Goal: Task Accomplishment & Management: Manage account settings

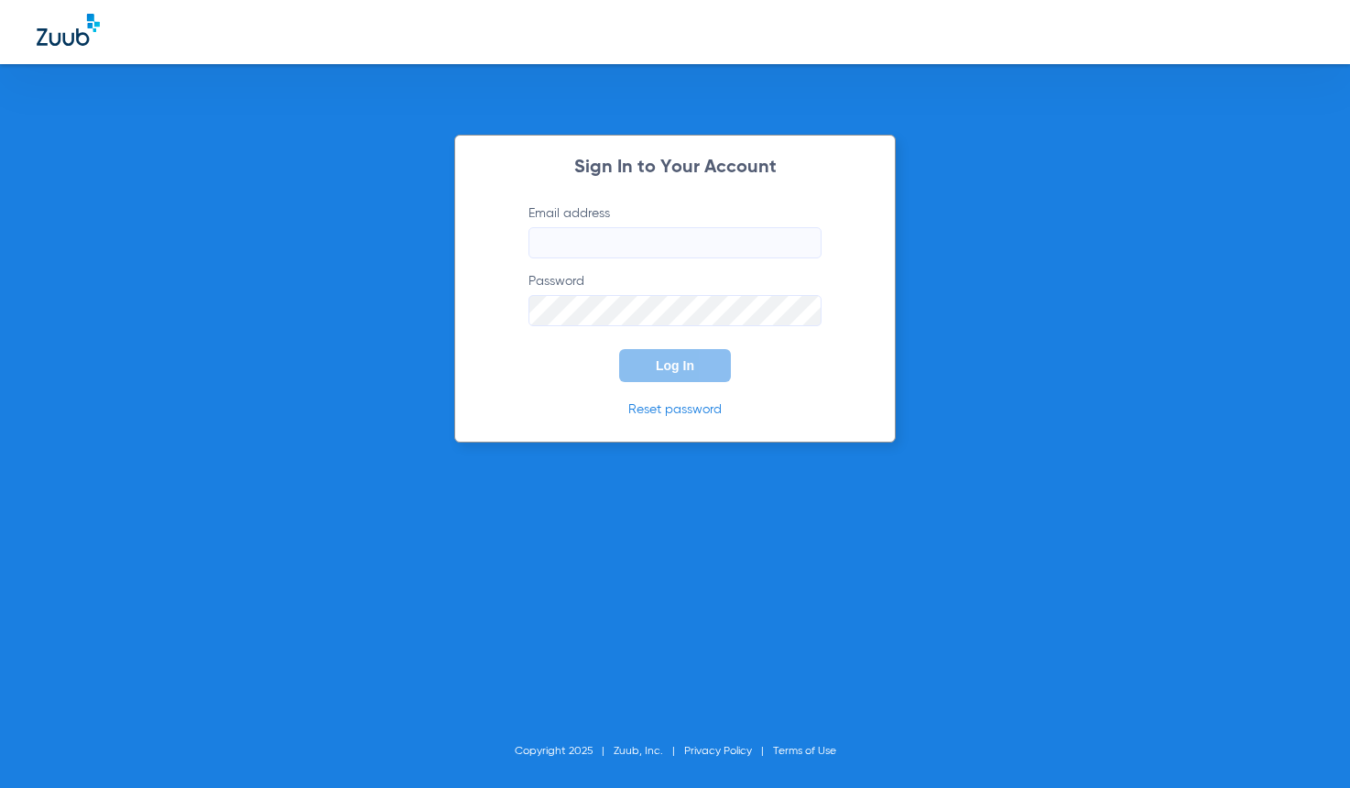
type input "[PERSON_NAME][EMAIL_ADDRESS][DOMAIN_NAME]"
click at [666, 362] on span "Log In" at bounding box center [675, 365] width 38 height 15
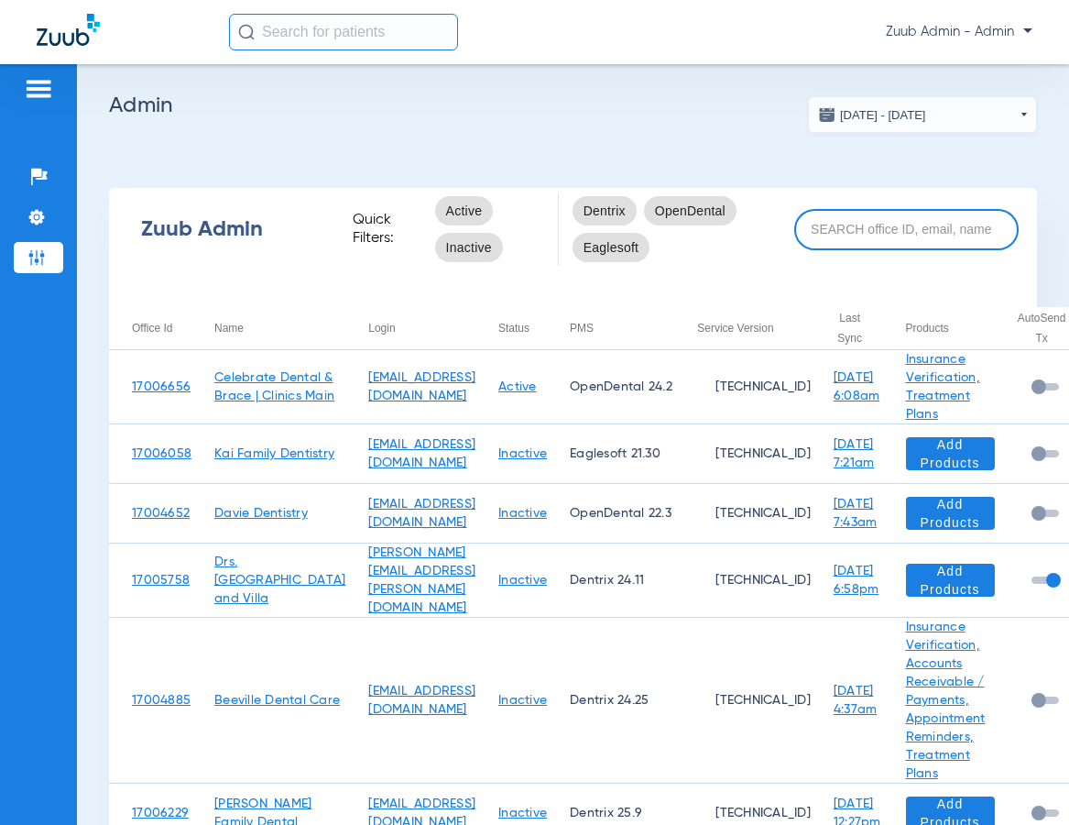
click at [810, 231] on input at bounding box center [906, 229] width 224 height 41
paste input "17005624"
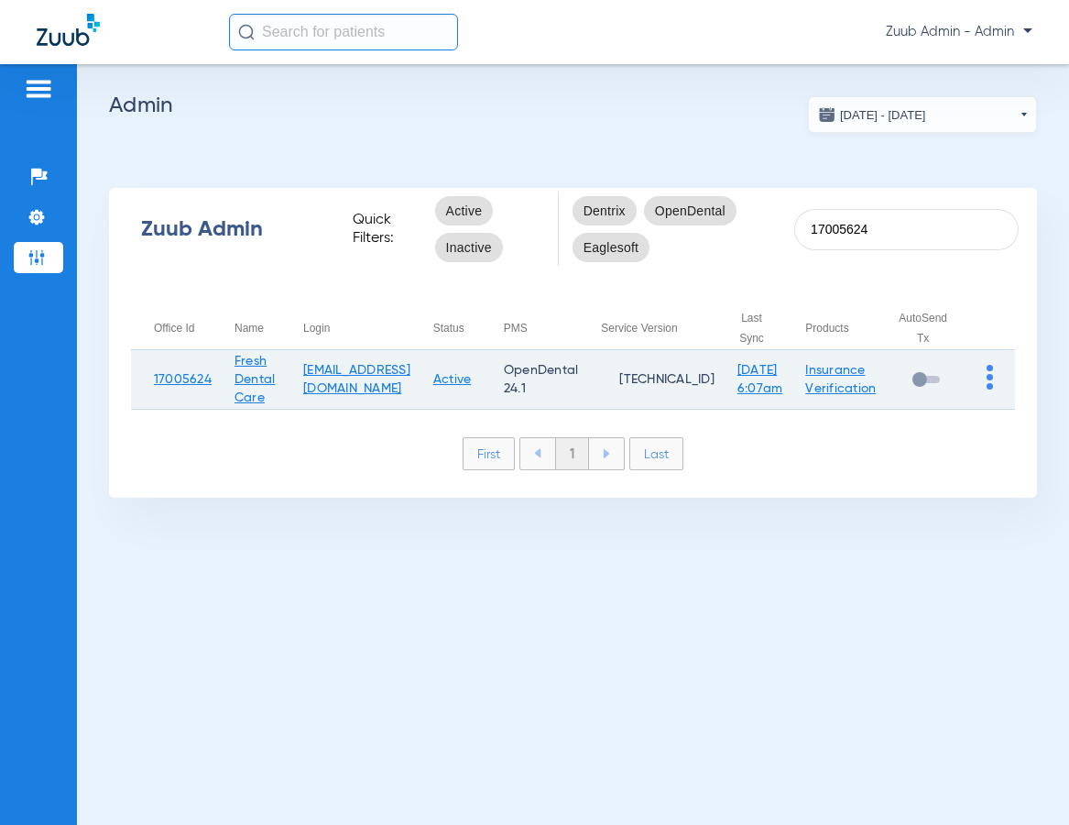
type input "17005624"
click at [989, 377] on img at bounding box center [990, 377] width 6 height 25
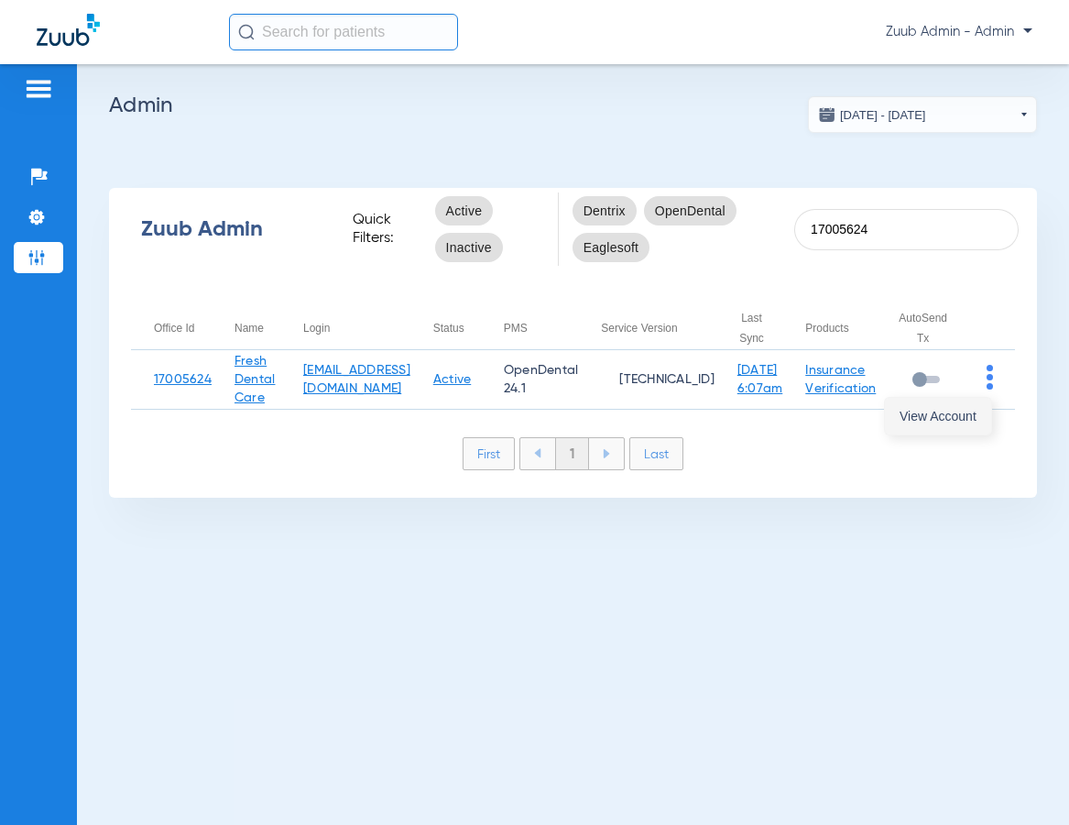
click at [964, 412] on span "View Account" at bounding box center [938, 416] width 77 height 13
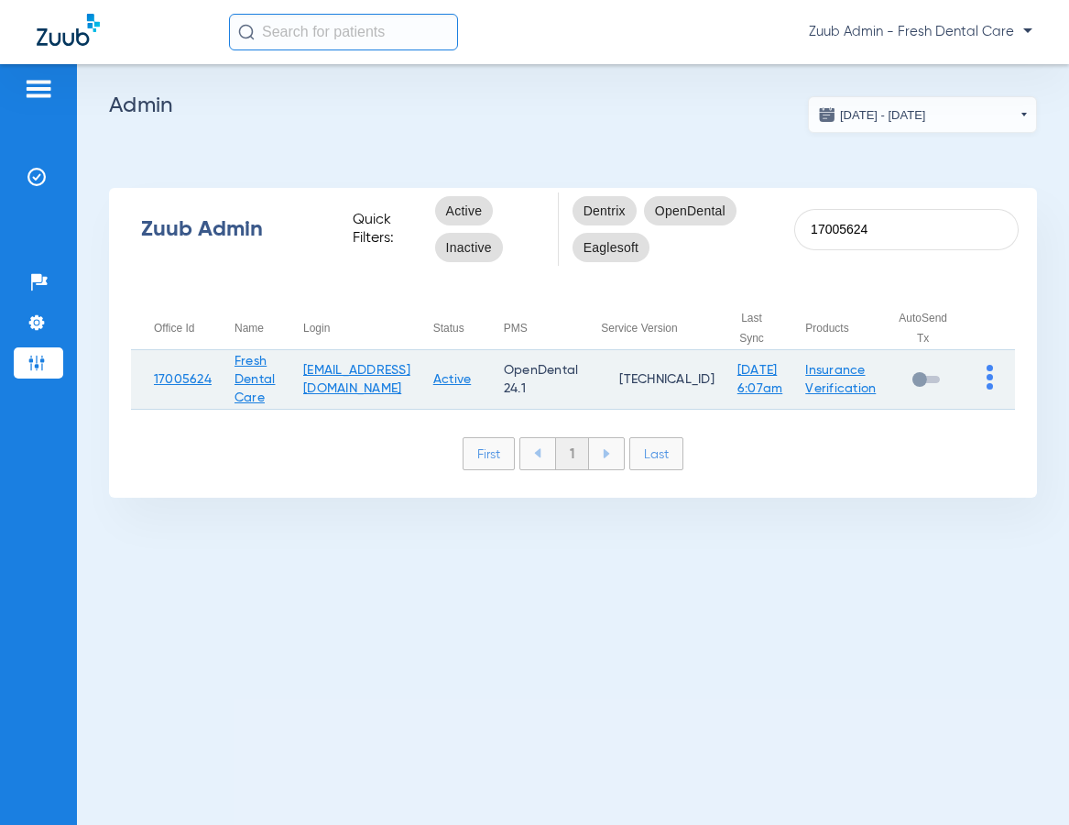
click at [989, 378] on img at bounding box center [990, 377] width 6 height 25
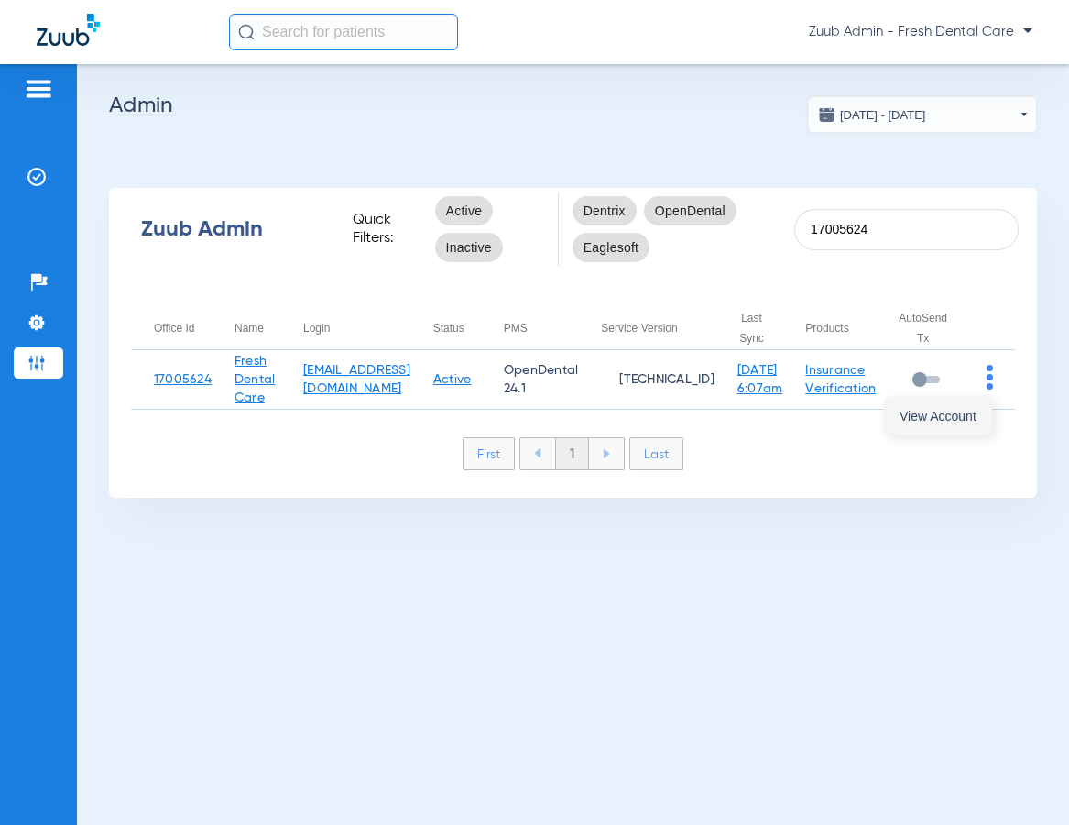
click at [952, 410] on span "View Account" at bounding box center [938, 416] width 77 height 13
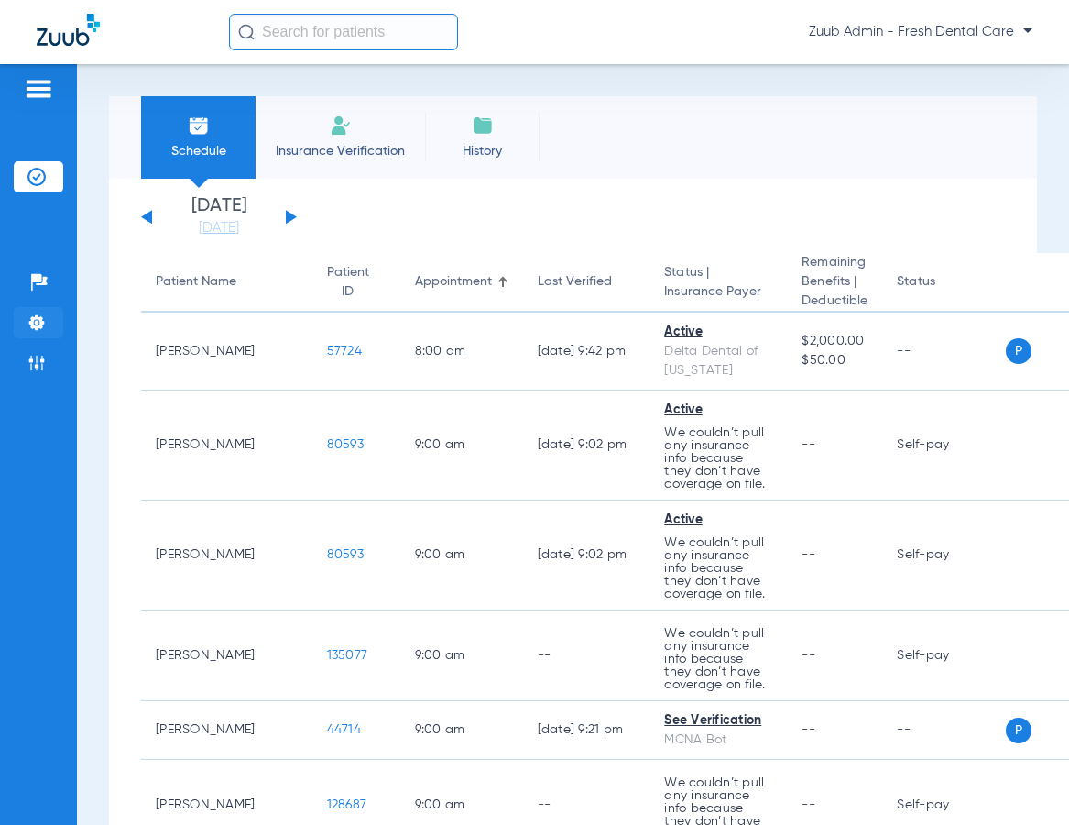
click at [37, 321] on img at bounding box center [36, 322] width 18 height 18
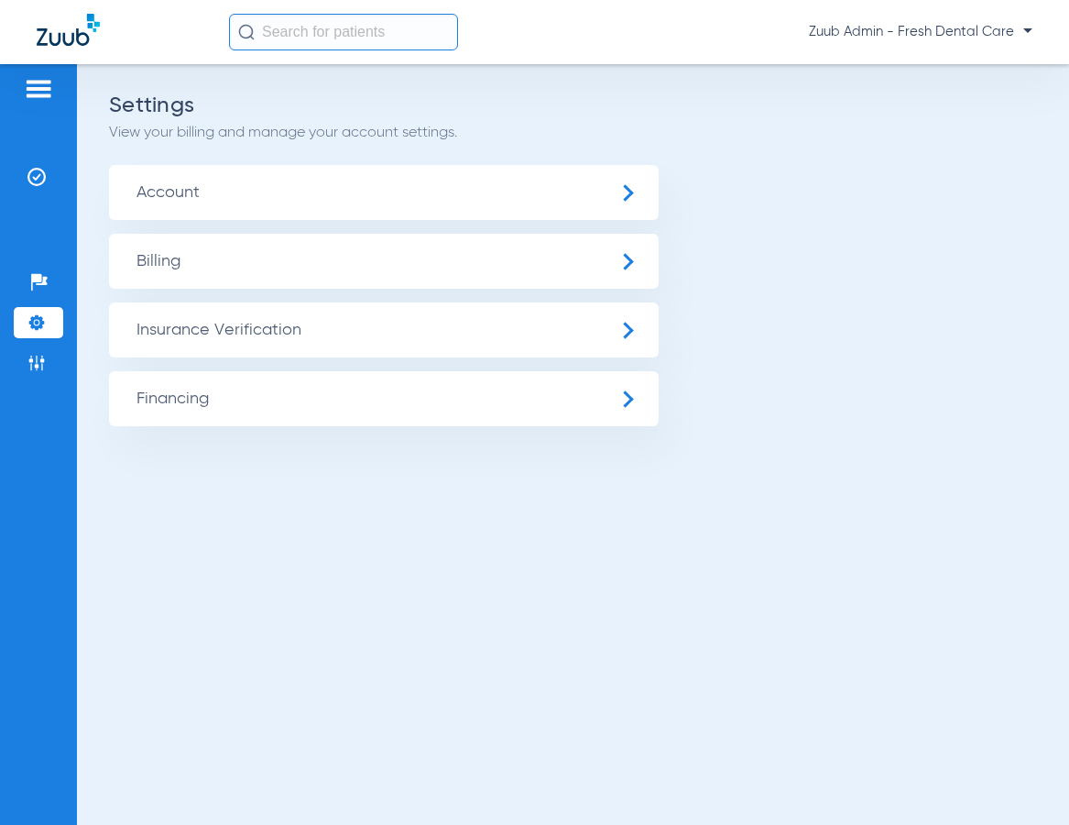
click at [339, 335] on span "Insurance Verification" at bounding box center [384, 329] width 550 height 55
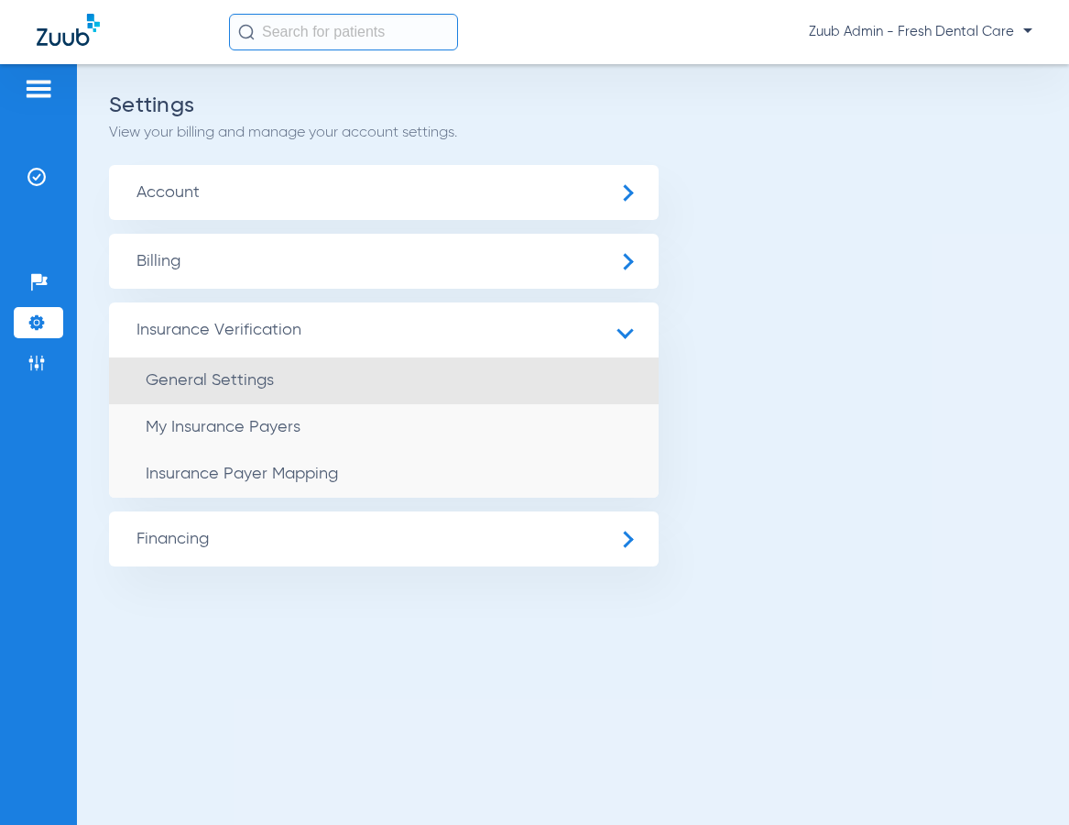
click at [317, 377] on li "General Settings" at bounding box center [384, 380] width 550 height 47
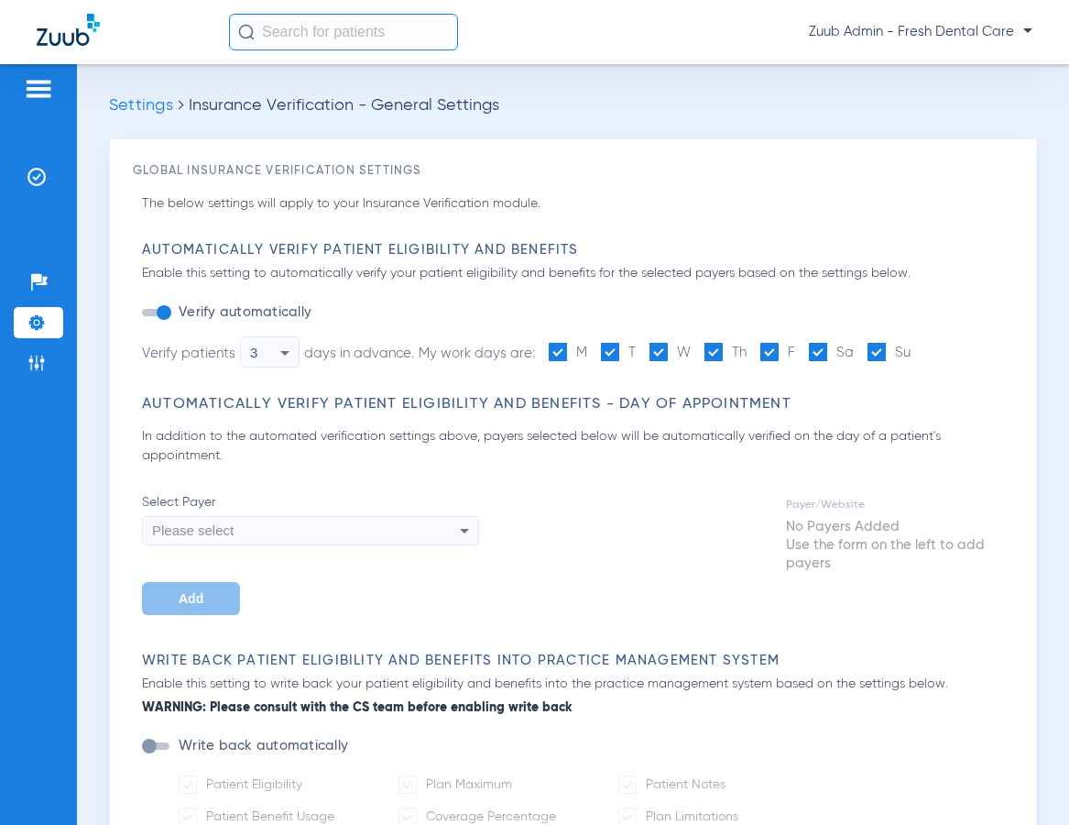
type input "3"
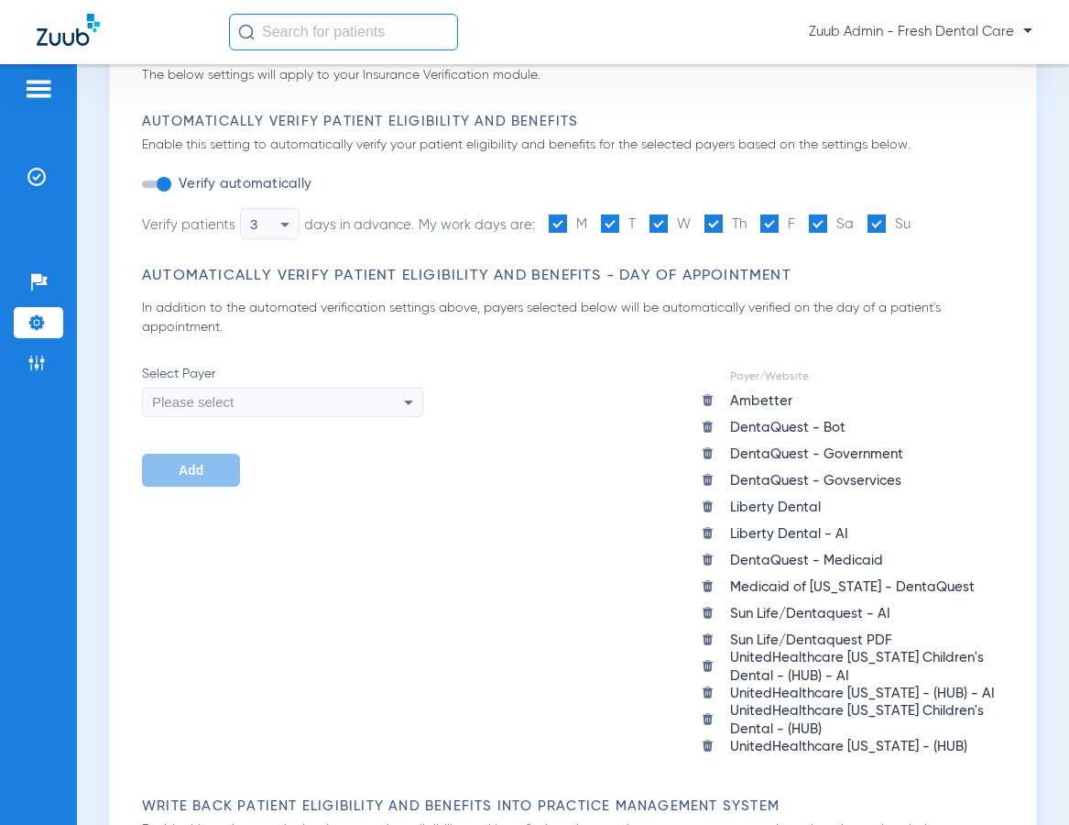
scroll to position [129, 0]
click at [359, 394] on div "Please select" at bounding box center [256, 401] width 209 height 31
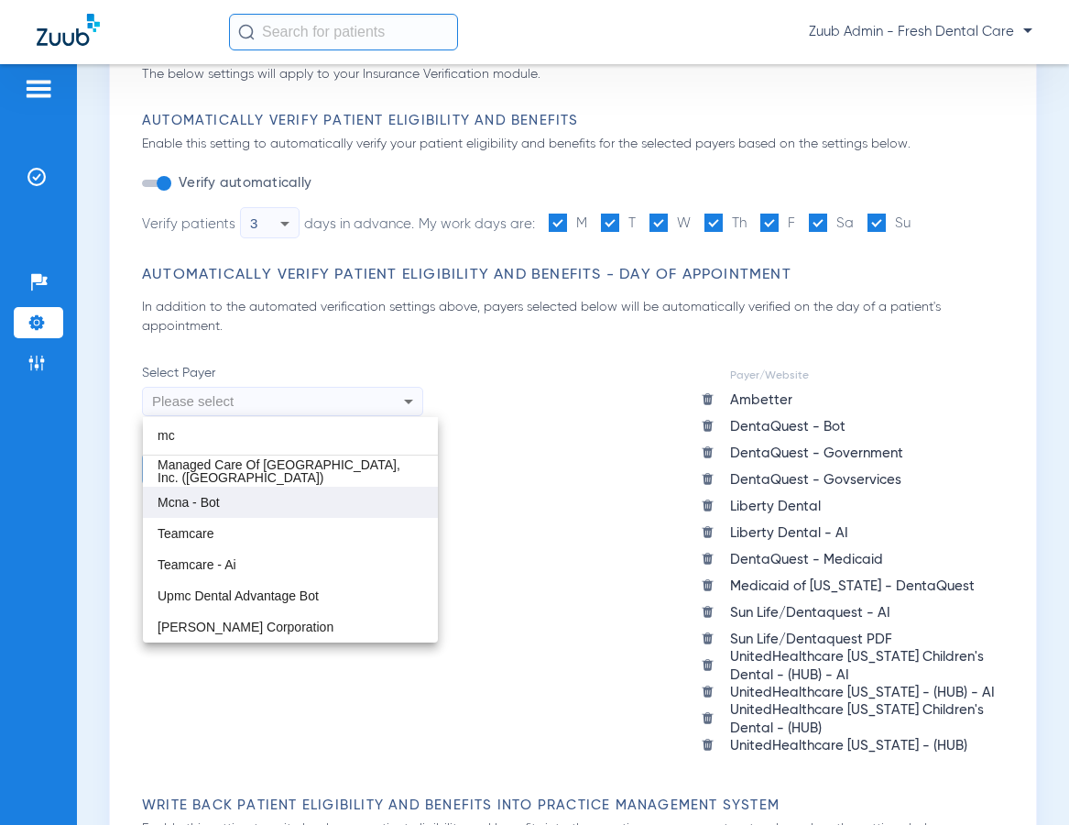
type input "mc"
click at [229, 504] on mat-option "Mcna - Bot" at bounding box center [290, 501] width 295 height 31
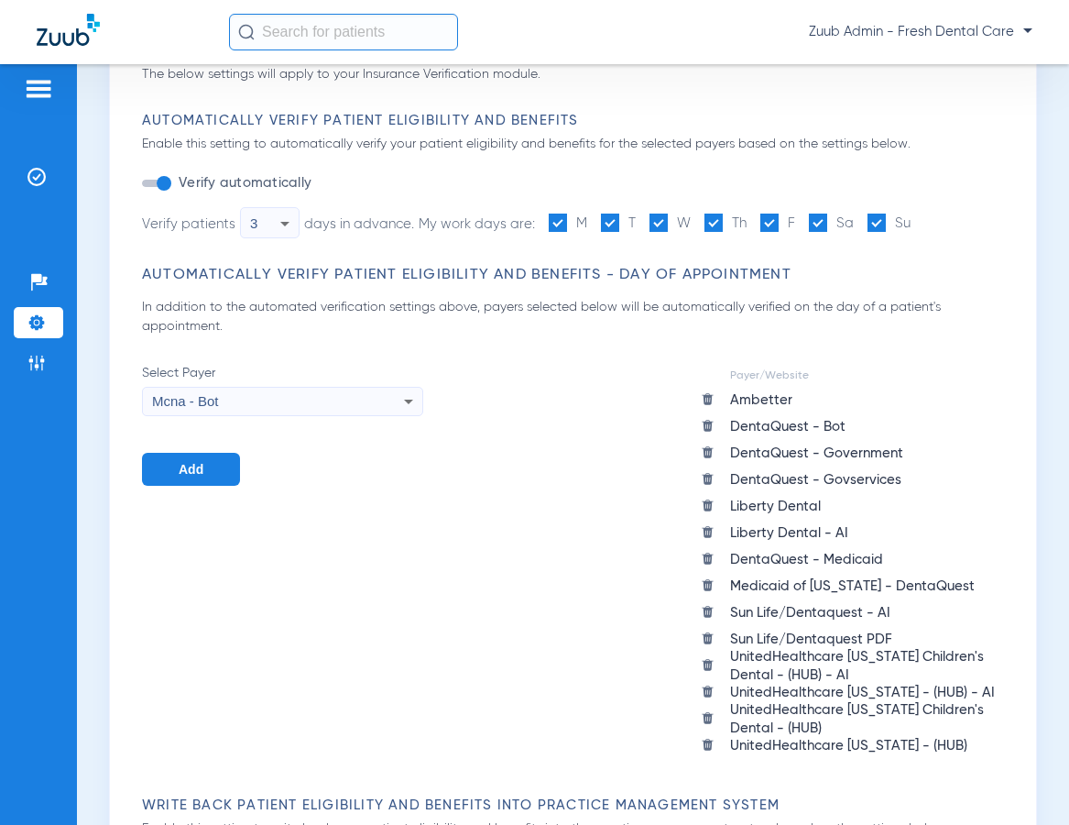
click at [207, 475] on button "Add" at bounding box center [191, 469] width 98 height 33
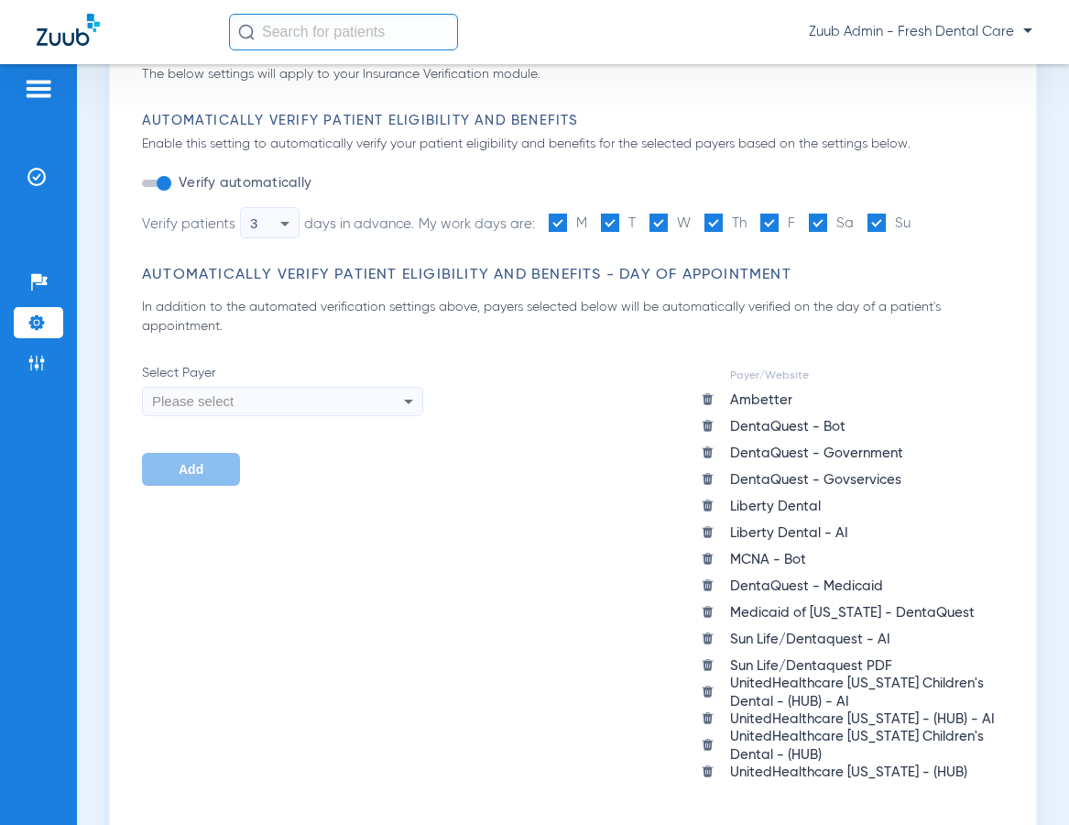
click at [715, 505] on img at bounding box center [708, 505] width 14 height 14
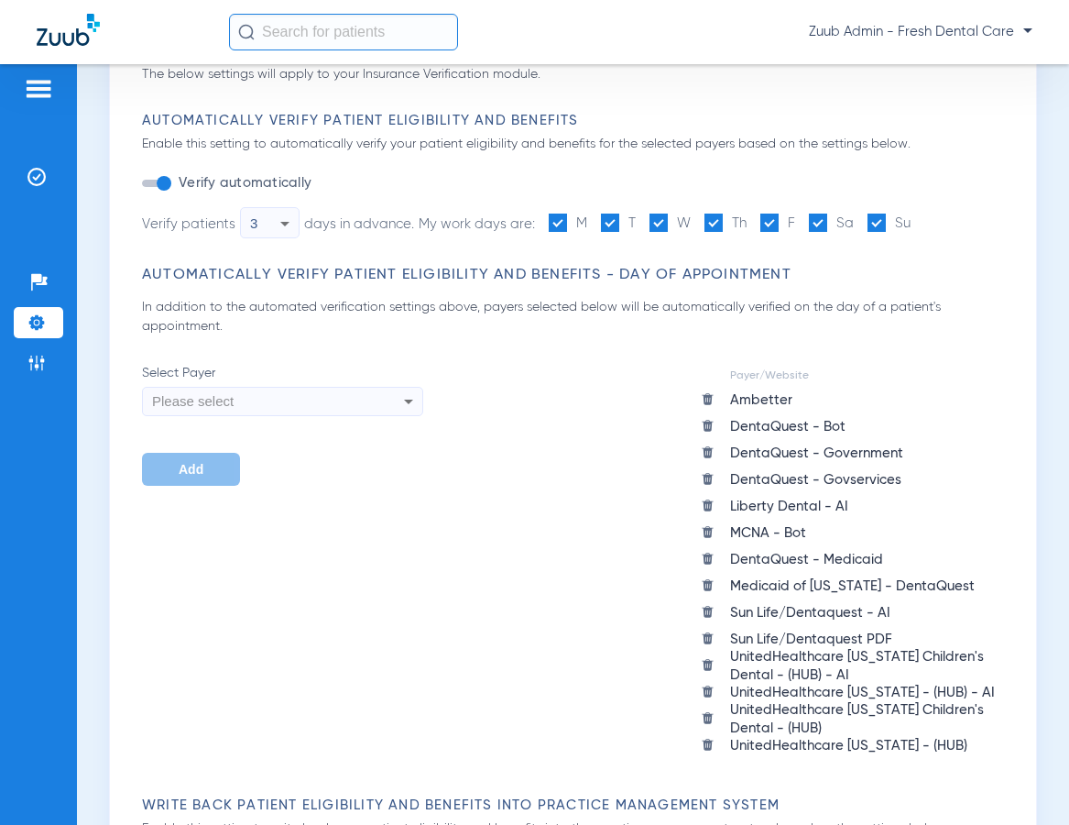
click at [715, 506] on img at bounding box center [708, 505] width 14 height 14
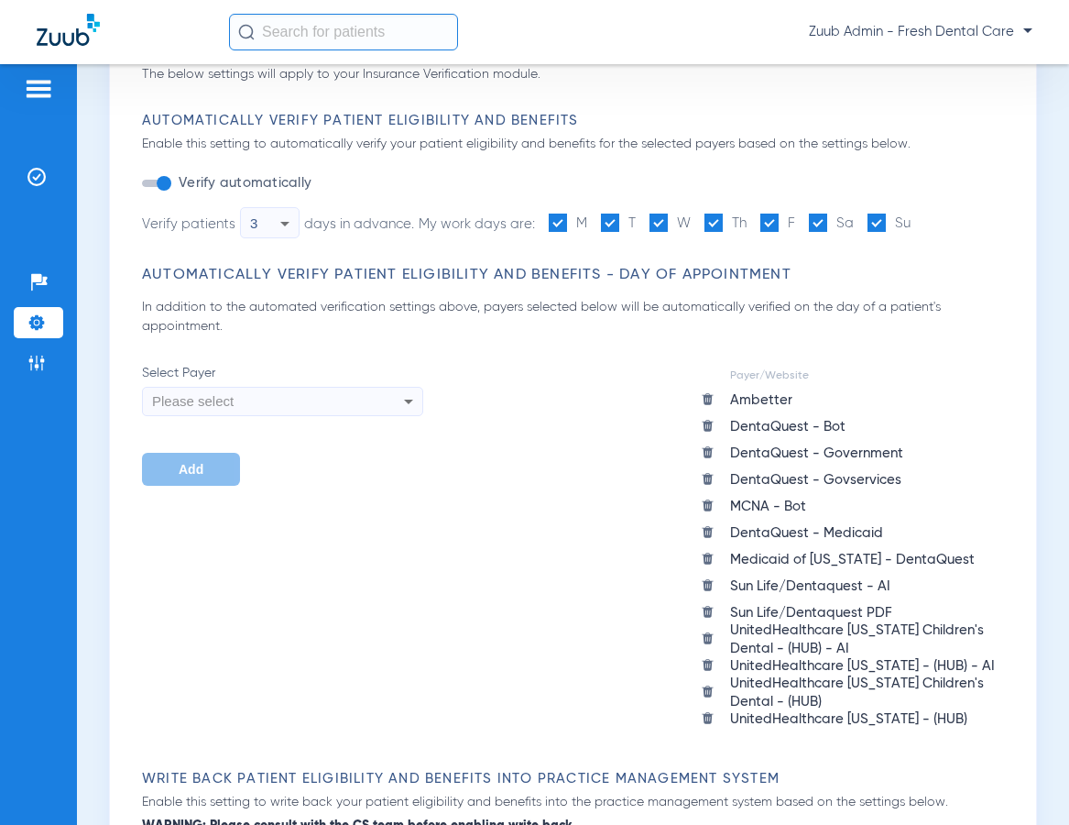
click at [420, 402] on icon at bounding box center [409, 401] width 22 height 22
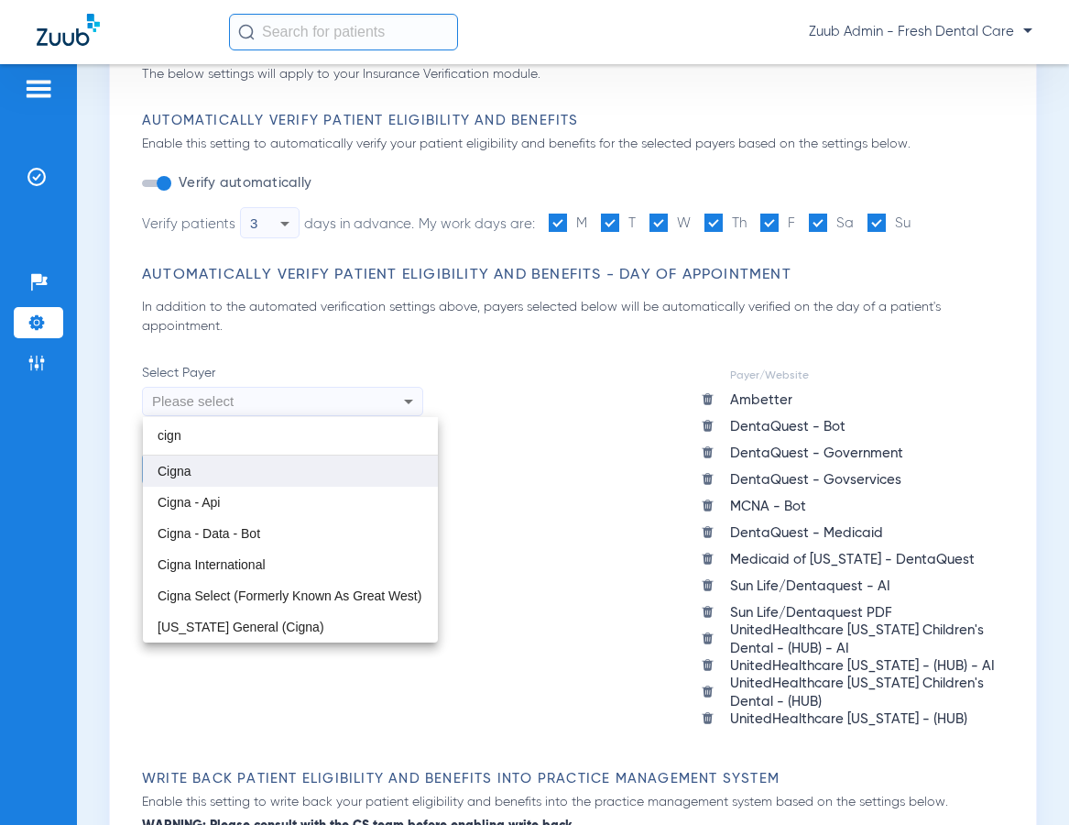
type input "cign"
click at [320, 476] on mat-option "Cigna" at bounding box center [290, 470] width 295 height 31
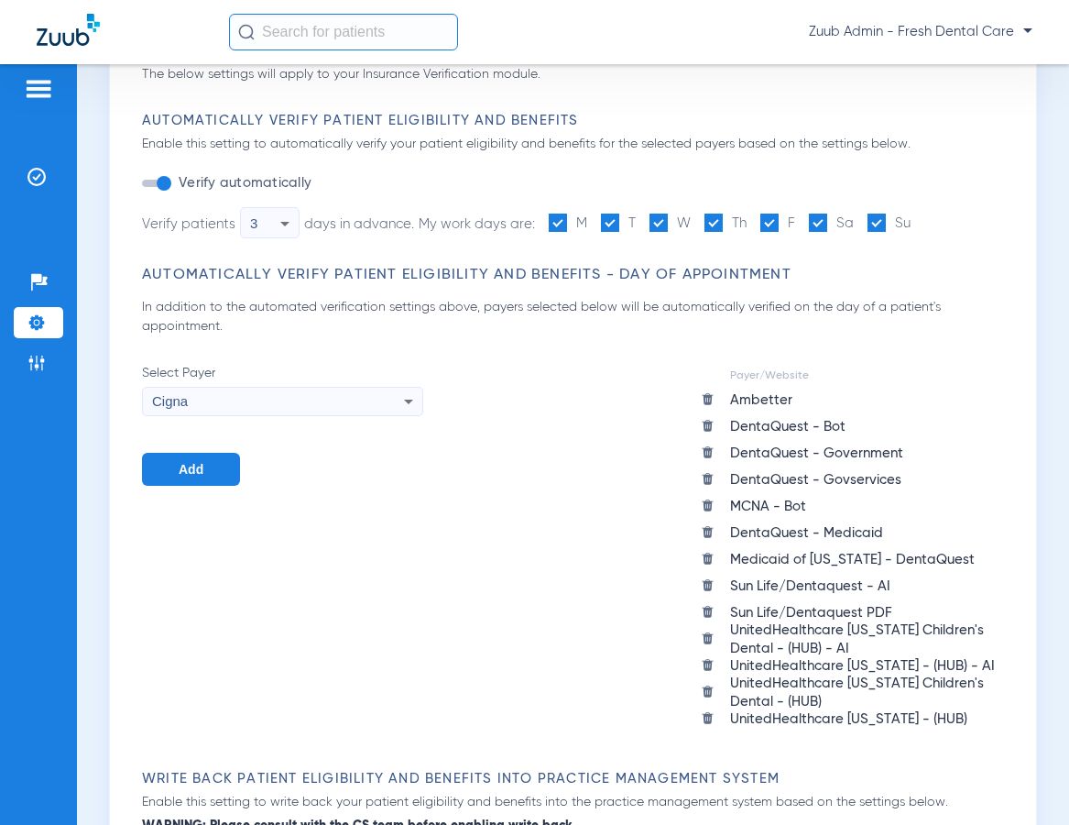
click at [209, 470] on button "Add" at bounding box center [191, 469] width 98 height 33
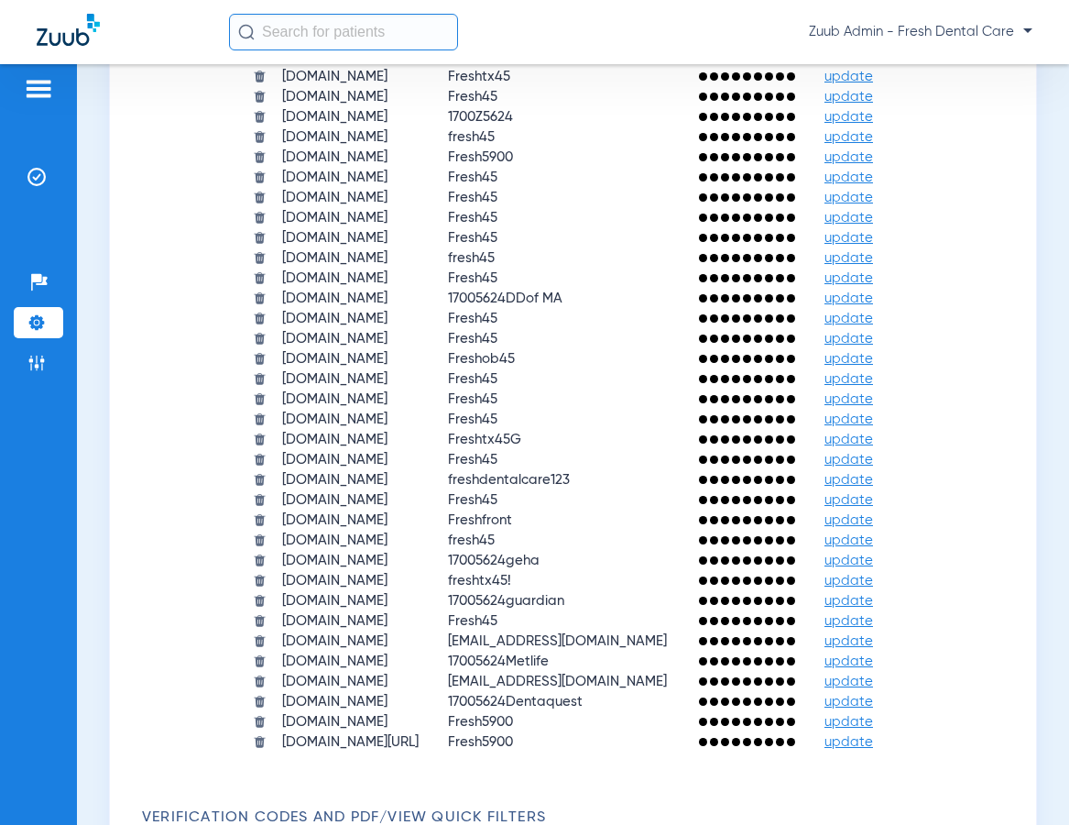
scroll to position [1838, 0]
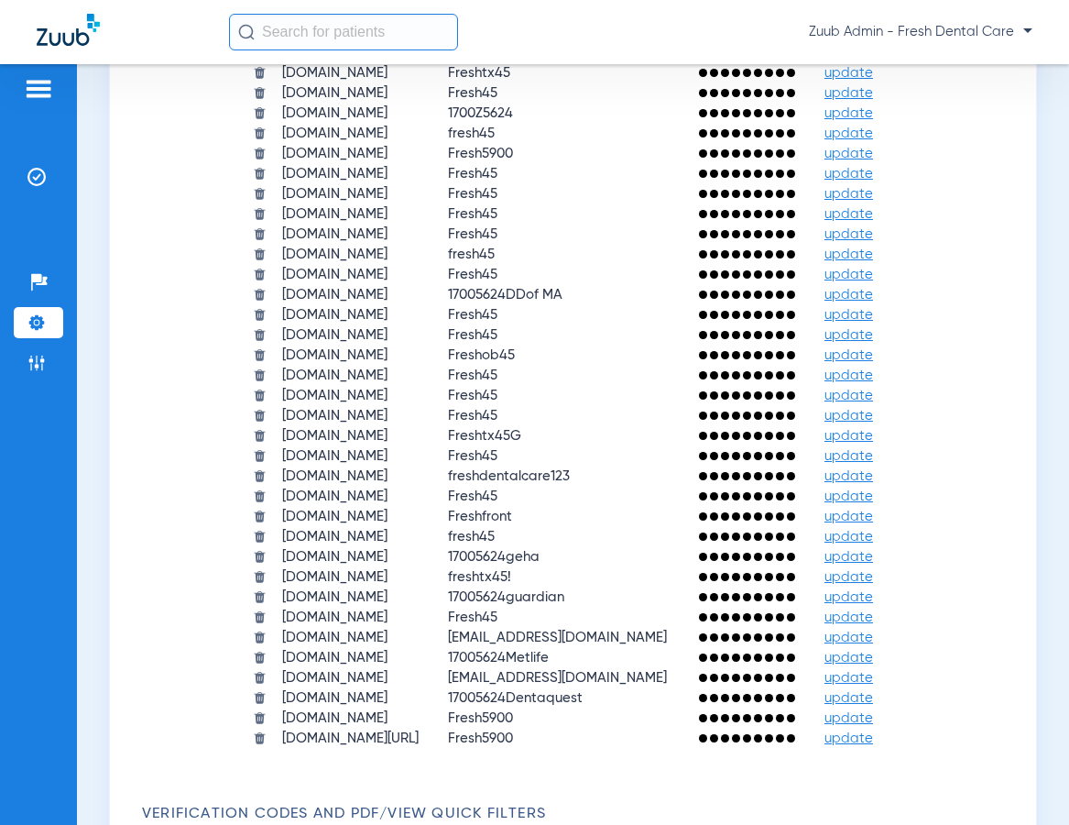
click at [987, 29] on span "Zuub Admin - Fresh Dental Care" at bounding box center [921, 32] width 224 height 18
click at [960, 69] on span "Log out" at bounding box center [979, 65] width 71 height 13
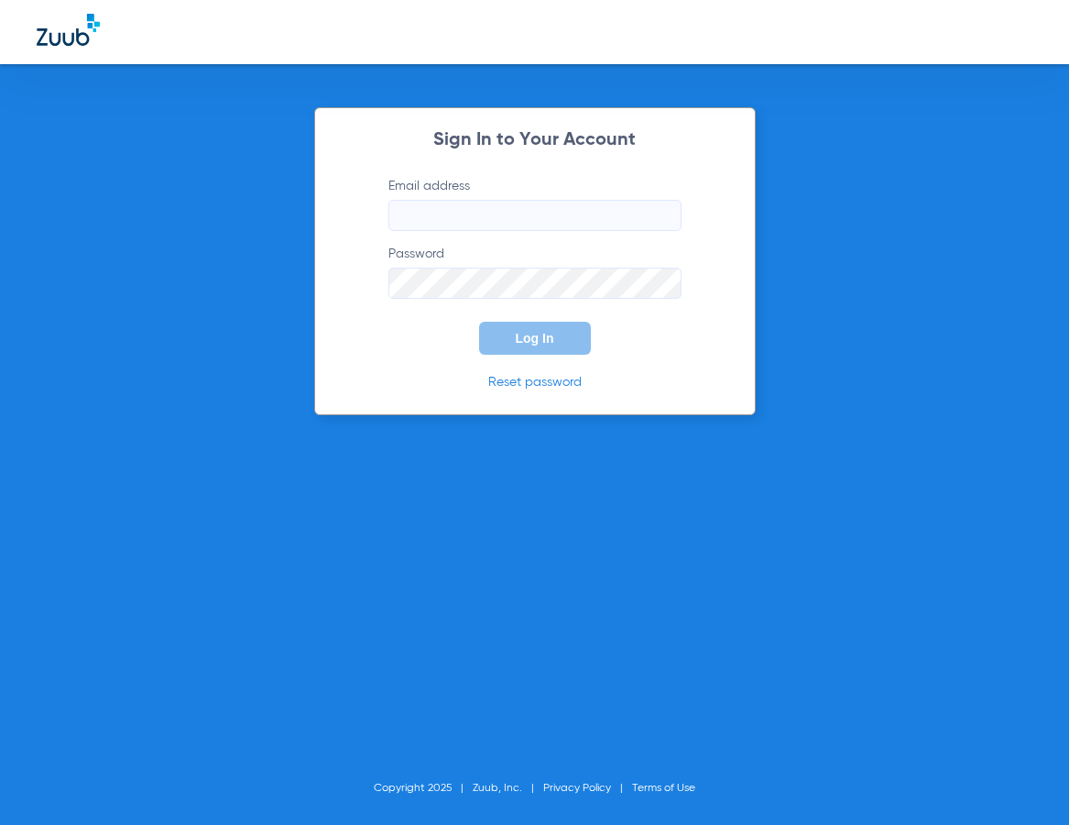
type input "marie+beta@zuub.com"
drag, startPoint x: 545, startPoint y: 347, endPoint x: 449, endPoint y: 332, distance: 97.4
click at [545, 347] on button "Log In" at bounding box center [535, 338] width 112 height 33
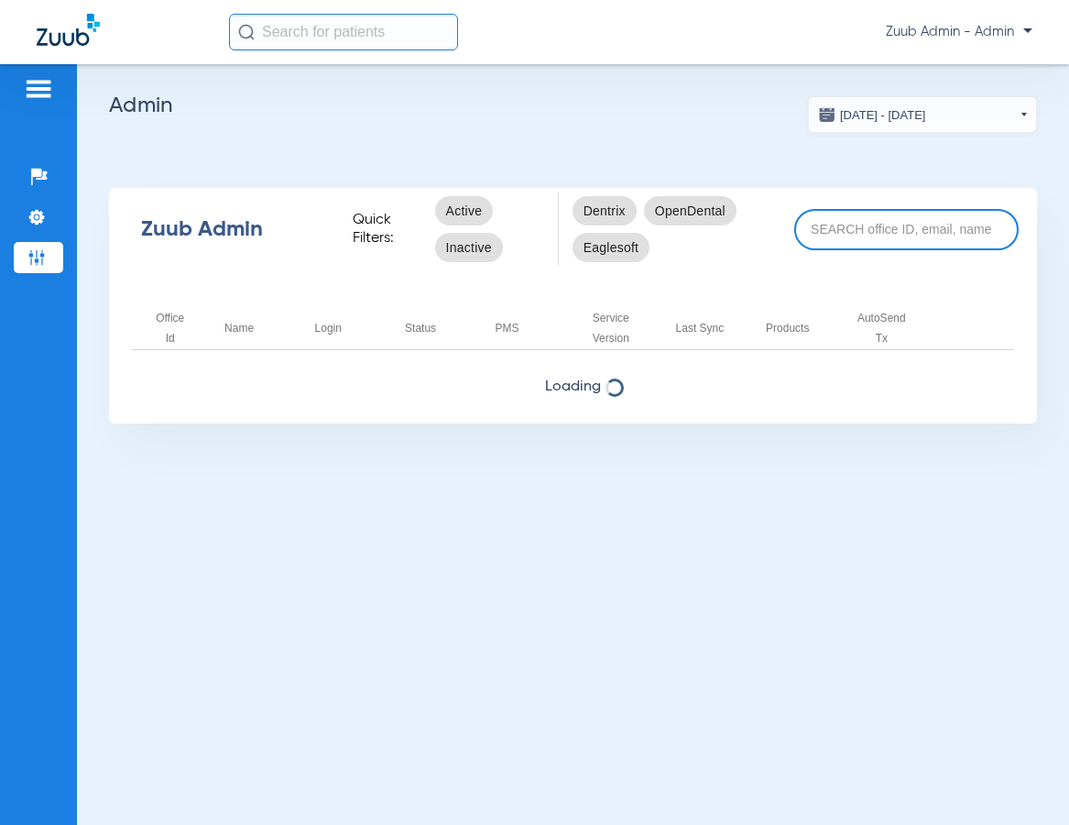
click at [816, 219] on input at bounding box center [906, 229] width 224 height 41
paste input "17004522"
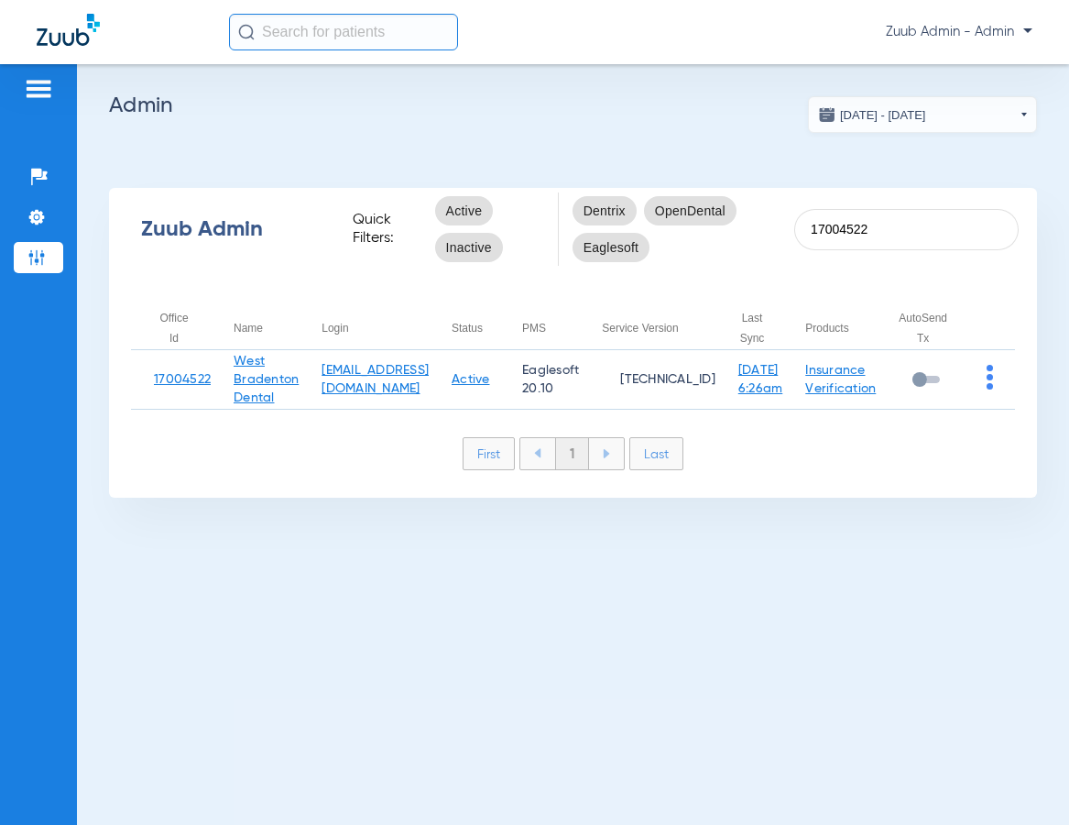
type input "17004522"
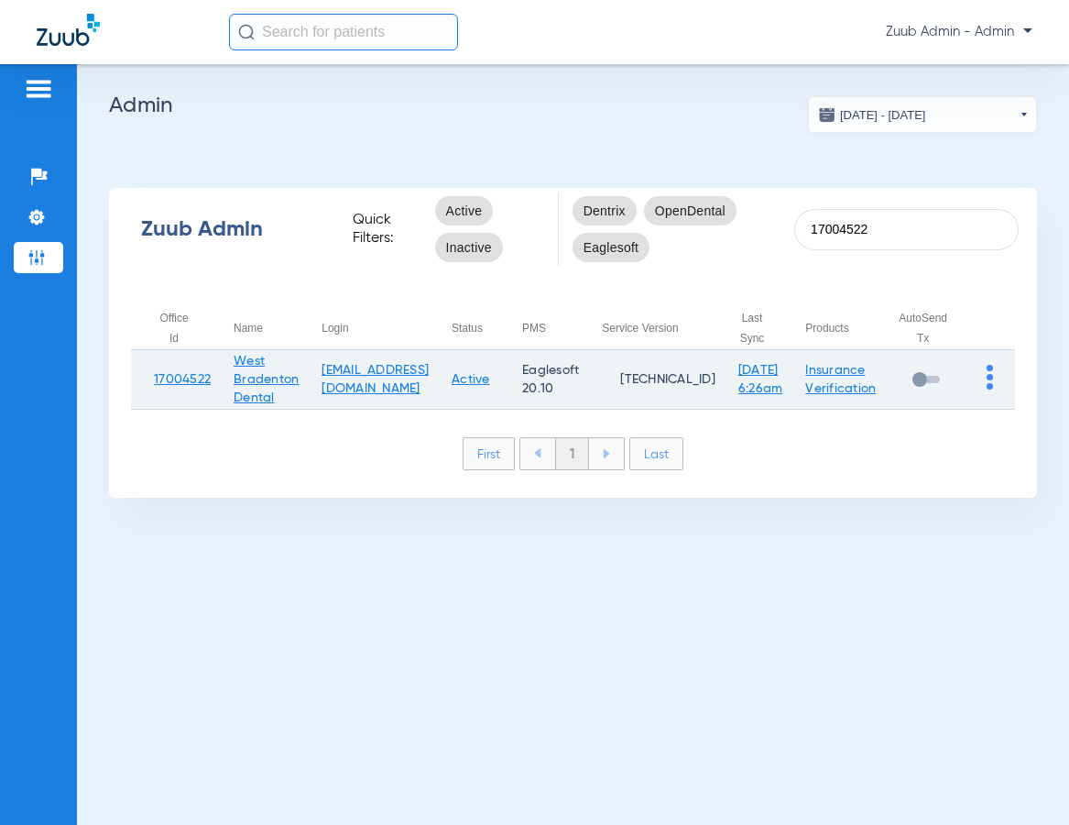
click at [989, 376] on img at bounding box center [990, 377] width 6 height 25
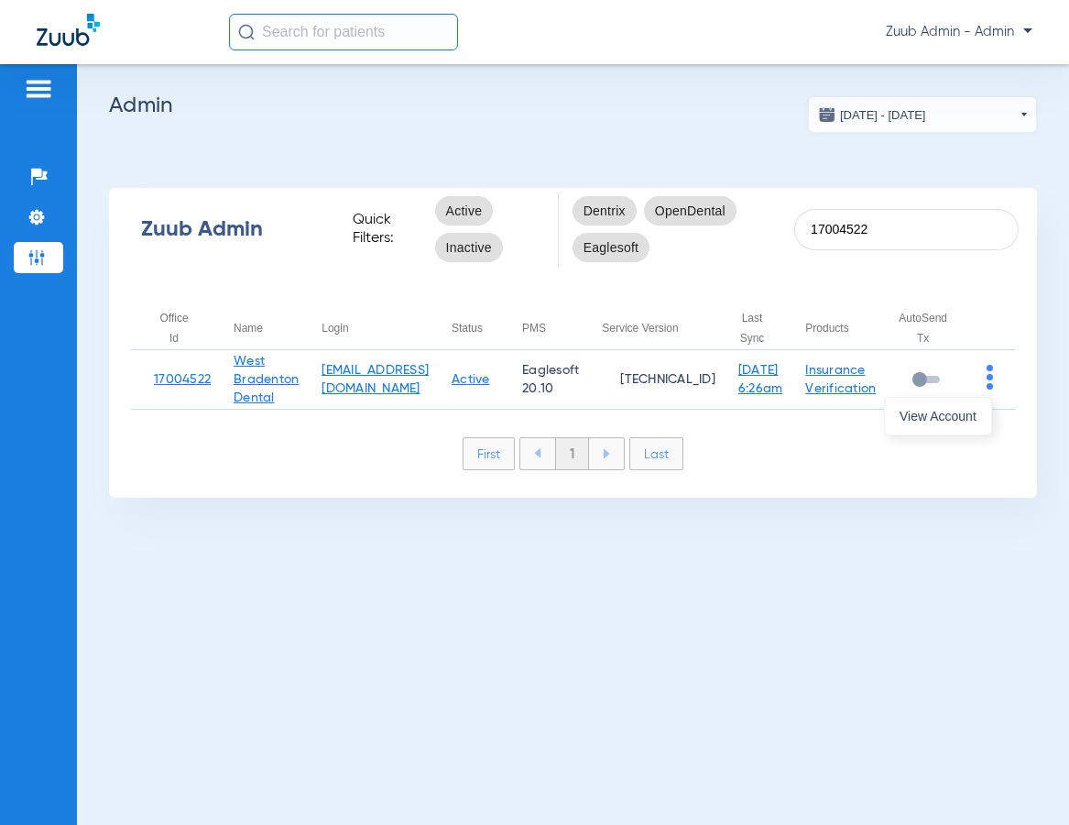
click at [958, 410] on span "View Account" at bounding box center [938, 416] width 77 height 13
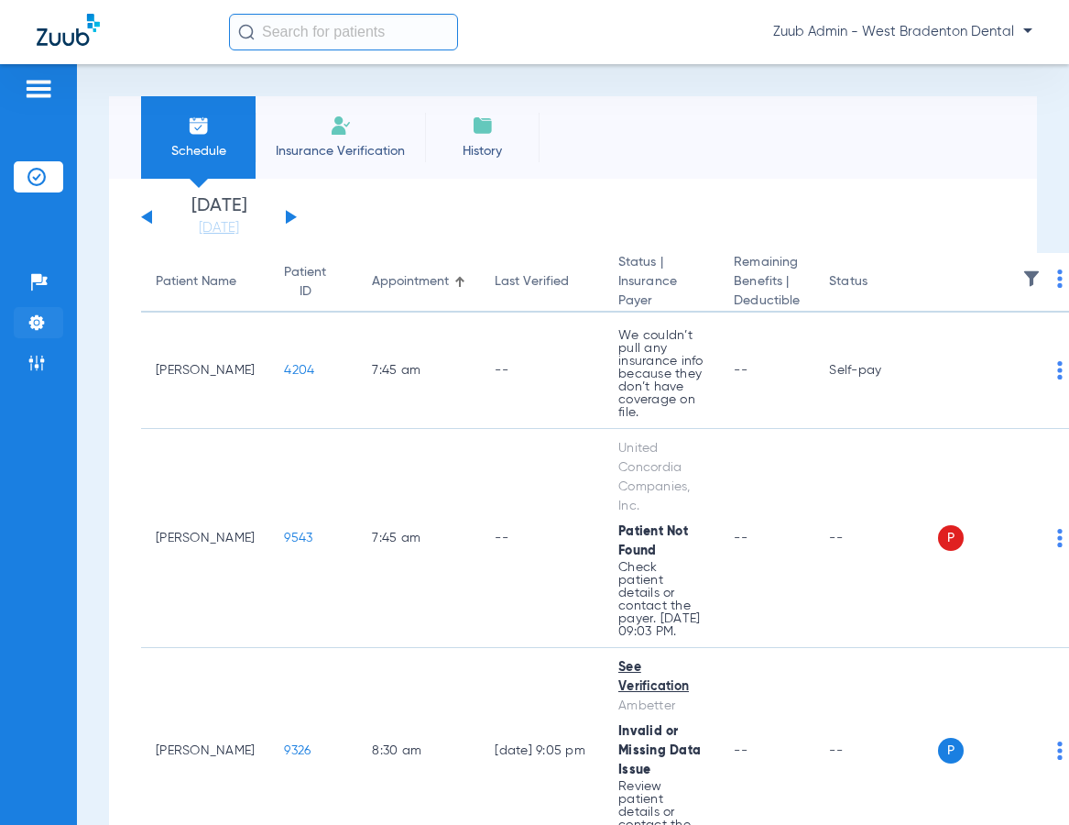
click at [33, 324] on img at bounding box center [36, 322] width 18 height 18
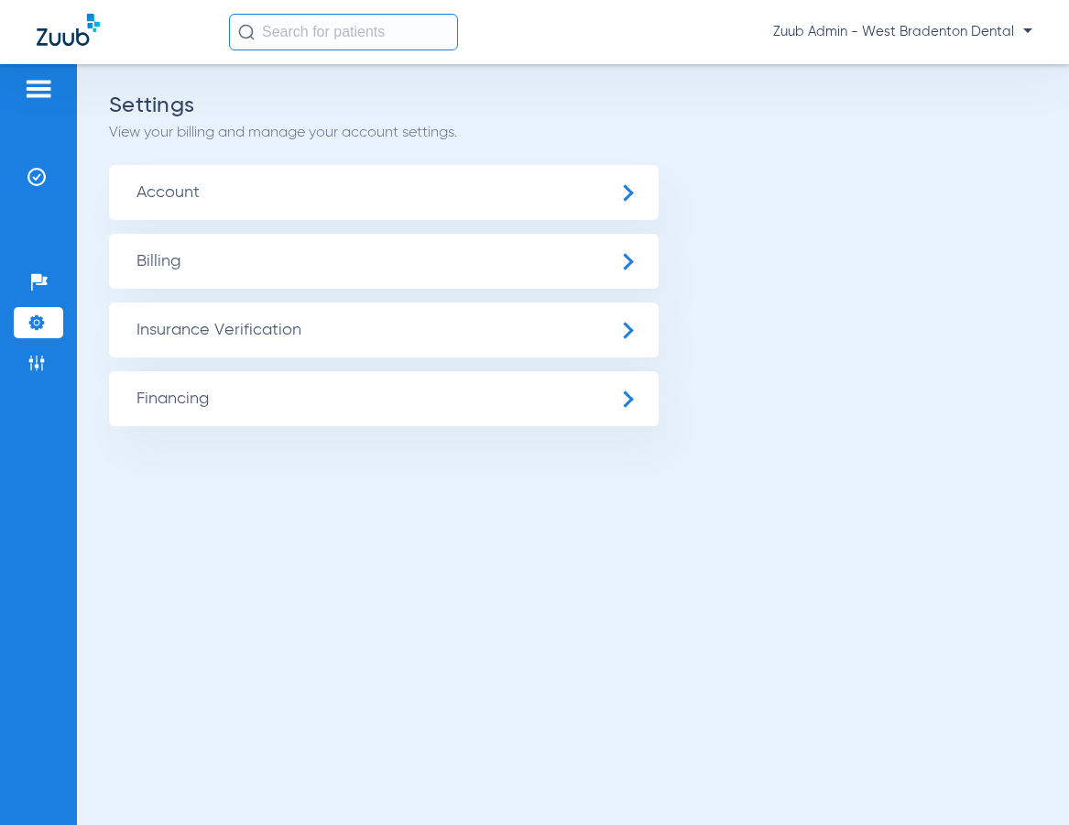
drag, startPoint x: 141, startPoint y: 326, endPoint x: 164, endPoint y: 351, distance: 33.7
click at [141, 326] on span "Insurance Verification" at bounding box center [384, 329] width 550 height 55
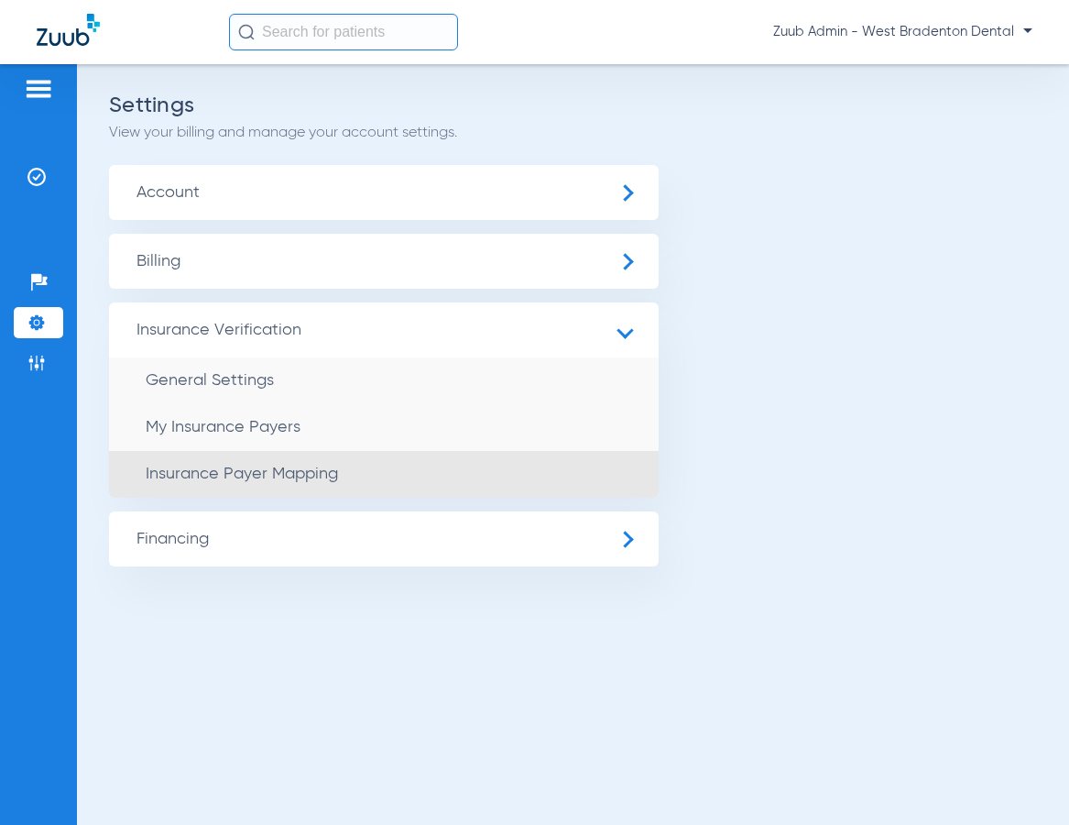
click at [257, 480] on span "Insurance Payer Mapping" at bounding box center [242, 473] width 192 height 16
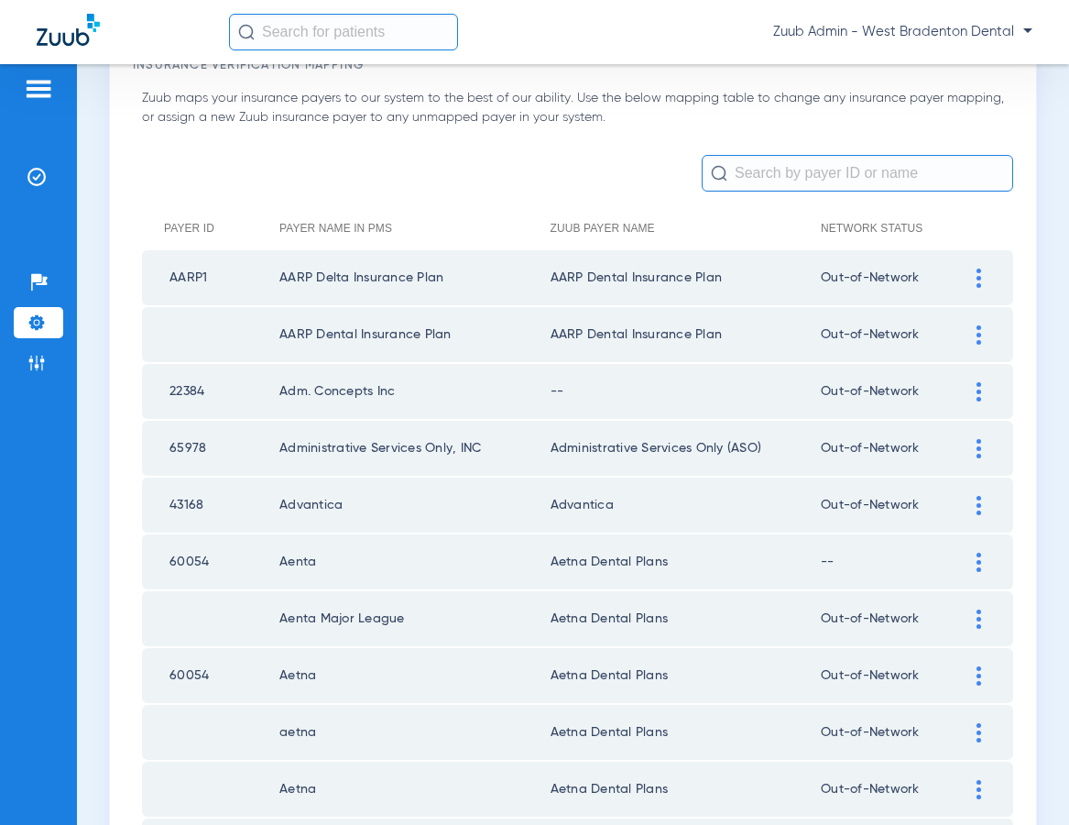
scroll to position [185, 0]
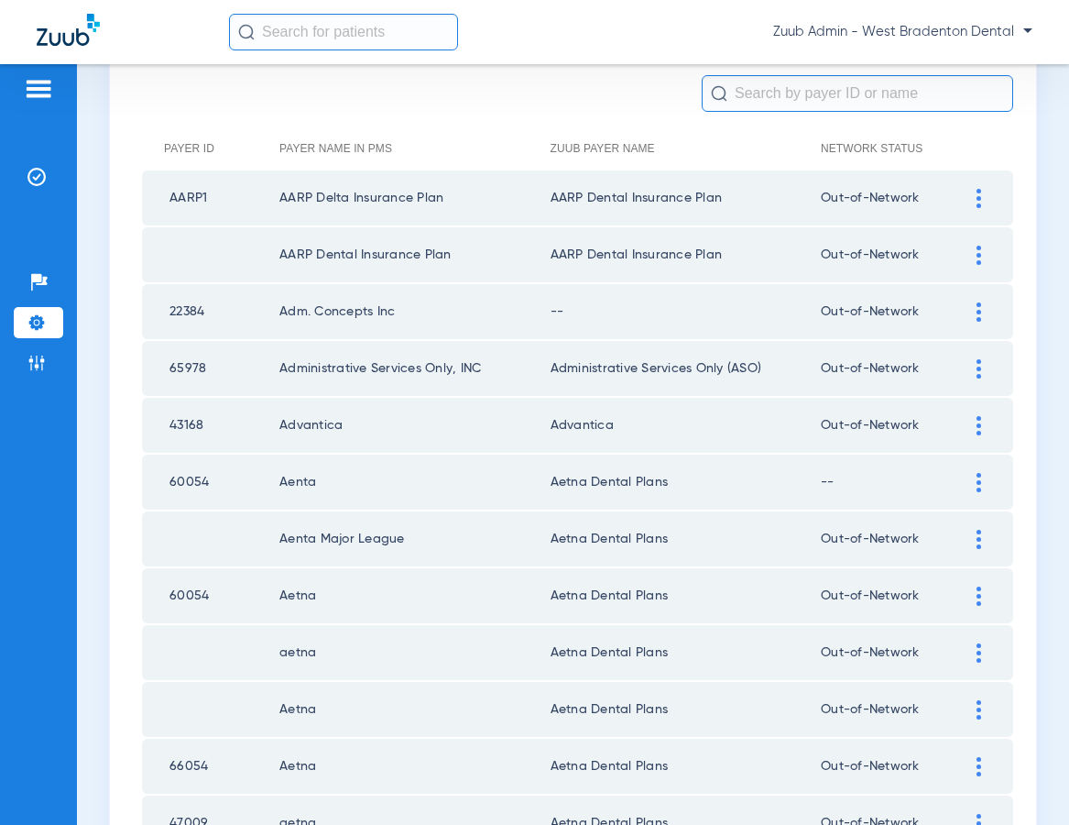
click at [978, 311] on img at bounding box center [979, 311] width 5 height 19
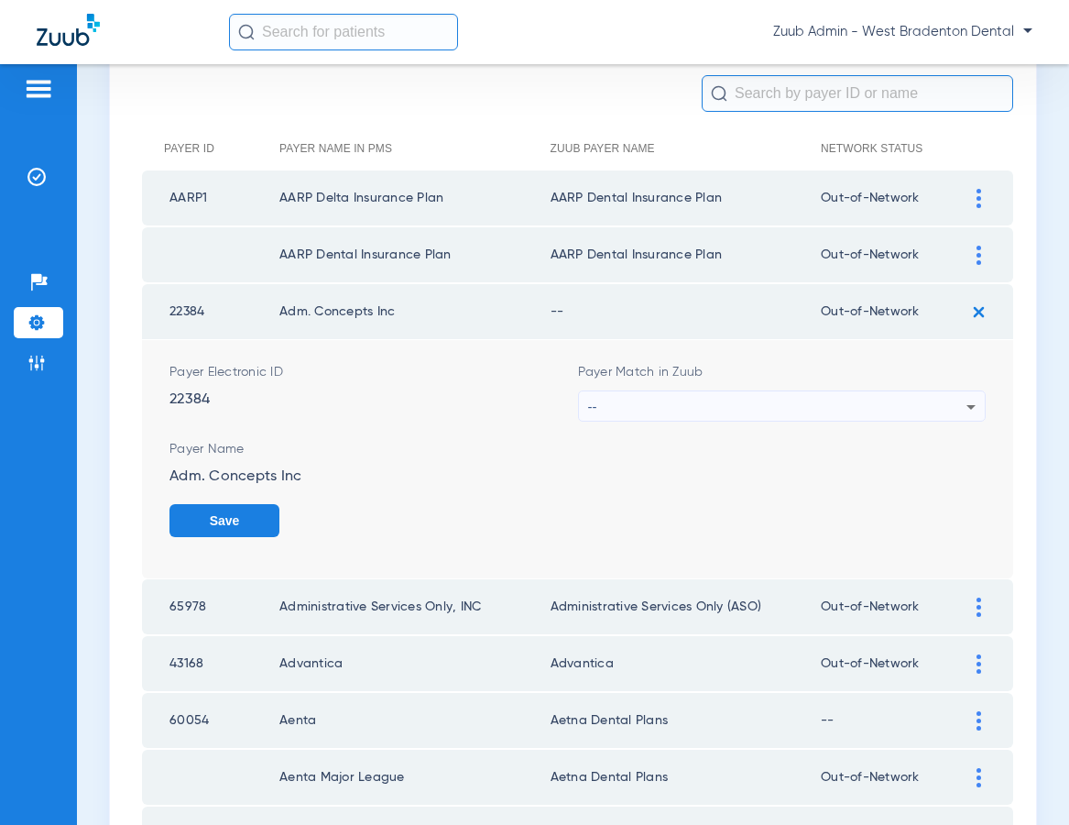
click at [871, 402] on div "--" at bounding box center [777, 406] width 379 height 31
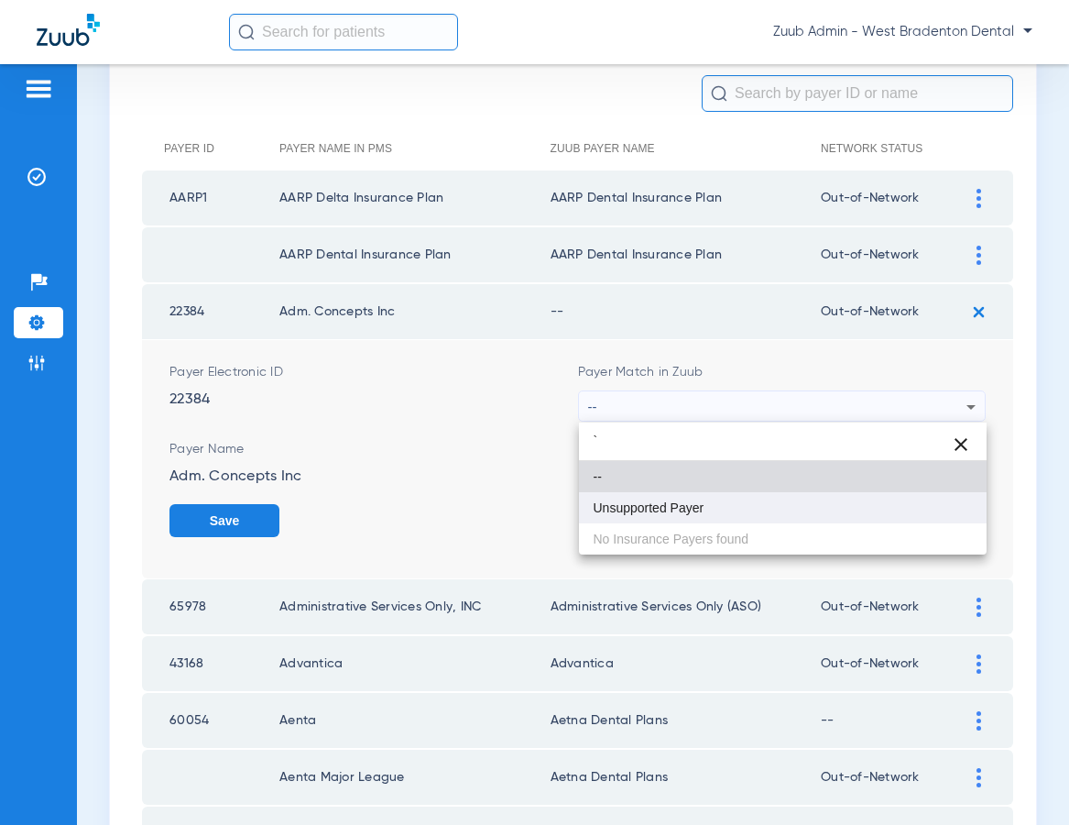
type input "`"
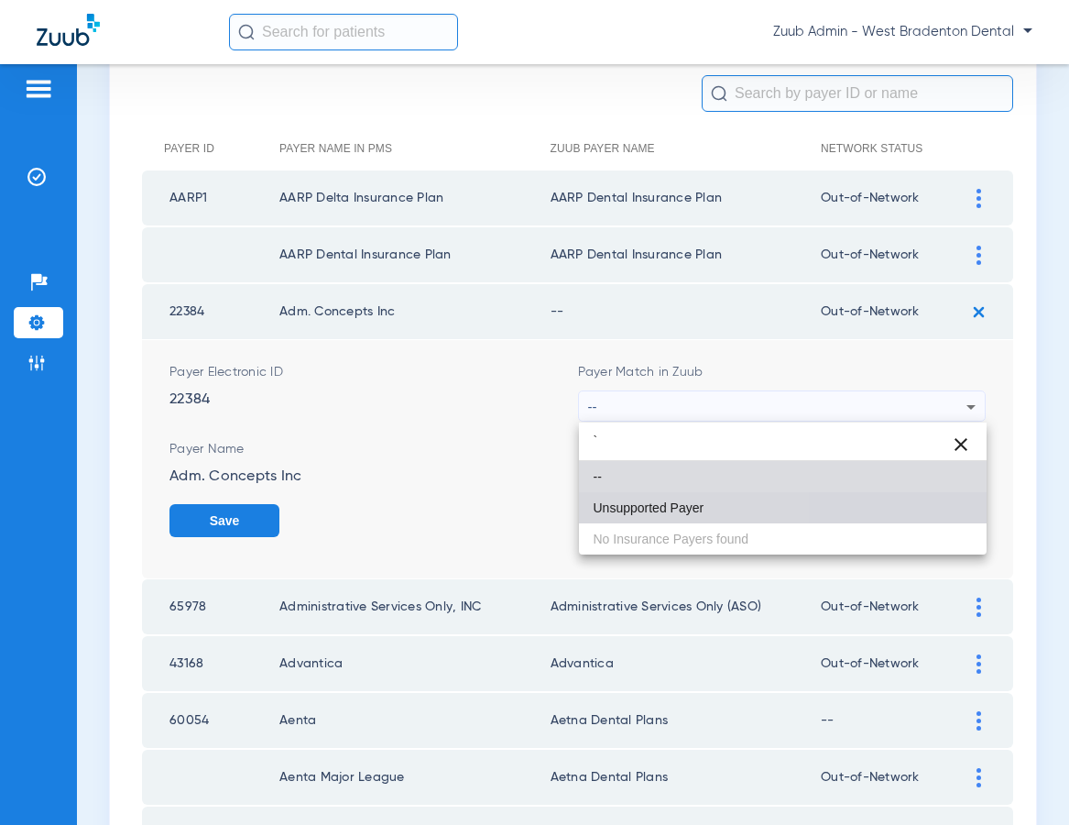
click at [665, 505] on span "Unsupported Payer" at bounding box center [649, 507] width 111 height 13
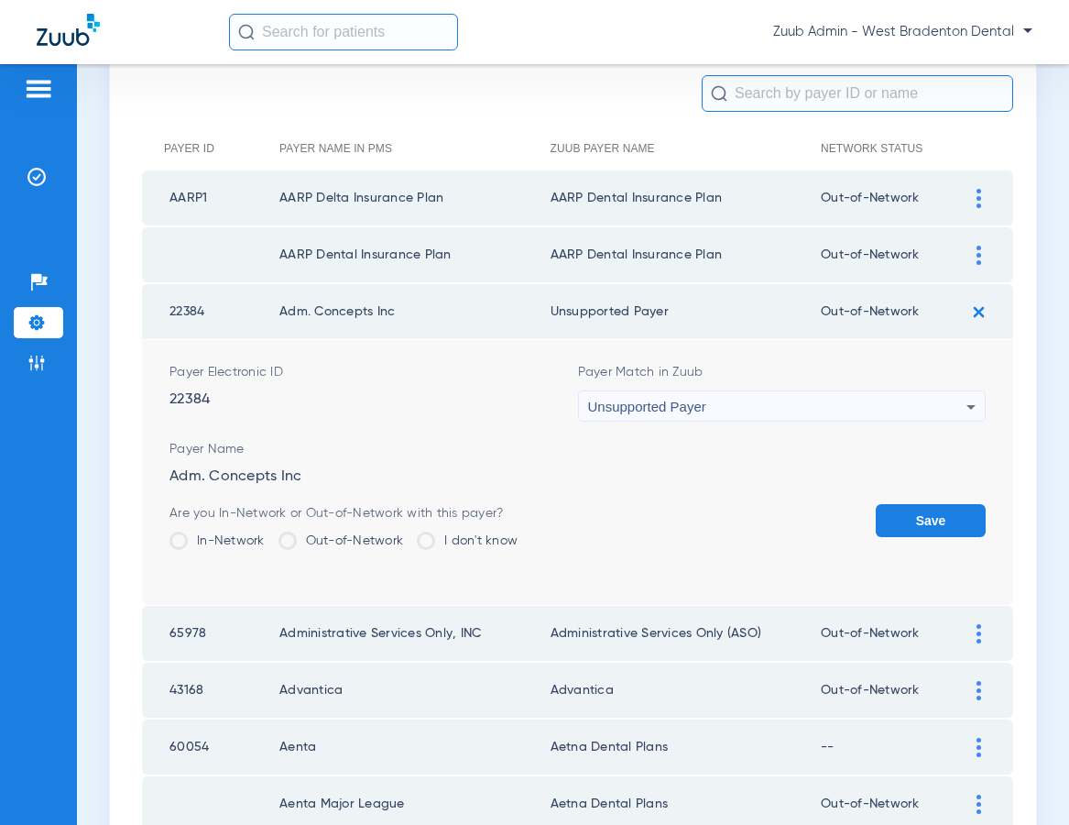
click at [915, 515] on button "Save" at bounding box center [931, 520] width 110 height 33
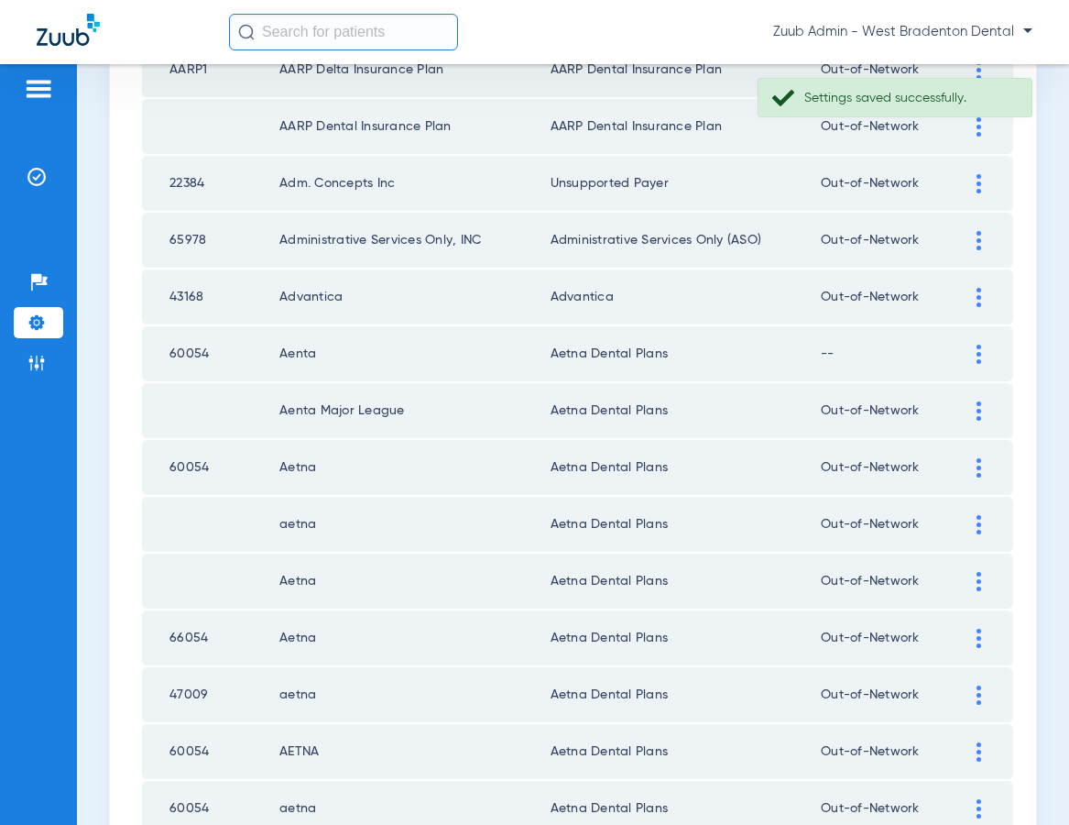
scroll to position [429, 0]
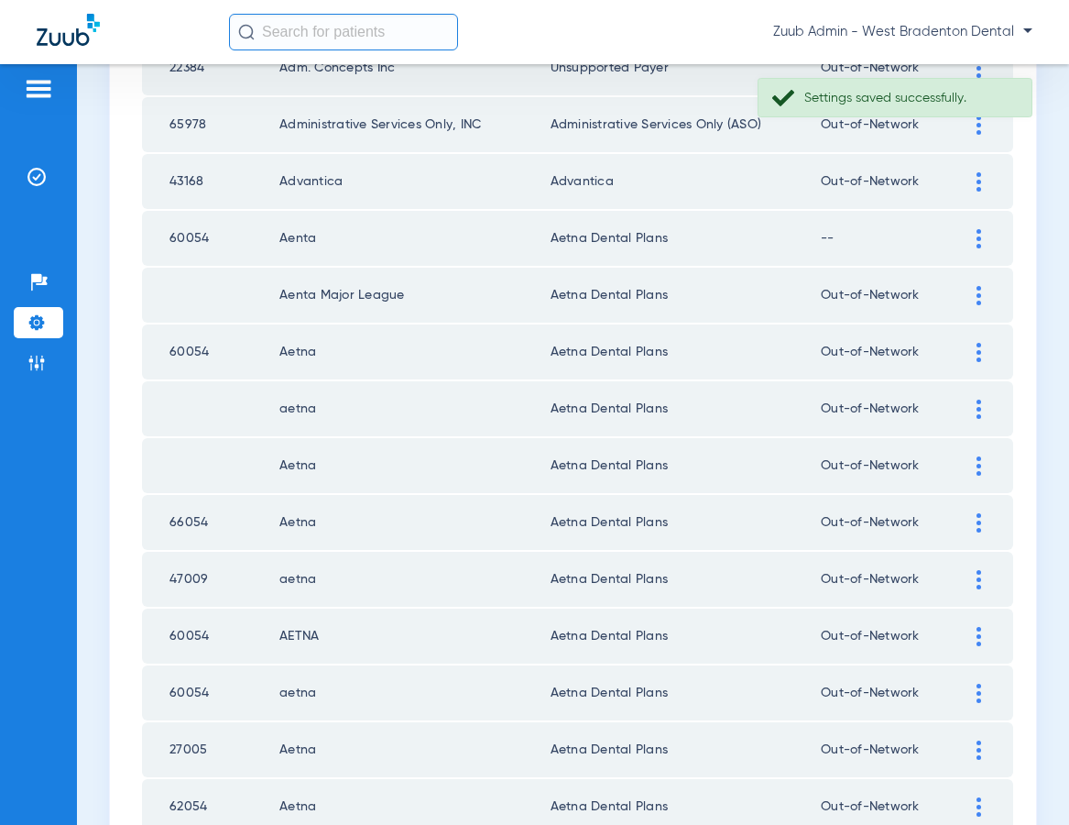
click at [979, 234] on img at bounding box center [979, 238] width 5 height 19
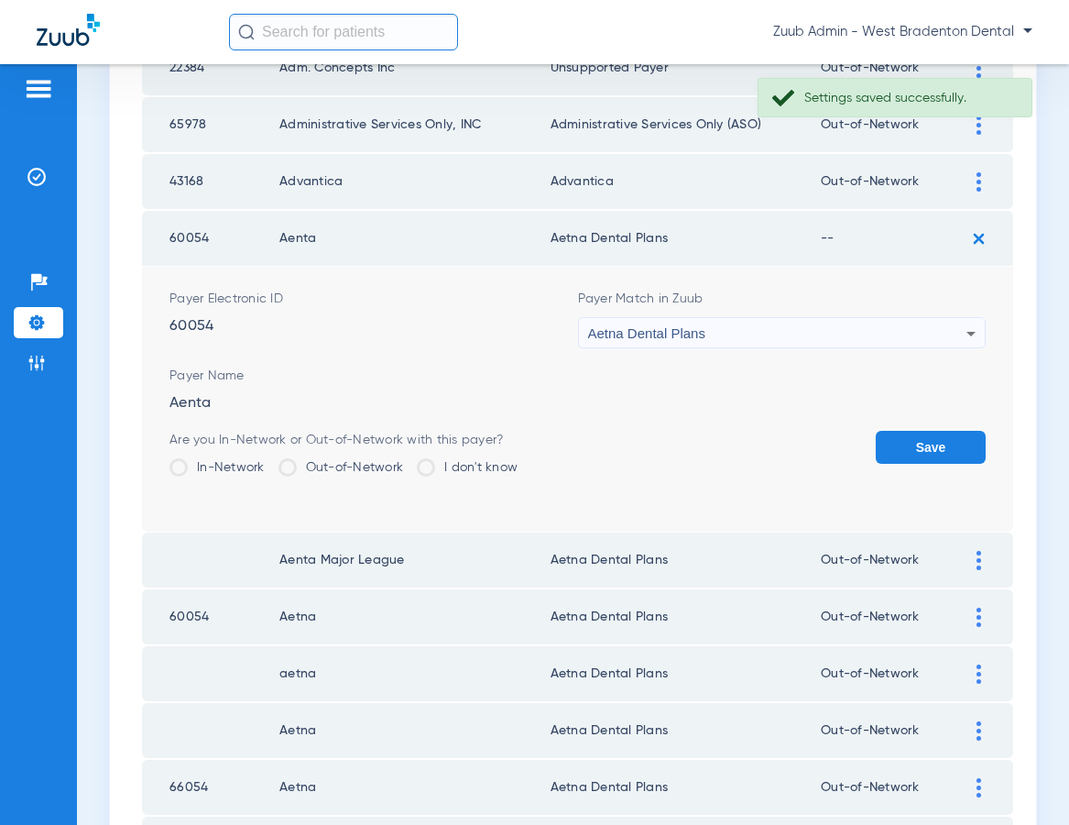
click at [327, 464] on label "Out-of-Network" at bounding box center [342, 467] width 126 height 18
click at [408, 461] on input "Out-of-Network" at bounding box center [408, 461] width 0 height 0
click at [891, 451] on button "Save" at bounding box center [931, 447] width 110 height 33
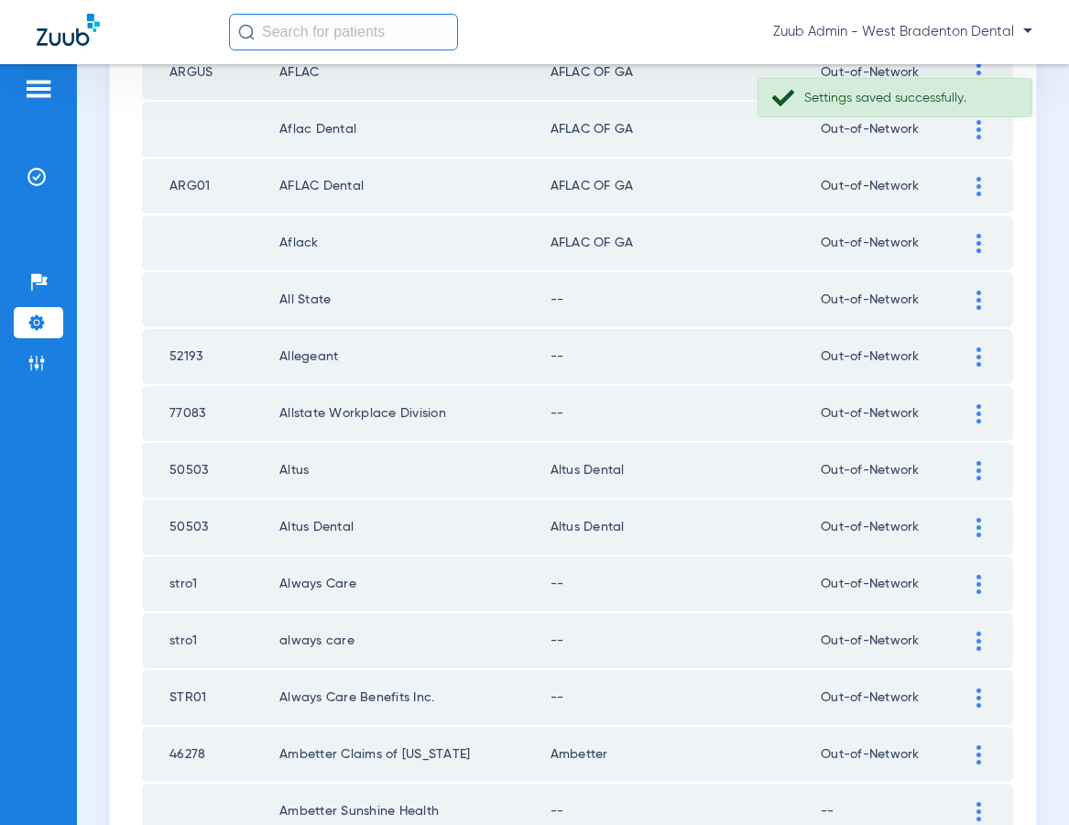
scroll to position [2301, 0]
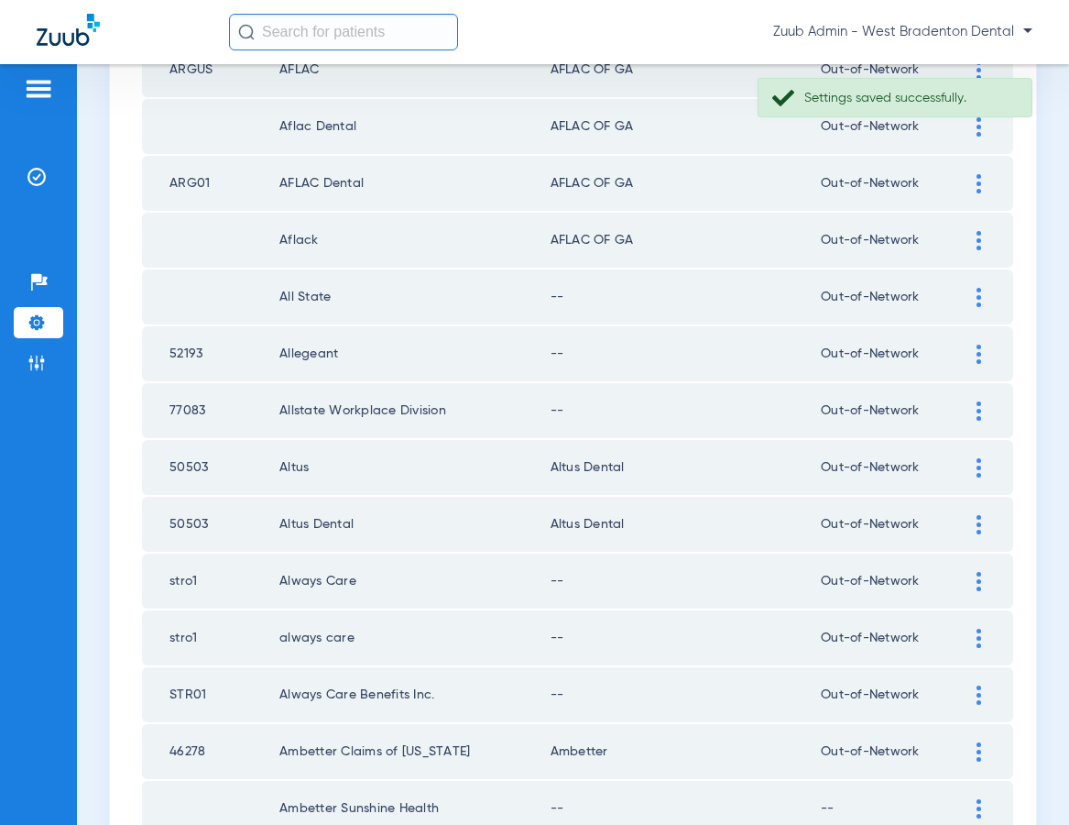
click at [978, 295] on img at bounding box center [979, 297] width 5 height 19
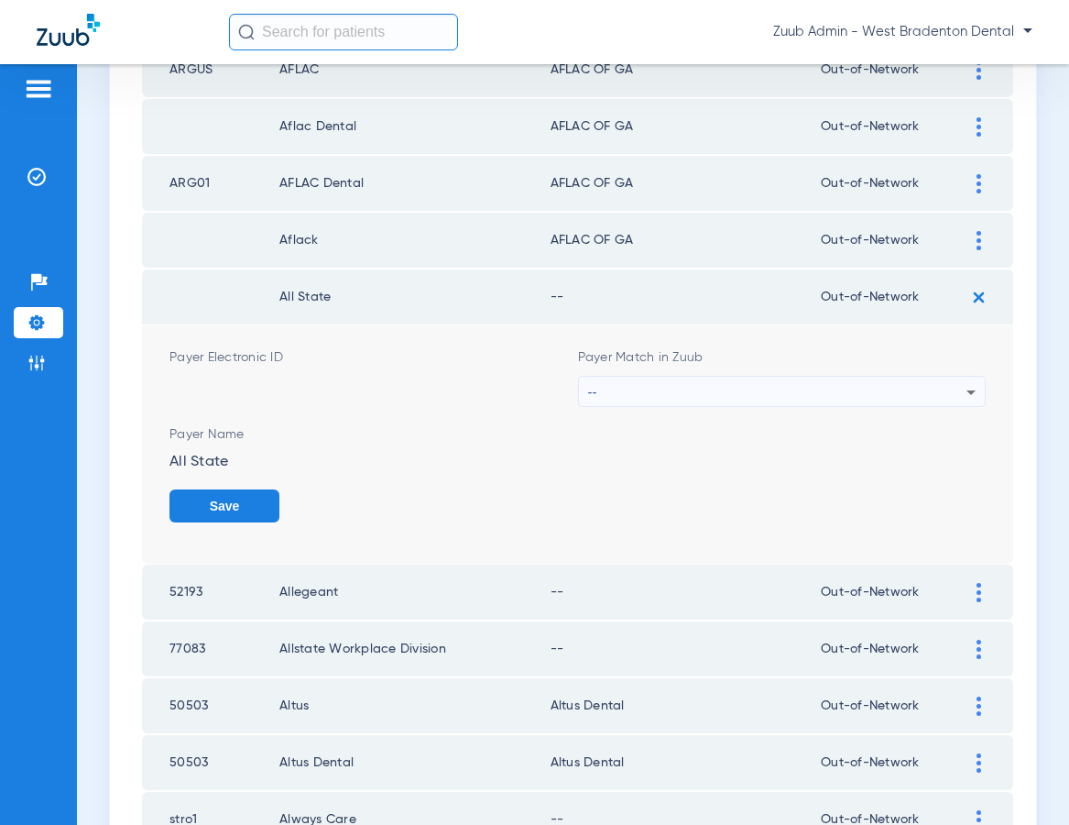
click at [711, 383] on div "--" at bounding box center [777, 392] width 379 height 31
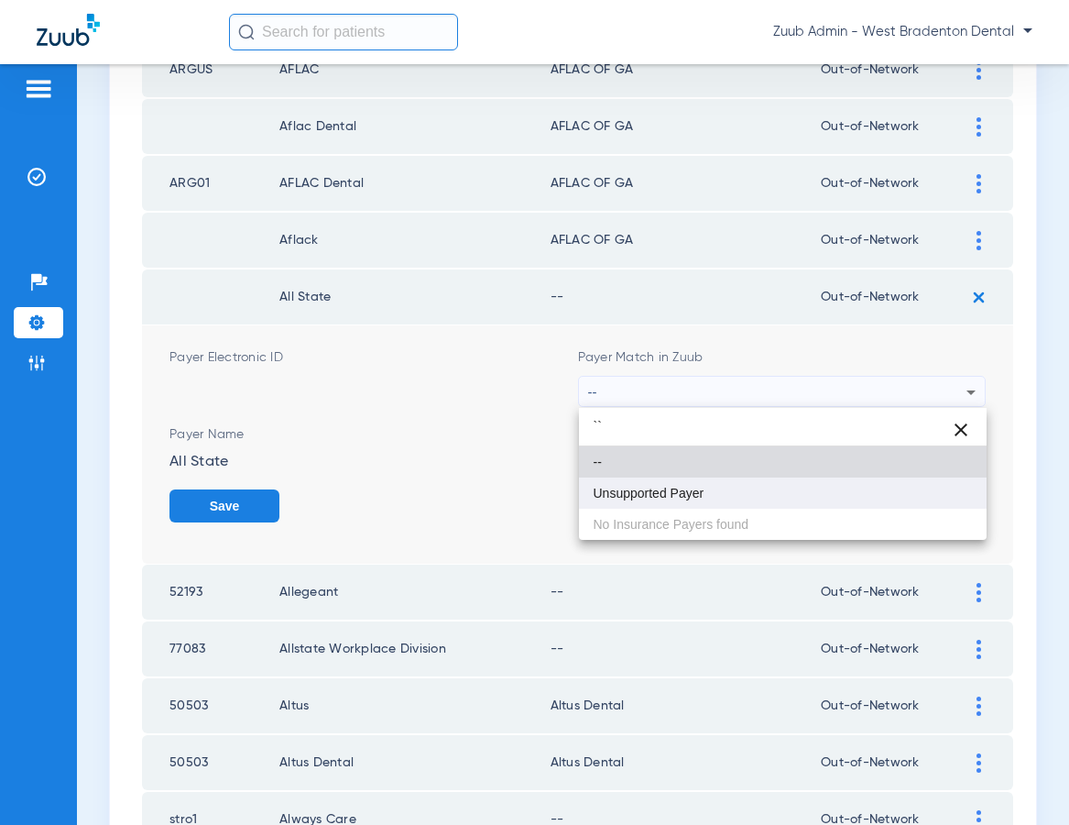
type input "``"
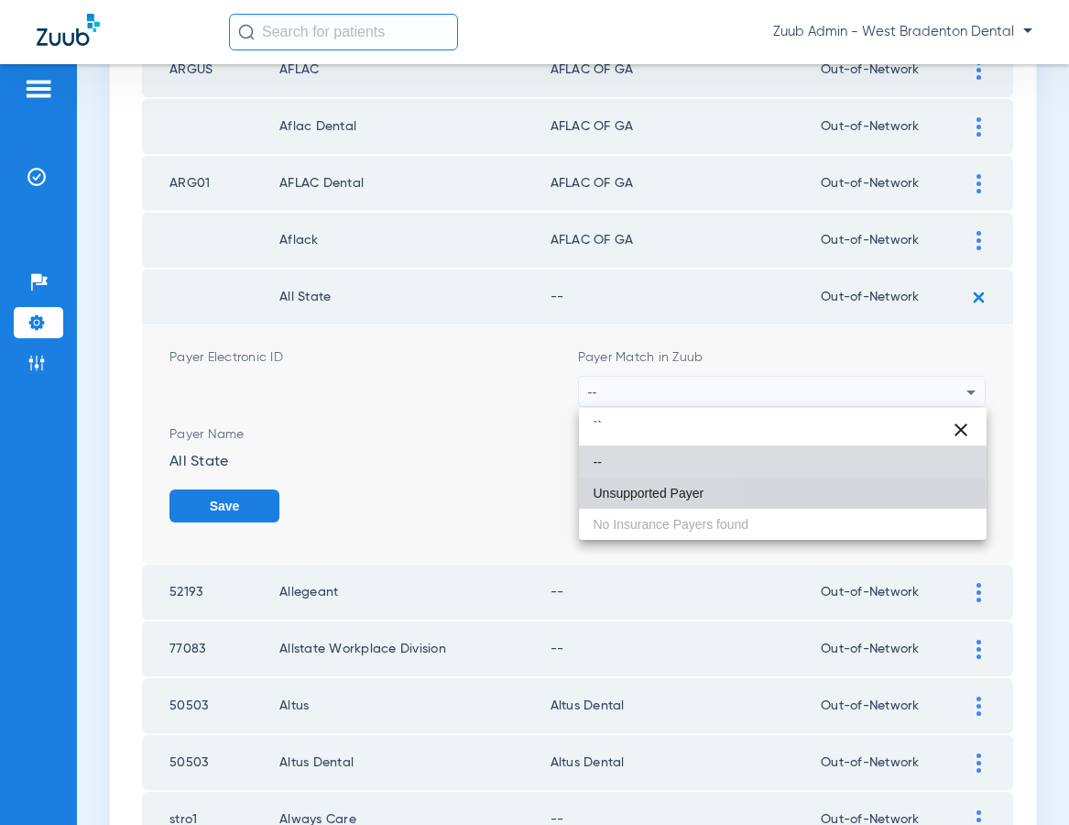
click at [629, 493] on span "Unsupported Payer" at bounding box center [649, 492] width 111 height 13
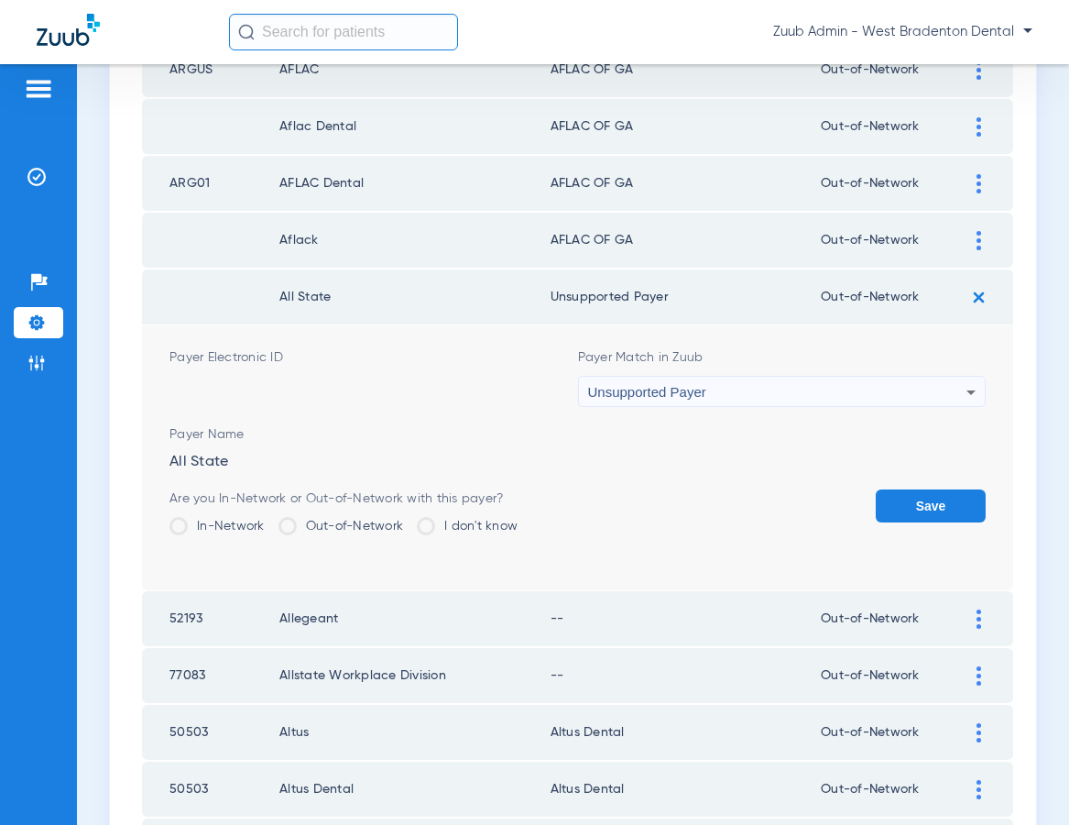
click at [902, 502] on button "Save" at bounding box center [931, 505] width 110 height 33
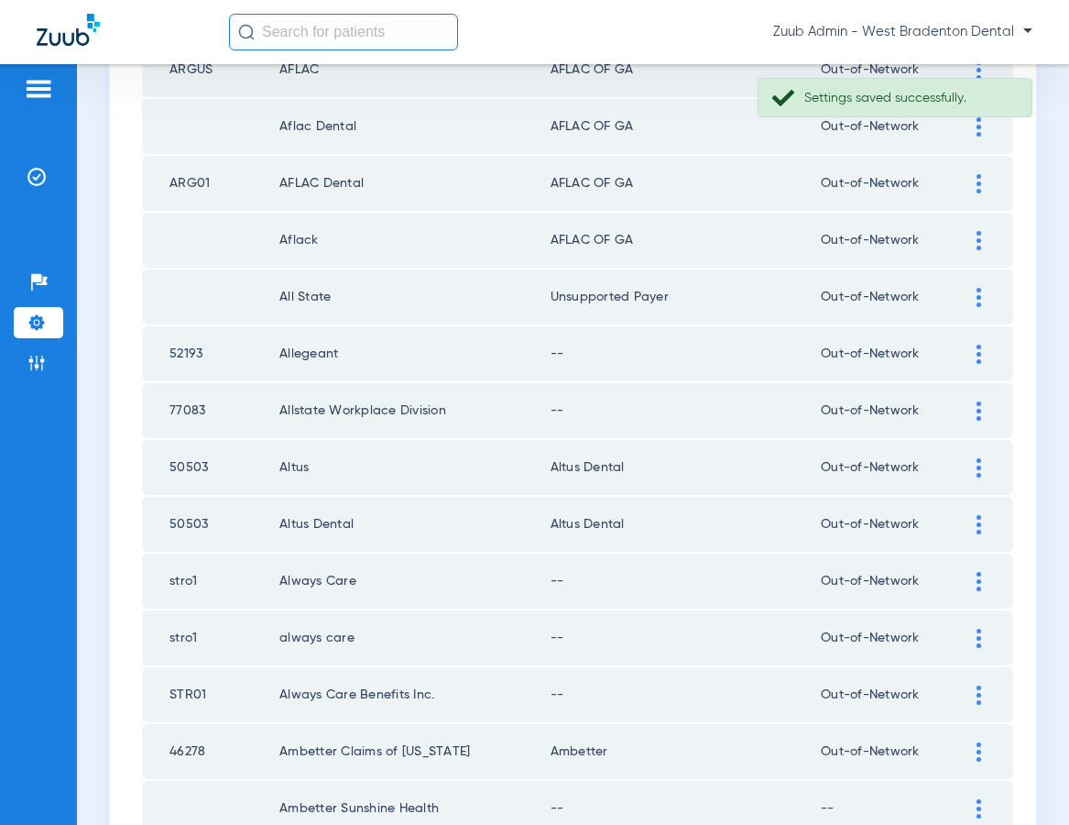
click at [979, 352] on img at bounding box center [979, 353] width 5 height 19
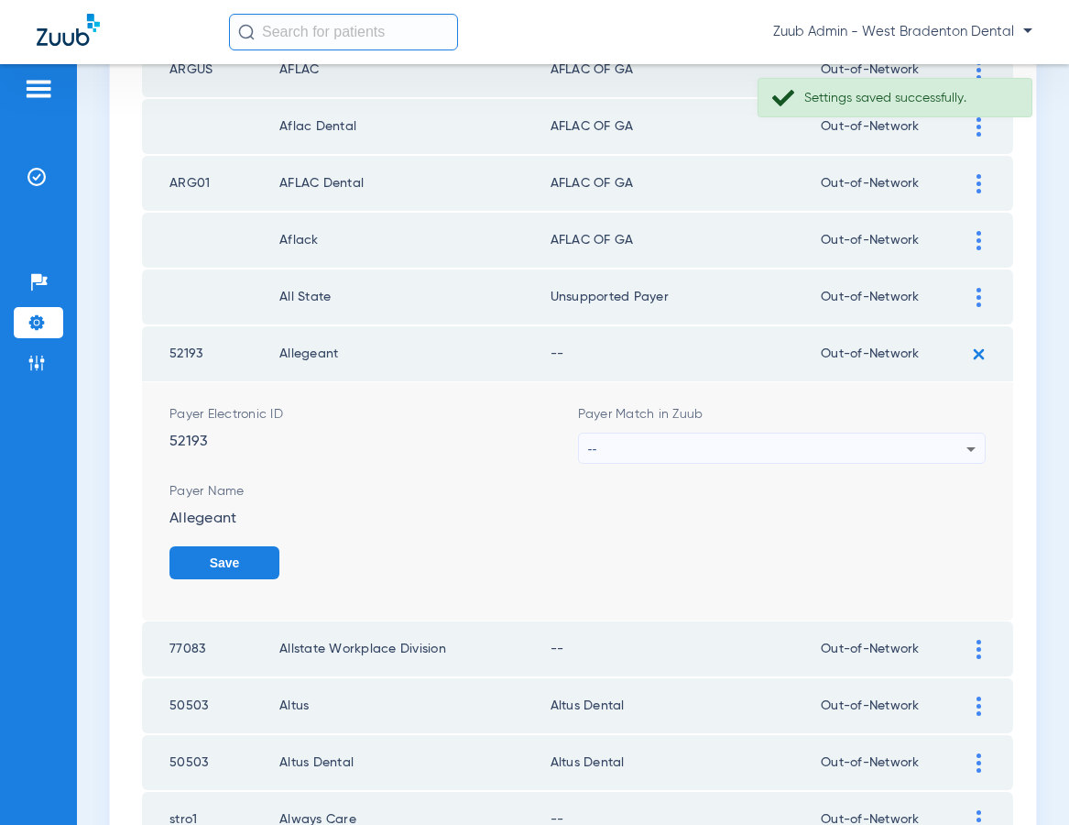
click at [819, 441] on div "--" at bounding box center [777, 448] width 379 height 31
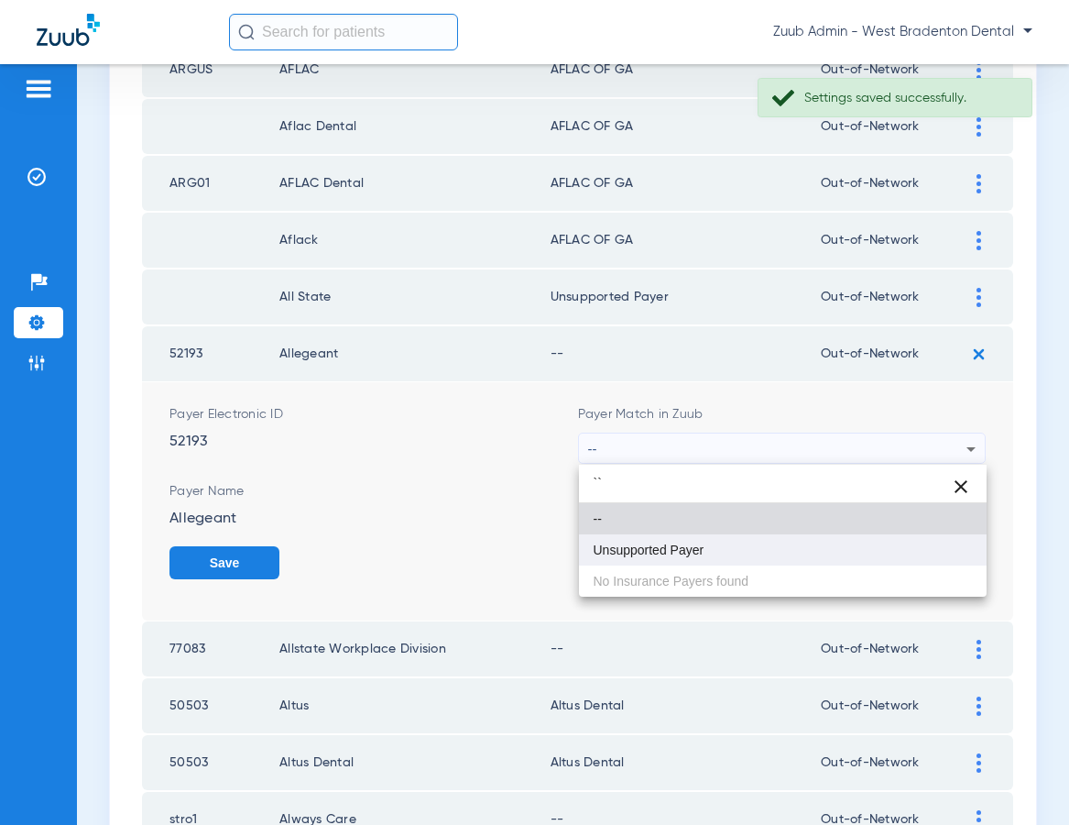
type input "``"
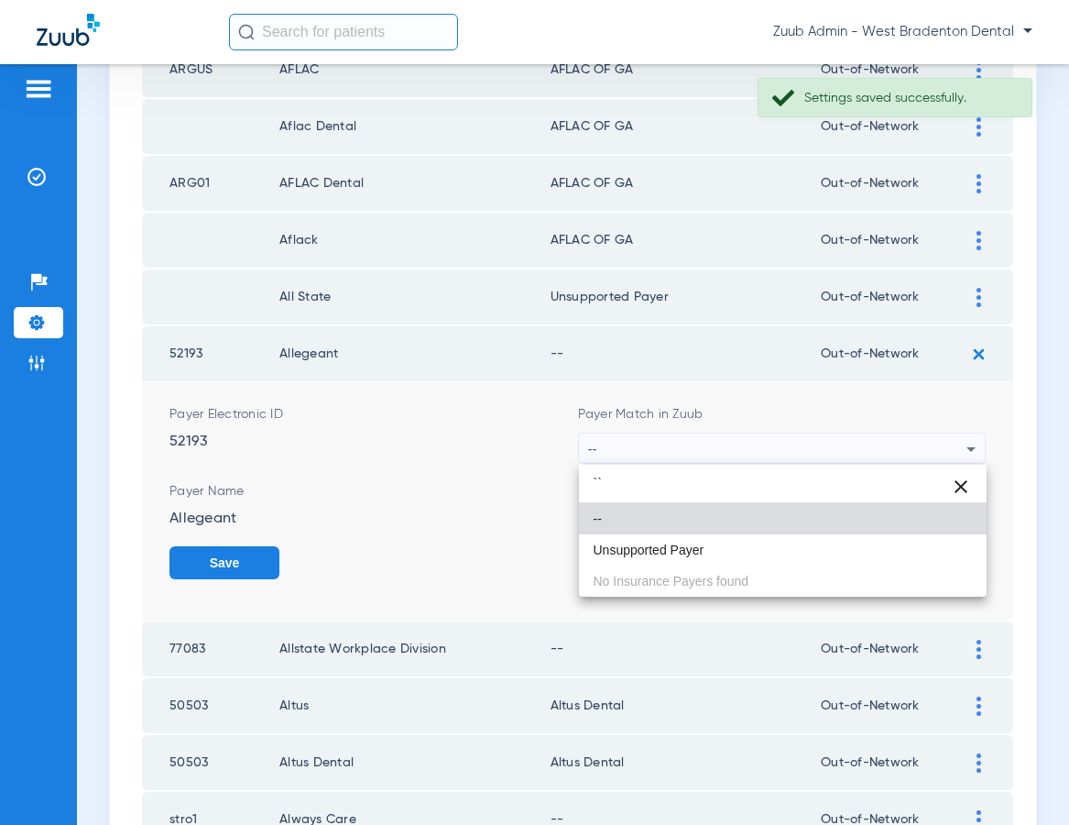
click at [705, 557] on mat-option "Unsupported Payer" at bounding box center [783, 549] width 409 height 31
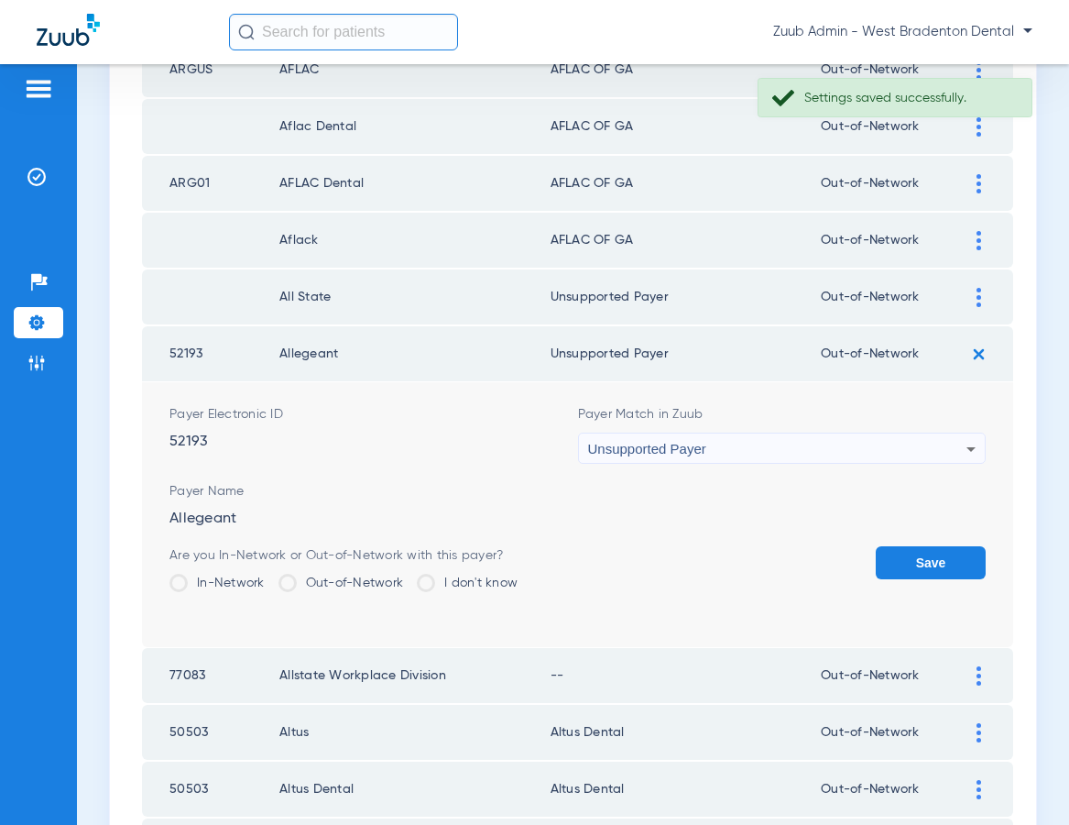
click at [891, 558] on button "Save" at bounding box center [931, 562] width 110 height 33
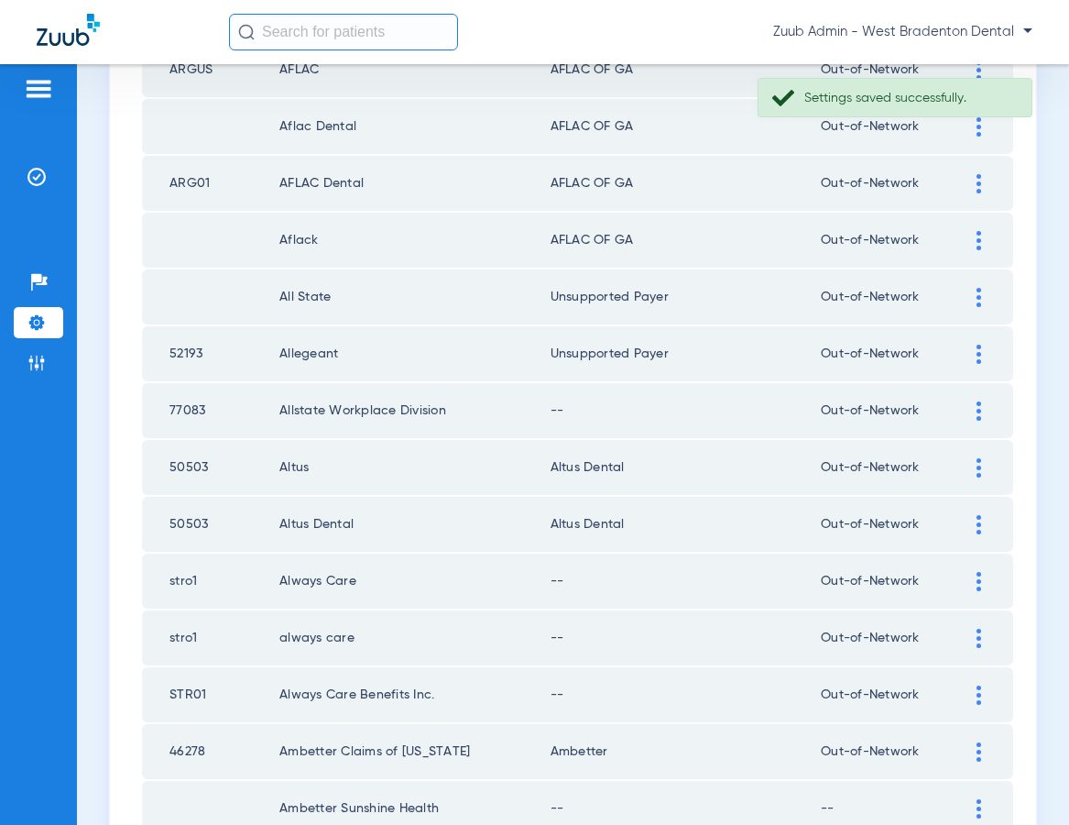
click at [975, 408] on div at bounding box center [979, 410] width 32 height 19
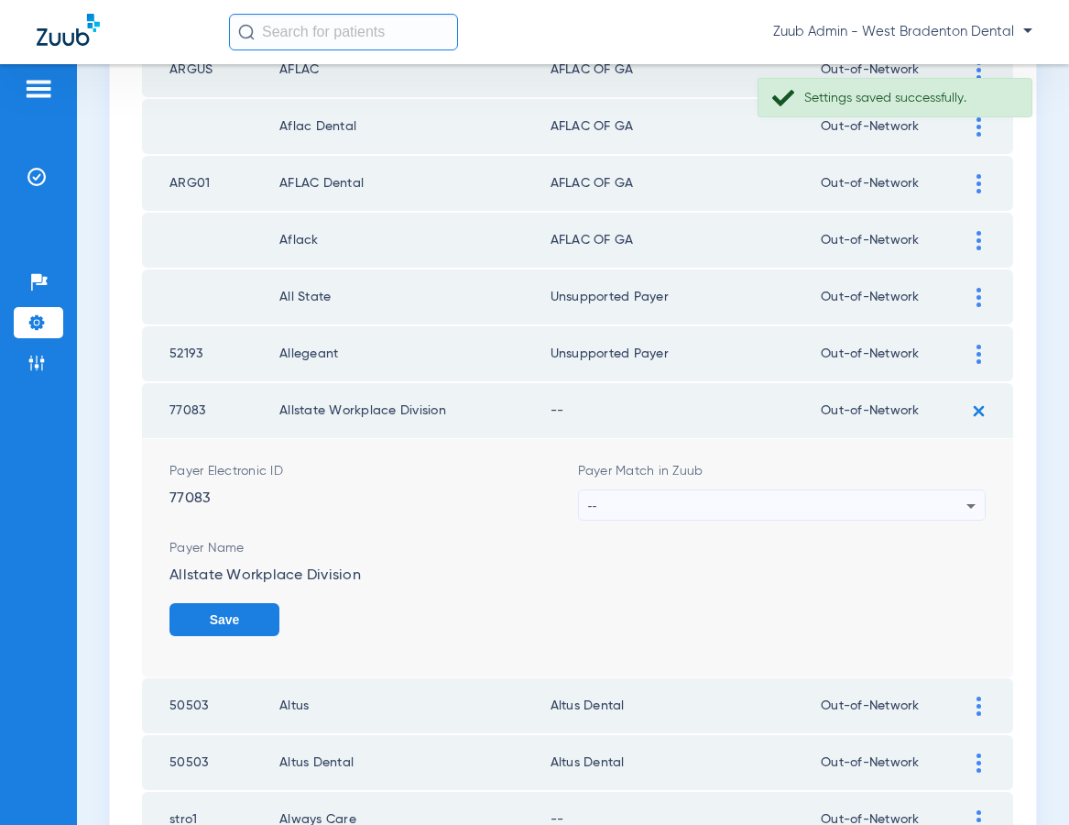
click at [805, 497] on div "--" at bounding box center [777, 505] width 379 height 31
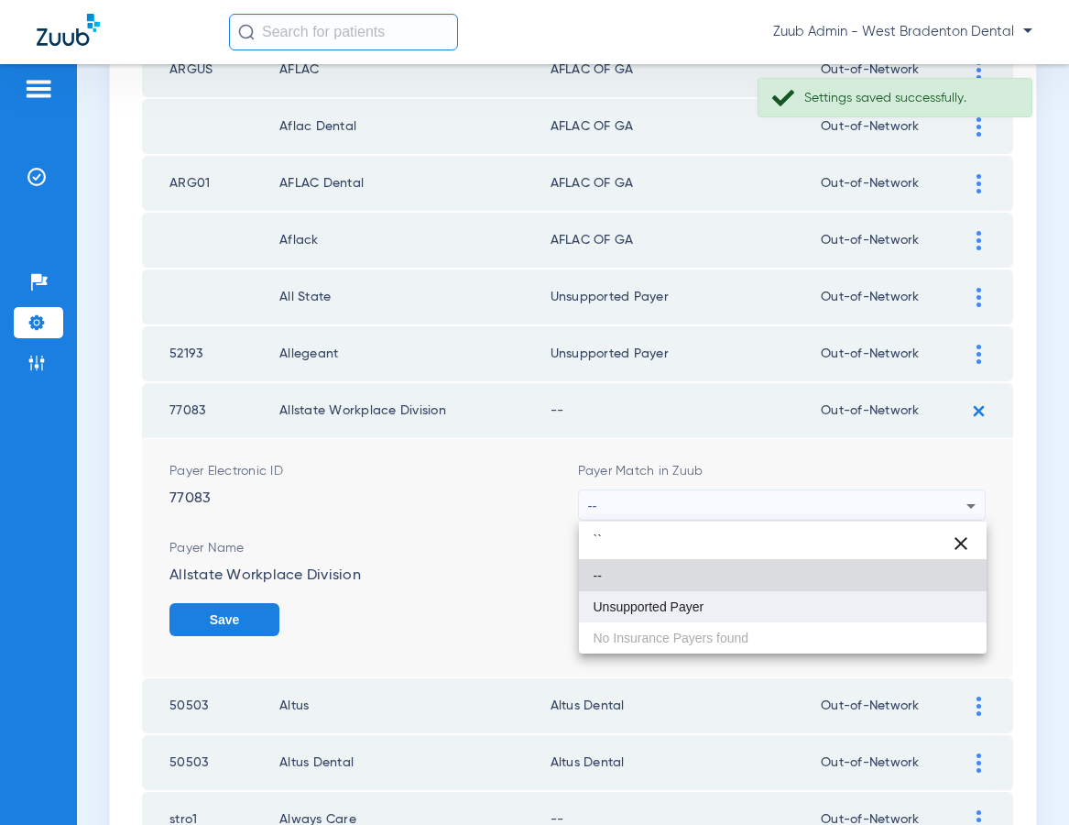
type input "``"
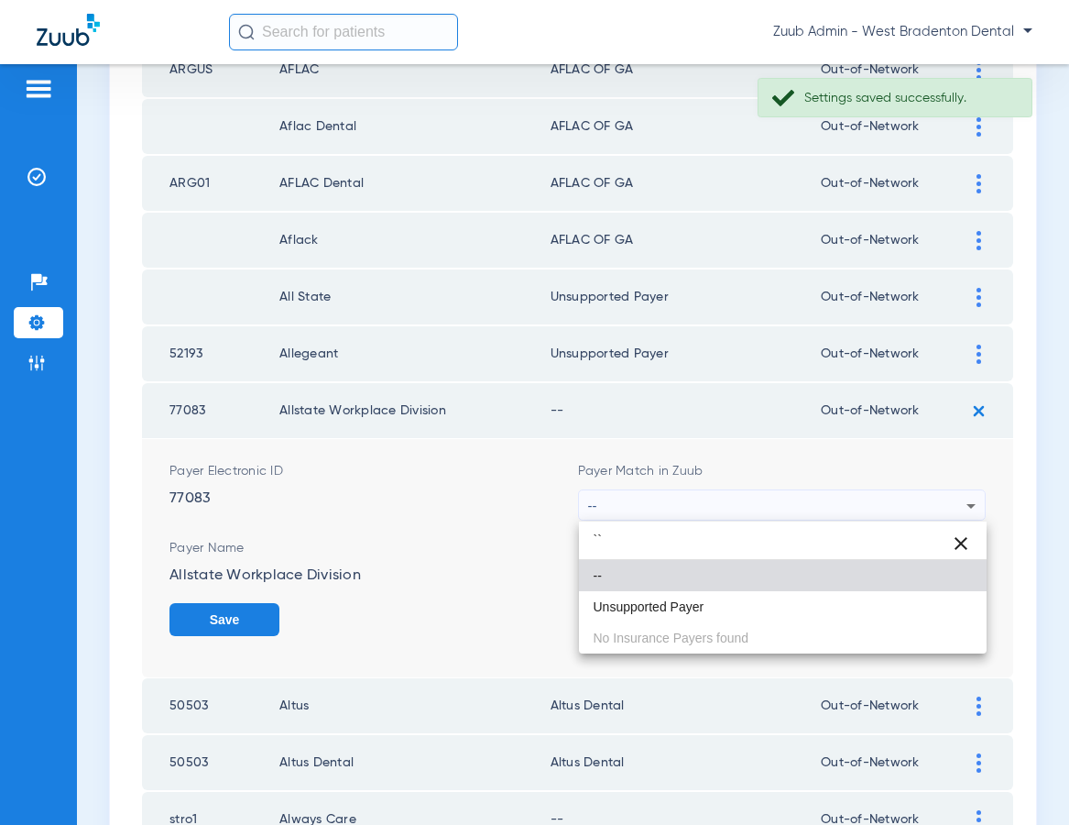
click at [670, 614] on mat-option "Unsupported Payer" at bounding box center [783, 606] width 409 height 31
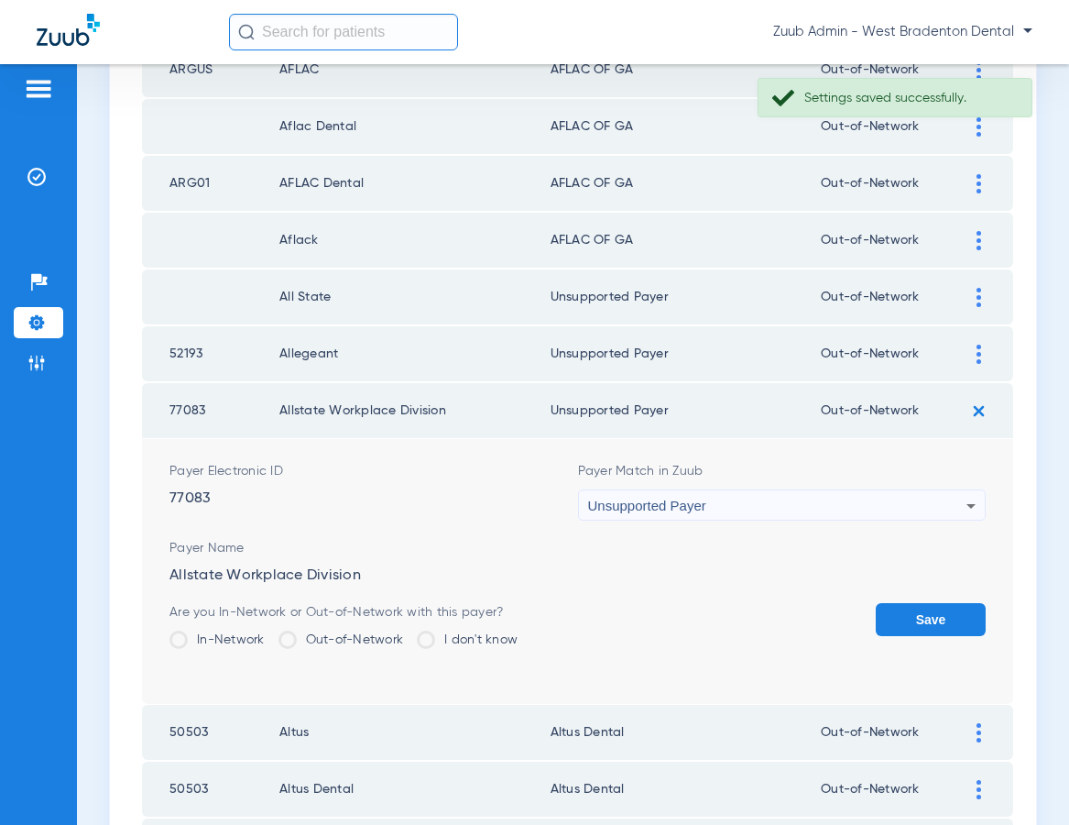
click at [908, 620] on button "Save" at bounding box center [931, 619] width 110 height 33
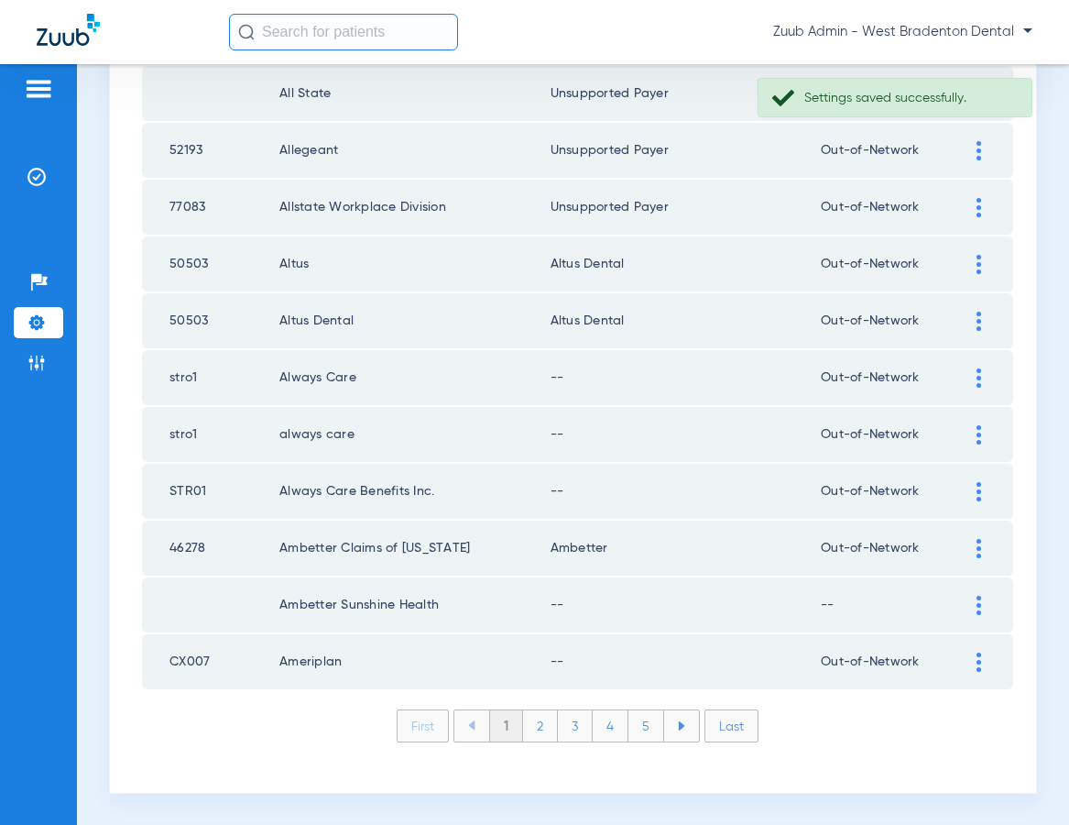
scroll to position [2506, 0]
click at [978, 374] on img at bounding box center [979, 376] width 5 height 19
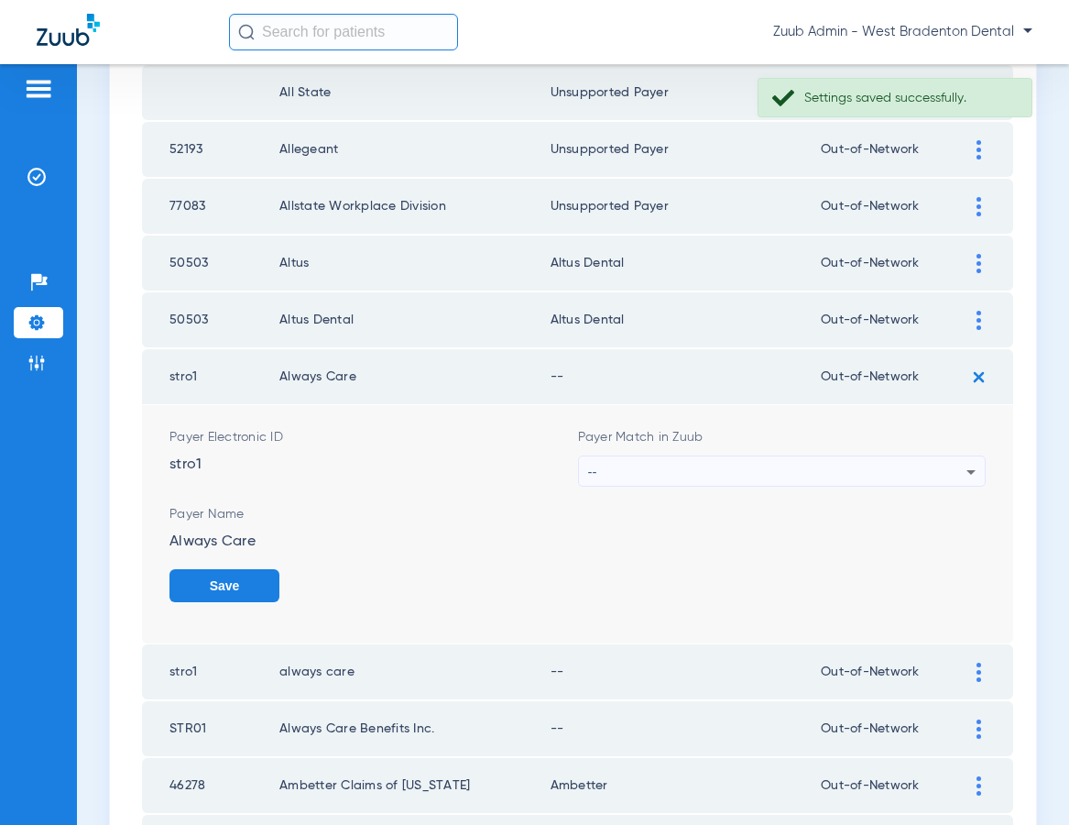
click at [813, 468] on div "--" at bounding box center [777, 471] width 379 height 31
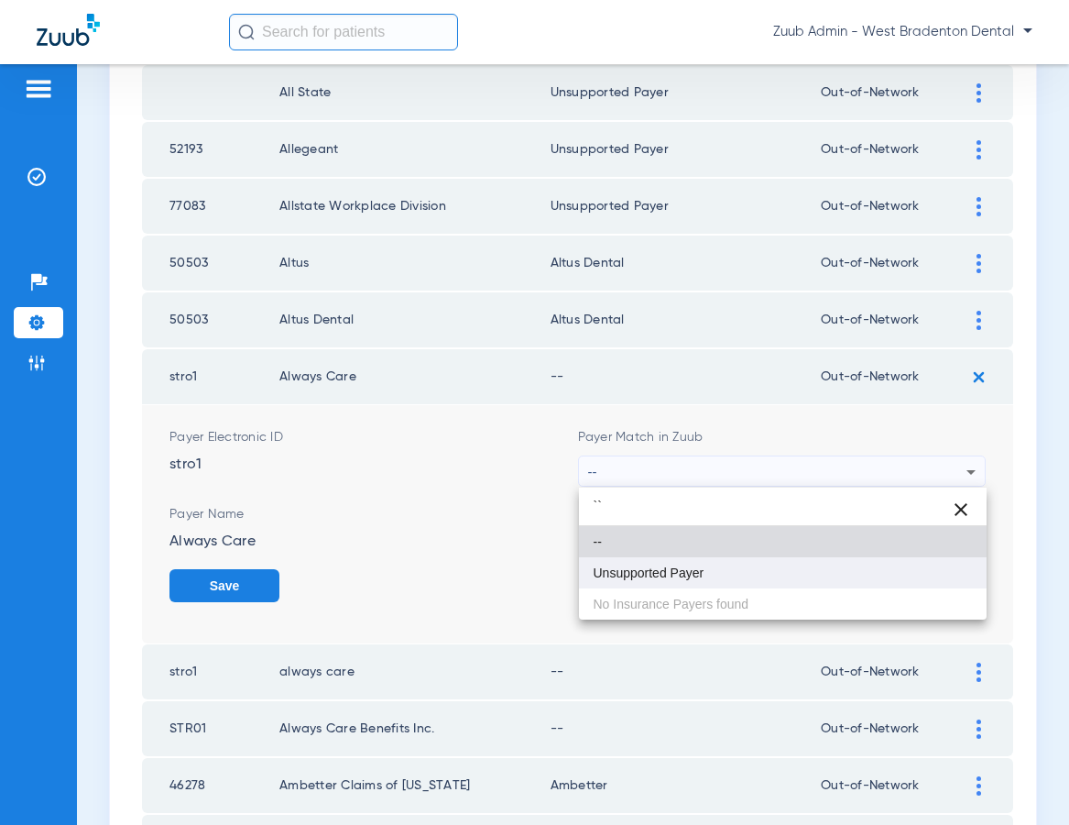
type input "``"
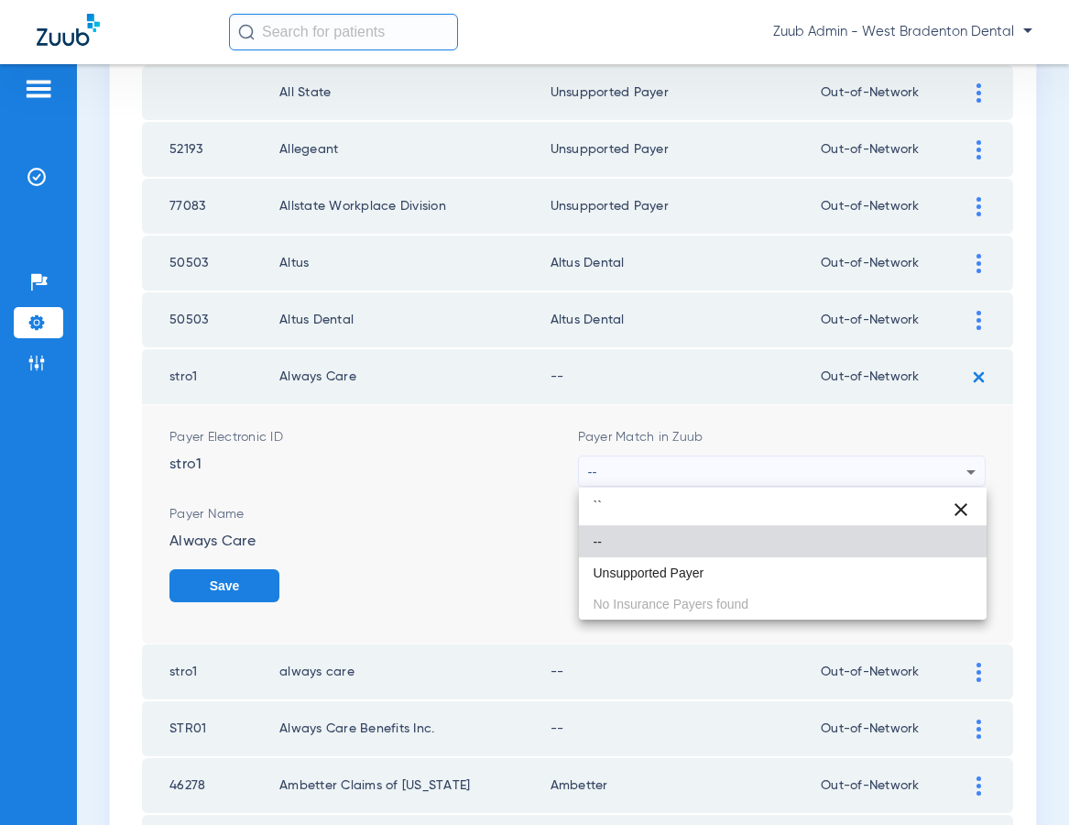
drag, startPoint x: 664, startPoint y: 572, endPoint x: 673, endPoint y: 568, distance: 9.9
click at [664, 572] on span "Unsupported Payer" at bounding box center [649, 572] width 111 height 13
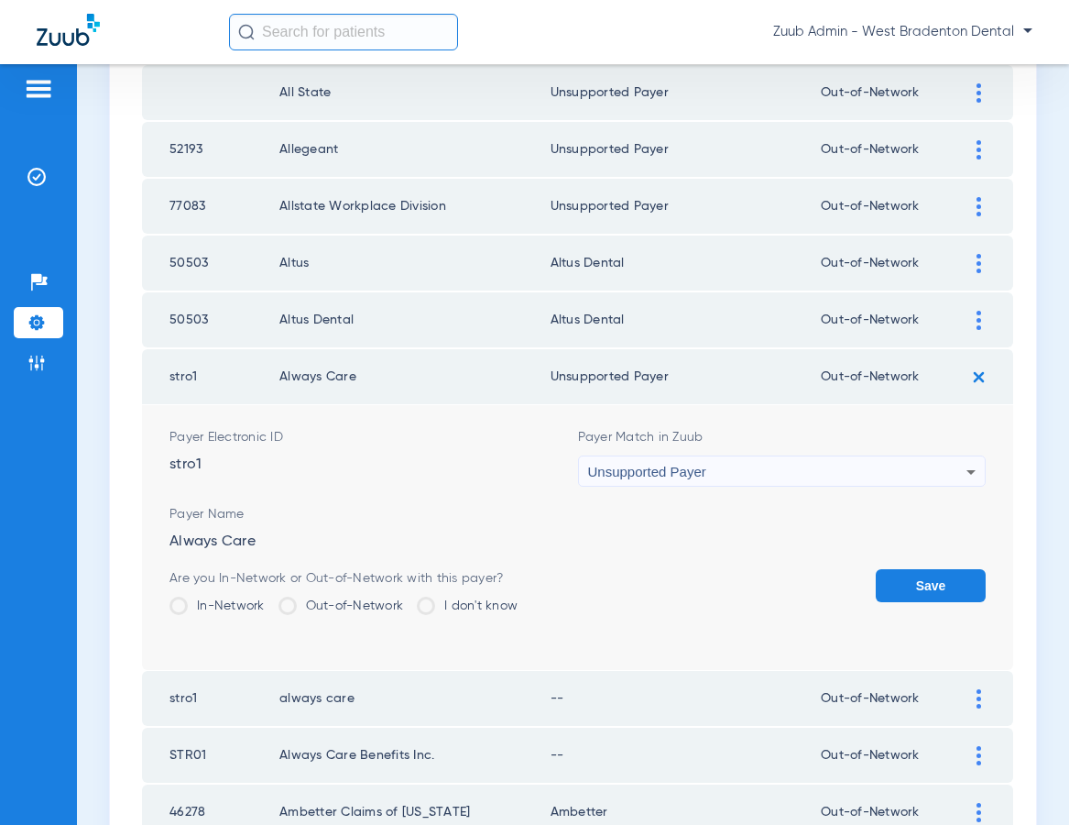
click at [916, 576] on button "Save" at bounding box center [931, 585] width 110 height 33
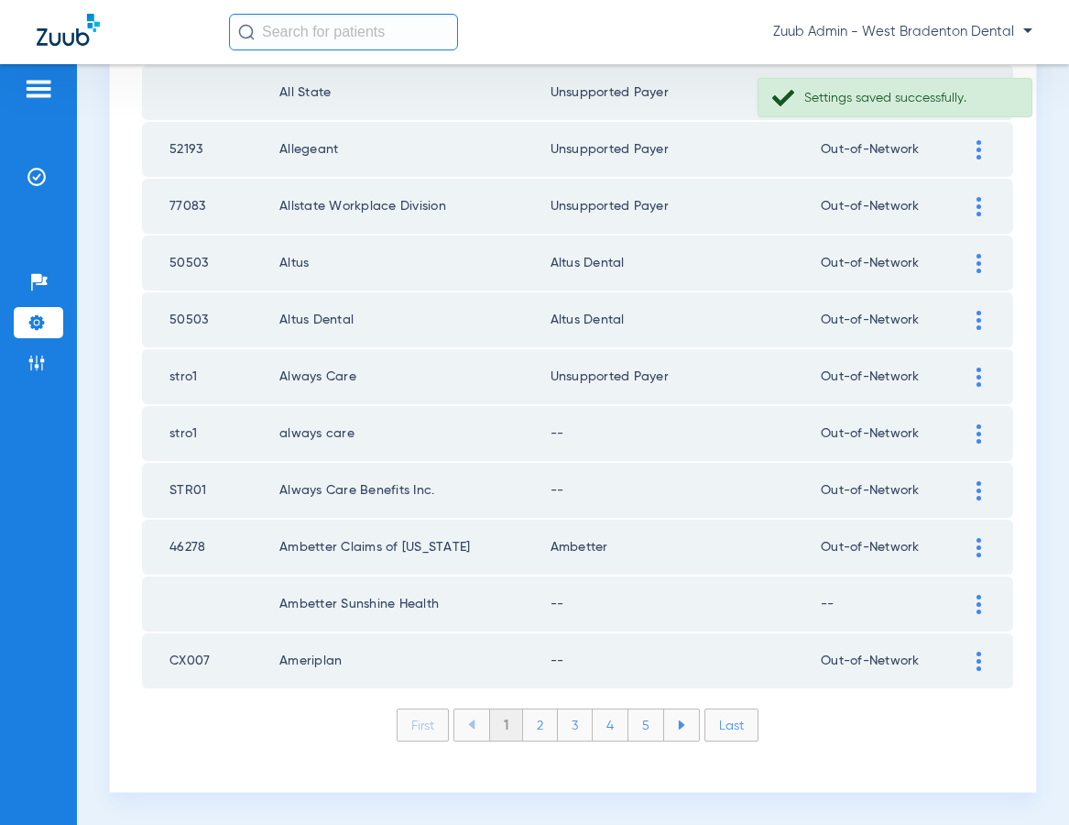
click at [973, 429] on div at bounding box center [979, 433] width 32 height 19
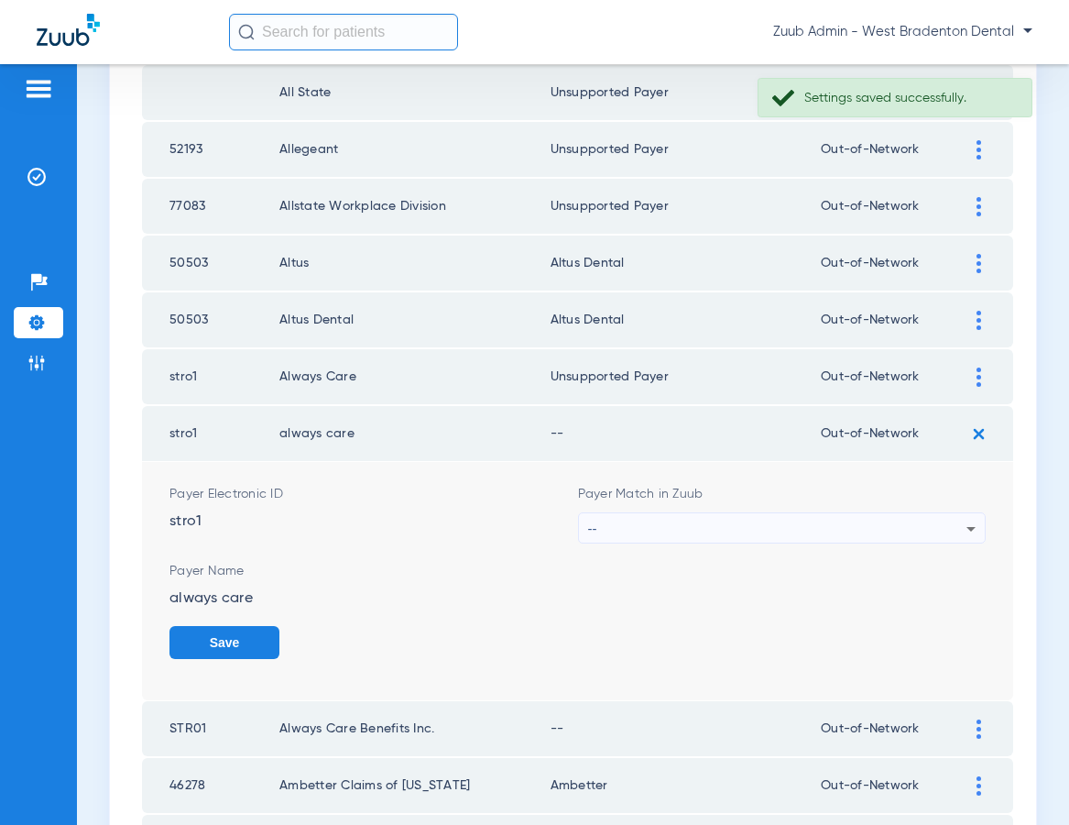
click at [815, 517] on div "--" at bounding box center [777, 528] width 379 height 31
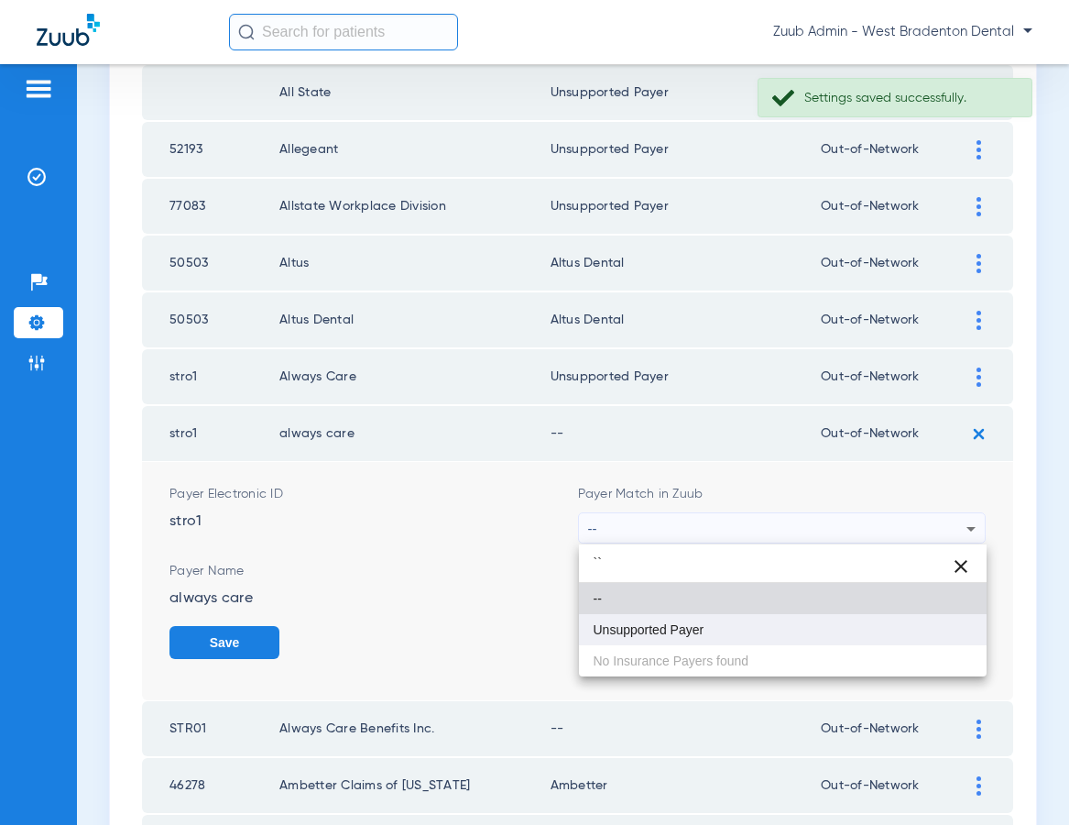
type input "``"
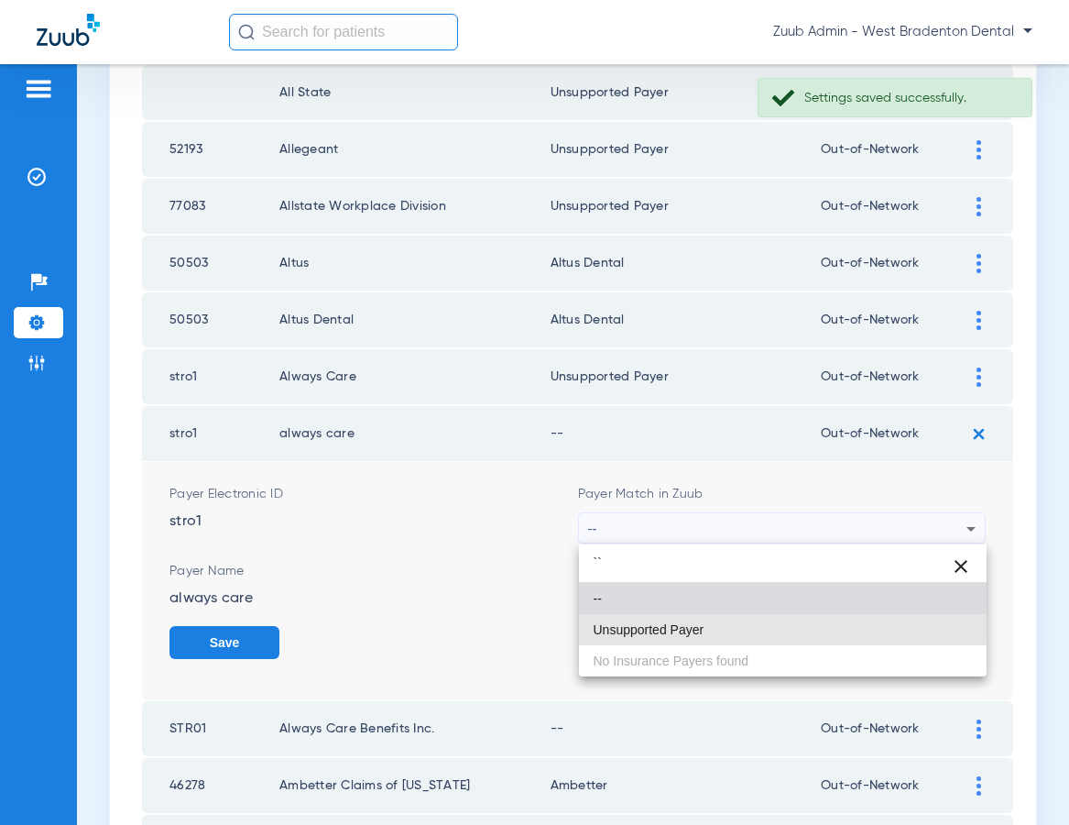
drag, startPoint x: 680, startPoint y: 619, endPoint x: 920, endPoint y: 639, distance: 240.8
click at [680, 619] on mat-option "Unsupported Payer" at bounding box center [783, 629] width 409 height 31
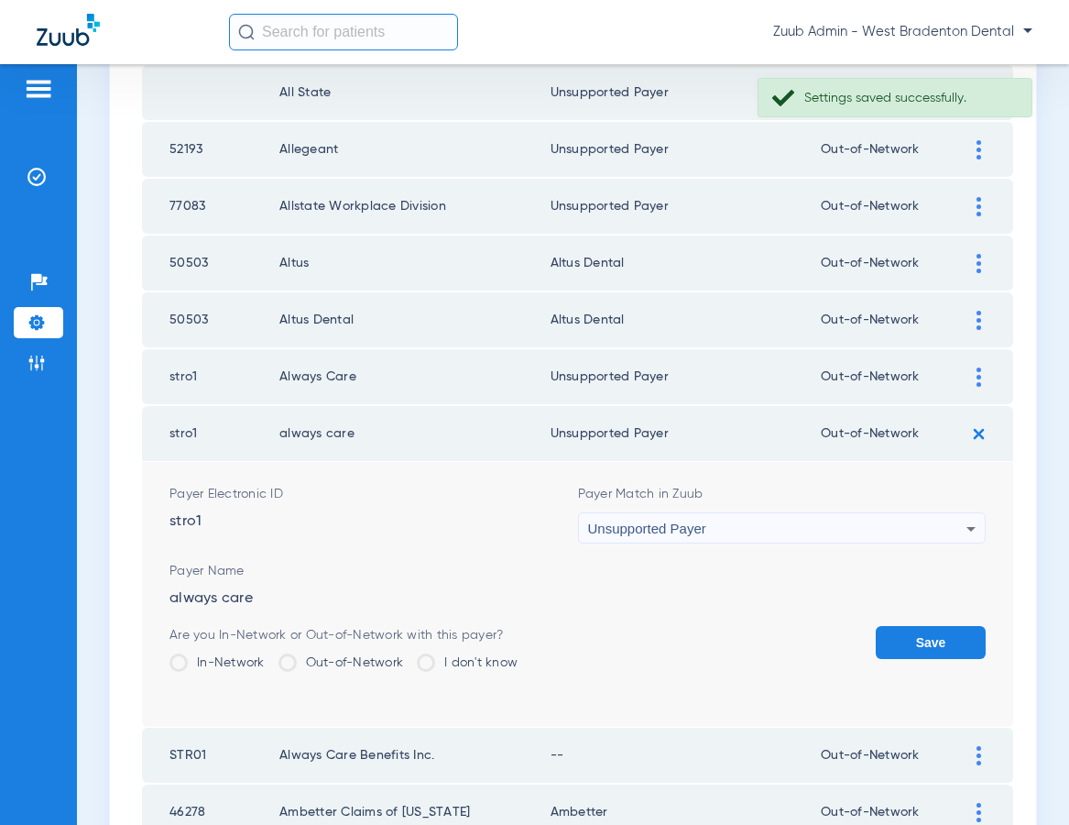
click at [920, 639] on button "Save" at bounding box center [931, 642] width 110 height 33
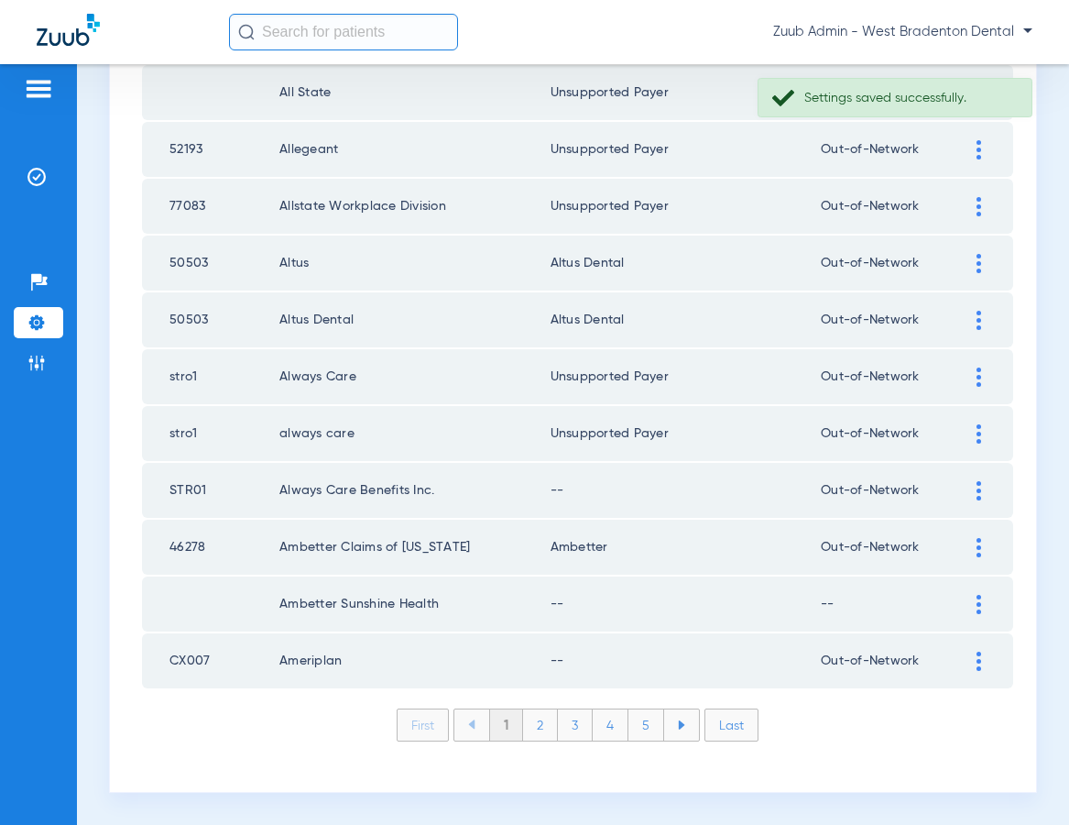
click at [978, 493] on img at bounding box center [979, 490] width 5 height 19
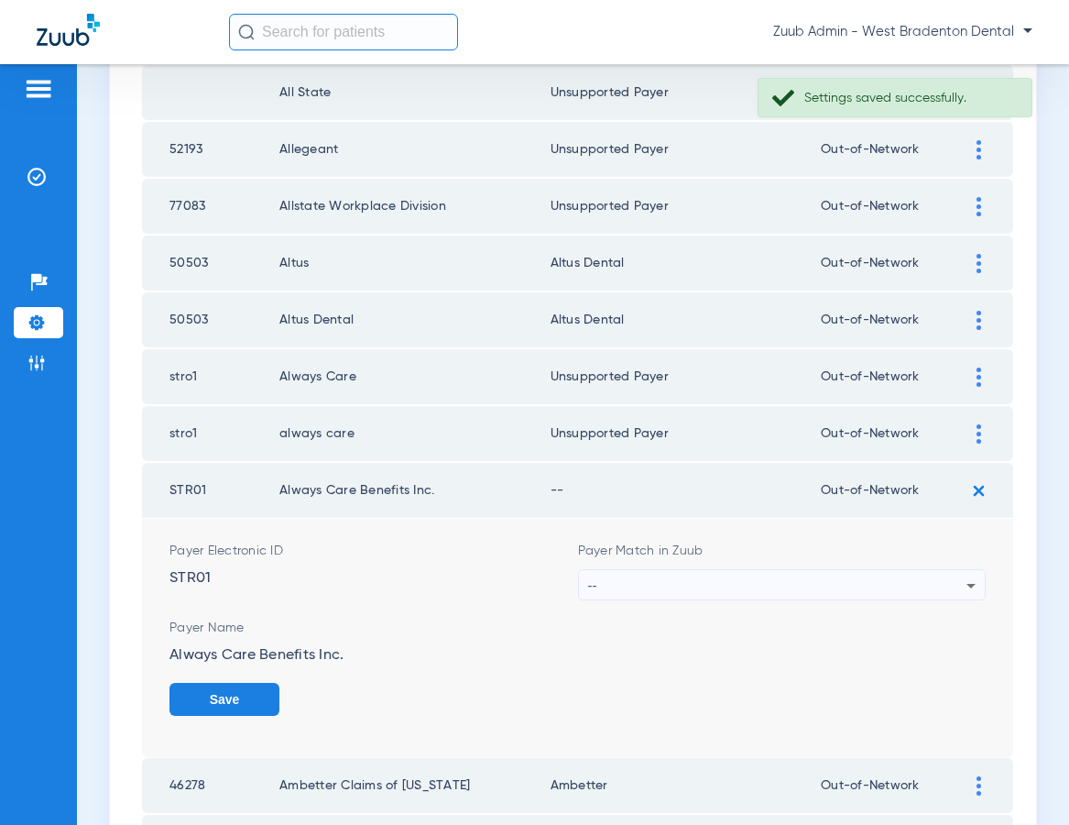
click at [808, 579] on div "--" at bounding box center [777, 585] width 379 height 31
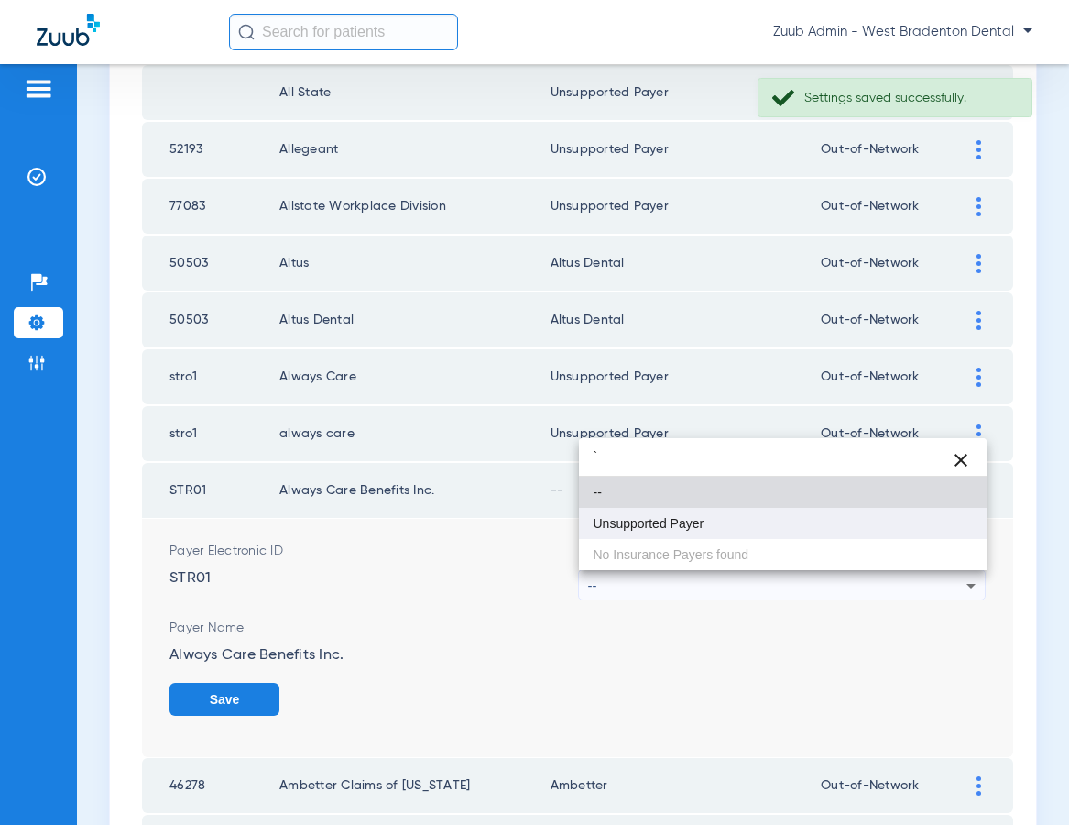
type input "`"
click at [691, 530] on span "Unsupported Payer" at bounding box center [649, 523] width 111 height 13
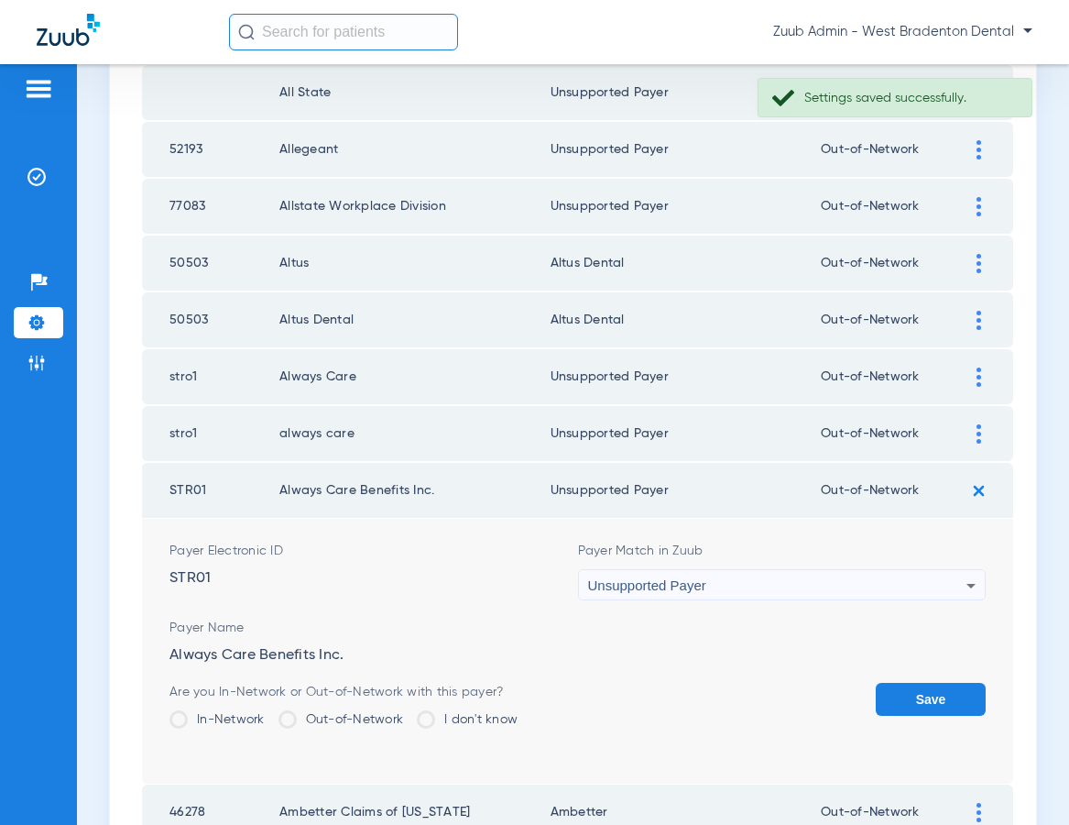
click at [927, 683] on button "Save" at bounding box center [931, 699] width 110 height 33
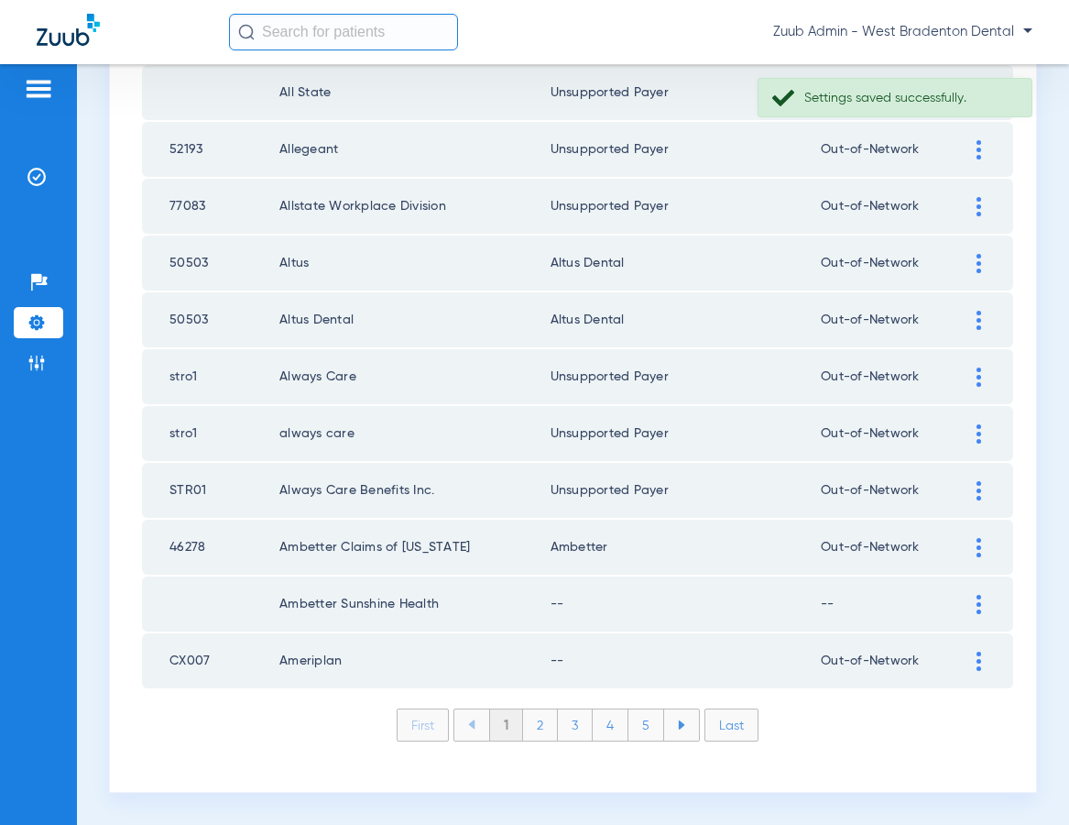
click at [977, 606] on img at bounding box center [979, 604] width 5 height 19
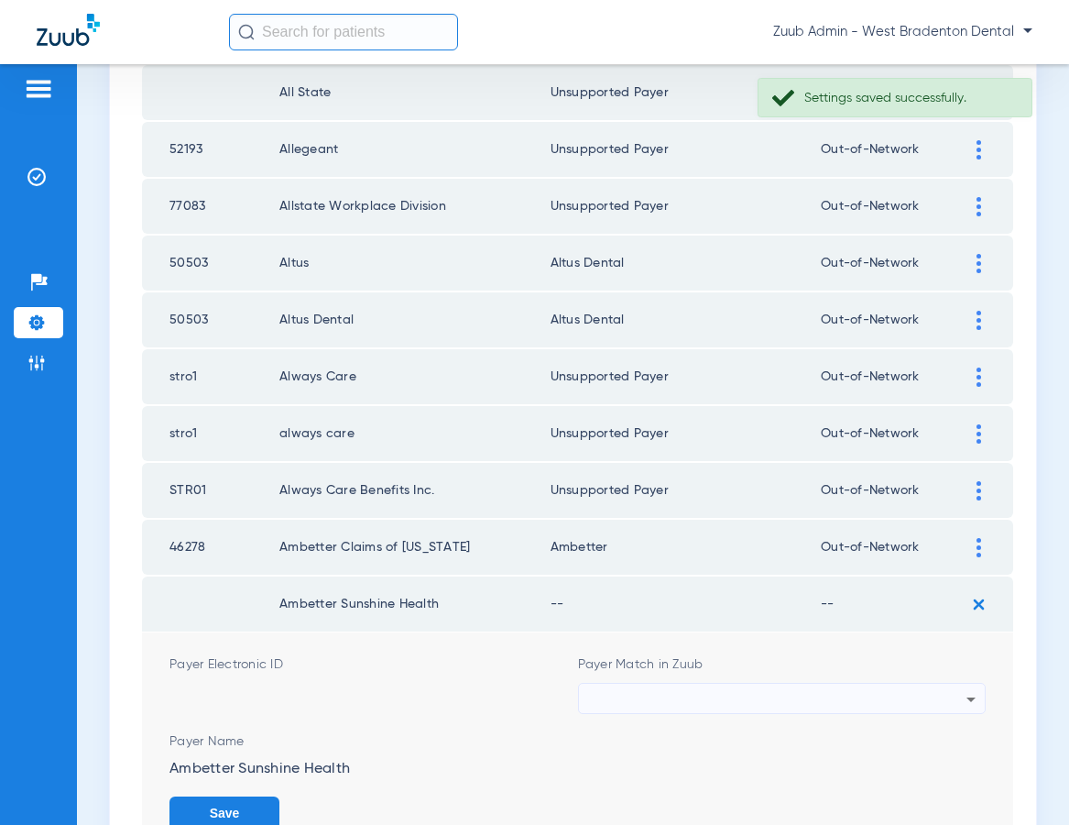
click at [938, 690] on div at bounding box center [777, 698] width 379 height 31
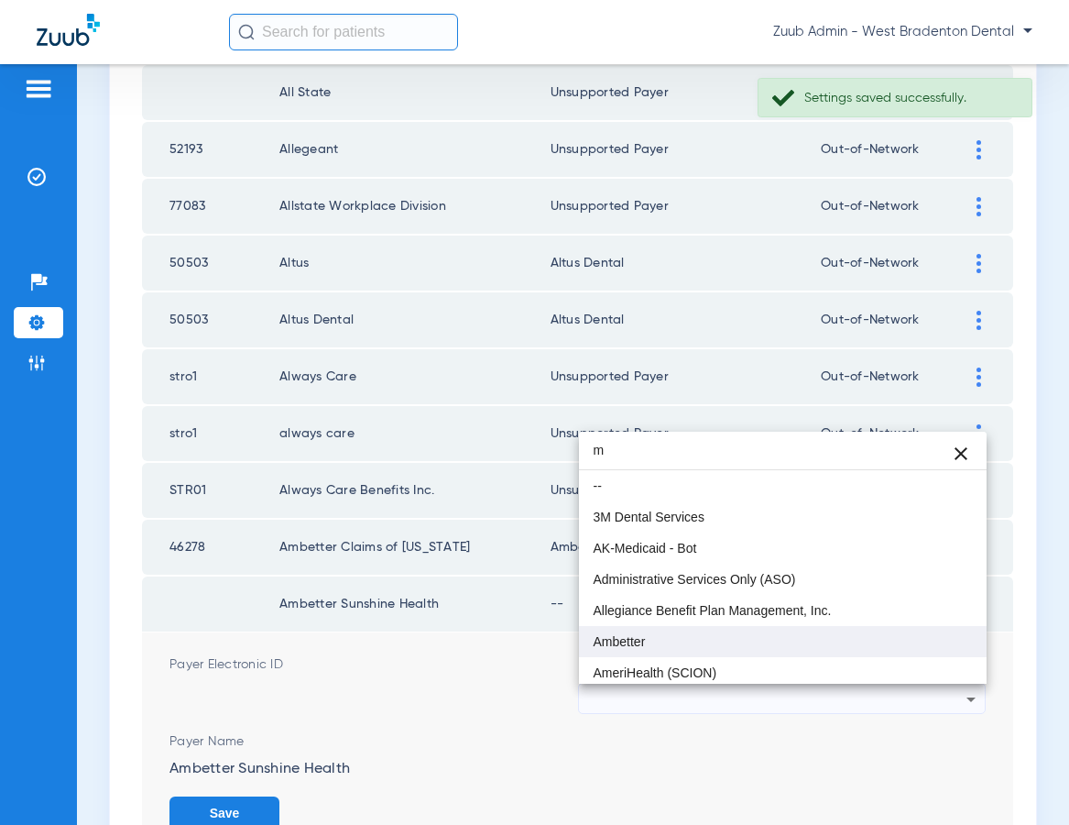
type input "m"
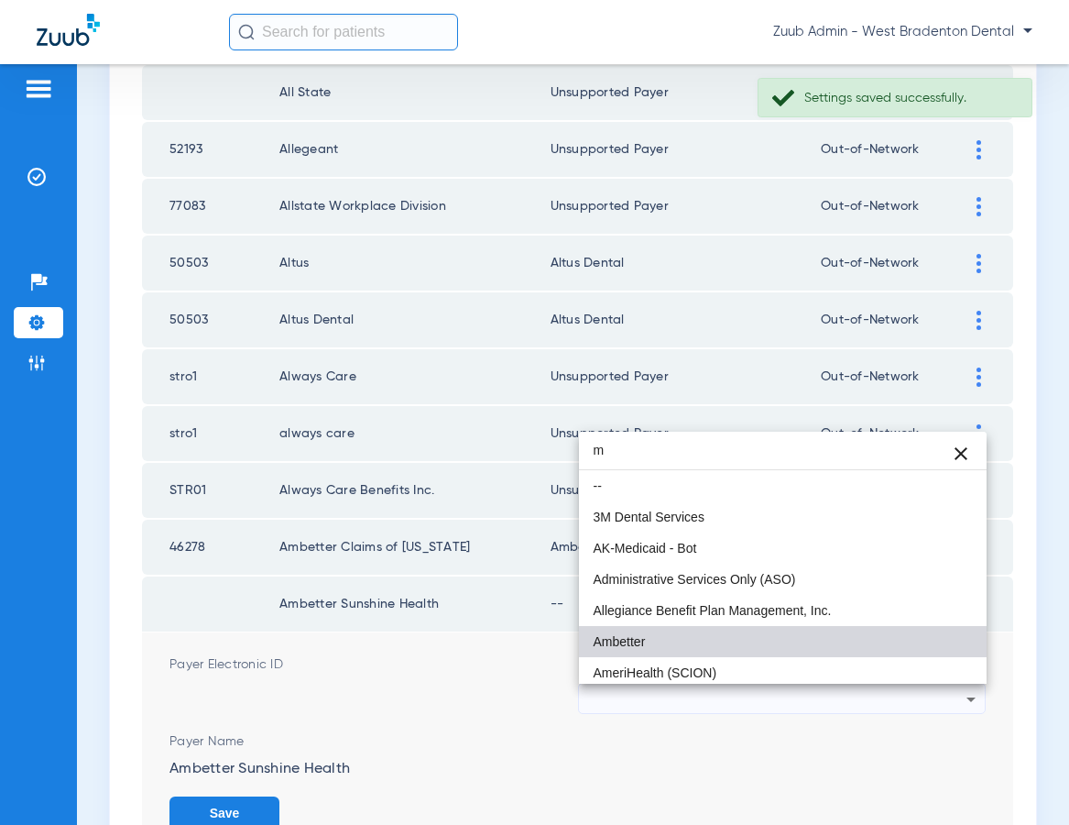
click at [720, 646] on mat-option "Ambetter" at bounding box center [783, 641] width 409 height 31
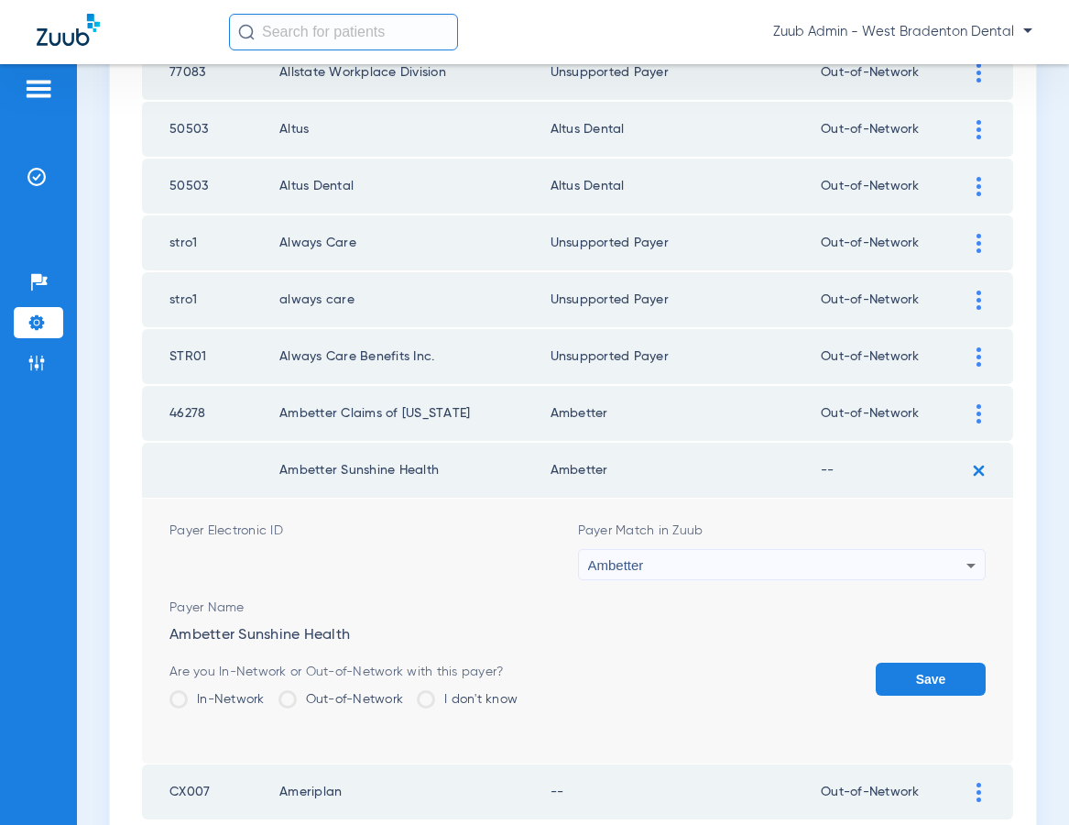
click at [910, 668] on button "Save" at bounding box center [931, 678] width 110 height 33
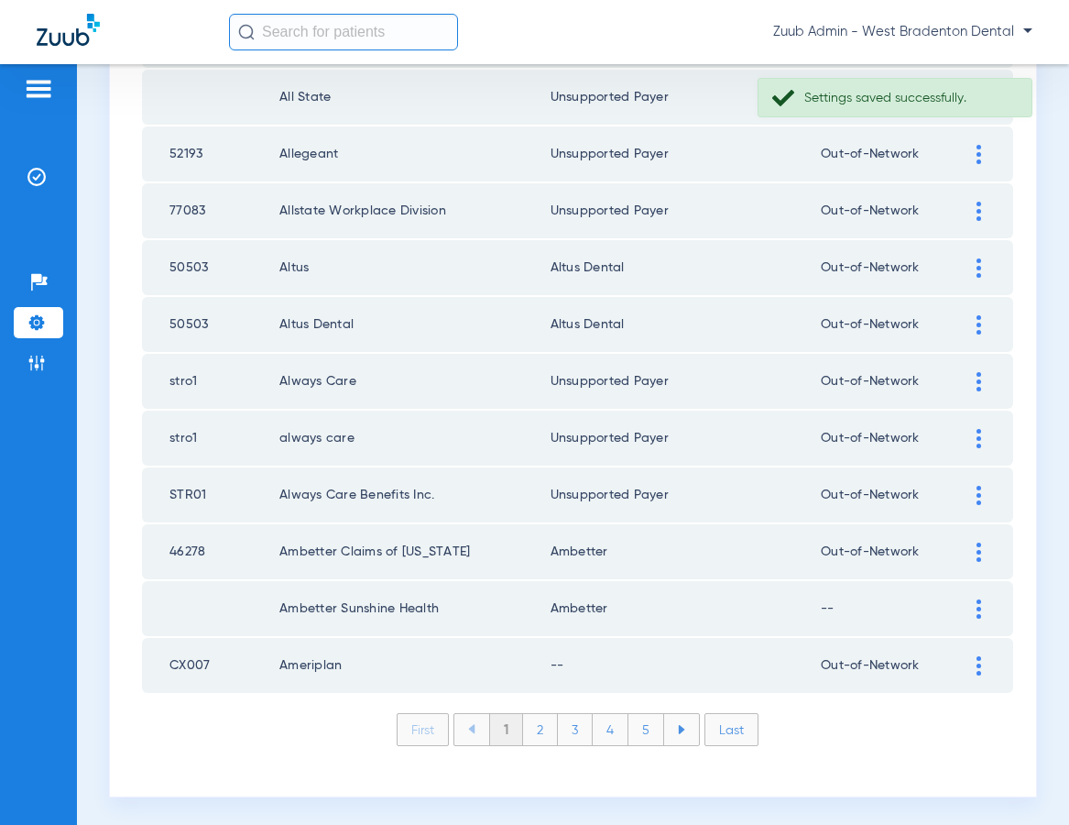
click at [973, 614] on div at bounding box center [979, 608] width 32 height 19
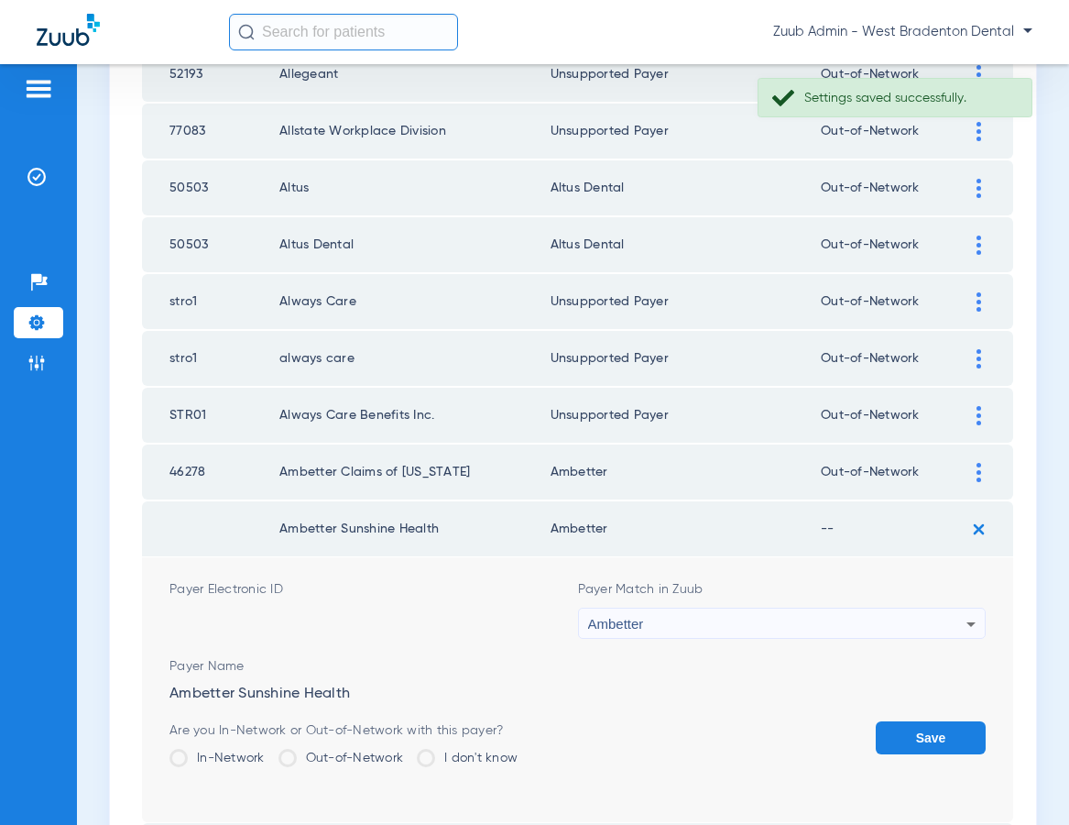
scroll to position [2770, 0]
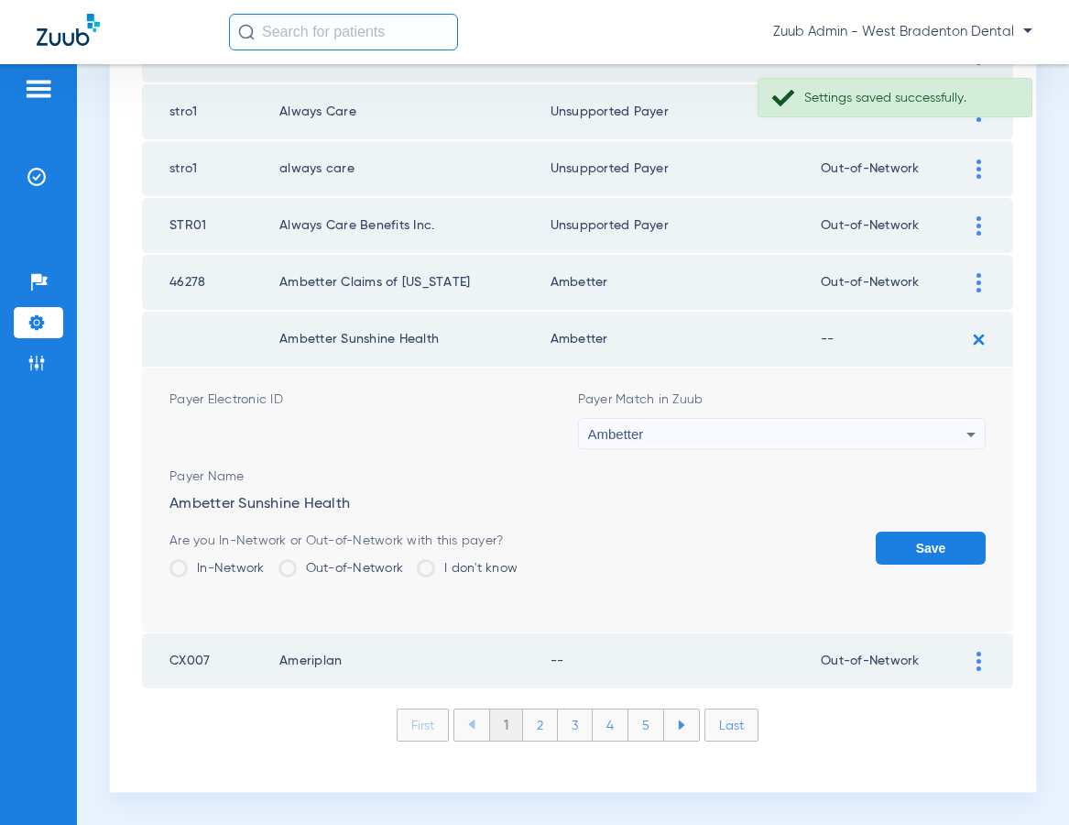
click at [332, 559] on label "Out-of-Network" at bounding box center [342, 568] width 126 height 18
click at [408, 562] on input "Out-of-Network" at bounding box center [408, 562] width 0 height 0
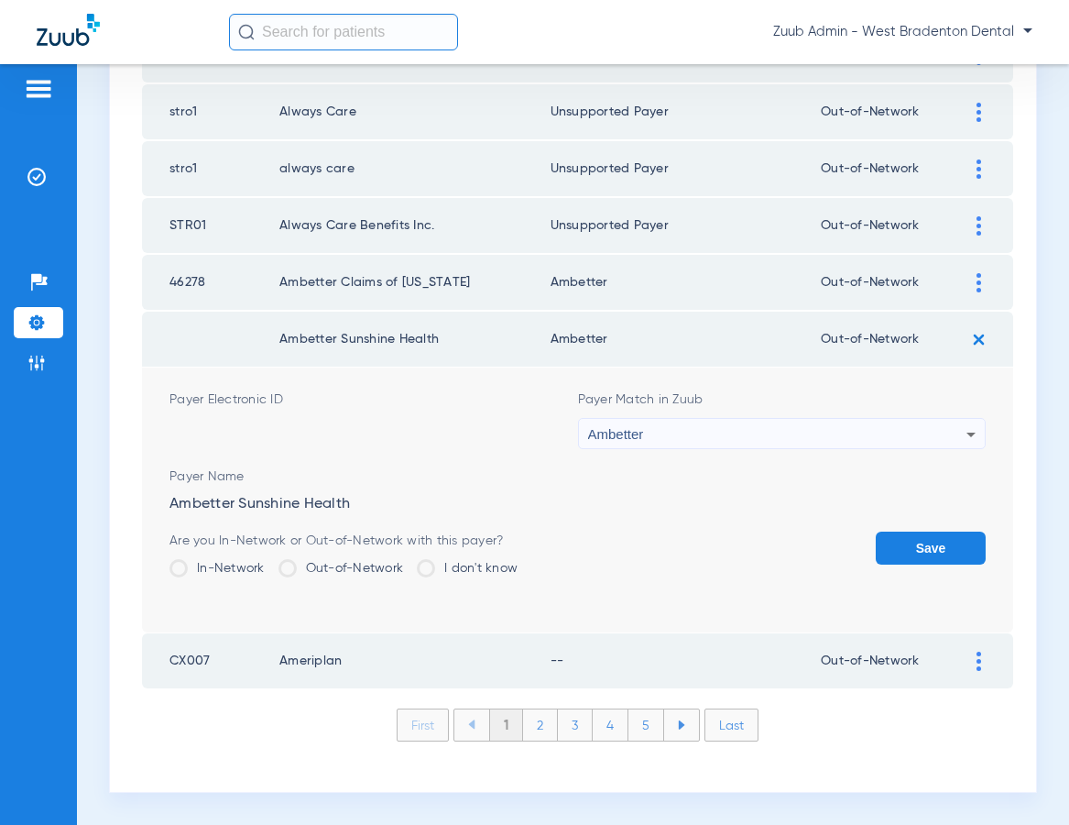
drag, startPoint x: 911, startPoint y: 550, endPoint x: 77, endPoint y: 519, distance: 834.3
click at [911, 550] on button "Save" at bounding box center [931, 547] width 110 height 33
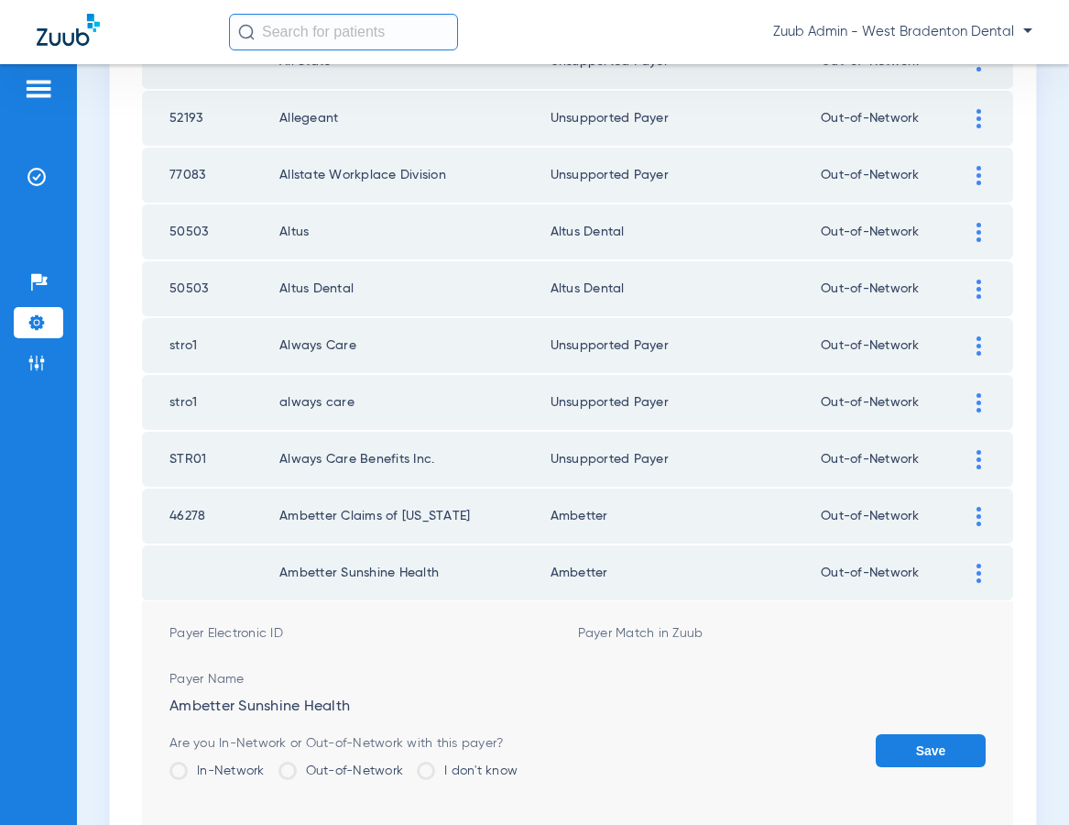
scroll to position [2506, 0]
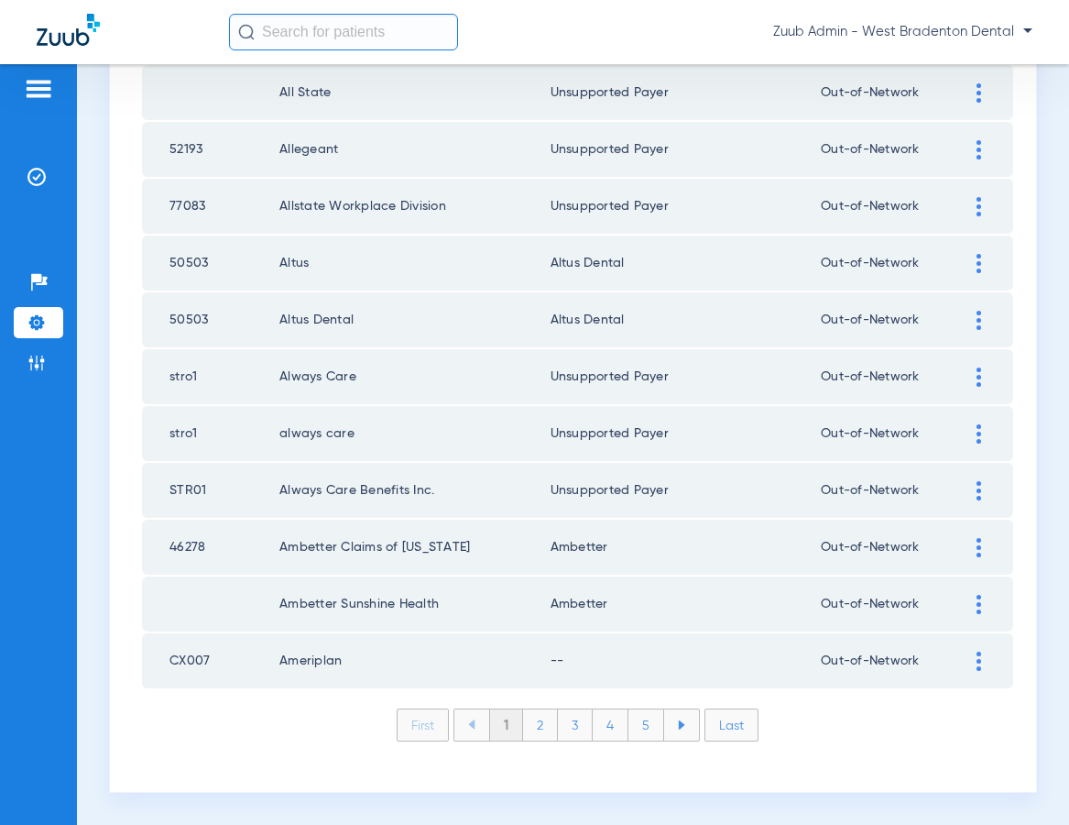
click at [978, 659] on img at bounding box center [979, 660] width 5 height 19
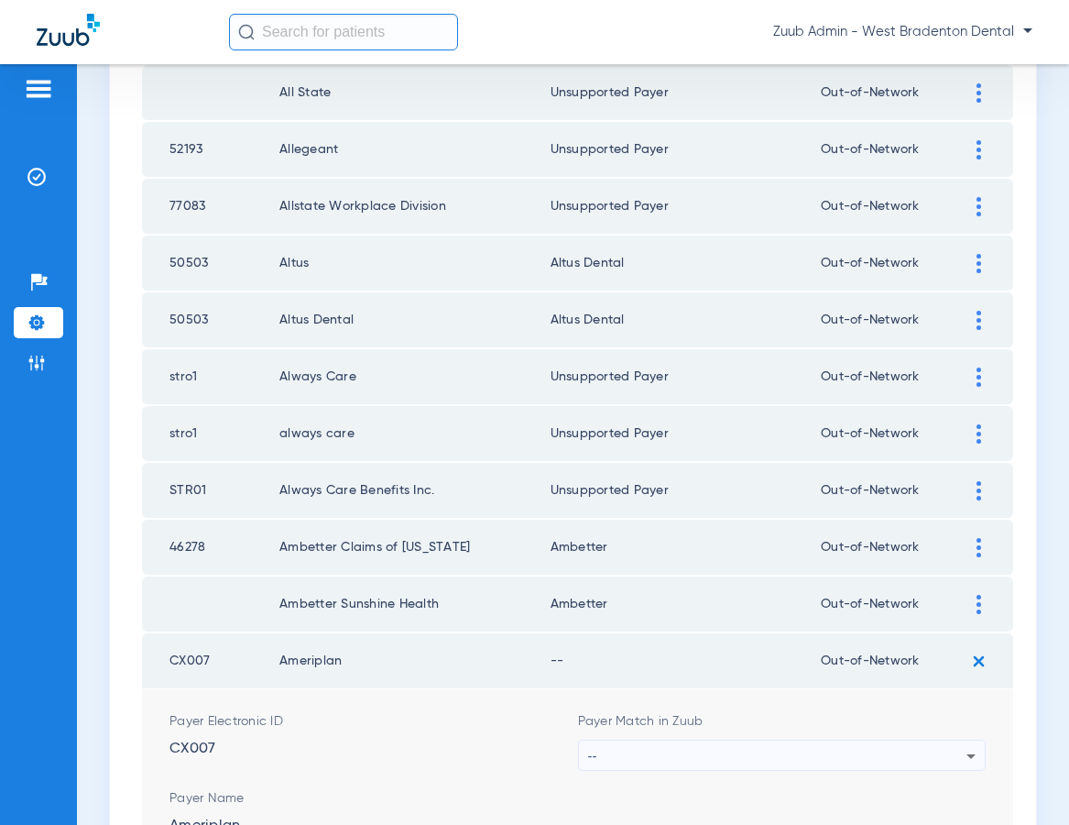
click at [713, 749] on div "--" at bounding box center [777, 755] width 379 height 31
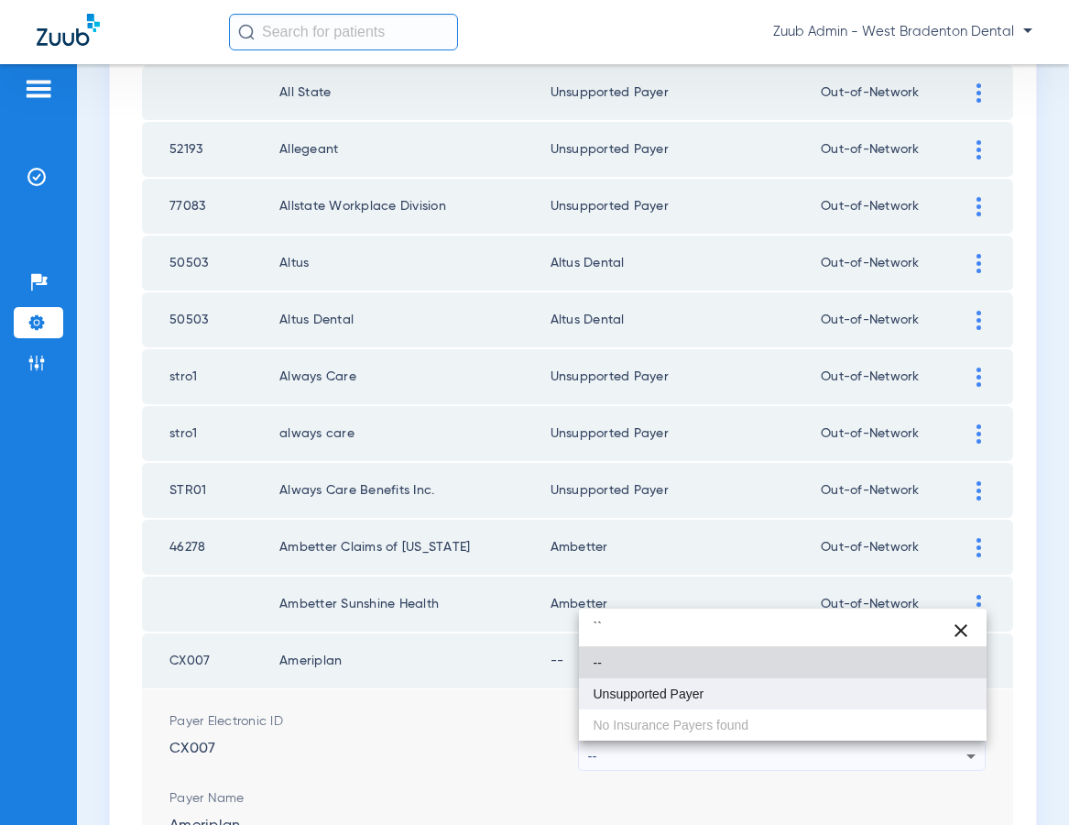
type input "``"
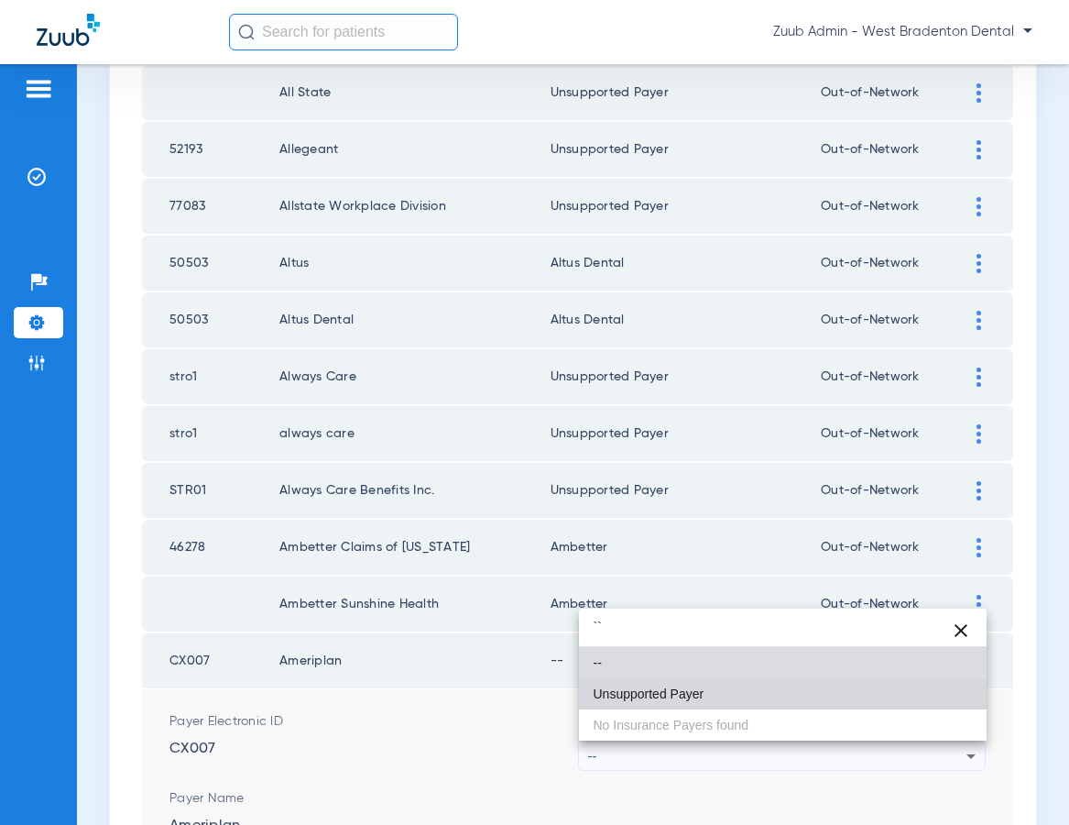
click at [678, 683] on mat-option "Unsupported Payer" at bounding box center [783, 693] width 409 height 31
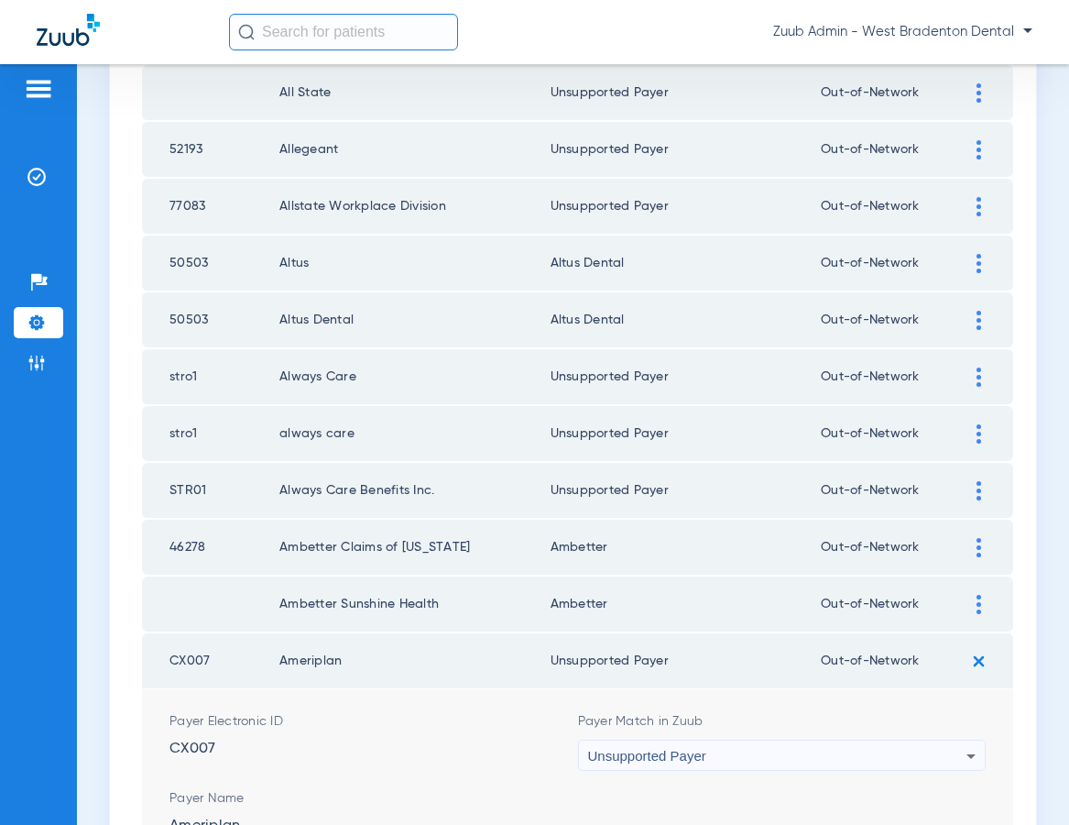
scroll to position [2686, 0]
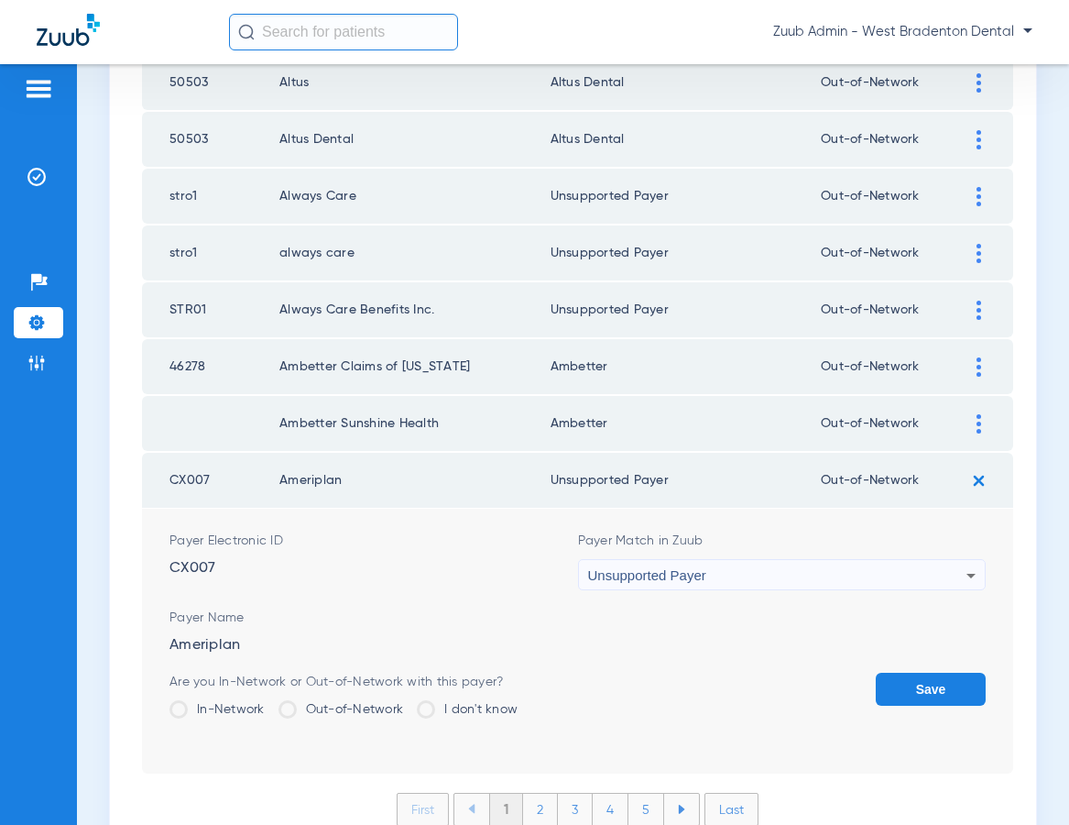
click at [911, 683] on button "Save" at bounding box center [931, 688] width 110 height 33
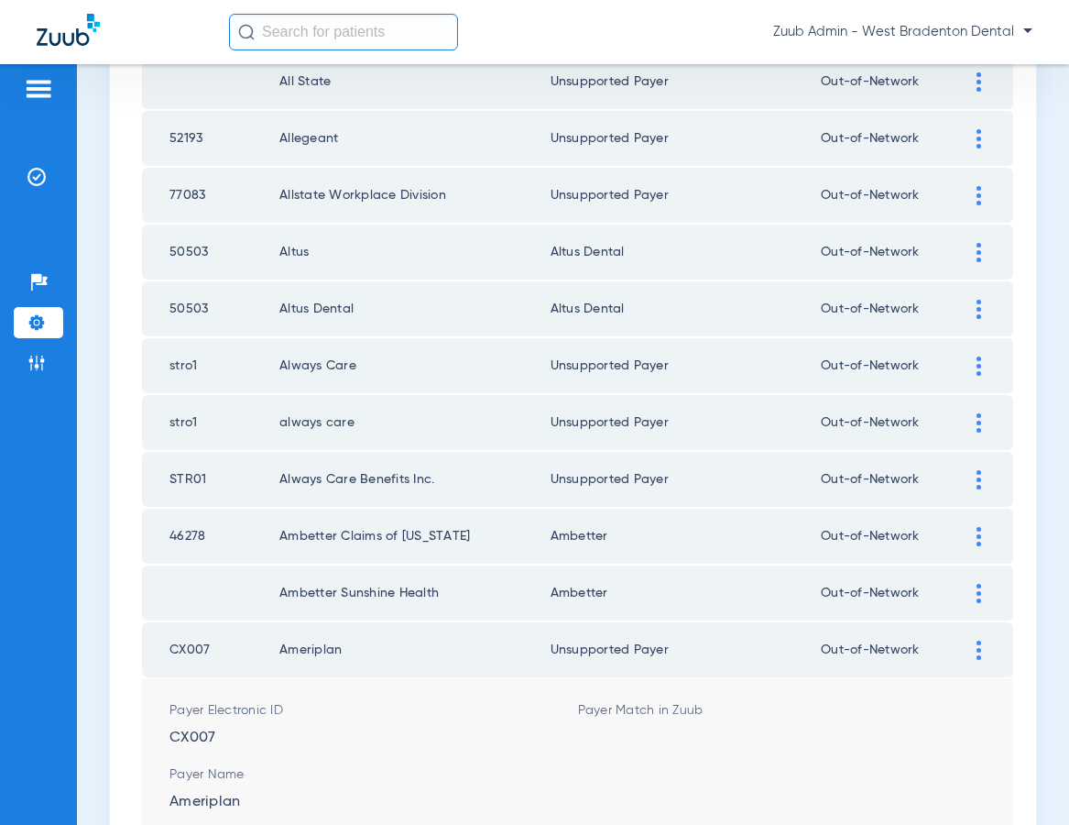
scroll to position [2506, 0]
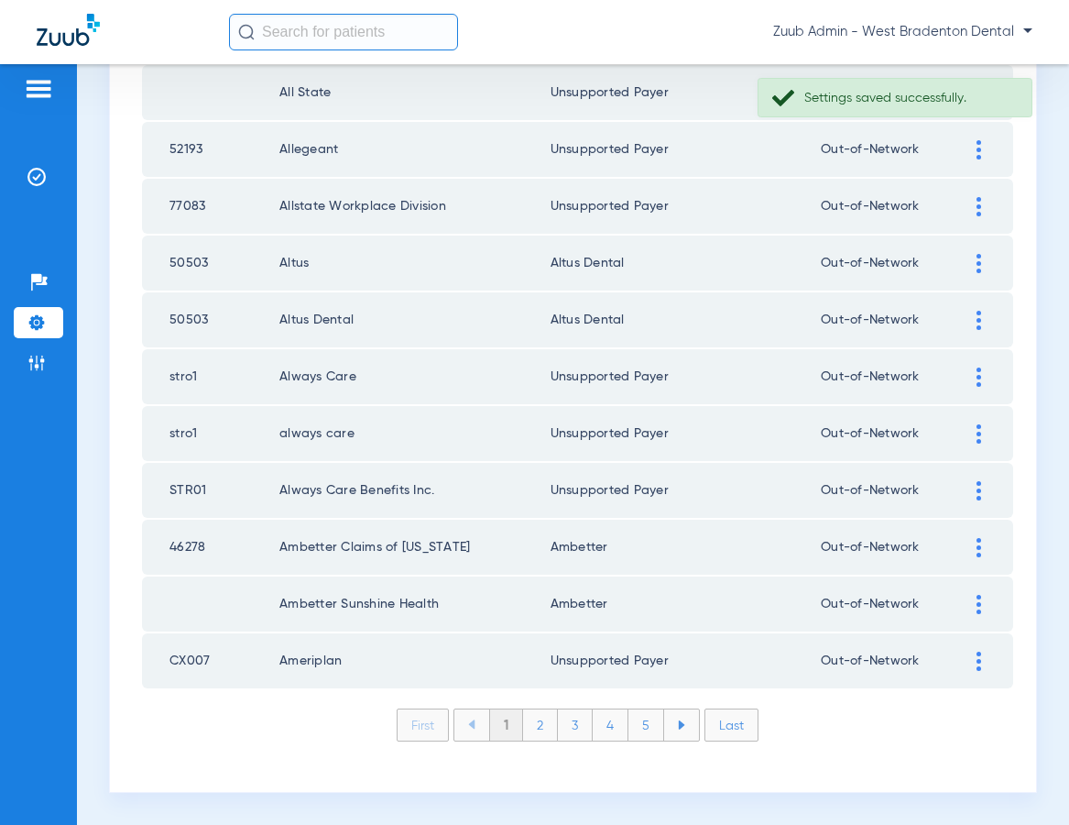
click at [738, 722] on li "Last" at bounding box center [732, 724] width 54 height 33
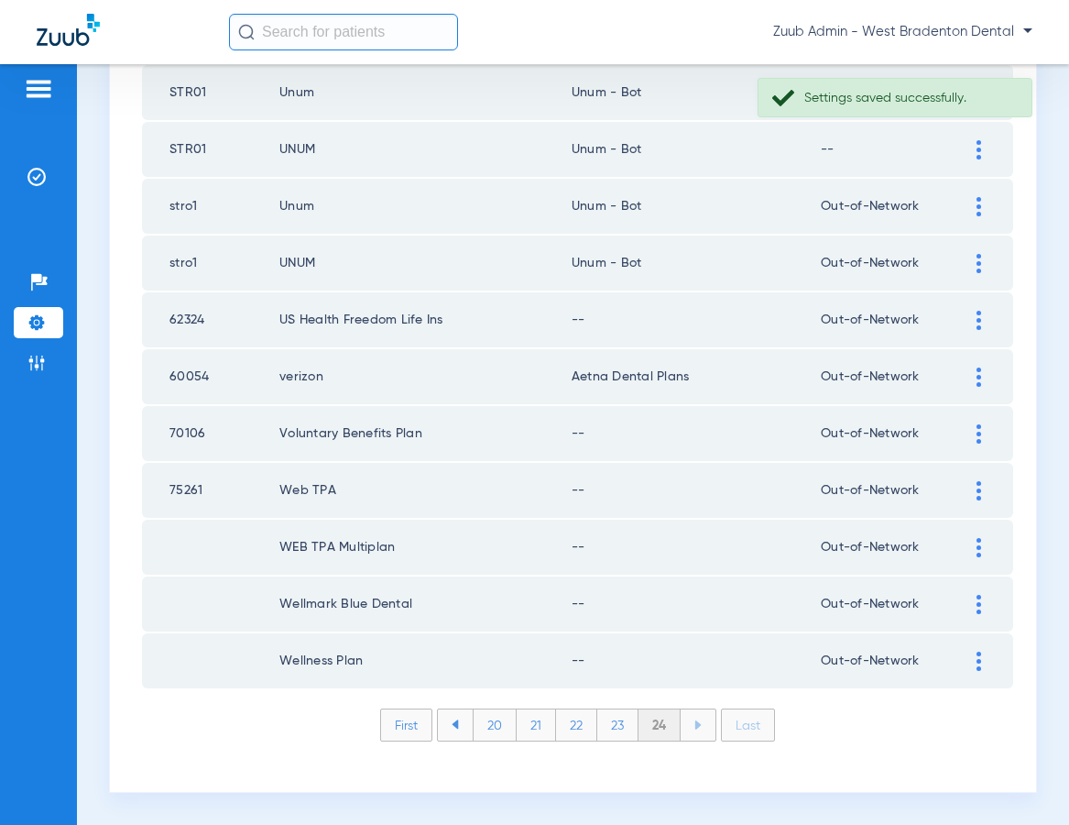
scroll to position [1142, 0]
click at [980, 664] on img at bounding box center [979, 660] width 5 height 19
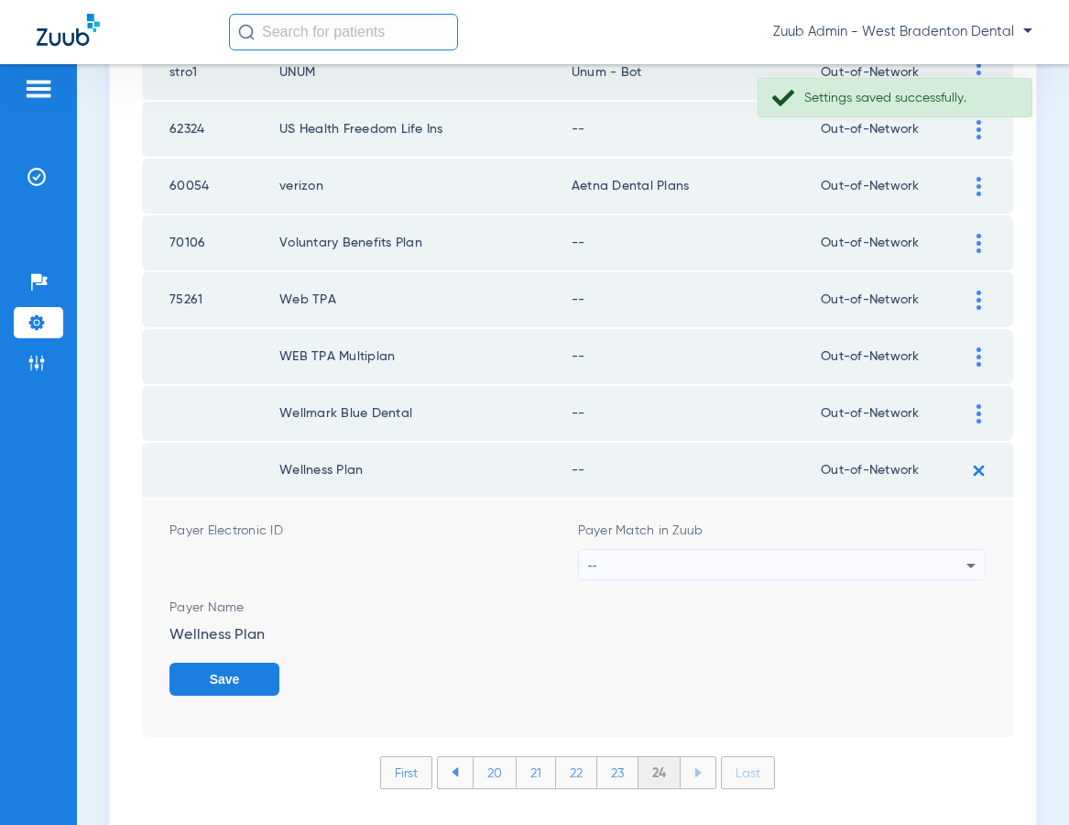
scroll to position [1381, 0]
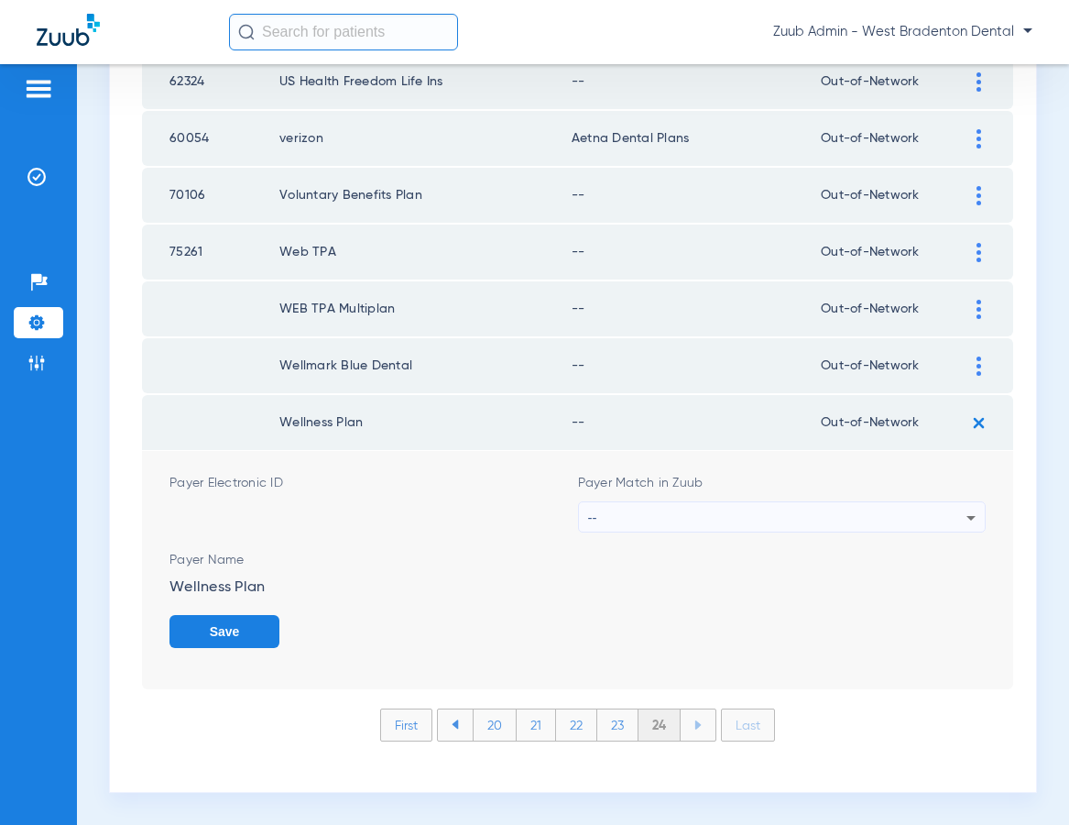
click at [680, 515] on div "--" at bounding box center [777, 517] width 379 height 31
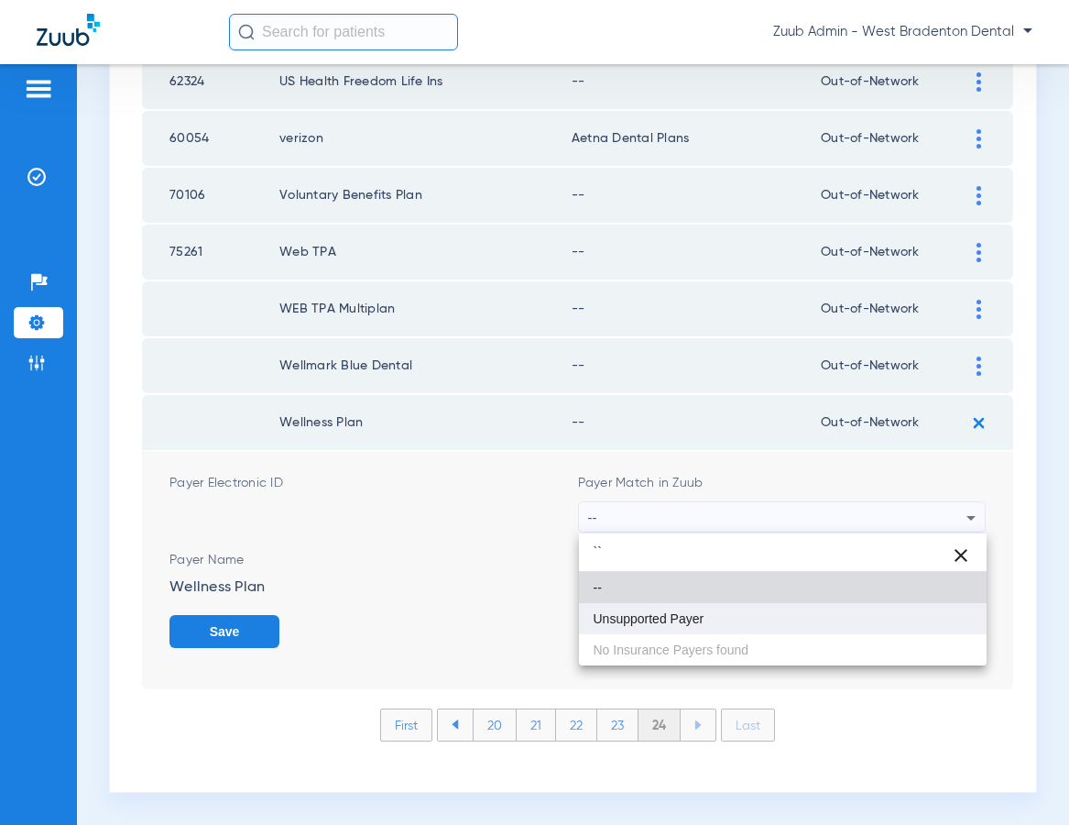
type input "``"
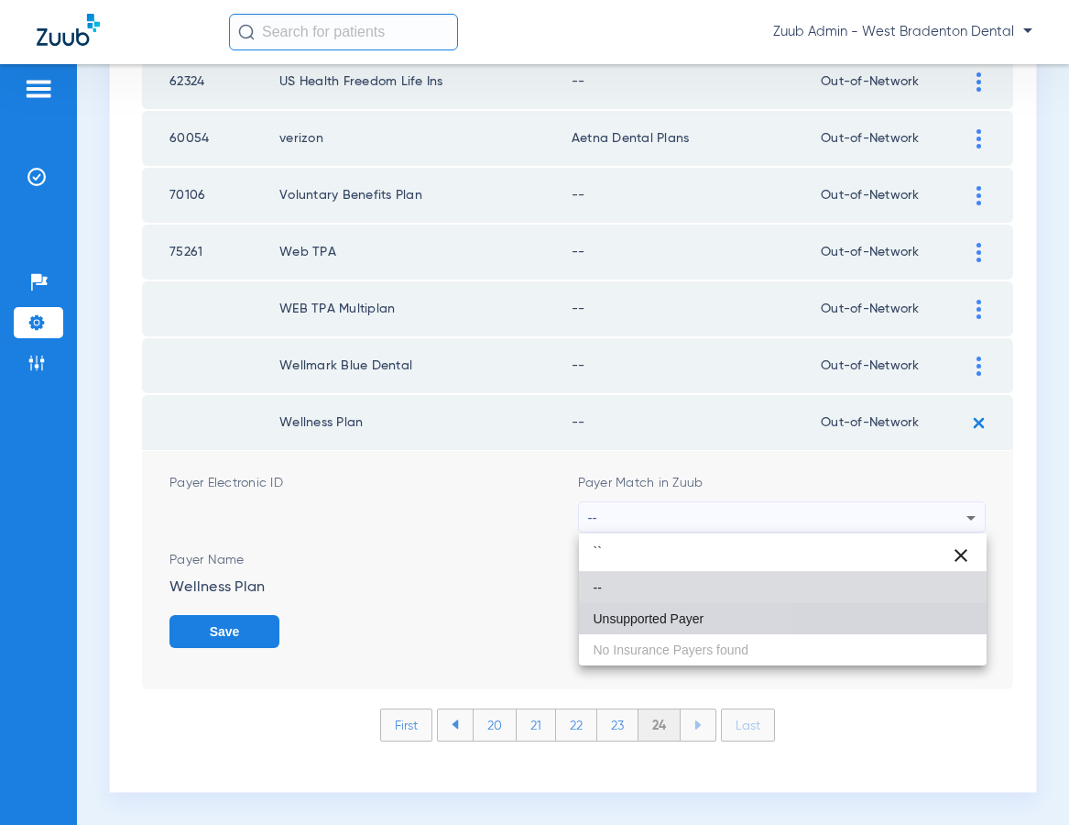
click at [657, 609] on mat-option "Unsupported Payer" at bounding box center [783, 618] width 409 height 31
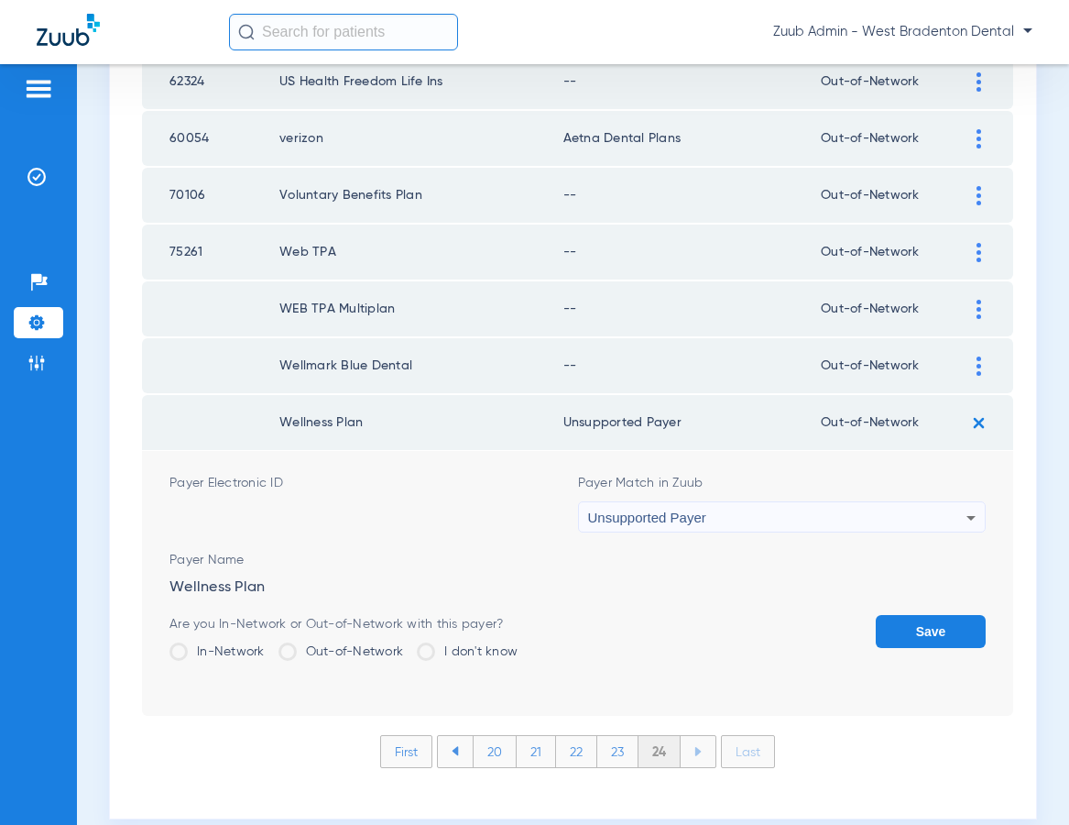
click at [914, 620] on button "Save" at bounding box center [931, 631] width 110 height 33
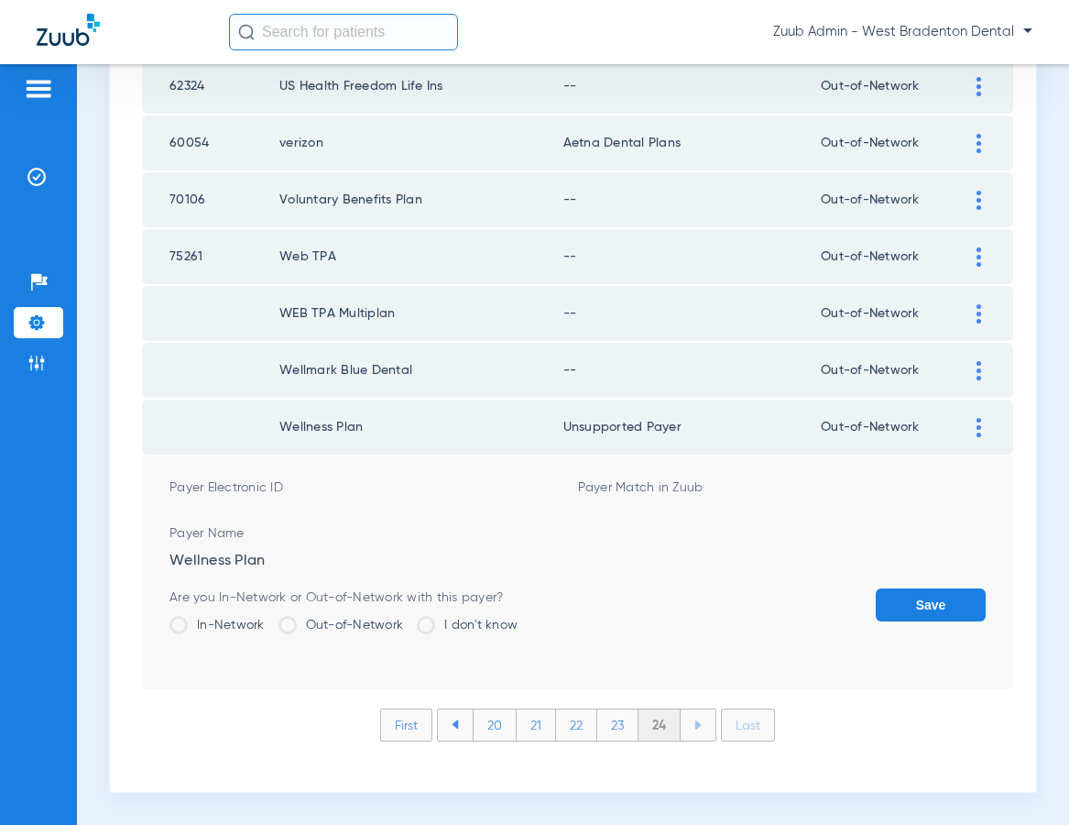
scroll to position [1142, 0]
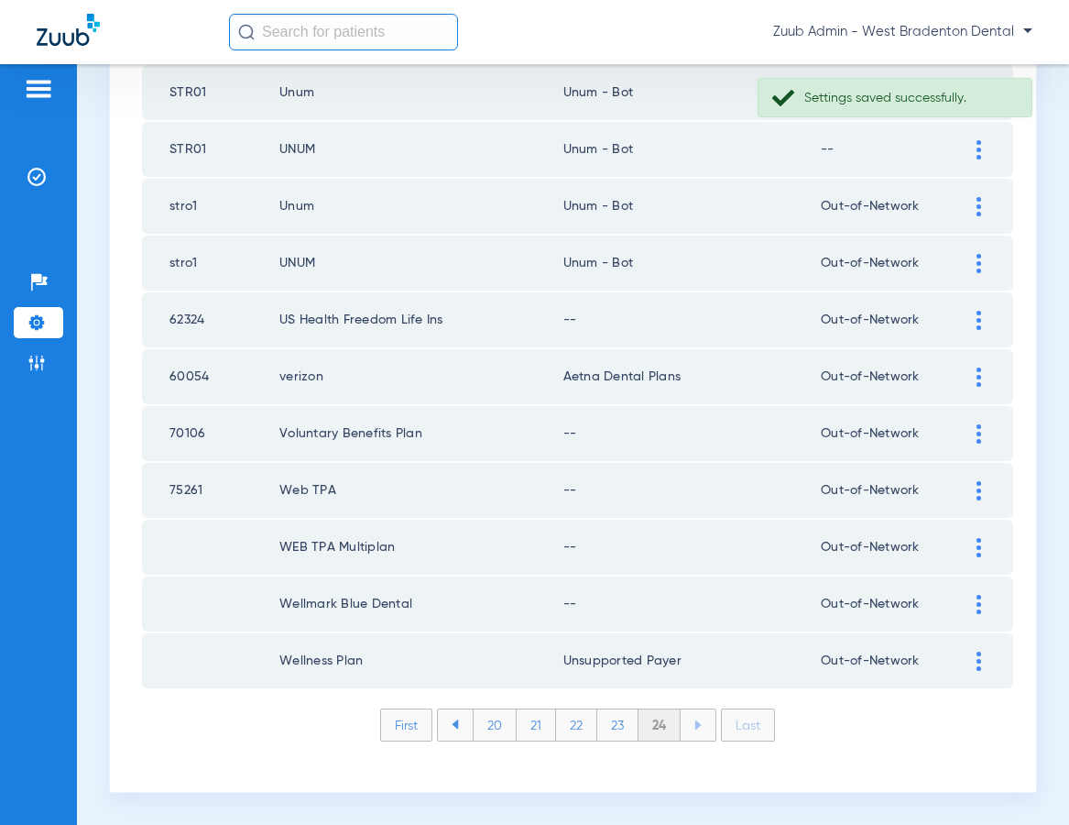
click at [978, 600] on img at bounding box center [979, 604] width 5 height 19
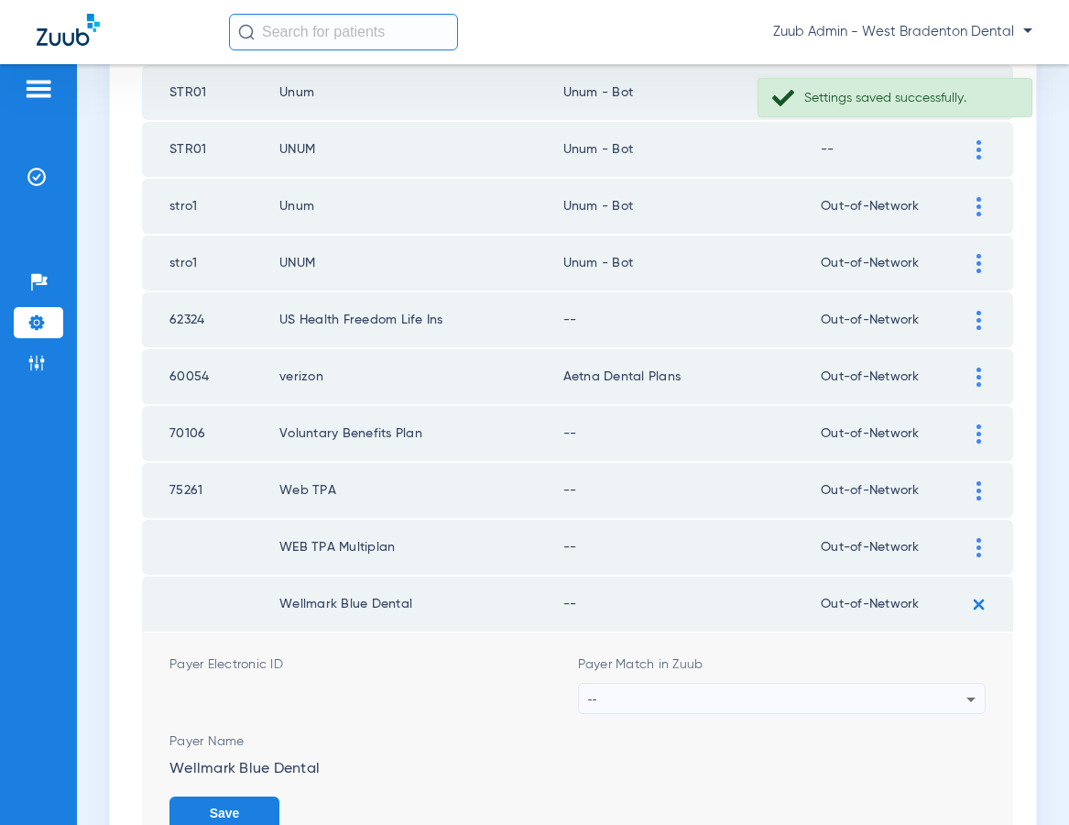
click at [834, 694] on div "--" at bounding box center [777, 698] width 379 height 31
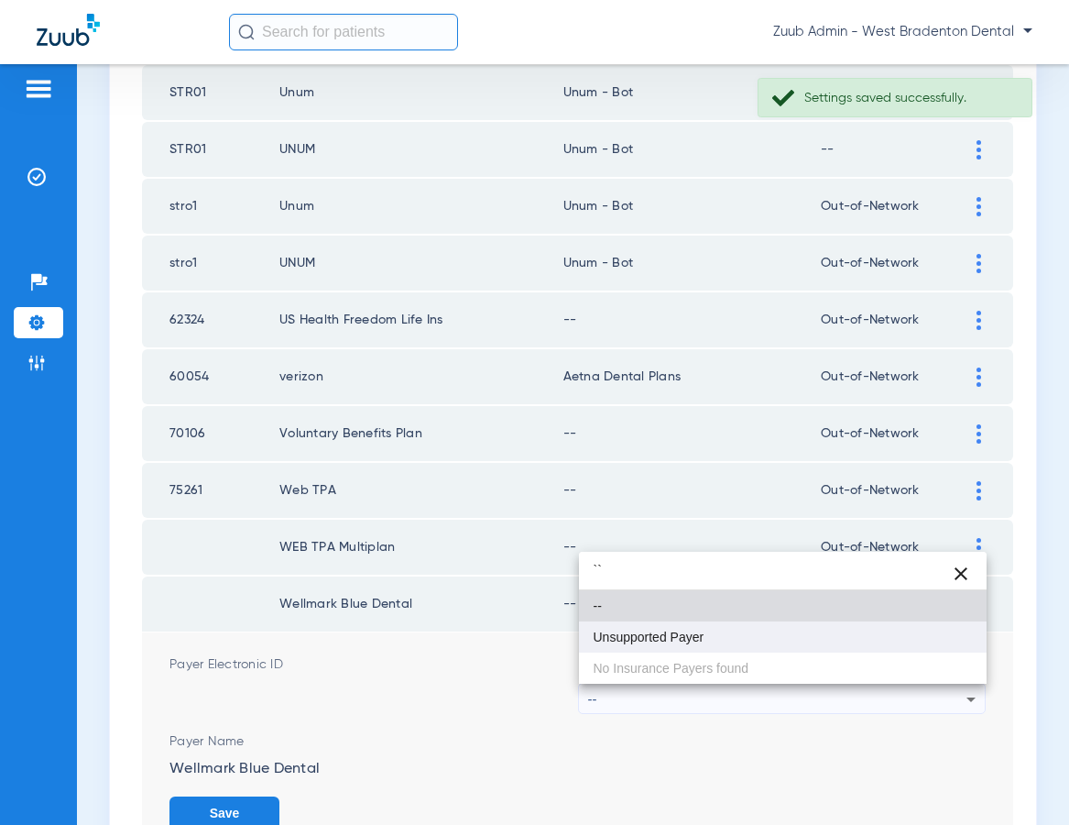
type input "``"
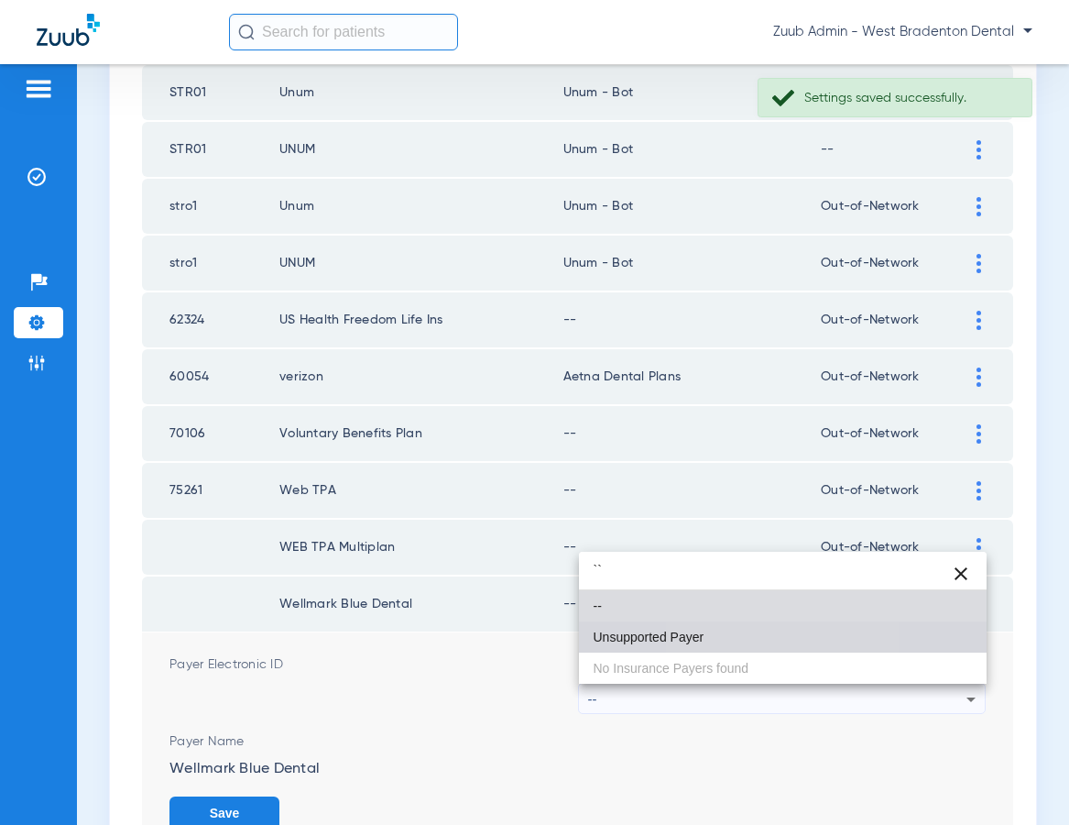
click at [710, 631] on mat-option "Unsupported Payer" at bounding box center [783, 636] width 409 height 31
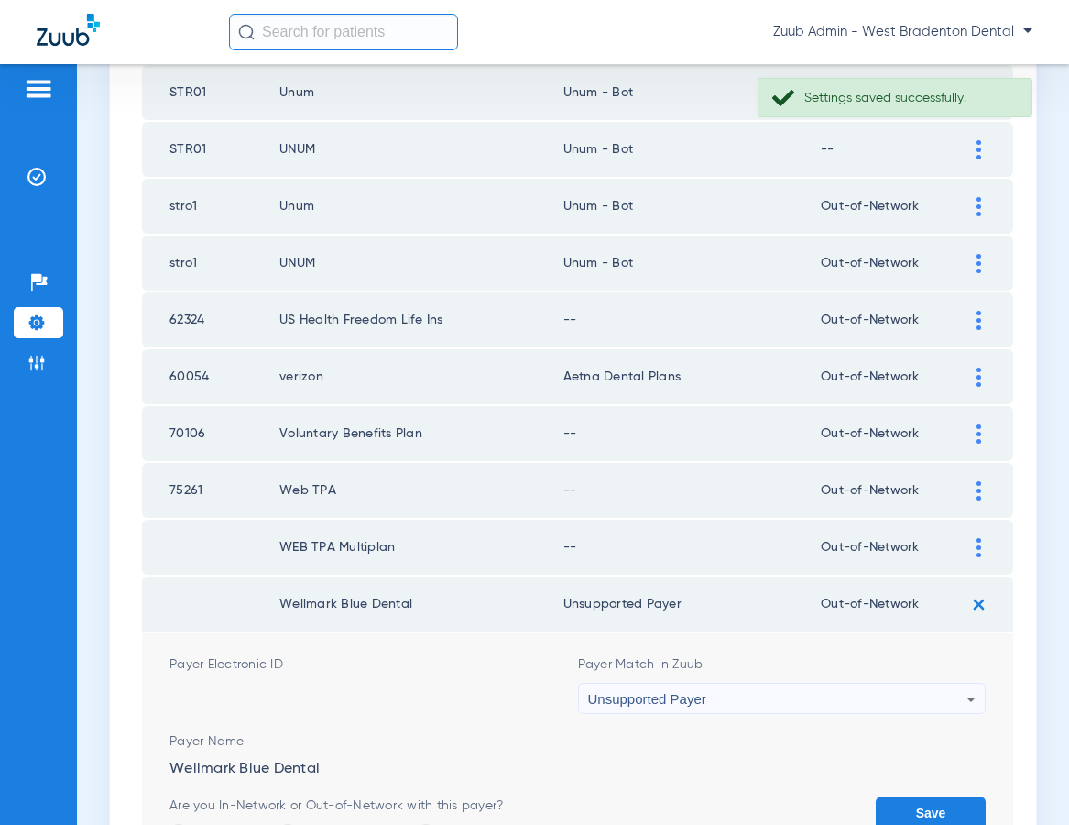
drag, startPoint x: 924, startPoint y: 804, endPoint x: 933, endPoint y: 783, distance: 22.6
click at [924, 787] on button "Save" at bounding box center [931, 812] width 110 height 33
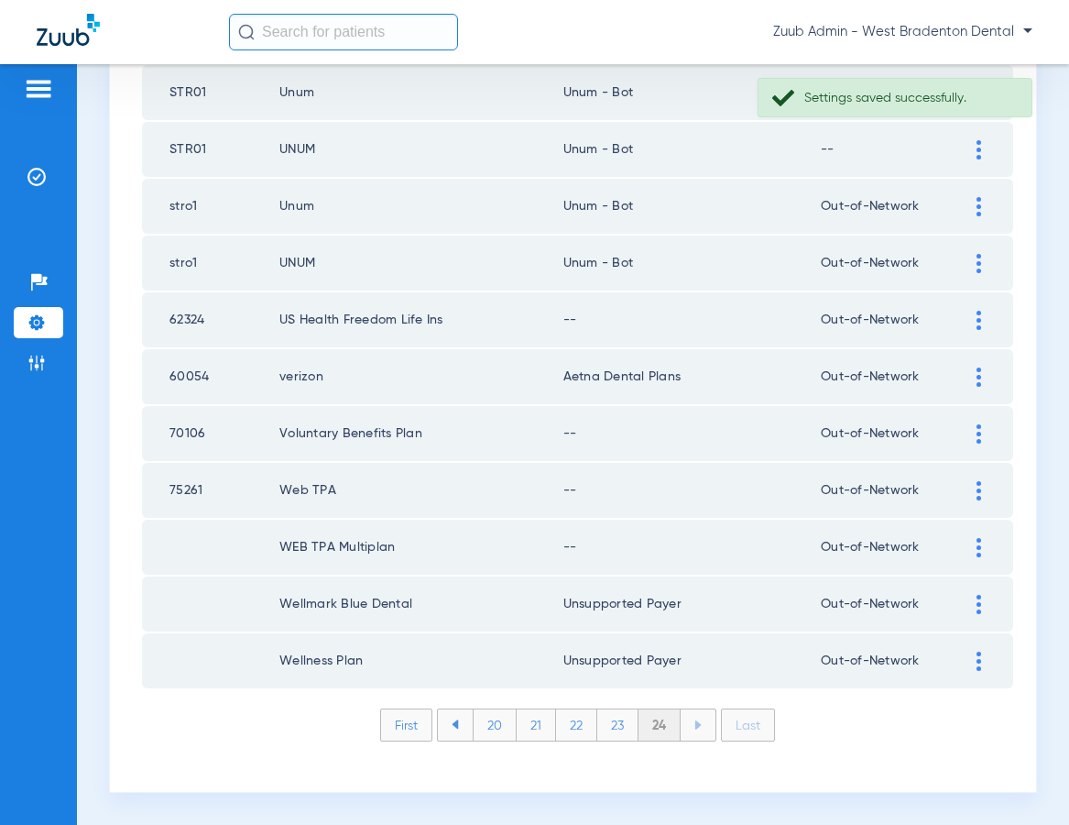
click at [978, 543] on img at bounding box center [979, 547] width 5 height 19
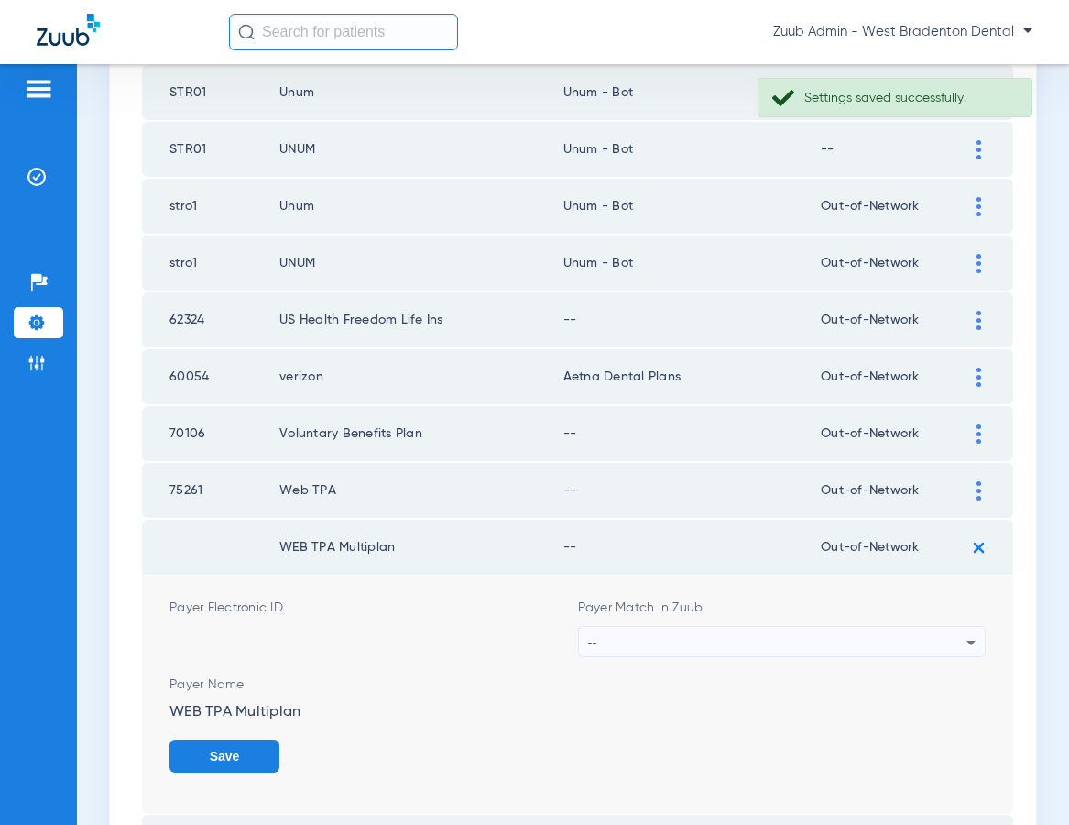
click at [823, 636] on div "--" at bounding box center [777, 642] width 379 height 31
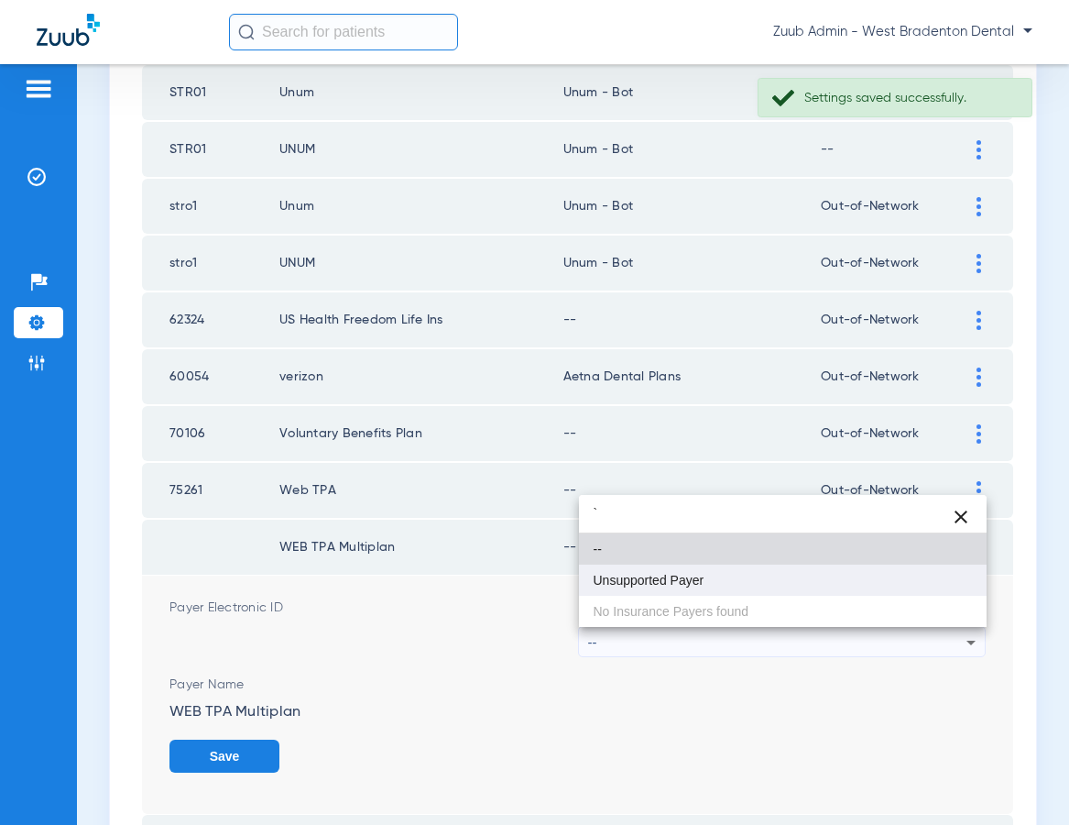
type input "`"
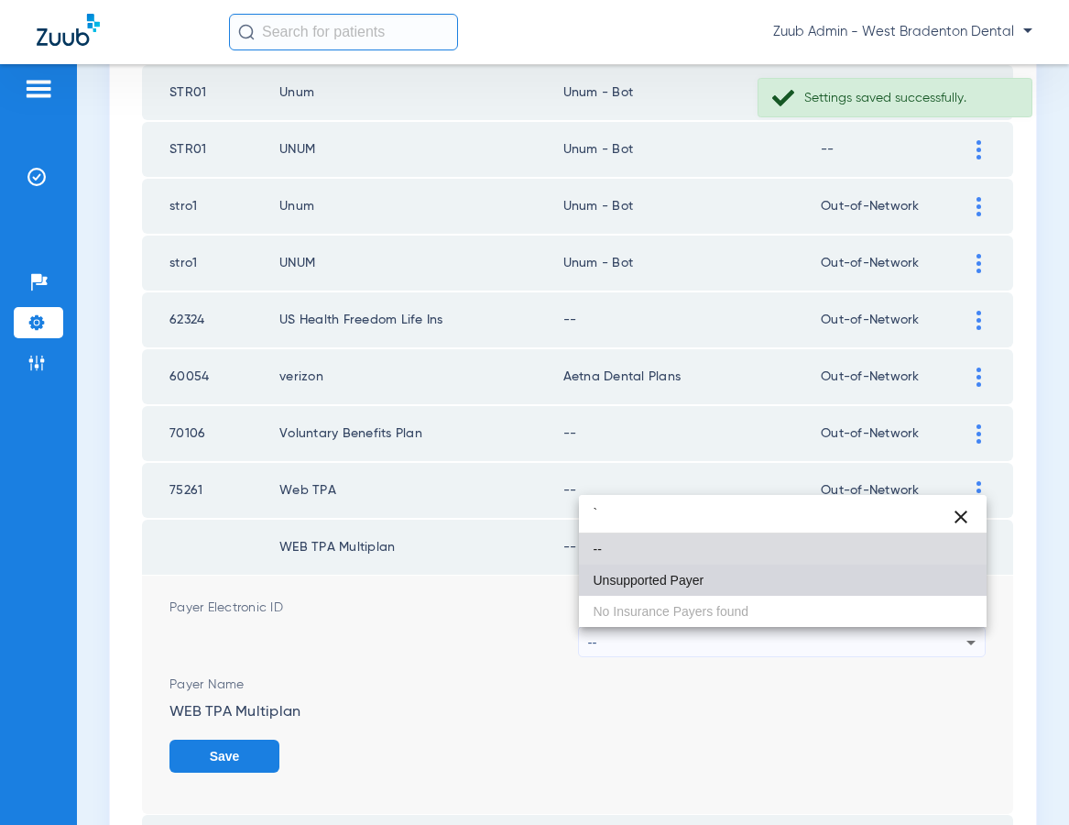
click at [727, 581] on mat-option "Unsupported Payer" at bounding box center [783, 579] width 409 height 31
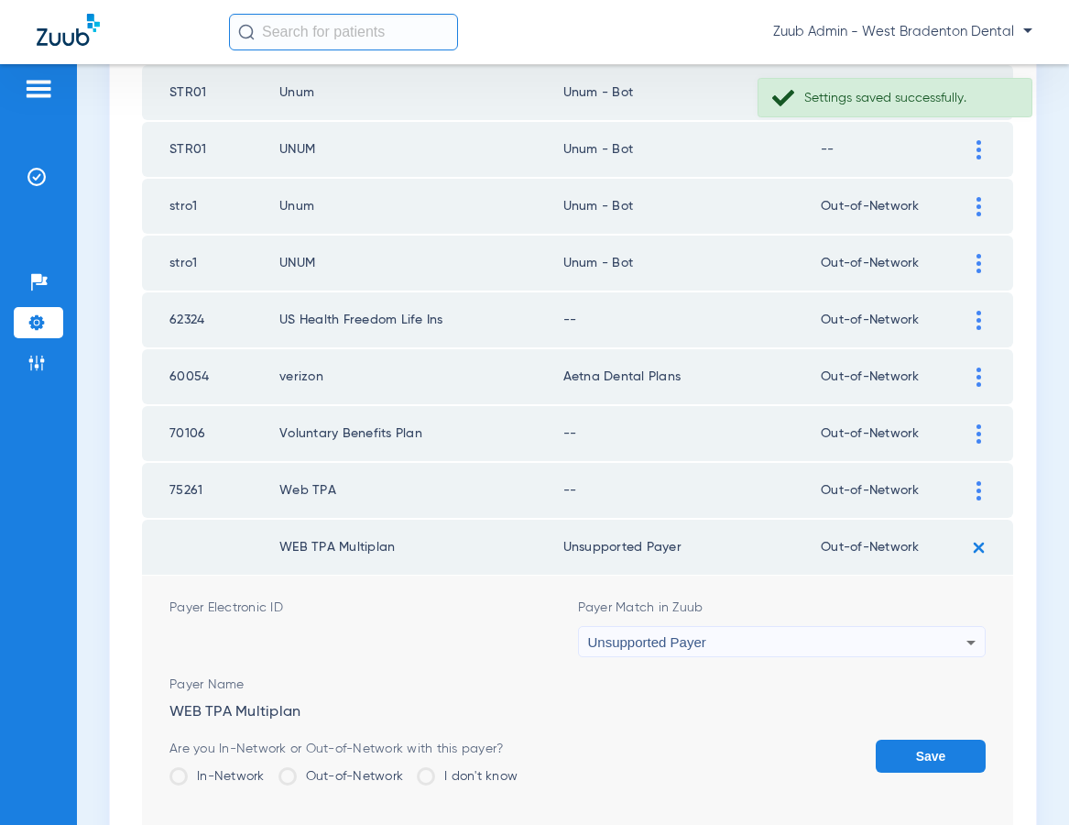
drag, startPoint x: 917, startPoint y: 752, endPoint x: 925, endPoint y: 734, distance: 20.1
click at [917, 750] on button "Save" at bounding box center [931, 755] width 110 height 33
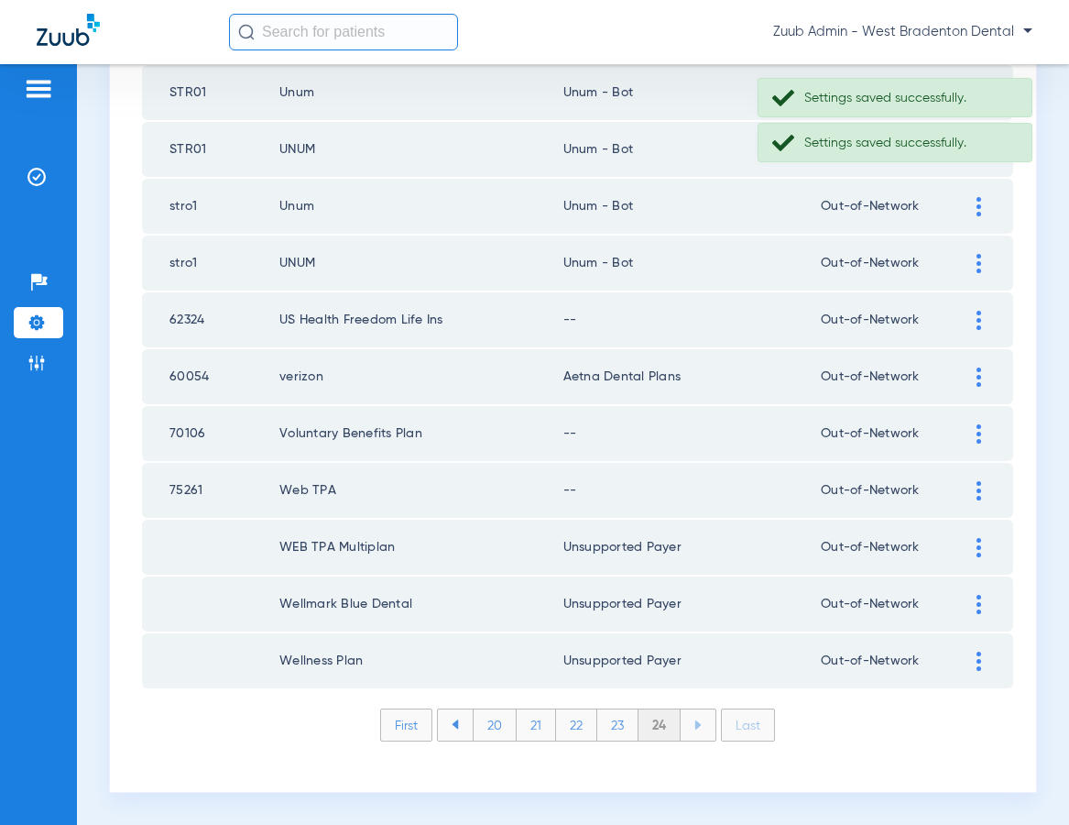
click at [978, 486] on img at bounding box center [979, 490] width 5 height 19
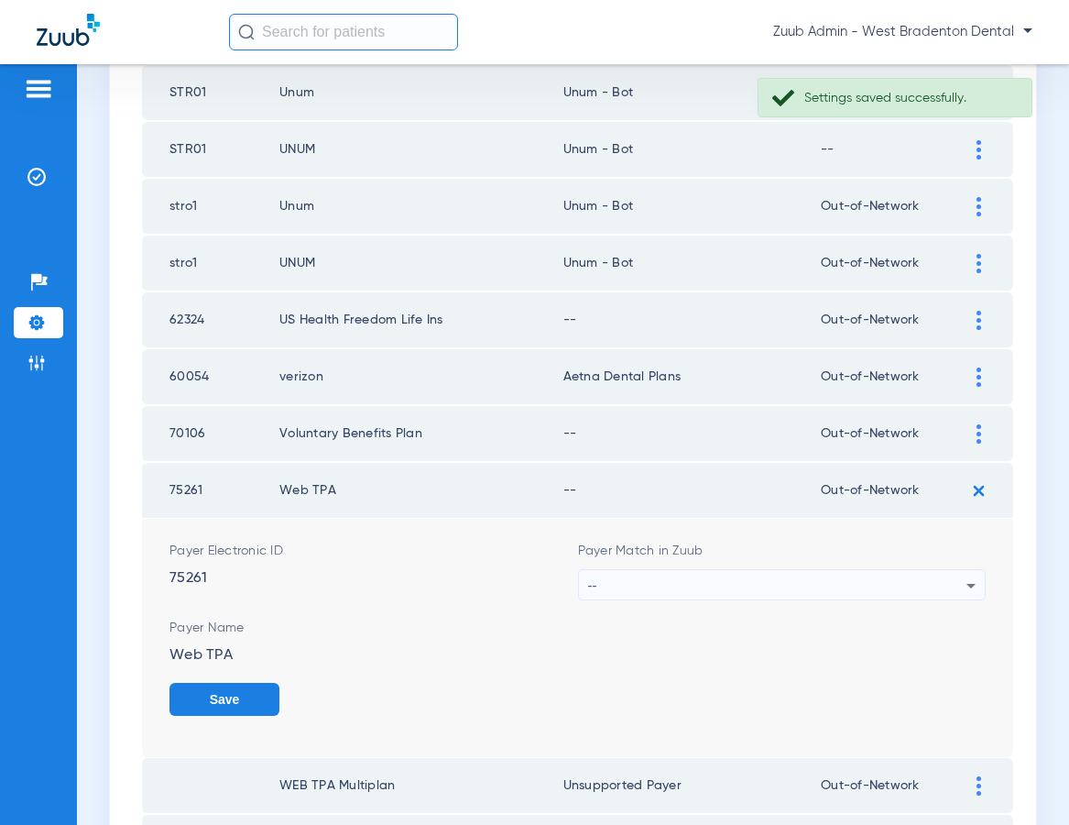
click at [740, 594] on div "--" at bounding box center [777, 585] width 379 height 31
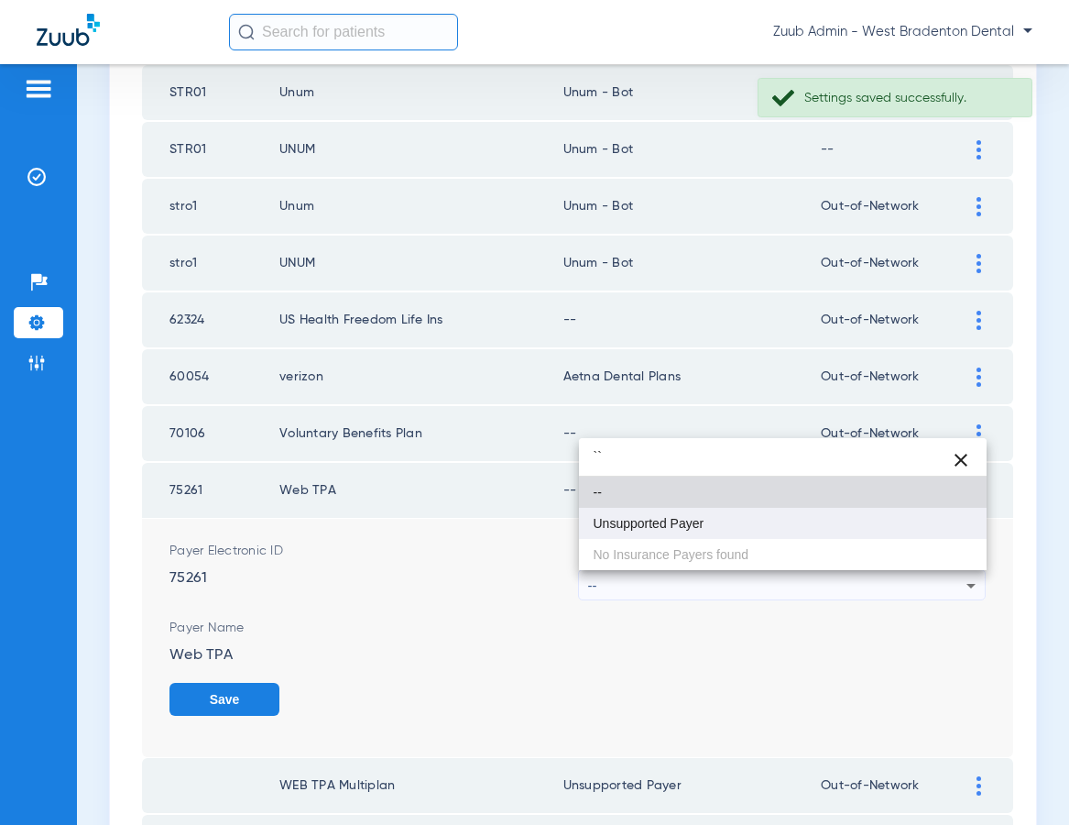
type input "``"
click at [694, 530] on span "Unsupported Payer" at bounding box center [649, 523] width 111 height 13
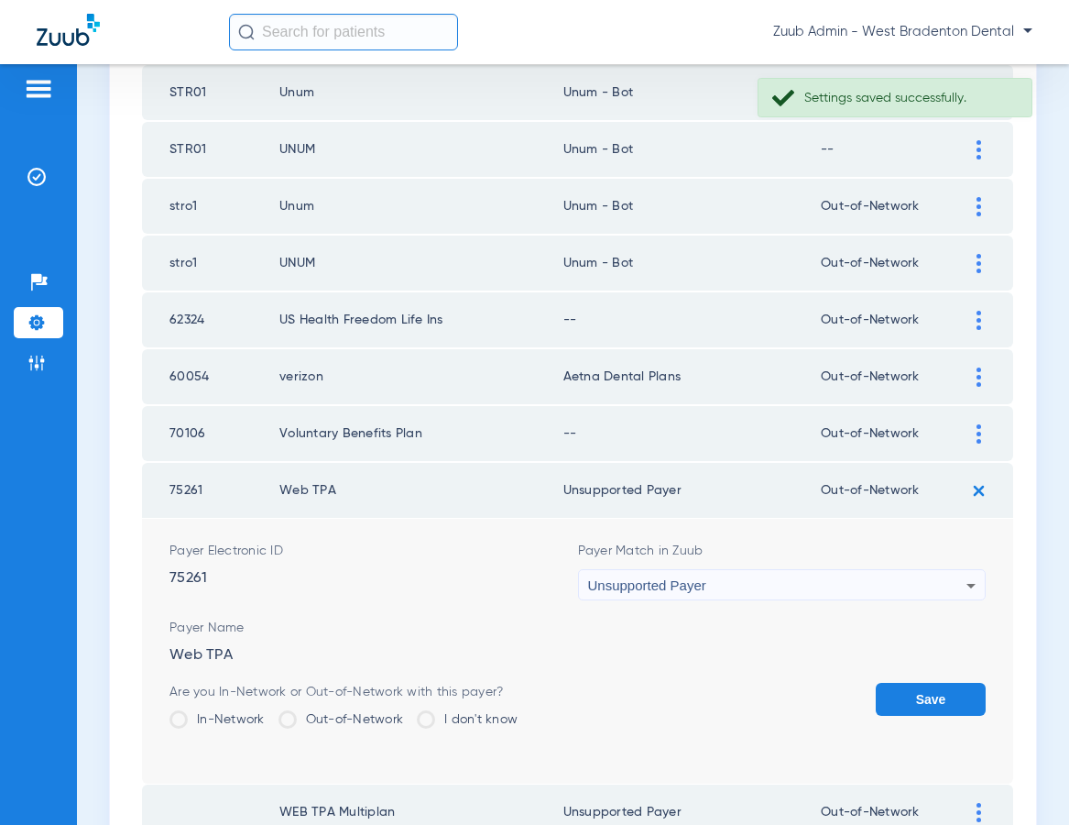
click at [921, 692] on button "Save" at bounding box center [931, 699] width 110 height 33
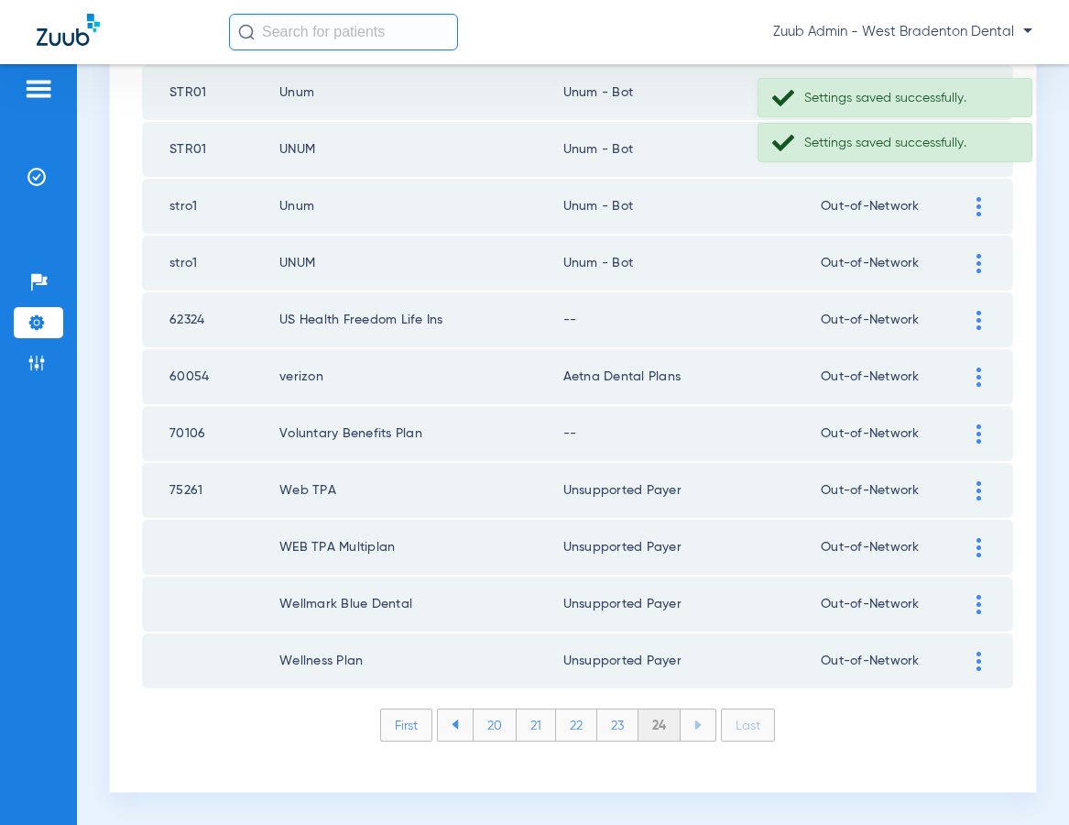
click at [977, 430] on img at bounding box center [979, 433] width 5 height 19
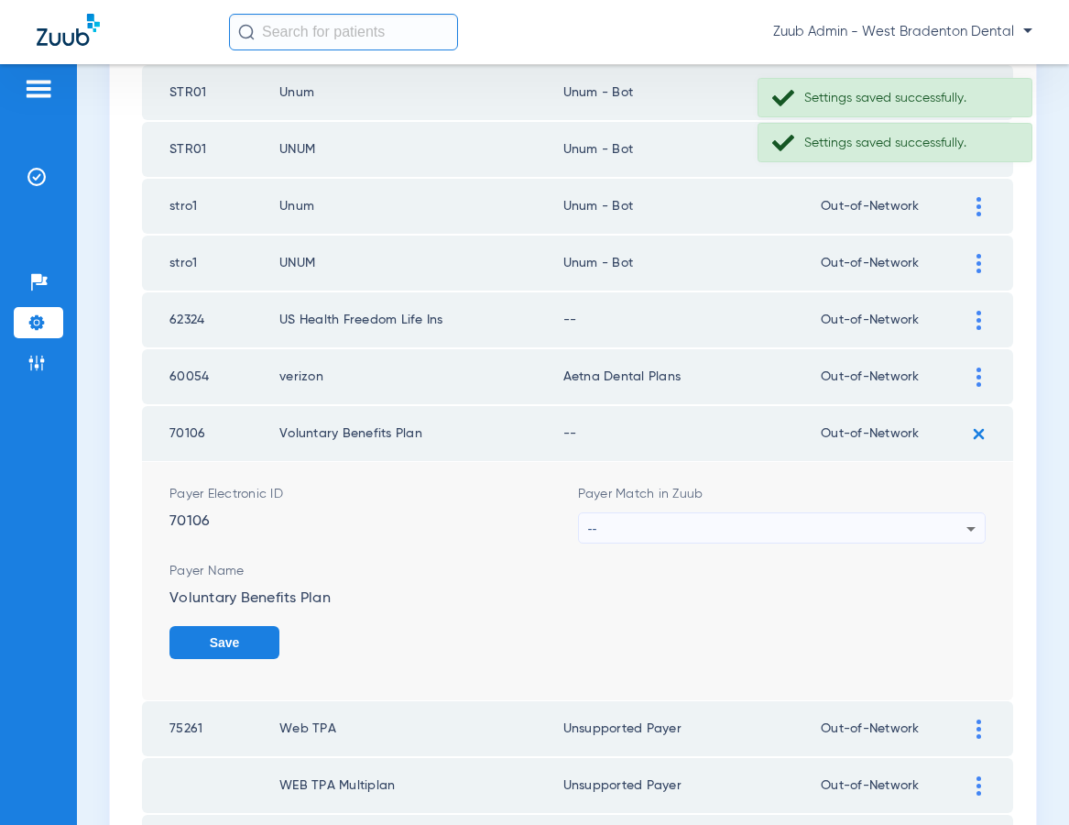
click at [682, 525] on div "--" at bounding box center [777, 528] width 379 height 31
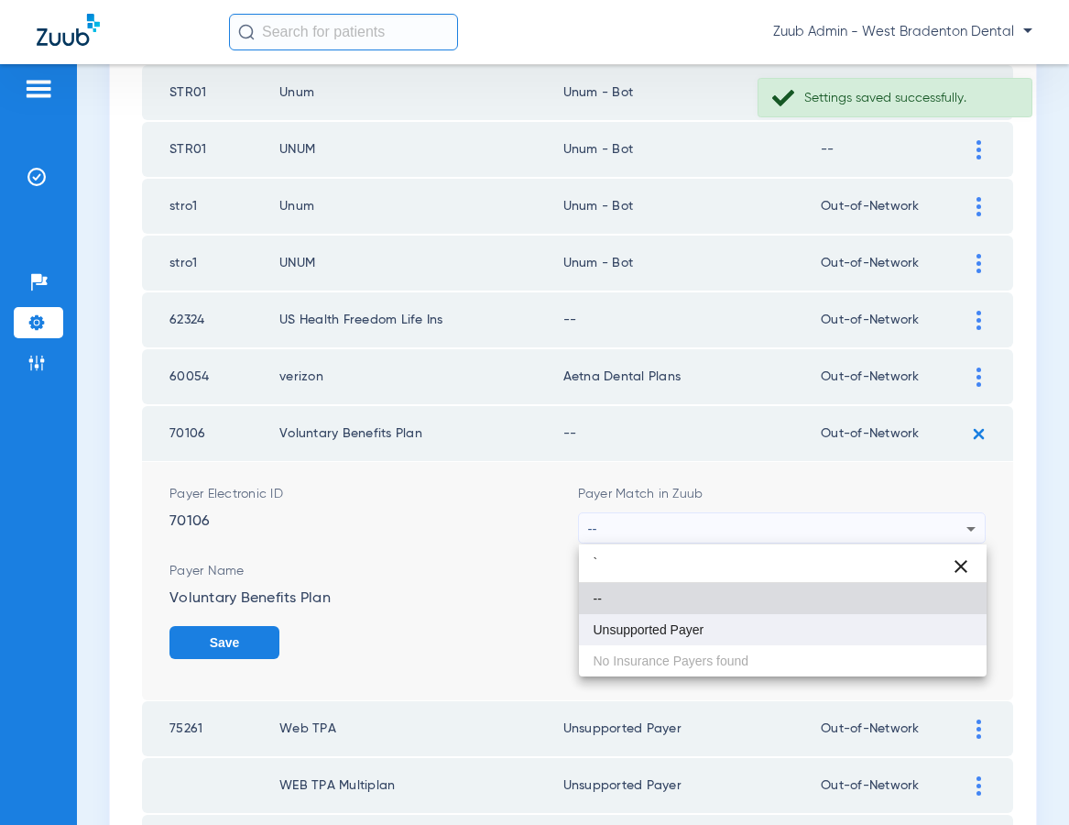
type input "`"
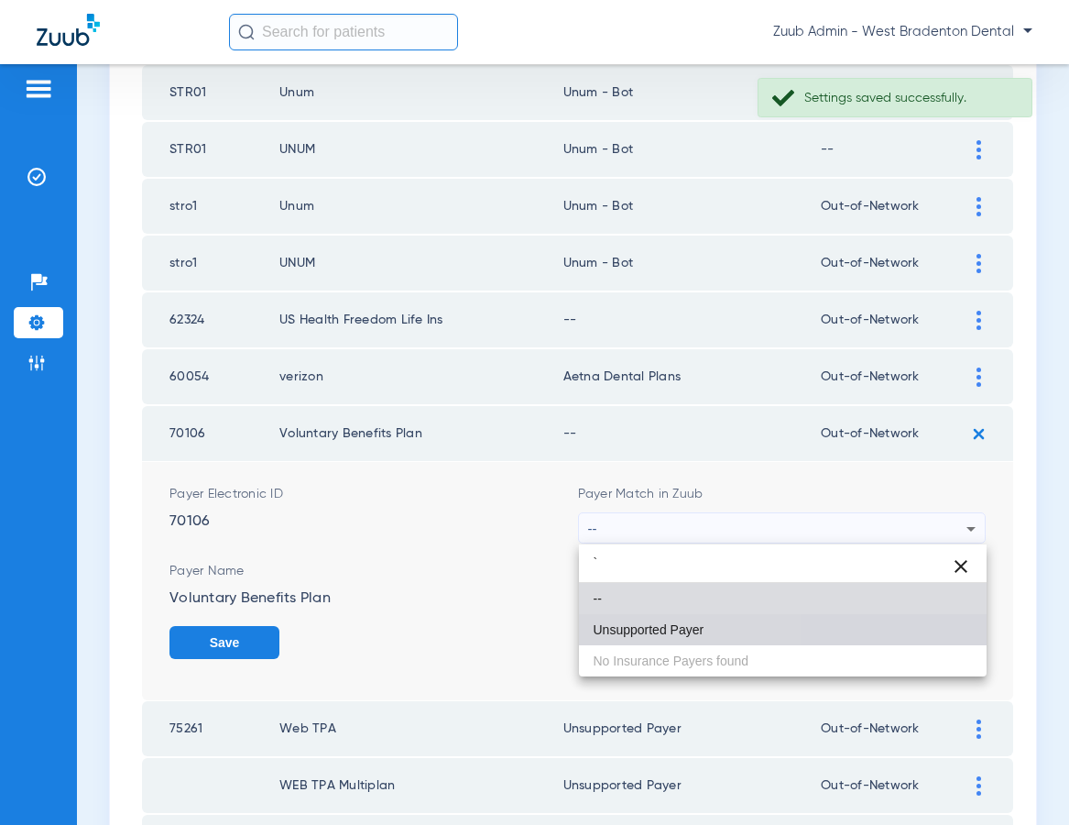
click at [661, 628] on span "Unsupported Payer" at bounding box center [649, 629] width 111 height 13
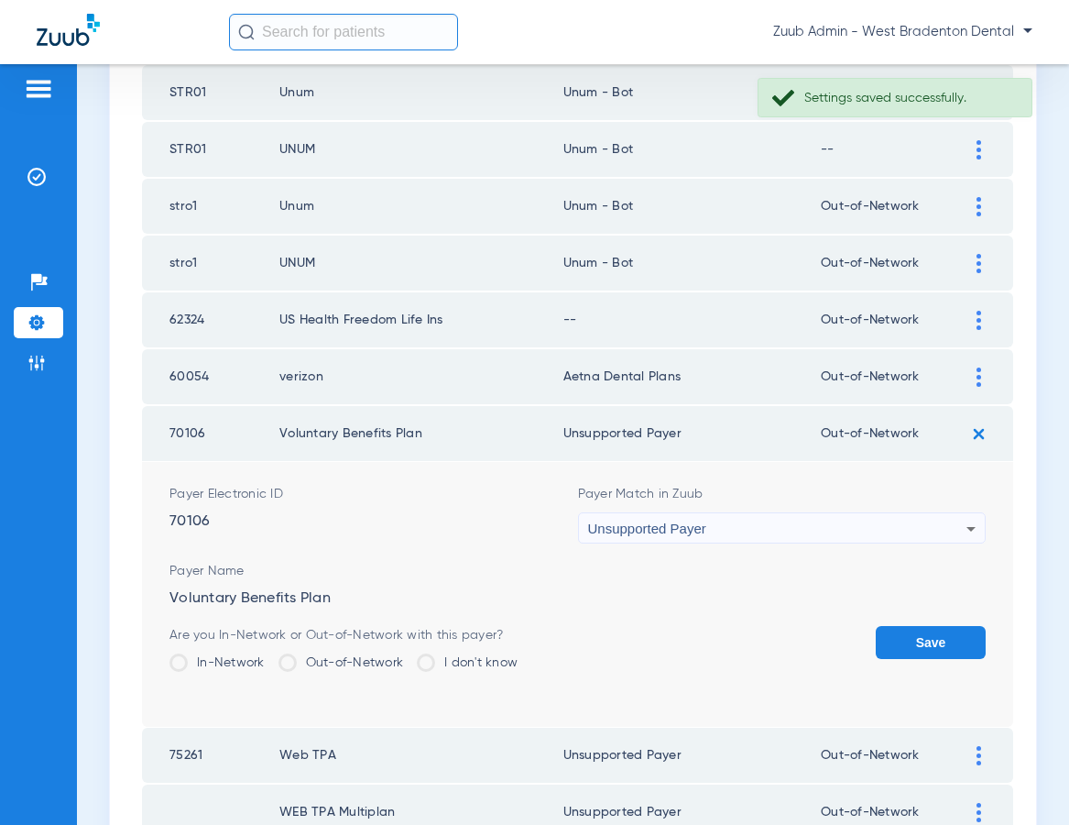
drag, startPoint x: 907, startPoint y: 643, endPoint x: 910, endPoint y: 596, distance: 46.8
click at [907, 639] on button "Save" at bounding box center [931, 642] width 110 height 33
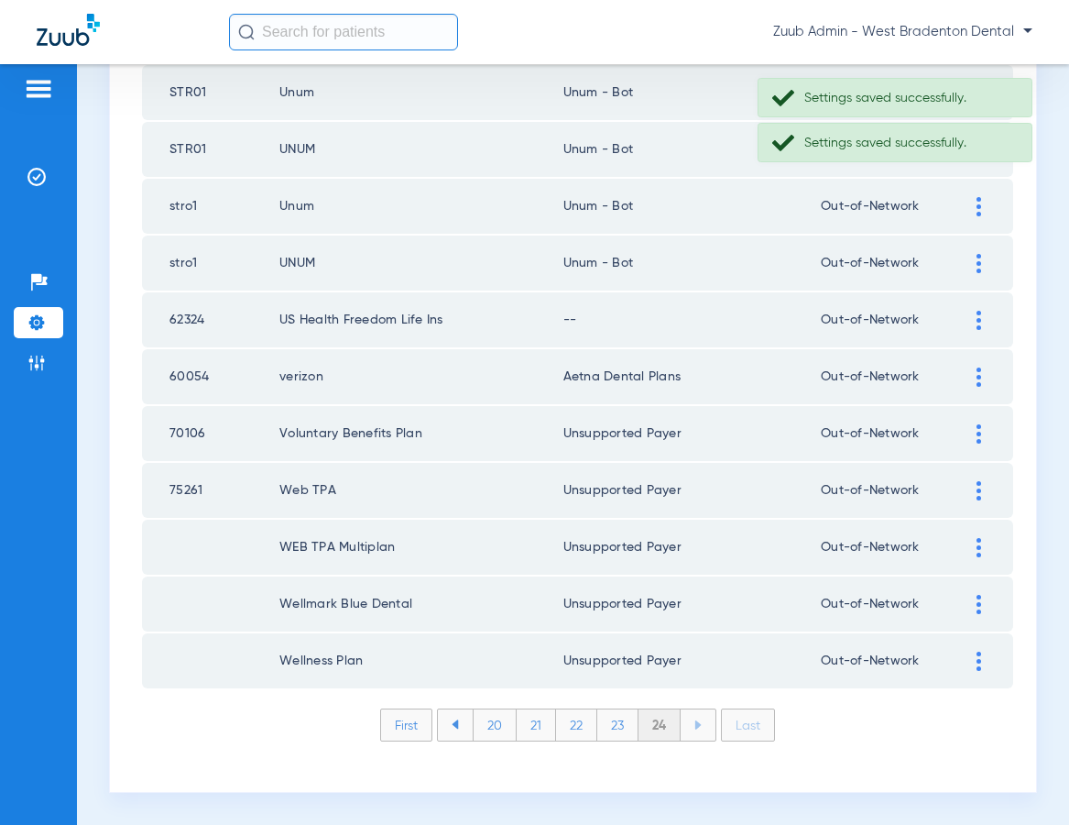
click at [977, 312] on img at bounding box center [979, 320] width 5 height 19
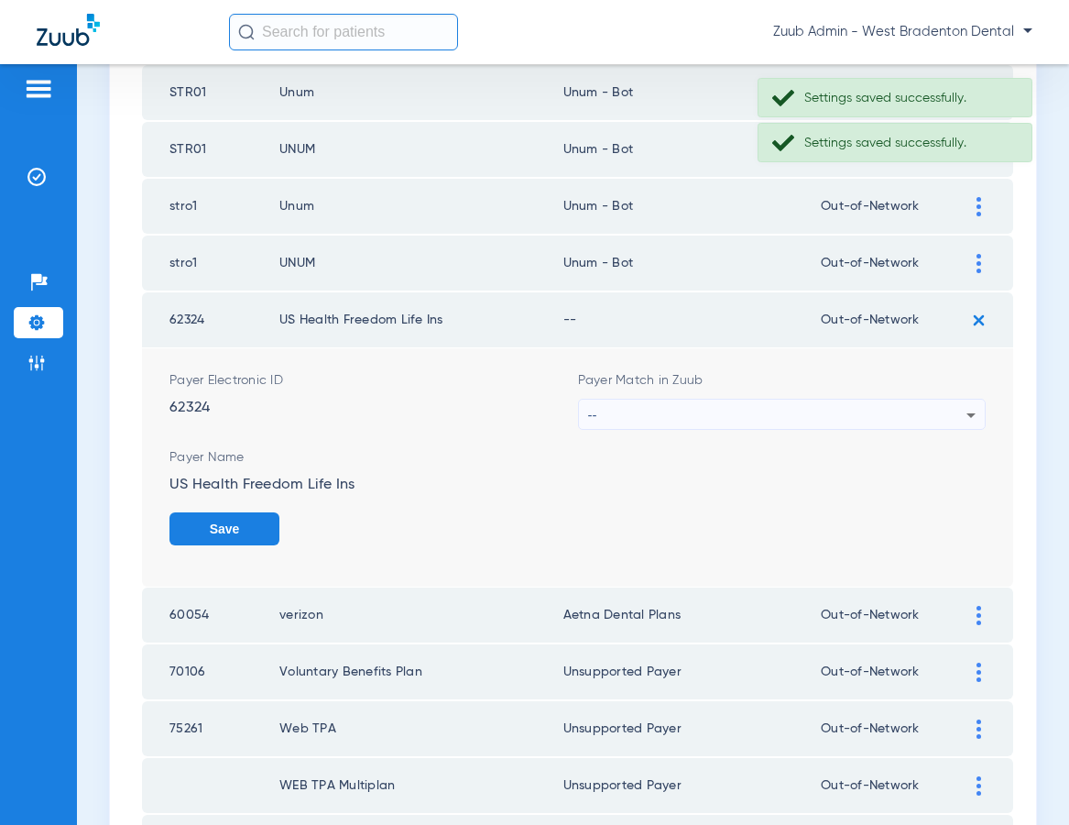
click at [754, 405] on div "--" at bounding box center [777, 414] width 379 height 31
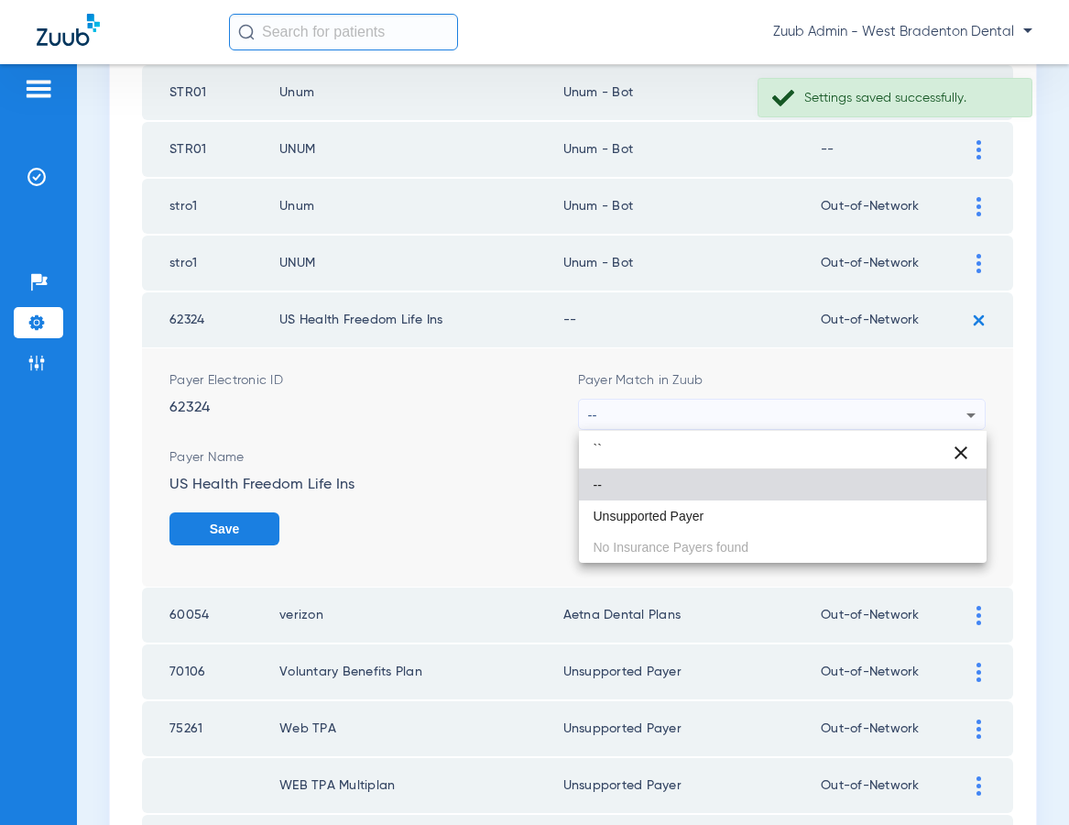
type input "``"
click at [648, 531] on div "`` close -- Unsupported Payer No Insurance Payers found" at bounding box center [783, 497] width 409 height 132
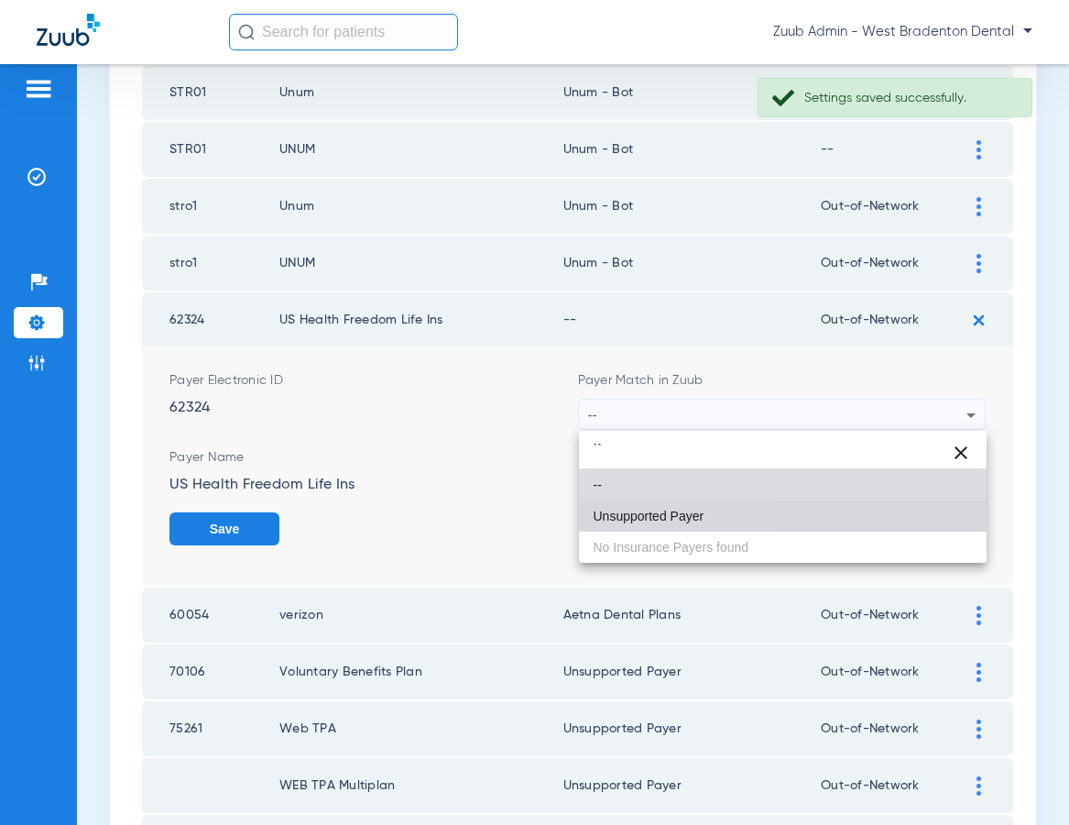
click at [649, 513] on span "Unsupported Payer" at bounding box center [649, 515] width 111 height 13
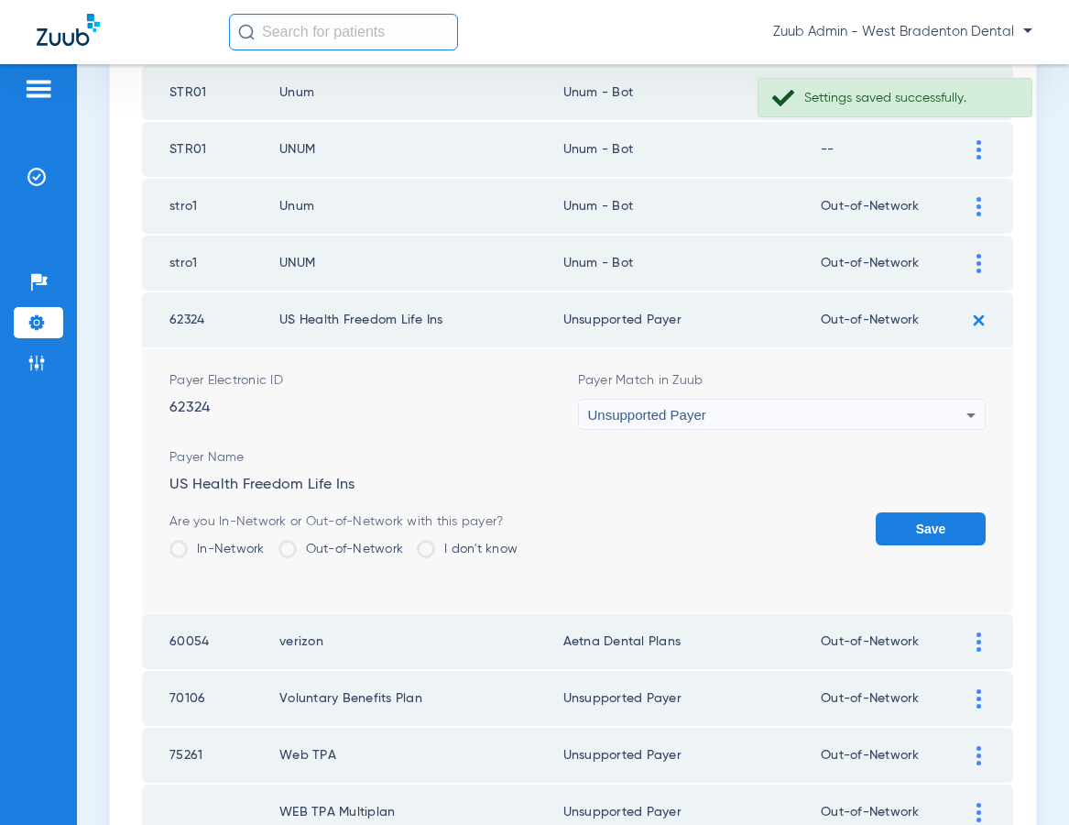
click at [930, 520] on button "Save" at bounding box center [931, 528] width 110 height 33
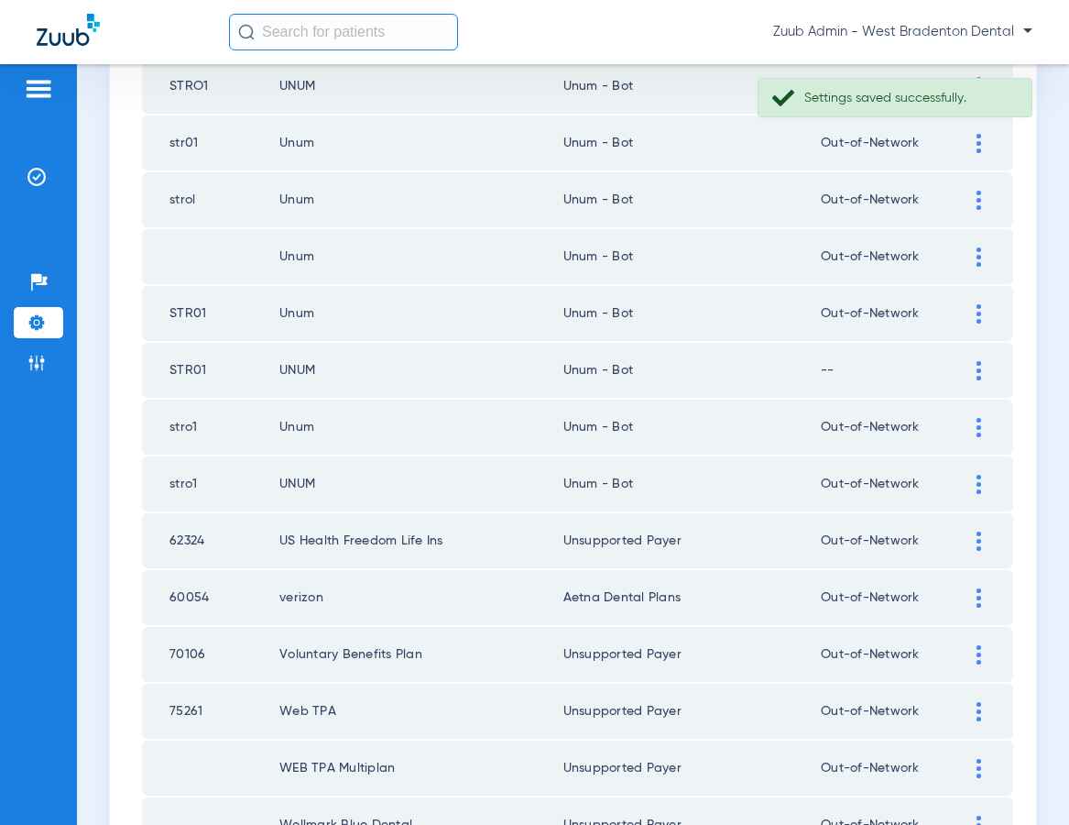
scroll to position [911, 0]
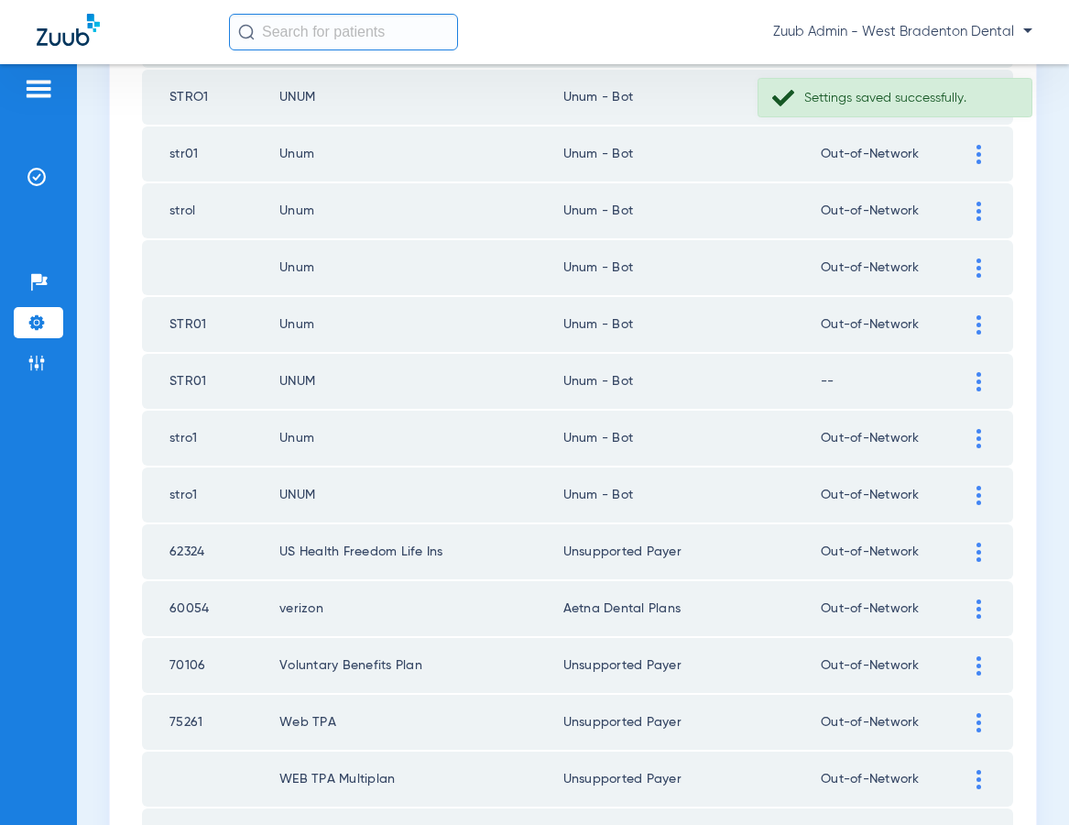
click at [970, 376] on div at bounding box center [979, 381] width 32 height 19
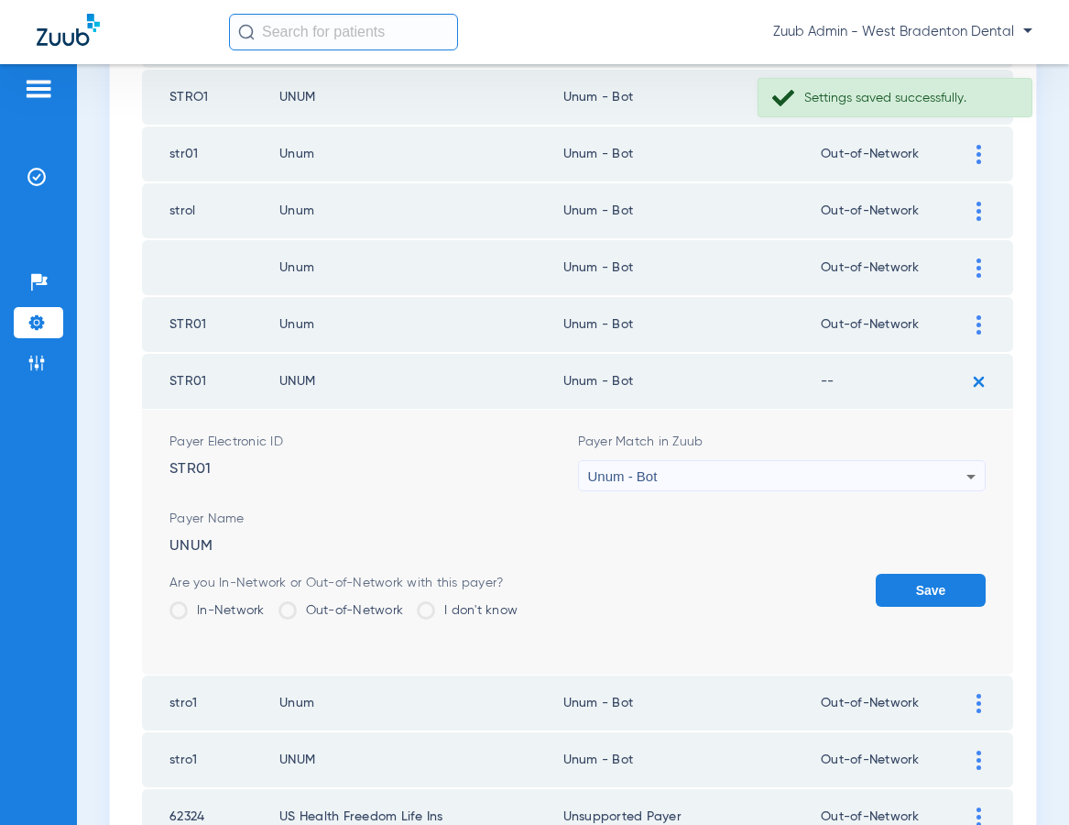
drag, startPoint x: 363, startPoint y: 606, endPoint x: 633, endPoint y: 610, distance: 270.3
click at [366, 606] on label "Out-of-Network" at bounding box center [342, 610] width 126 height 18
click at [408, 604] on input "Out-of-Network" at bounding box center [408, 604] width 0 height 0
click at [930, 578] on button "Save" at bounding box center [931, 590] width 110 height 33
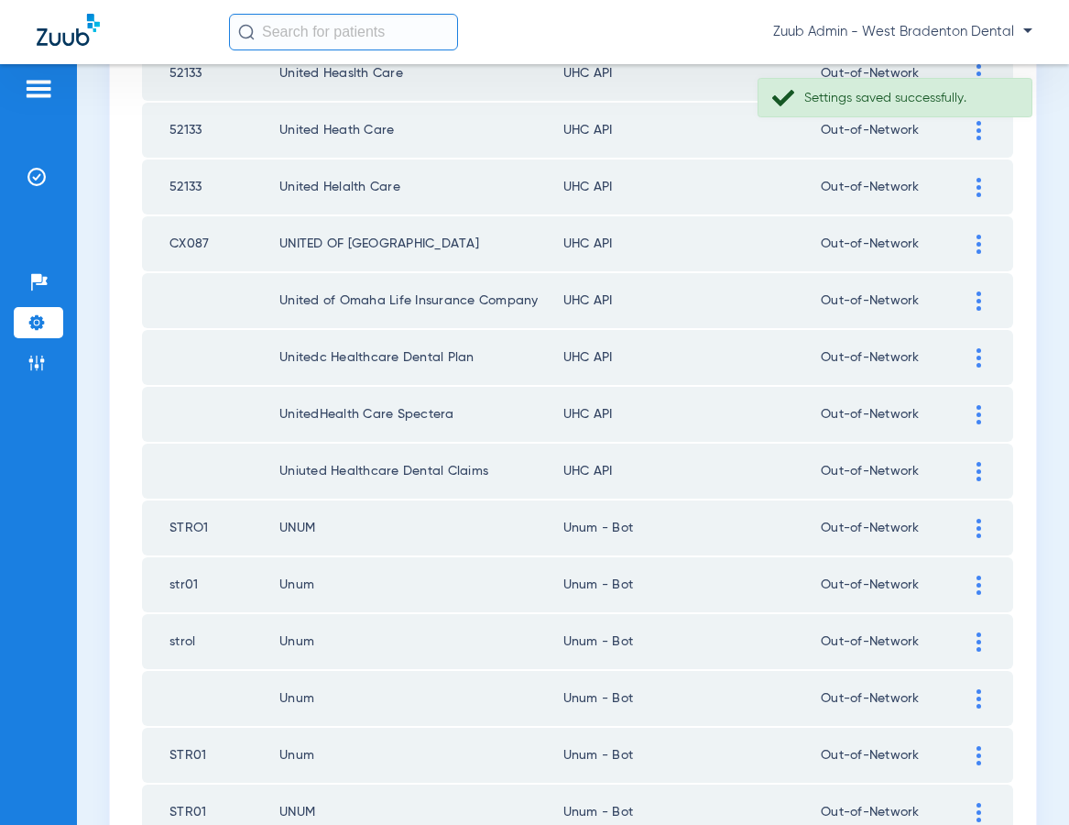
scroll to position [478, 0]
click at [978, 470] on img at bounding box center [979, 473] width 5 height 19
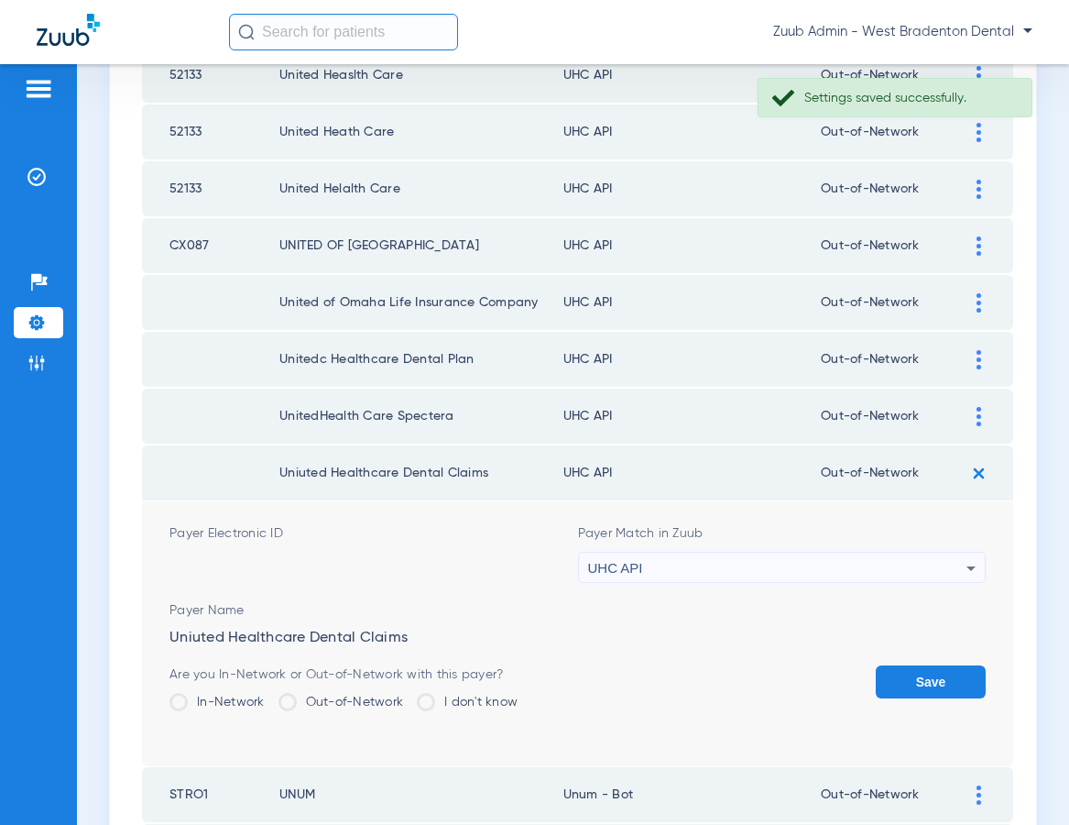
click at [814, 569] on div "UHC API" at bounding box center [777, 567] width 379 height 31
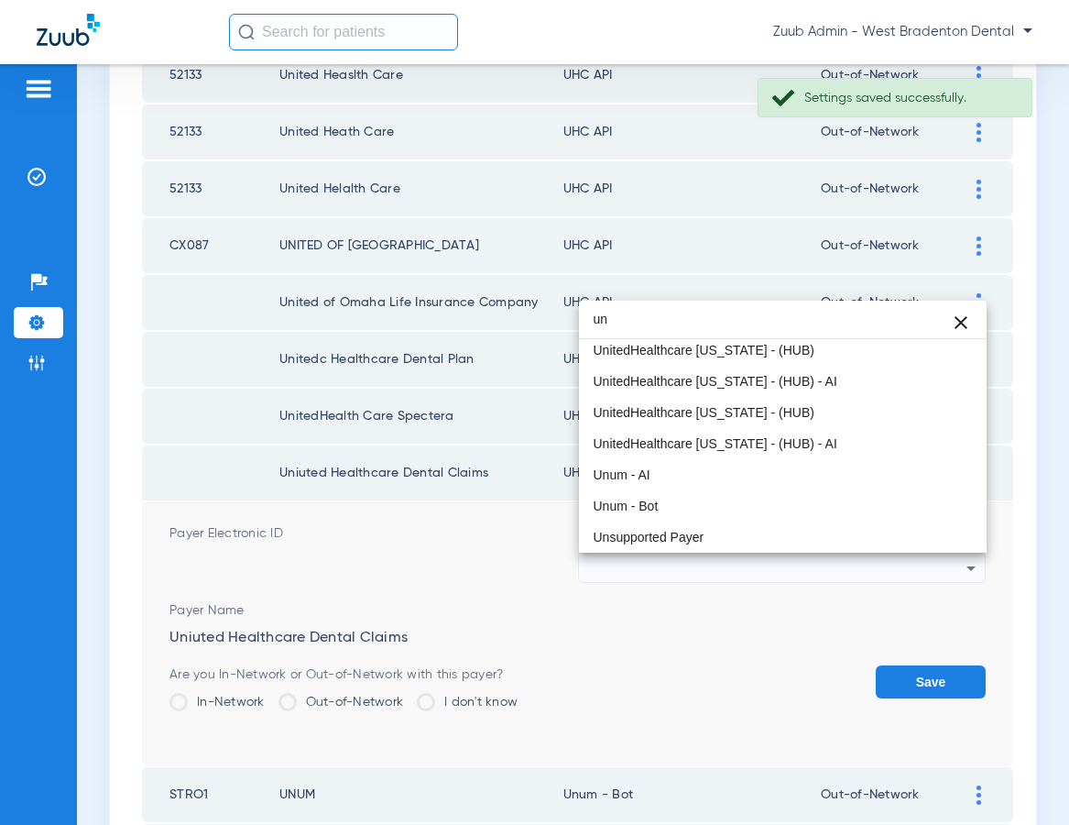
scroll to position [38, 0]
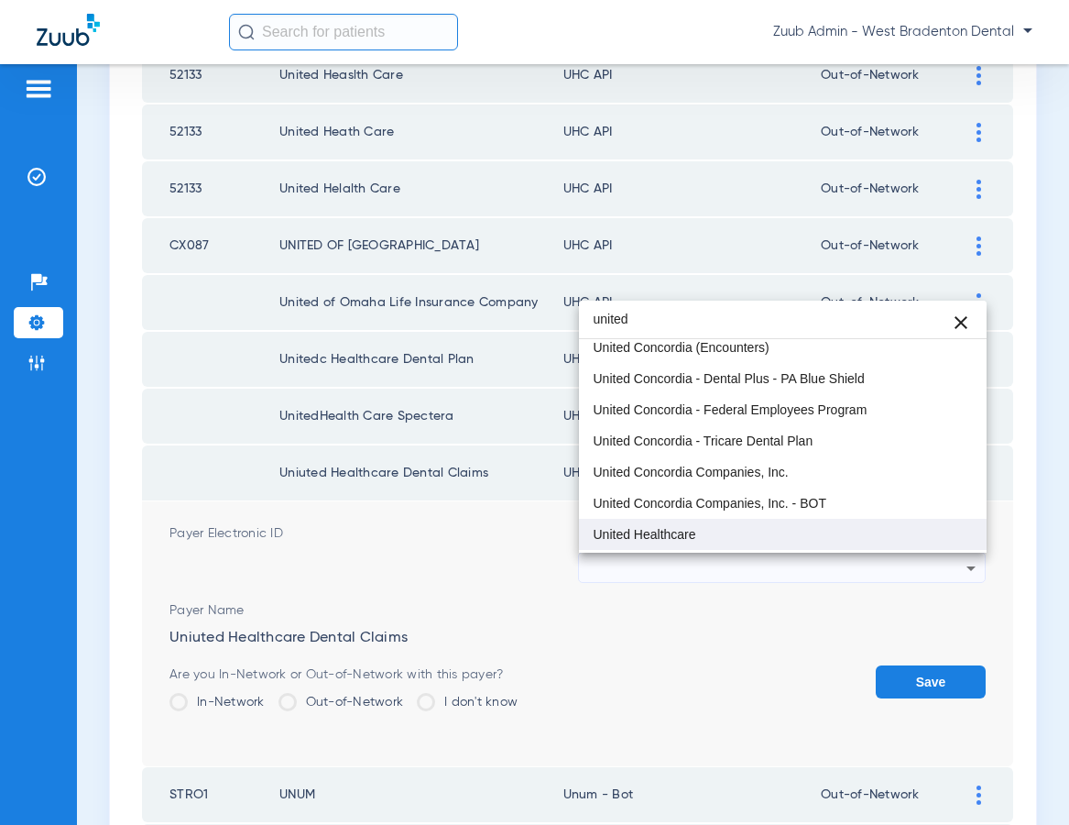
type input "united"
click at [666, 541] on span "United Healthcare" at bounding box center [645, 534] width 103 height 13
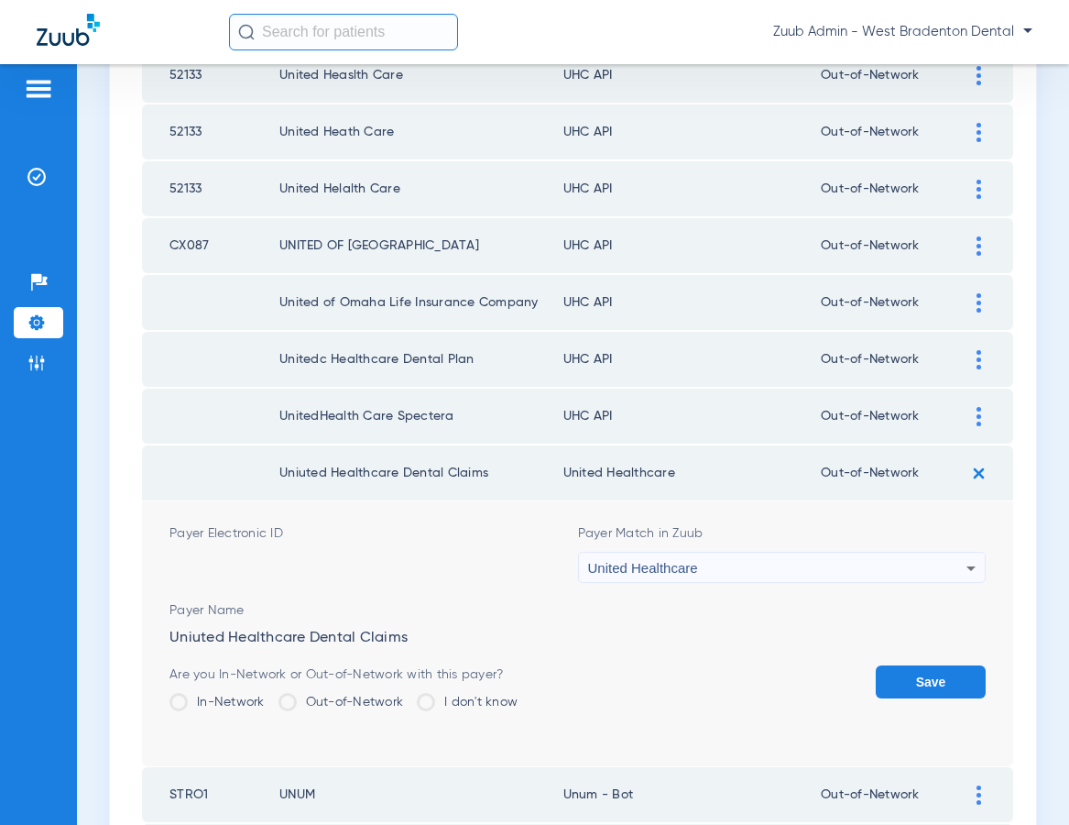
click at [916, 677] on button "Save" at bounding box center [931, 681] width 110 height 33
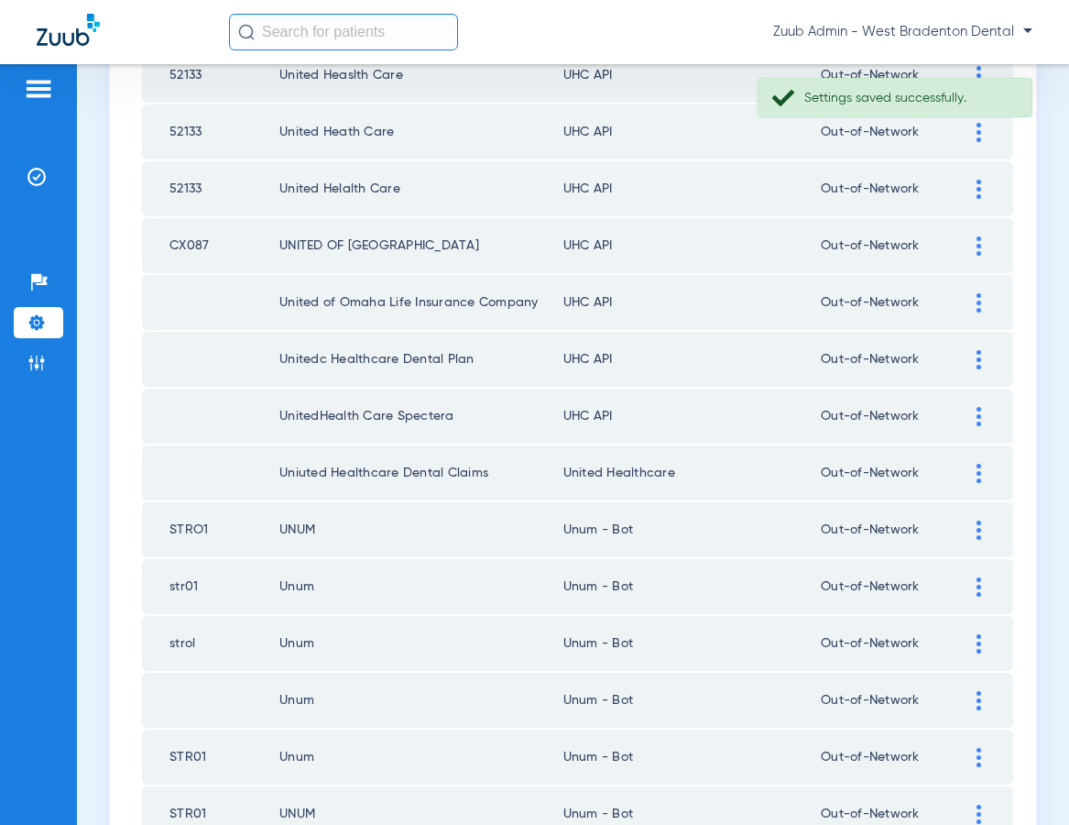
copy tr "United Healthcare"
drag, startPoint x: 665, startPoint y: 471, endPoint x: 549, endPoint y: 476, distance: 116.5
click at [549, 476] on tr "Uniuted Healthcare Dental Claims United Healthcare Out-of-Network" at bounding box center [577, 472] width 871 height 55
click at [973, 414] on div at bounding box center [979, 416] width 32 height 19
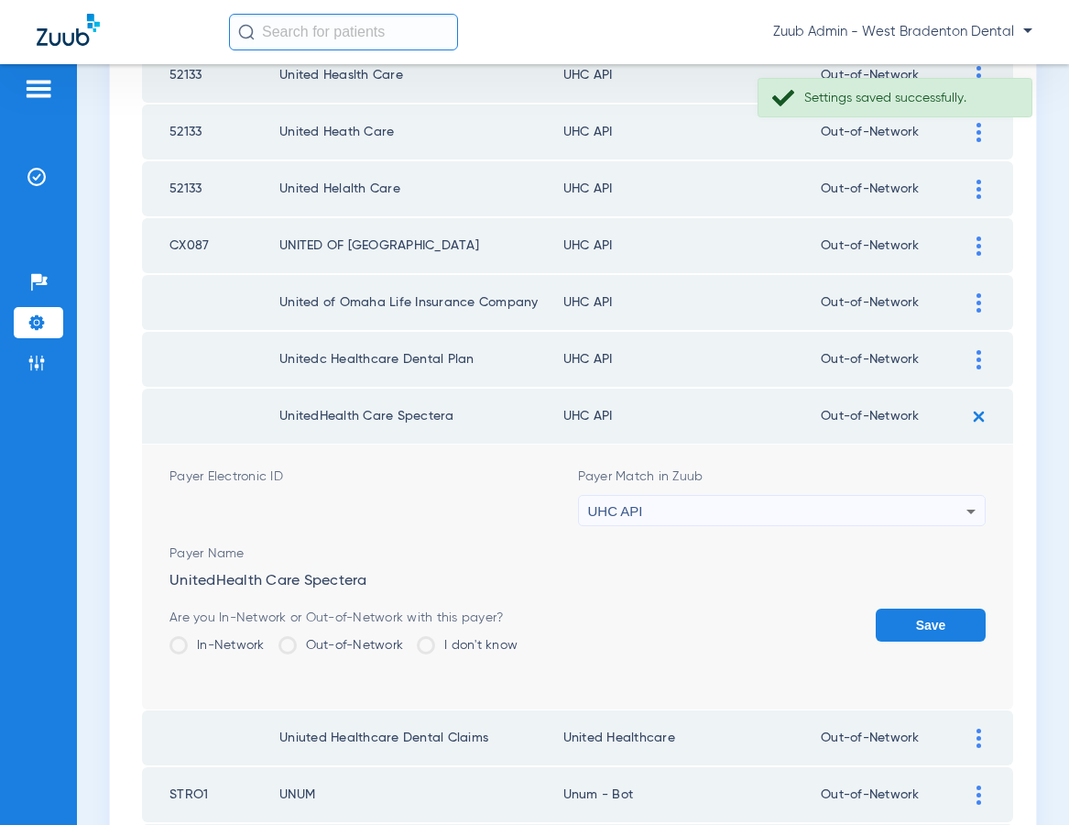
click at [781, 508] on div "UHC API" at bounding box center [777, 511] width 379 height 31
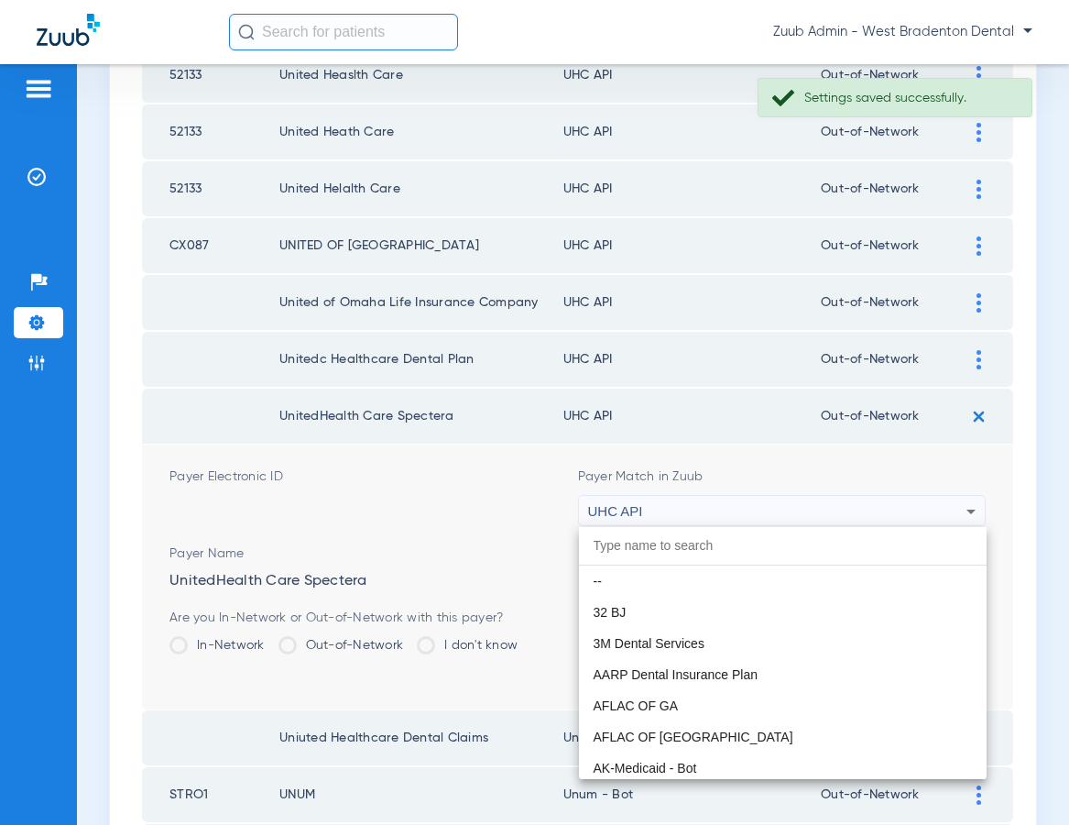
scroll to position [11250, 0]
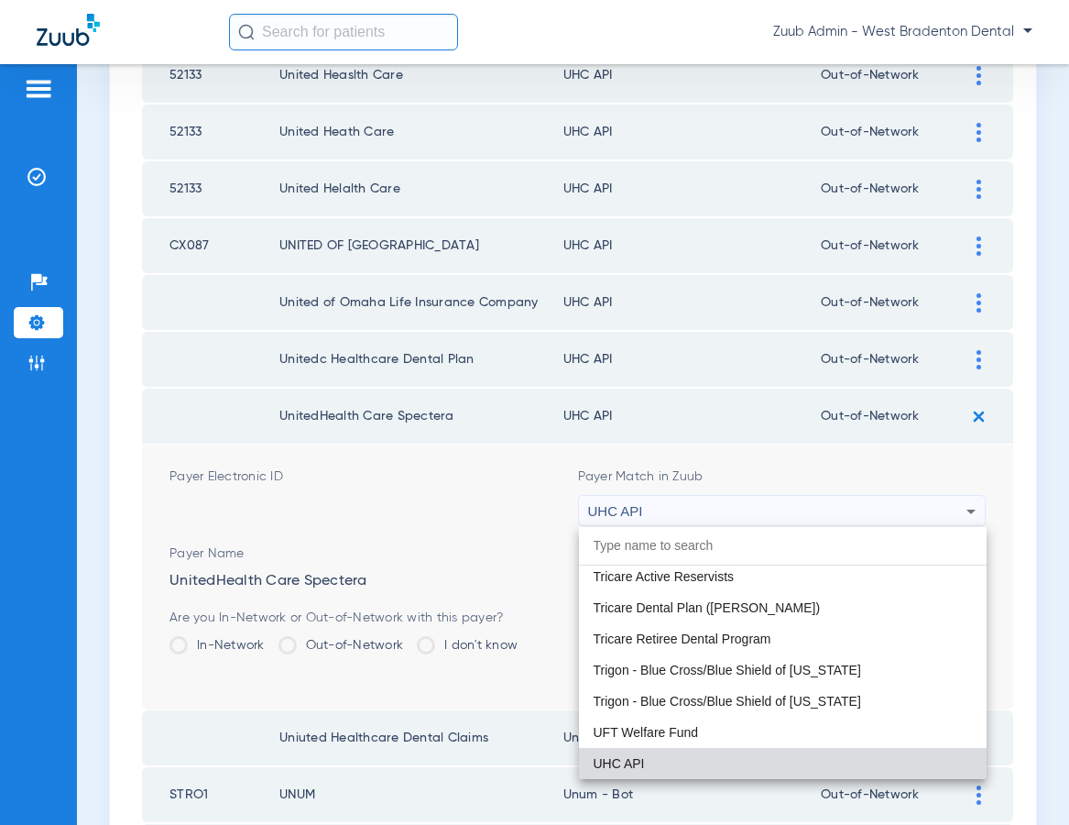
paste input "United Healthcare"
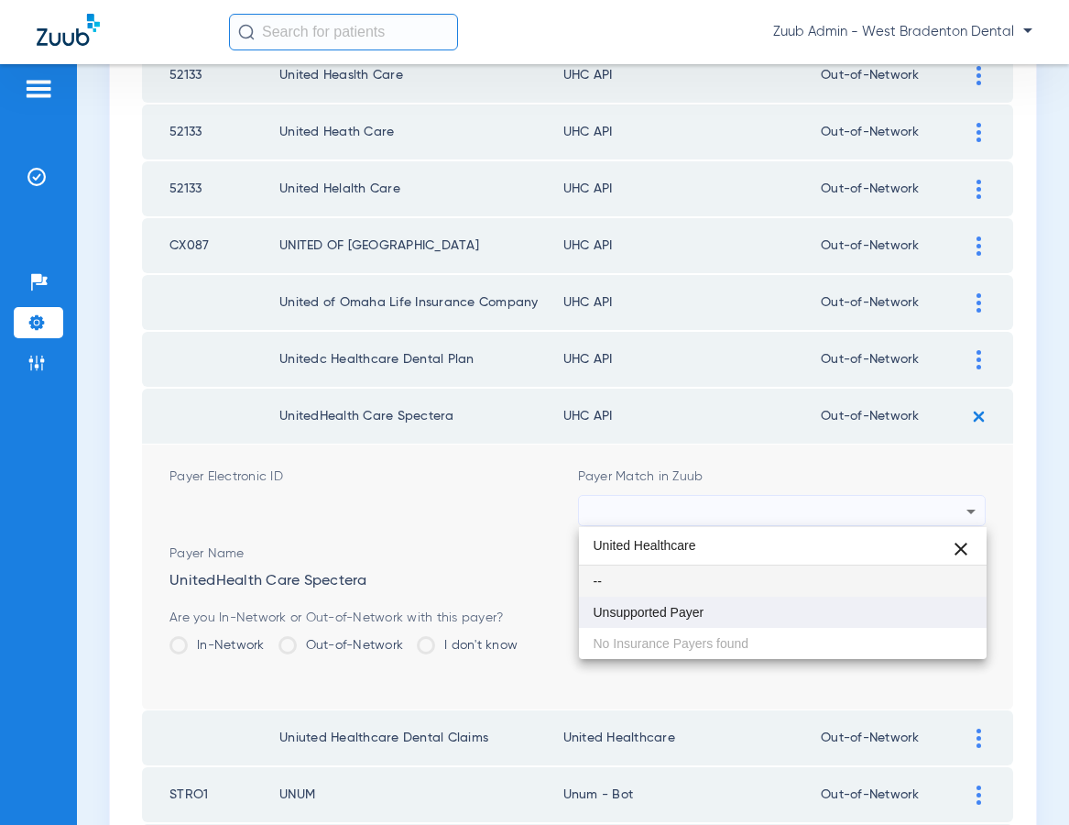
type input "United Healthcare"
click at [694, 608] on span "Unsupported Payer" at bounding box center [649, 612] width 111 height 13
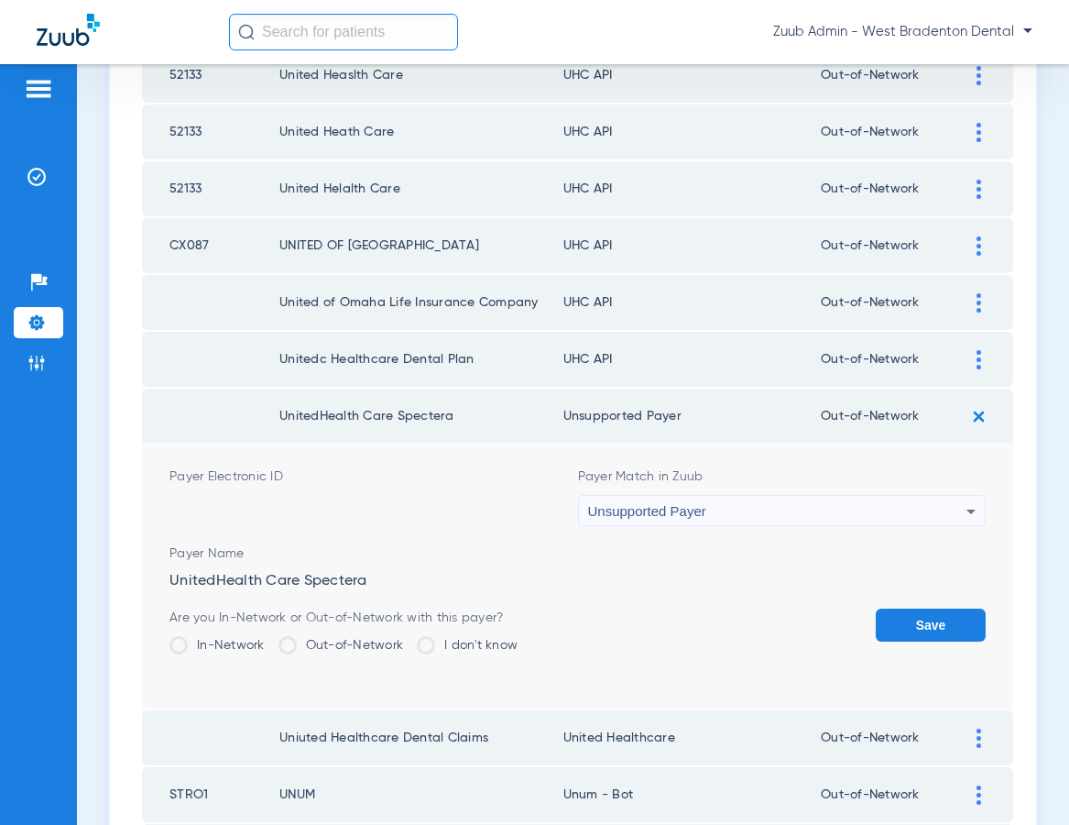
click at [966, 511] on icon at bounding box center [971, 511] width 22 height 22
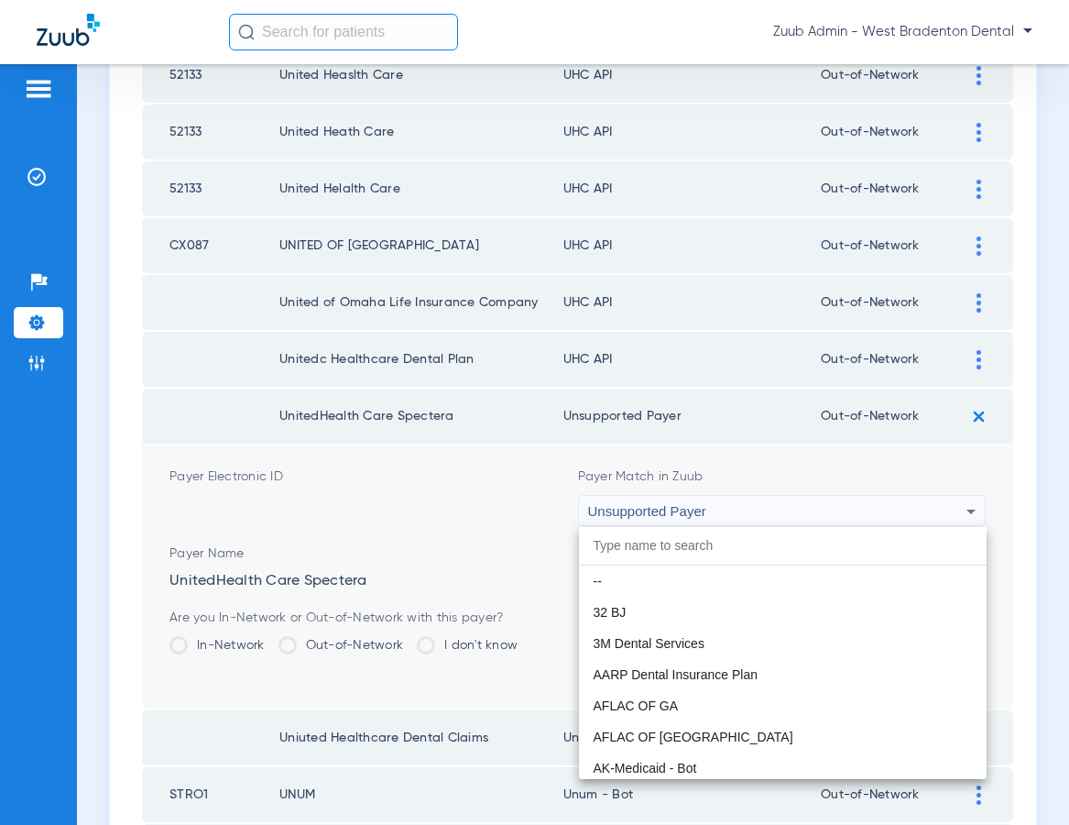
scroll to position [14801, 0]
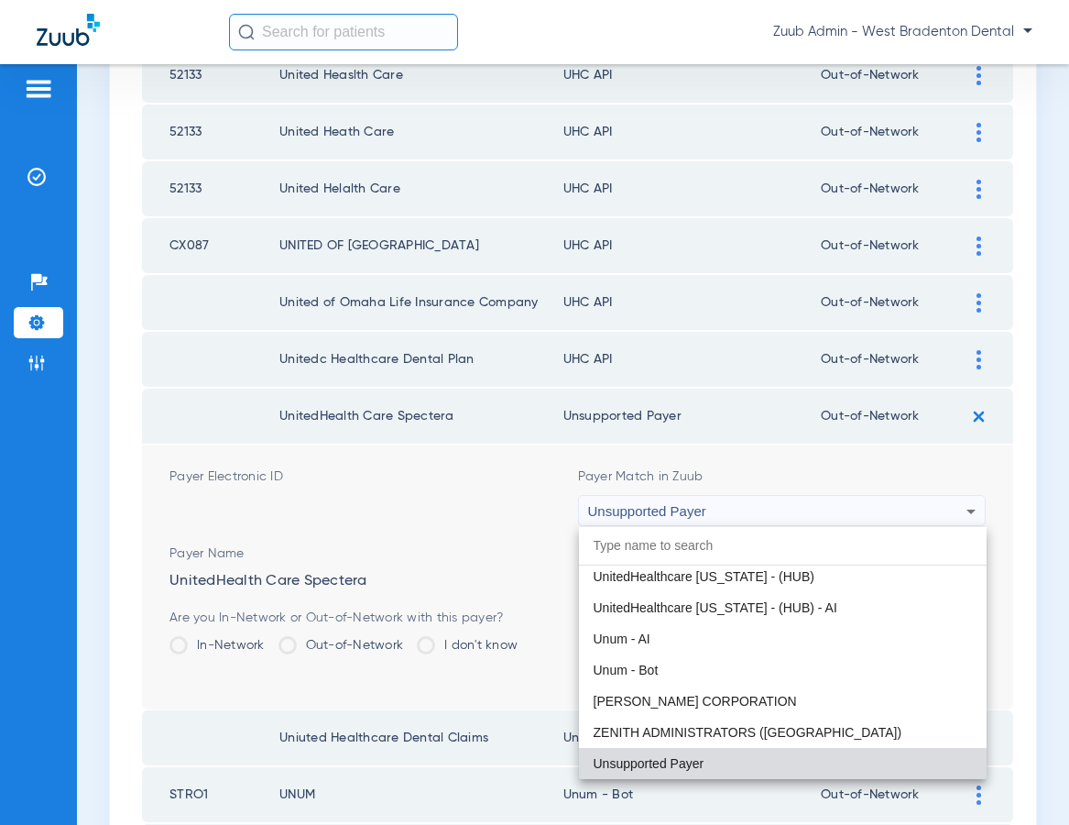
click at [672, 552] on input "dropdown search" at bounding box center [783, 546] width 409 height 38
paste input "United Healthcare"
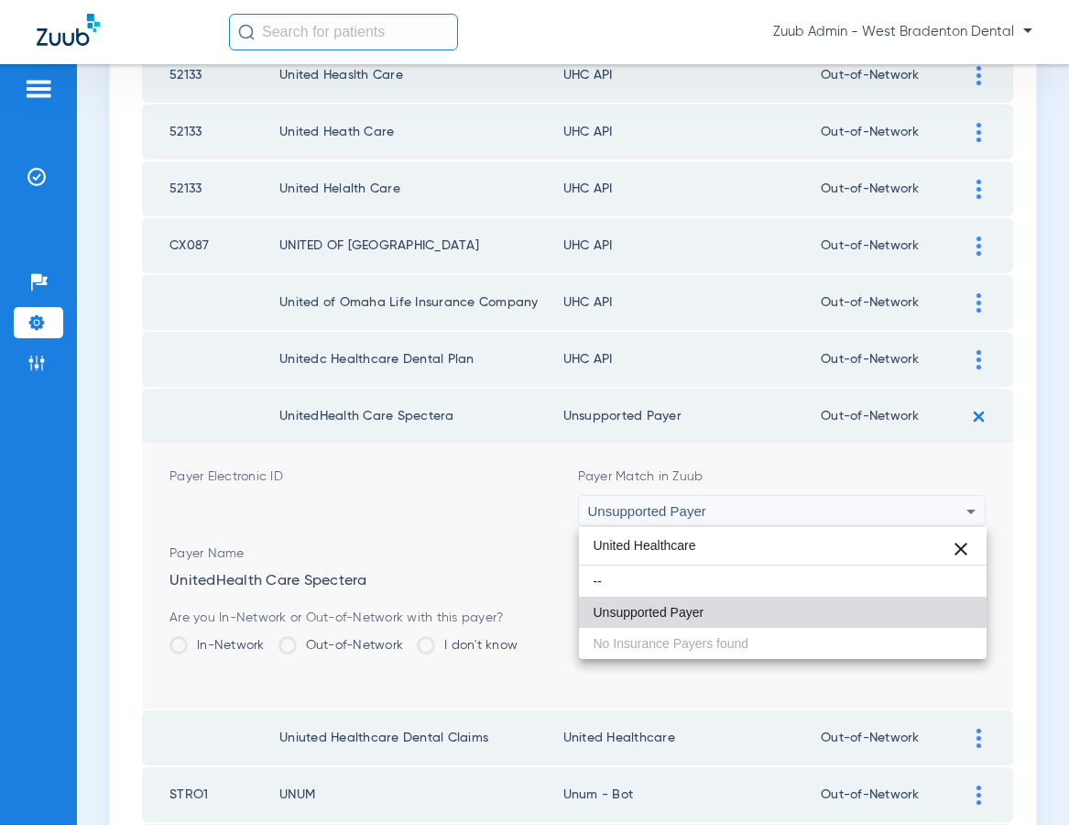
scroll to position [0, 0]
click at [622, 547] on input "United Healthcare" at bounding box center [783, 546] width 409 height 38
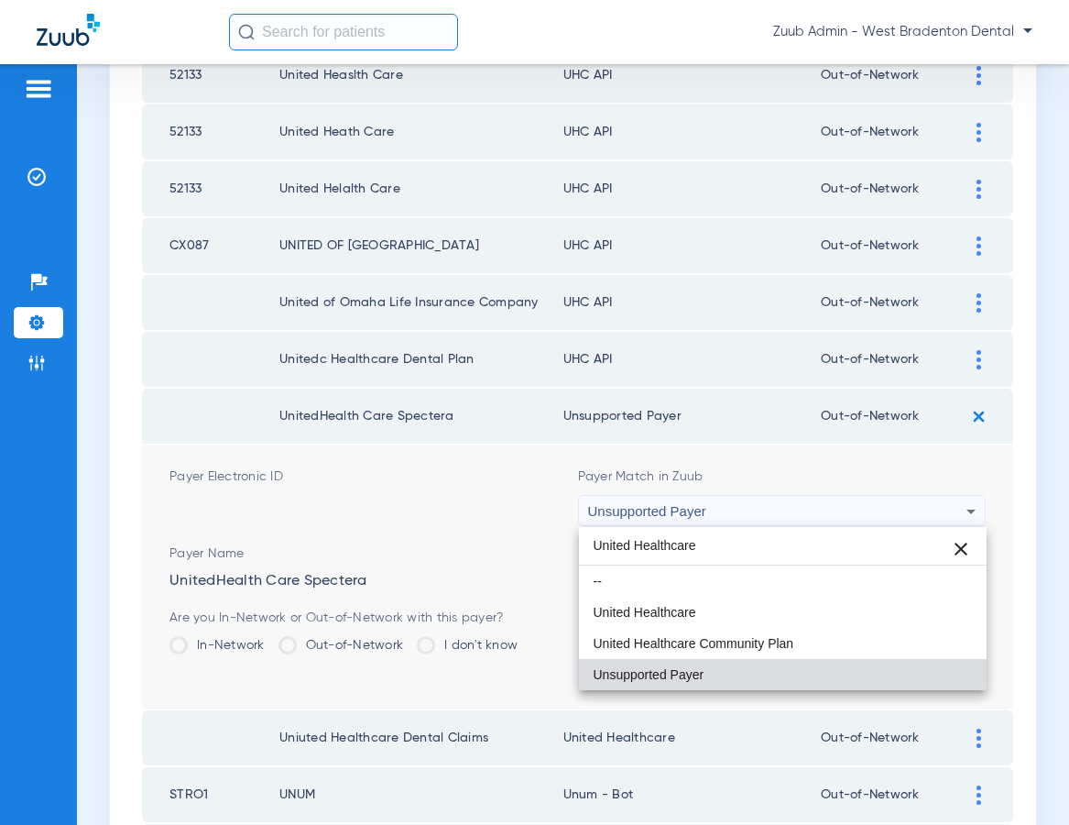
drag, startPoint x: 700, startPoint y: 548, endPoint x: 593, endPoint y: 550, distance: 107.2
click at [593, 550] on input "United Healthcare" at bounding box center [783, 546] width 409 height 38
type input "United Healthcare"
click at [634, 607] on span "United Healthcare" at bounding box center [645, 612] width 103 height 13
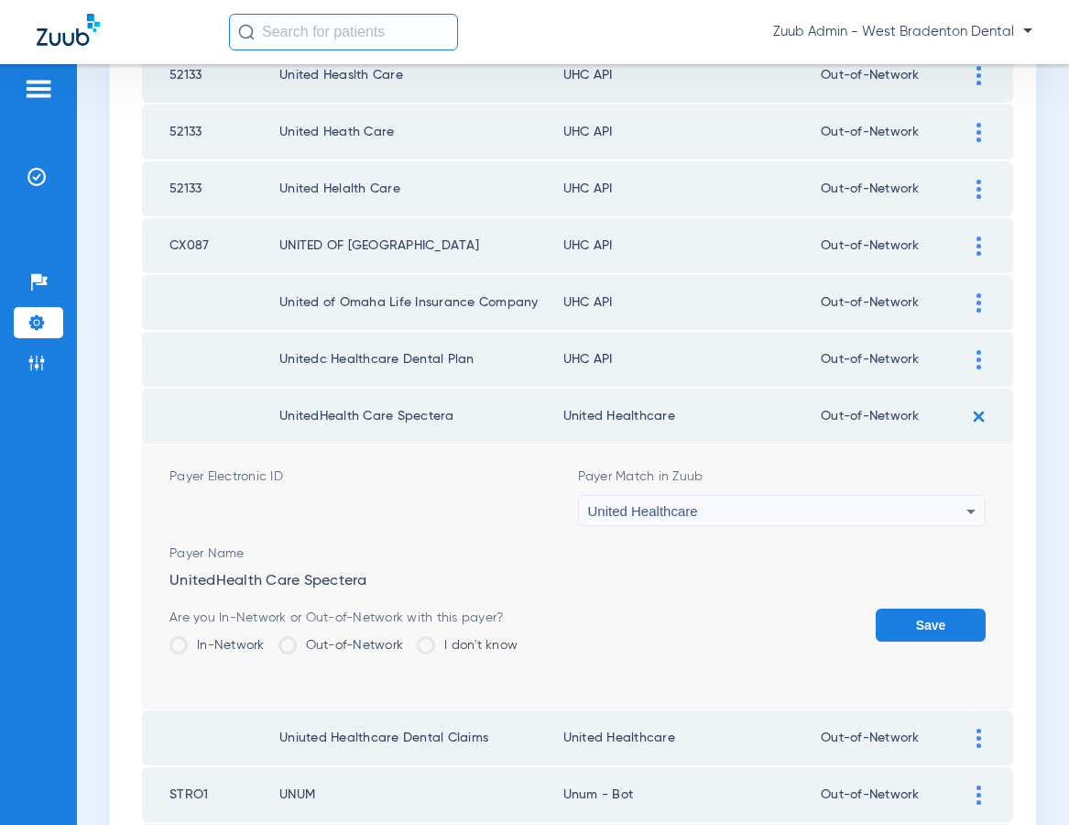
click at [924, 622] on button "Save" at bounding box center [931, 624] width 110 height 33
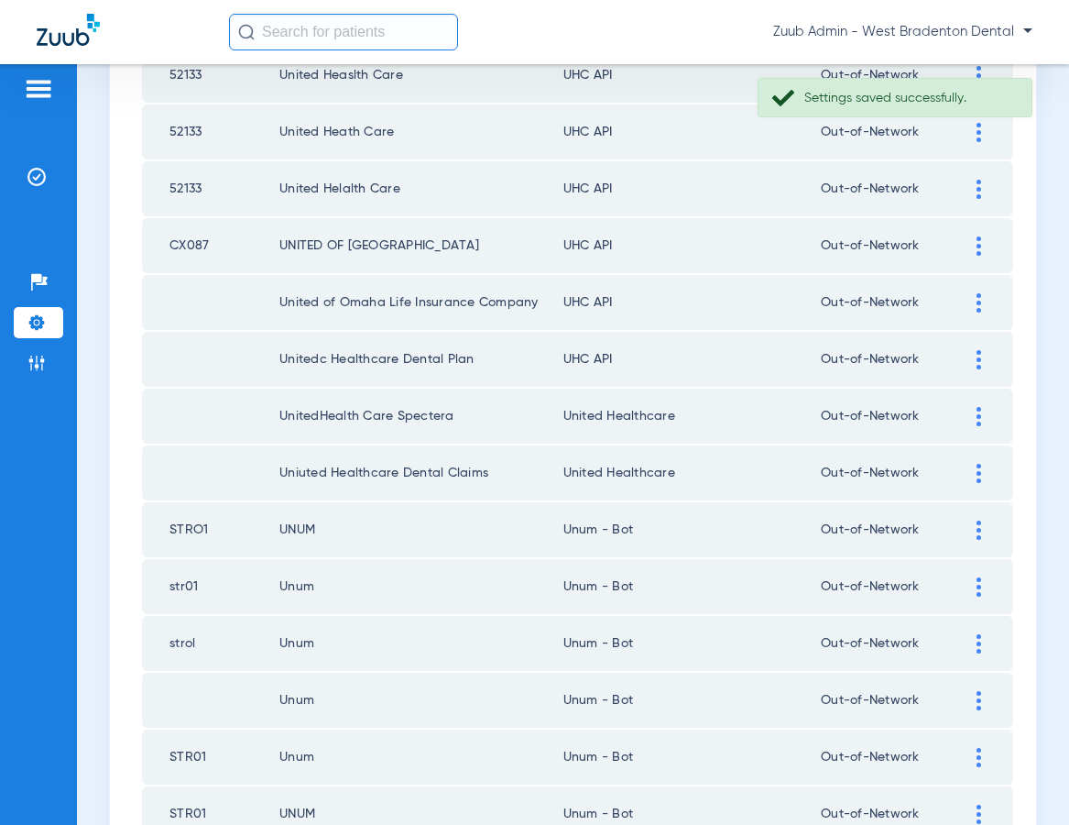
click at [977, 350] on img at bounding box center [979, 359] width 5 height 19
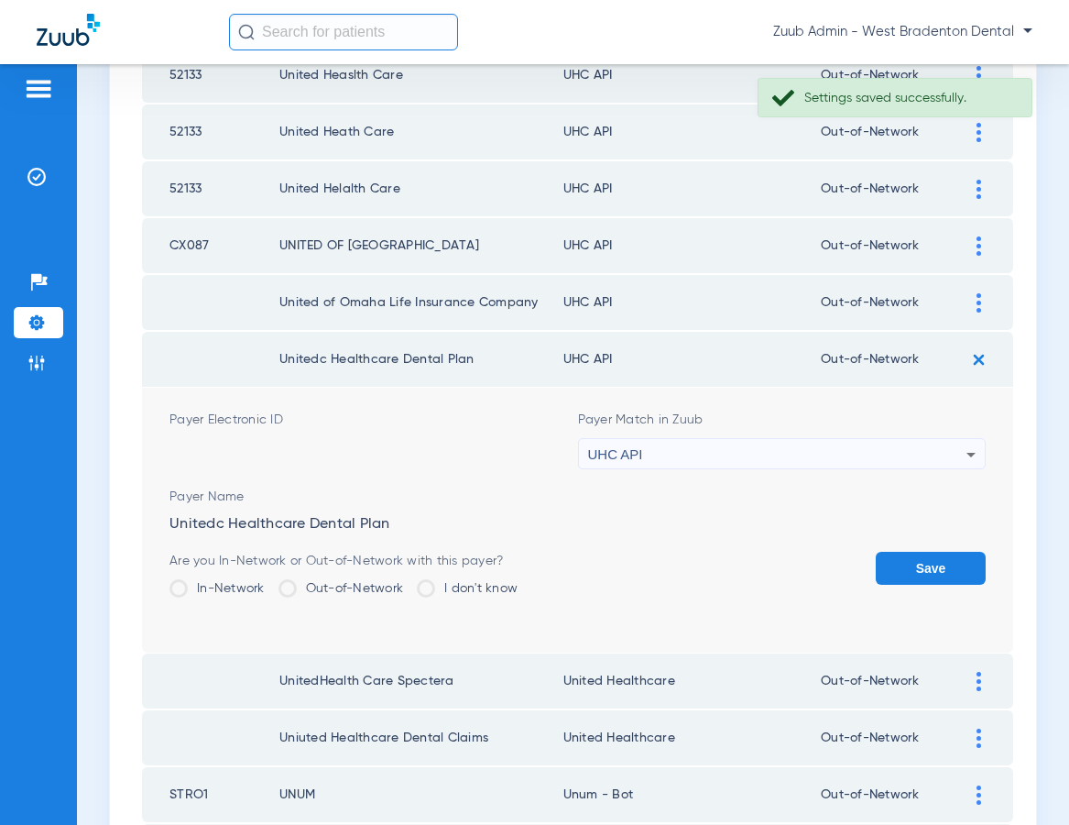
click at [749, 454] on div "UHC API" at bounding box center [777, 454] width 379 height 31
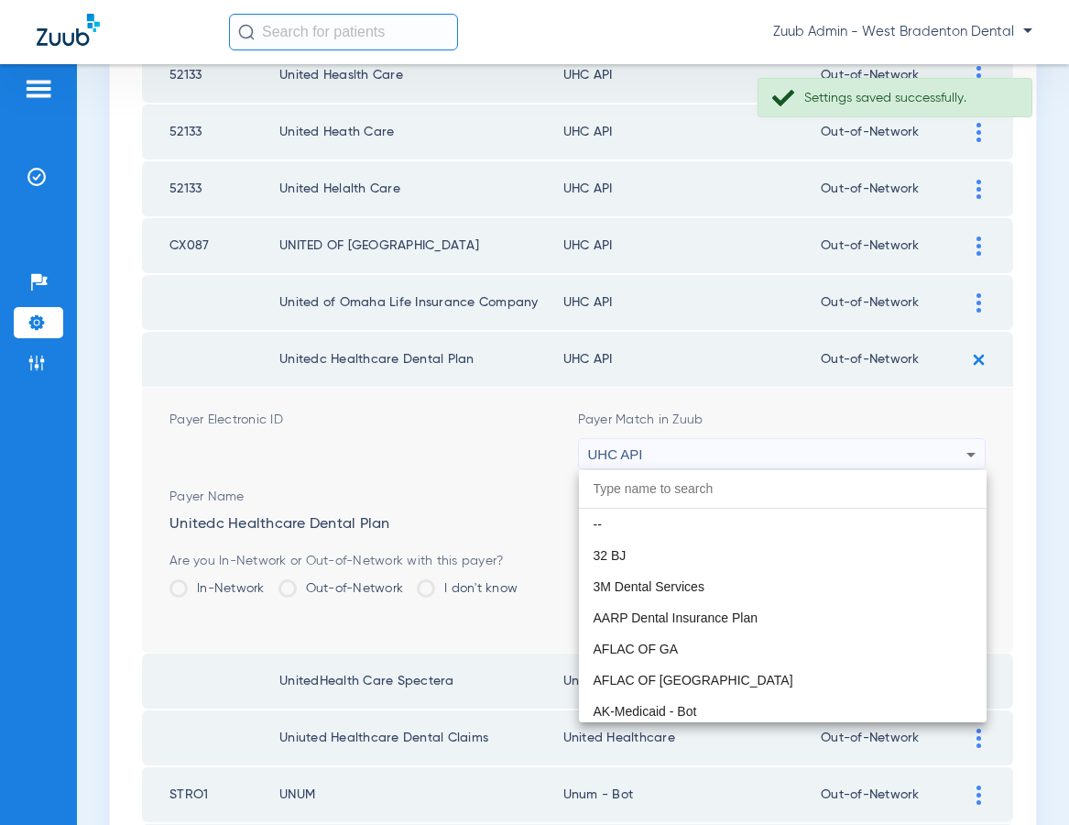
scroll to position [11250, 0]
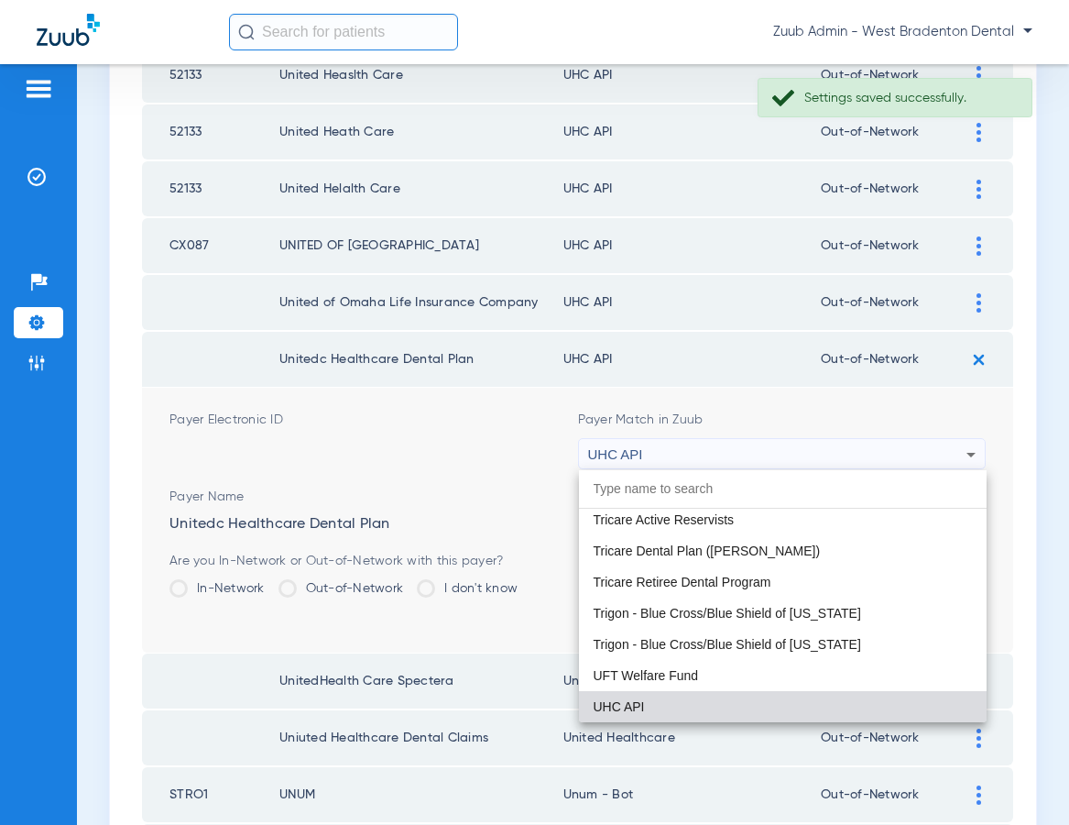
paste input "United Healthcare"
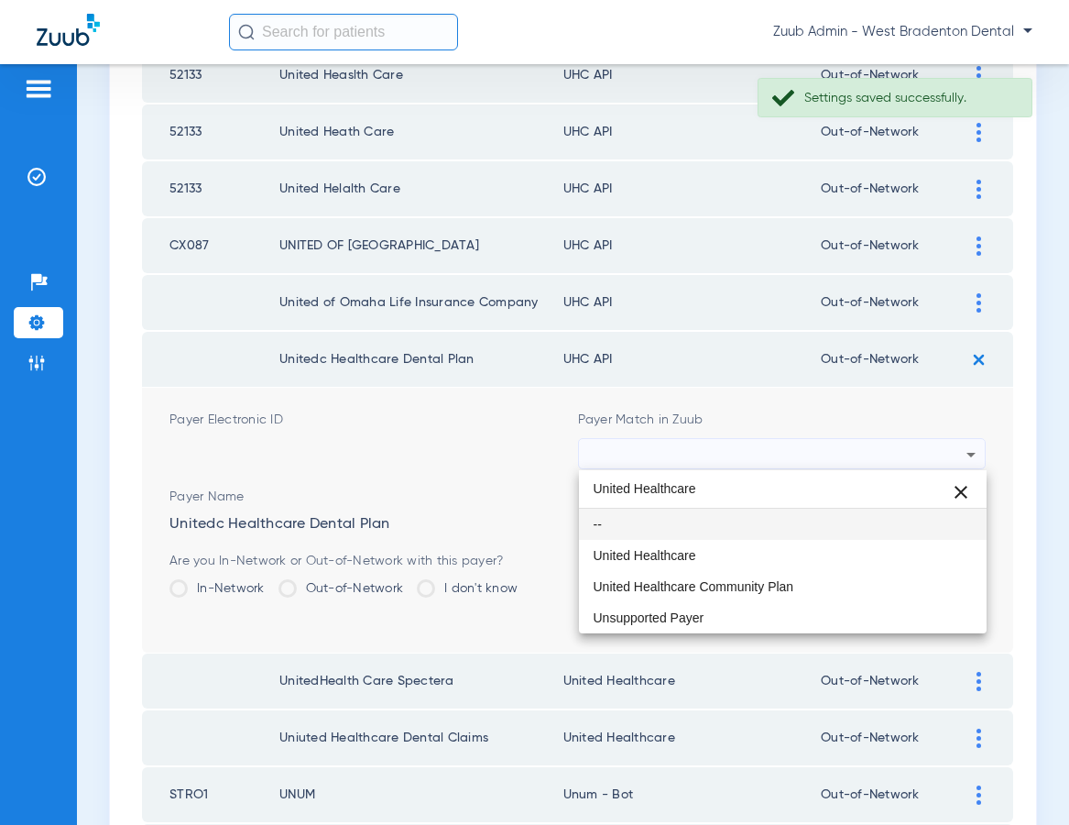
scroll to position [0, 0]
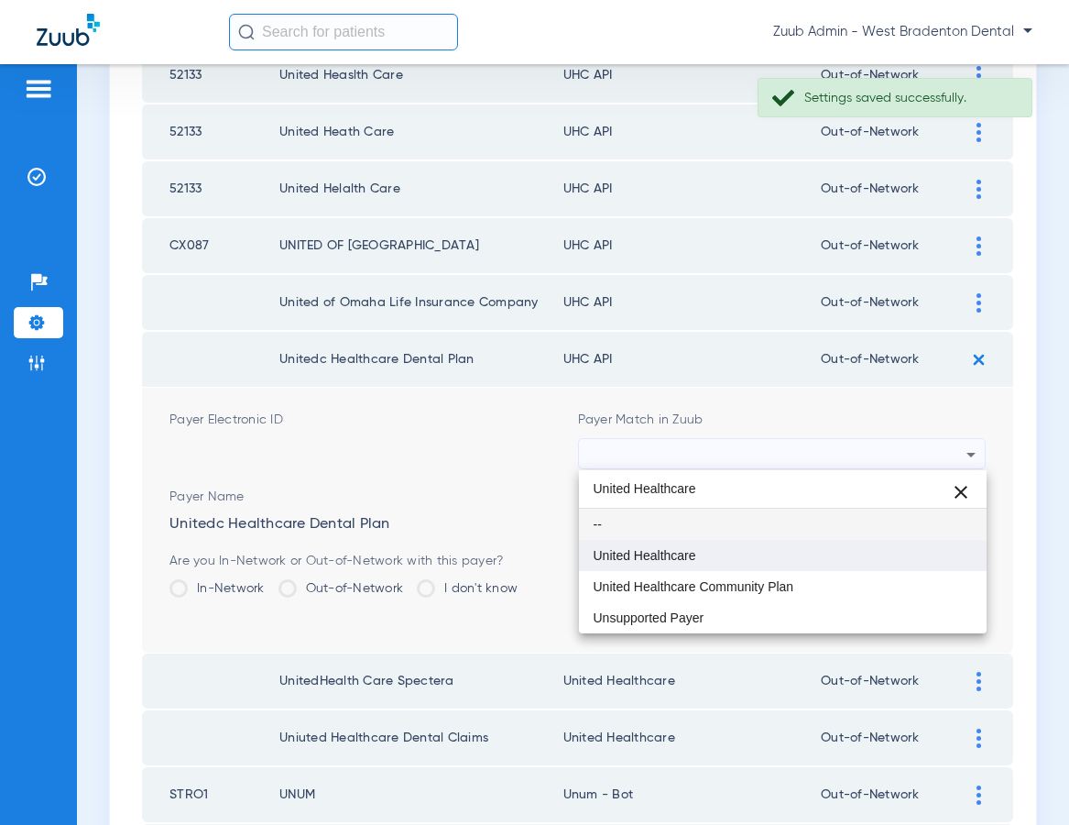
type input "United Healthcare"
click at [682, 552] on span "United Healthcare" at bounding box center [645, 555] width 103 height 13
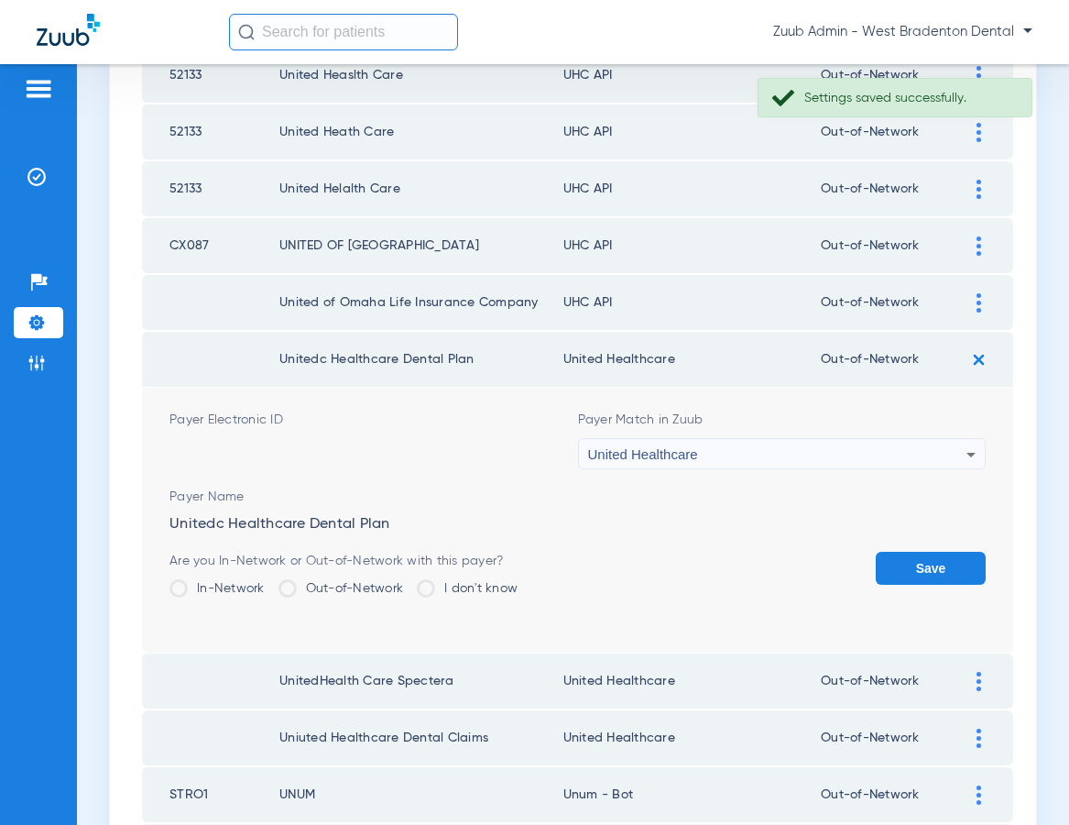
click at [905, 558] on button "Save" at bounding box center [931, 568] width 110 height 33
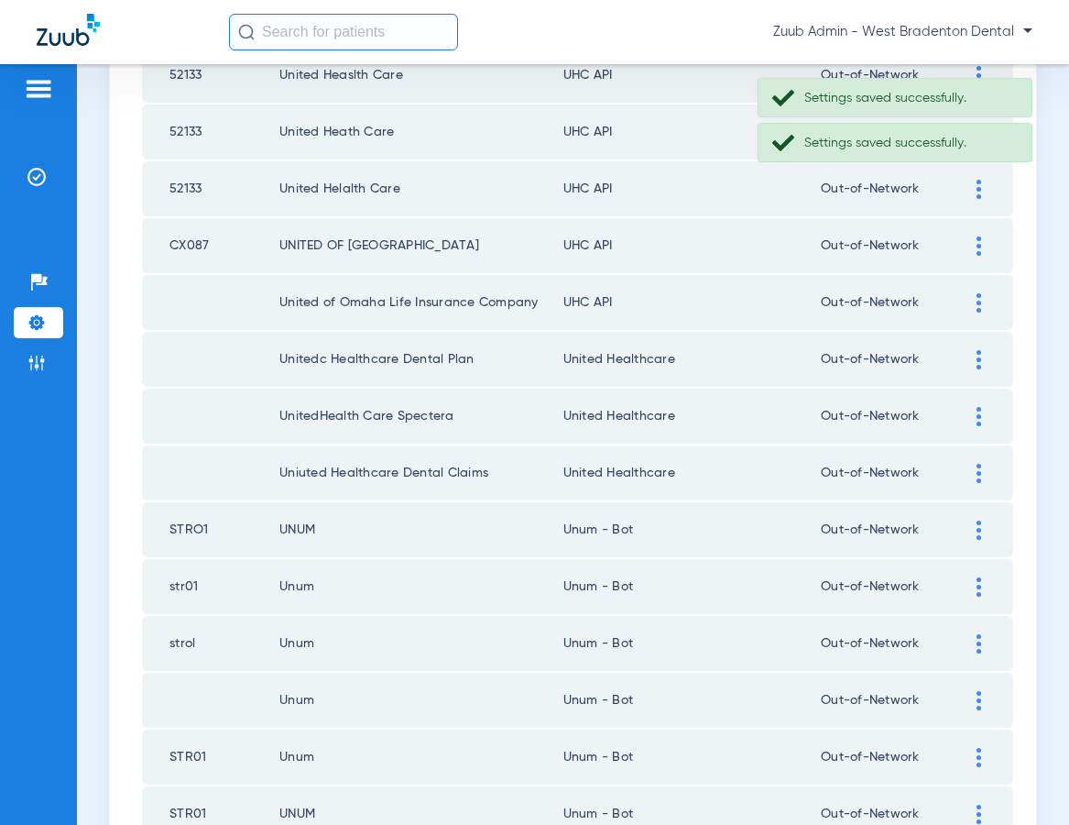
click at [975, 306] on div at bounding box center [979, 302] width 32 height 19
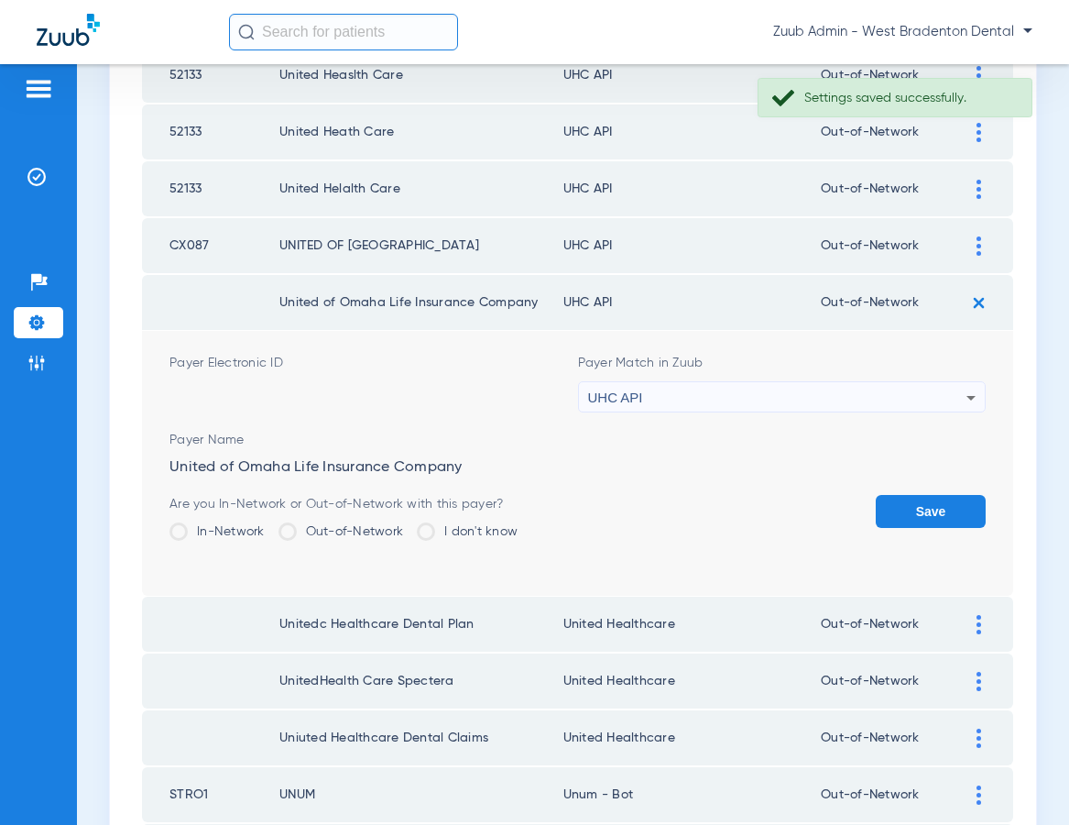
click at [791, 394] on div "UHC API" at bounding box center [777, 397] width 379 height 31
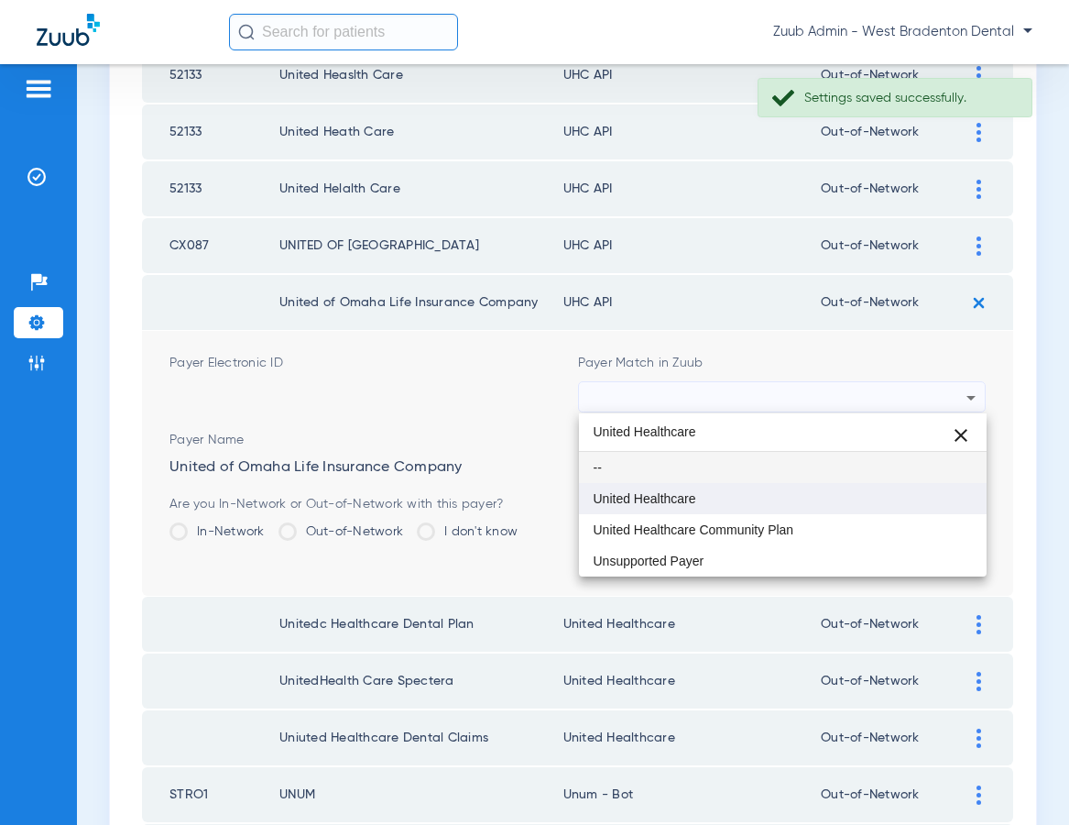
type input "United Healthcare"
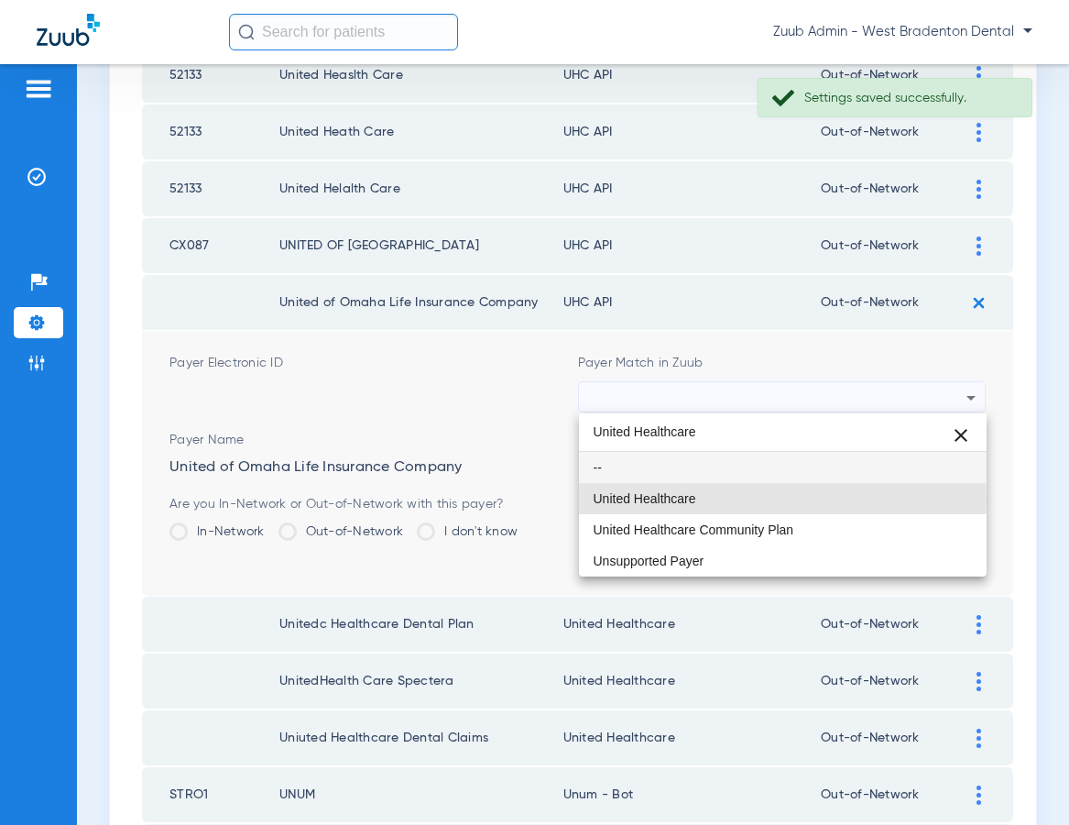
drag, startPoint x: 697, startPoint y: 498, endPoint x: 792, endPoint y: 504, distance: 94.5
click at [698, 498] on mat-option "United Healthcare" at bounding box center [783, 498] width 409 height 31
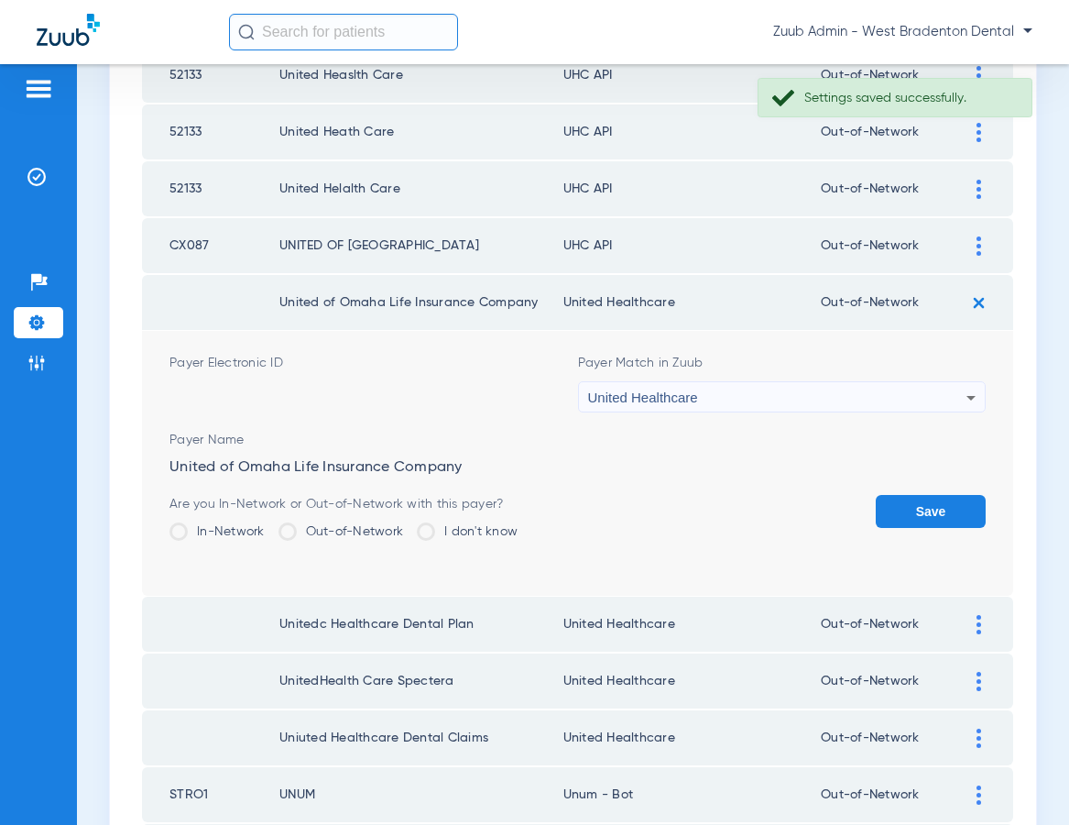
click at [905, 508] on button "Save" at bounding box center [931, 511] width 110 height 33
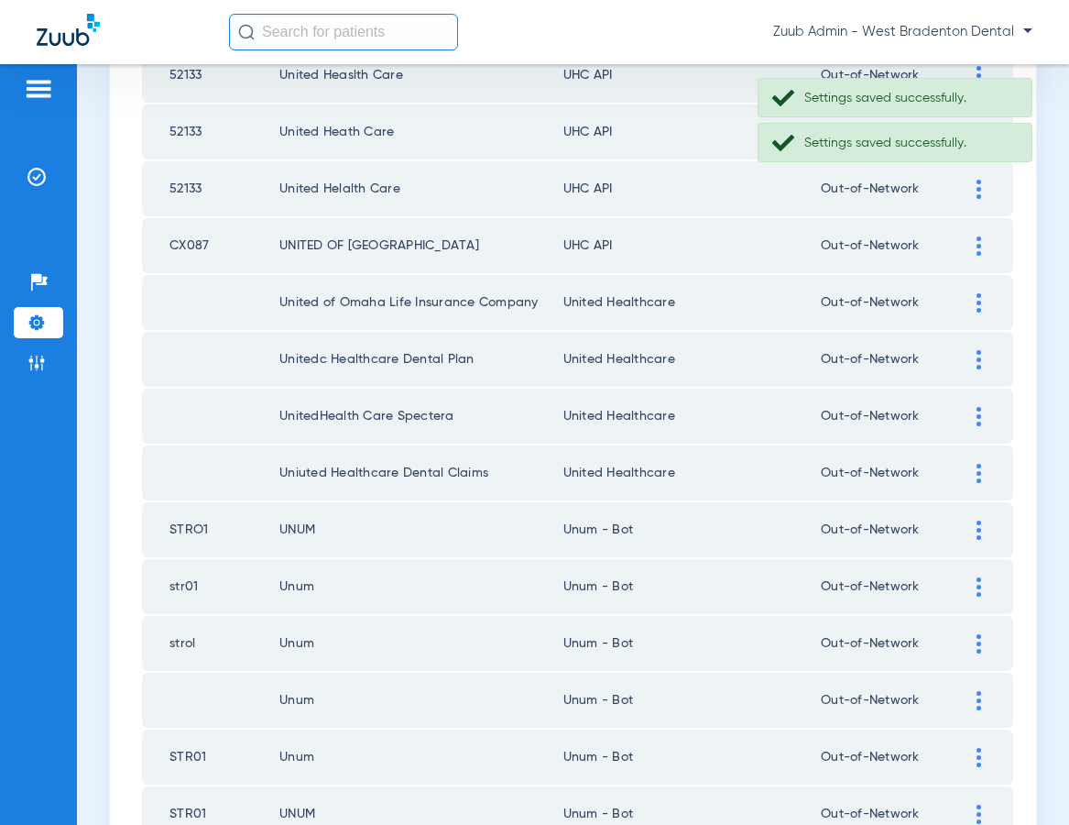
click at [981, 237] on div at bounding box center [979, 245] width 32 height 19
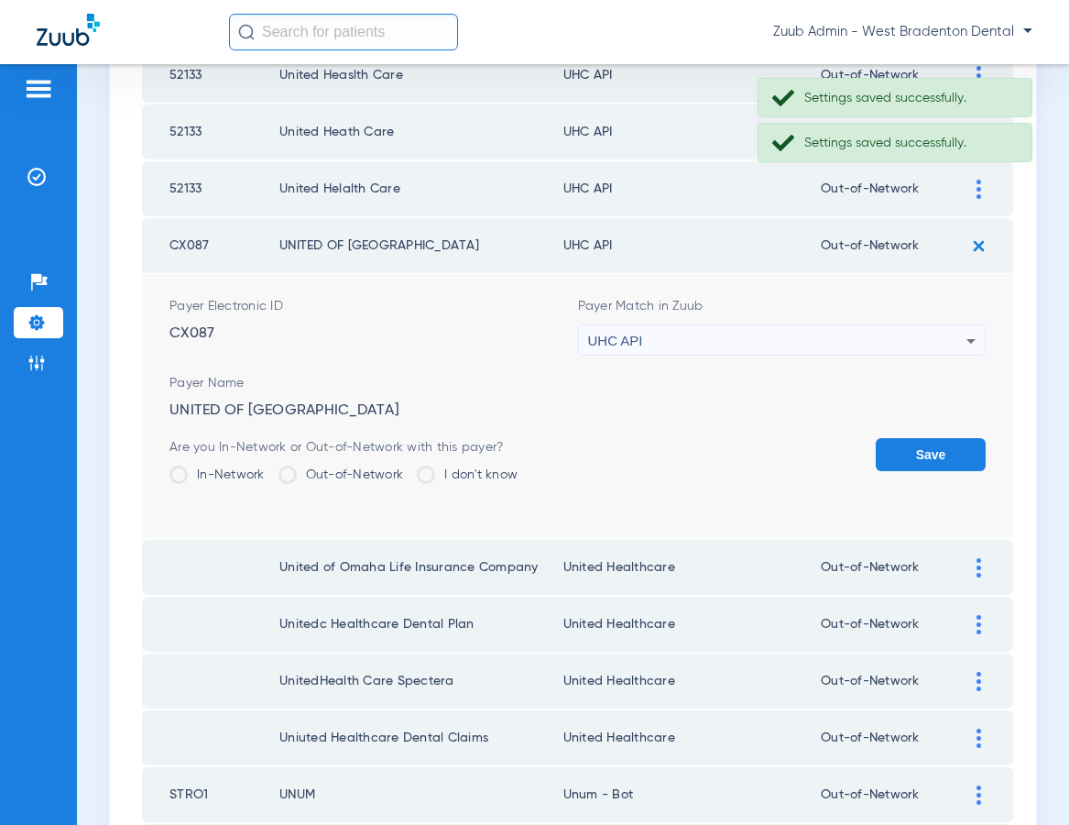
click at [782, 336] on div "UHC API" at bounding box center [777, 340] width 379 height 31
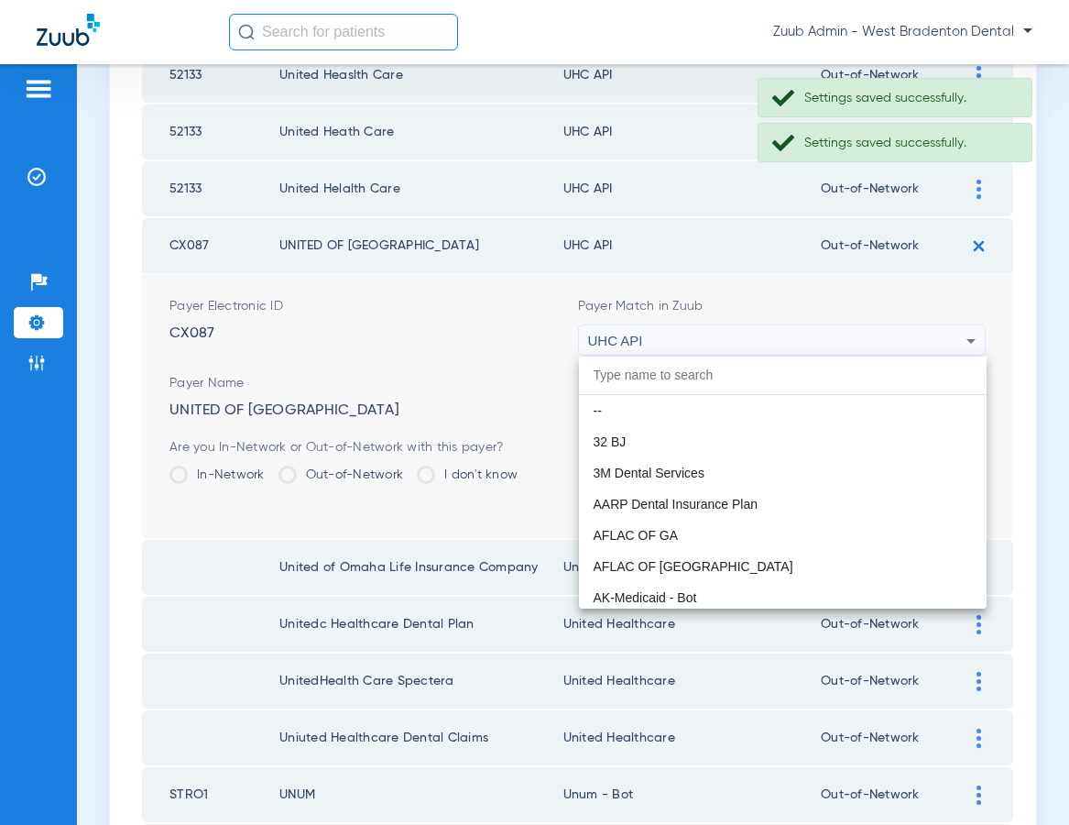
scroll to position [11250, 0]
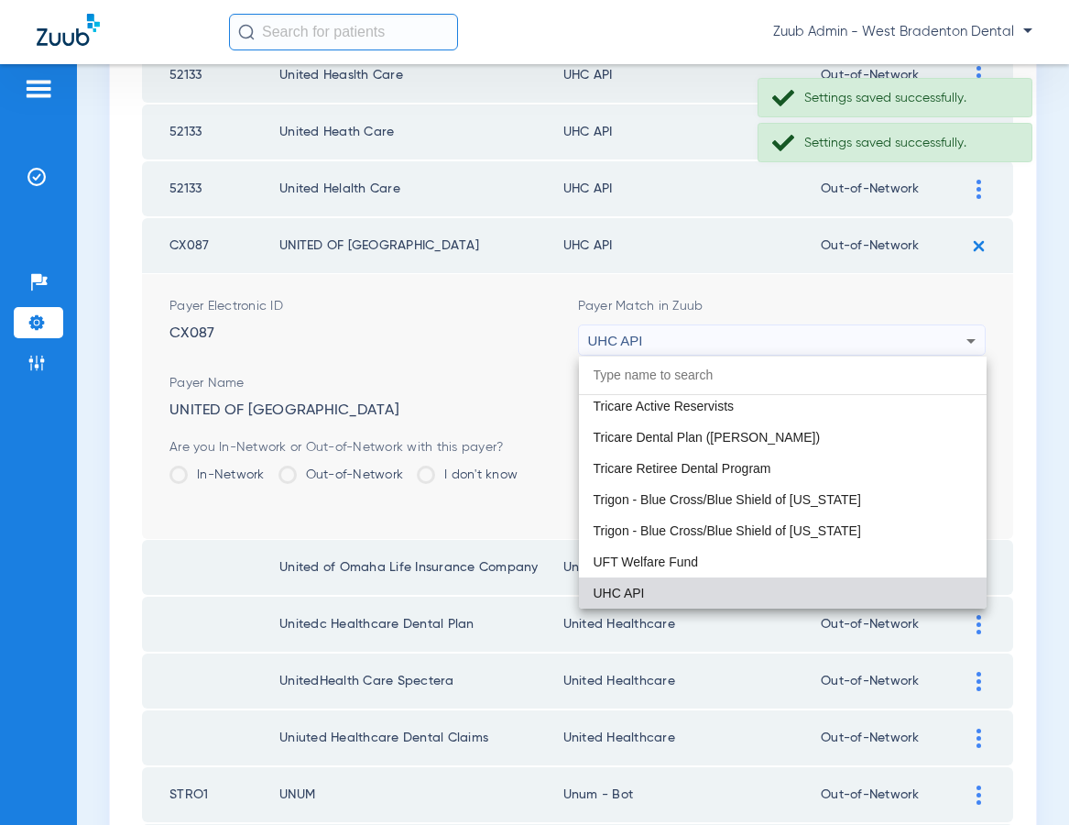
paste input "United Healthcare"
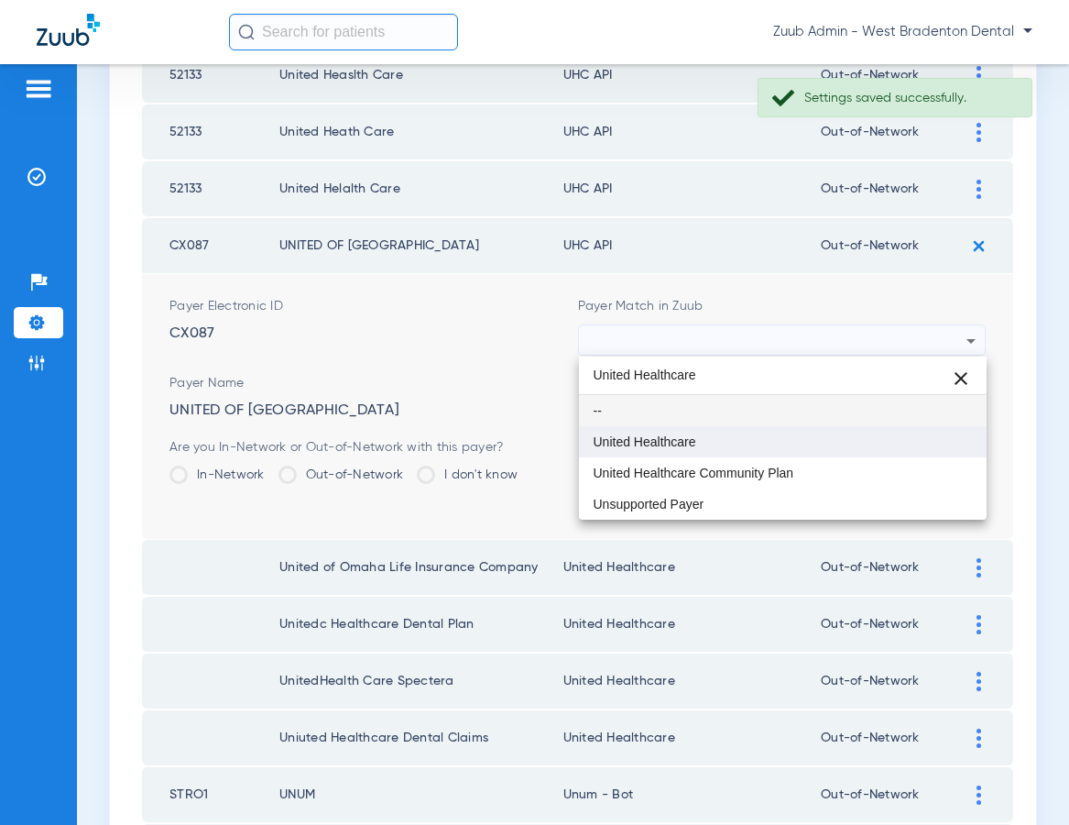
type input "United Healthcare"
click at [685, 438] on span "United Healthcare" at bounding box center [645, 441] width 103 height 13
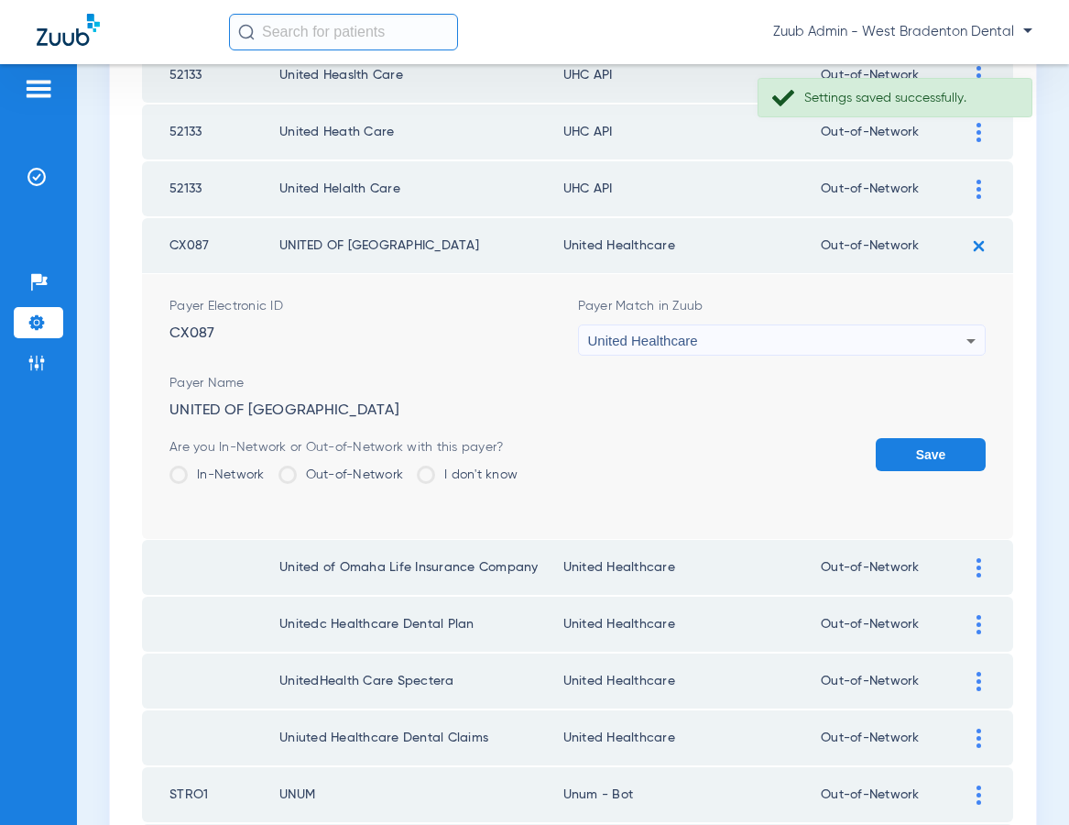
click at [902, 463] on button "Save" at bounding box center [931, 454] width 110 height 33
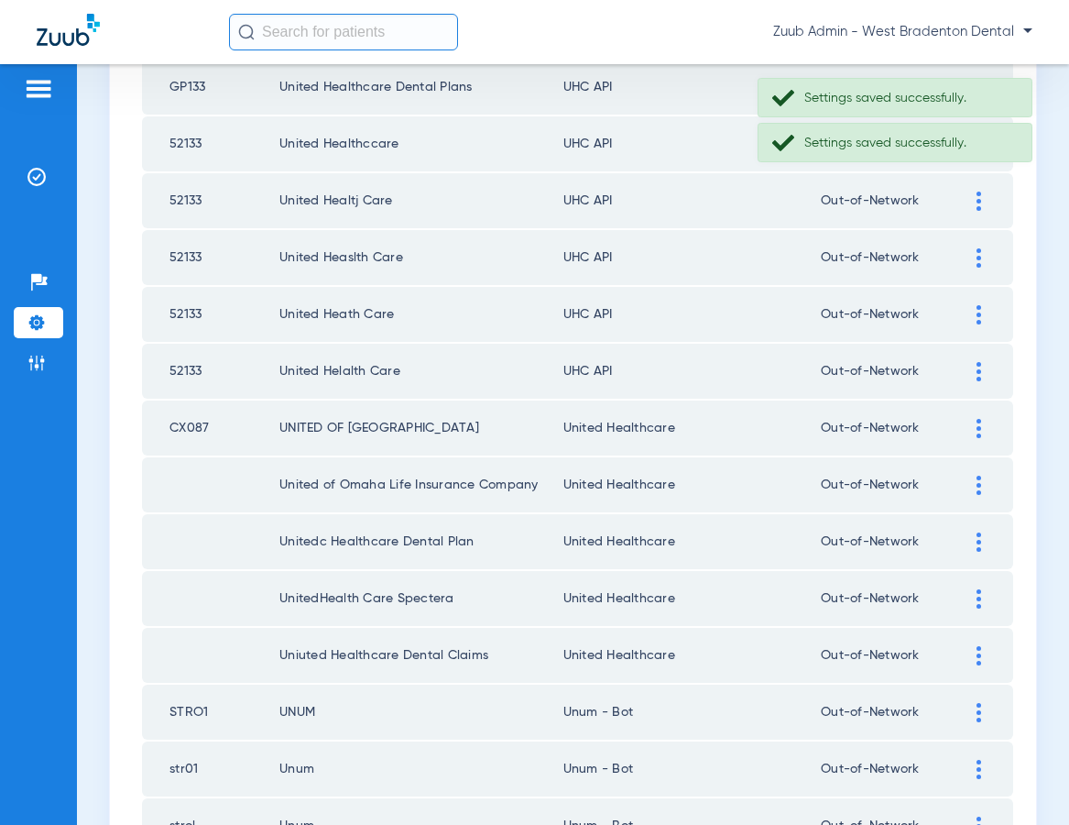
scroll to position [292, 0]
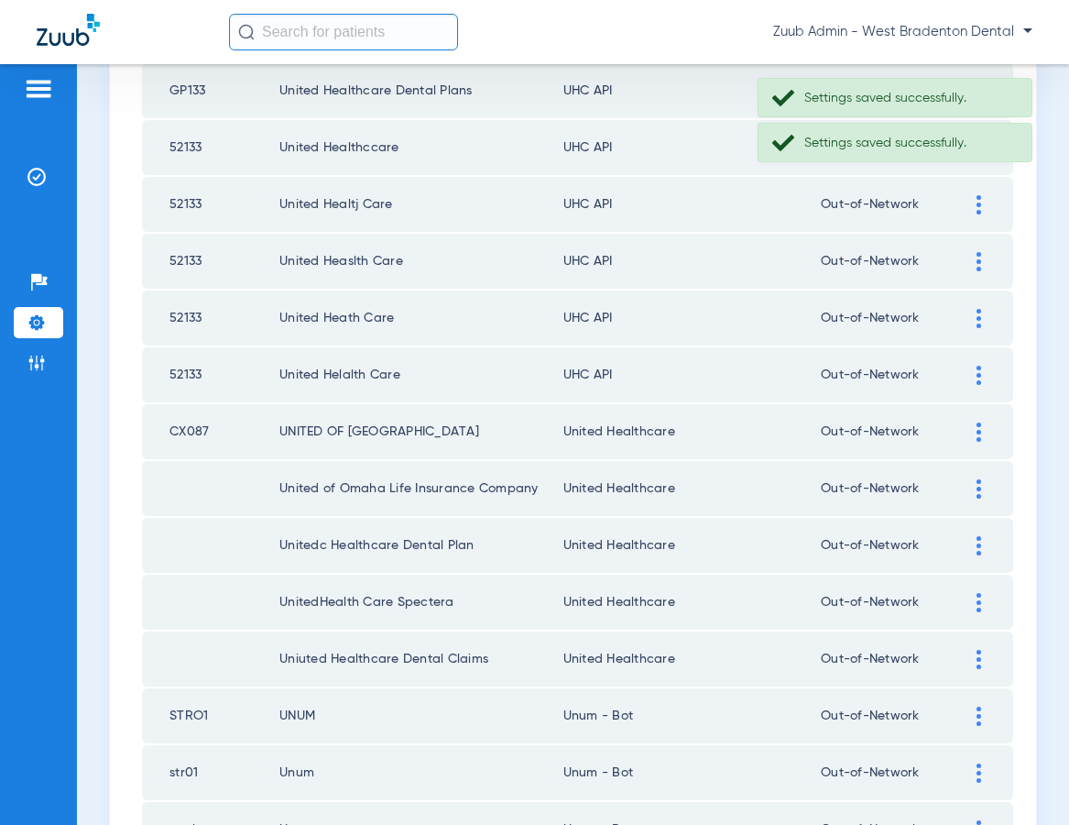
click at [977, 370] on img at bounding box center [979, 375] width 5 height 19
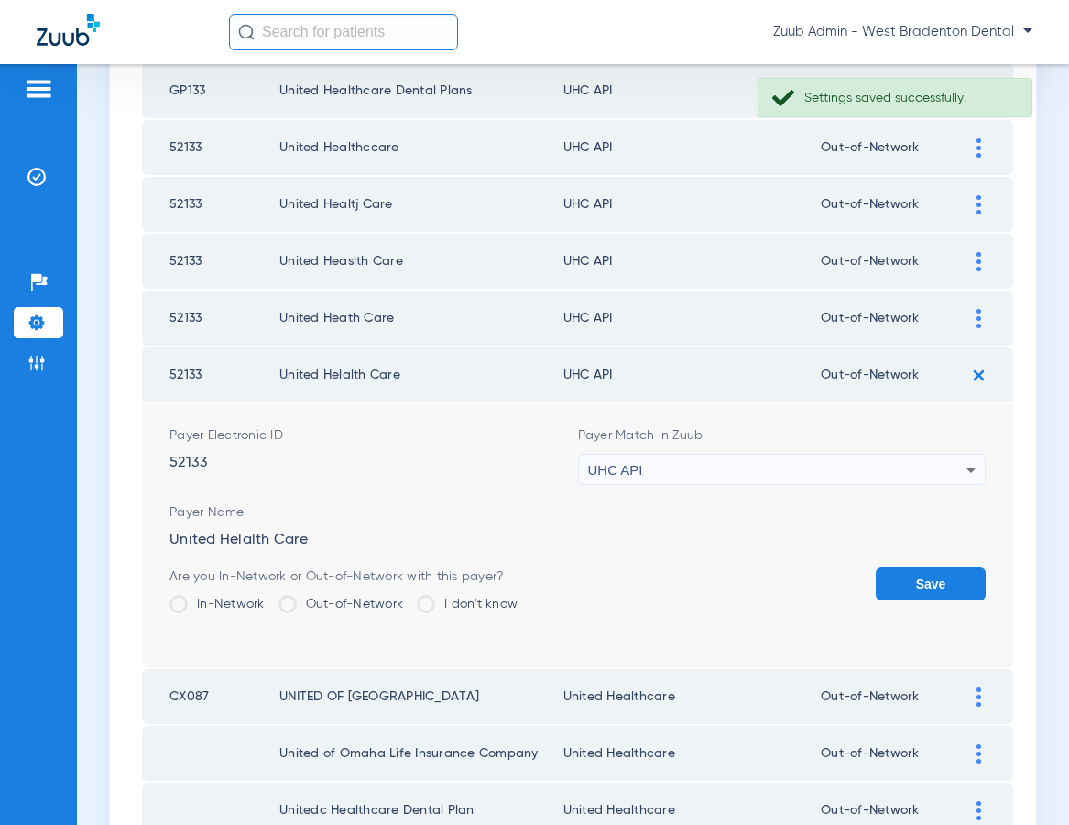
click at [733, 464] on div "UHC API" at bounding box center [777, 469] width 379 height 31
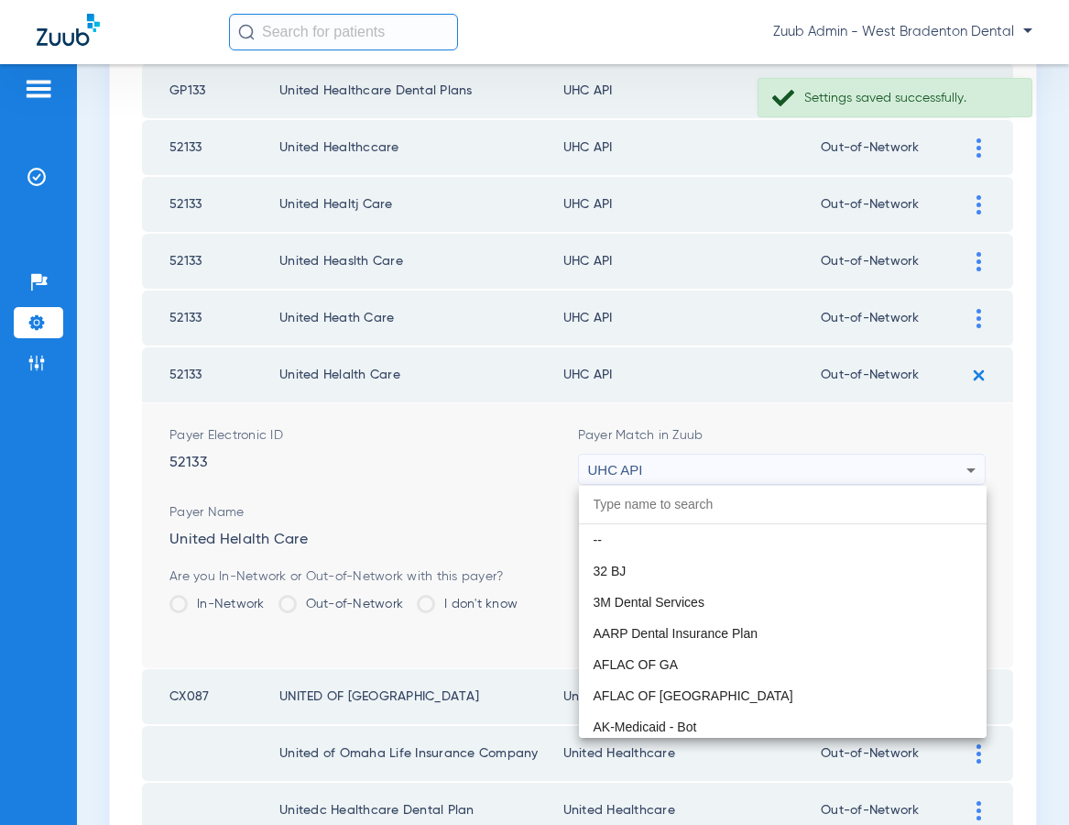
scroll to position [11250, 0]
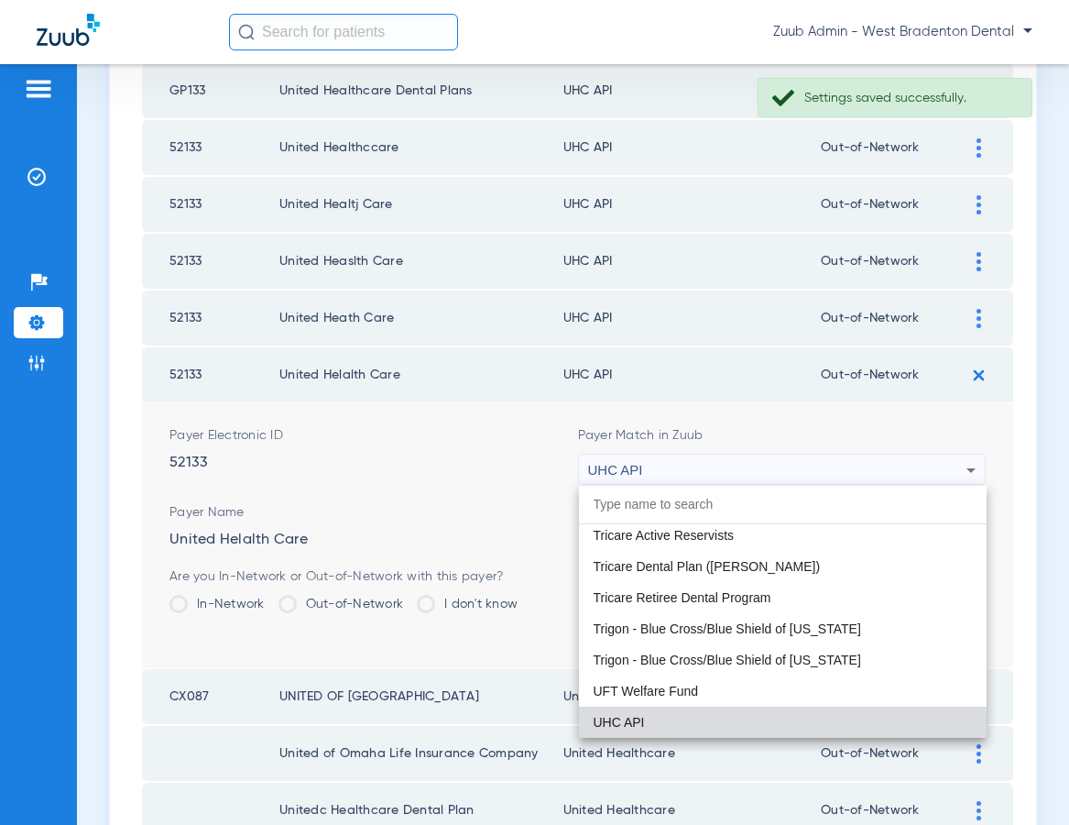
paste input "United Healthcare"
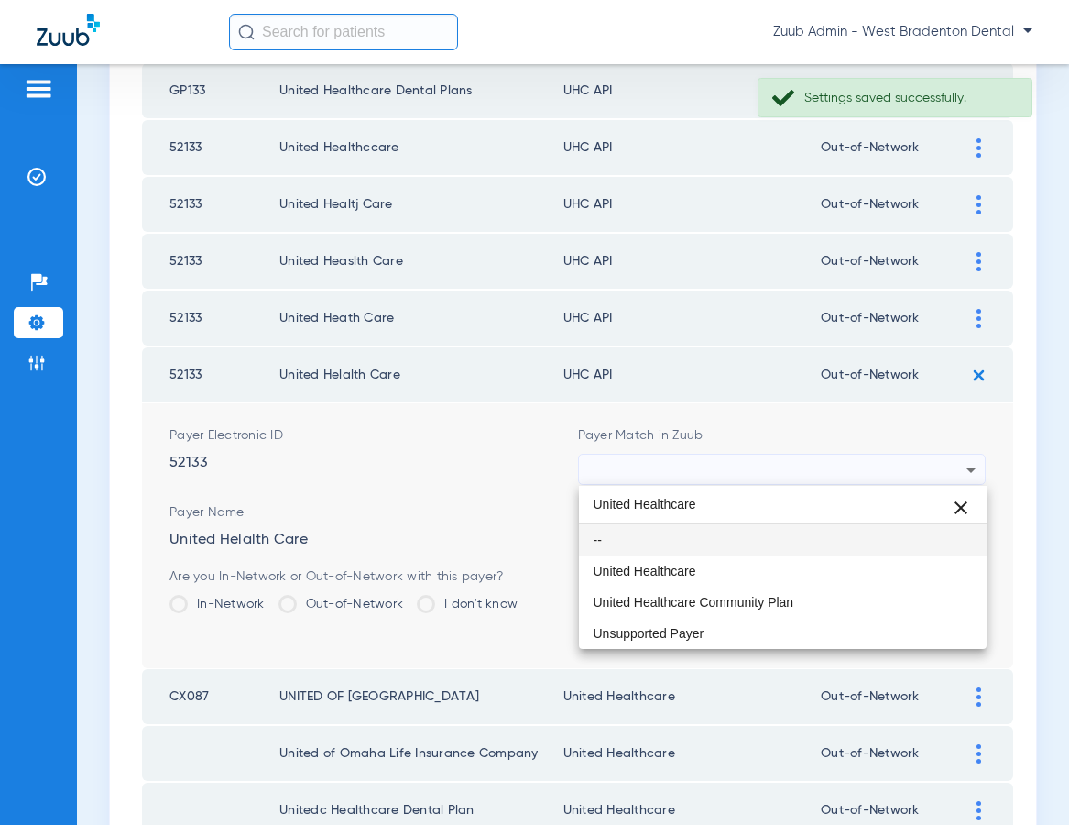
scroll to position [0, 0]
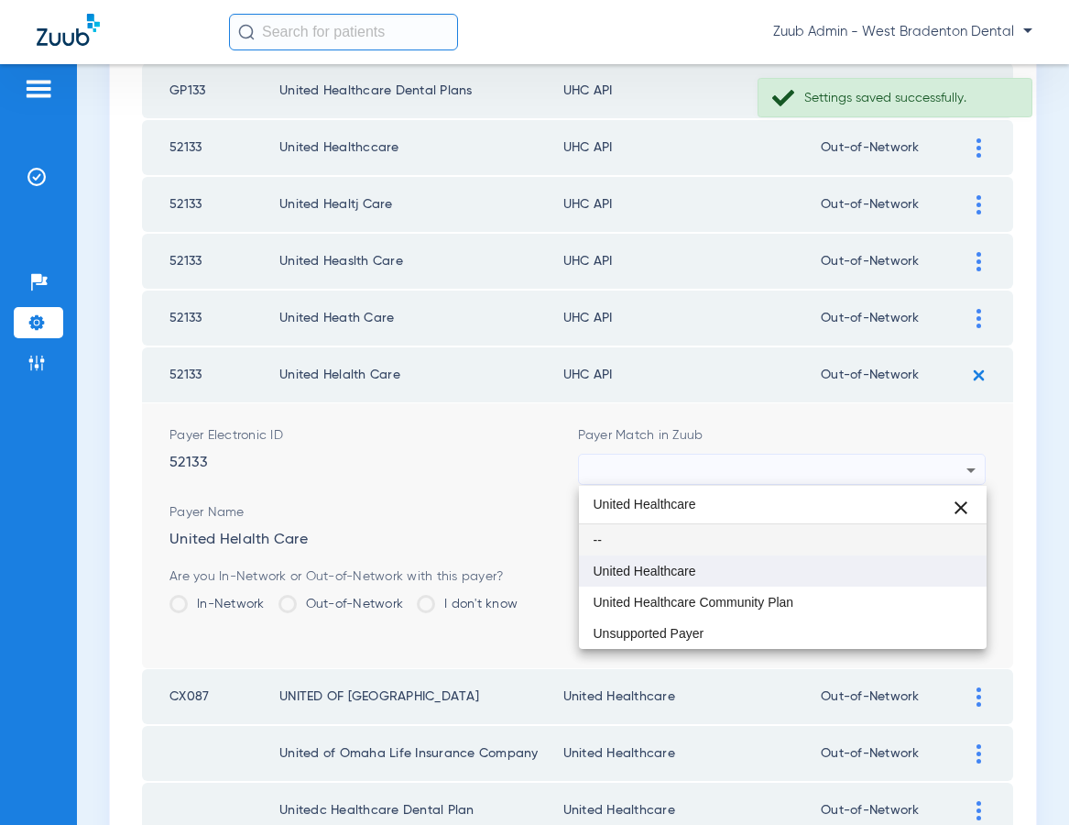
type input "United Healthcare"
click at [645, 576] on span "United Healthcare" at bounding box center [645, 570] width 103 height 13
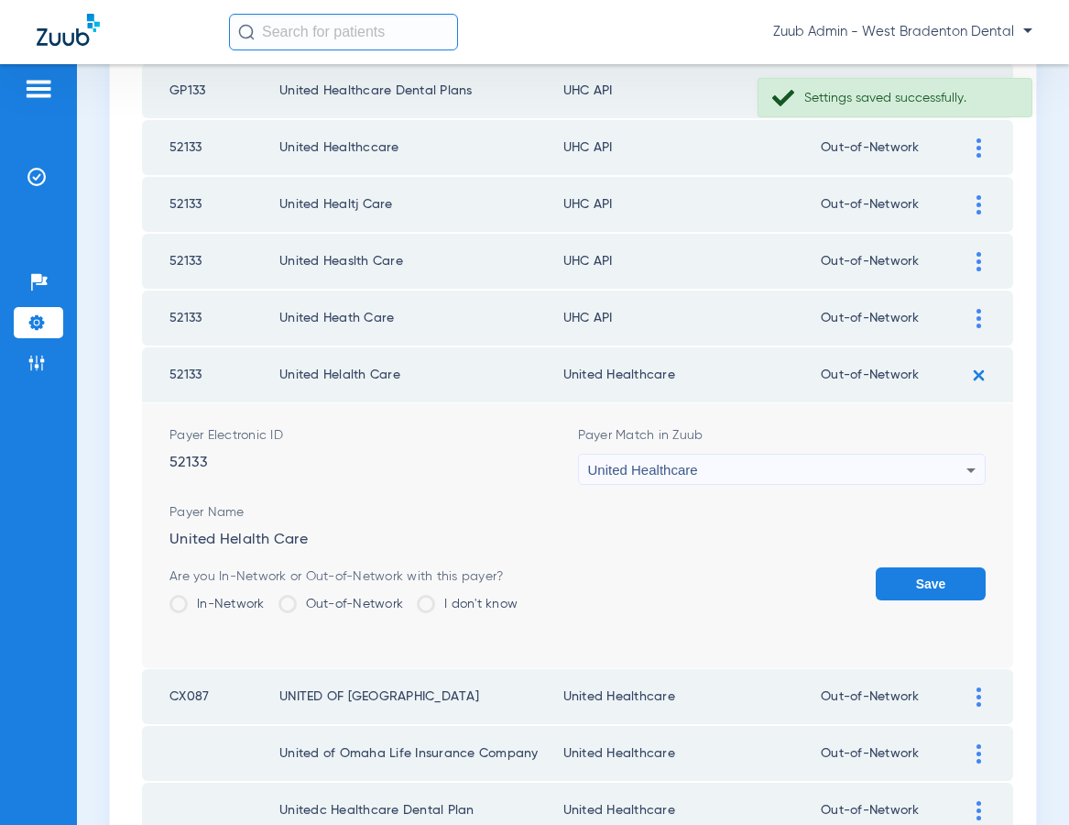
drag, startPoint x: 913, startPoint y: 584, endPoint x: 954, endPoint y: 444, distance: 145.0
click at [913, 584] on button "Save" at bounding box center [931, 583] width 110 height 33
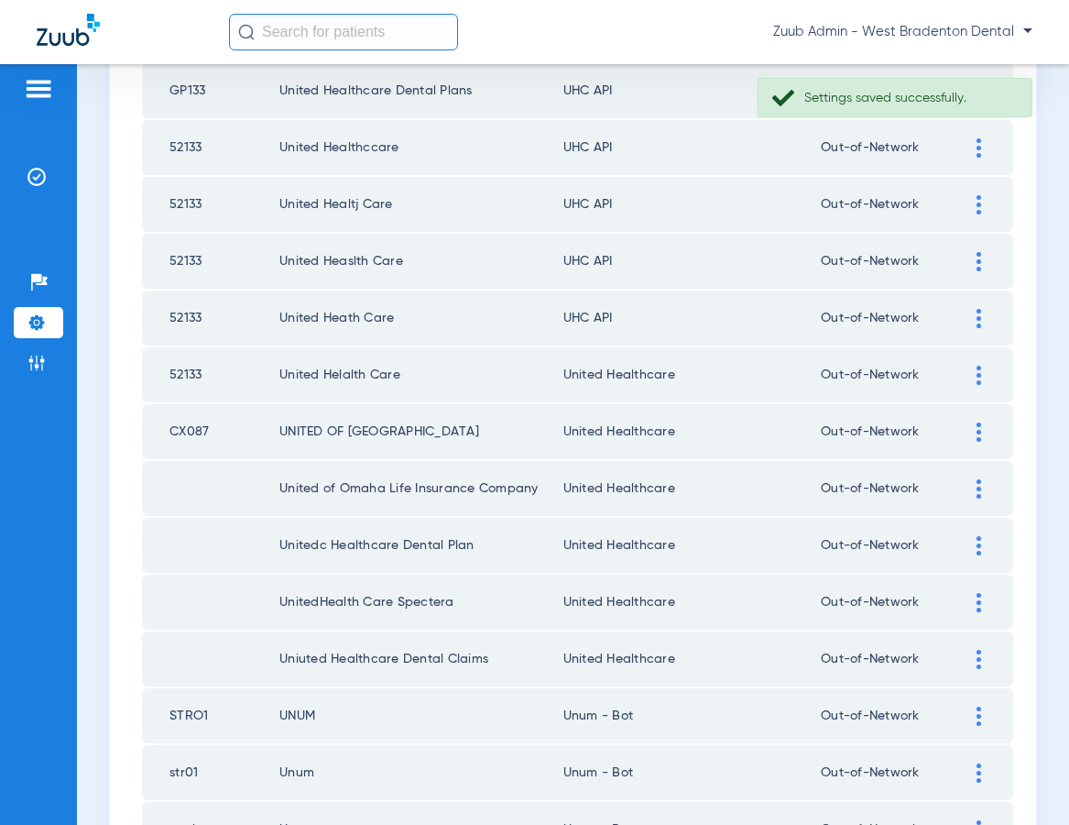
click at [977, 315] on img at bounding box center [979, 318] width 5 height 19
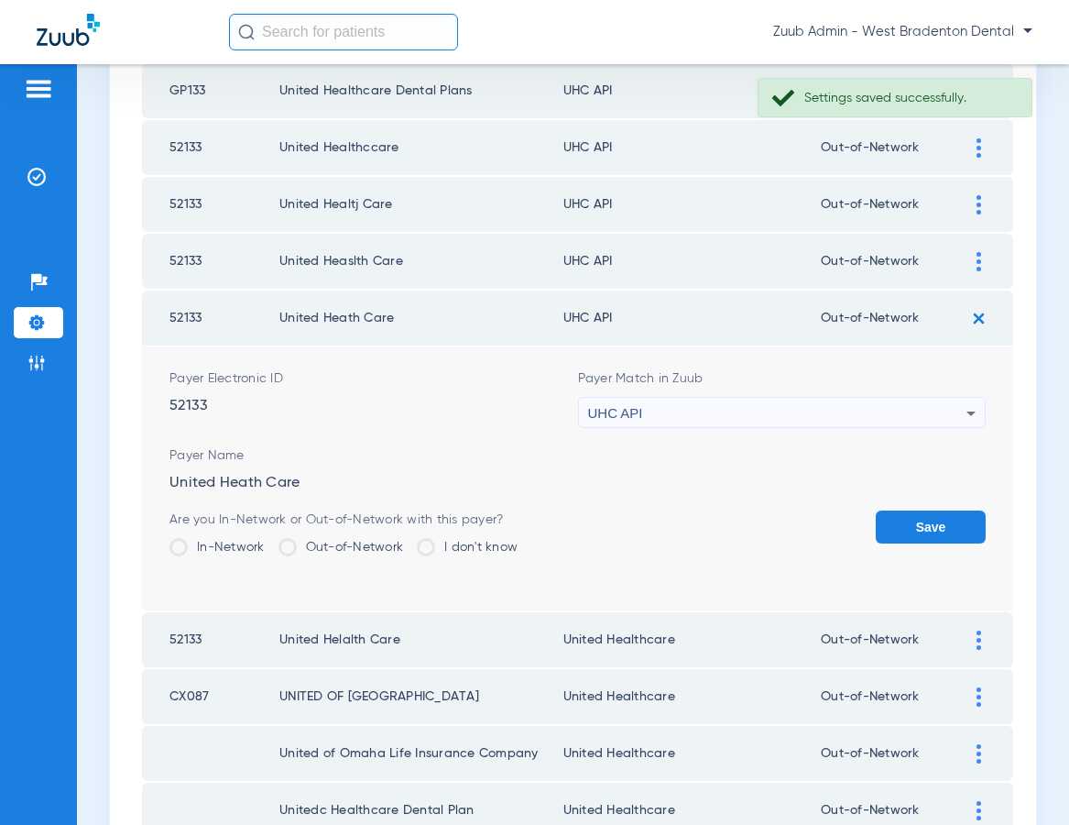
click at [724, 418] on div "UHC API" at bounding box center [777, 413] width 379 height 31
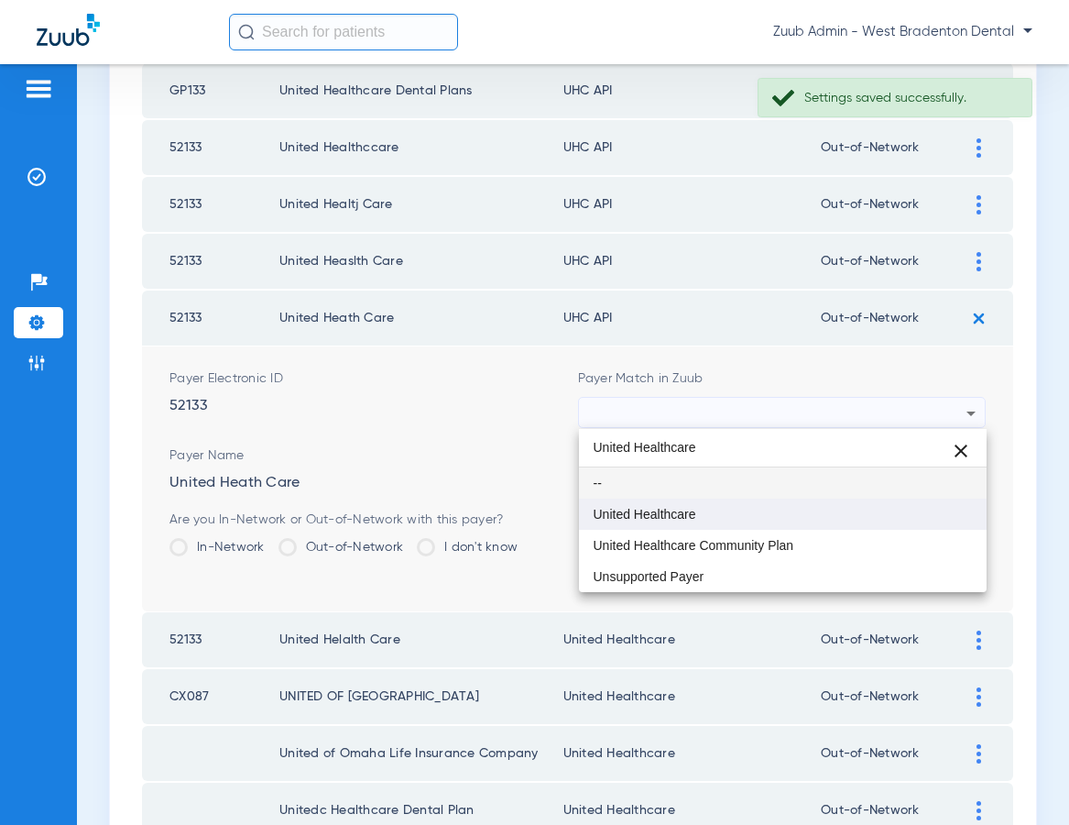
type input "United Healthcare"
click at [652, 508] on span "United Healthcare" at bounding box center [645, 514] width 103 height 13
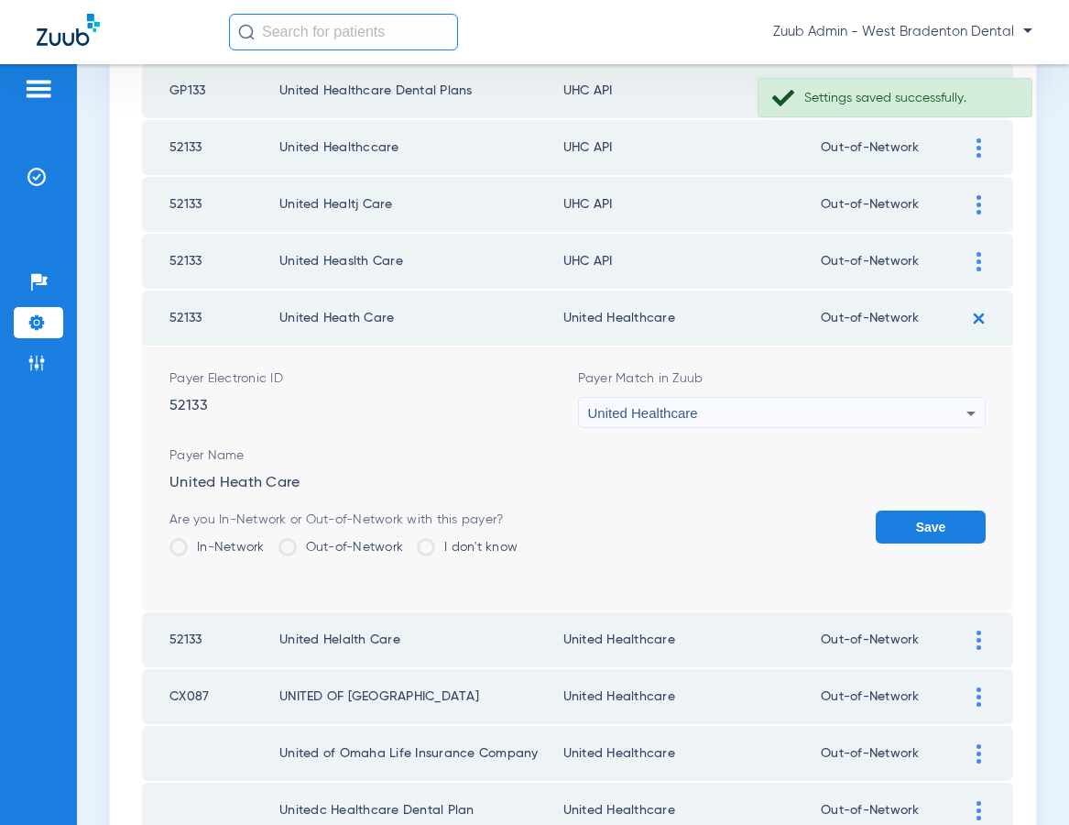
click at [908, 518] on button "Save" at bounding box center [931, 526] width 110 height 33
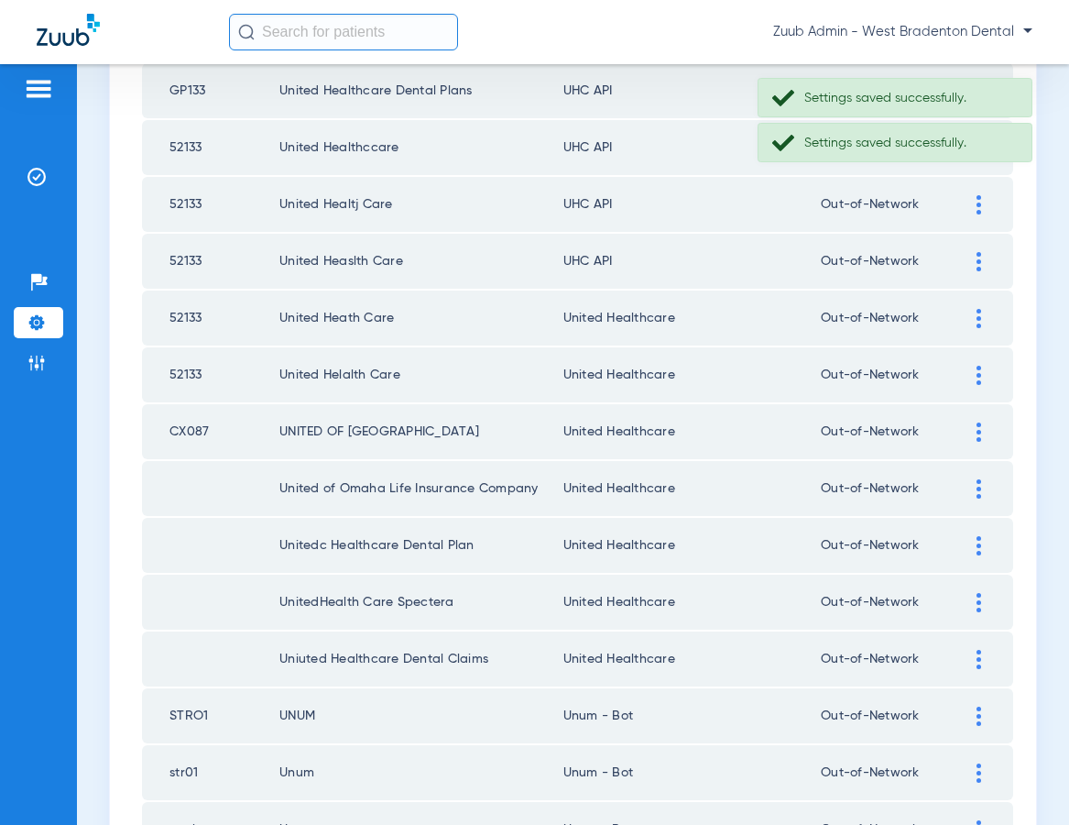
click at [978, 260] on img at bounding box center [979, 261] width 5 height 19
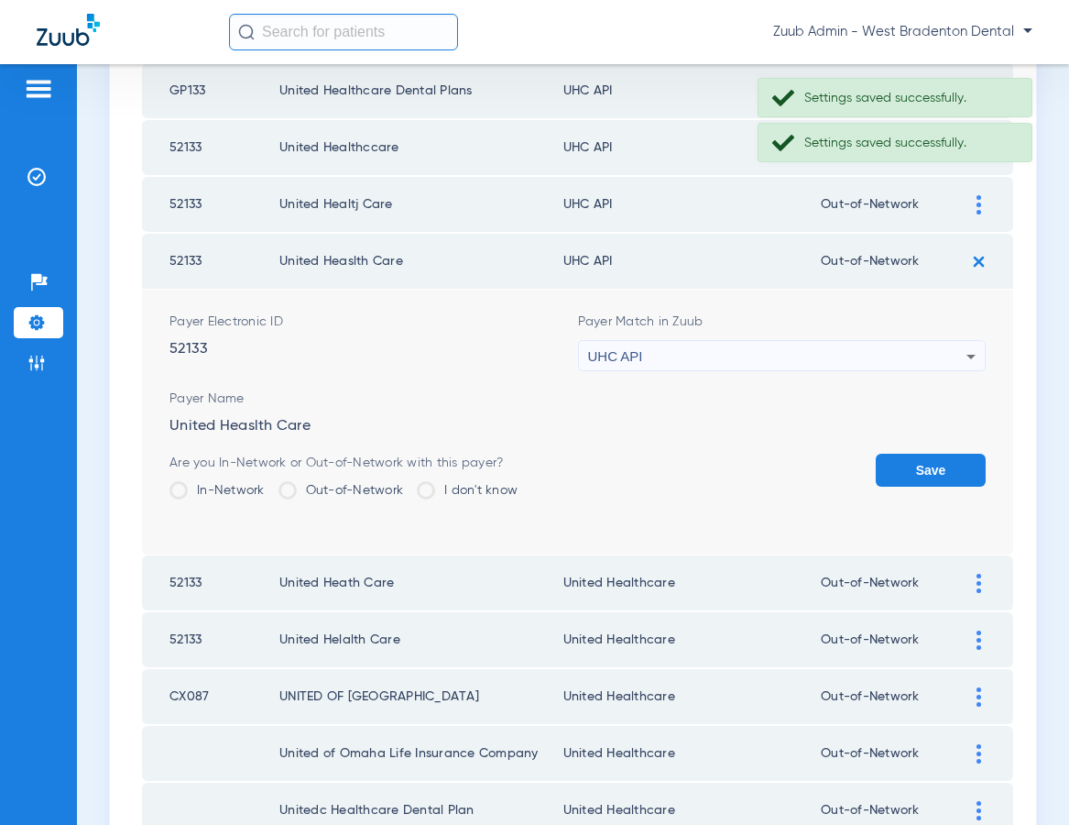
click at [686, 355] on div "UHC API" at bounding box center [777, 356] width 379 height 31
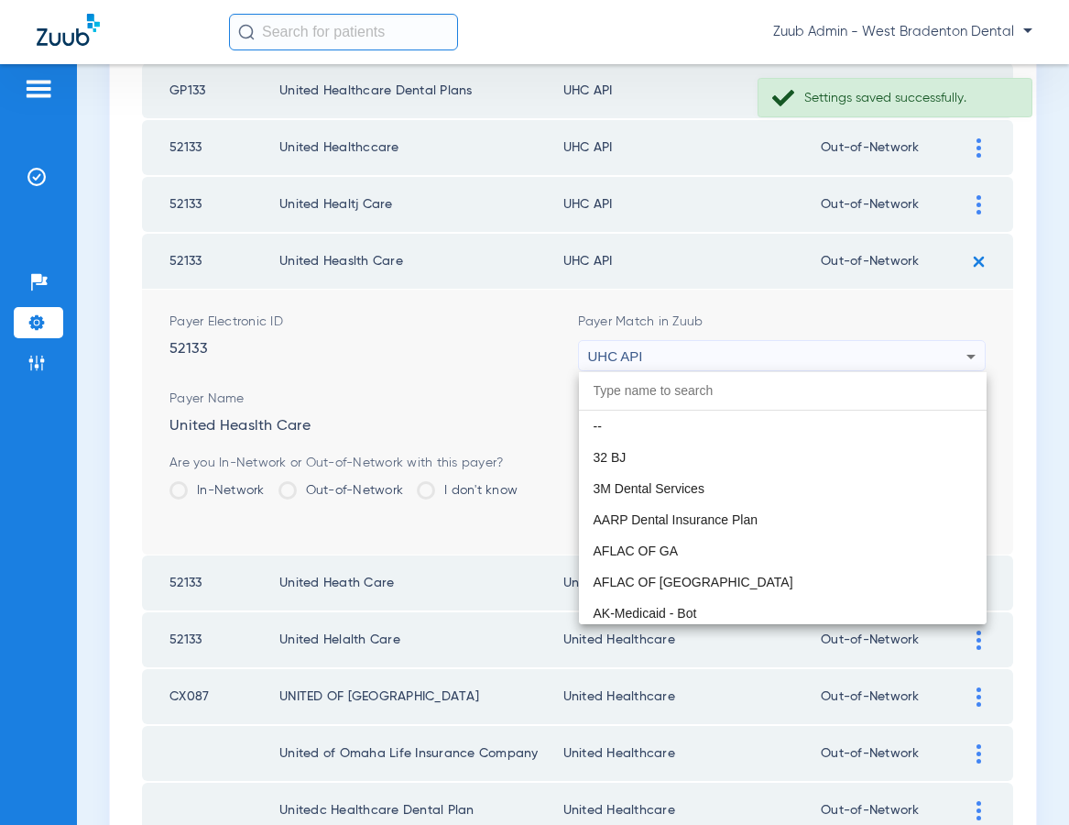
scroll to position [11250, 0]
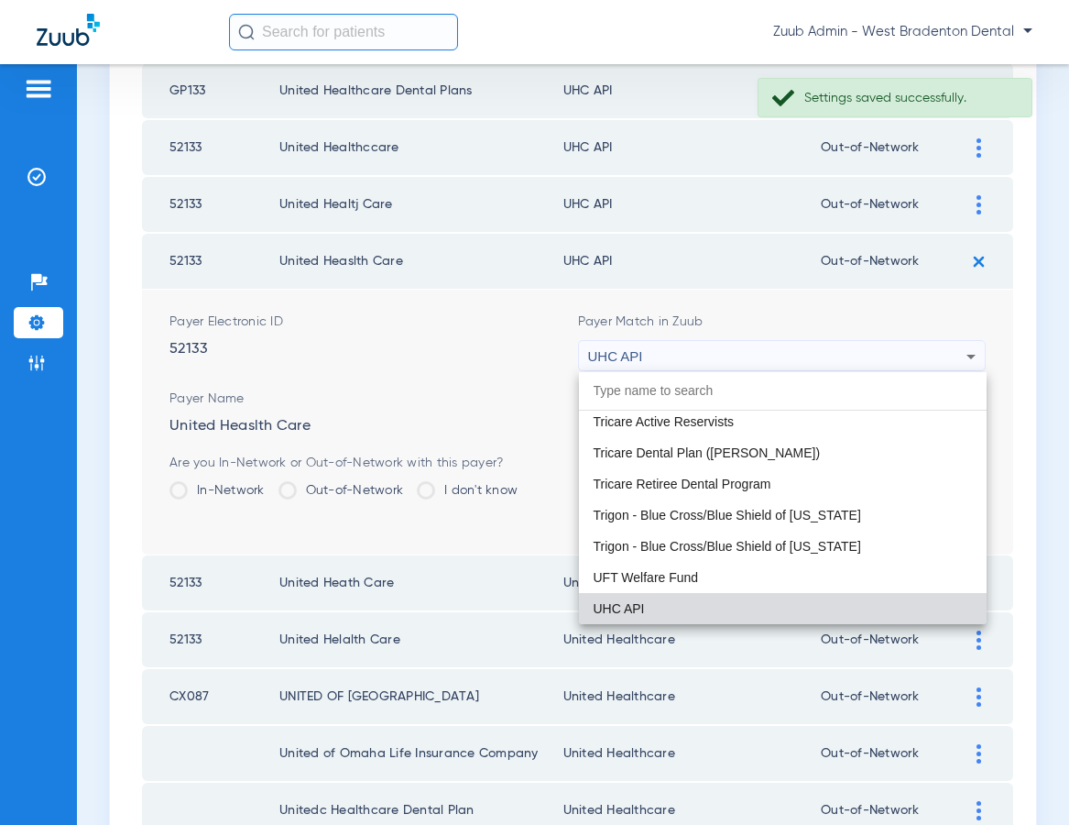
paste input "United Healthcare"
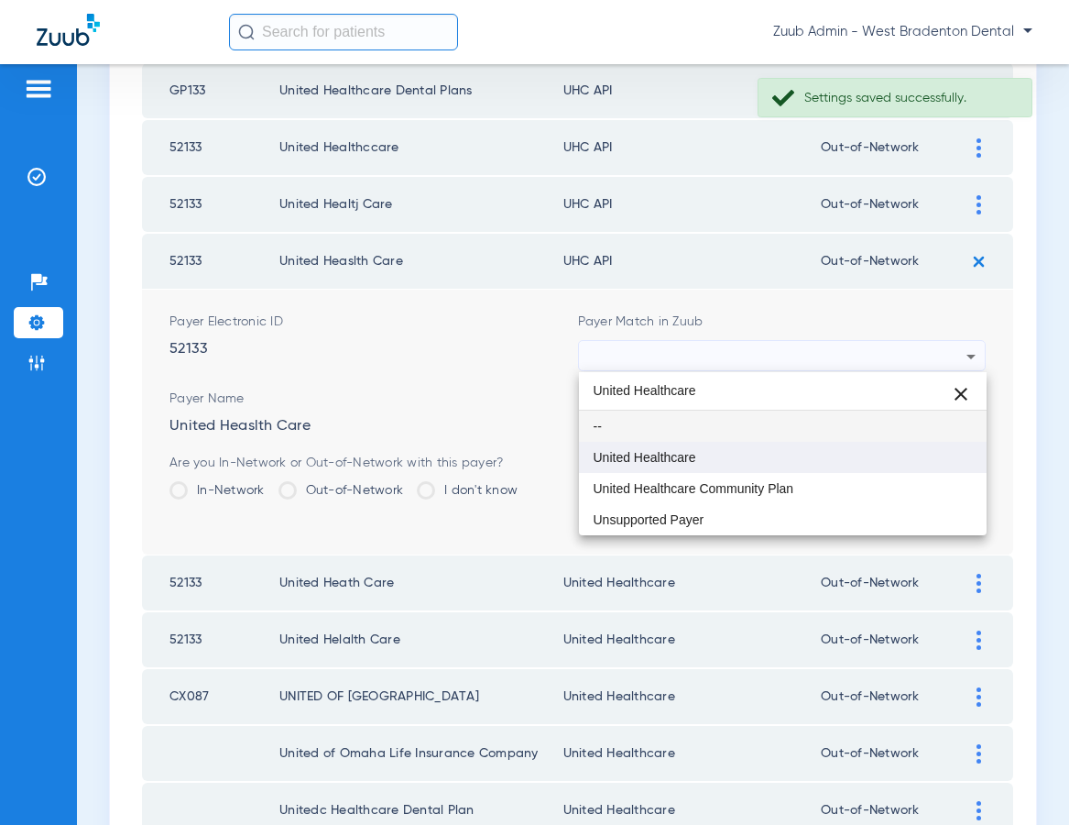
type input "United Healthcare"
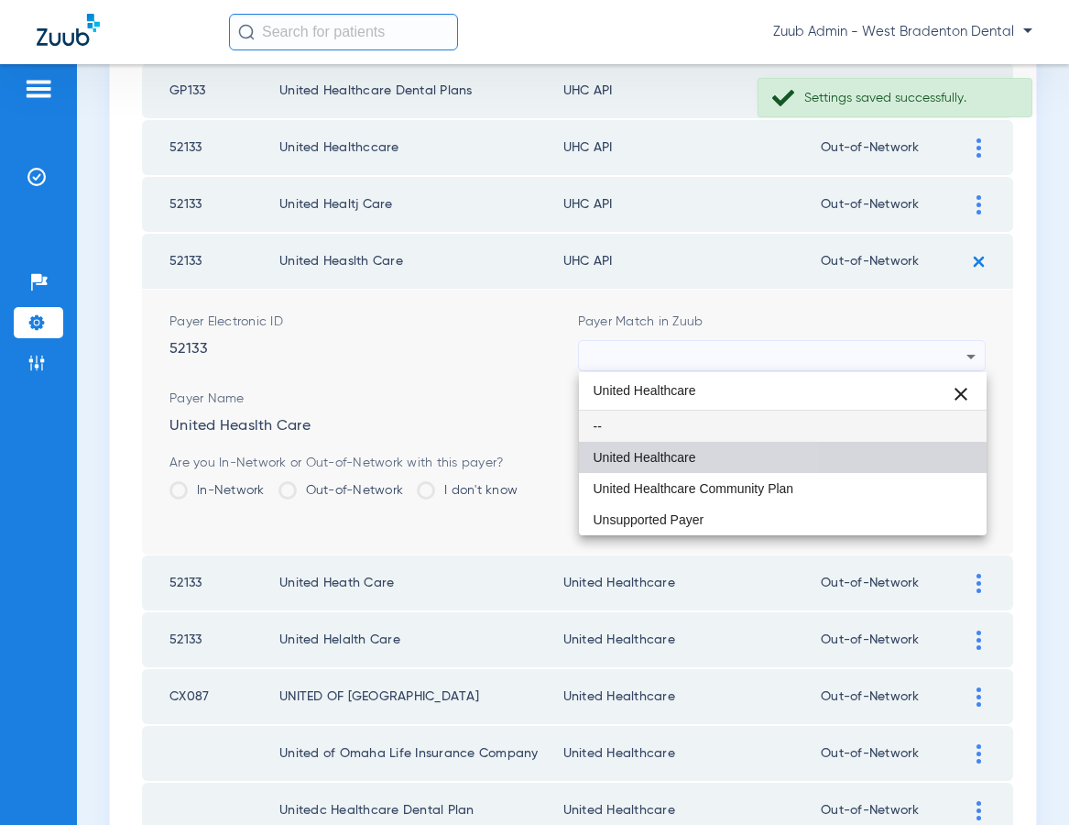
click at [670, 453] on span "United Healthcare" at bounding box center [645, 457] width 103 height 13
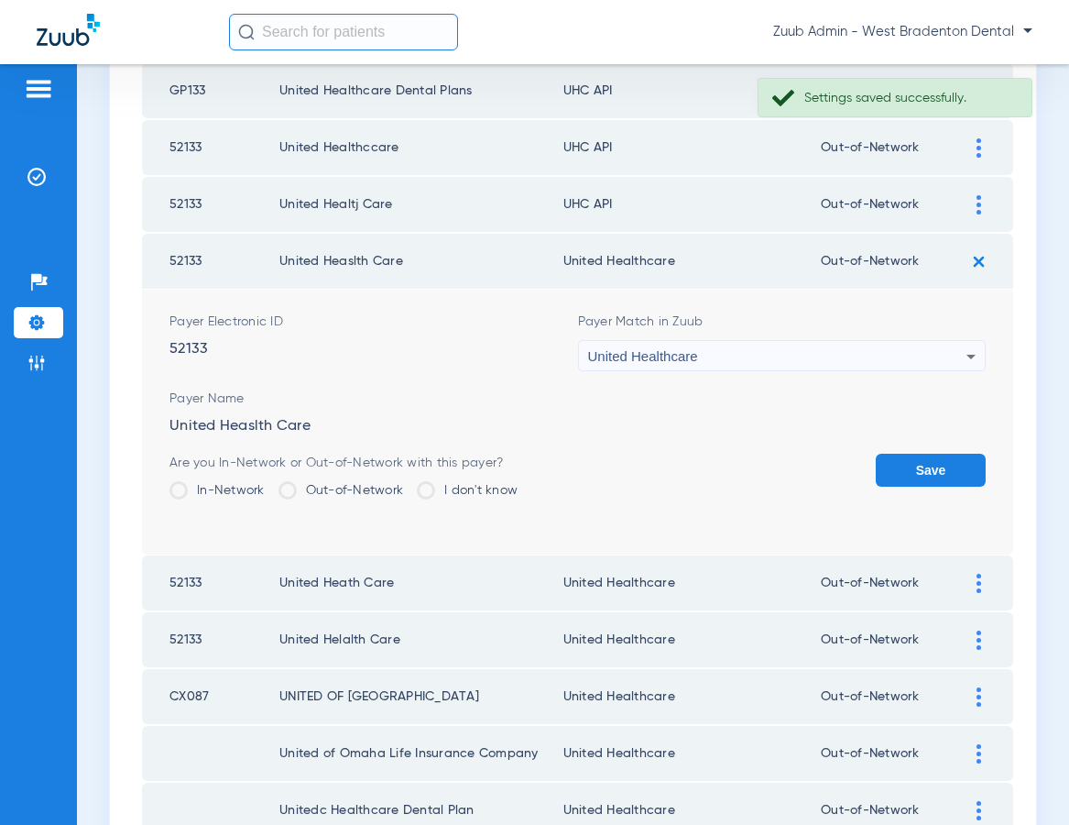
click at [913, 468] on button "Save" at bounding box center [931, 469] width 110 height 33
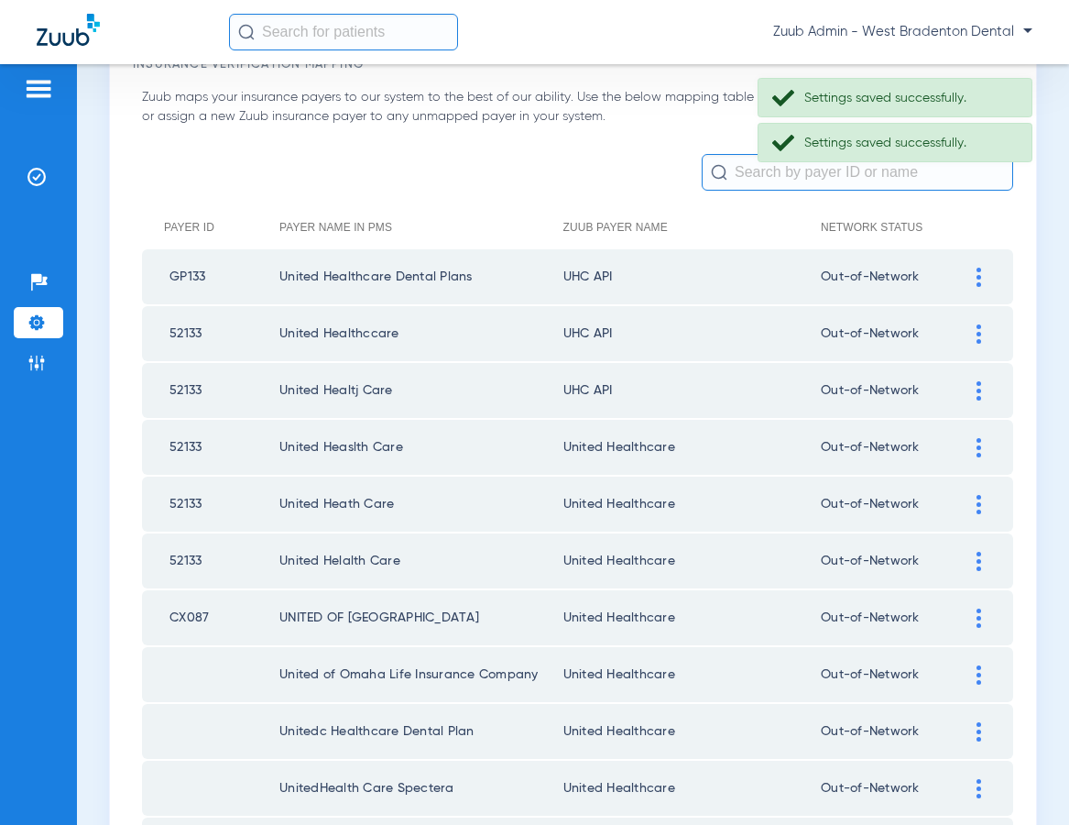
scroll to position [105, 0]
click at [979, 386] on img at bounding box center [979, 391] width 5 height 19
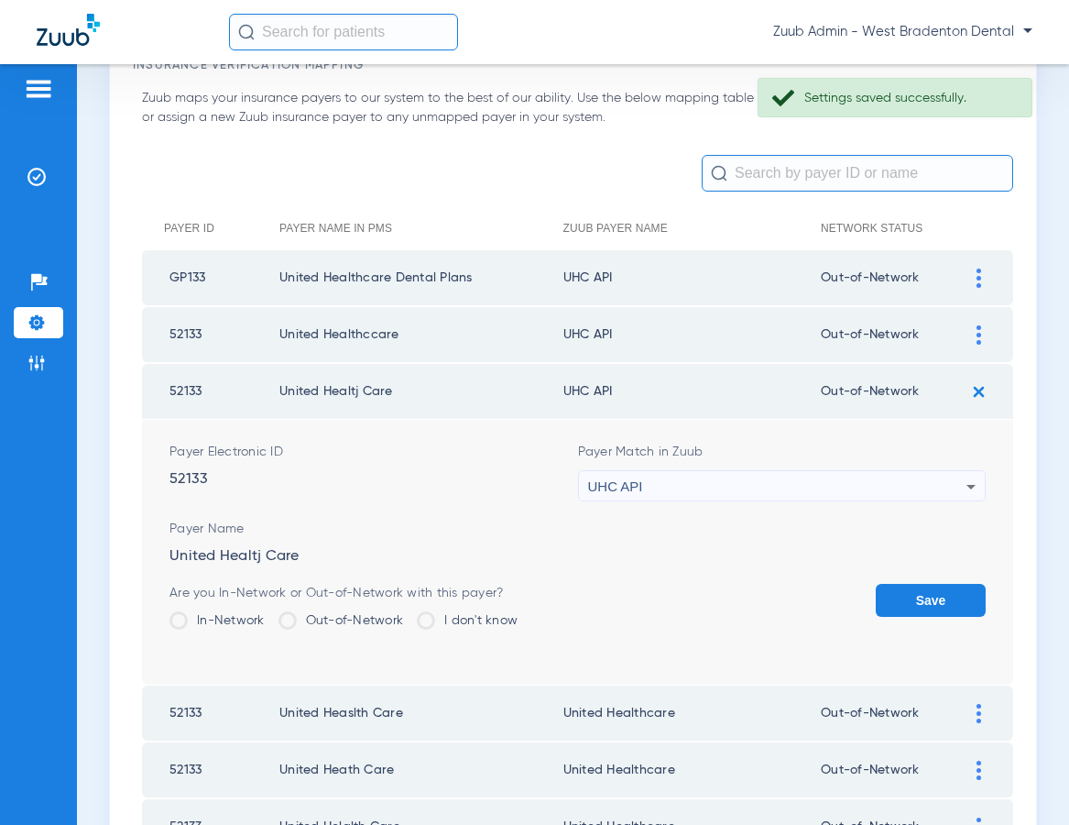
click at [814, 472] on div "UHC API" at bounding box center [777, 486] width 379 height 31
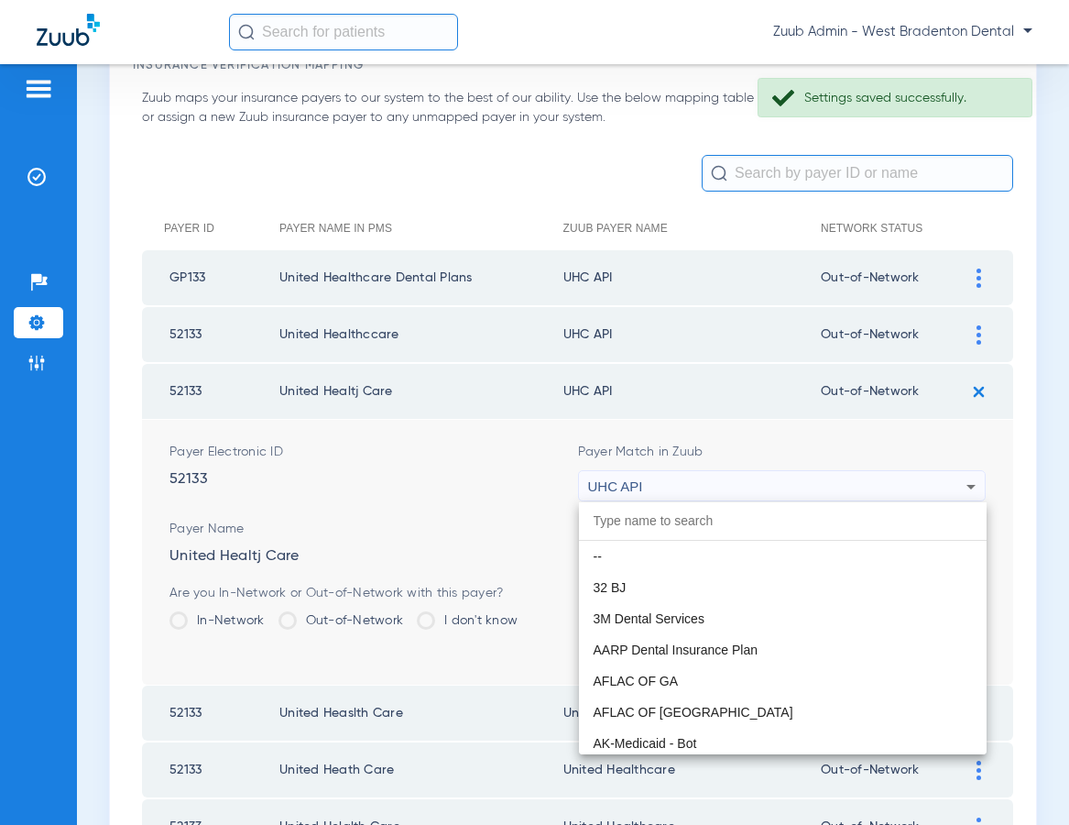
scroll to position [11250, 0]
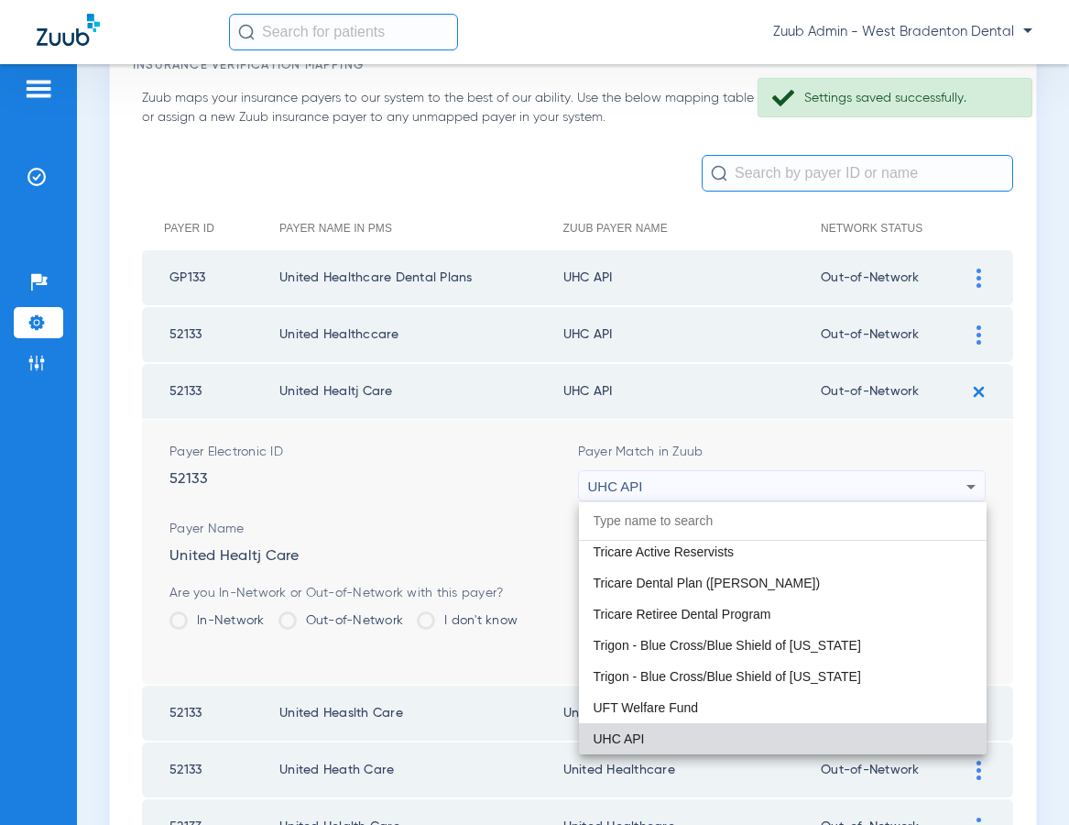
paste input "United Healthcare"
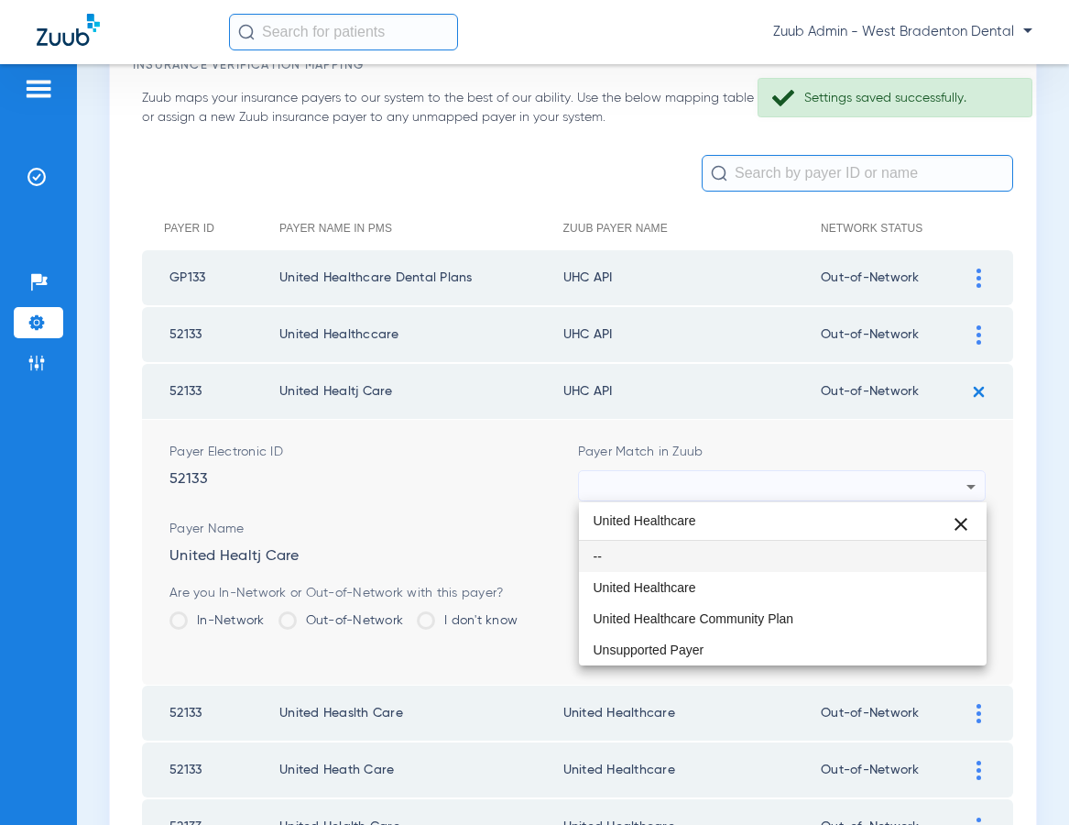
scroll to position [0, 0]
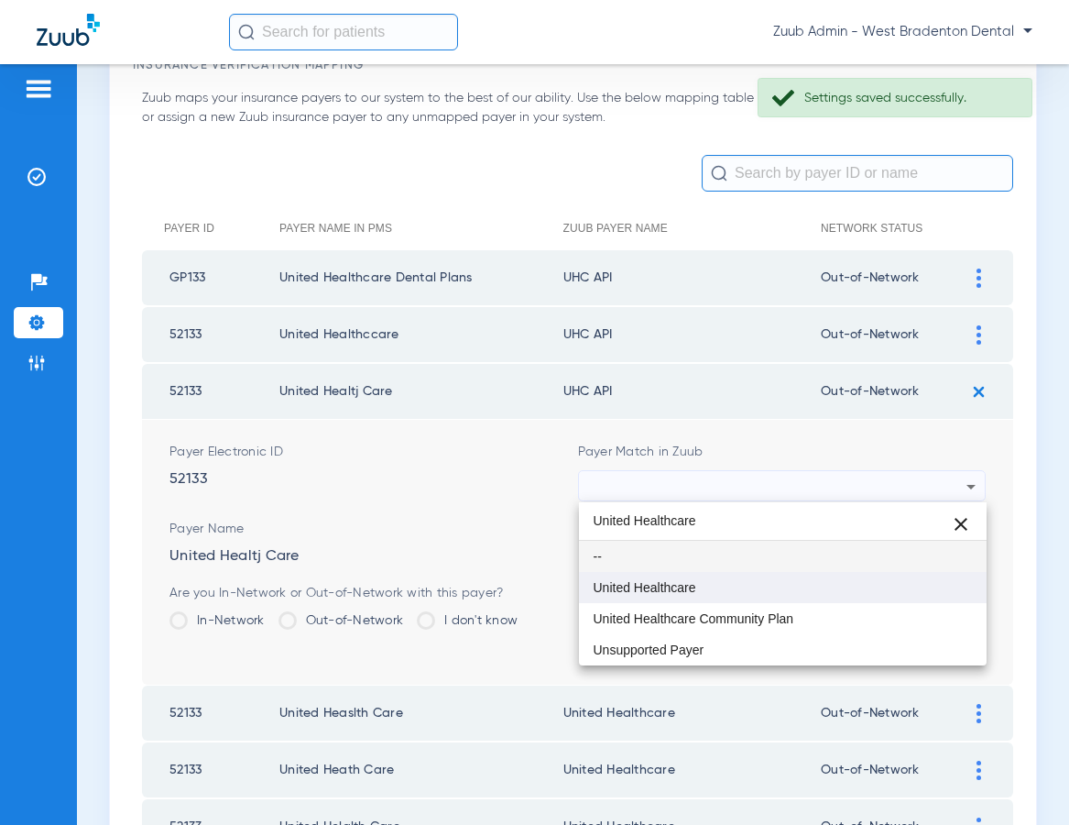
type input "United Healthcare"
click at [707, 583] on mat-option "United Healthcare" at bounding box center [783, 587] width 409 height 31
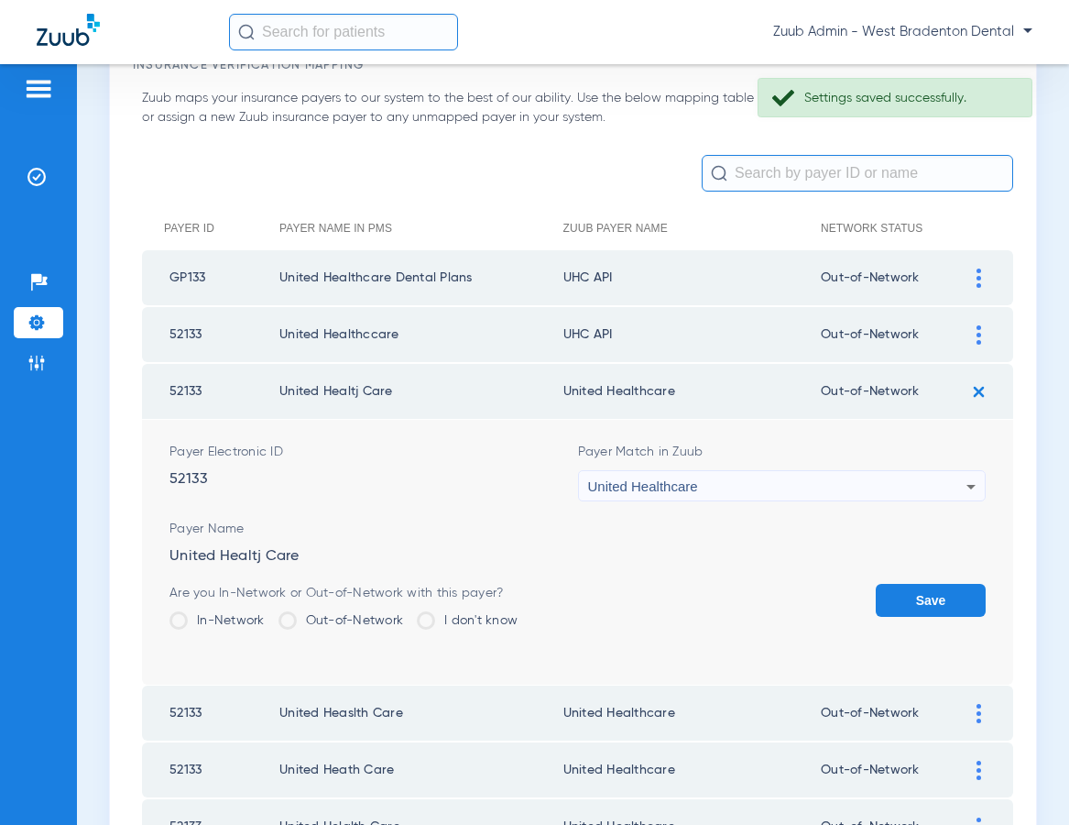
click at [885, 599] on button "Save" at bounding box center [931, 600] width 110 height 33
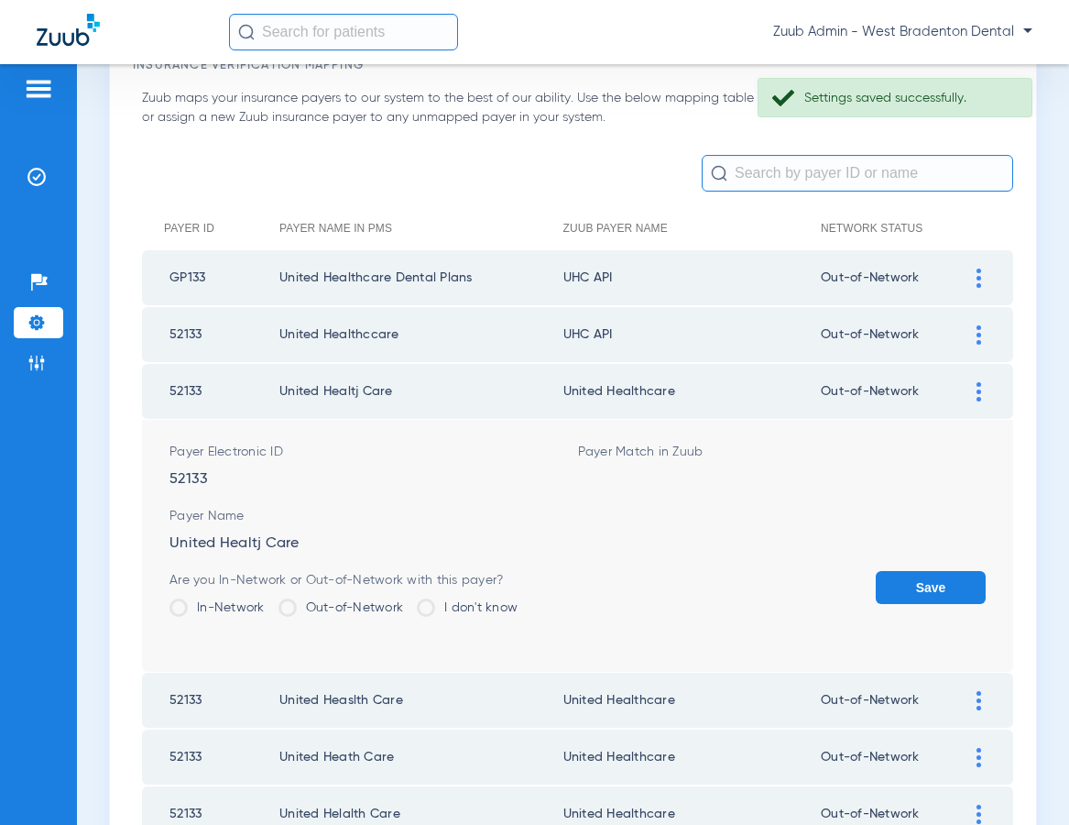
scroll to position [106, 0]
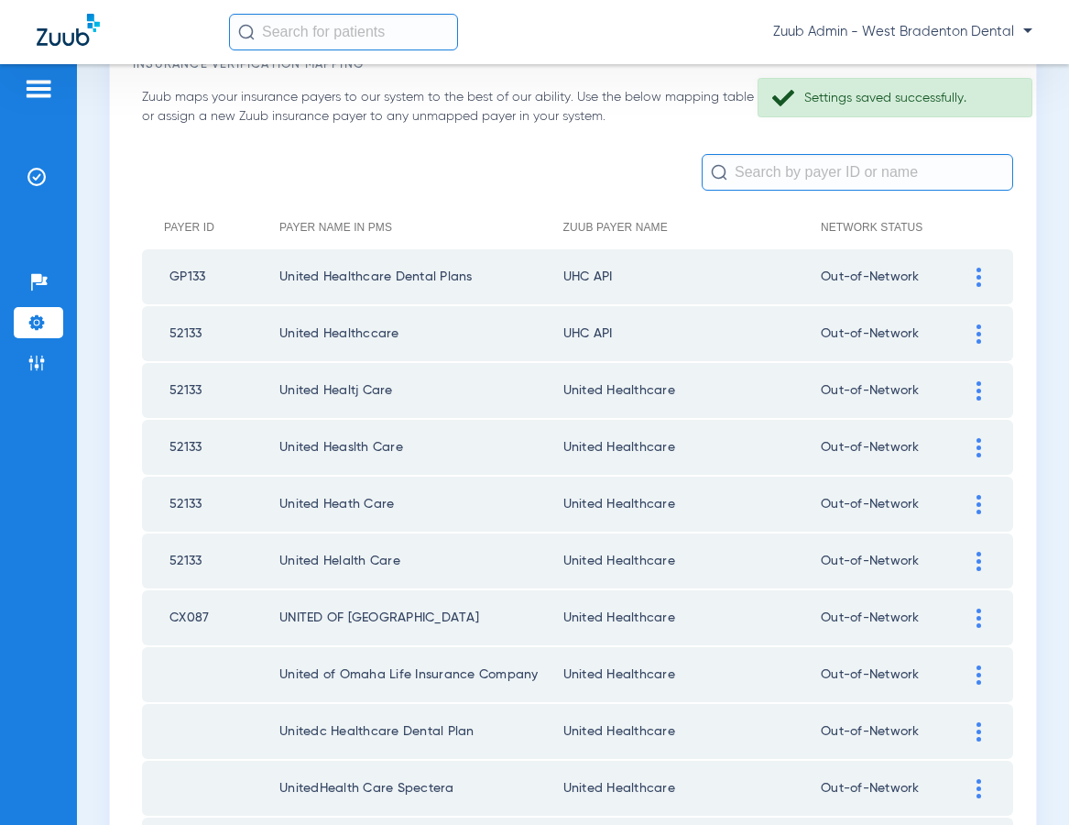
click at [974, 332] on div at bounding box center [979, 333] width 32 height 19
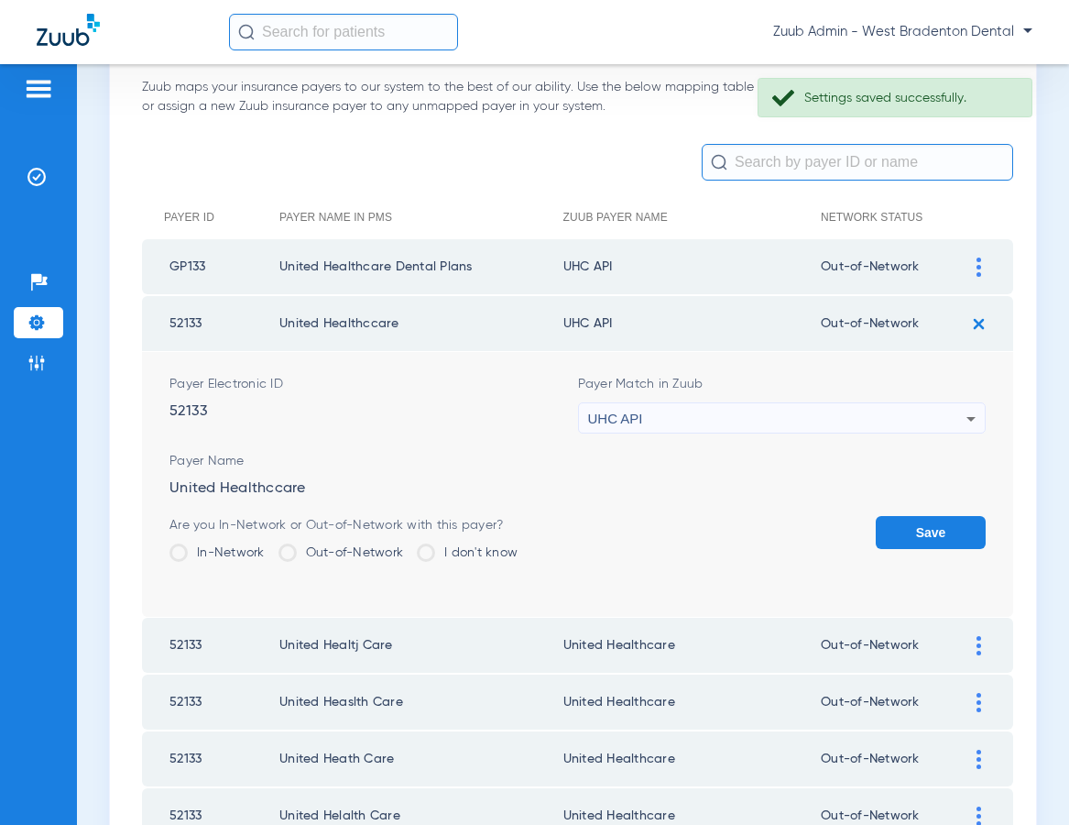
click at [849, 428] on div "UHC API" at bounding box center [777, 418] width 379 height 31
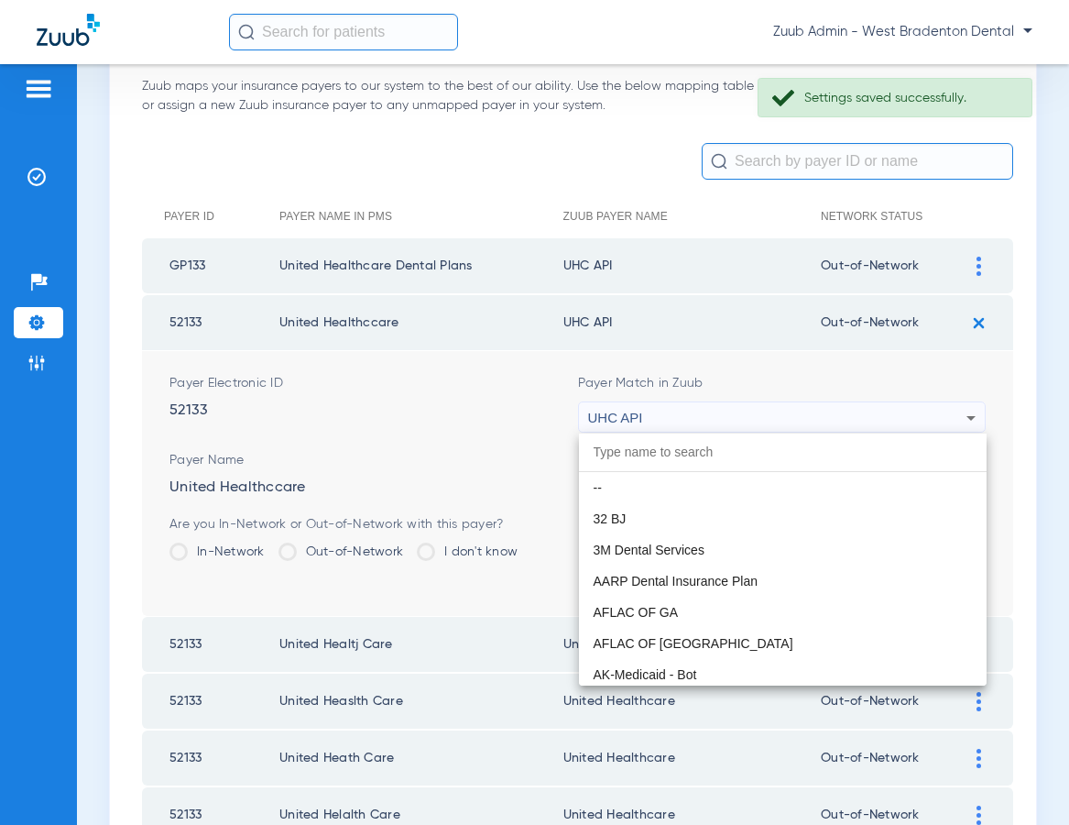
scroll to position [11250, 0]
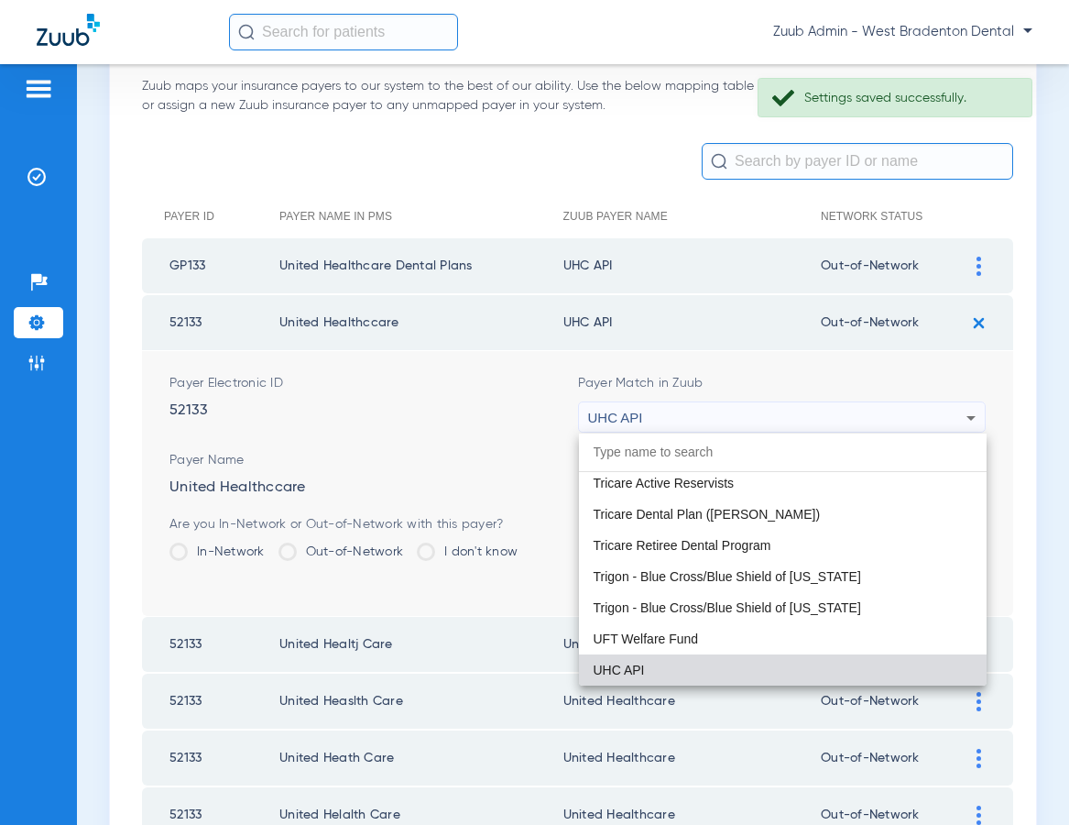
paste input "United Healthcare"
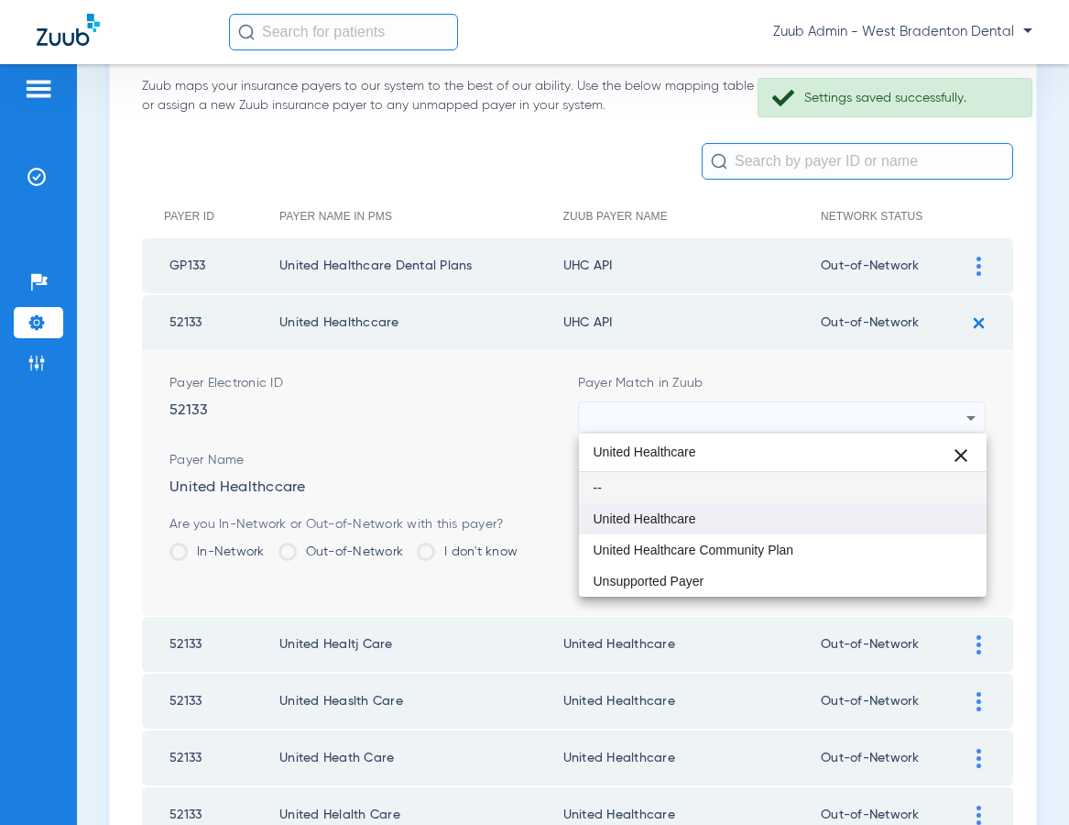
type input "United Healthcare"
click at [677, 503] on mat-option "United Healthcare" at bounding box center [783, 518] width 409 height 31
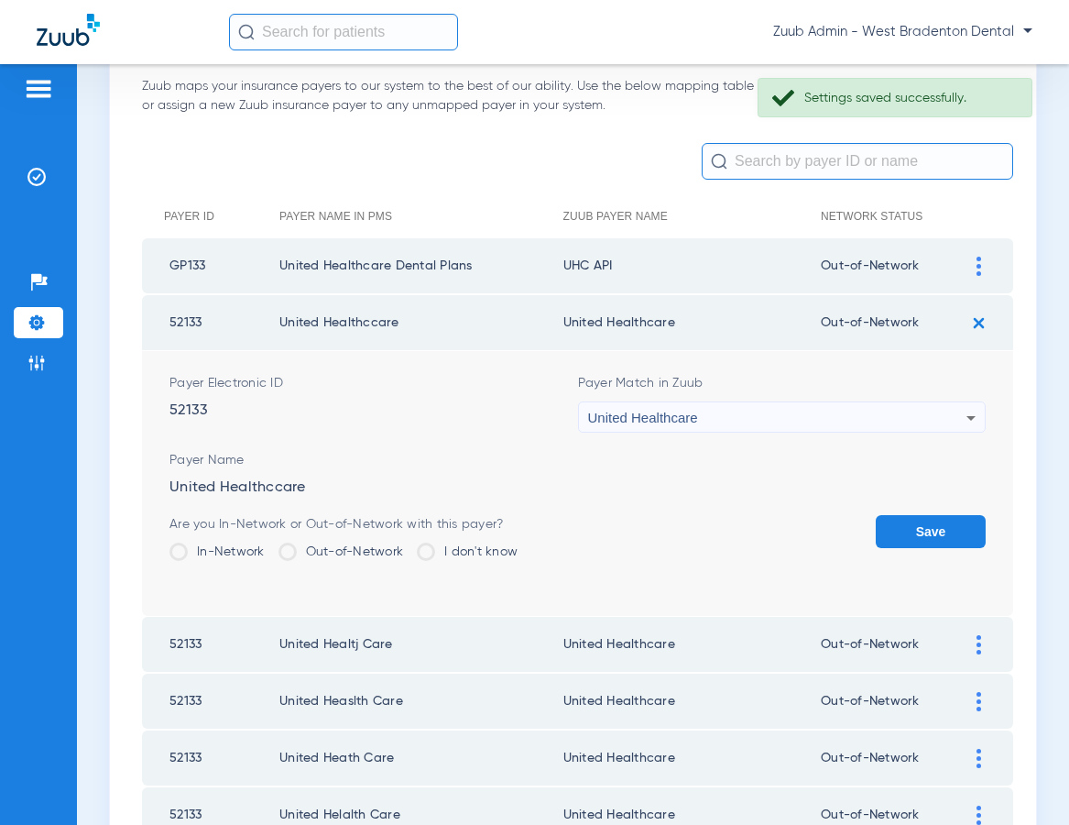
click at [918, 535] on button "Save" at bounding box center [931, 531] width 110 height 33
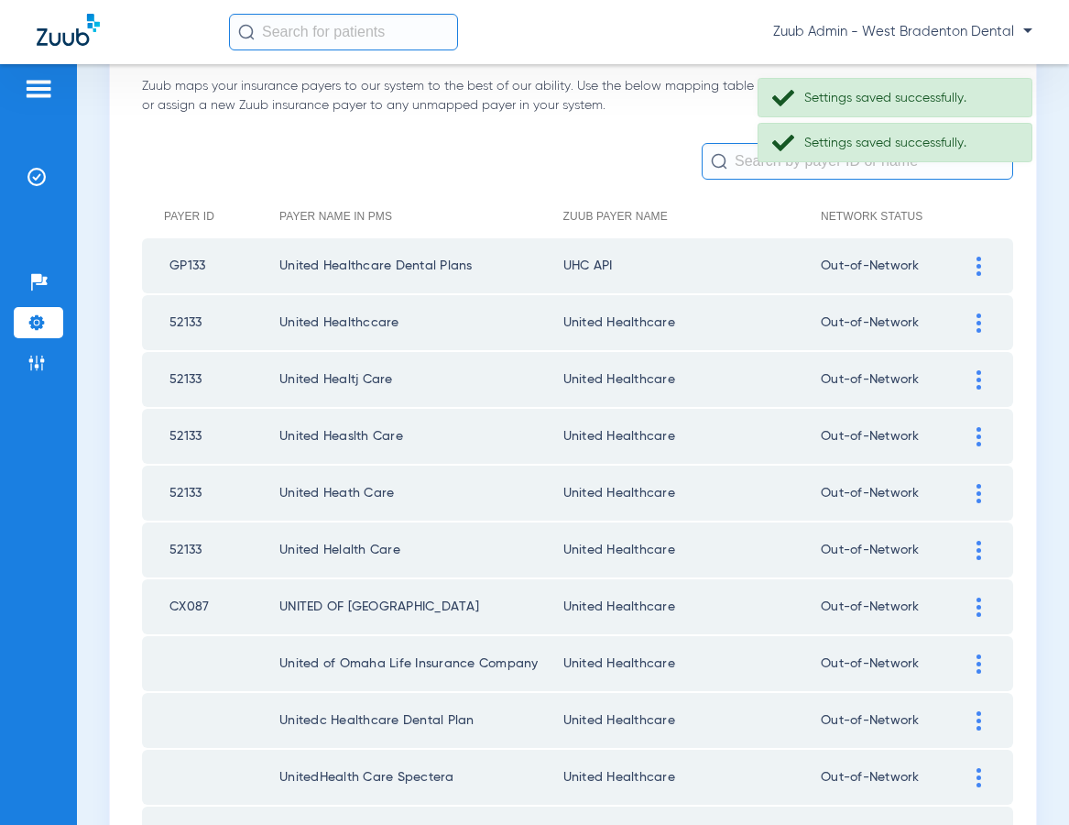
click at [969, 261] on div at bounding box center [979, 266] width 32 height 19
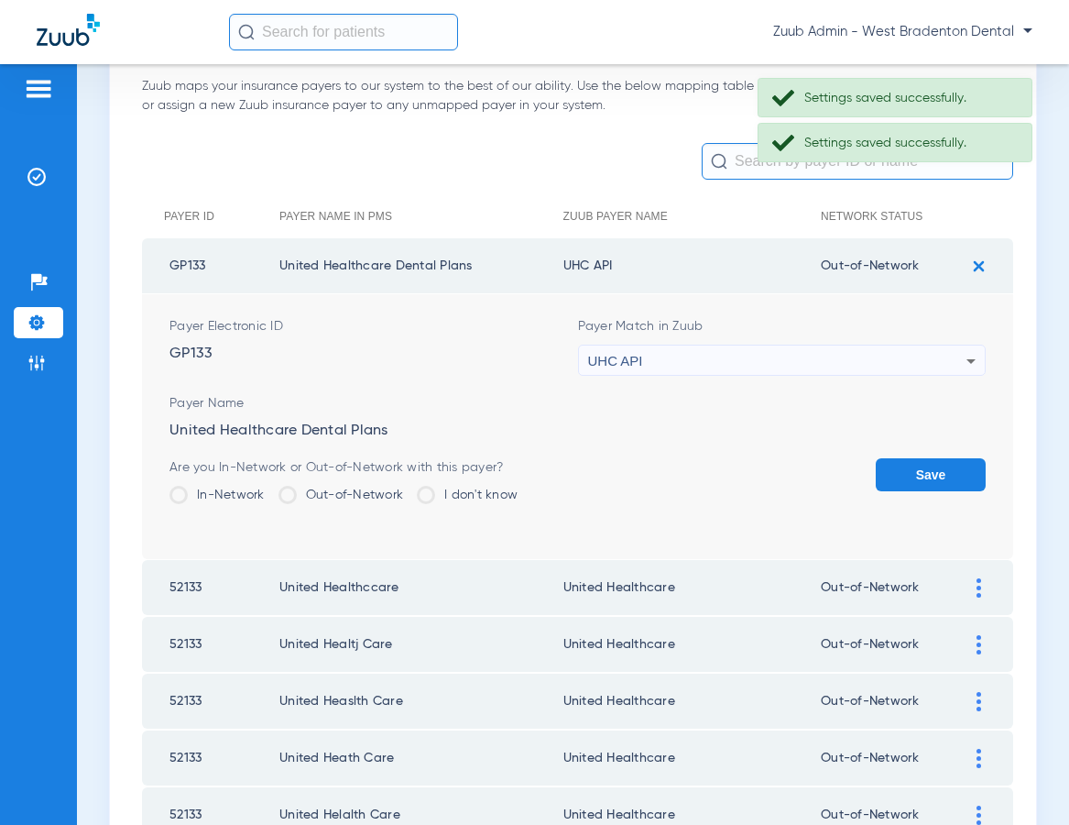
click at [820, 352] on div "UHC API" at bounding box center [777, 360] width 379 height 31
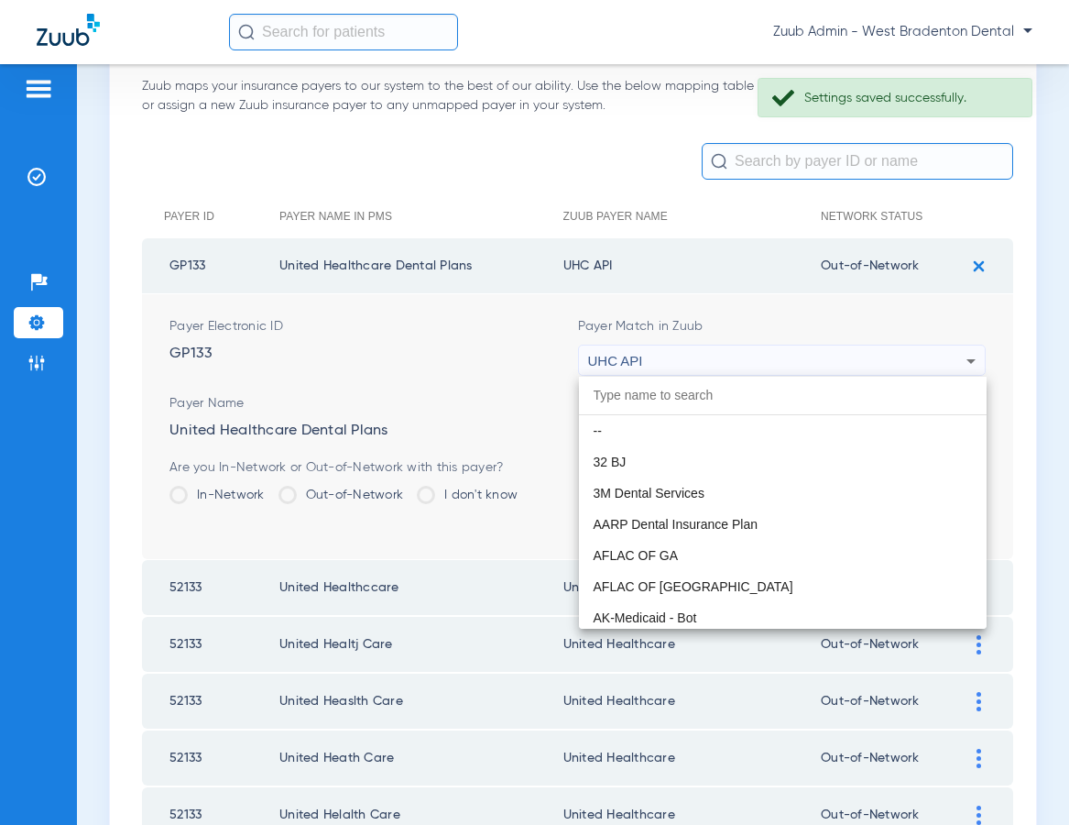
scroll to position [11250, 0]
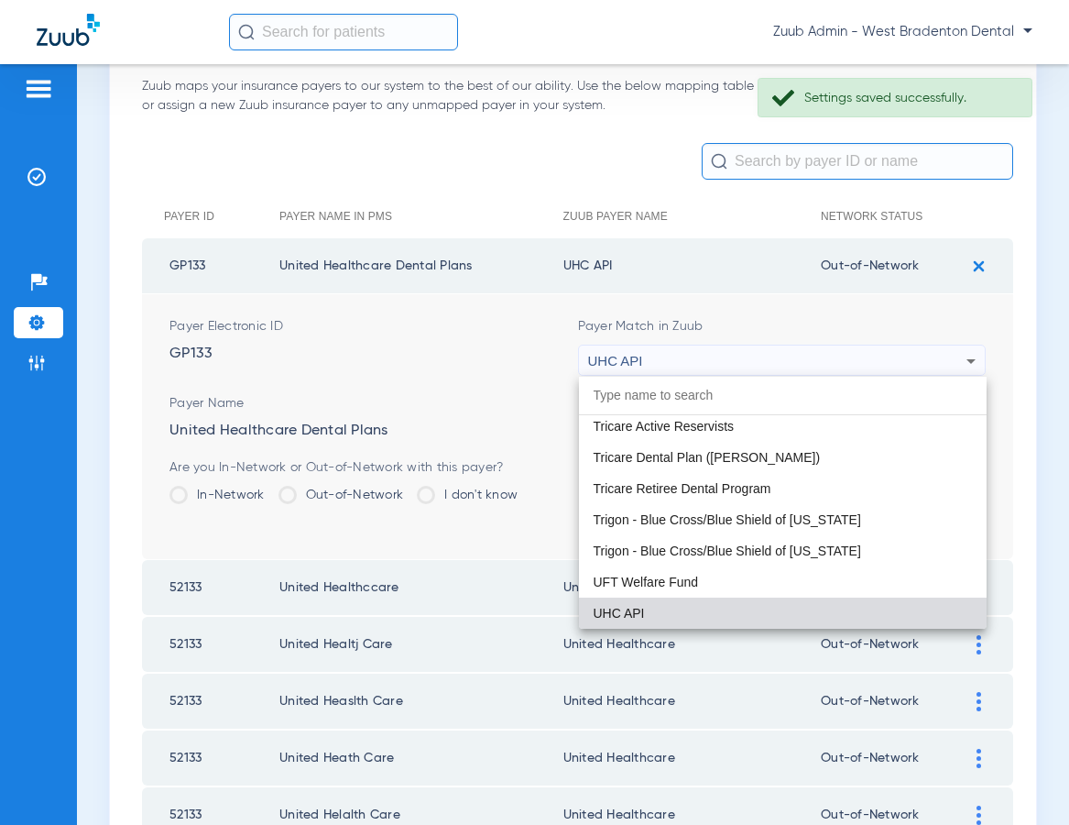
paste input "United Healthcare"
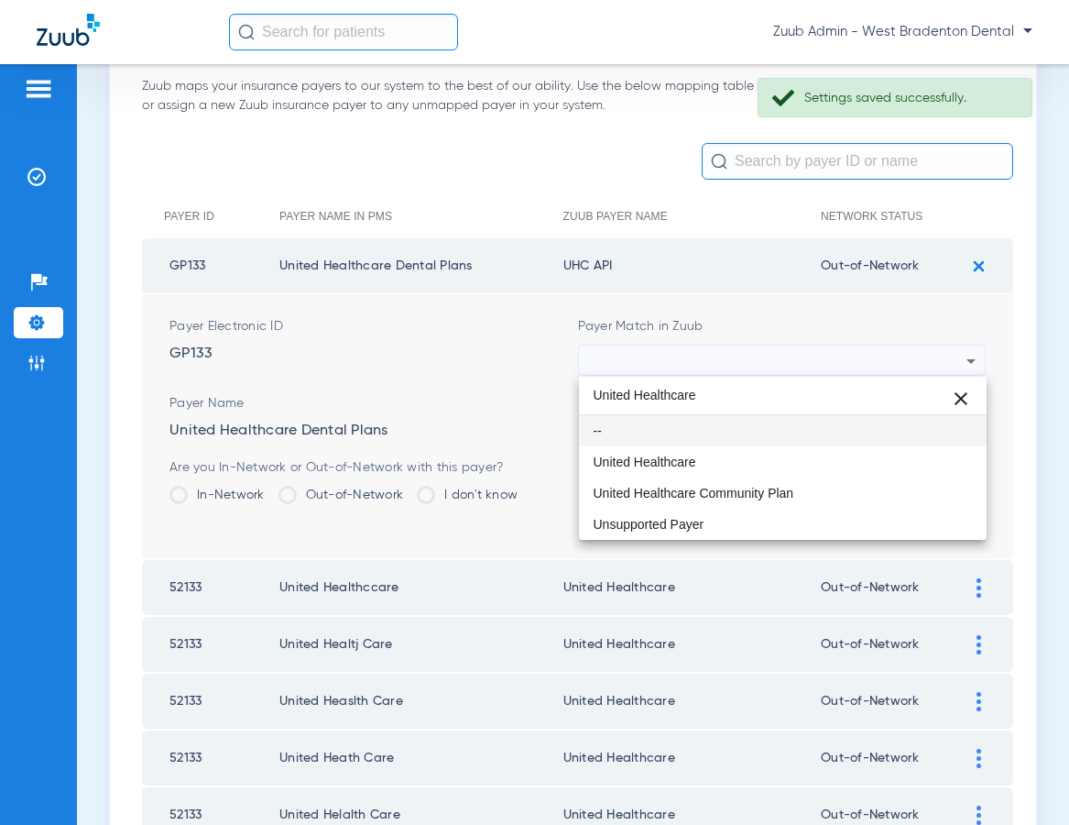
scroll to position [0, 0]
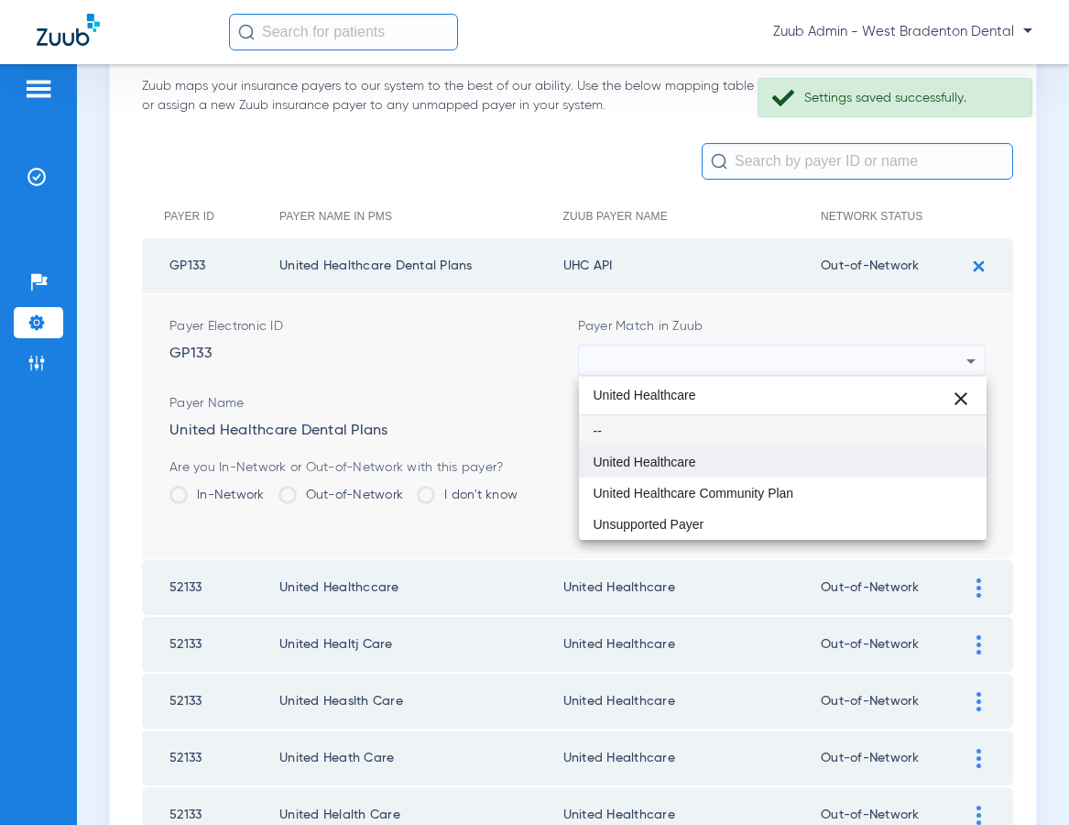
type input "United Healthcare"
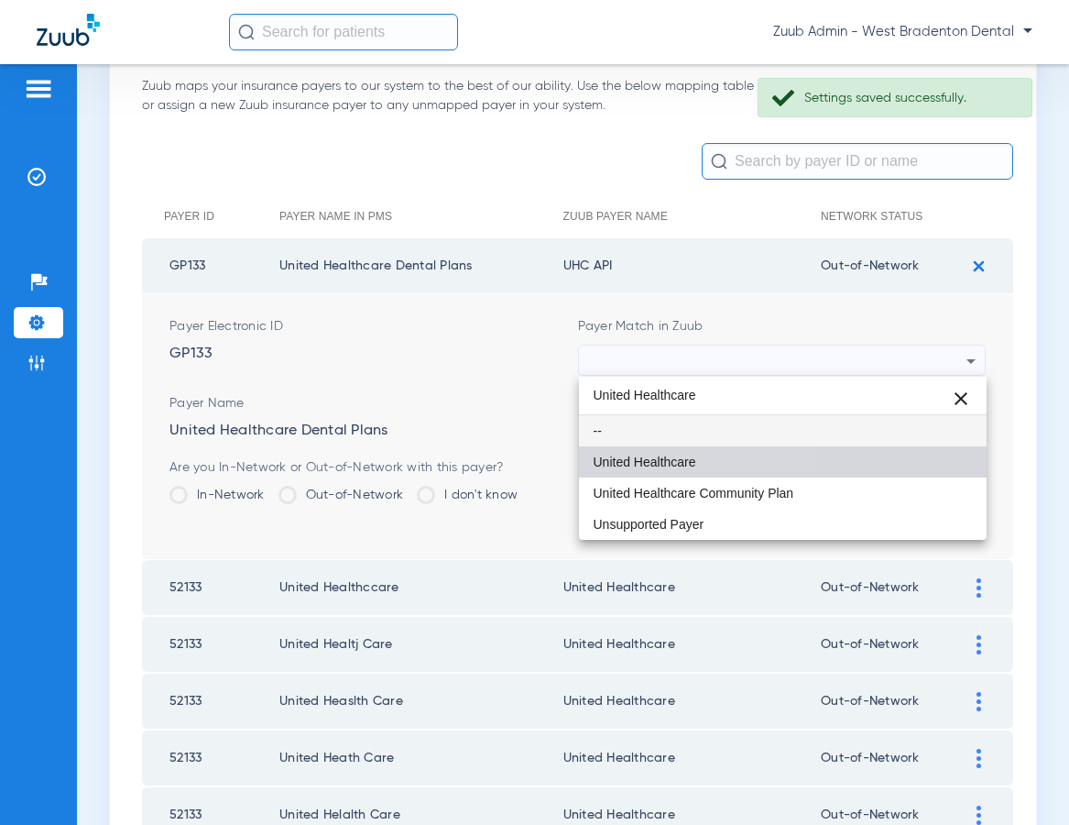
click at [669, 455] on span "United Healthcare" at bounding box center [645, 461] width 103 height 13
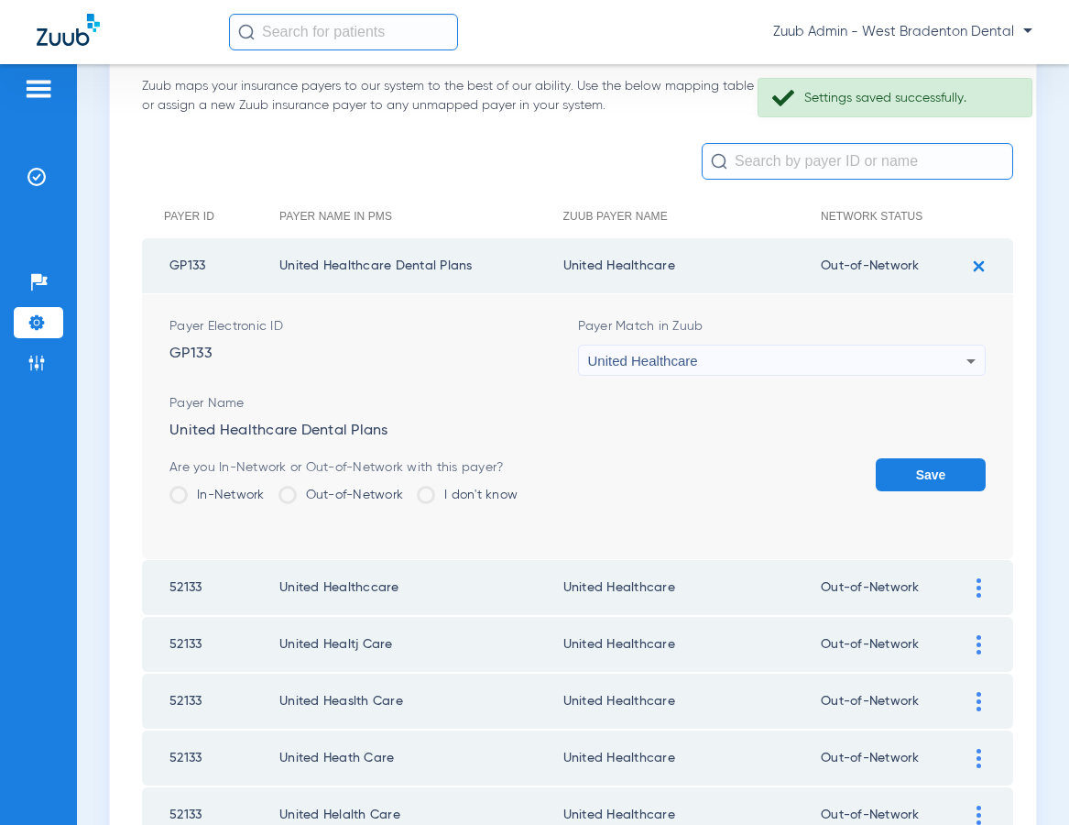
click at [891, 469] on button "Save" at bounding box center [931, 474] width 110 height 33
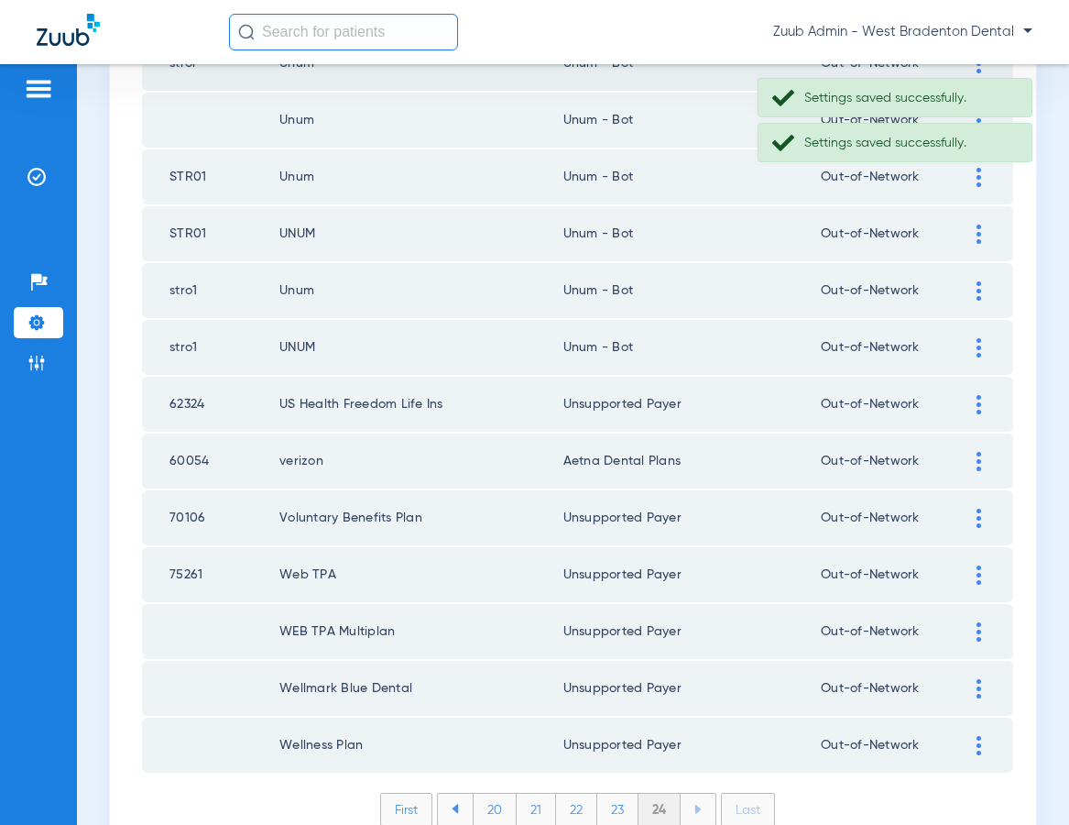
scroll to position [1142, 0]
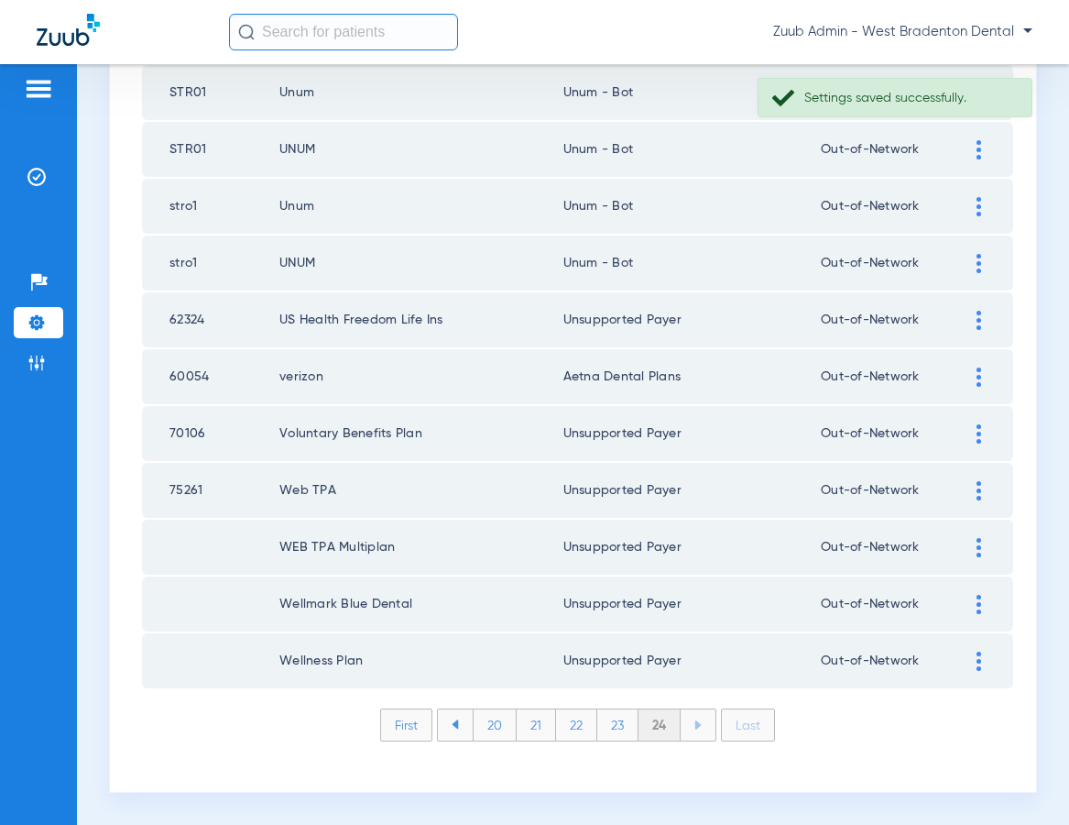
click at [615, 721] on li "23" at bounding box center [617, 724] width 41 height 31
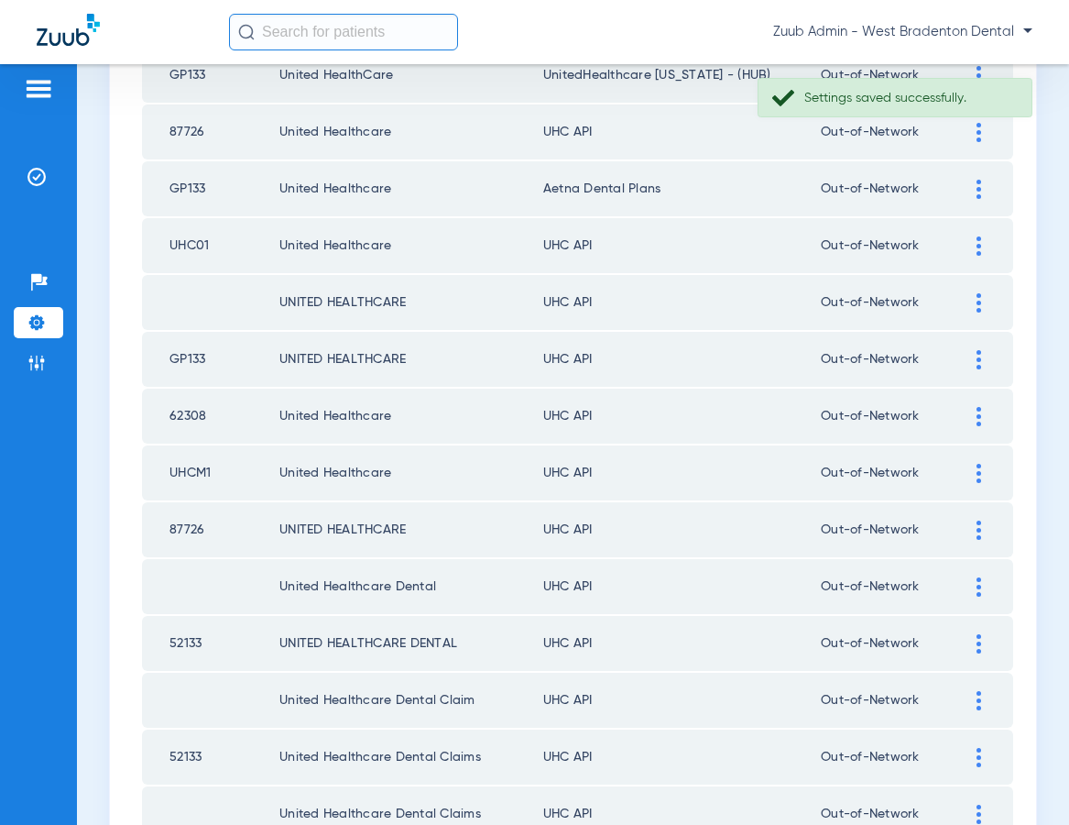
scroll to position [2506, 0]
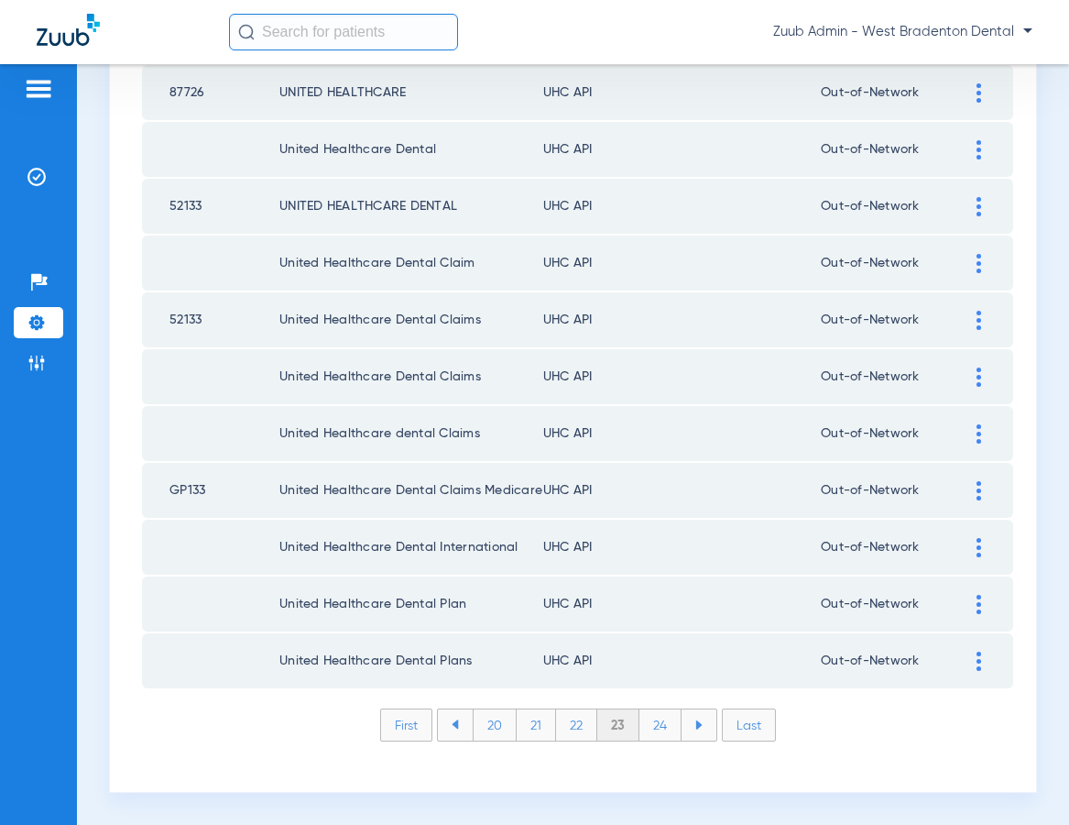
click at [977, 653] on img at bounding box center [979, 660] width 5 height 19
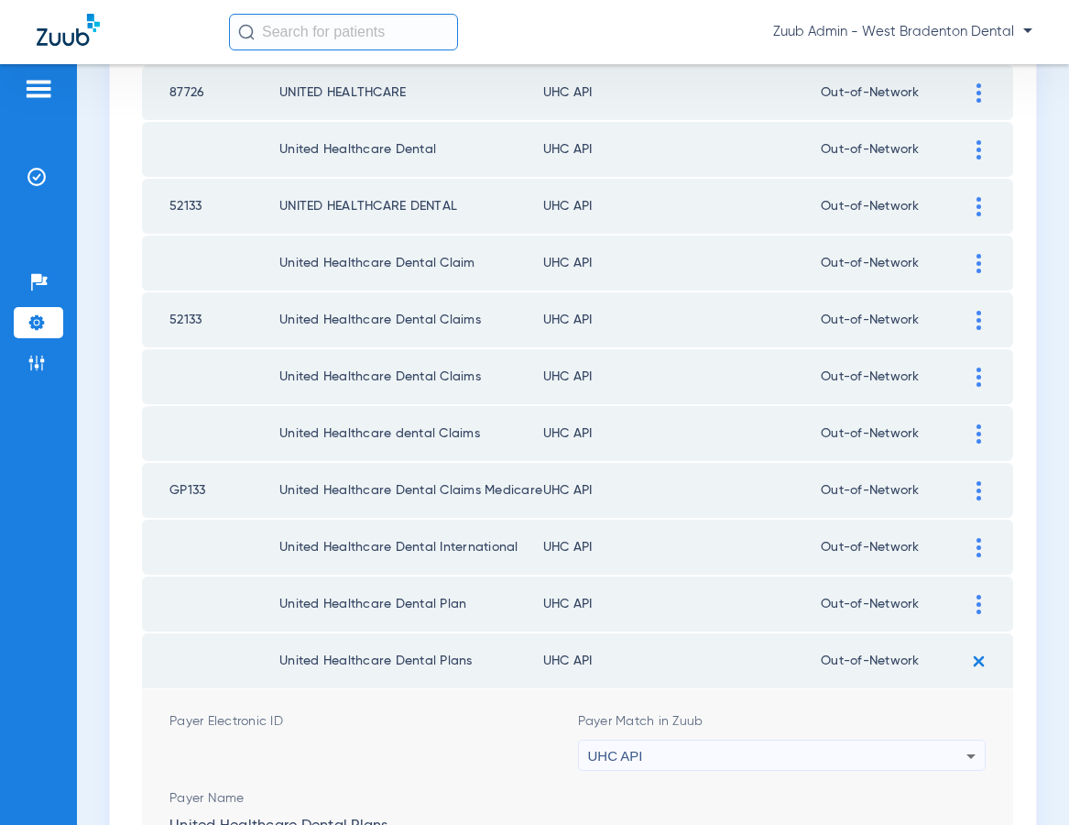
click at [779, 755] on div "UHC API" at bounding box center [777, 755] width 379 height 31
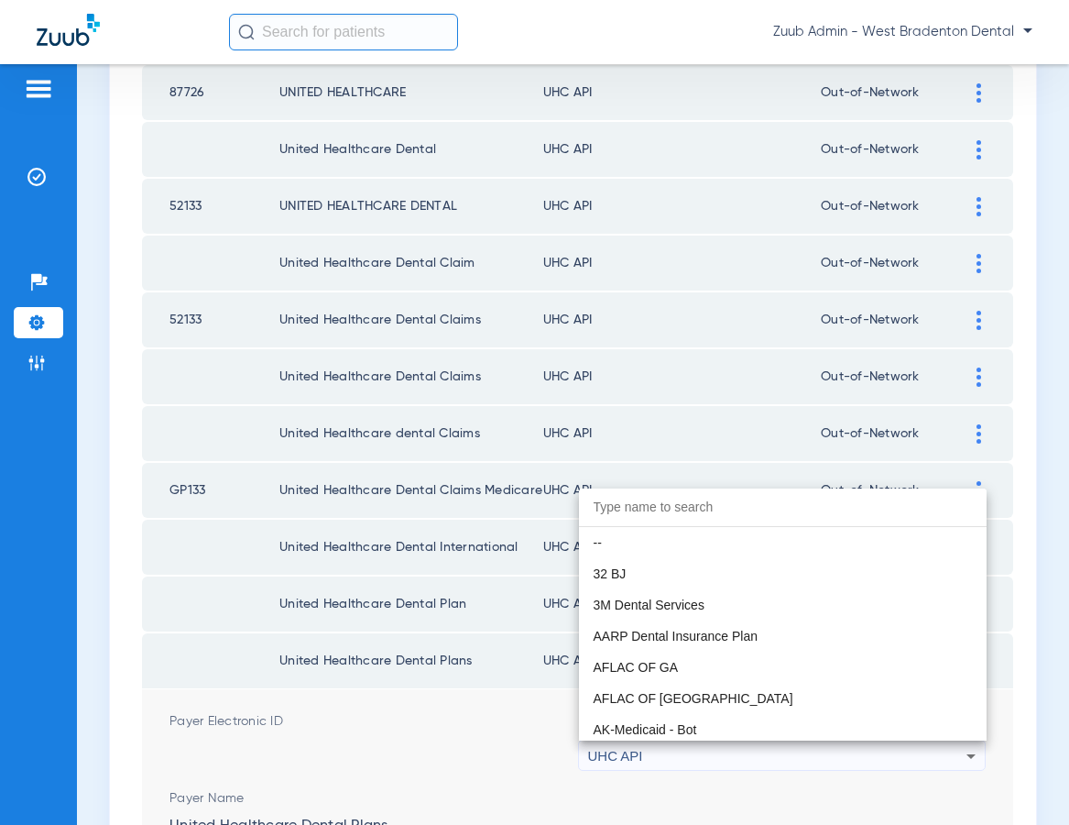
scroll to position [11250, 0]
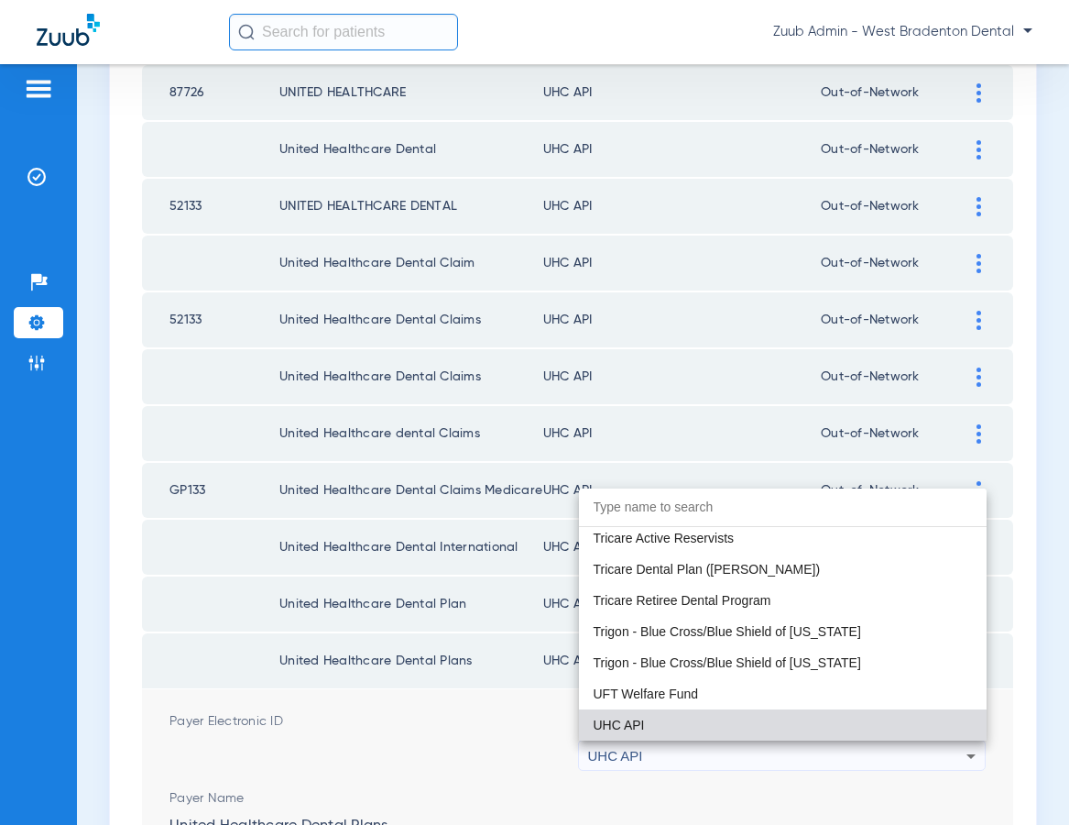
paste input "United Healthcare"
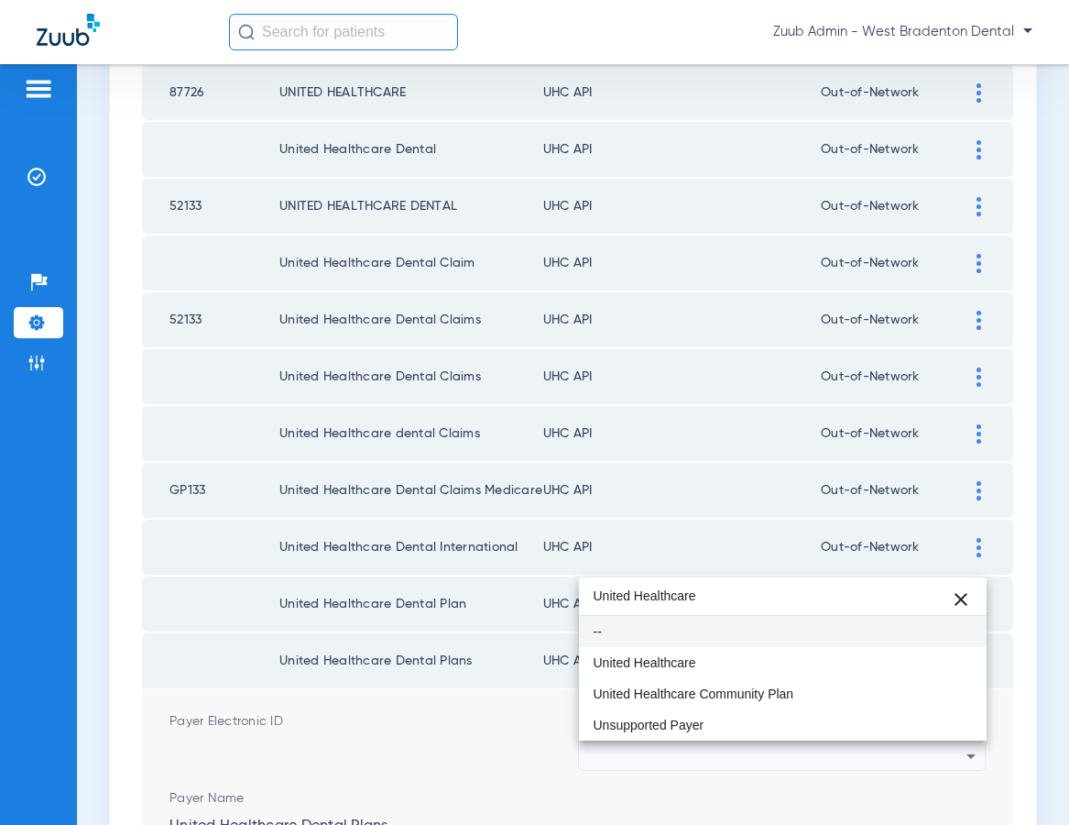
scroll to position [0, 0]
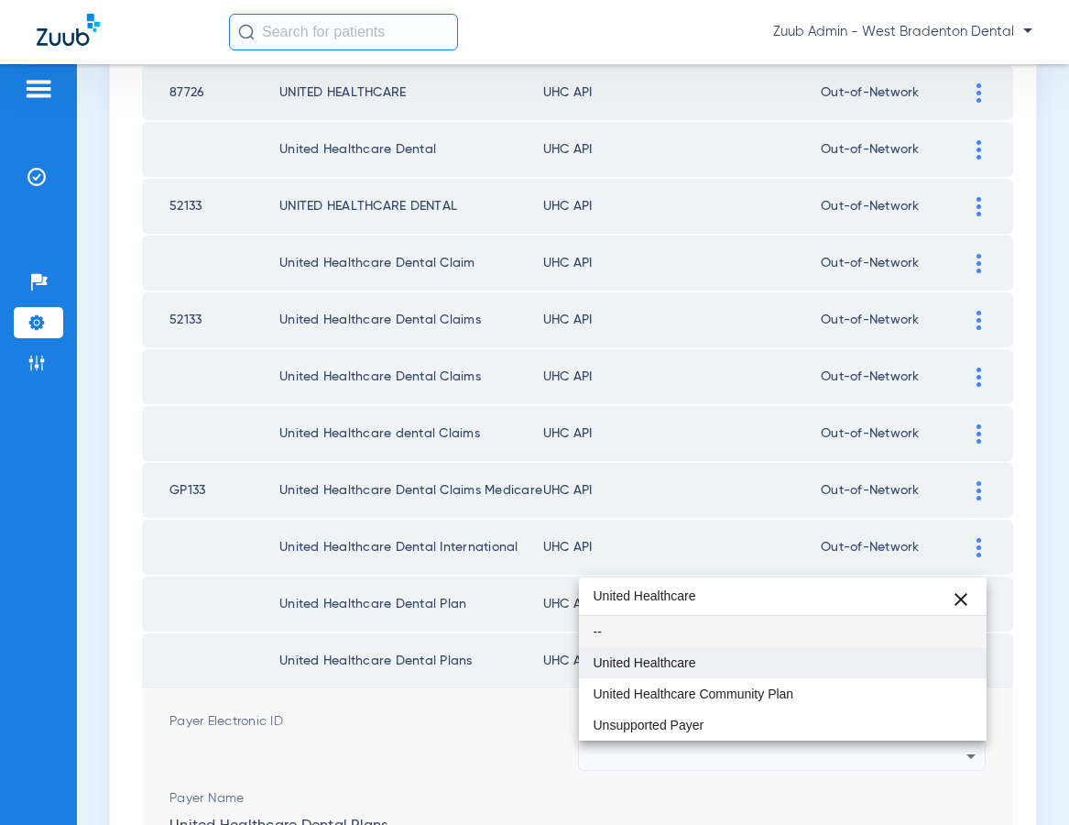
type input "United Healthcare"
click at [645, 659] on span "United Healthcare" at bounding box center [645, 662] width 103 height 13
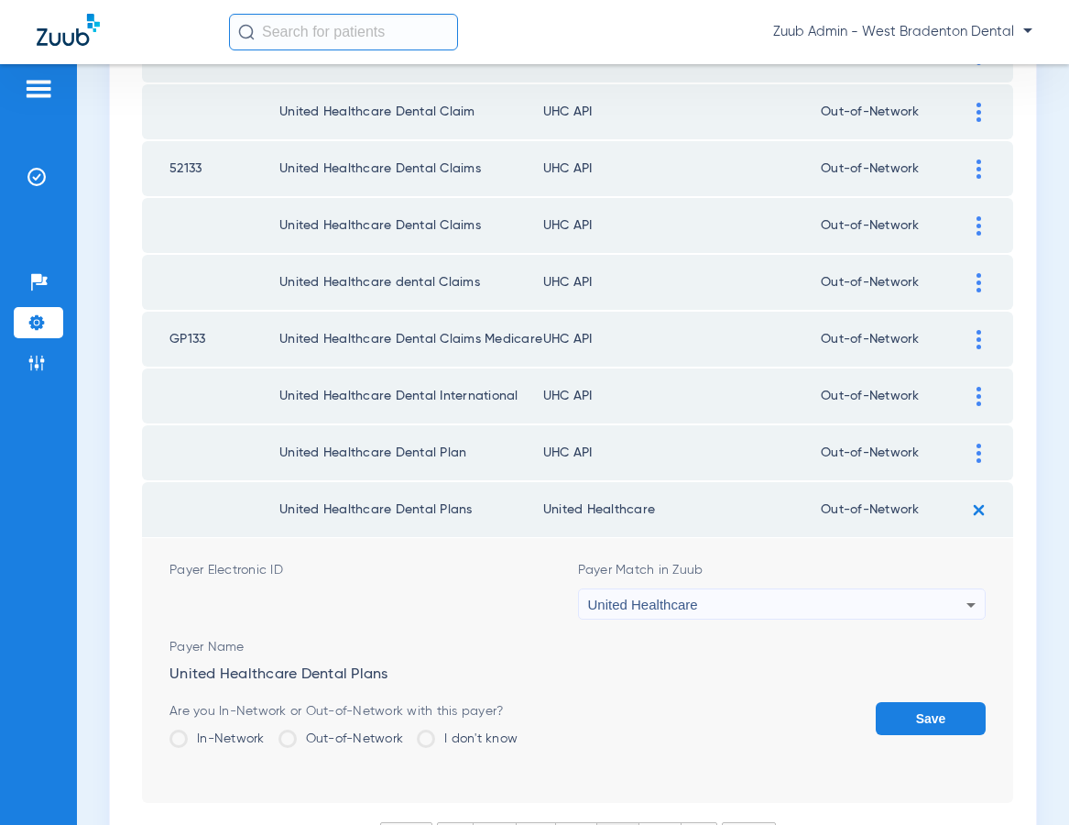
click at [905, 712] on button "Save" at bounding box center [931, 718] width 110 height 33
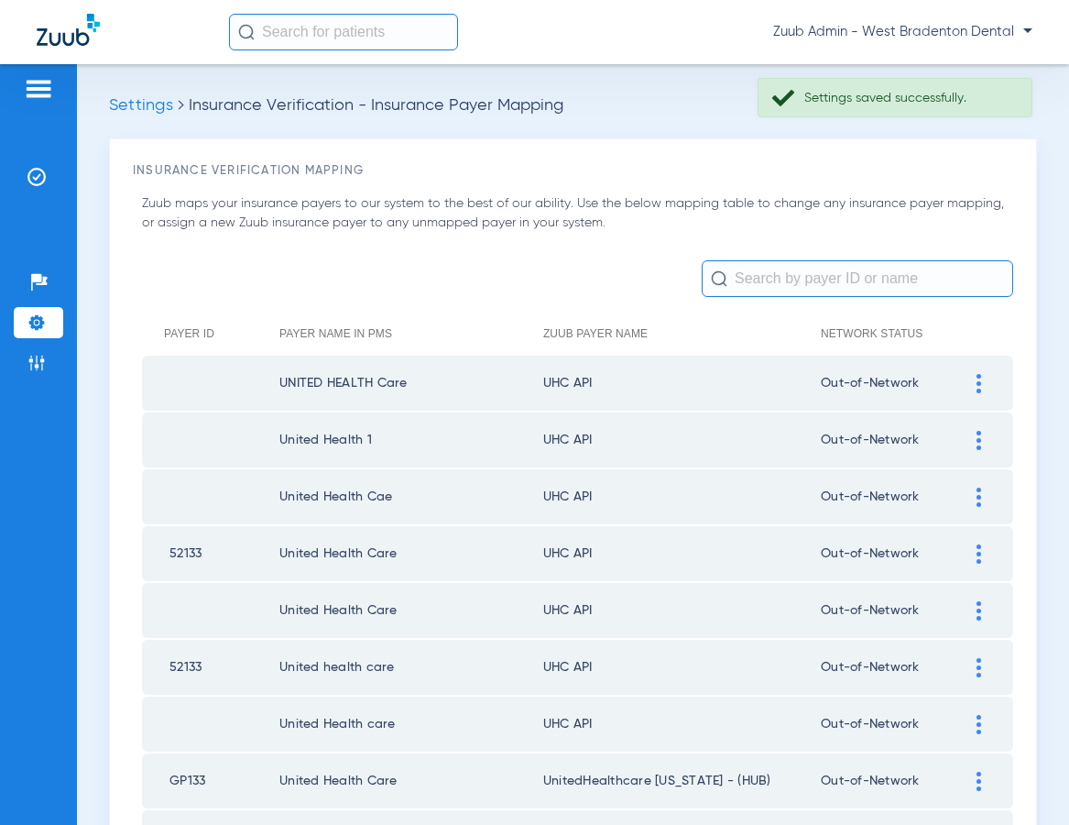
scroll to position [2506, 0]
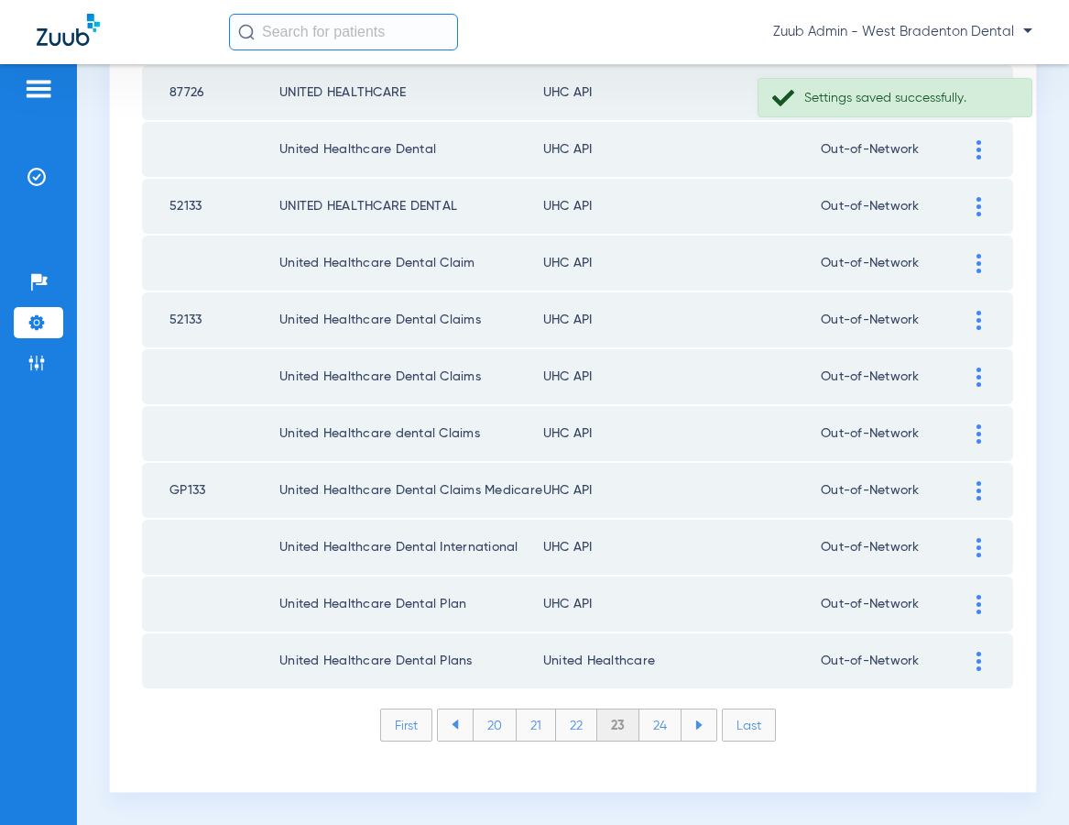
click at [978, 604] on img at bounding box center [979, 604] width 5 height 19
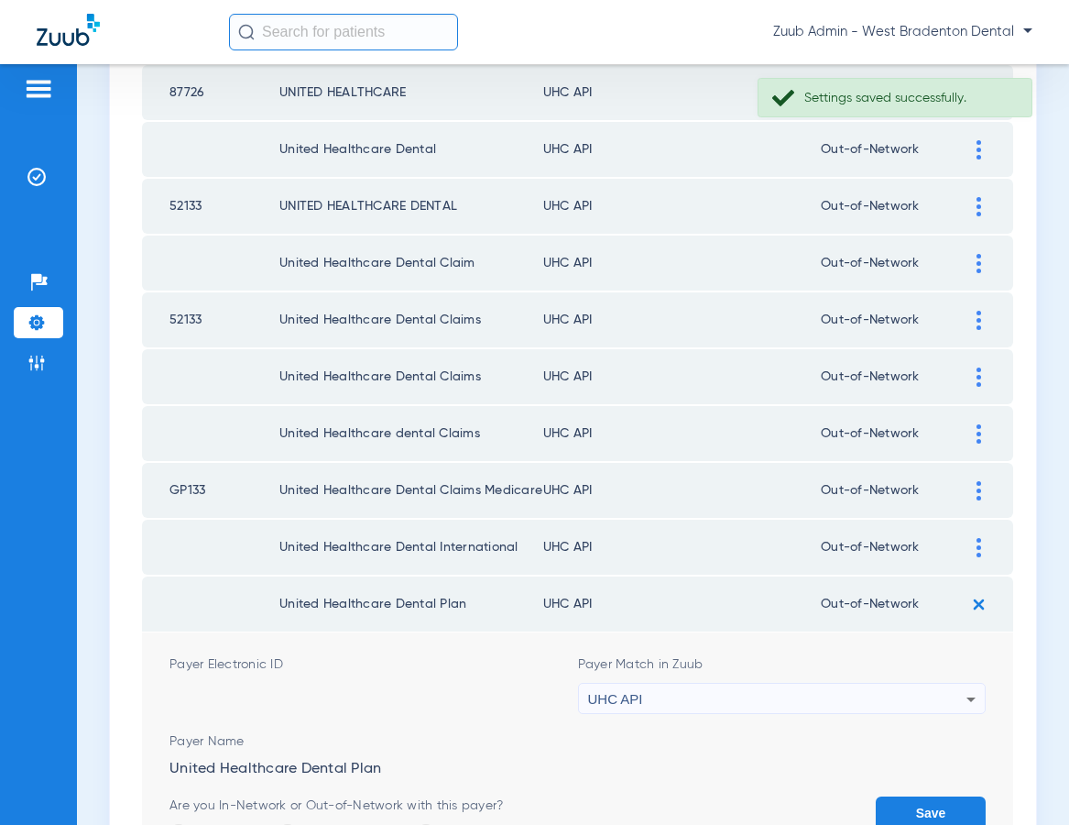
click at [790, 697] on div "UHC API" at bounding box center [777, 698] width 379 height 31
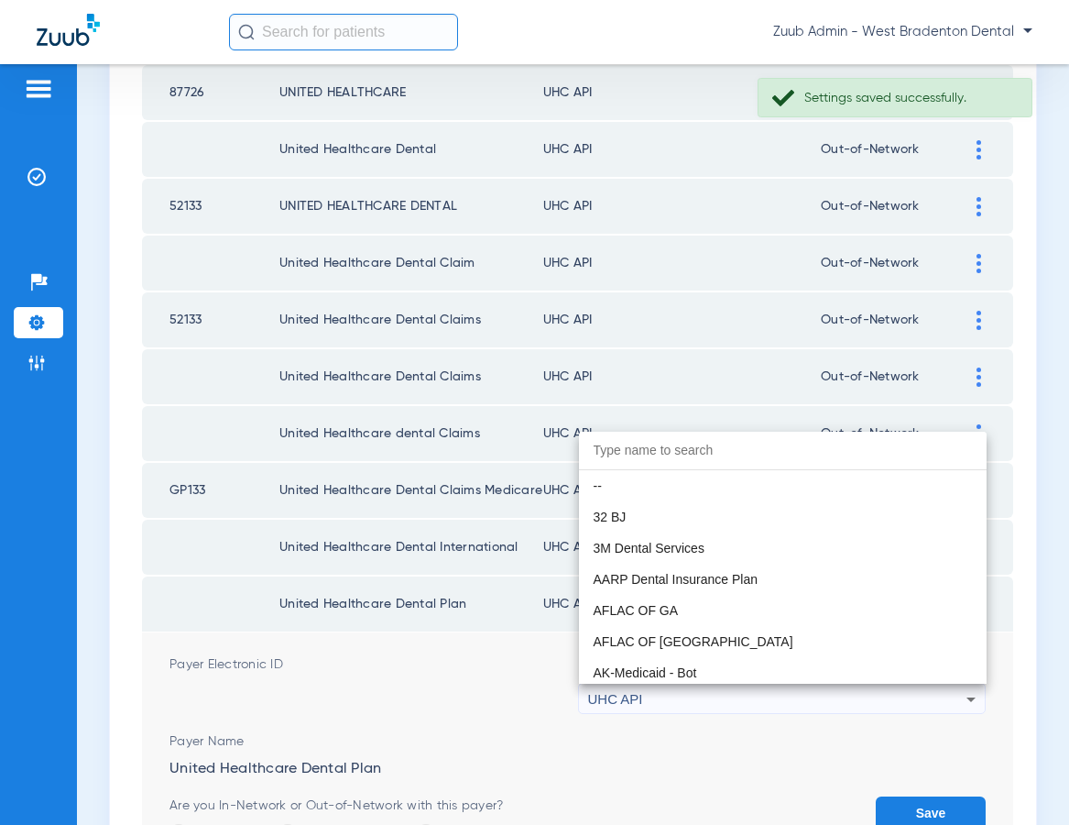
scroll to position [11250, 0]
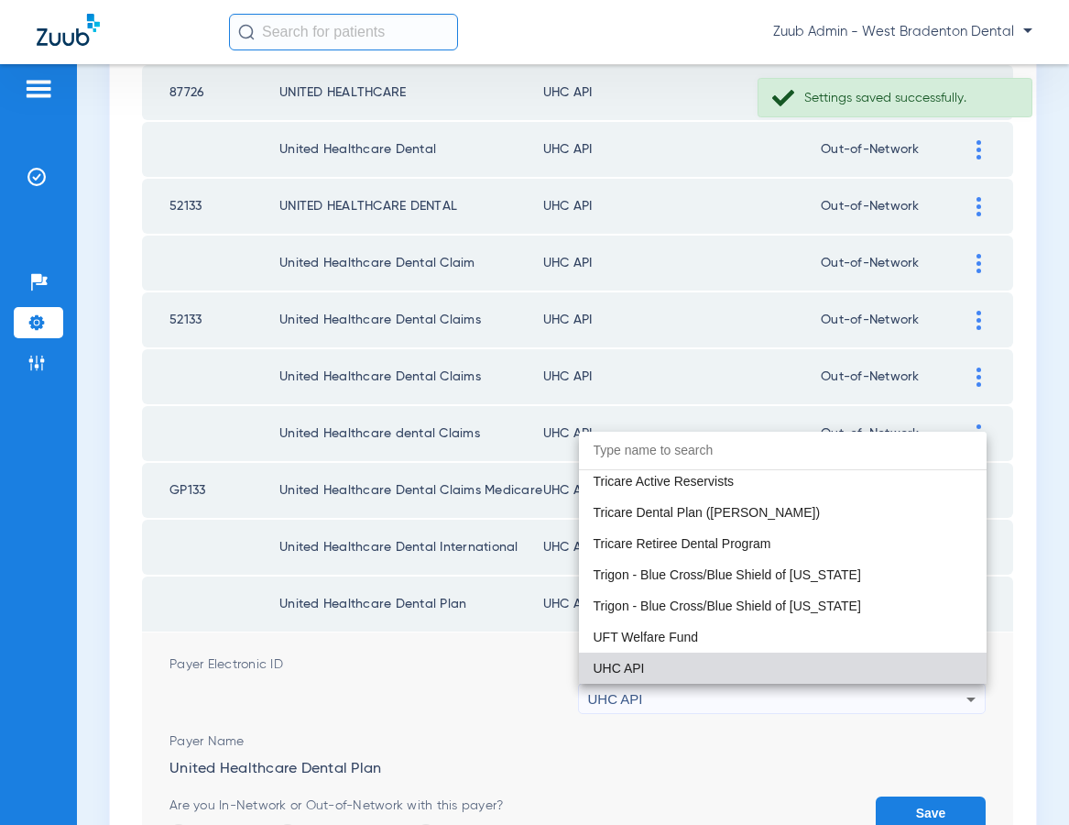
paste input "United Healthcare"
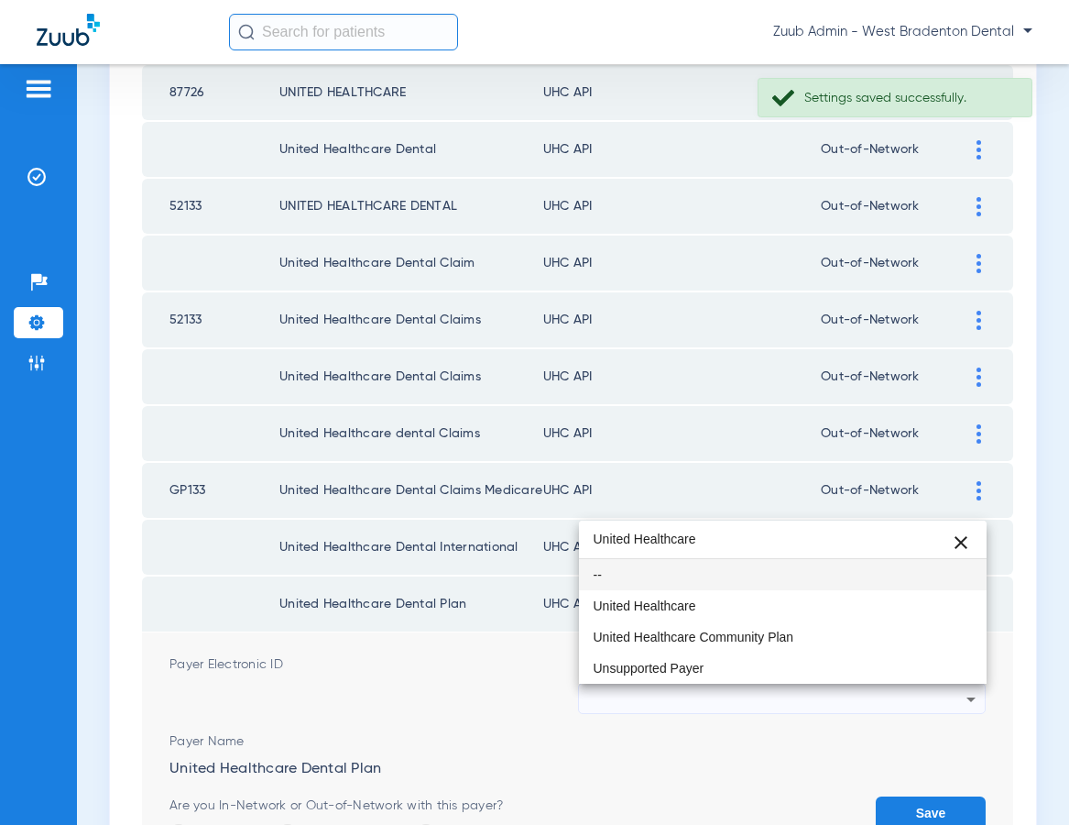
scroll to position [0, 0]
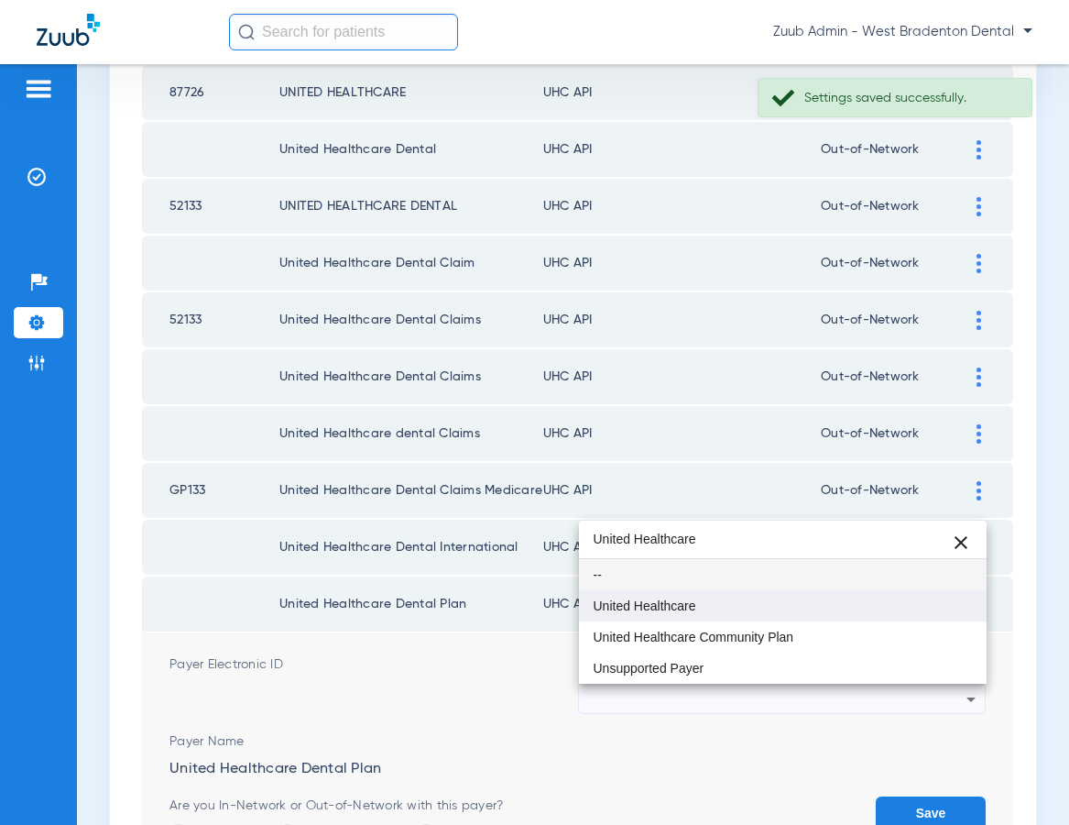
type input "United Healthcare"
click at [639, 615] on mat-option "United Healthcare" at bounding box center [783, 605] width 409 height 31
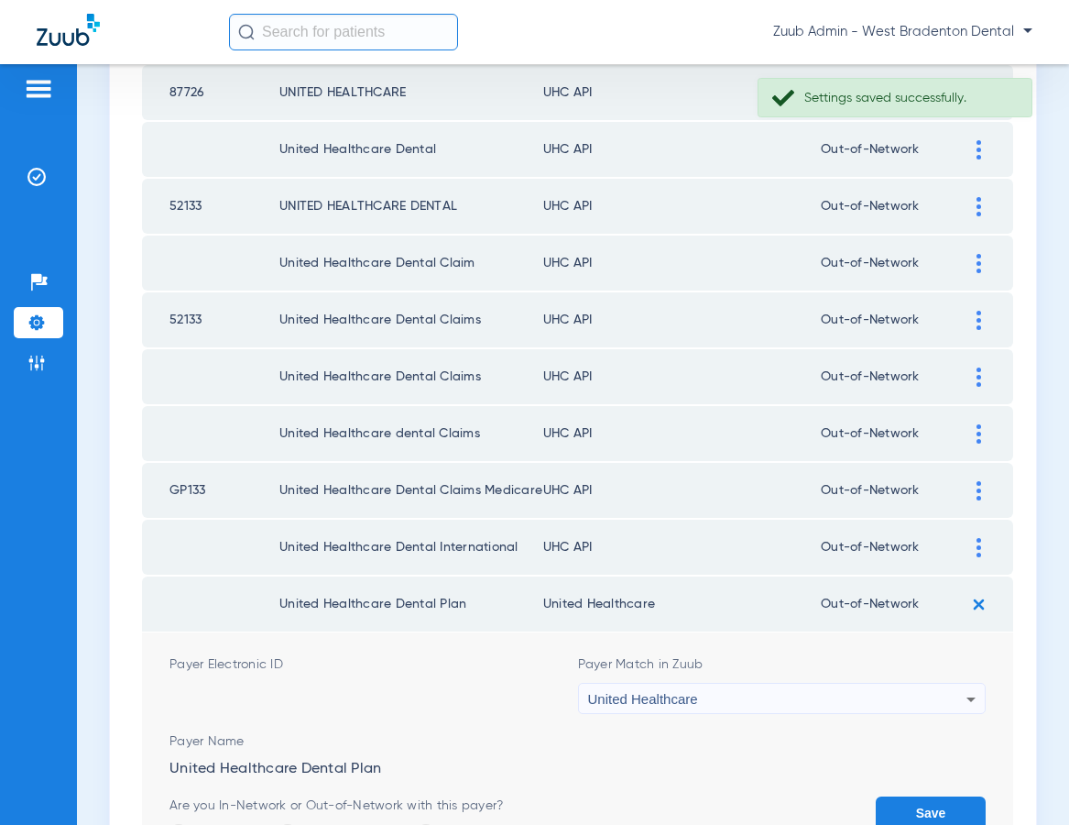
click at [913, 798] on button "Save" at bounding box center [931, 812] width 110 height 33
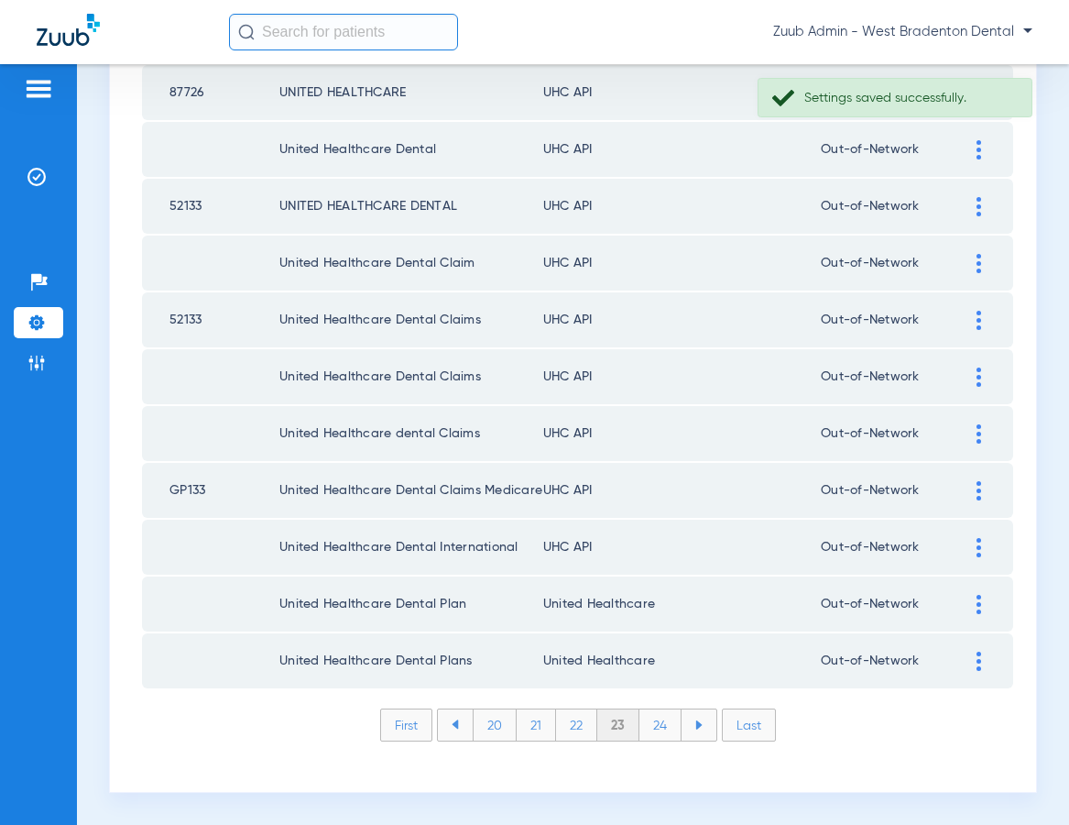
click at [972, 547] on div at bounding box center [979, 547] width 32 height 19
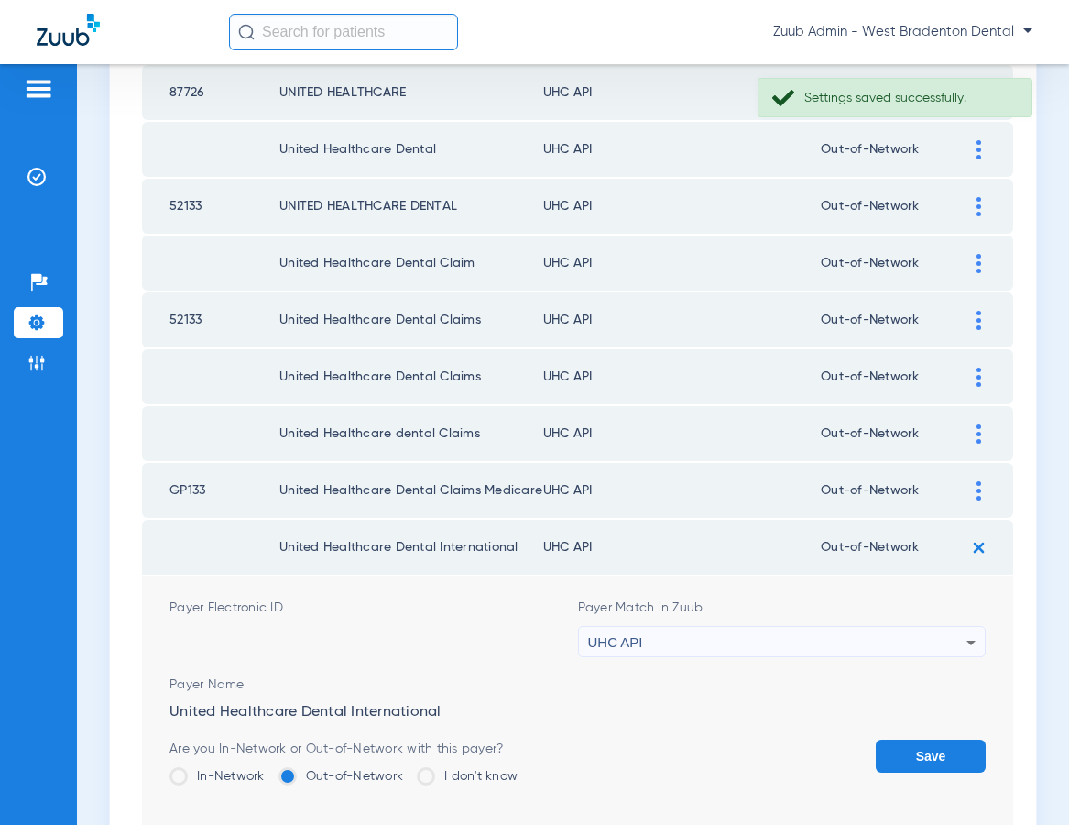
click at [873, 638] on div "UHC API" at bounding box center [777, 642] width 379 height 31
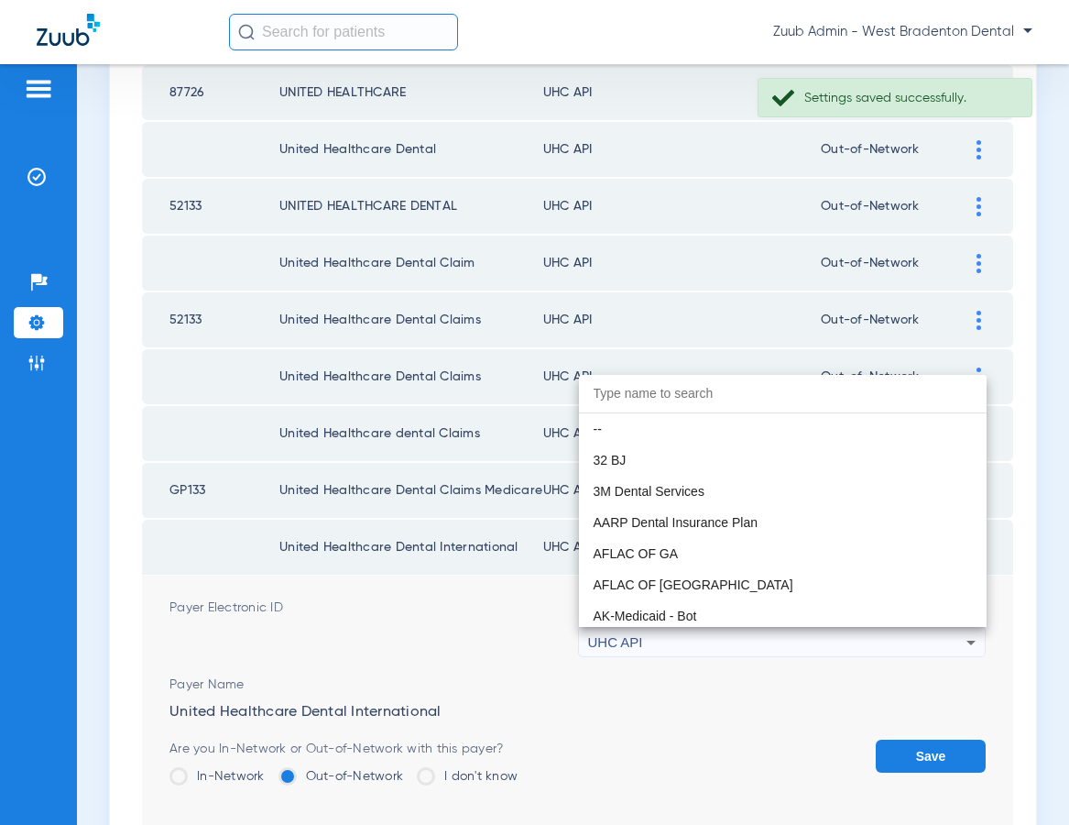
scroll to position [11250, 0]
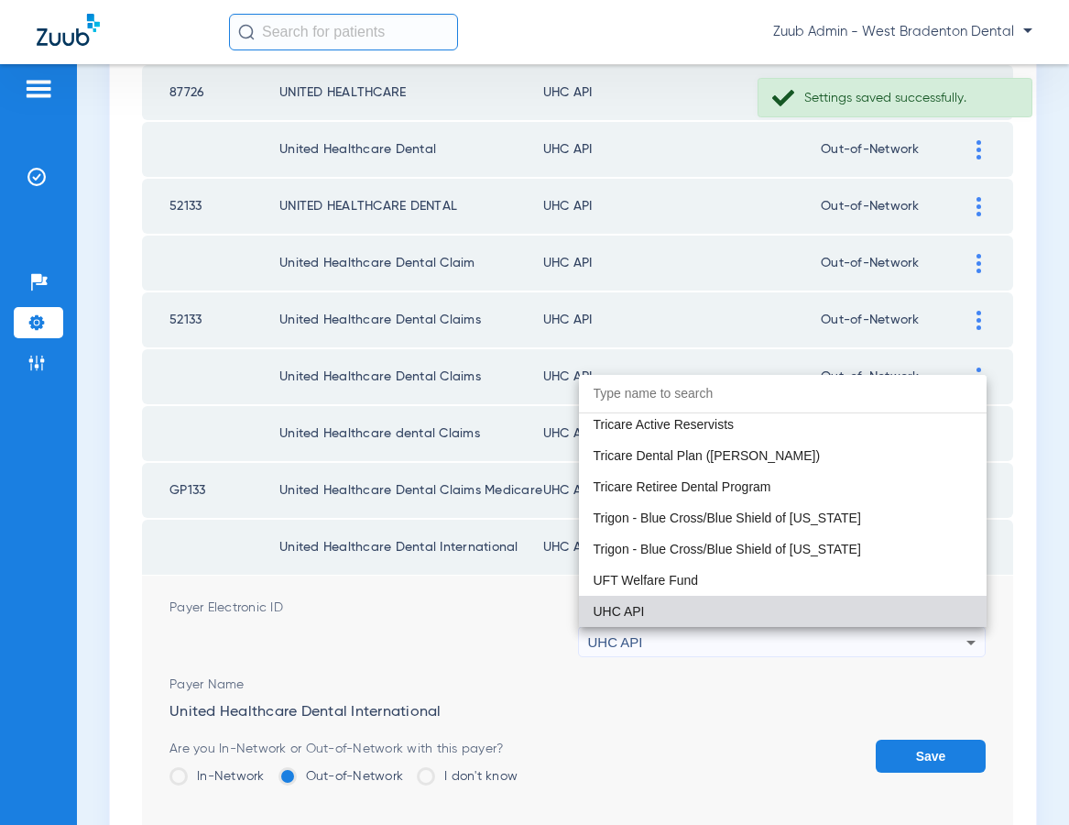
paste input "United Healthcare"
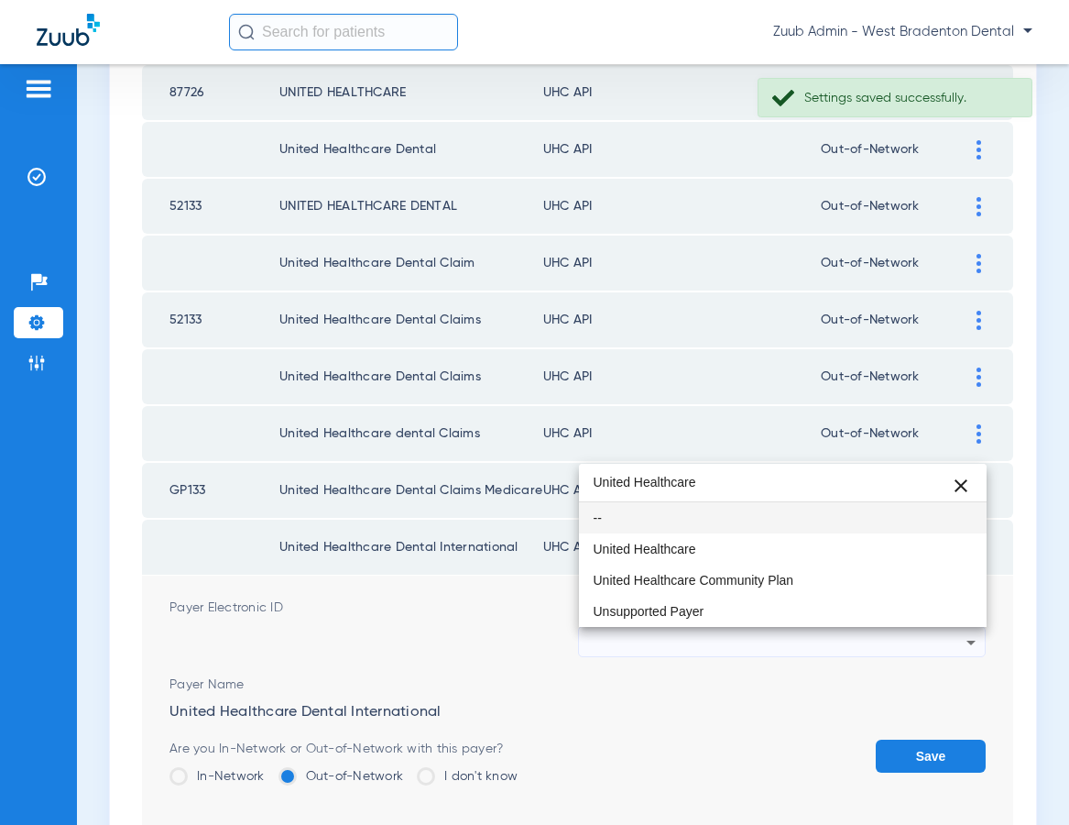
scroll to position [0, 0]
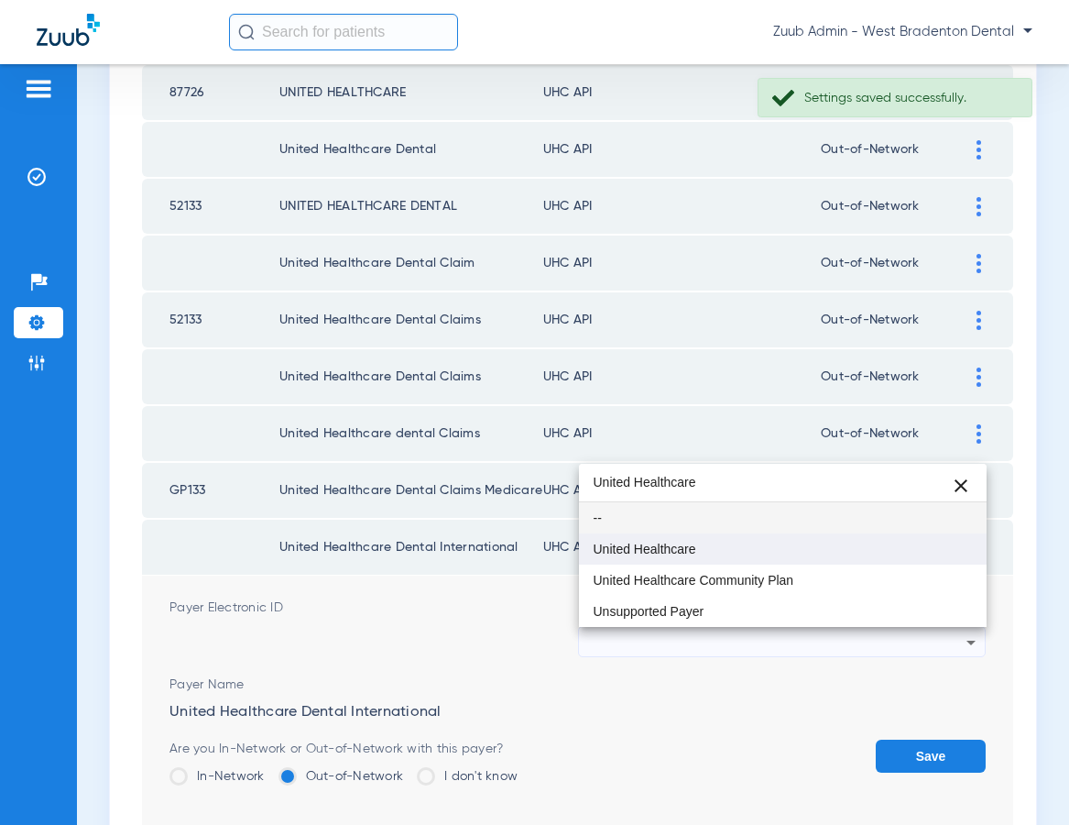
type input "United Healthcare"
click at [607, 555] on span "United Healthcare" at bounding box center [645, 548] width 103 height 13
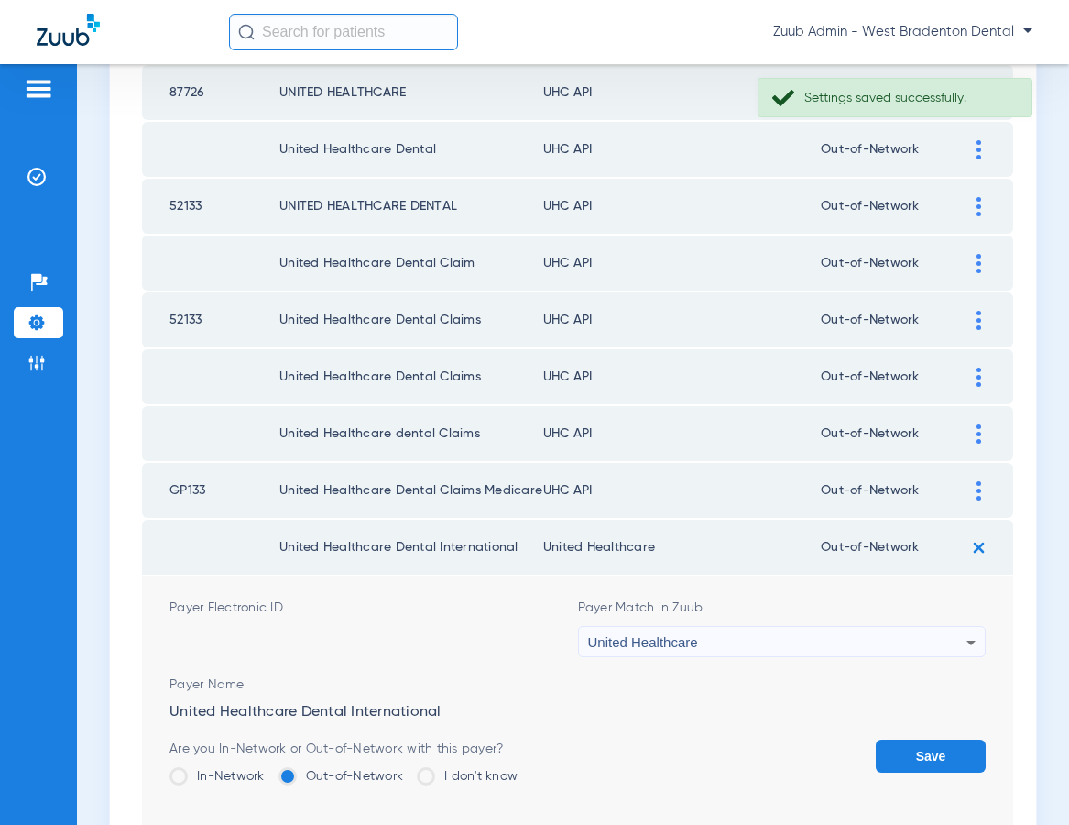
click at [916, 758] on button "Save" at bounding box center [931, 755] width 110 height 33
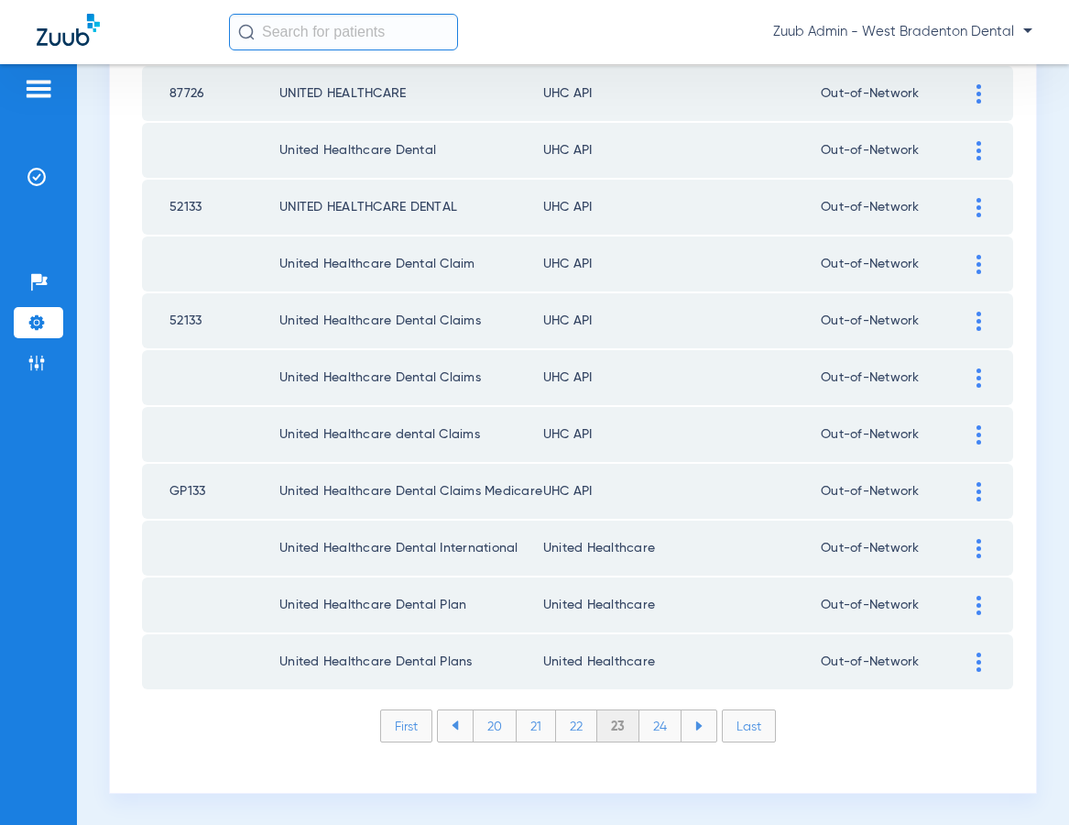
scroll to position [2506, 0]
click at [978, 491] on img at bounding box center [979, 490] width 5 height 19
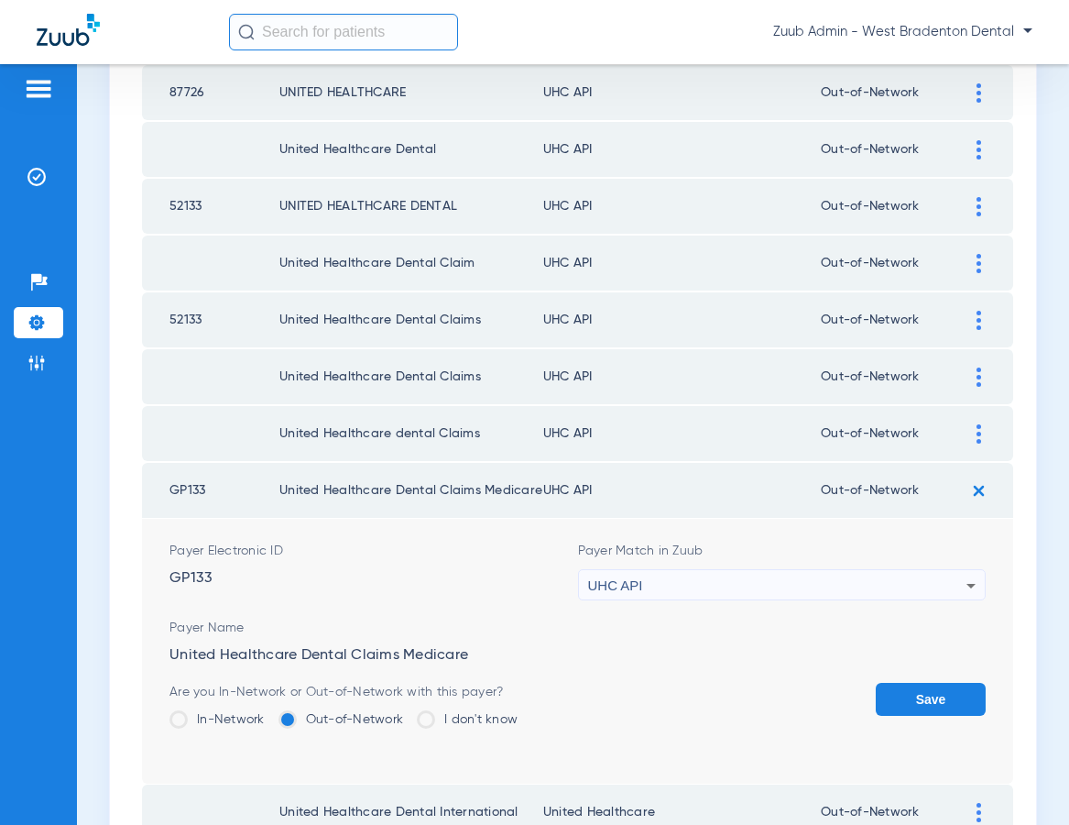
click at [721, 570] on div "UHC API" at bounding box center [777, 585] width 379 height 31
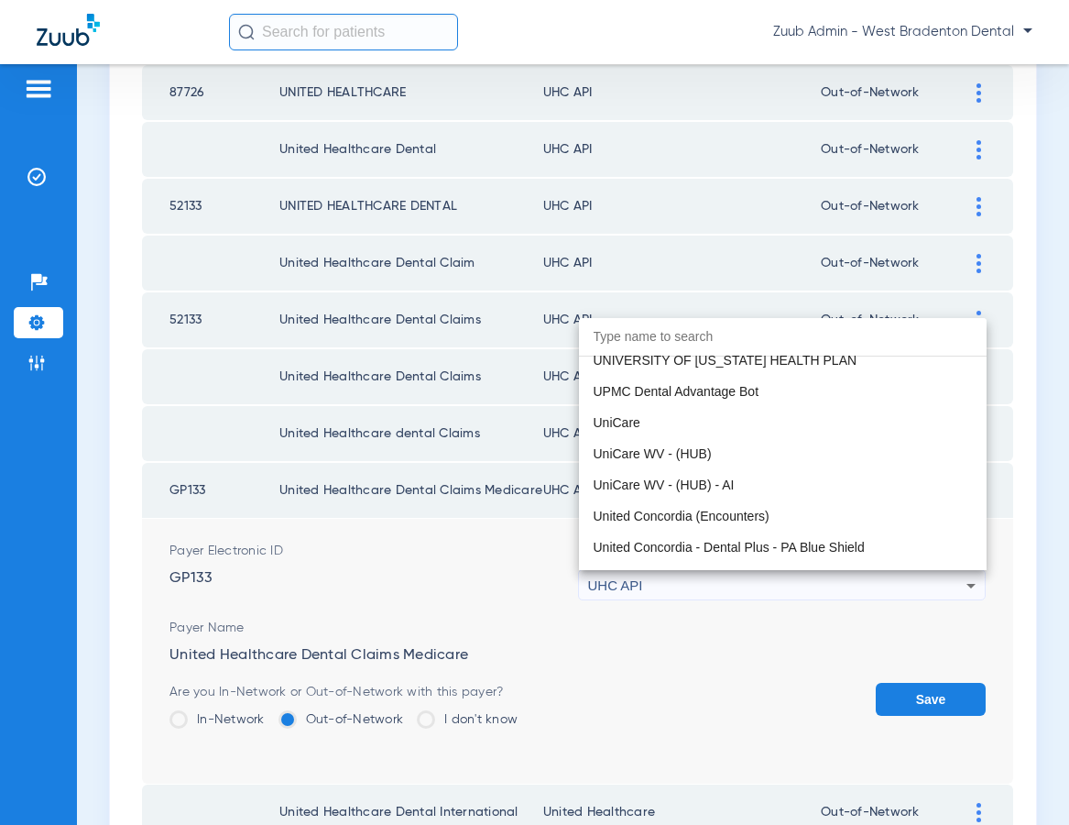
scroll to position [11632, 0]
paste input "United Healthcare"
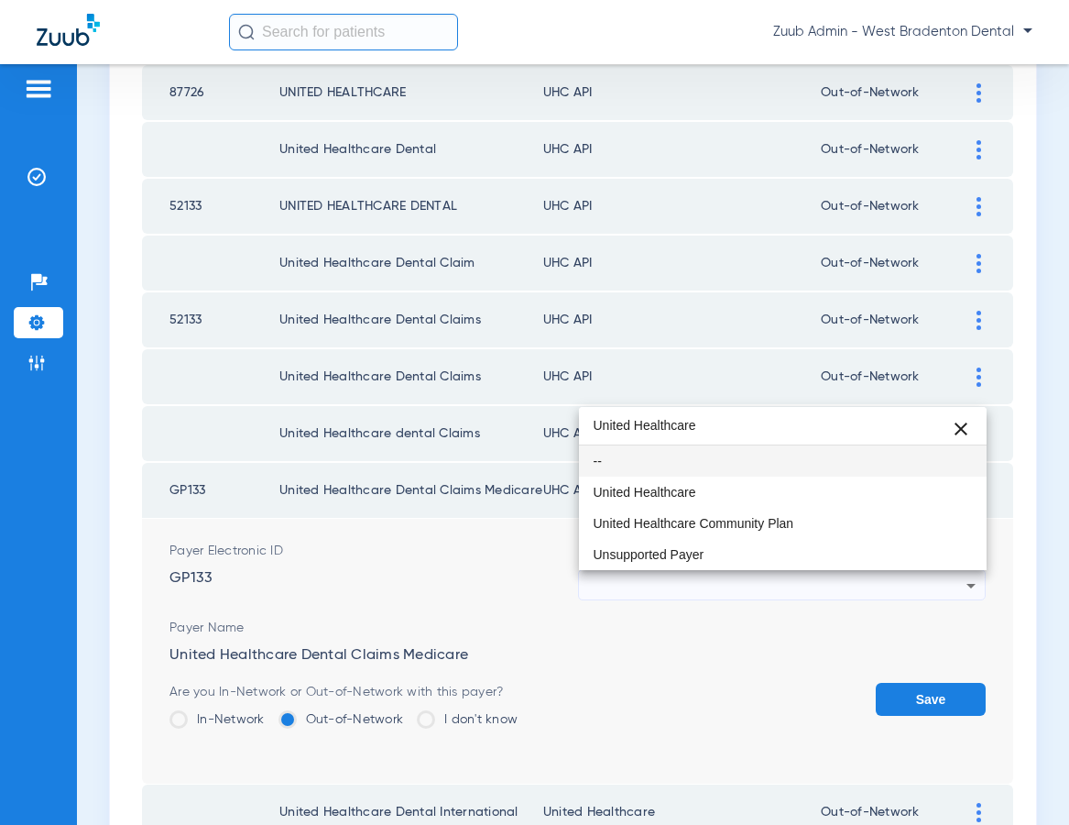
scroll to position [0, 0]
type input "United Healthcare"
click at [675, 501] on mat-option "United Healthcare" at bounding box center [783, 491] width 409 height 31
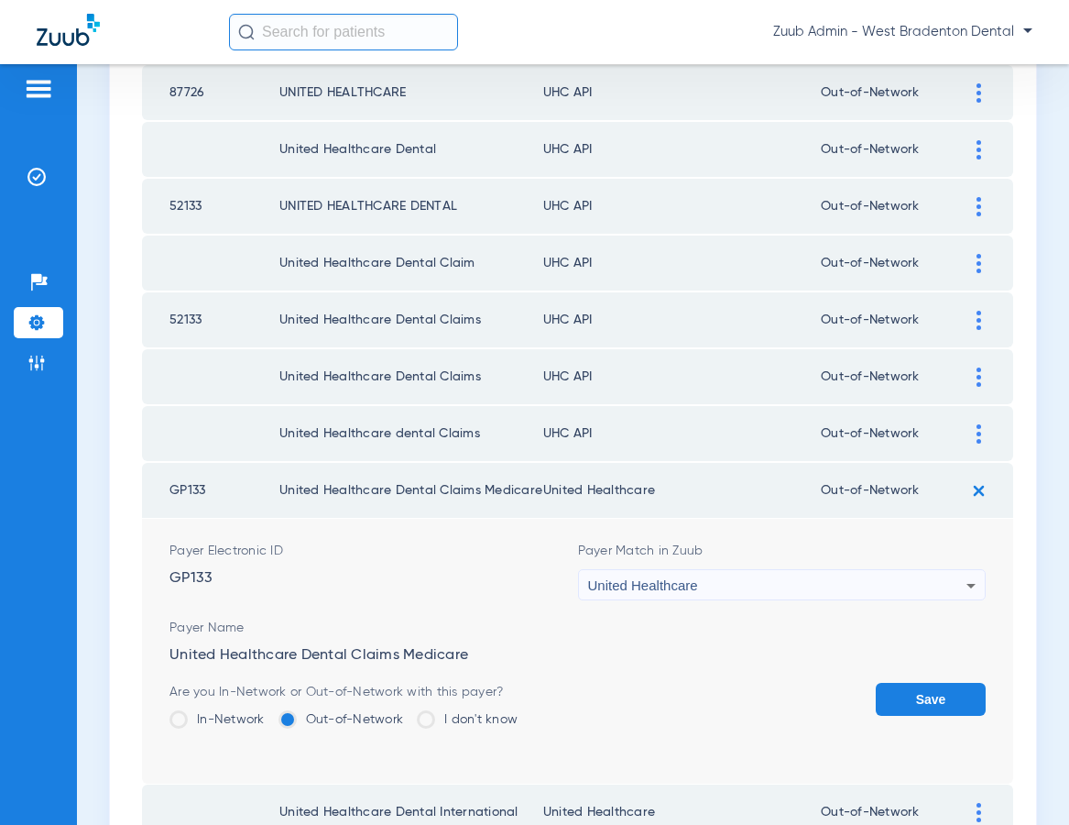
drag, startPoint x: 923, startPoint y: 688, endPoint x: 930, endPoint y: 574, distance: 113.8
click at [923, 688] on button "Save" at bounding box center [931, 699] width 110 height 33
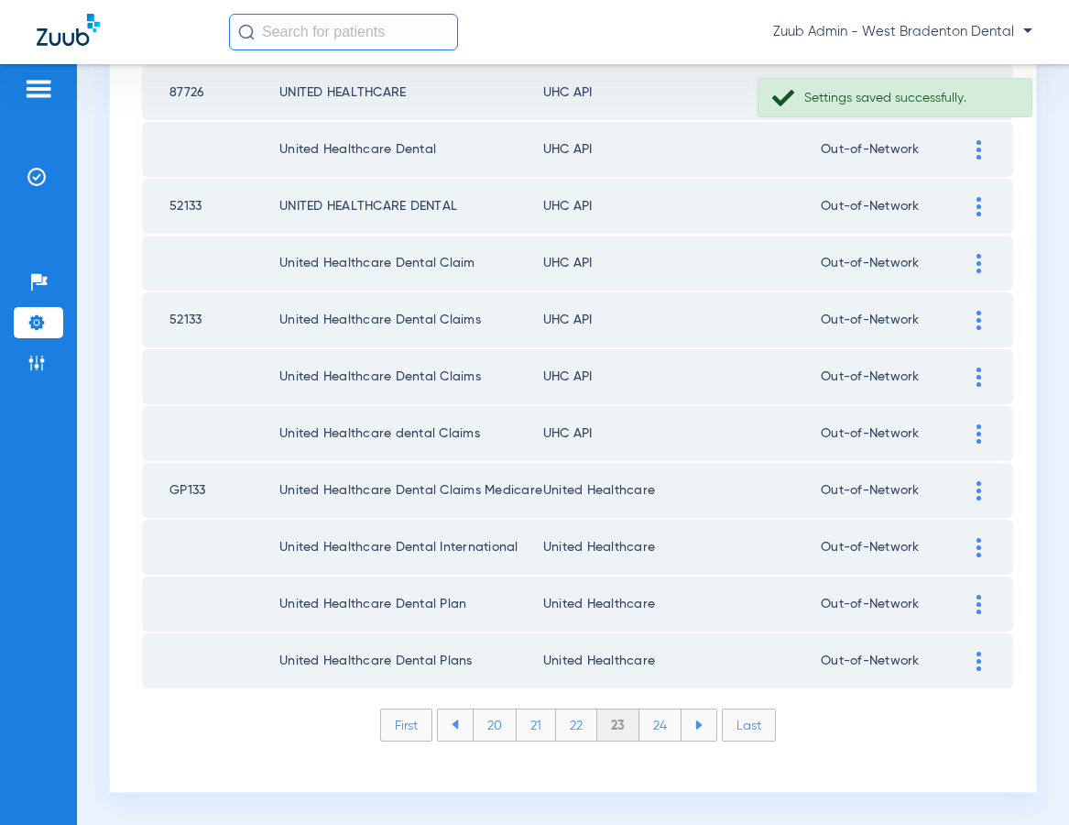
click at [977, 430] on img at bounding box center [979, 433] width 5 height 19
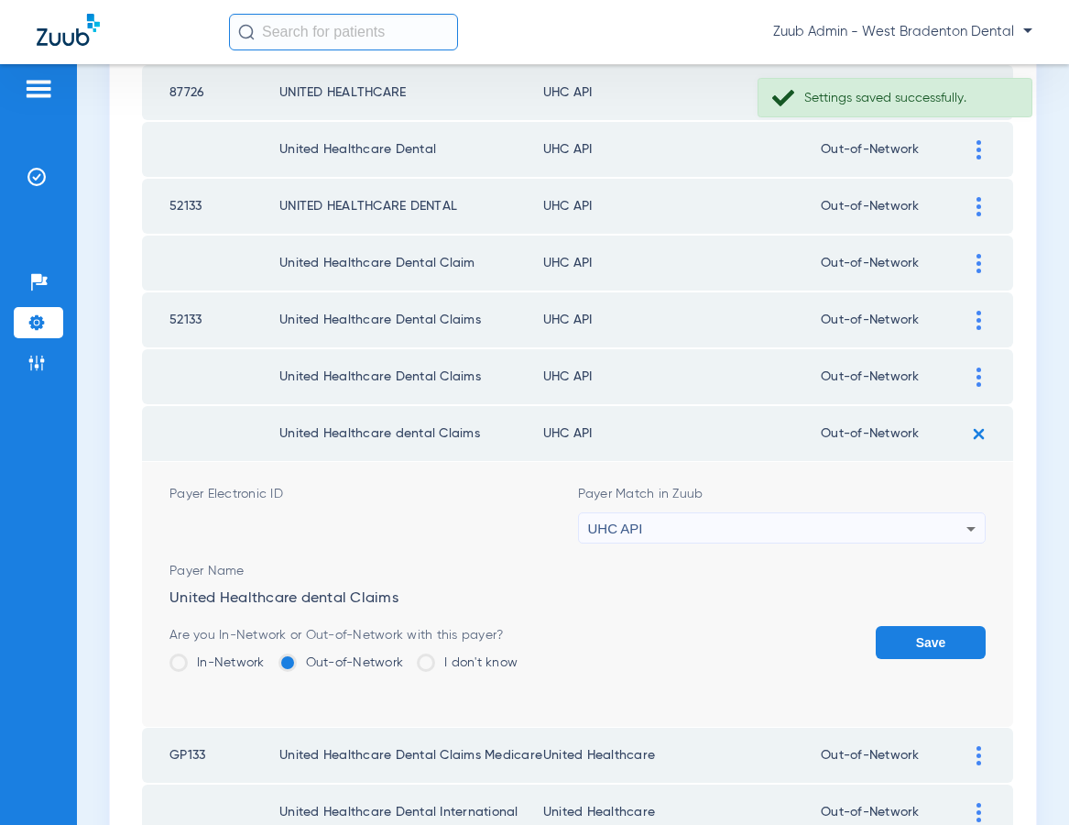
click at [792, 522] on div "UHC API" at bounding box center [777, 528] width 379 height 31
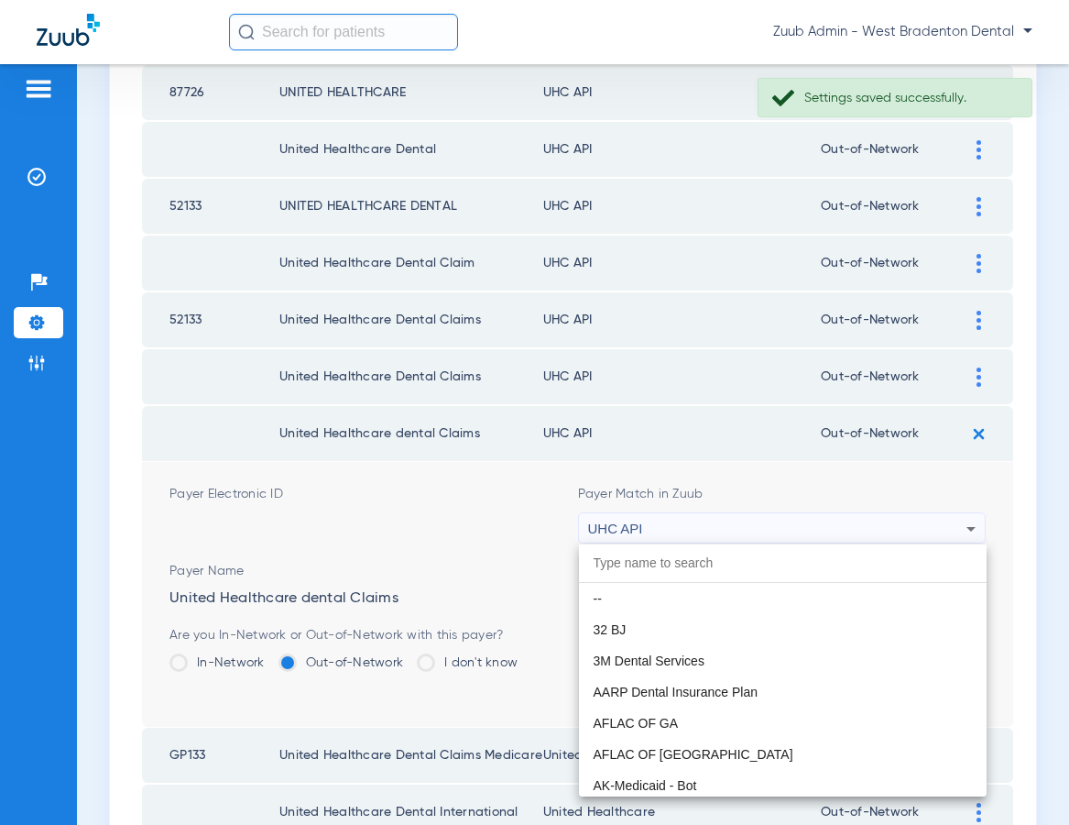
scroll to position [11250, 0]
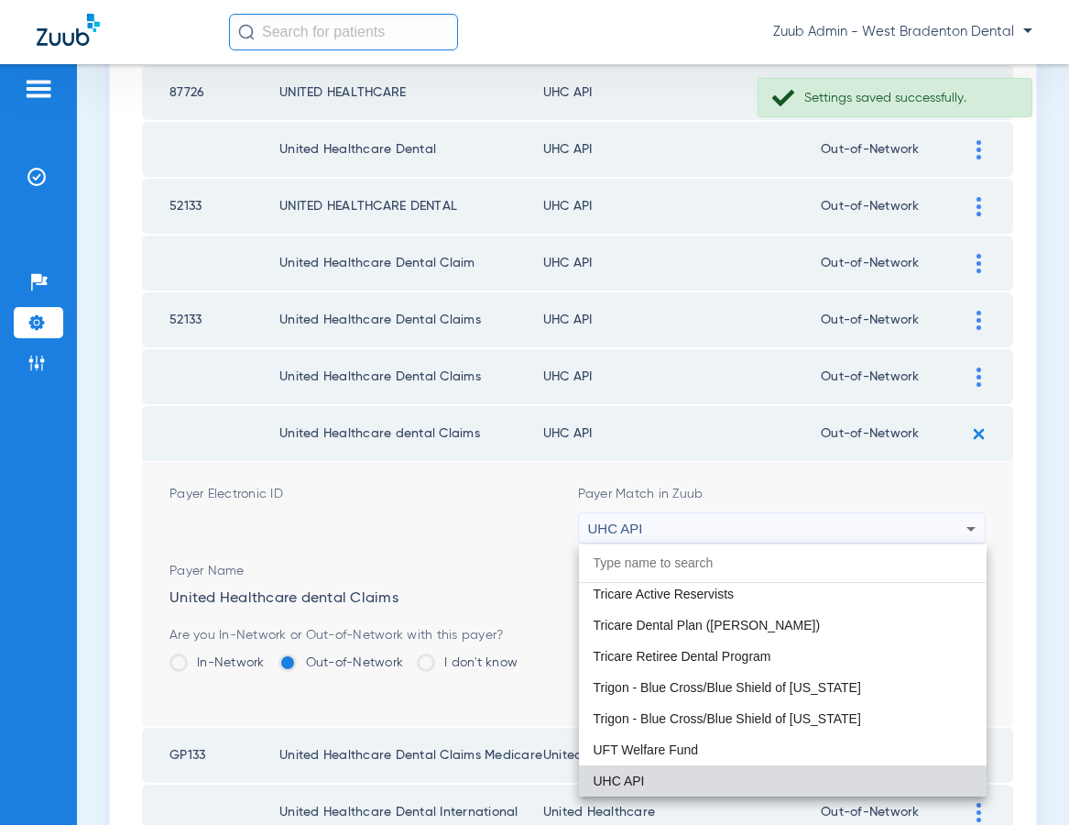
paste input "United Healthcare"
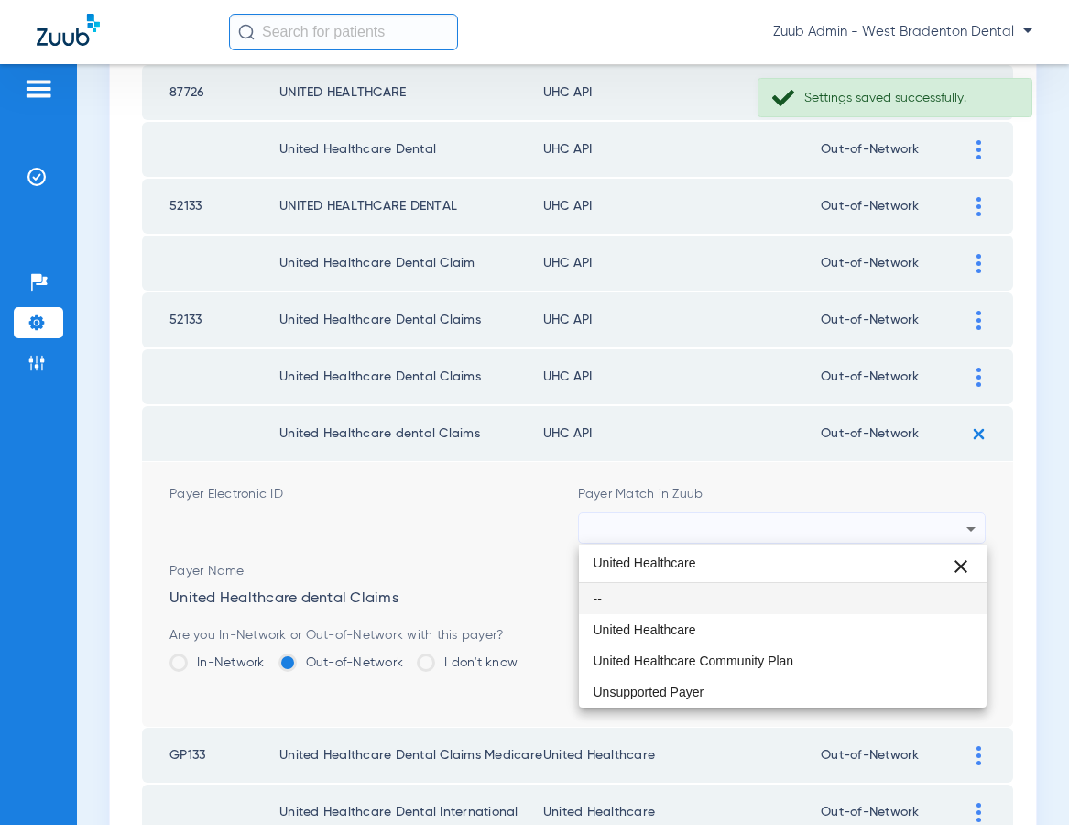
scroll to position [0, 0]
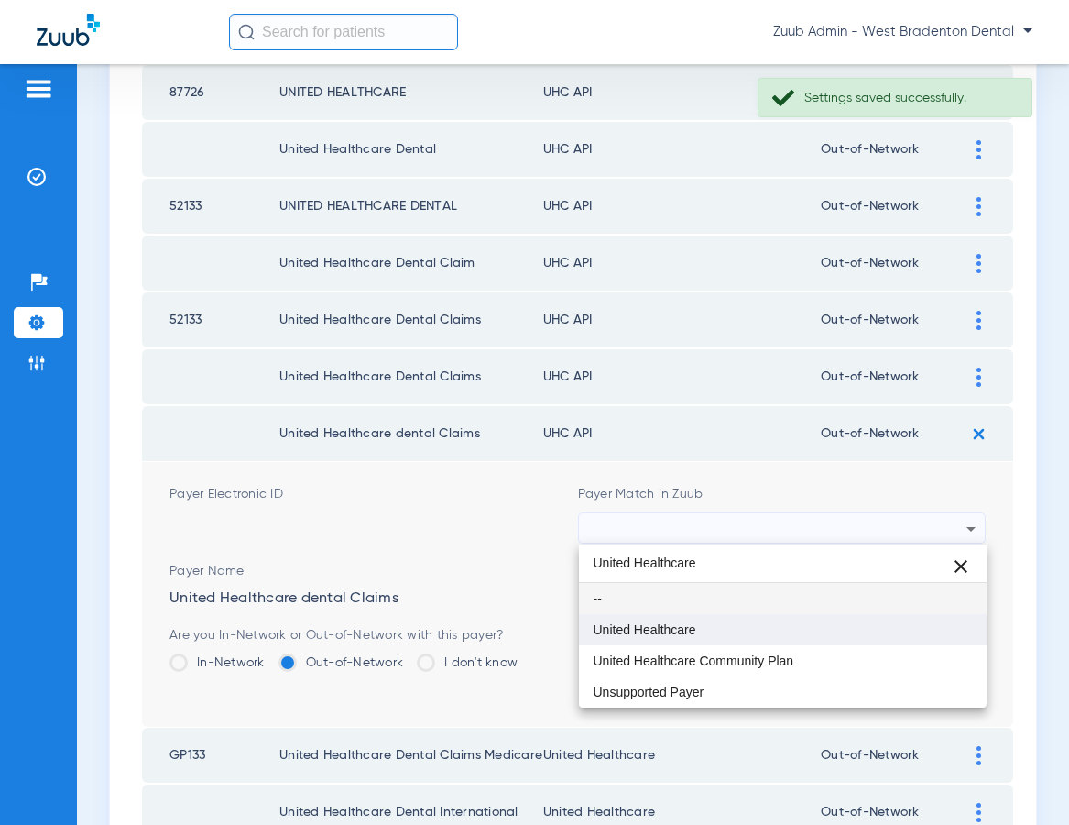
type input "United Healthcare"
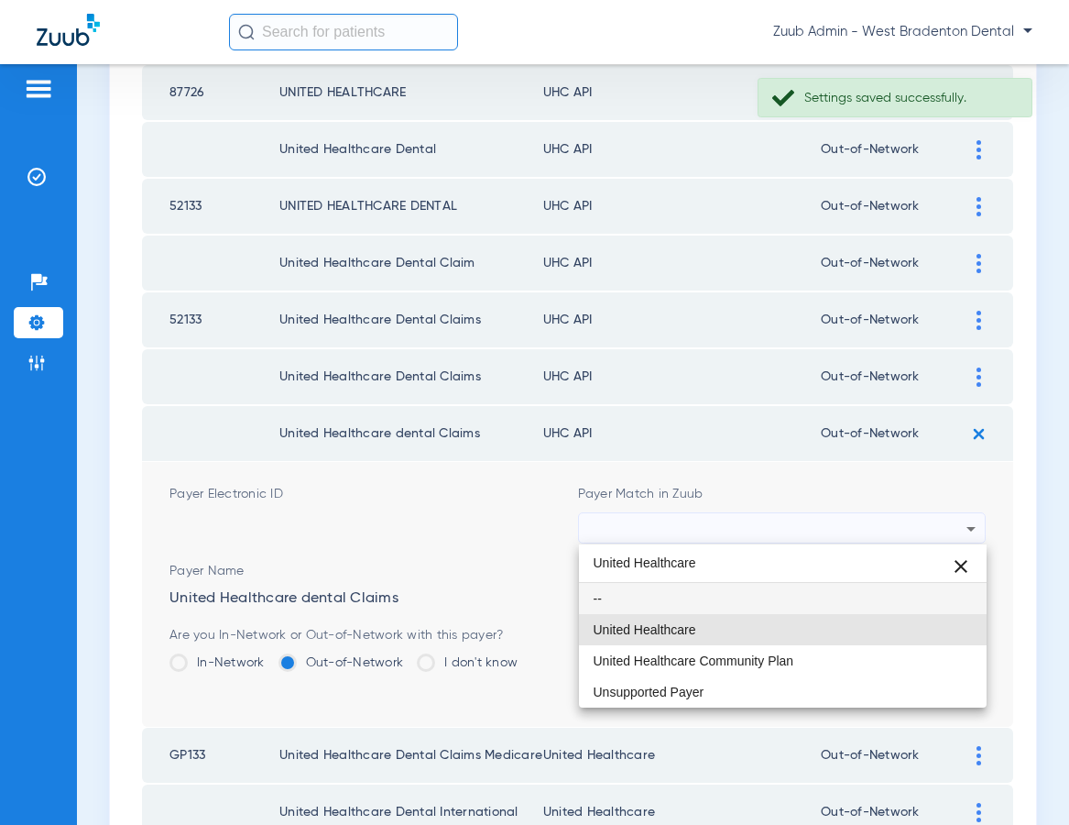
drag, startPoint x: 700, startPoint y: 633, endPoint x: 806, endPoint y: 638, distance: 106.4
click at [700, 633] on mat-option "United Healthcare" at bounding box center [783, 629] width 409 height 31
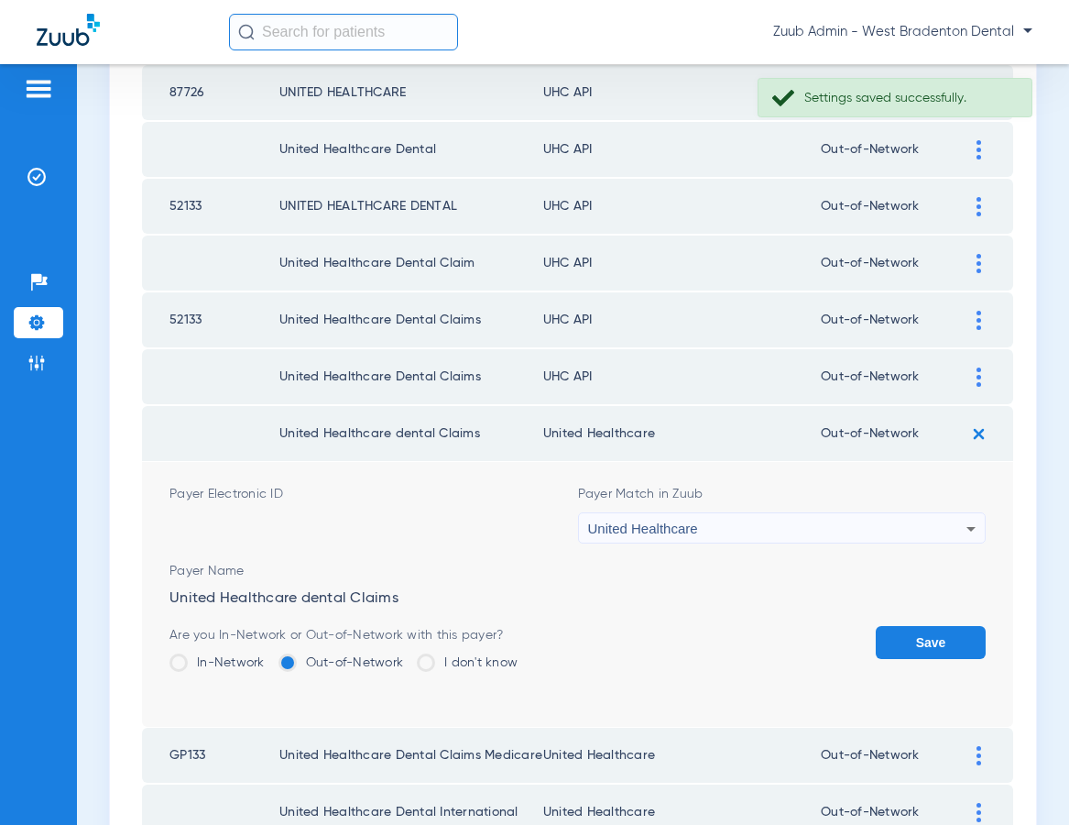
click at [896, 640] on button "Save" at bounding box center [931, 642] width 110 height 33
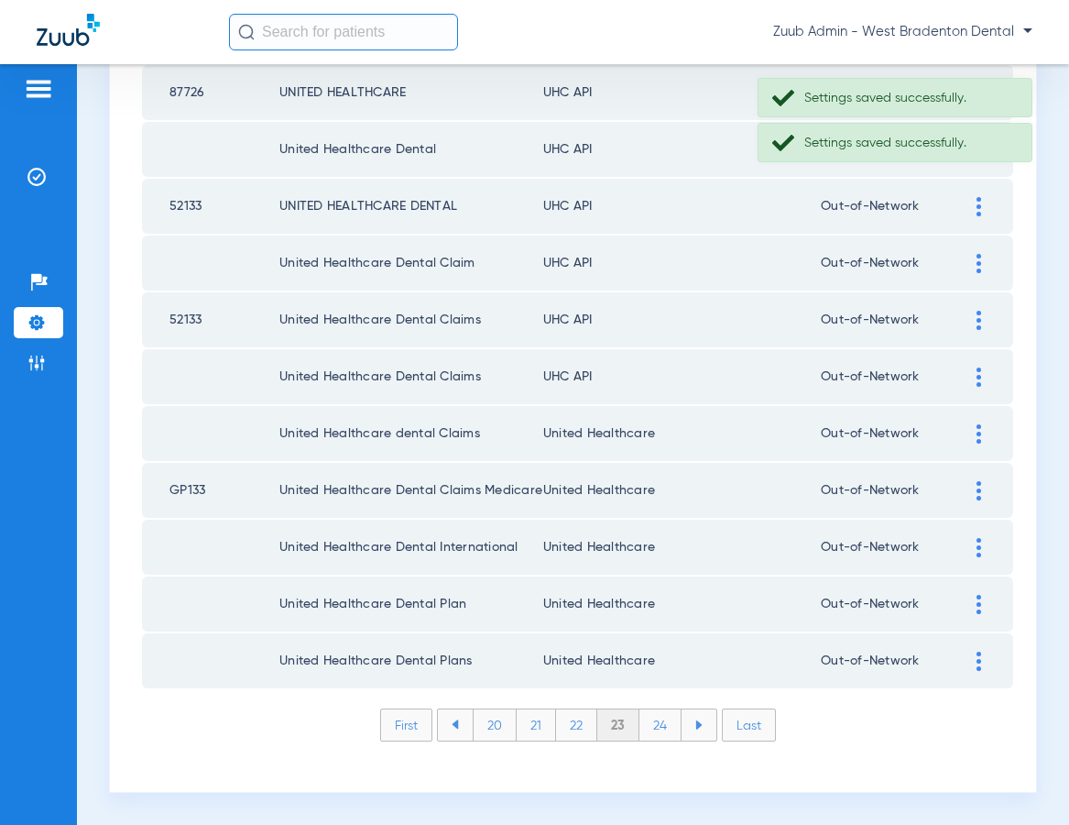
click at [973, 373] on div at bounding box center [979, 376] width 32 height 19
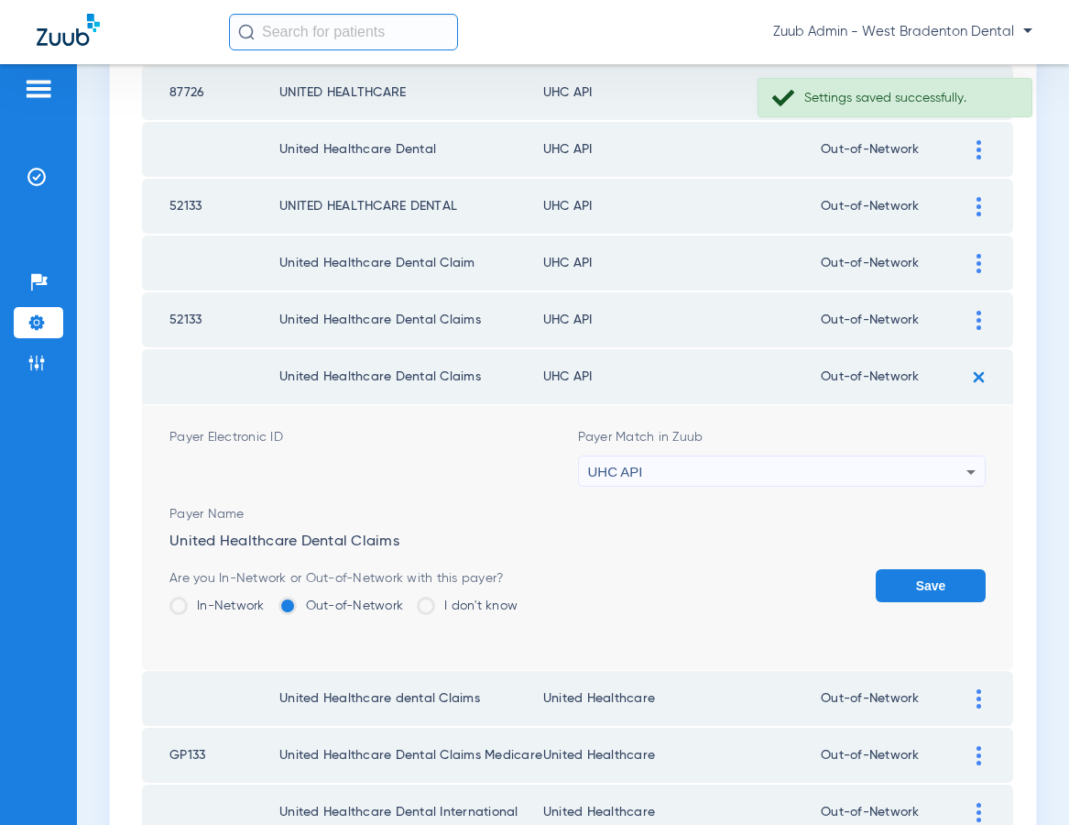
click at [762, 464] on div "UHC API" at bounding box center [777, 471] width 379 height 31
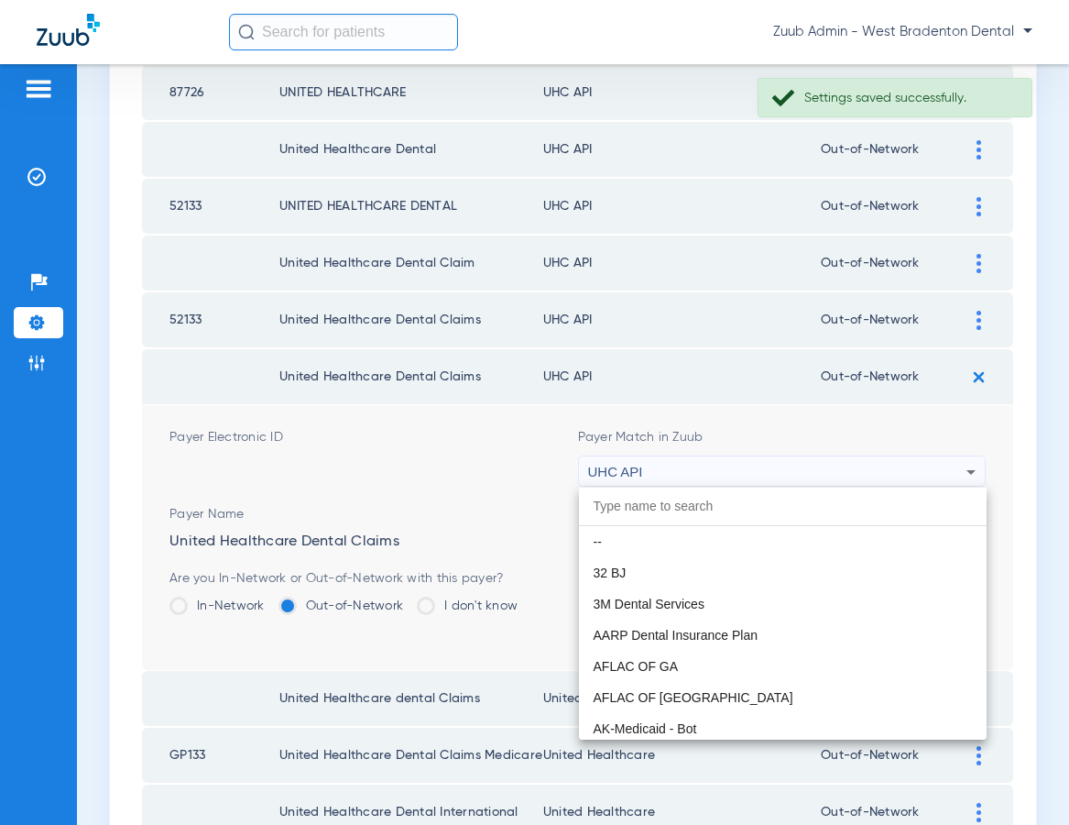
scroll to position [11250, 0]
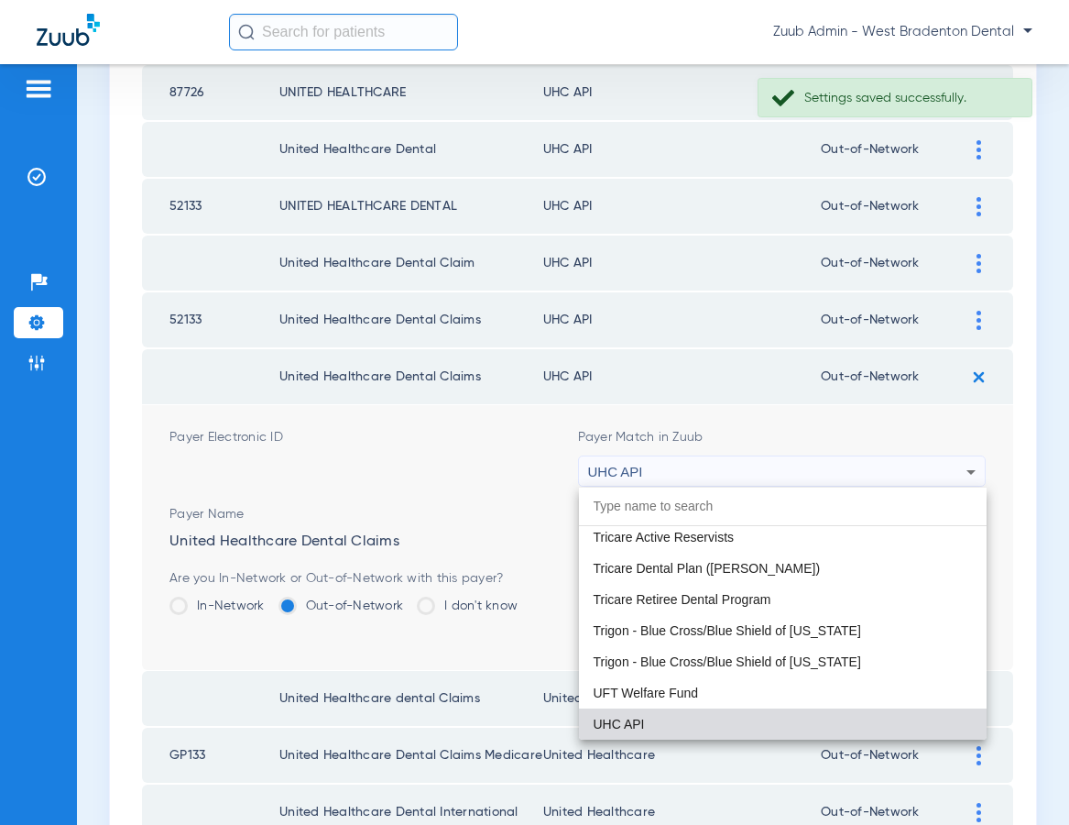
paste input "United Healthcare"
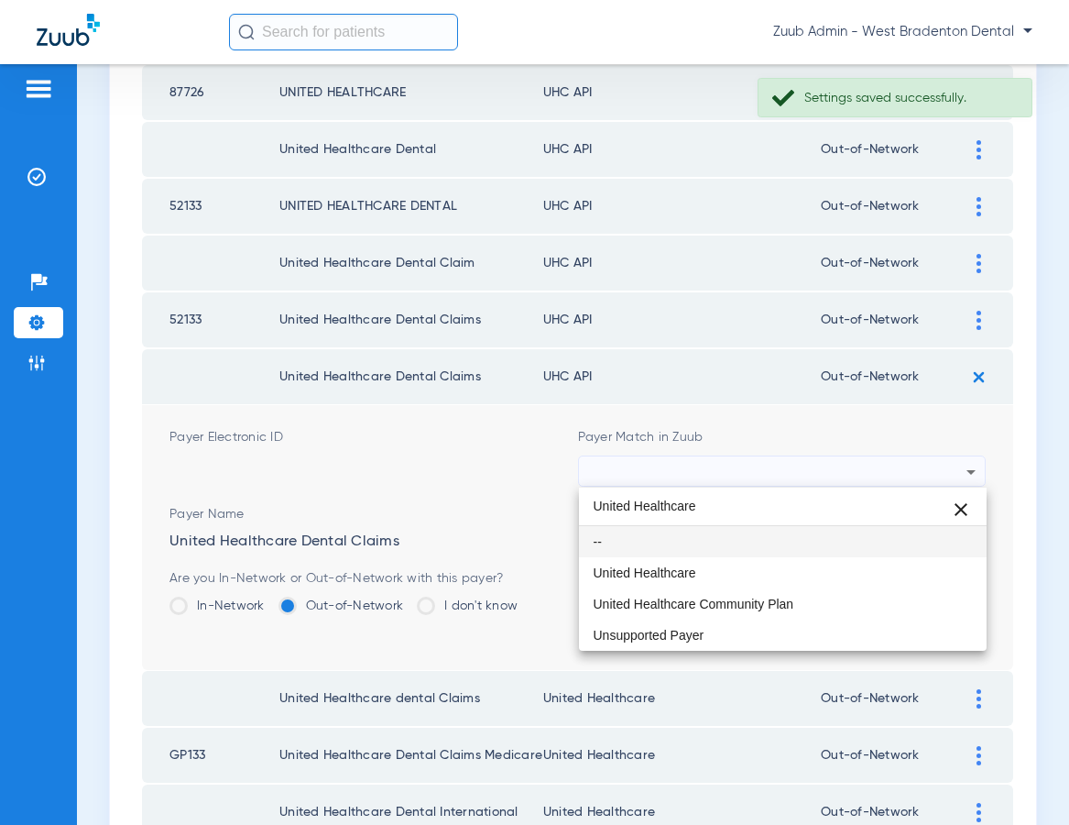
scroll to position [0, 0]
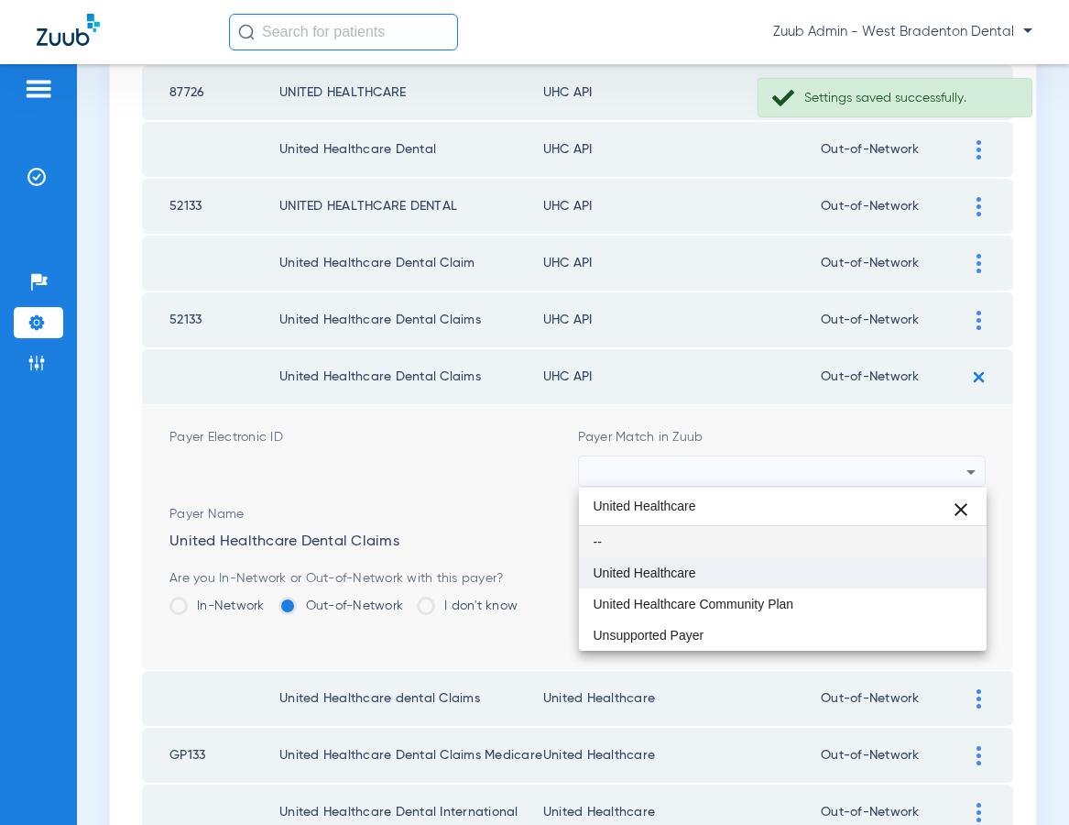
type input "United Healthcare"
click at [695, 574] on span "United Healthcare" at bounding box center [645, 572] width 103 height 13
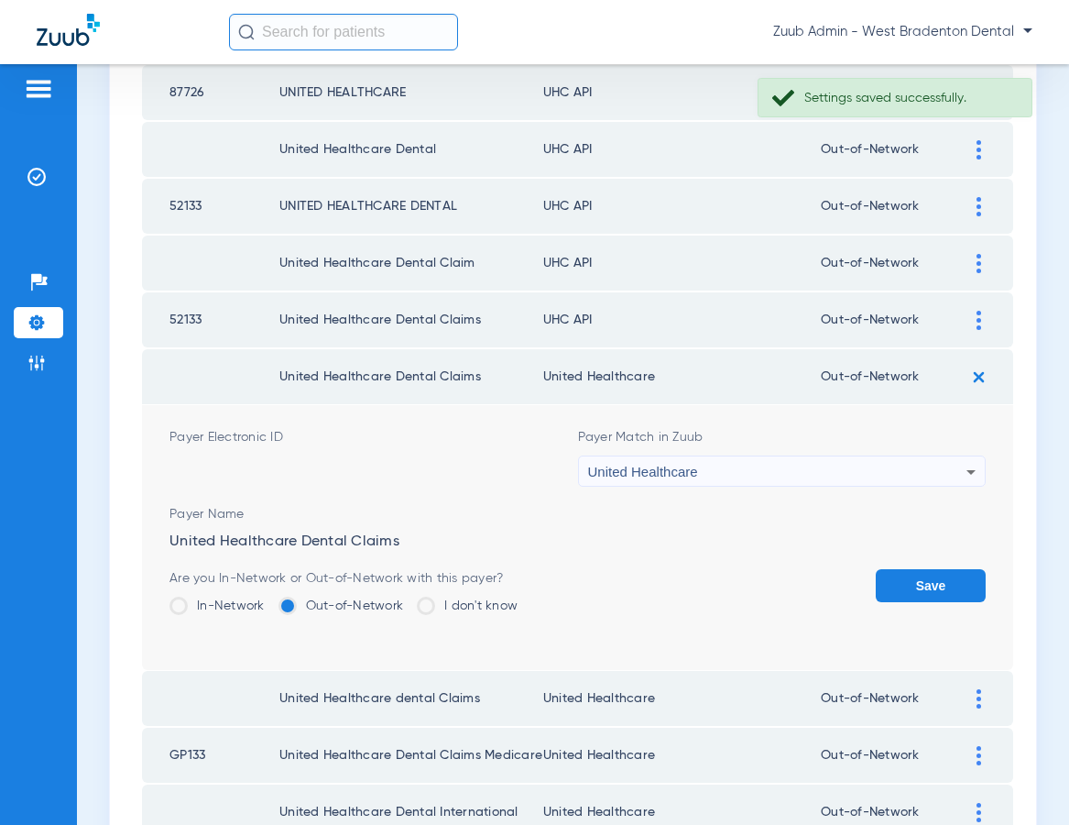
click at [892, 585] on button "Save" at bounding box center [931, 585] width 110 height 33
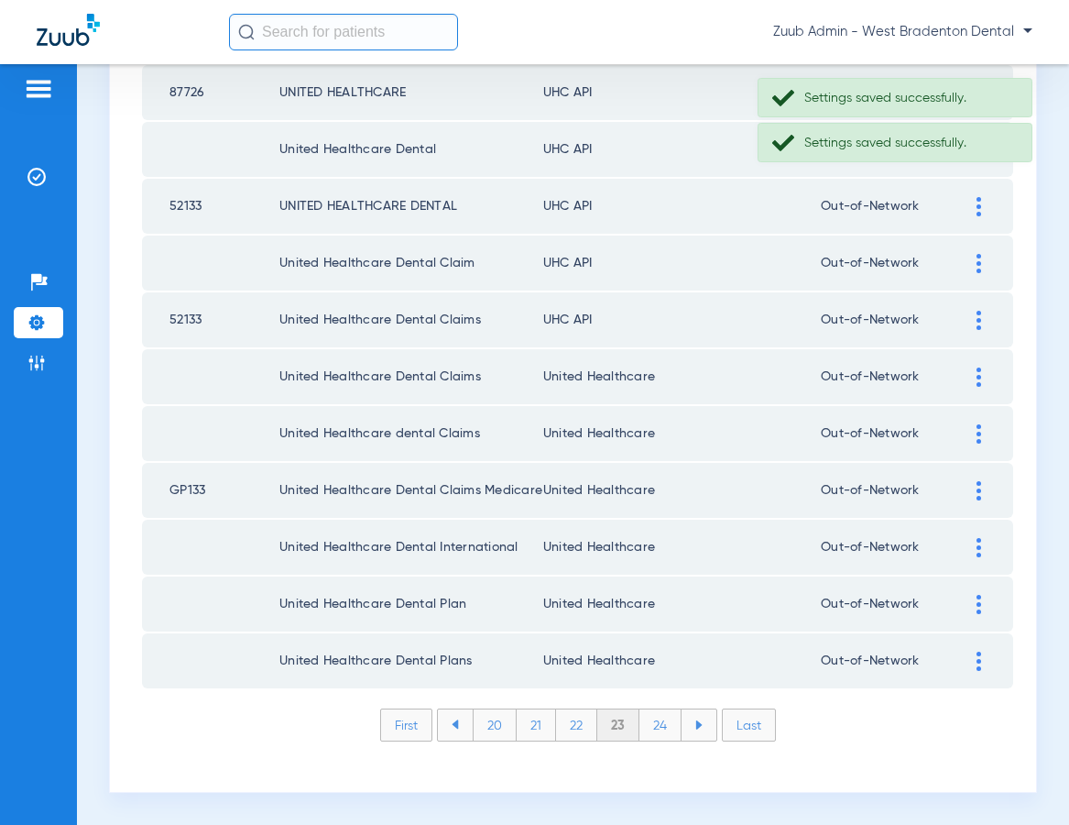
click at [977, 317] on img at bounding box center [979, 320] width 5 height 19
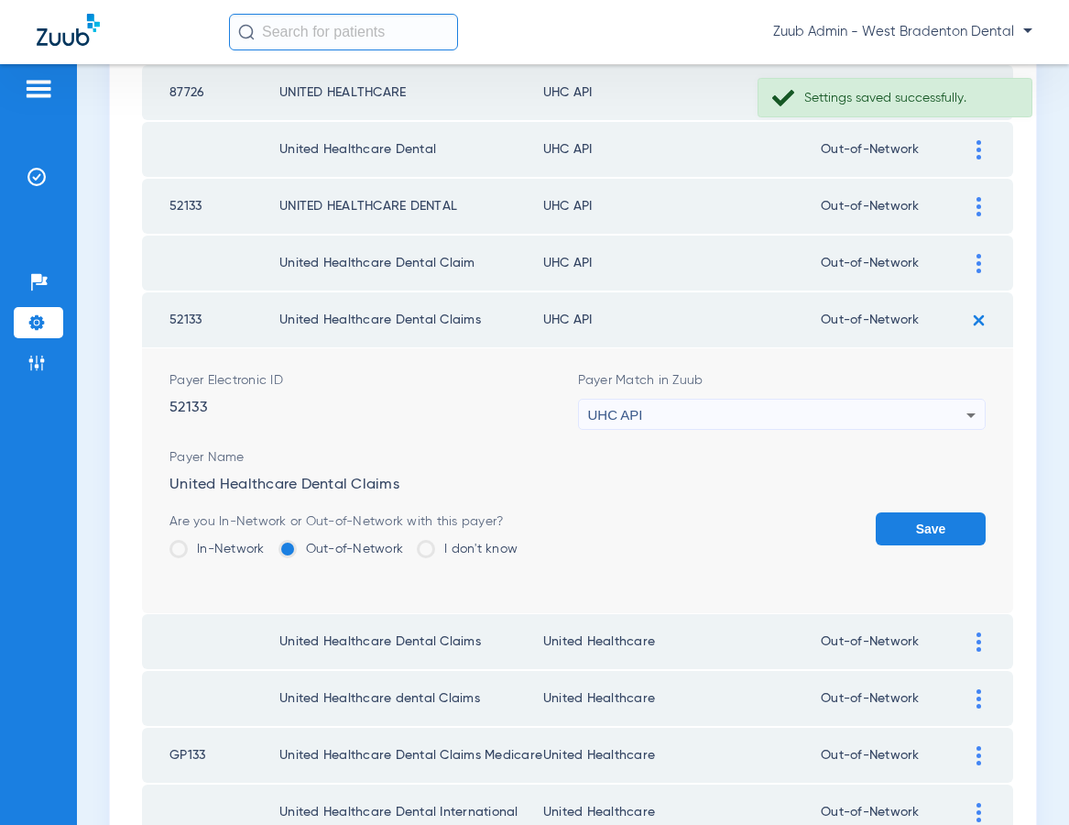
click at [886, 404] on div "UHC API" at bounding box center [777, 414] width 379 height 31
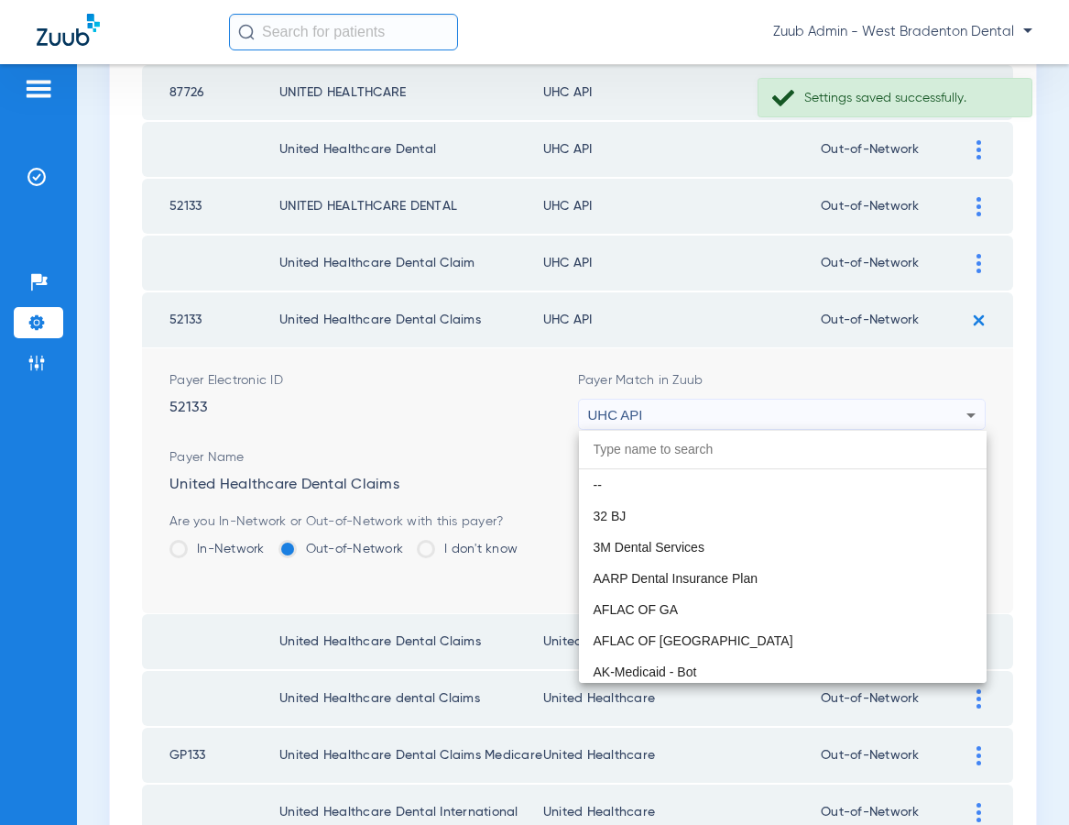
scroll to position [11250, 0]
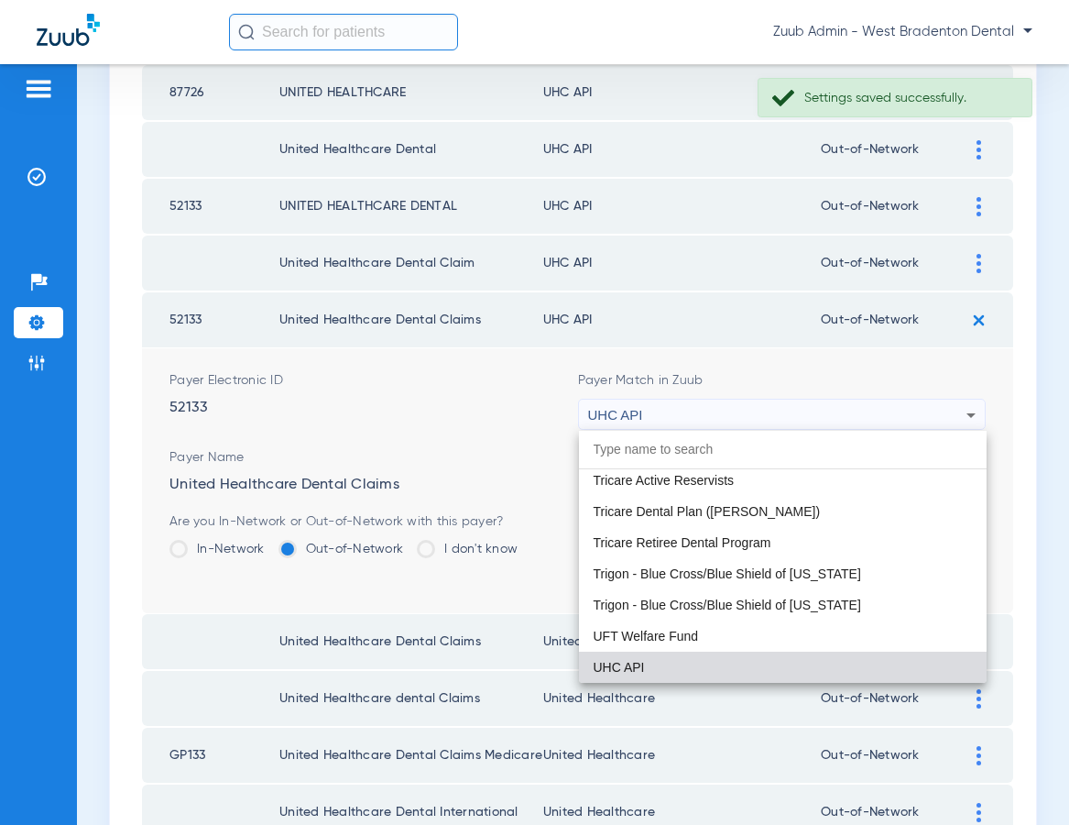
paste input "United Healthcare"
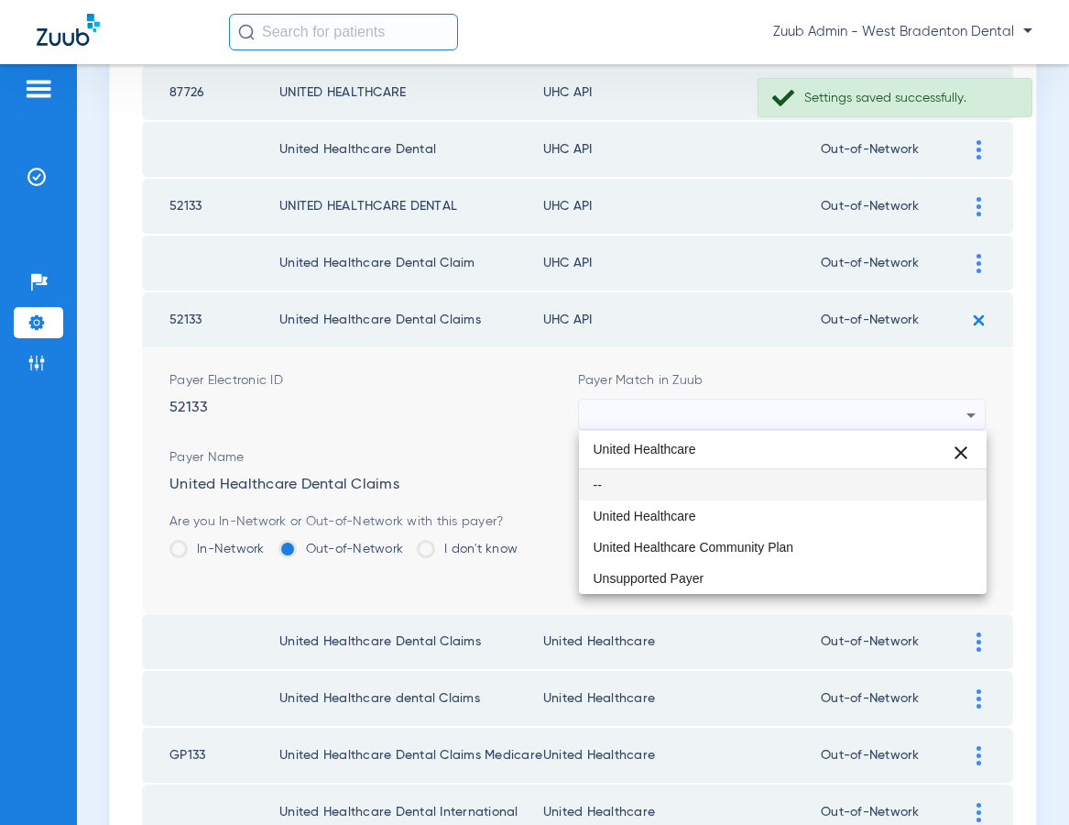
scroll to position [0, 0]
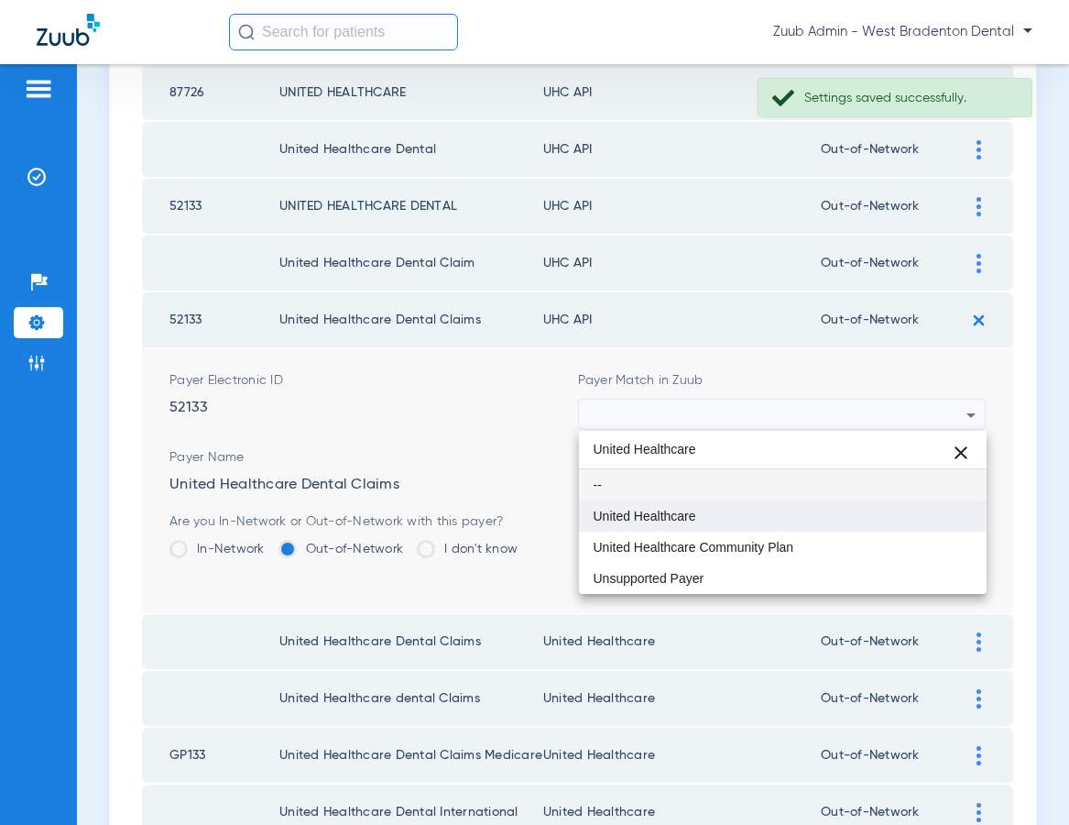
type input "United Healthcare"
click at [722, 524] on mat-option "United Healthcare" at bounding box center [783, 515] width 409 height 31
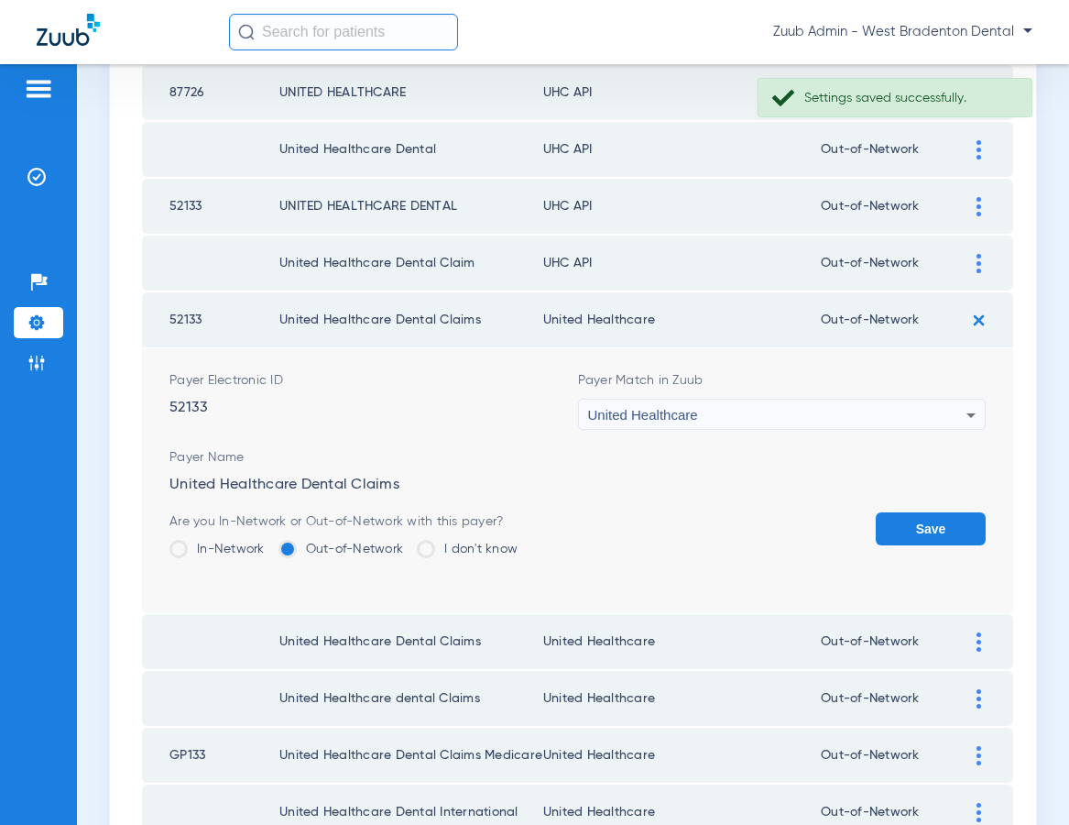
click at [916, 526] on button "Save" at bounding box center [931, 528] width 110 height 33
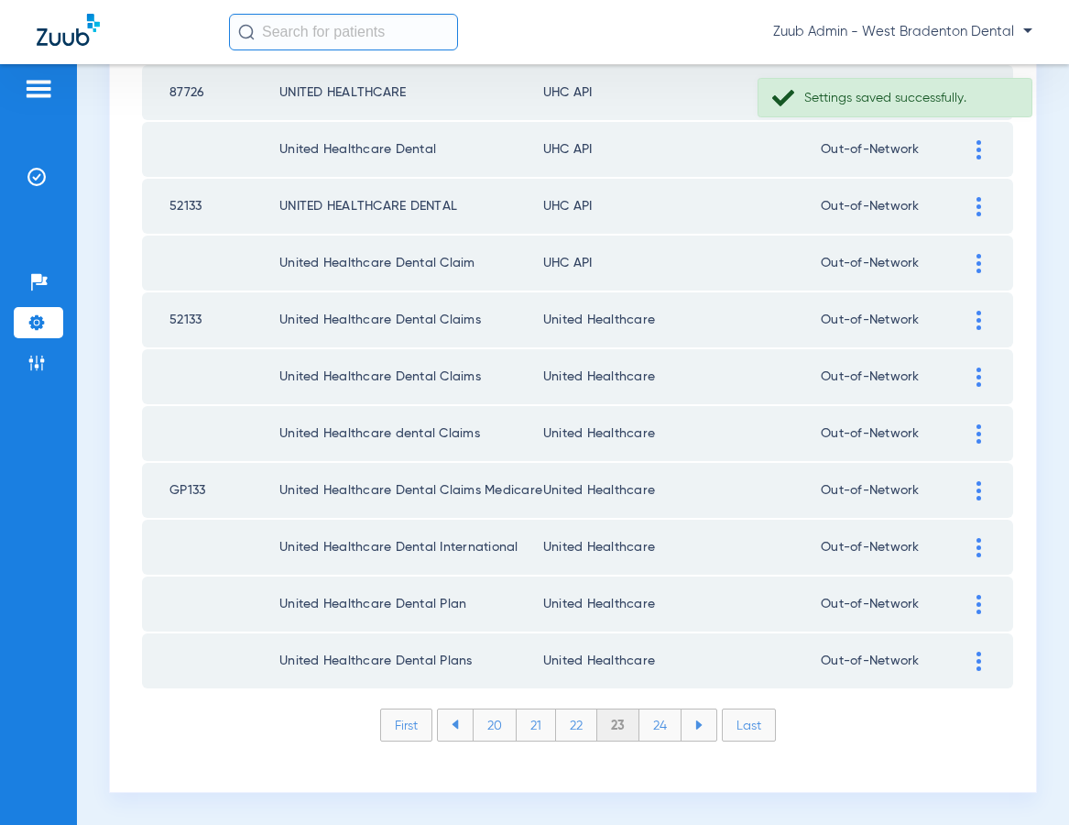
click at [977, 263] on img at bounding box center [979, 263] width 5 height 19
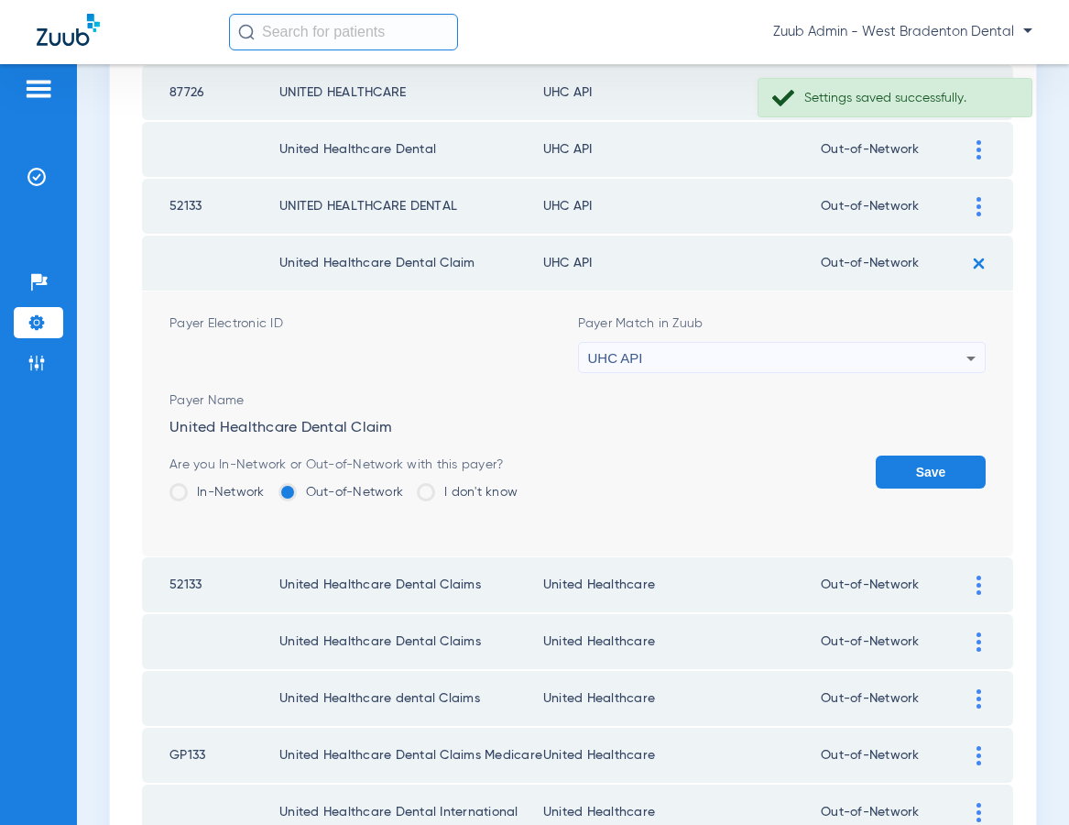
click at [861, 346] on div "UHC API" at bounding box center [777, 358] width 379 height 31
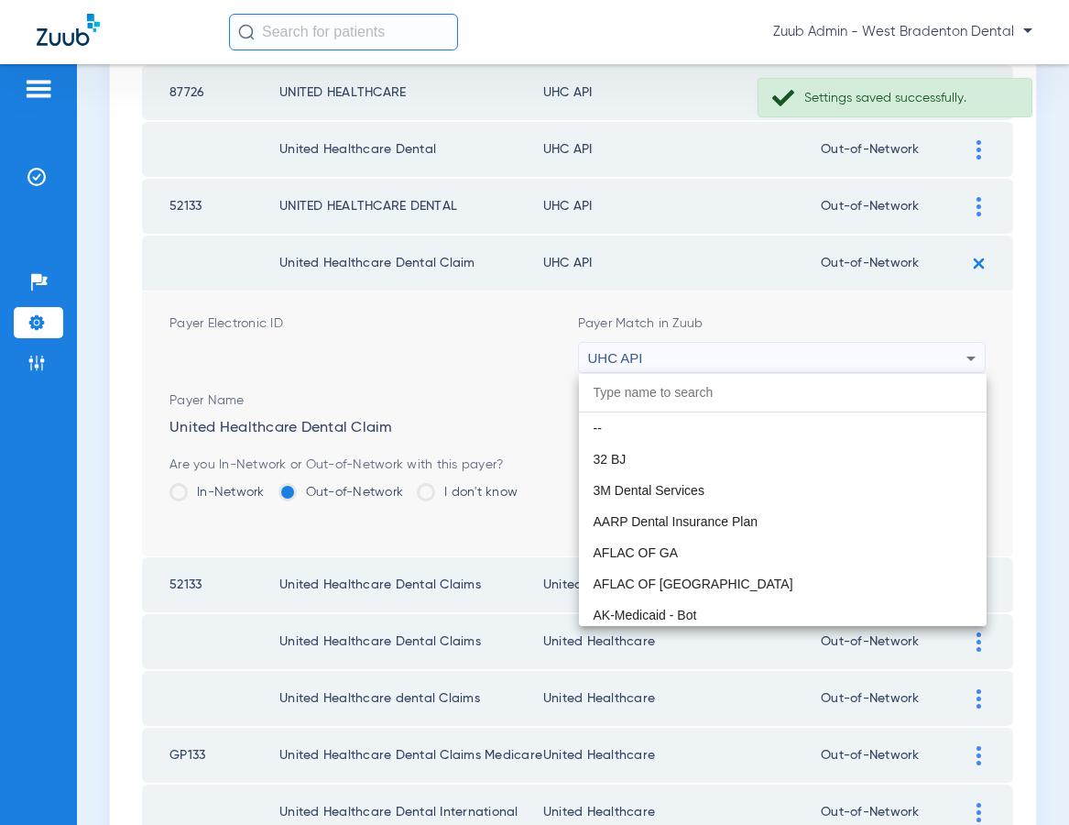
scroll to position [11250, 0]
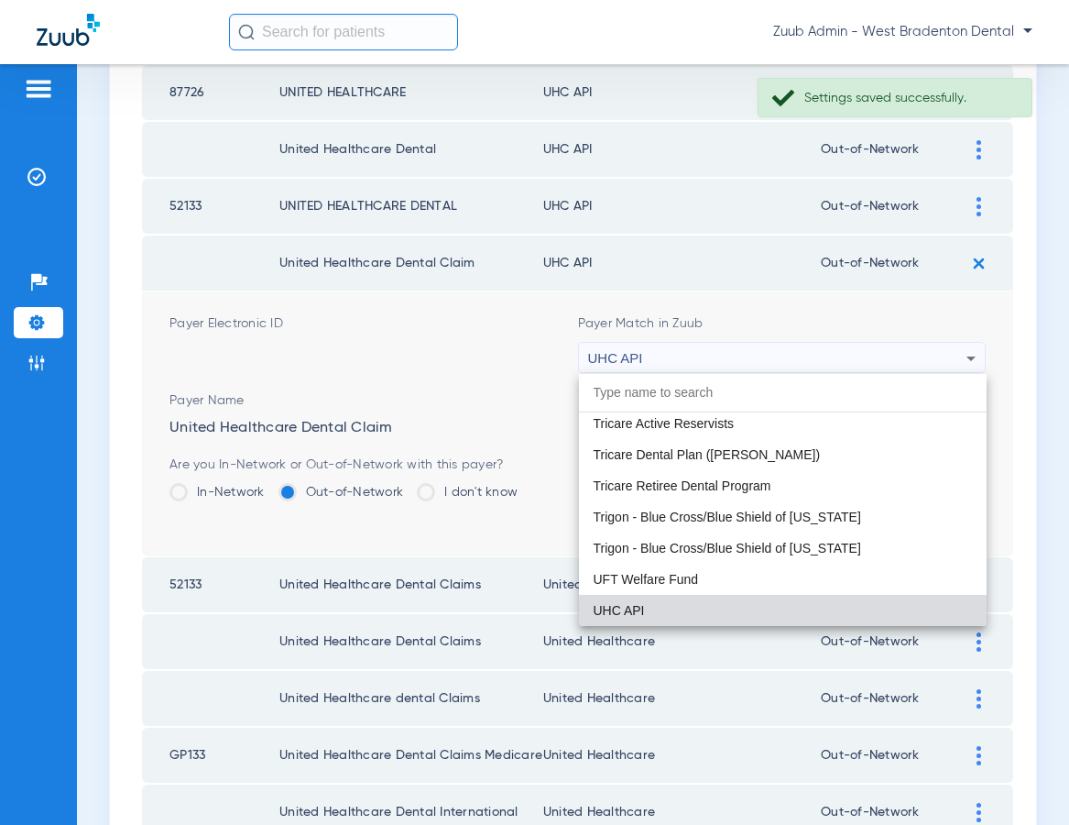
paste input "United Healthcare"
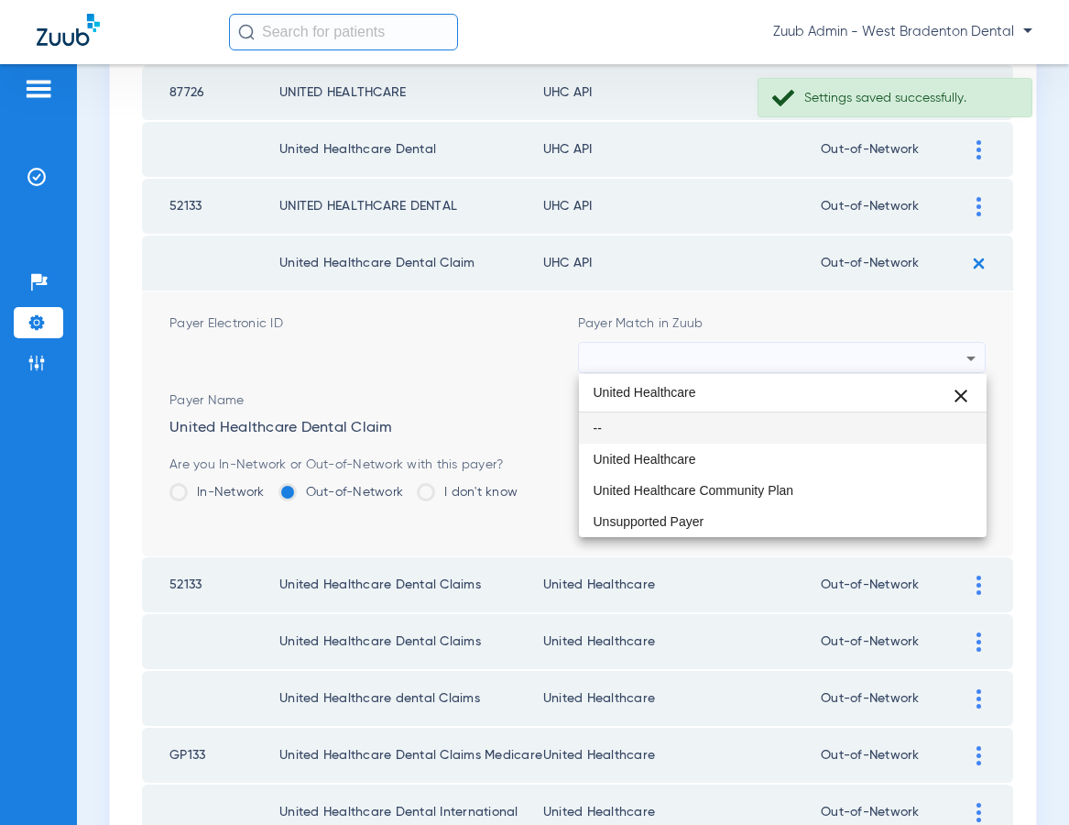
scroll to position [0, 0]
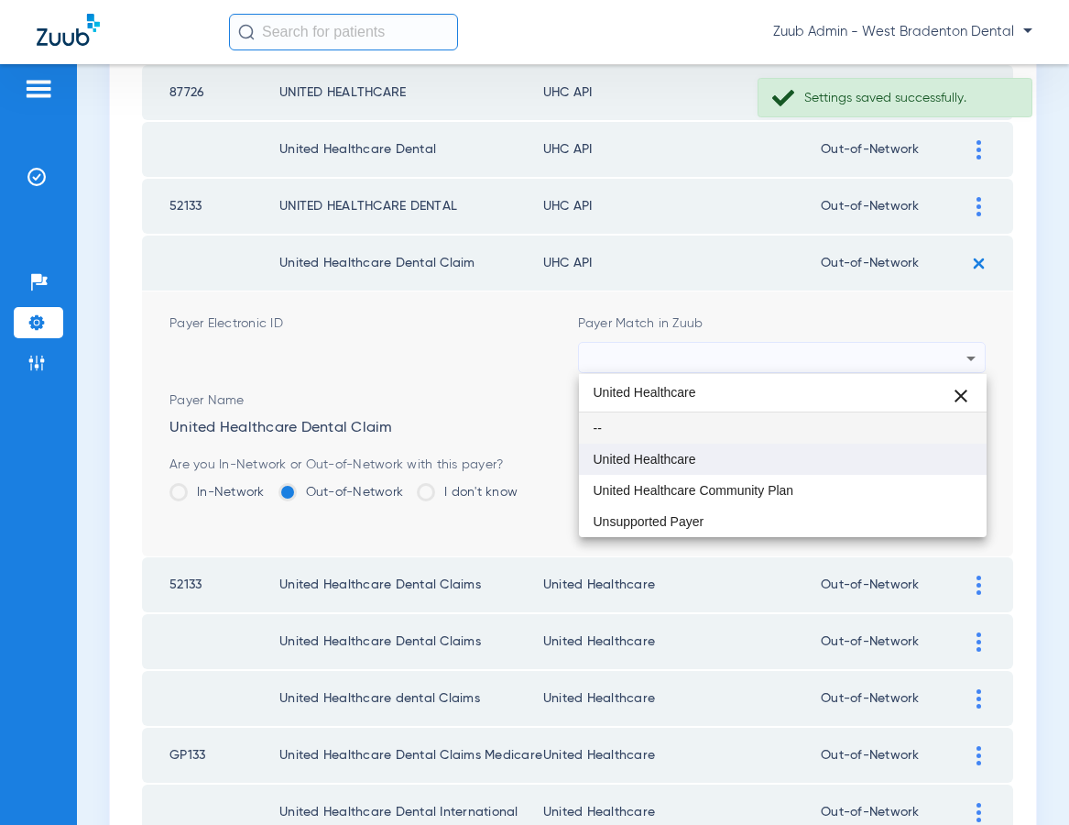
type input "United Healthcare"
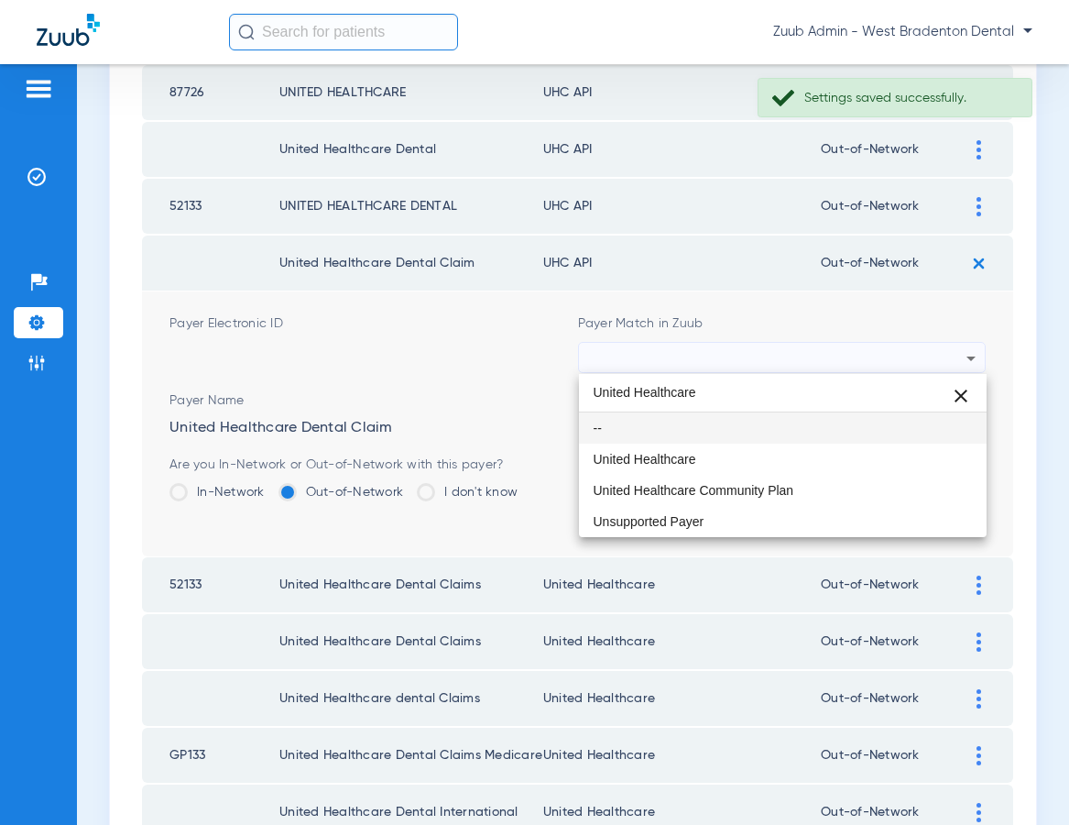
drag, startPoint x: 710, startPoint y: 462, endPoint x: 726, endPoint y: 455, distance: 16.8
click at [710, 462] on mat-option "United Healthcare" at bounding box center [783, 458] width 409 height 31
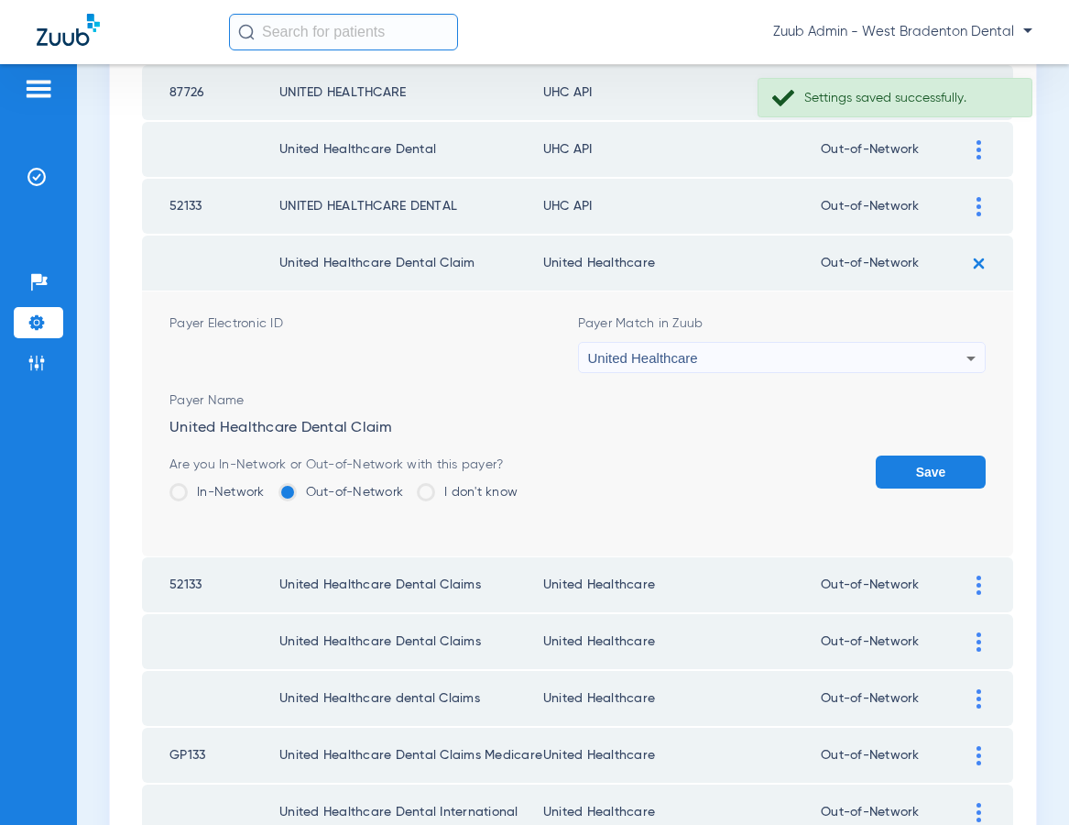
drag, startPoint x: 907, startPoint y: 474, endPoint x: 970, endPoint y: 202, distance: 278.5
click at [910, 464] on button "Save" at bounding box center [931, 471] width 110 height 33
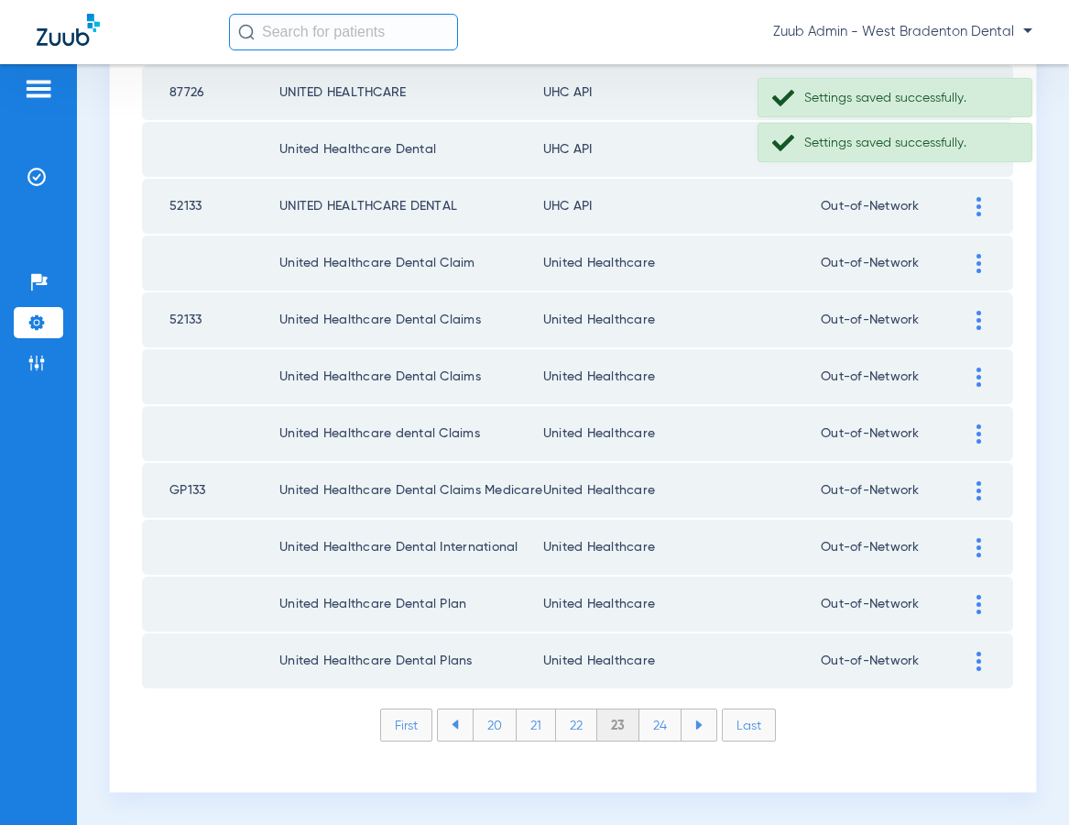
click at [977, 207] on img at bounding box center [979, 206] width 5 height 19
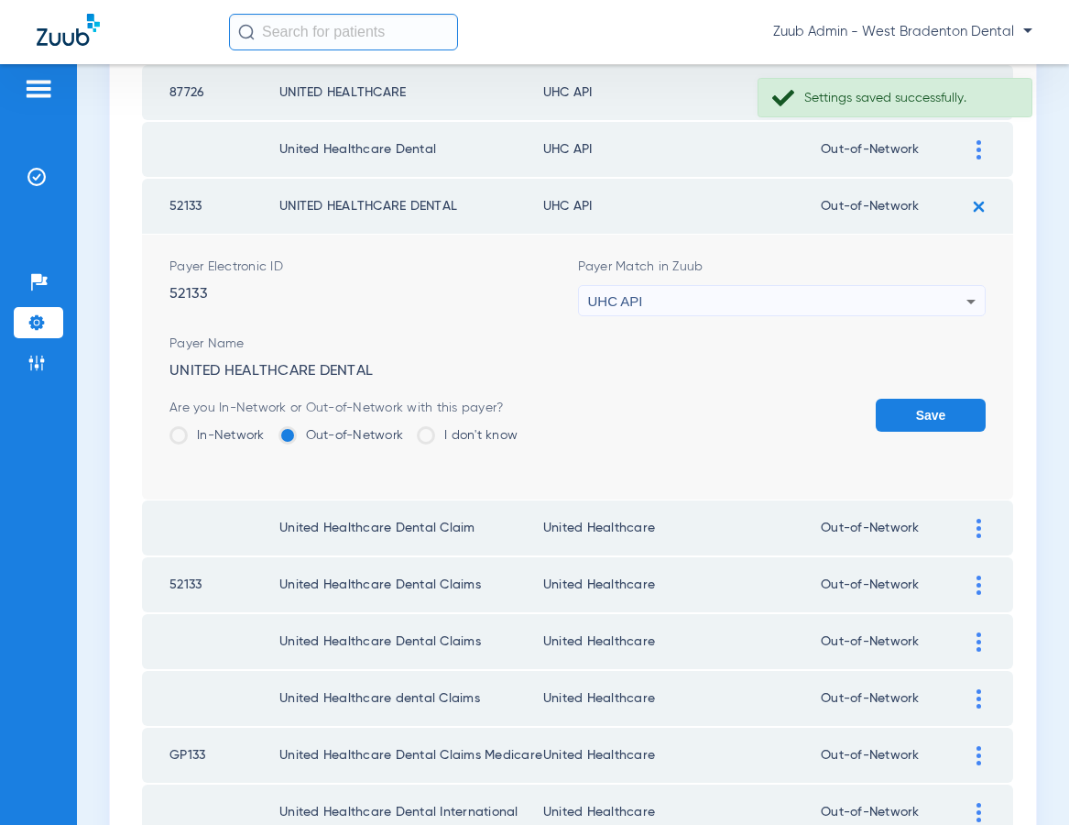
click at [803, 306] on div "UHC API" at bounding box center [777, 301] width 379 height 31
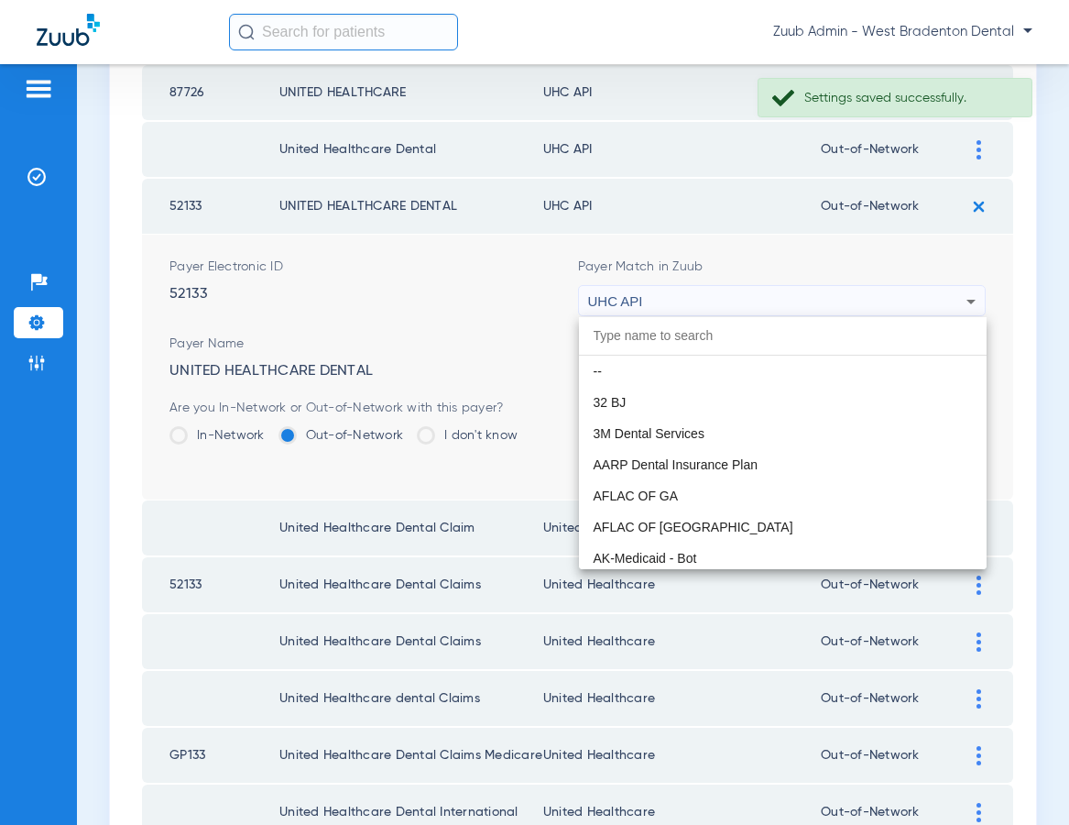
scroll to position [11250, 0]
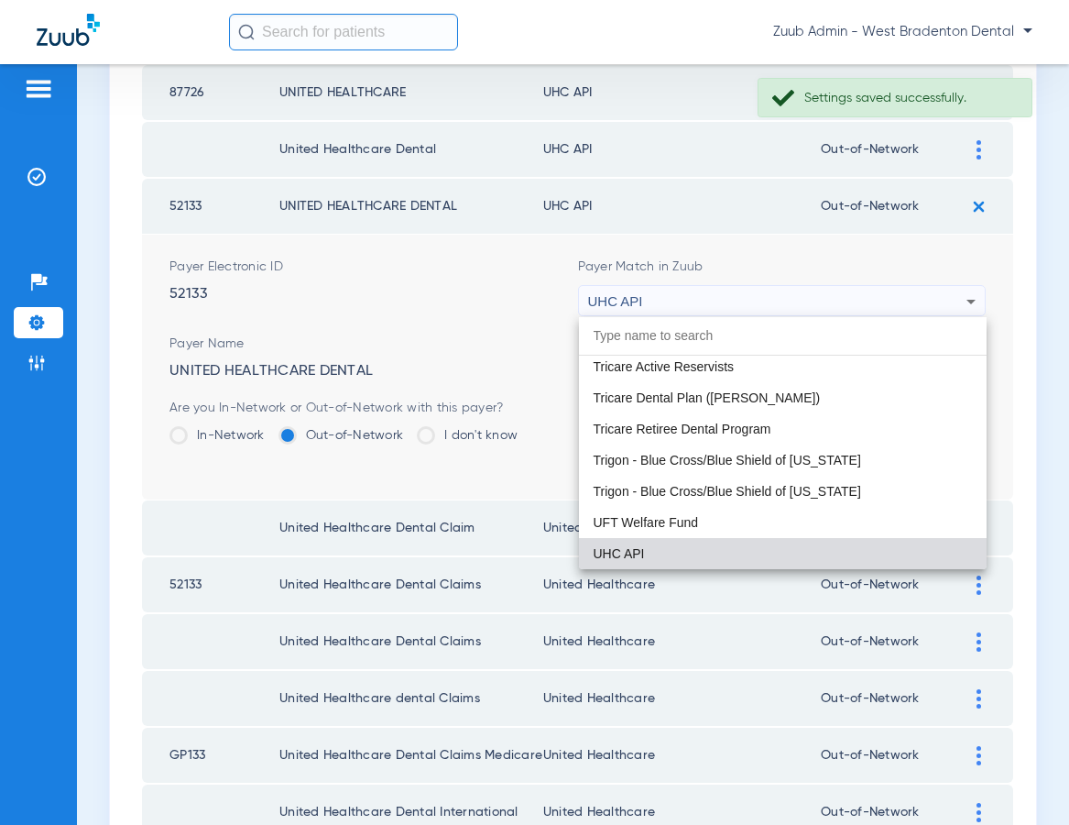
paste input "United Healthcare"
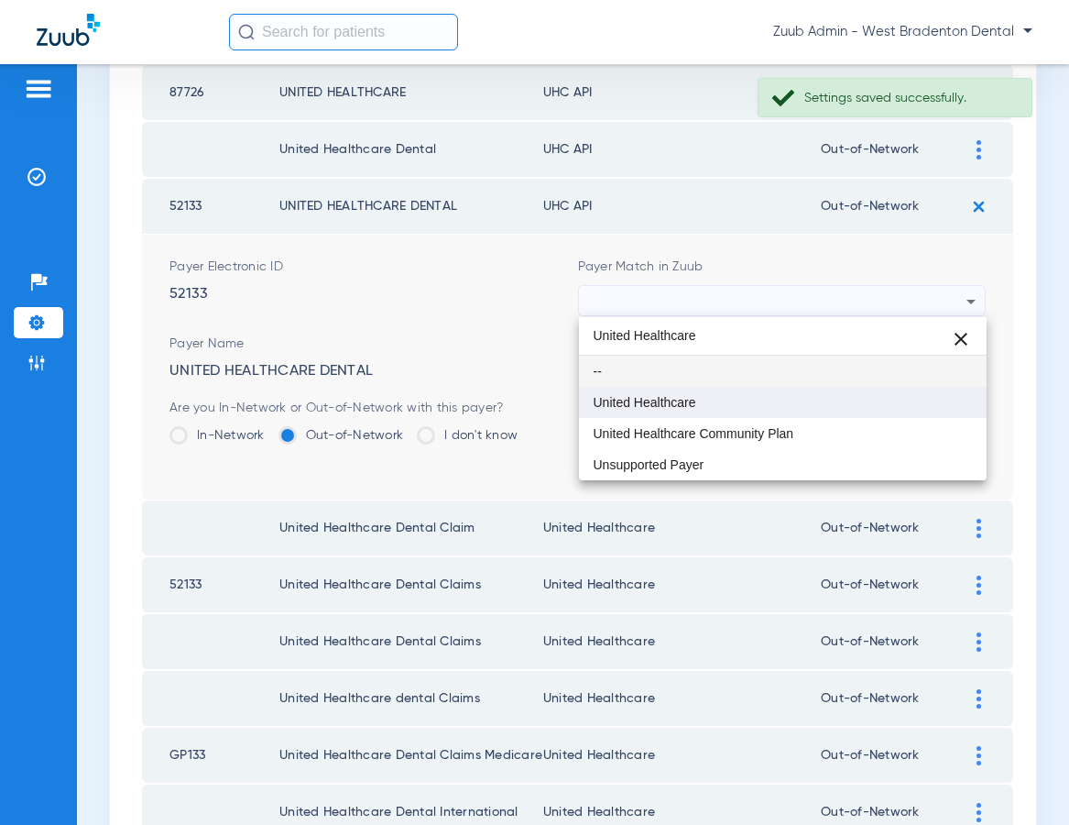
type input "United Healthcare"
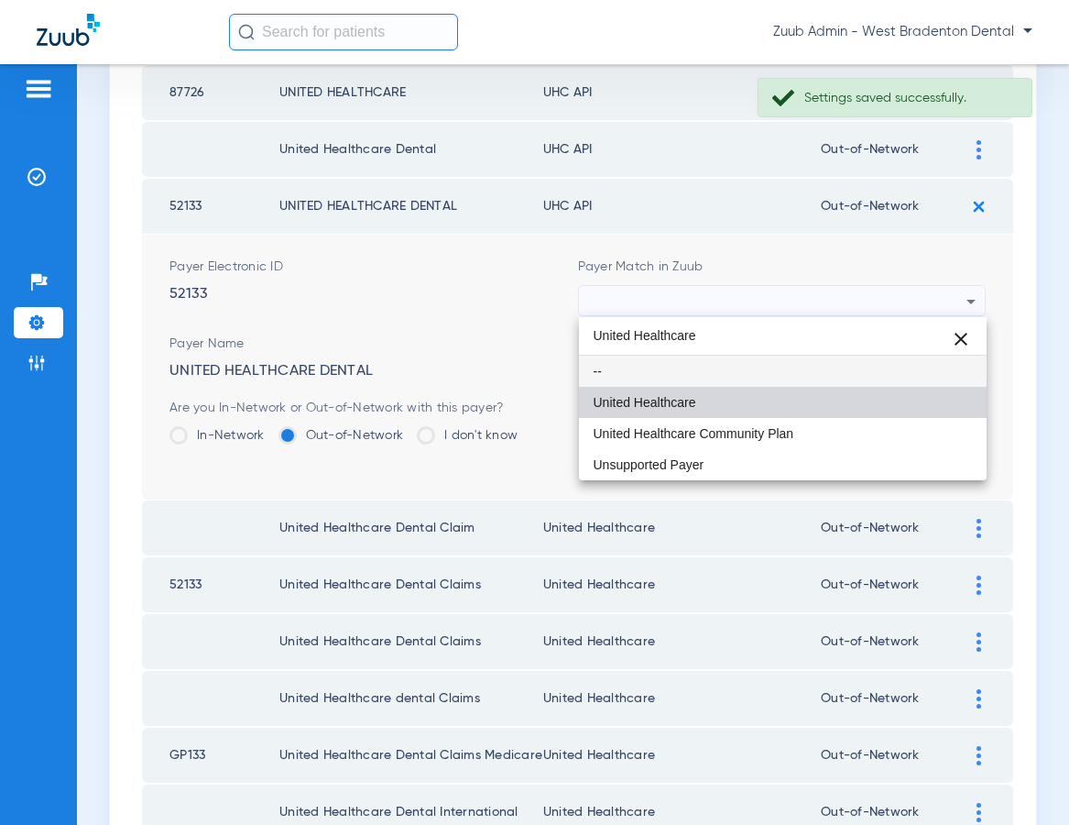
click at [743, 398] on mat-option "United Healthcare" at bounding box center [783, 402] width 409 height 31
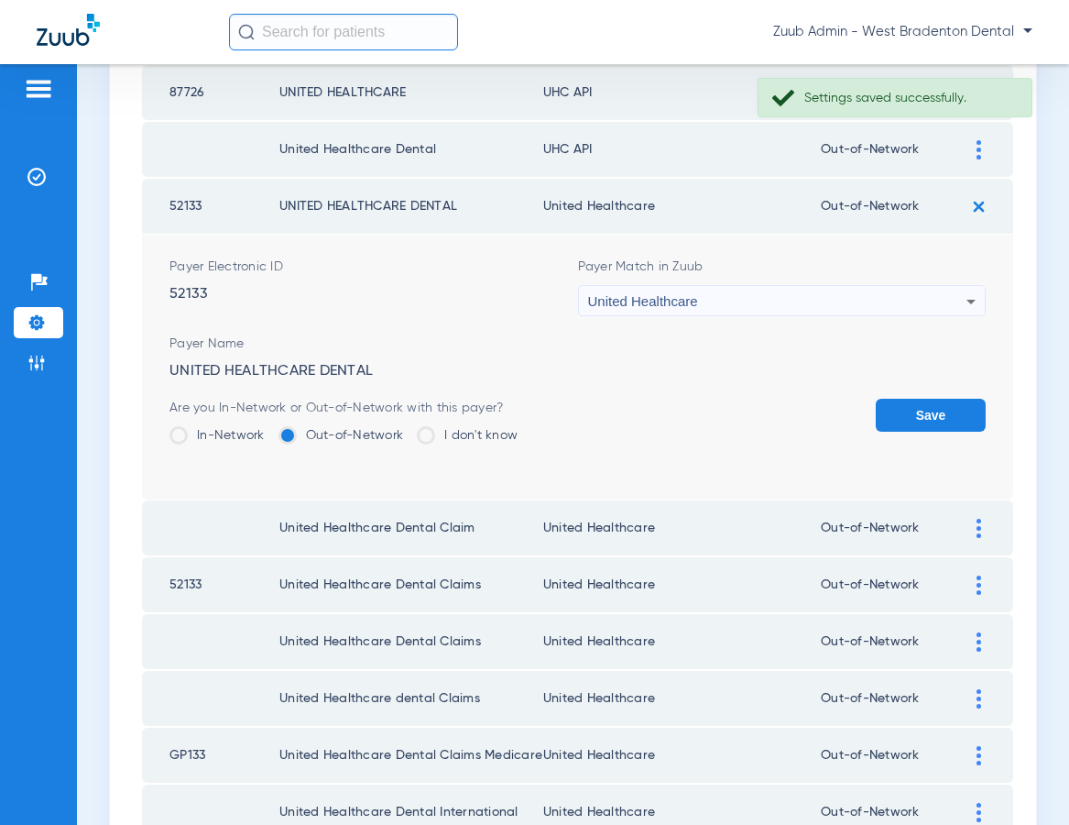
click at [906, 410] on button "Save" at bounding box center [931, 415] width 110 height 33
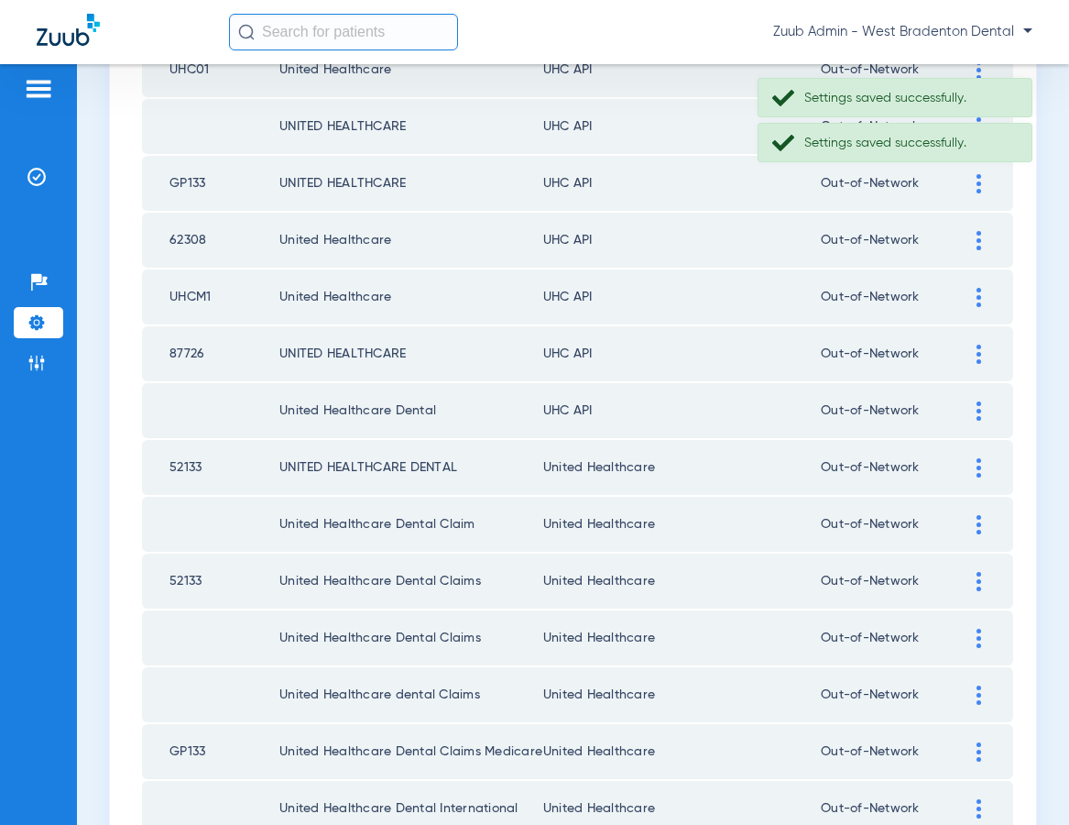
scroll to position [2229, 0]
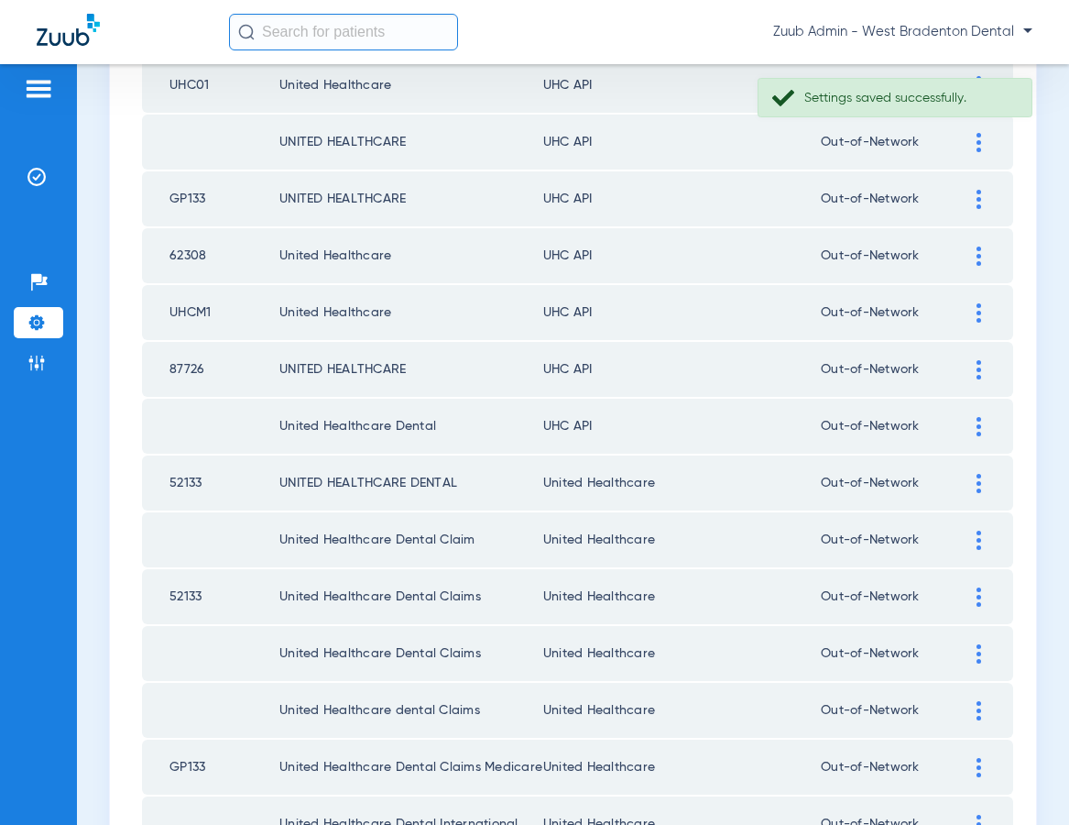
click at [978, 428] on img at bounding box center [979, 426] width 5 height 19
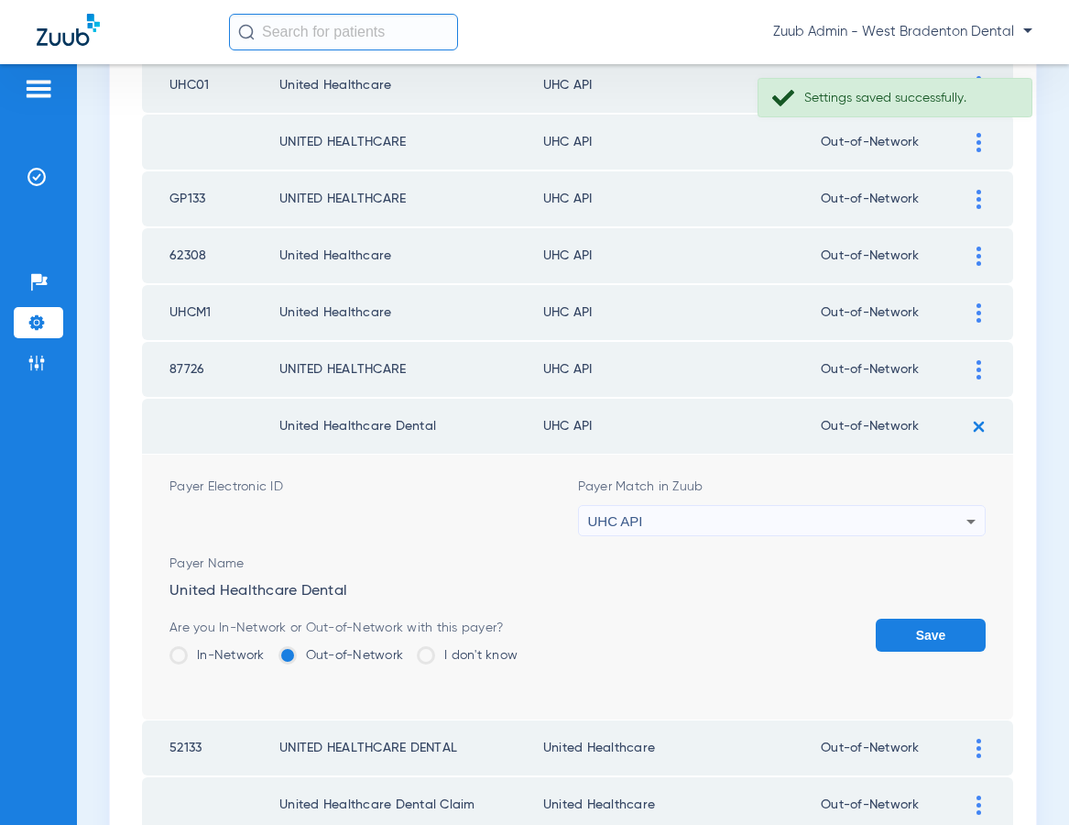
click at [832, 511] on div "UHC API" at bounding box center [777, 521] width 379 height 31
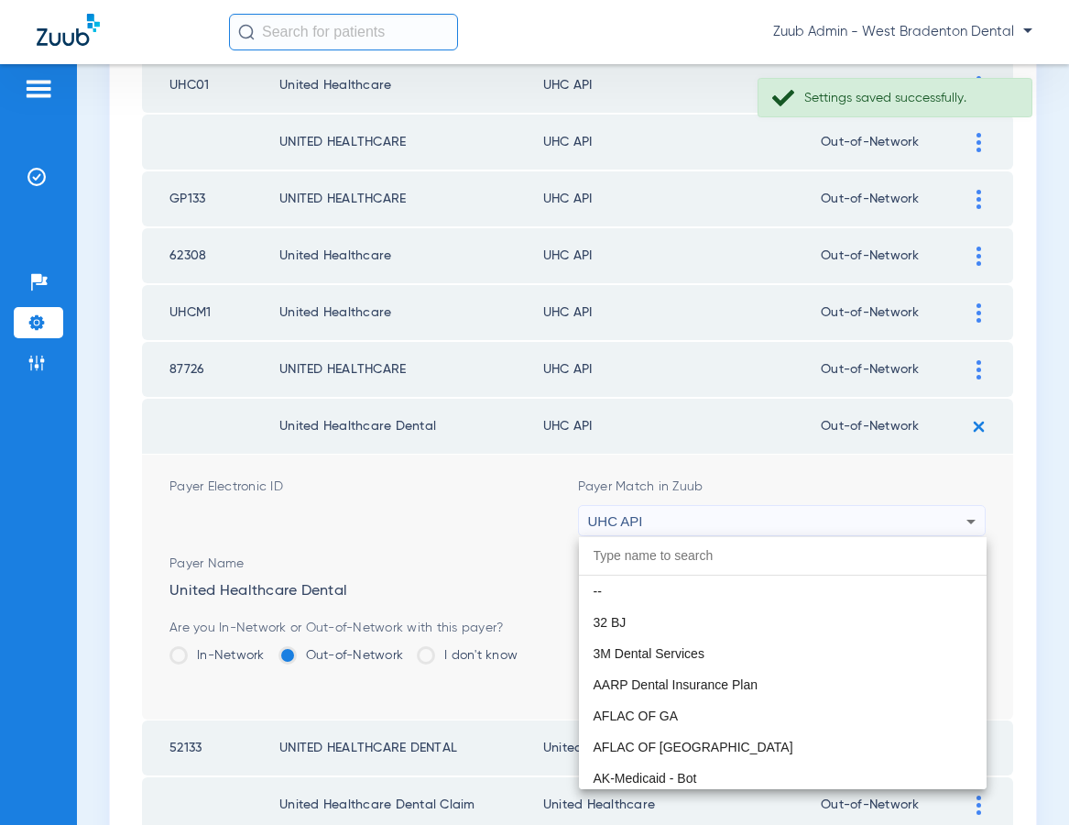
paste input "United Healthcare"
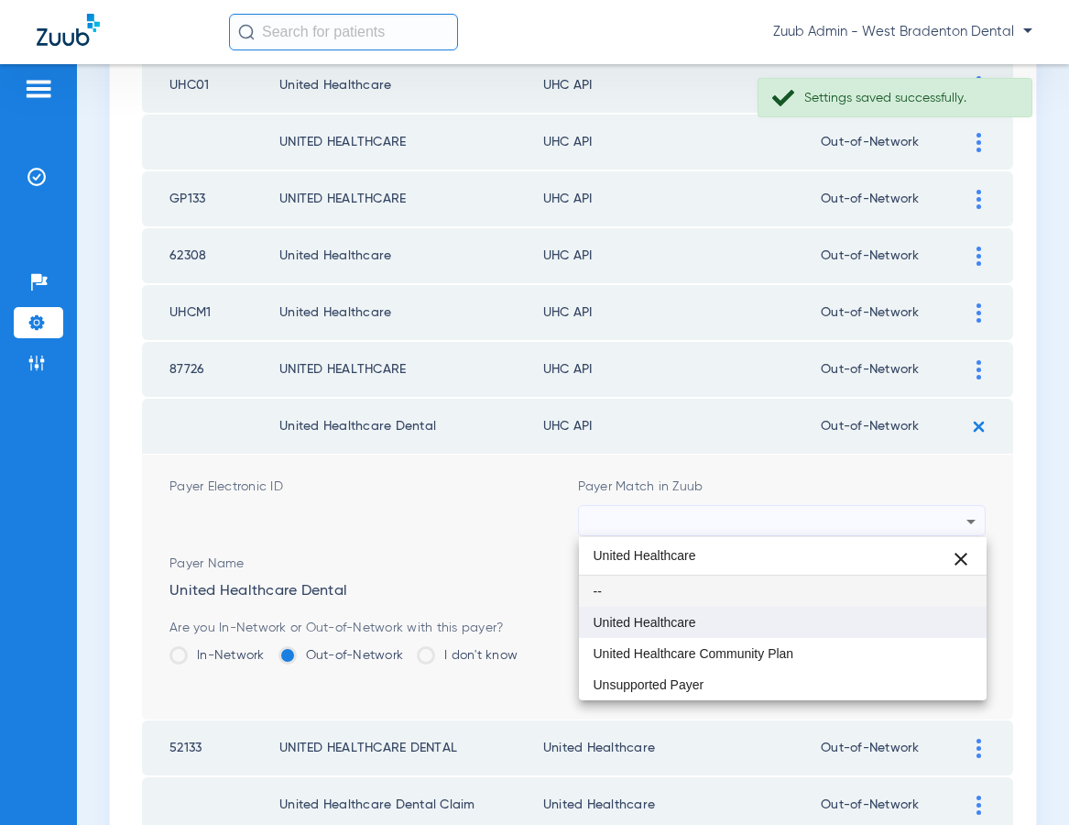
type input "United Healthcare"
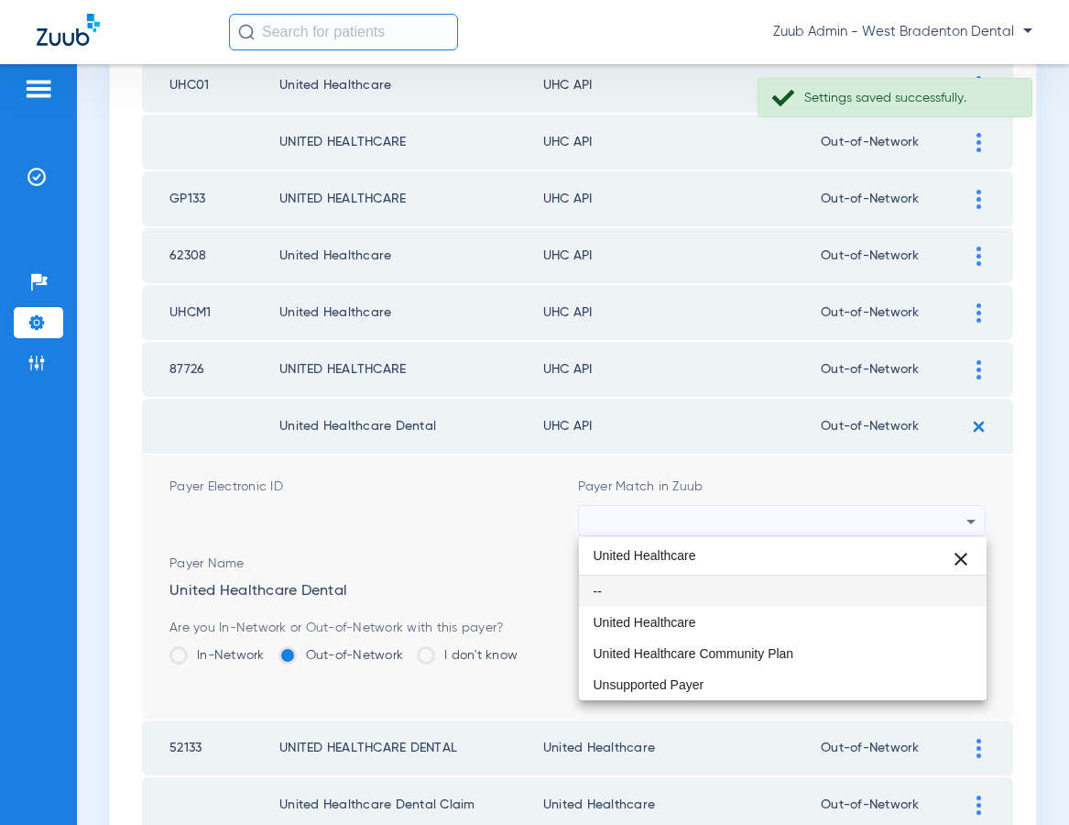
click at [696, 608] on mat-option "United Healthcare" at bounding box center [783, 621] width 409 height 31
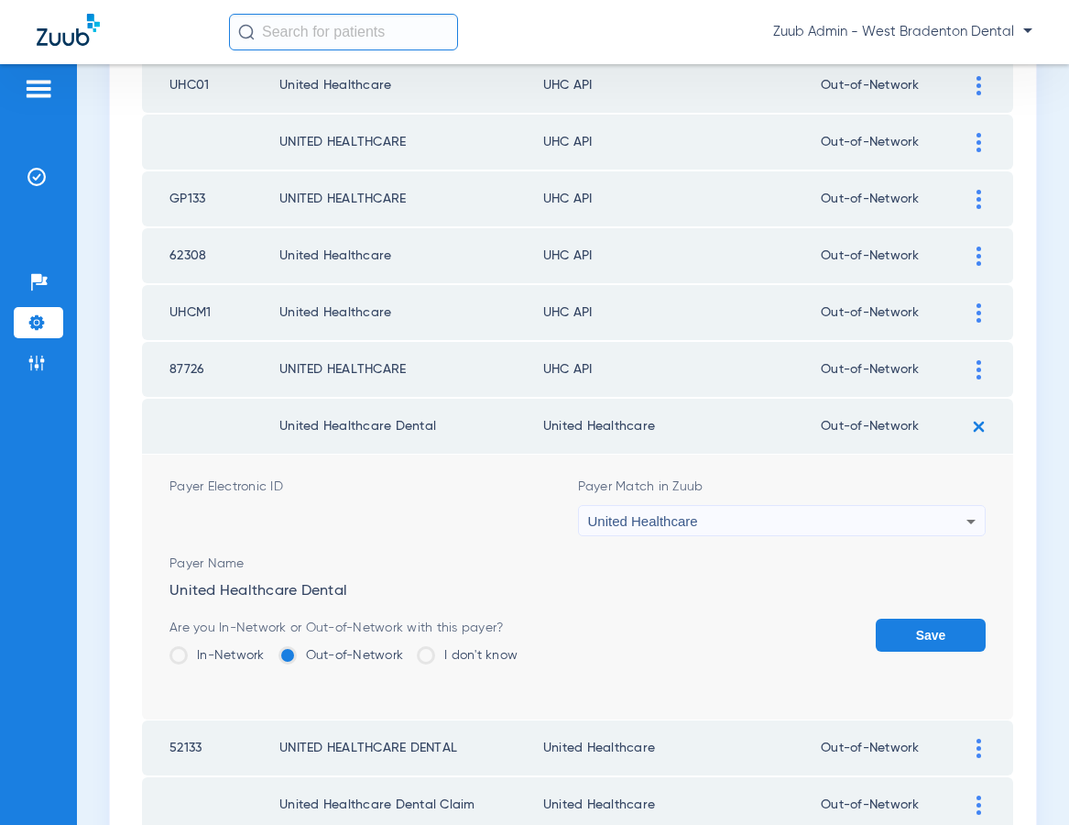
click at [923, 624] on button "Save" at bounding box center [931, 634] width 110 height 33
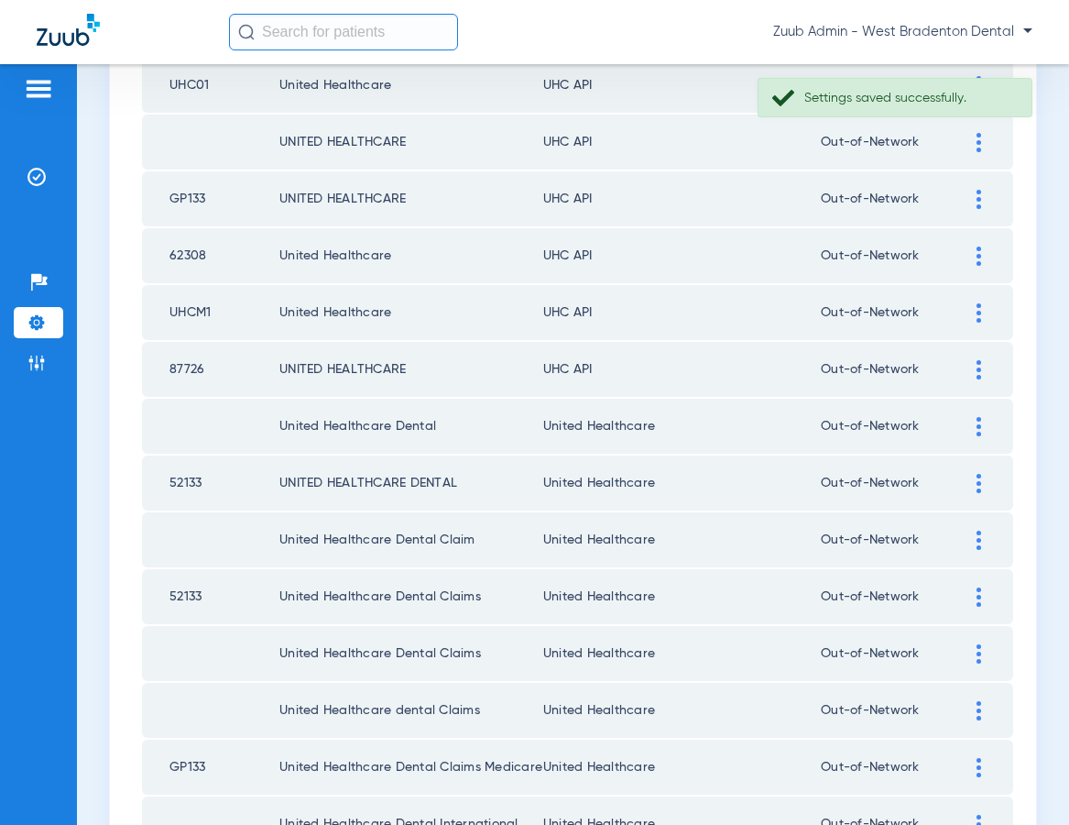
click at [978, 368] on img at bounding box center [979, 369] width 5 height 19
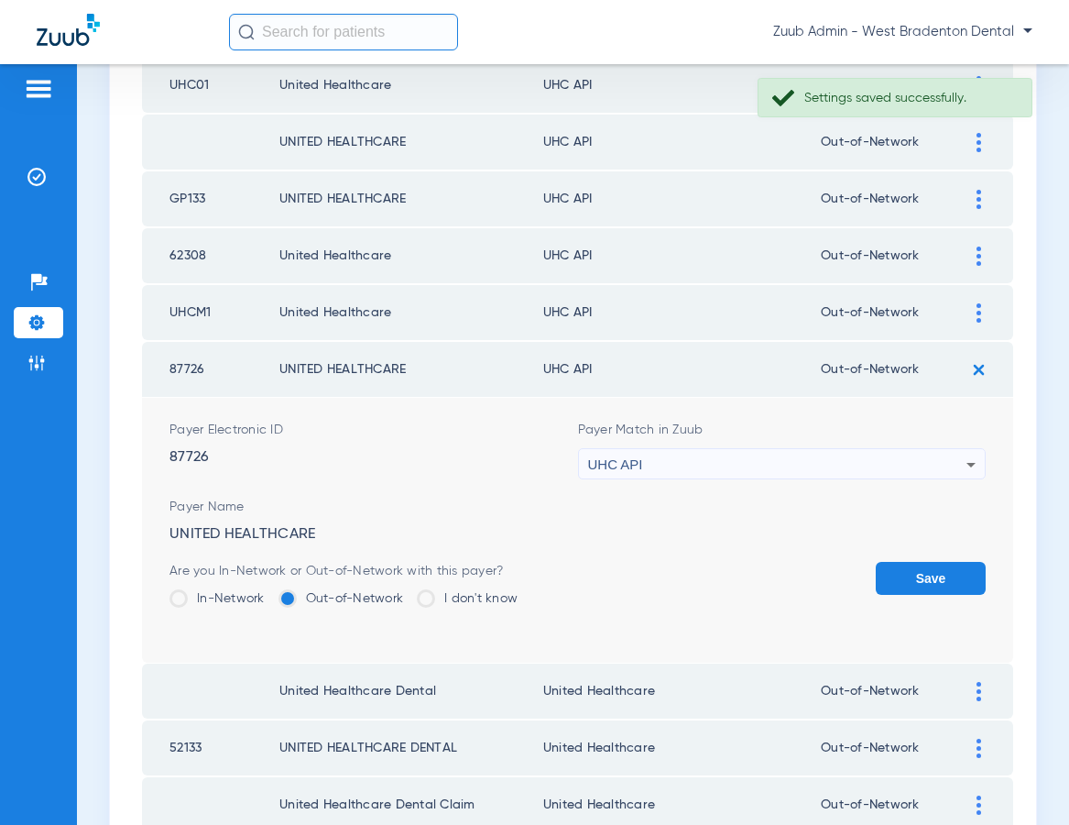
click at [782, 459] on div "UHC API" at bounding box center [777, 464] width 379 height 31
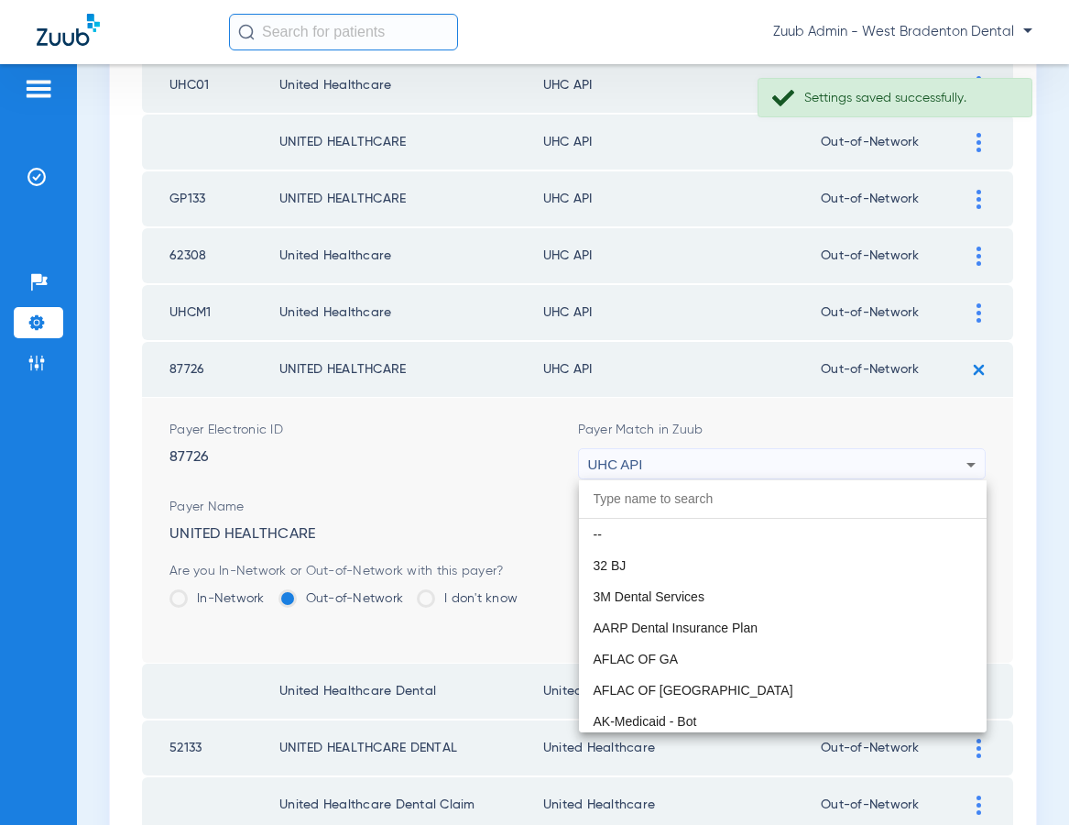
scroll to position [11250, 0]
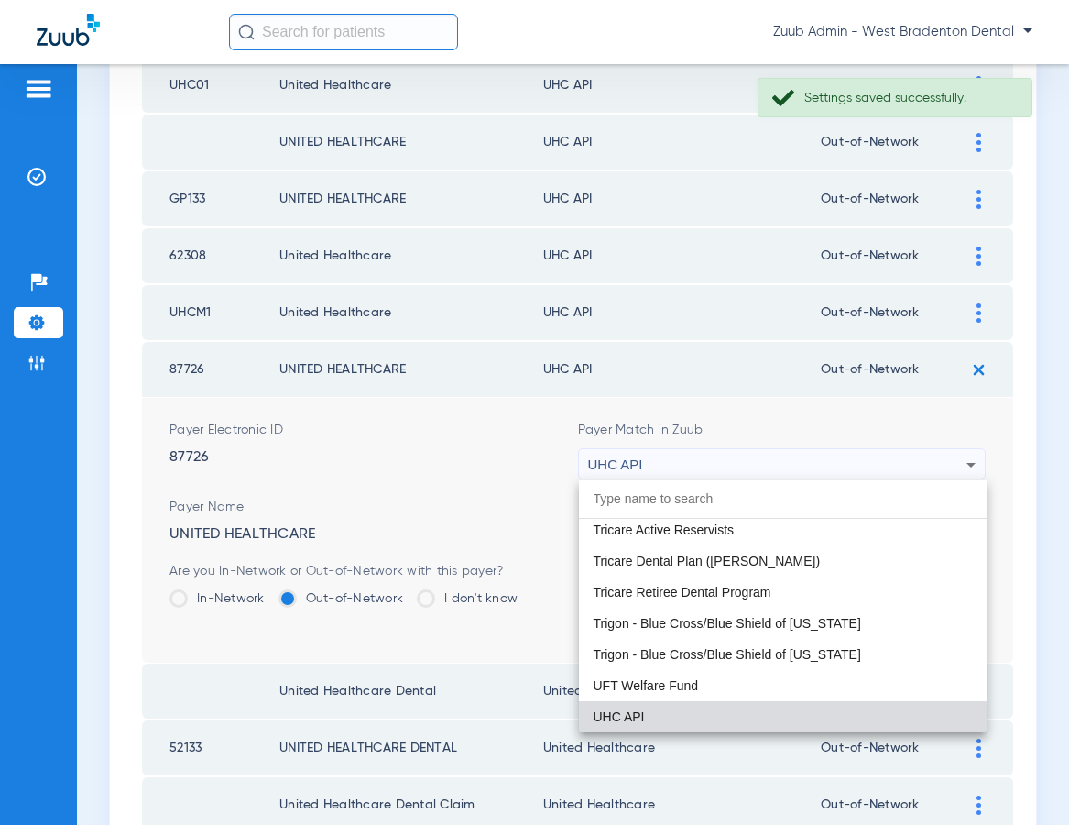
paste input "United Healthcare"
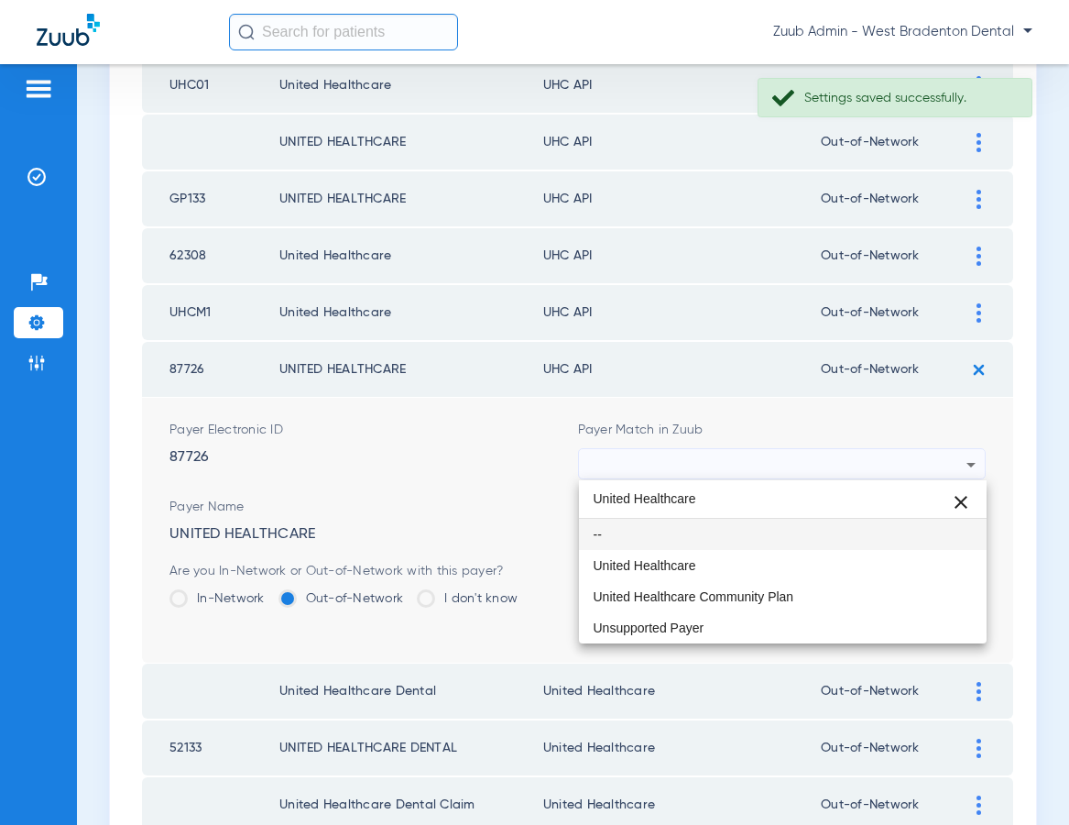
scroll to position [0, 0]
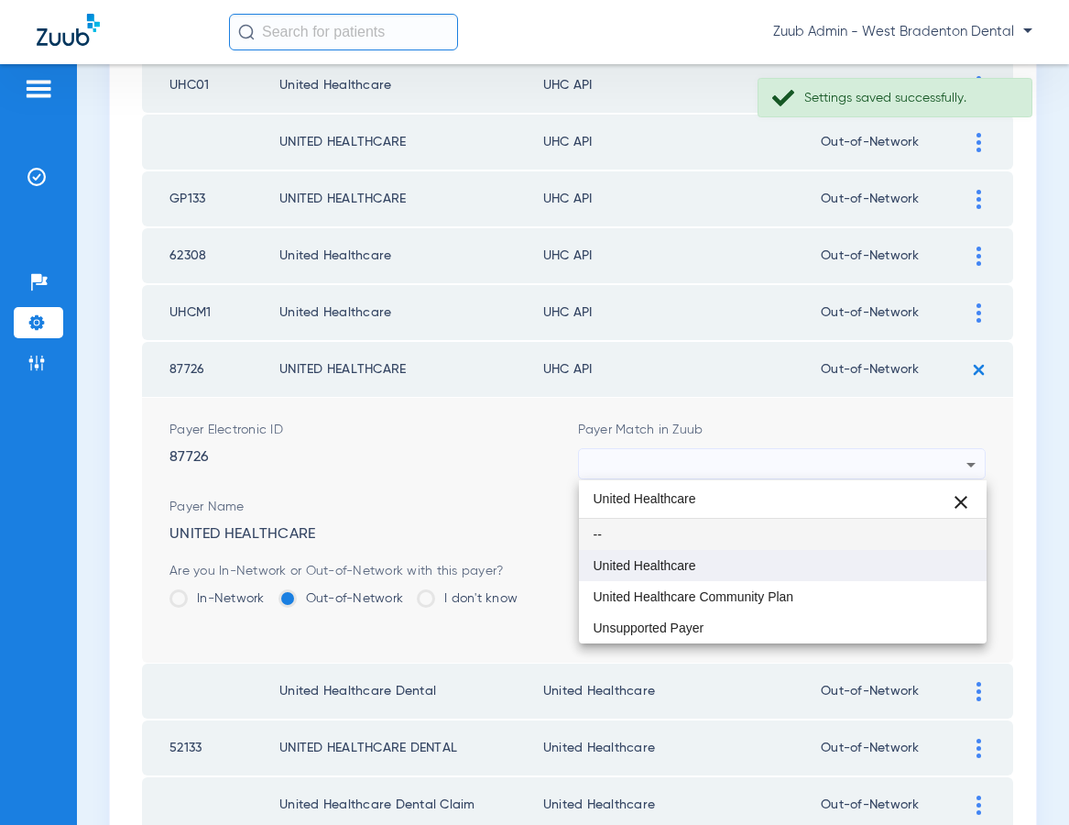
type input "United Healthcare"
click at [694, 571] on span "United Healthcare" at bounding box center [645, 565] width 103 height 13
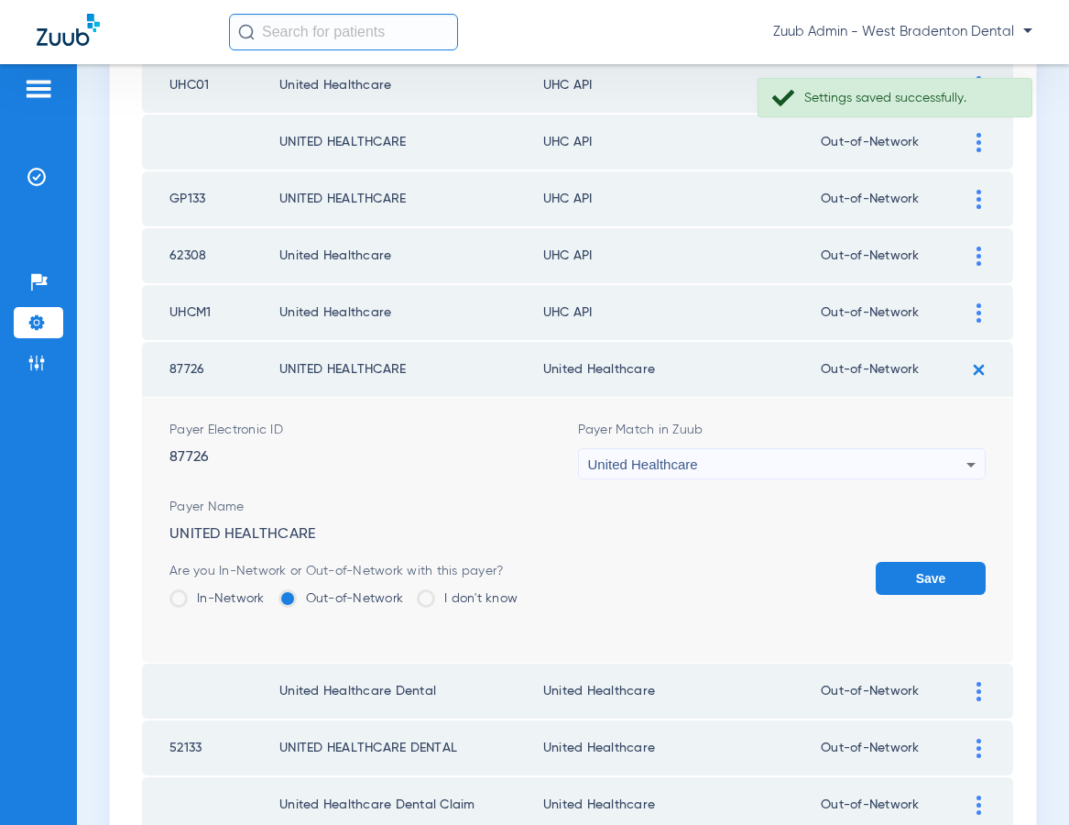
click at [924, 574] on button "Save" at bounding box center [931, 578] width 110 height 33
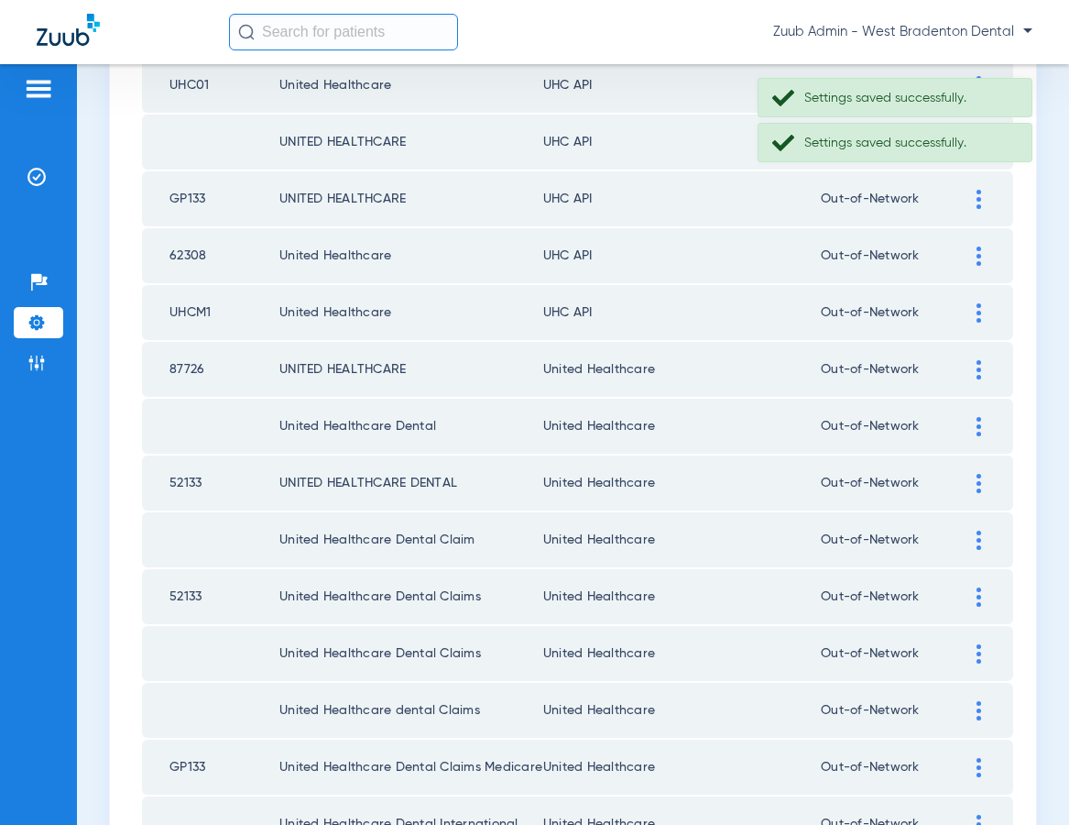
click at [980, 301] on td at bounding box center [988, 312] width 50 height 55
click at [977, 306] on img at bounding box center [979, 312] width 5 height 19
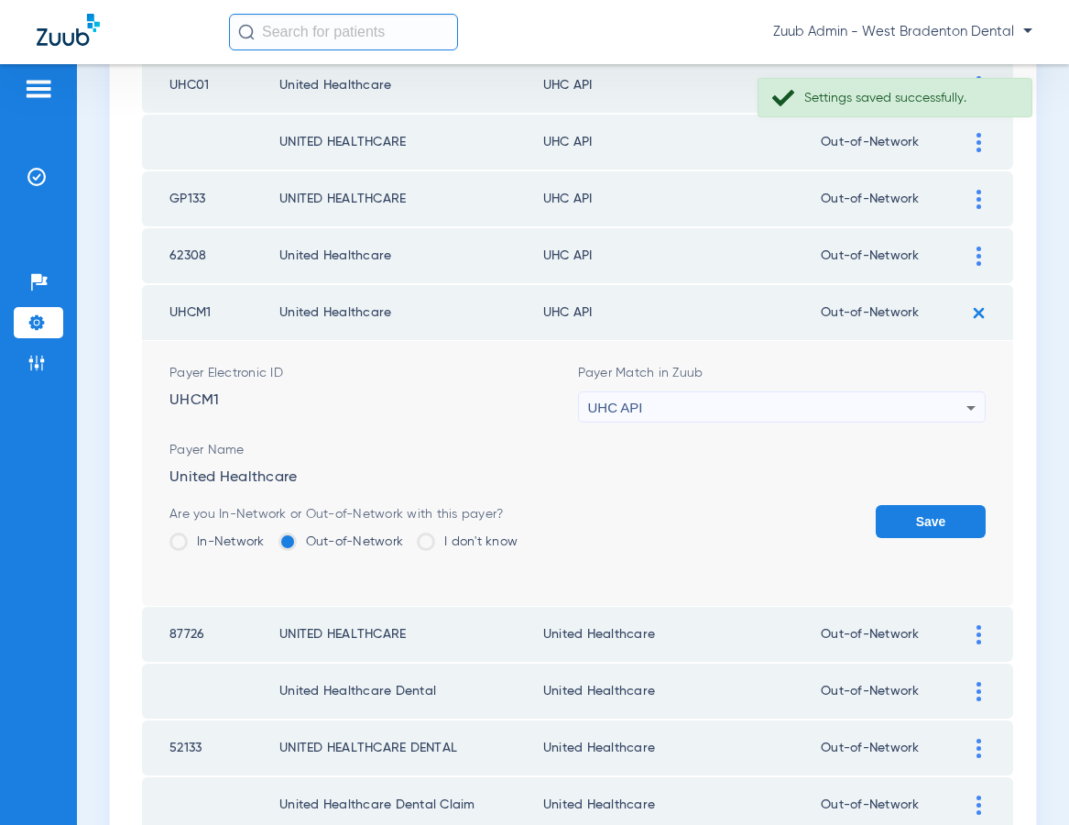
click at [792, 399] on div "UHC API" at bounding box center [777, 407] width 379 height 31
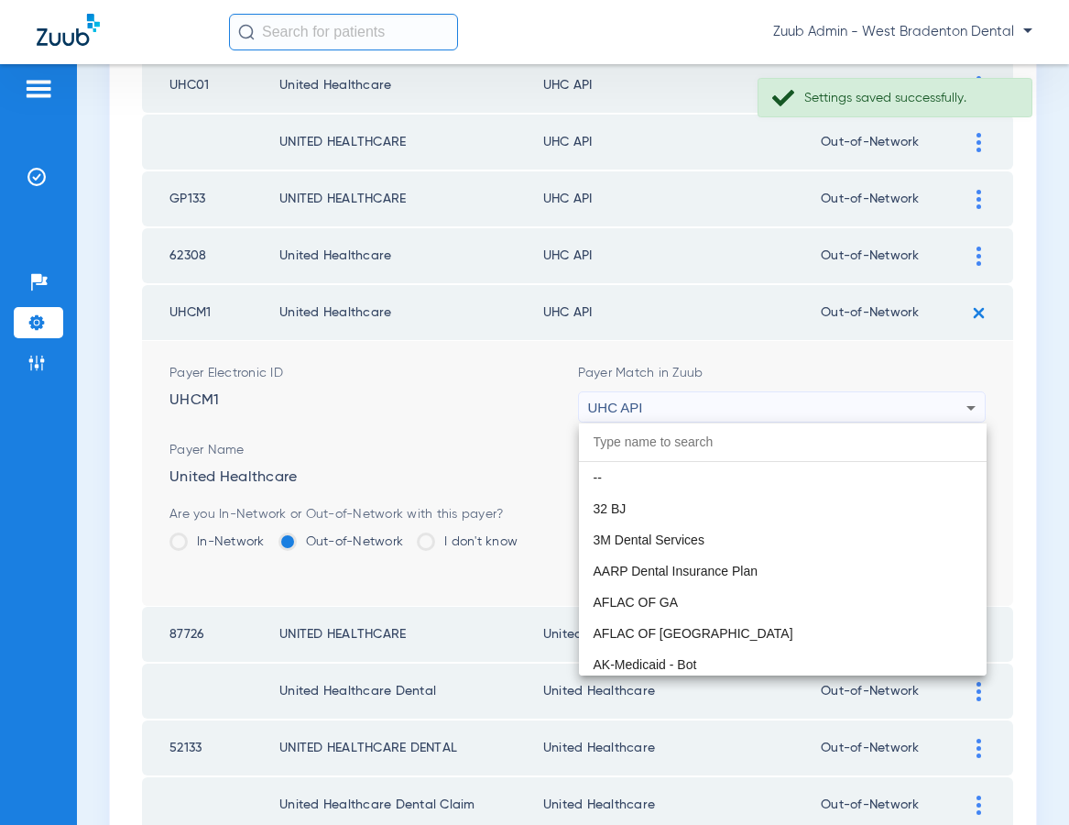
scroll to position [11250, 0]
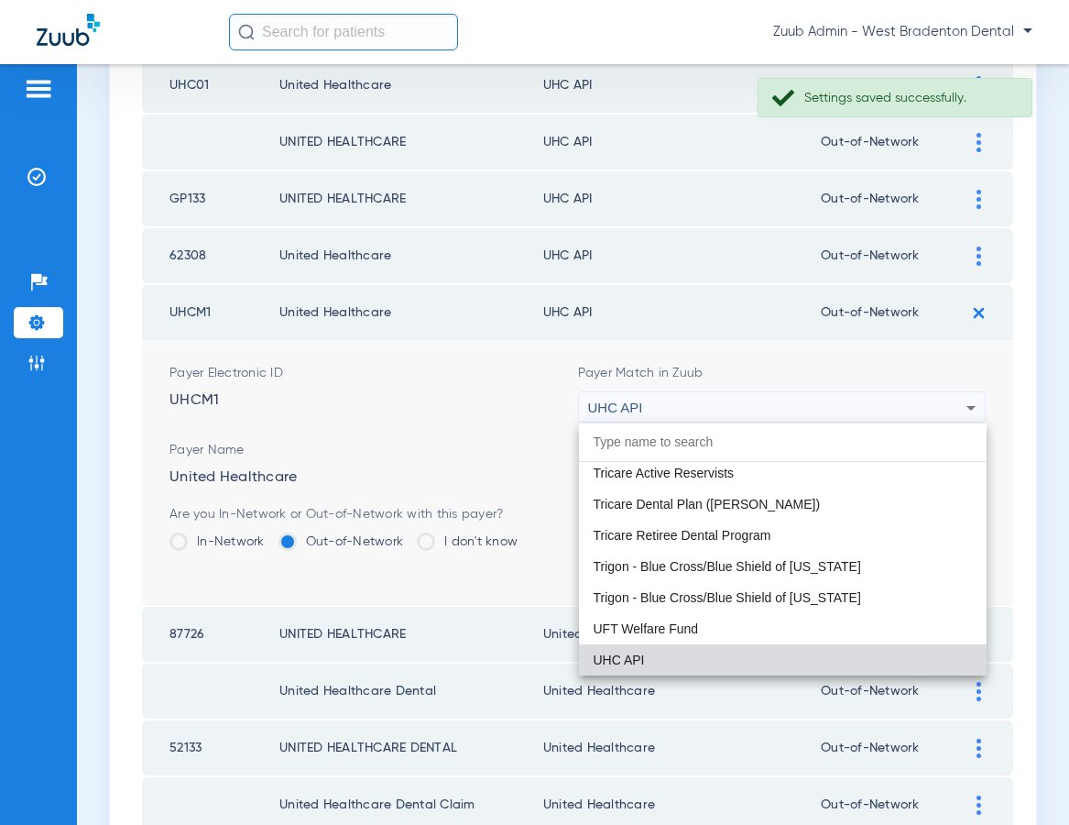
paste input "United Healthcare"
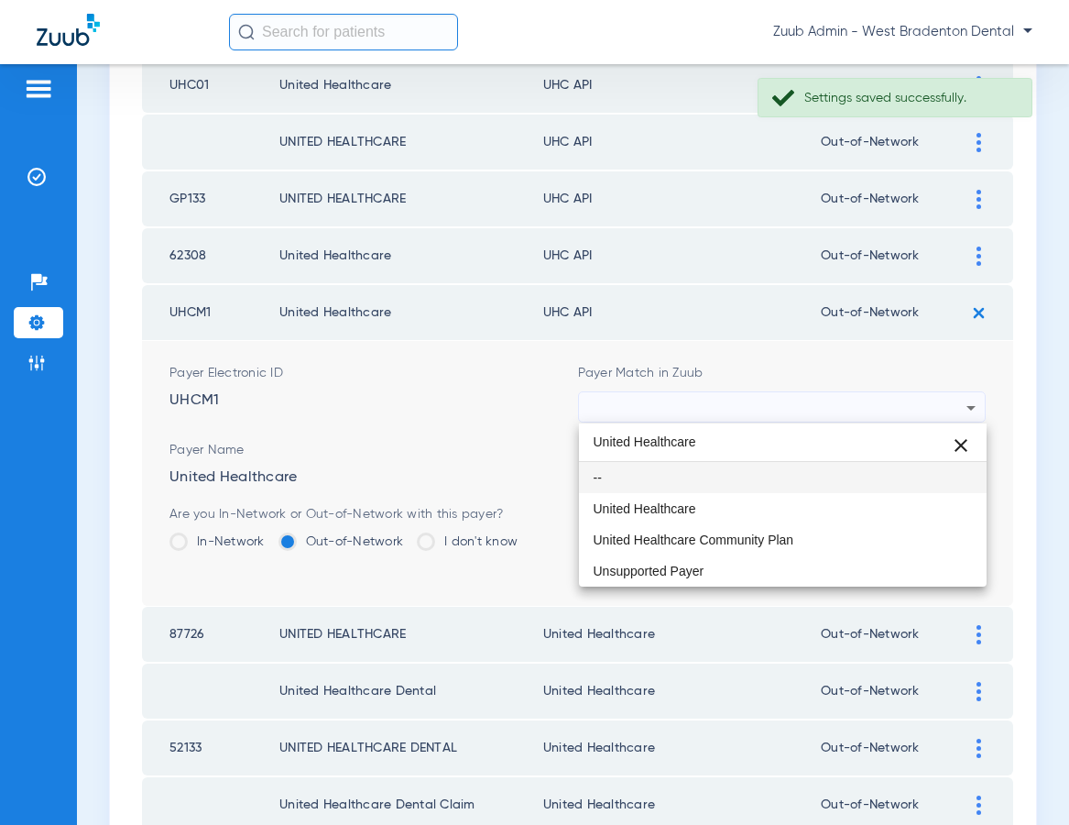
scroll to position [0, 0]
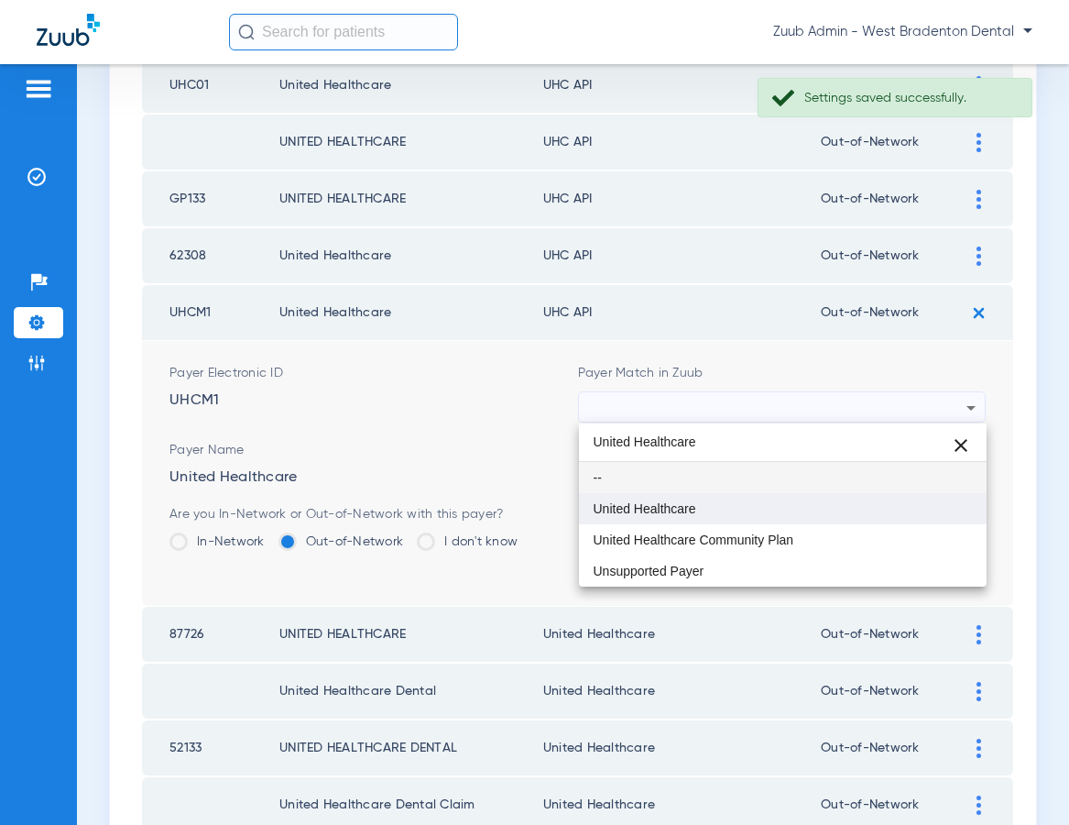
type input "United Healthcare"
click at [708, 506] on mat-option "United Healthcare" at bounding box center [783, 508] width 409 height 31
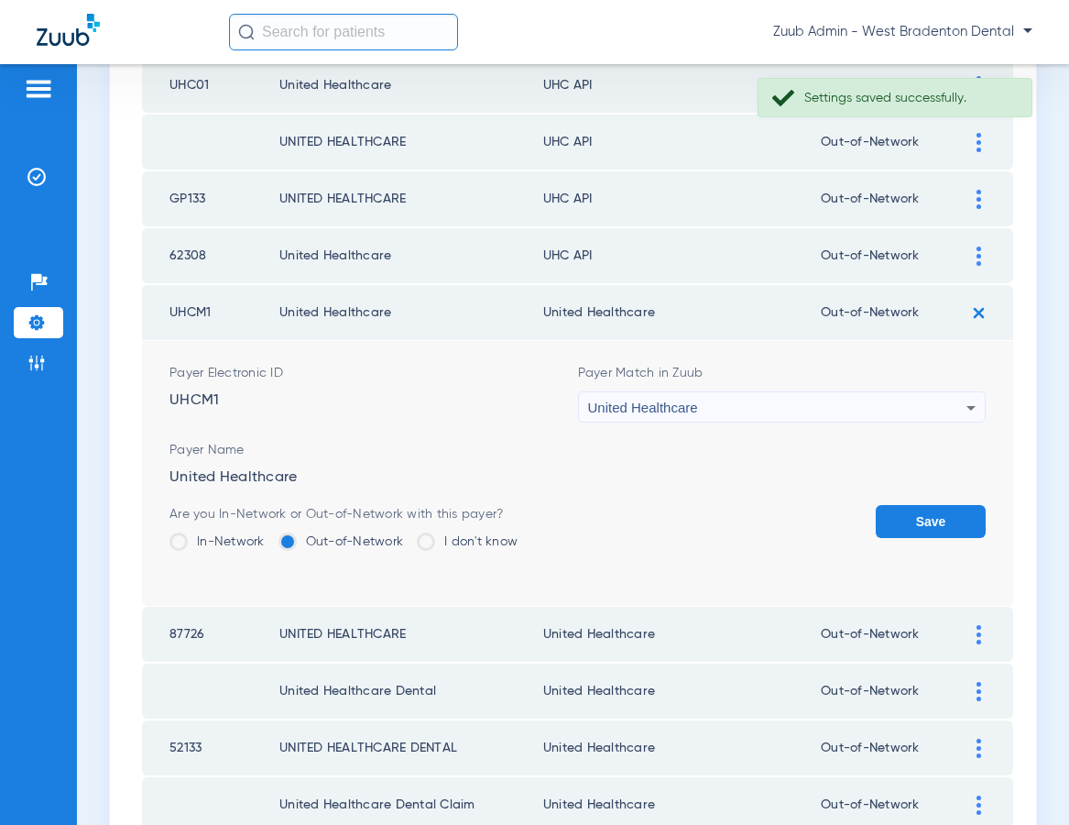
click at [916, 518] on button "Save" at bounding box center [931, 521] width 110 height 33
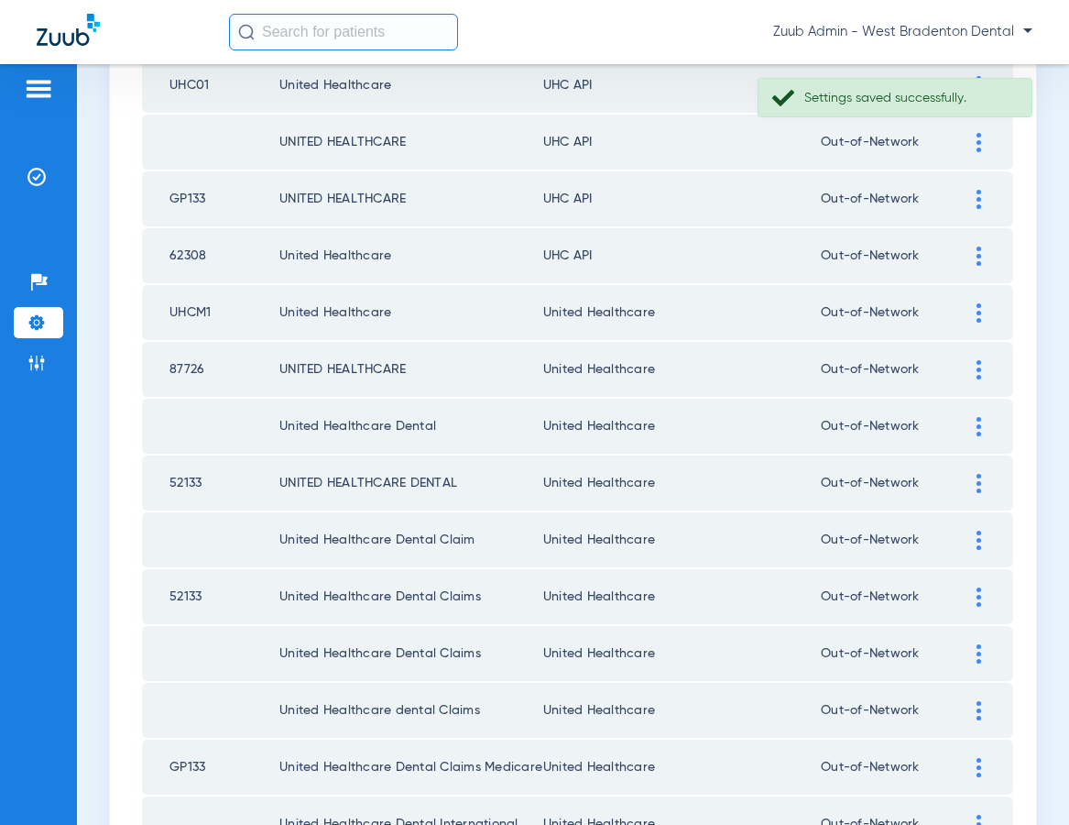
click at [978, 254] on img at bounding box center [979, 255] width 5 height 19
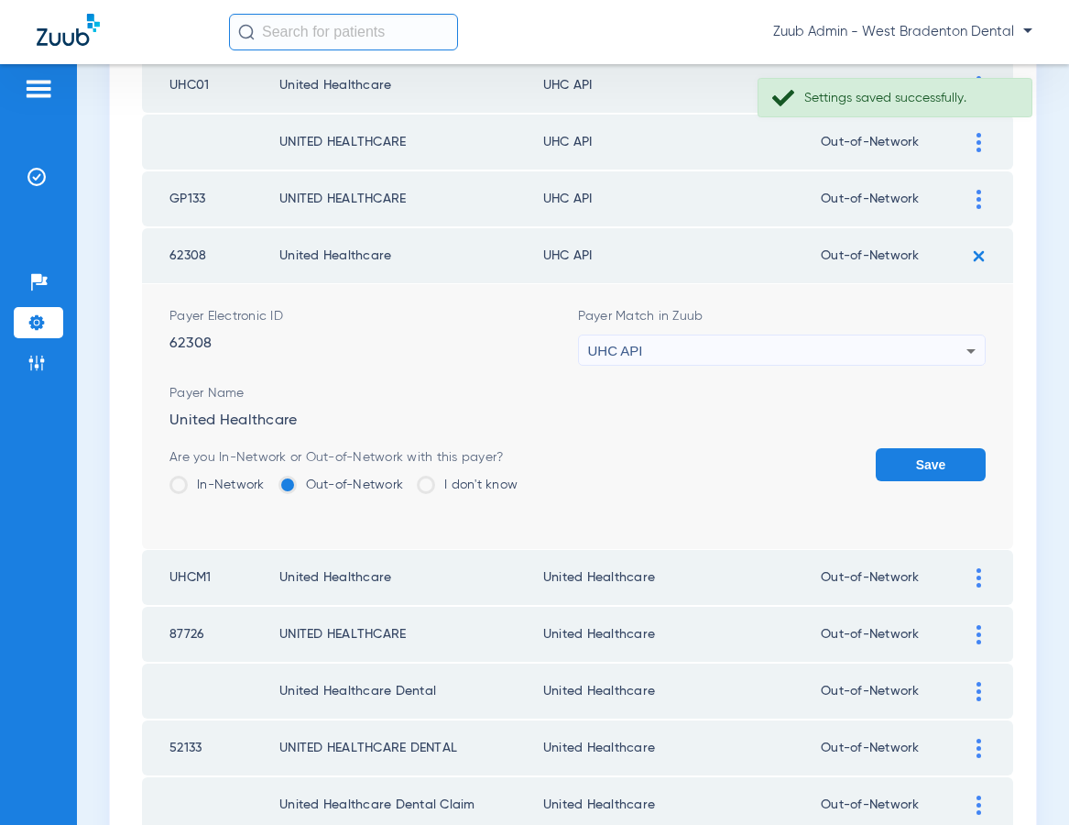
click at [838, 345] on div "UHC API" at bounding box center [777, 350] width 379 height 31
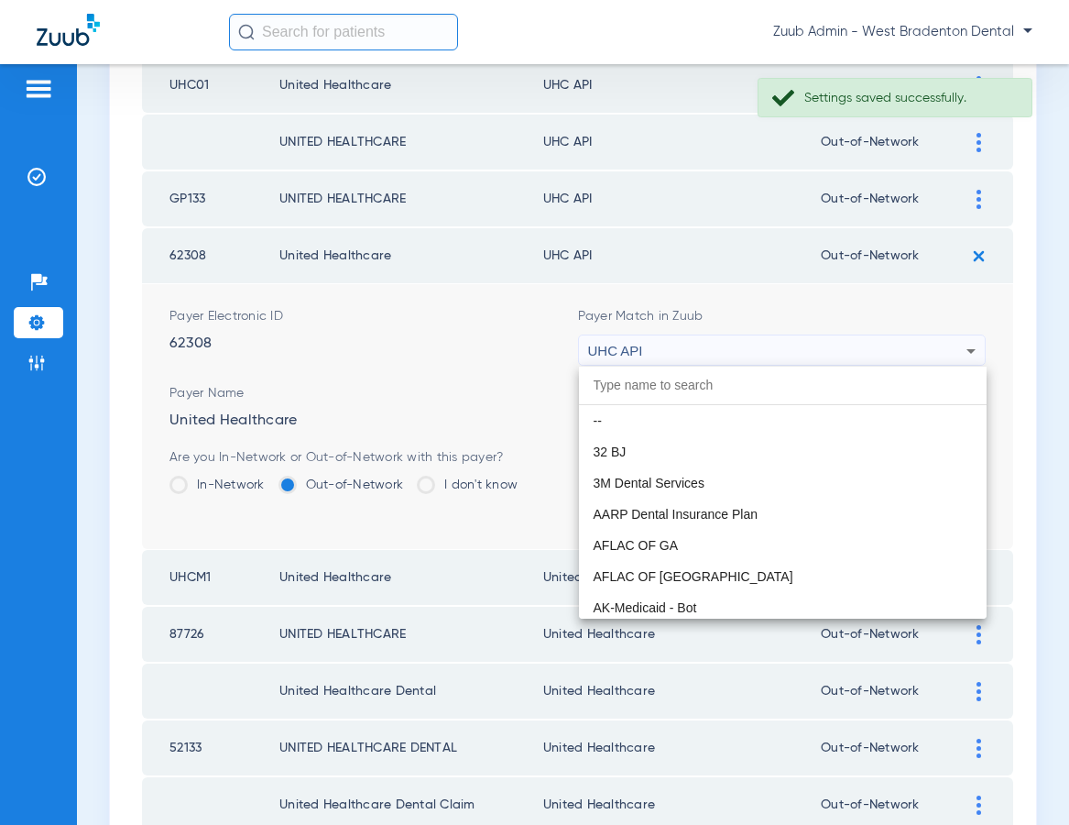
scroll to position [11250, 0]
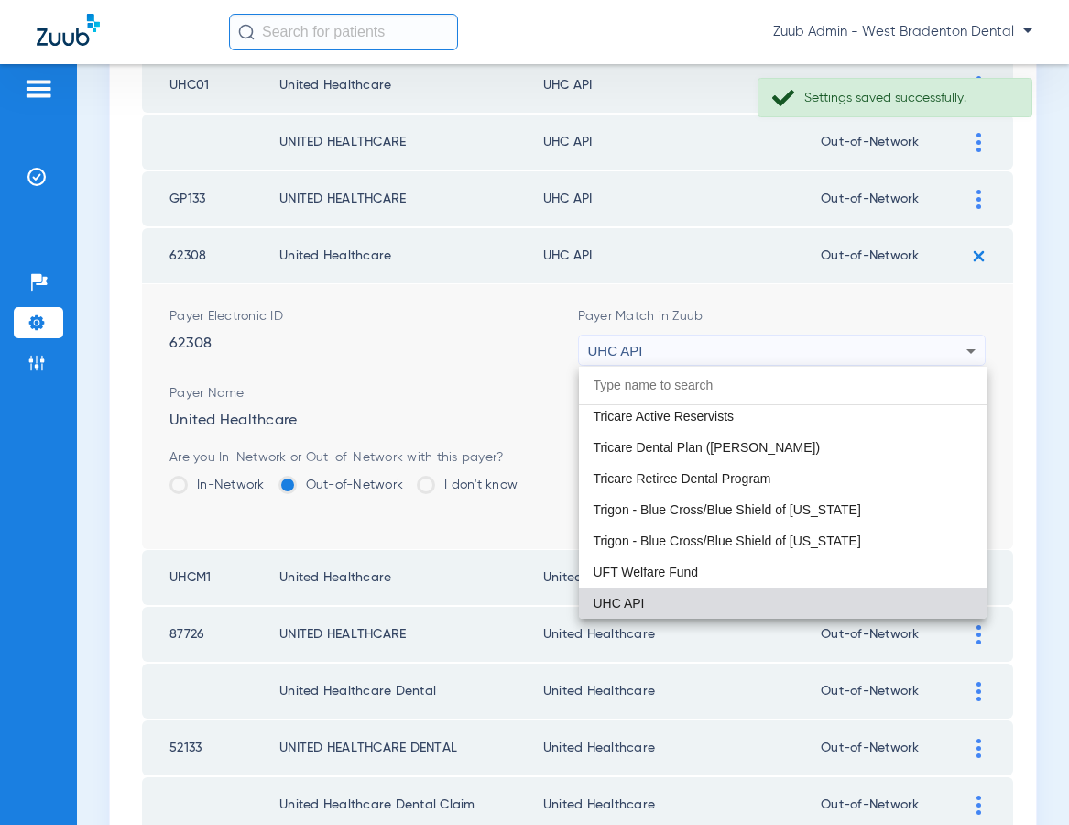
paste input "United Healthcare"
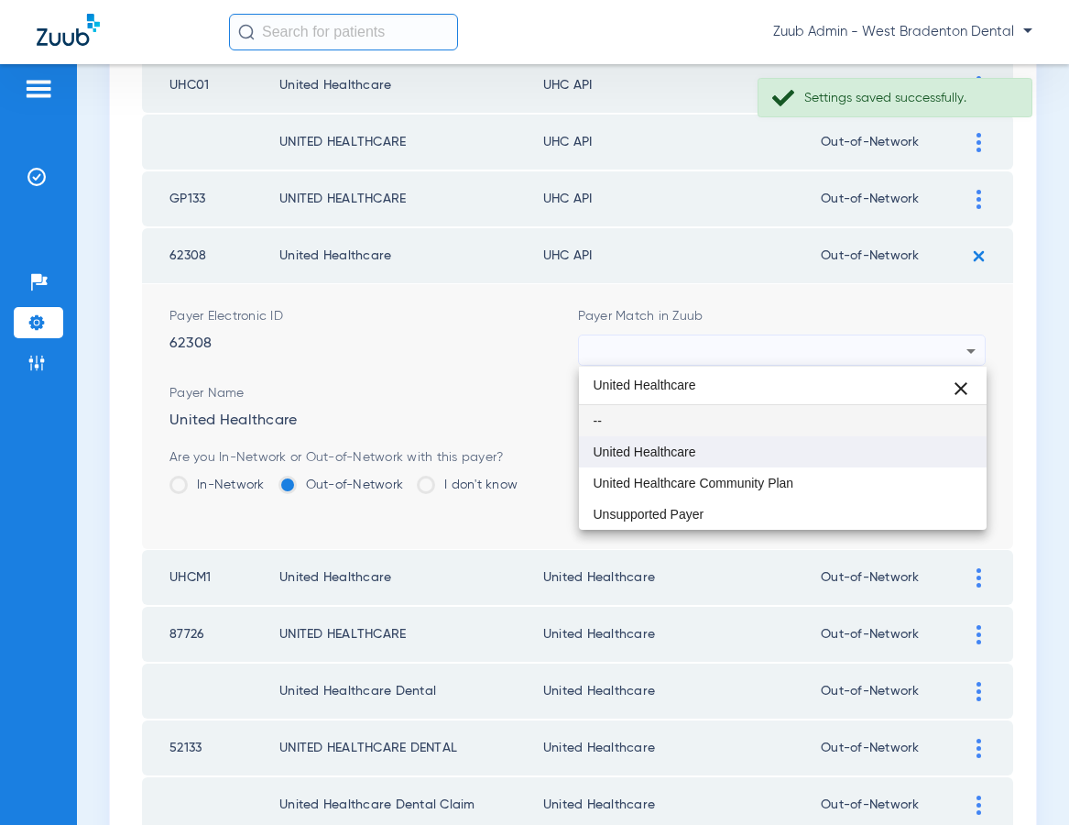
type input "United Healthcare"
click at [743, 448] on mat-option "United Healthcare" at bounding box center [783, 451] width 409 height 31
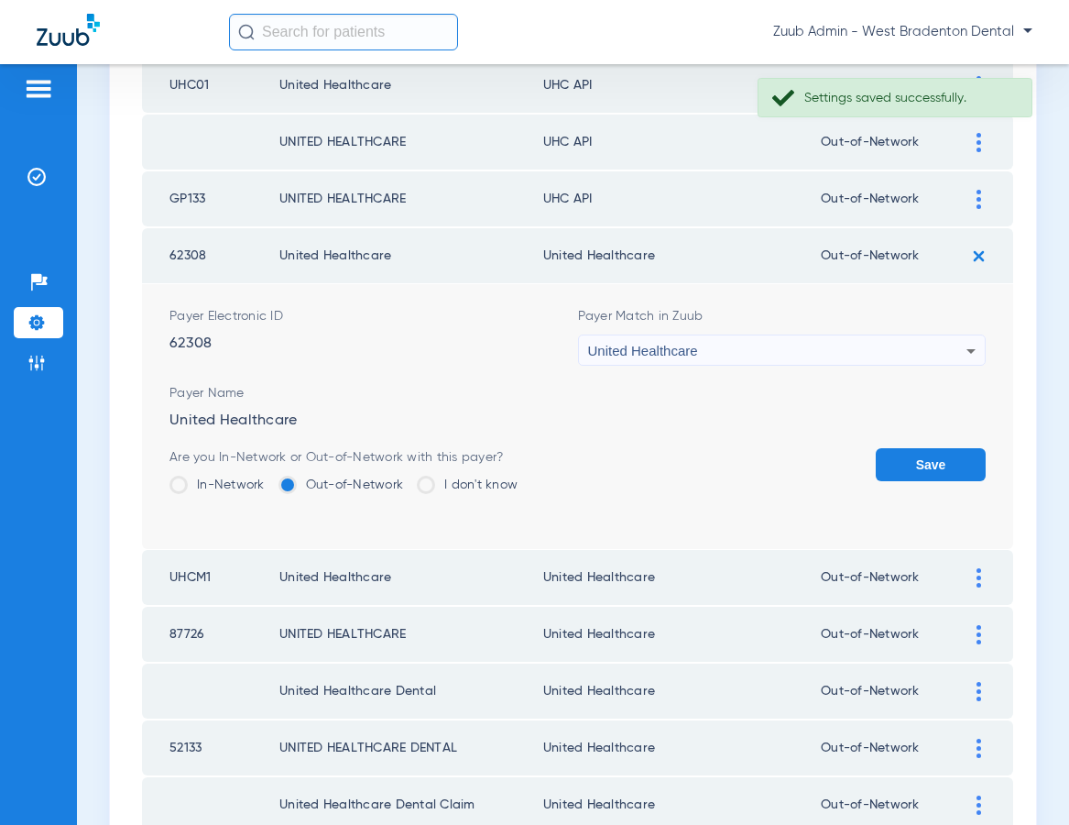
drag, startPoint x: 904, startPoint y: 461, endPoint x: 915, endPoint y: 406, distance: 56.1
click at [904, 461] on button "Save" at bounding box center [931, 464] width 110 height 33
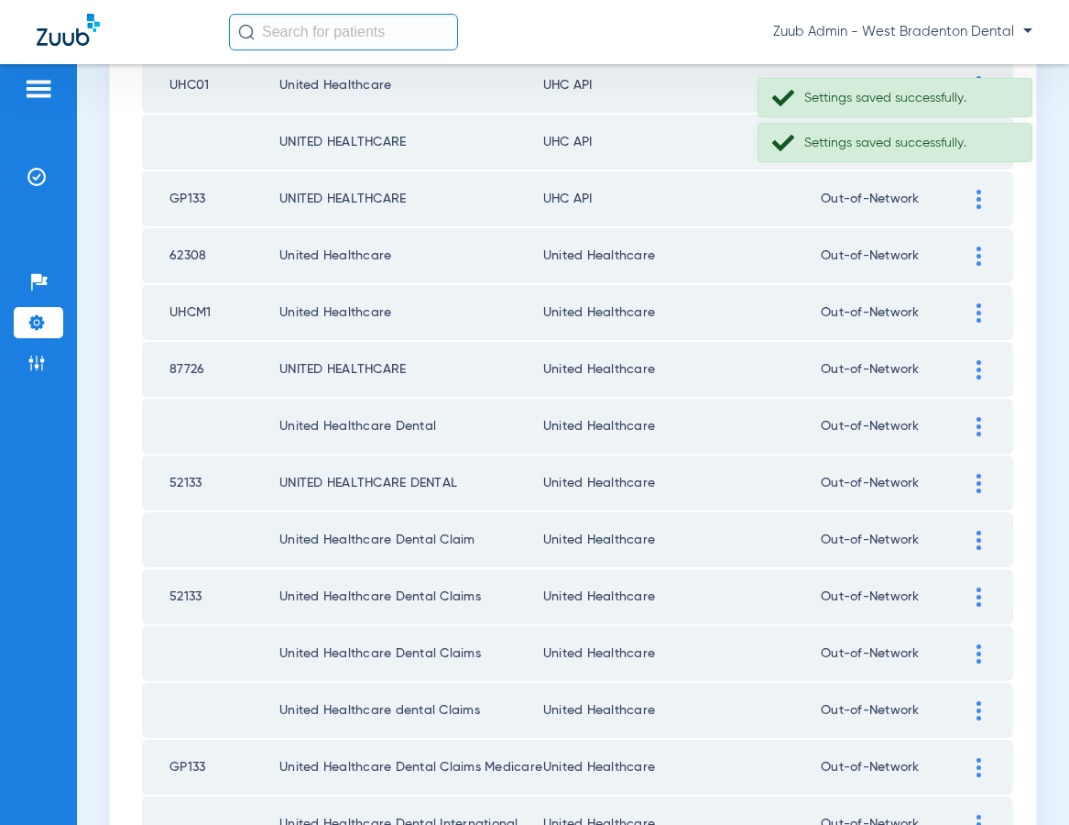
click at [971, 194] on div at bounding box center [979, 199] width 32 height 19
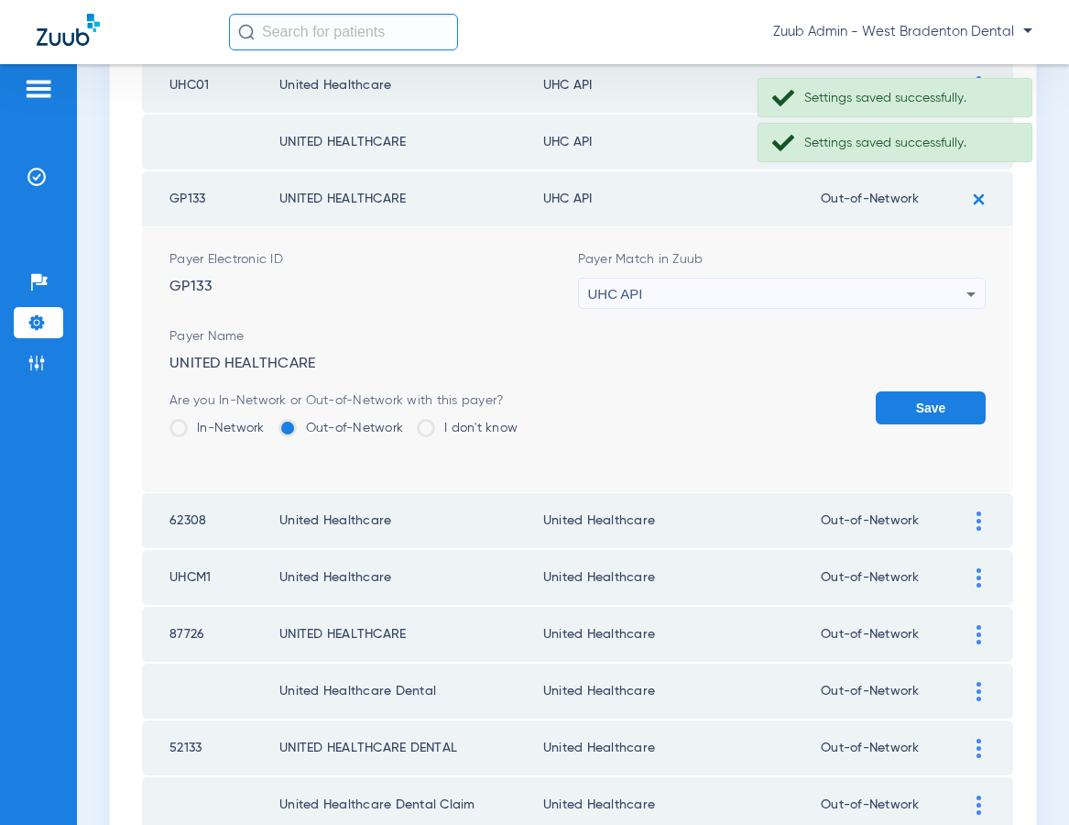
click at [768, 297] on div "UHC API" at bounding box center [777, 294] width 379 height 31
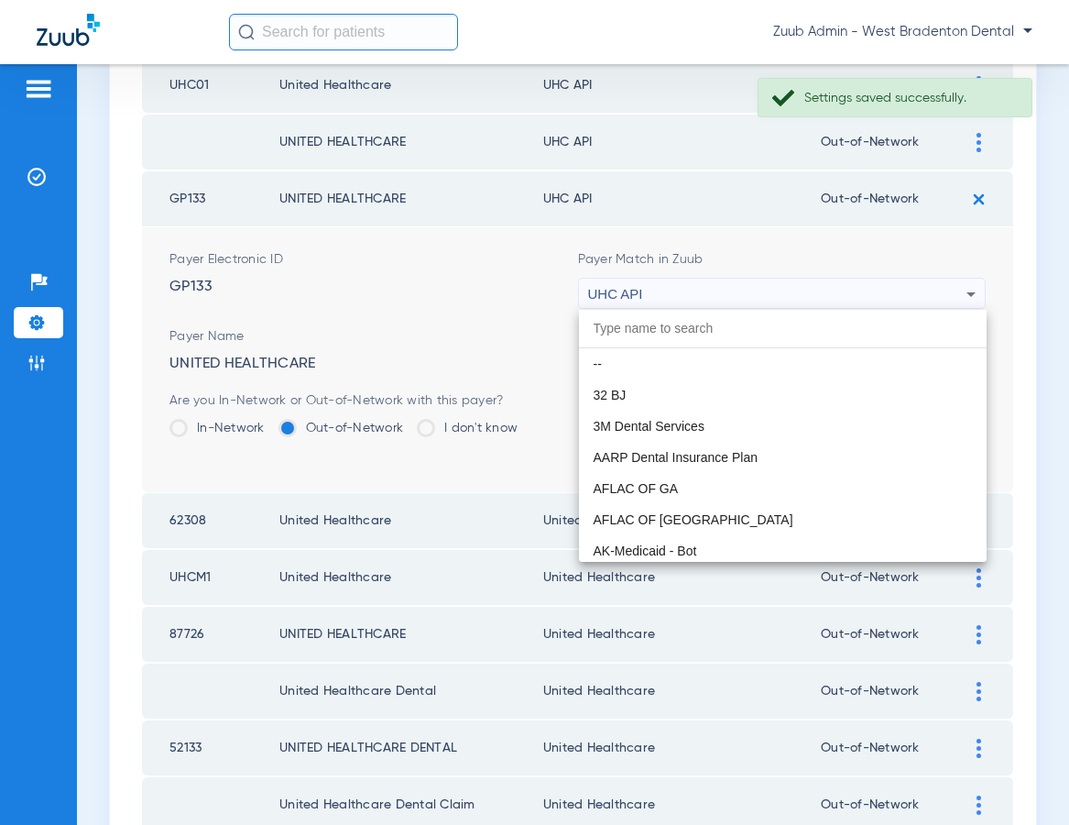
scroll to position [11250, 0]
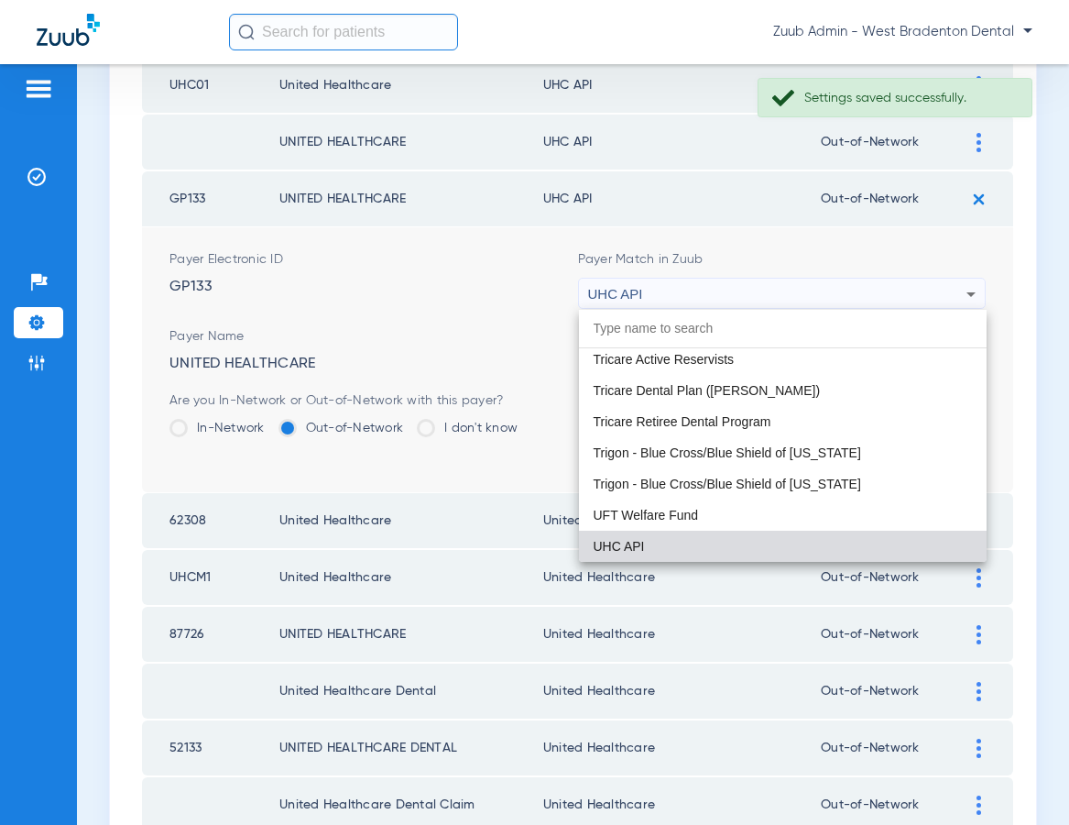
paste input "United Healthcare"
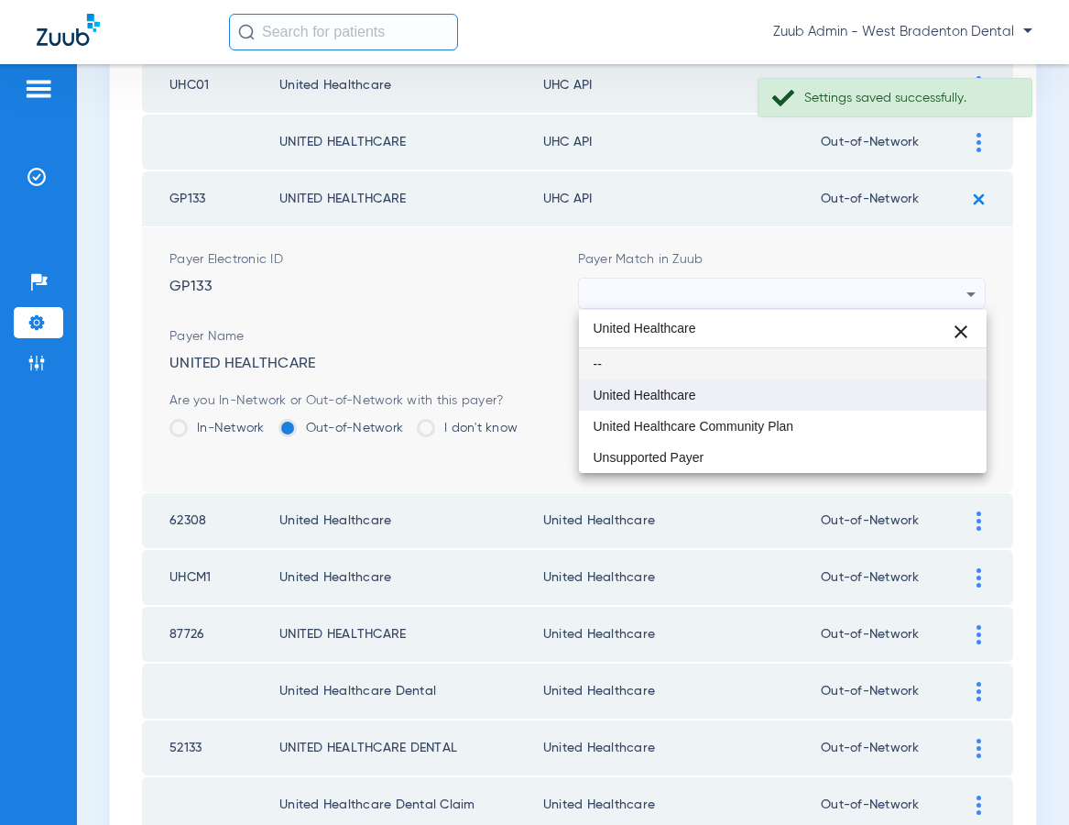
type input "United Healthcare"
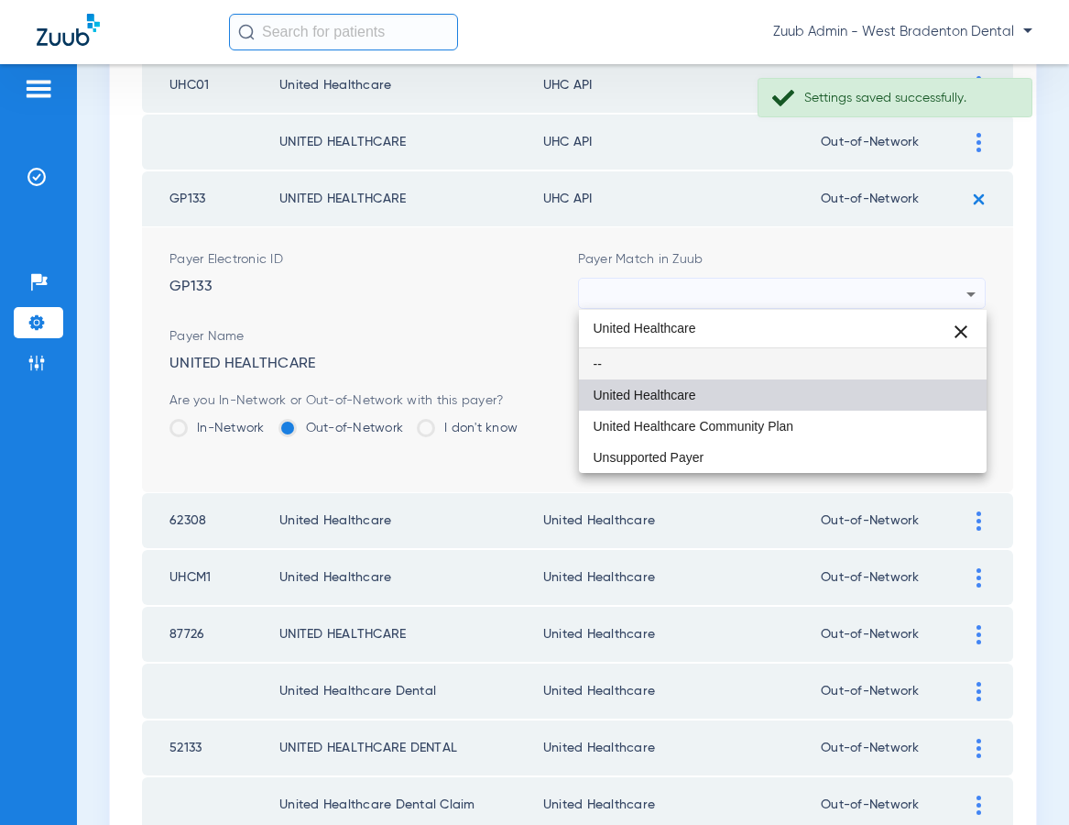
click at [735, 379] on mat-option "United Healthcare" at bounding box center [783, 394] width 409 height 31
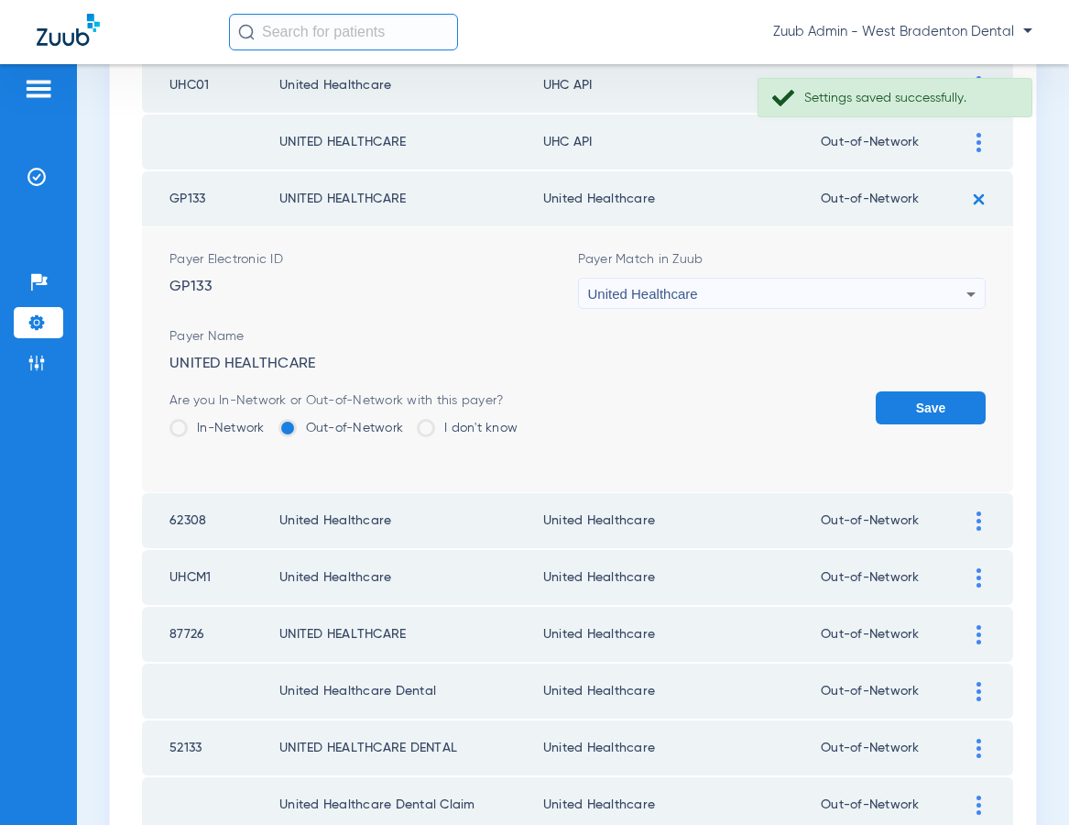
click at [902, 399] on button "Save" at bounding box center [931, 407] width 110 height 33
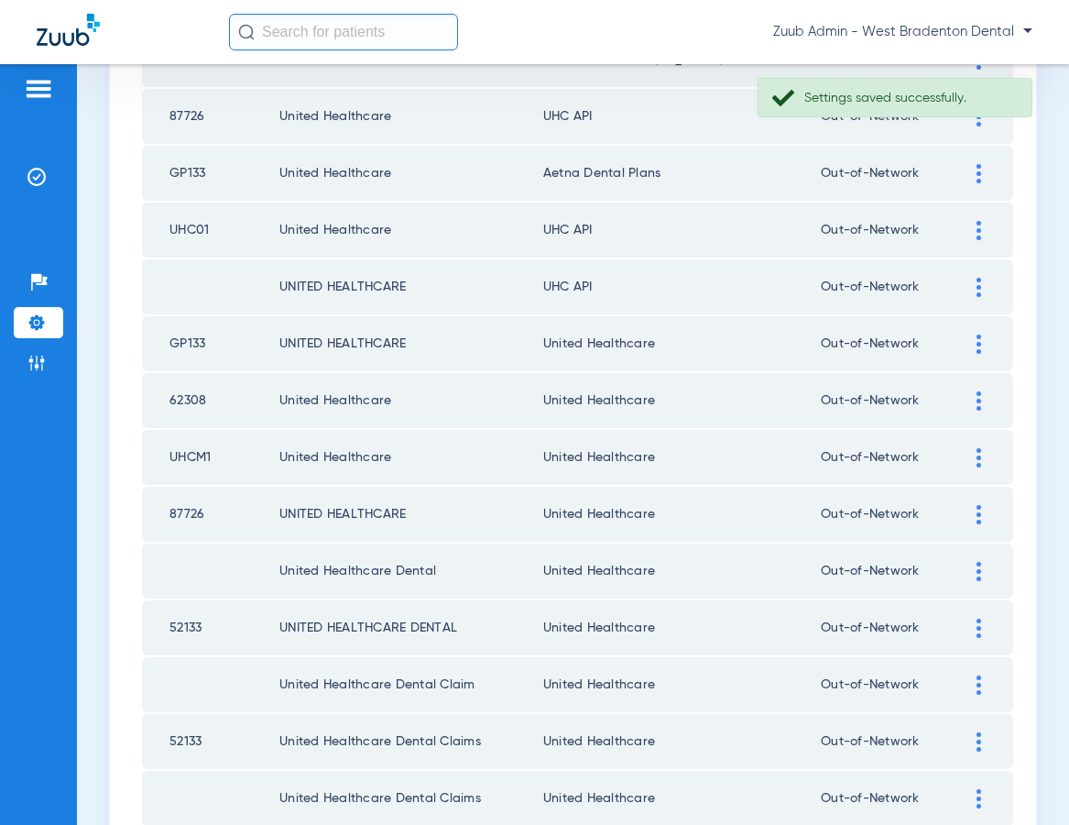
scroll to position [2074, 0]
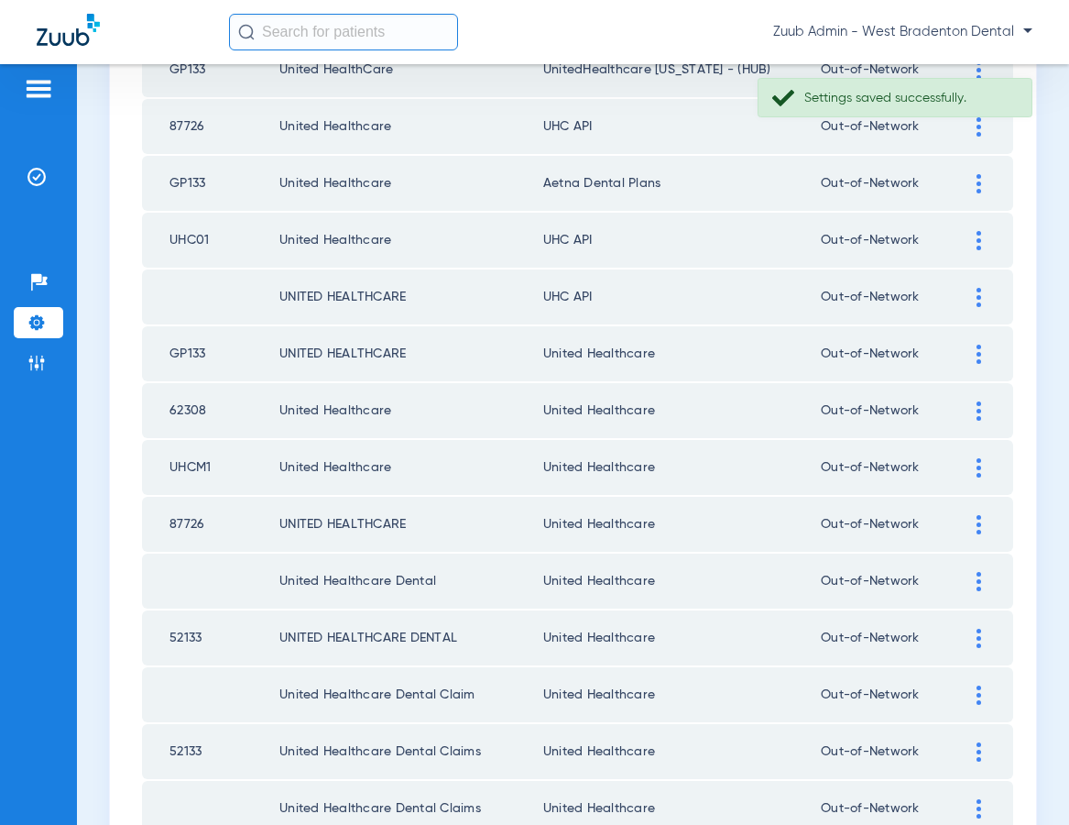
click at [979, 290] on img at bounding box center [979, 297] width 5 height 19
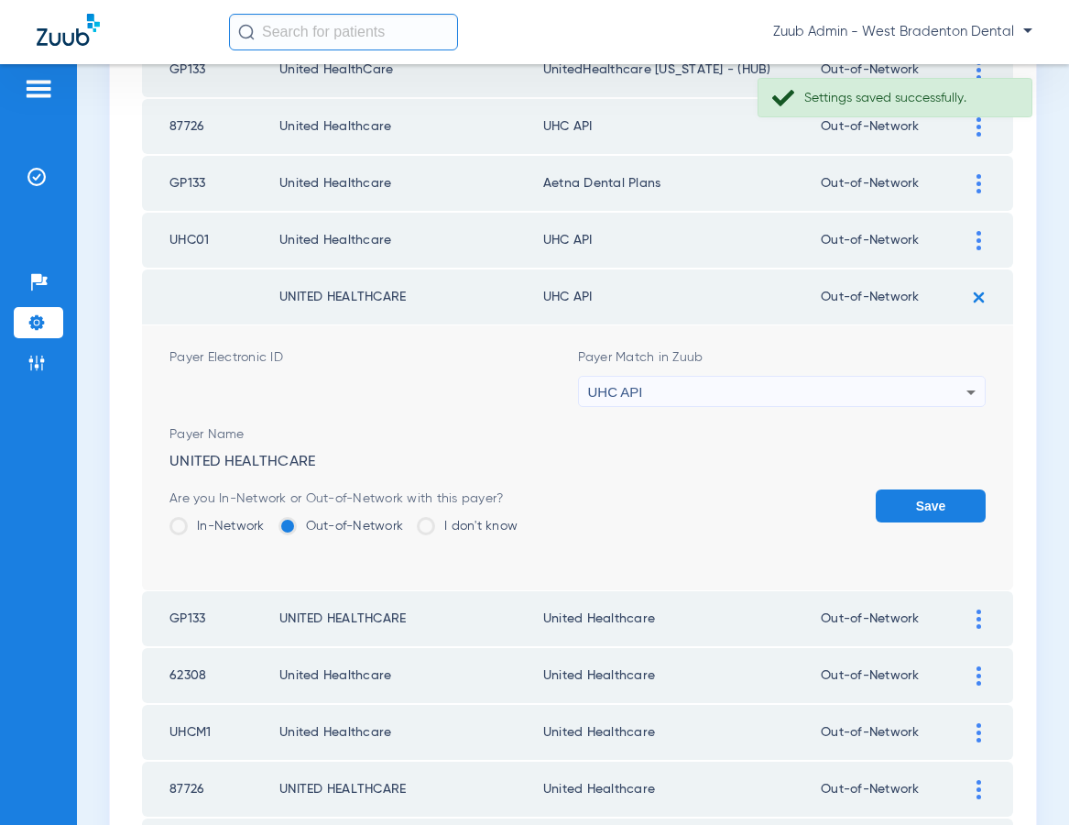
click at [810, 381] on div "UHC API" at bounding box center [777, 392] width 379 height 31
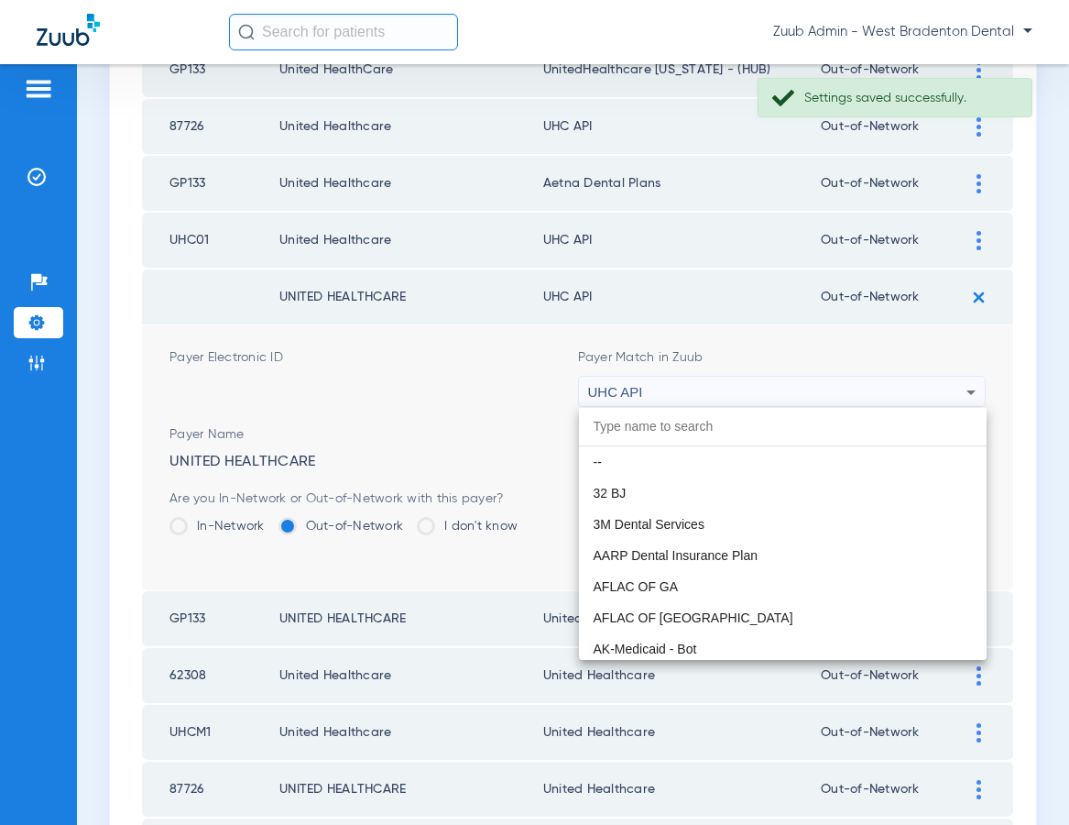
scroll to position [11250, 0]
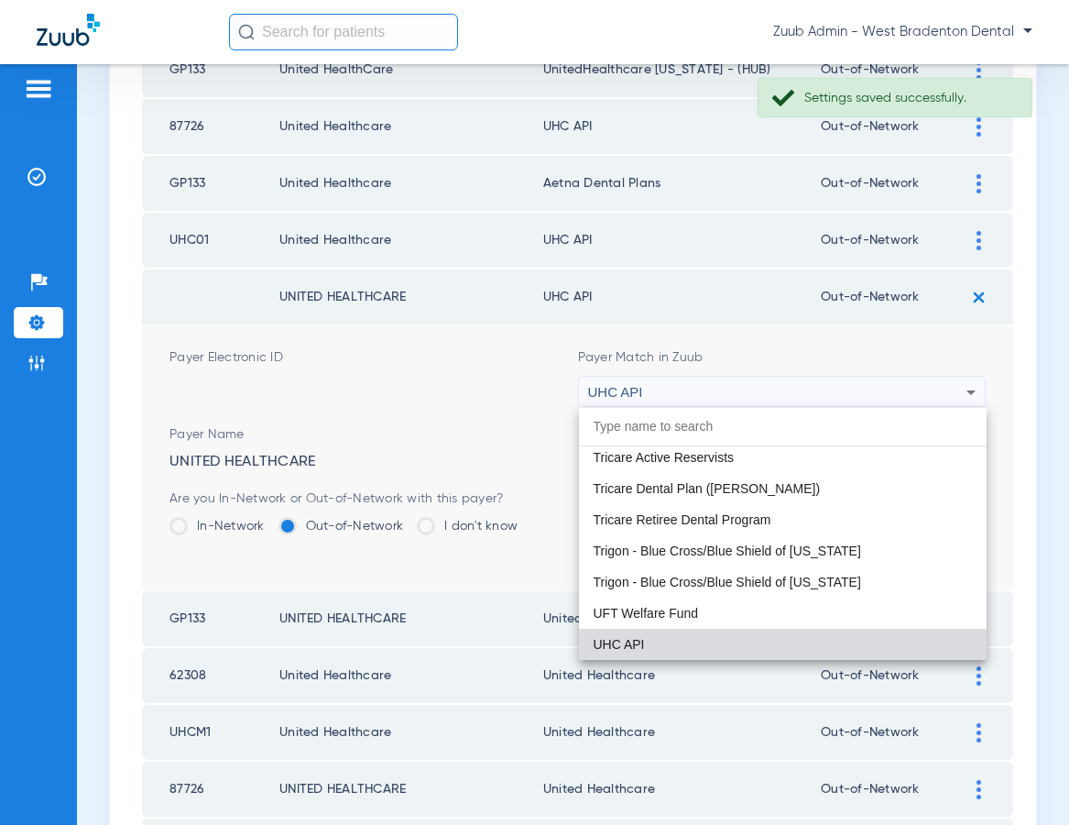
paste input "United Healthcare"
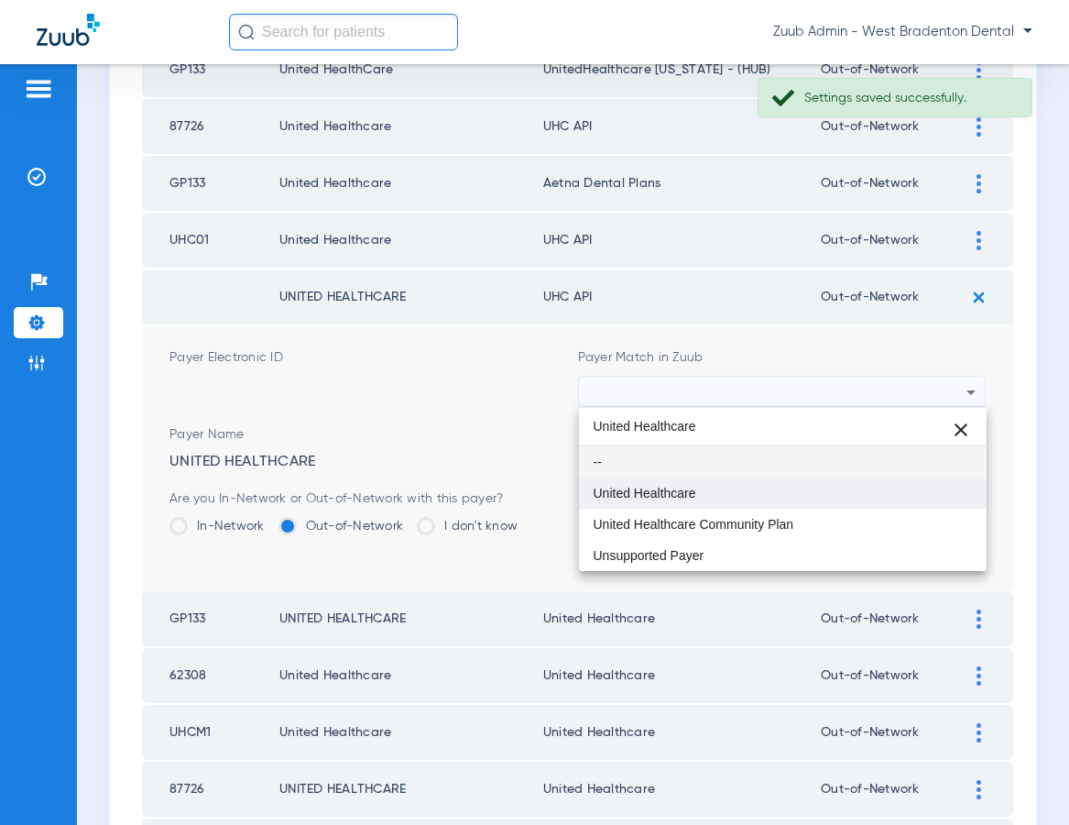
type input "United Healthcare"
click at [724, 483] on mat-option "United Healthcare" at bounding box center [783, 492] width 409 height 31
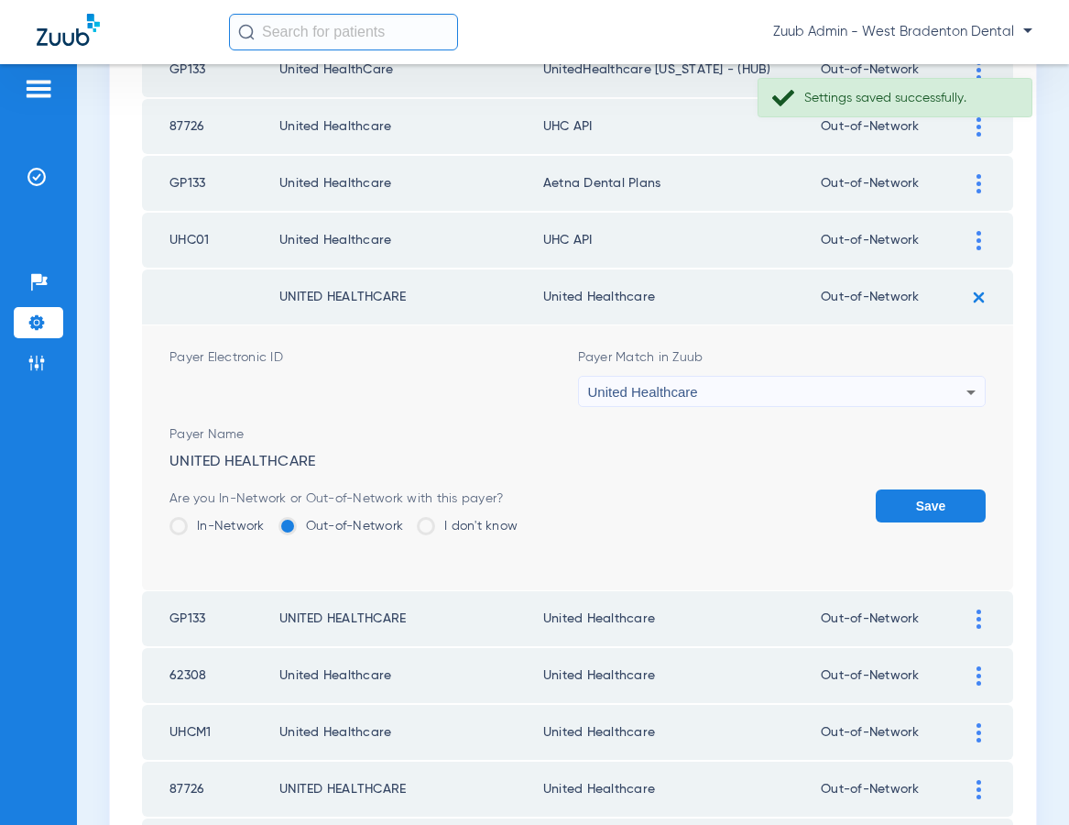
click at [887, 502] on button "Save" at bounding box center [931, 505] width 110 height 33
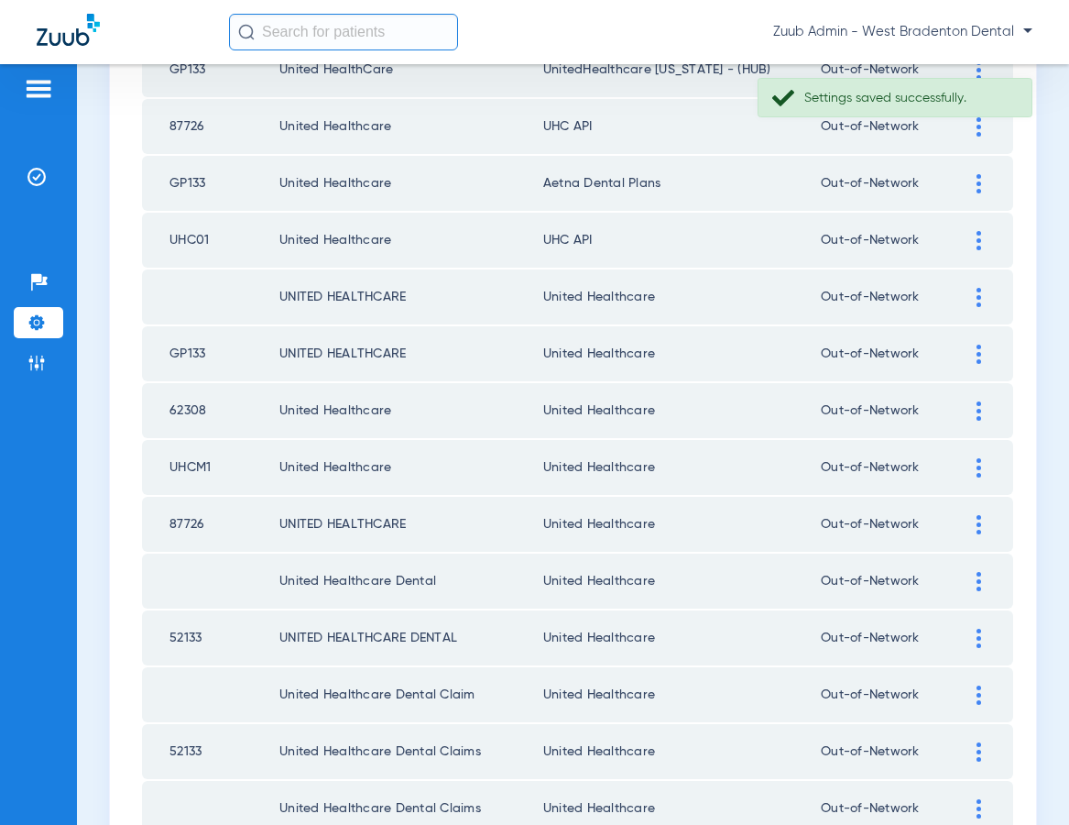
click at [975, 235] on div at bounding box center [979, 240] width 32 height 19
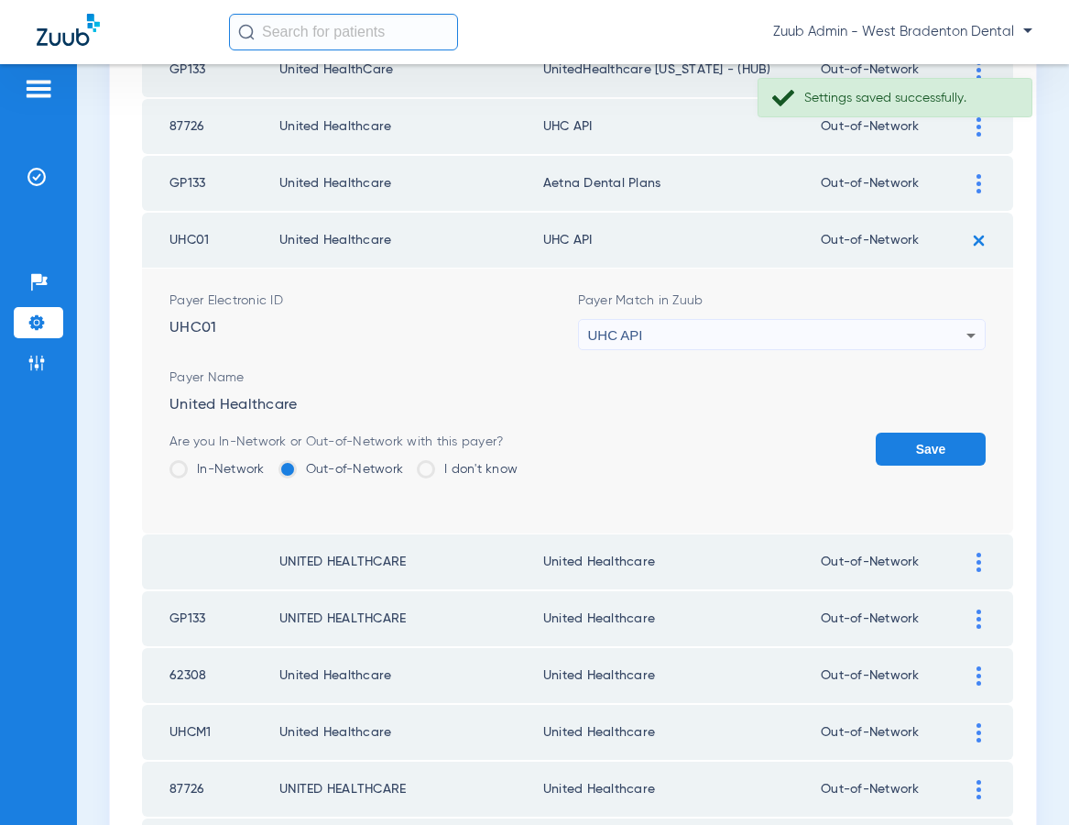
click at [853, 322] on div "UHC API" at bounding box center [777, 335] width 379 height 31
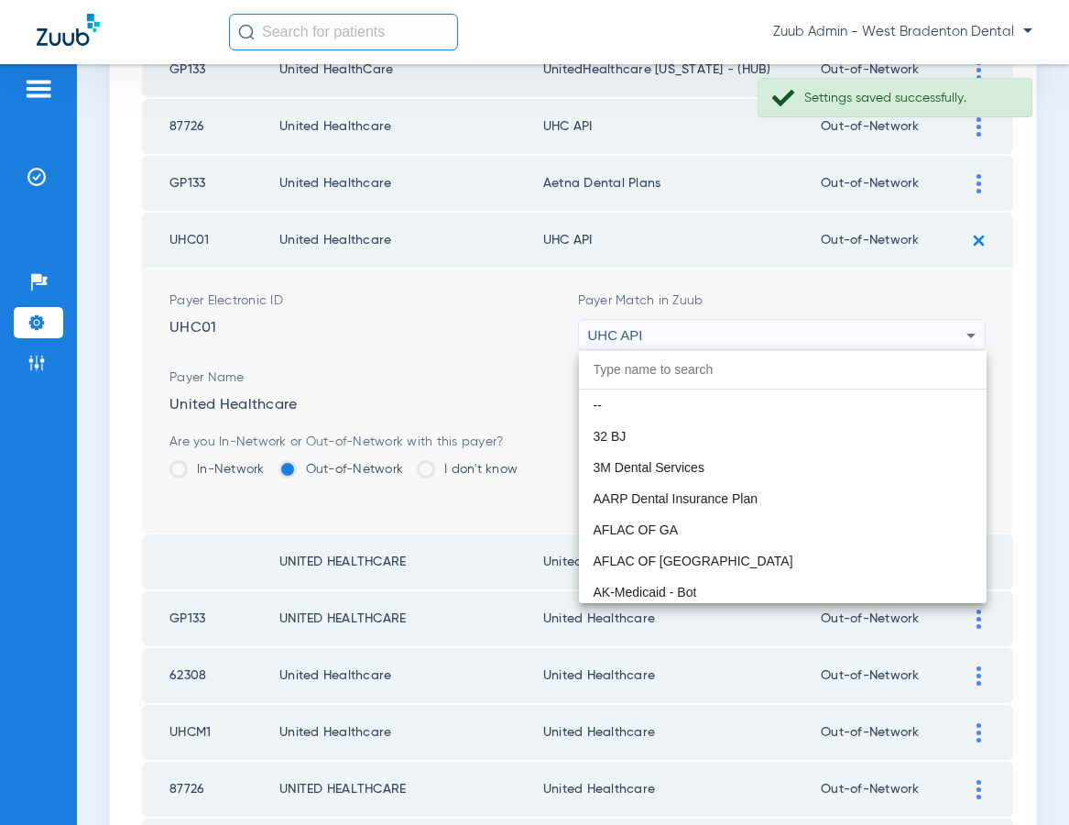
scroll to position [11250, 0]
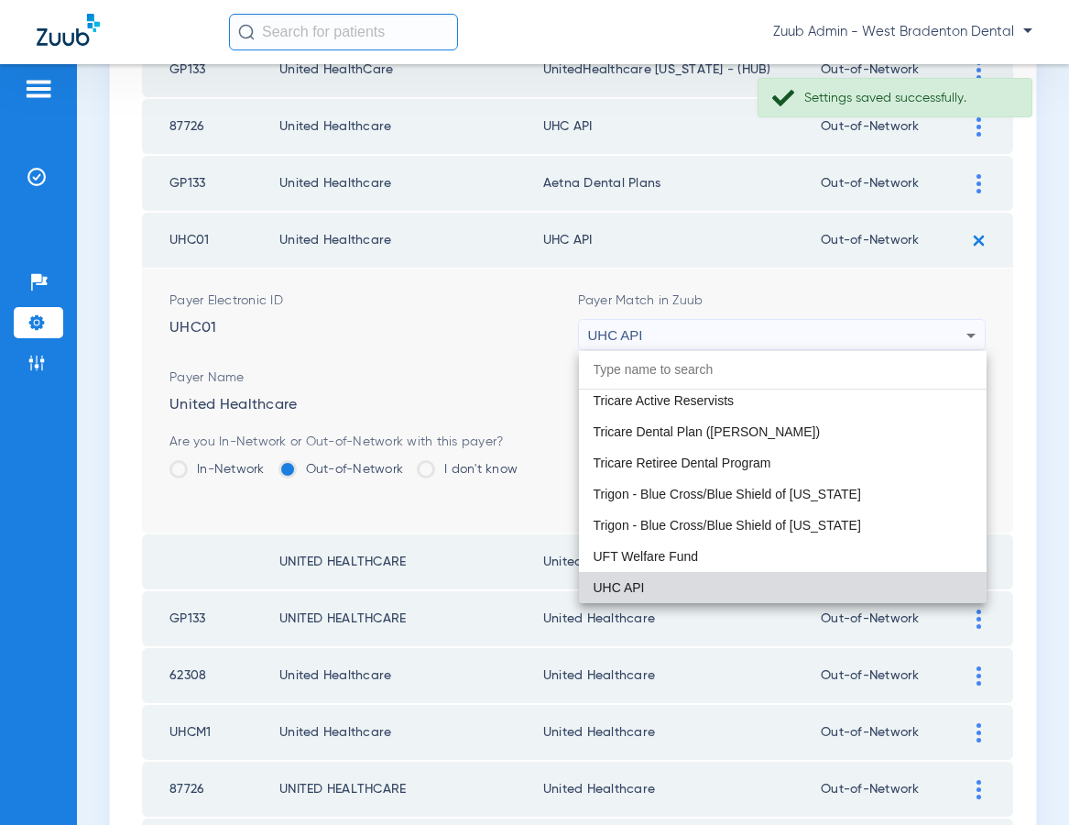
paste input "United Healthcare"
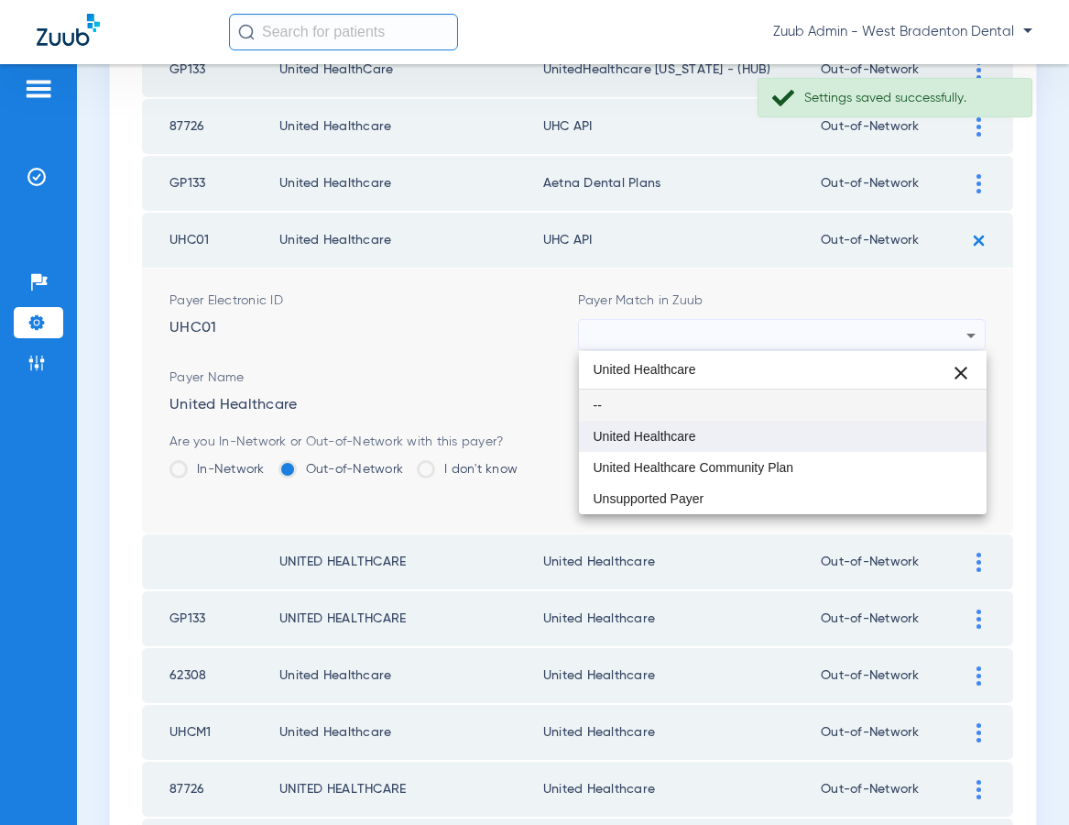
type input "United Healthcare"
click at [688, 439] on span "United Healthcare" at bounding box center [645, 436] width 103 height 13
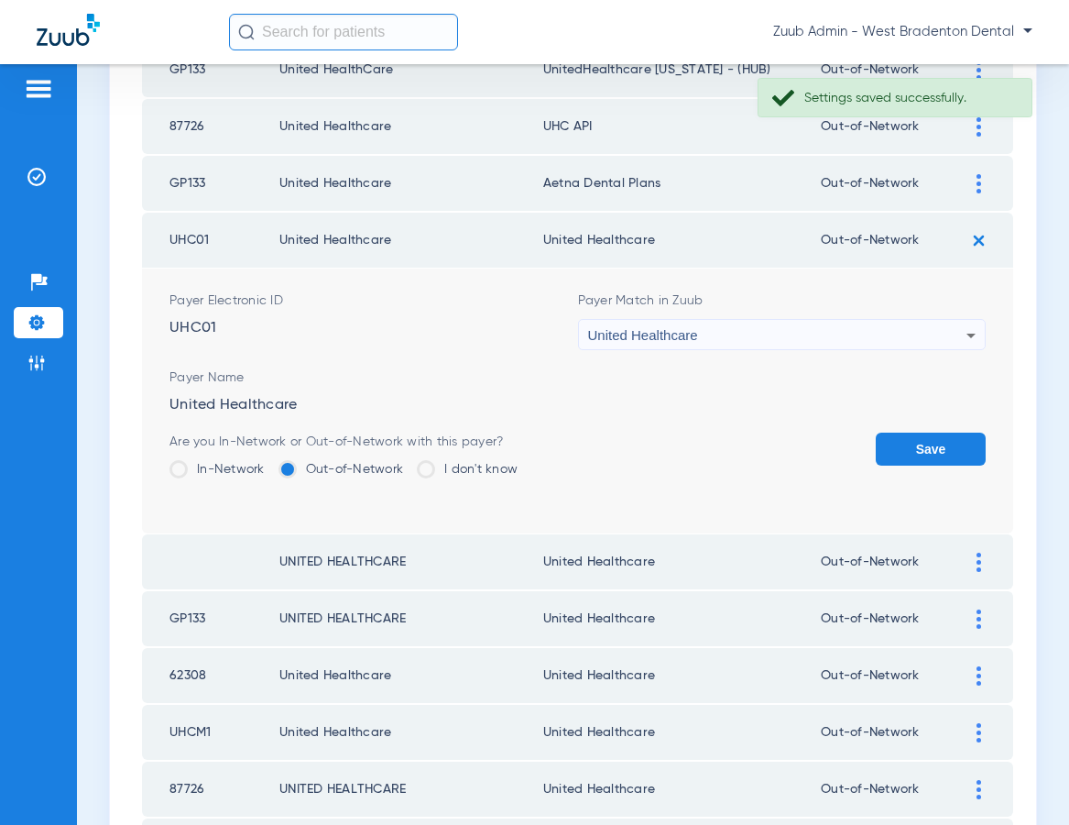
click at [914, 456] on button "Save" at bounding box center [931, 448] width 110 height 33
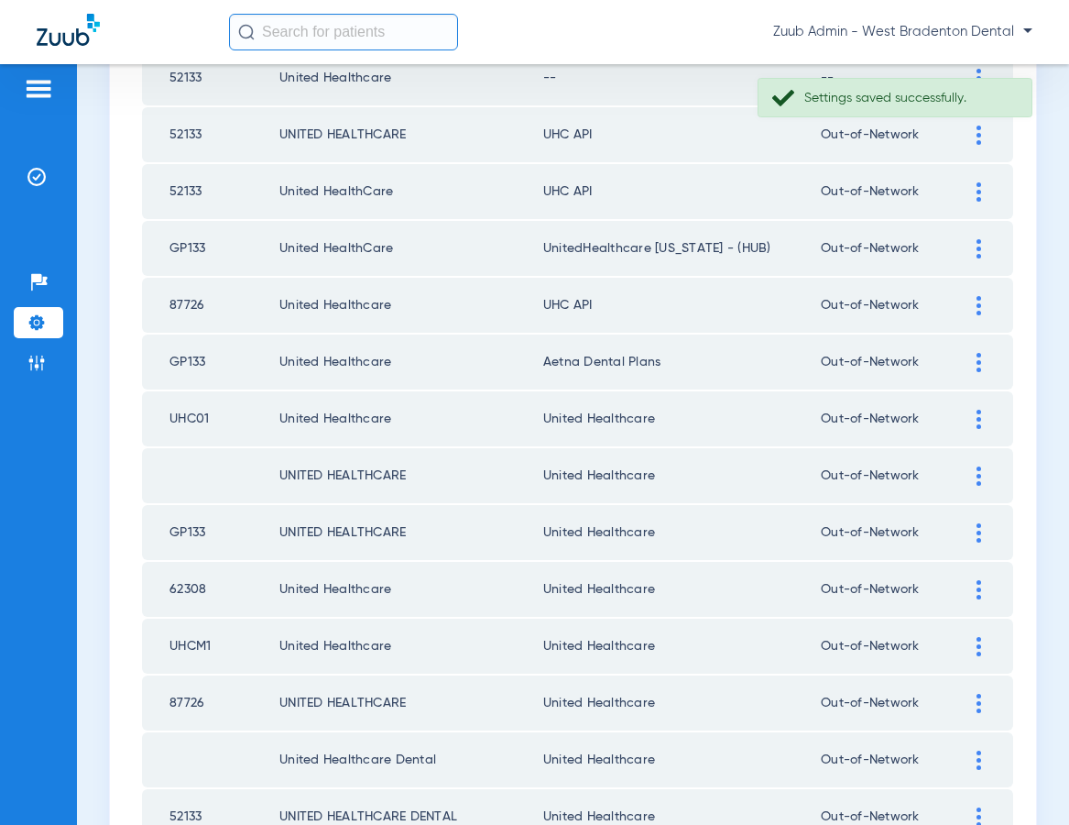
scroll to position [1891, 0]
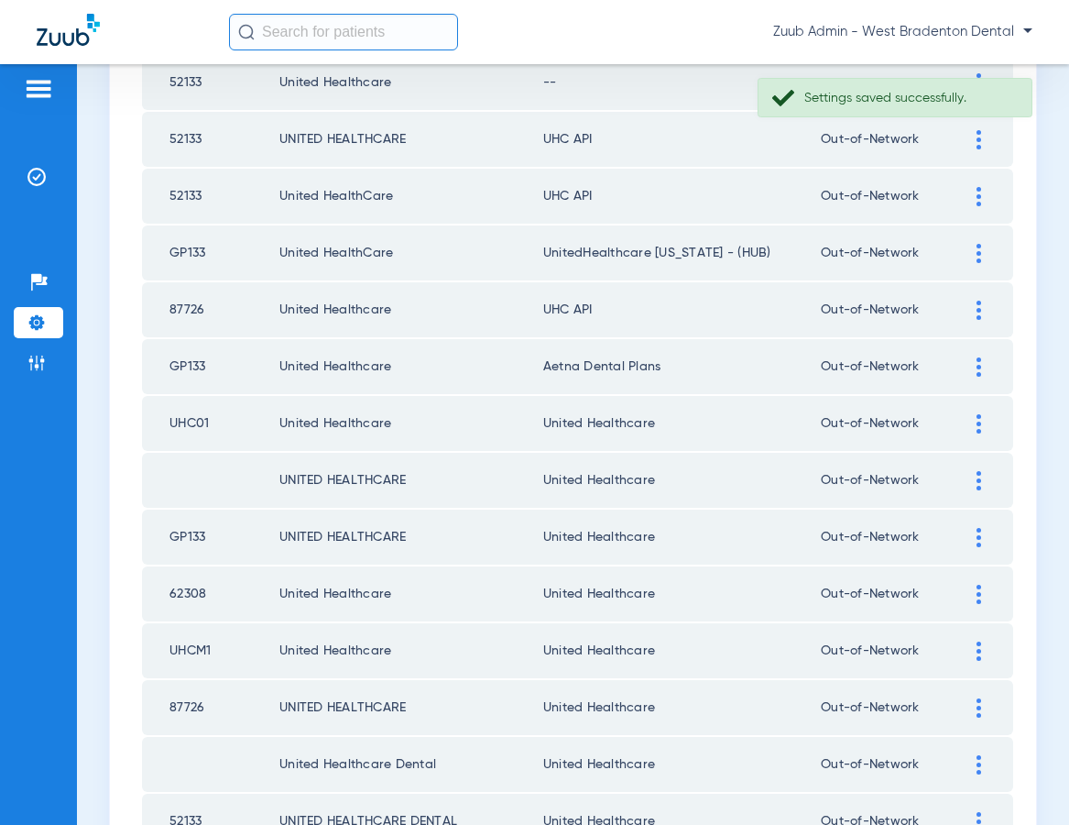
drag, startPoint x: 975, startPoint y: 357, endPoint x: 928, endPoint y: 353, distance: 46.9
click at [974, 357] on div at bounding box center [979, 366] width 32 height 19
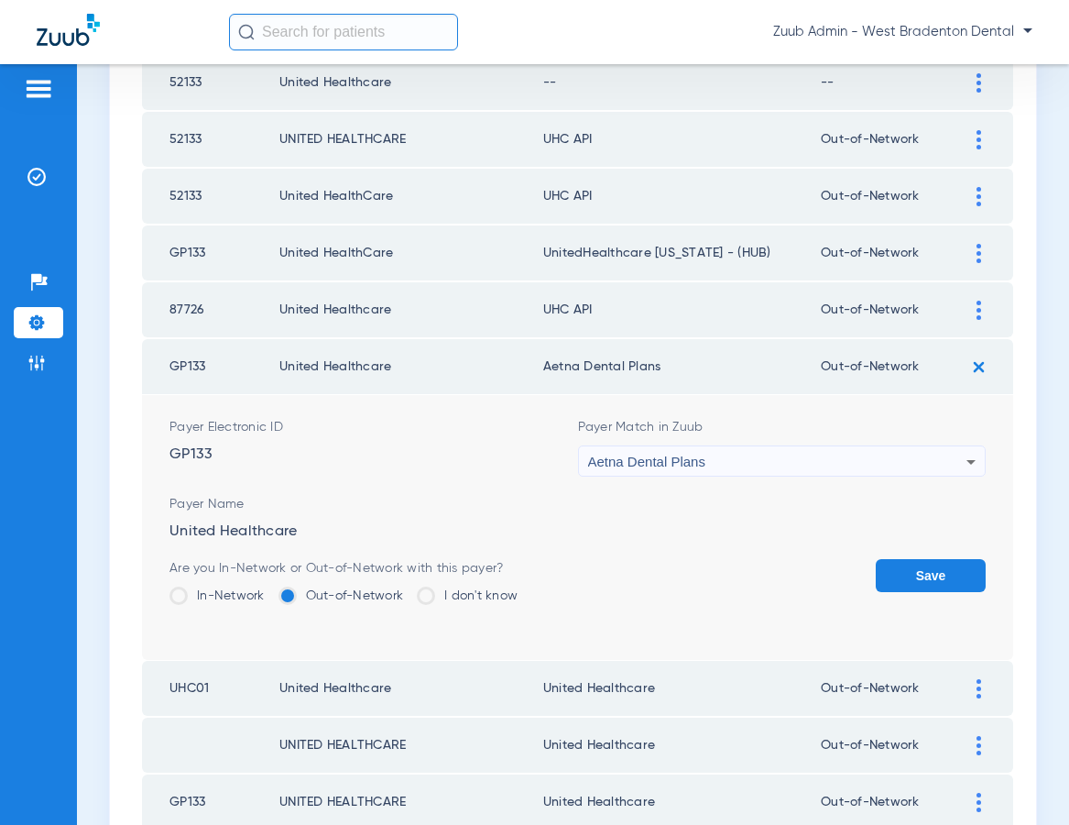
click at [836, 455] on div "Aetna Dental Plans" at bounding box center [777, 461] width 379 height 31
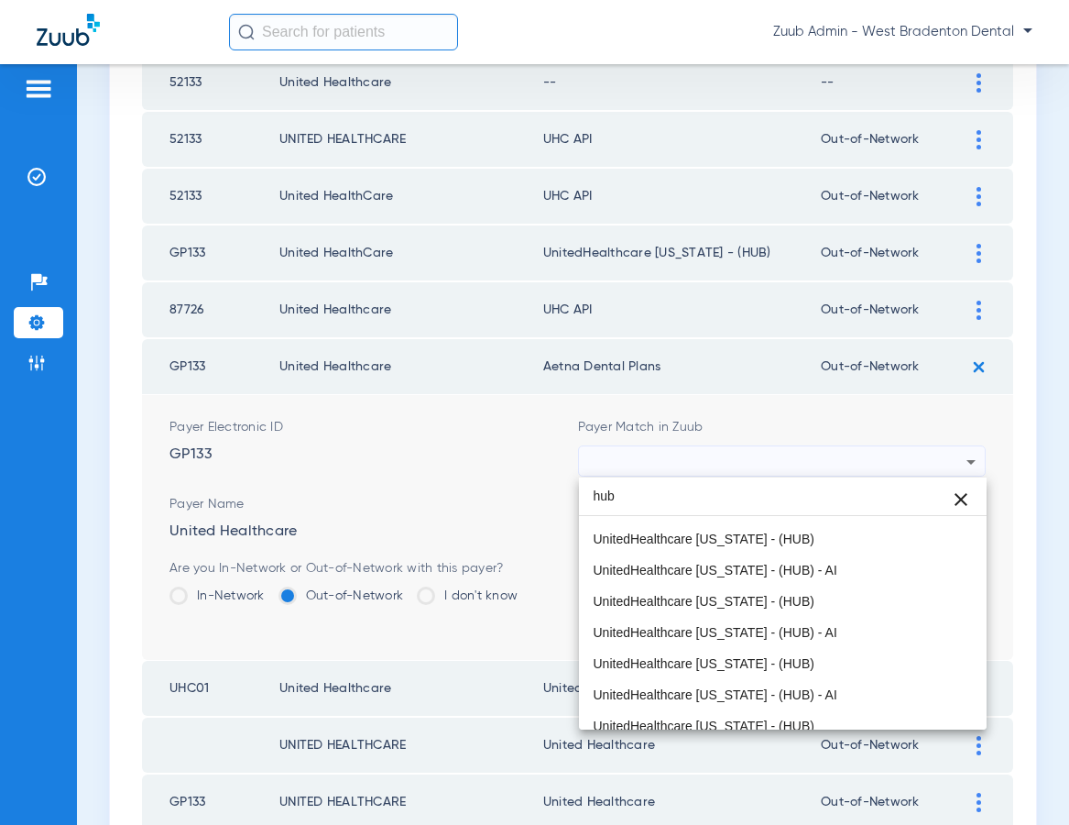
scroll to position [1378, 0]
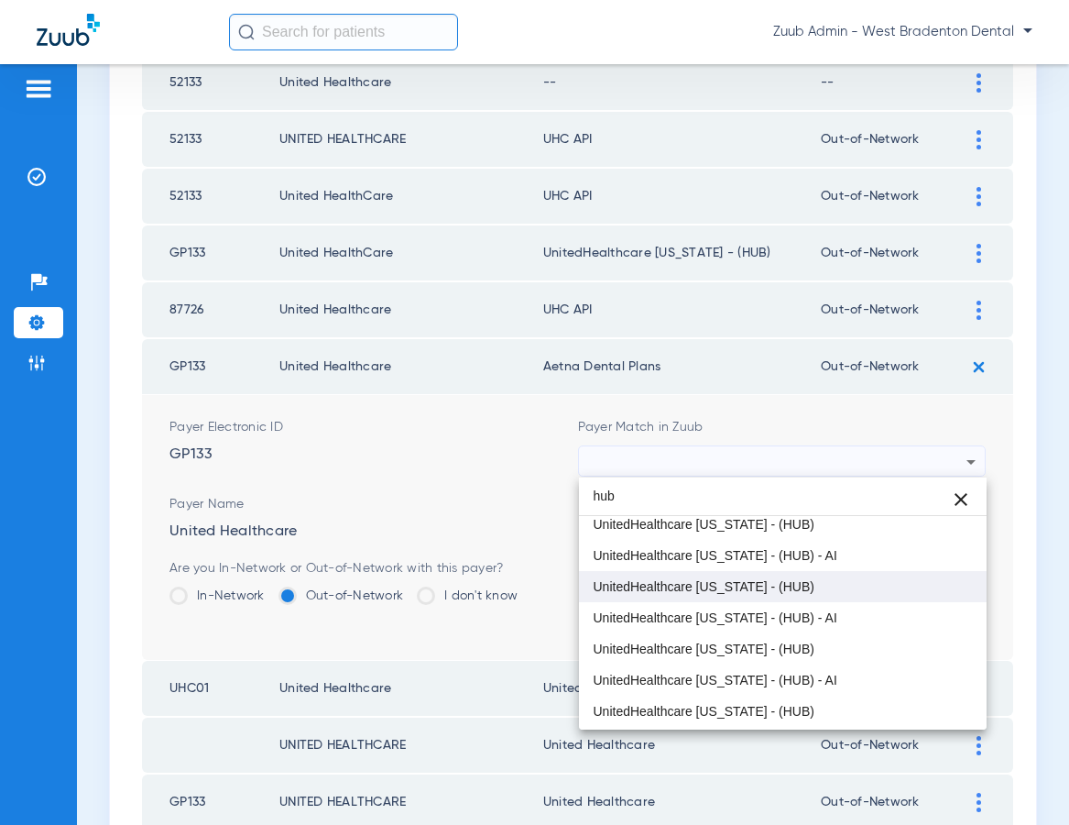
type input "hub"
click at [724, 586] on span "UnitedHealthcare Florida - (HUB)" at bounding box center [704, 586] width 221 height 13
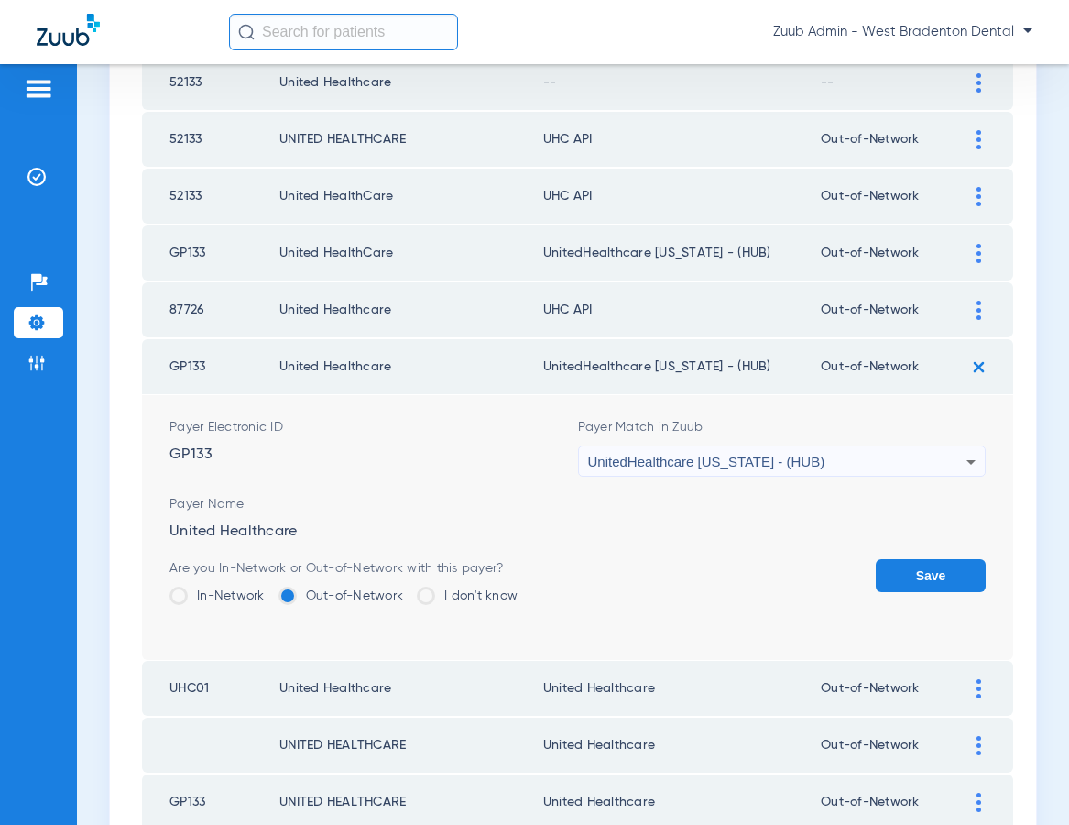
click at [909, 573] on button "Save" at bounding box center [931, 575] width 110 height 33
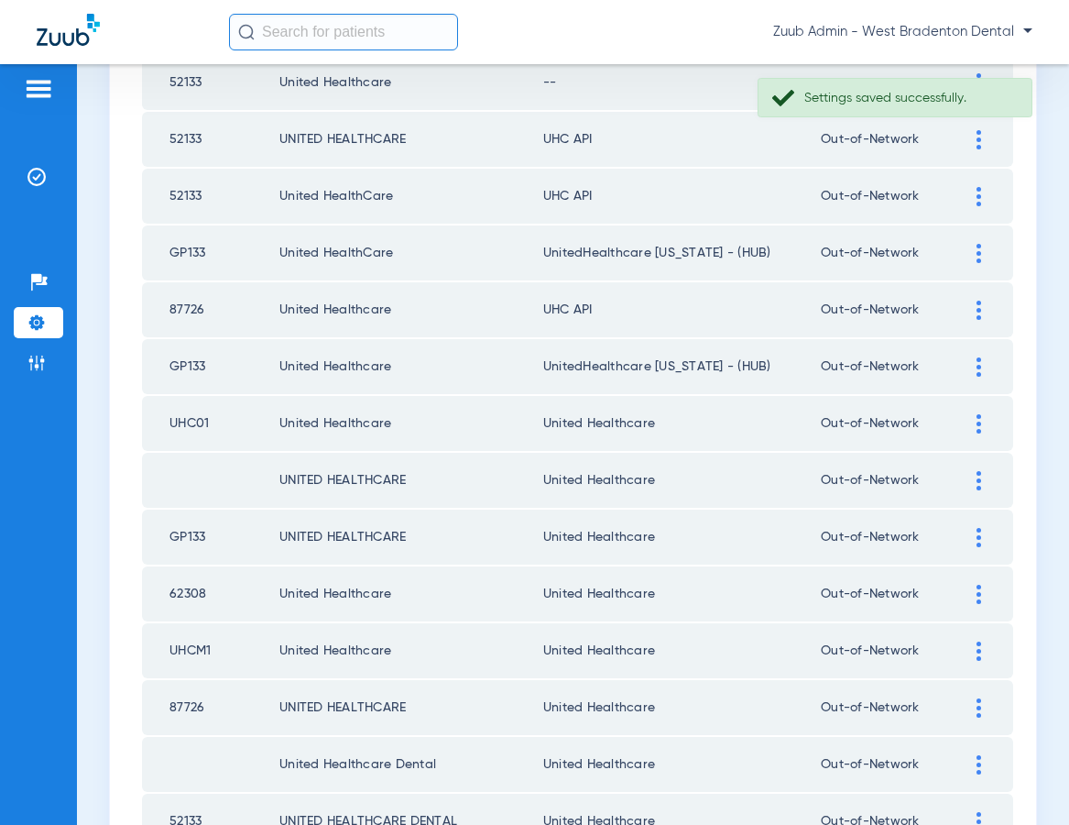
click at [979, 305] on img at bounding box center [979, 310] width 5 height 19
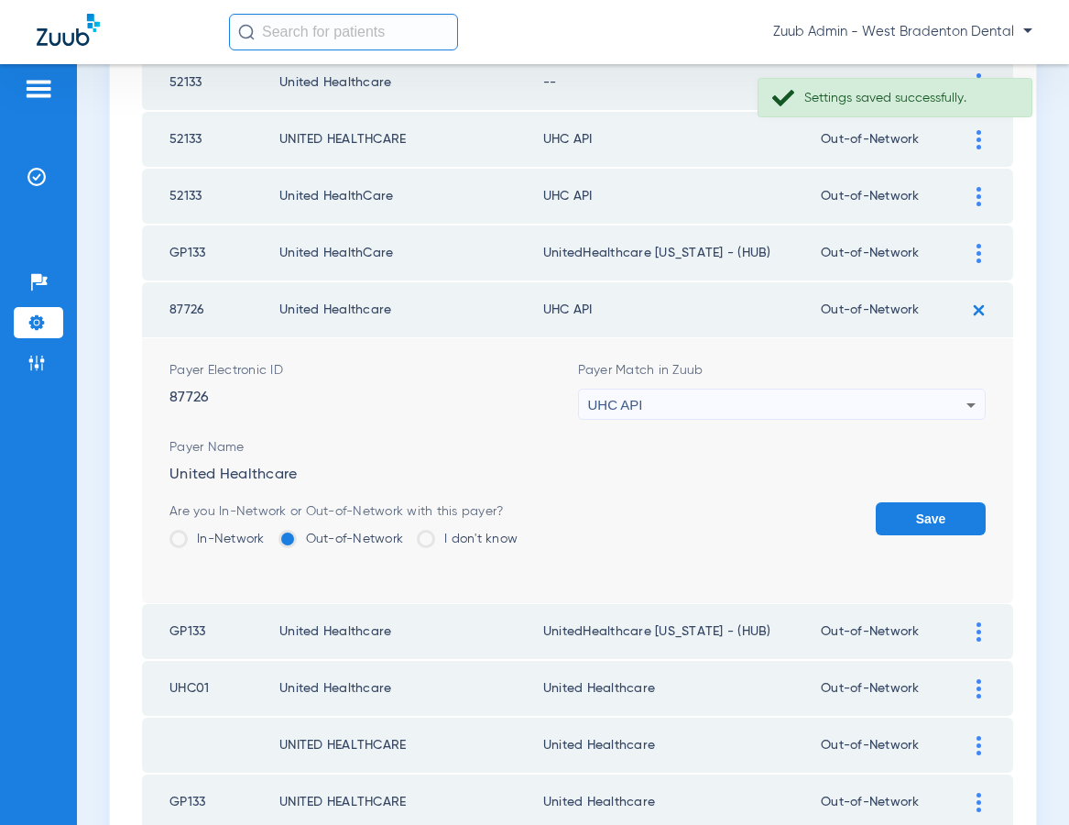
click at [898, 402] on div "UHC API" at bounding box center [777, 404] width 379 height 31
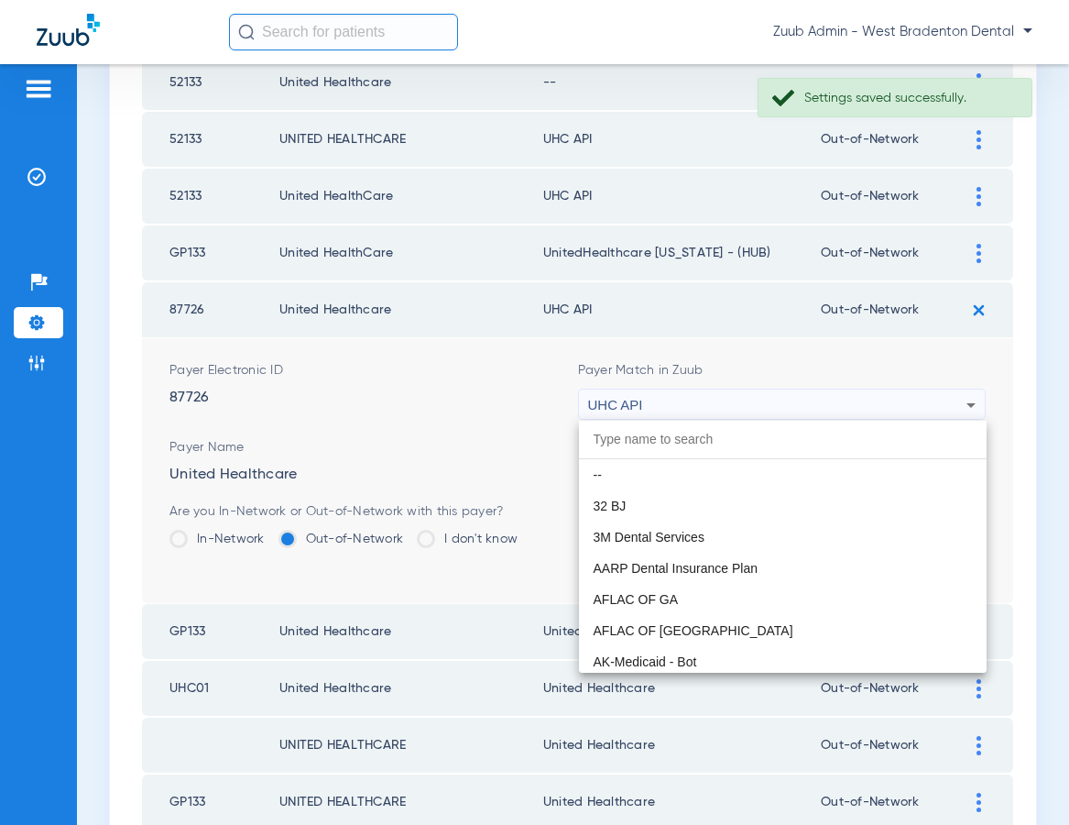
scroll to position [11250, 0]
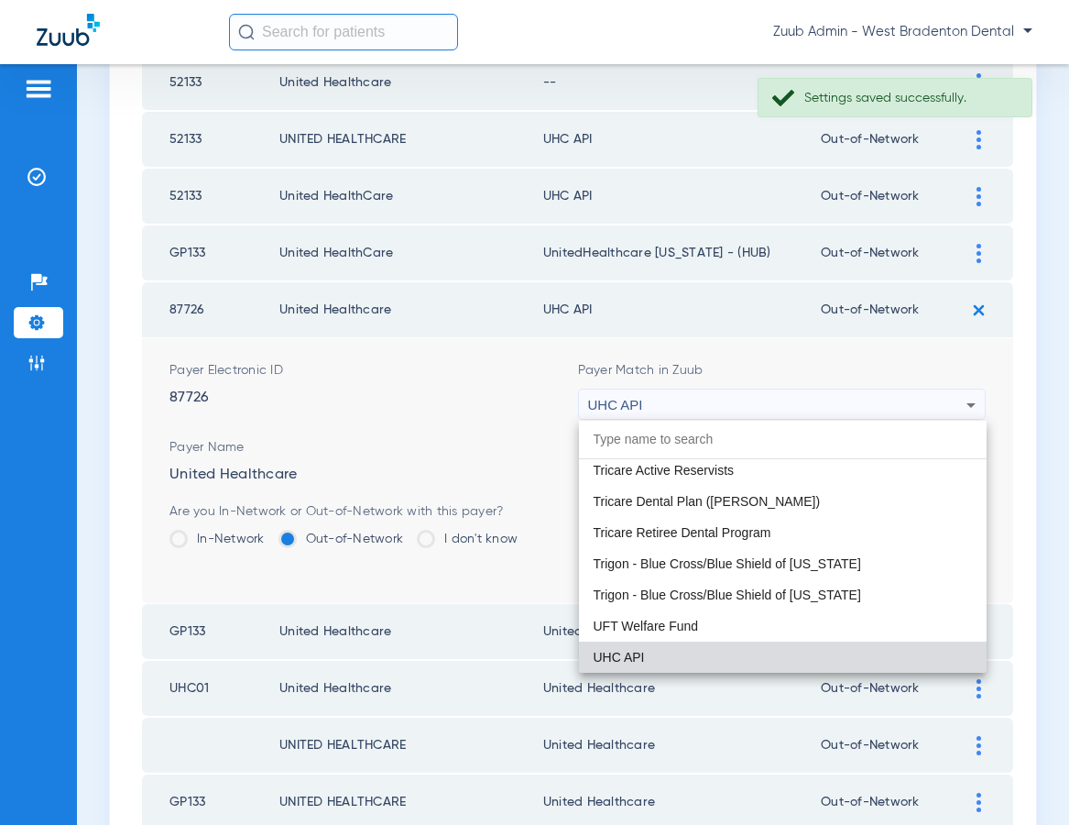
paste input "United Healthcare"
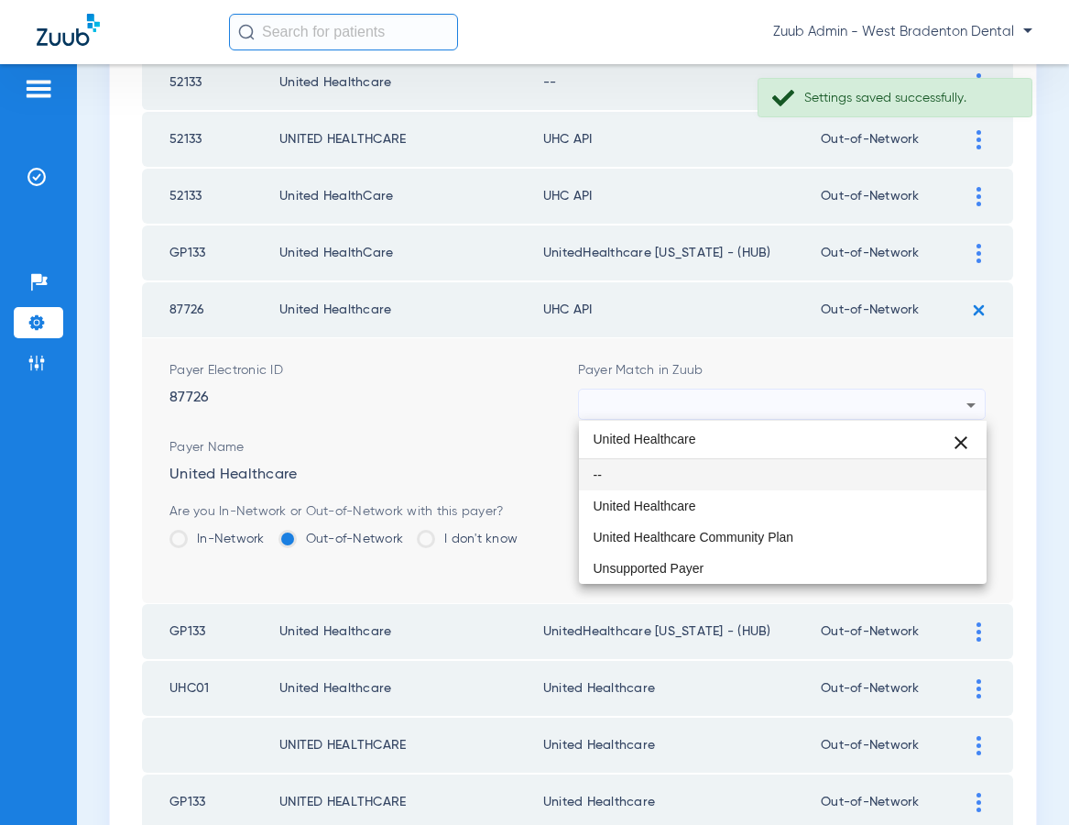
scroll to position [0, 0]
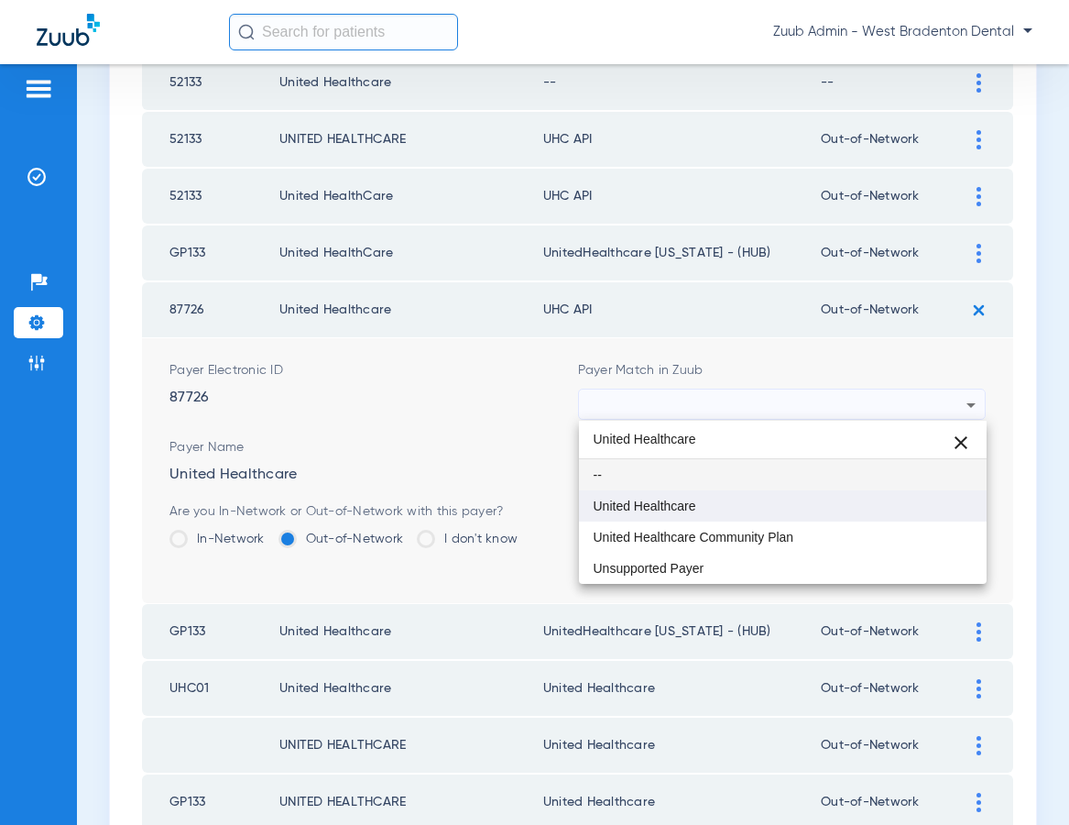
type input "United Healthcare"
click at [727, 516] on mat-option "United Healthcare" at bounding box center [783, 505] width 409 height 31
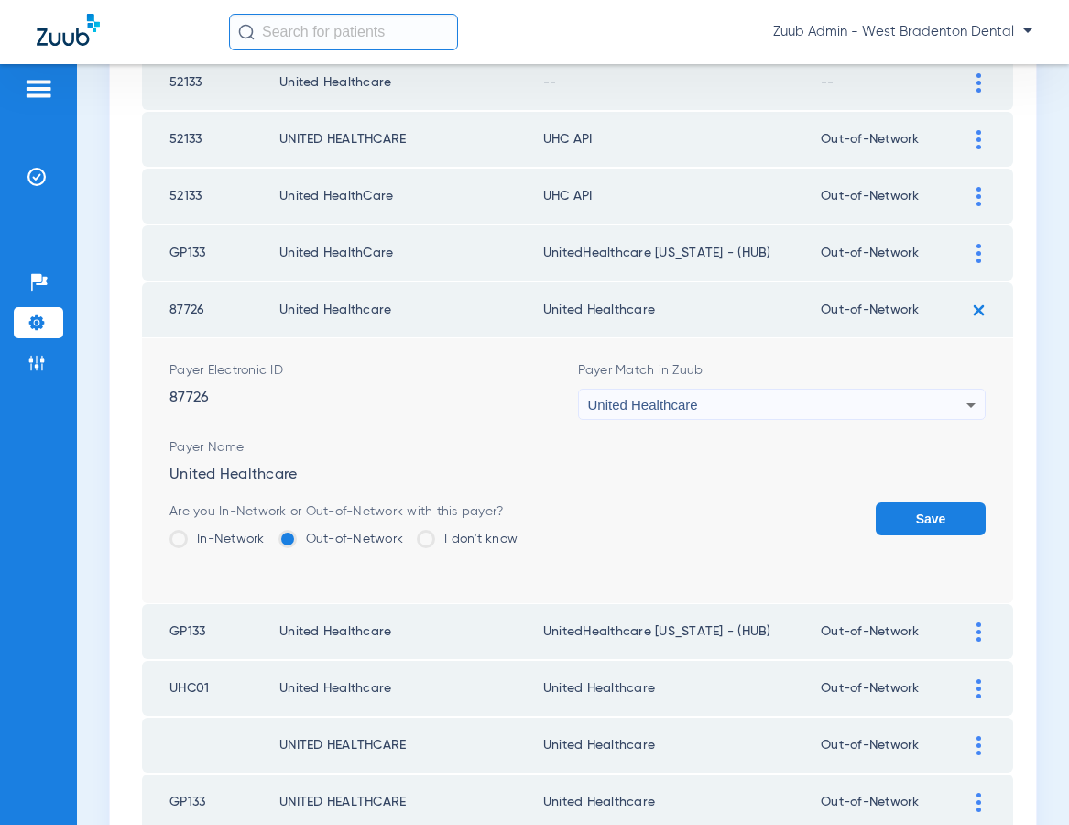
click at [921, 511] on button "Save" at bounding box center [931, 518] width 110 height 33
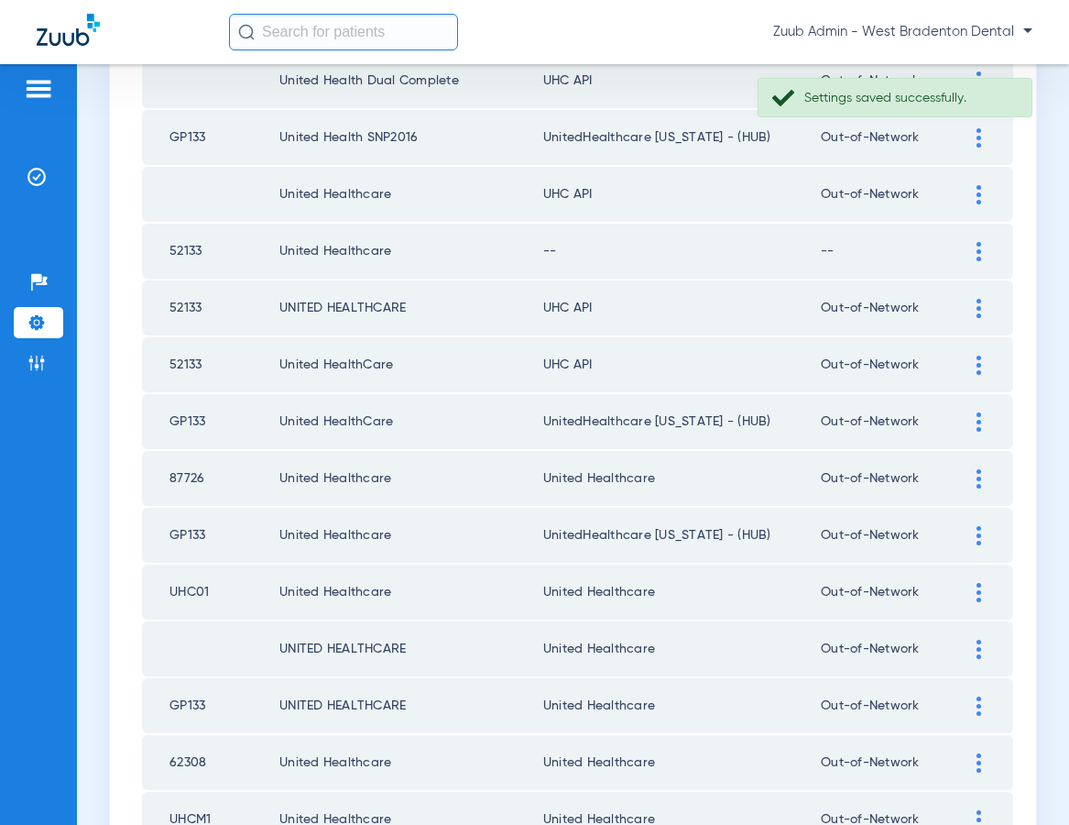
scroll to position [1681, 0]
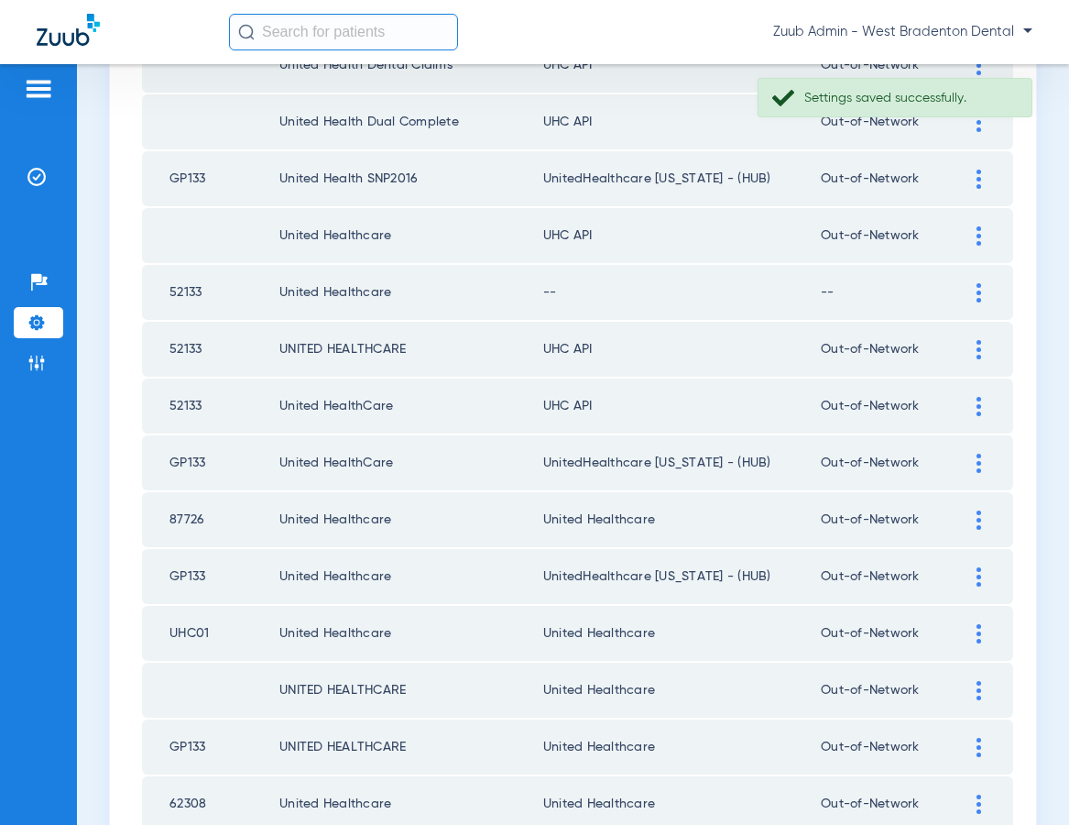
click at [978, 401] on img at bounding box center [979, 406] width 5 height 19
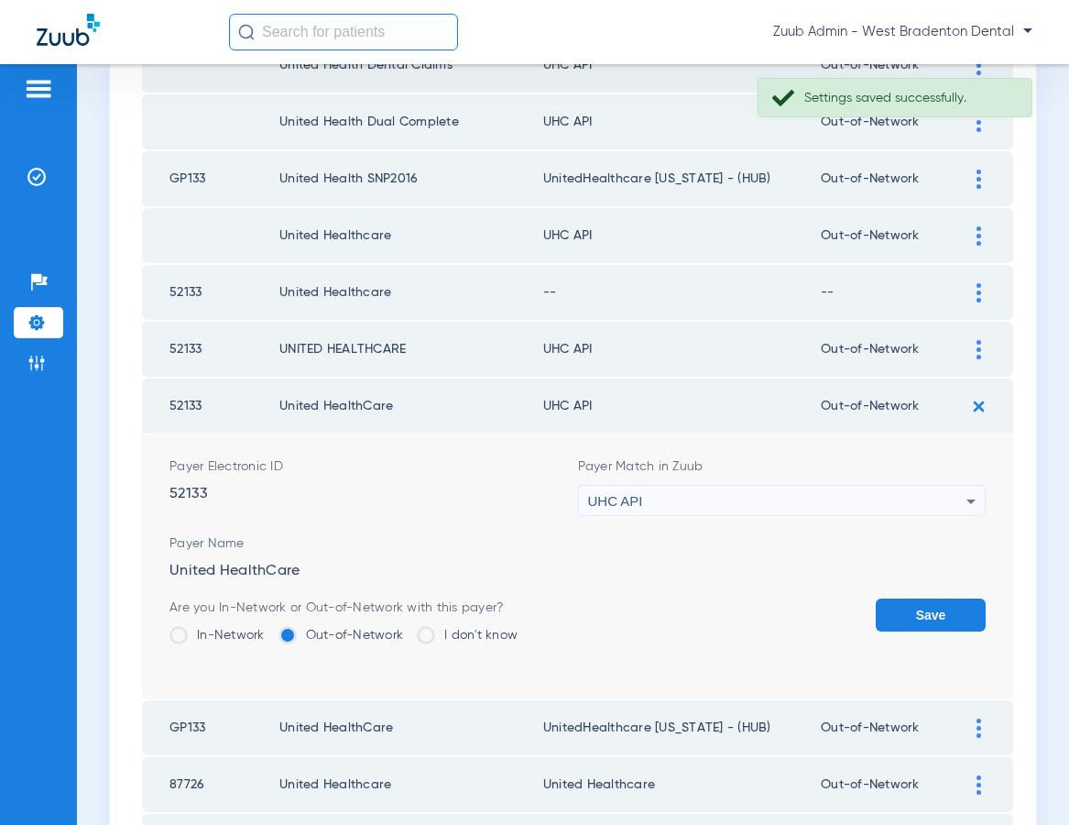
click at [833, 497] on div "UHC API" at bounding box center [777, 501] width 379 height 31
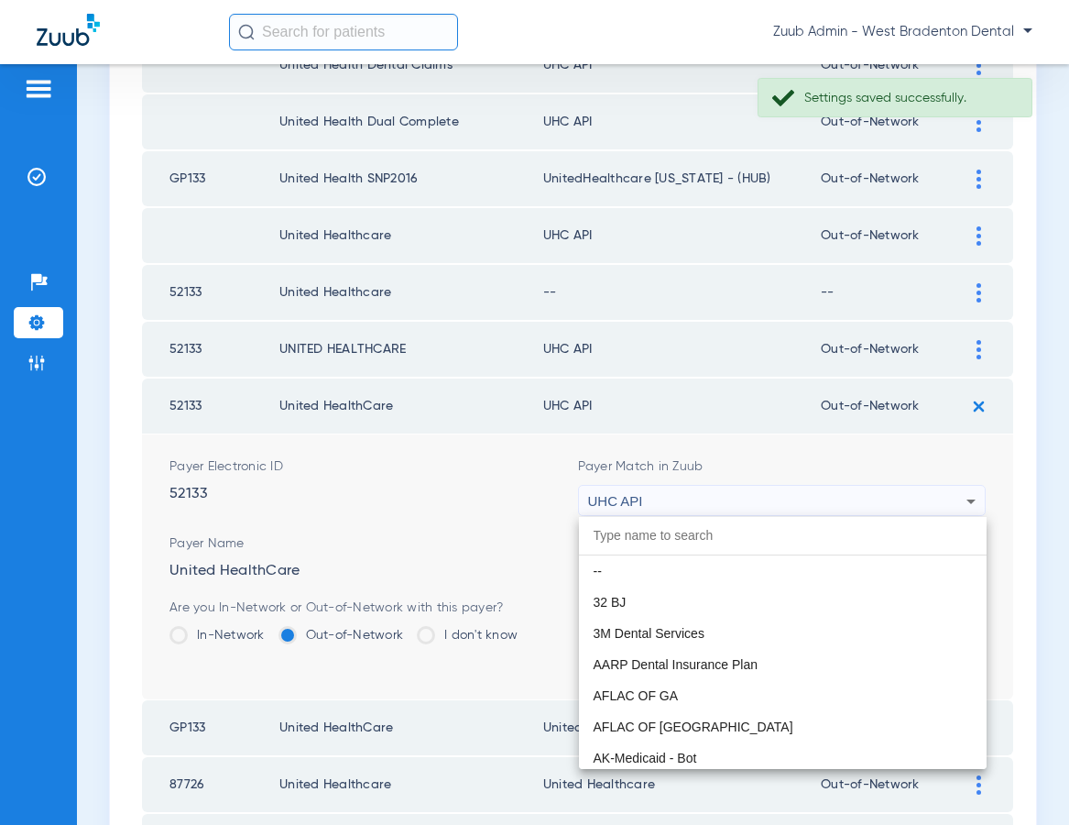
scroll to position [11250, 0]
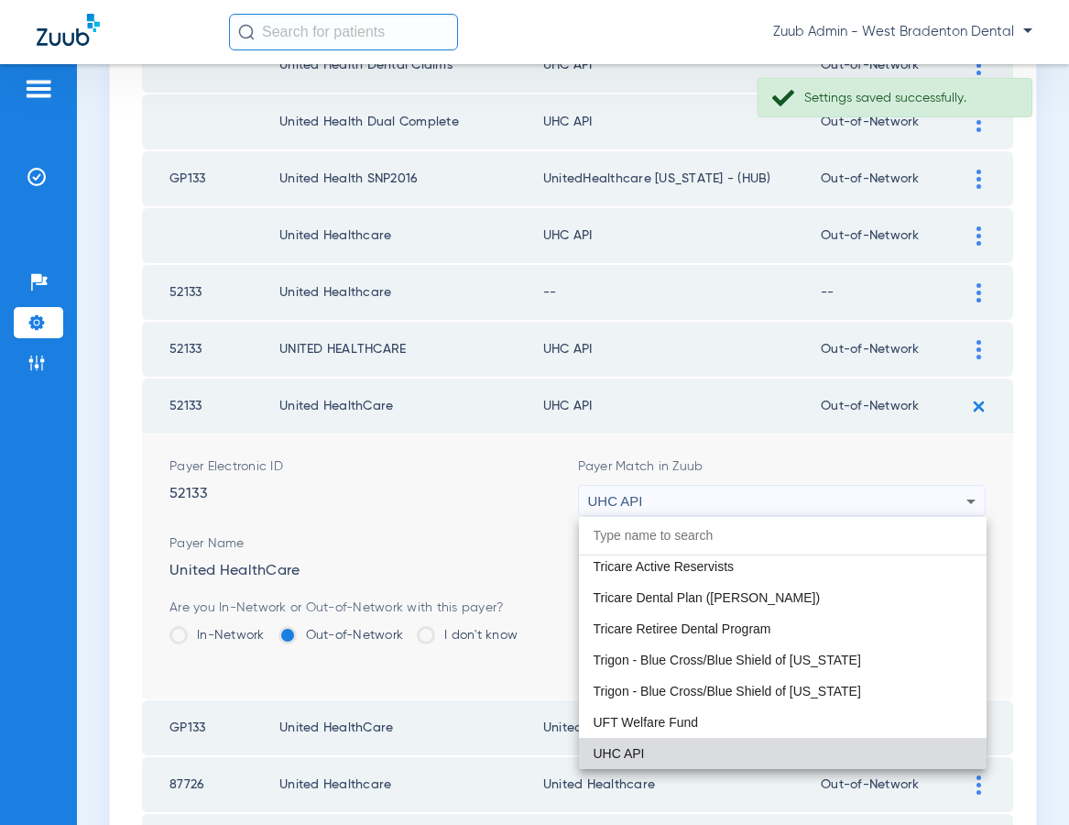
paste input "United Healthcare"
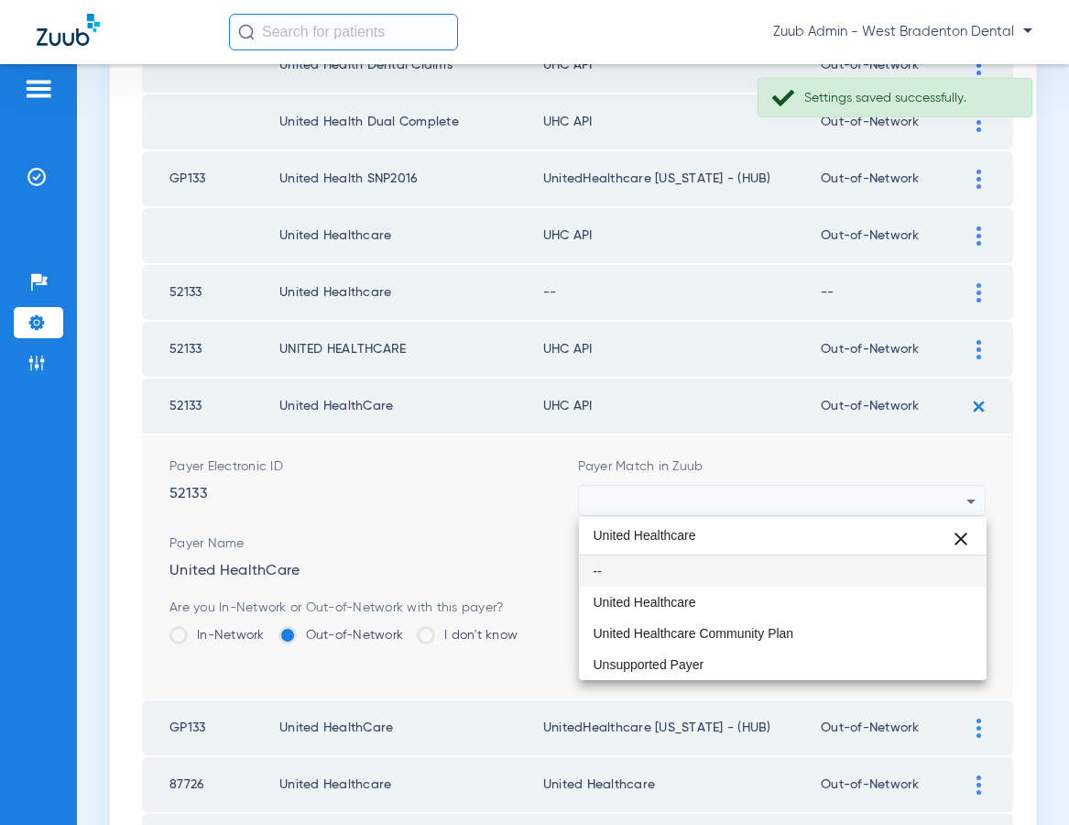
scroll to position [0, 0]
type input "United Healthcare"
click at [756, 599] on mat-option "United Healthcare" at bounding box center [783, 601] width 409 height 31
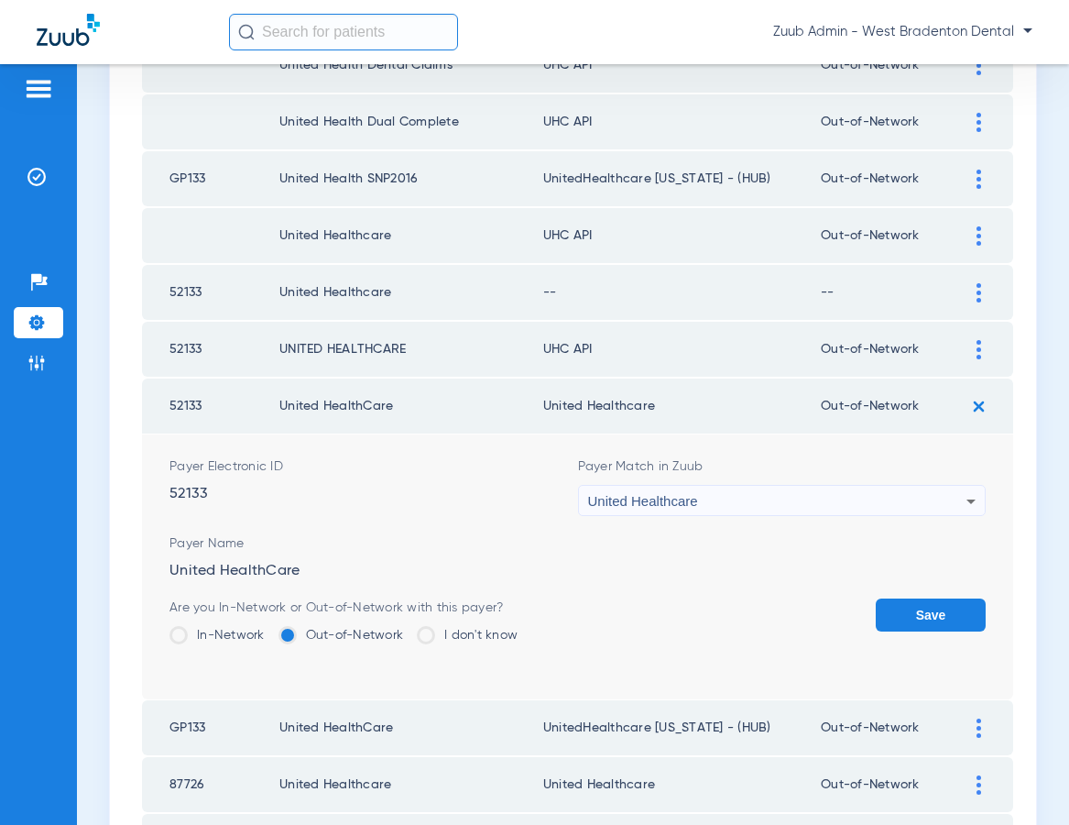
click at [943, 608] on button "Save" at bounding box center [931, 614] width 110 height 33
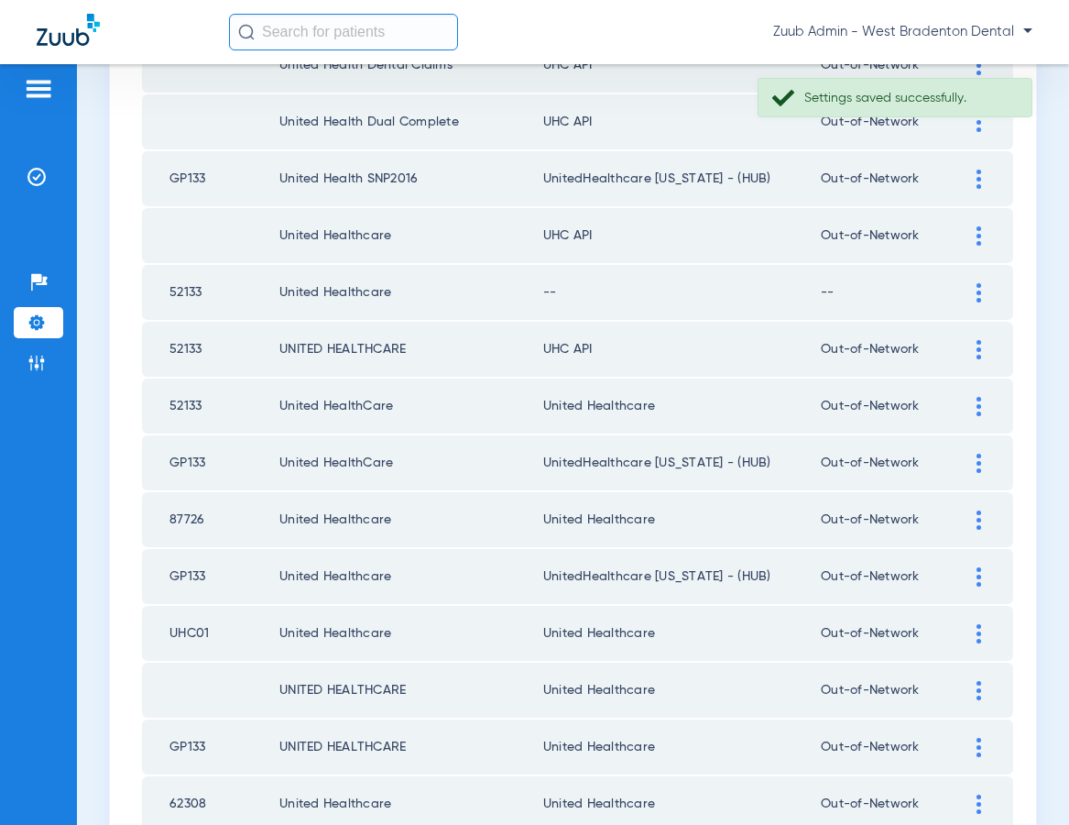
click at [977, 346] on img at bounding box center [979, 349] width 5 height 19
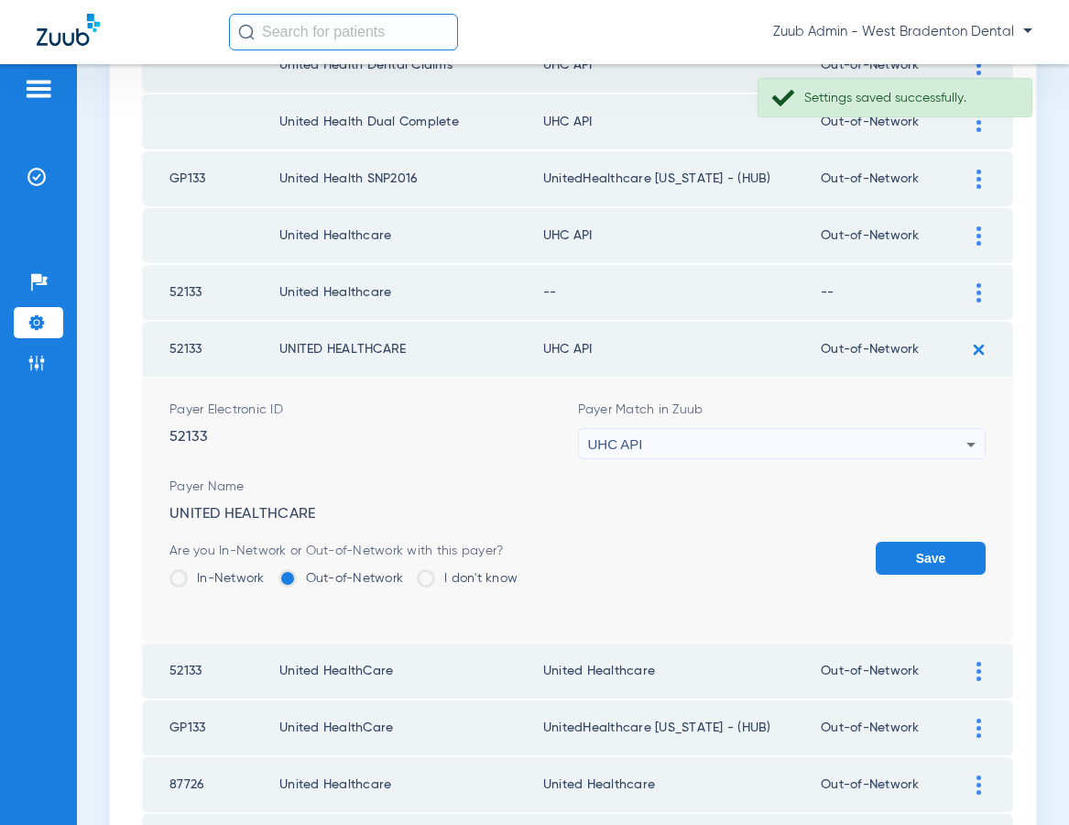
click at [903, 443] on div "UHC API" at bounding box center [777, 444] width 379 height 31
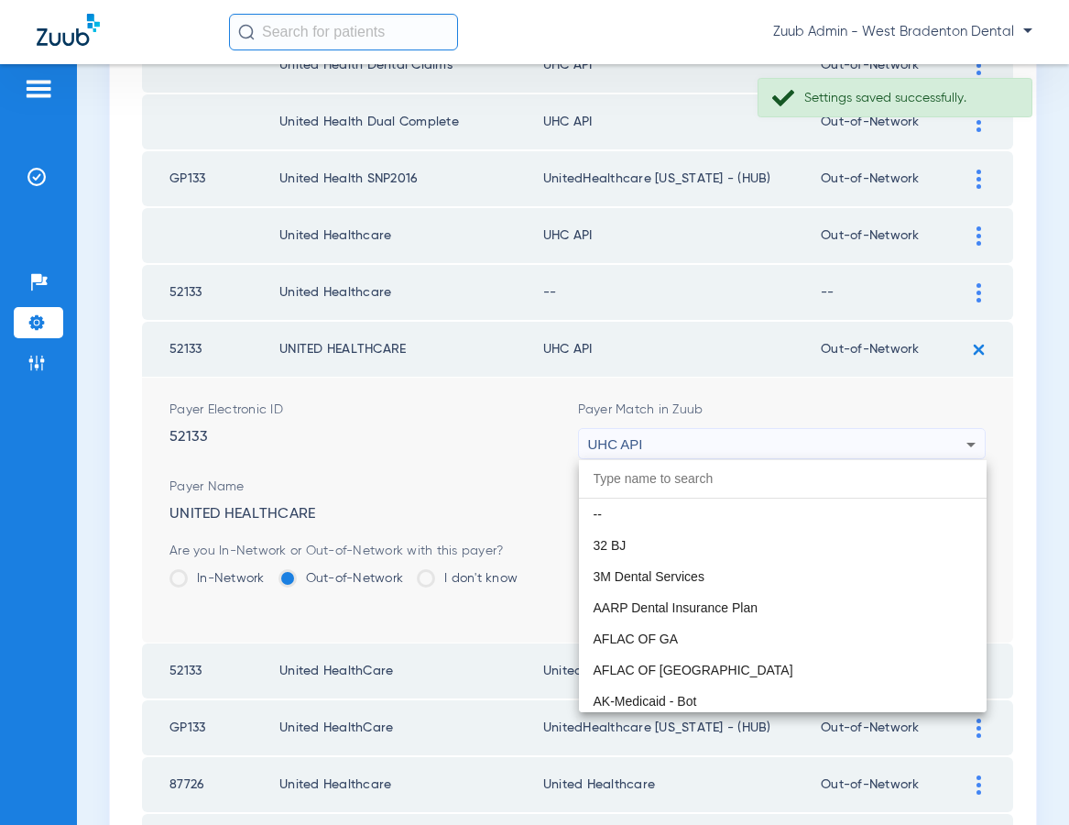
scroll to position [11250, 0]
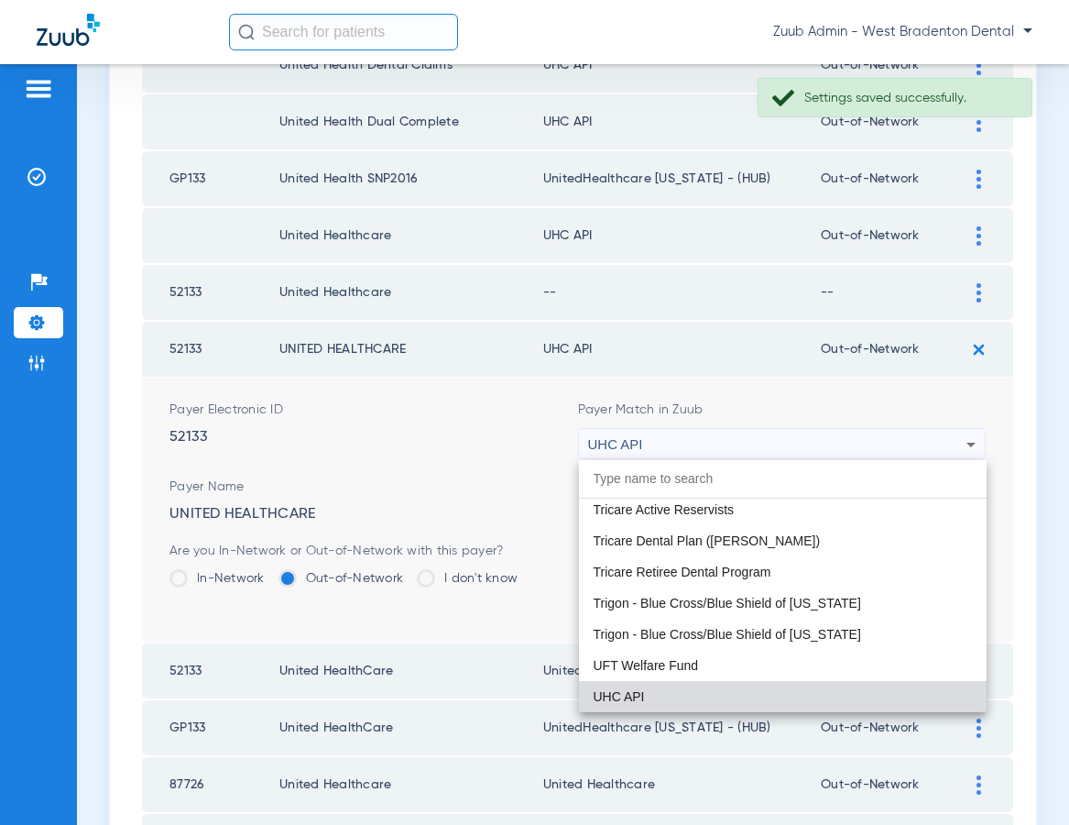
paste input "United Healthcare"
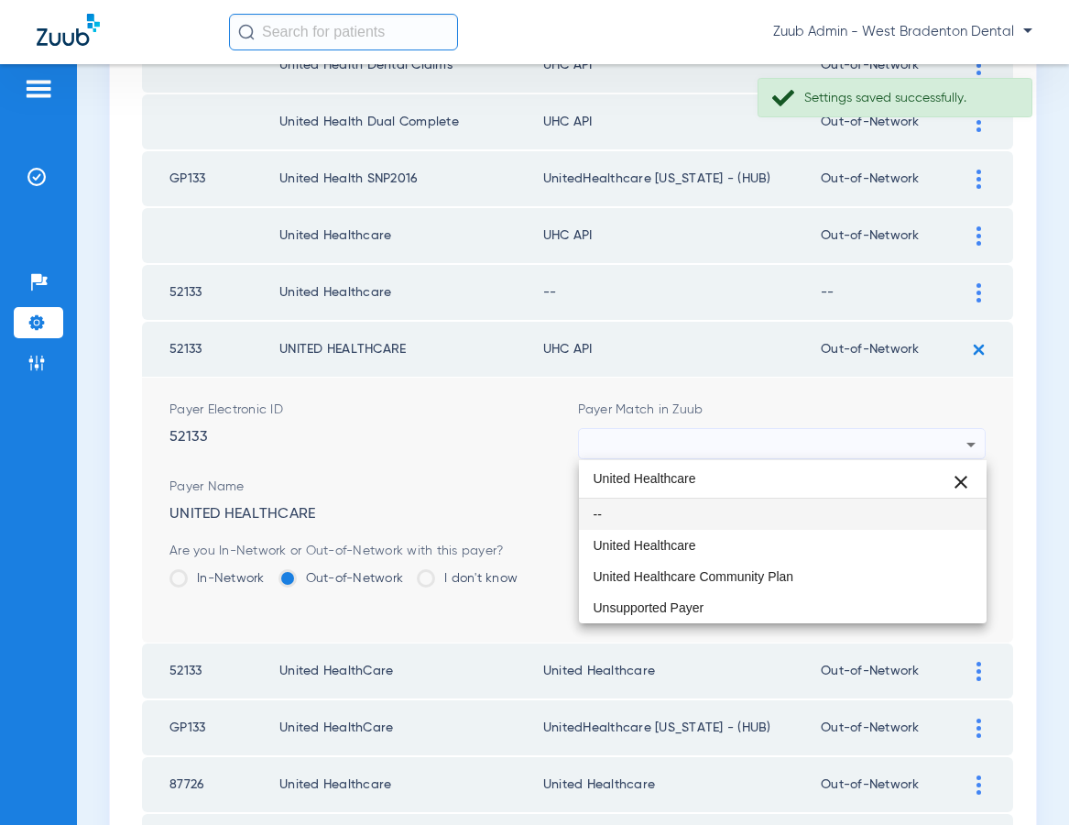
scroll to position [0, 0]
type input "United Healthcare"
click at [727, 546] on mat-option "United Healthcare" at bounding box center [783, 545] width 409 height 31
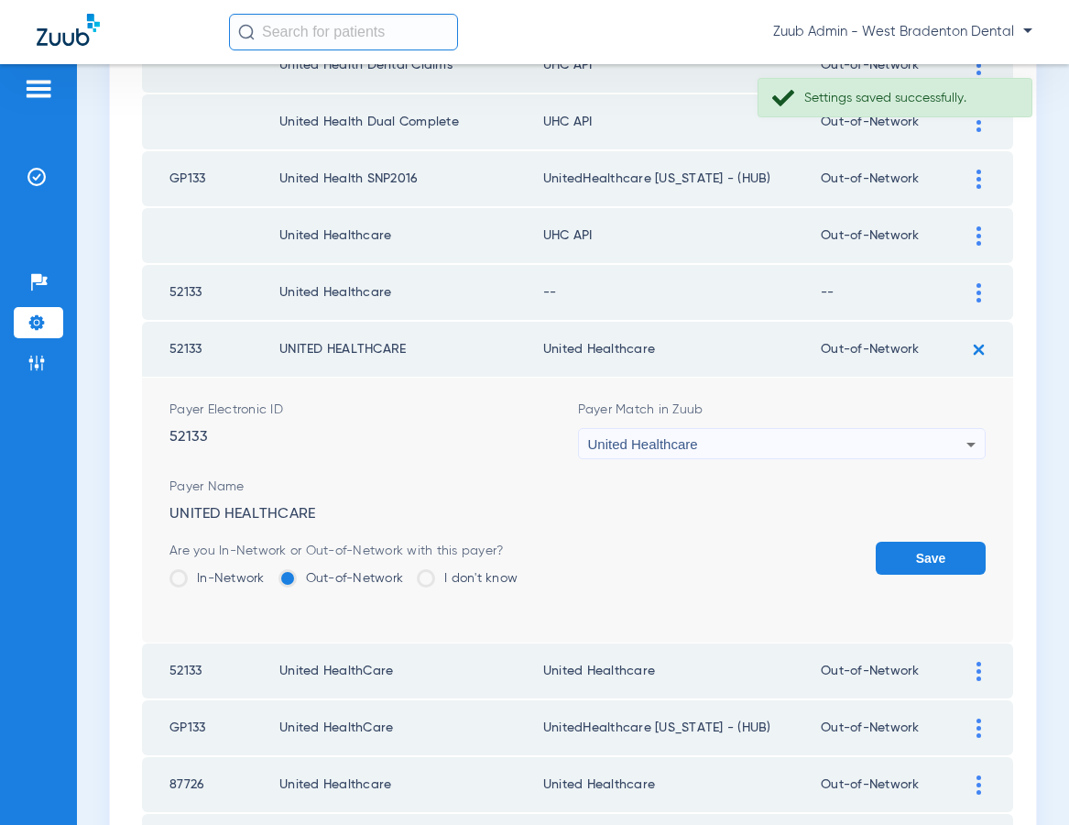
drag, startPoint x: 923, startPoint y: 558, endPoint x: 926, endPoint y: 522, distance: 35.8
click at [923, 558] on button "Save" at bounding box center [931, 557] width 110 height 33
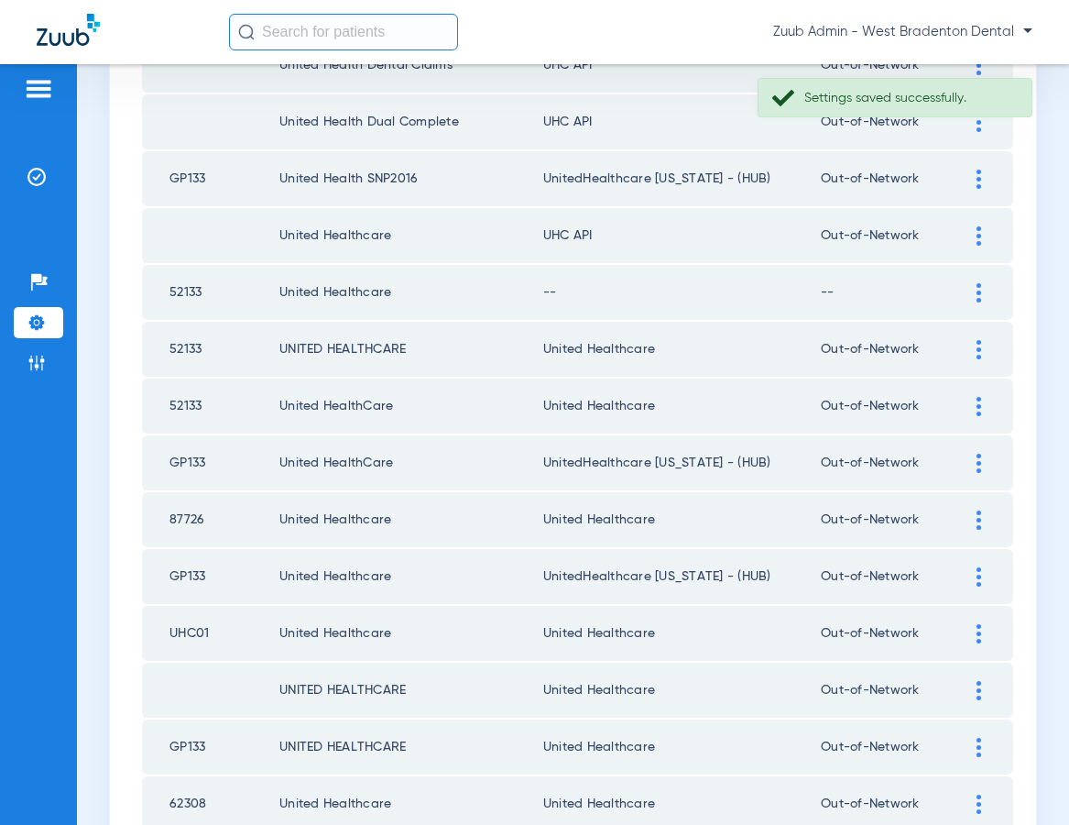
click at [971, 291] on div at bounding box center [979, 292] width 32 height 19
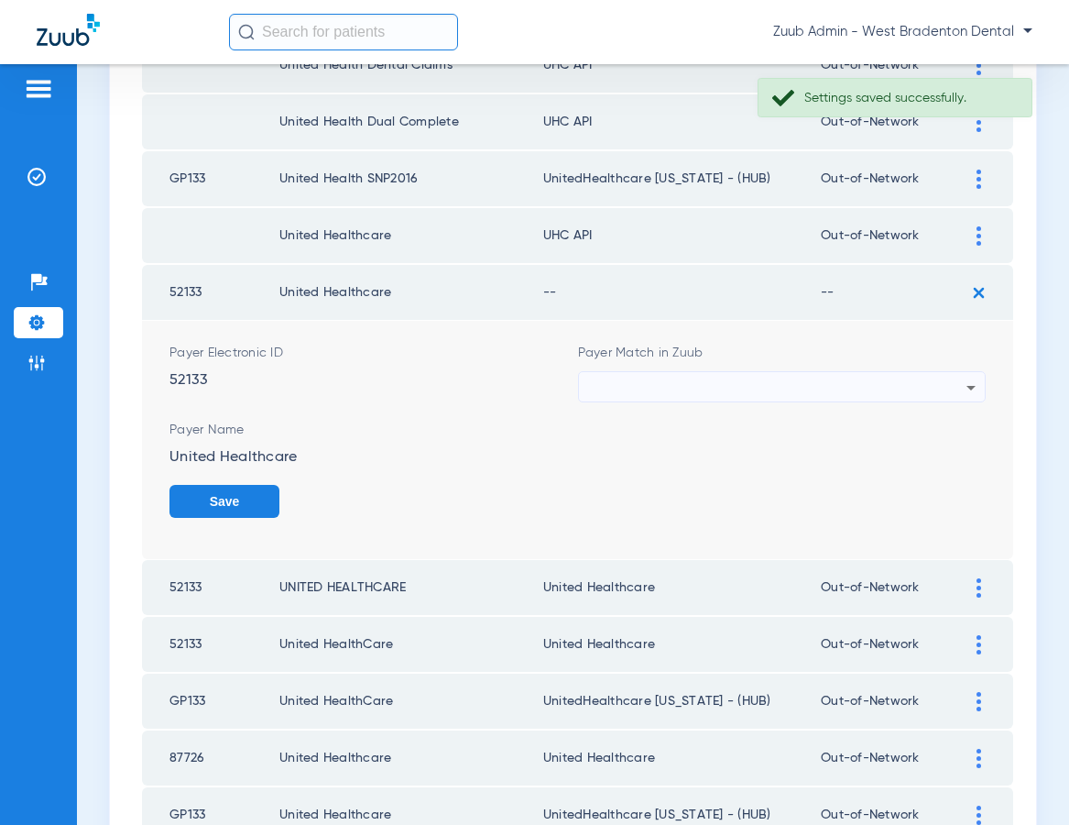
click at [806, 385] on div at bounding box center [777, 387] width 379 height 31
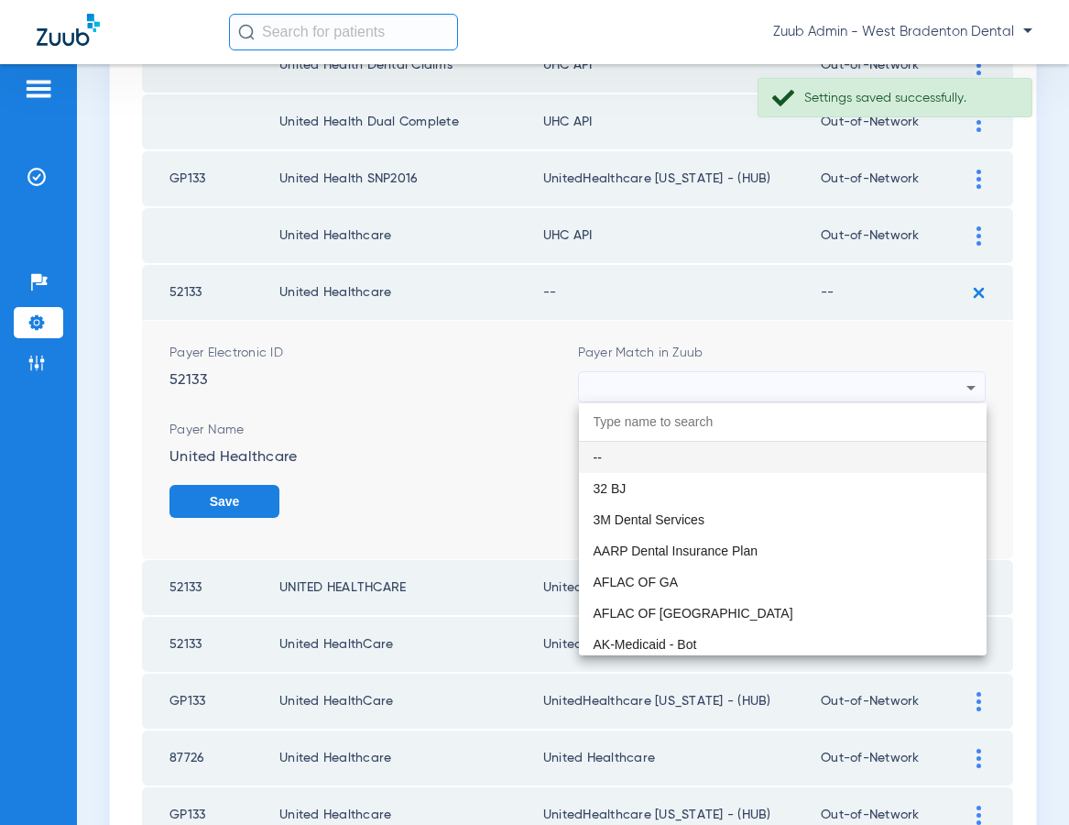
paste input "United Healthcare"
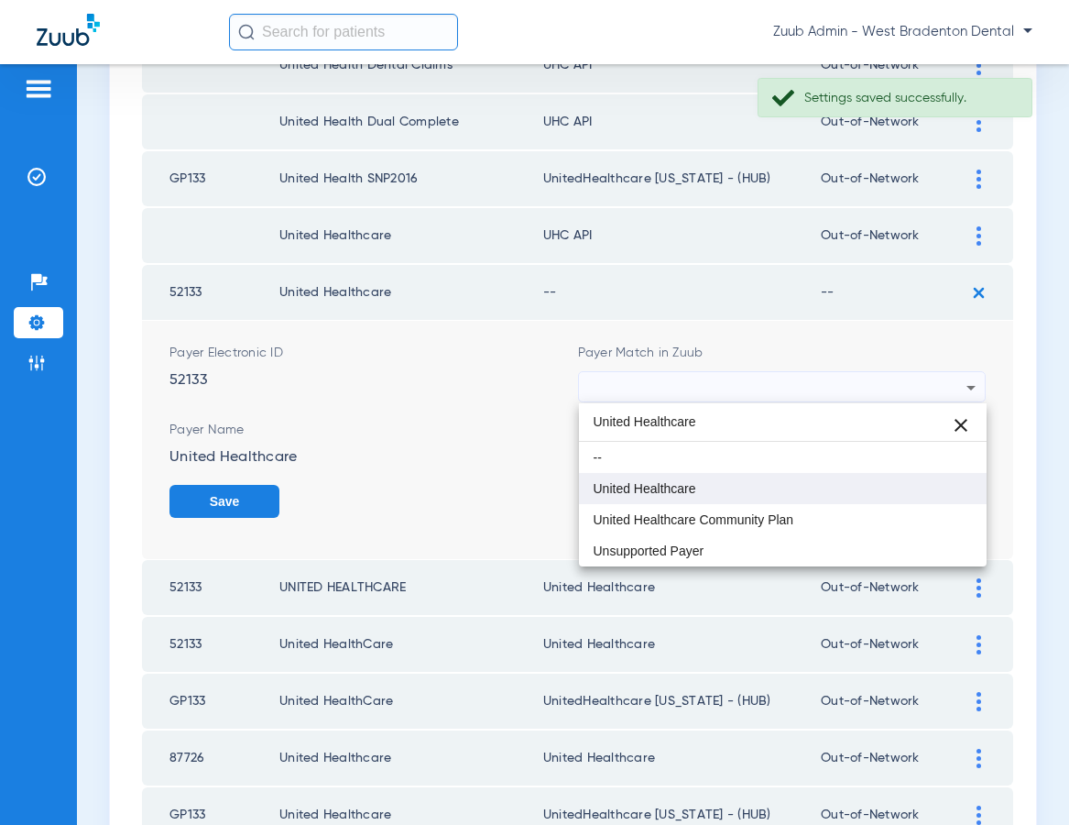
type input "United Healthcare"
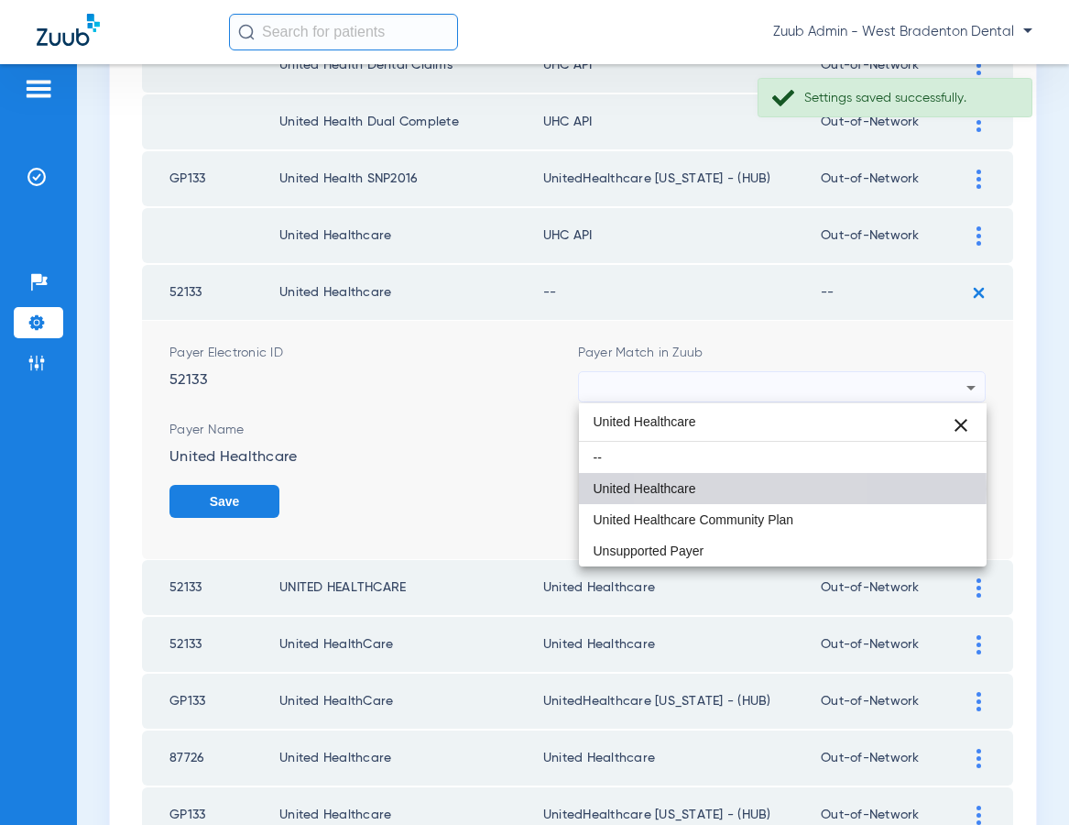
click at [694, 488] on span "United Healthcare" at bounding box center [645, 488] width 103 height 13
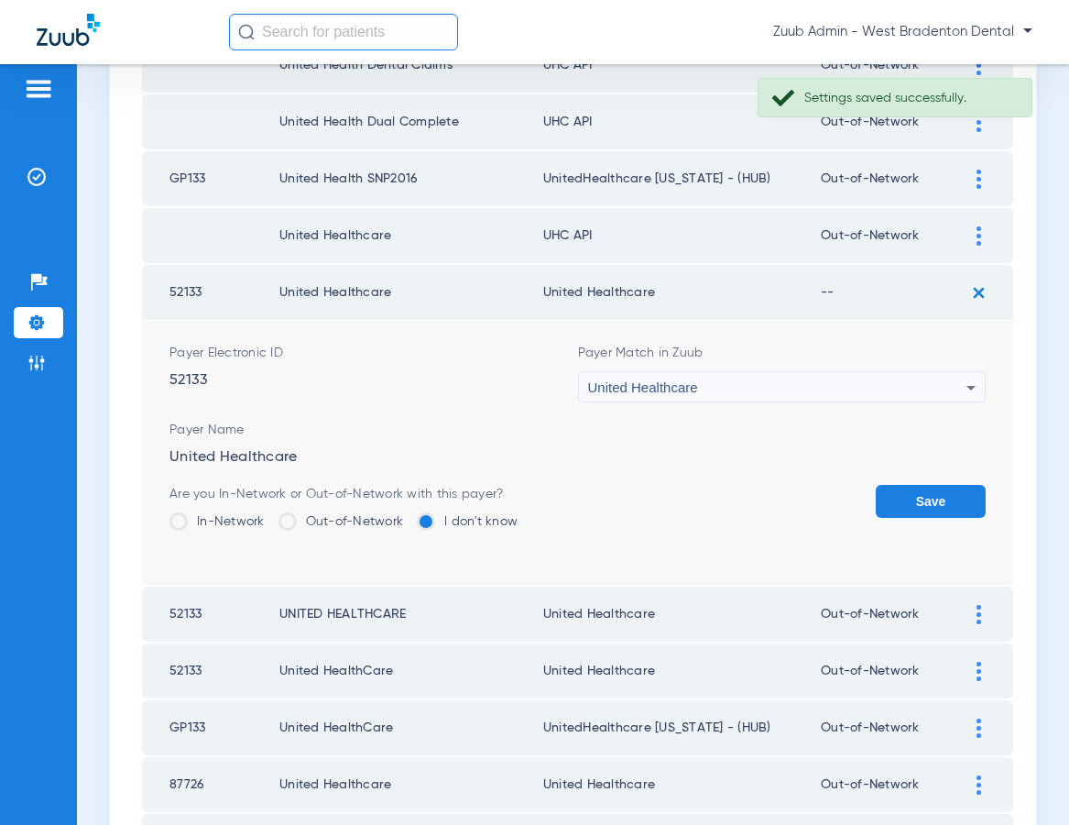
drag, startPoint x: 945, startPoint y: 504, endPoint x: 923, endPoint y: 450, distance: 58.0
click at [945, 504] on button "Save" at bounding box center [931, 501] width 110 height 33
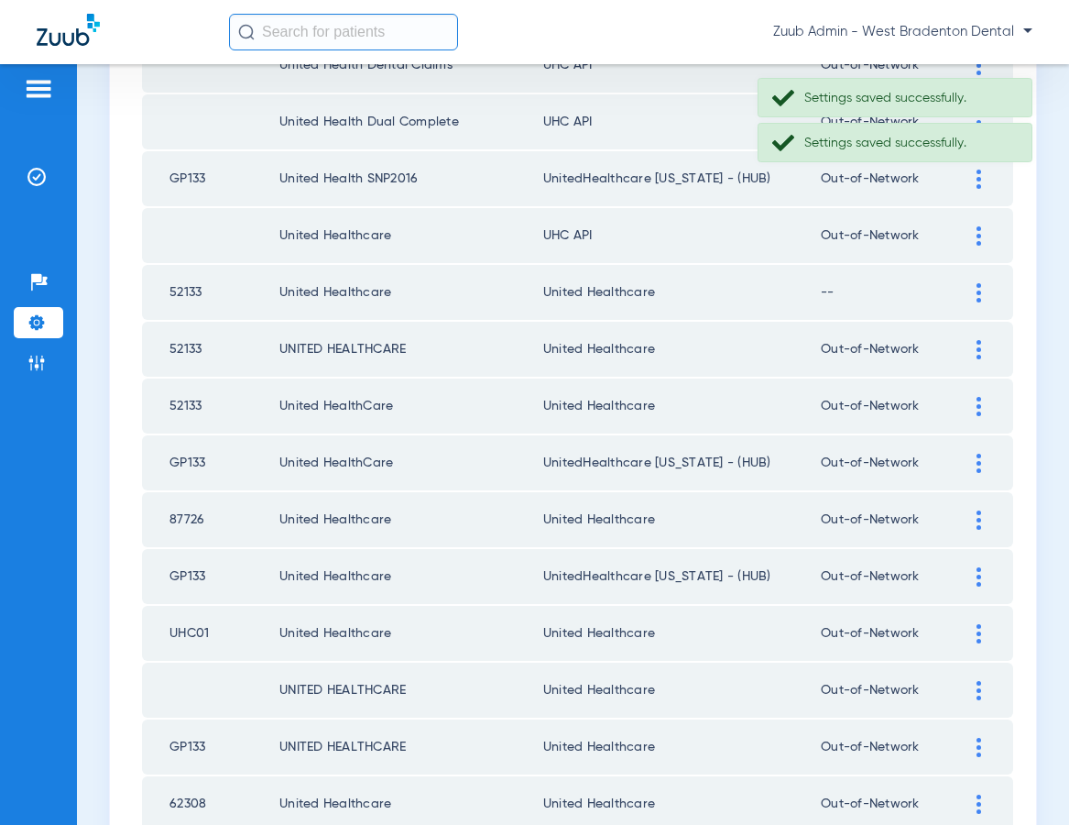
click at [977, 231] on img at bounding box center [979, 235] width 5 height 19
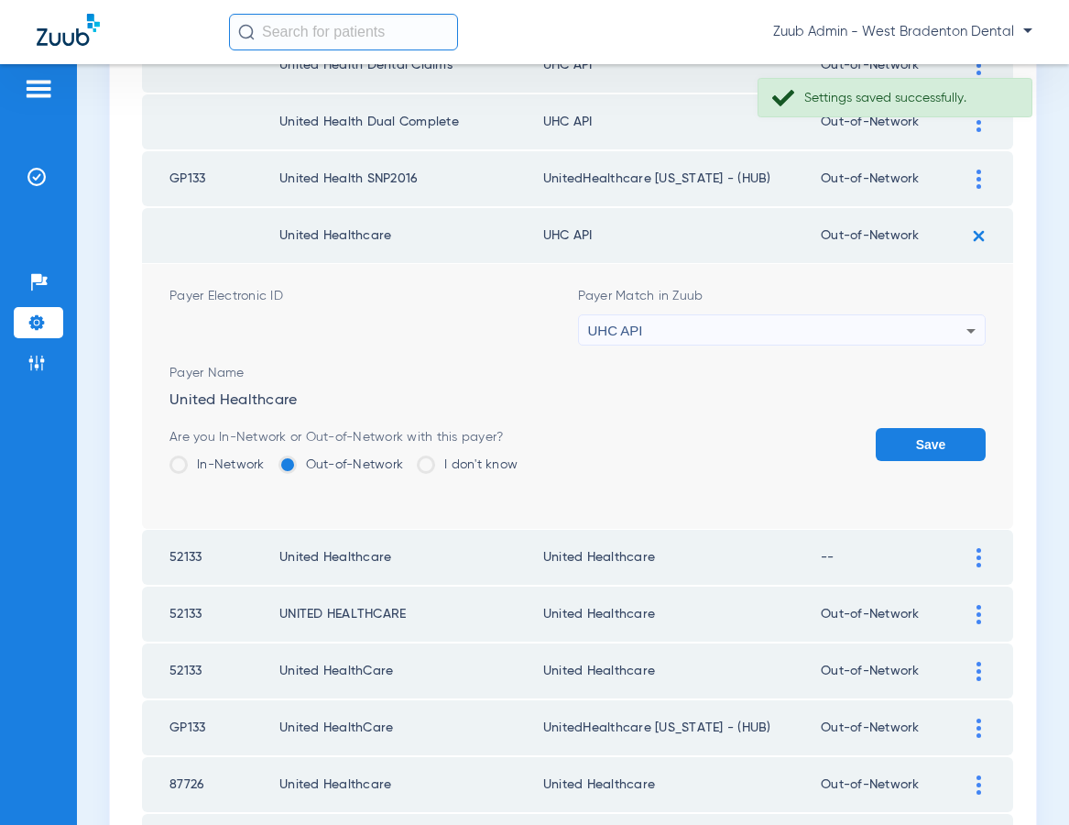
click at [842, 326] on div "UHC API" at bounding box center [777, 330] width 379 height 31
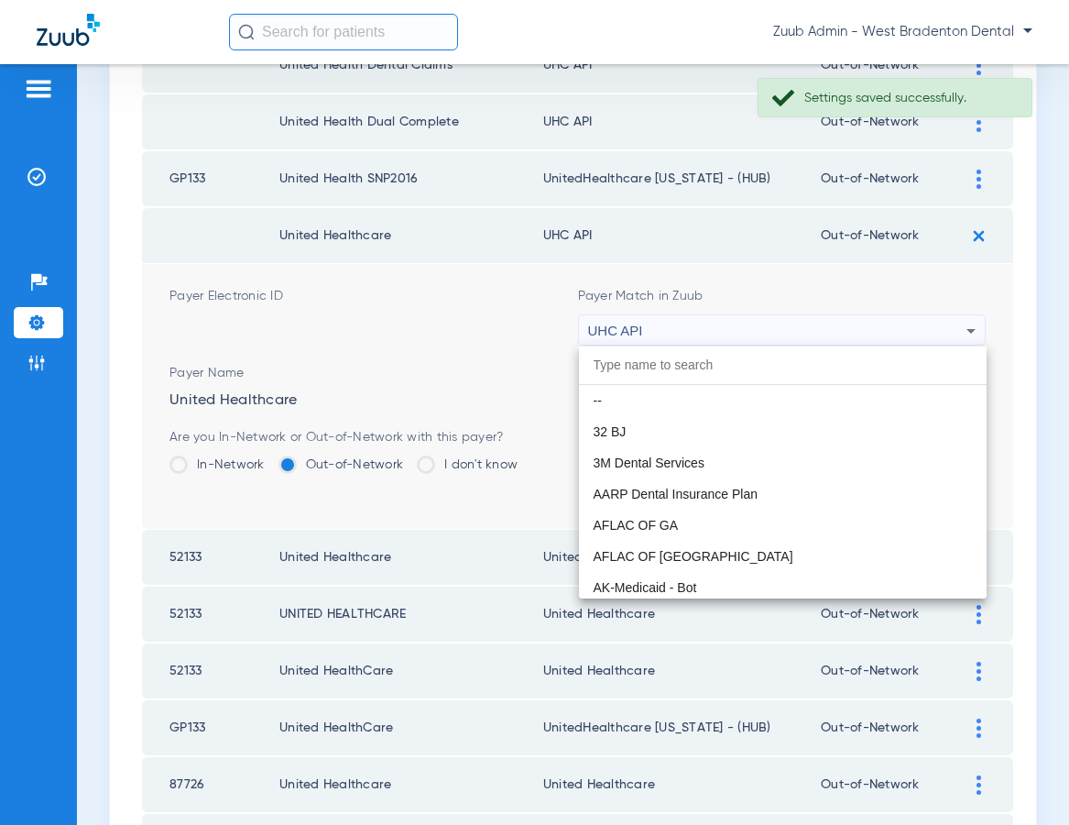
scroll to position [11250, 0]
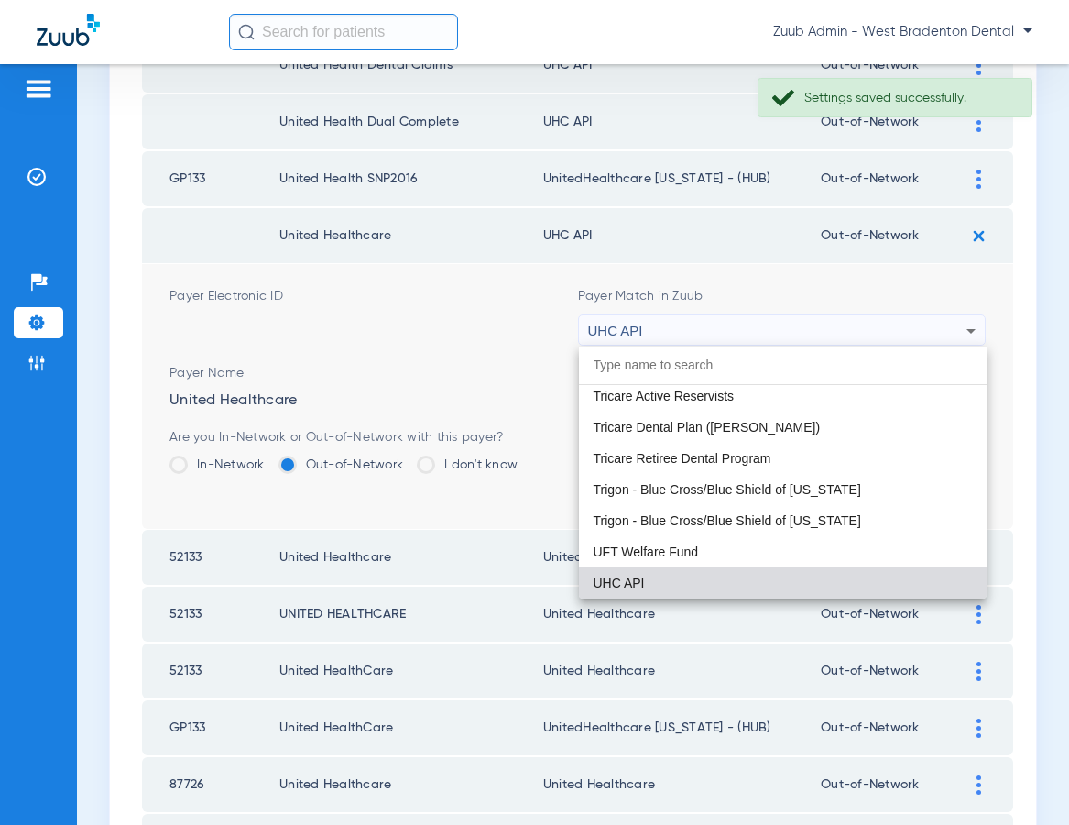
paste input "United Healthcare"
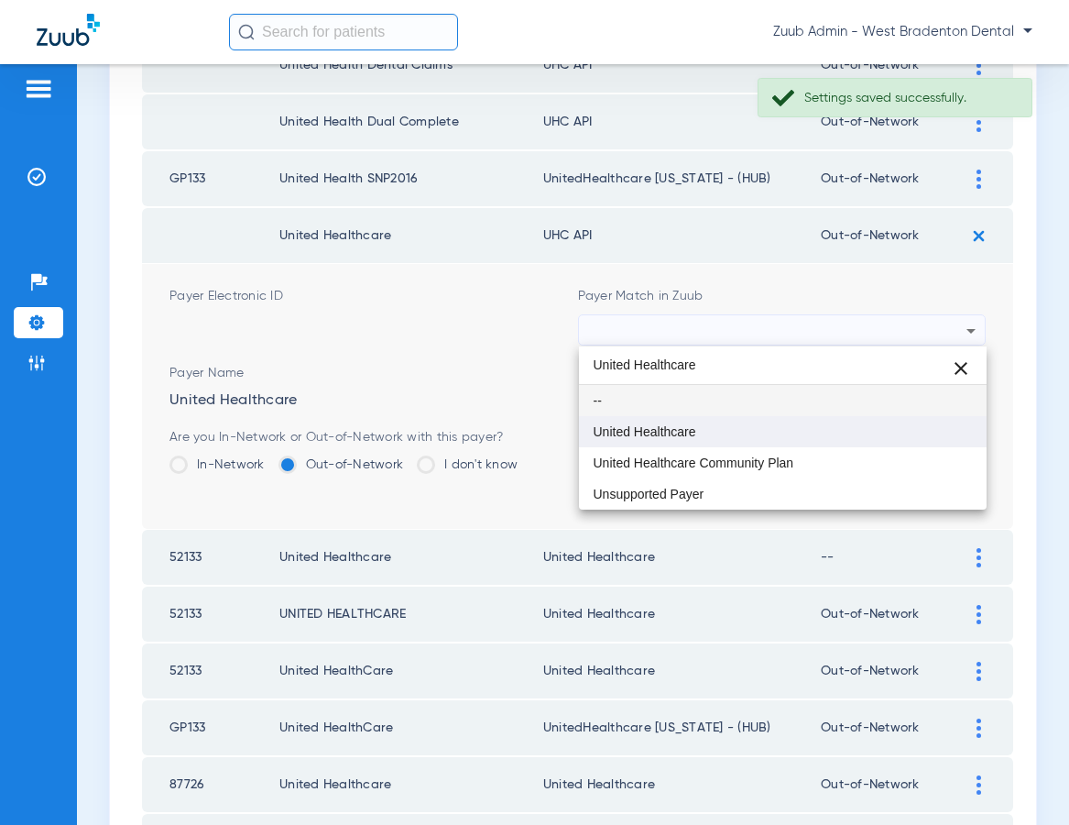
type input "United Healthcare"
click at [737, 432] on mat-option "United Healthcare" at bounding box center [783, 431] width 409 height 31
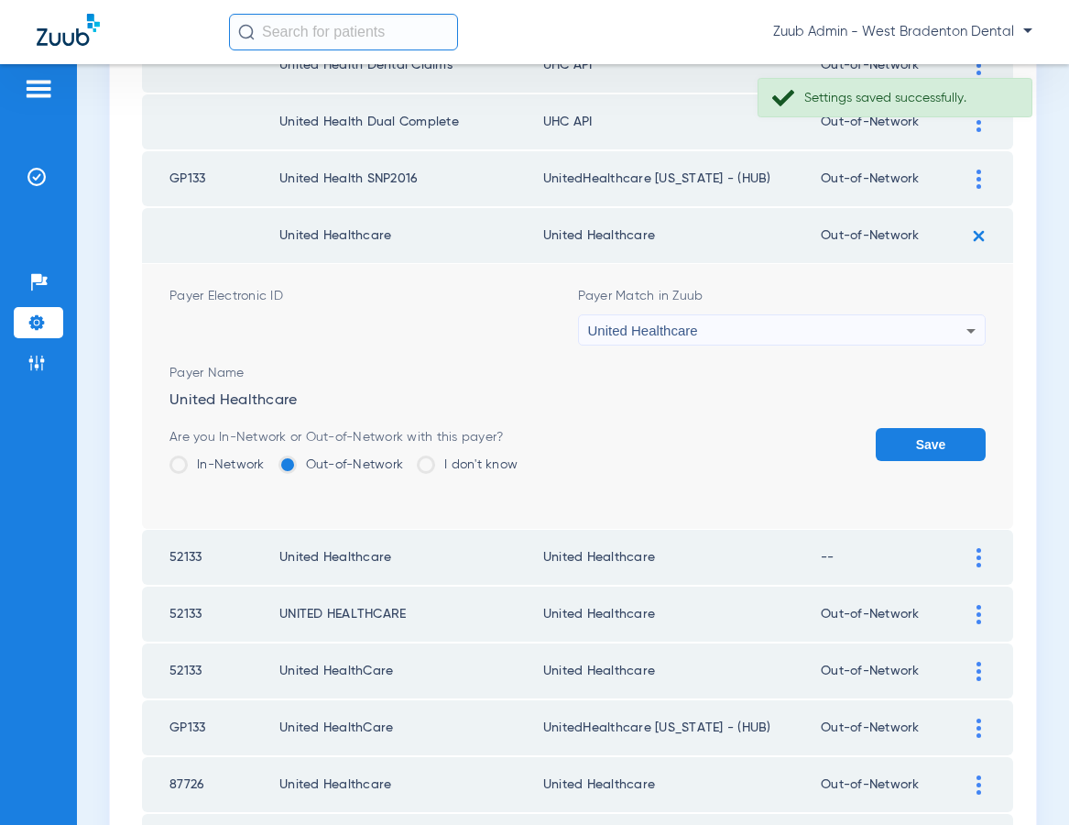
click at [952, 445] on button "Save" at bounding box center [931, 444] width 110 height 33
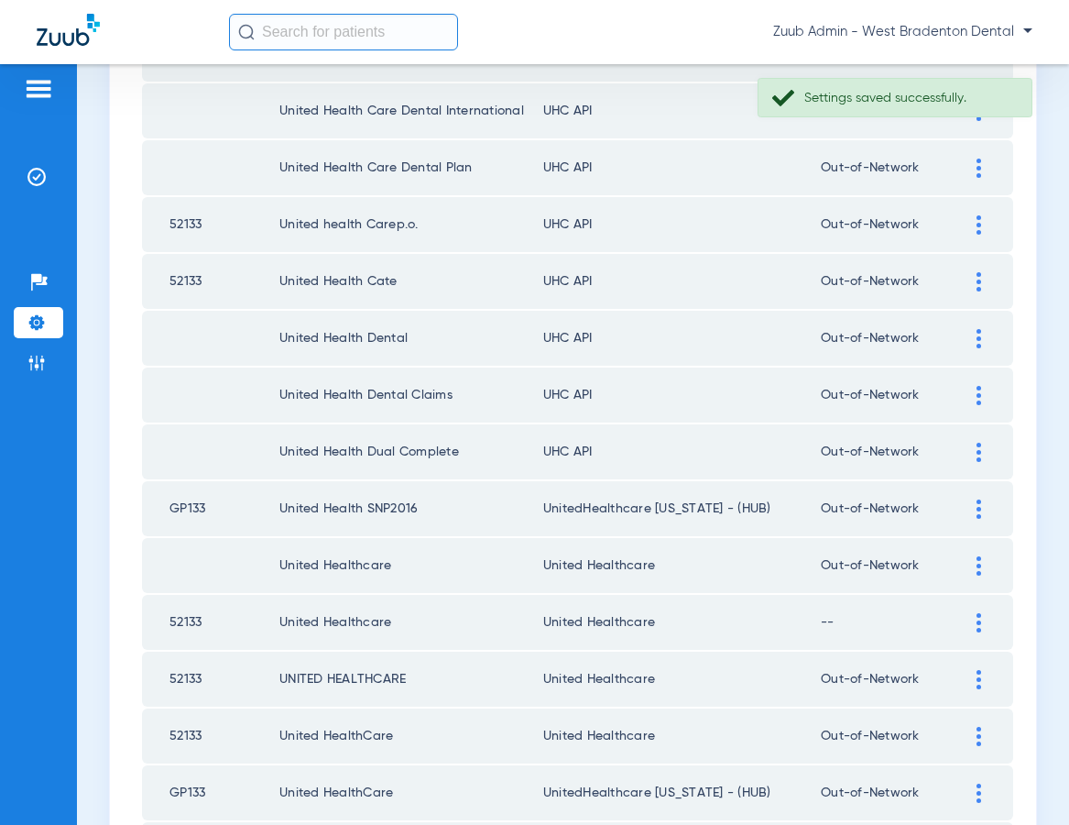
scroll to position [1352, 0]
click at [977, 447] on img at bounding box center [979, 451] width 5 height 19
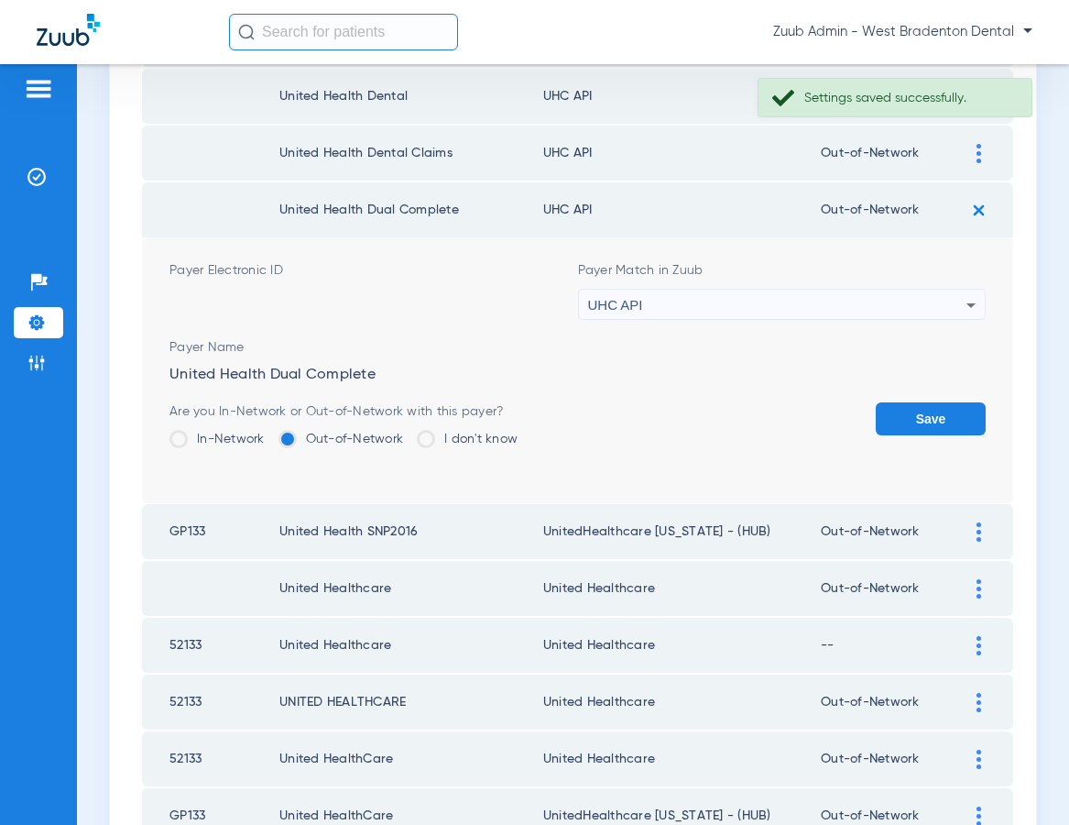
scroll to position [1621, 0]
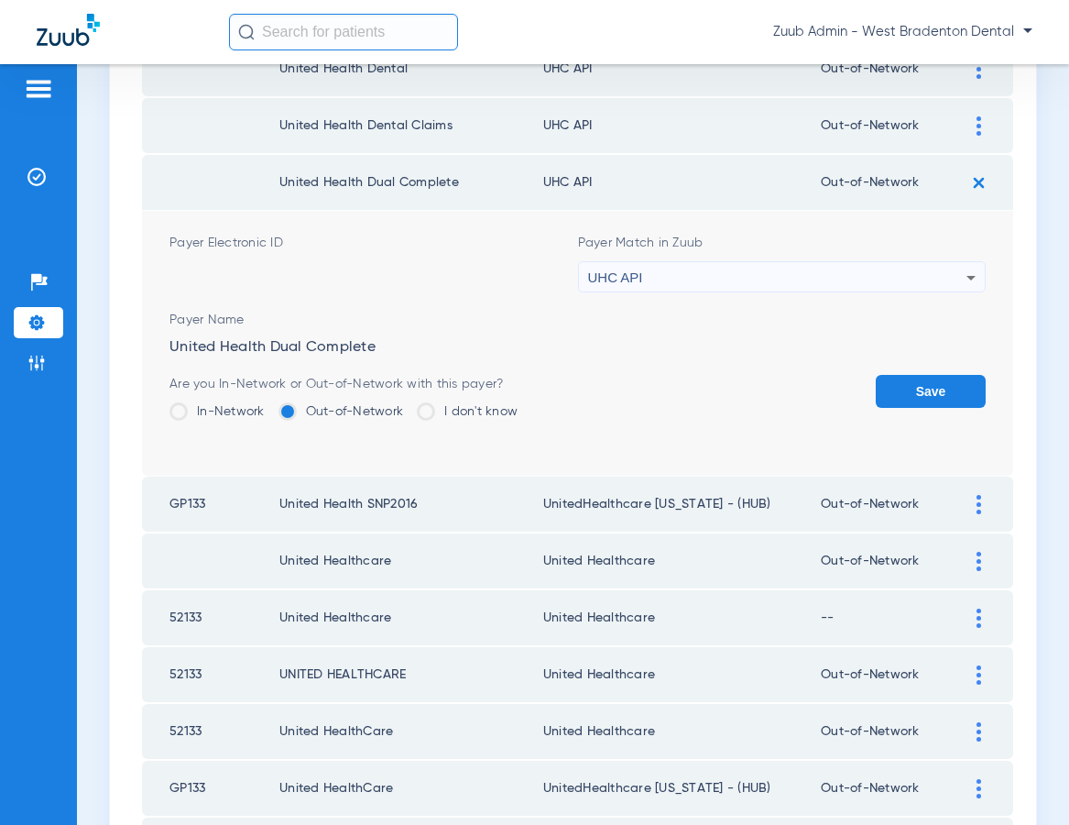
click at [978, 624] on img at bounding box center [979, 617] width 5 height 19
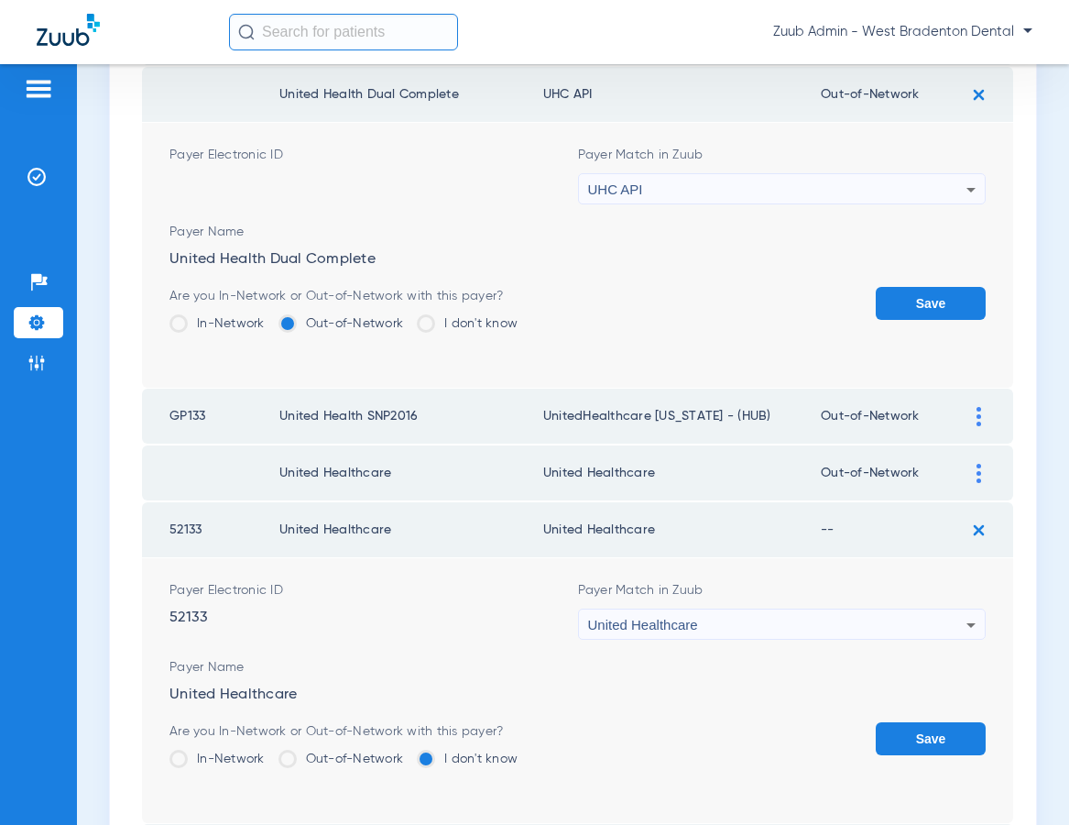
scroll to position [1709, 0]
click at [348, 751] on label "Out-of-Network" at bounding box center [342, 758] width 126 height 18
click at [408, 752] on input "Out-of-Network" at bounding box center [408, 752] width 0 height 0
drag, startPoint x: 939, startPoint y: 737, endPoint x: 928, endPoint y: 732, distance: 11.9
click at [938, 737] on button "Save" at bounding box center [931, 738] width 110 height 33
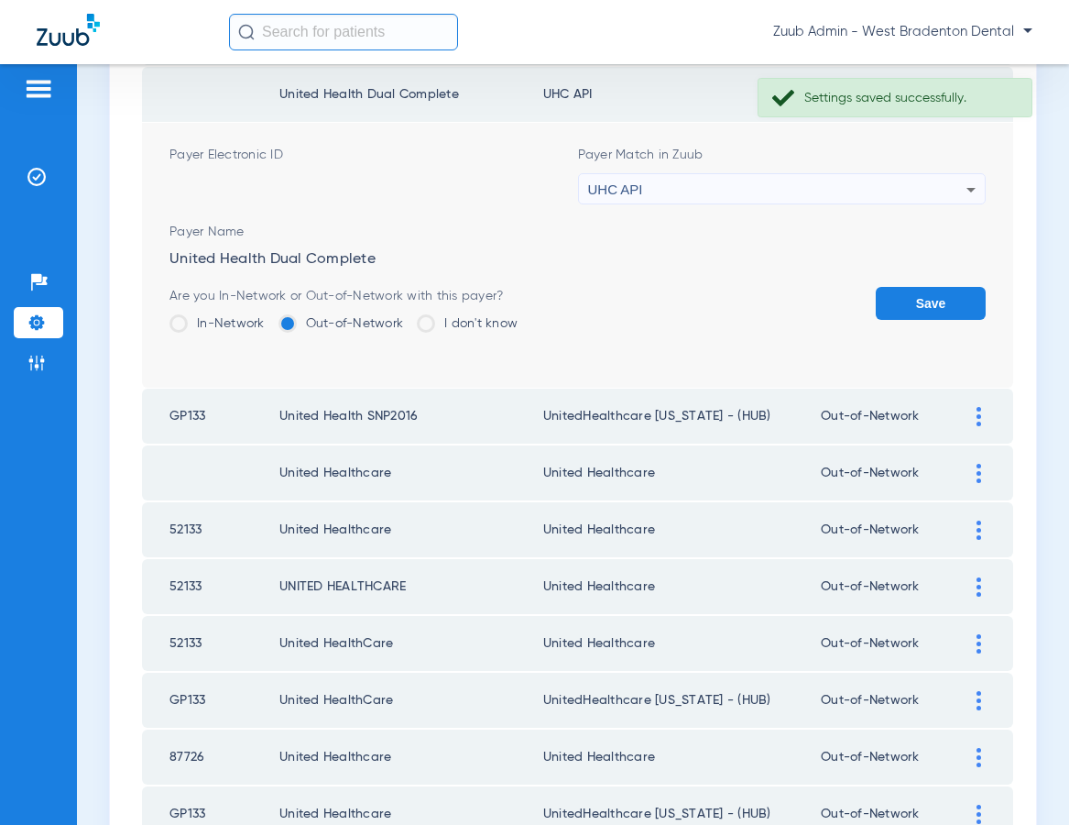
click at [933, 308] on button "Save" at bounding box center [931, 303] width 110 height 33
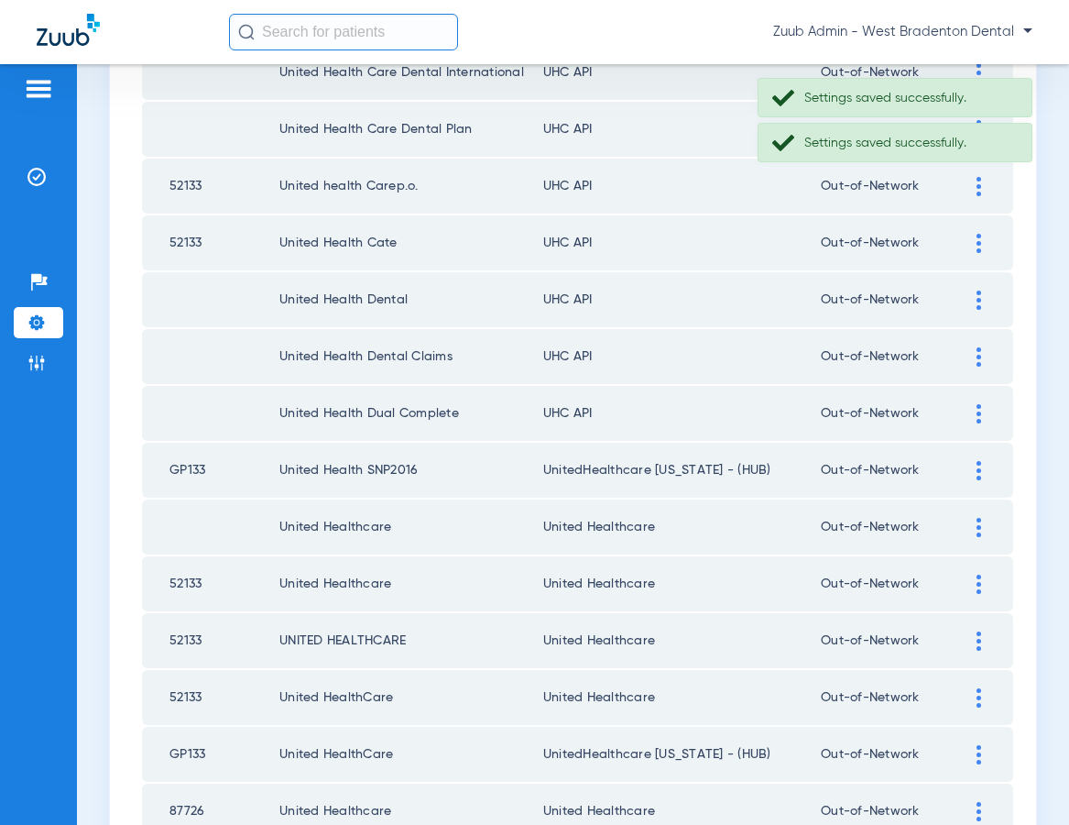
scroll to position [1344, 0]
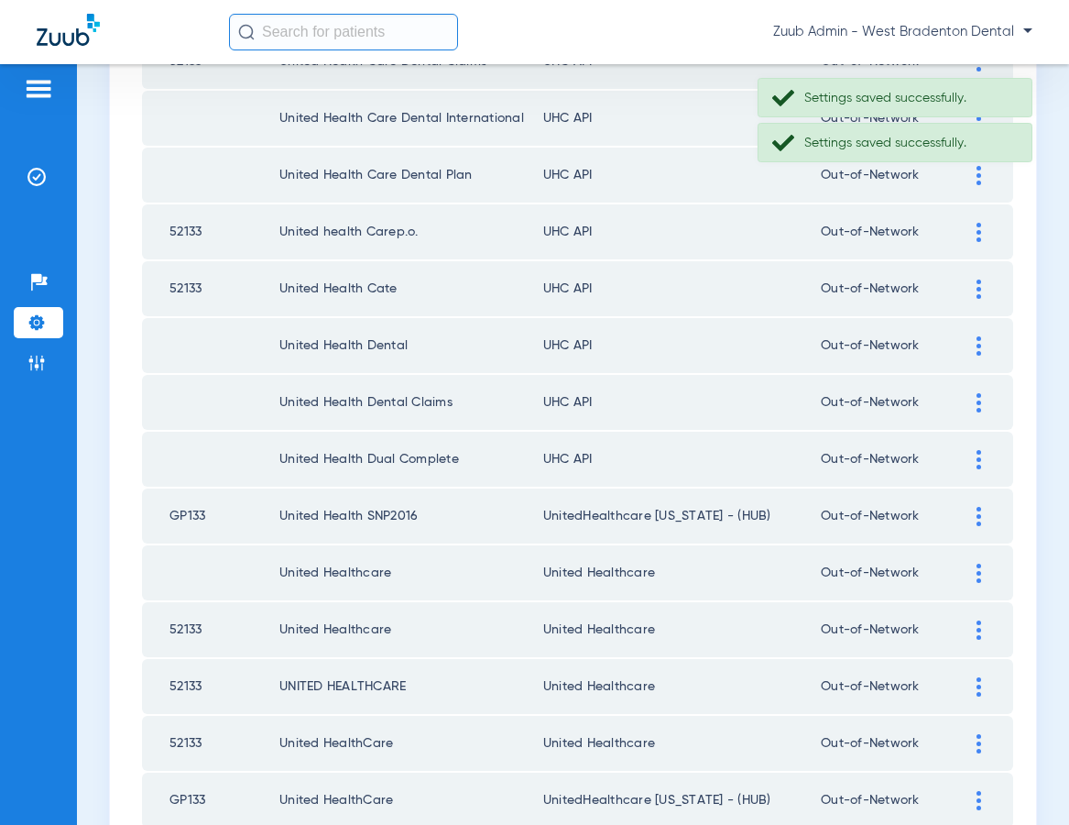
click at [974, 458] on div at bounding box center [979, 459] width 32 height 19
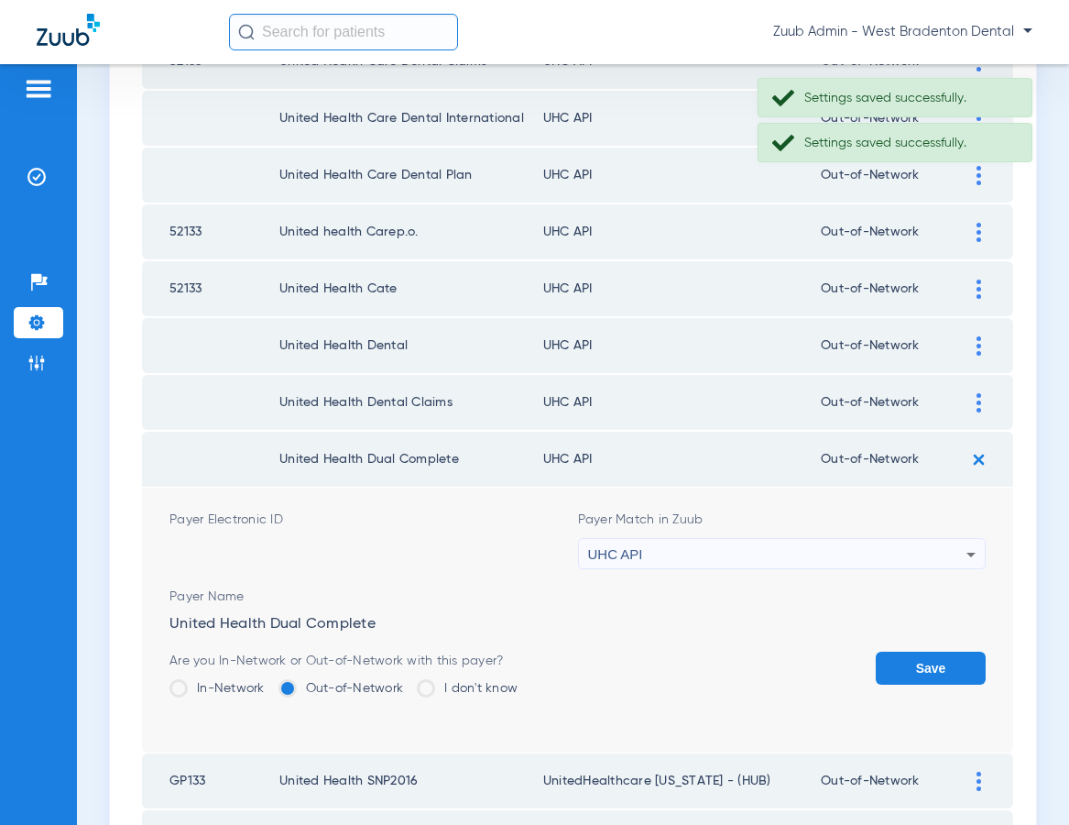
click at [790, 548] on div "UHC API" at bounding box center [777, 554] width 379 height 31
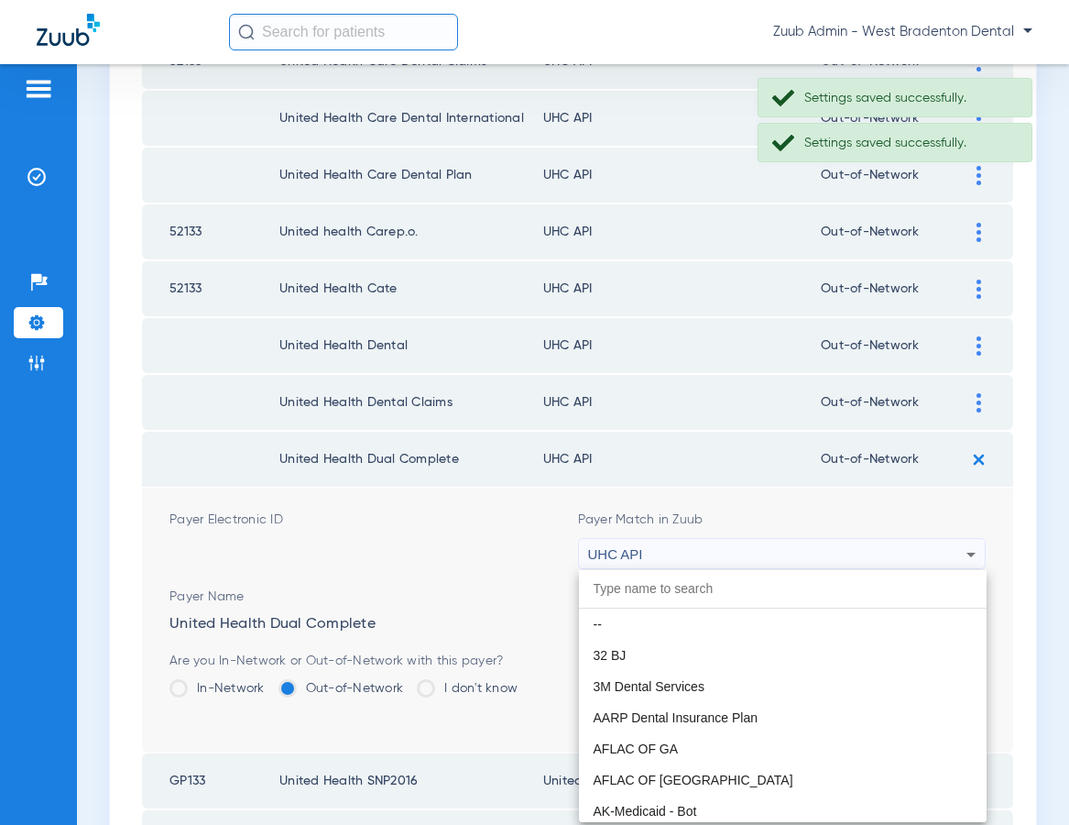
scroll to position [11250, 0]
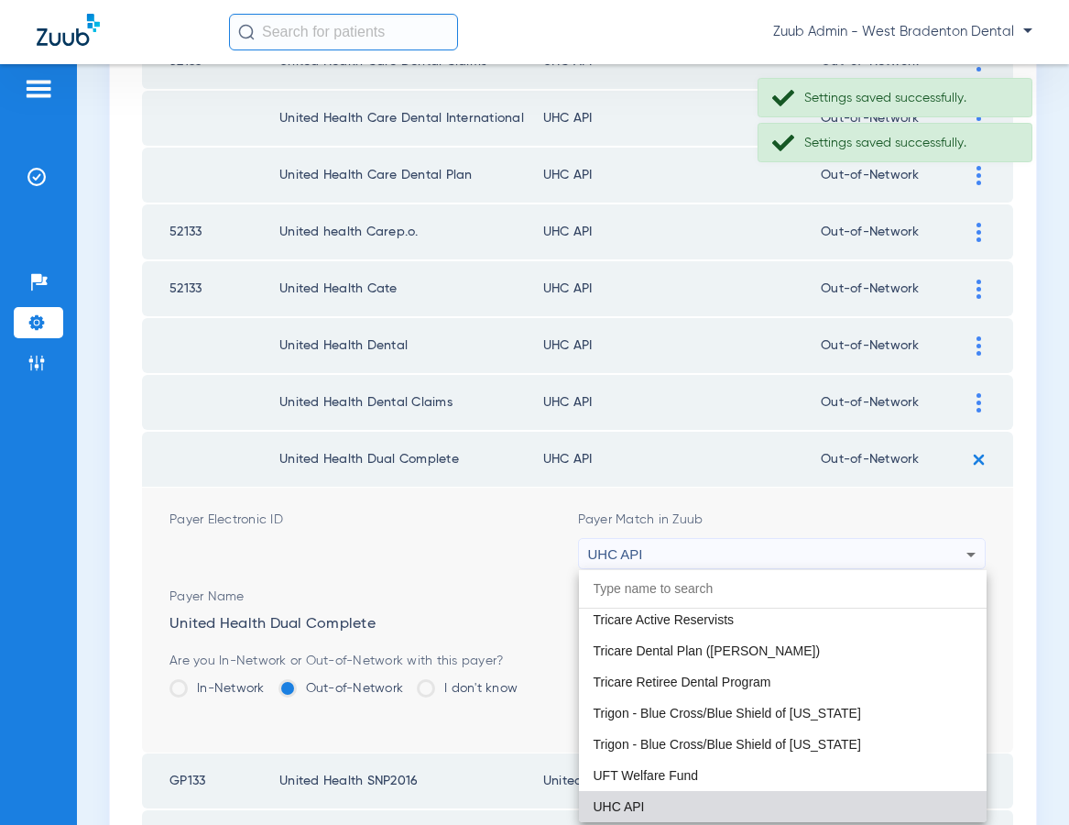
paste input "United Healthcare"
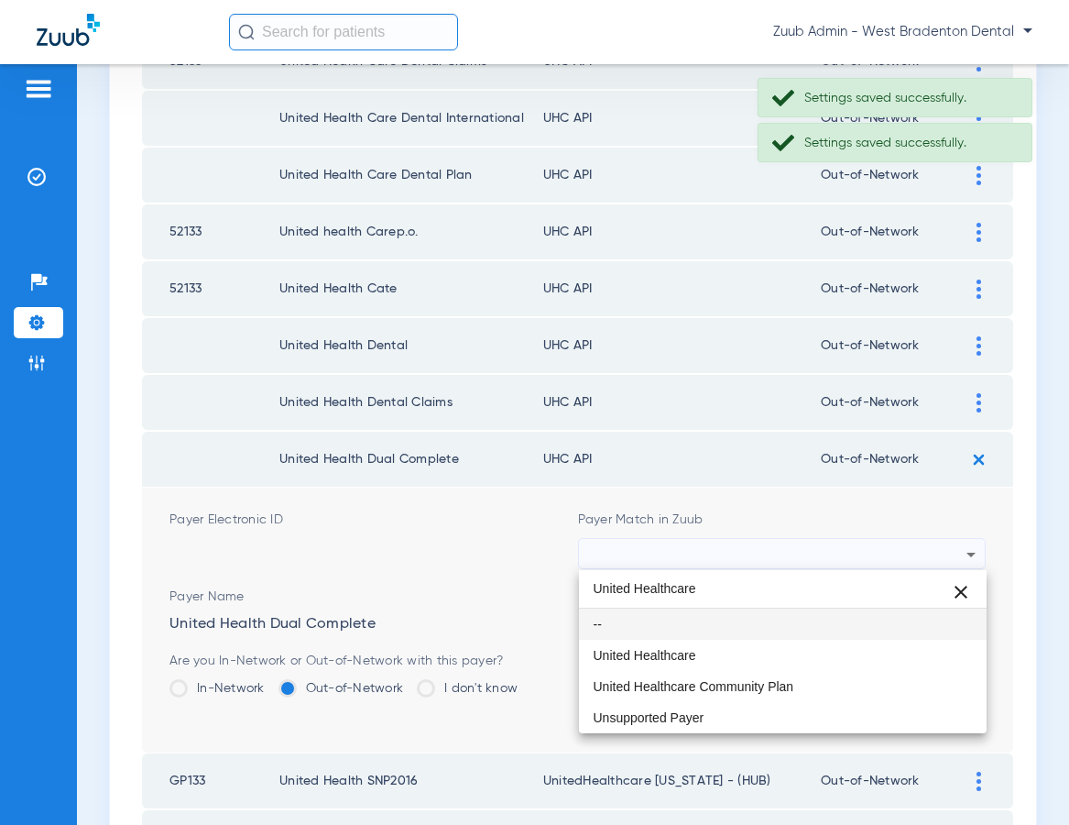
scroll to position [0, 0]
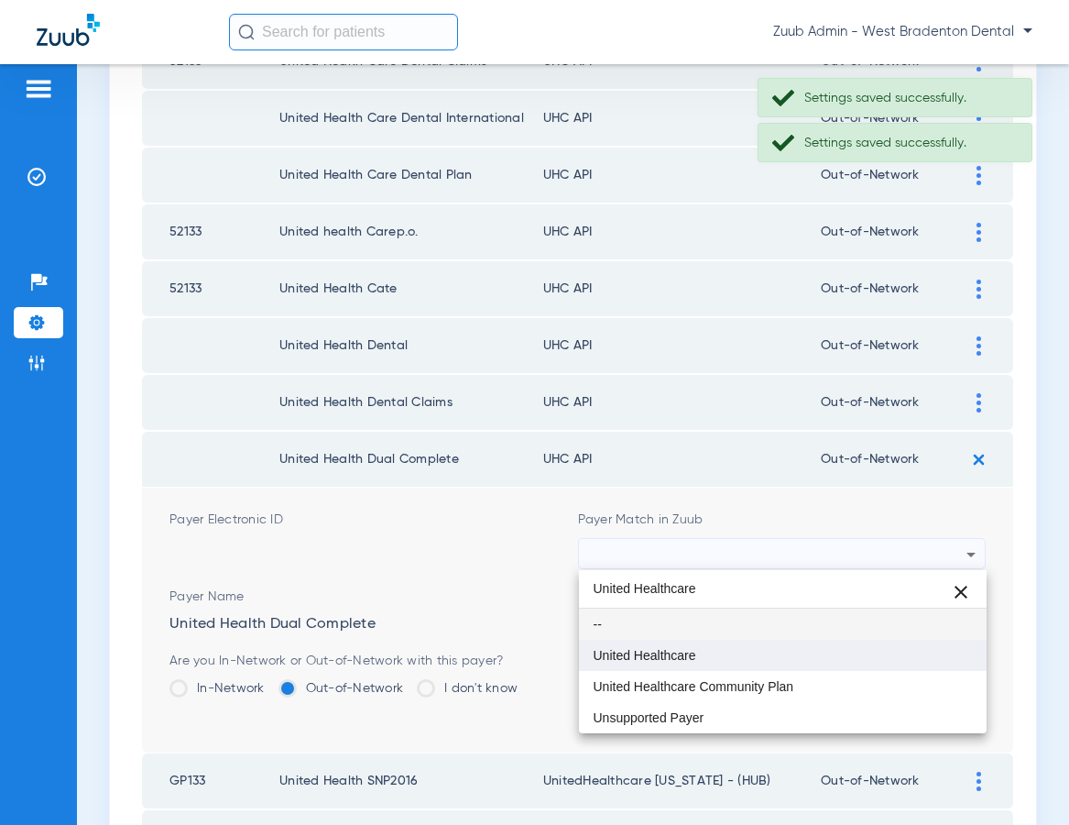
type input "United Healthcare"
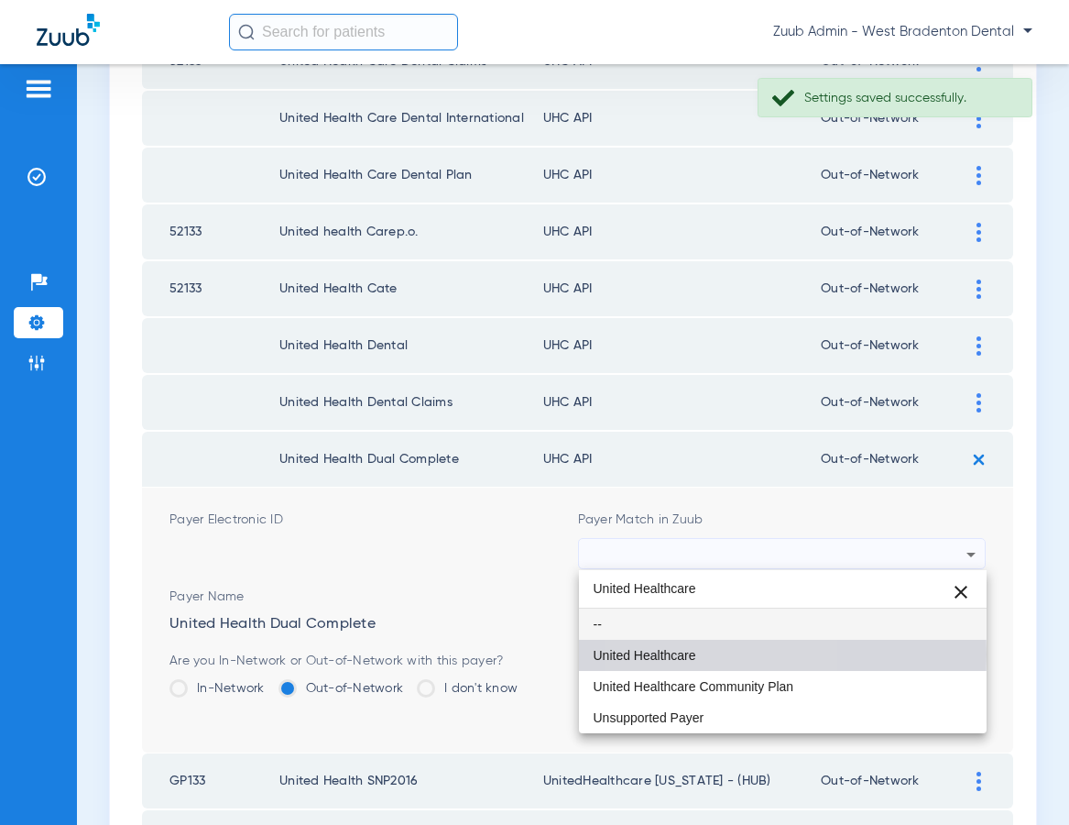
click at [679, 654] on span "United Healthcare" at bounding box center [645, 655] width 103 height 13
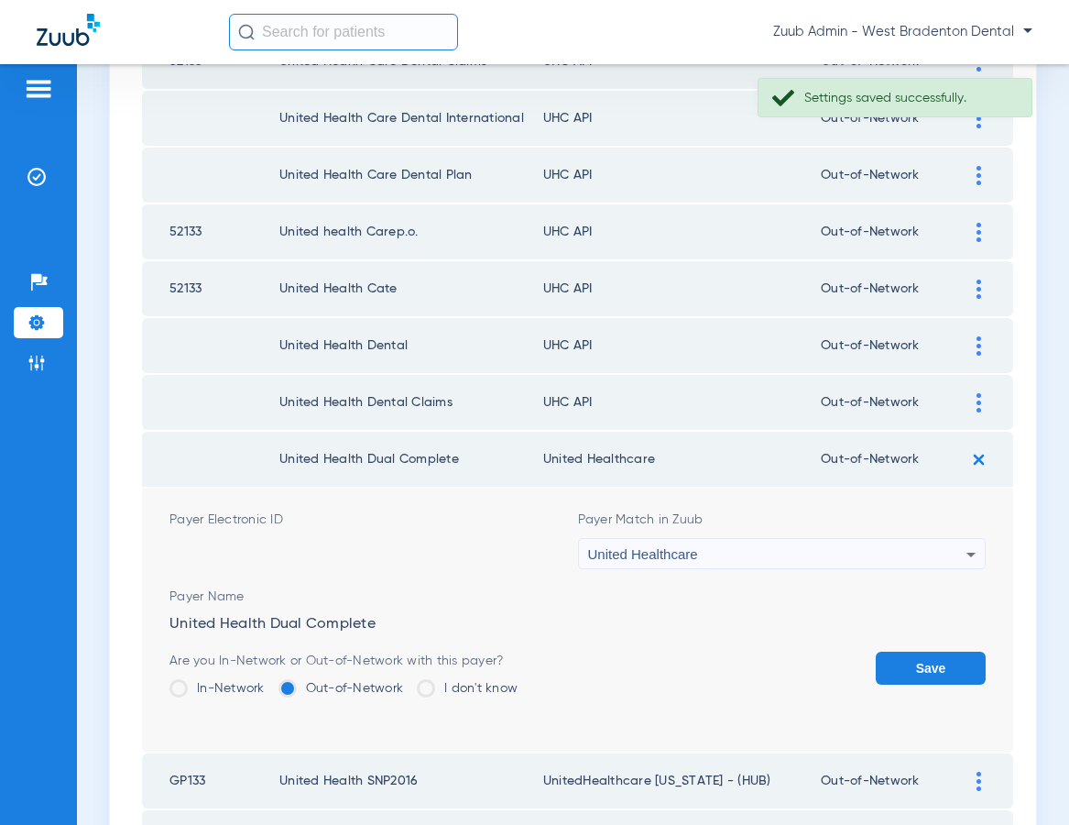
drag, startPoint x: 901, startPoint y: 659, endPoint x: 921, endPoint y: 553, distance: 107.3
click at [901, 658] on button "Save" at bounding box center [931, 667] width 110 height 33
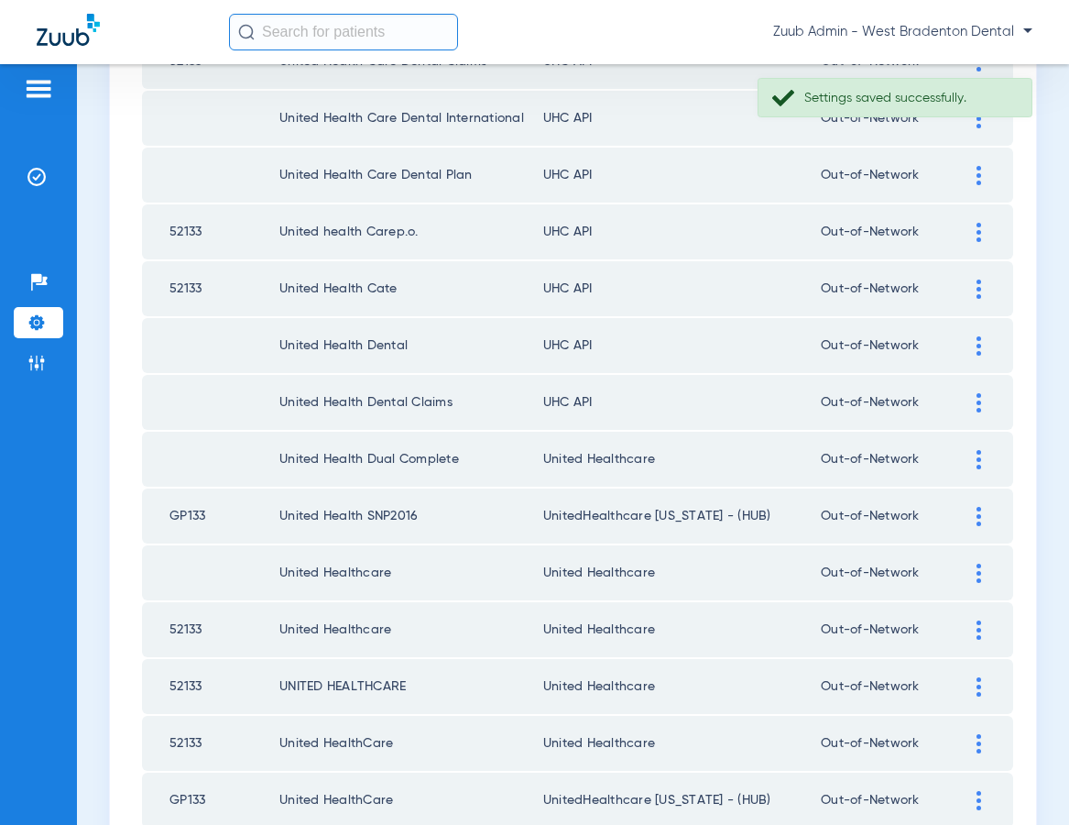
click at [978, 400] on img at bounding box center [979, 402] width 5 height 19
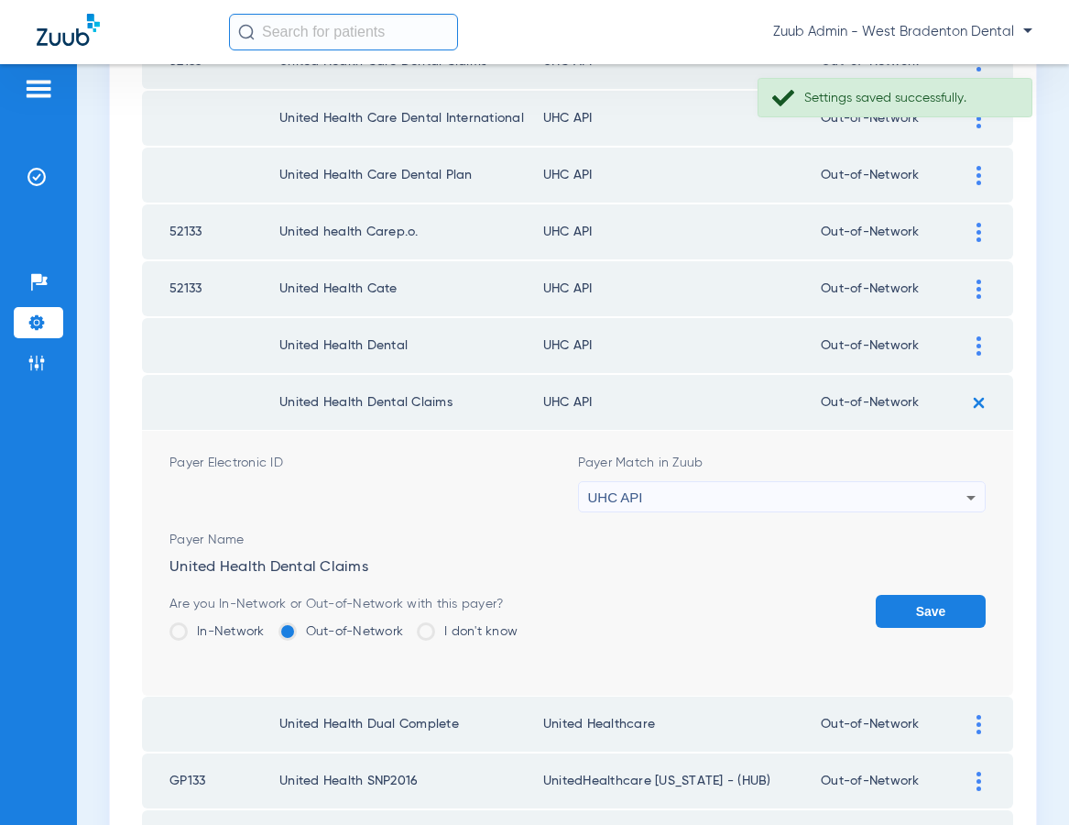
click at [697, 497] on div "UHC API" at bounding box center [777, 497] width 379 height 31
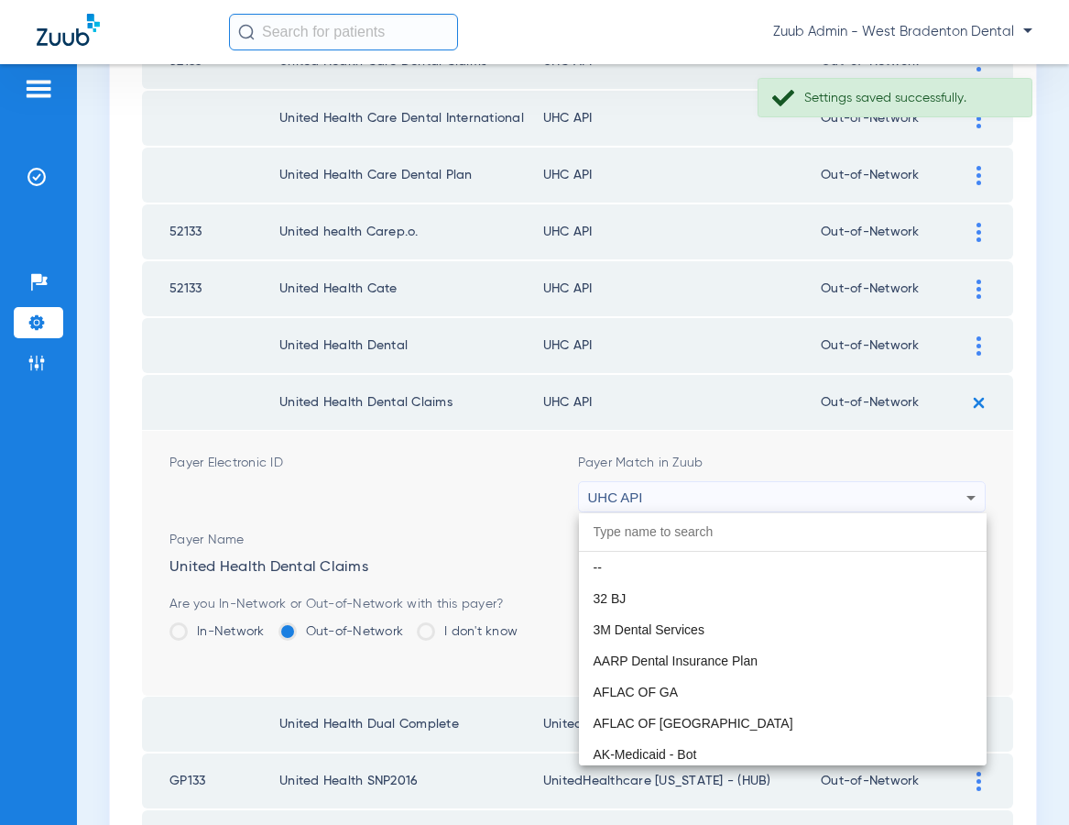
scroll to position [11250, 0]
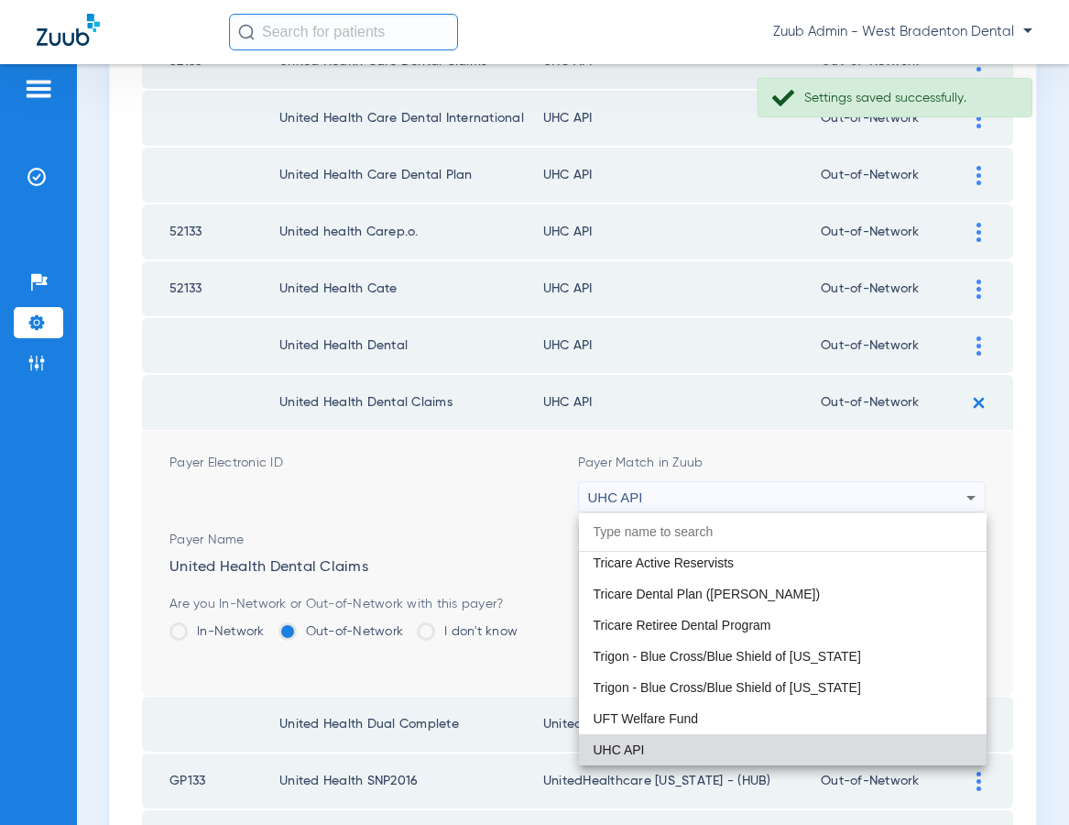
paste input "United Healthcare"
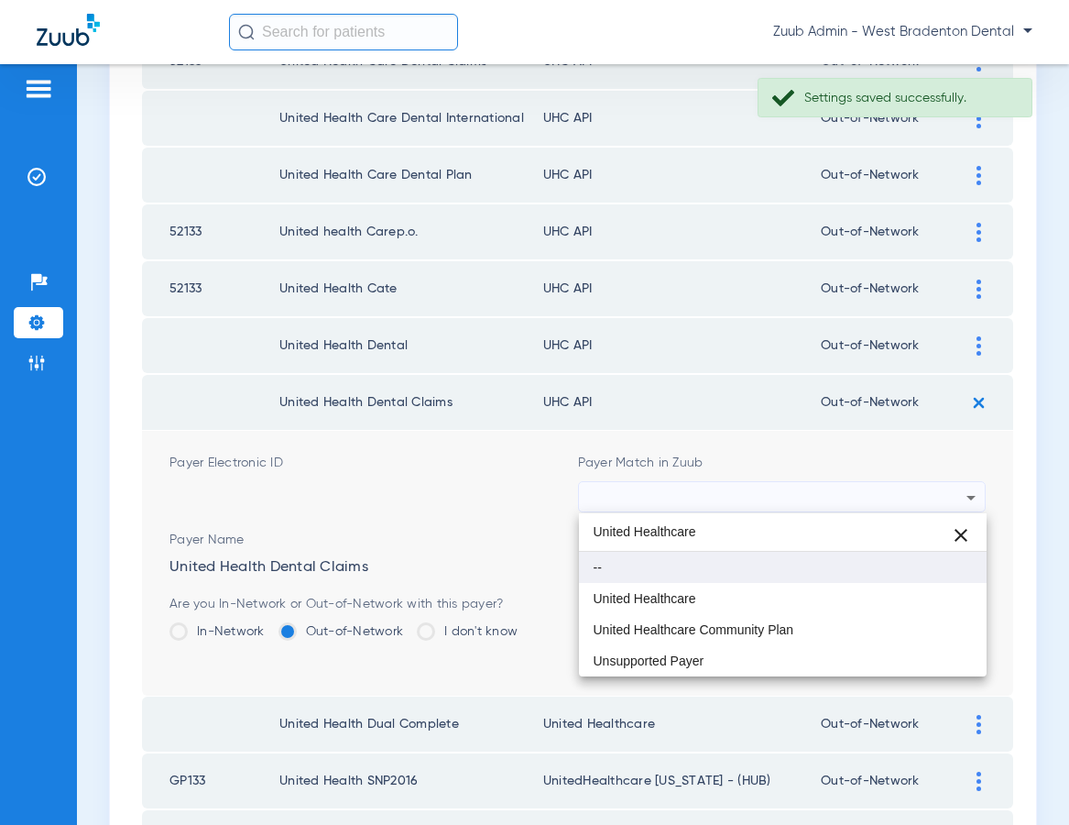
scroll to position [0, 0]
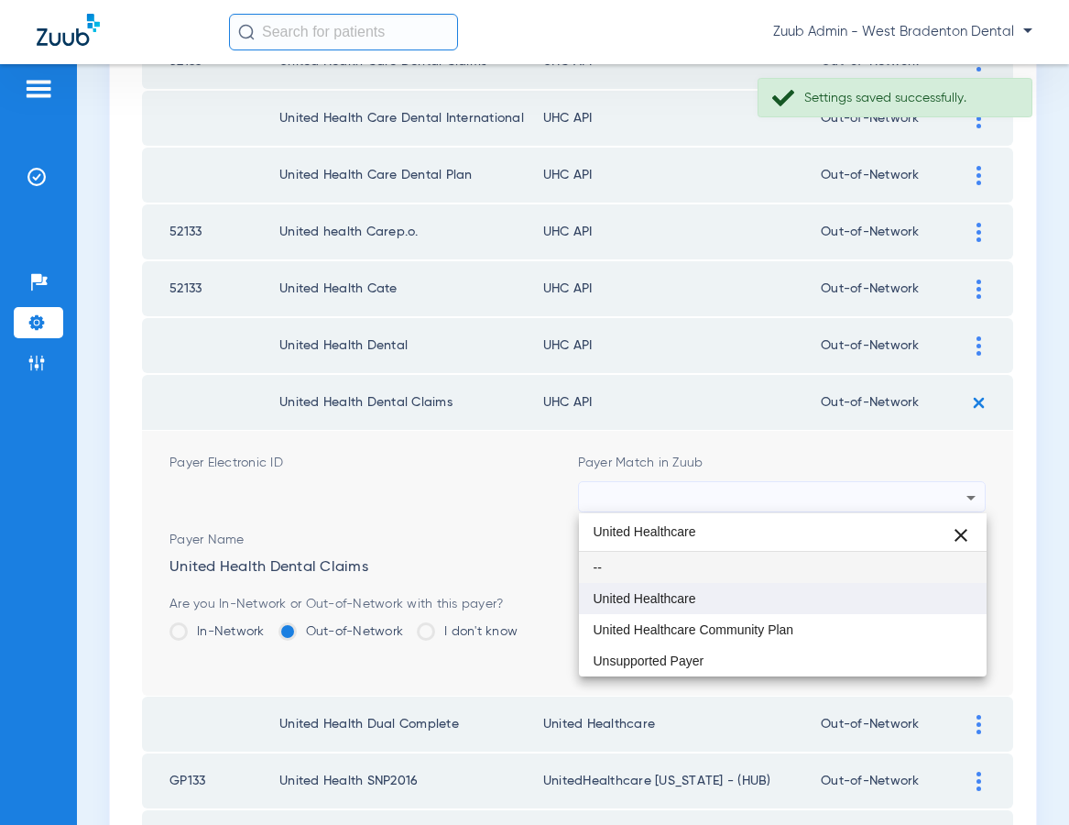
type input "United Healthcare"
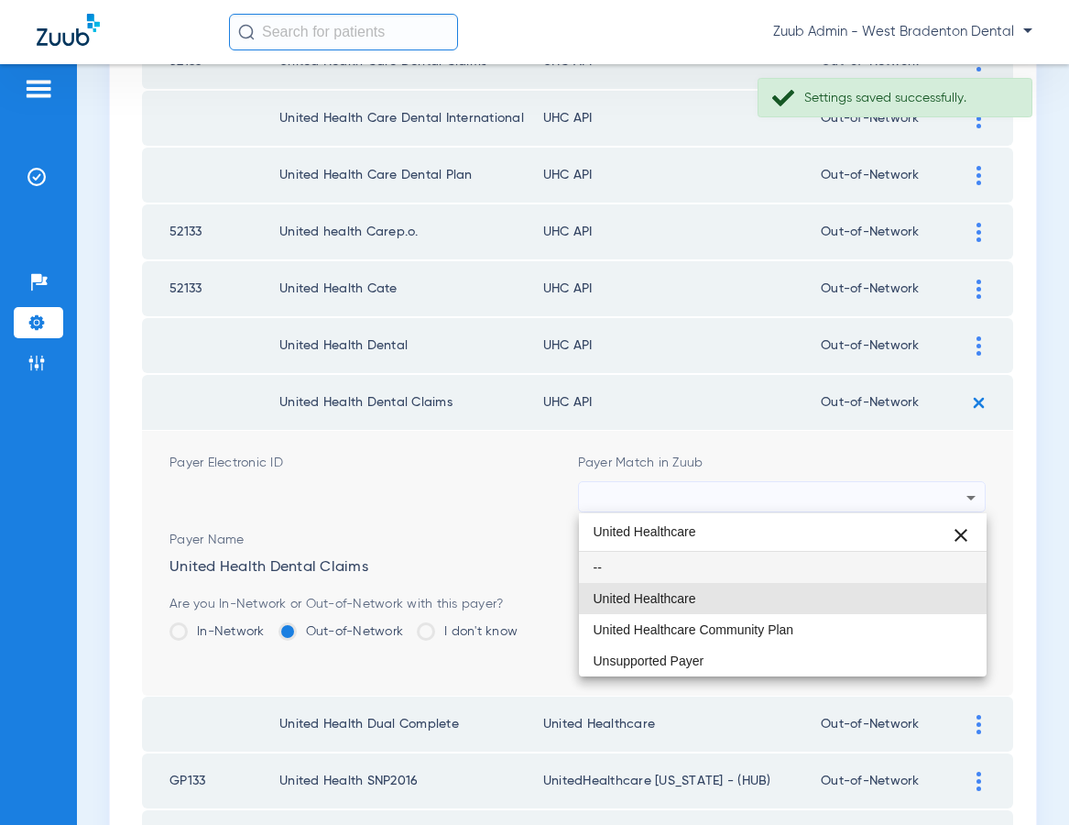
drag, startPoint x: 680, startPoint y: 592, endPoint x: 748, endPoint y: 589, distance: 67.9
click at [680, 592] on span "United Healthcare" at bounding box center [645, 598] width 103 height 13
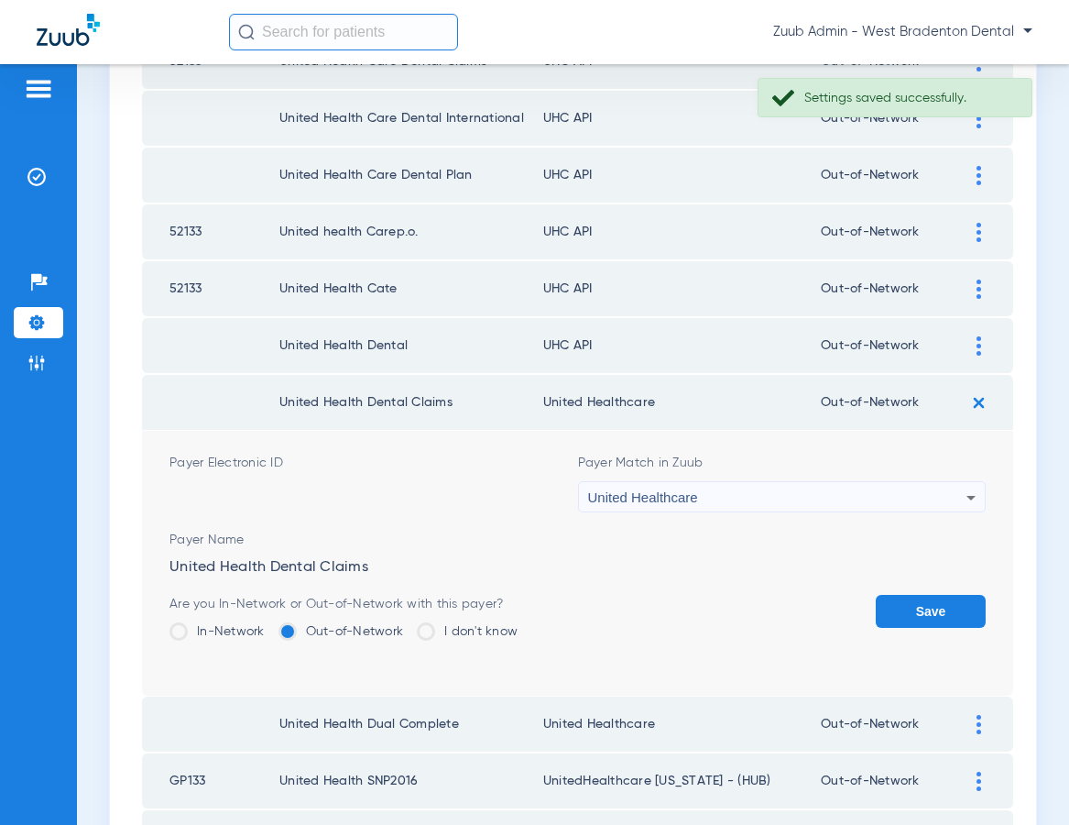
drag, startPoint x: 917, startPoint y: 609, endPoint x: 914, endPoint y: 597, distance: 12.2
click at [917, 609] on button "Save" at bounding box center [931, 611] width 110 height 33
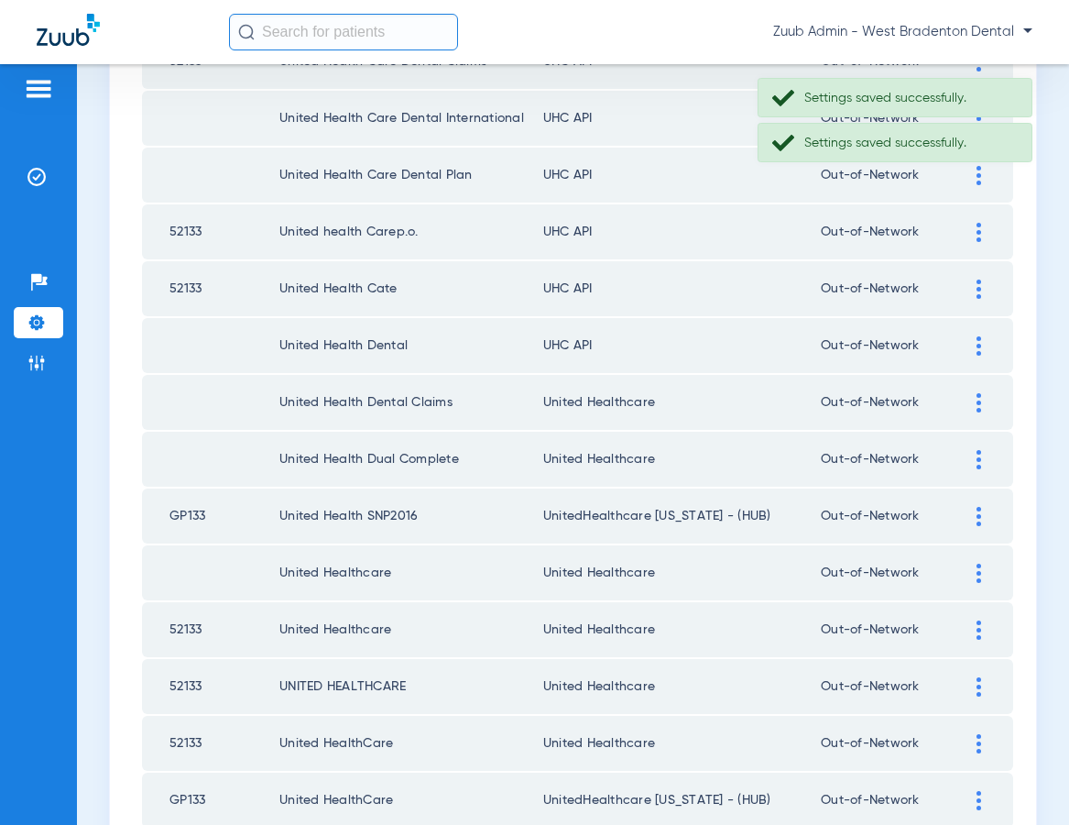
click at [978, 345] on img at bounding box center [979, 345] width 5 height 19
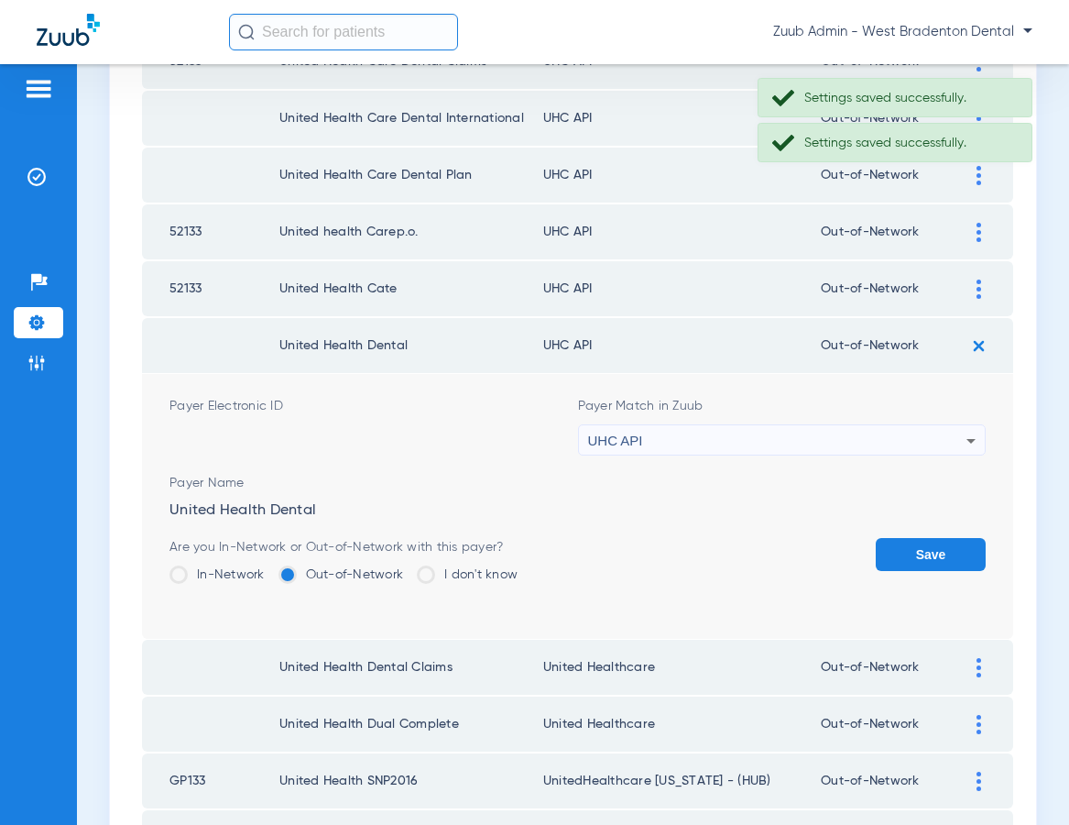
click at [794, 435] on div "UHC API" at bounding box center [777, 440] width 379 height 31
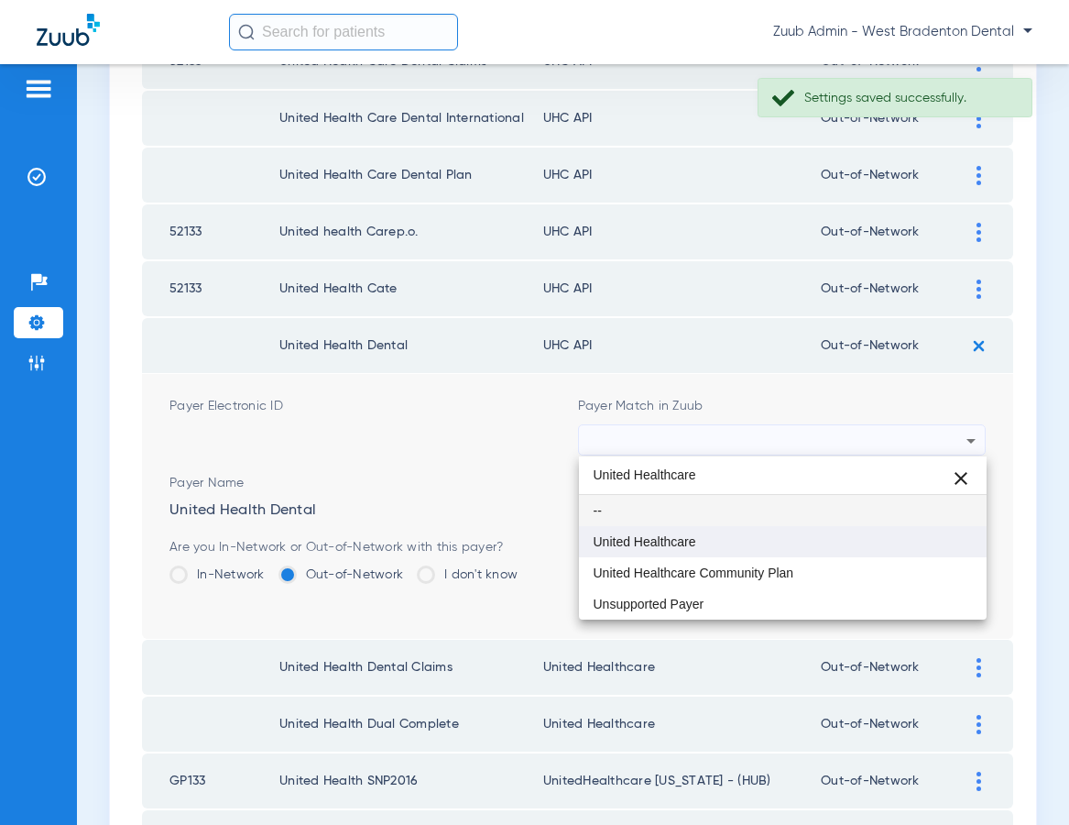
type input "United Healthcare"
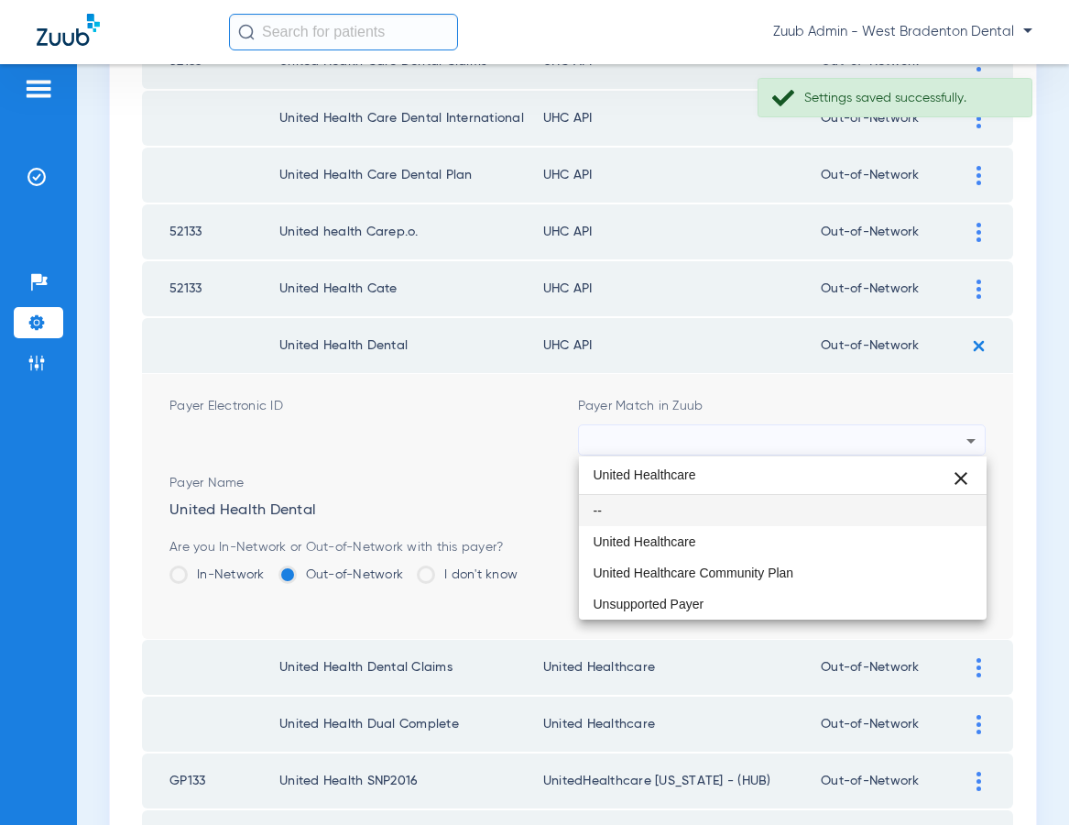
drag, startPoint x: 753, startPoint y: 534, endPoint x: 816, endPoint y: 529, distance: 63.5
click at [755, 533] on mat-option "United Healthcare" at bounding box center [783, 541] width 409 height 31
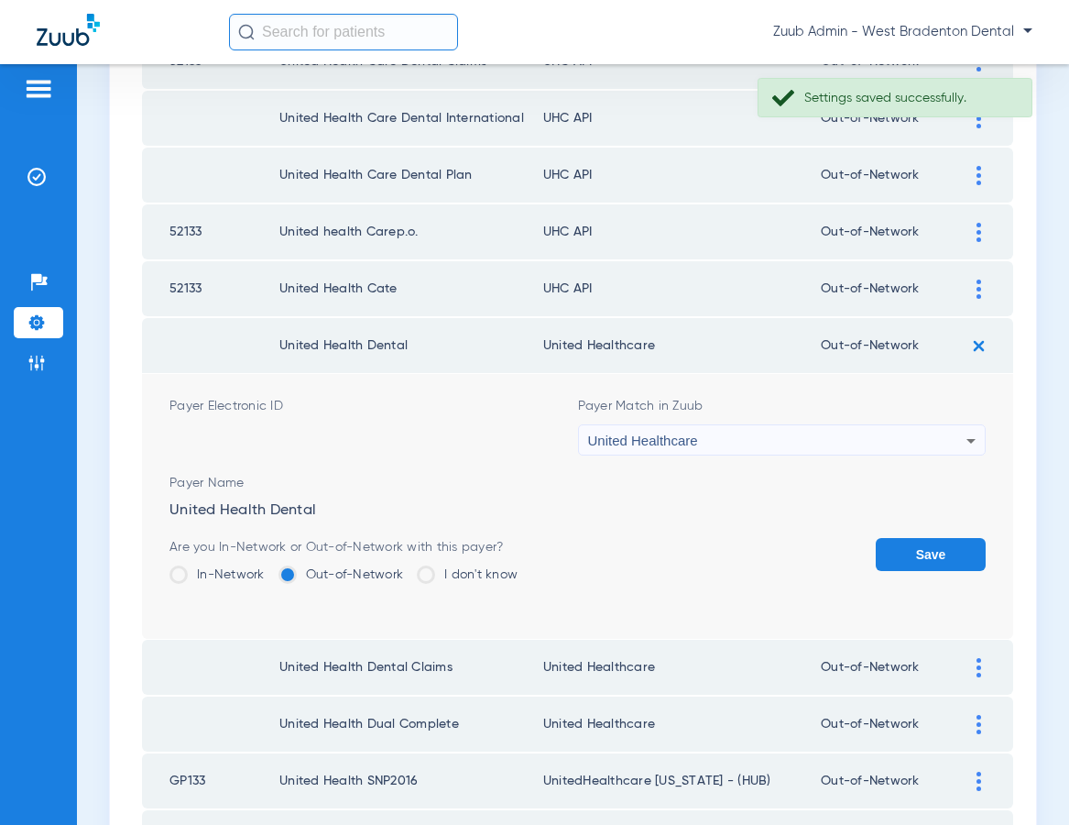
click at [933, 546] on button "Save" at bounding box center [931, 554] width 110 height 33
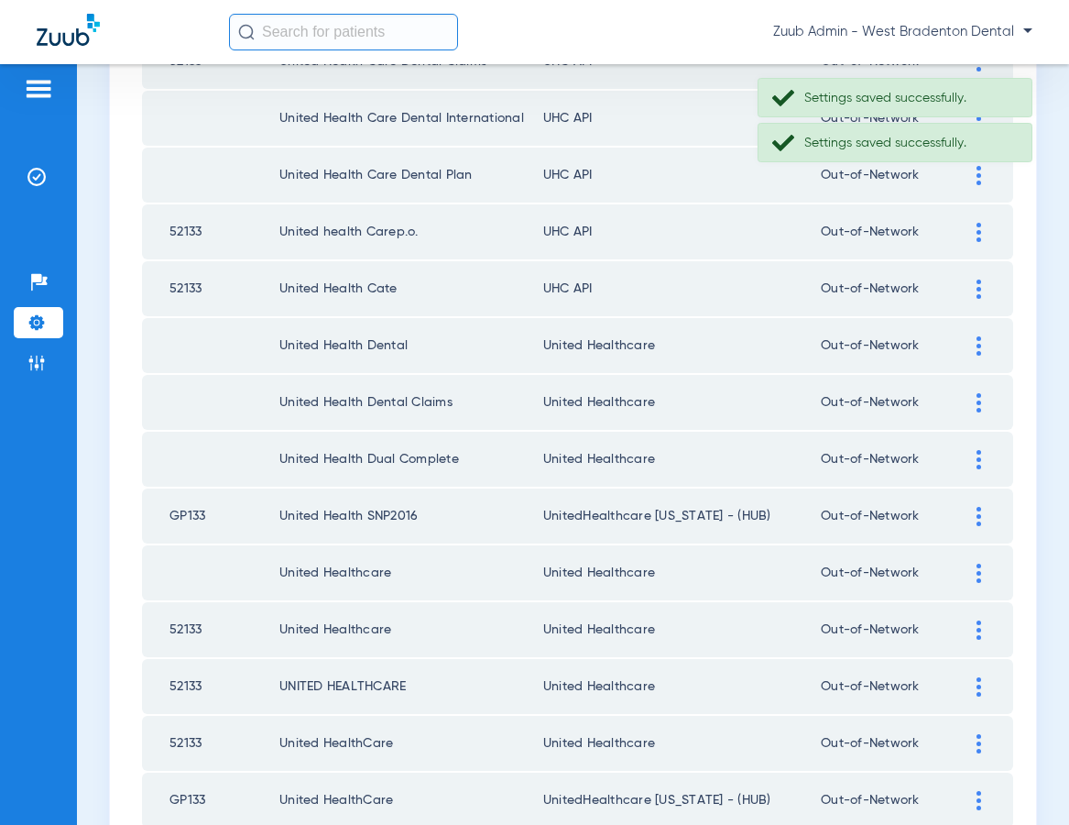
click at [978, 290] on img at bounding box center [979, 288] width 5 height 19
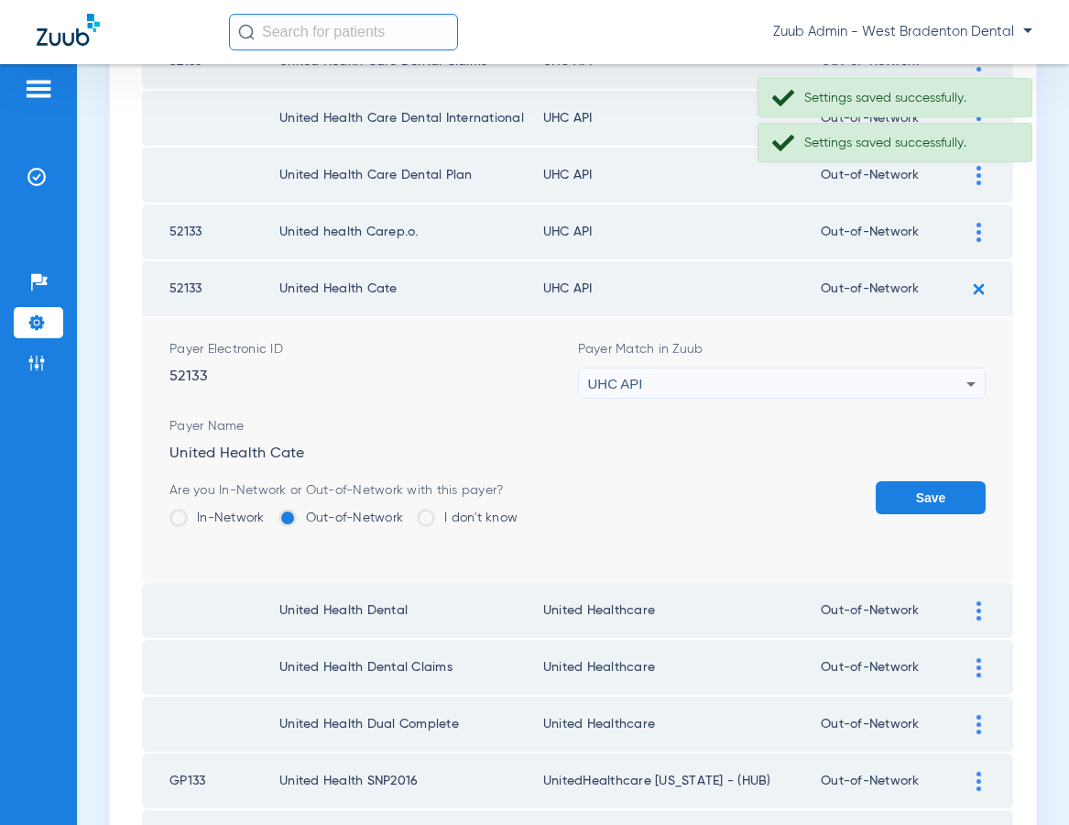
click at [745, 384] on div "UHC API" at bounding box center [777, 383] width 379 height 31
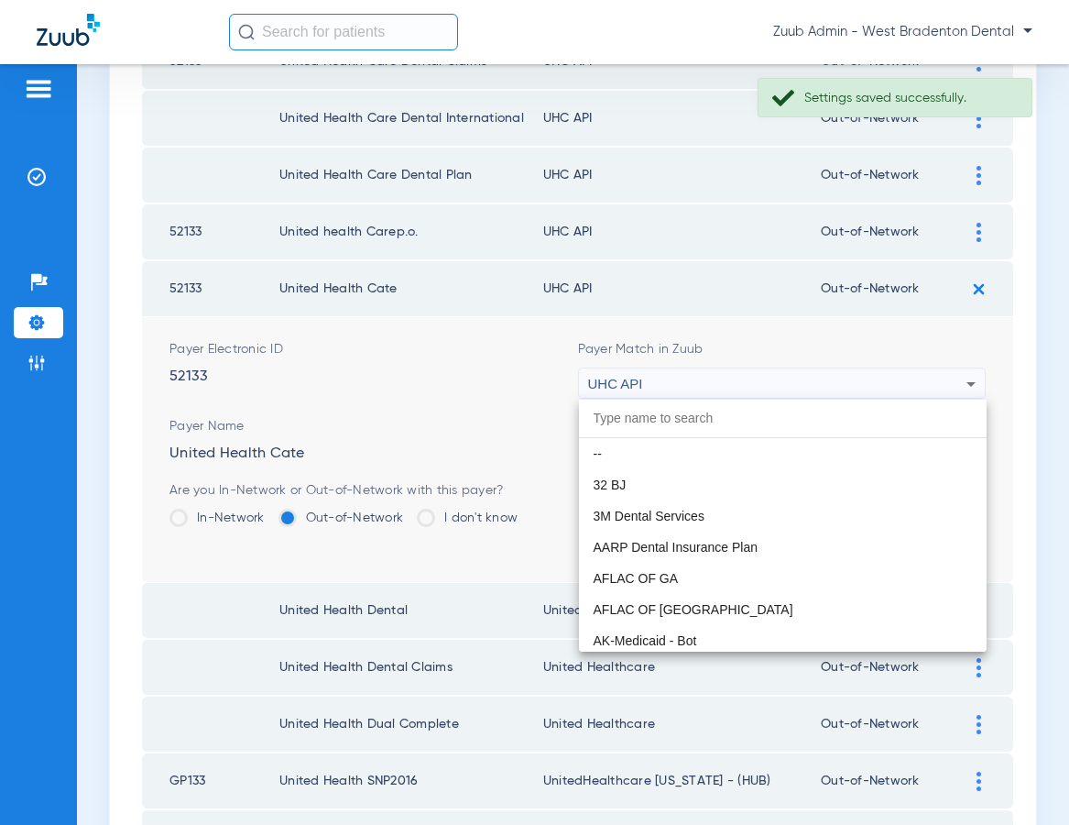
scroll to position [11250, 0]
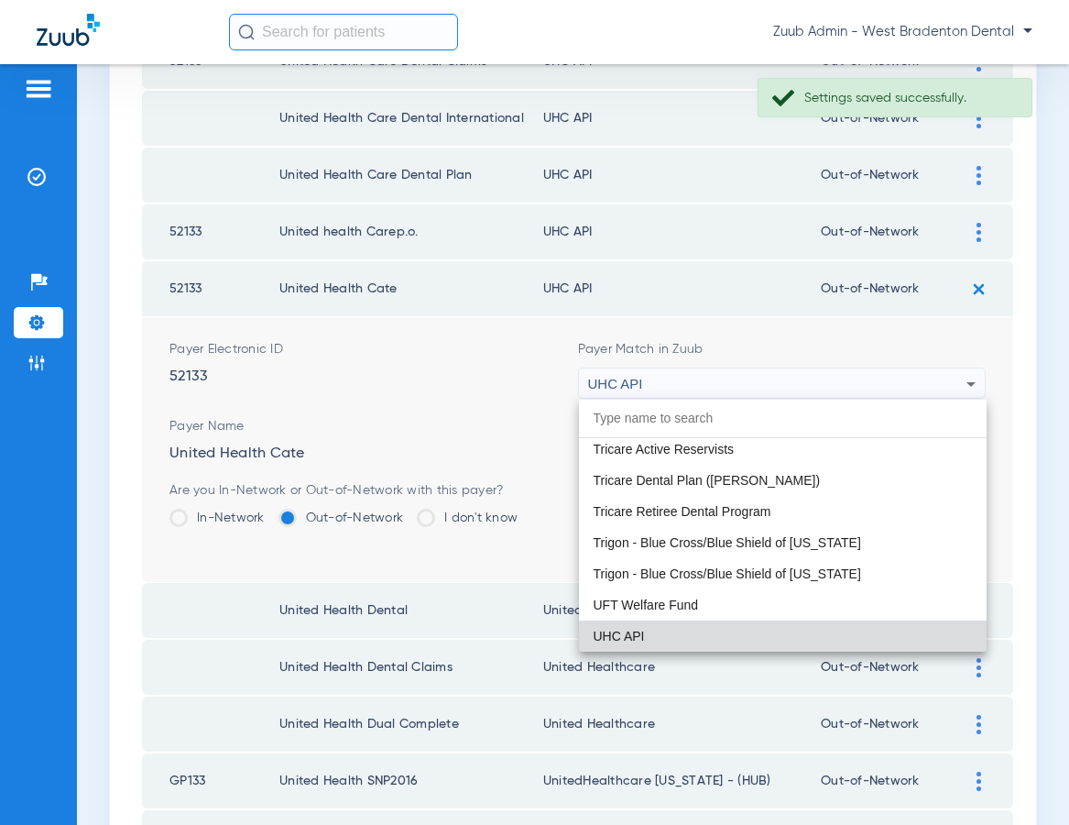
paste input "United Healthcare"
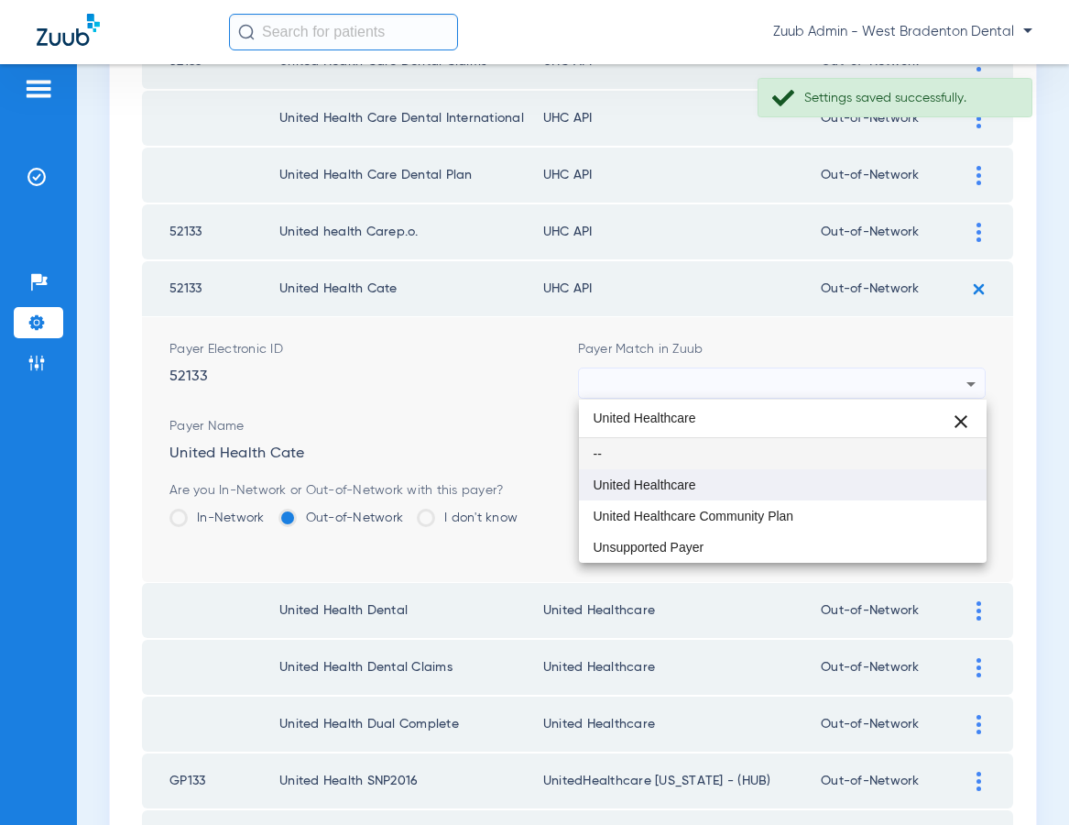
type input "United Healthcare"
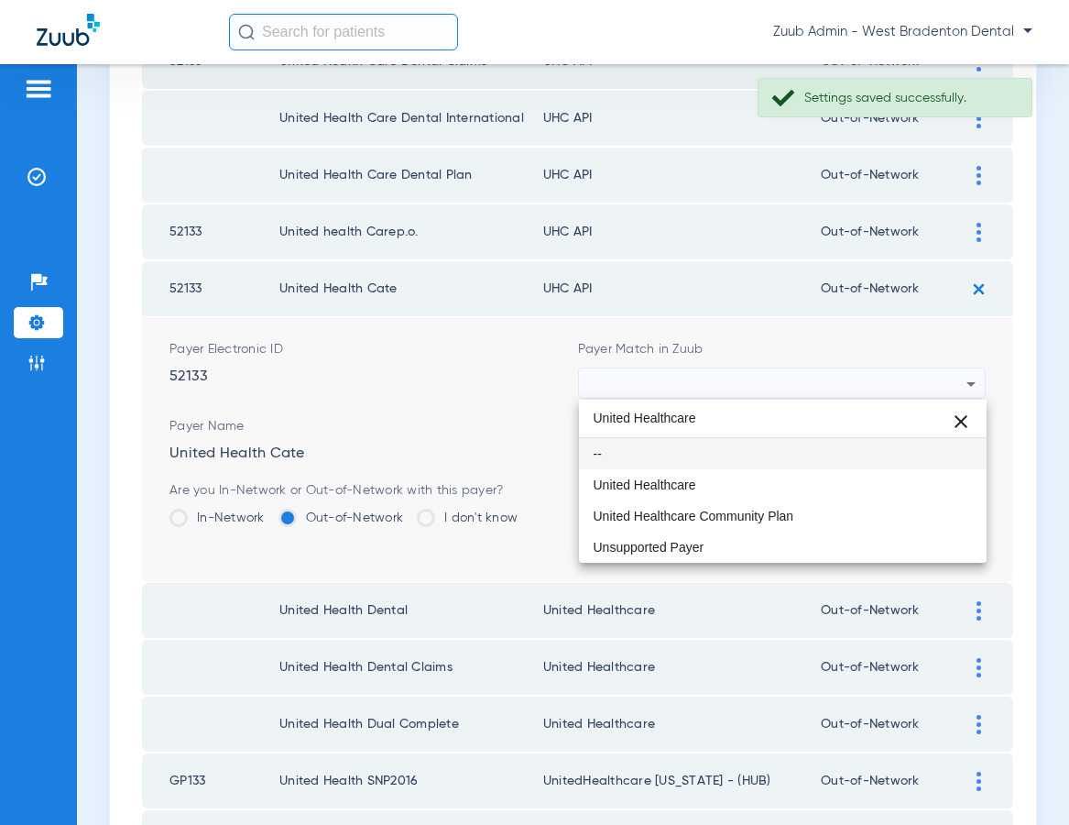
click at [699, 487] on mat-option "United Healthcare" at bounding box center [783, 484] width 409 height 31
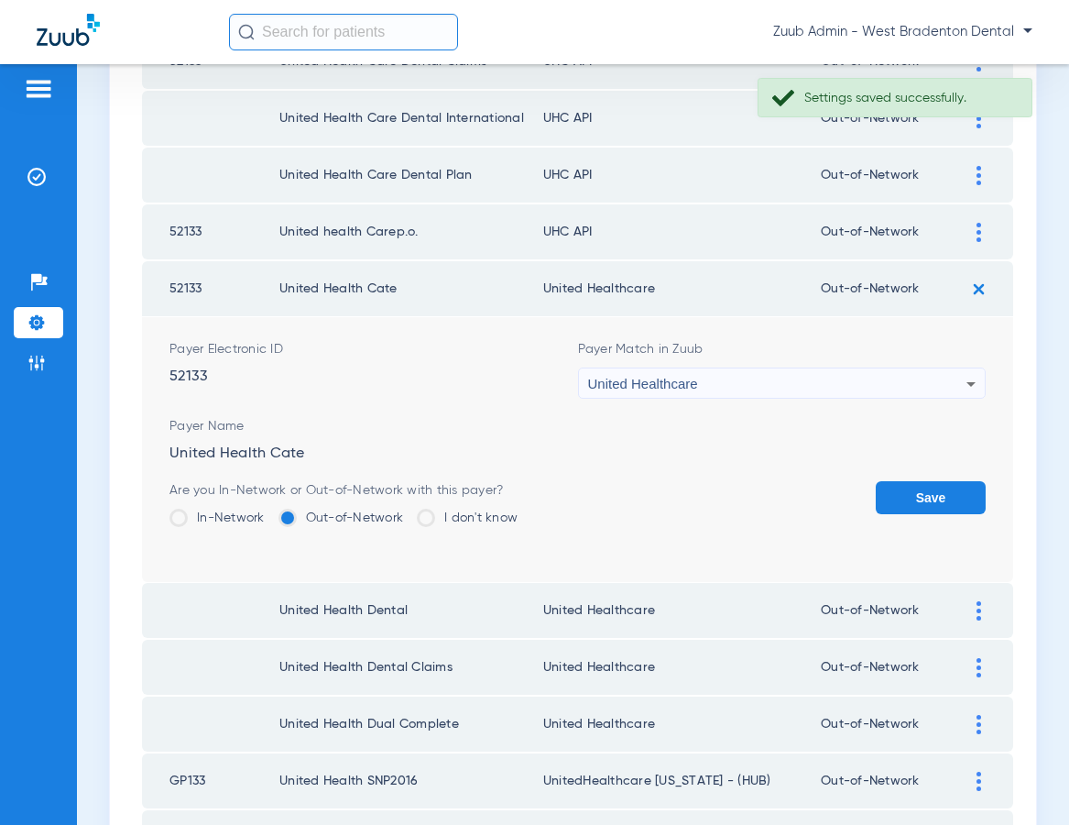
click at [923, 495] on button "Save" at bounding box center [931, 497] width 110 height 33
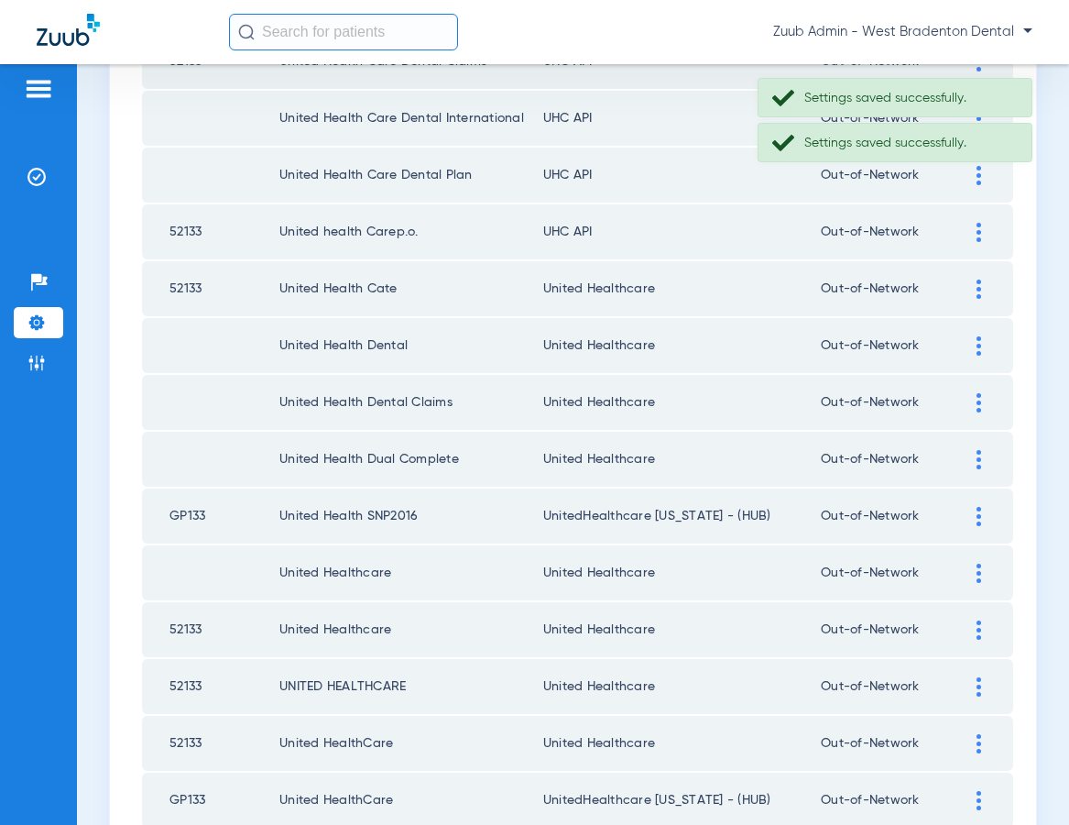
click at [971, 231] on div at bounding box center [979, 232] width 32 height 19
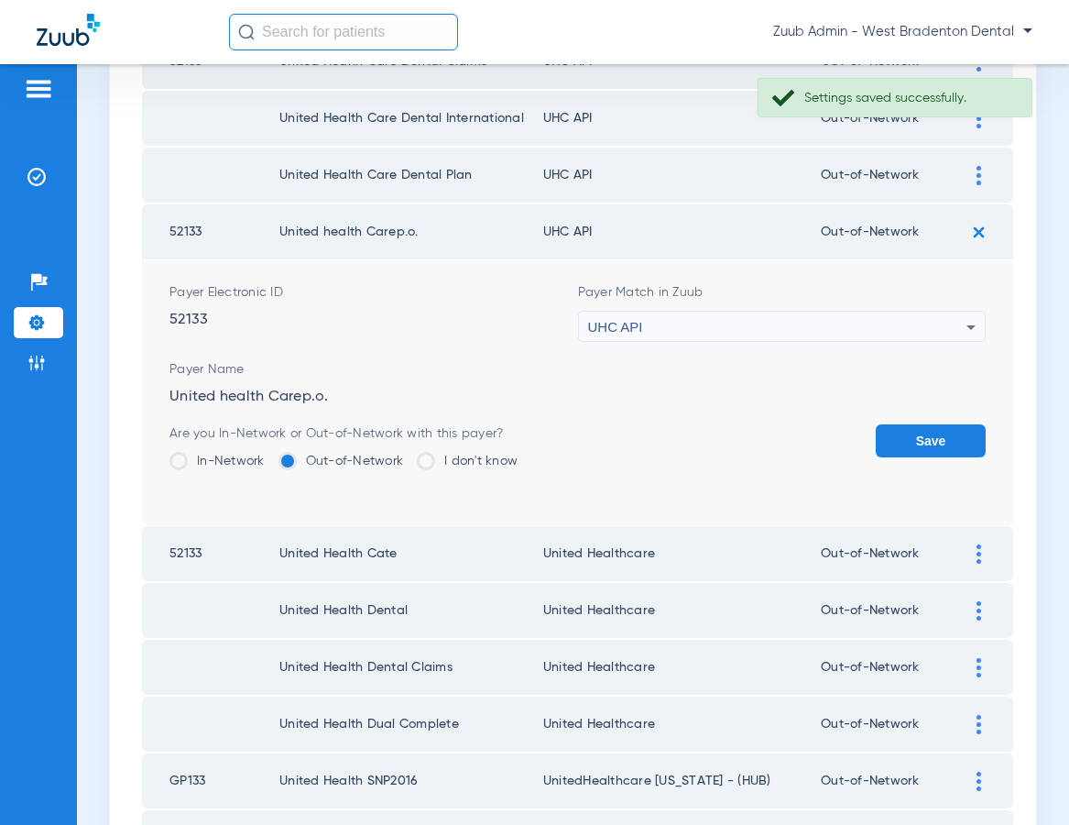
click at [837, 322] on div "UHC API" at bounding box center [777, 326] width 379 height 31
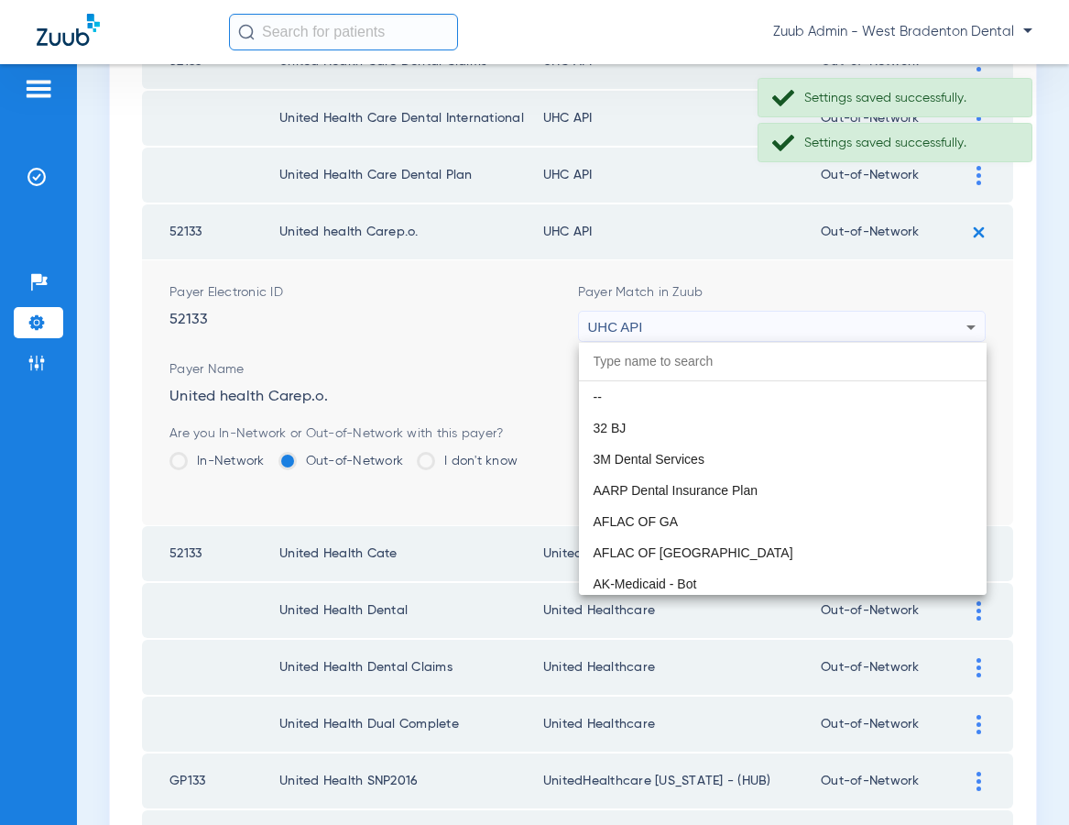
scroll to position [11250, 0]
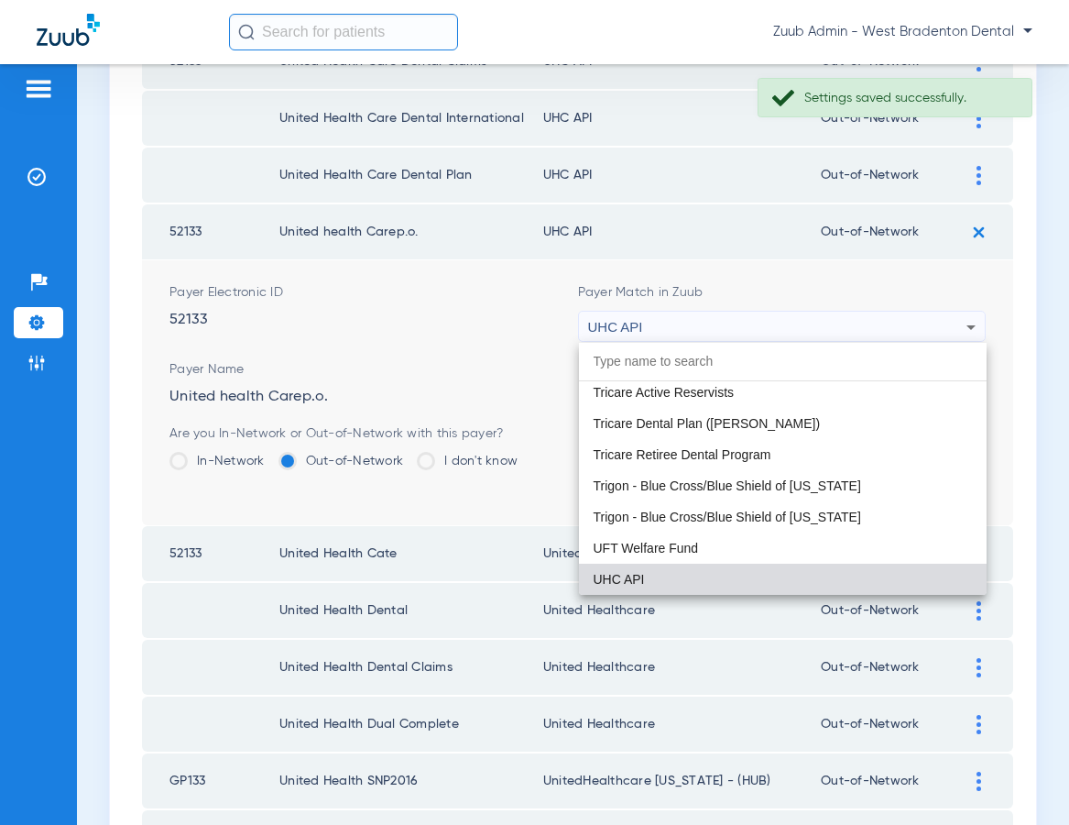
paste input "United Healthcare"
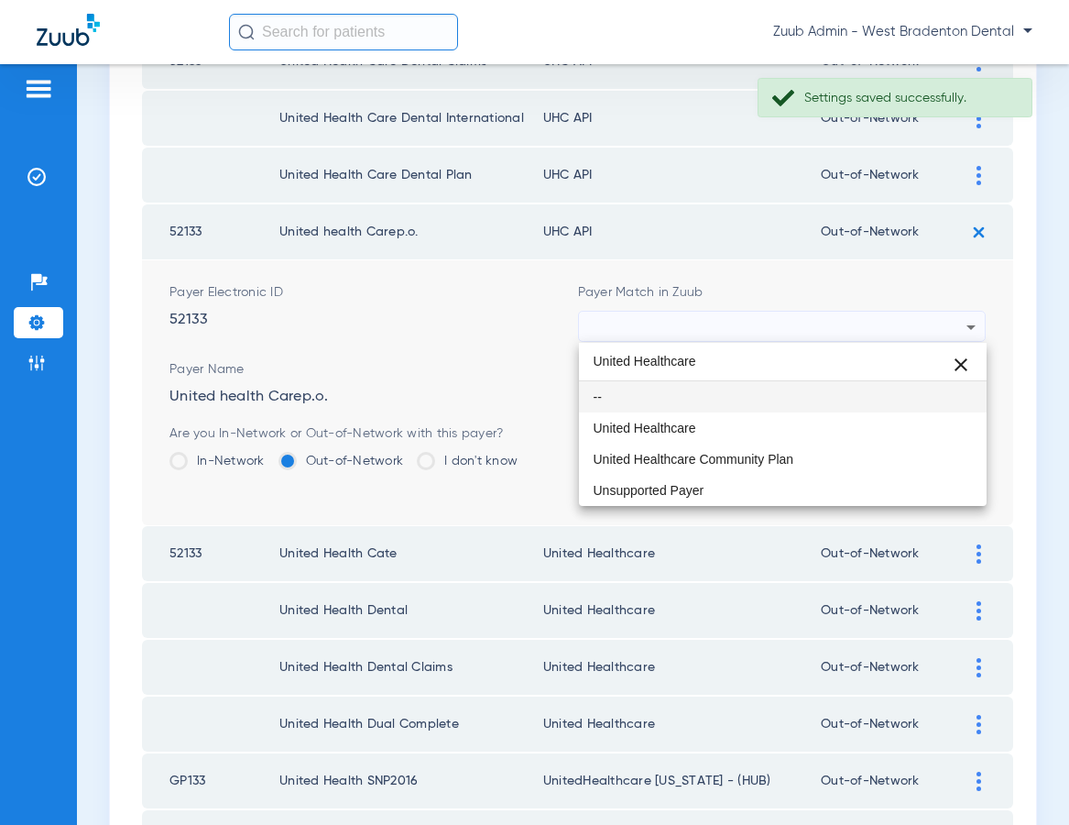
scroll to position [0, 0]
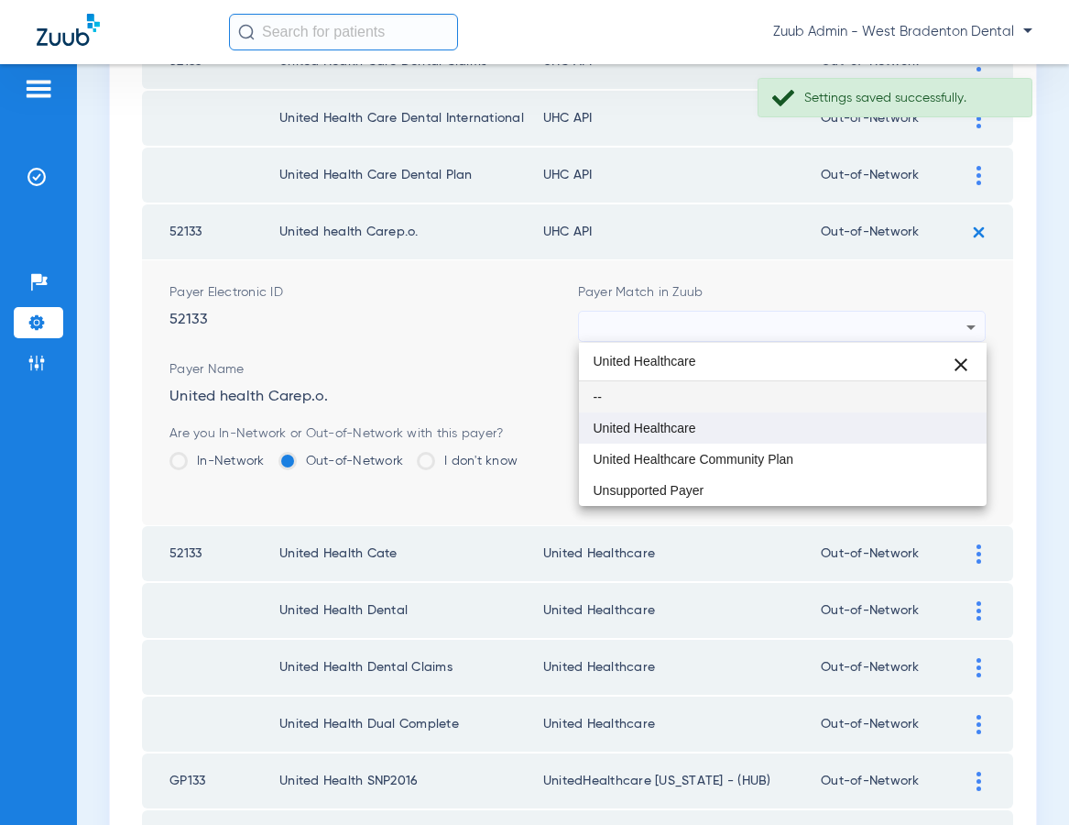
type input "United Healthcare"
click at [749, 416] on mat-option "United Healthcare" at bounding box center [783, 427] width 409 height 31
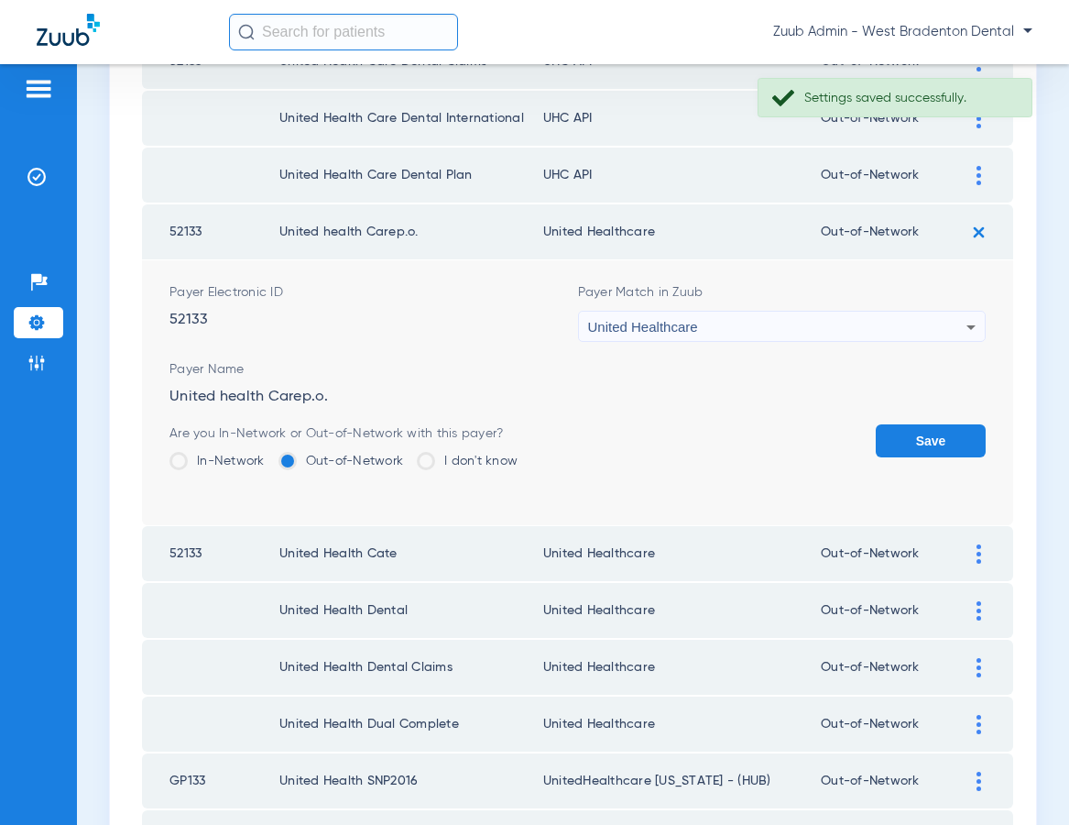
drag, startPoint x: 902, startPoint y: 433, endPoint x: 805, endPoint y: 377, distance: 112.0
click at [902, 433] on button "Save" at bounding box center [931, 440] width 110 height 33
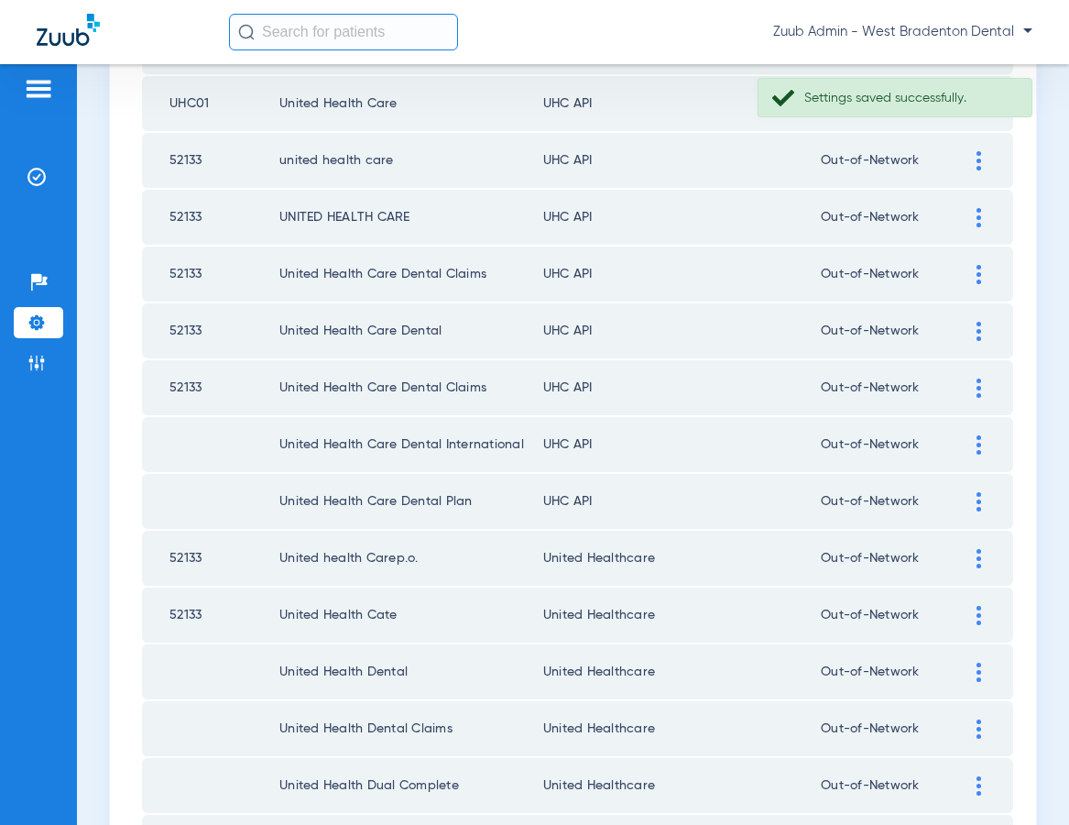
scroll to position [1025, 0]
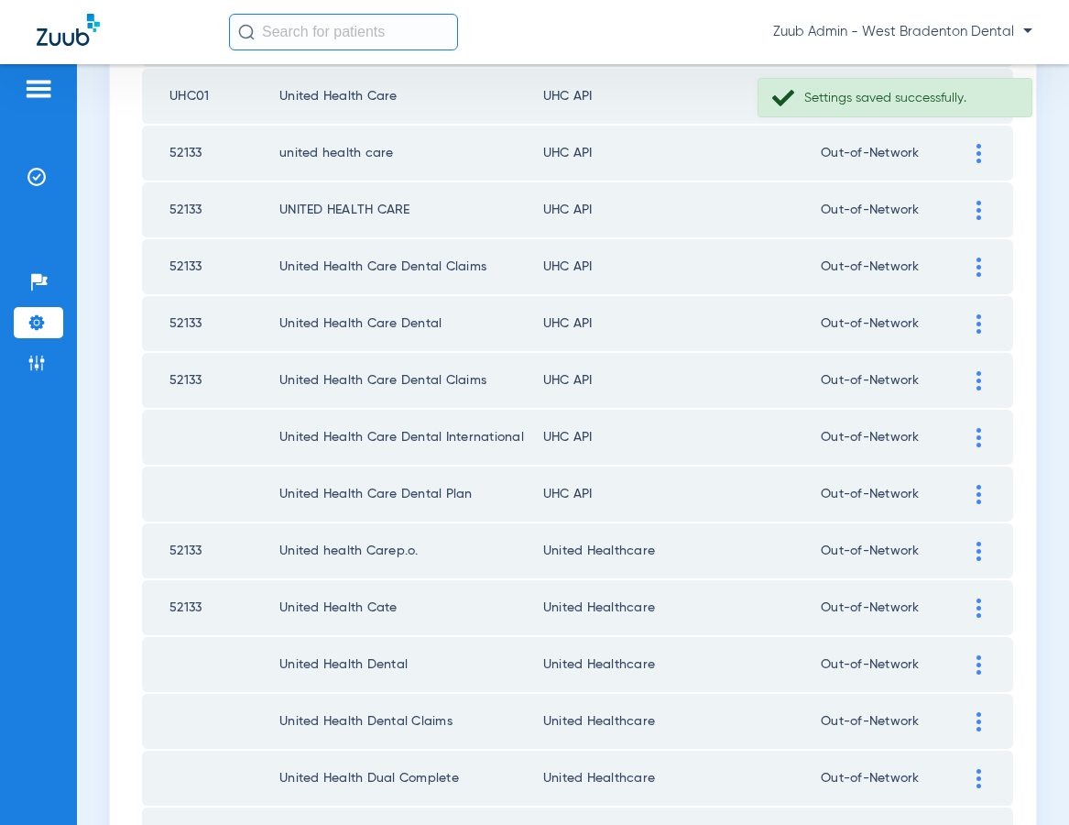
click at [977, 496] on img at bounding box center [979, 494] width 5 height 19
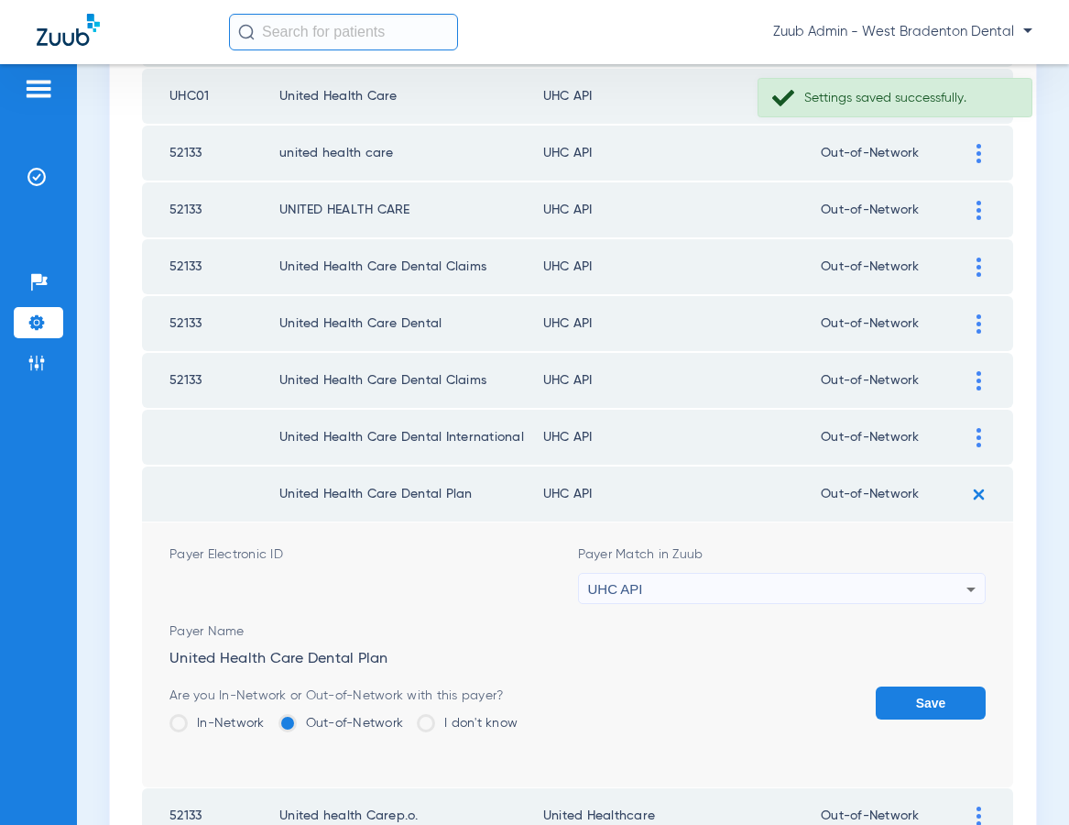
click at [871, 584] on div "UHC API" at bounding box center [777, 589] width 379 height 31
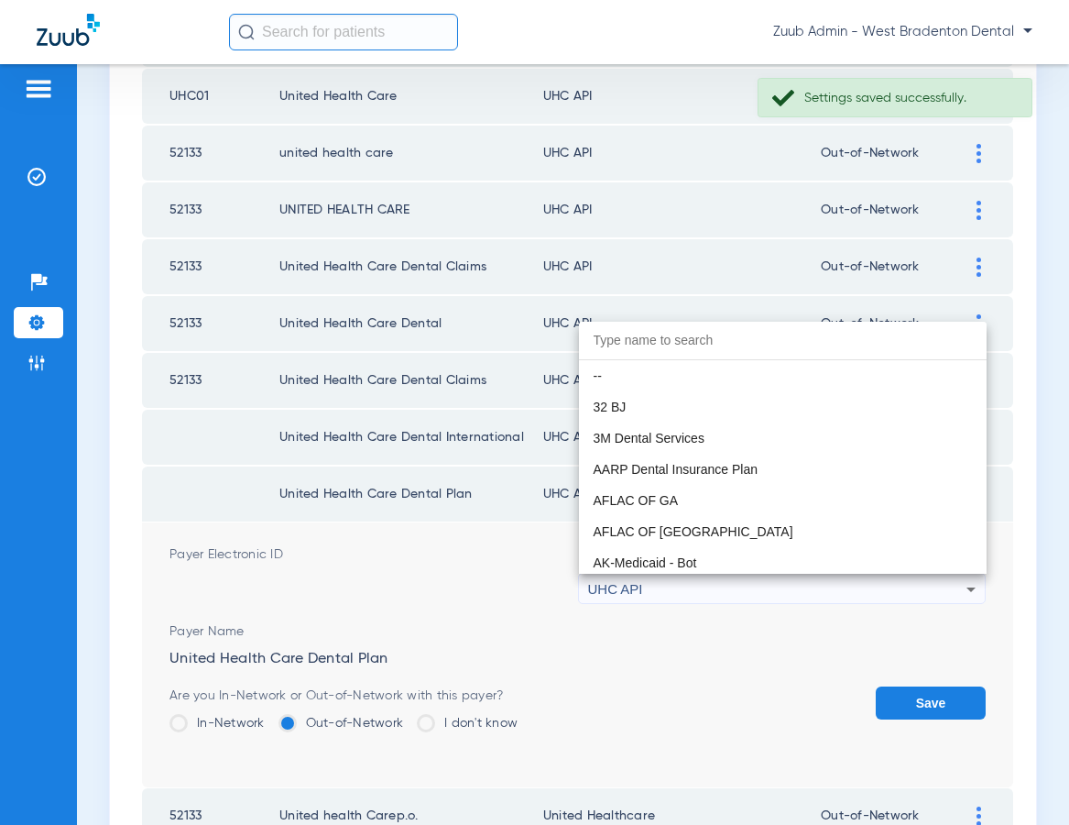
scroll to position [11250, 0]
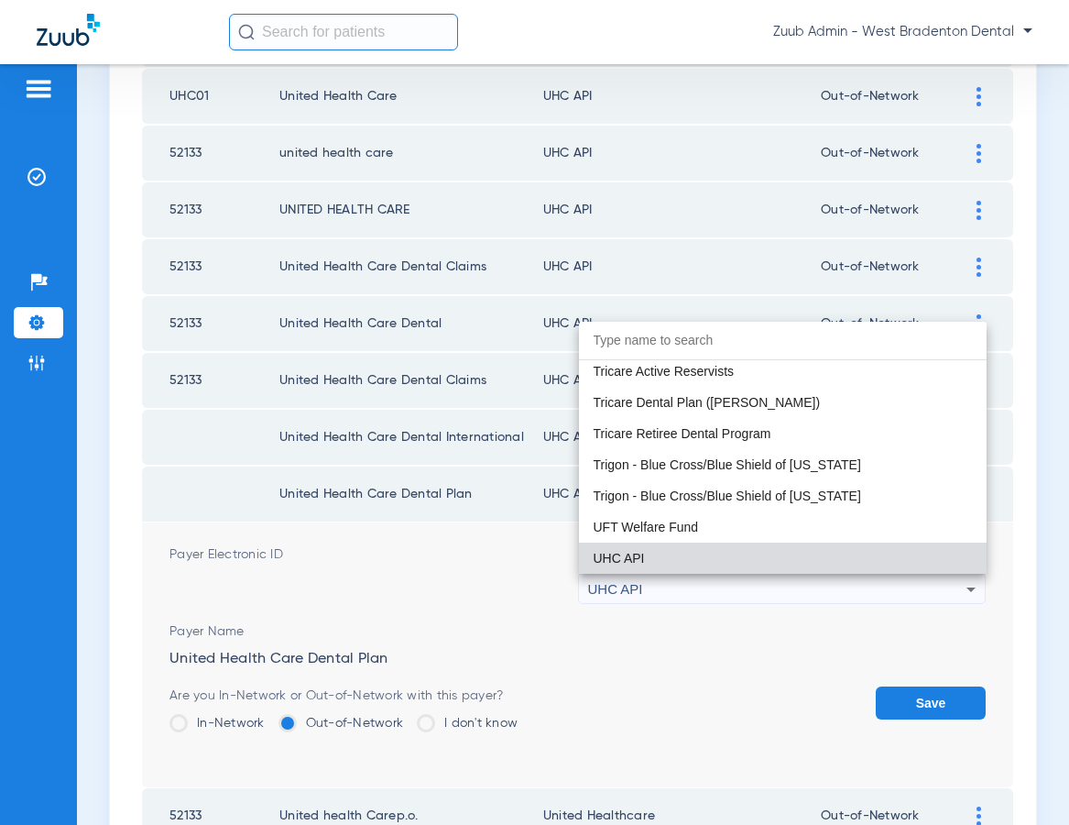
paste input "United Healthcare"
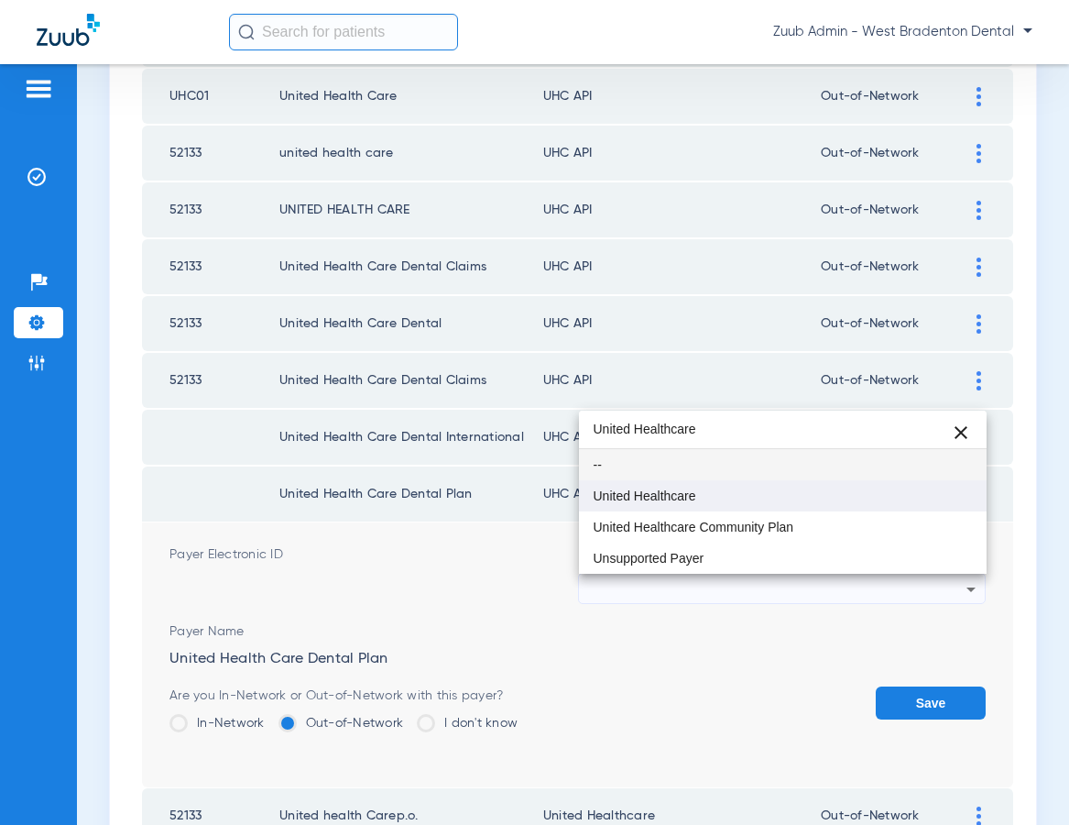
type input "United Healthcare"
click at [667, 505] on mat-option "United Healthcare" at bounding box center [783, 495] width 409 height 31
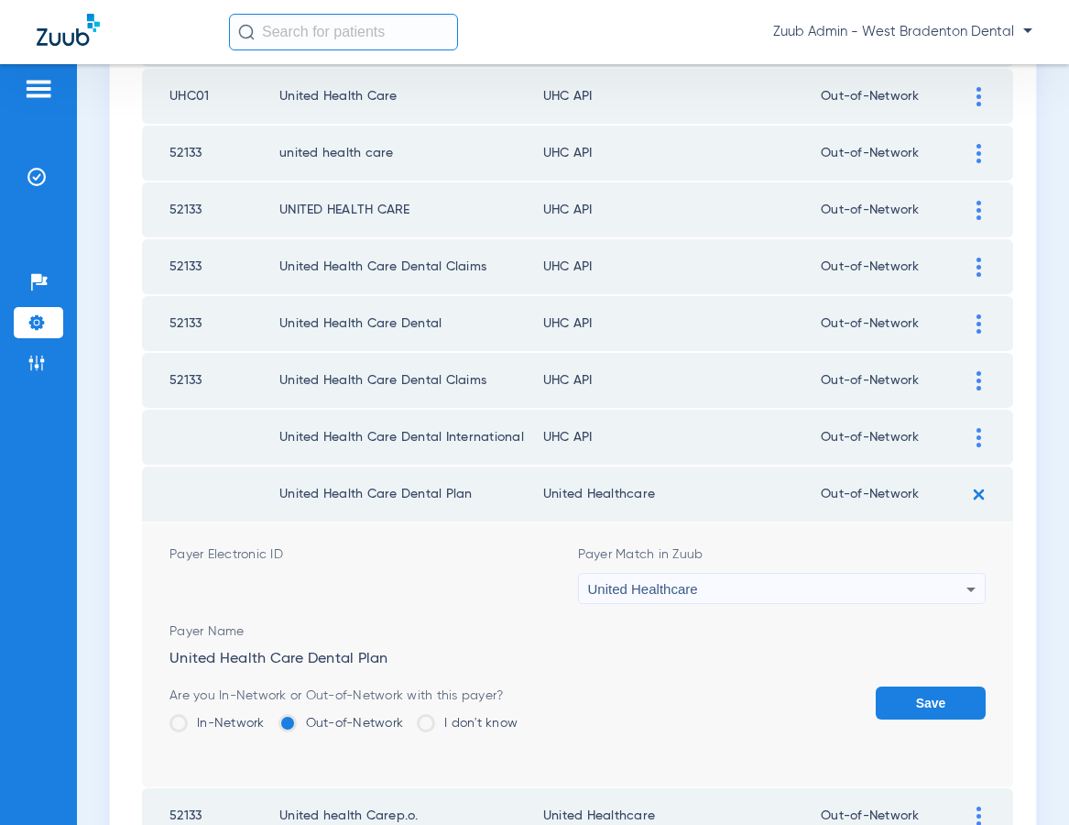
drag, startPoint x: 924, startPoint y: 699, endPoint x: 900, endPoint y: 638, distance: 66.2
click at [923, 695] on button "Save" at bounding box center [931, 702] width 110 height 33
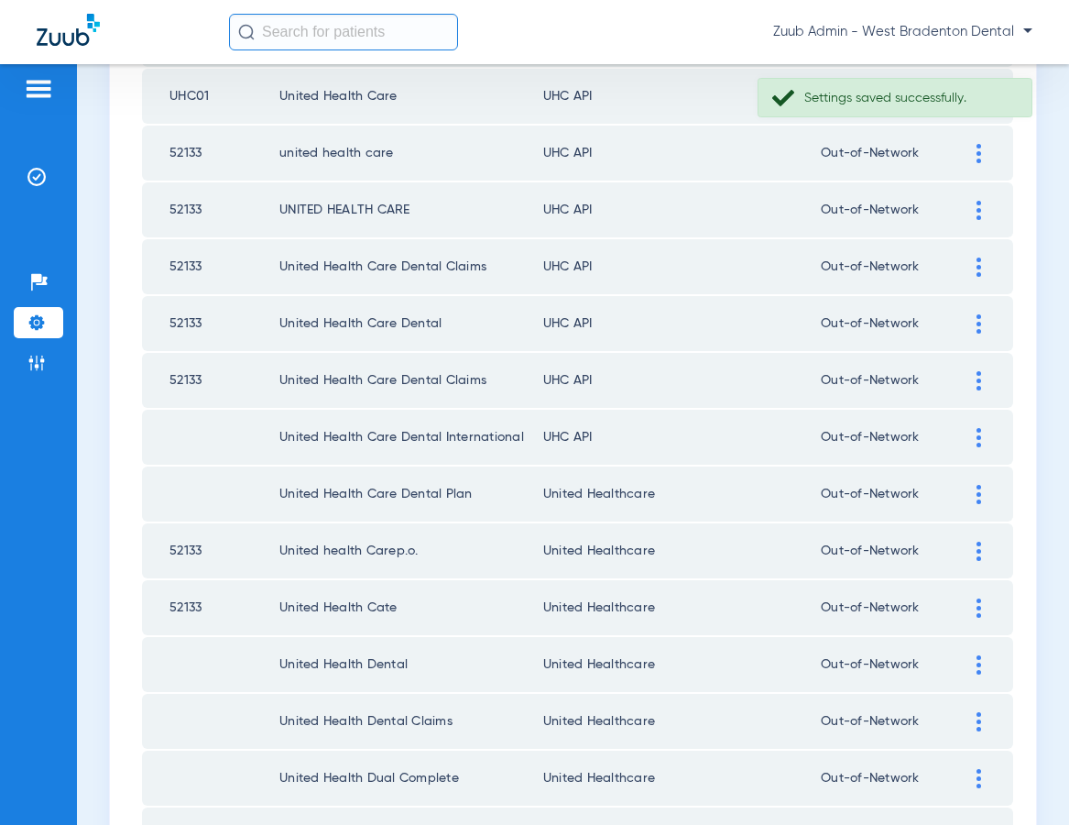
click at [975, 437] on div at bounding box center [979, 437] width 32 height 19
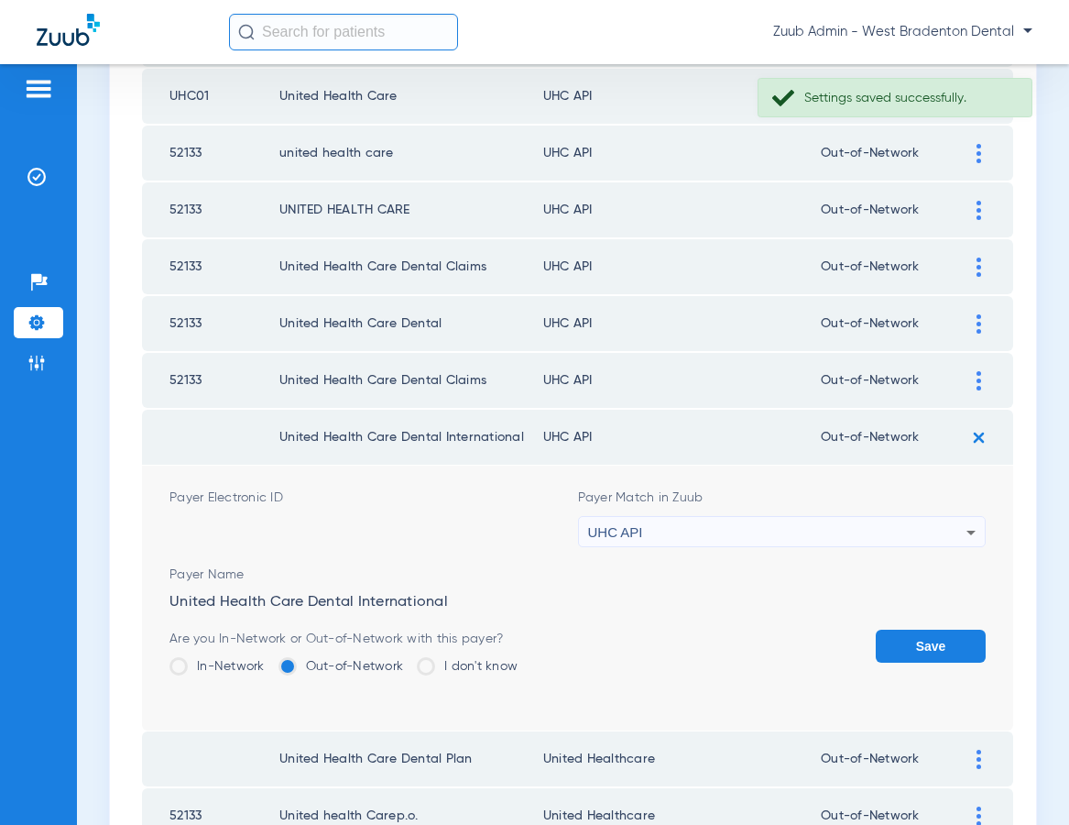
click at [805, 529] on div "UHC API" at bounding box center [777, 532] width 379 height 31
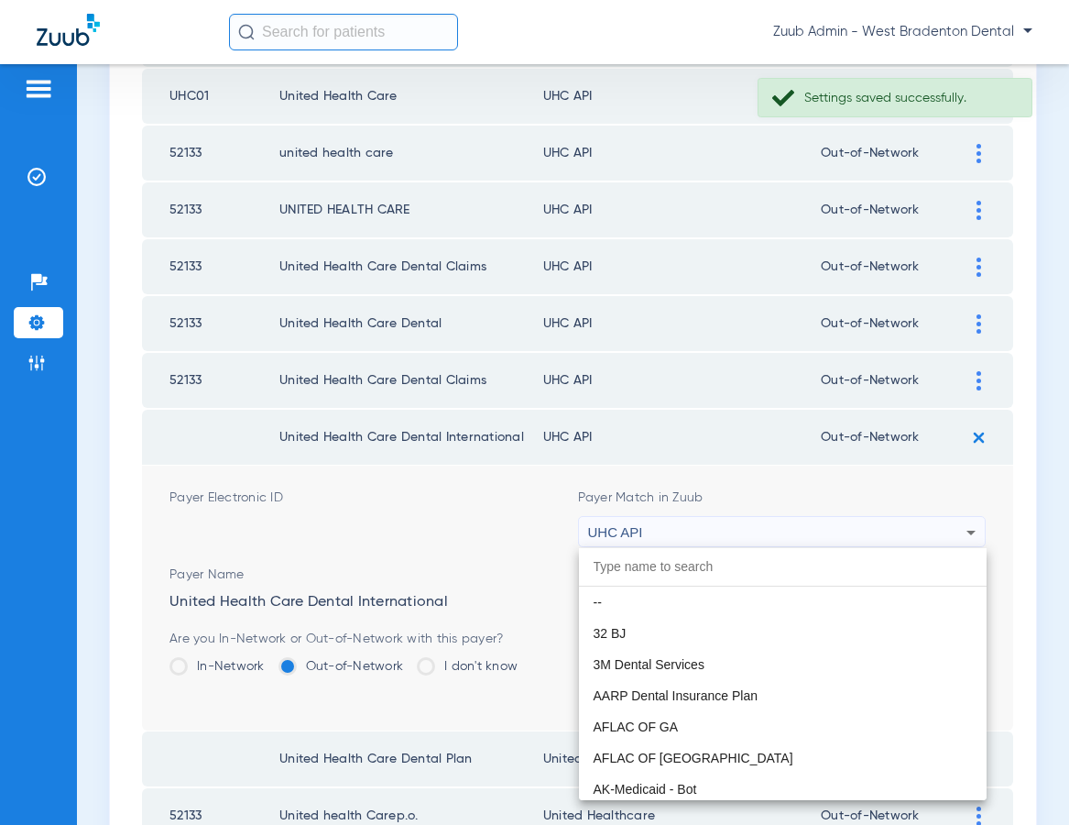
scroll to position [11250, 0]
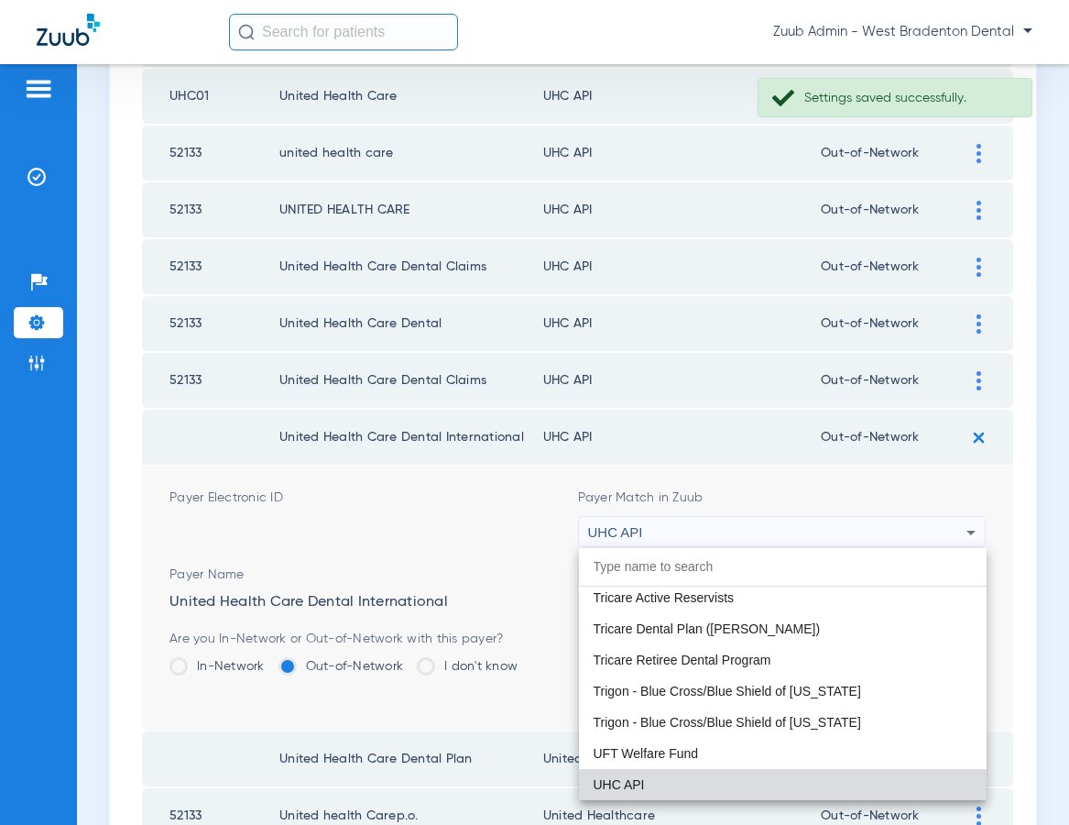
paste input "United Healthcare"
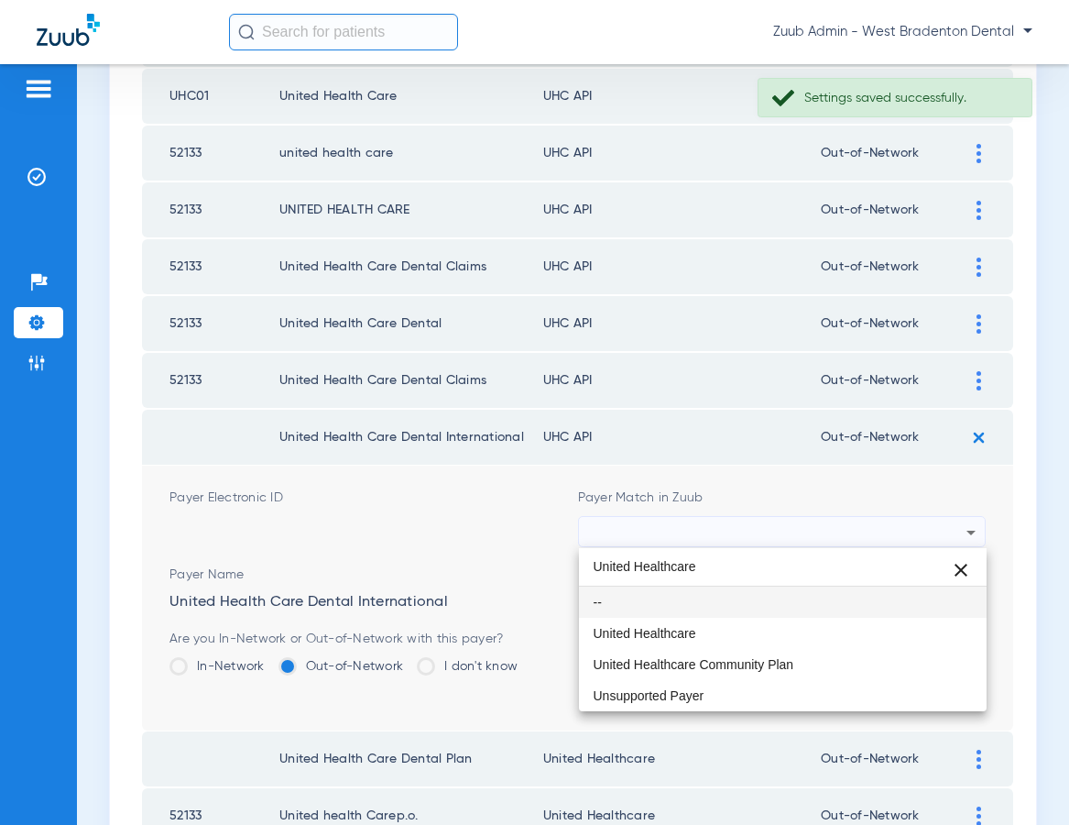
scroll to position [0, 0]
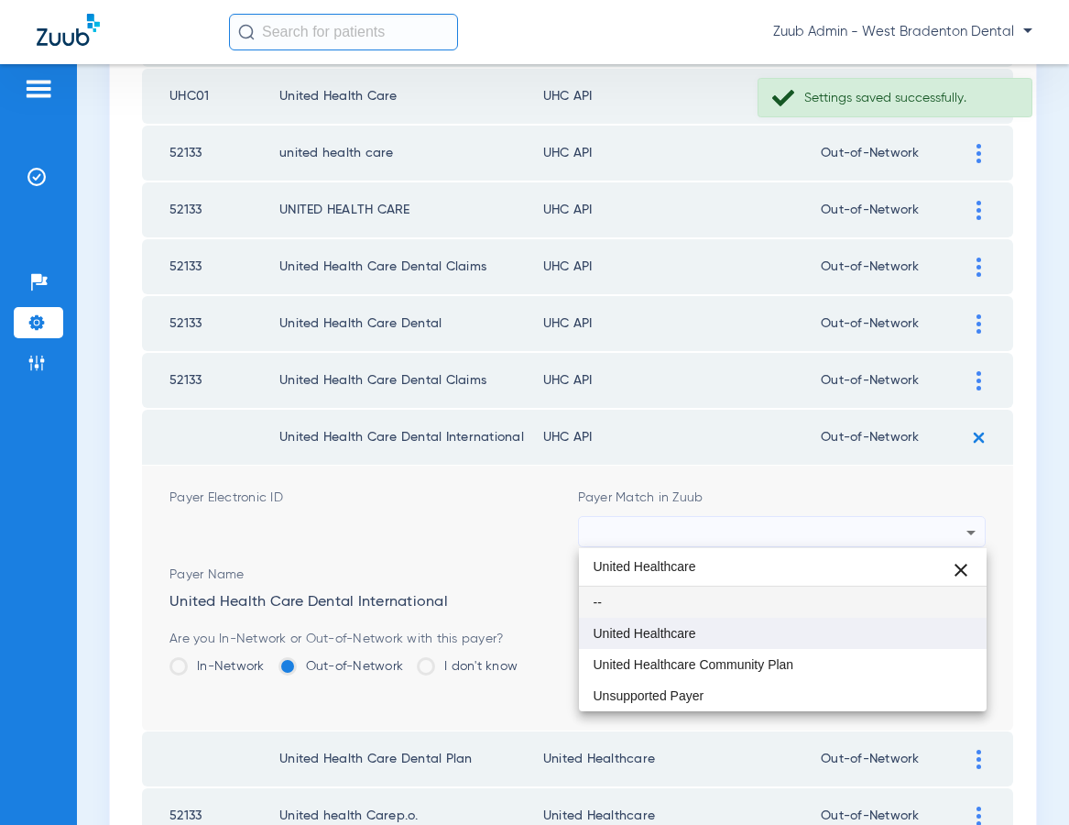
type input "United Healthcare"
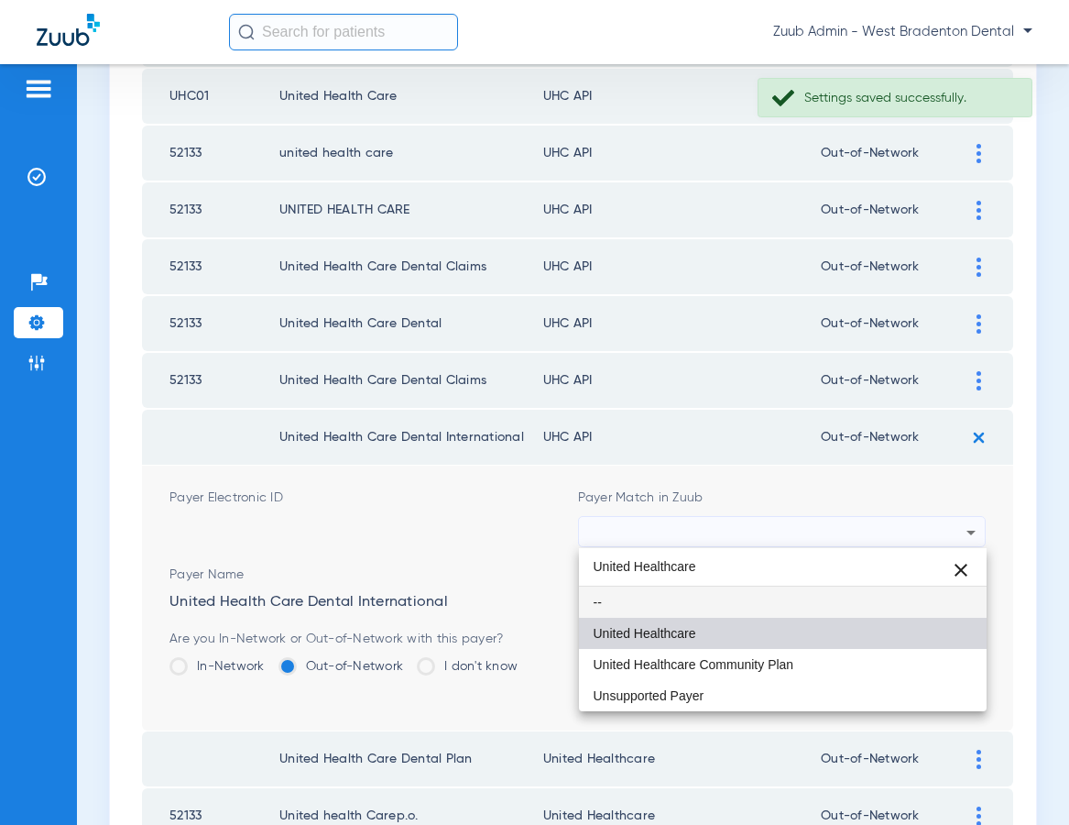
click at [716, 634] on mat-option "United Healthcare" at bounding box center [783, 632] width 409 height 31
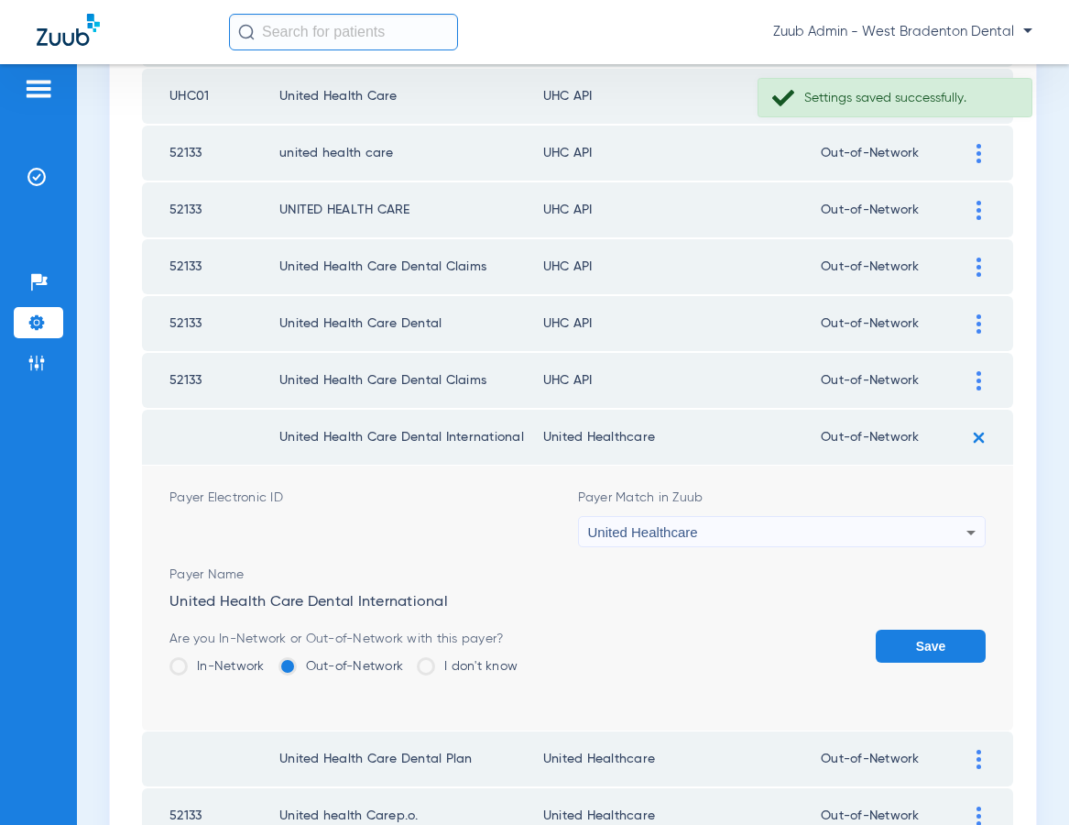
click at [948, 641] on button "Save" at bounding box center [931, 645] width 110 height 33
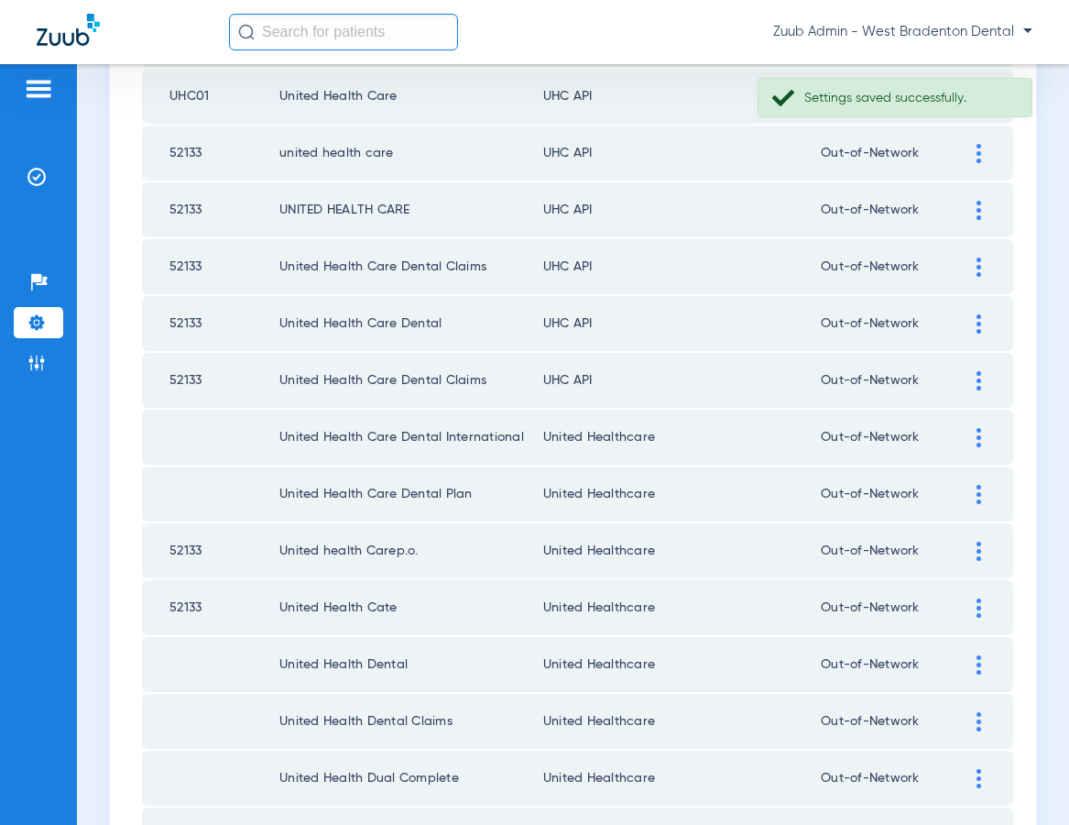
click at [971, 374] on div at bounding box center [979, 380] width 32 height 19
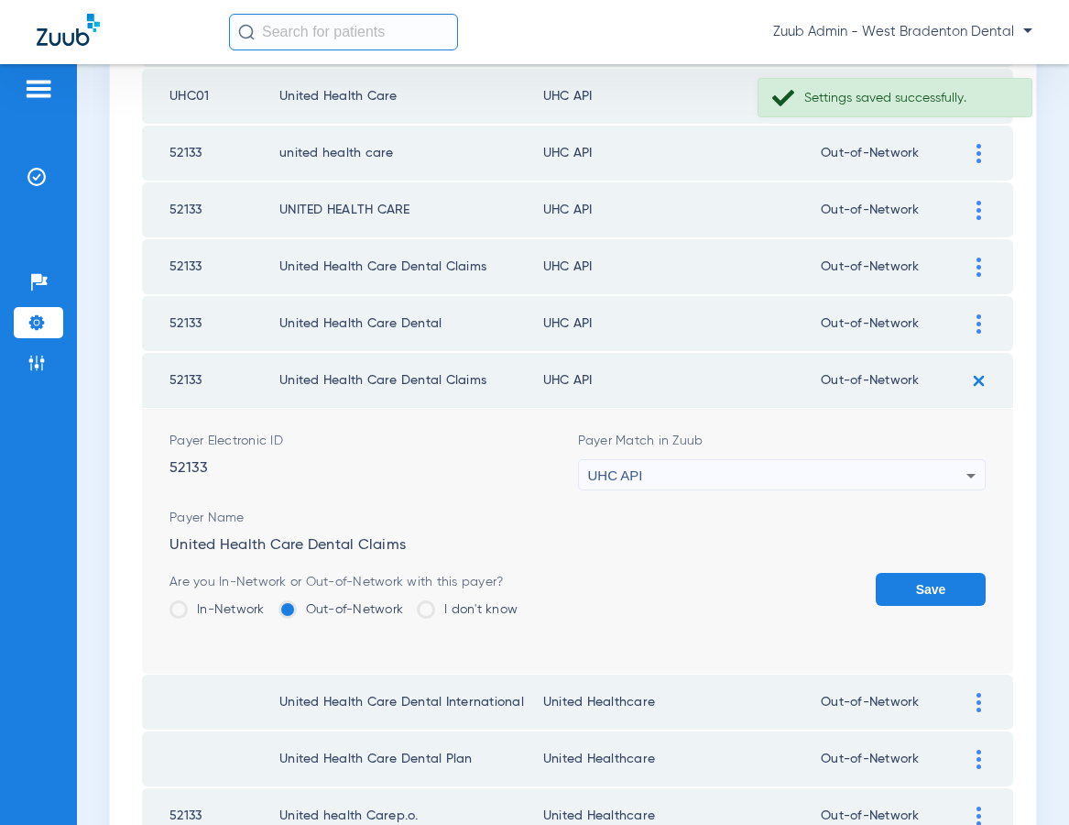
click at [818, 465] on div "UHC API" at bounding box center [777, 475] width 379 height 31
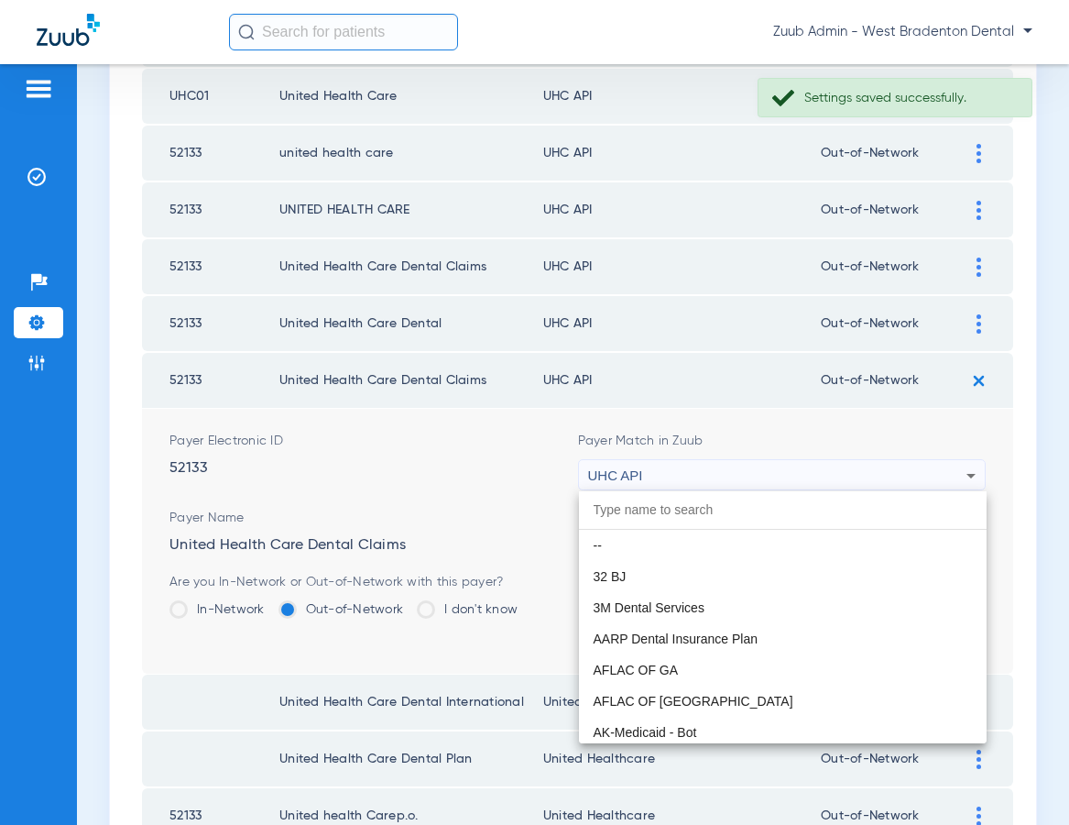
scroll to position [11250, 0]
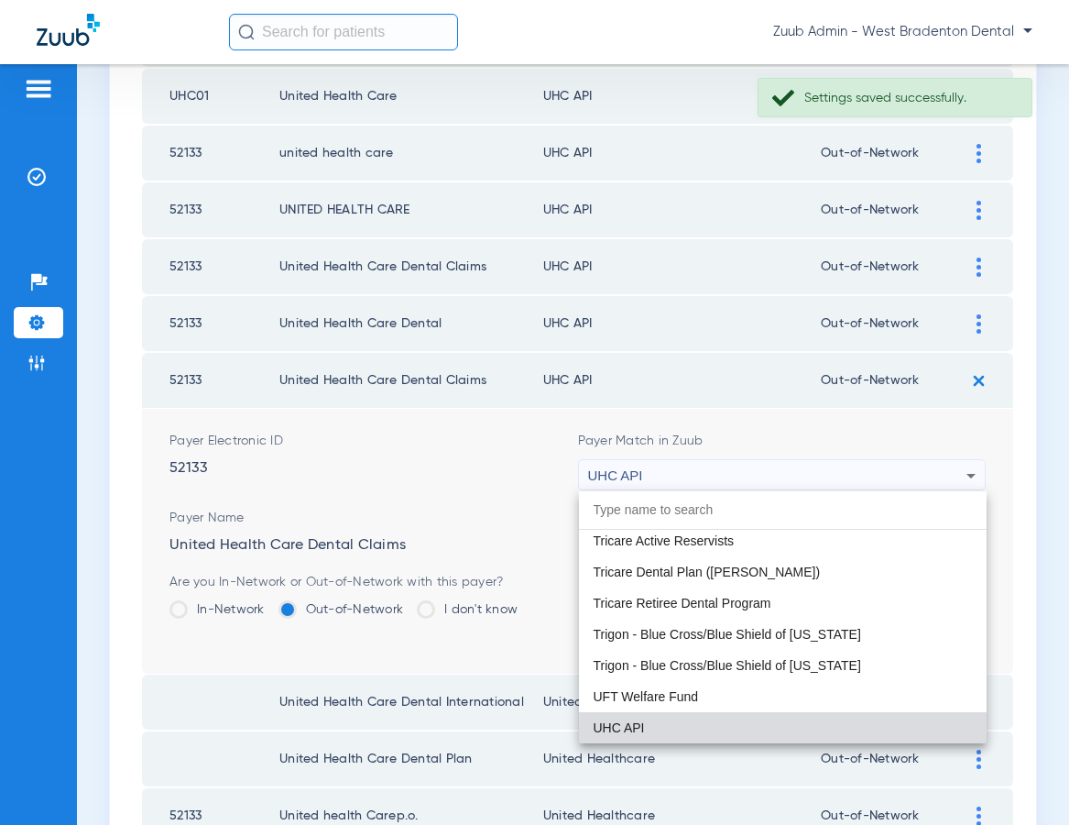
paste input "United Healthcare"
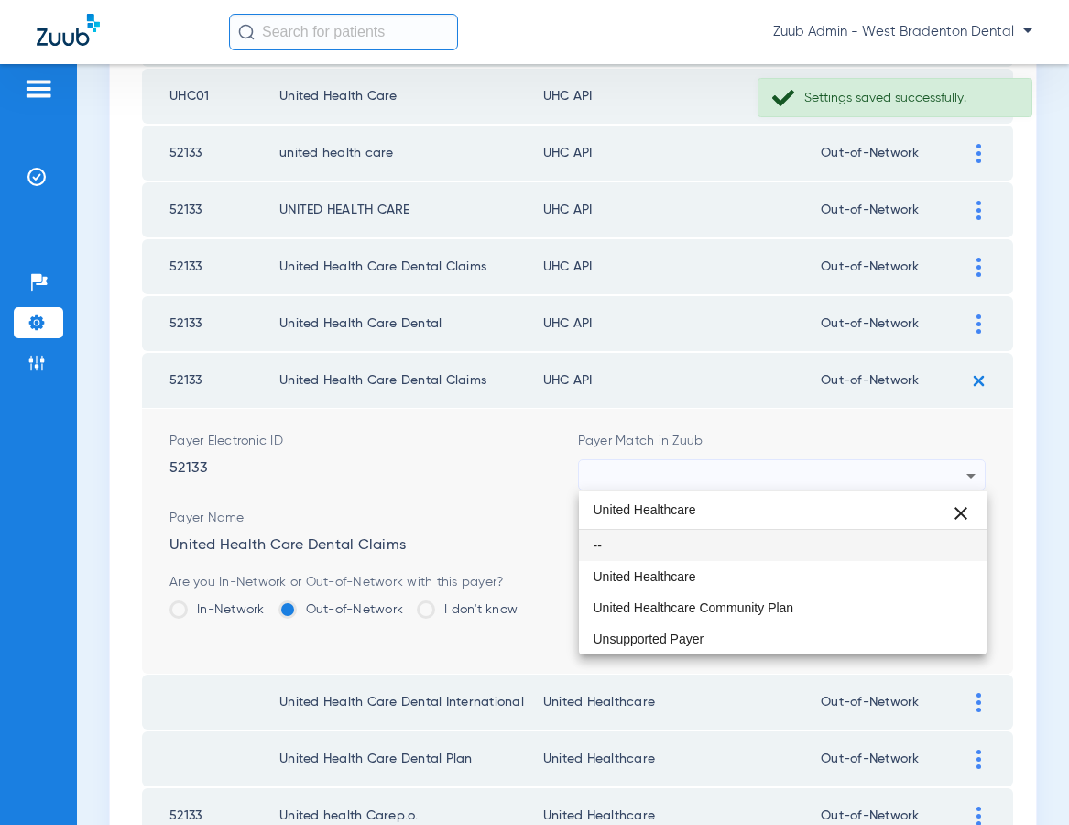
scroll to position [0, 0]
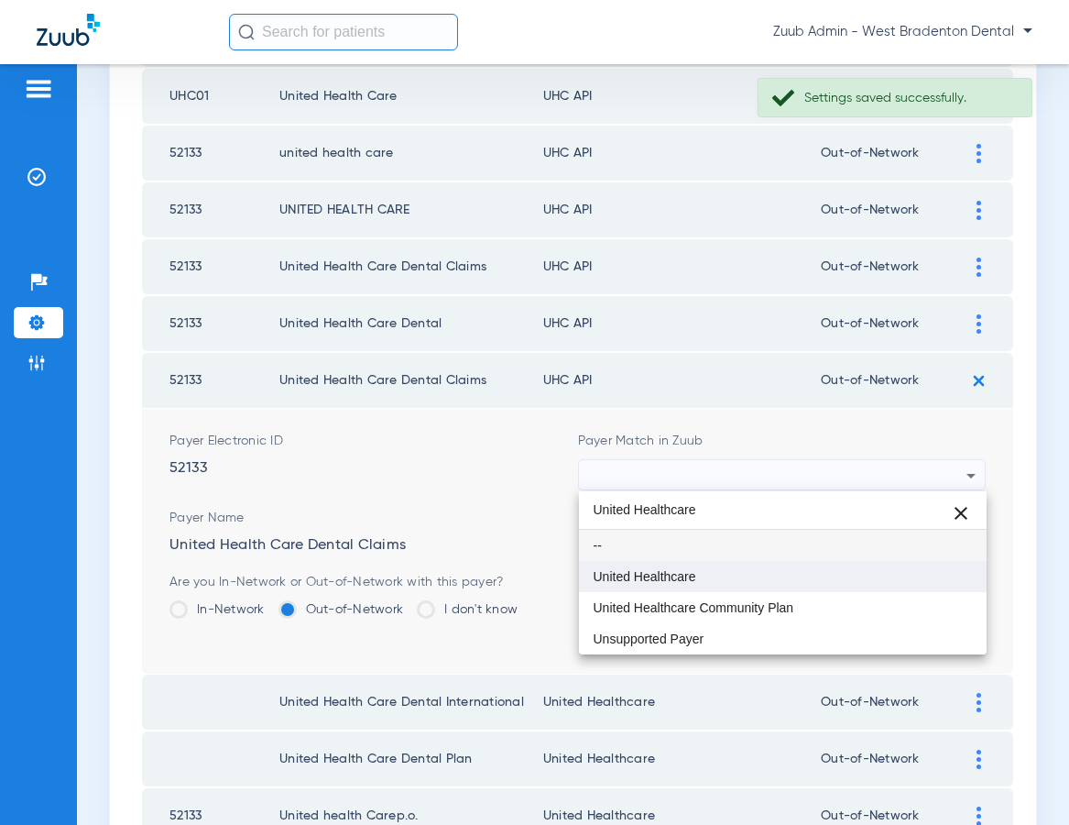
type input "United Healthcare"
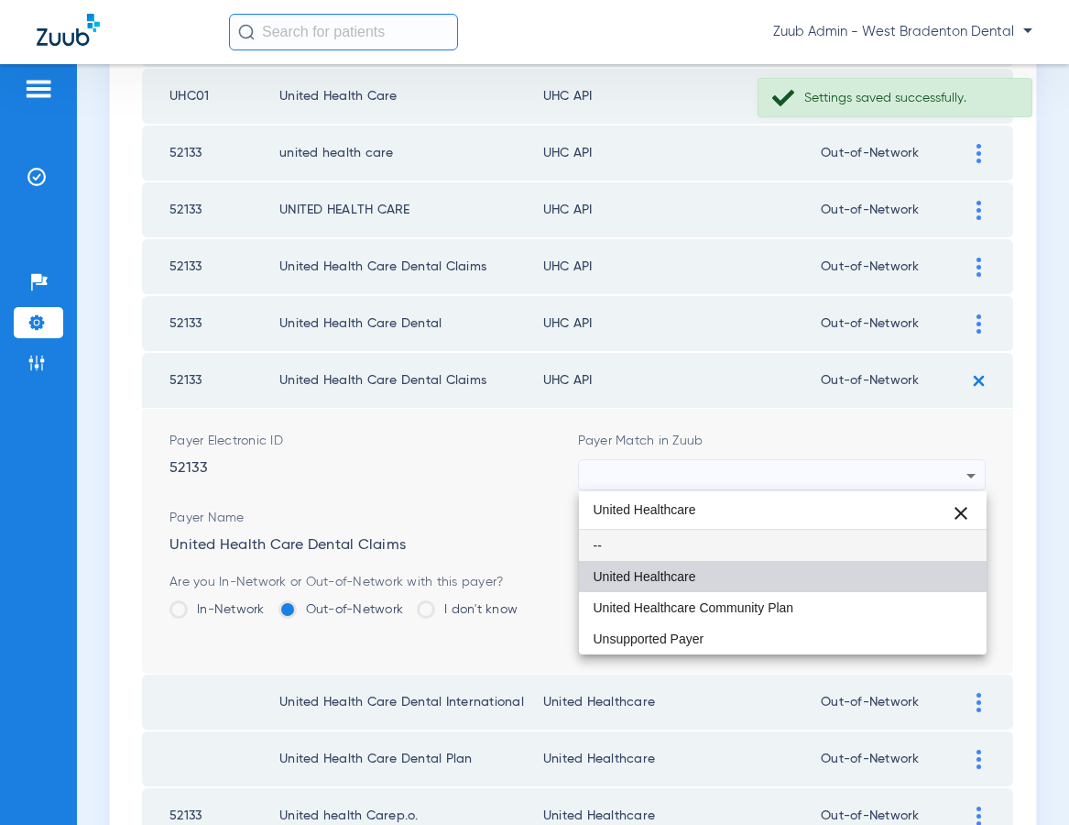
click at [750, 570] on mat-option "United Healthcare" at bounding box center [783, 576] width 409 height 31
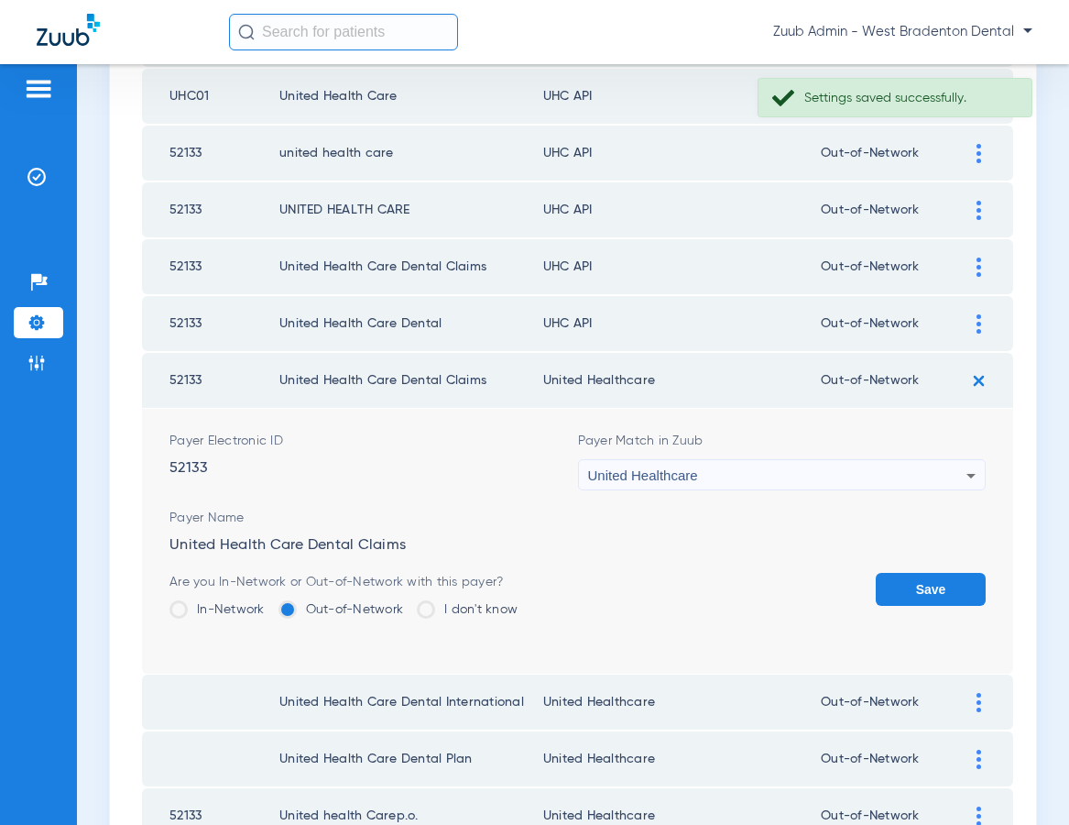
click at [910, 589] on button "Save" at bounding box center [931, 589] width 110 height 33
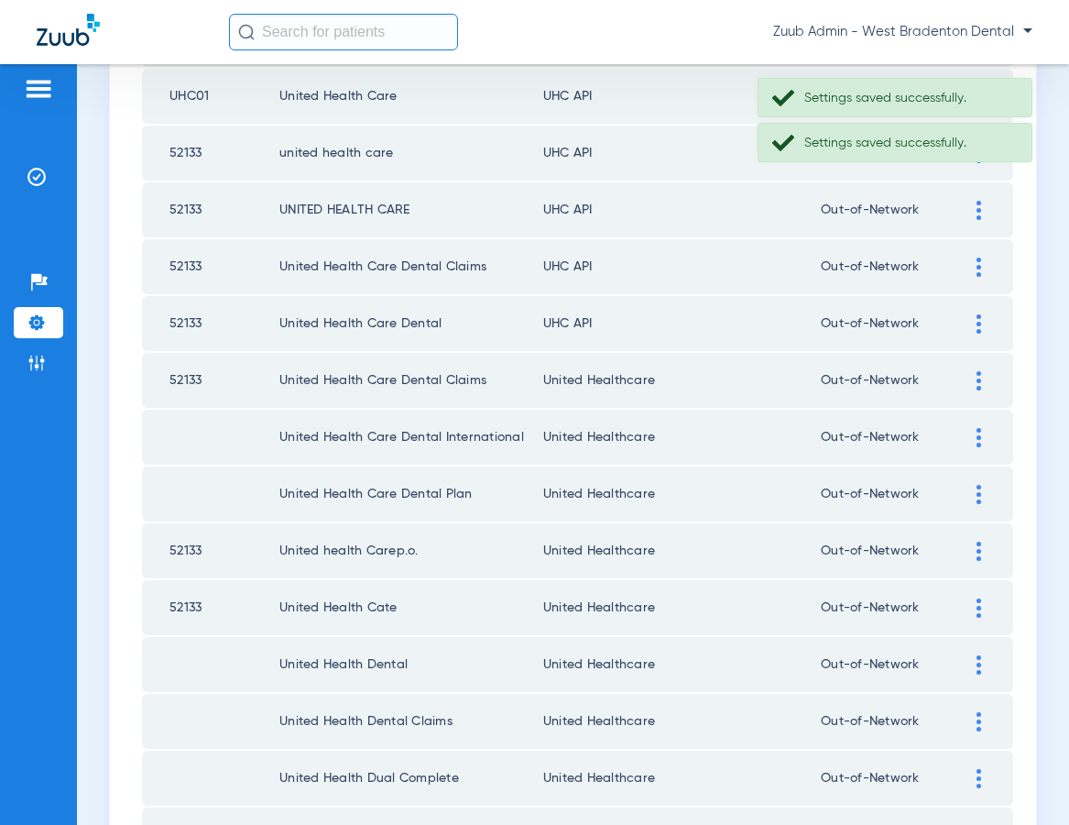
click at [977, 322] on img at bounding box center [979, 323] width 5 height 19
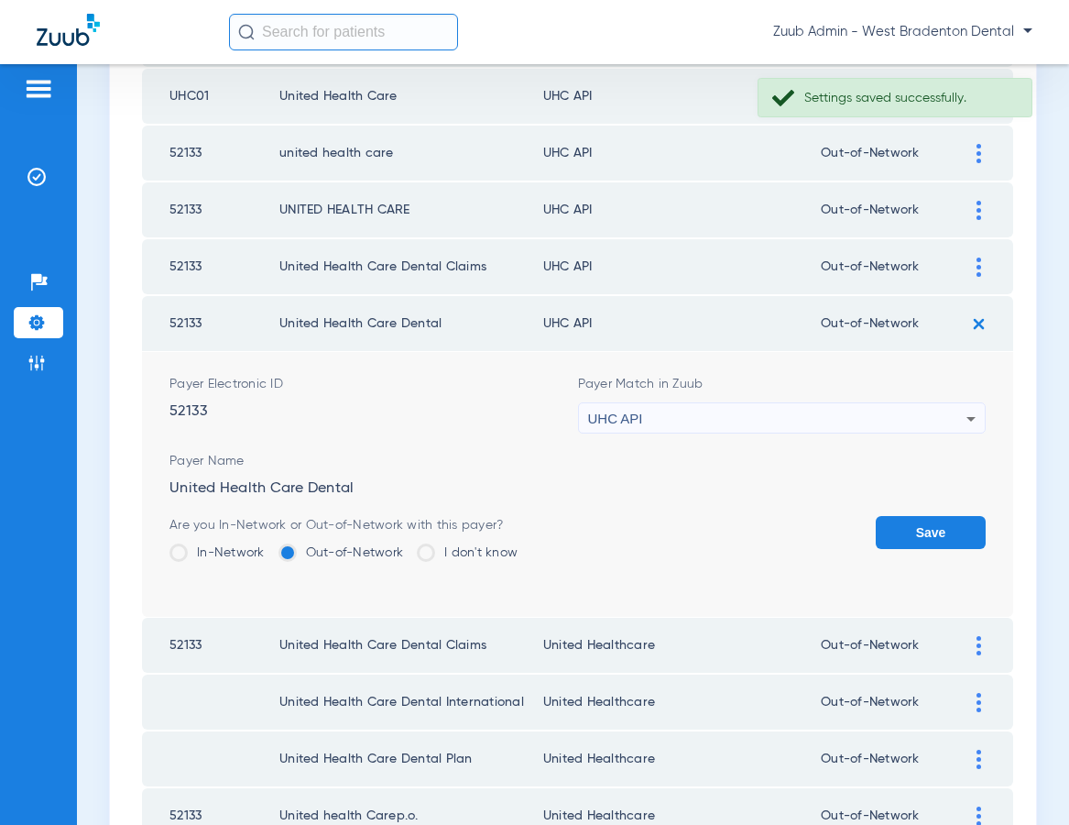
click at [807, 418] on div "UHC API" at bounding box center [777, 418] width 379 height 31
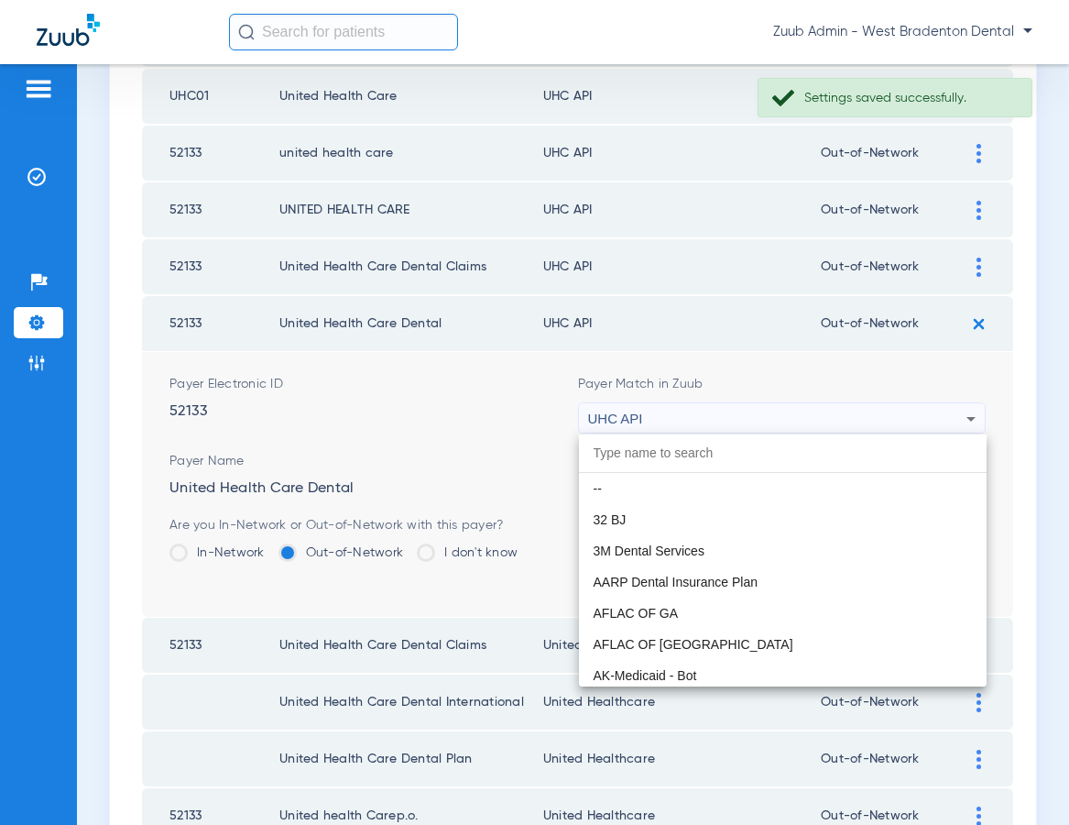
scroll to position [11250, 0]
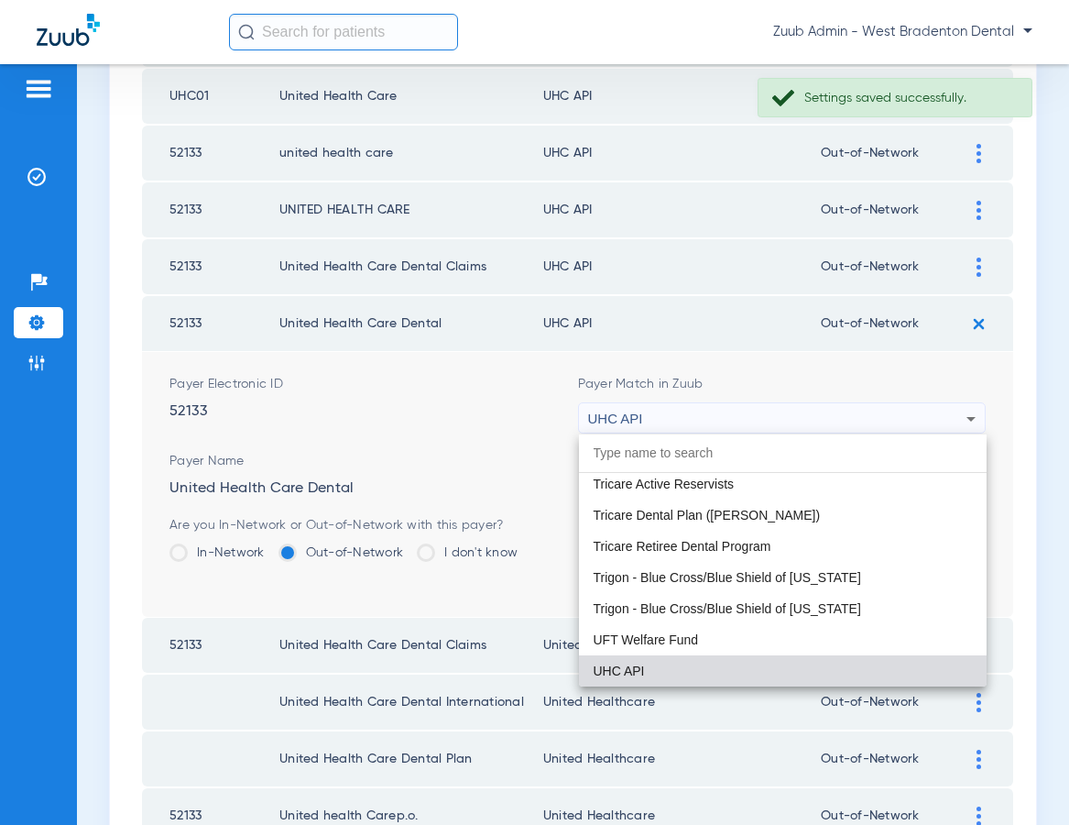
paste input "United Healthcare"
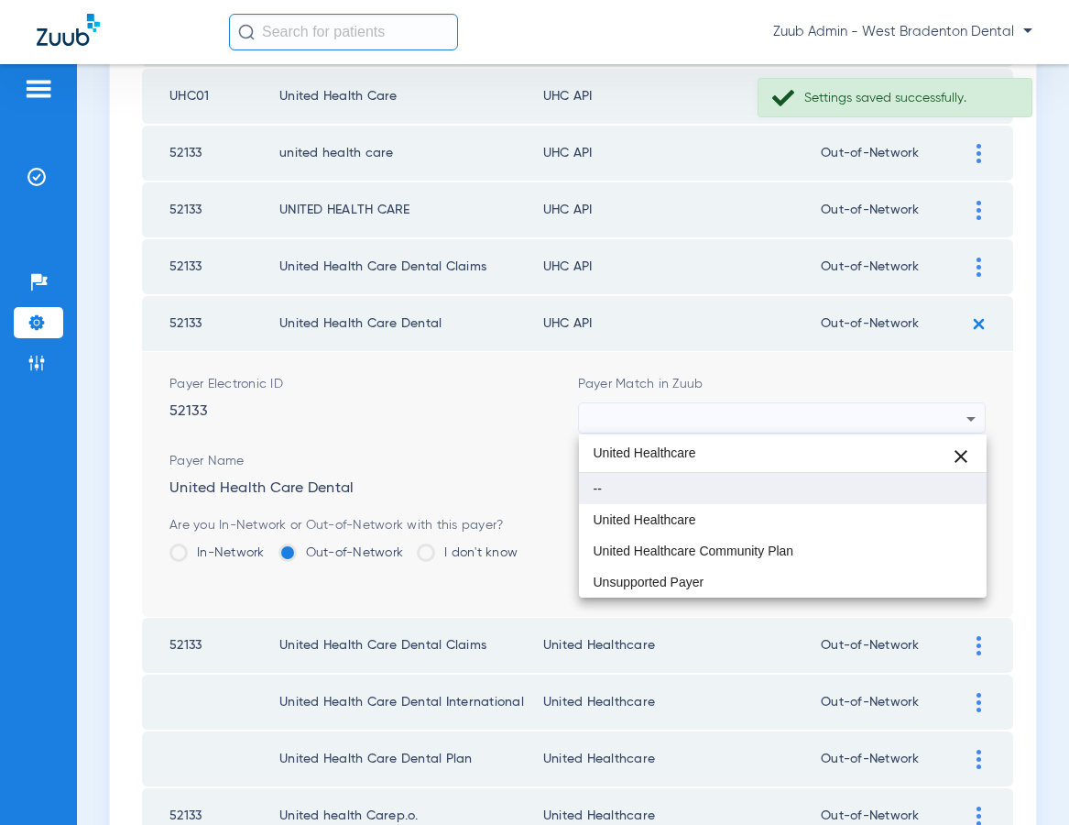
scroll to position [0, 0]
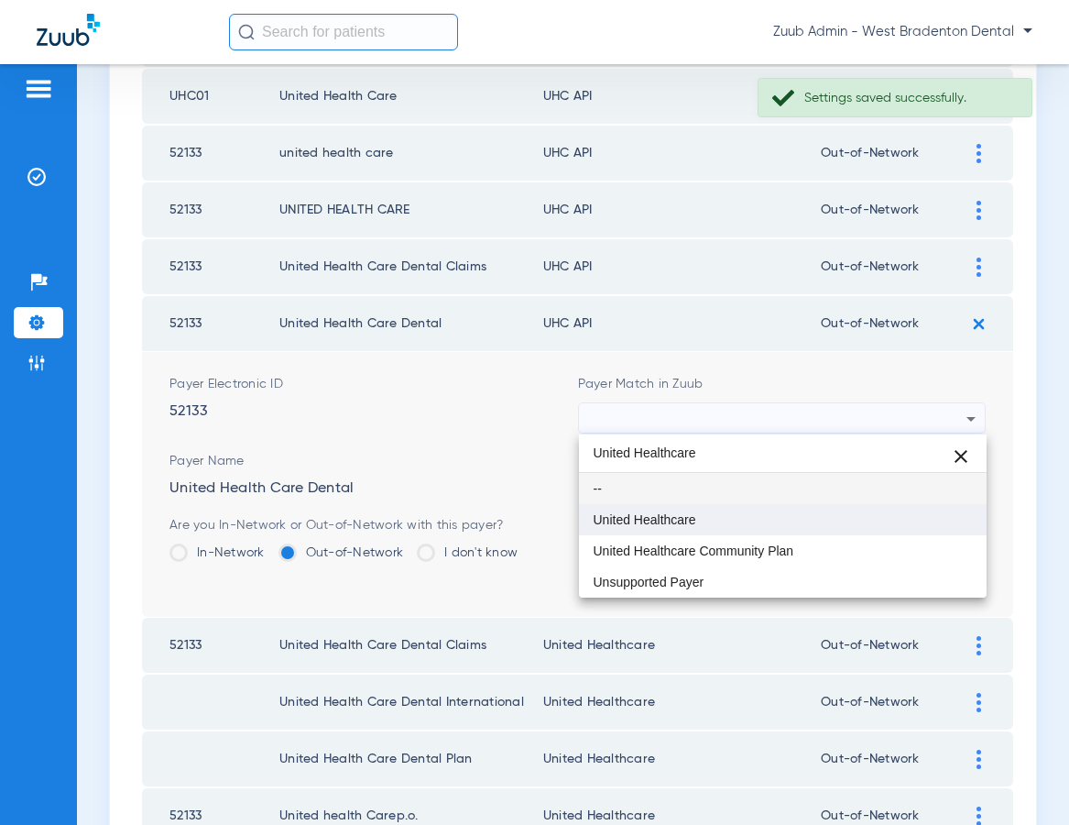
type input "United Healthcare"
click at [761, 509] on mat-option "United Healthcare" at bounding box center [783, 519] width 409 height 31
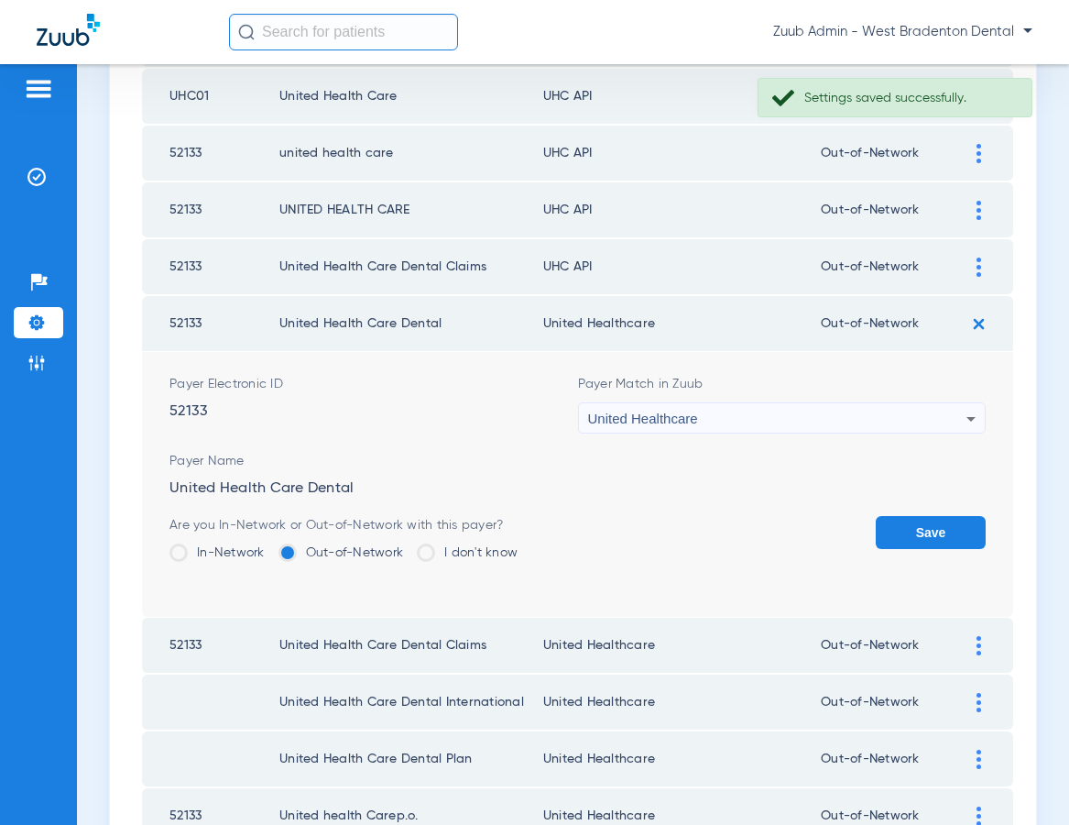
click at [910, 519] on button "Save" at bounding box center [931, 532] width 110 height 33
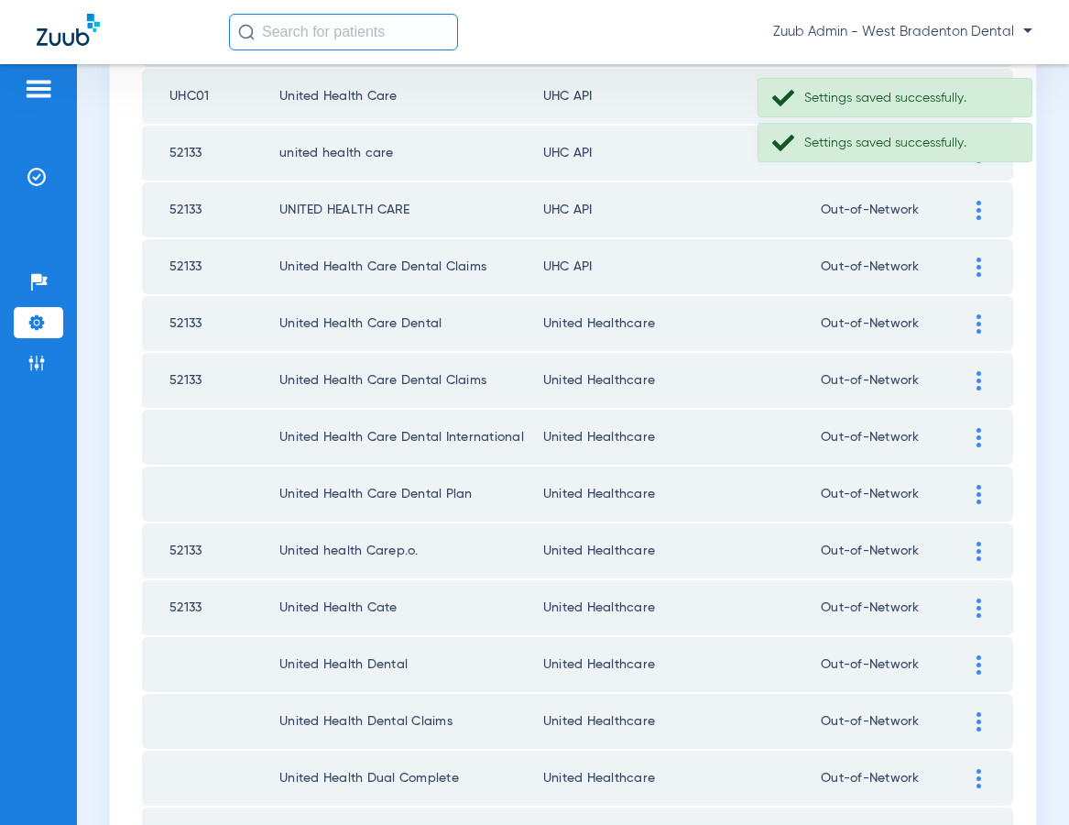
click at [969, 265] on div at bounding box center [979, 266] width 32 height 19
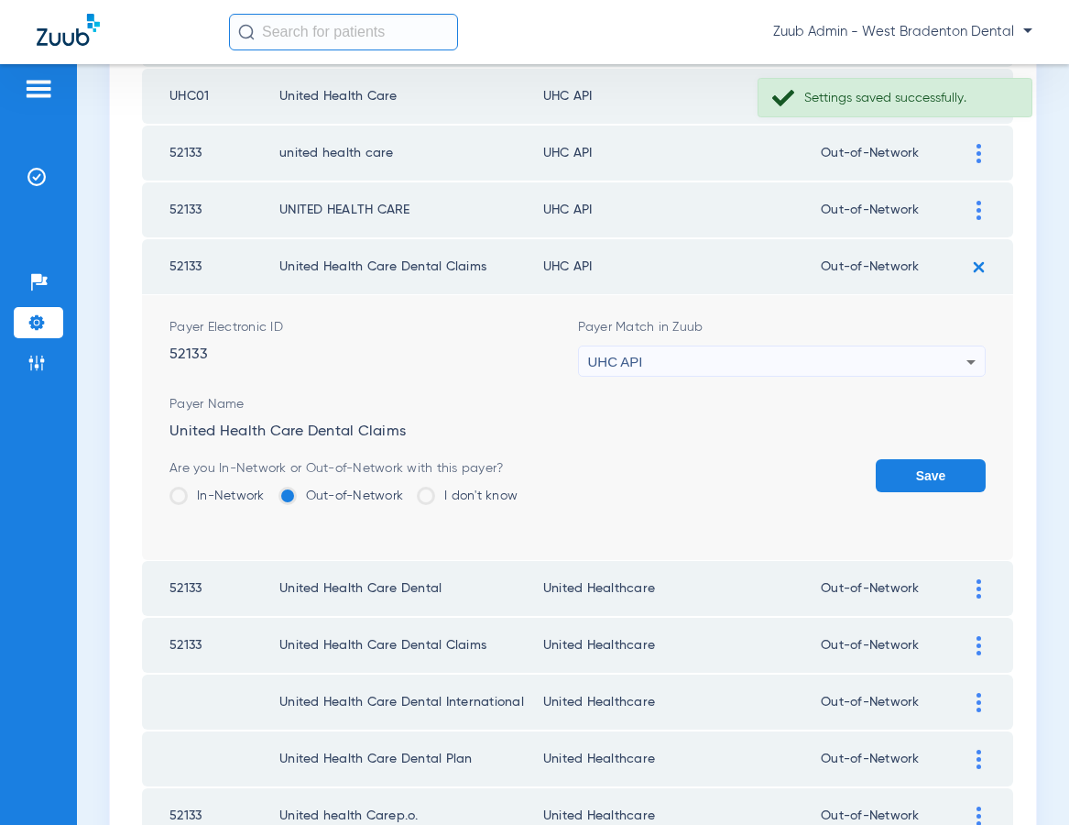
click at [830, 355] on div "UHC API" at bounding box center [777, 361] width 379 height 31
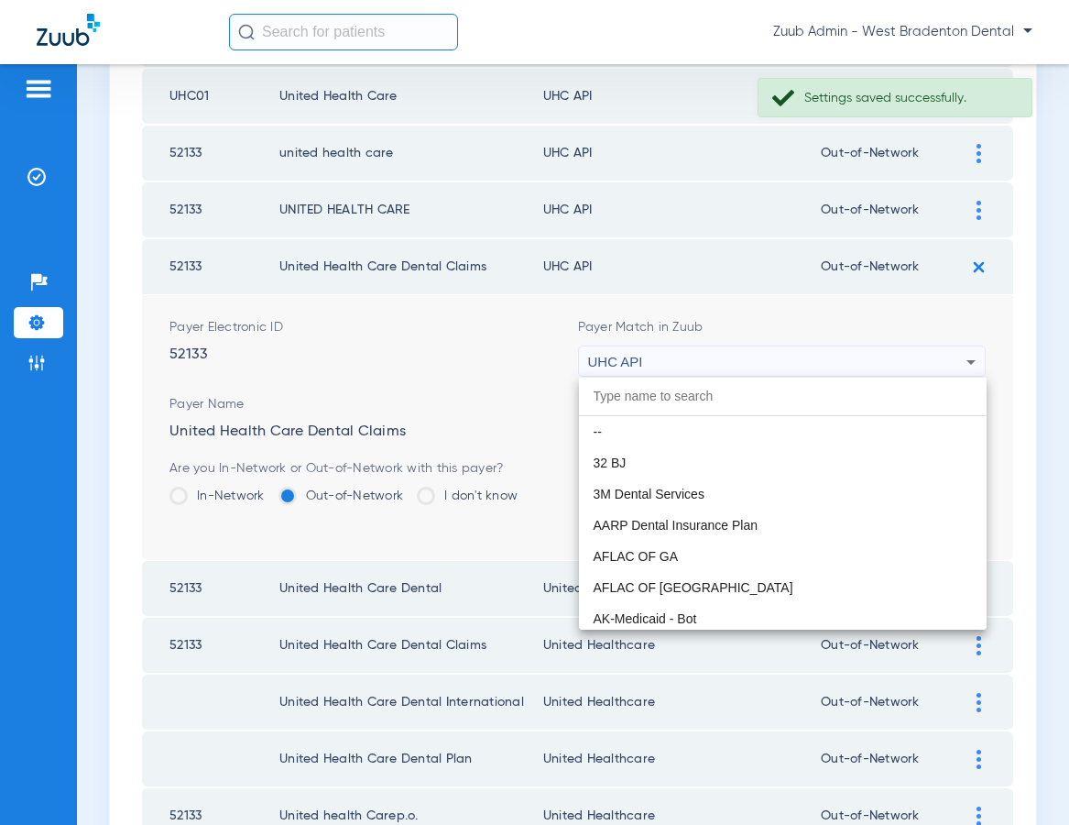
scroll to position [11250, 0]
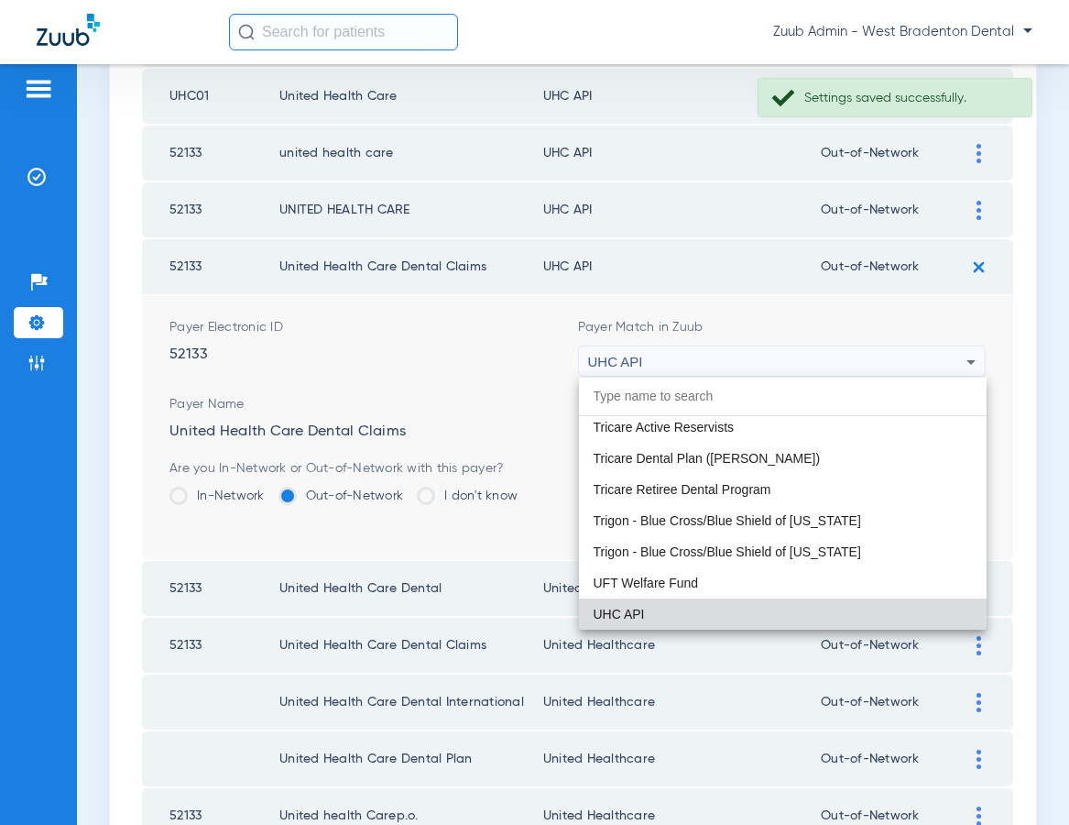
paste input "United Healthcare"
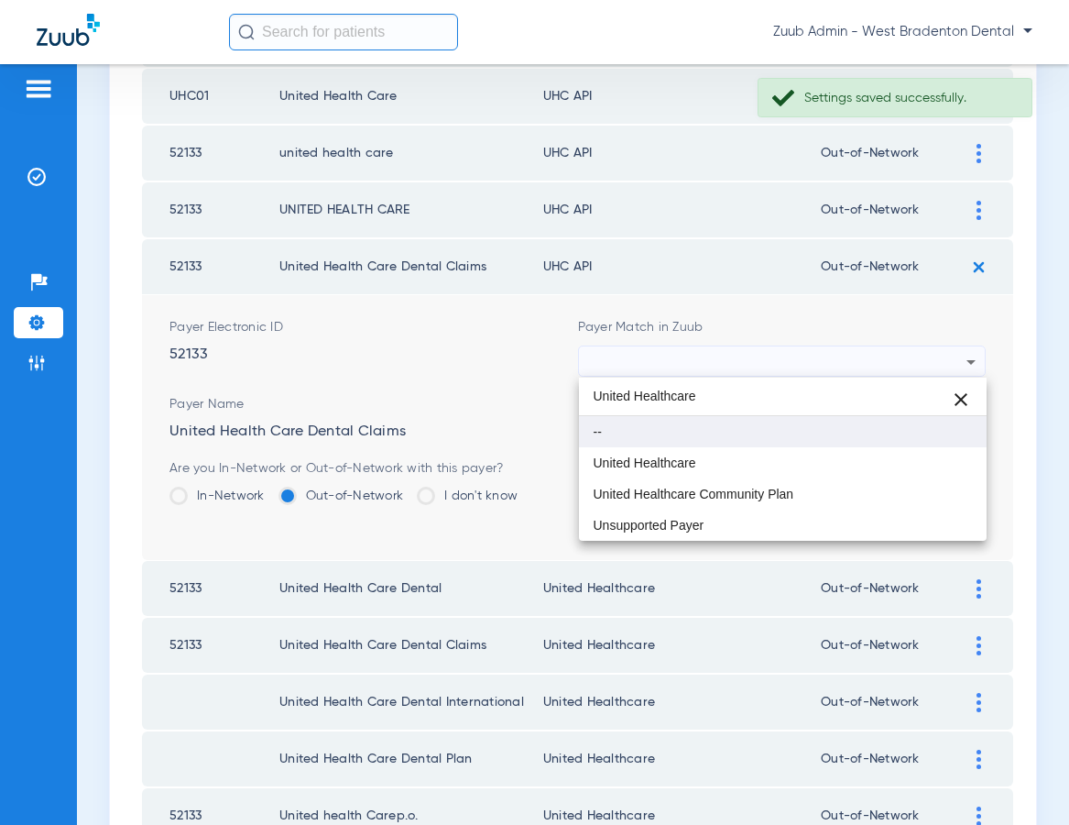
scroll to position [0, 0]
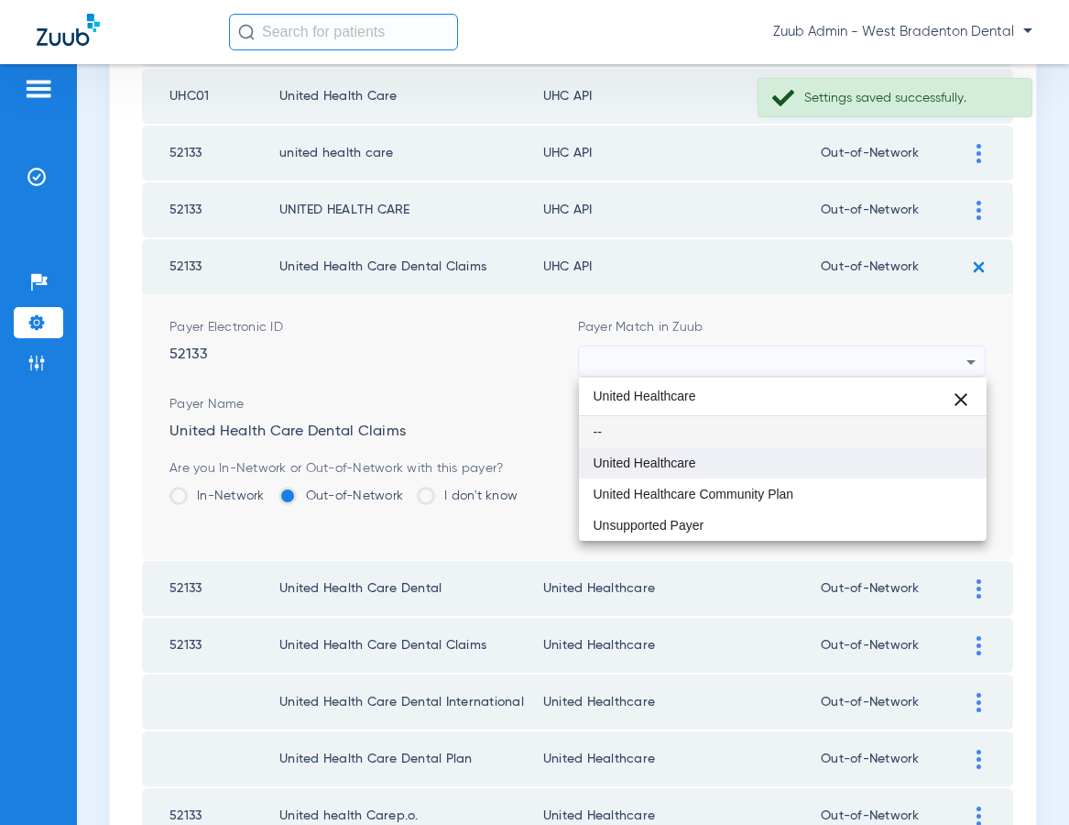
type input "United Healthcare"
click at [762, 475] on mat-option "United Healthcare" at bounding box center [783, 462] width 409 height 31
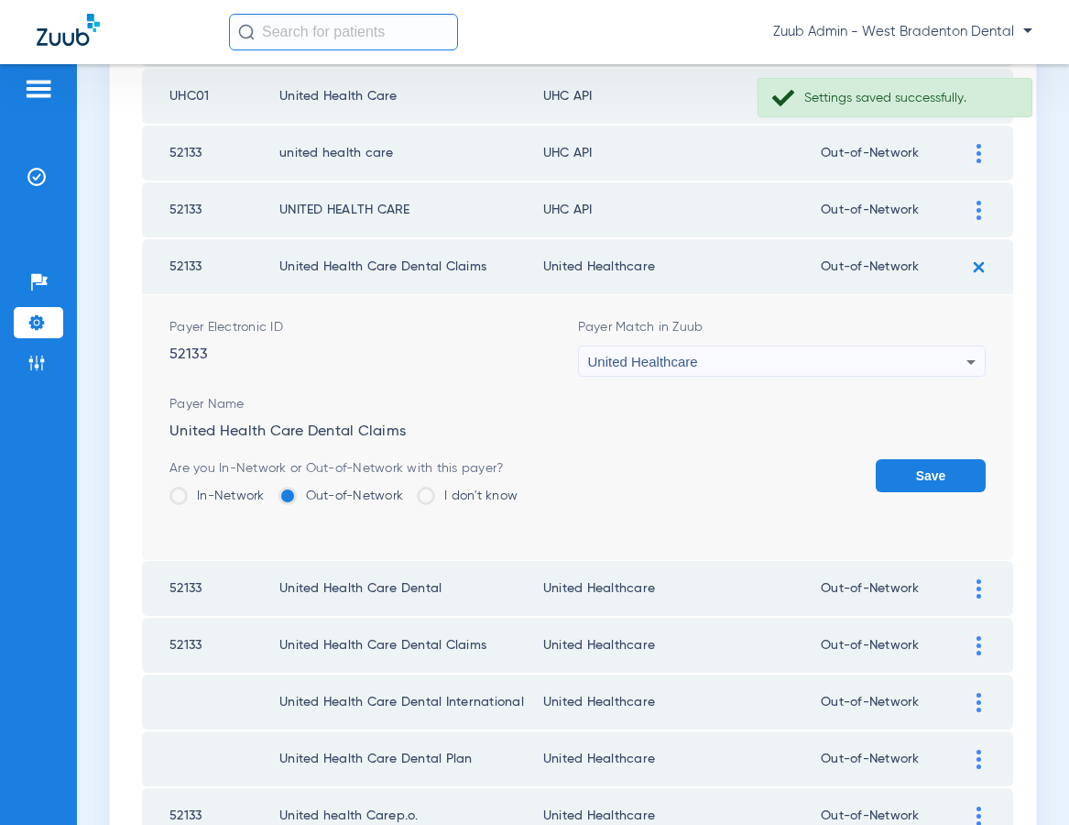
click at [902, 474] on button "Save" at bounding box center [931, 475] width 110 height 33
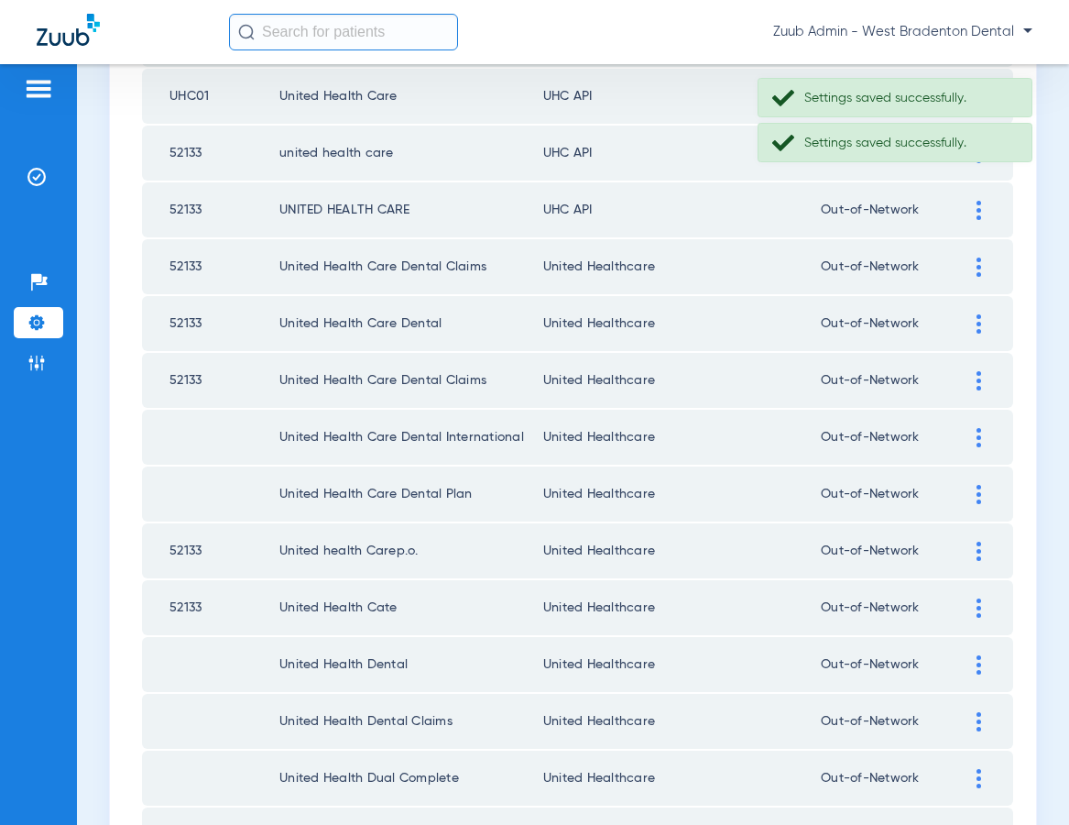
click at [975, 216] on div at bounding box center [979, 210] width 32 height 19
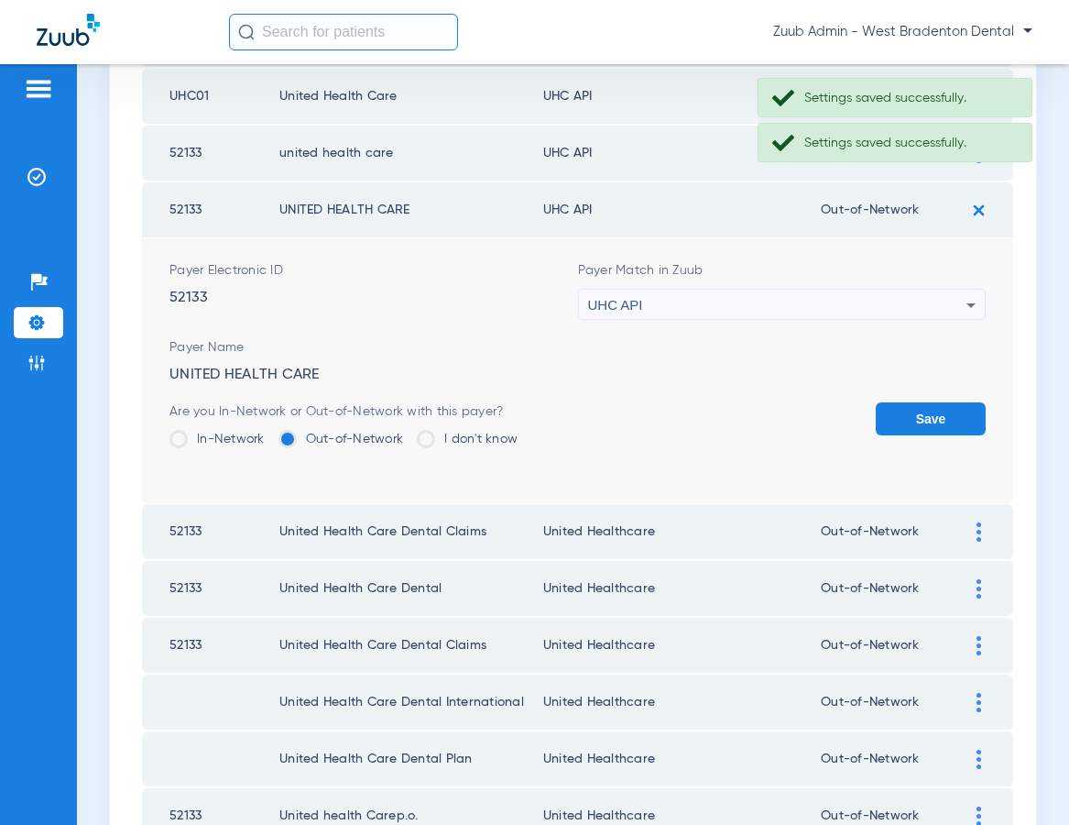
click at [778, 304] on div "UHC API" at bounding box center [777, 305] width 379 height 31
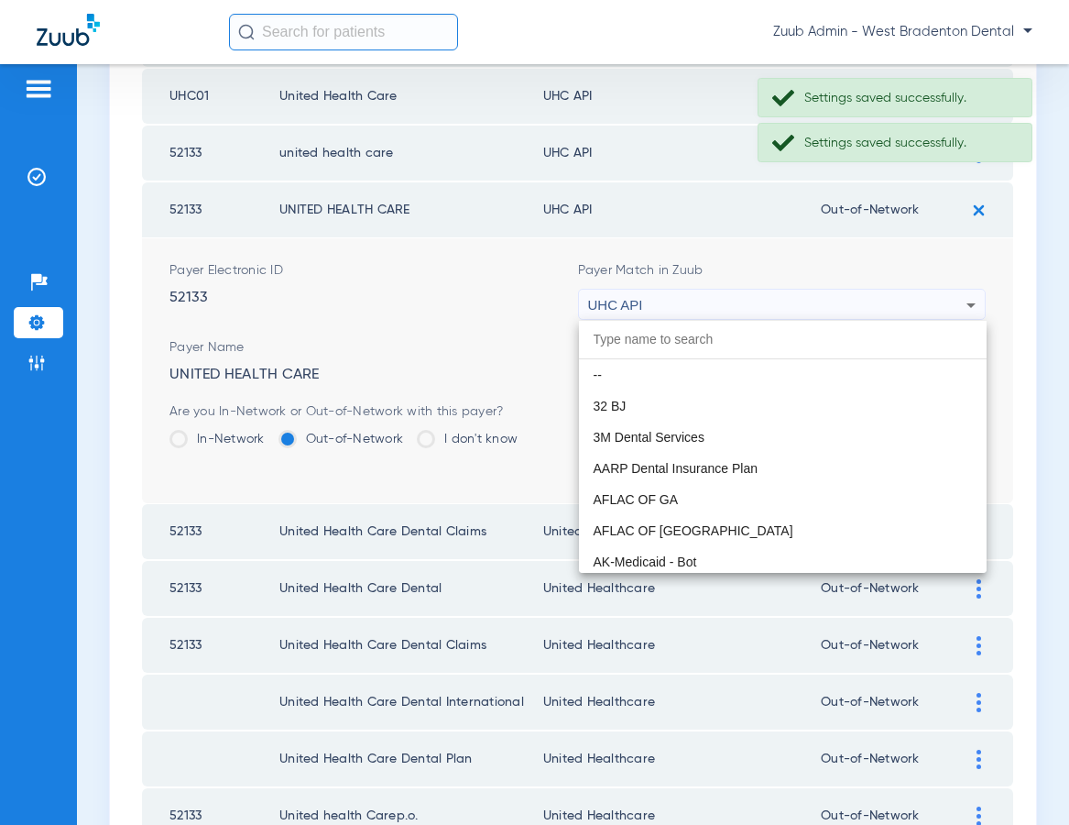
scroll to position [11250, 0]
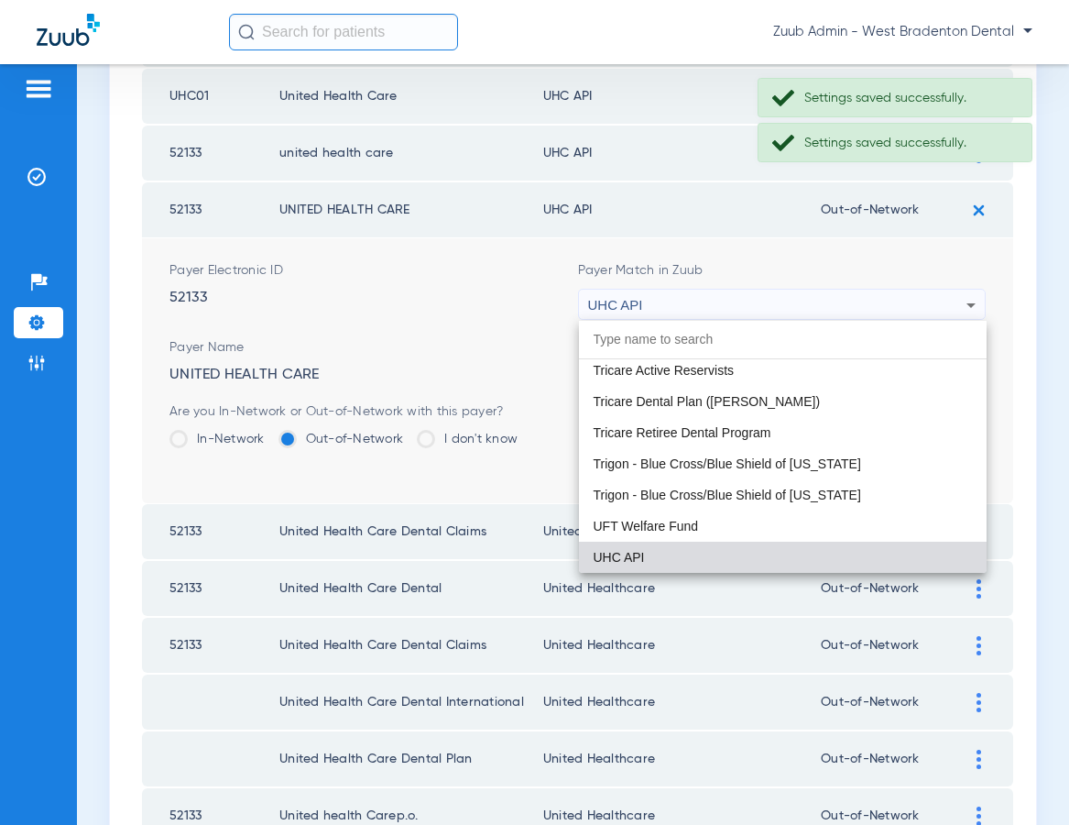
paste input "United Healthcare"
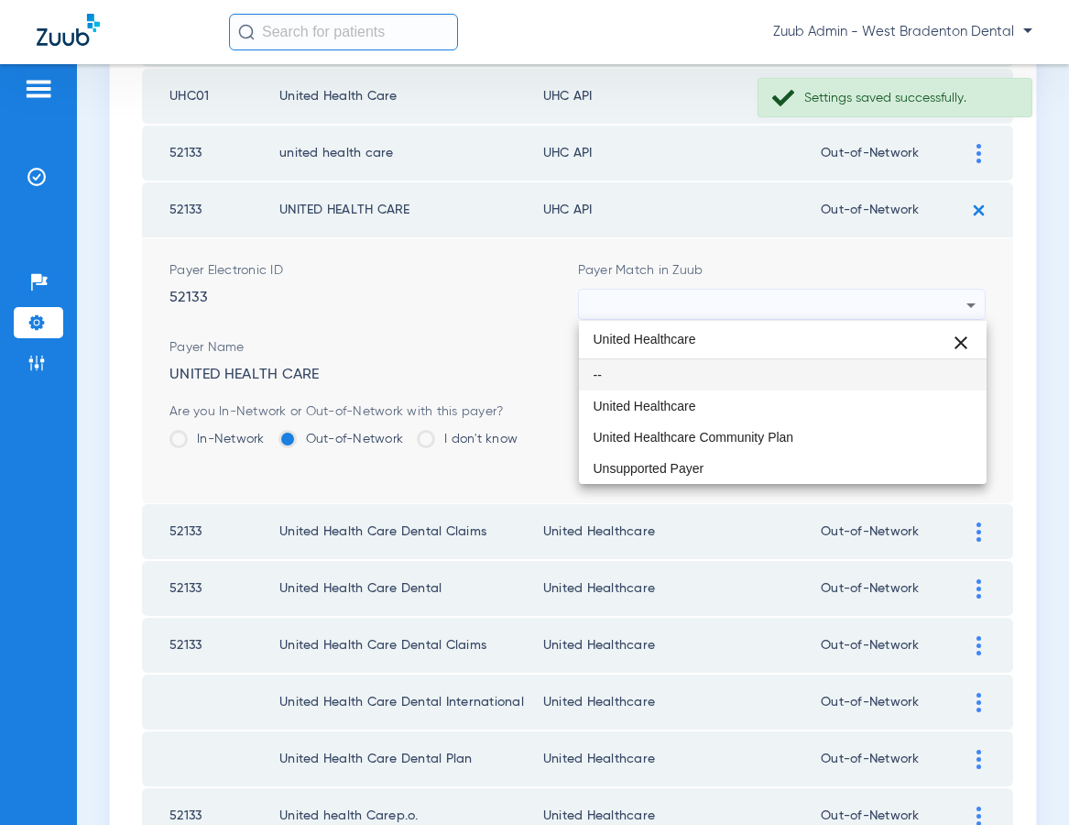
scroll to position [0, 0]
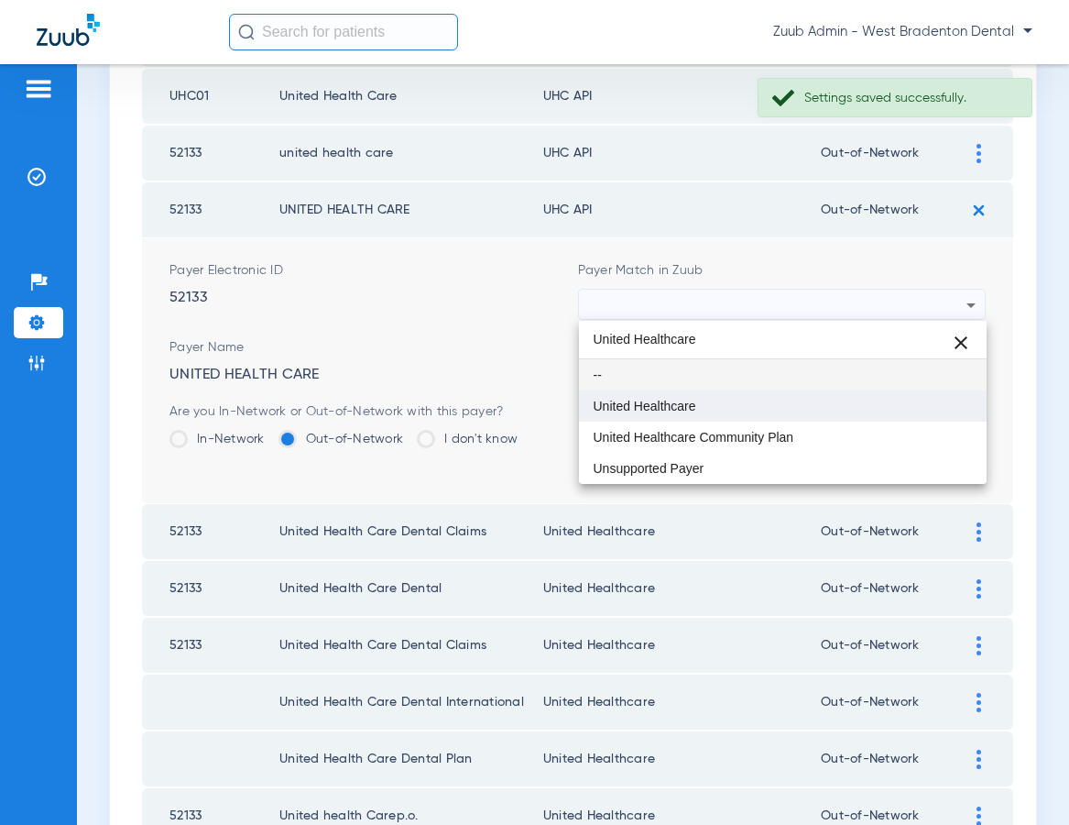
type input "United Healthcare"
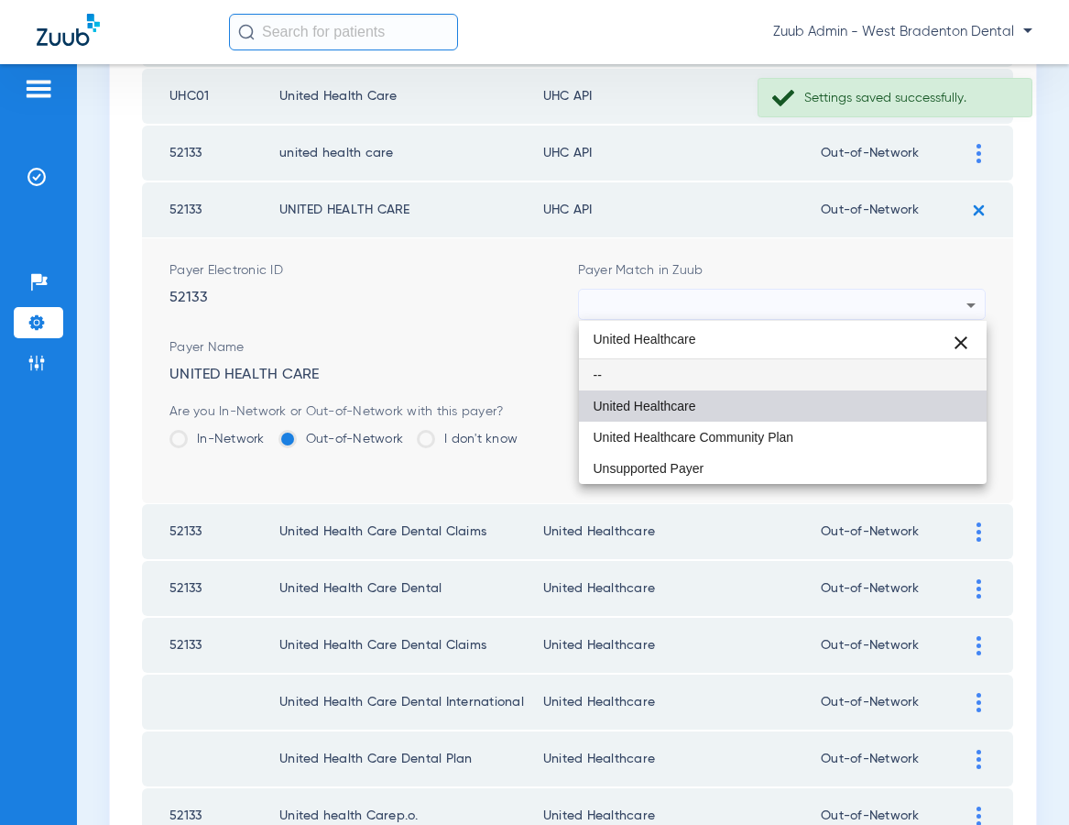
click at [759, 403] on mat-option "United Healthcare" at bounding box center [783, 405] width 409 height 31
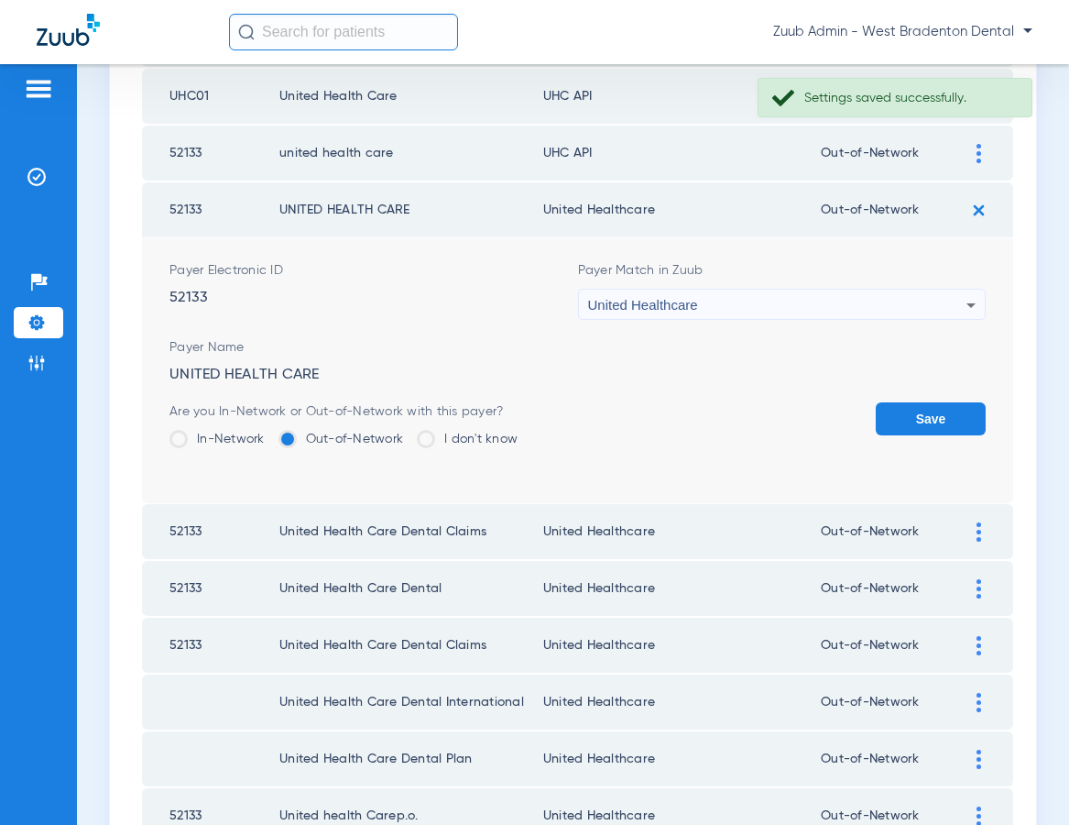
click at [912, 412] on button "Save" at bounding box center [931, 418] width 110 height 33
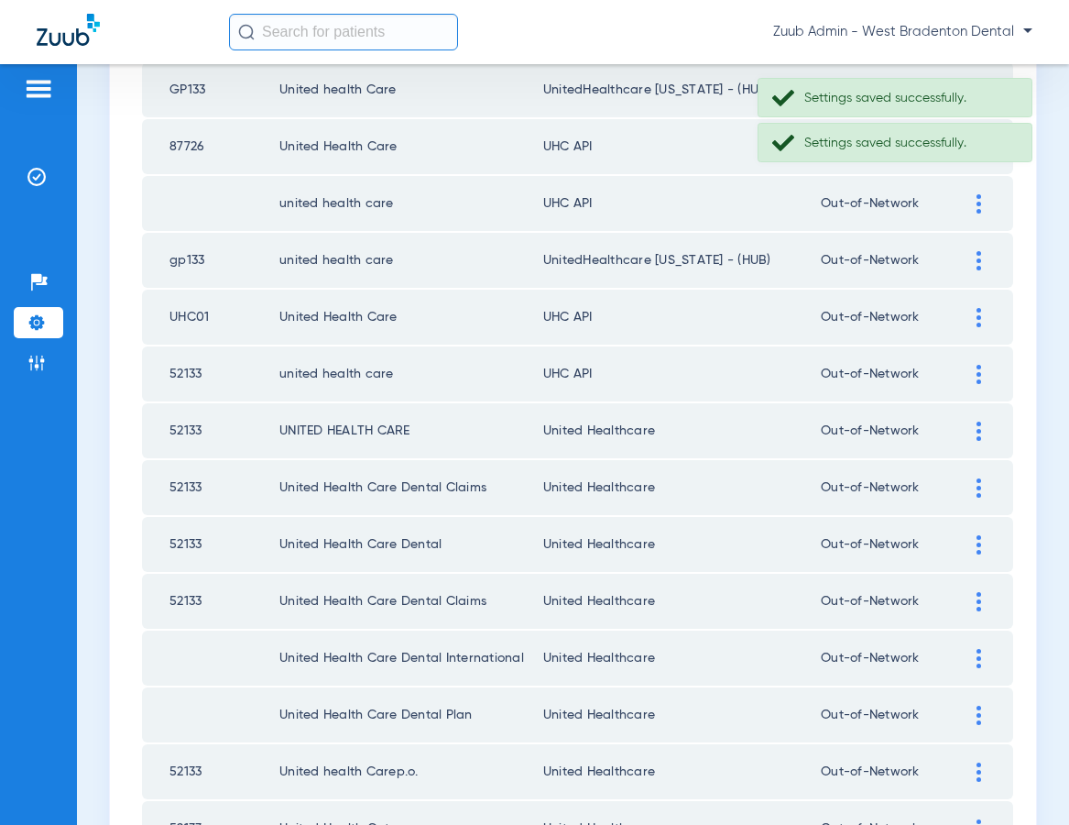
scroll to position [790, 0]
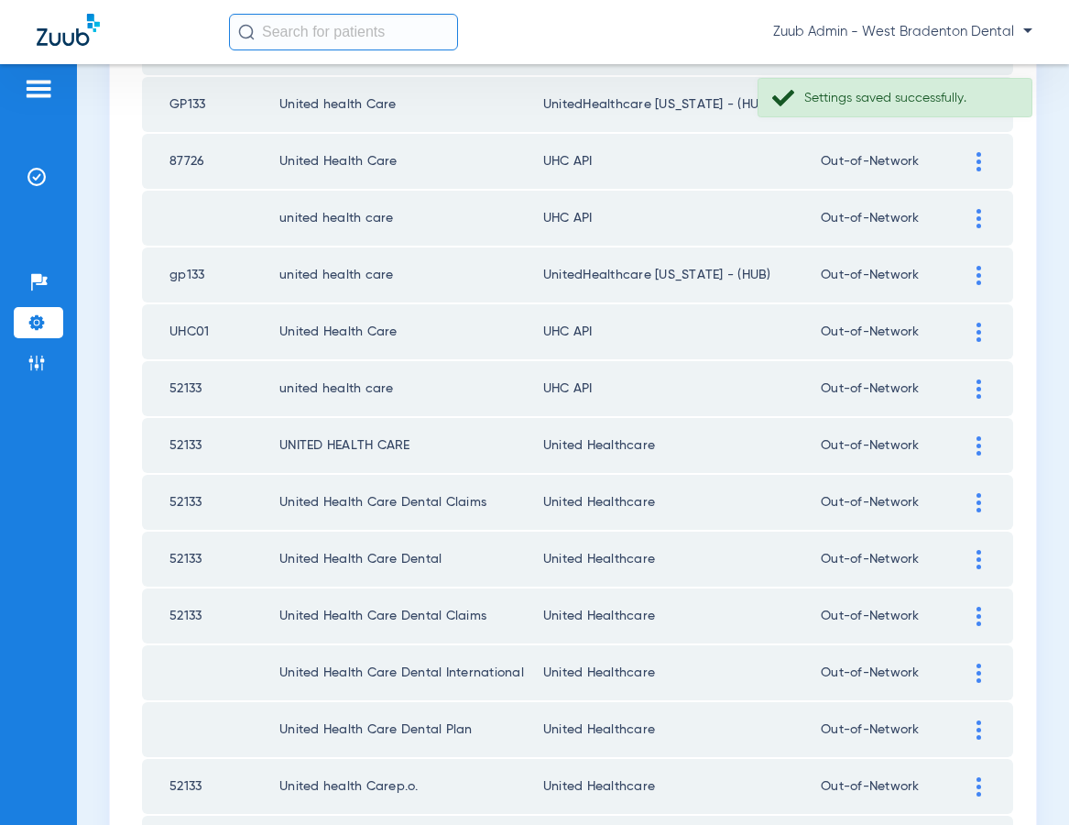
drag, startPoint x: 975, startPoint y: 383, endPoint x: 891, endPoint y: 376, distance: 83.7
click at [974, 383] on div at bounding box center [979, 388] width 32 height 19
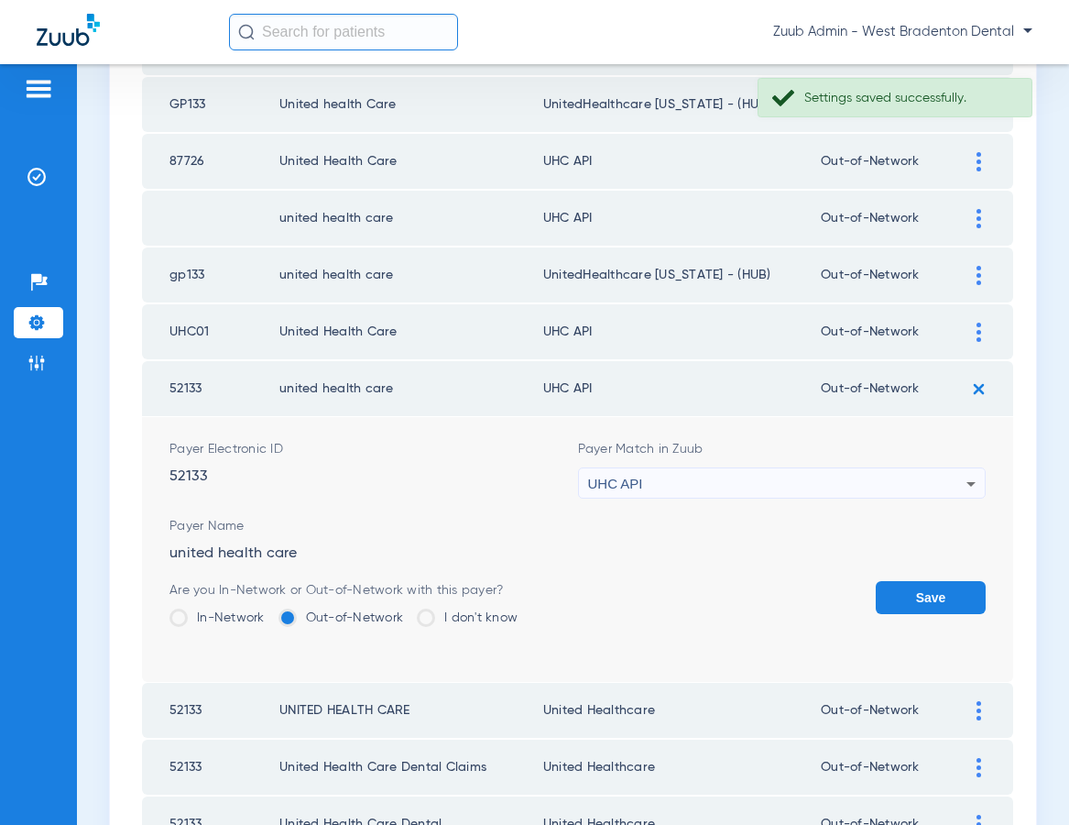
click at [801, 475] on div "UHC API" at bounding box center [777, 483] width 379 height 31
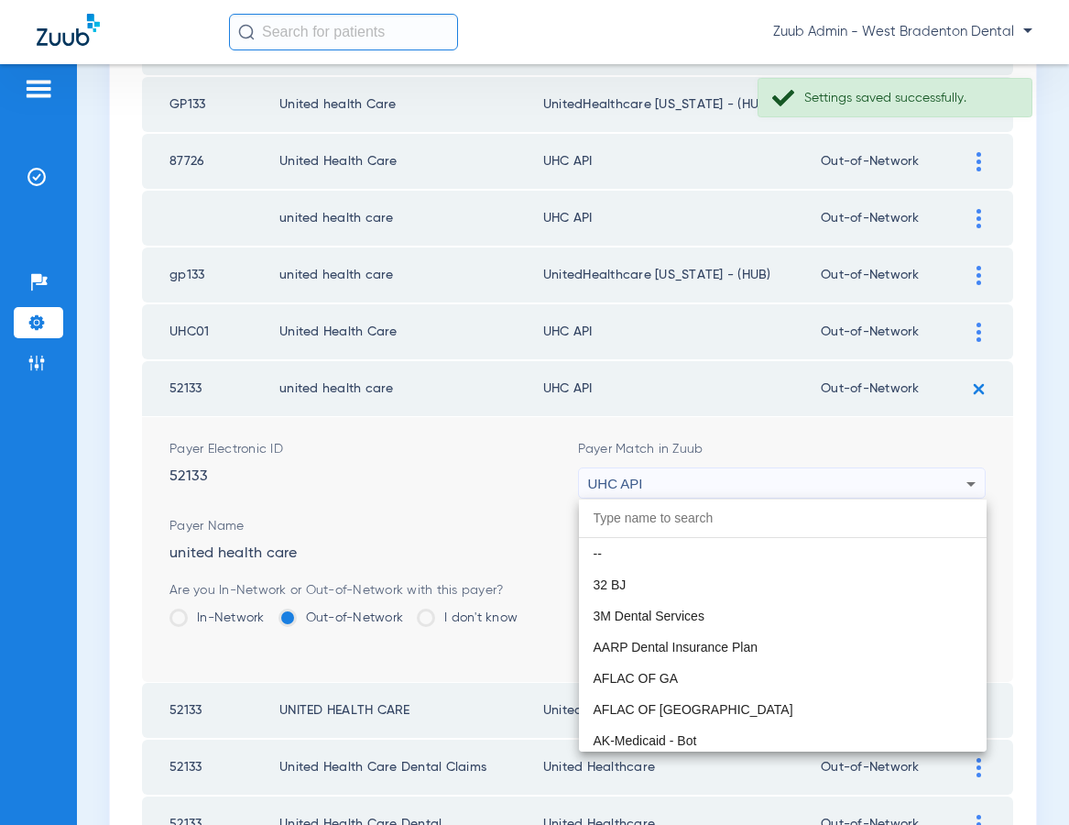
scroll to position [11250, 0]
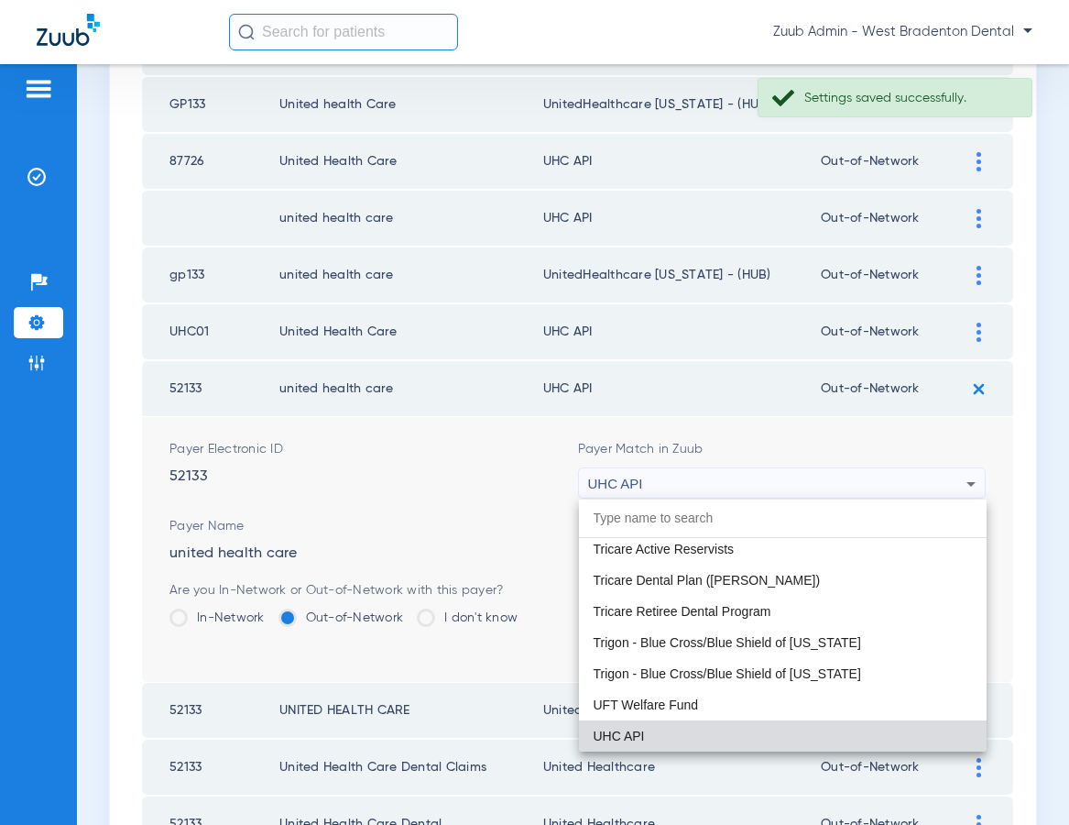
paste input "United Healthcare"
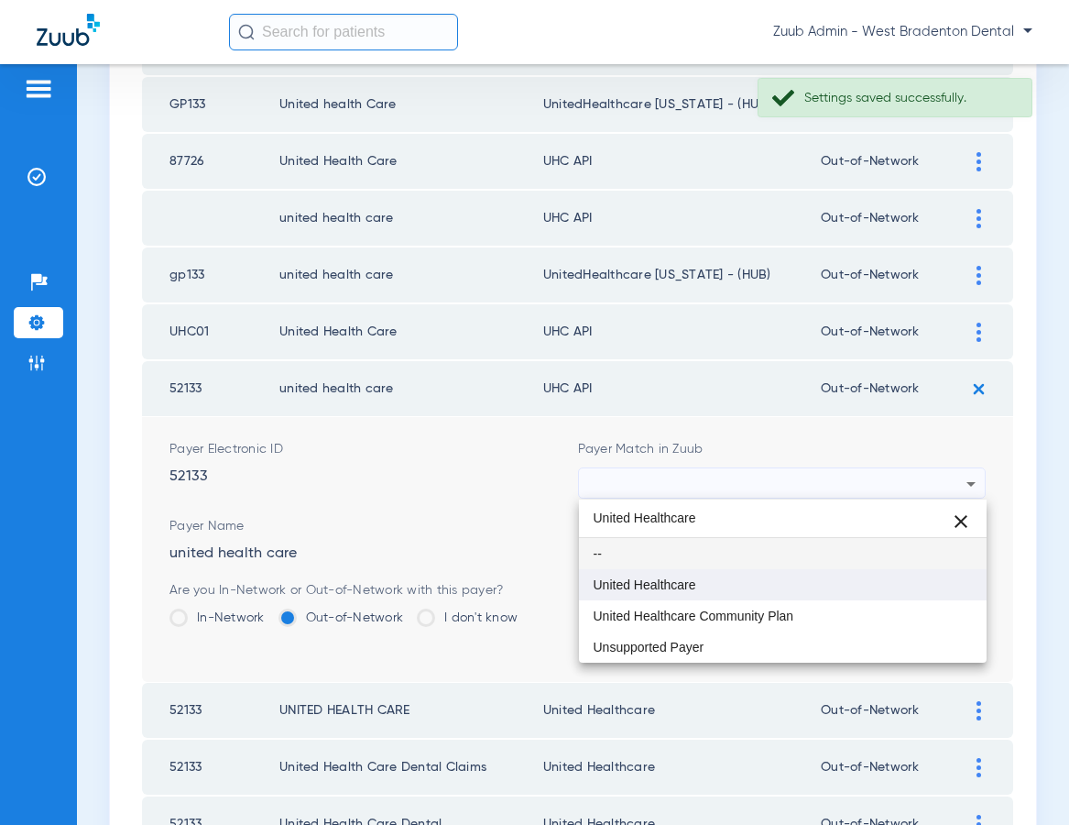
type input "United Healthcare"
click at [770, 574] on mat-option "United Healthcare" at bounding box center [783, 584] width 409 height 31
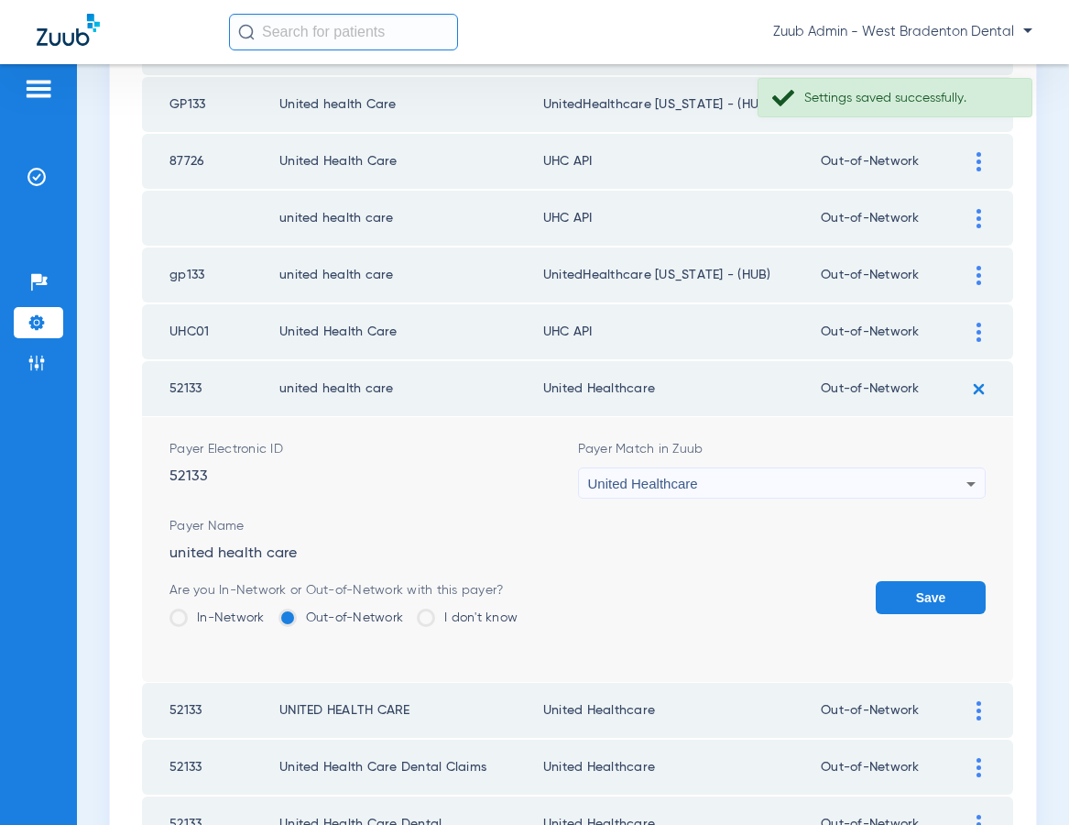
drag, startPoint x: 929, startPoint y: 596, endPoint x: 919, endPoint y: 555, distance: 41.6
click at [928, 594] on button "Save" at bounding box center [931, 597] width 110 height 33
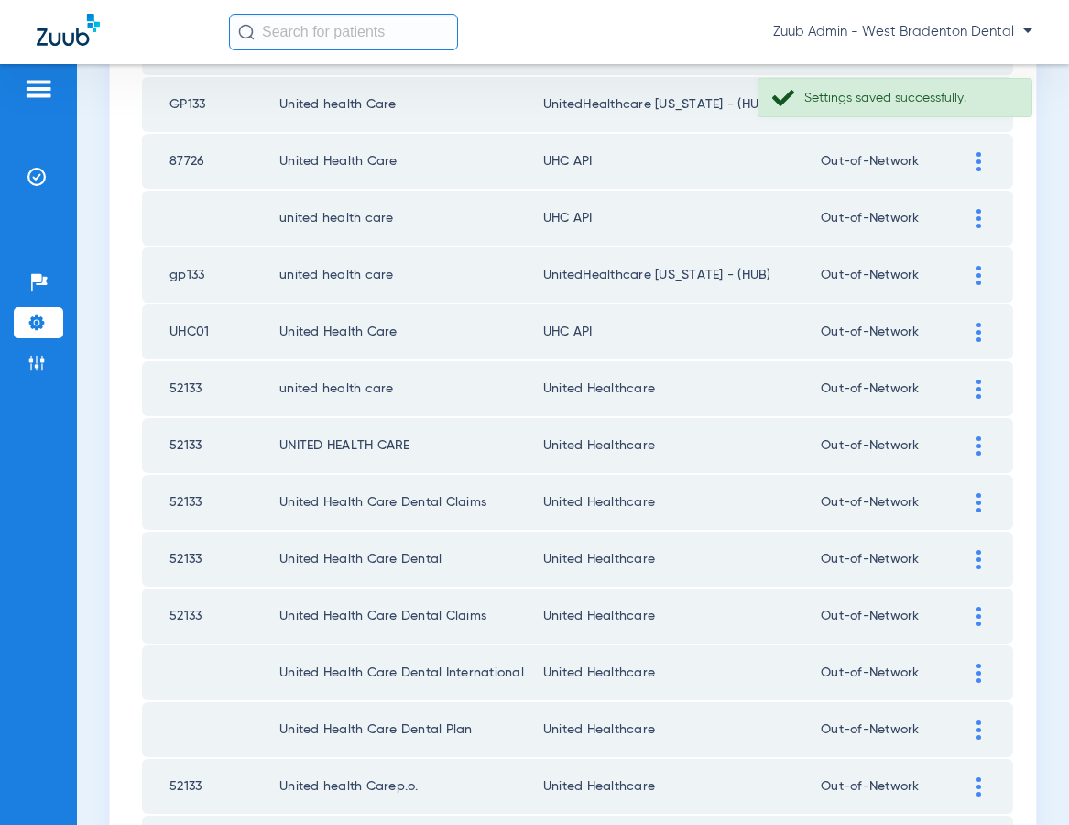
click at [978, 328] on img at bounding box center [979, 331] width 5 height 19
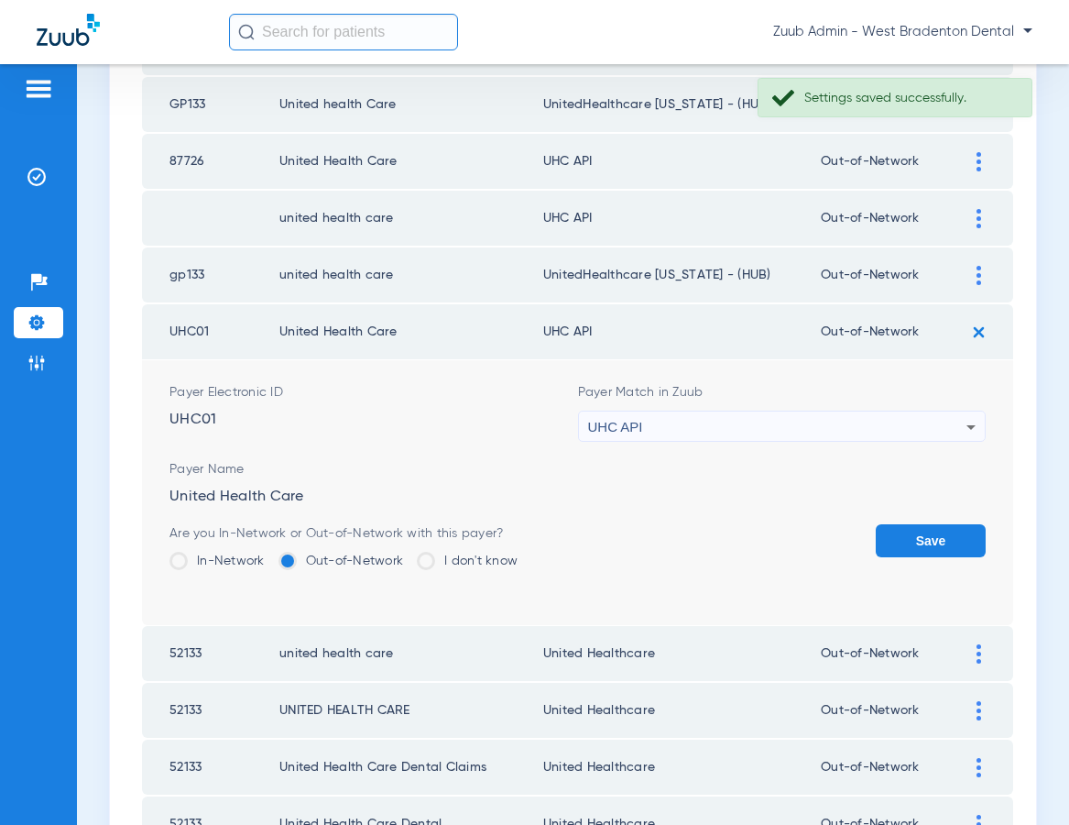
click at [783, 420] on div "UHC API" at bounding box center [777, 426] width 379 height 31
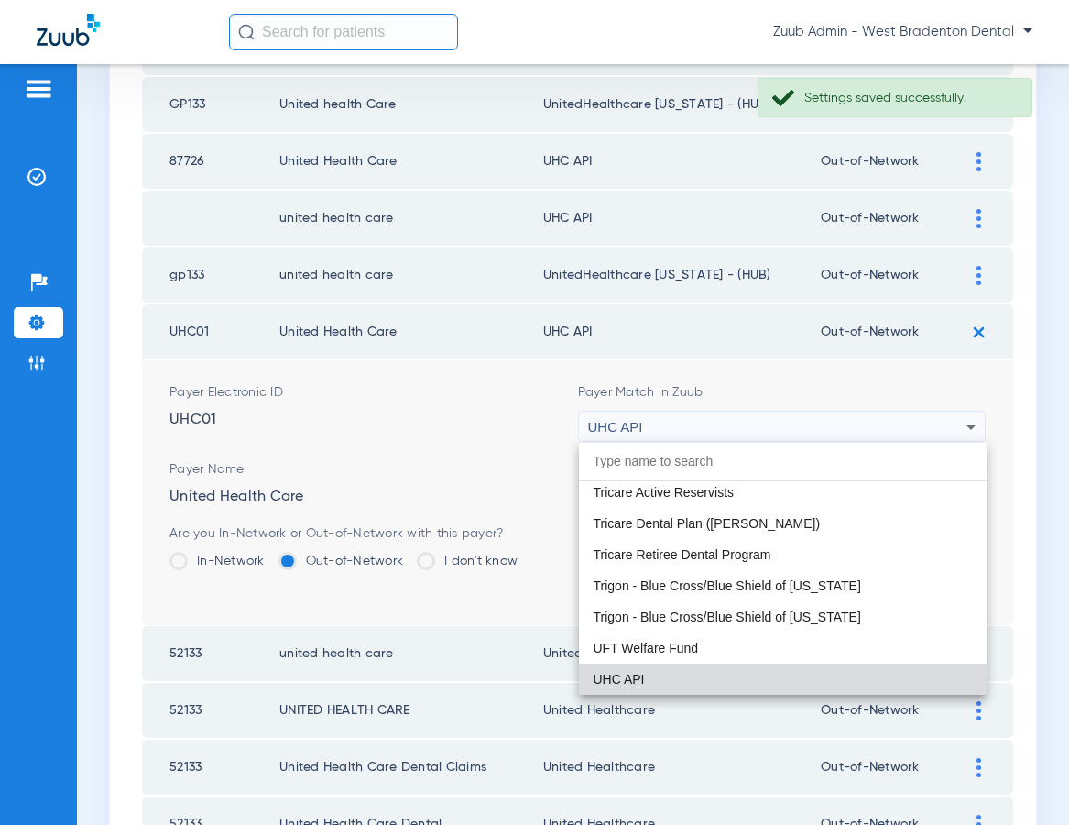
paste input "United Healthcare"
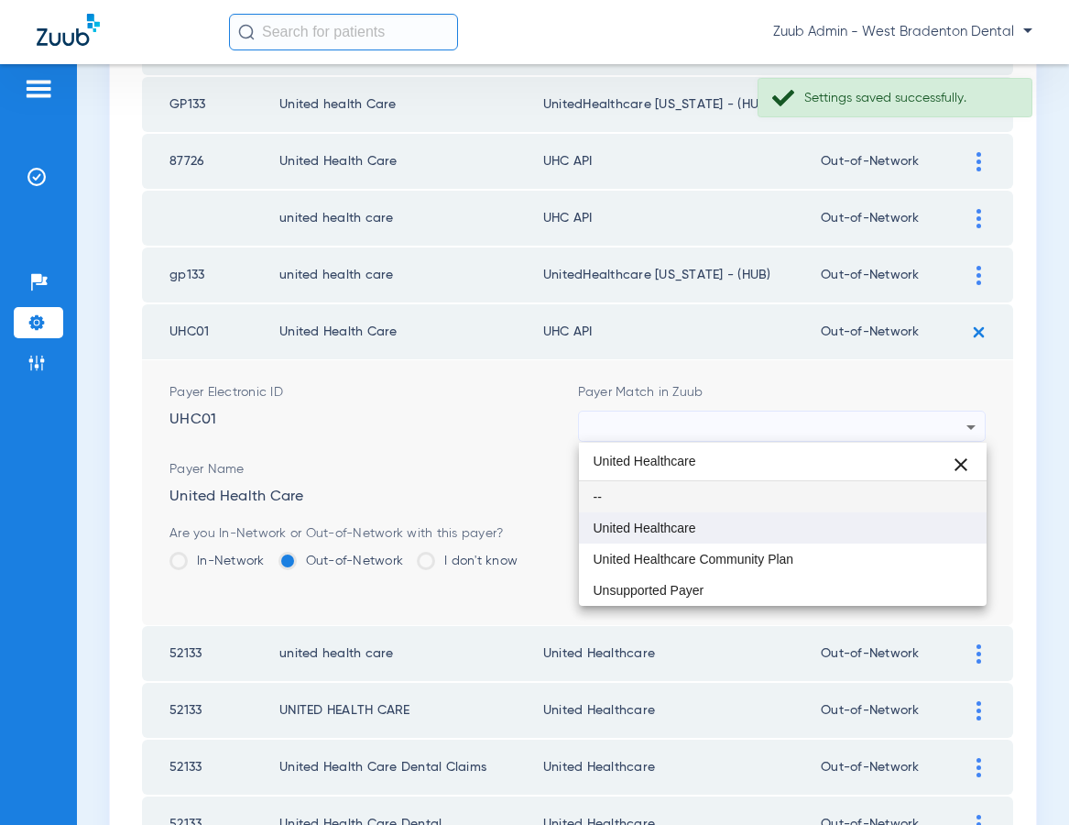
type input "United Healthcare"
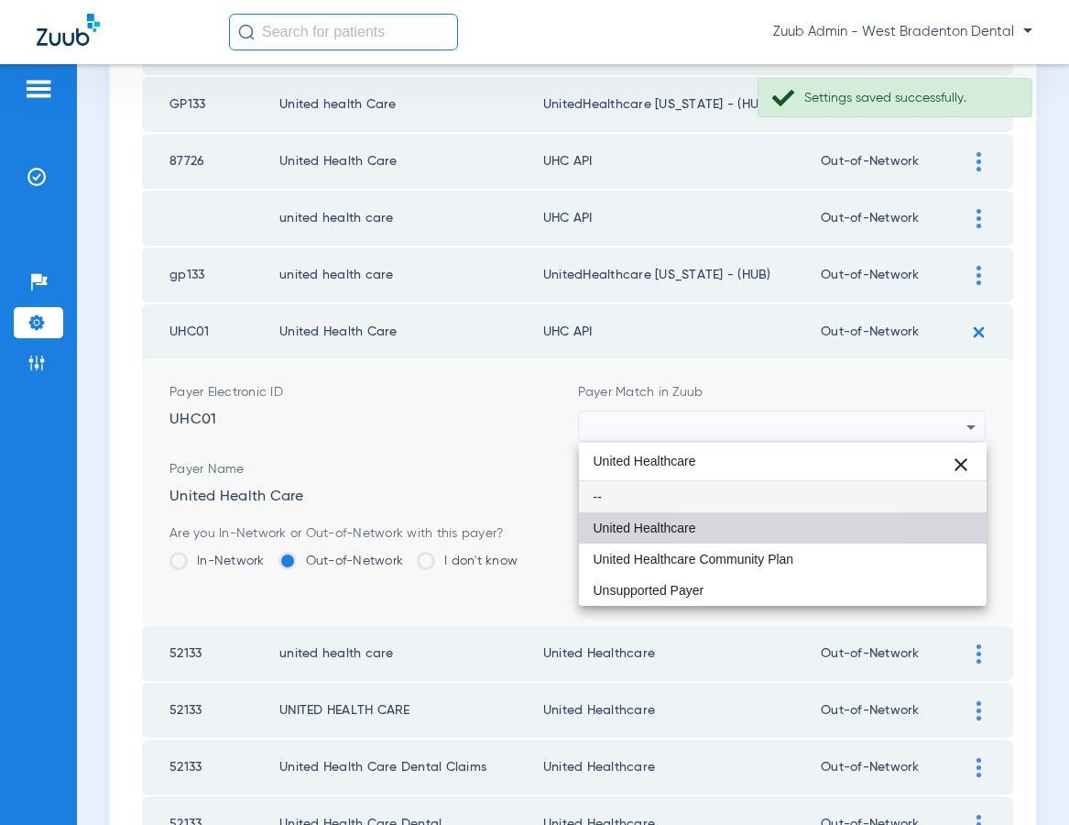
click at [713, 520] on mat-option "United Healthcare" at bounding box center [783, 527] width 409 height 31
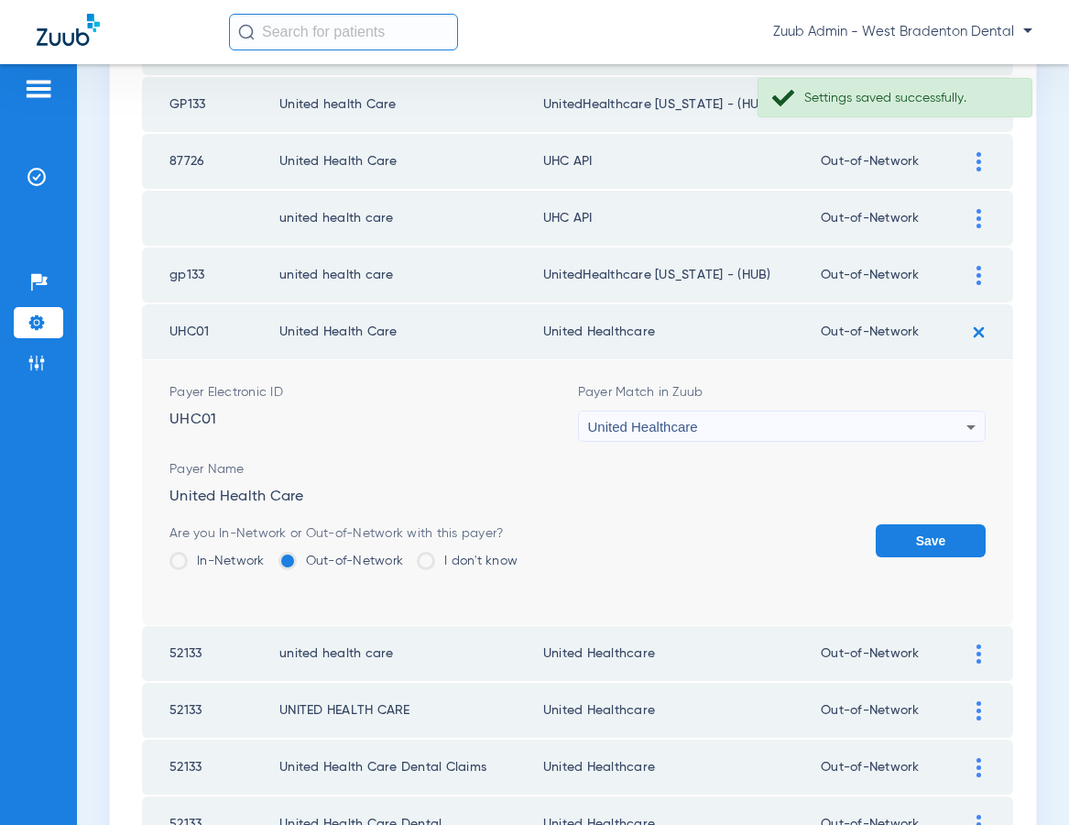
drag, startPoint x: 909, startPoint y: 540, endPoint x: 906, endPoint y: 529, distance: 11.3
click at [909, 540] on button "Save" at bounding box center [931, 540] width 110 height 33
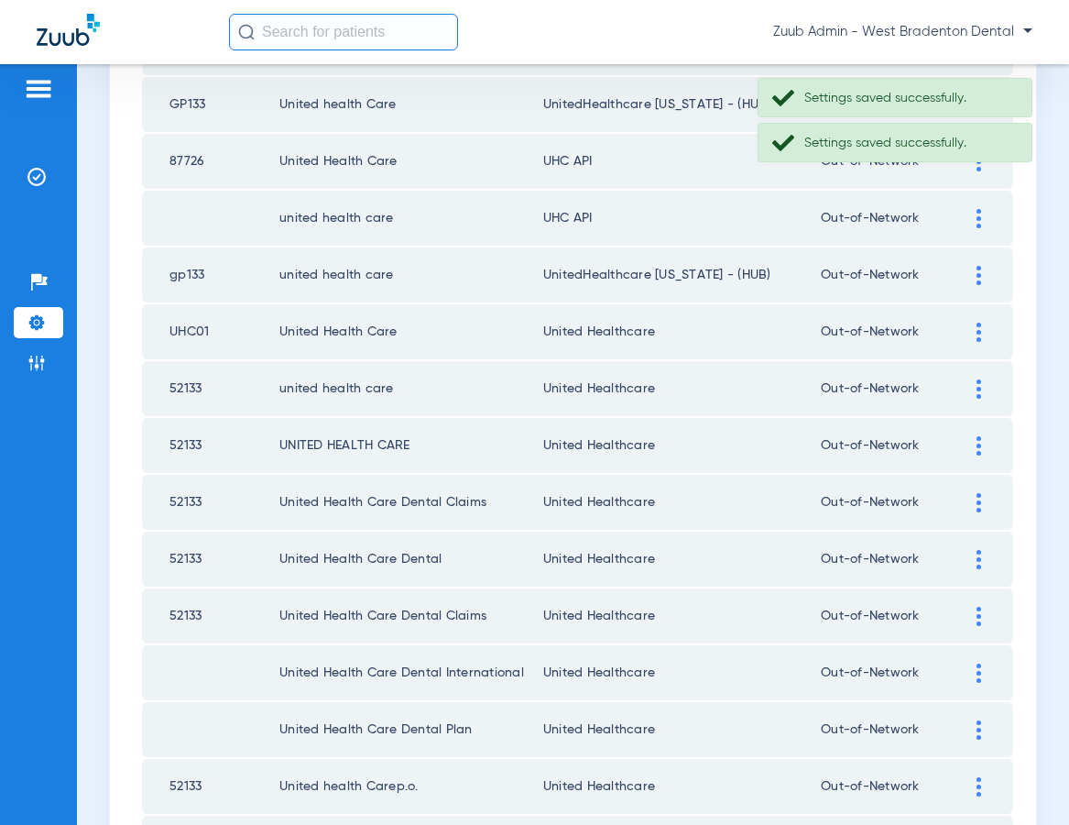
click at [971, 213] on div at bounding box center [979, 218] width 32 height 19
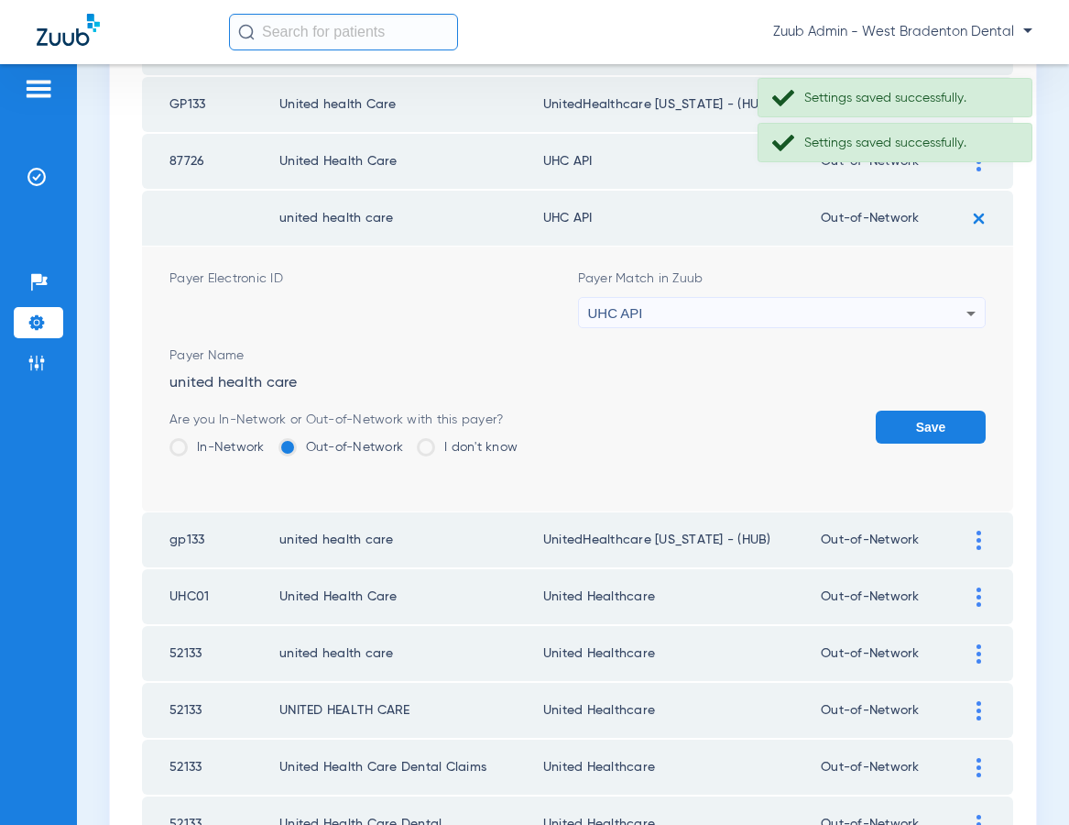
click at [836, 308] on div "UHC API" at bounding box center [777, 313] width 379 height 31
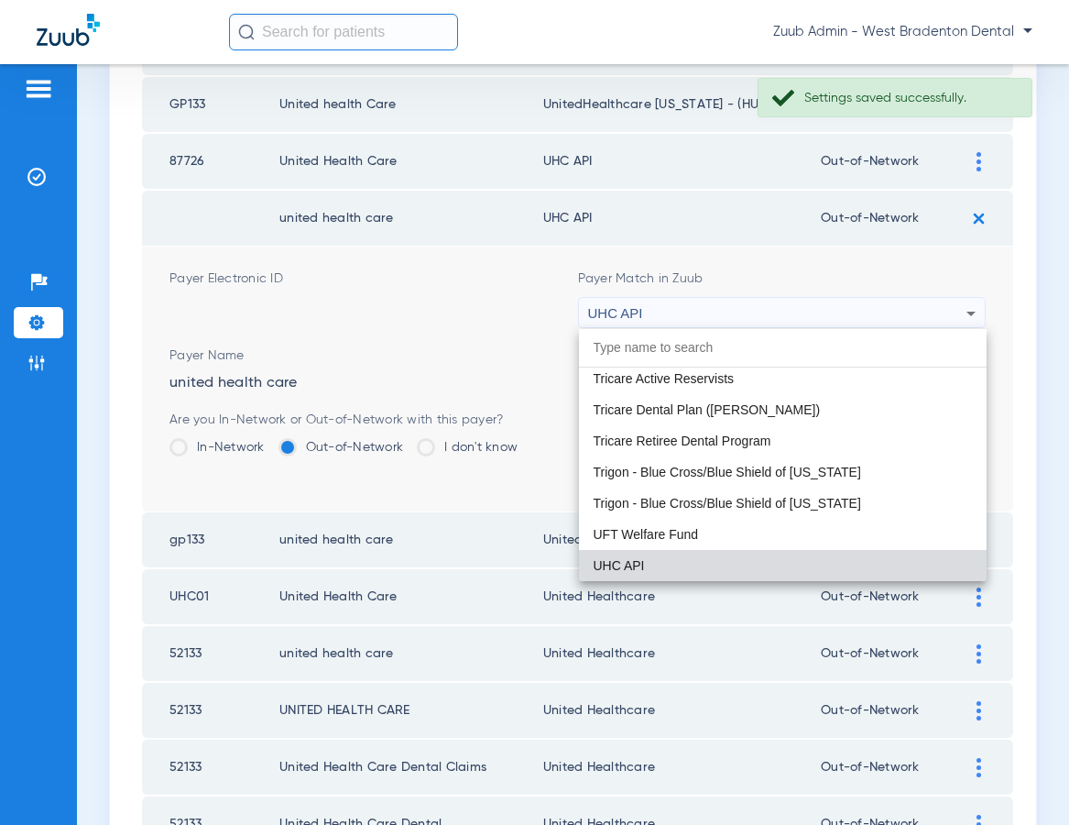
paste input "United Healthcare"
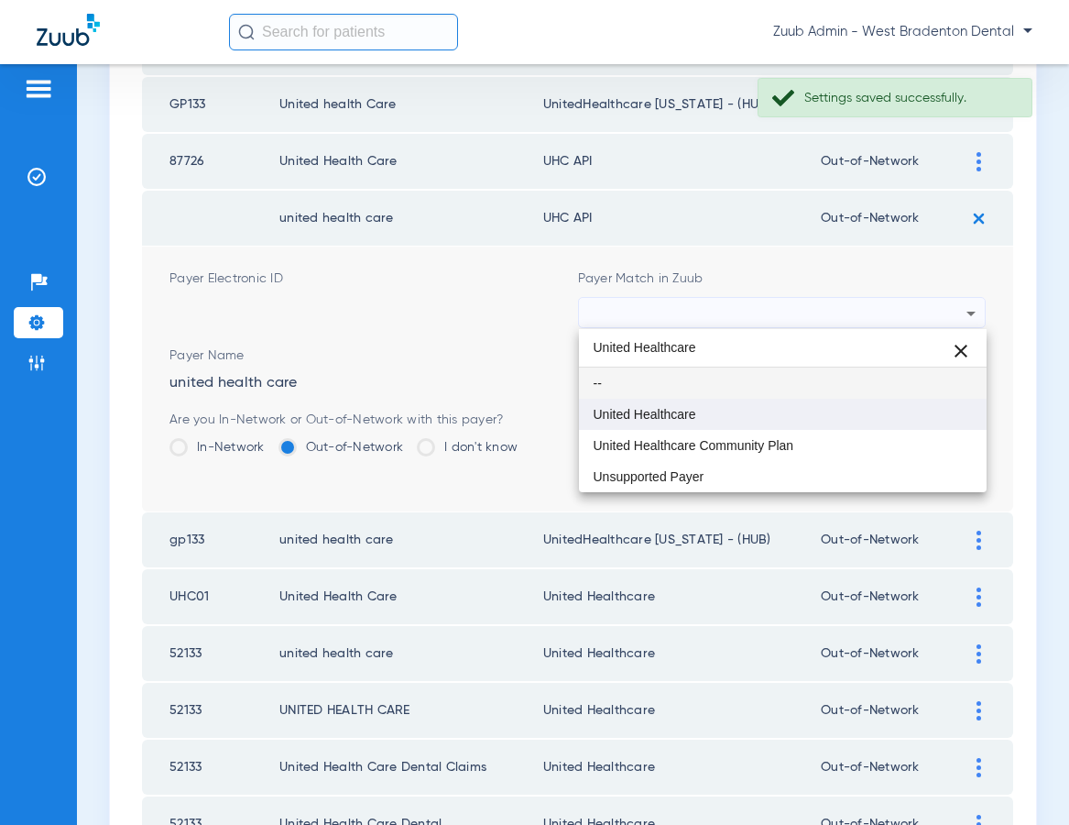
type input "United Healthcare"
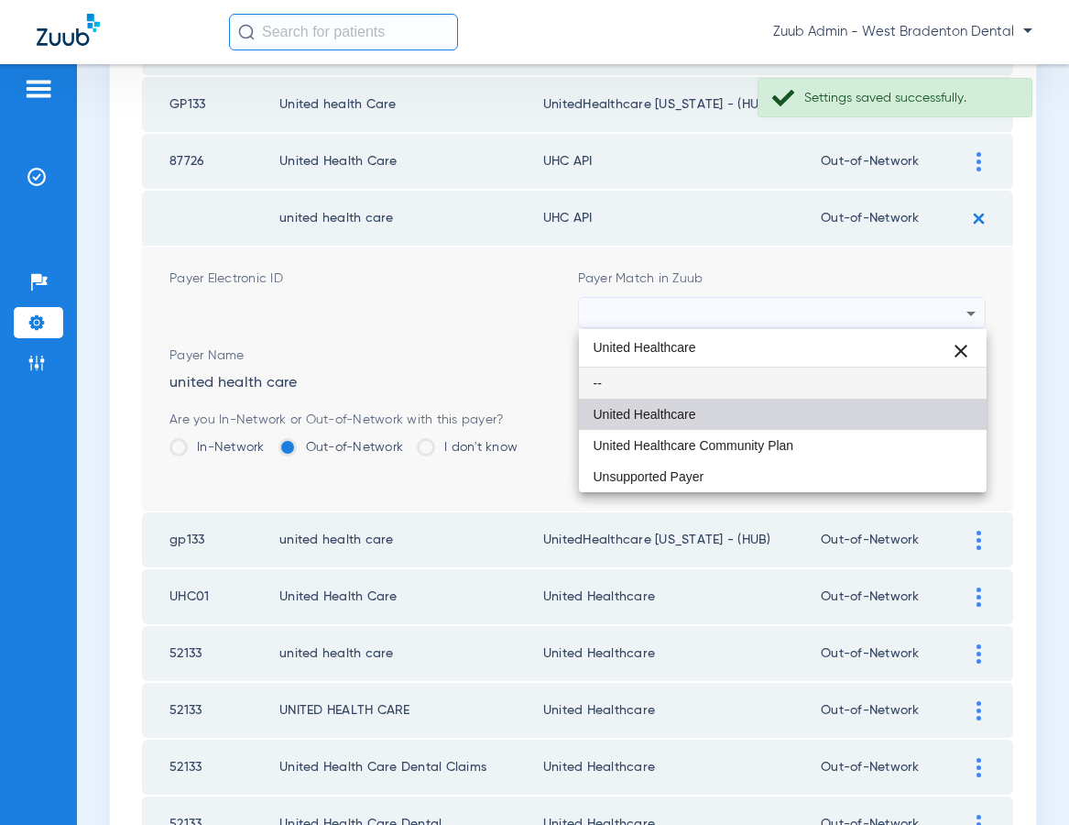
click at [738, 412] on mat-option "United Healthcare" at bounding box center [783, 414] width 409 height 31
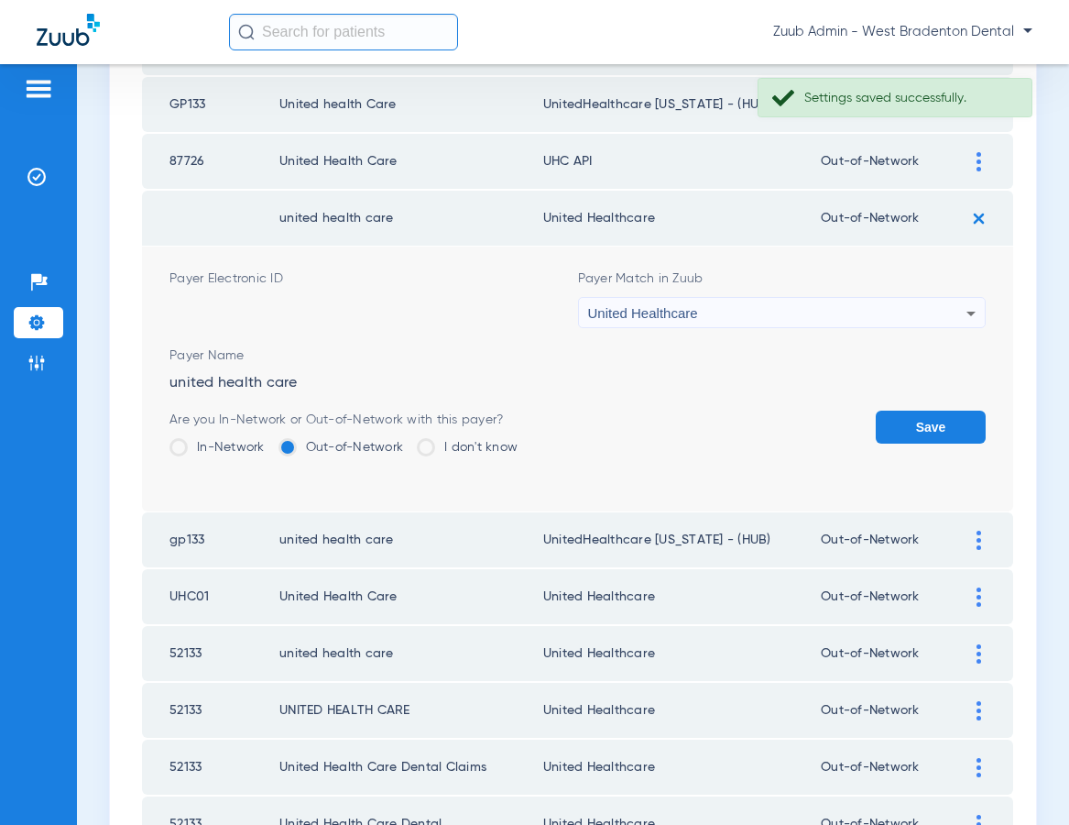
click at [900, 424] on button "Save" at bounding box center [931, 426] width 110 height 33
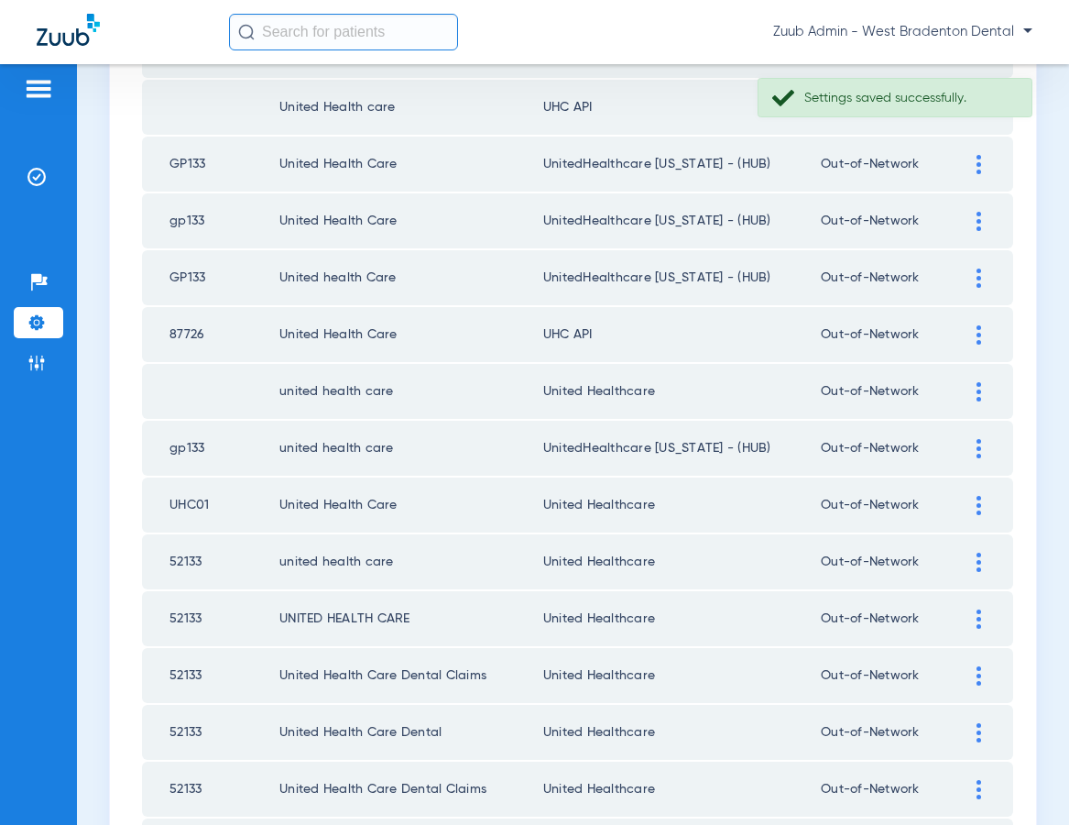
click at [970, 338] on div at bounding box center [979, 334] width 32 height 19
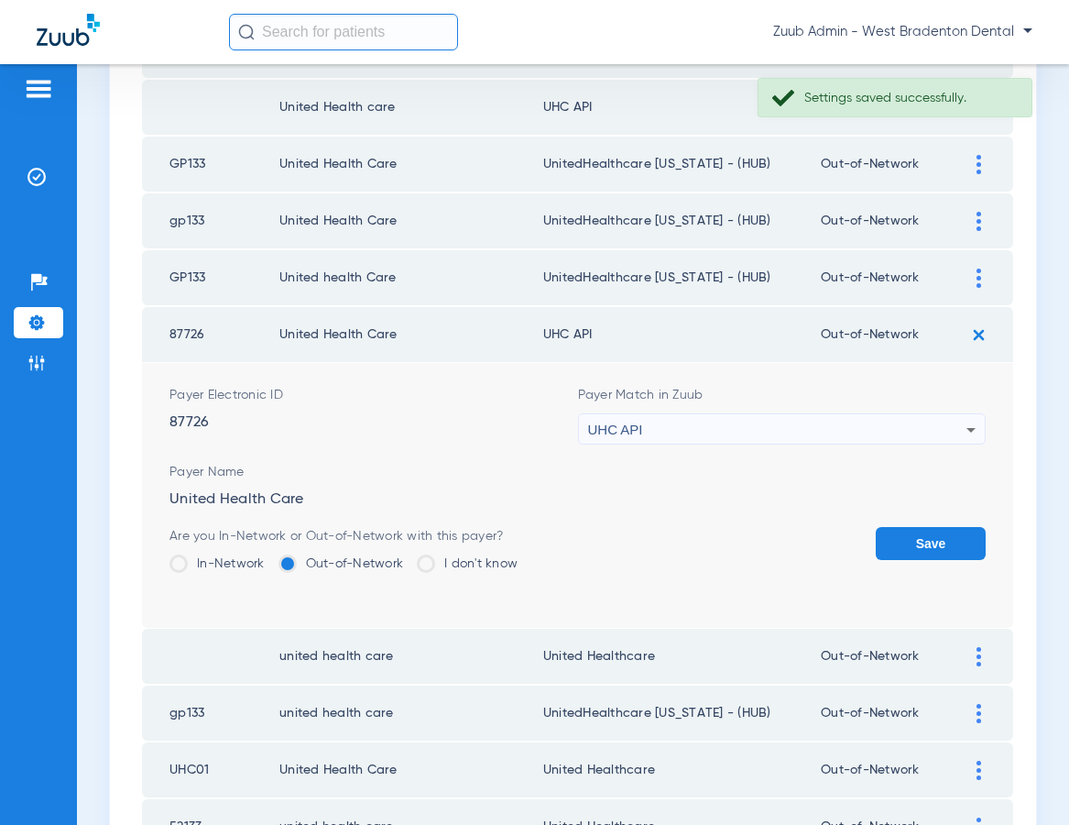
click at [738, 422] on div "UHC API" at bounding box center [777, 429] width 379 height 31
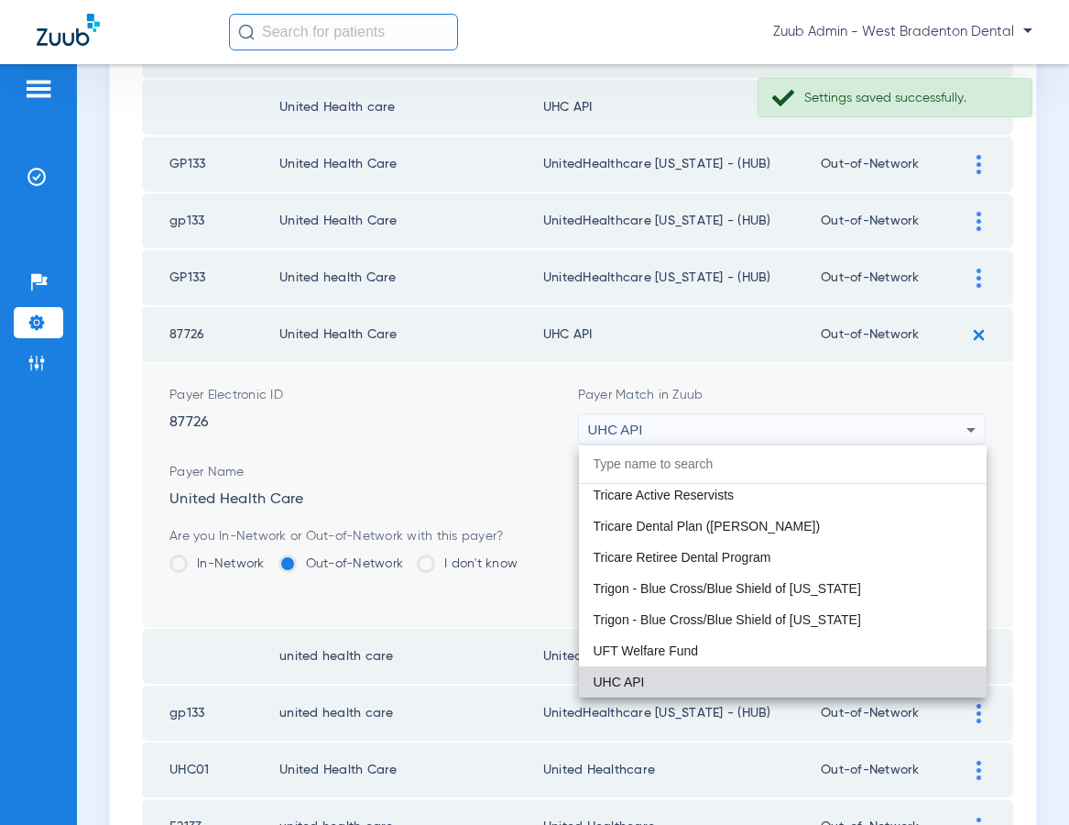
paste input "United Healthcare"
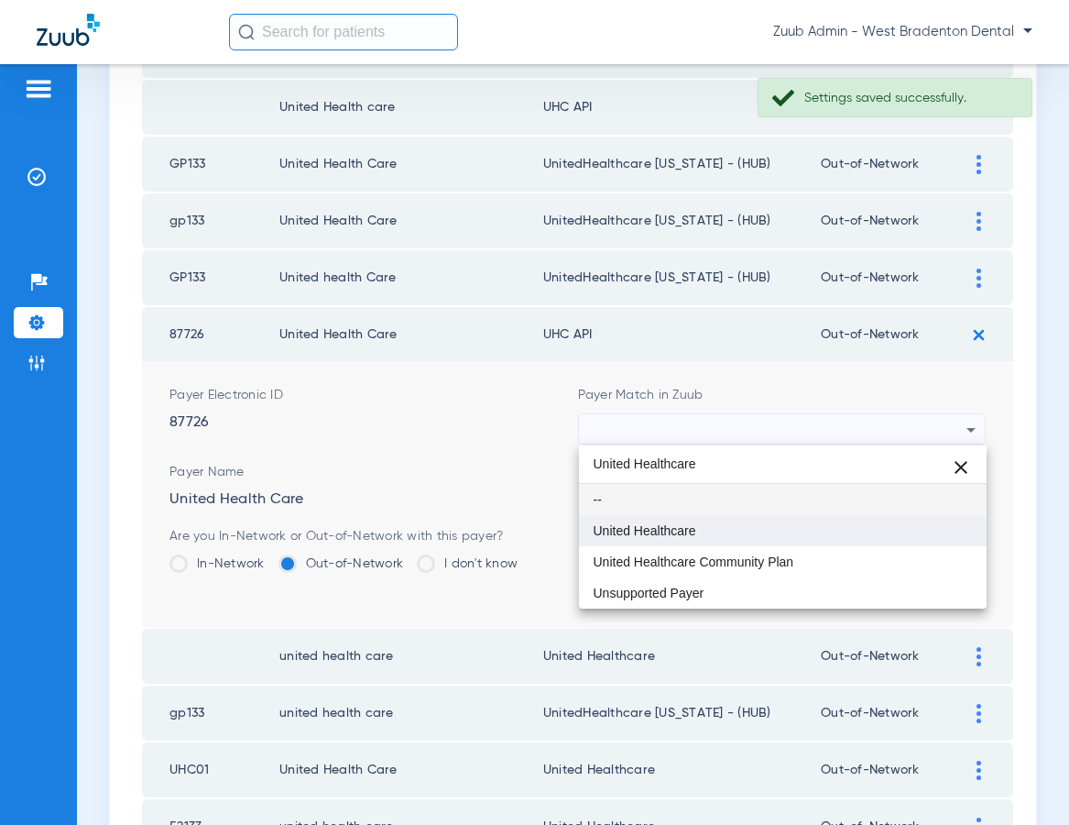
type input "United Healthcare"
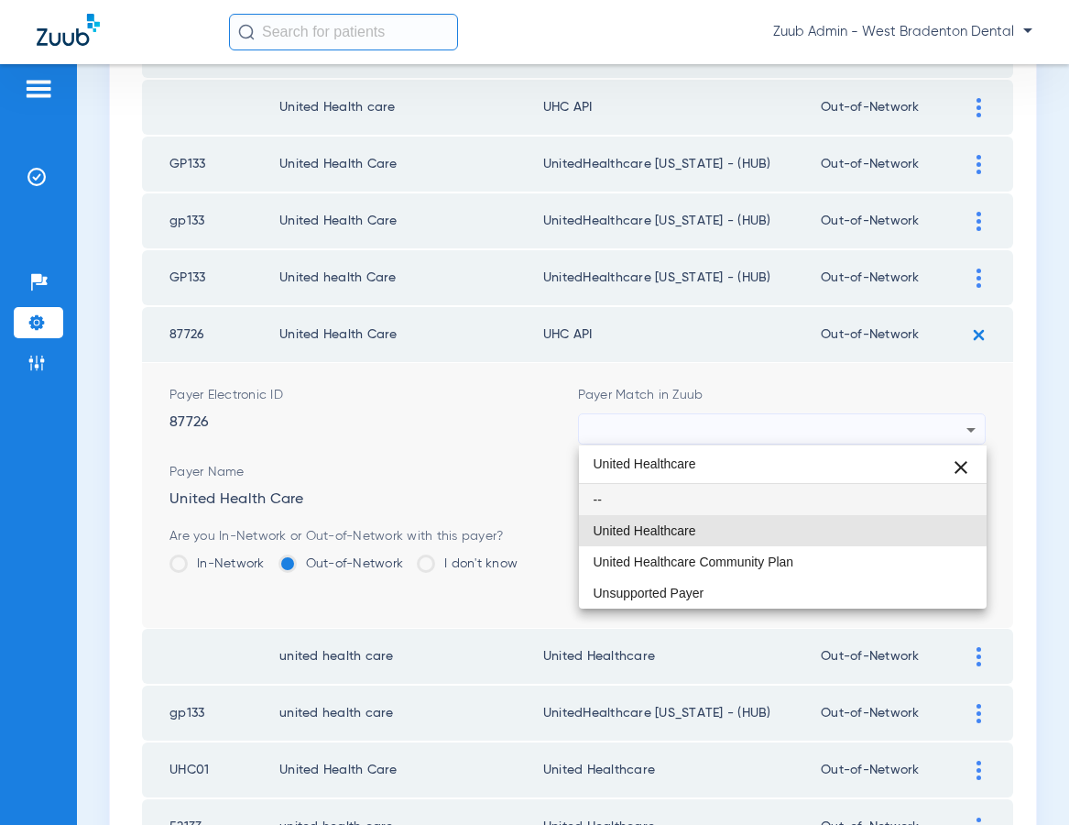
drag, startPoint x: 730, startPoint y: 523, endPoint x: 845, endPoint y: 520, distance: 114.6
click at [732, 523] on mat-option "United Healthcare" at bounding box center [783, 530] width 409 height 31
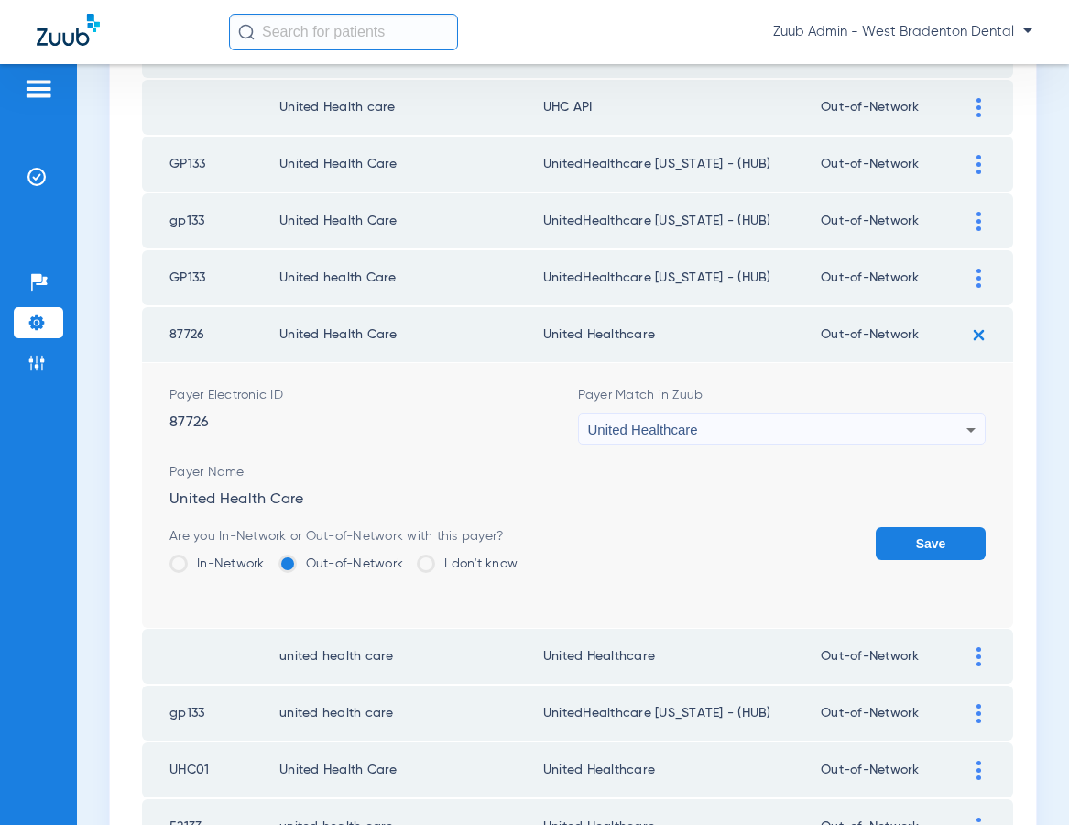
drag, startPoint x: 923, startPoint y: 533, endPoint x: 913, endPoint y: 515, distance: 20.5
click at [923, 533] on button "Save" at bounding box center [931, 543] width 110 height 33
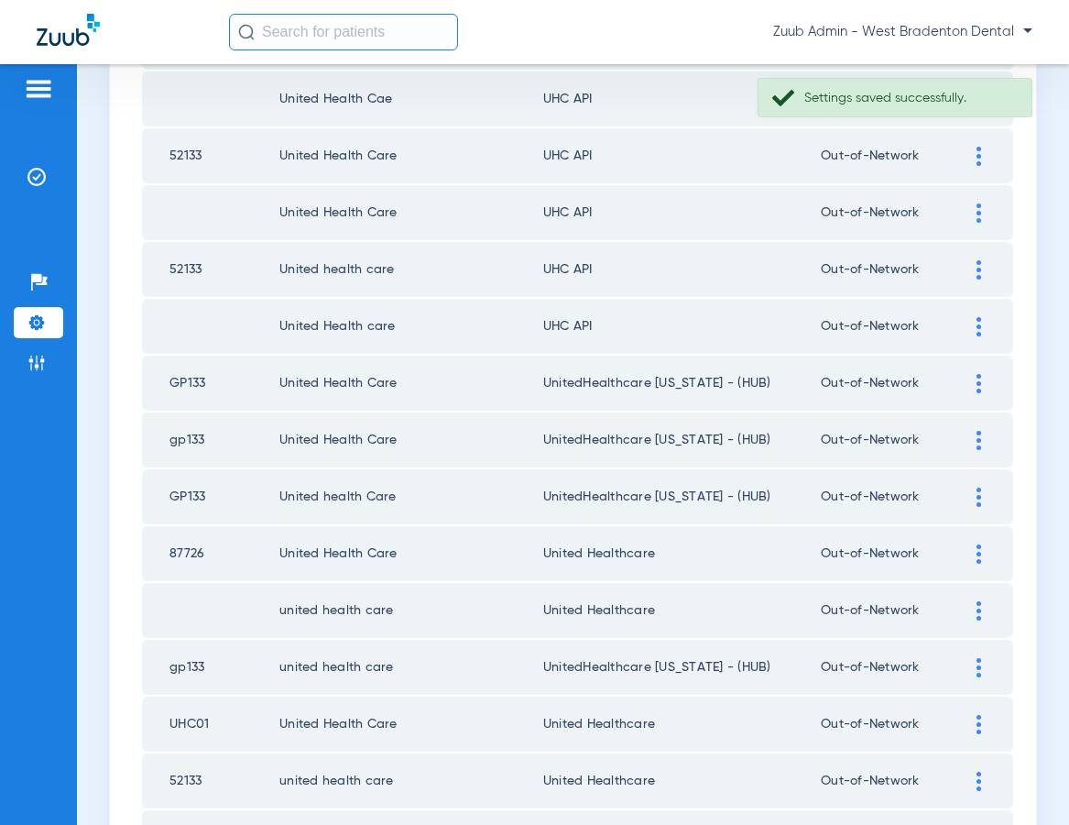
click at [974, 329] on div at bounding box center [979, 326] width 32 height 19
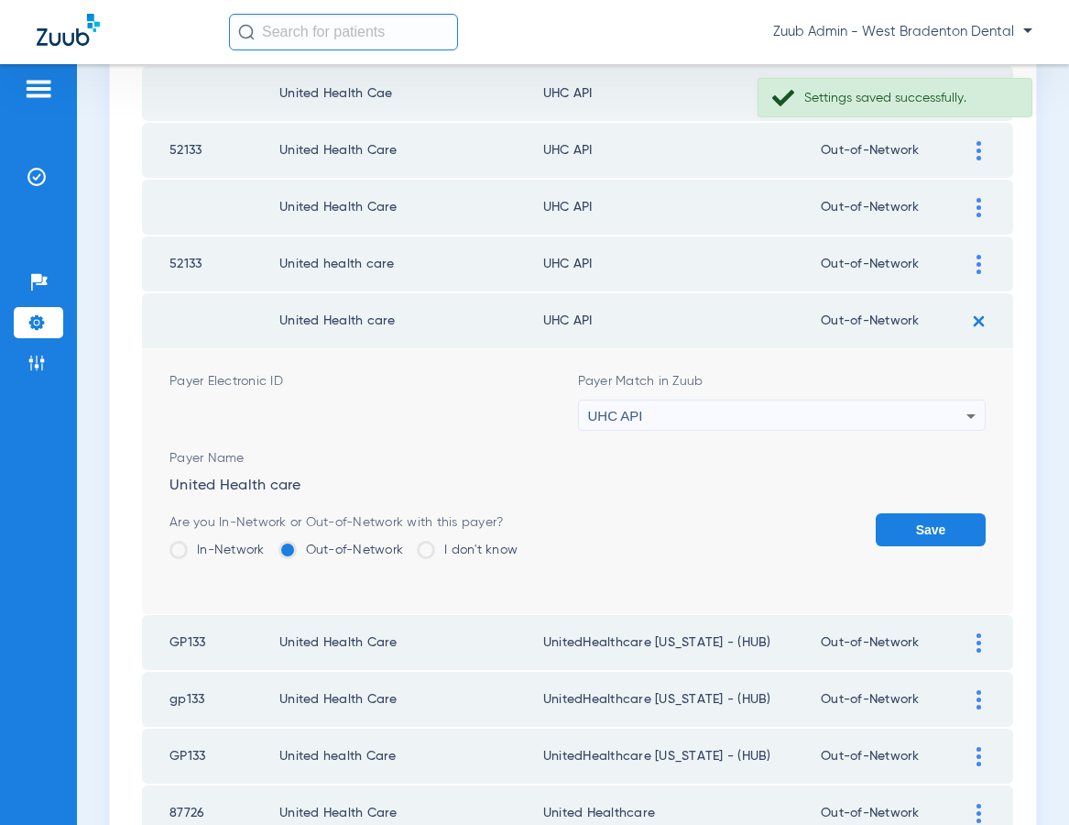
click at [845, 421] on div "UHC API" at bounding box center [777, 415] width 379 height 31
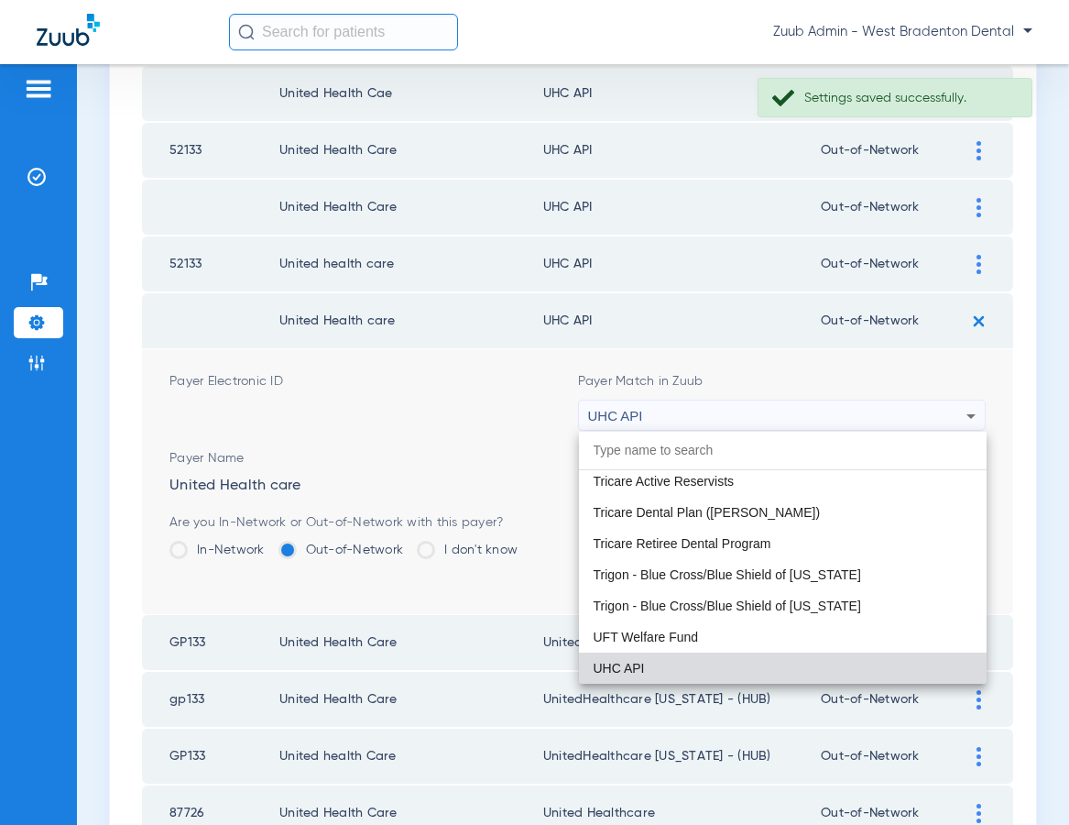
paste input "United Healthcare"
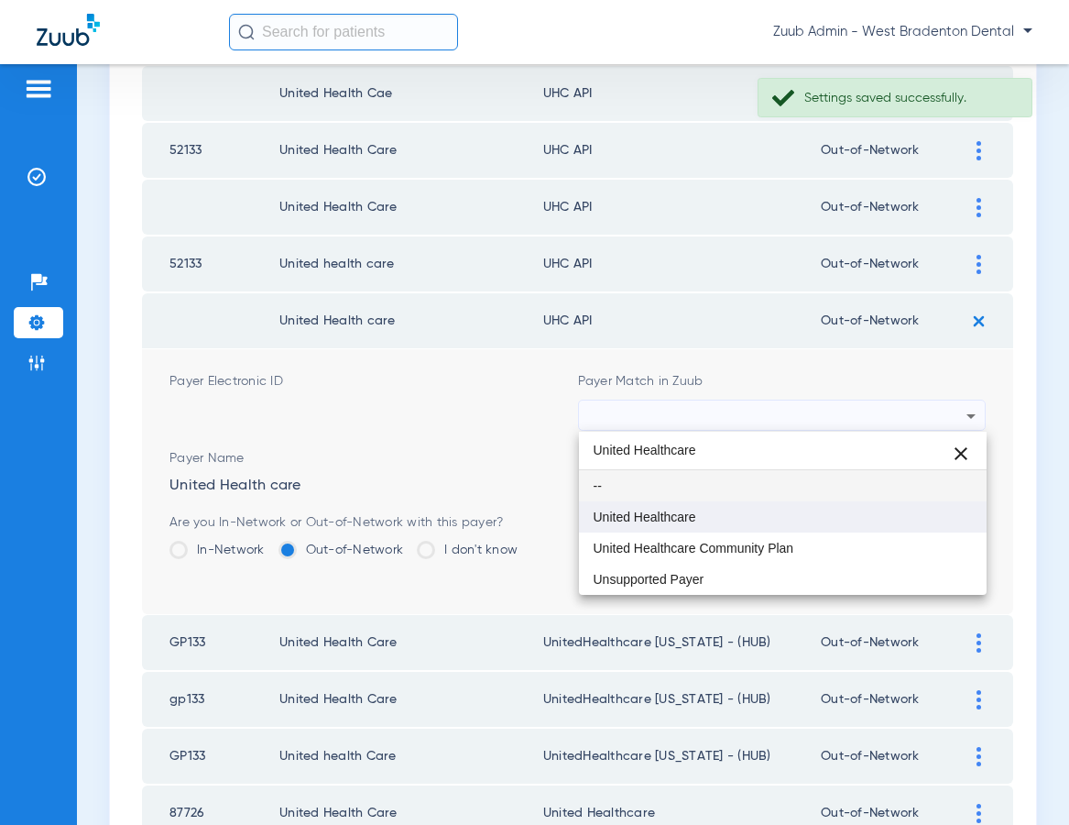
type input "United Healthcare"
click at [765, 508] on mat-option "United Healthcare" at bounding box center [783, 516] width 409 height 31
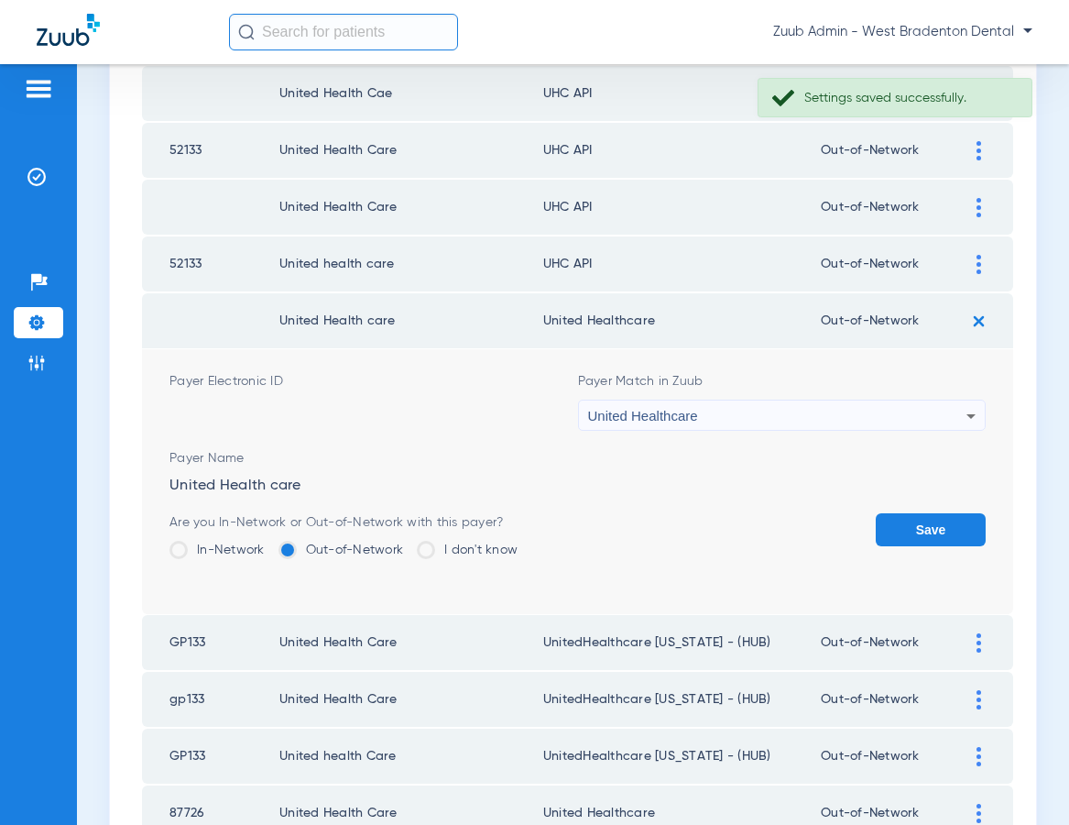
drag, startPoint x: 950, startPoint y: 525, endPoint x: 953, endPoint y: 463, distance: 62.4
click at [950, 523] on button "Save" at bounding box center [931, 529] width 110 height 33
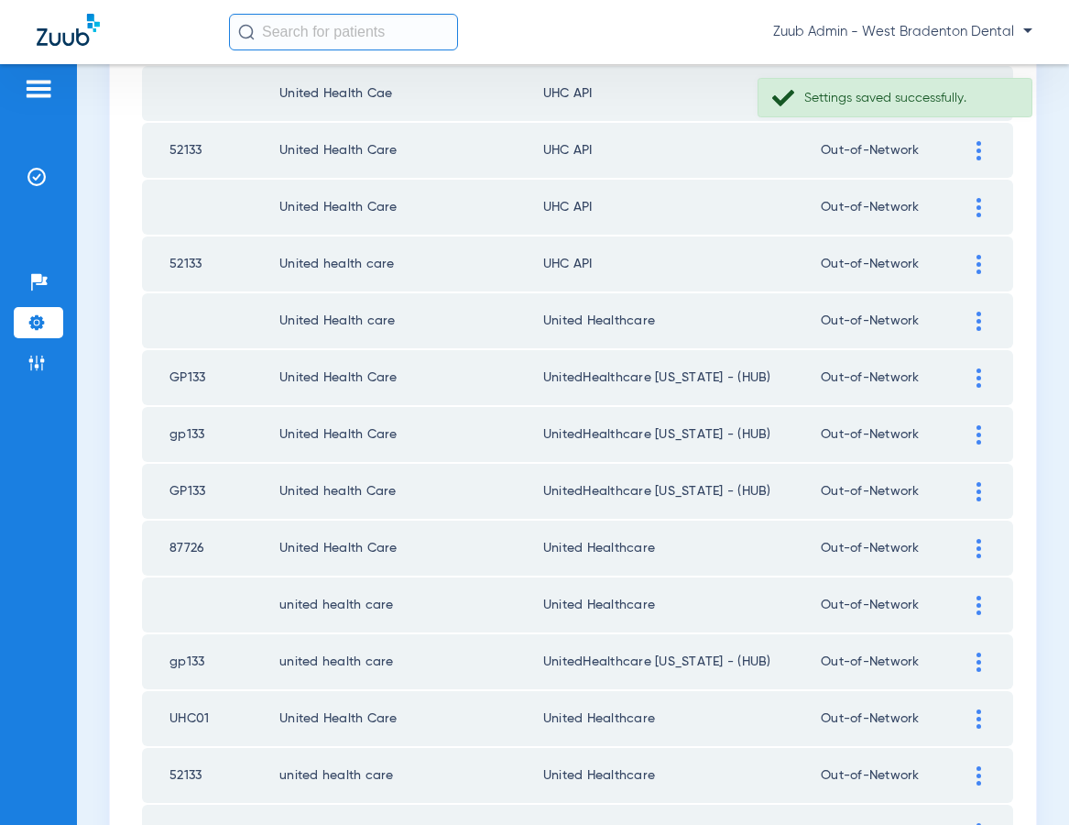
click at [982, 255] on div at bounding box center [979, 264] width 32 height 19
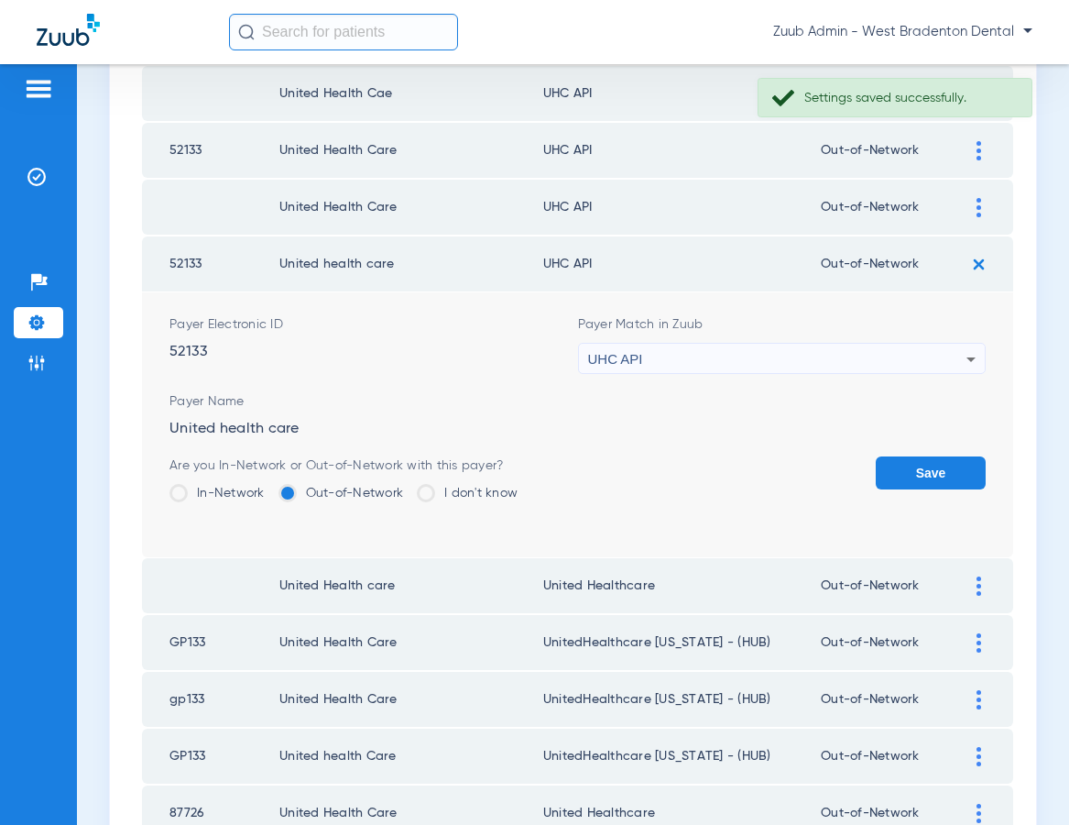
click at [835, 361] on div "UHC API" at bounding box center [777, 359] width 379 height 31
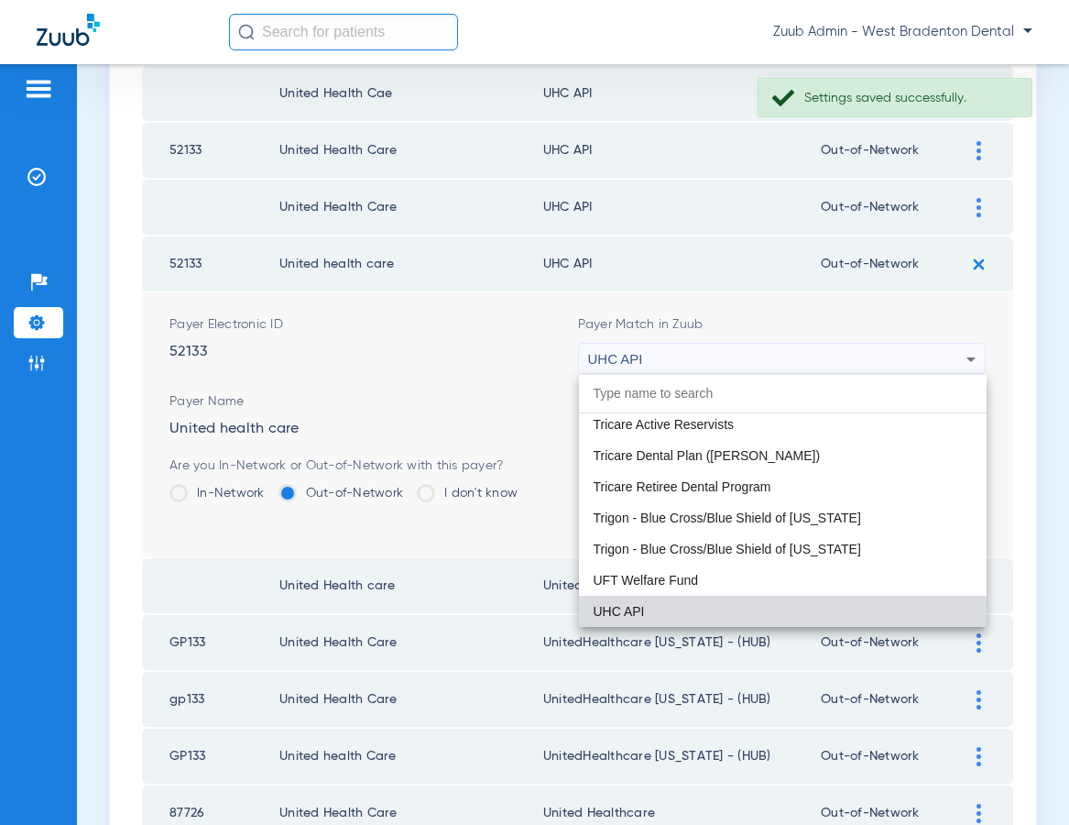
paste input "United Healthcare"
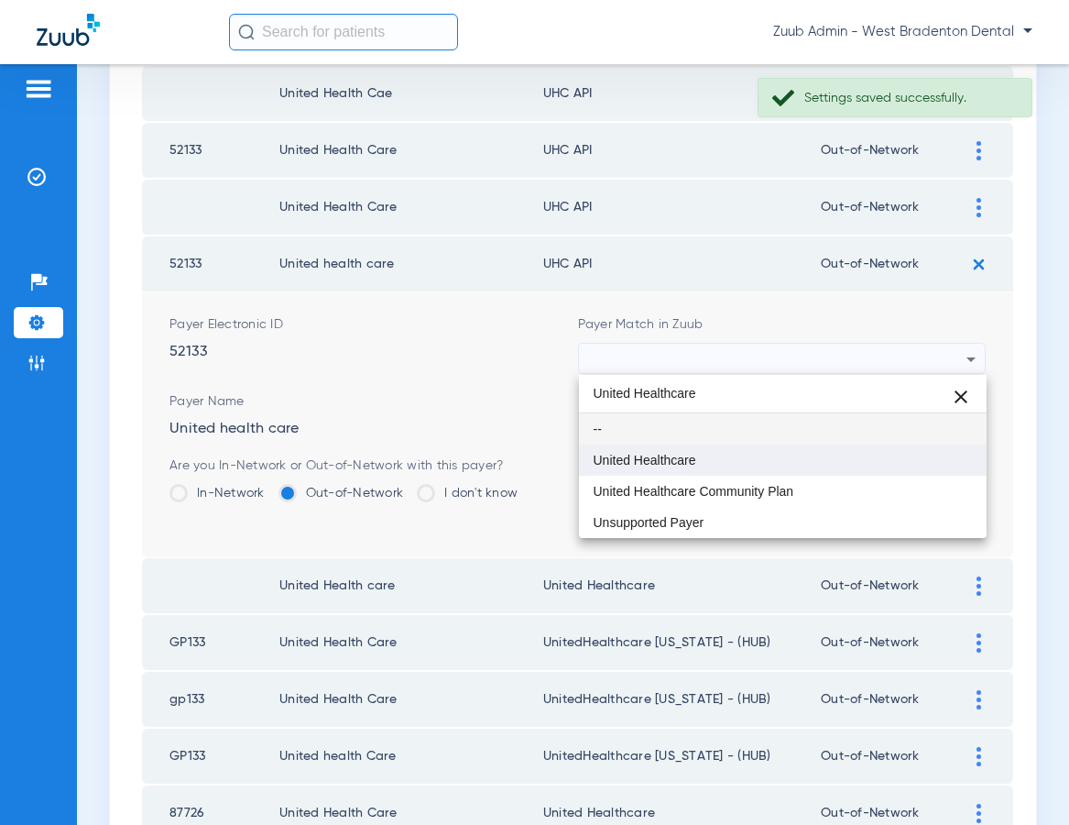
type input "United Healthcare"
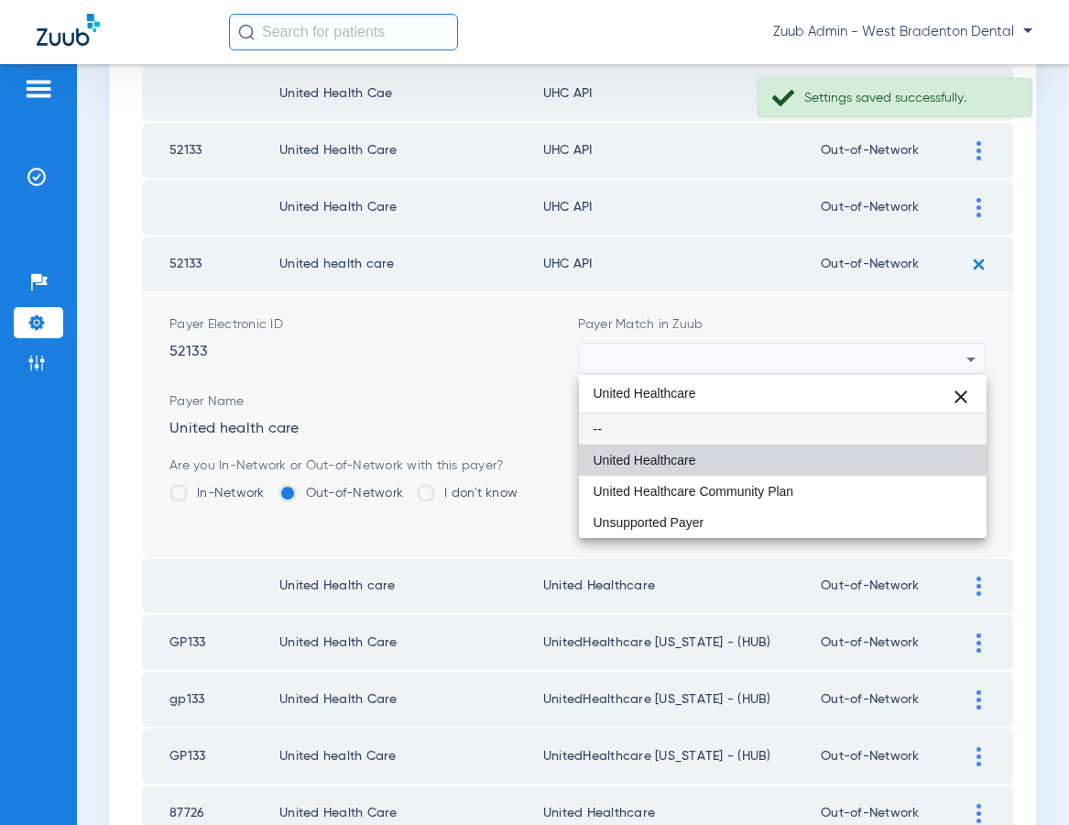
click at [782, 447] on mat-option "United Healthcare" at bounding box center [783, 459] width 409 height 31
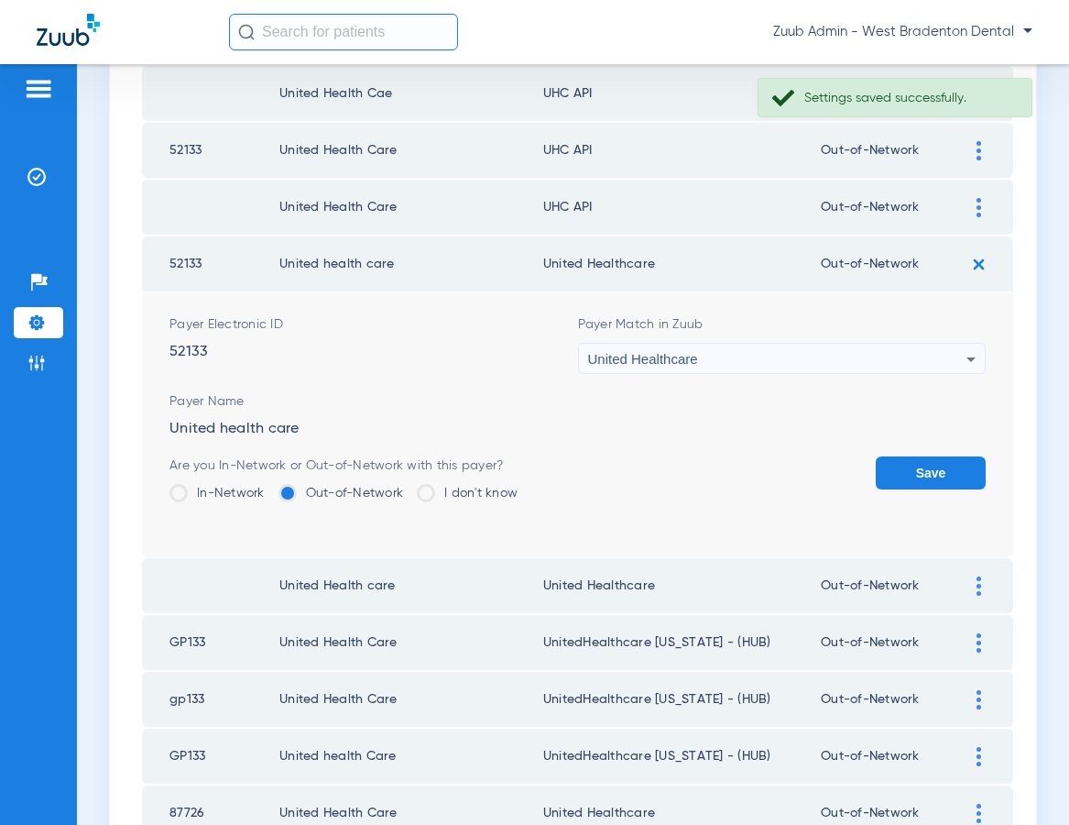
drag, startPoint x: 913, startPoint y: 475, endPoint x: 922, endPoint y: 432, distance: 43.8
click at [914, 473] on button "Save" at bounding box center [931, 472] width 110 height 33
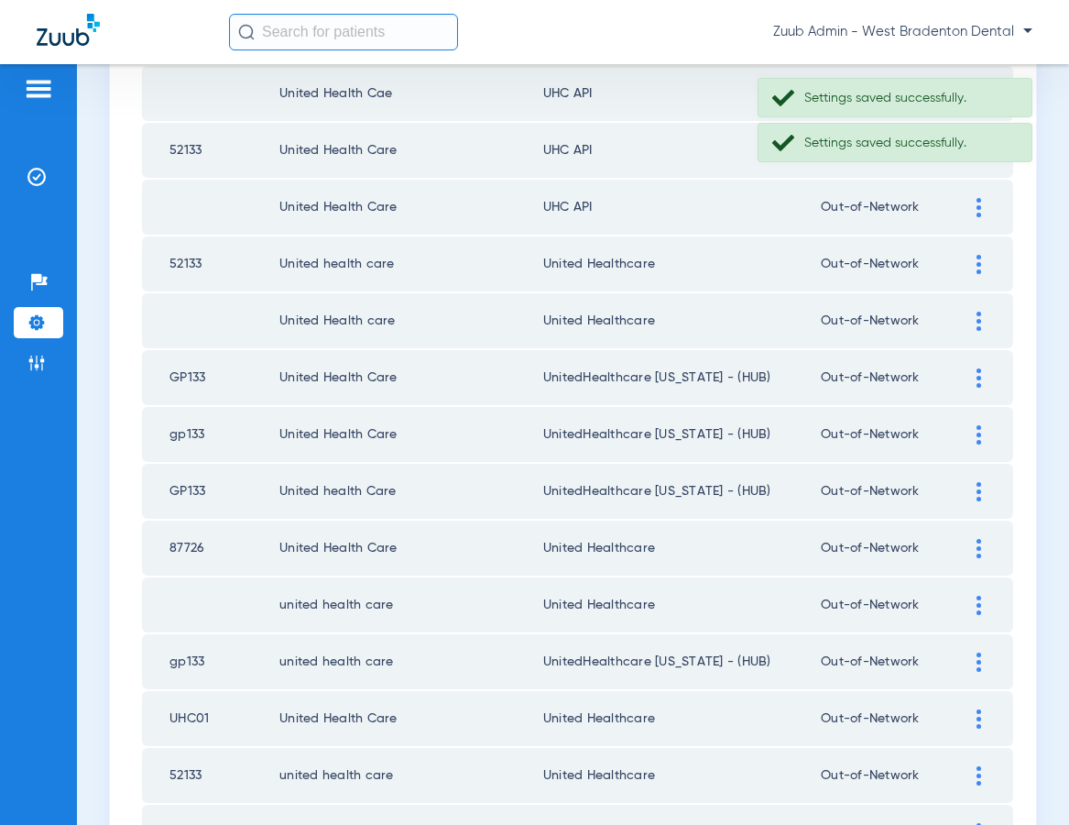
click at [979, 211] on img at bounding box center [979, 207] width 5 height 19
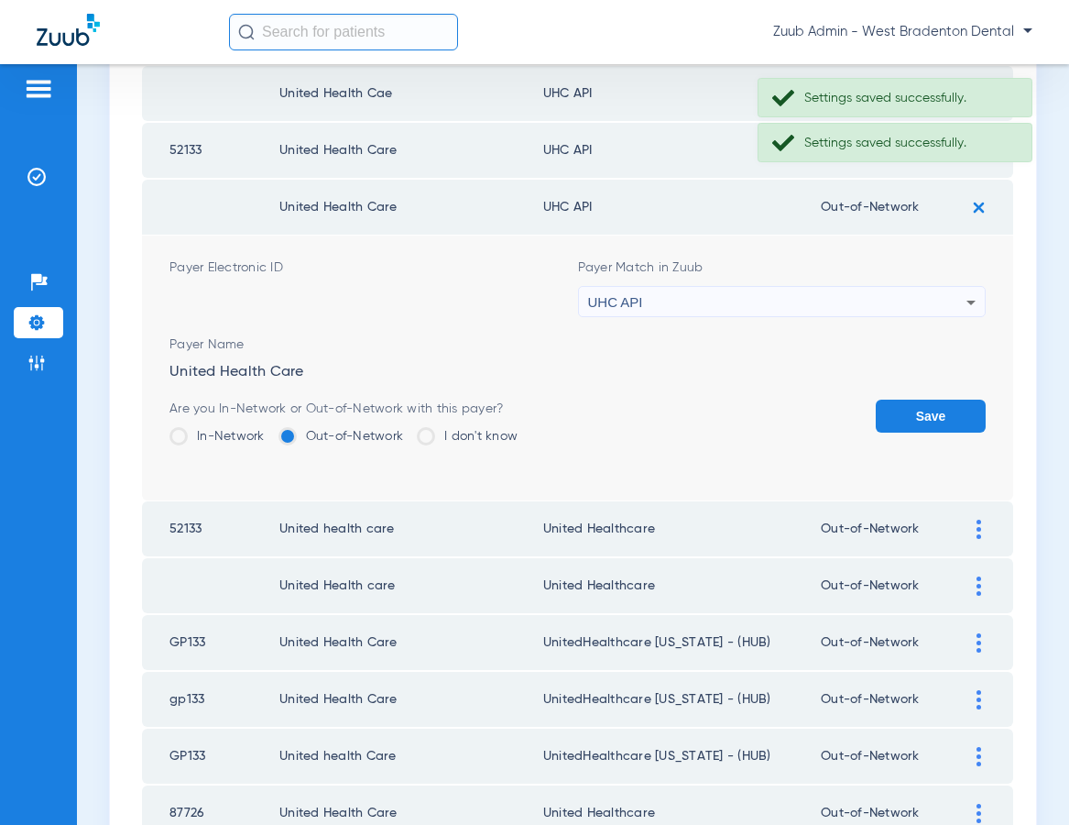
click at [877, 304] on div "UHC API" at bounding box center [777, 302] width 379 height 31
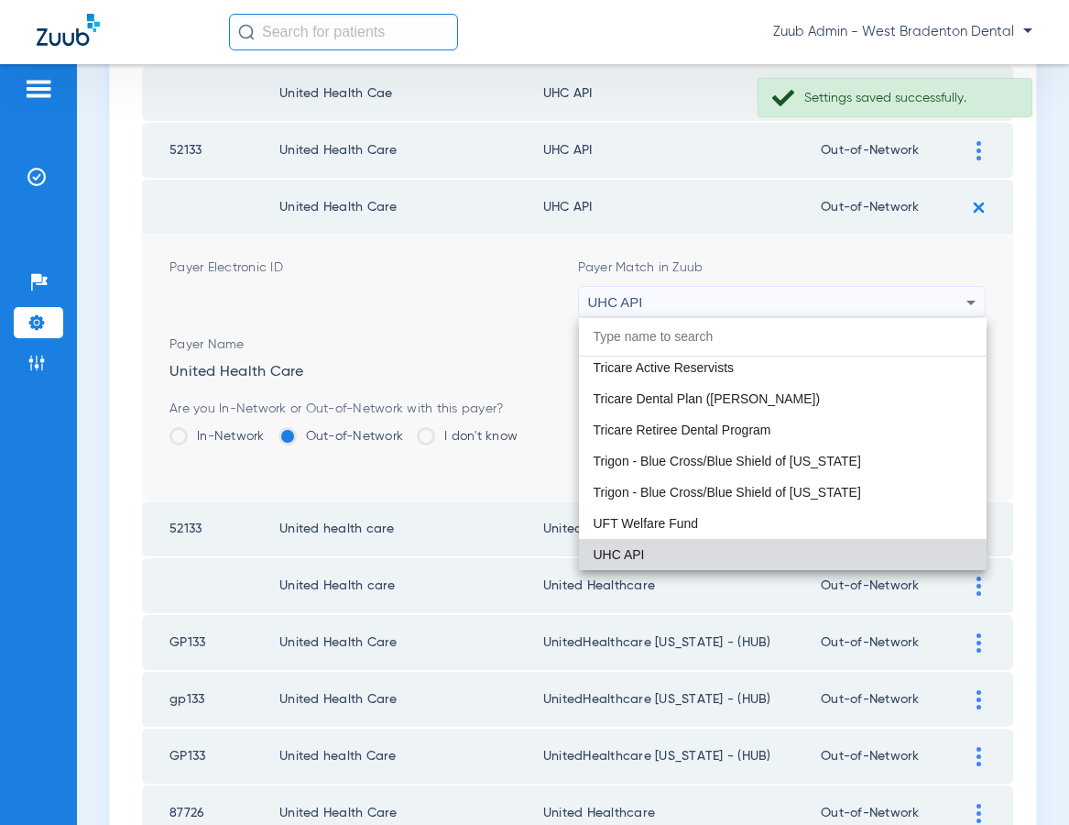
paste input "United Healthcare"
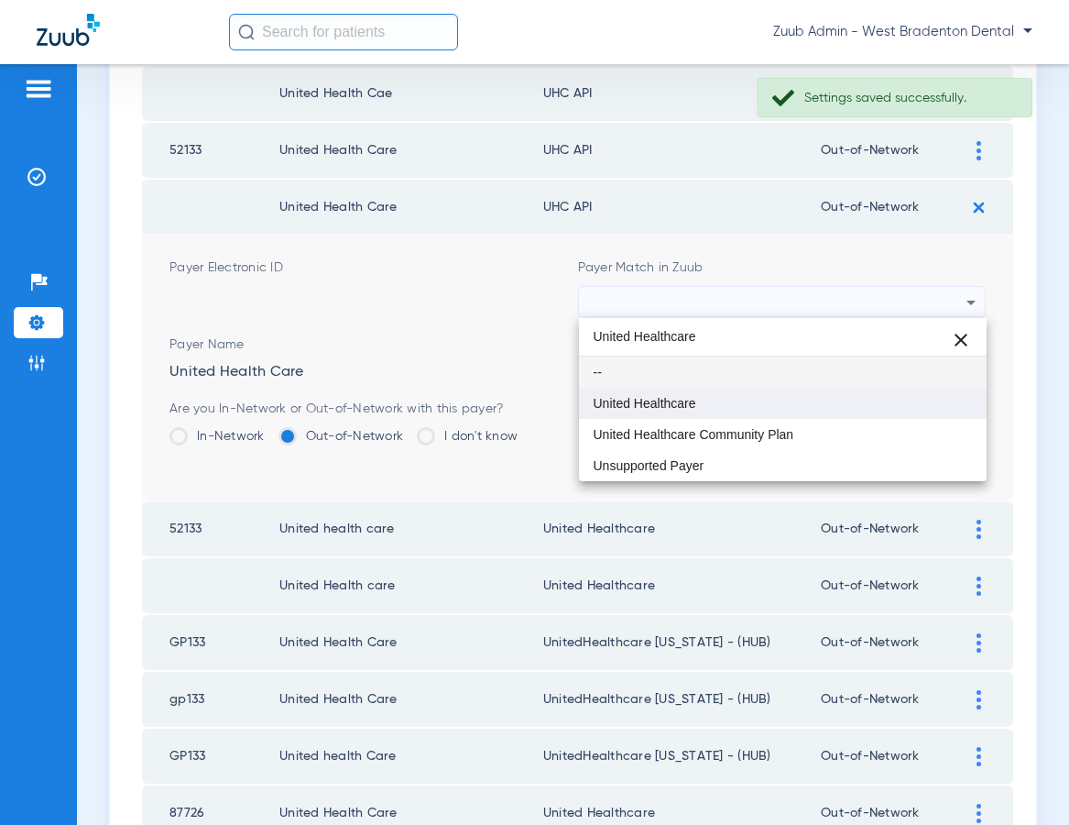
type input "United Healthcare"
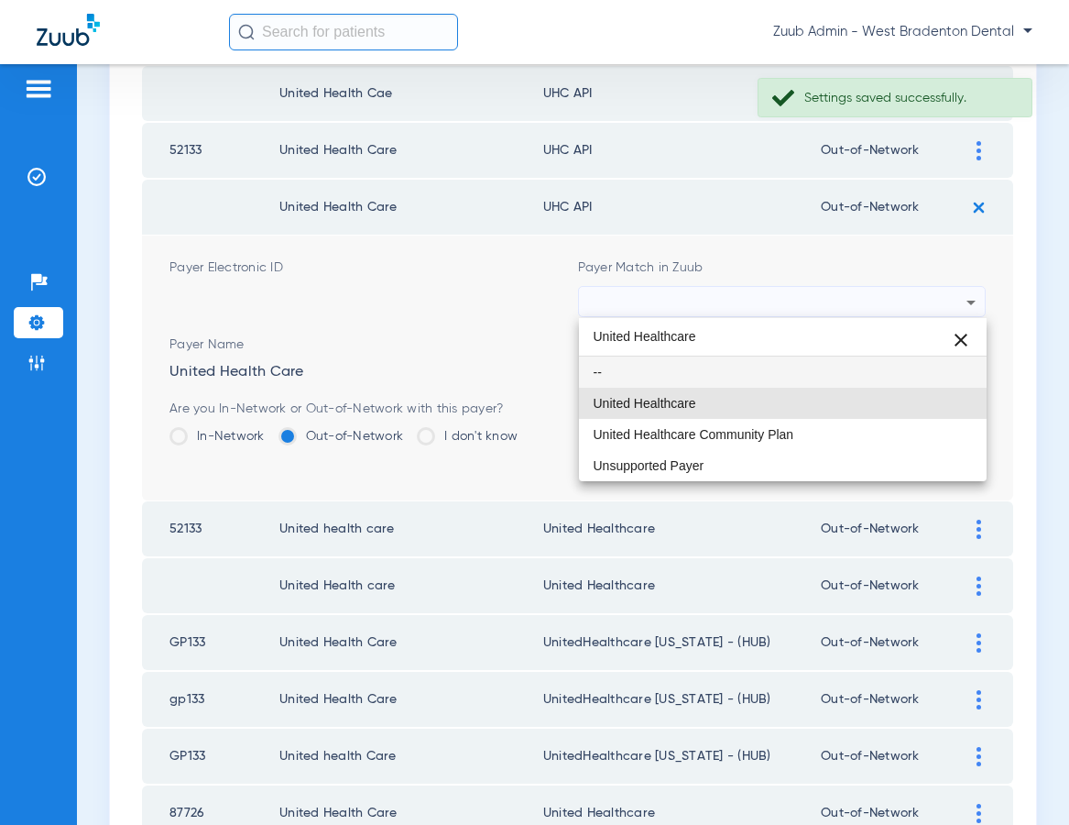
drag, startPoint x: 814, startPoint y: 396, endPoint x: 869, endPoint y: 388, distance: 54.5
click at [814, 396] on mat-option "United Healthcare" at bounding box center [783, 403] width 409 height 31
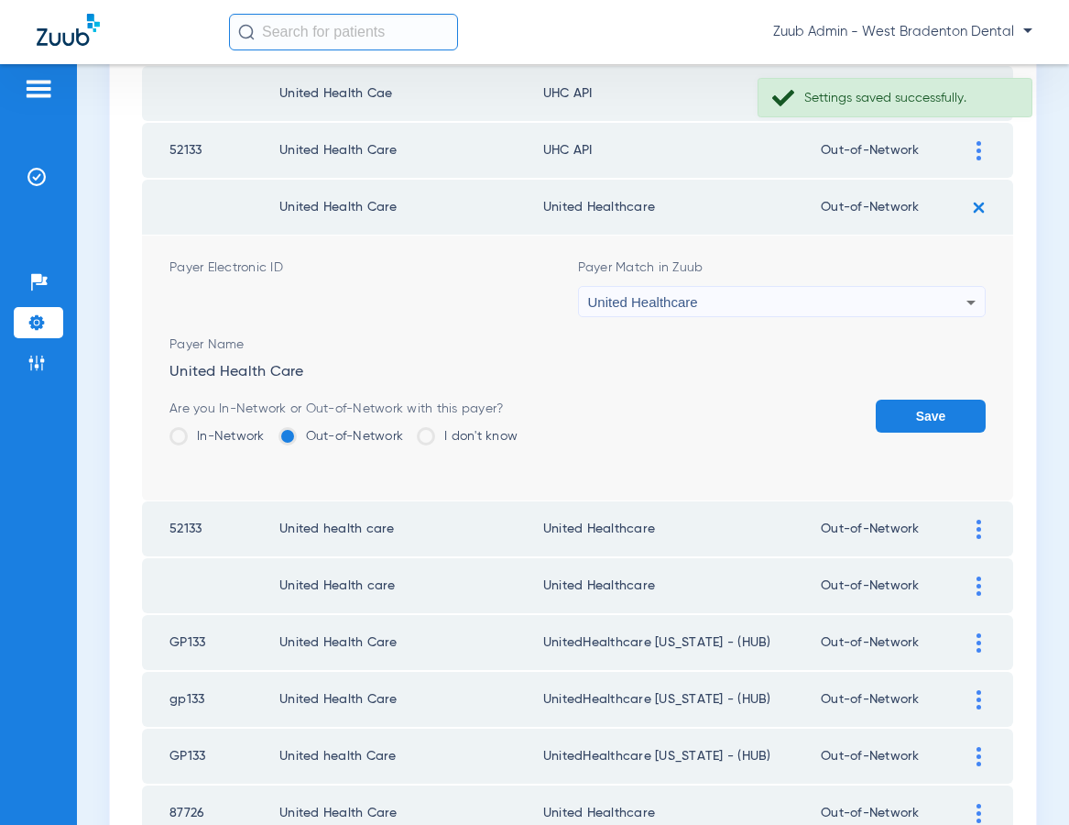
drag, startPoint x: 932, startPoint y: 424, endPoint x: 862, endPoint y: 370, distance: 88.1
click at [932, 423] on button "Save" at bounding box center [931, 415] width 110 height 33
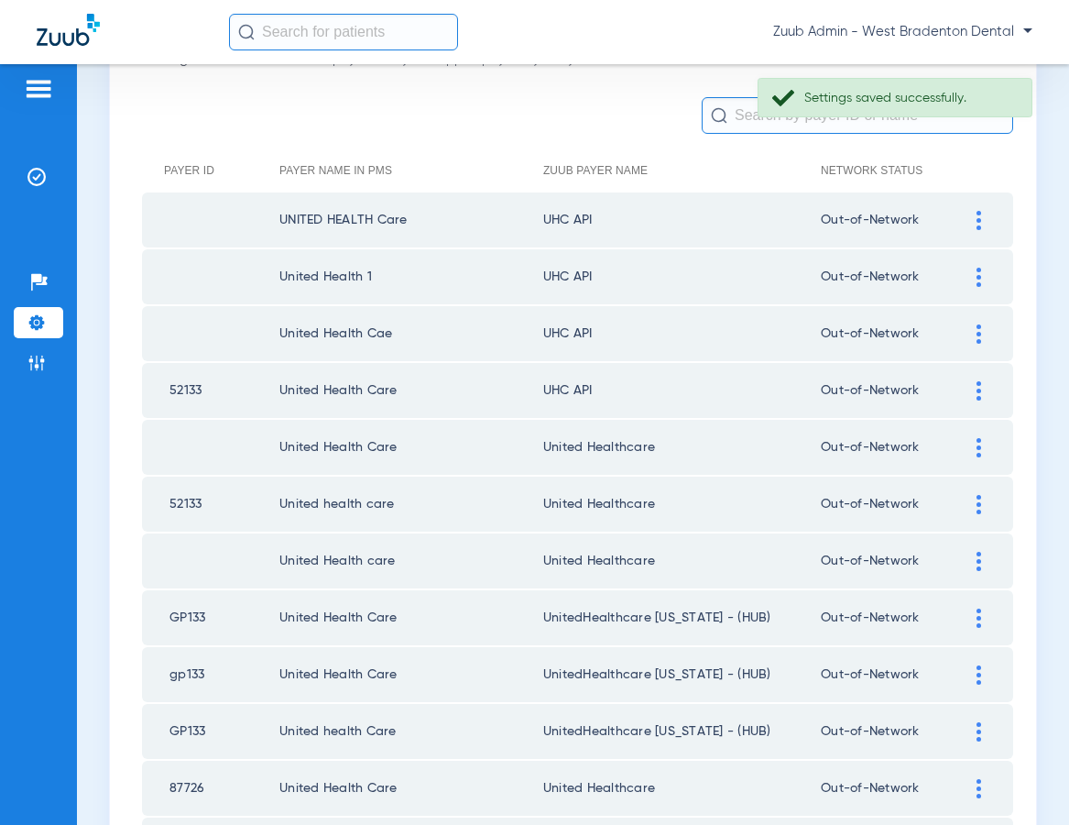
click at [973, 388] on div at bounding box center [979, 390] width 32 height 19
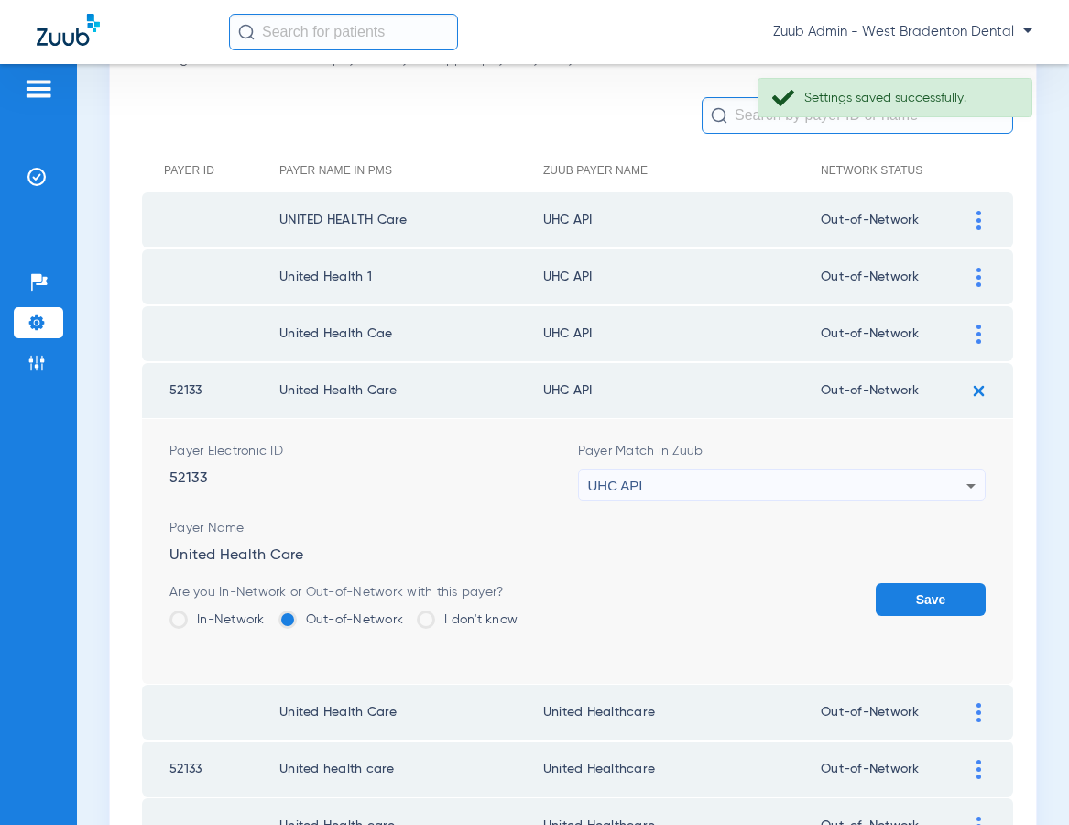
click at [837, 482] on div "UHC API" at bounding box center [777, 485] width 379 height 31
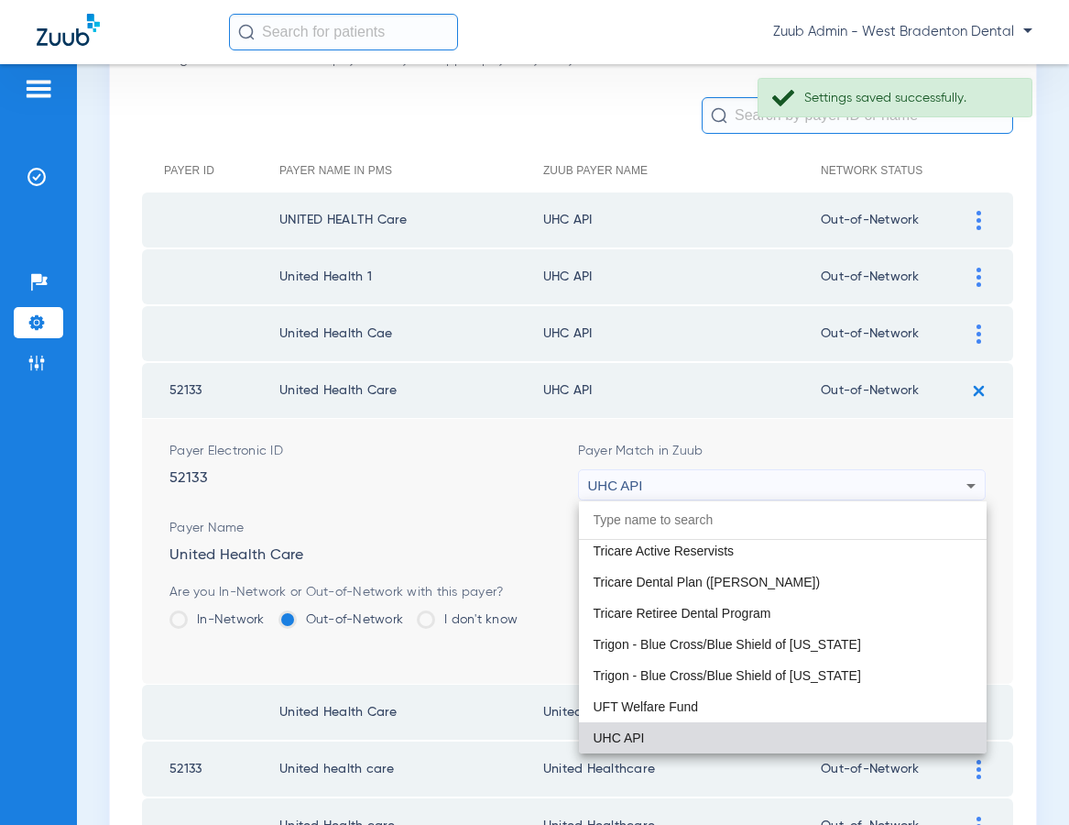
paste input "United Healthcare"
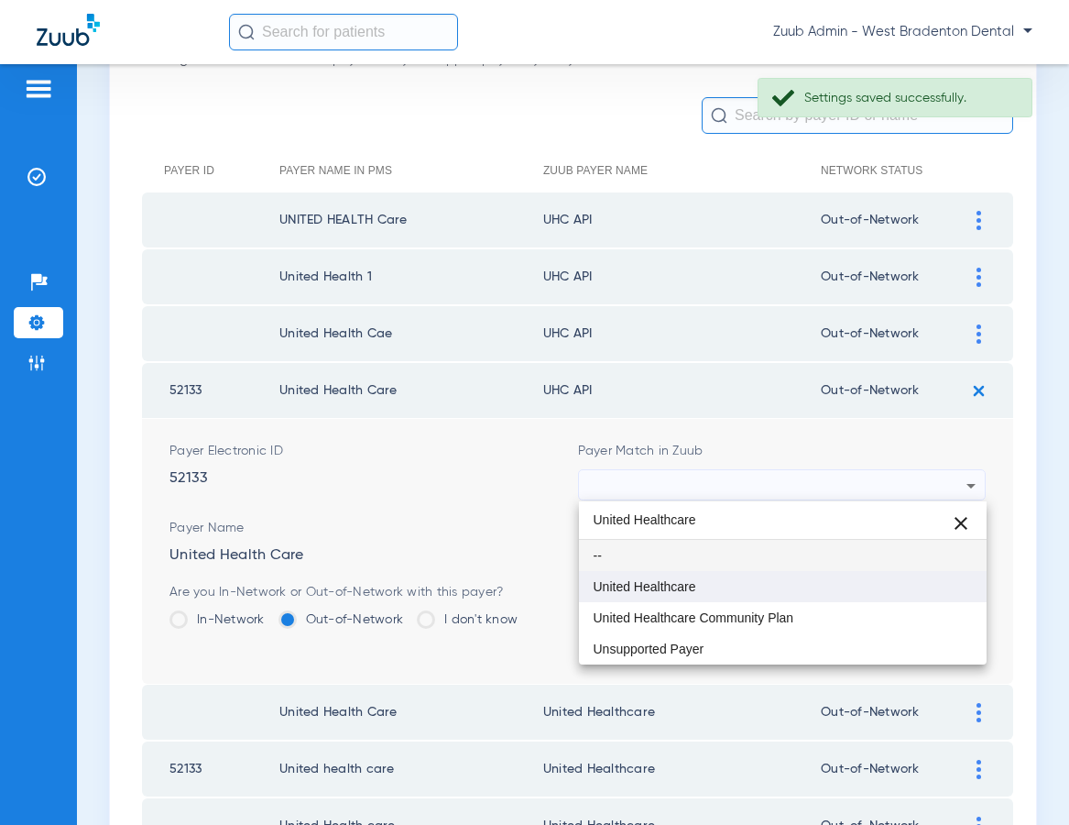
type input "United Healthcare"
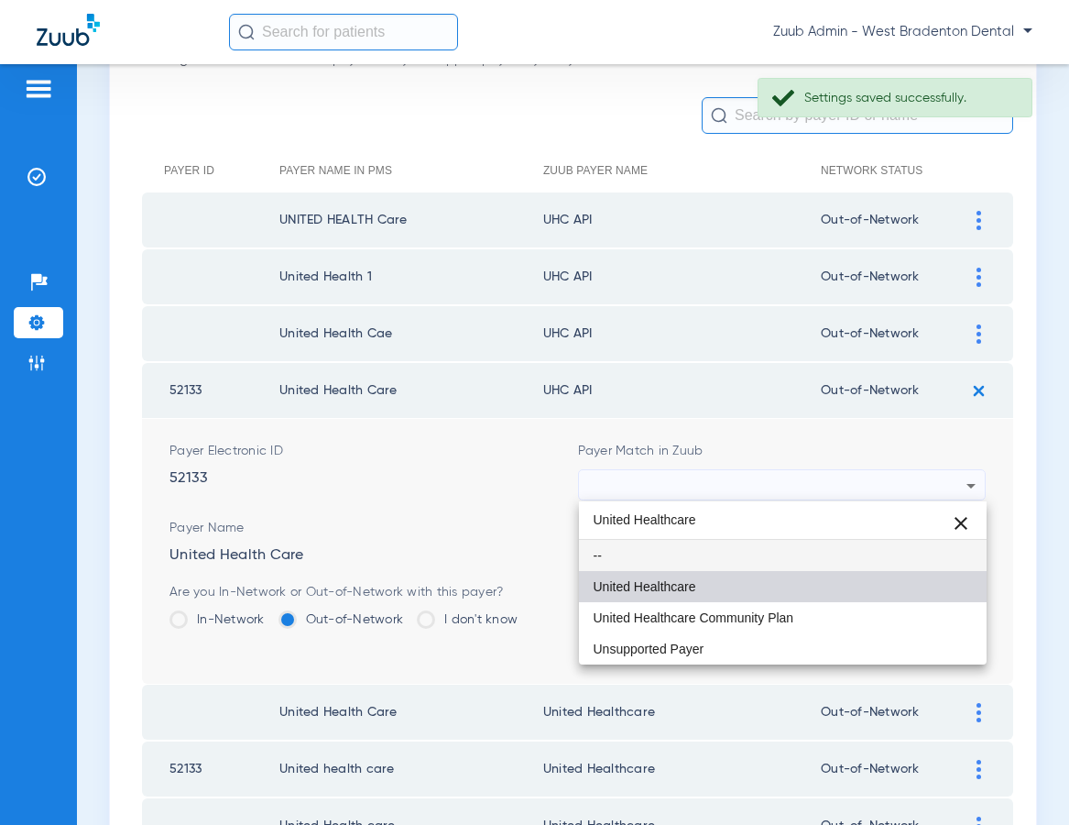
click at [810, 574] on mat-option "United Healthcare" at bounding box center [783, 586] width 409 height 31
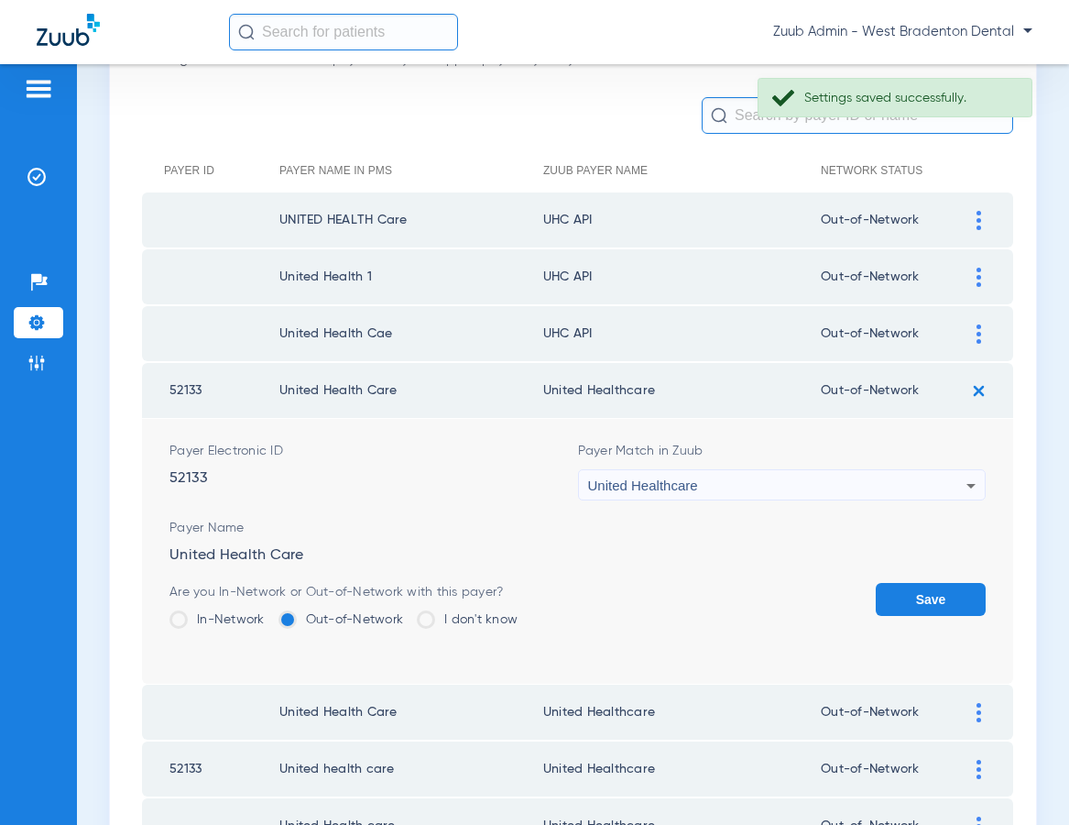
click at [911, 591] on button "Save" at bounding box center [931, 599] width 110 height 33
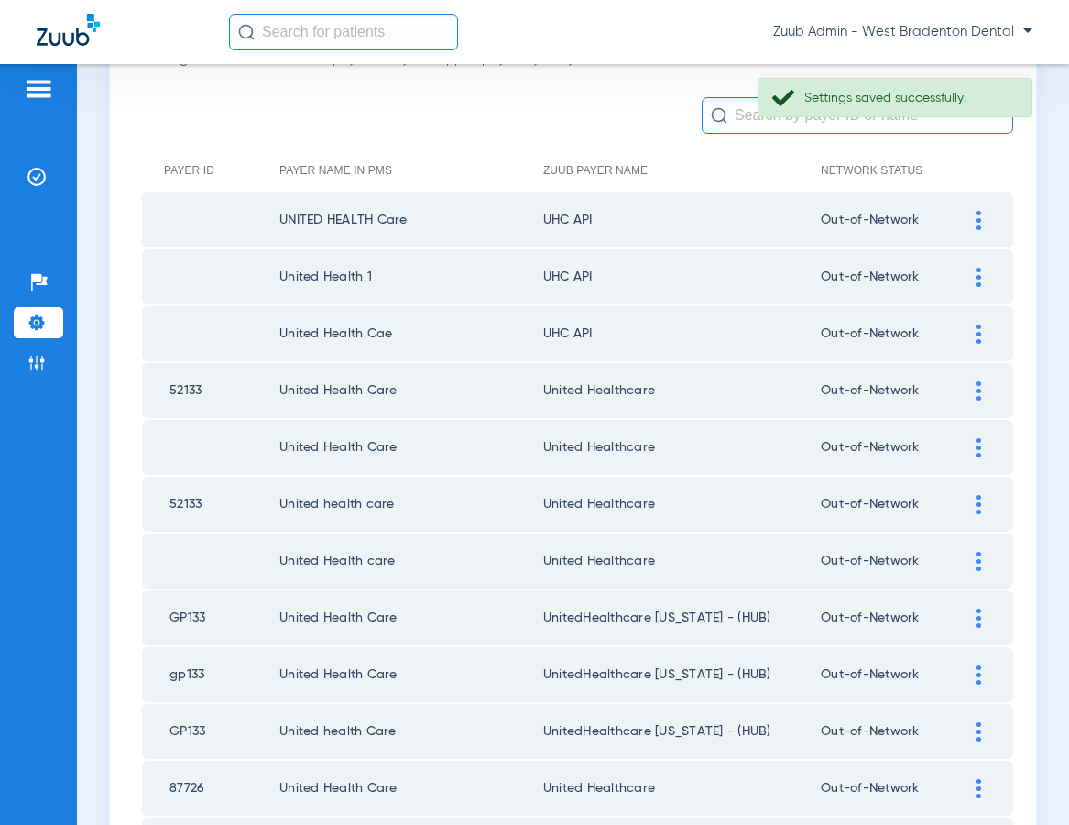
click at [975, 327] on div at bounding box center [979, 333] width 32 height 19
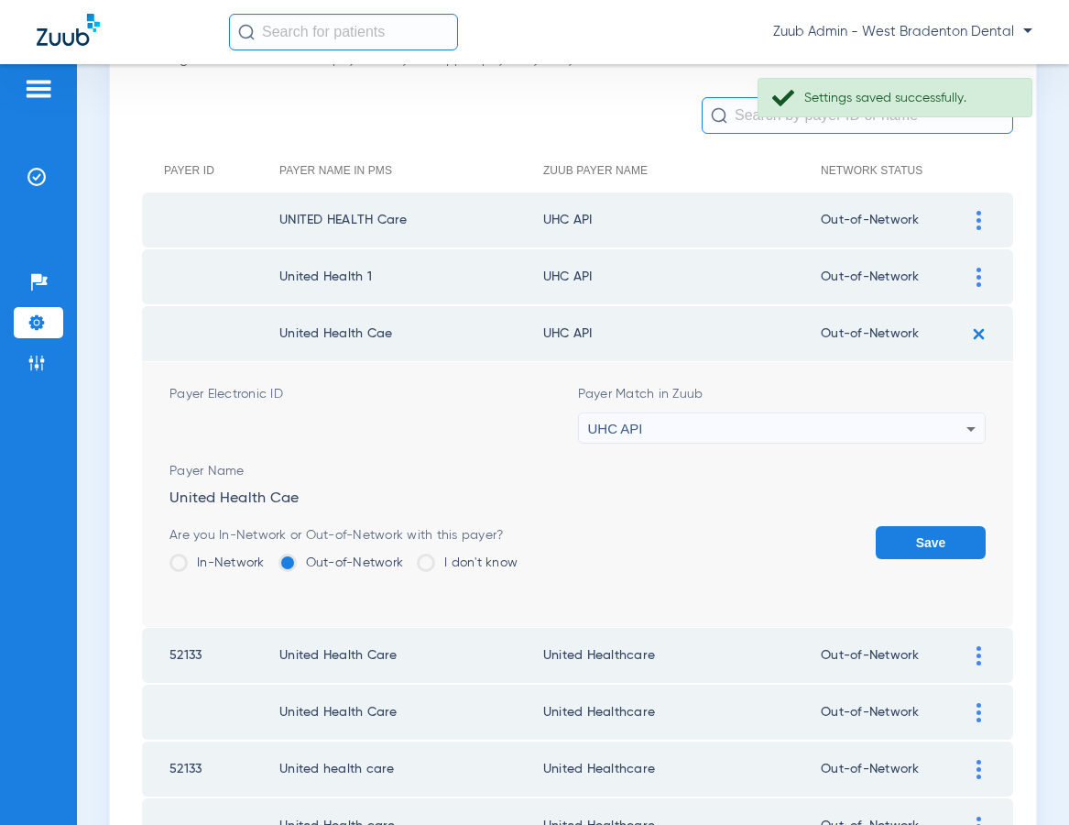
click at [795, 417] on div "UHC API" at bounding box center [777, 428] width 379 height 31
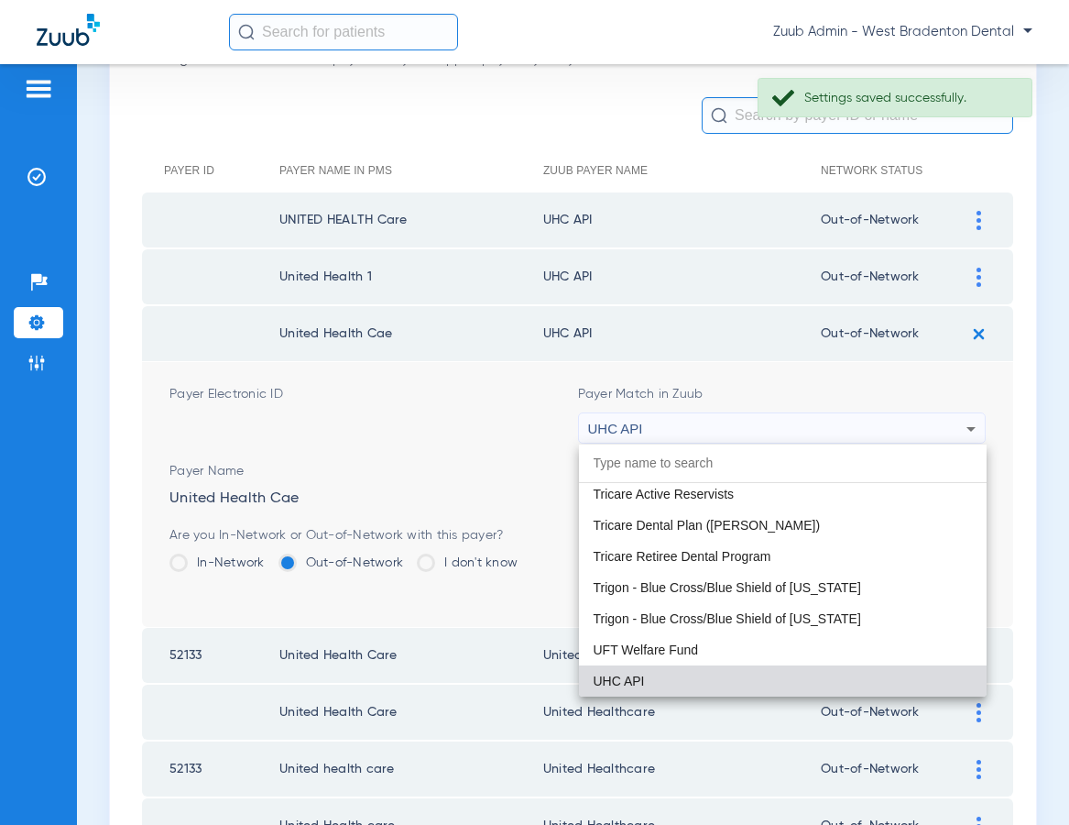
paste input "United Healthcare"
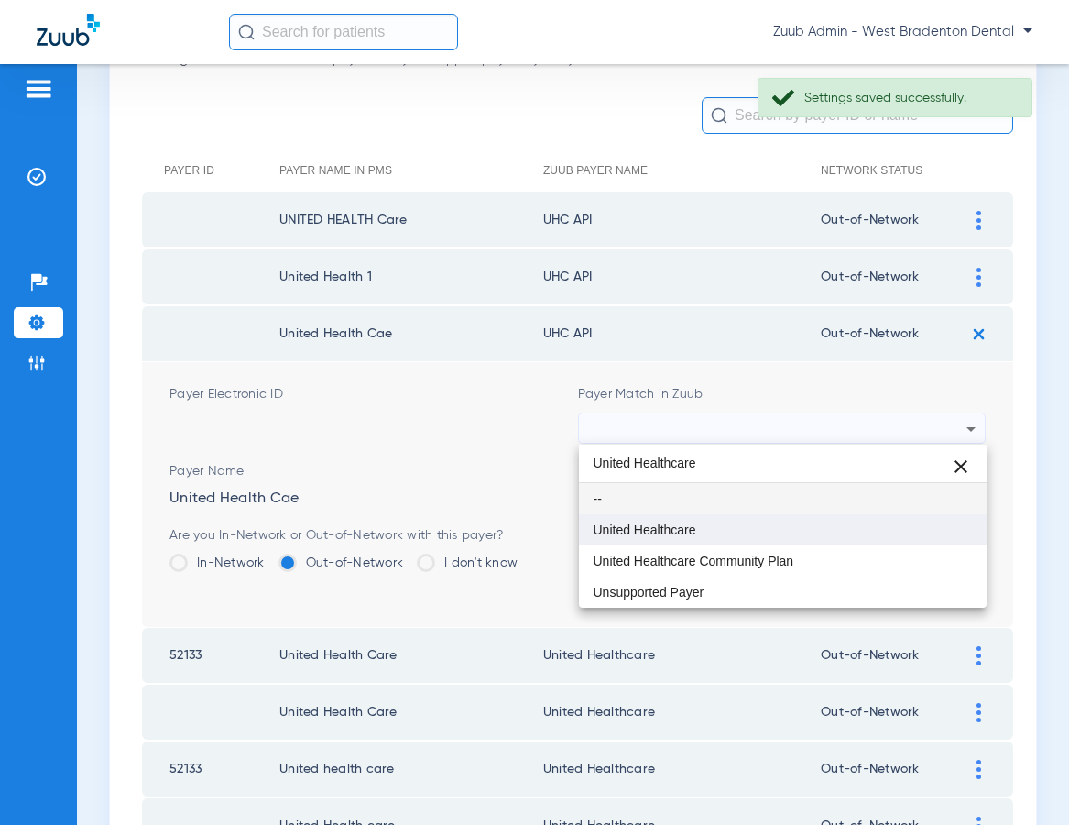
type input "United Healthcare"
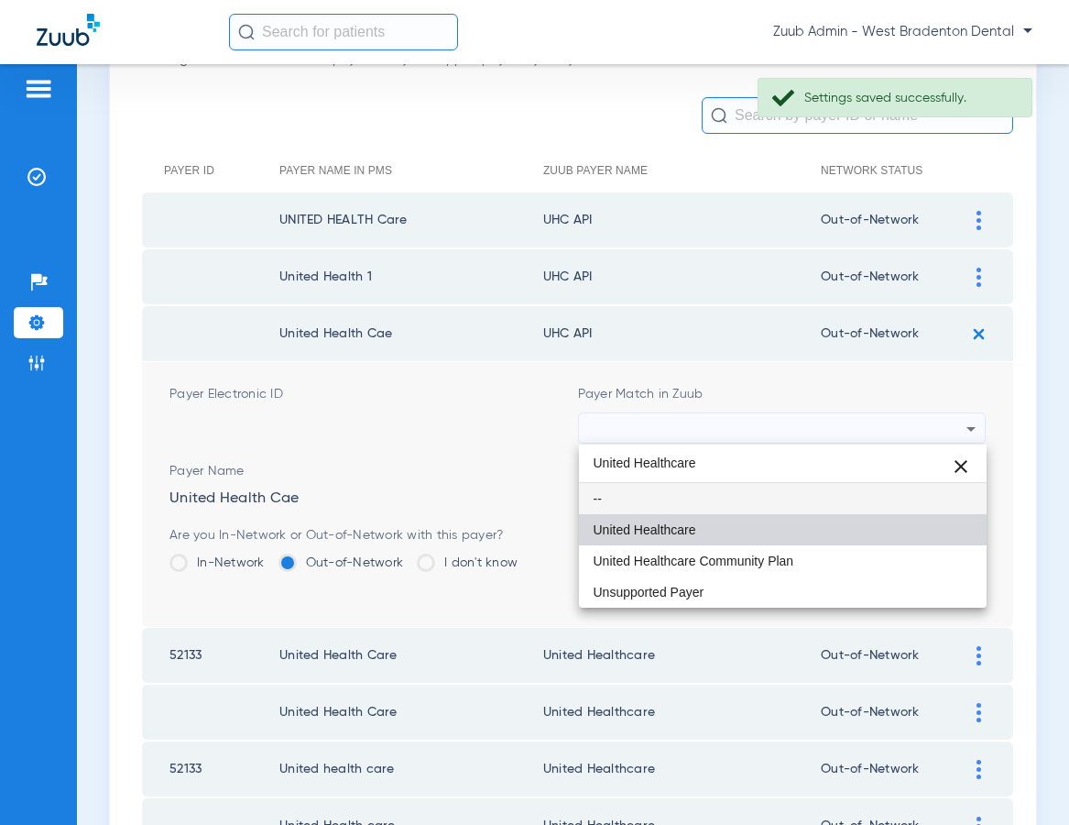
click at [727, 523] on mat-option "United Healthcare" at bounding box center [783, 529] width 409 height 31
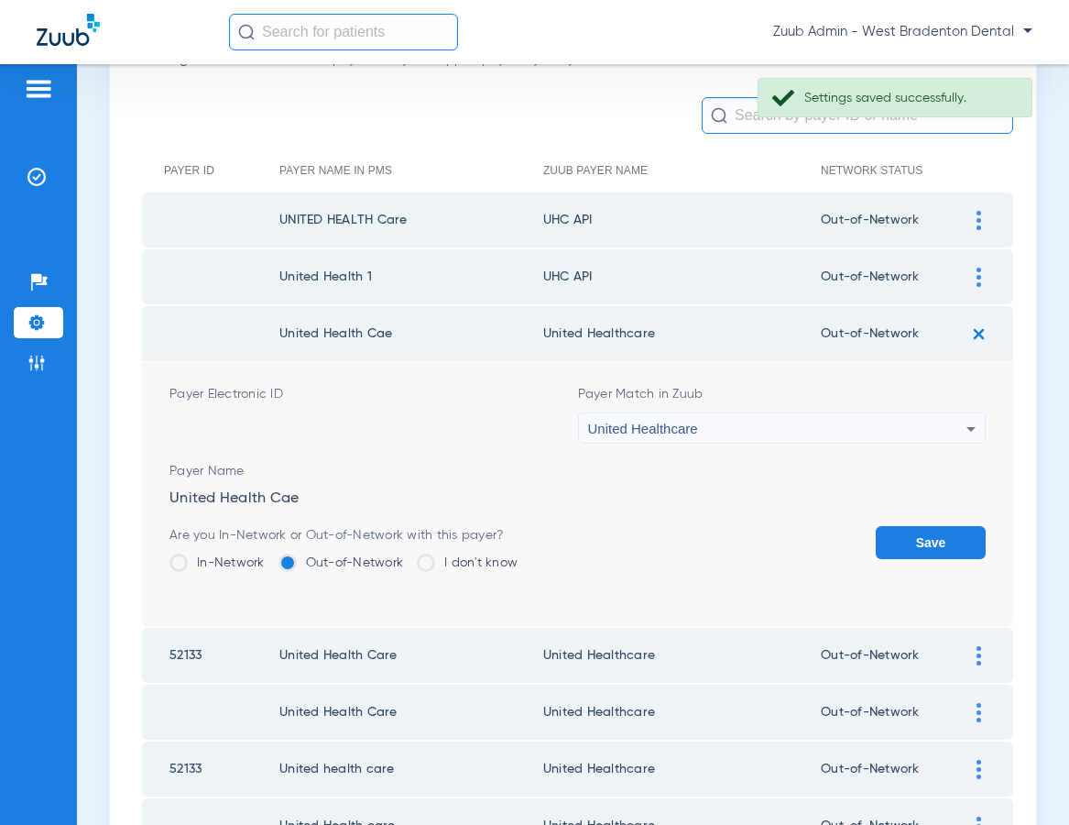
drag, startPoint x: 899, startPoint y: 543, endPoint x: 906, endPoint y: 478, distance: 65.5
click at [899, 542] on button "Save" at bounding box center [931, 542] width 110 height 33
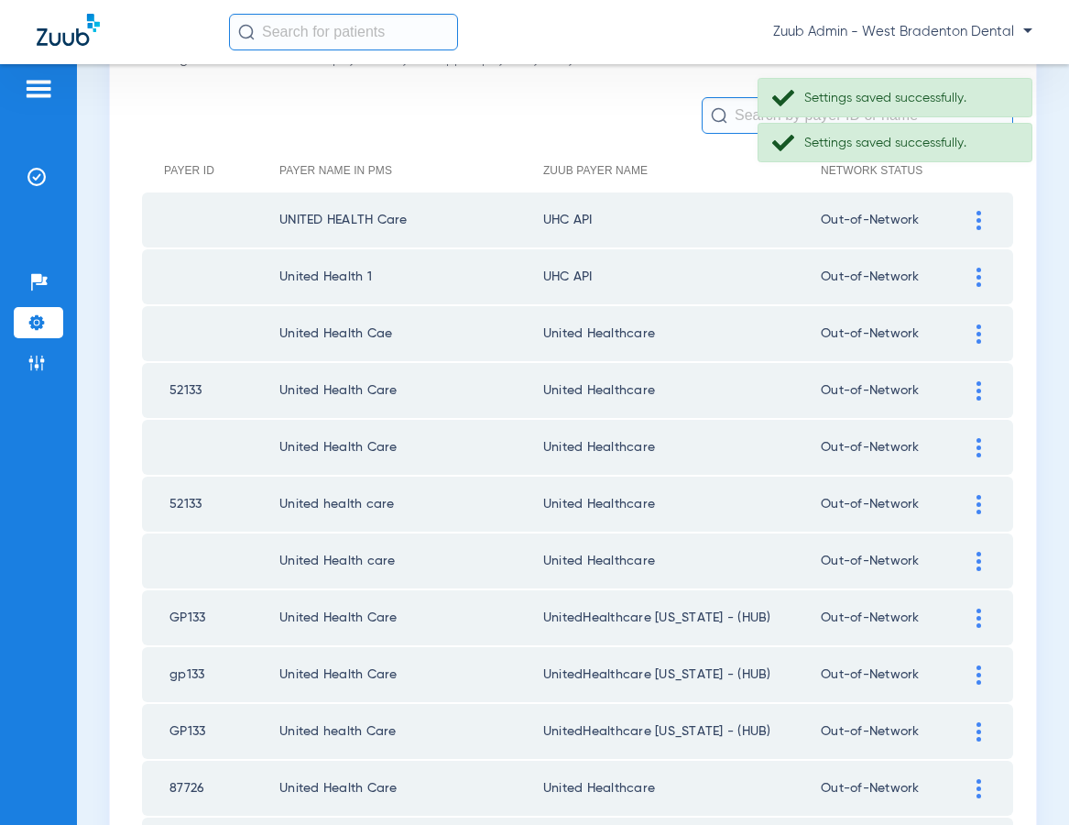
click at [963, 271] on div at bounding box center [979, 277] width 32 height 19
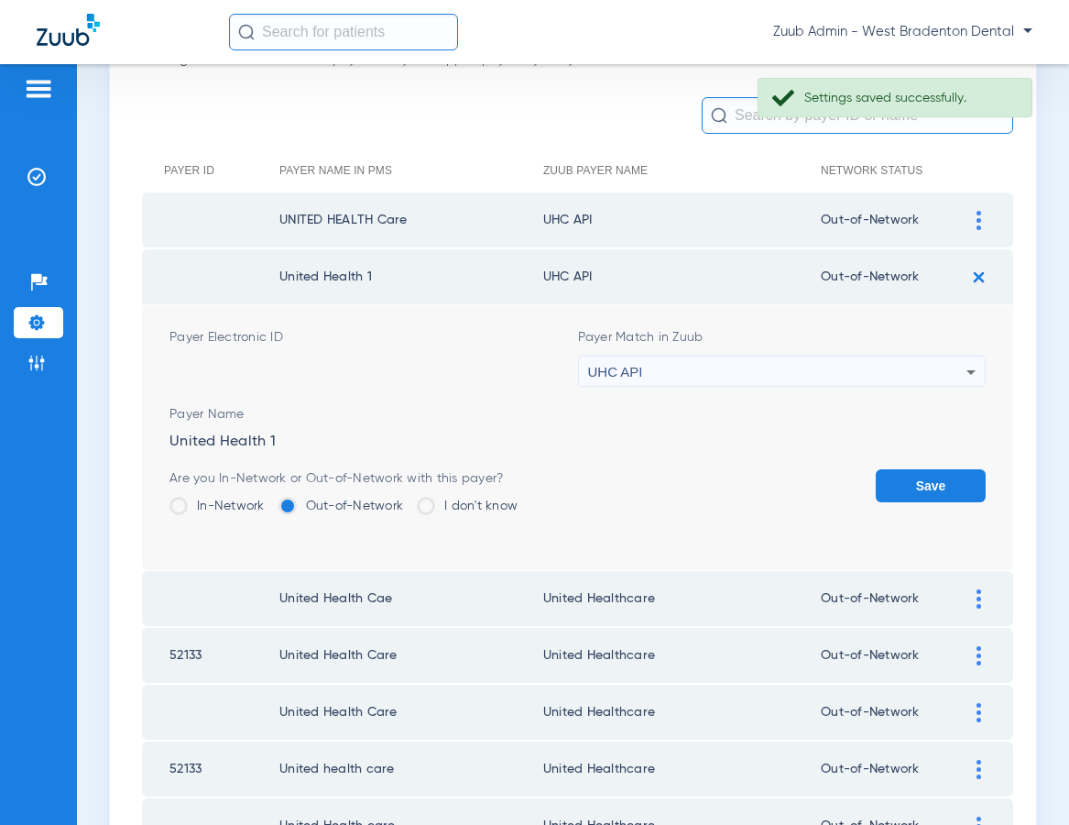
click at [854, 366] on div "UHC API" at bounding box center [777, 371] width 379 height 31
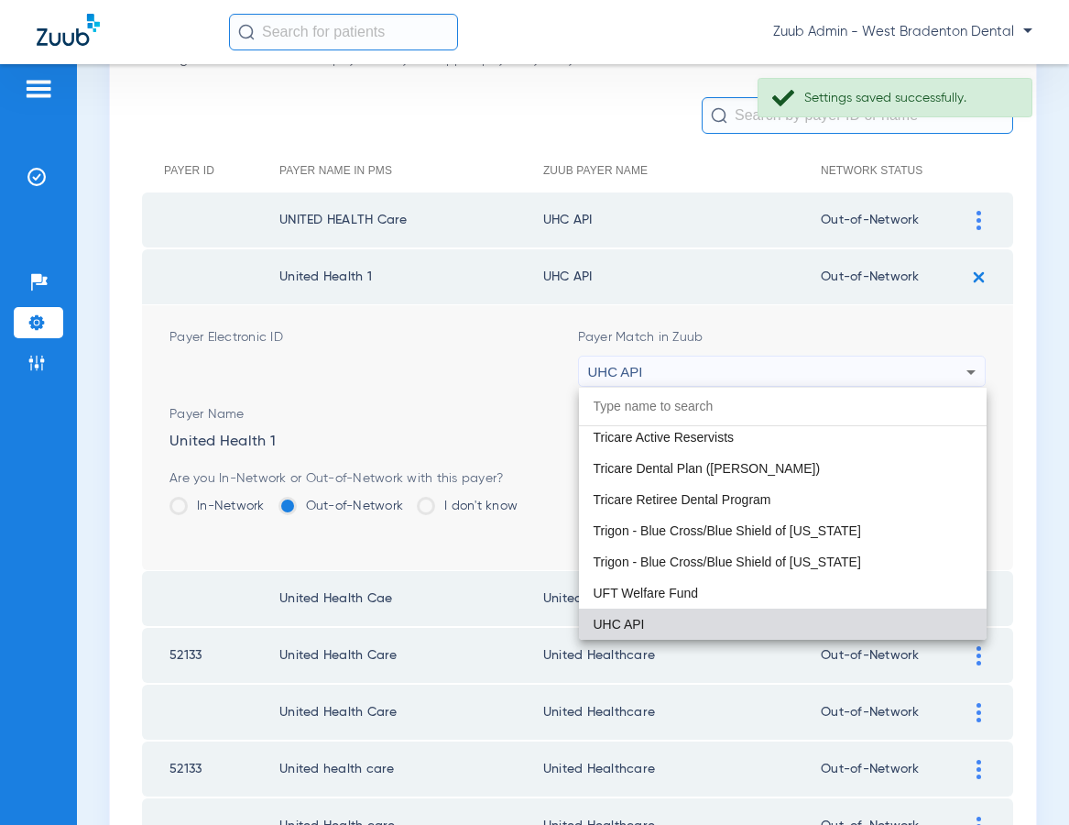
paste input "United Healthcare"
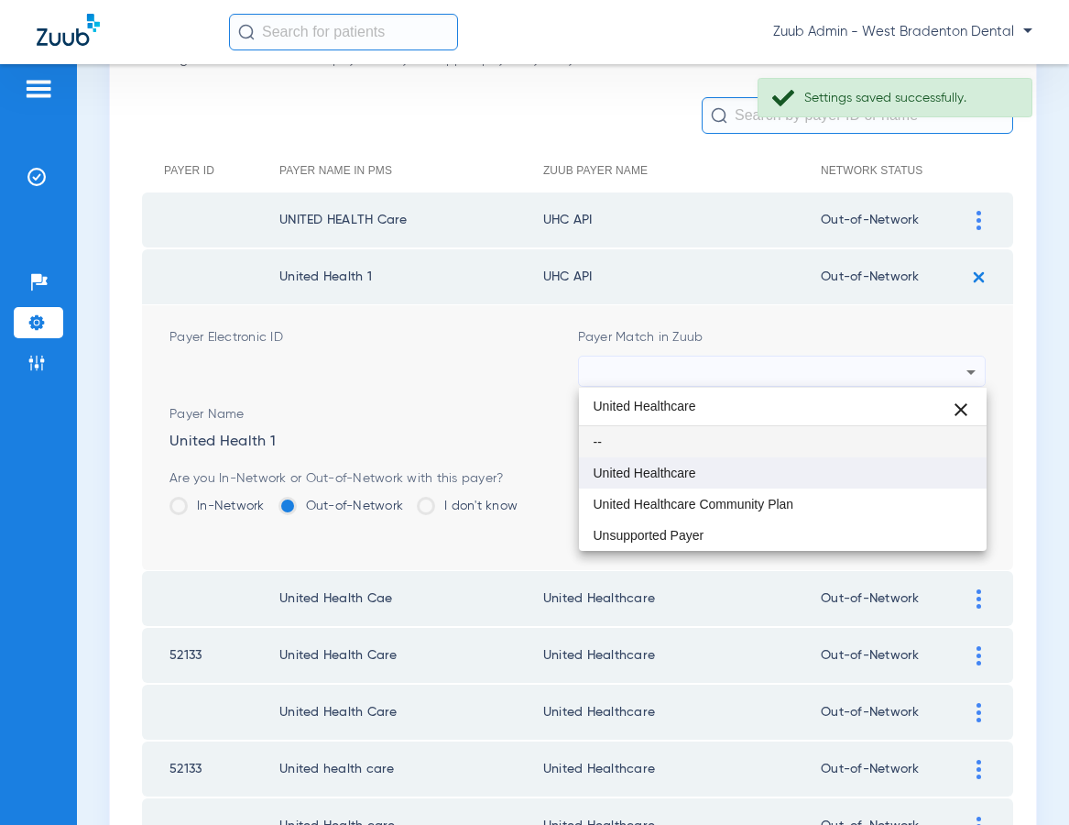
type input "United Healthcare"
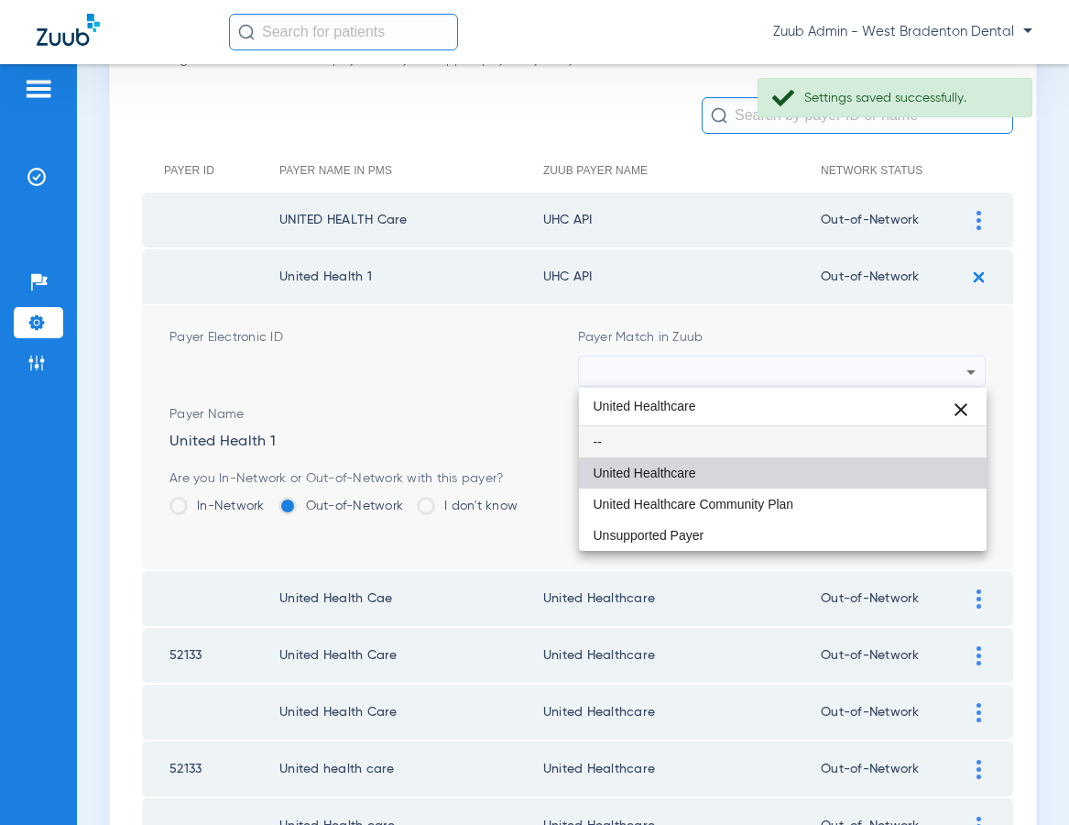
click at [814, 475] on mat-option "United Healthcare" at bounding box center [783, 472] width 409 height 31
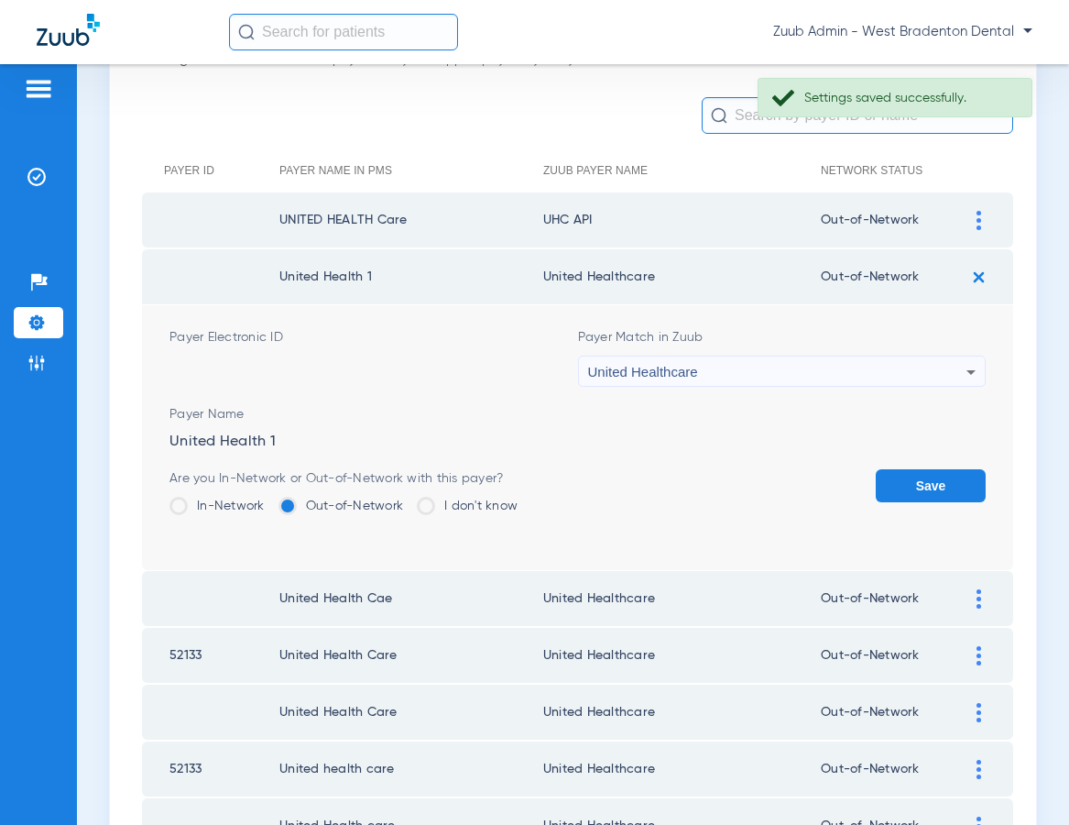
click at [910, 481] on button "Save" at bounding box center [931, 485] width 110 height 33
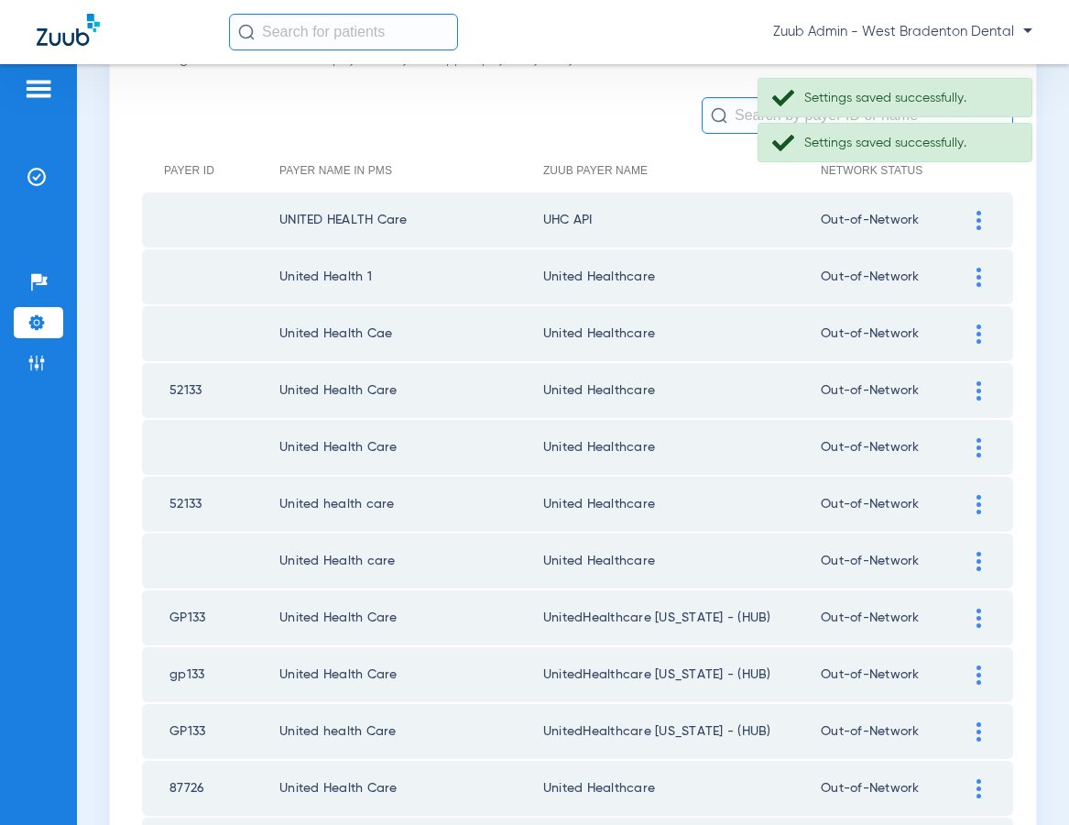
click at [977, 219] on img at bounding box center [979, 220] width 5 height 19
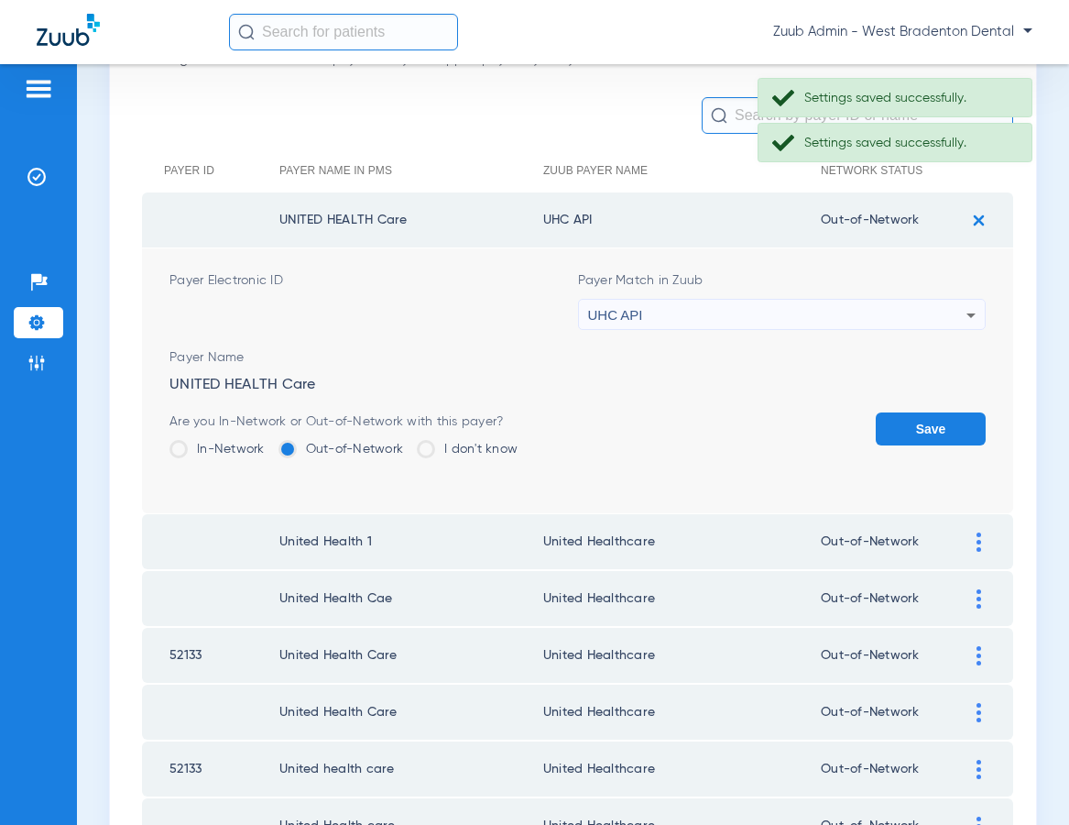
click at [794, 304] on div "UHC API" at bounding box center [777, 315] width 379 height 31
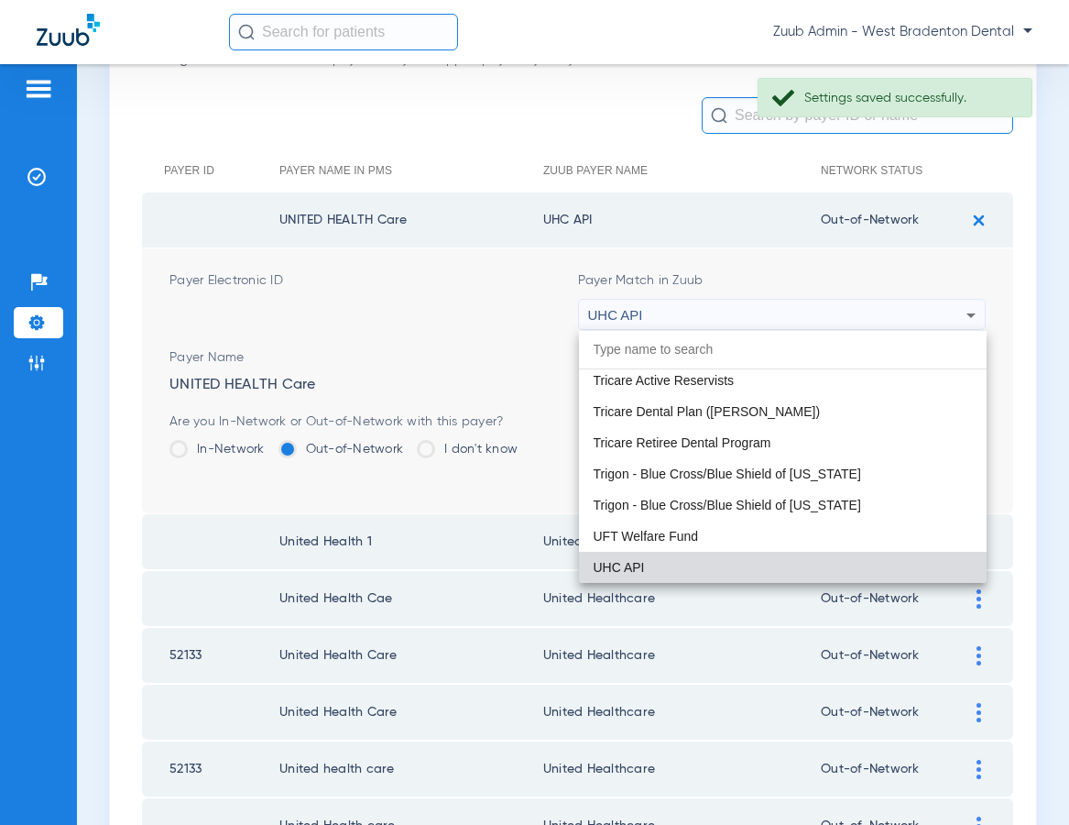
paste input "United Healthcare"
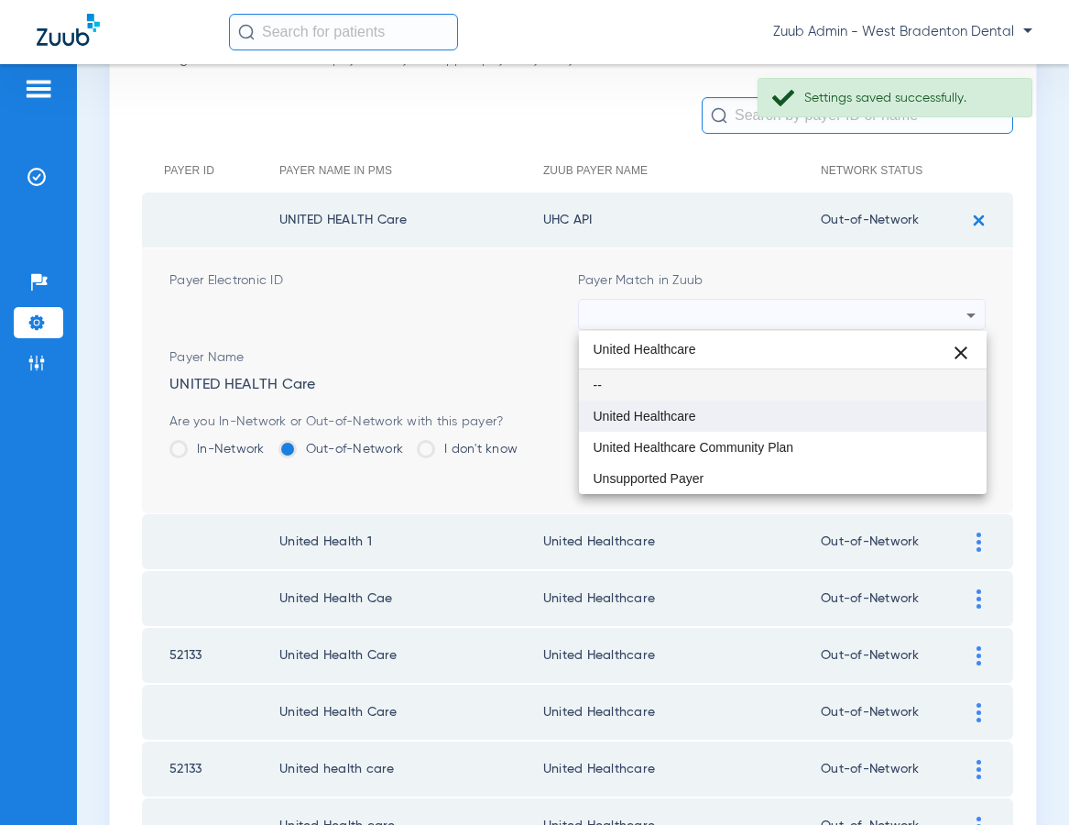
type input "United Healthcare"
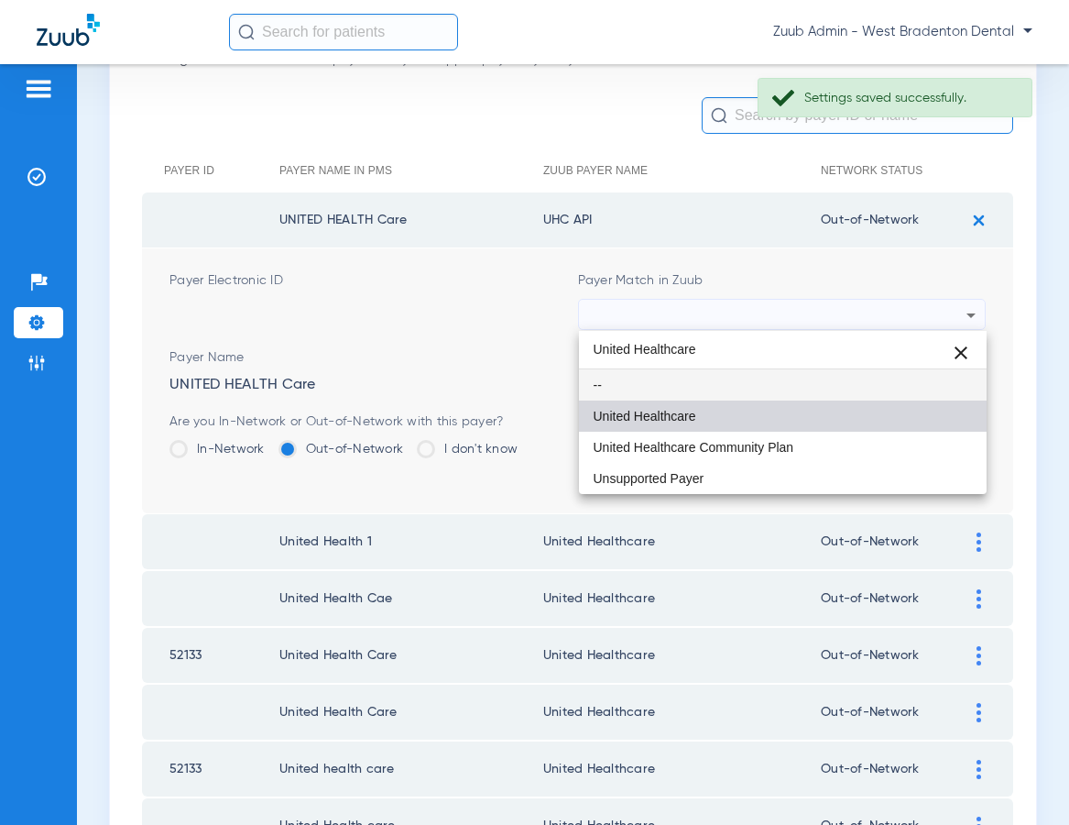
click at [778, 400] on mat-option "United Healthcare" at bounding box center [783, 415] width 409 height 31
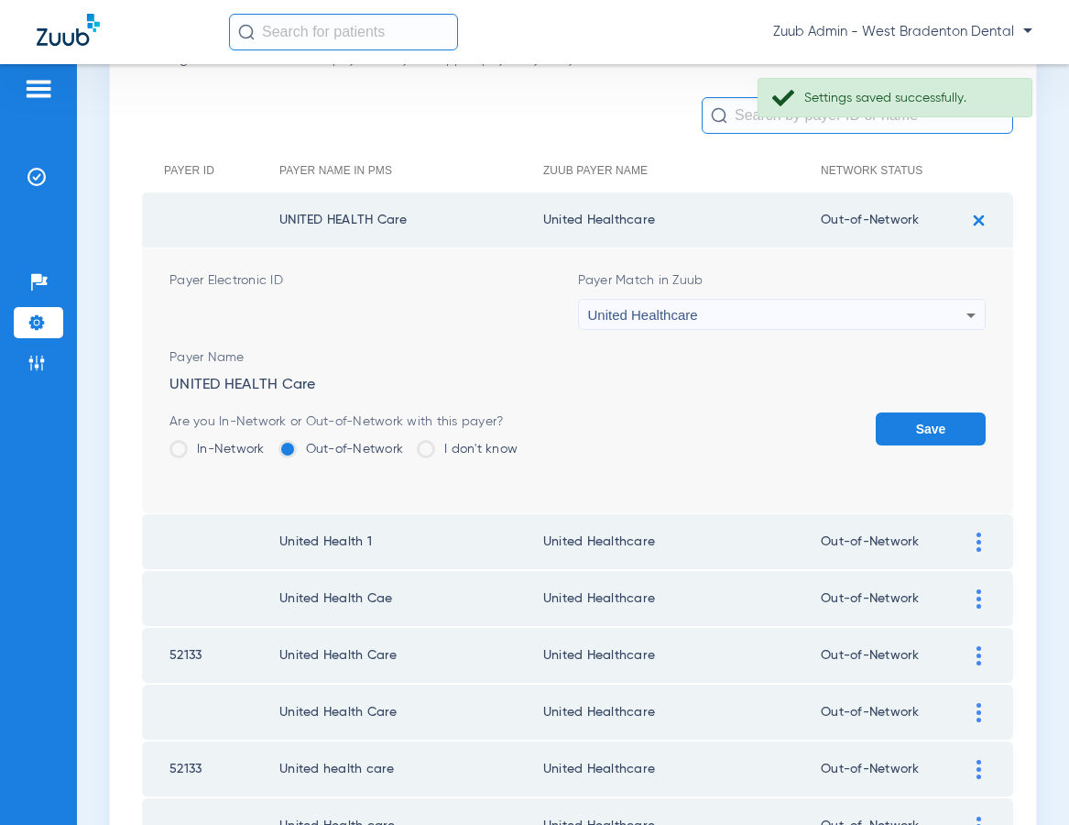
click at [913, 426] on button "Save" at bounding box center [931, 428] width 110 height 33
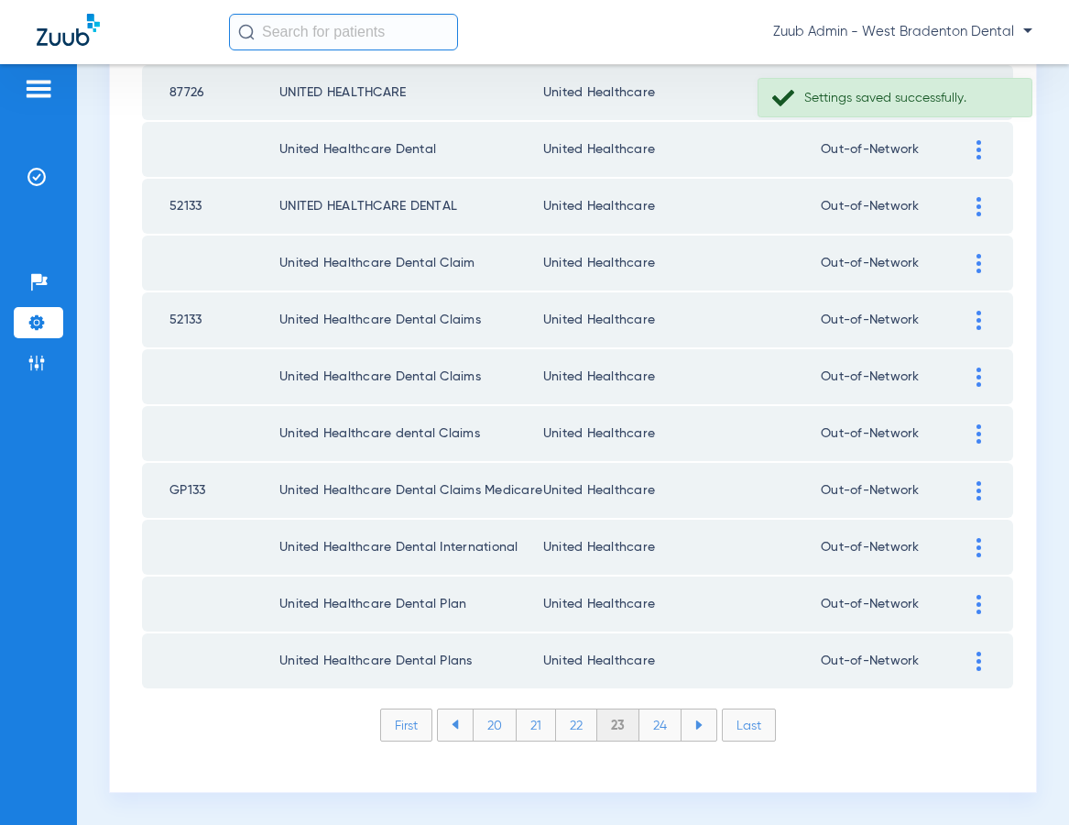
click at [572, 726] on li "22" at bounding box center [576, 724] width 41 height 31
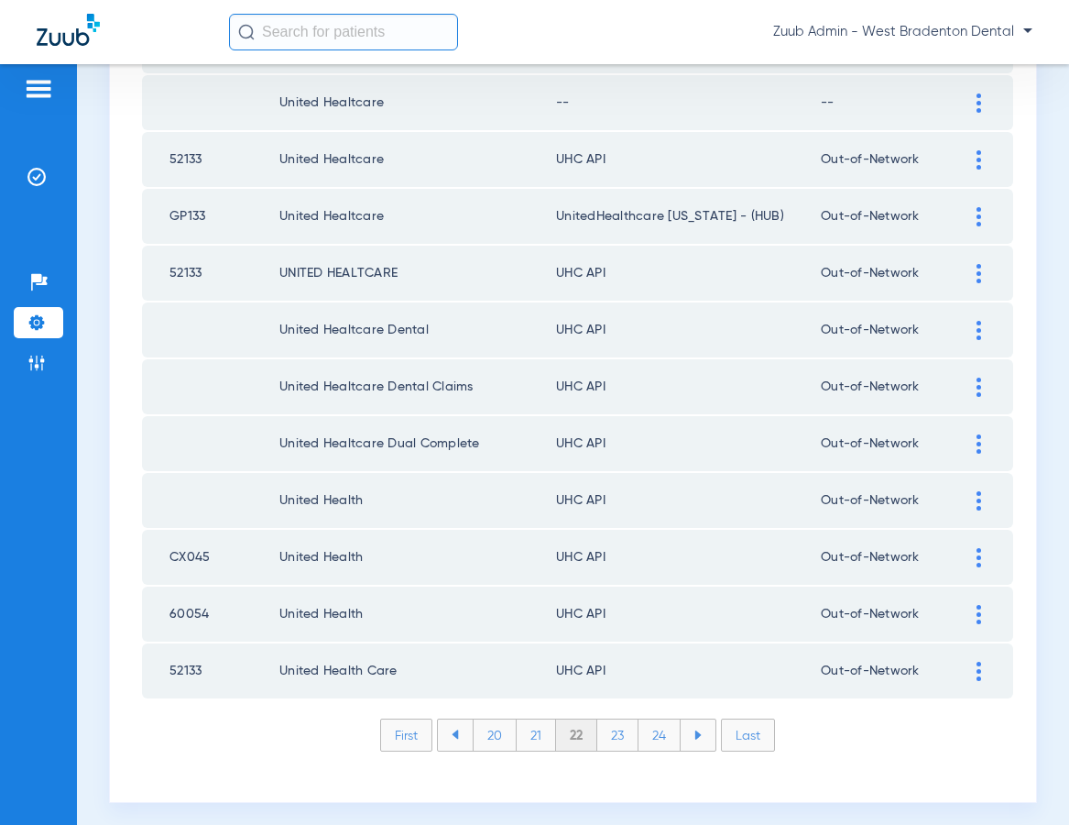
click at [978, 665] on img at bounding box center [979, 670] width 5 height 19
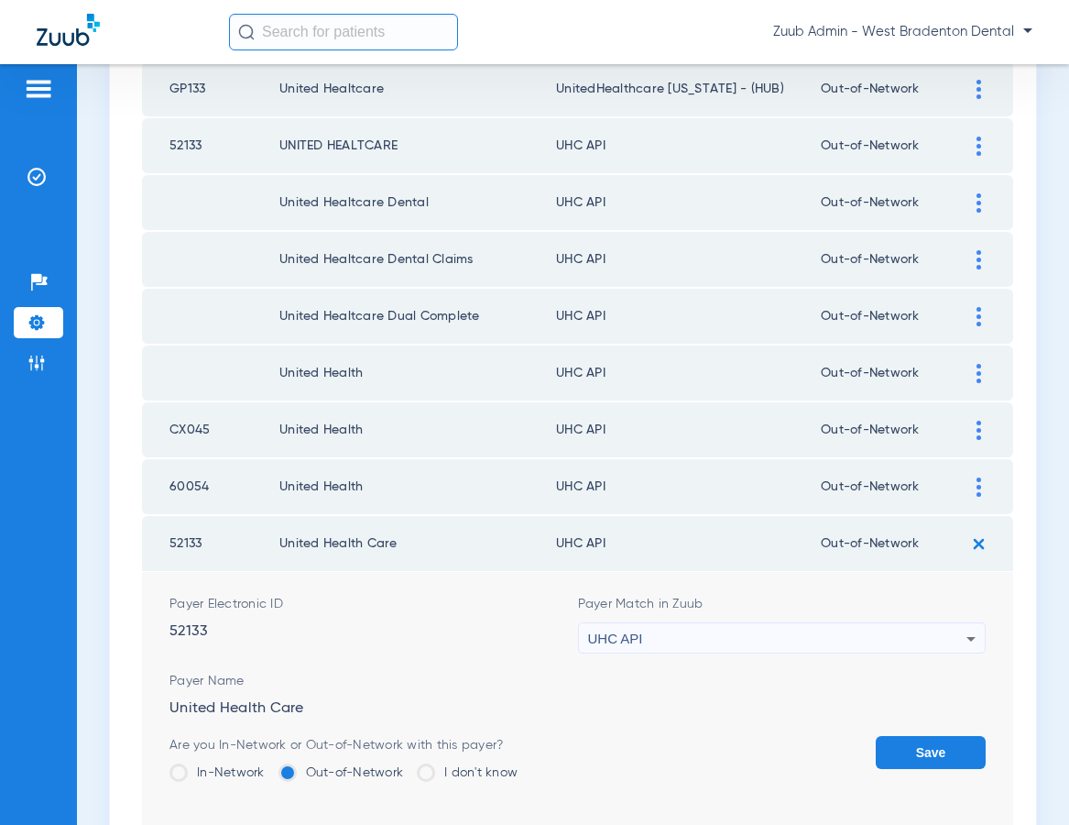
click at [723, 630] on div "UHC API" at bounding box center [777, 638] width 379 height 31
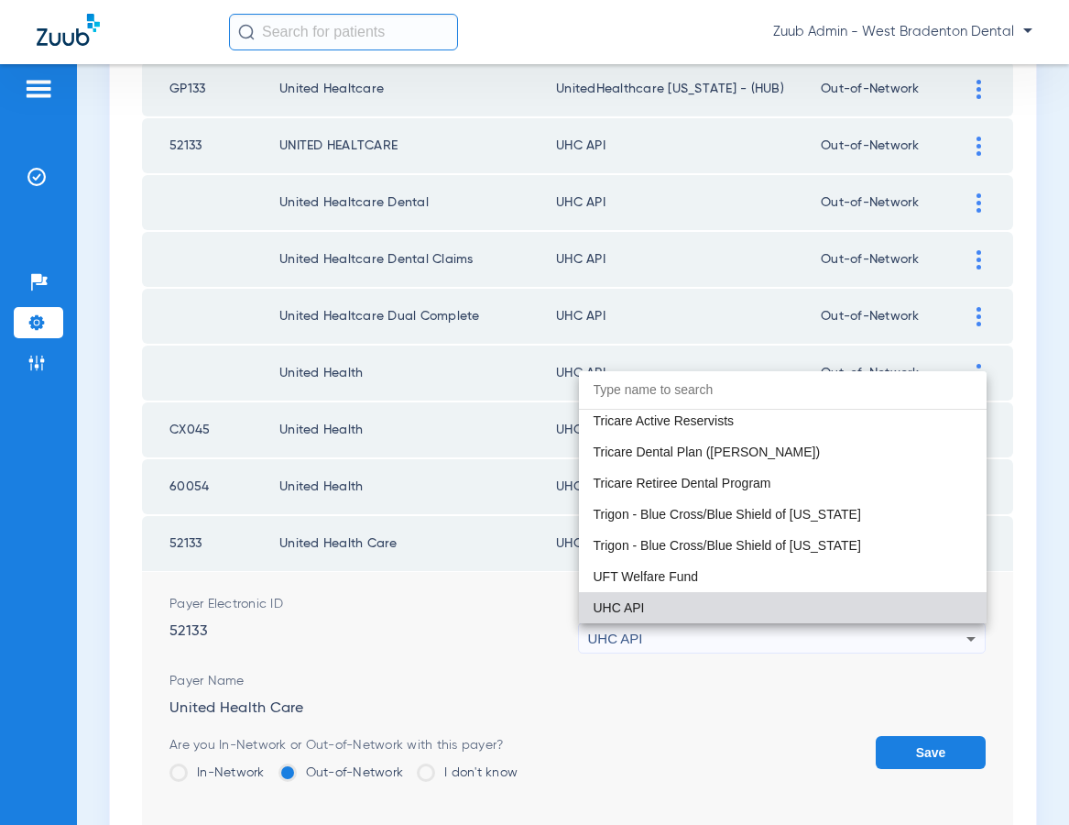
paste input "United Healthcare"
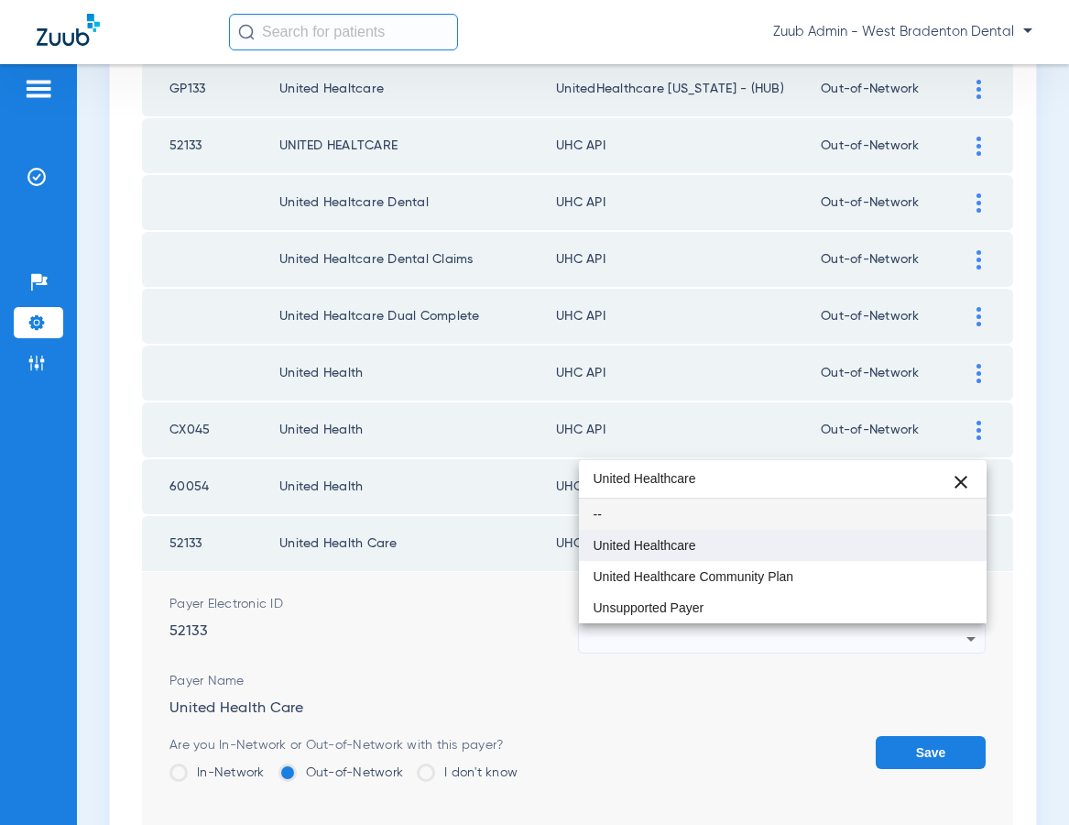
type input "United Healthcare"
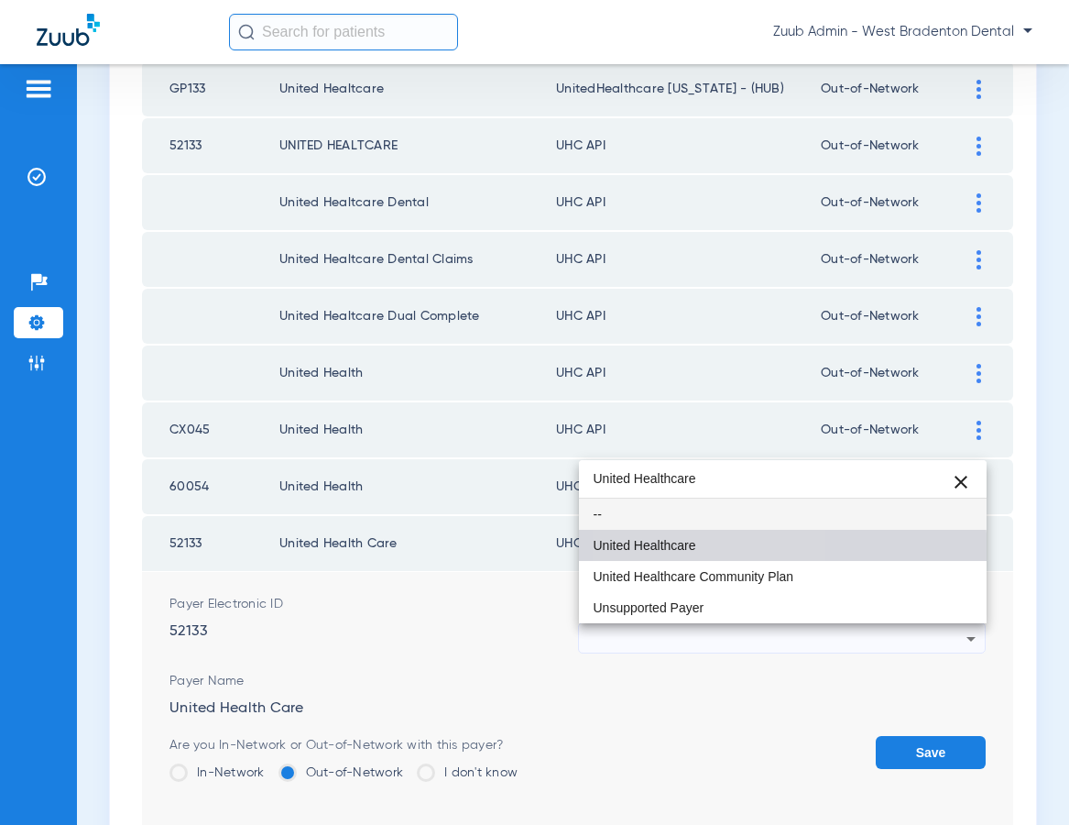
click at [673, 556] on mat-option "United Healthcare" at bounding box center [783, 545] width 409 height 31
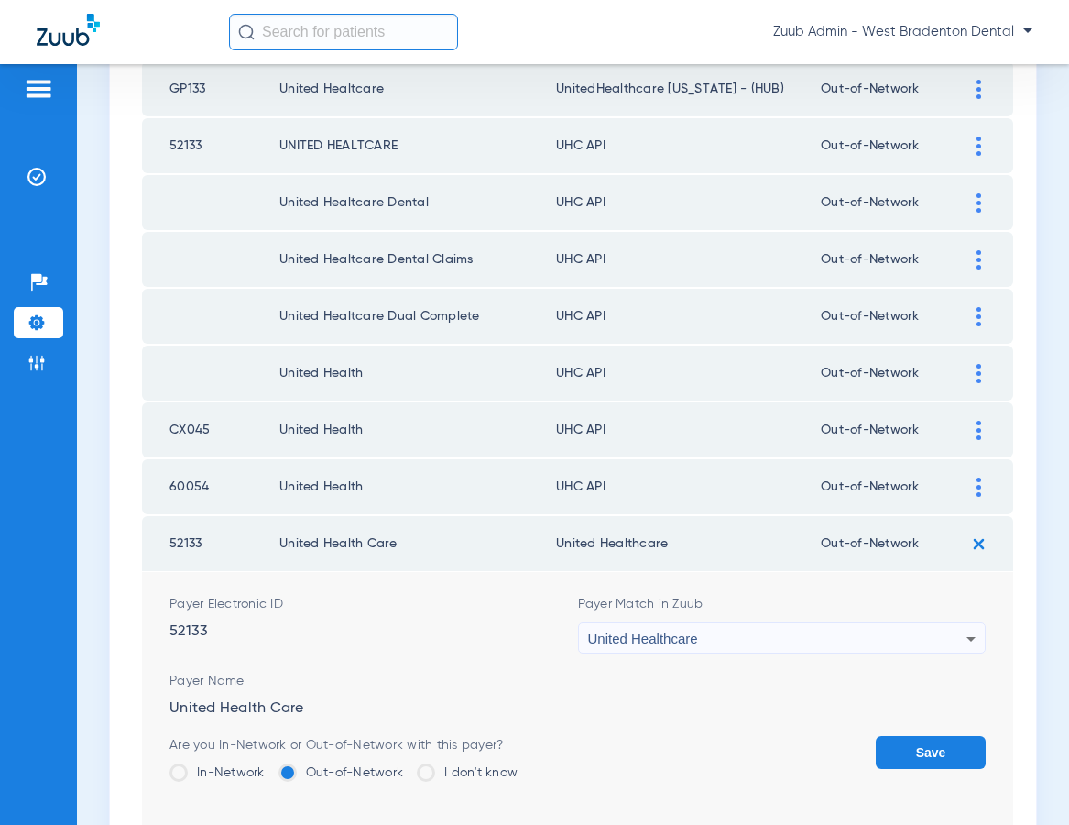
click at [912, 753] on button "Save" at bounding box center [931, 752] width 110 height 33
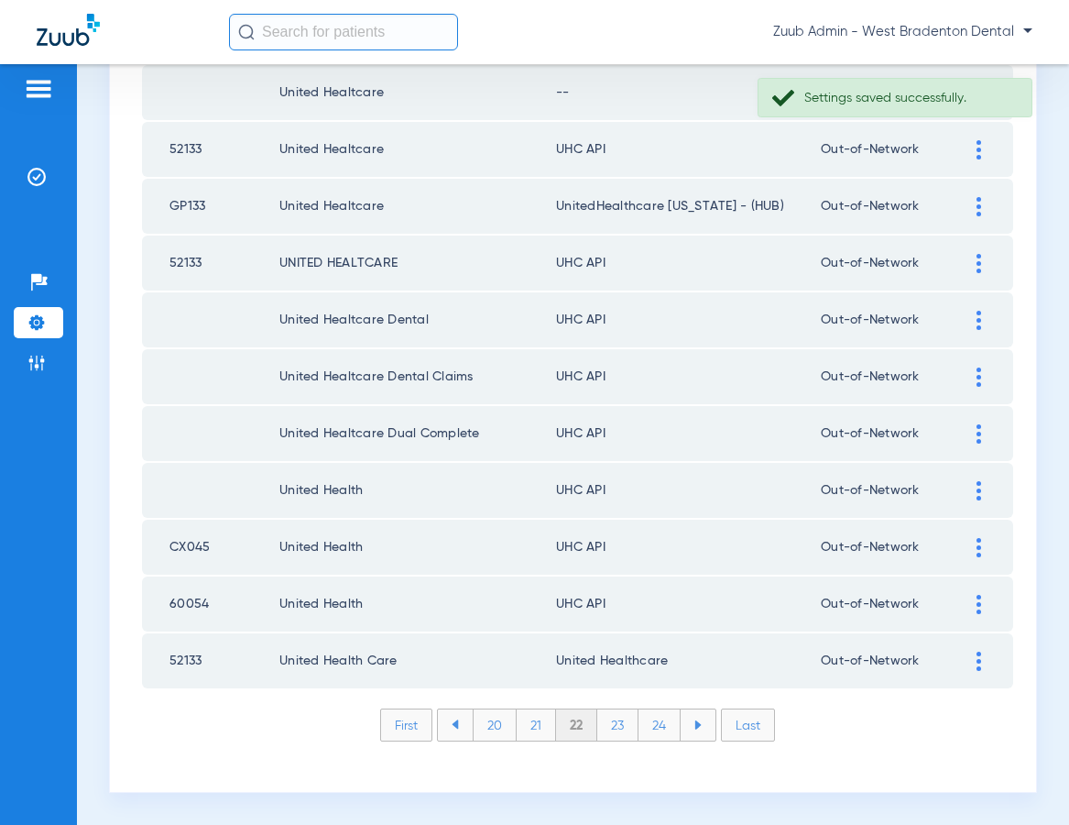
click at [973, 596] on div at bounding box center [979, 604] width 32 height 19
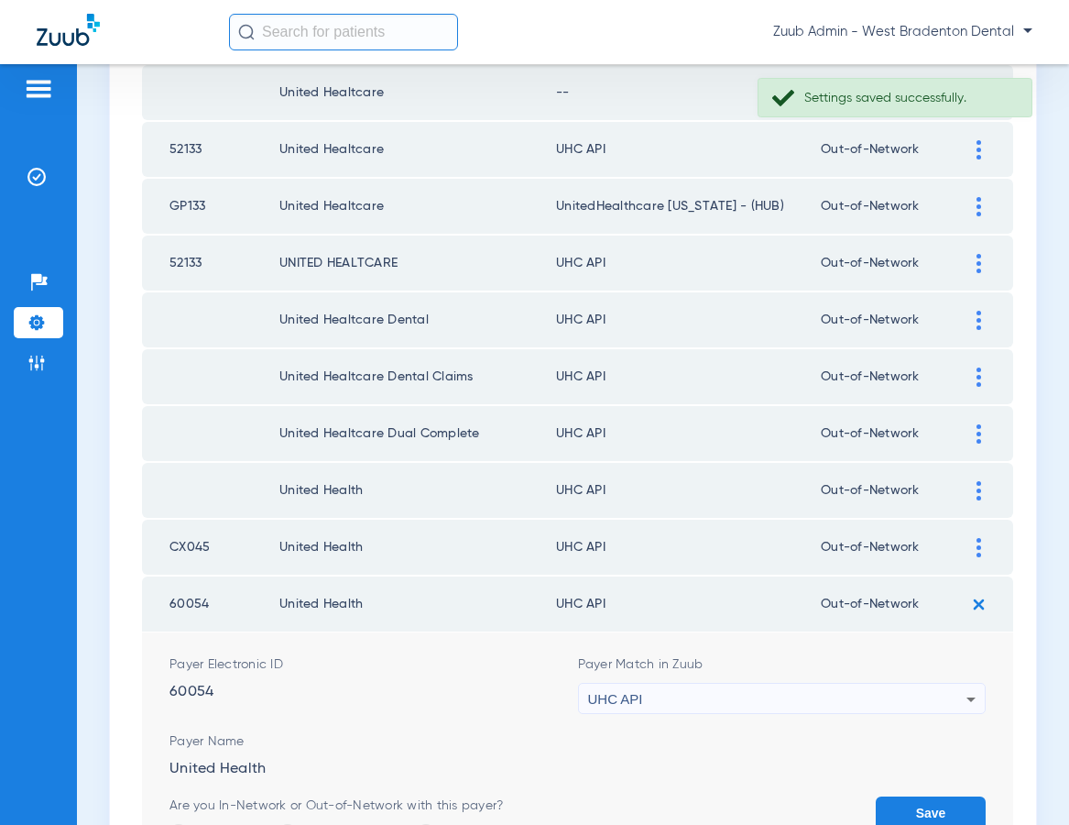
click at [757, 697] on div "UHC API" at bounding box center [777, 698] width 379 height 31
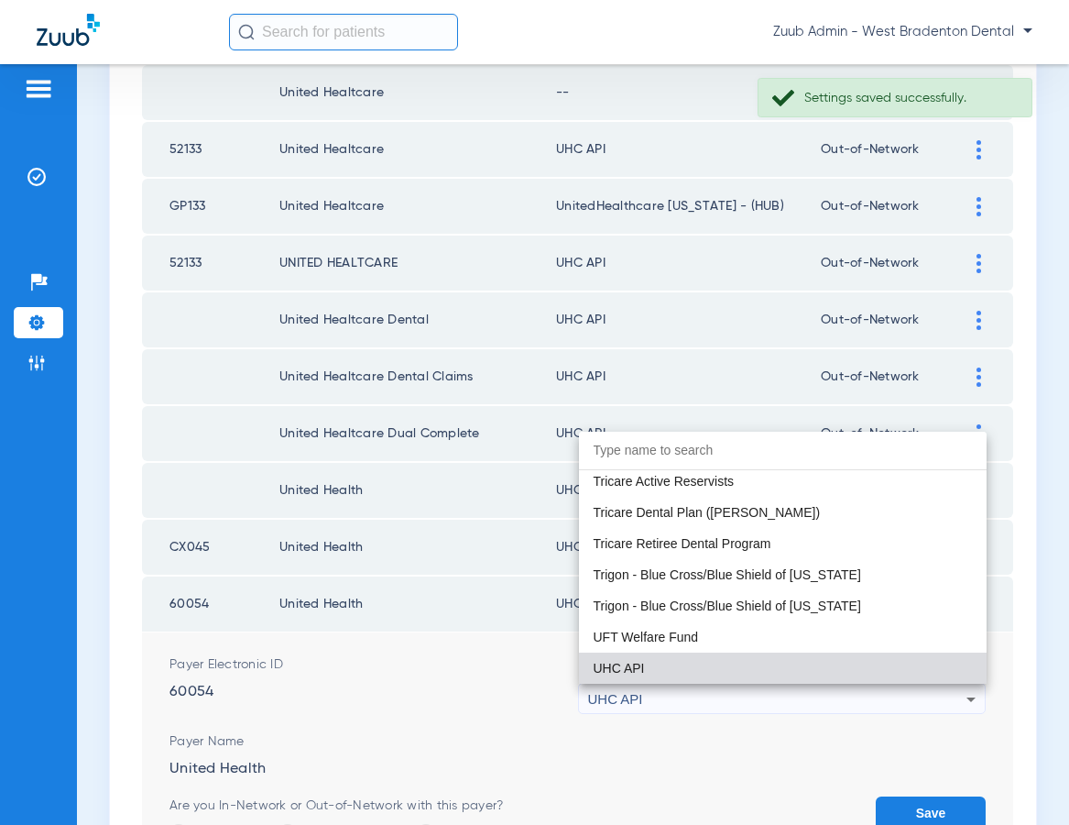
paste input "United Healthcare"
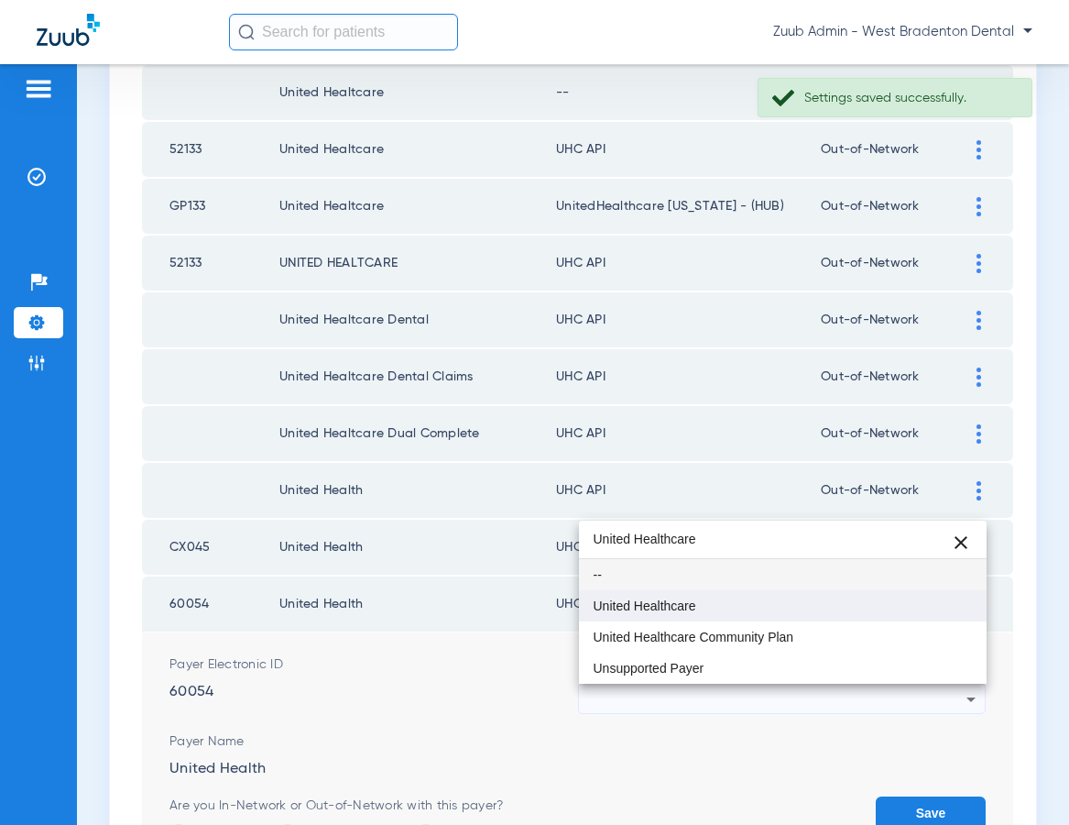
type input "United Healthcare"
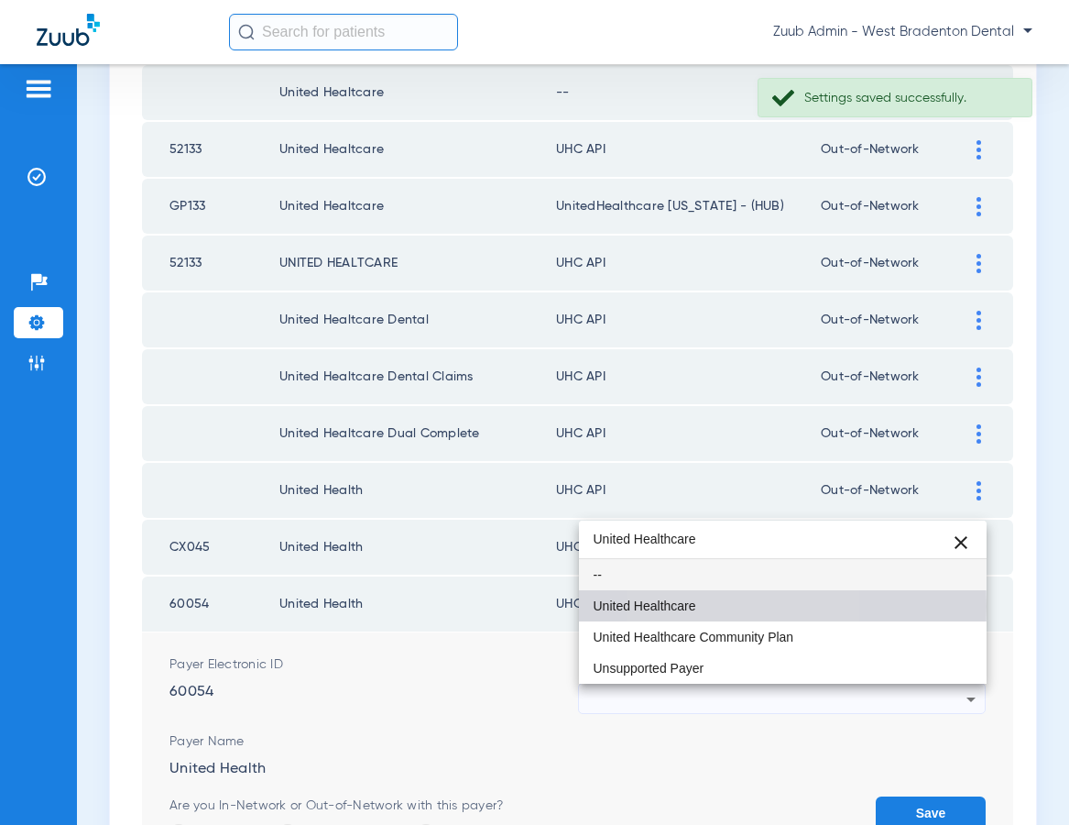
click at [690, 606] on span "United Healthcare" at bounding box center [645, 605] width 103 height 13
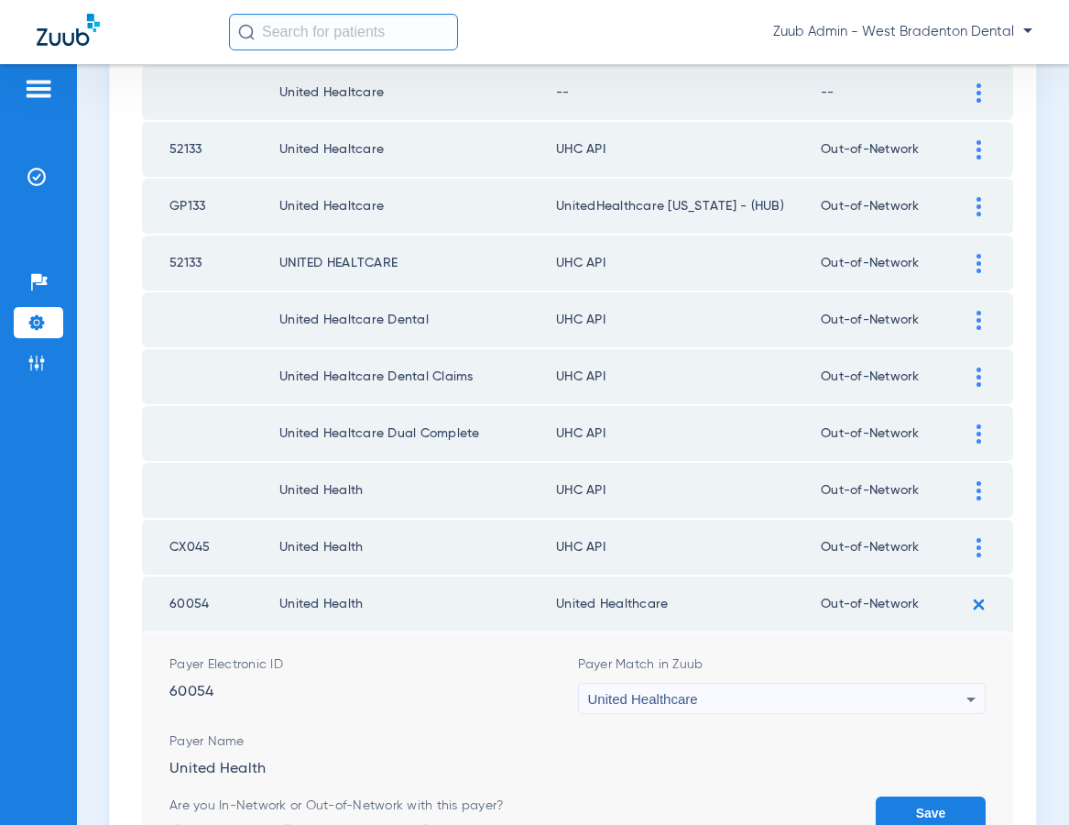
drag, startPoint x: 937, startPoint y: 802, endPoint x: 949, endPoint y: 772, distance: 31.6
click at [938, 799] on button "Save" at bounding box center [931, 812] width 110 height 33
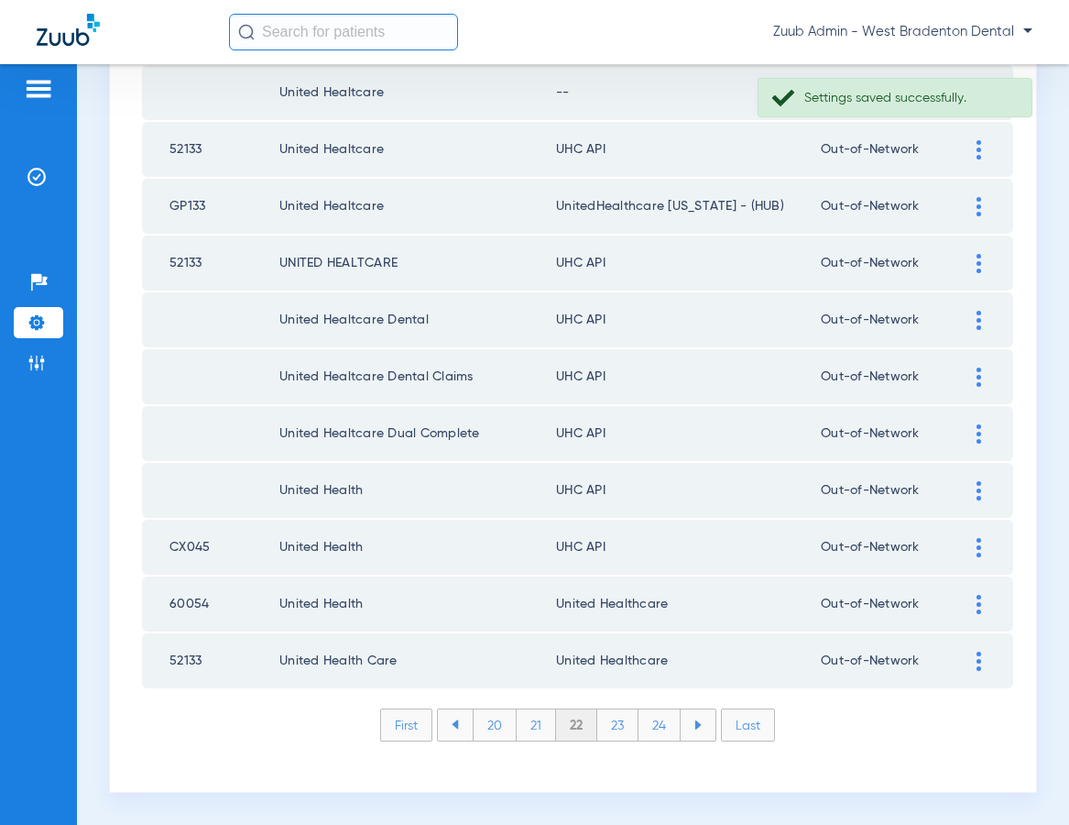
click at [977, 549] on img at bounding box center [979, 547] width 5 height 19
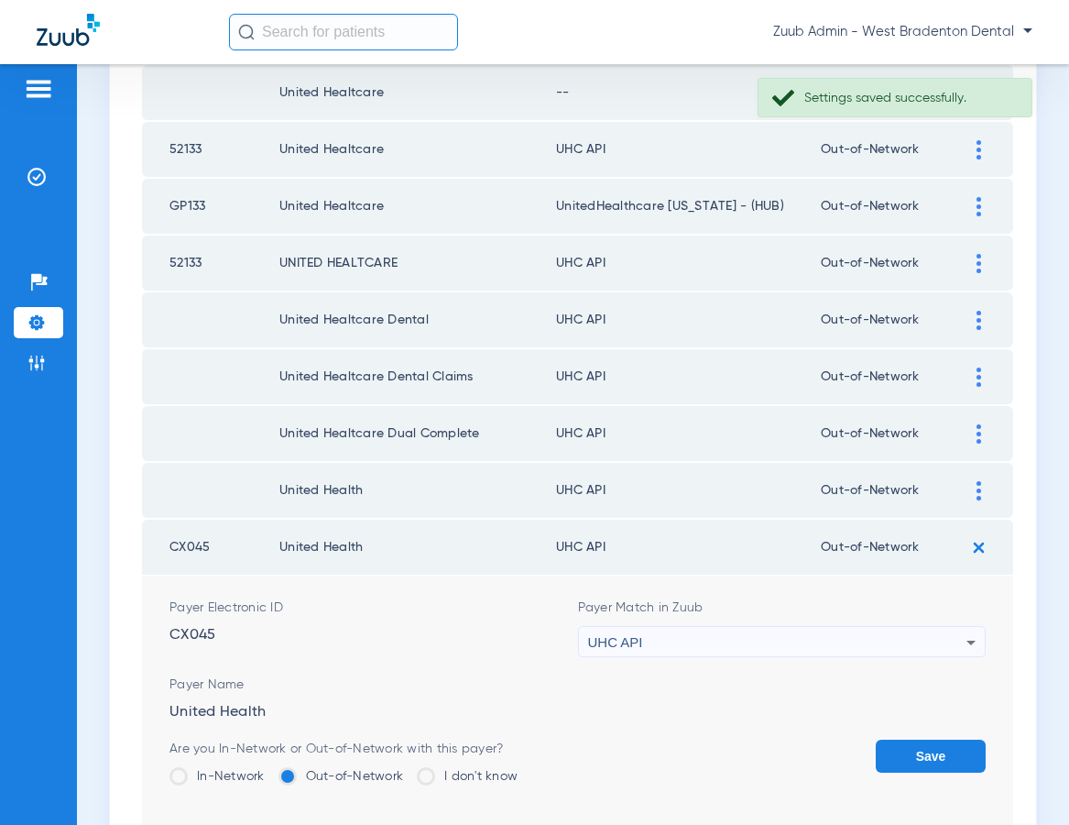
click at [816, 645] on div "UHC API" at bounding box center [777, 642] width 379 height 31
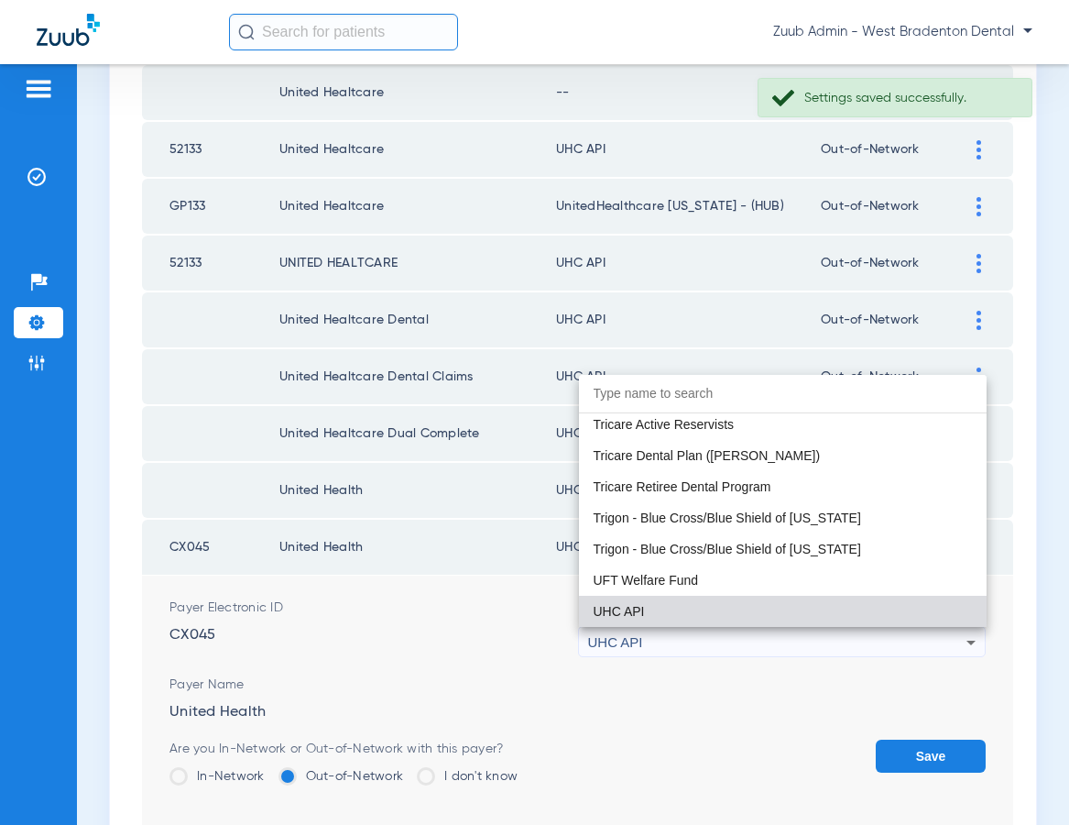
paste input "United Healthcare"
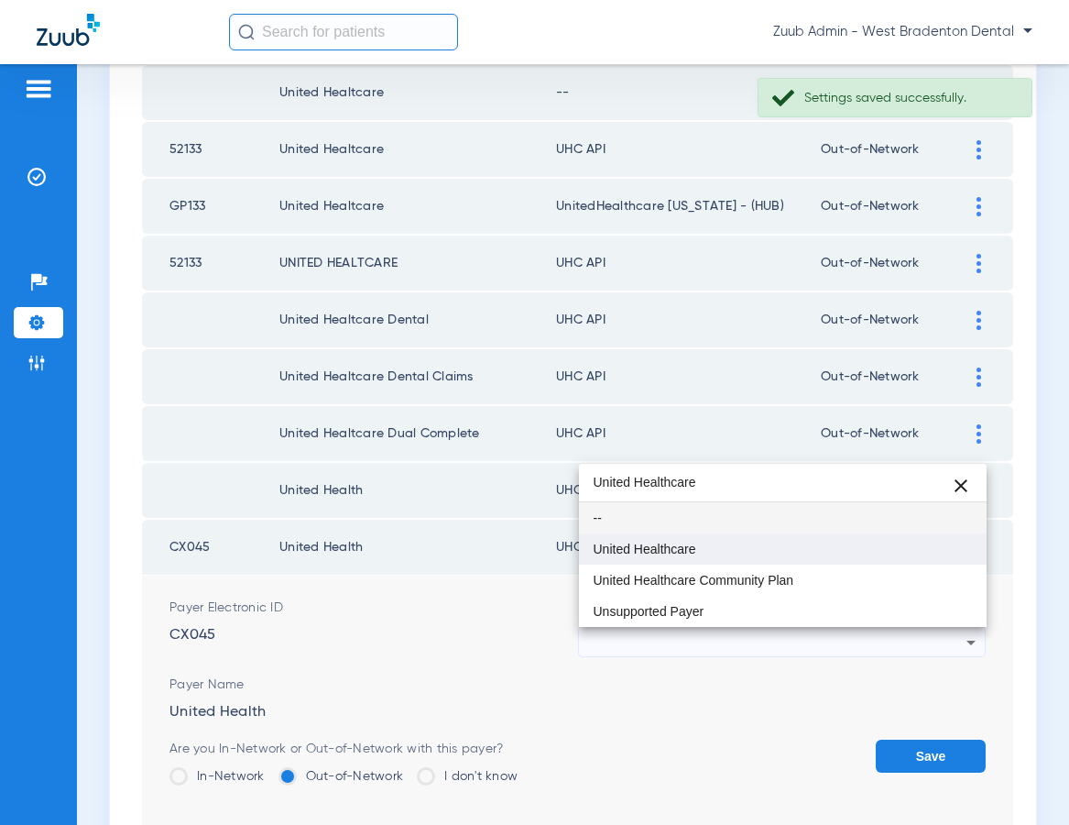
type input "United Healthcare"
click at [713, 552] on mat-option "United Healthcare" at bounding box center [783, 548] width 409 height 31
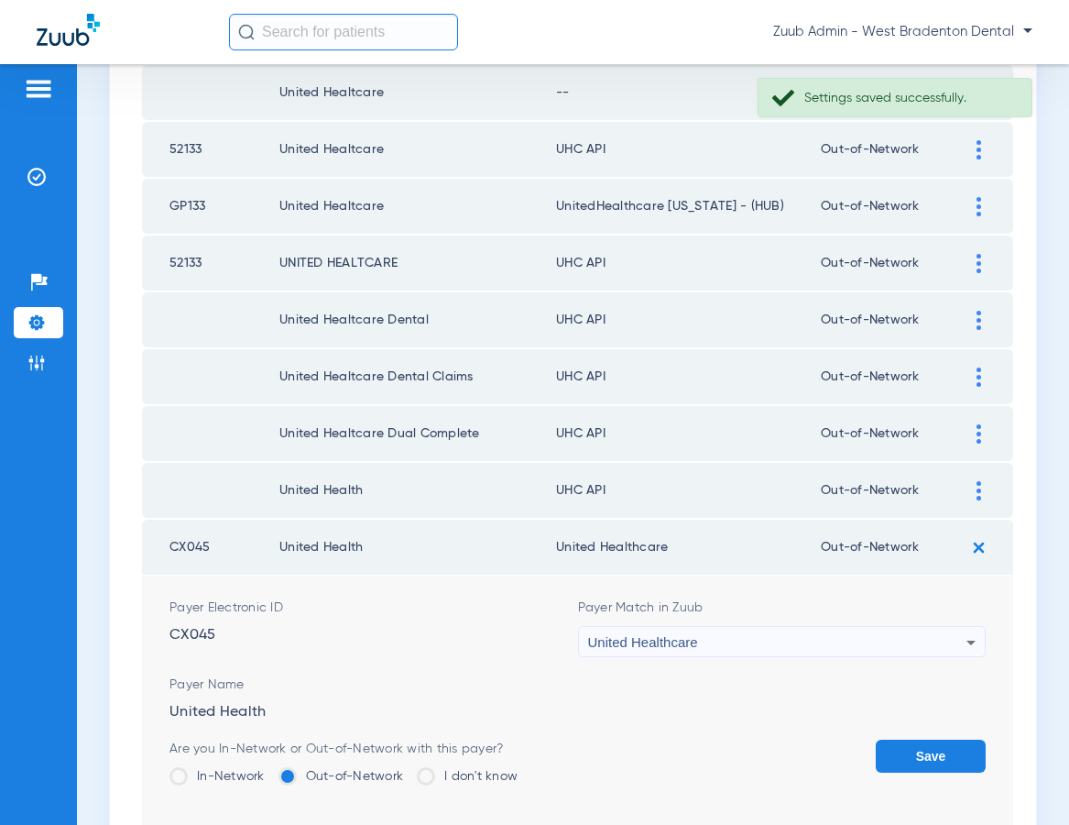
click at [919, 747] on button "Save" at bounding box center [931, 755] width 110 height 33
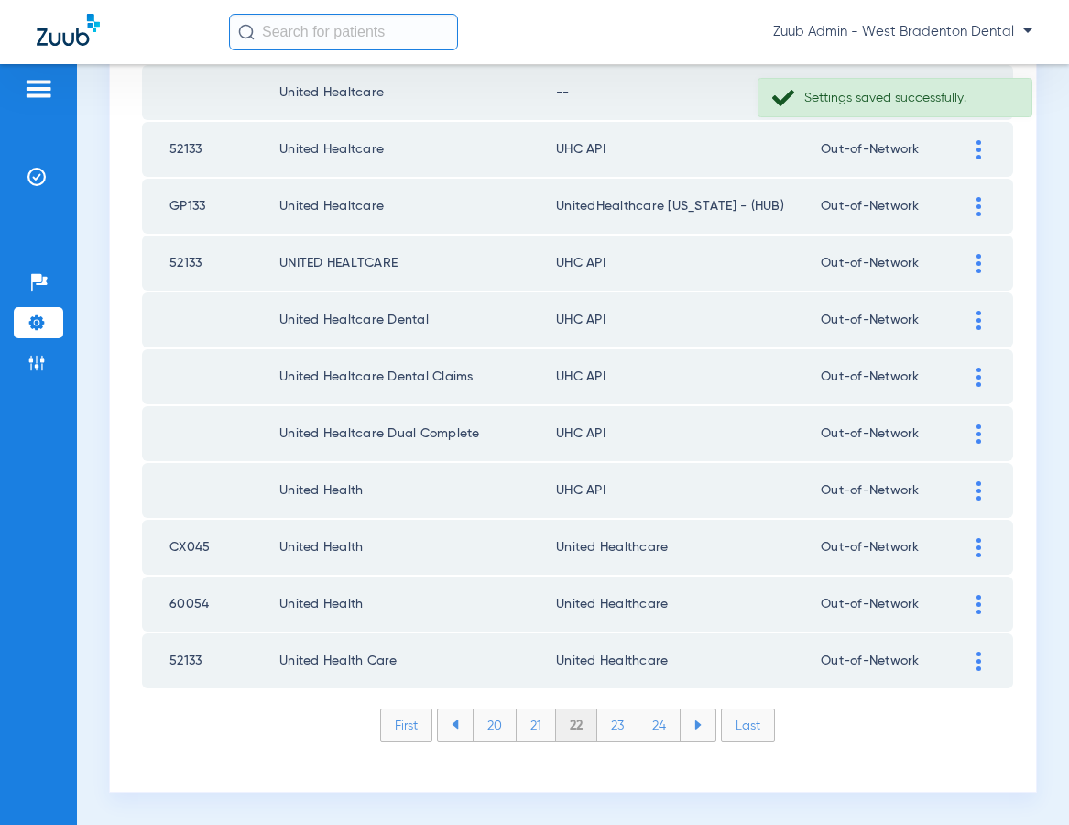
click at [973, 488] on div at bounding box center [979, 490] width 32 height 19
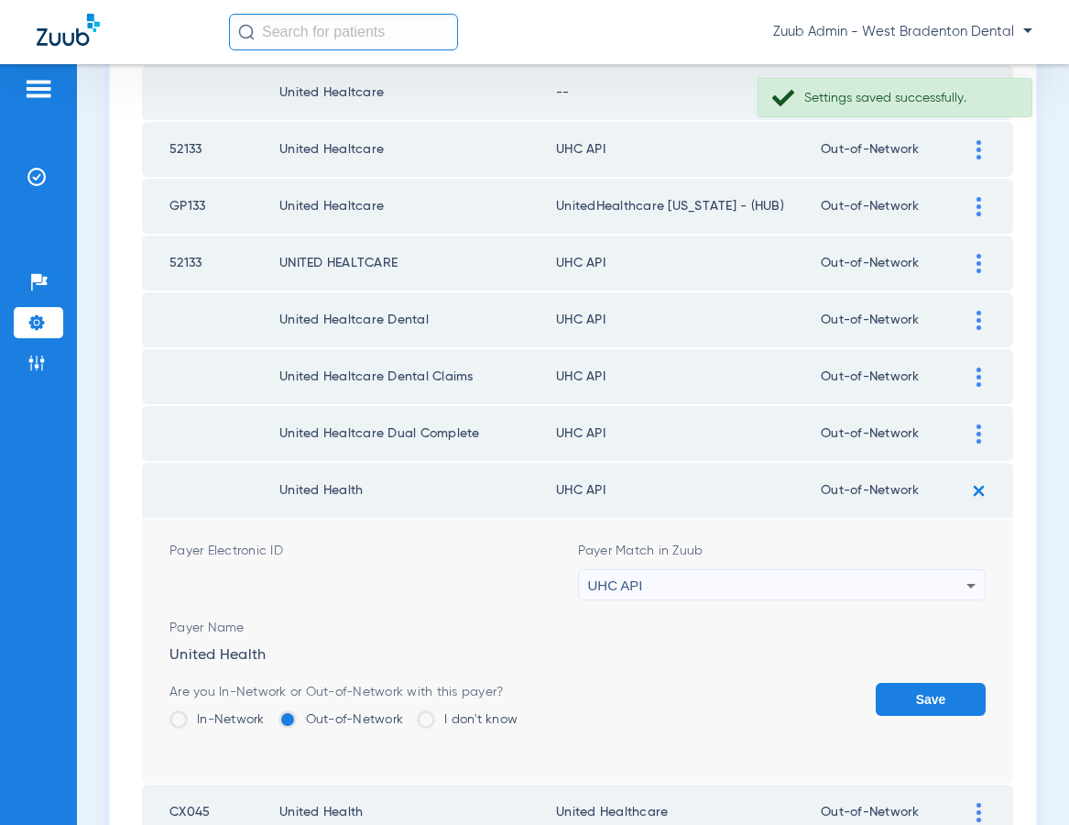
click at [763, 575] on div "UHC API" at bounding box center [777, 585] width 379 height 31
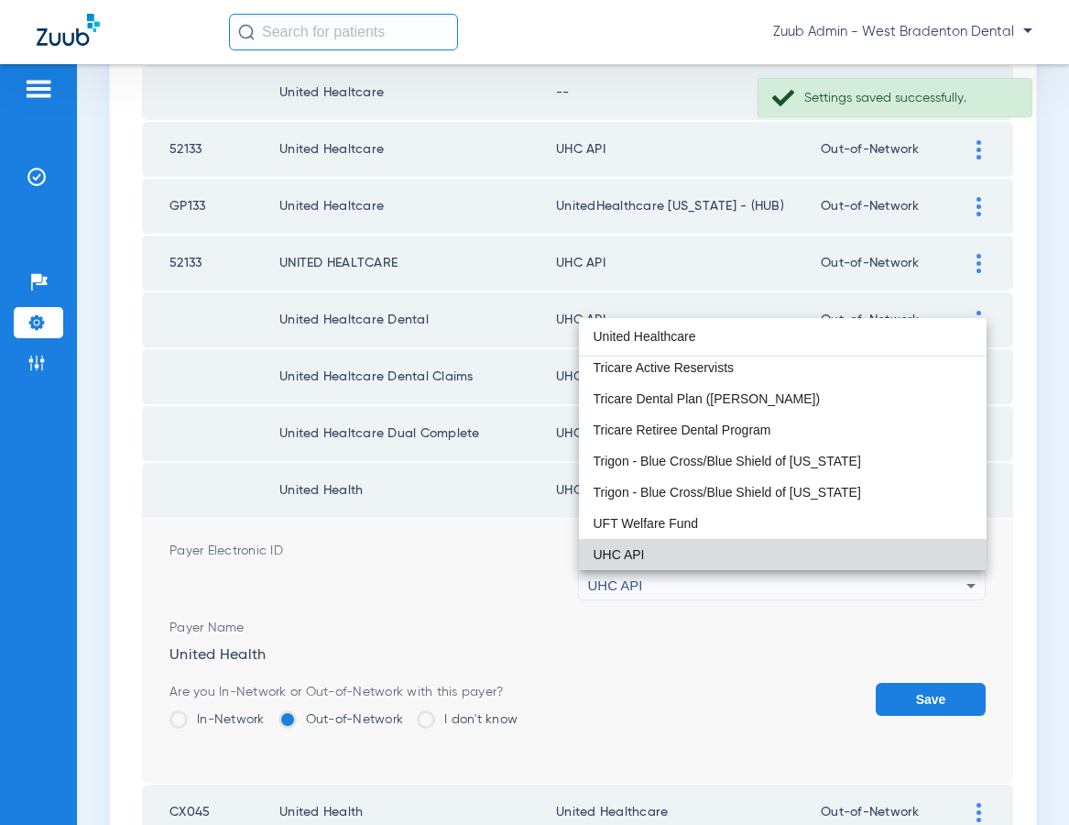
scroll to position [0, 0]
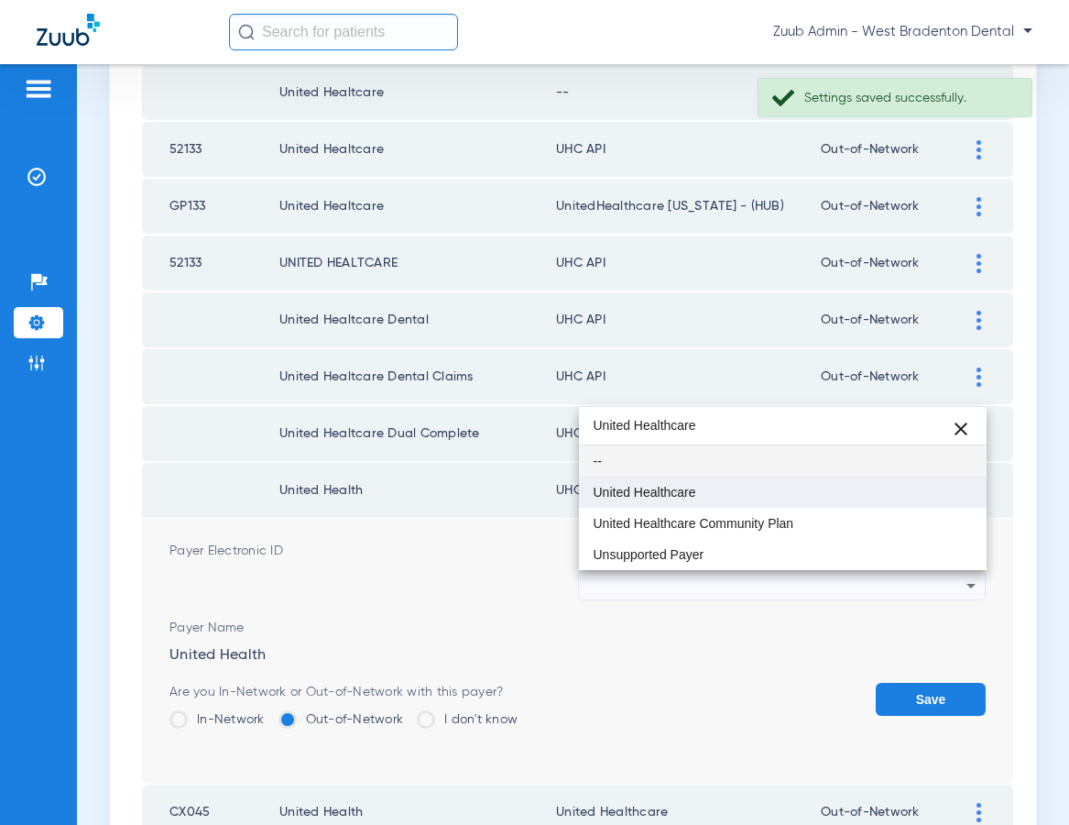
type input "United Healthcare"
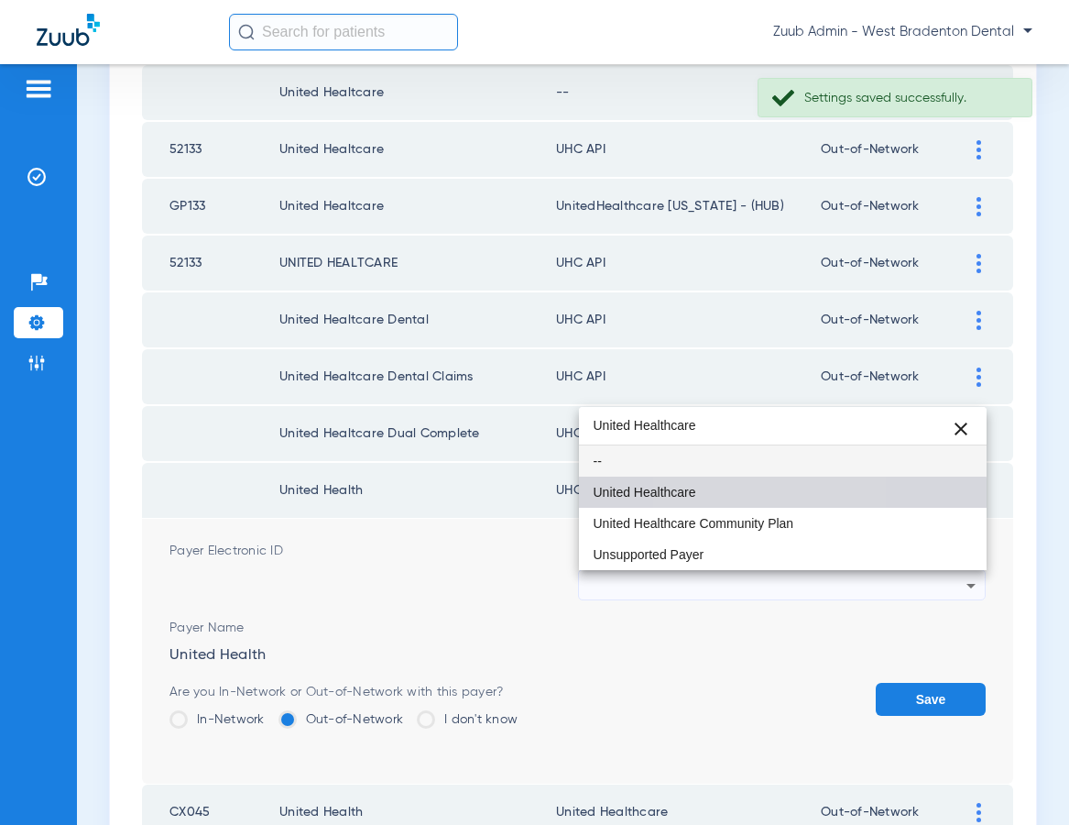
click at [704, 500] on mat-option "United Healthcare" at bounding box center [783, 491] width 409 height 31
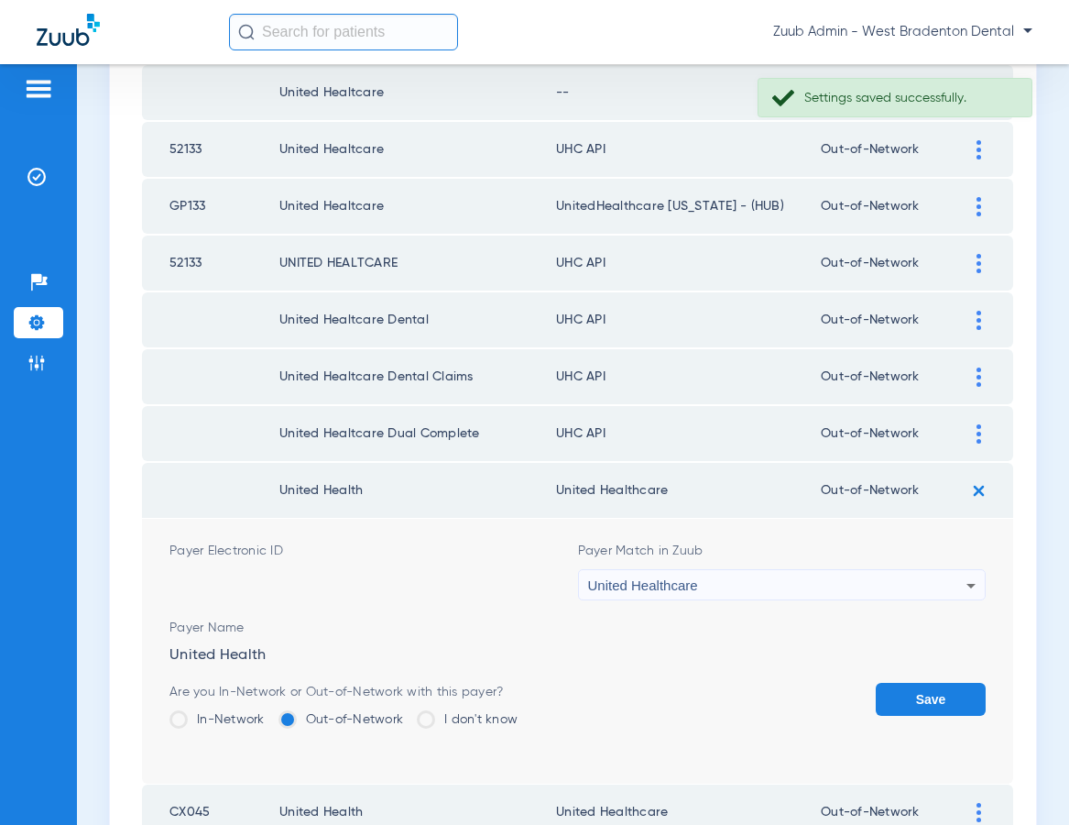
drag, startPoint x: 923, startPoint y: 696, endPoint x: 936, endPoint y: 545, distance: 151.7
click at [924, 693] on button "Save" at bounding box center [931, 699] width 110 height 33
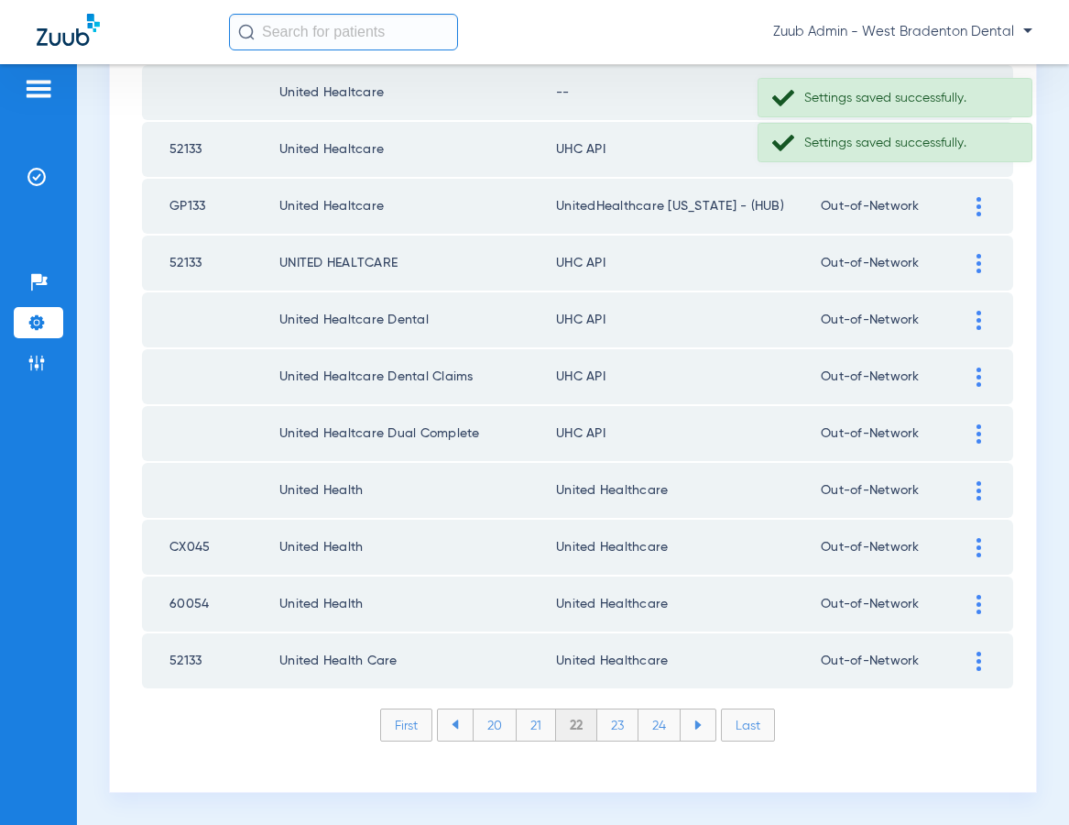
click at [967, 428] on div at bounding box center [979, 433] width 32 height 19
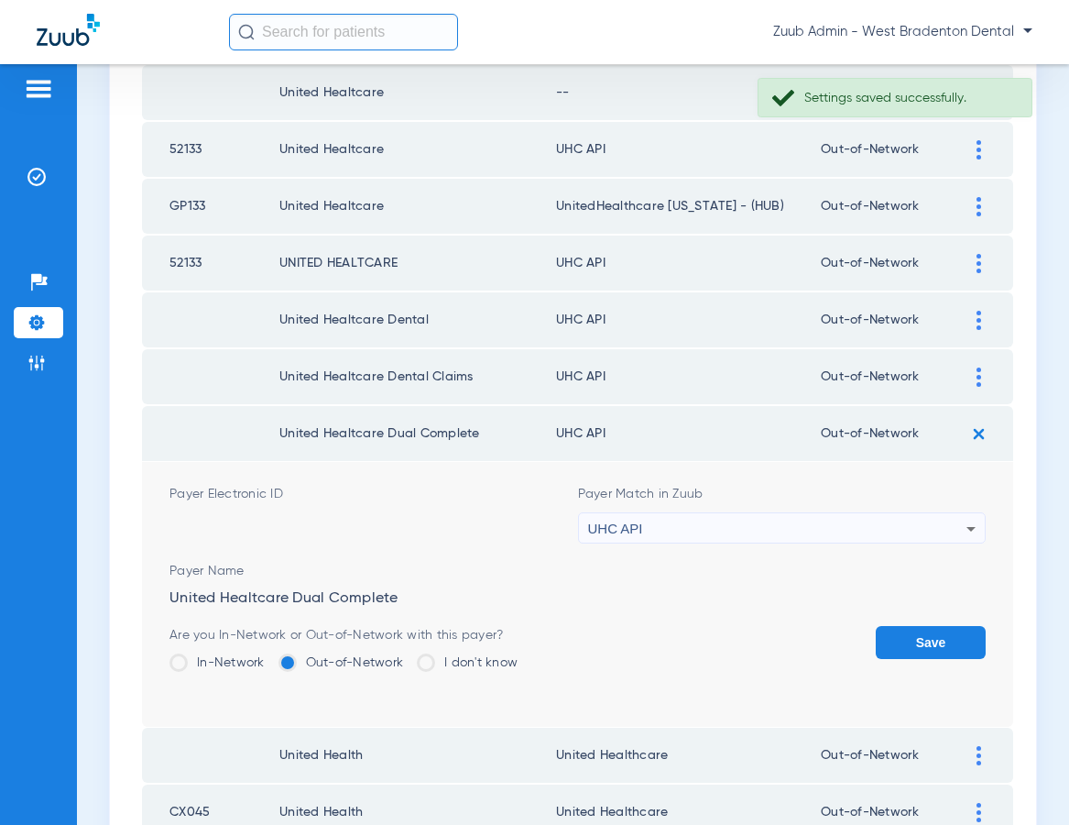
click at [796, 517] on div "UHC API" at bounding box center [777, 528] width 379 height 31
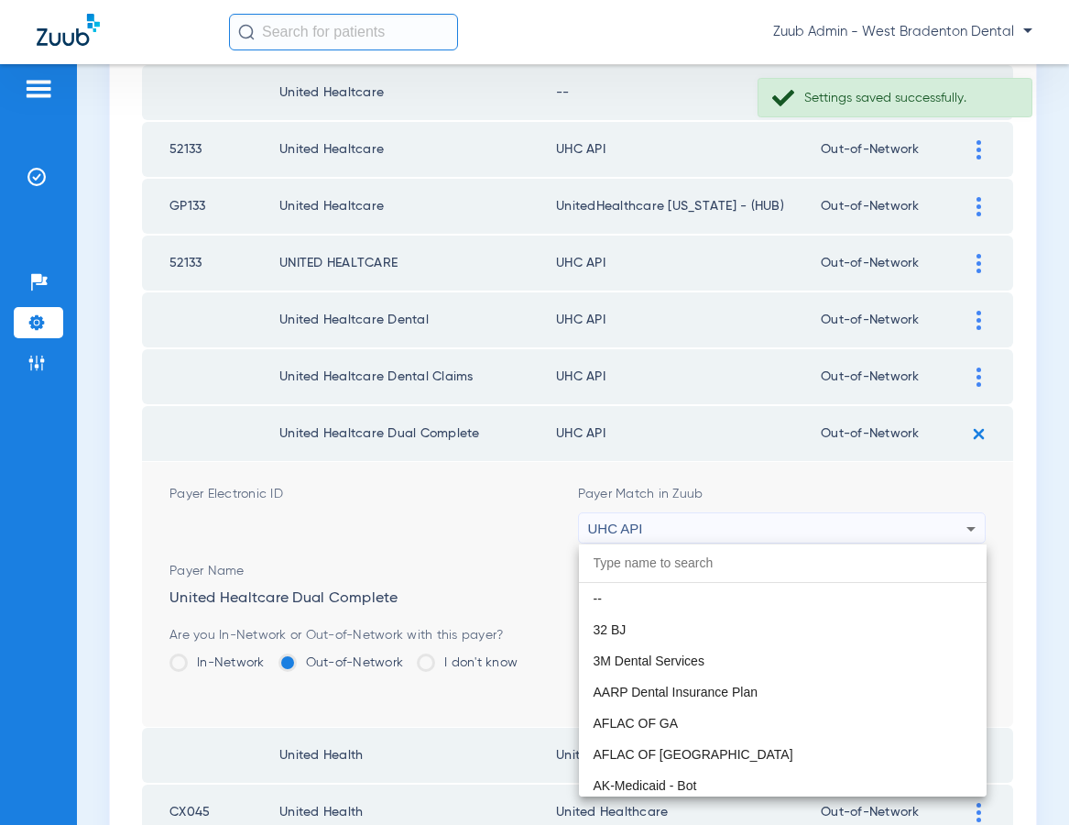
scroll to position [11250, 0]
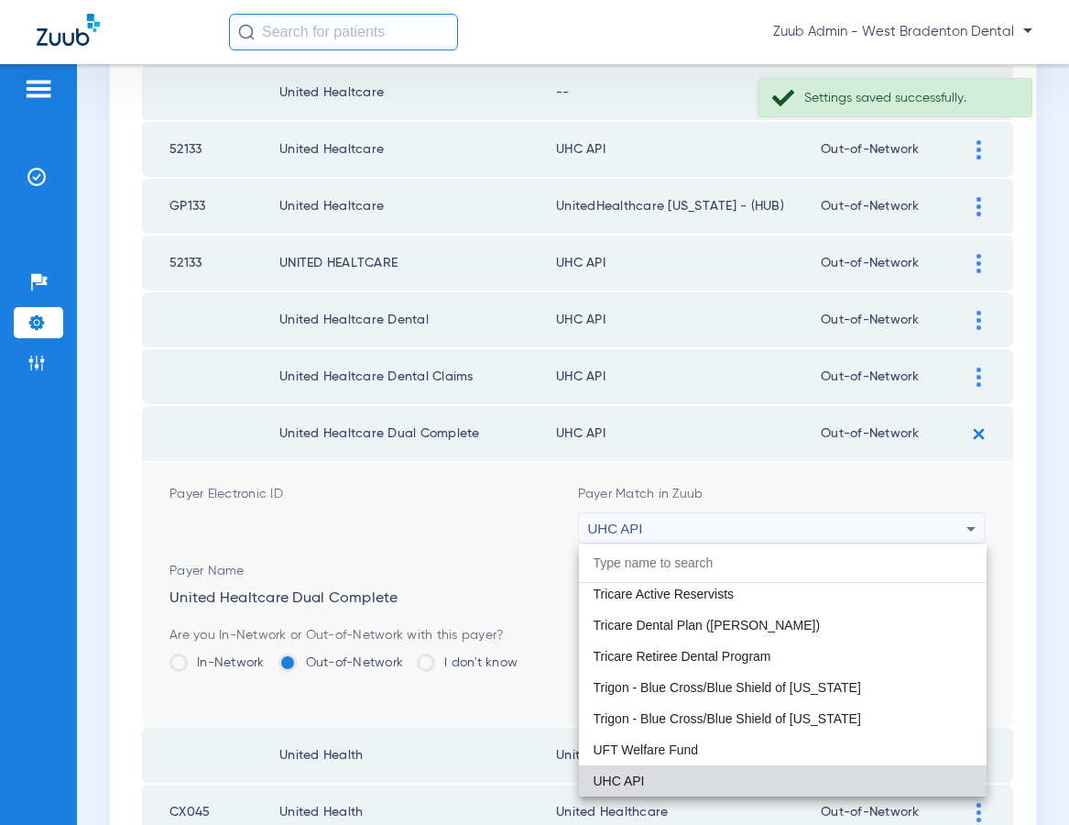
paste input "United Healthcare"
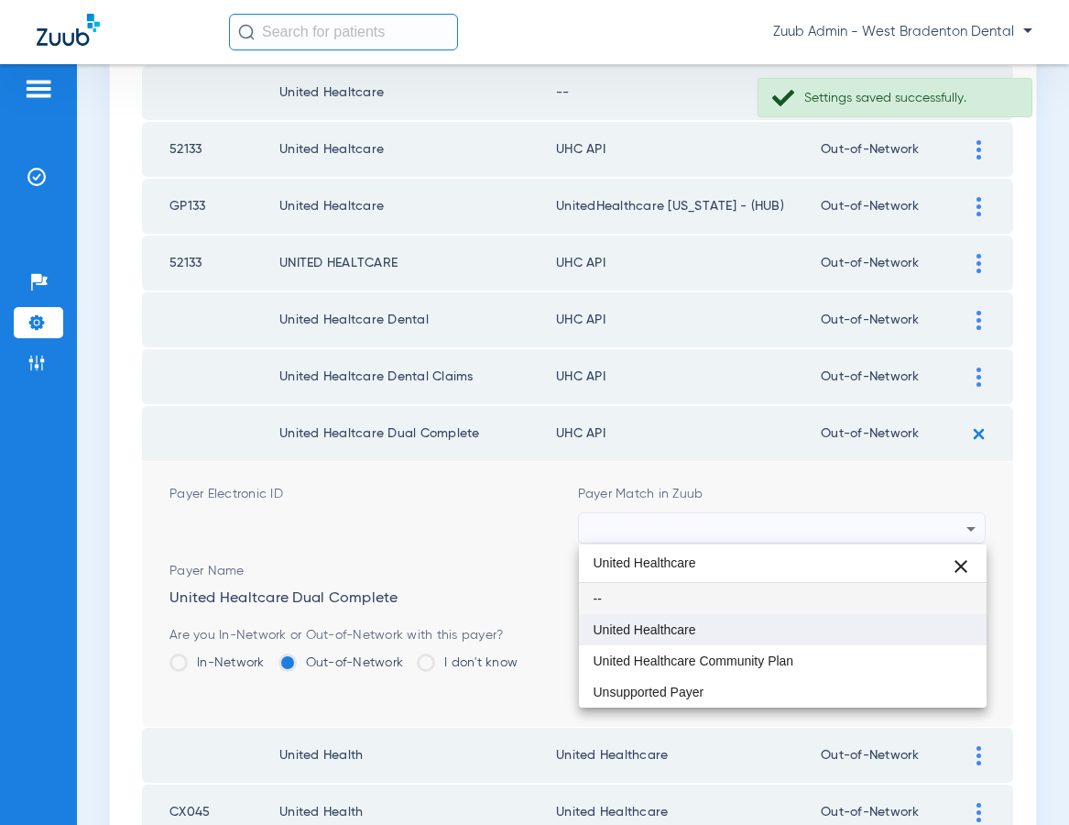
type input "United Healthcare"
click at [756, 617] on mat-option "United Healthcare" at bounding box center [783, 629] width 409 height 31
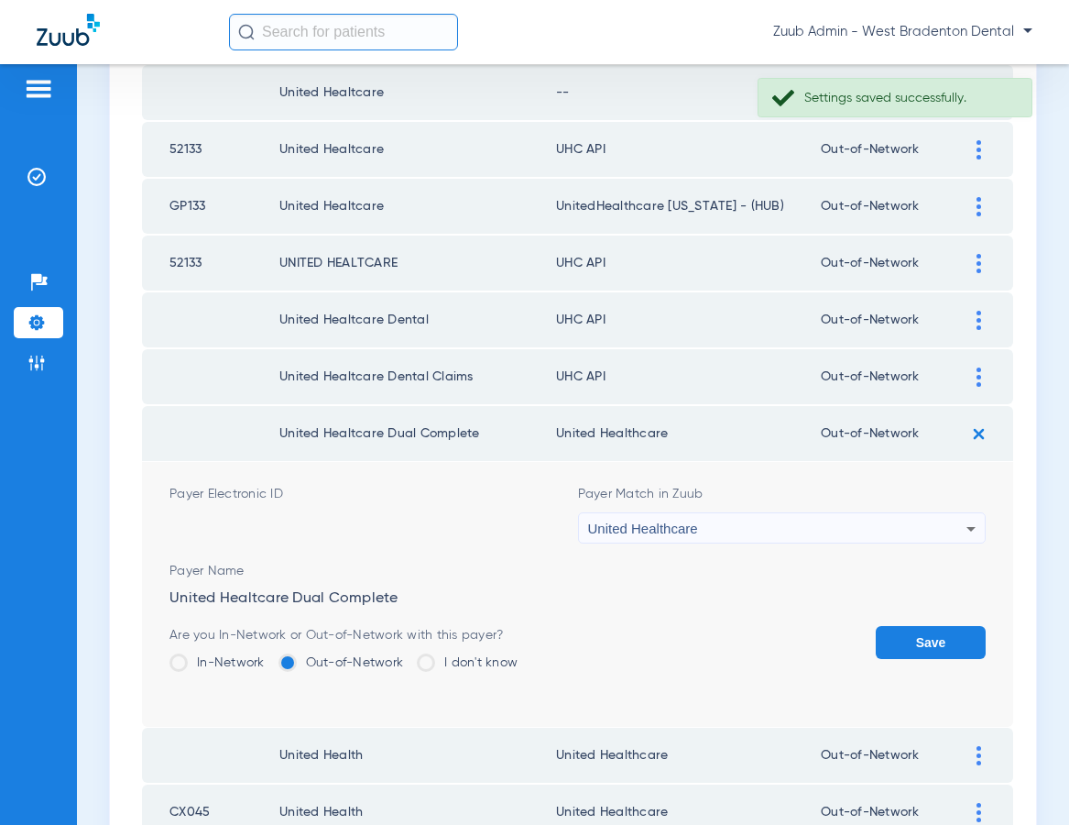
drag, startPoint x: 900, startPoint y: 642, endPoint x: 958, endPoint y: 431, distance: 219.6
click at [900, 641] on button "Save" at bounding box center [931, 642] width 110 height 33
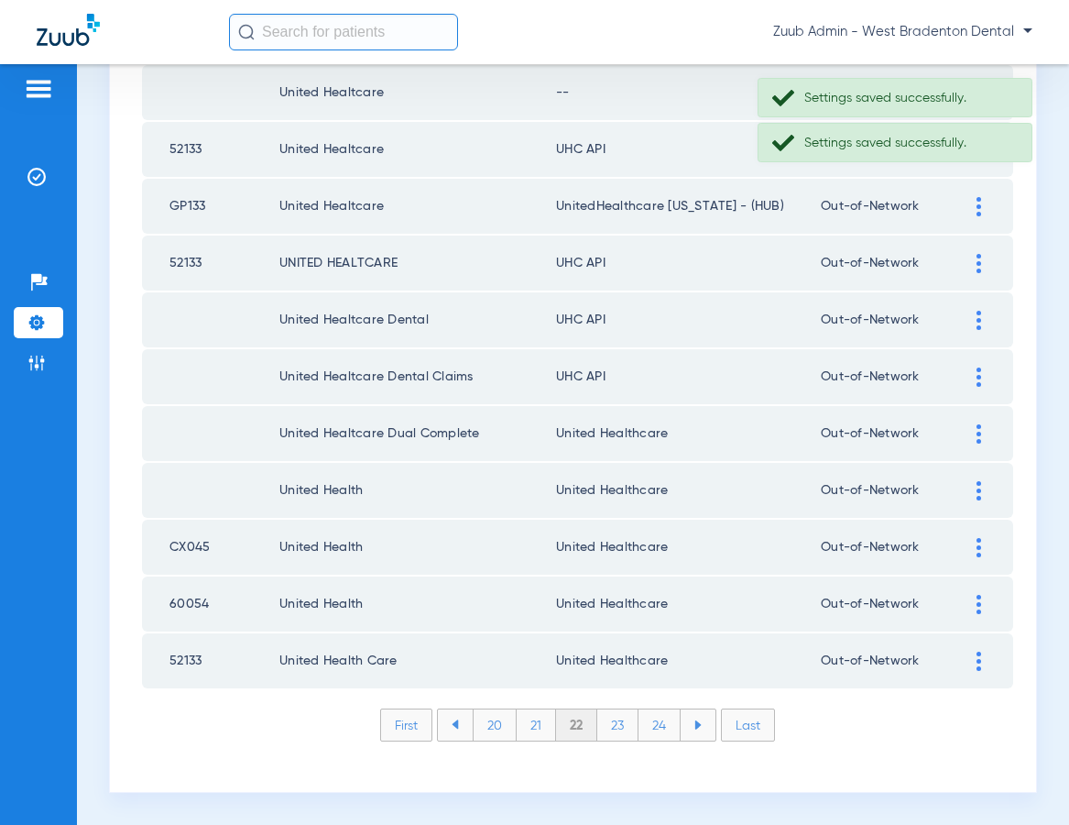
click at [972, 373] on div at bounding box center [979, 376] width 32 height 19
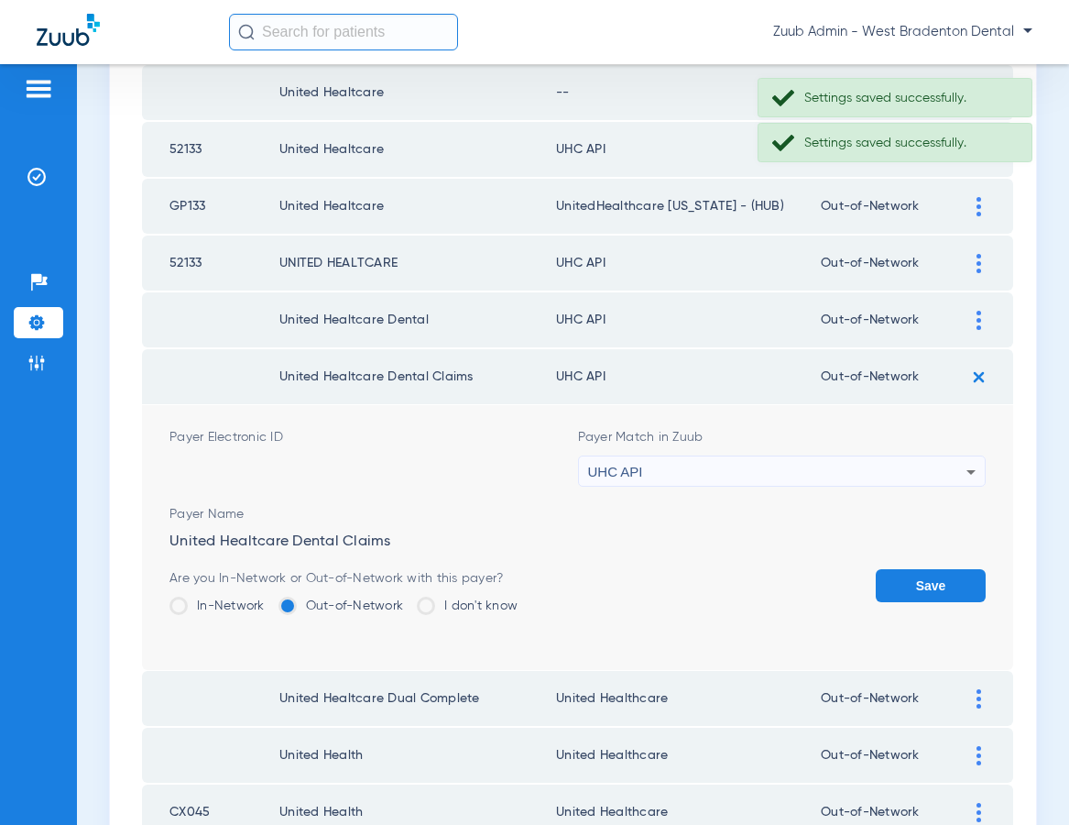
click at [852, 473] on div "UHC API" at bounding box center [777, 471] width 379 height 31
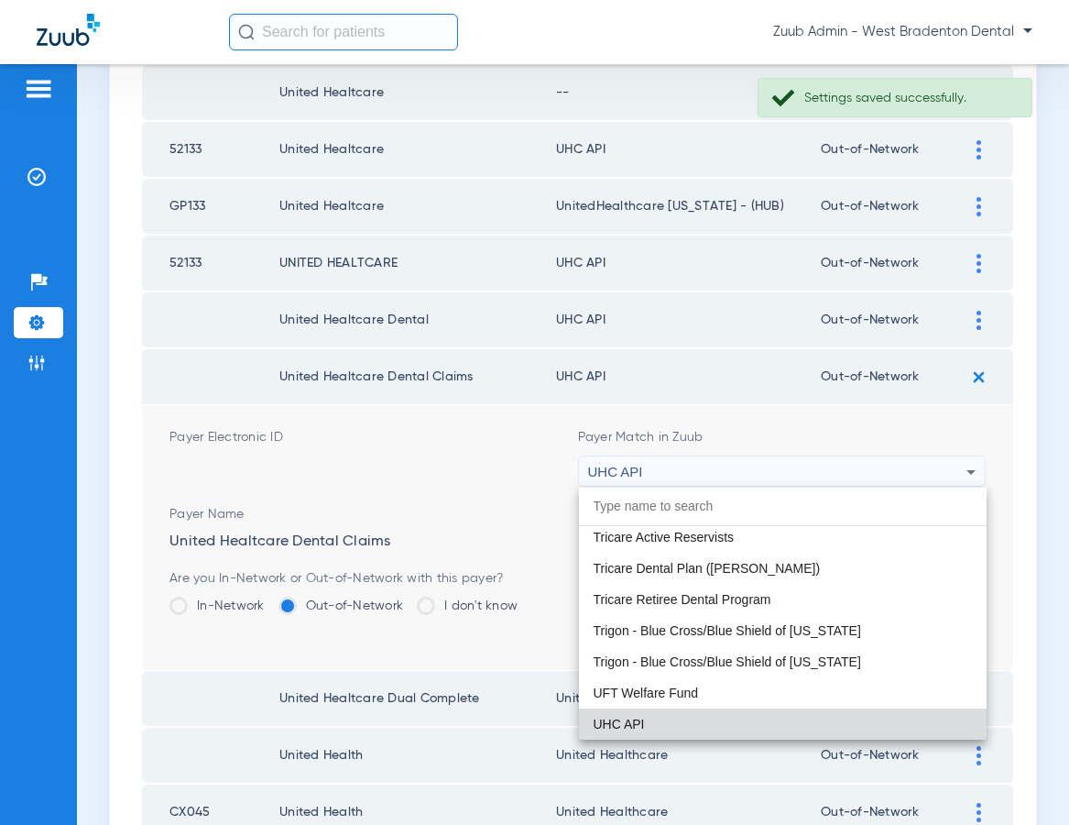
paste input "United Healthcare"
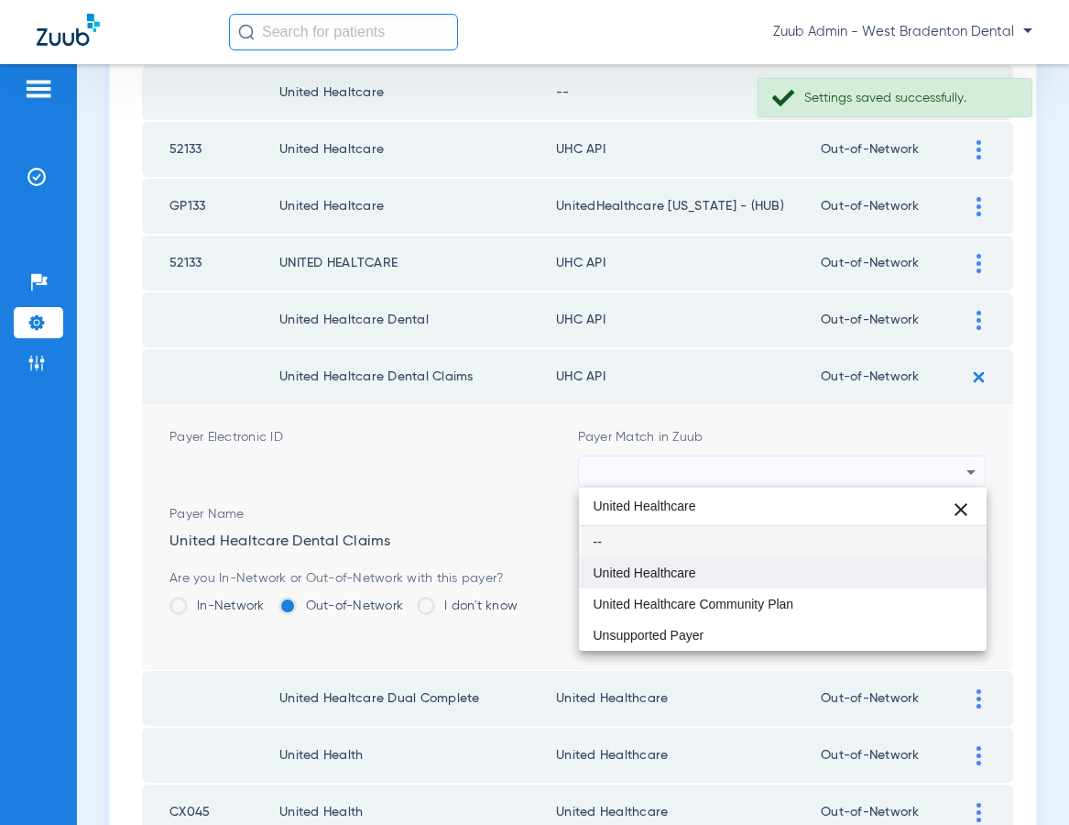
type input "United Healthcare"
click at [800, 573] on mat-option "United Healthcare" at bounding box center [783, 572] width 409 height 31
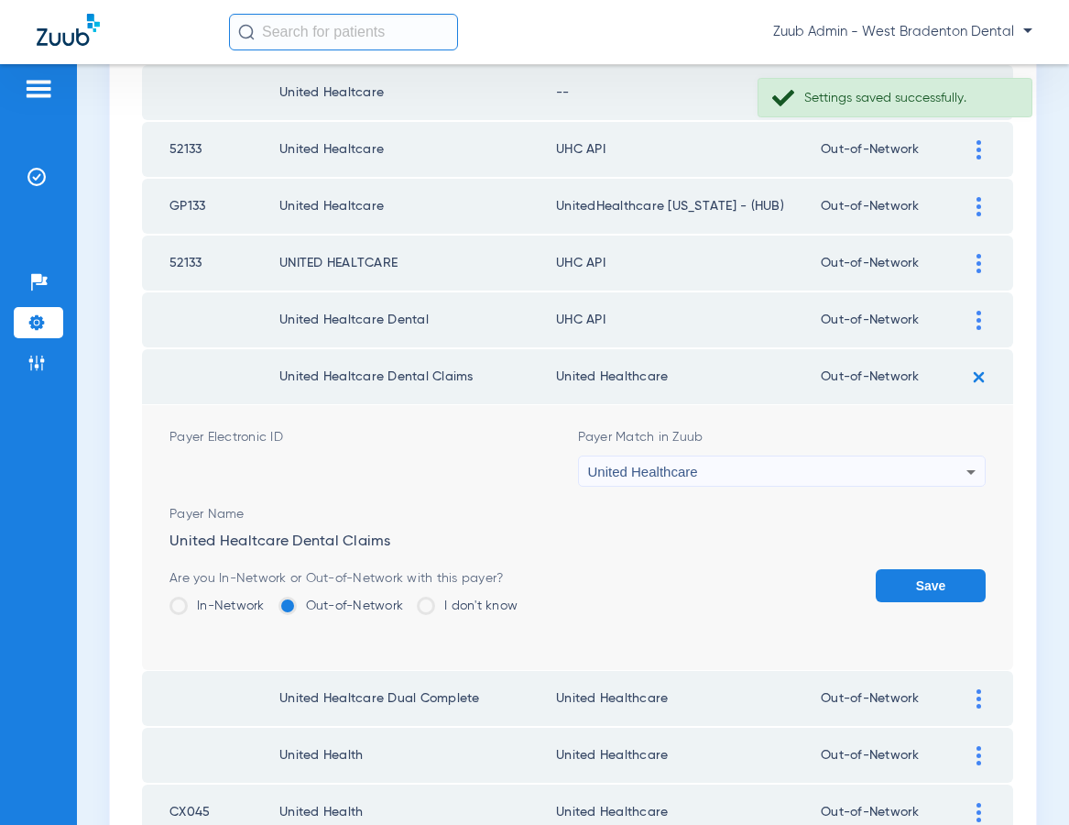
click at [907, 571] on button "Save" at bounding box center [931, 585] width 110 height 33
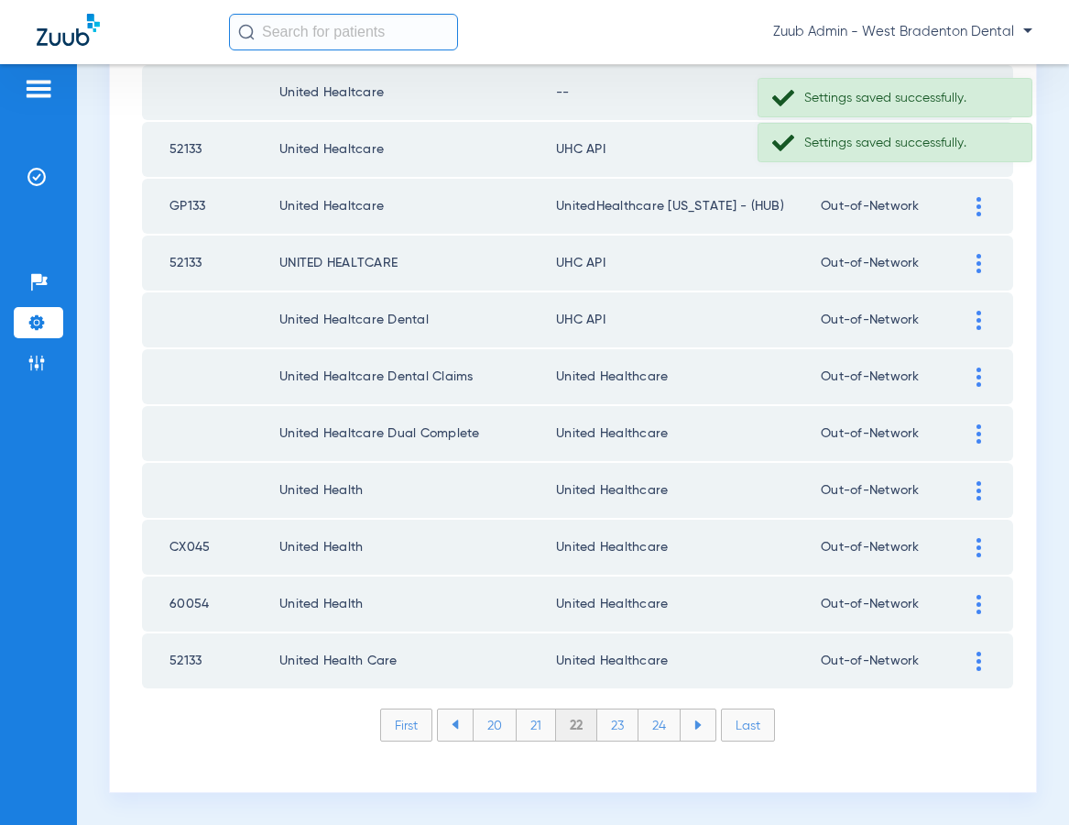
click at [972, 312] on div at bounding box center [979, 320] width 32 height 19
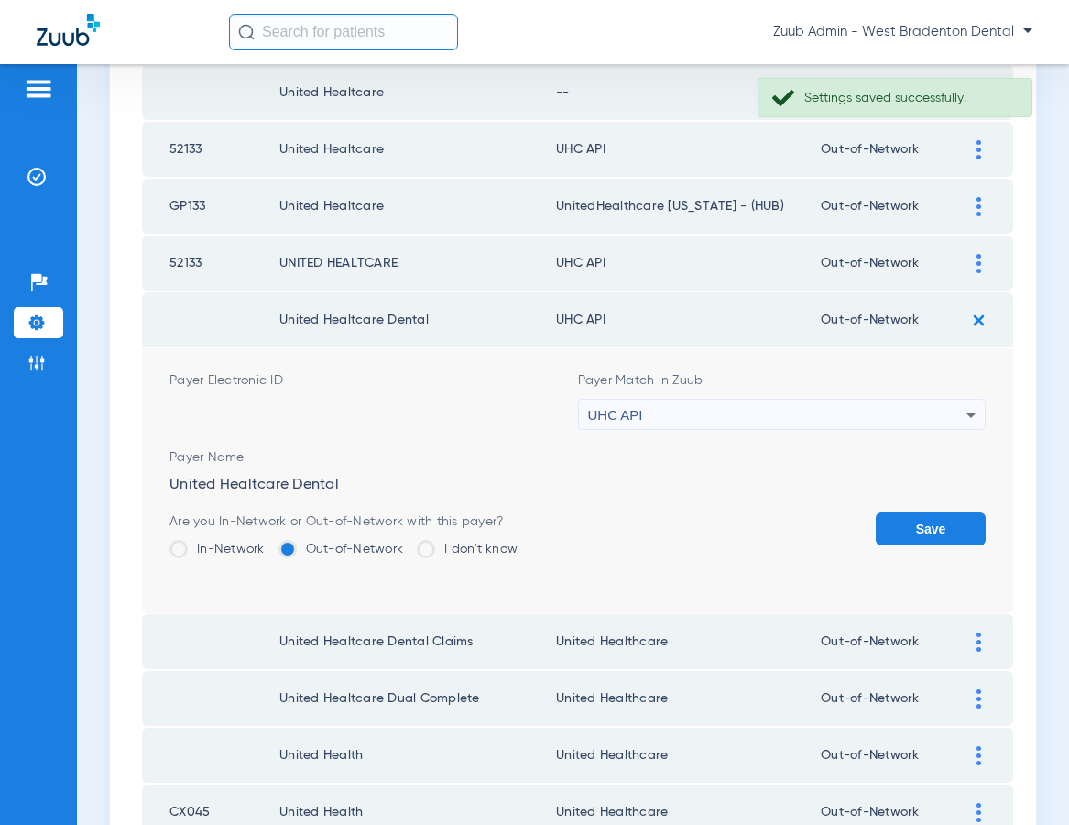
click at [771, 417] on div "UHC API" at bounding box center [777, 414] width 379 height 31
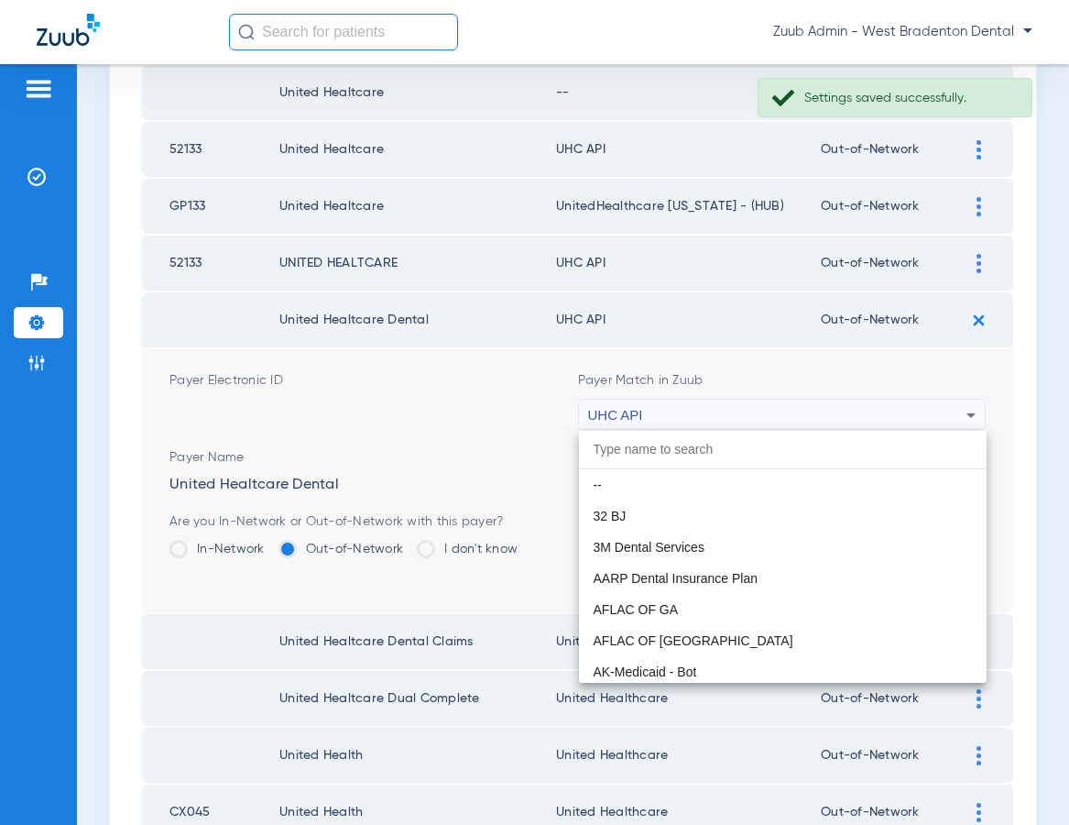
scroll to position [11250, 0]
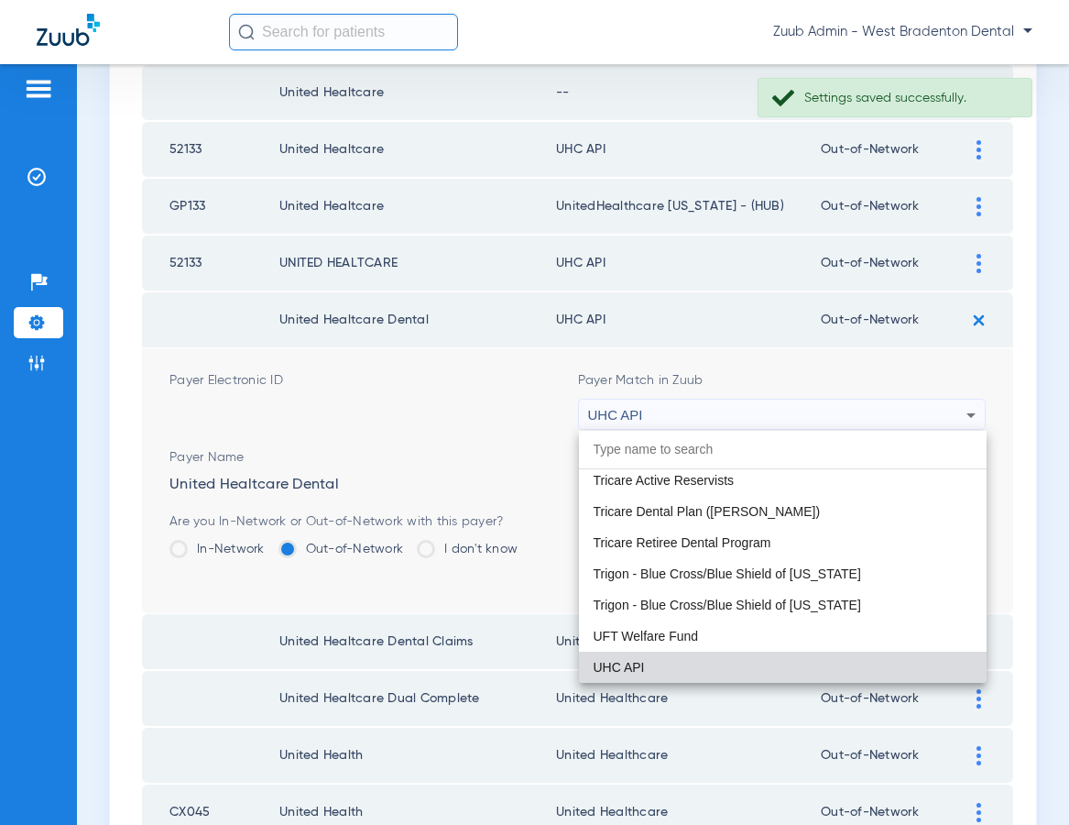
paste input "United Healthcare"
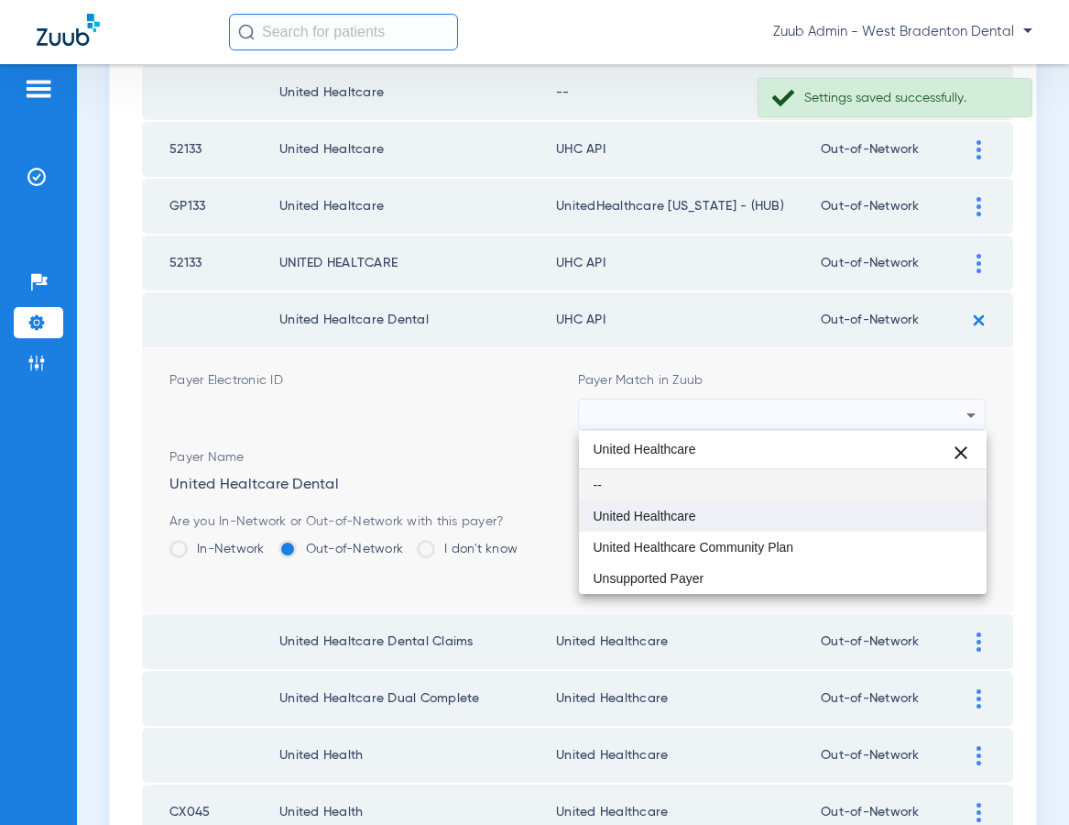
type input "United Healthcare"
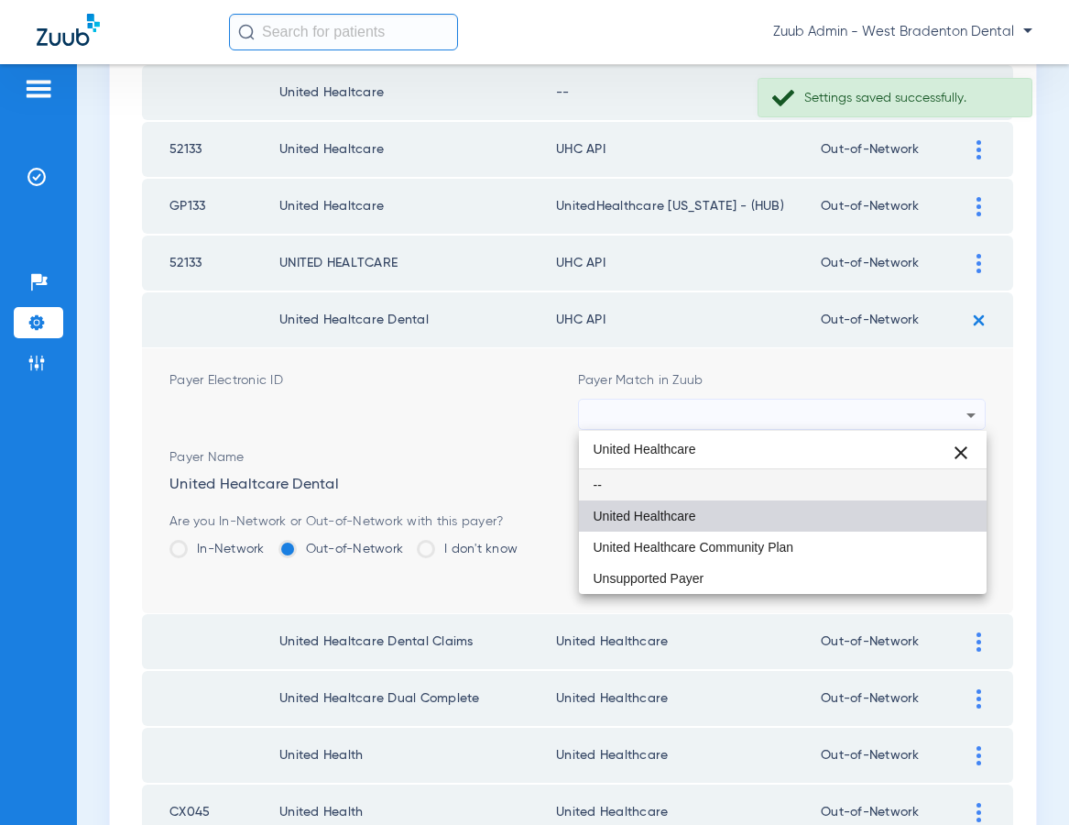
click at [749, 503] on mat-option "United Healthcare" at bounding box center [783, 515] width 409 height 31
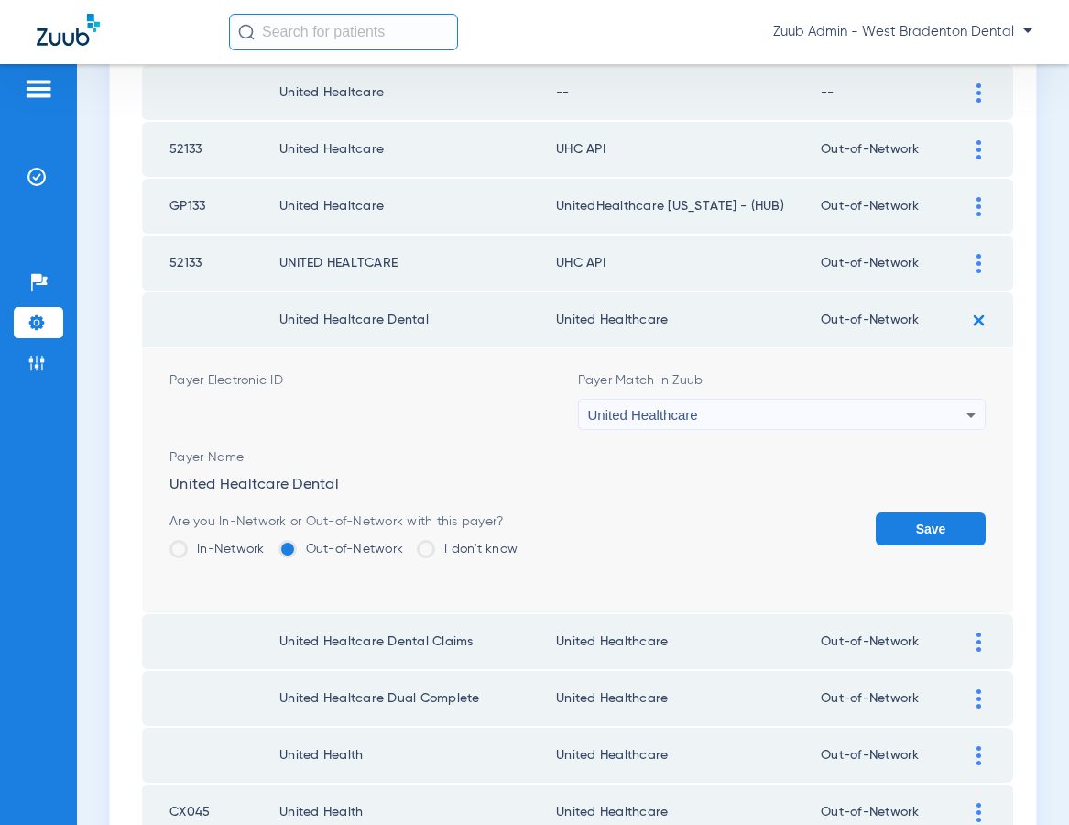
click at [904, 517] on button "Save" at bounding box center [931, 528] width 110 height 33
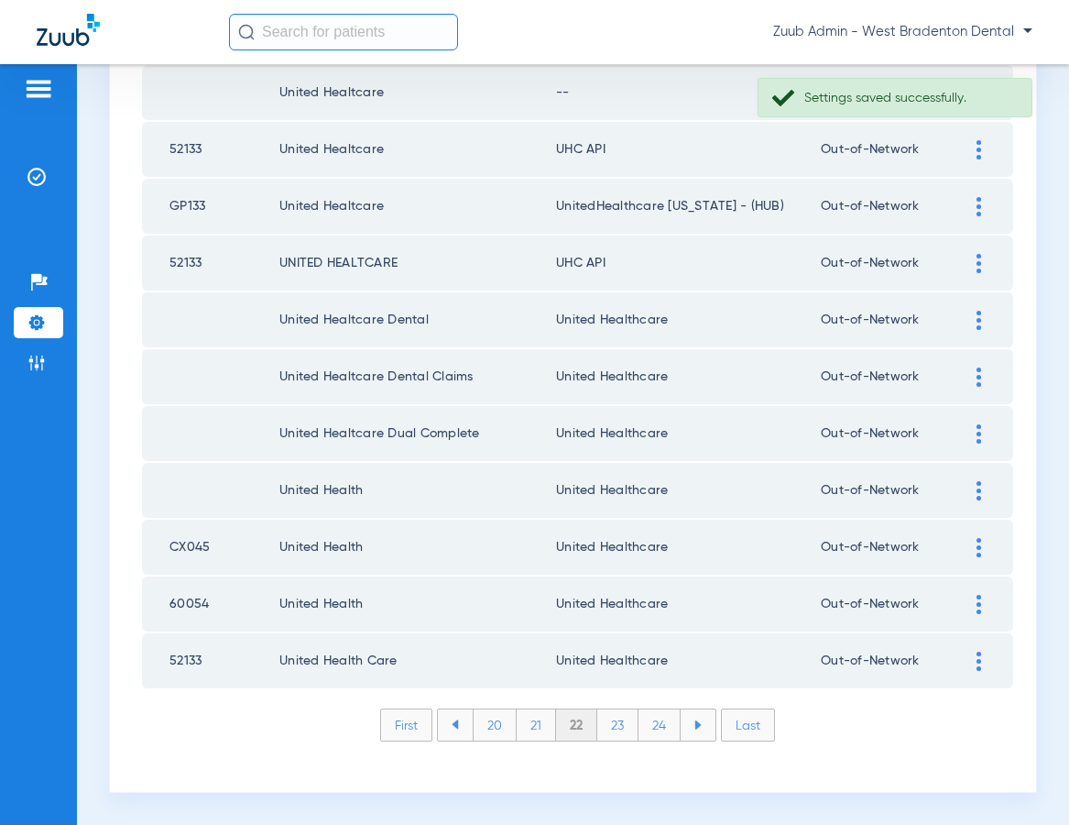
click at [975, 261] on div at bounding box center [979, 263] width 32 height 19
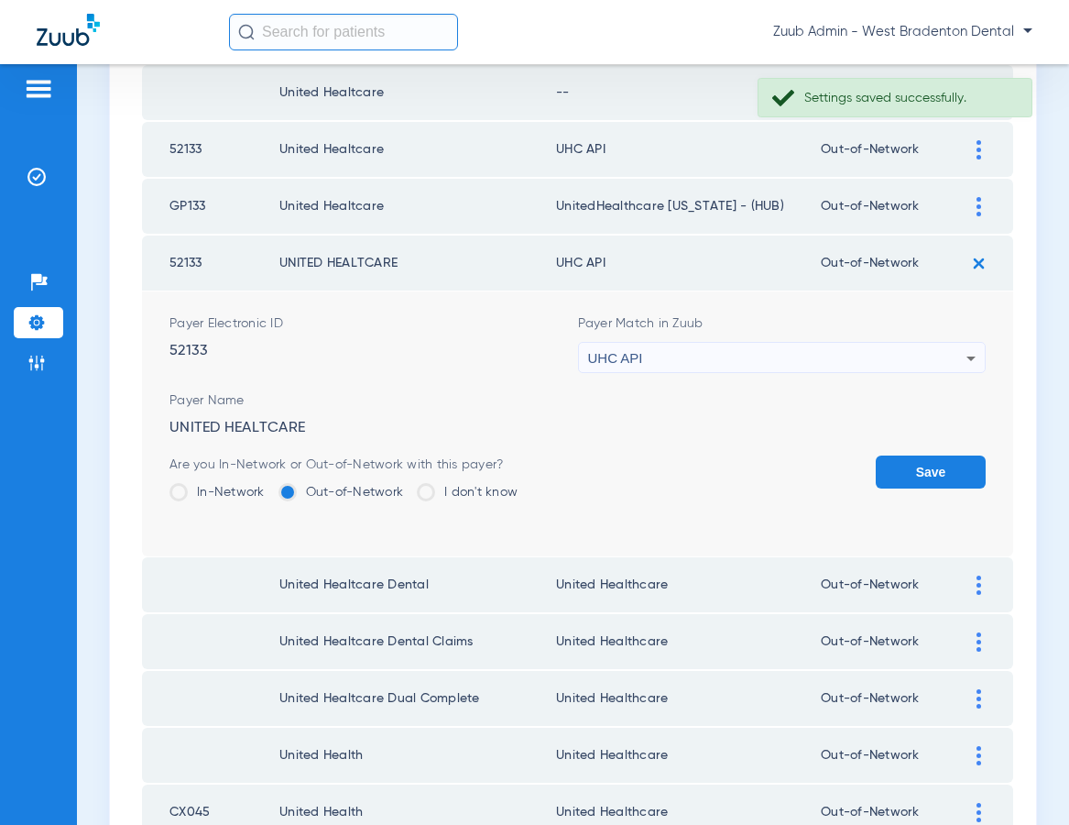
click at [752, 356] on div "UHC API" at bounding box center [777, 358] width 379 height 31
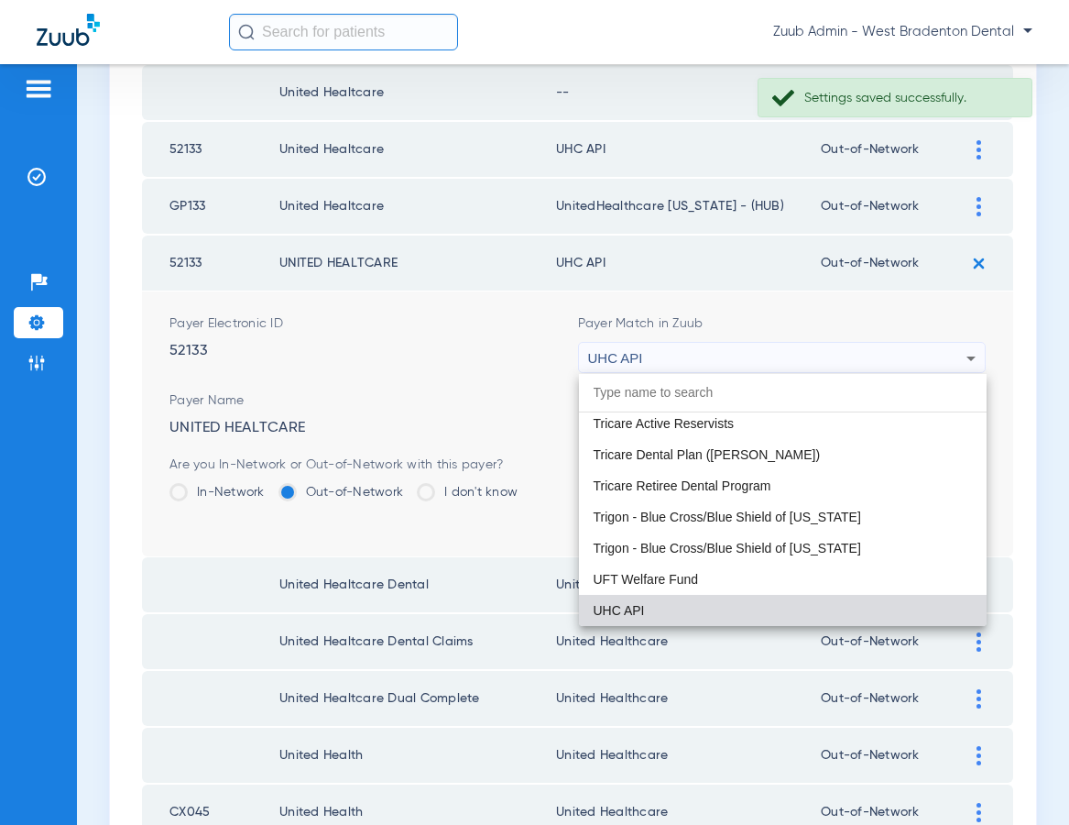
paste input "United Healthcare"
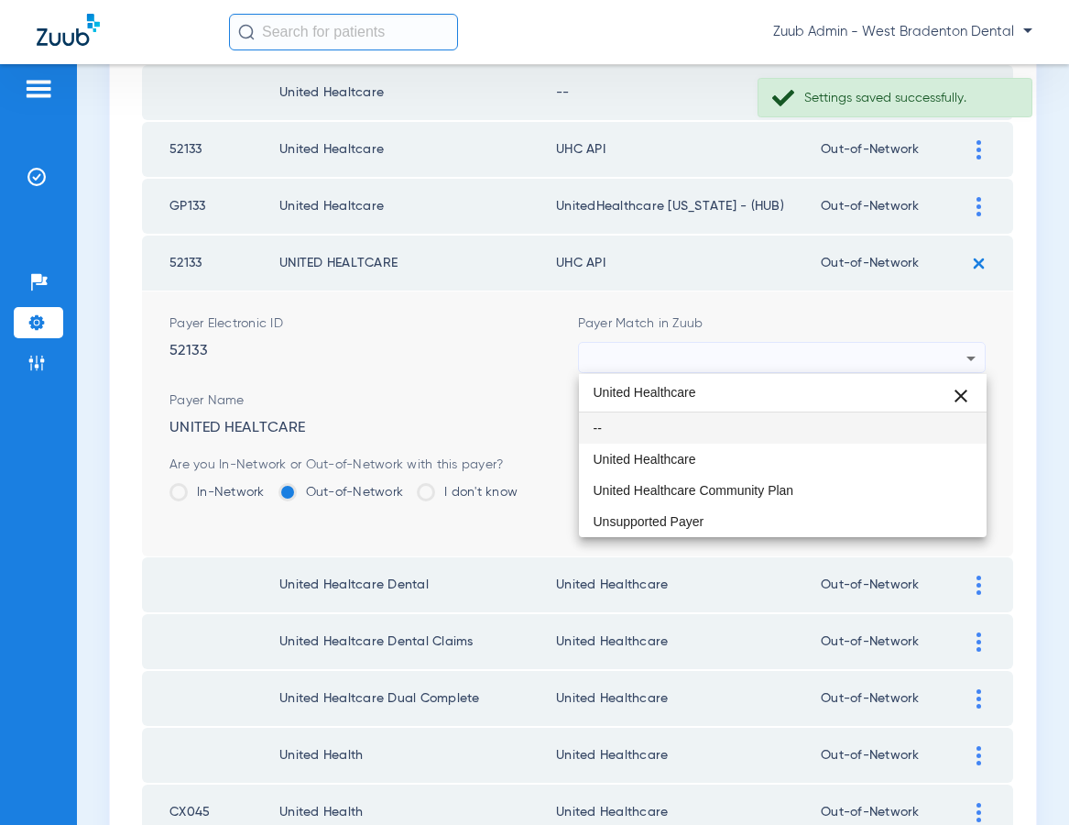
scroll to position [0, 0]
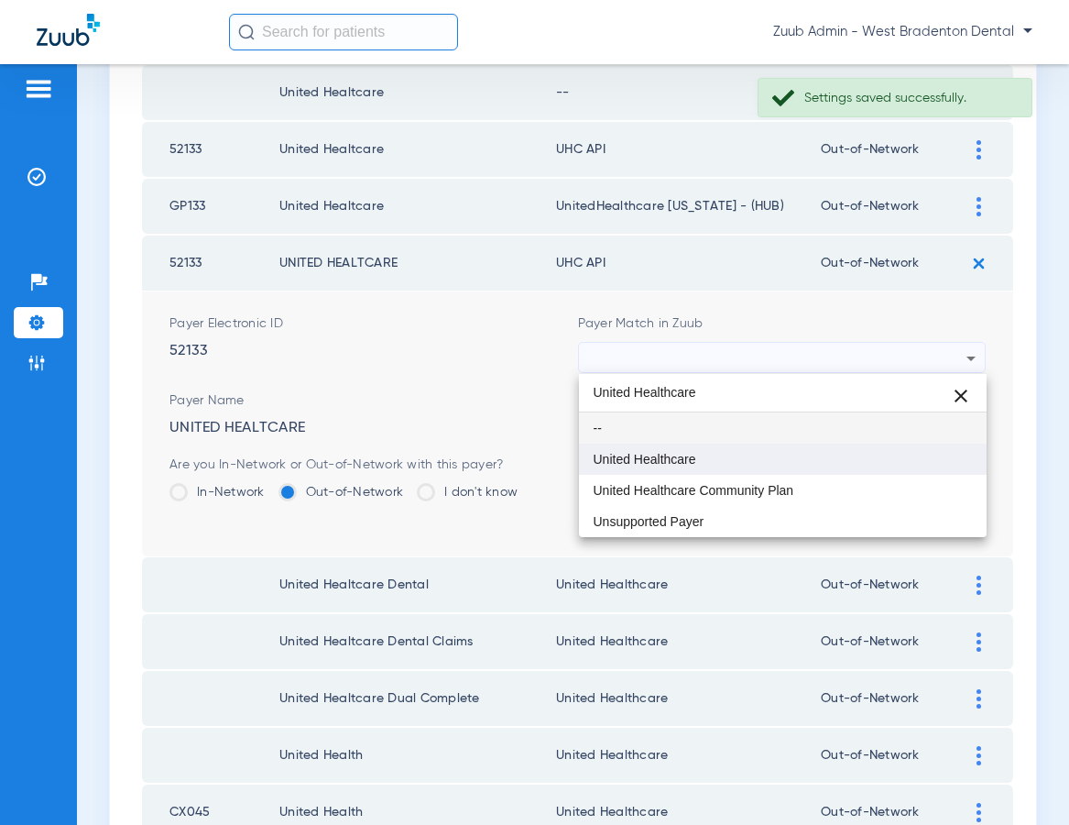
type input "United Healthcare"
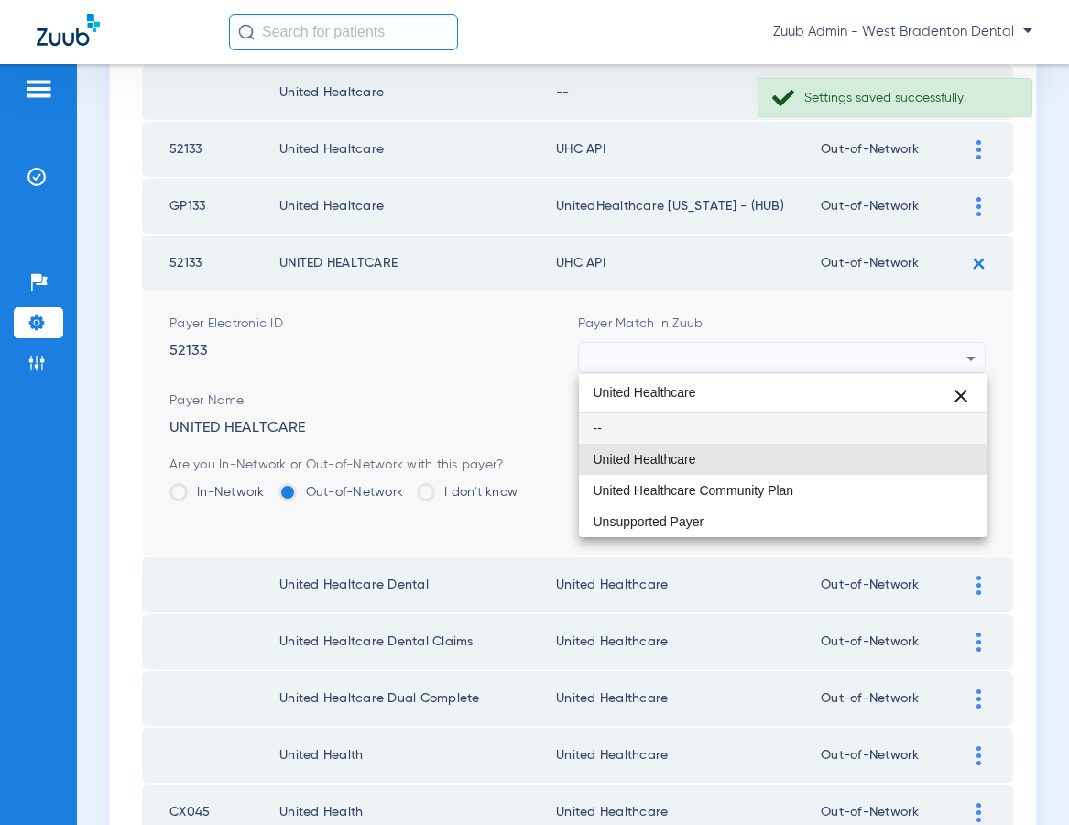
drag, startPoint x: 682, startPoint y: 470, endPoint x: 694, endPoint y: 467, distance: 12.2
click at [682, 470] on mat-option "United Healthcare" at bounding box center [783, 458] width 409 height 31
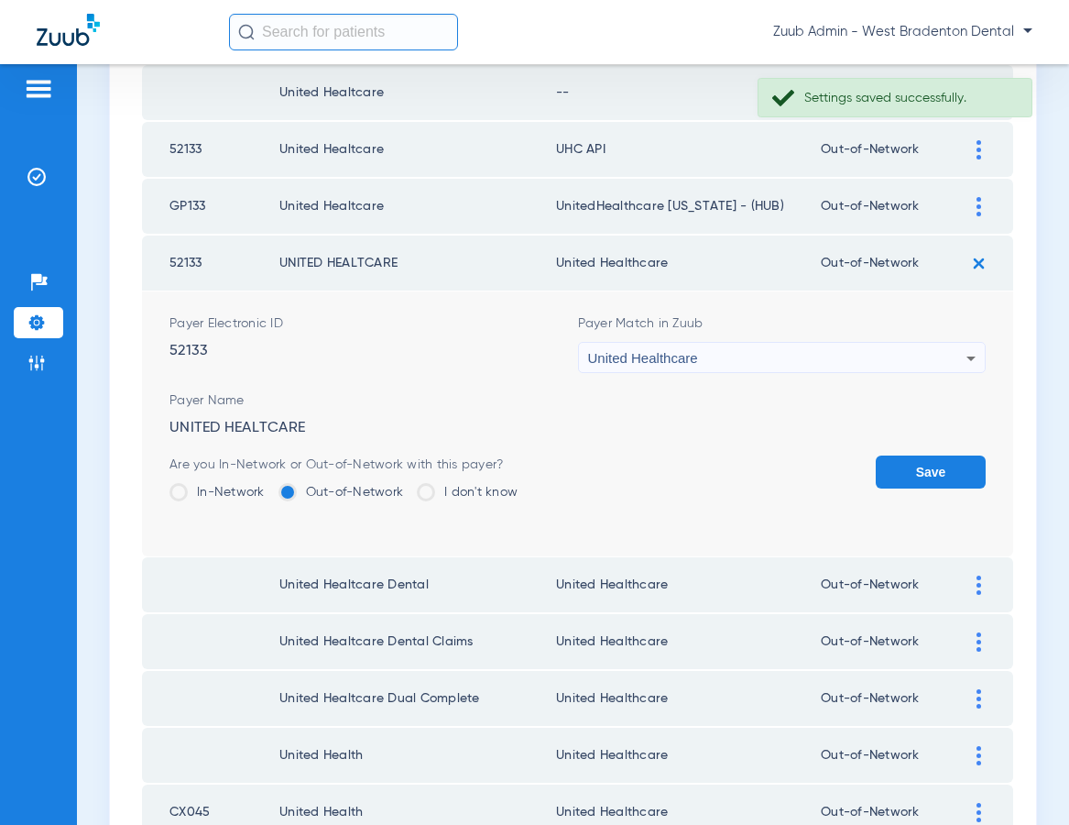
drag, startPoint x: 891, startPoint y: 473, endPoint x: 895, endPoint y: 464, distance: 10.2
click at [891, 473] on button "Save" at bounding box center [931, 471] width 110 height 33
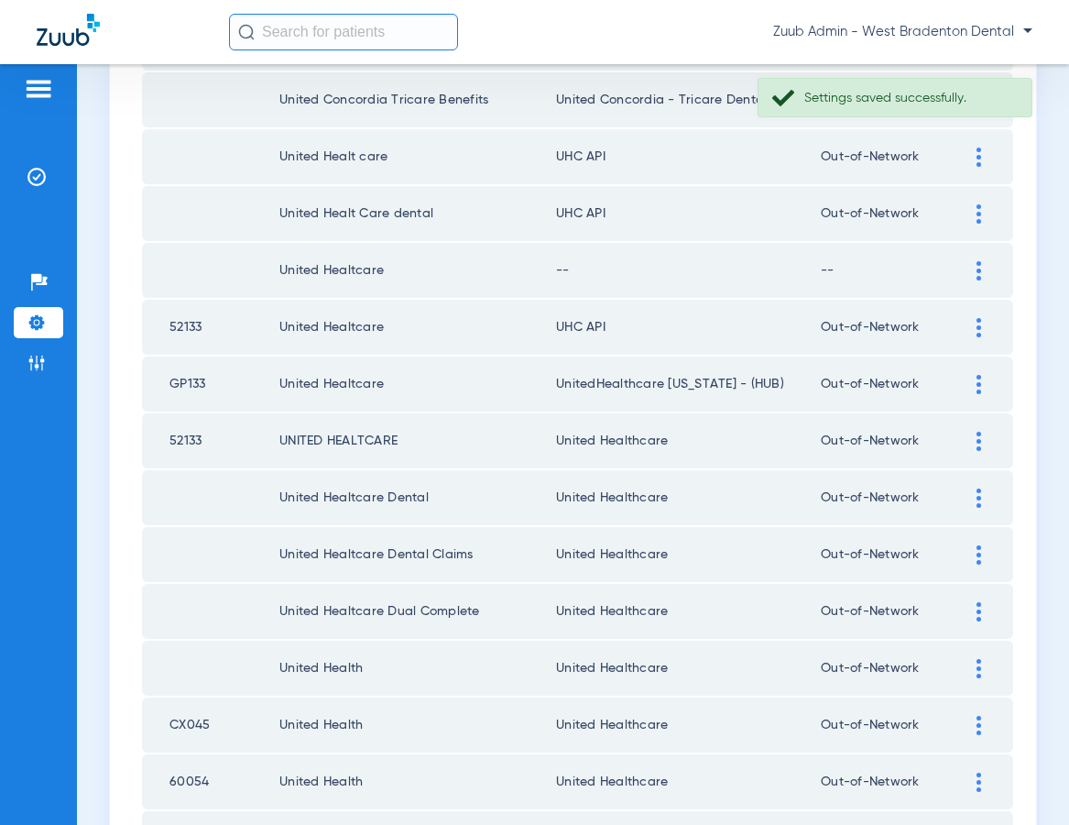
scroll to position [2325, 0]
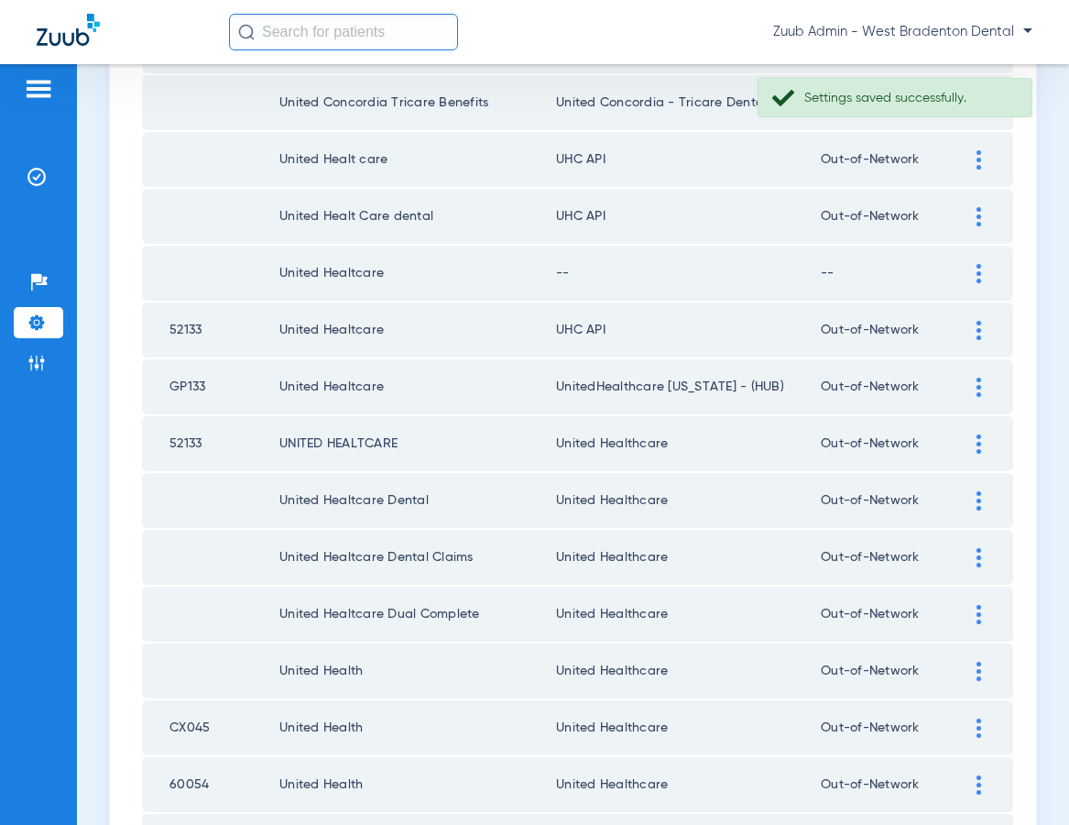
click at [977, 324] on img at bounding box center [979, 330] width 5 height 19
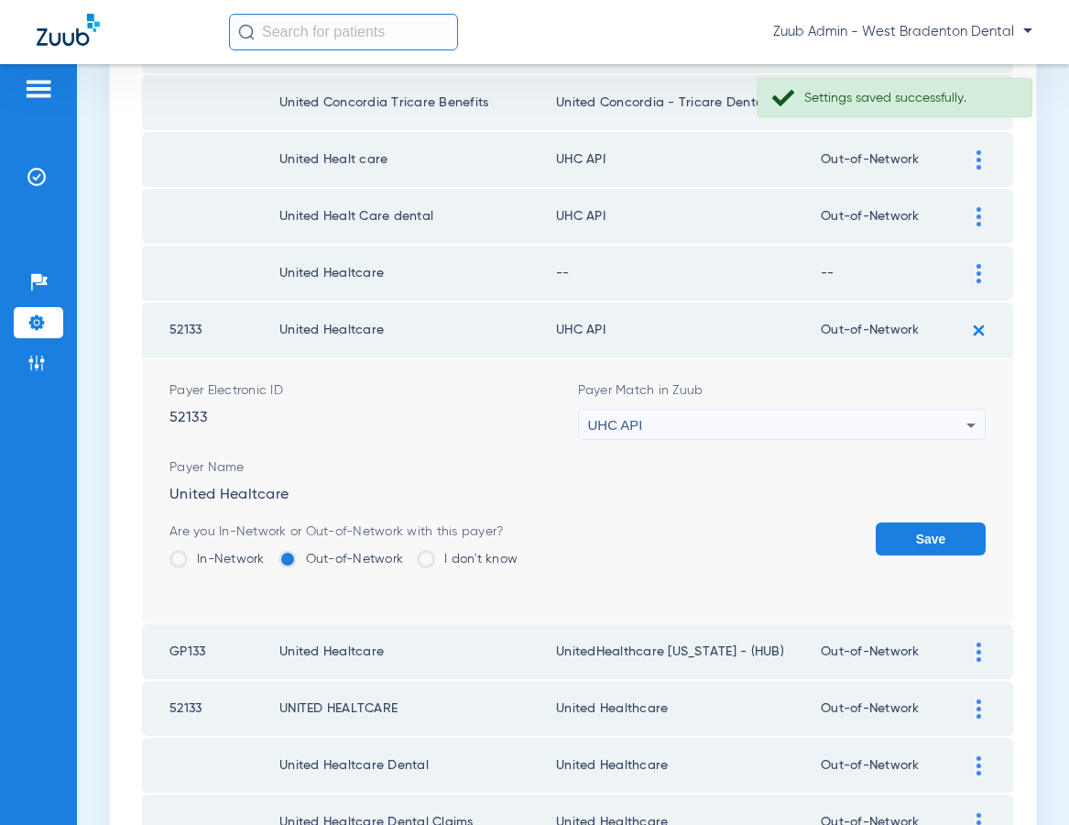
click at [774, 418] on div "UHC API" at bounding box center [777, 425] width 379 height 31
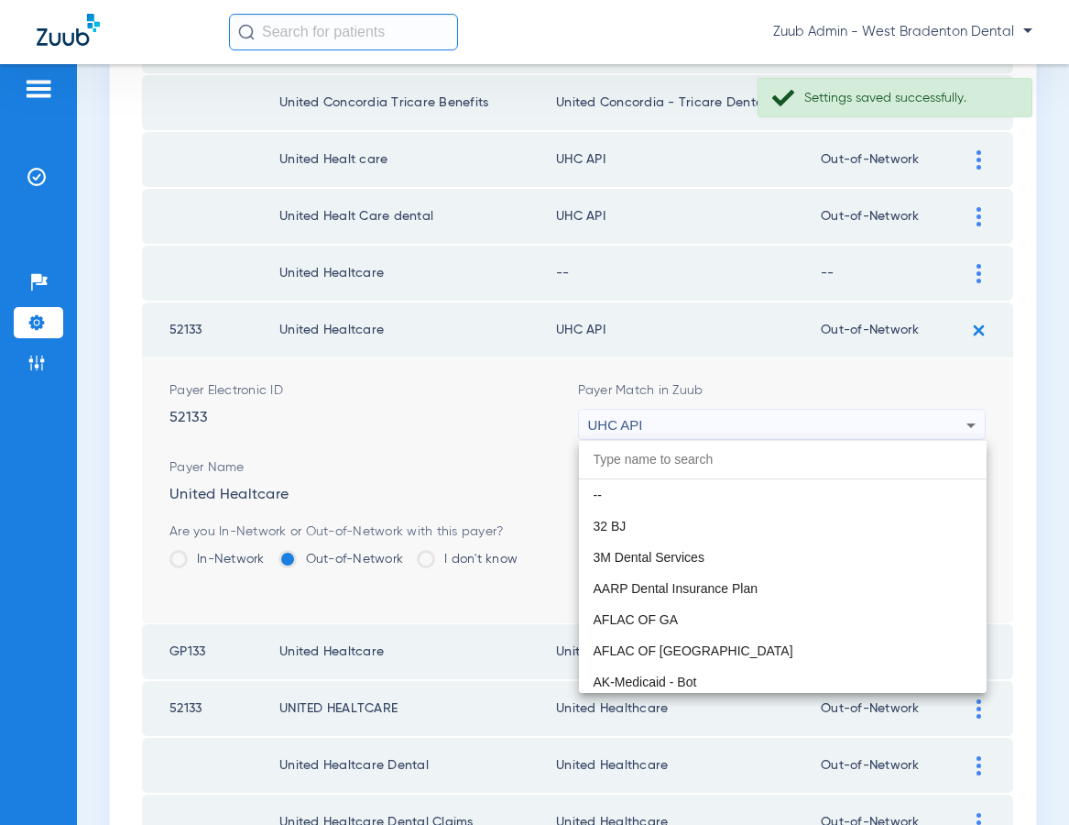
scroll to position [11250, 0]
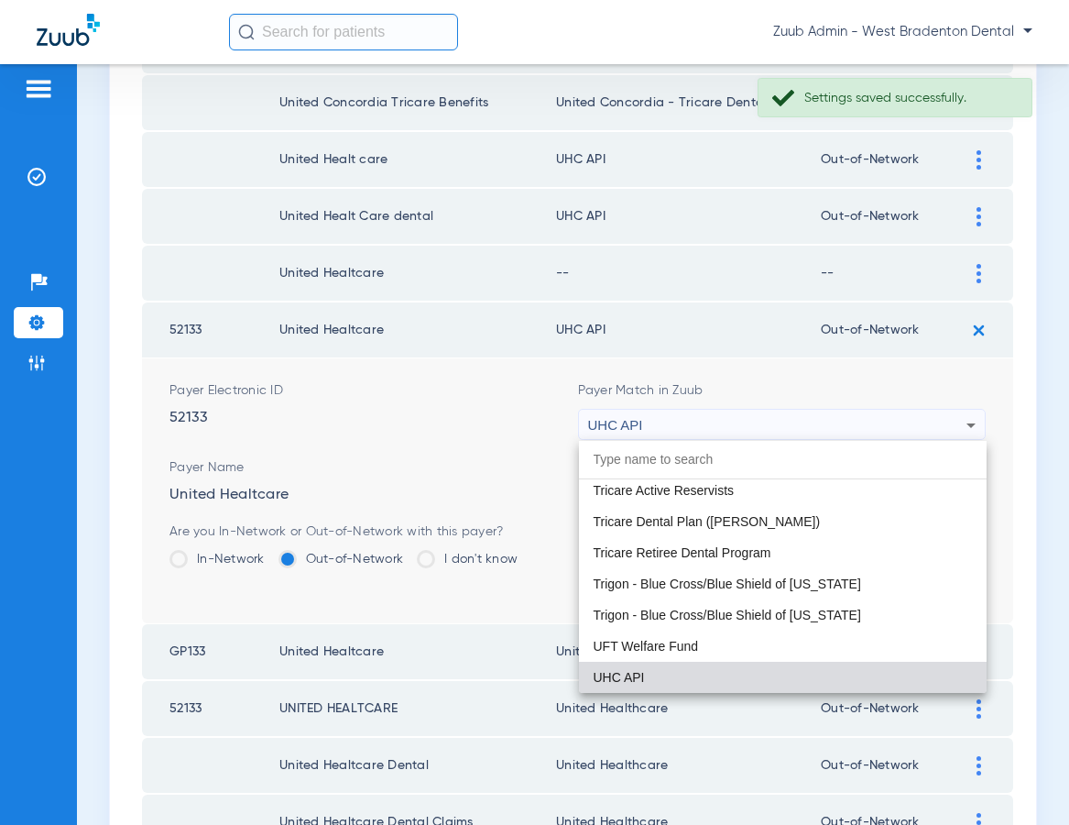
paste input "United Healthcare"
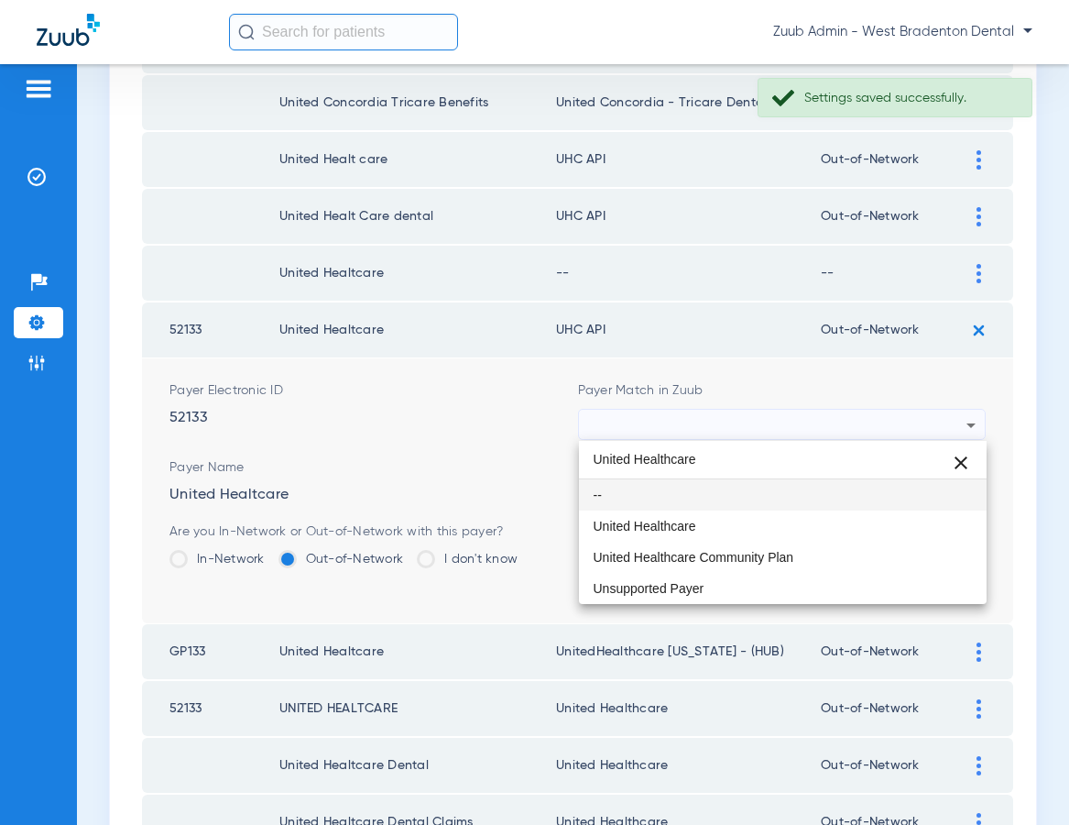
scroll to position [0, 0]
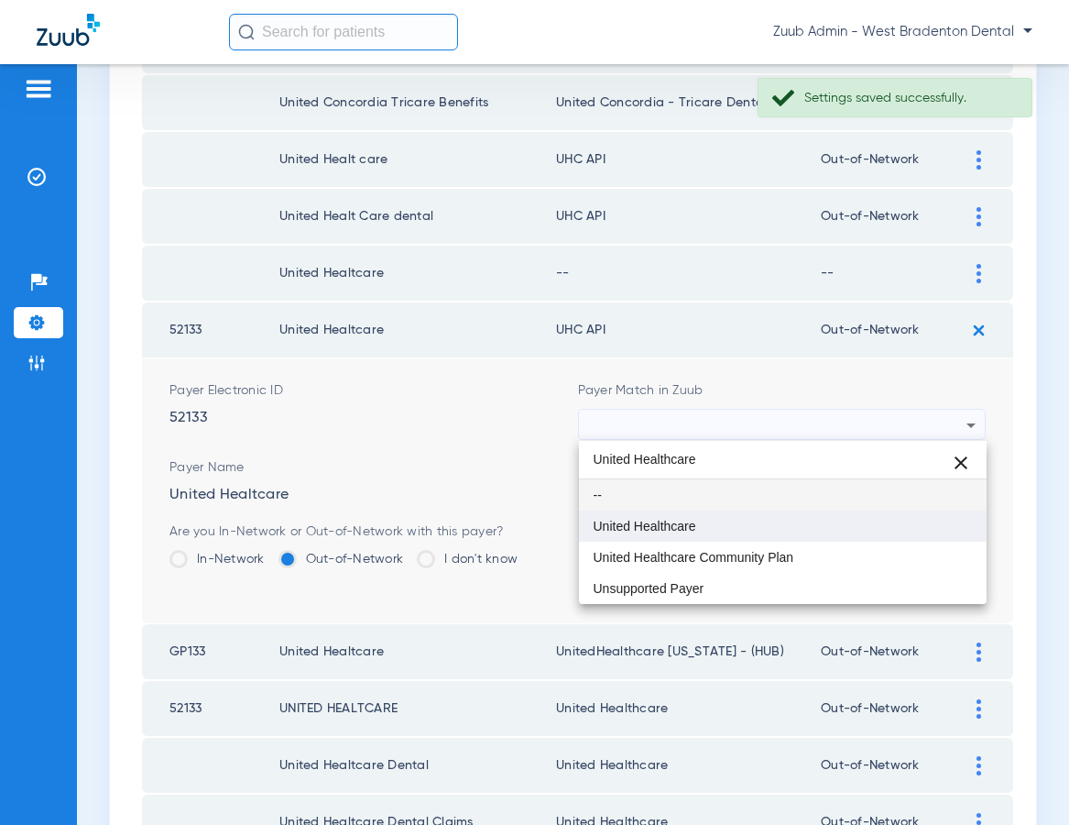
type input "United Healthcare"
click at [713, 518] on mat-option "United Healthcare" at bounding box center [783, 525] width 409 height 31
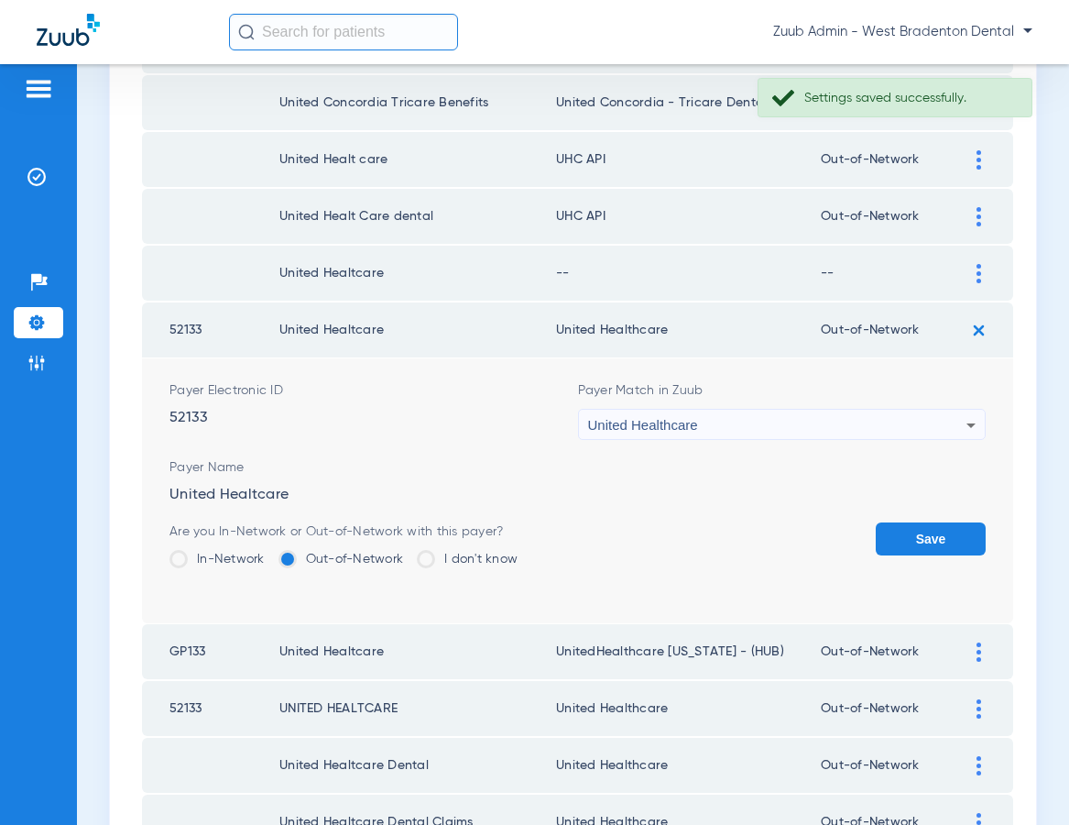
drag, startPoint x: 921, startPoint y: 537, endPoint x: 945, endPoint y: 444, distance: 95.8
click at [921, 536] on button "Save" at bounding box center [931, 538] width 110 height 33
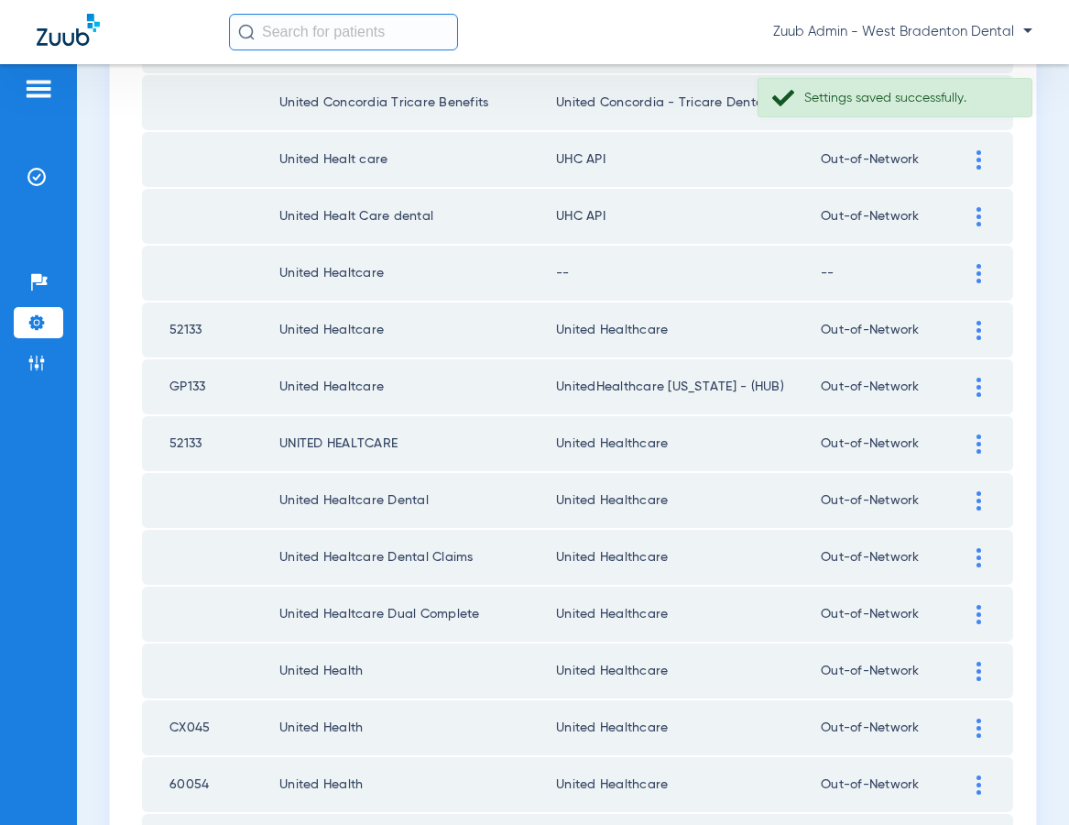
click at [977, 266] on img at bounding box center [979, 273] width 5 height 19
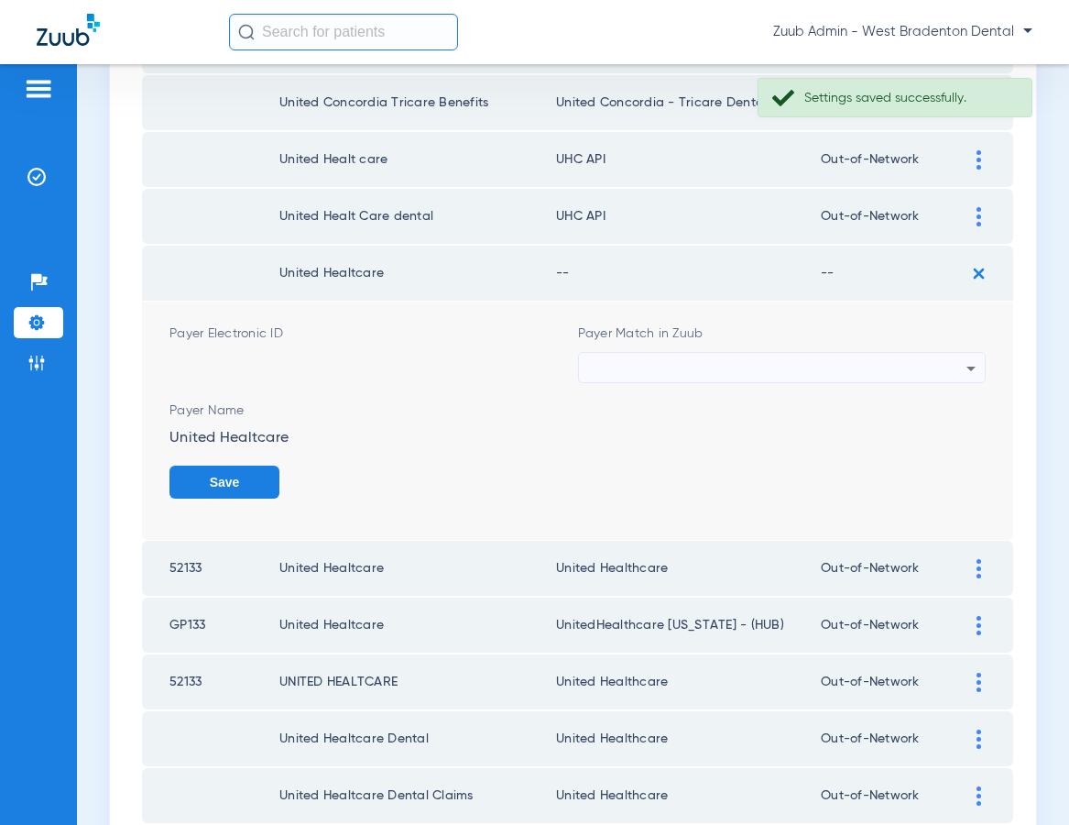
click at [798, 372] on div at bounding box center [777, 368] width 379 height 31
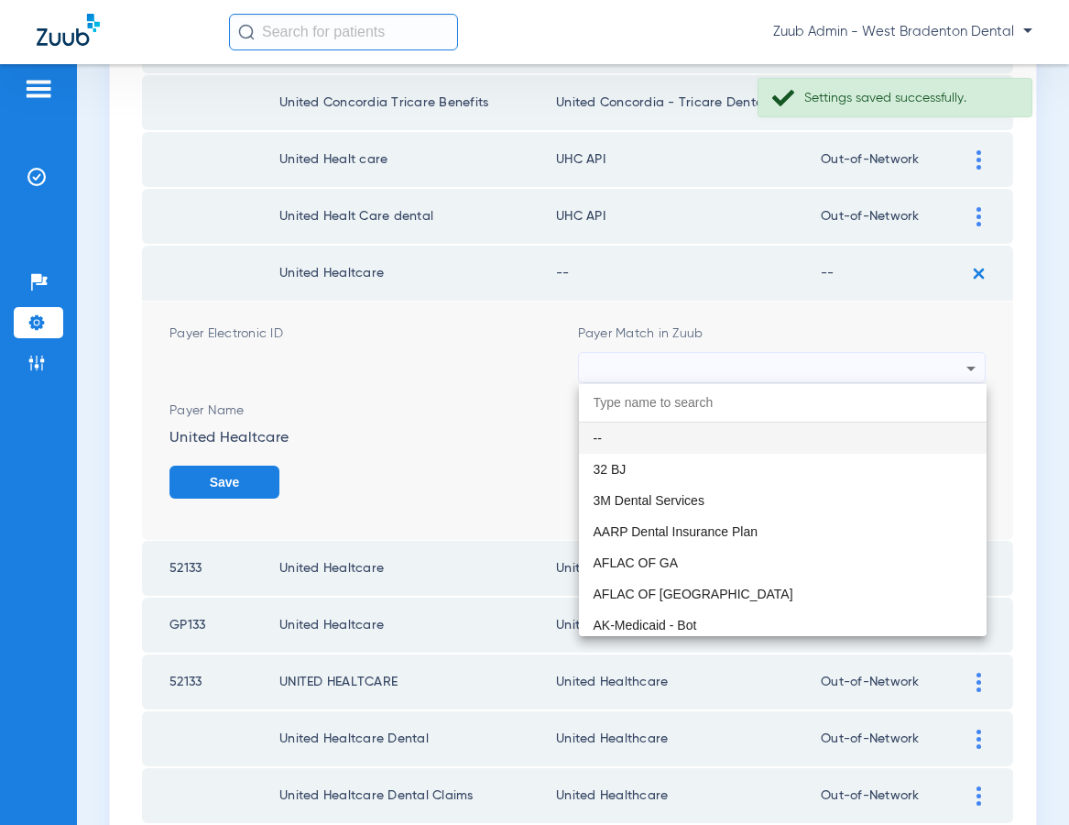
paste input "United Healthcare"
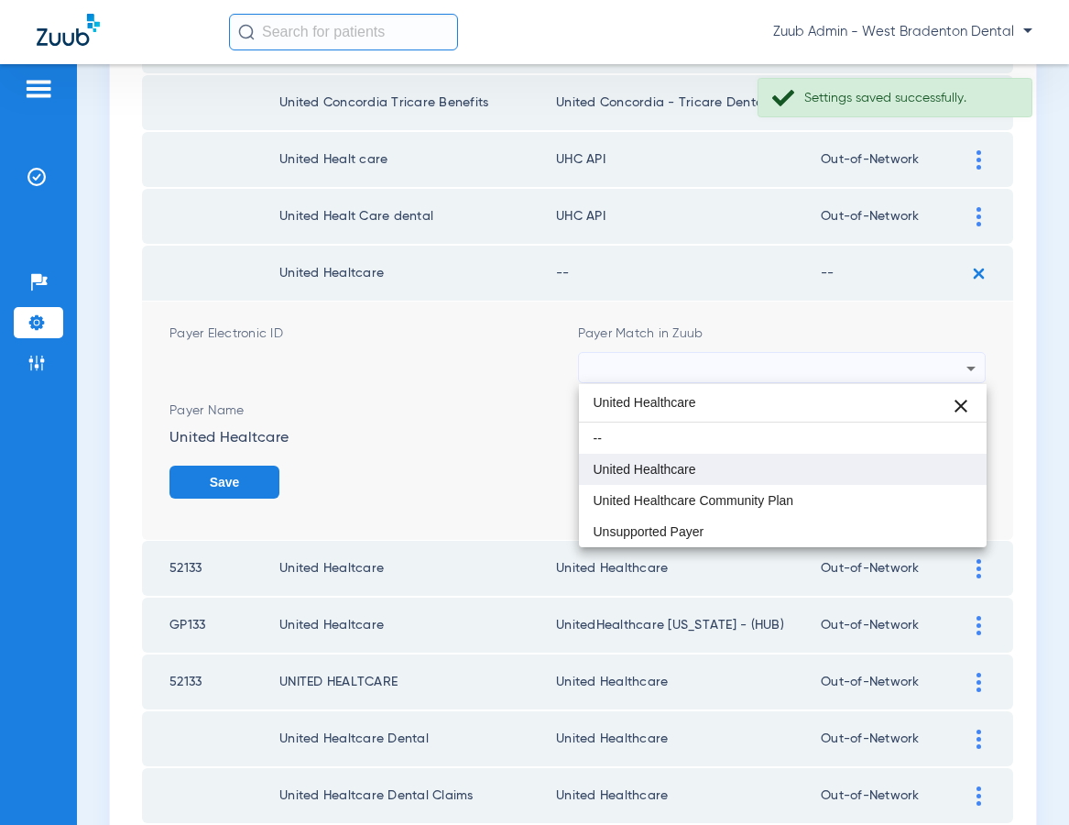
type input "United Healthcare"
drag, startPoint x: 747, startPoint y: 472, endPoint x: 835, endPoint y: 474, distance: 88.0
click at [750, 470] on mat-option "United Healthcare" at bounding box center [783, 468] width 409 height 31
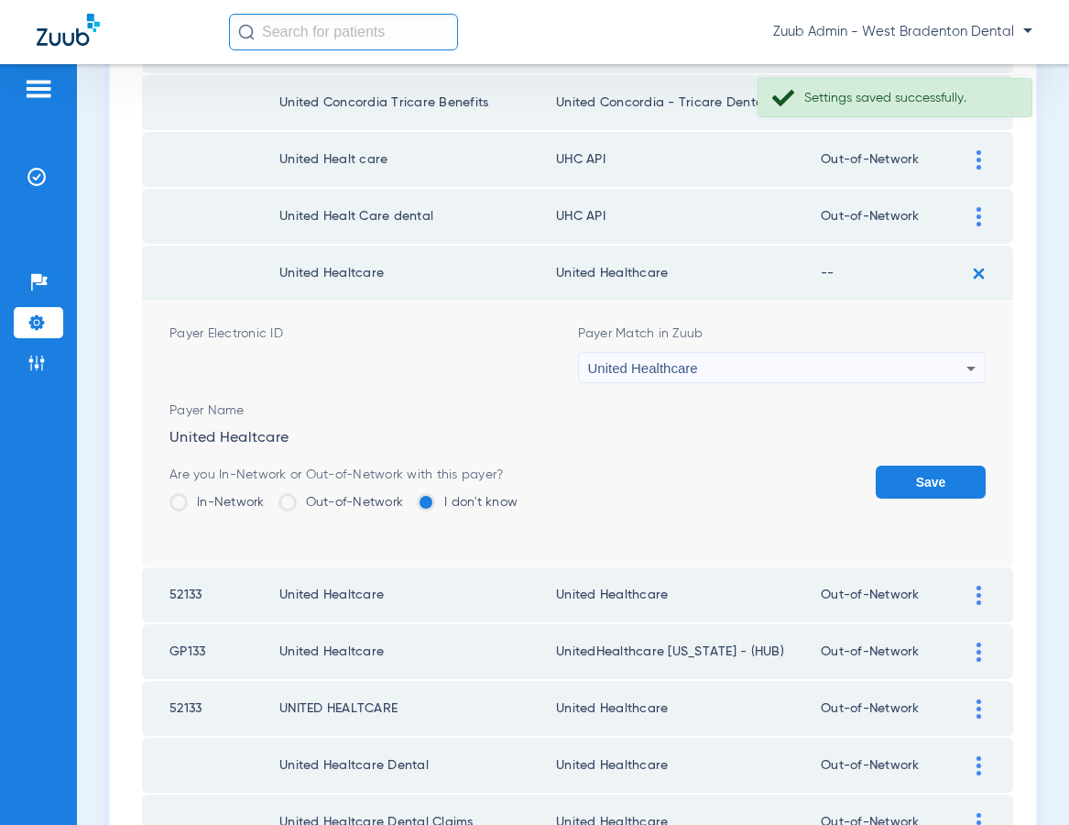
drag, startPoint x: 931, startPoint y: 483, endPoint x: 907, endPoint y: 464, distance: 30.1
click at [931, 483] on button "Save" at bounding box center [931, 481] width 110 height 33
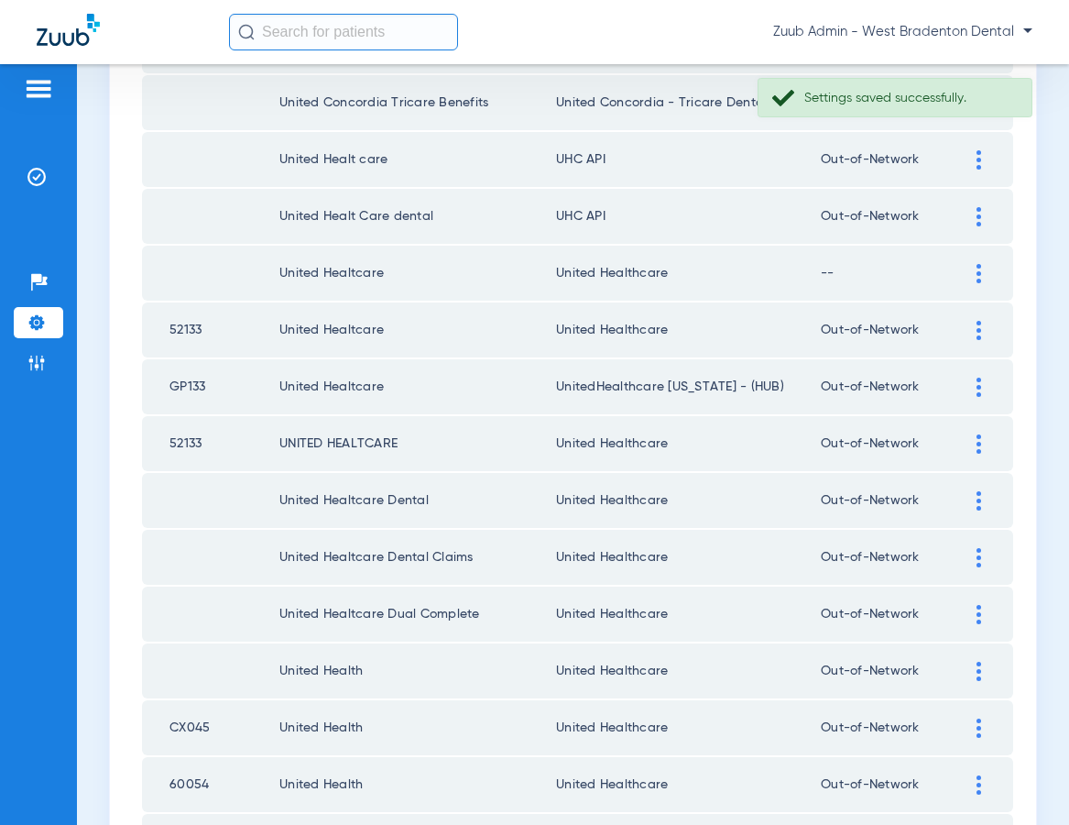
click at [978, 268] on img at bounding box center [979, 273] width 5 height 19
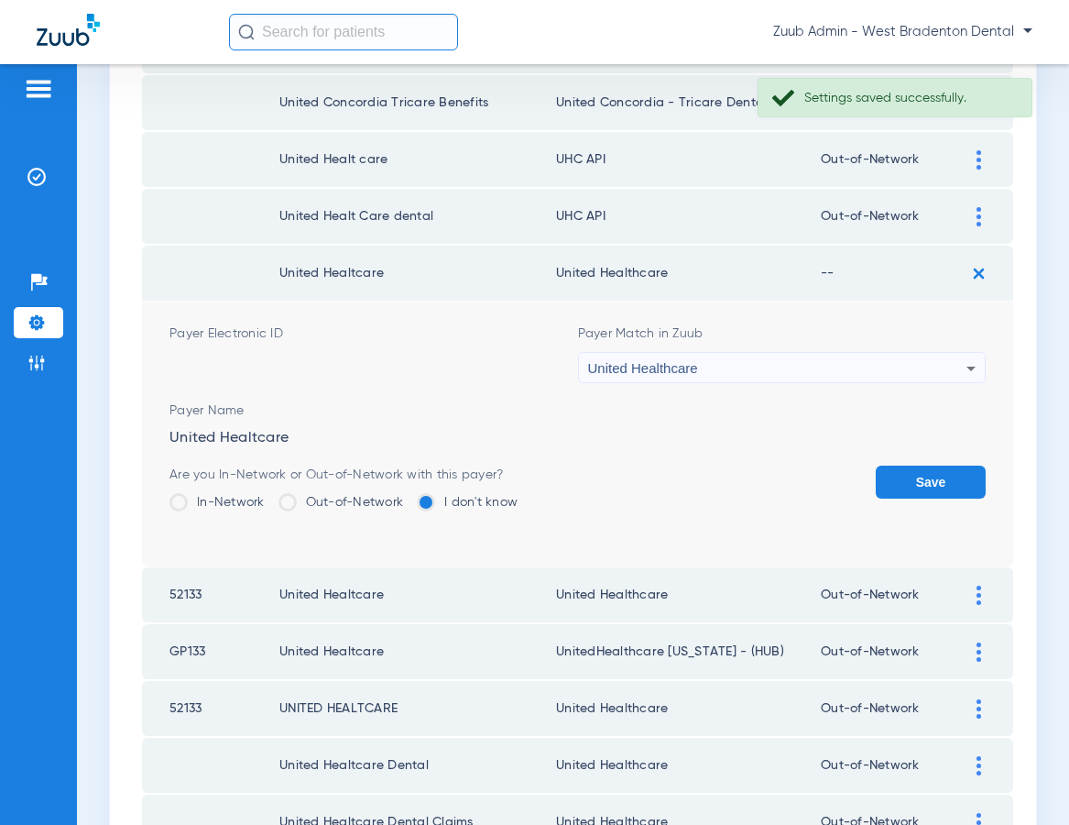
click at [358, 502] on label "Out-of-Network" at bounding box center [342, 502] width 126 height 18
click at [408, 496] on input "Out-of-Network" at bounding box center [408, 496] width 0 height 0
click at [920, 477] on button "Save" at bounding box center [931, 481] width 110 height 33
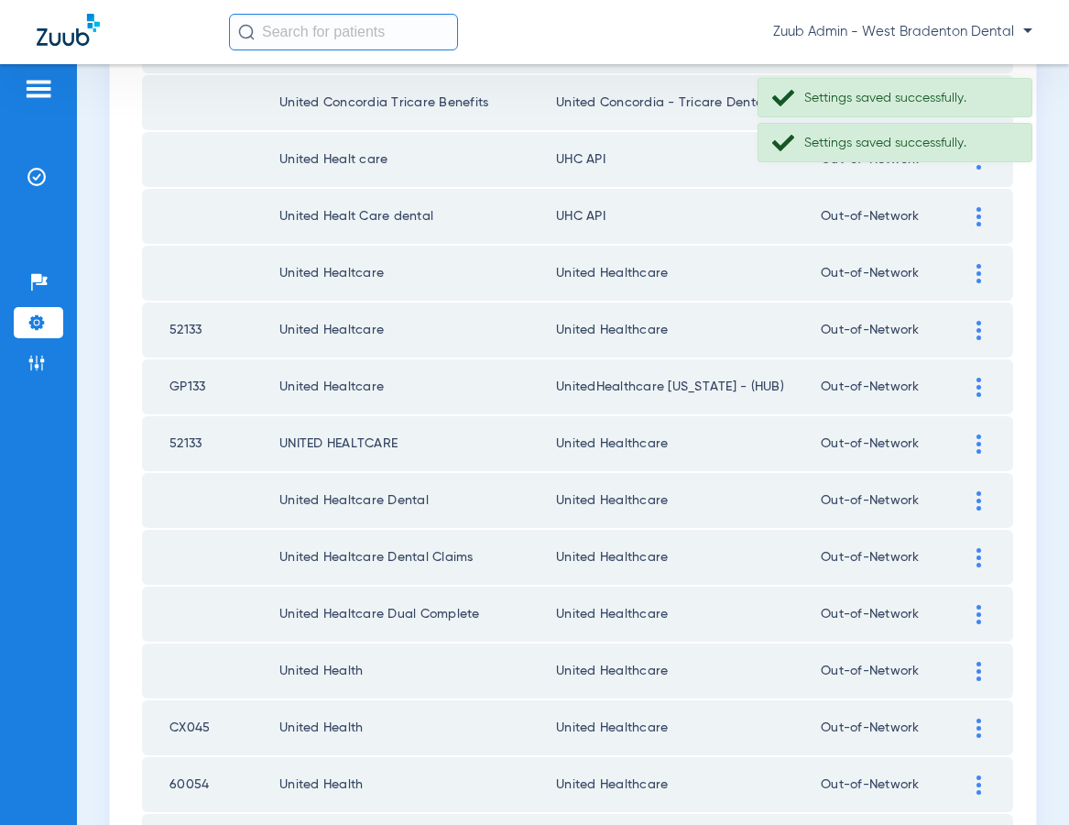
click at [975, 211] on div at bounding box center [979, 216] width 32 height 19
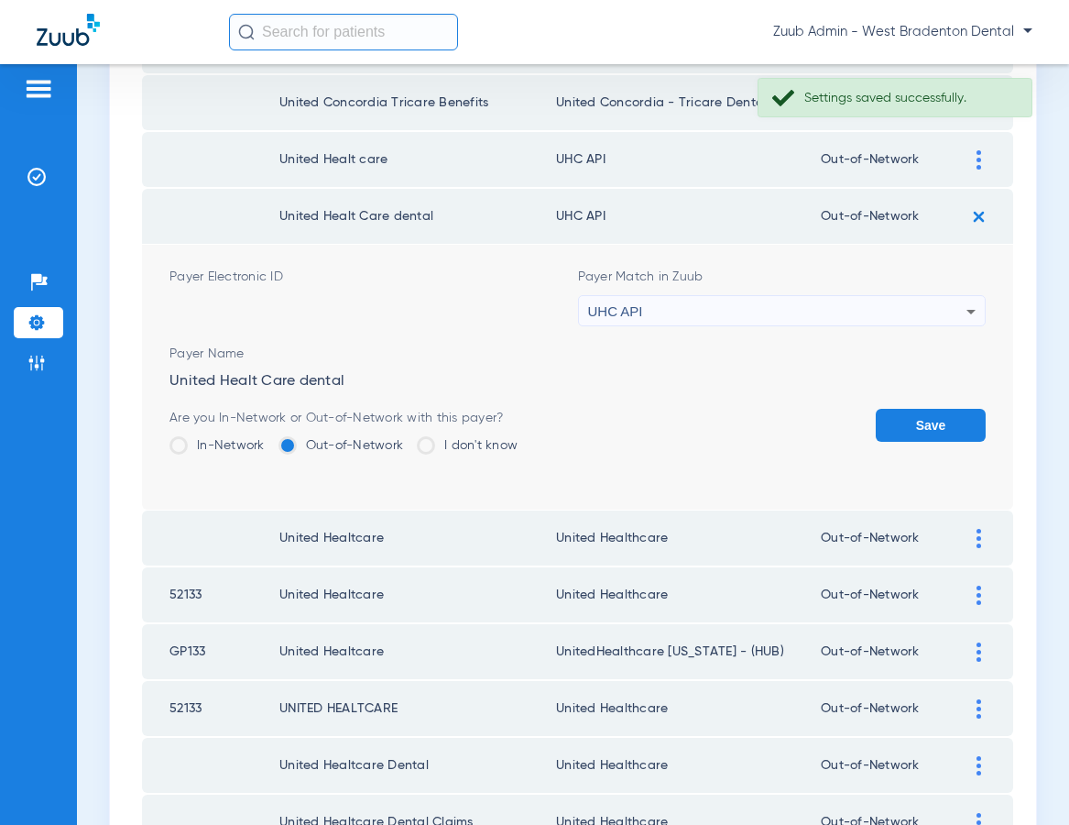
click at [670, 321] on div "UHC API" at bounding box center [777, 311] width 379 height 31
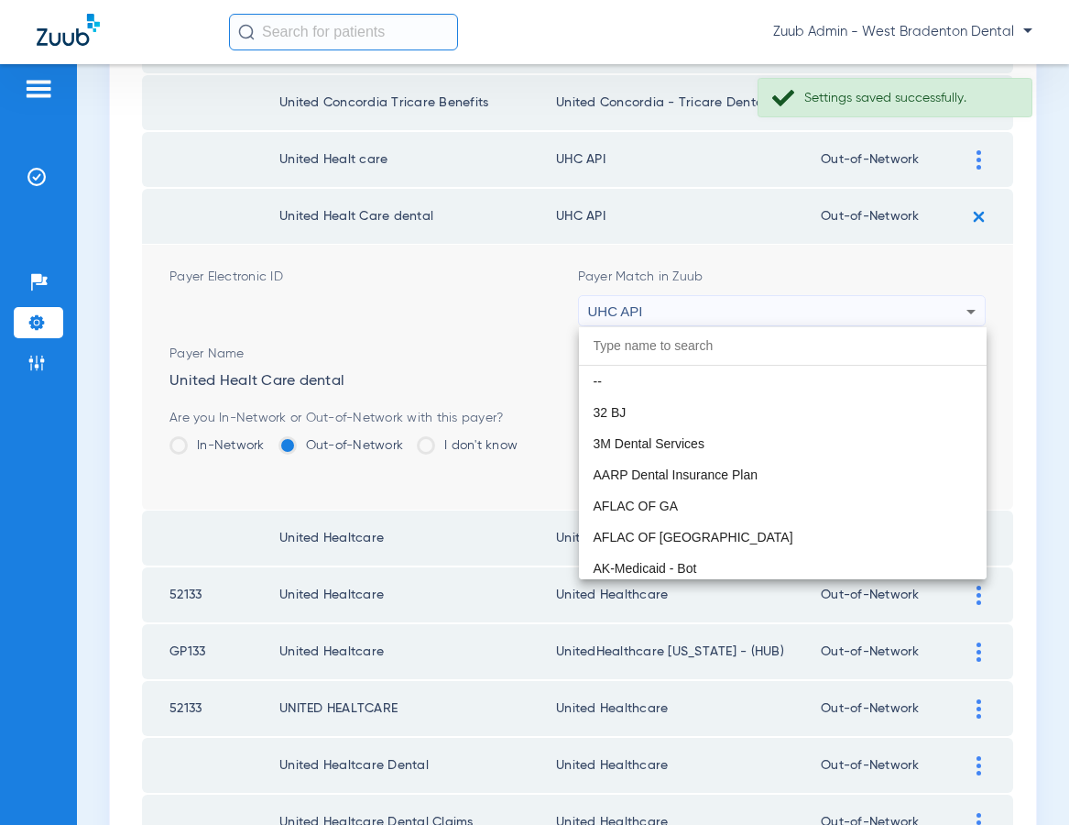
scroll to position [11250, 0]
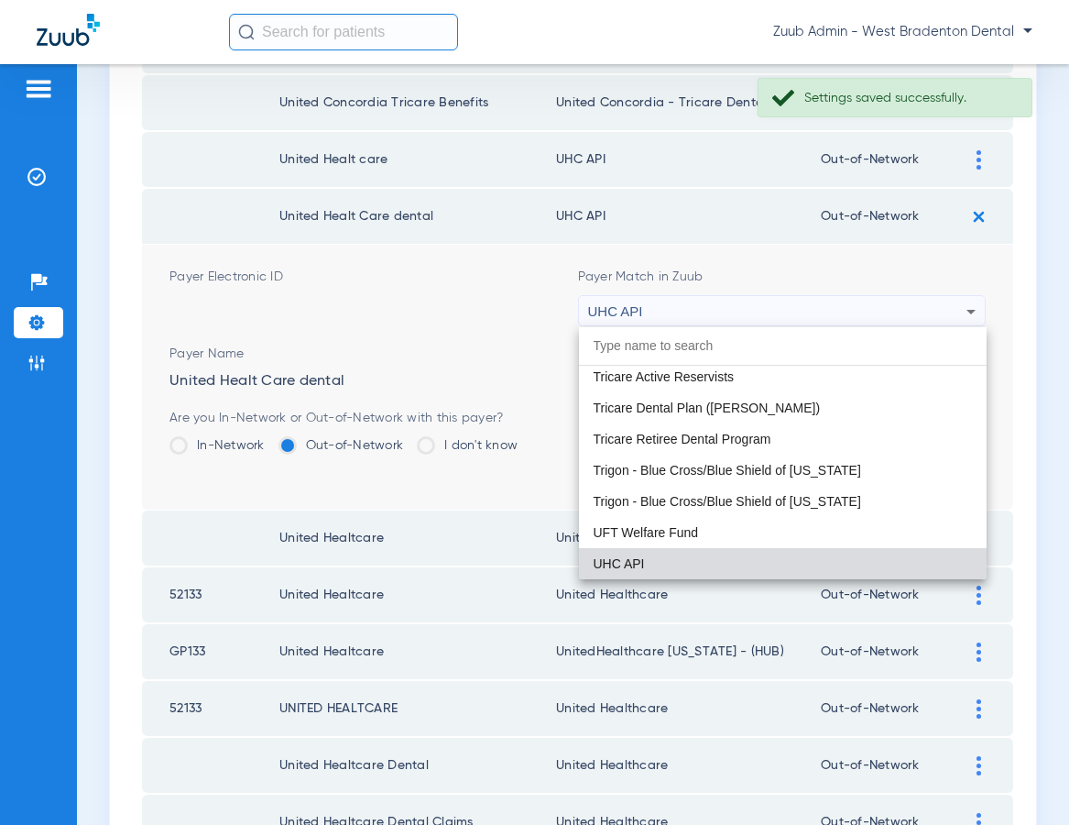
paste input "United Healthcare"
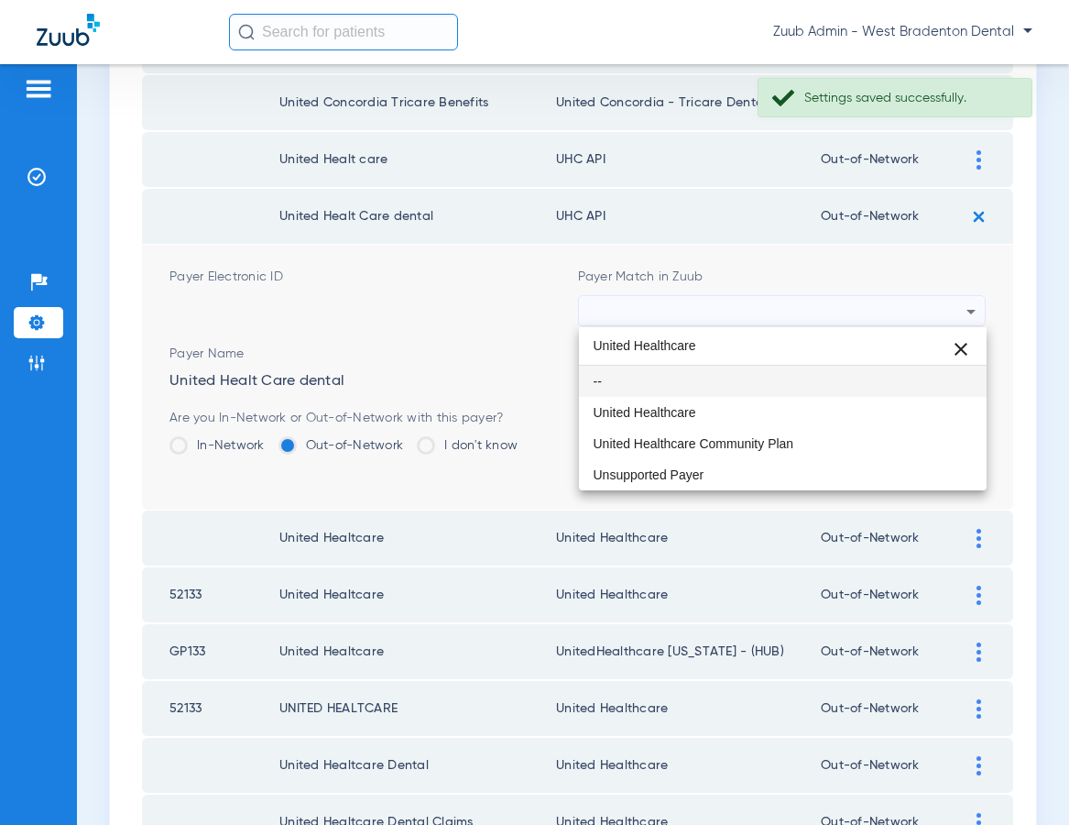
scroll to position [0, 0]
type input "United Healthcare"
click at [645, 406] on span "United Healthcare" at bounding box center [645, 412] width 103 height 13
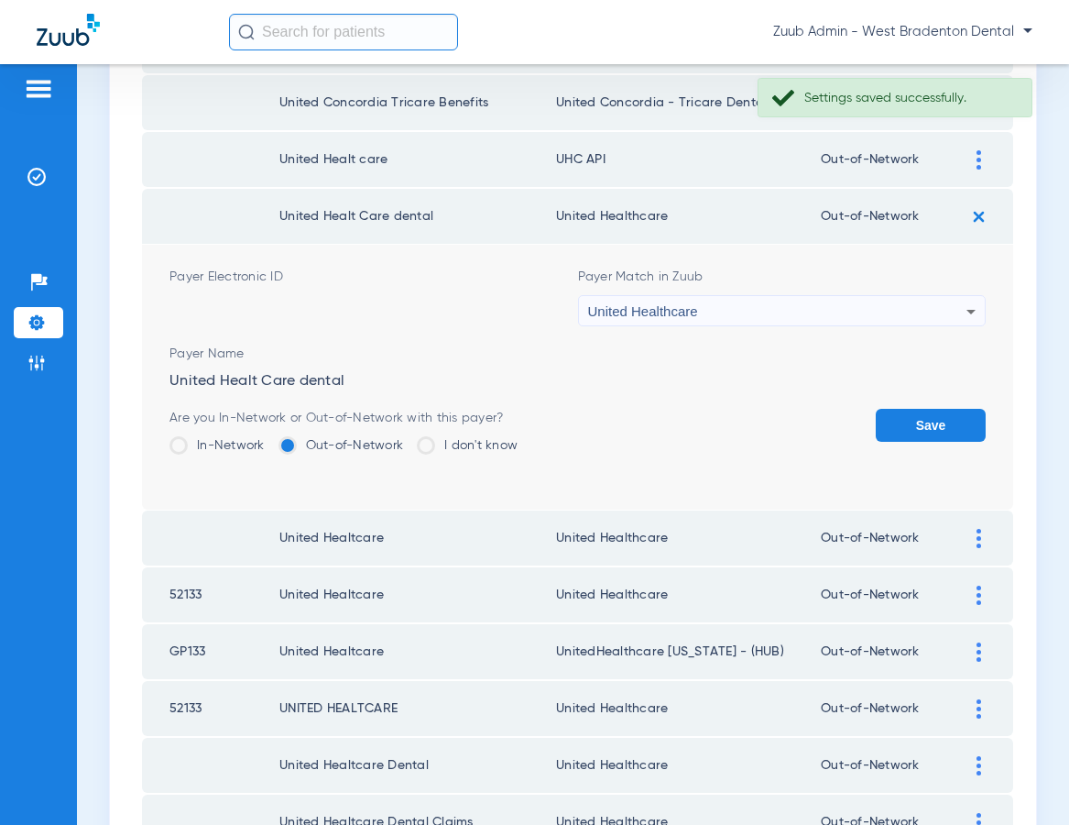
drag, startPoint x: 908, startPoint y: 421, endPoint x: 860, endPoint y: 405, distance: 50.1
click at [907, 421] on button "Save" at bounding box center [931, 425] width 110 height 33
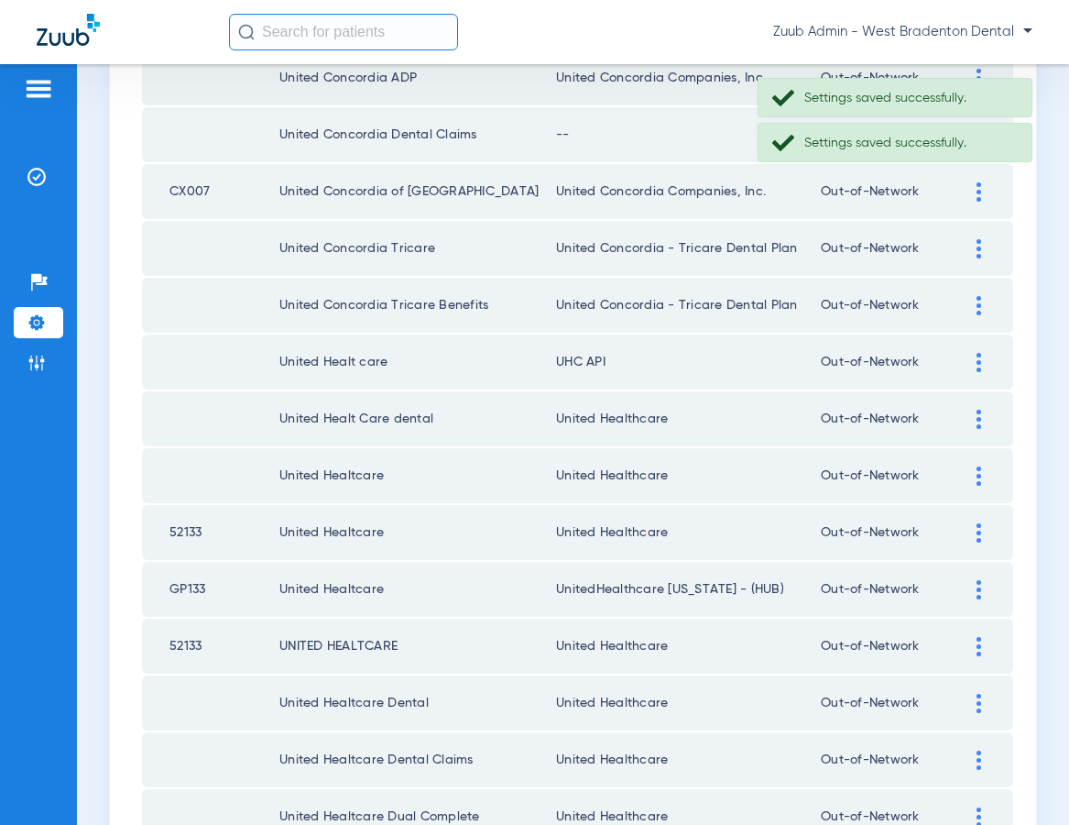
scroll to position [2120, 0]
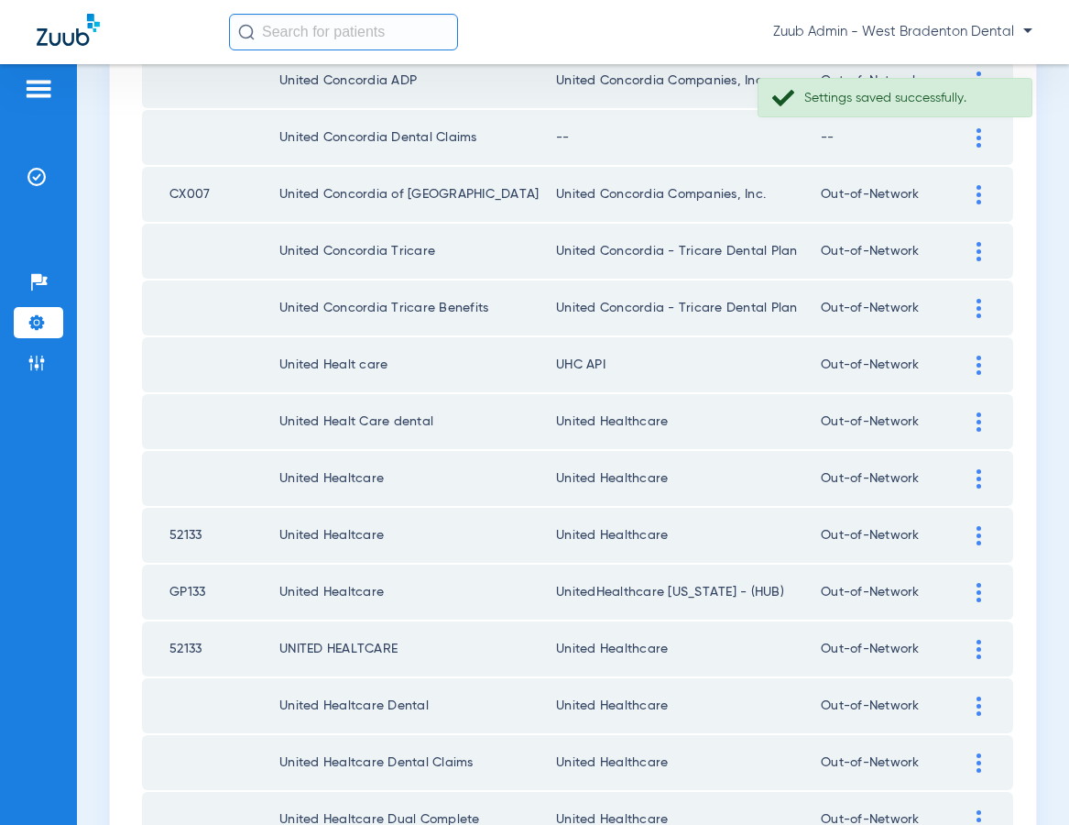
click at [979, 365] on img at bounding box center [979, 364] width 5 height 19
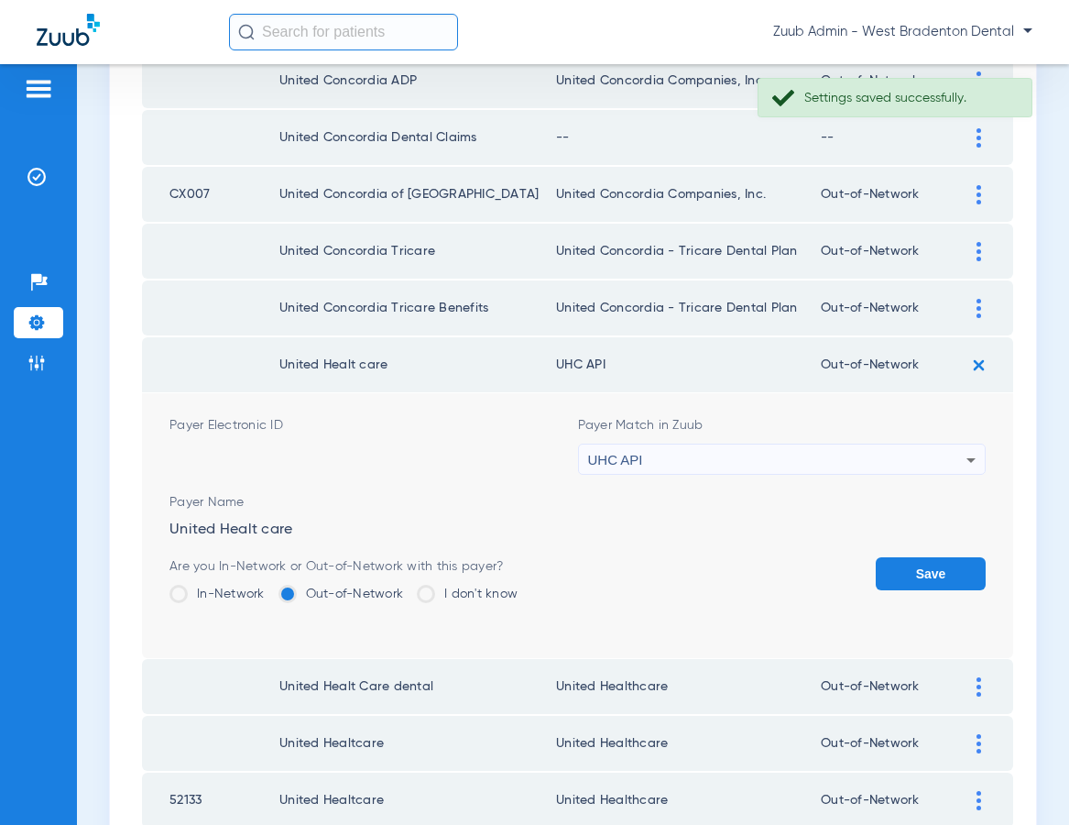
click at [748, 458] on div "UHC API" at bounding box center [777, 459] width 379 height 31
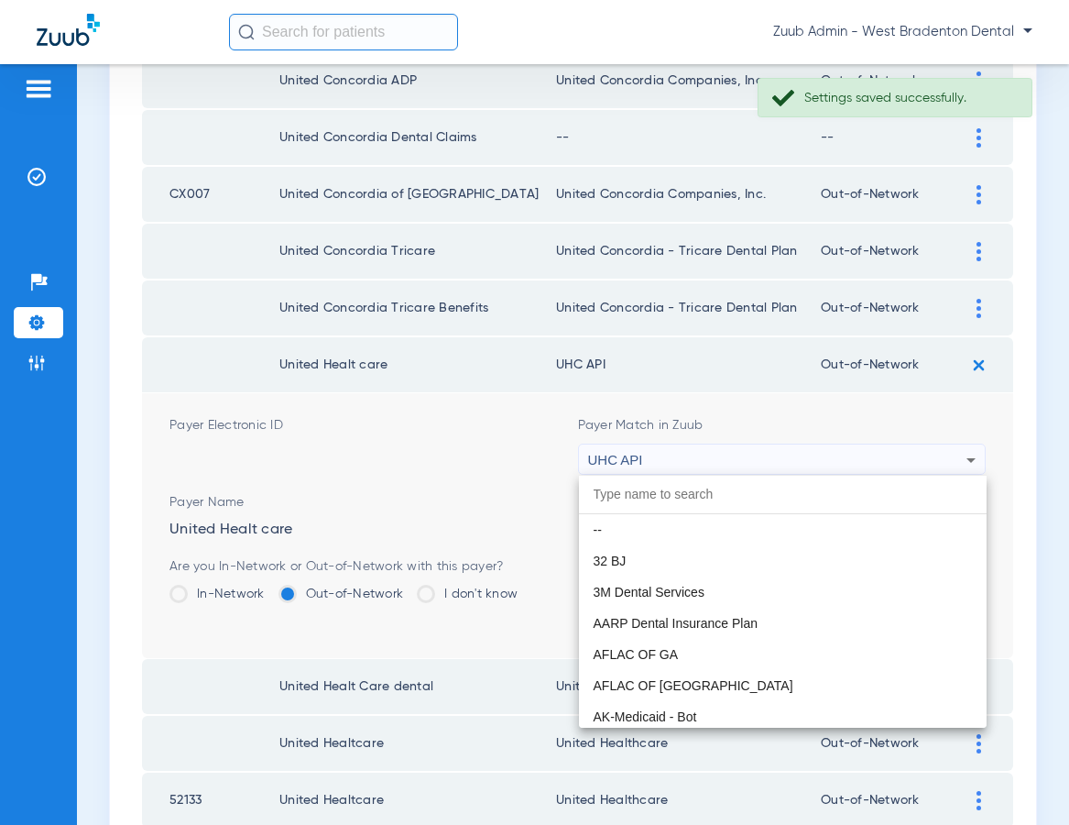
scroll to position [11250, 0]
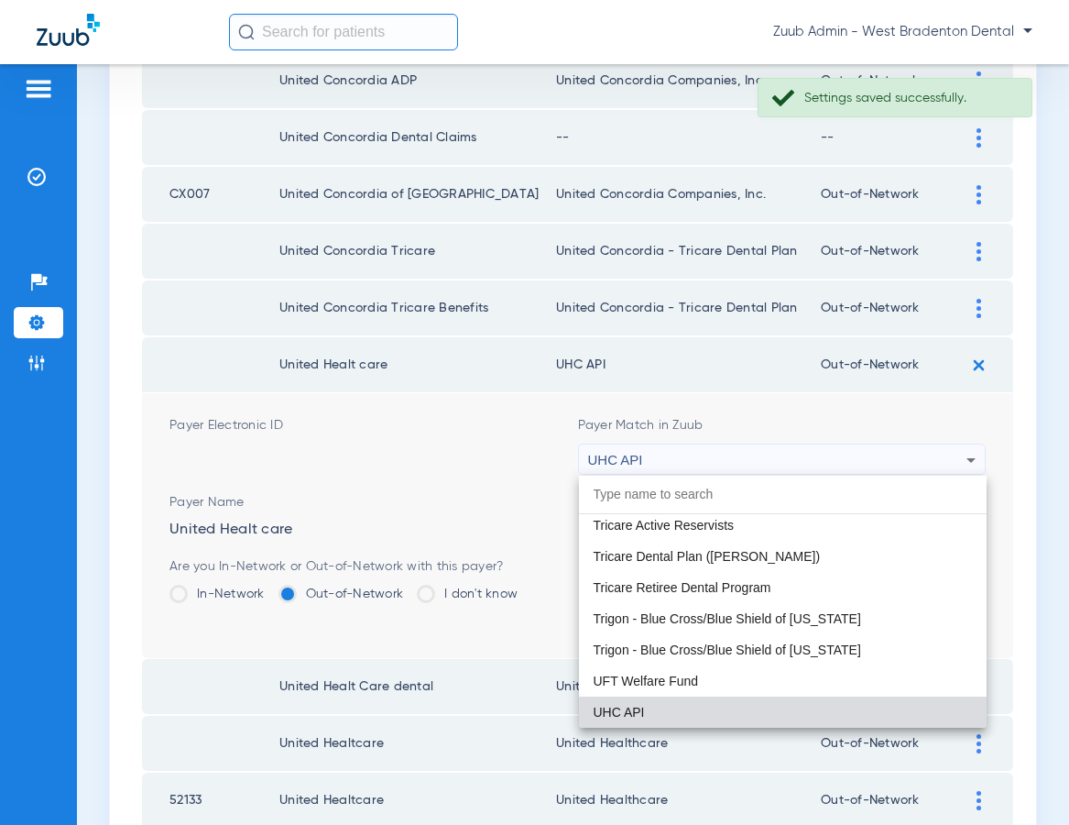
paste input "United Healthcare"
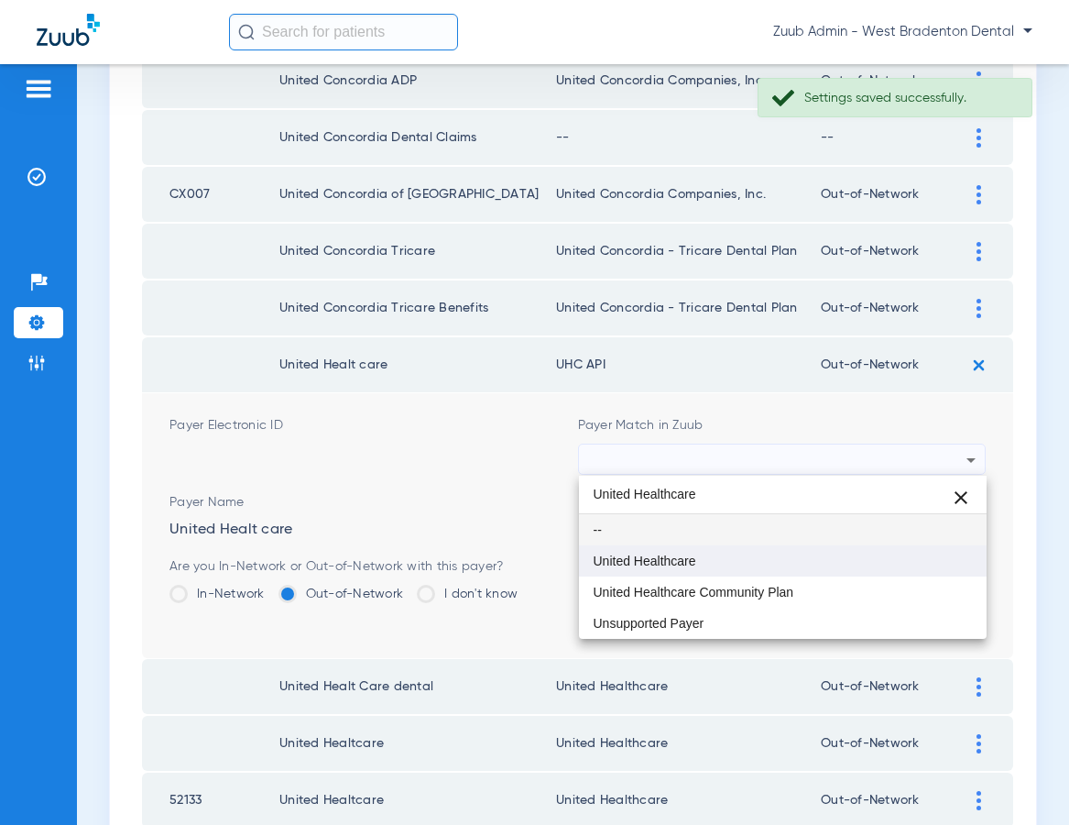
type input "United Healthcare"
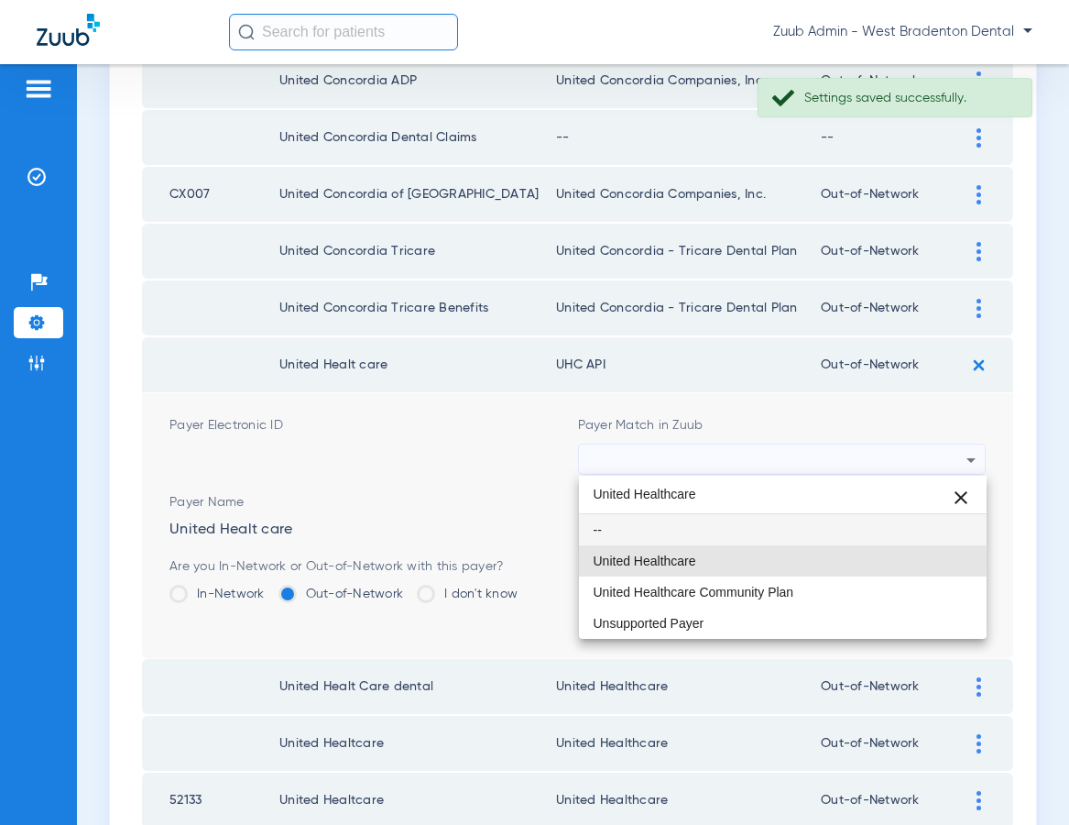
drag, startPoint x: 645, startPoint y: 560, endPoint x: 746, endPoint y: 566, distance: 101.0
click at [650, 560] on span "United Healthcare" at bounding box center [645, 560] width 103 height 13
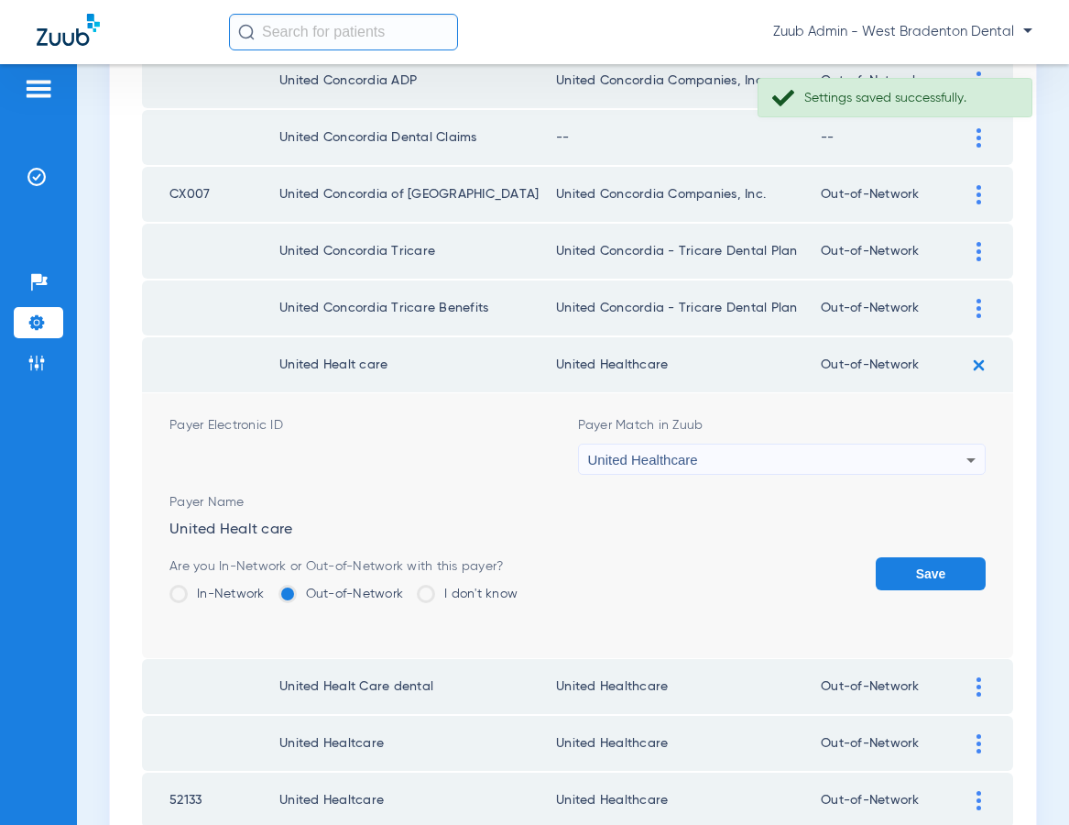
click at [925, 567] on button "Save" at bounding box center [931, 573] width 110 height 33
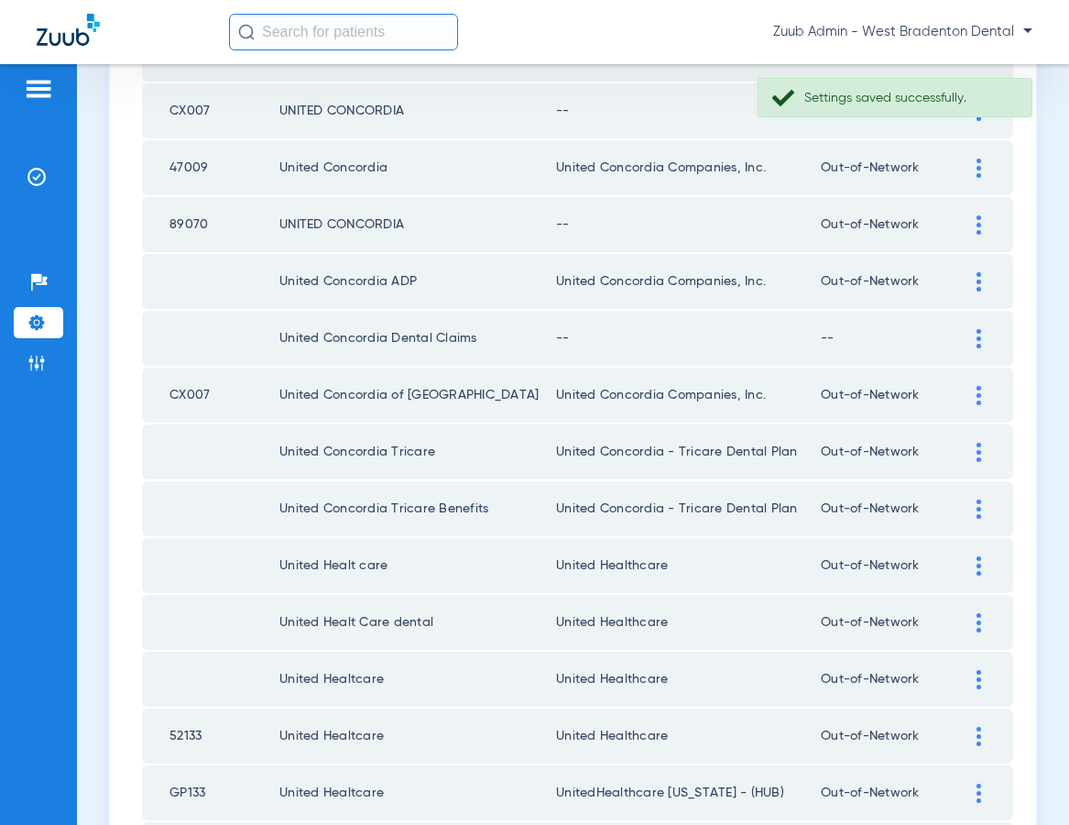
scroll to position [1911, 0]
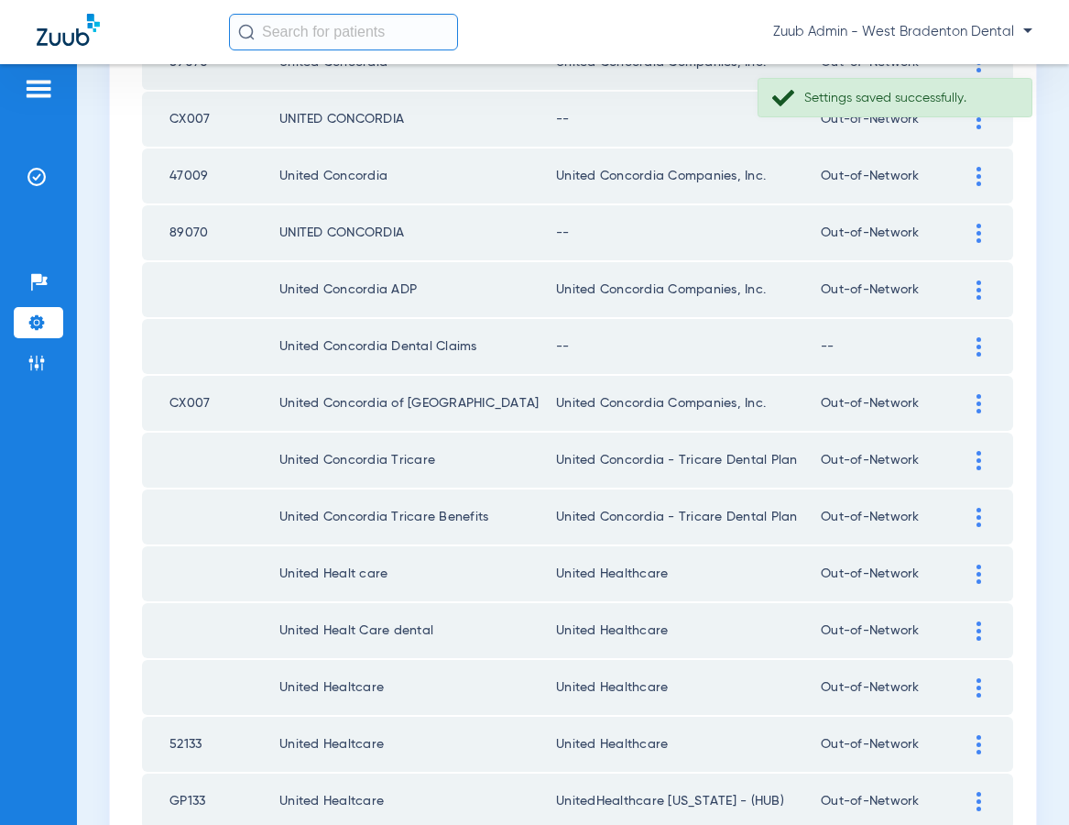
click at [971, 344] on div at bounding box center [979, 346] width 32 height 19
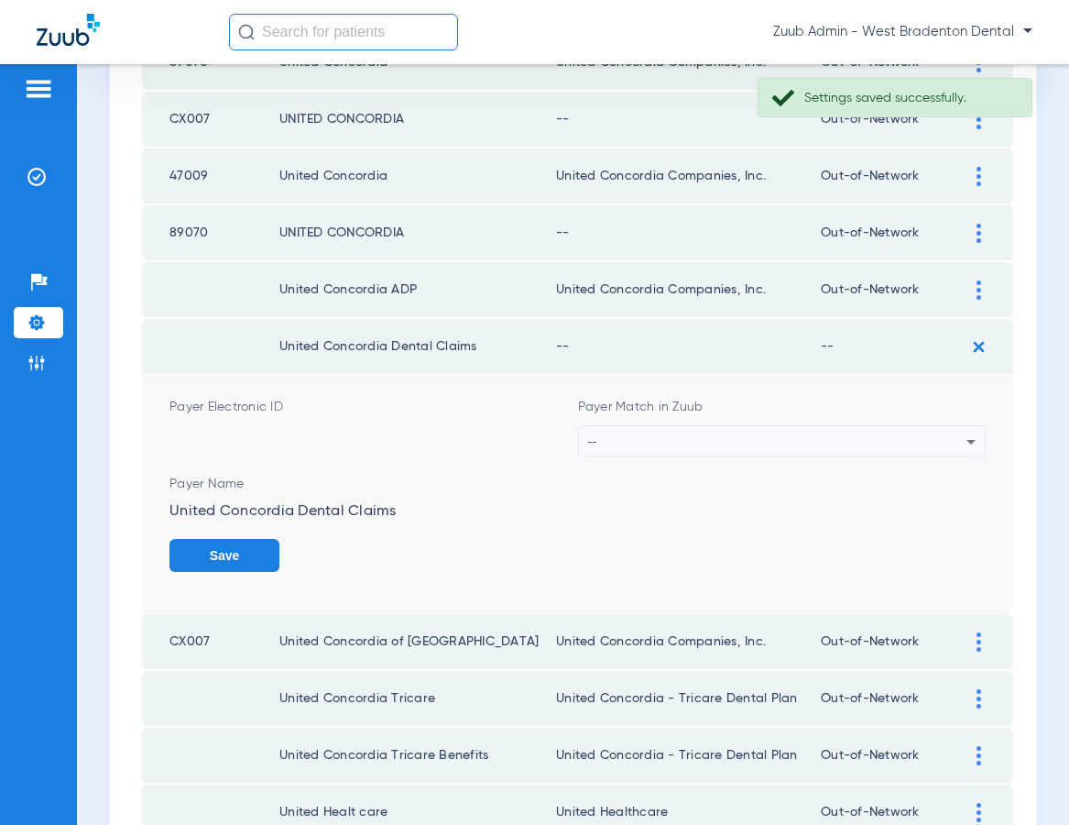
click at [761, 428] on div "--" at bounding box center [777, 441] width 379 height 31
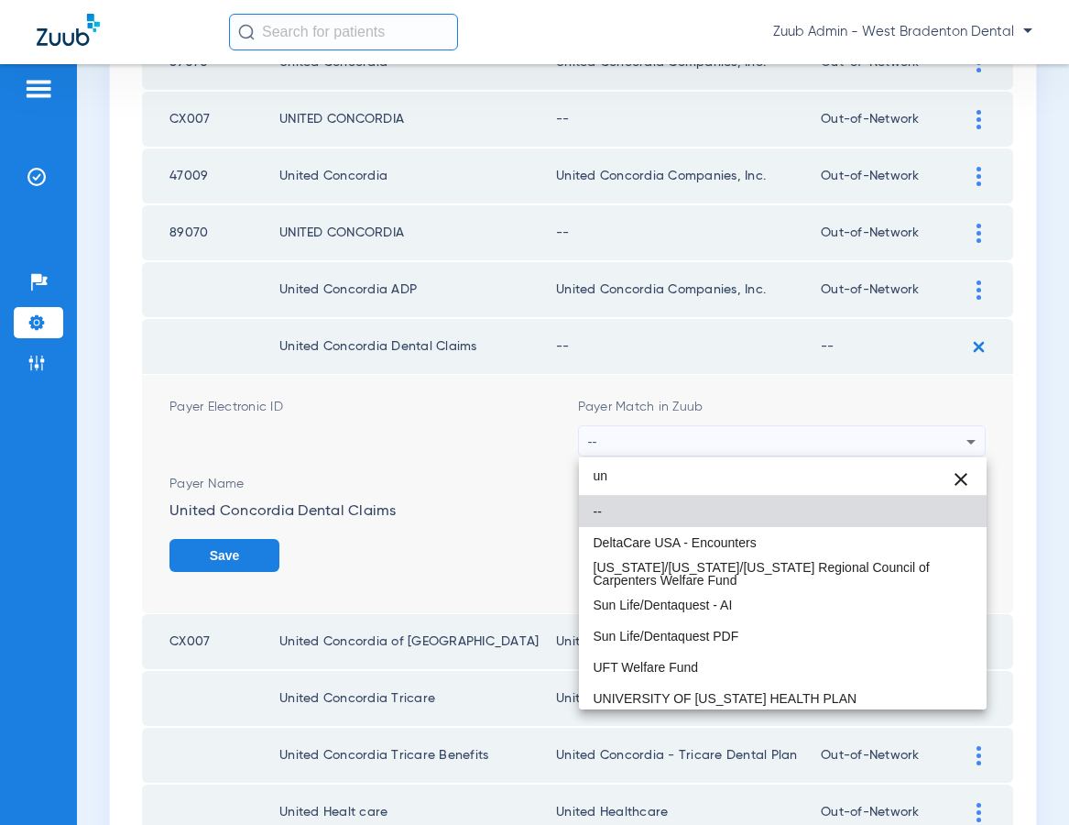
type input "un"
drag, startPoint x: 764, startPoint y: 286, endPoint x: 530, endPoint y: 287, distance: 233.6
click at [528, 289] on div at bounding box center [534, 412] width 1069 height 825
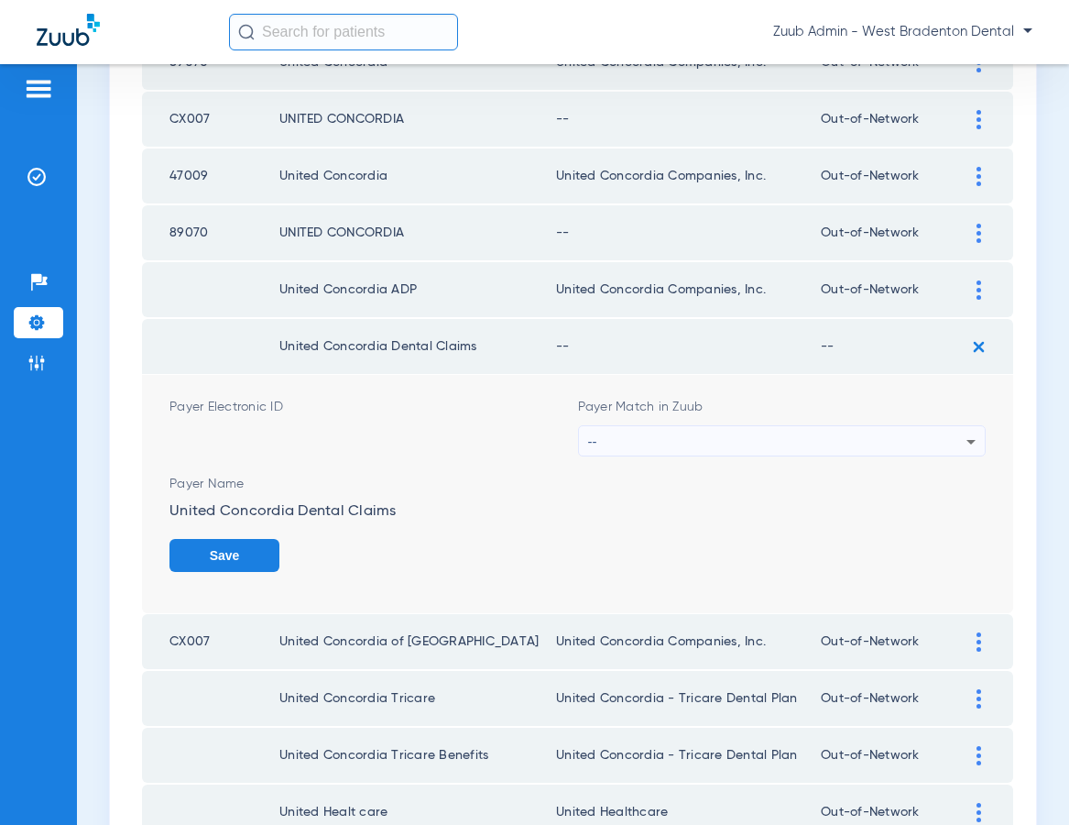
drag, startPoint x: 536, startPoint y: 285, endPoint x: 753, endPoint y: 287, distance: 217.1
click at [753, 287] on tr "United Concordia ADP United Concordia Companies, Inc. Out-of-Network" at bounding box center [577, 289] width 871 height 55
copy tr "United Concordia Companies, Inc."
click at [764, 447] on div "--" at bounding box center [777, 441] width 379 height 31
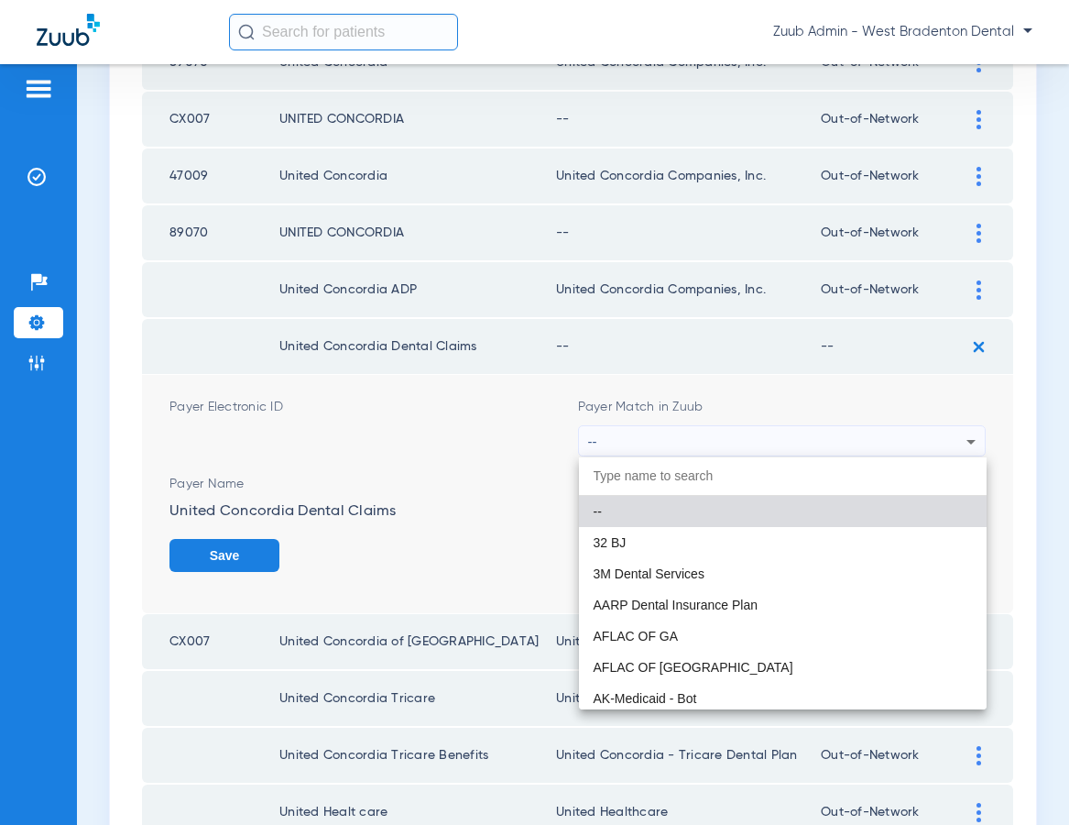
paste input "United Concordia Companies, Inc."
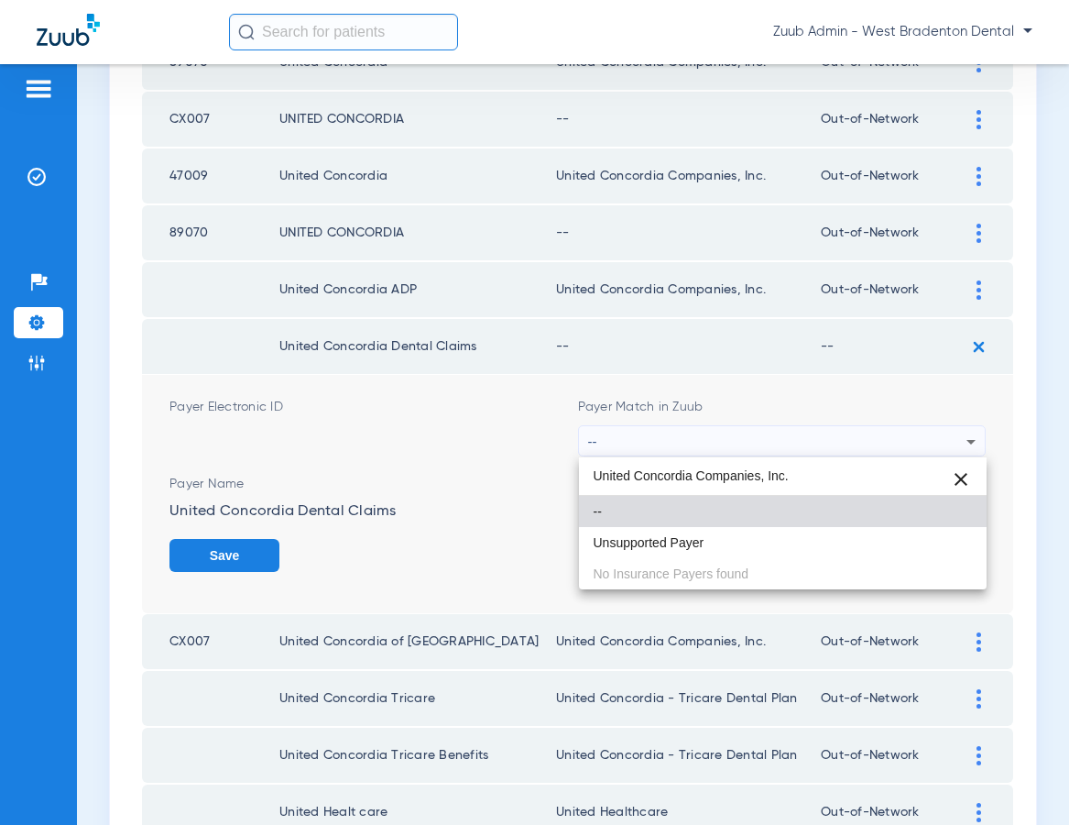
click at [622, 474] on input "United Concordia Companies, Inc." at bounding box center [783, 476] width 409 height 38
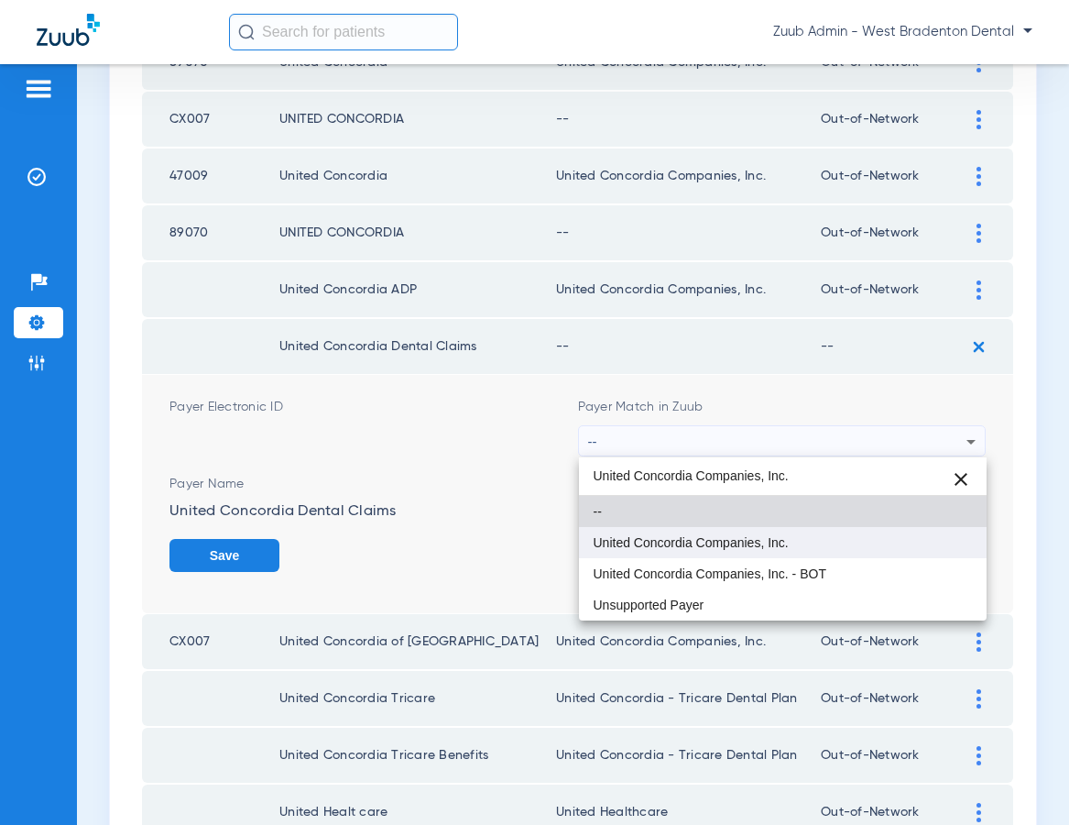
type input "United Concordia Companies, Inc."
click at [638, 543] on span "United Concordia Companies, Inc." at bounding box center [691, 542] width 195 height 13
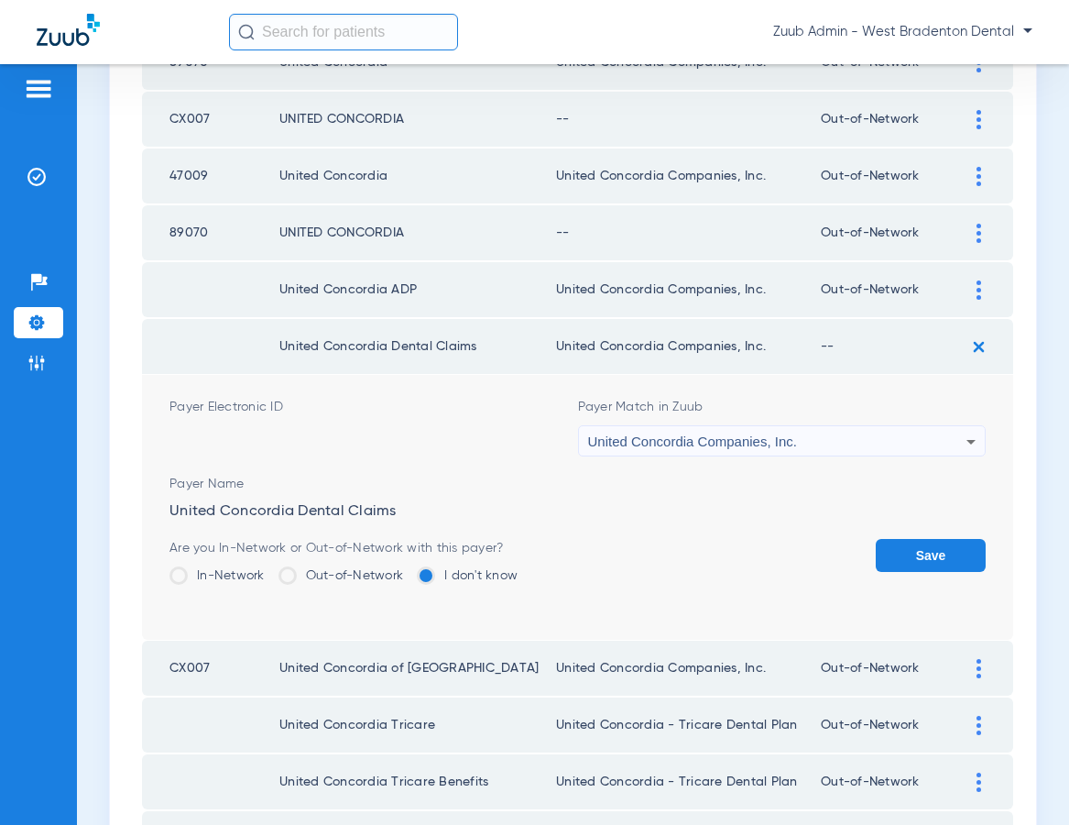
drag, startPoint x: 922, startPoint y: 552, endPoint x: 906, endPoint y: 524, distance: 31.6
click at [921, 552] on button "Save" at bounding box center [931, 555] width 110 height 33
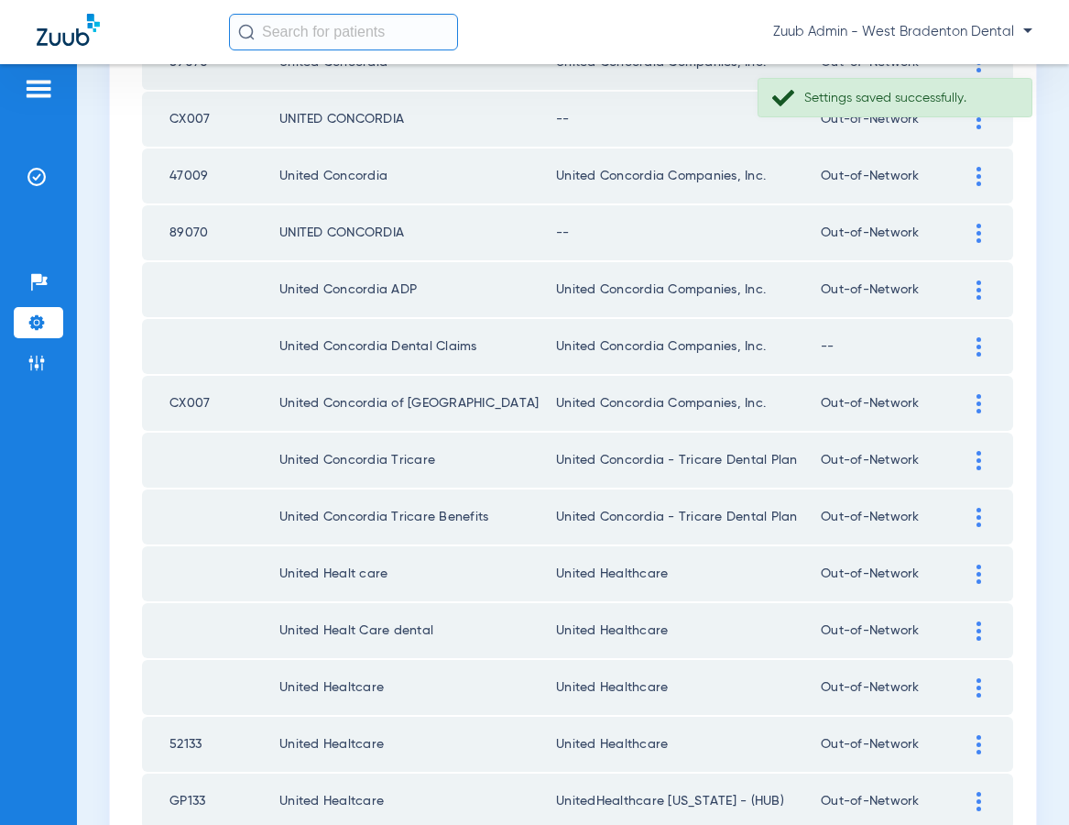
click at [975, 343] on div at bounding box center [979, 346] width 32 height 19
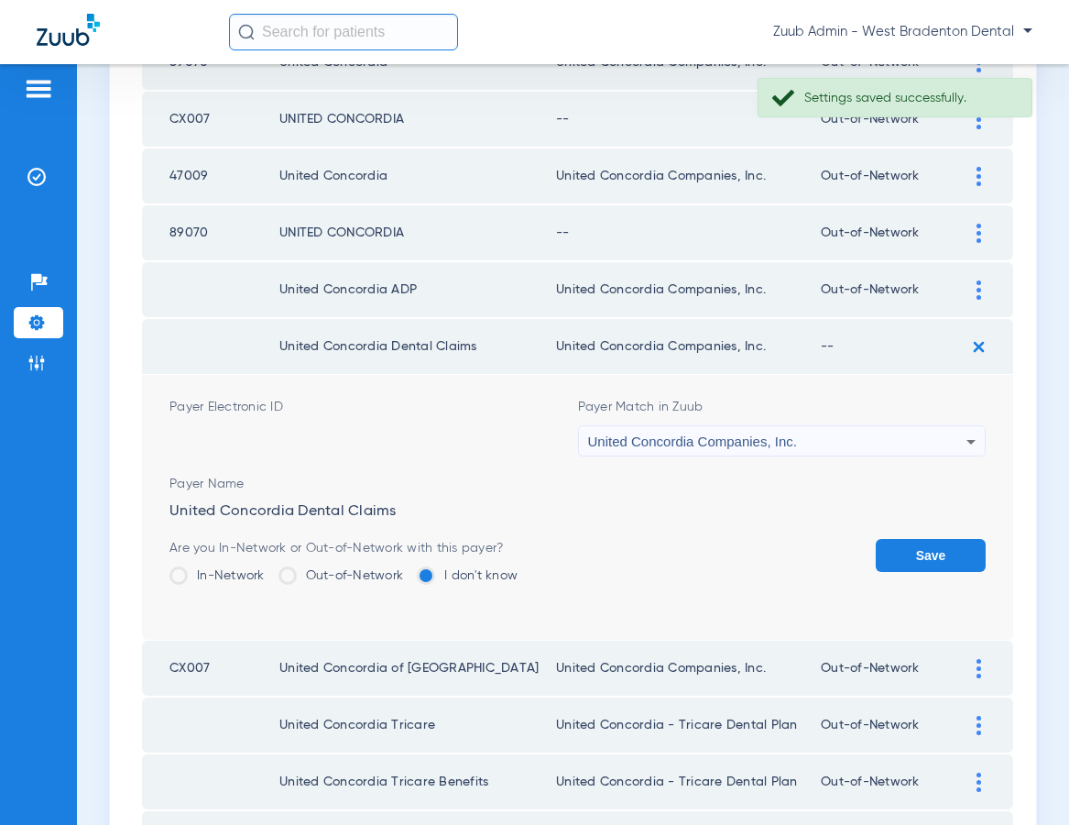
drag, startPoint x: 352, startPoint y: 564, endPoint x: 505, endPoint y: 576, distance: 153.5
click at [354, 565] on div "Are you In-Network or Out-of-Network with this payer? In-Network Out-of-Network…" at bounding box center [343, 569] width 348 height 60
drag, startPoint x: 288, startPoint y: 572, endPoint x: 503, endPoint y: 596, distance: 216.7
click at [289, 572] on span at bounding box center [288, 575] width 18 height 18
click at [408, 569] on input "Out-of-Network" at bounding box center [408, 569] width 0 height 0
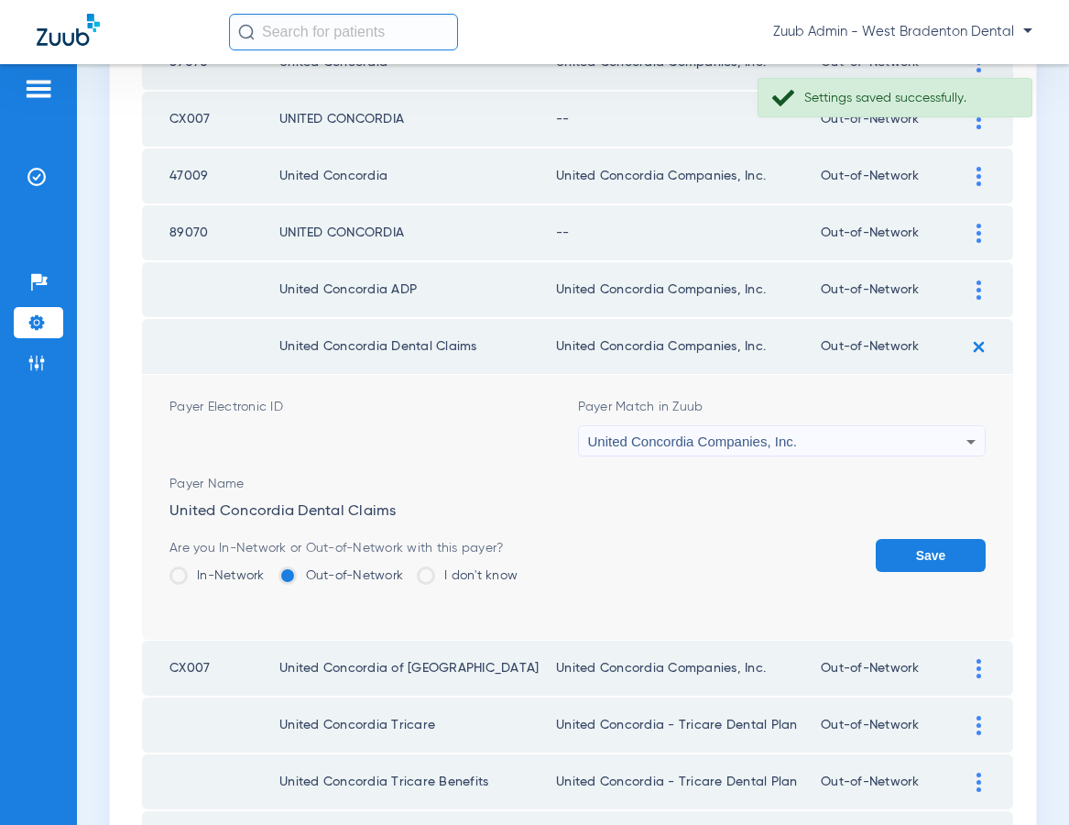
click at [905, 565] on button "Save" at bounding box center [931, 555] width 110 height 33
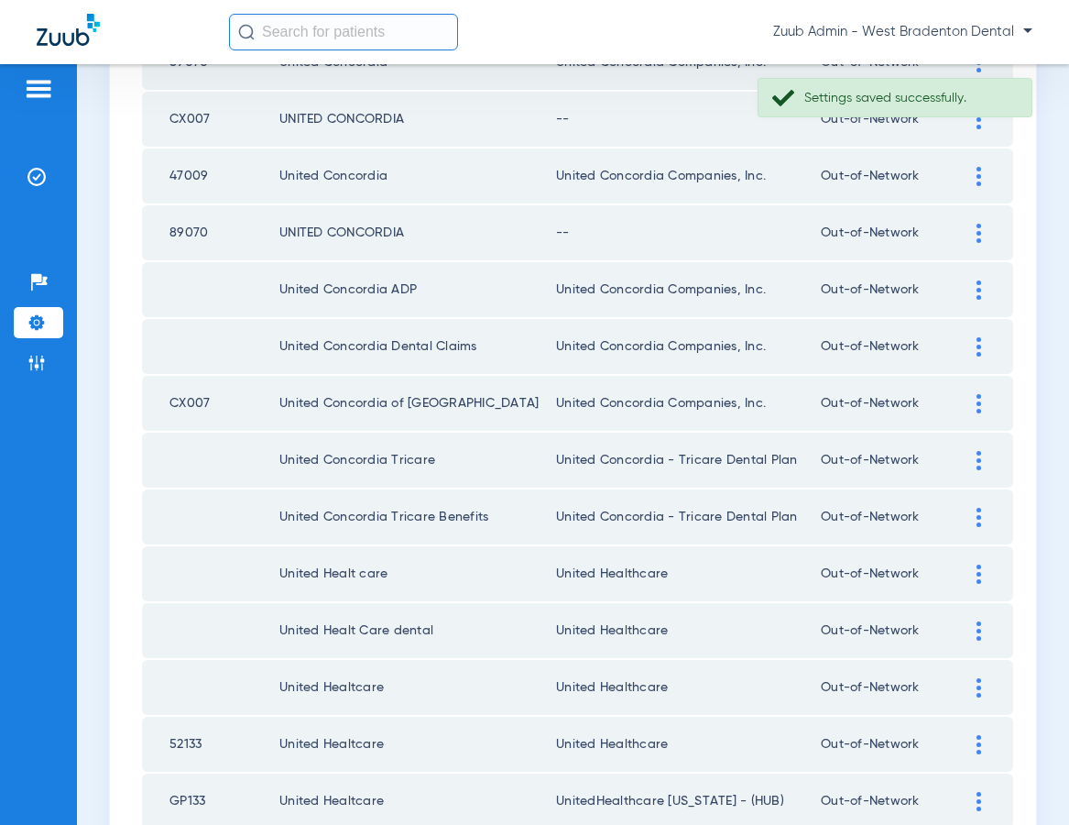
click at [975, 230] on div at bounding box center [979, 233] width 32 height 19
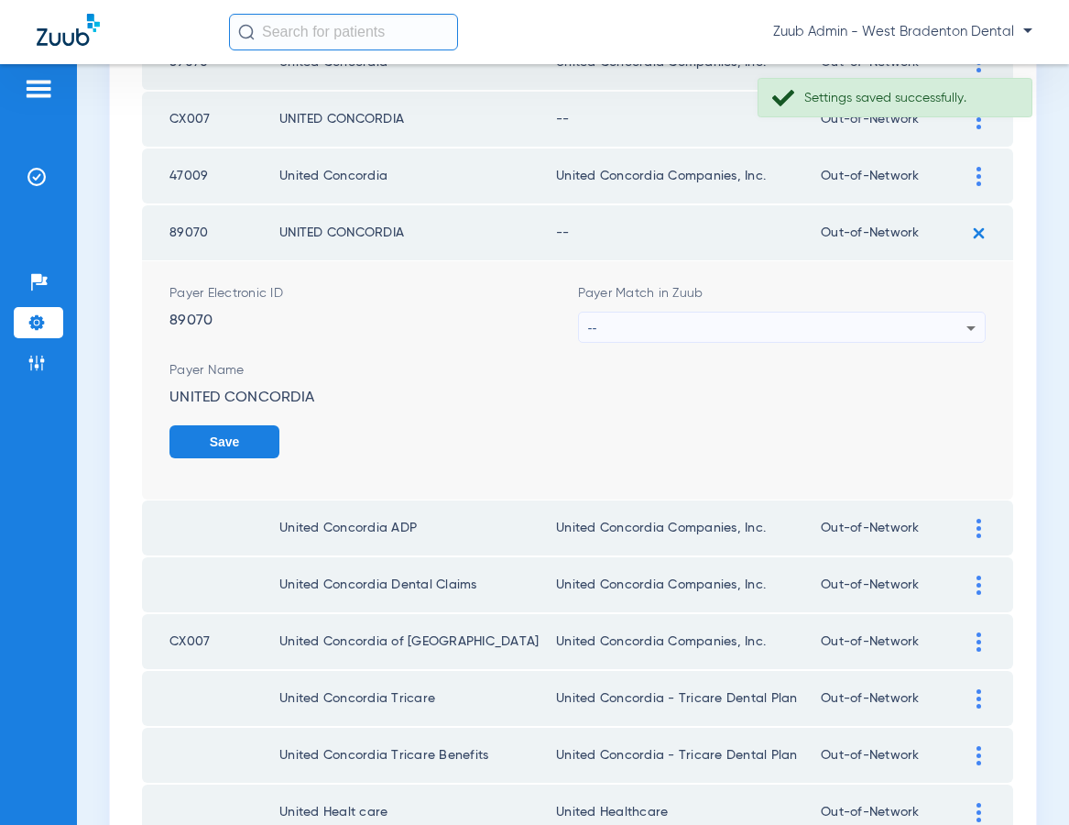
click at [672, 317] on div "--" at bounding box center [777, 327] width 379 height 31
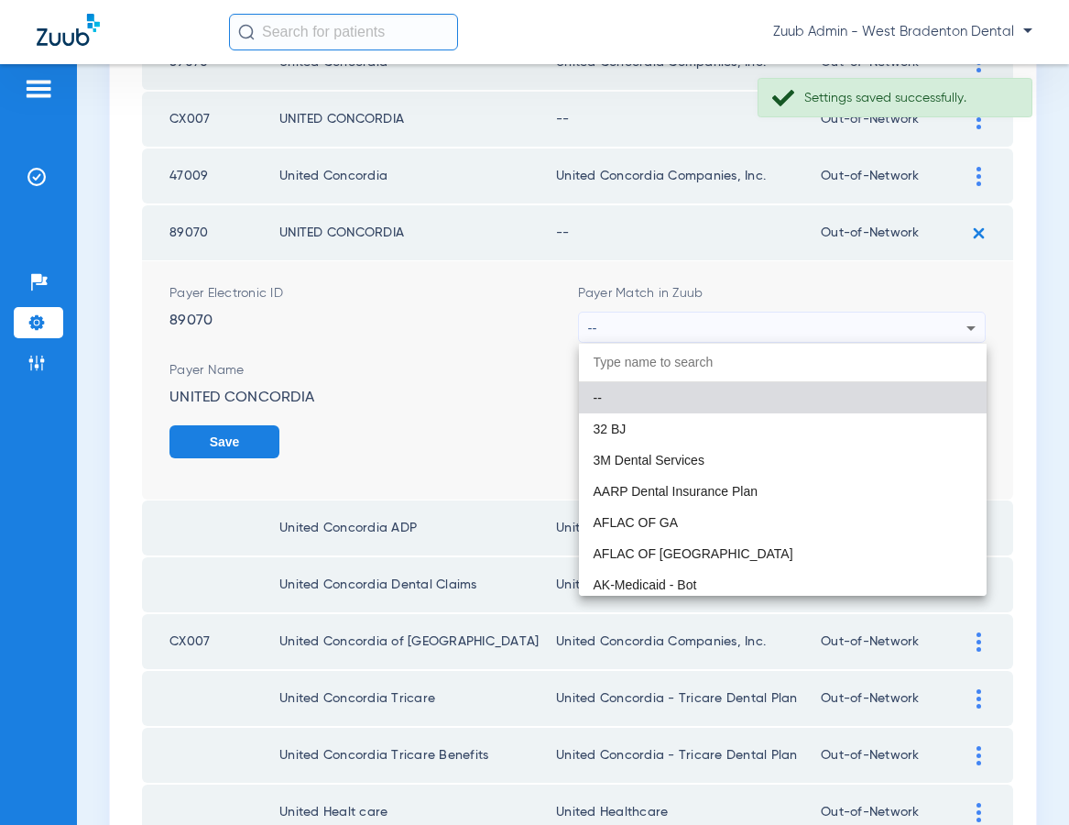
paste input "United Concordia Companies, Inc."
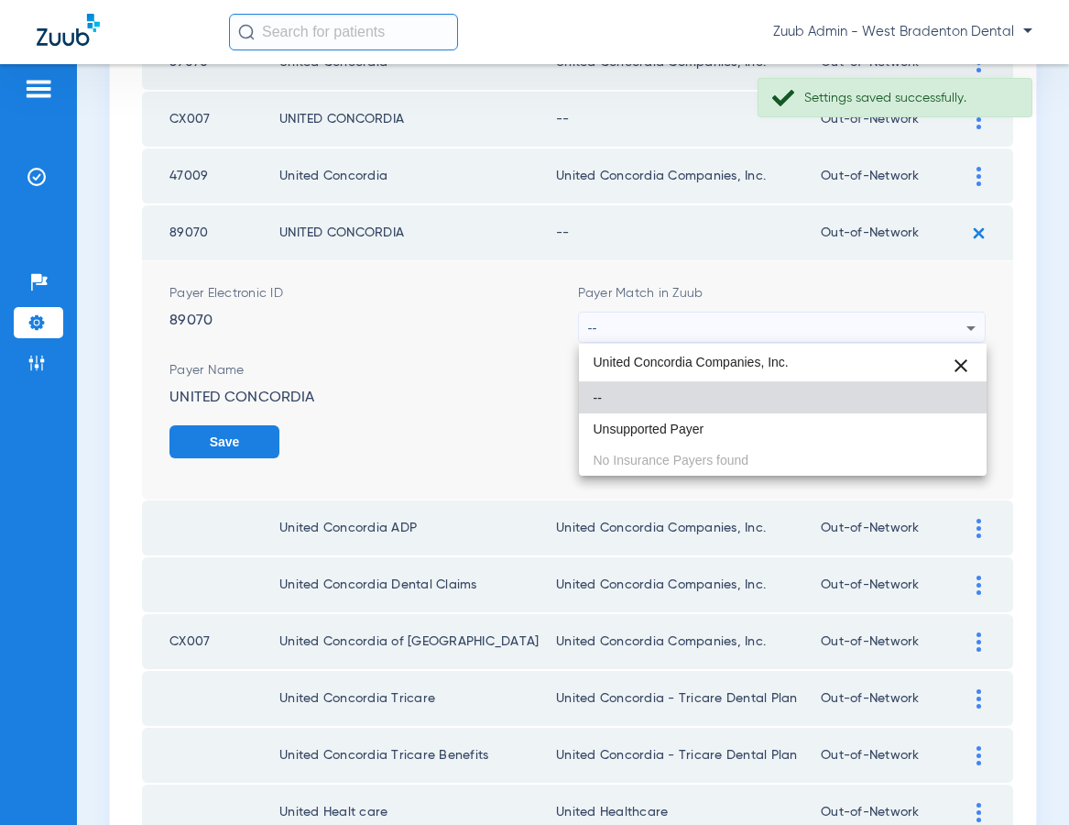
click at [619, 365] on input "United Concordia Companies, Inc." at bounding box center [783, 363] width 409 height 38
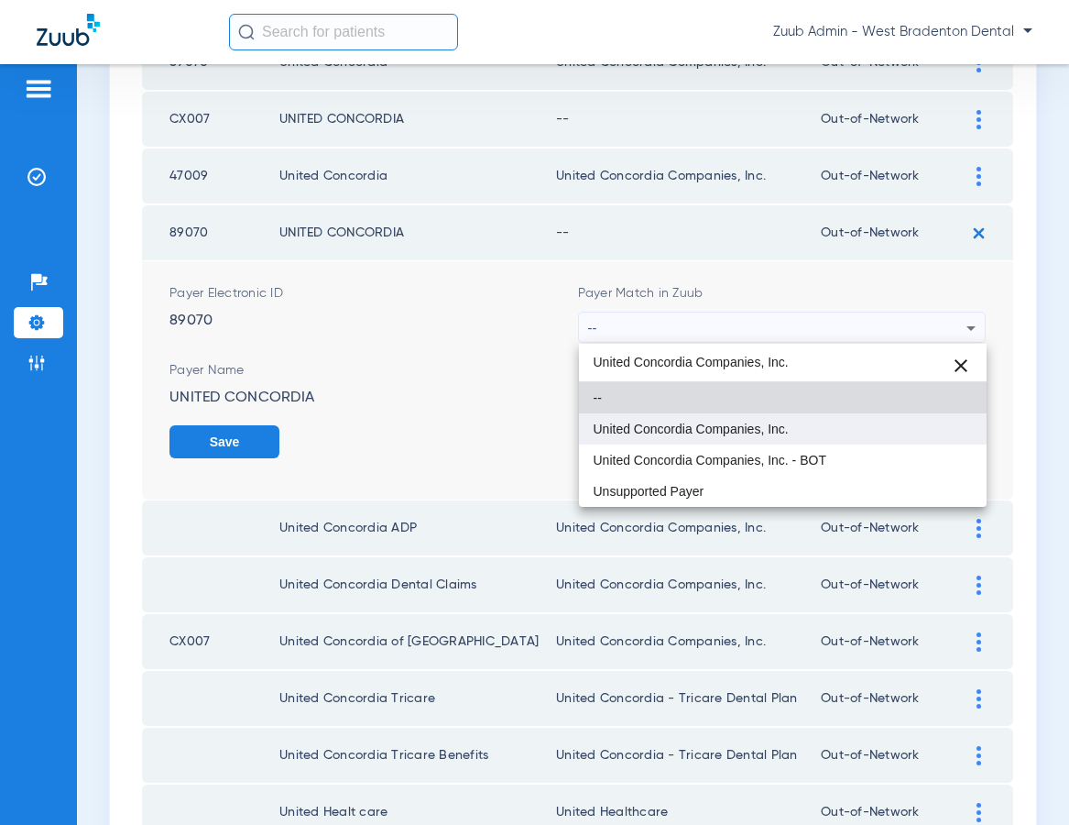
type input "United Concordia Companies, Inc."
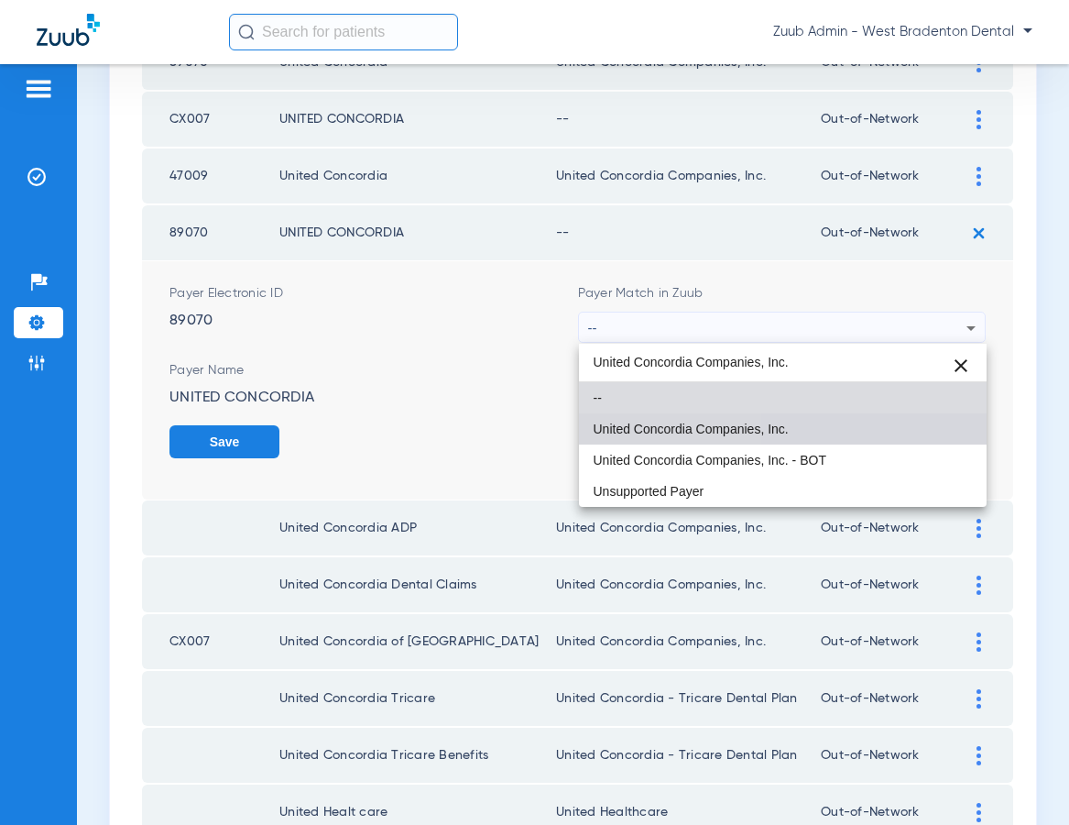
click at [641, 432] on span "United Concordia Companies, Inc." at bounding box center [691, 428] width 195 height 13
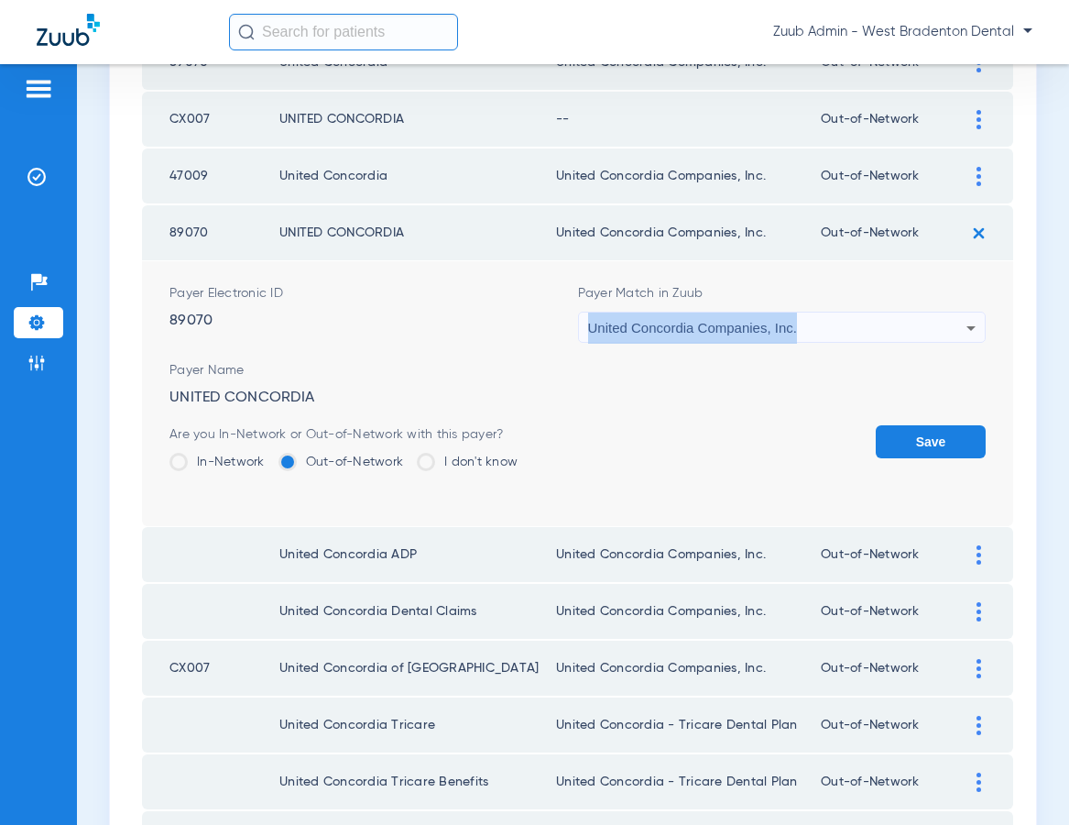
copy span "United Concordia Companies, Inc."
drag, startPoint x: 797, startPoint y: 331, endPoint x: 580, endPoint y: 327, distance: 217.2
click at [580, 327] on div "United Concordia Companies, Inc." at bounding box center [782, 327] width 407 height 31
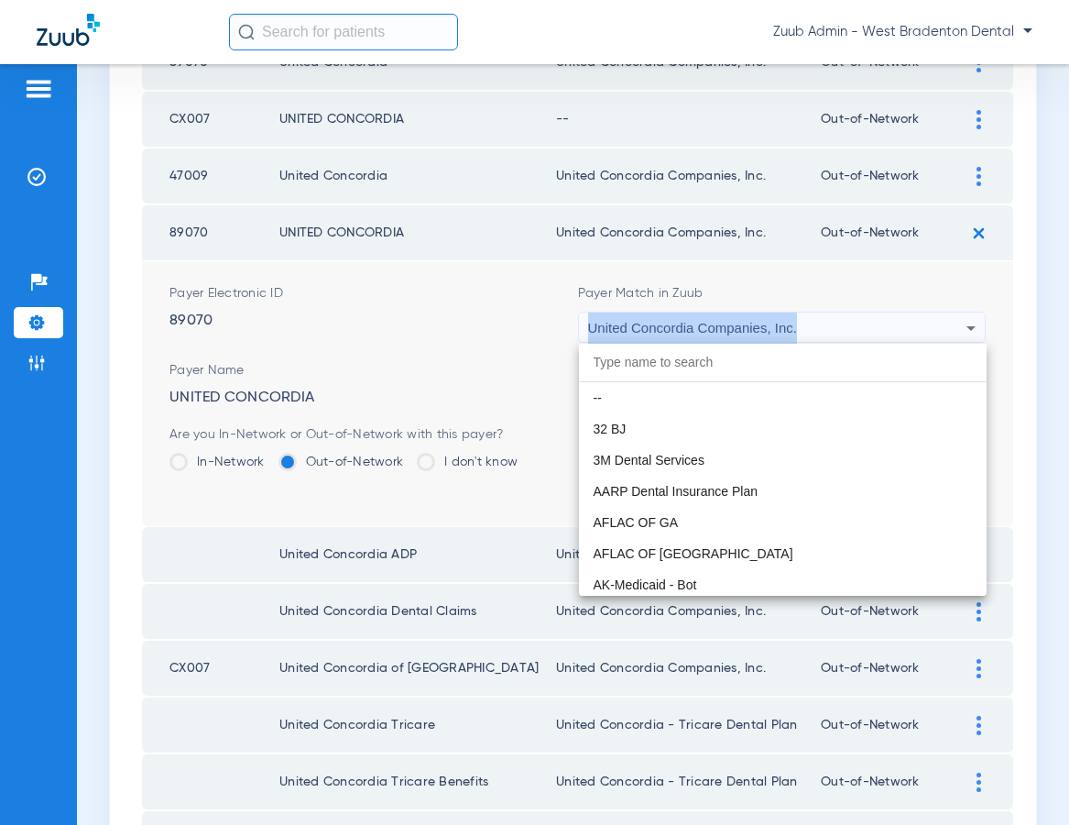
scroll to position [11717, 0]
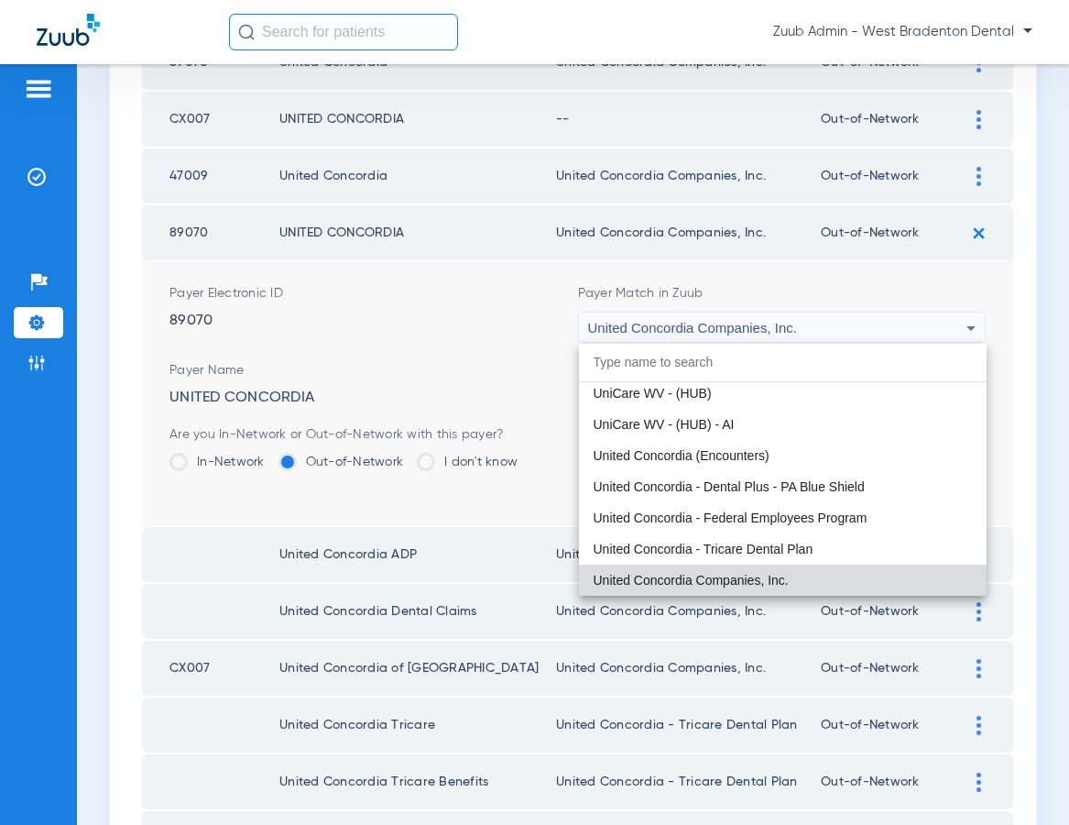
click at [537, 371] on div at bounding box center [534, 412] width 1069 height 825
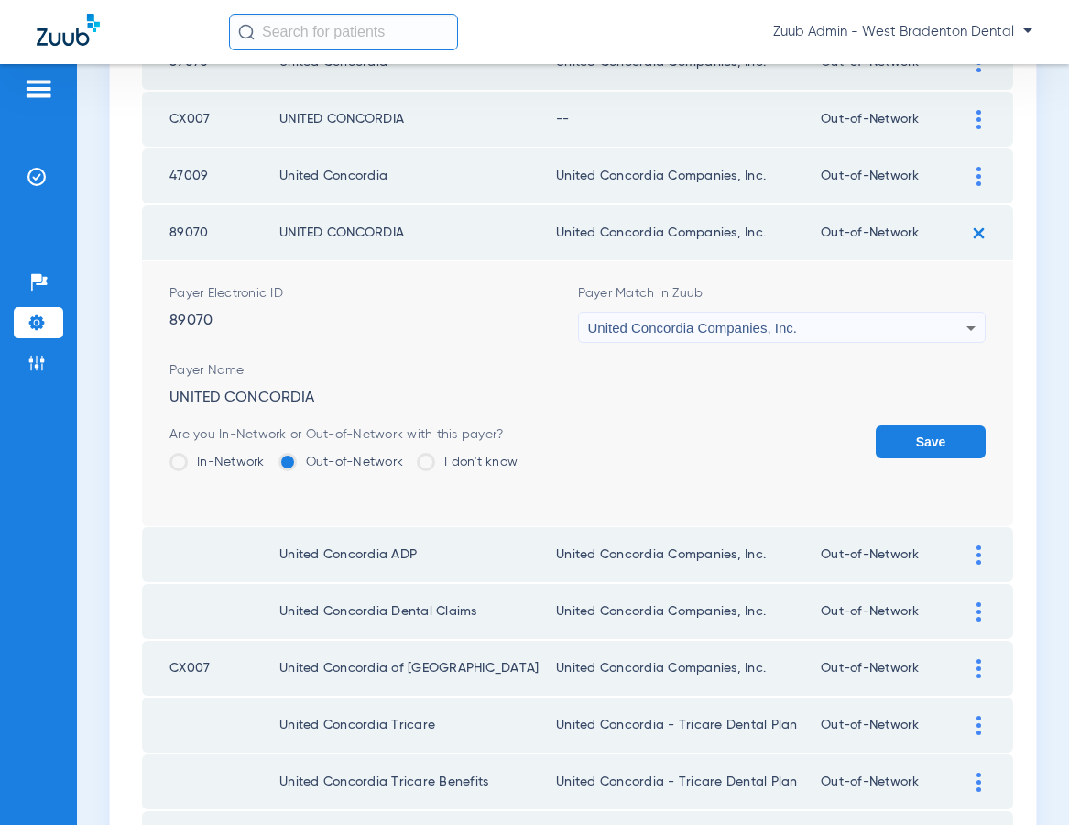
click at [907, 434] on button "Save" at bounding box center [931, 441] width 110 height 33
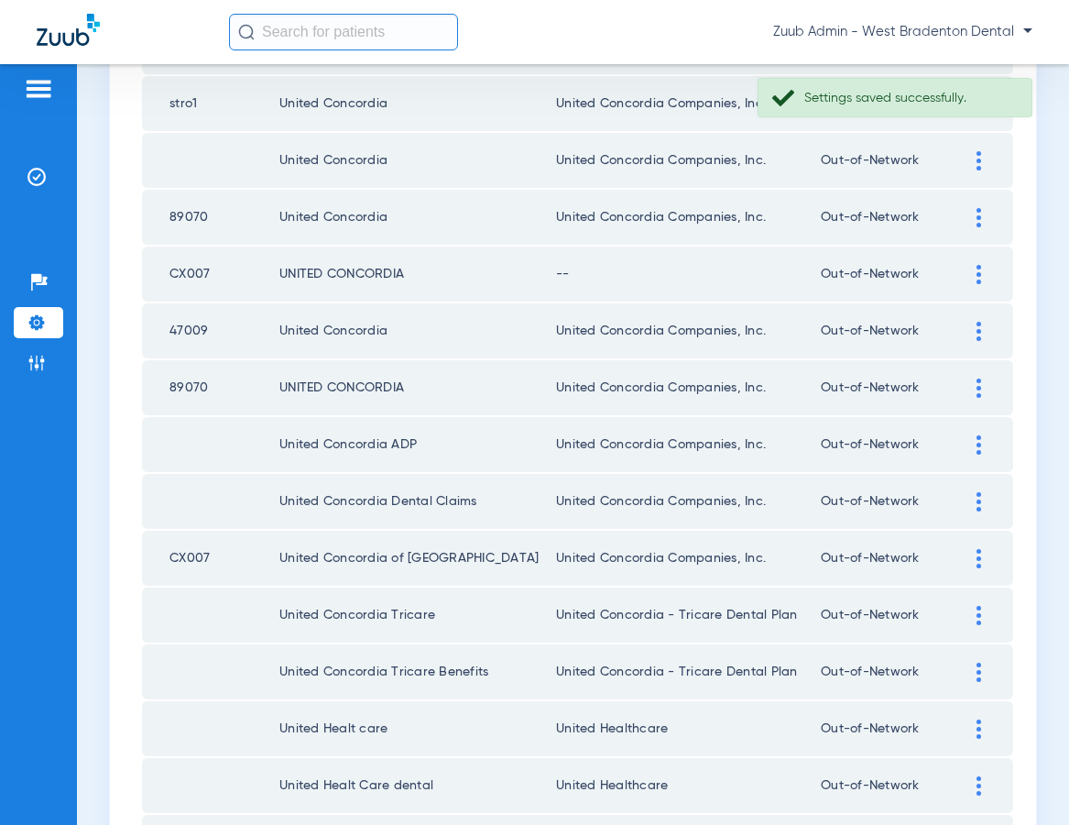
scroll to position [1684, 0]
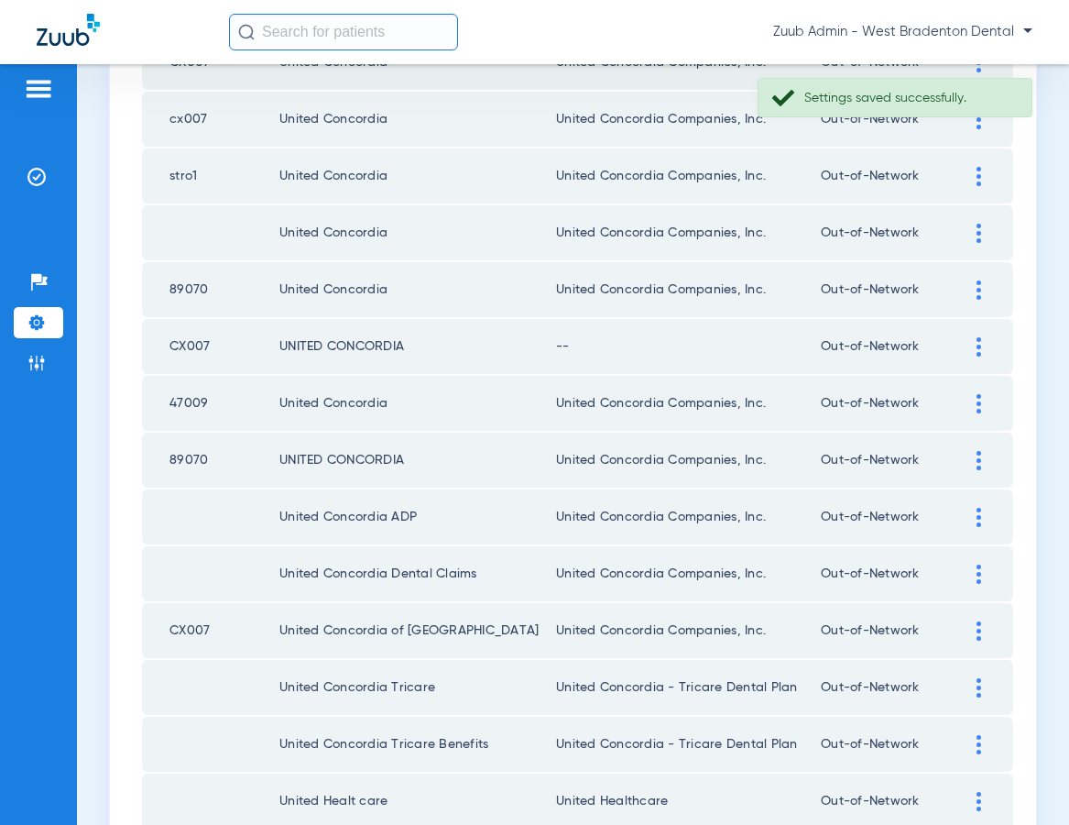
click at [978, 345] on img at bounding box center [979, 346] width 5 height 19
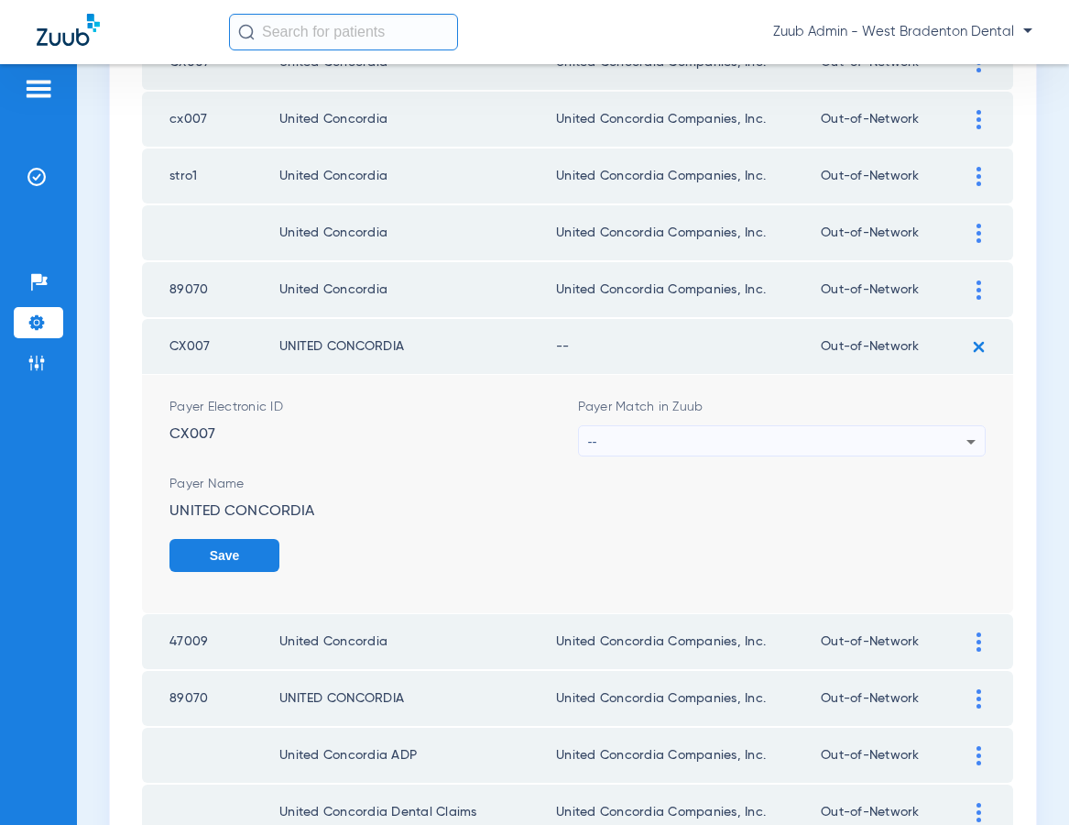
click at [752, 431] on div "--" at bounding box center [777, 441] width 379 height 31
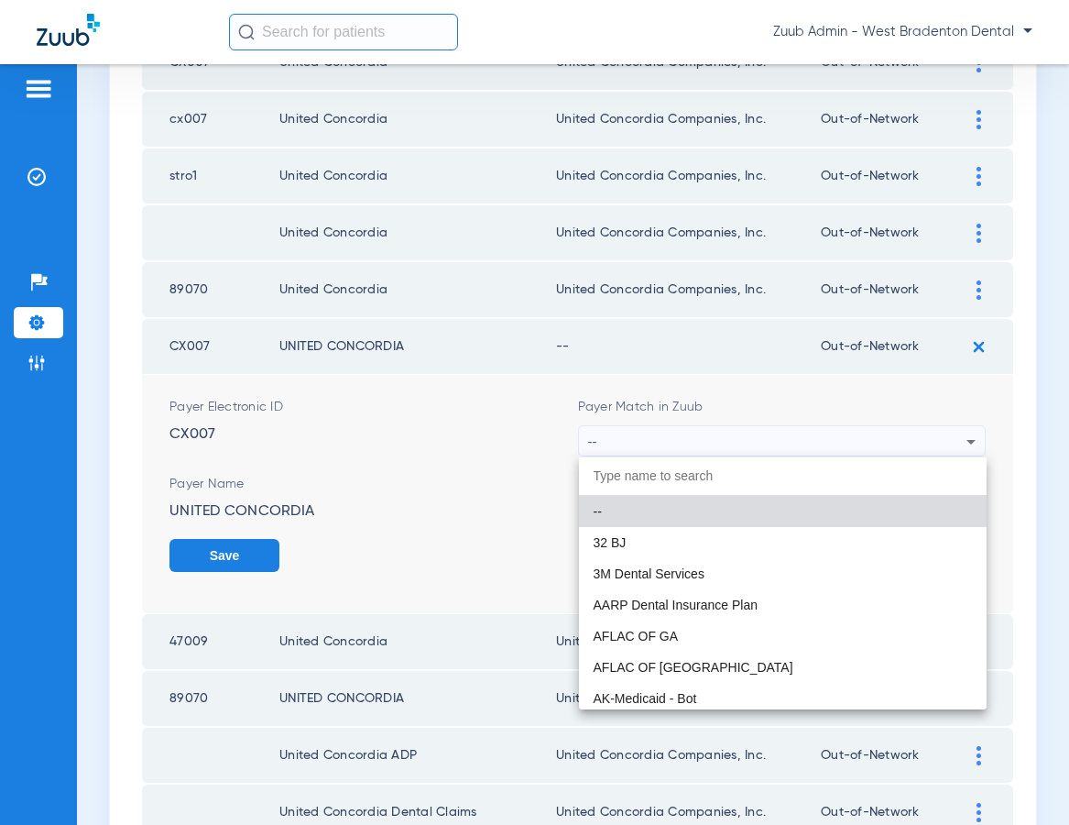
paste input "United Concordia Companies, Inc."
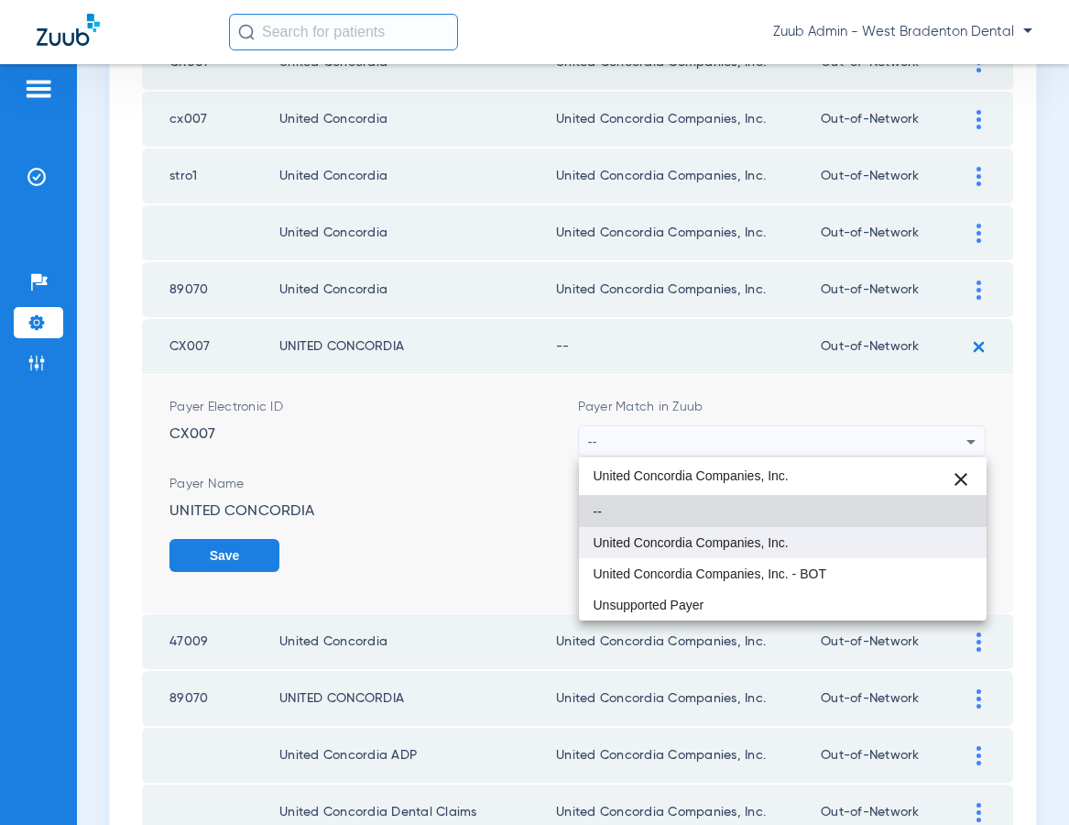
type input "United Concordia Companies, Inc."
click at [704, 538] on span "United Concordia Companies, Inc." at bounding box center [691, 542] width 195 height 13
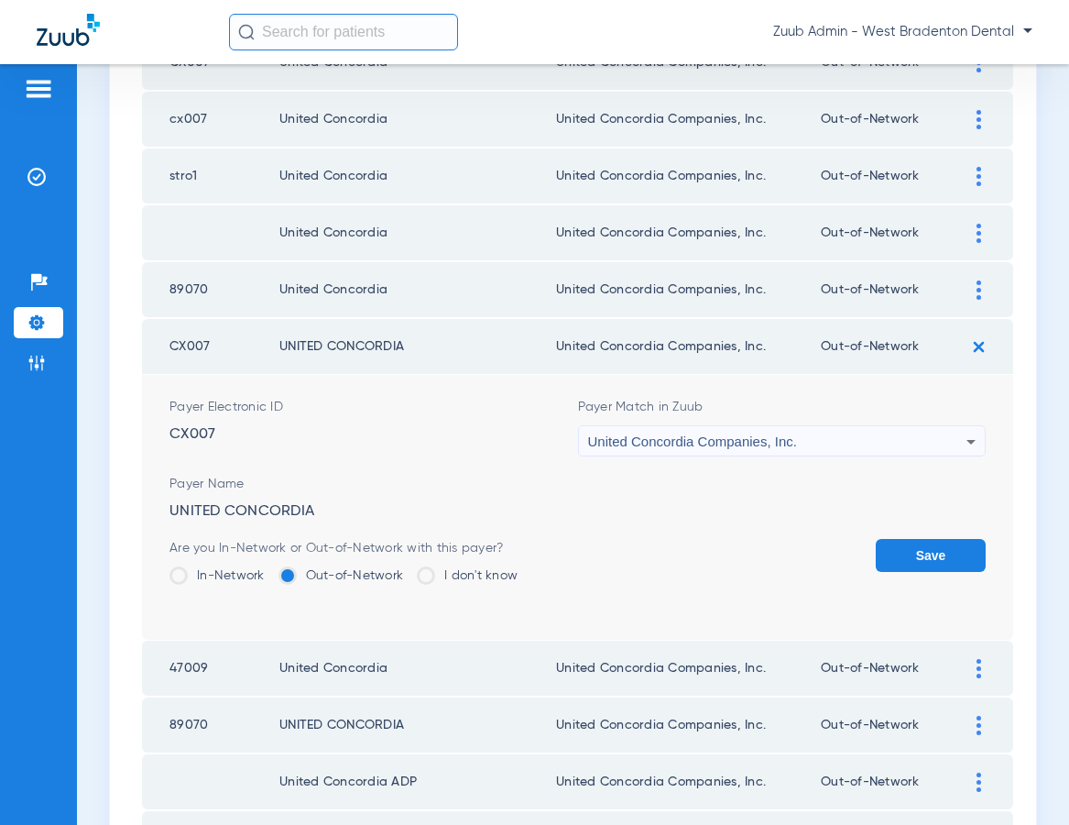
drag, startPoint x: 913, startPoint y: 547, endPoint x: 891, endPoint y: 534, distance: 25.5
click at [913, 547] on button "Save" at bounding box center [931, 555] width 110 height 33
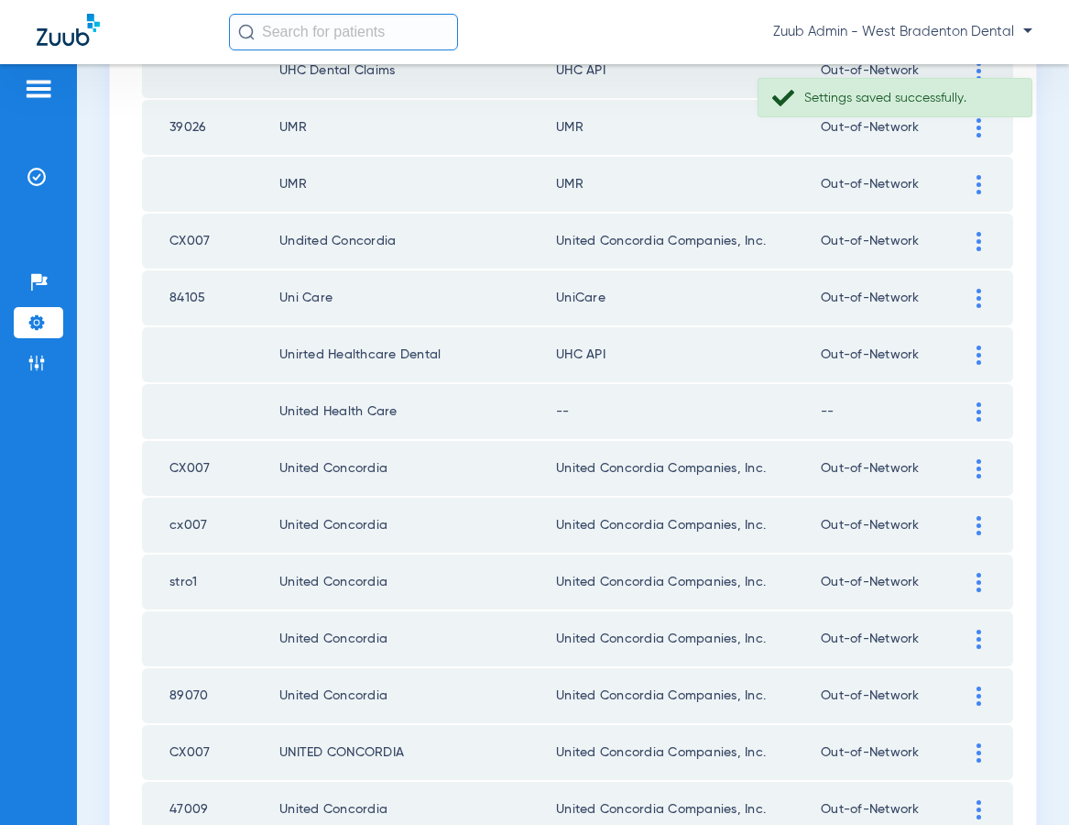
scroll to position [1274, 0]
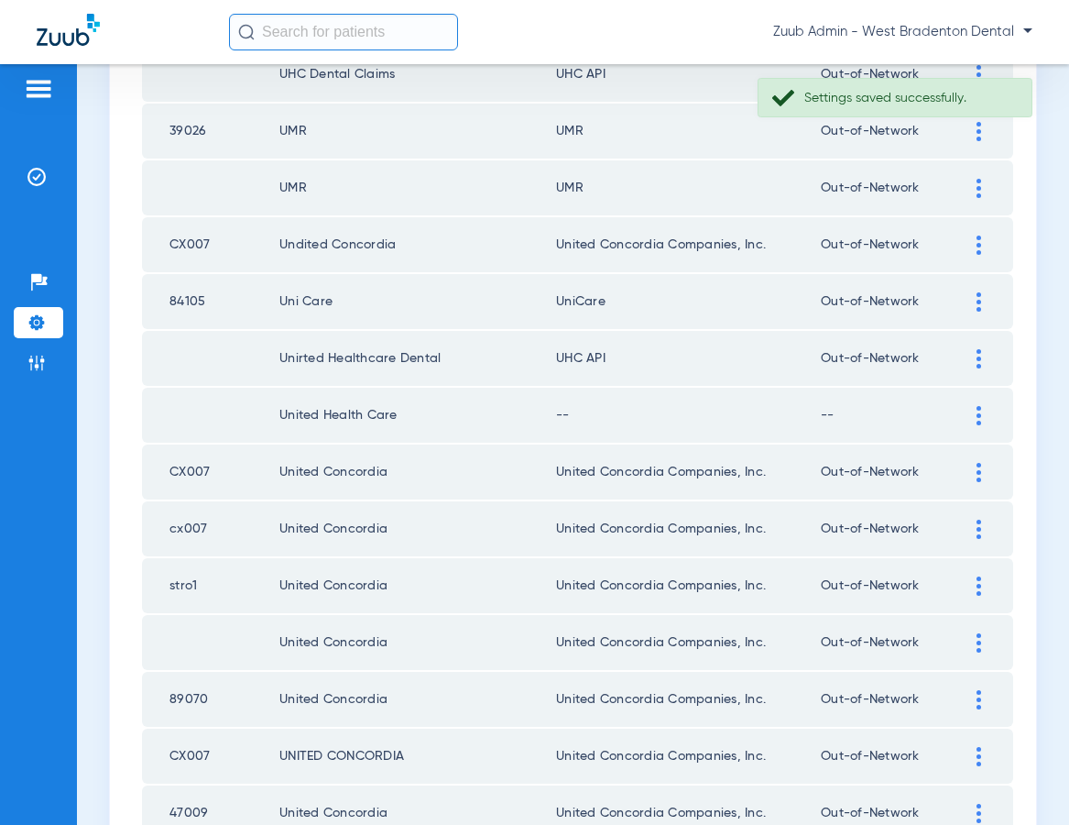
click at [975, 411] on div at bounding box center [979, 415] width 32 height 19
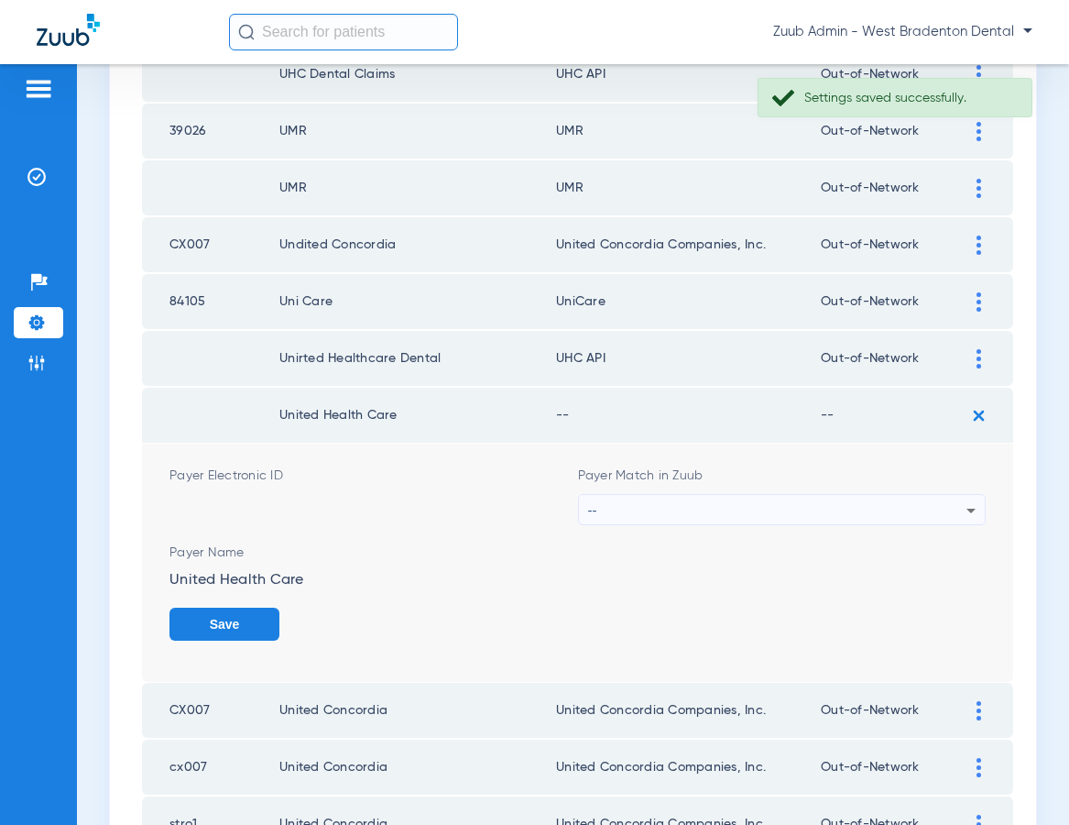
click at [806, 503] on div "--" at bounding box center [777, 510] width 379 height 31
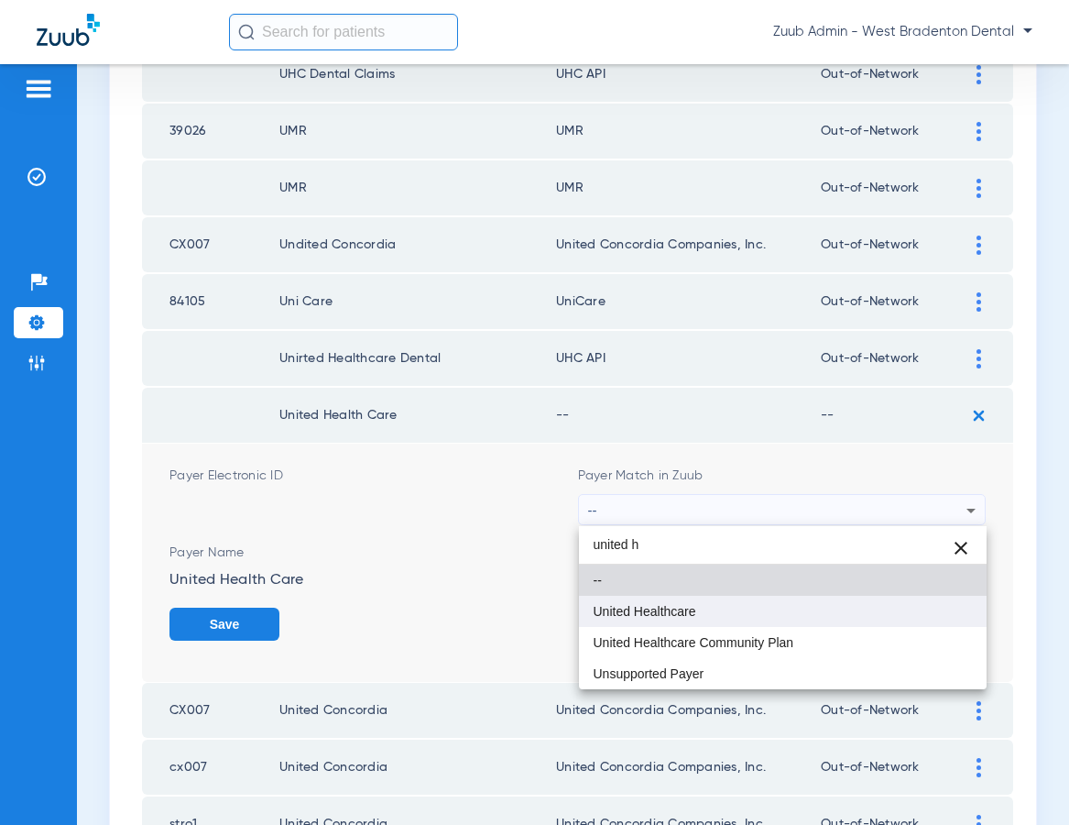
type input "united h"
click at [710, 611] on mat-option "United Healthcare" at bounding box center [783, 611] width 409 height 31
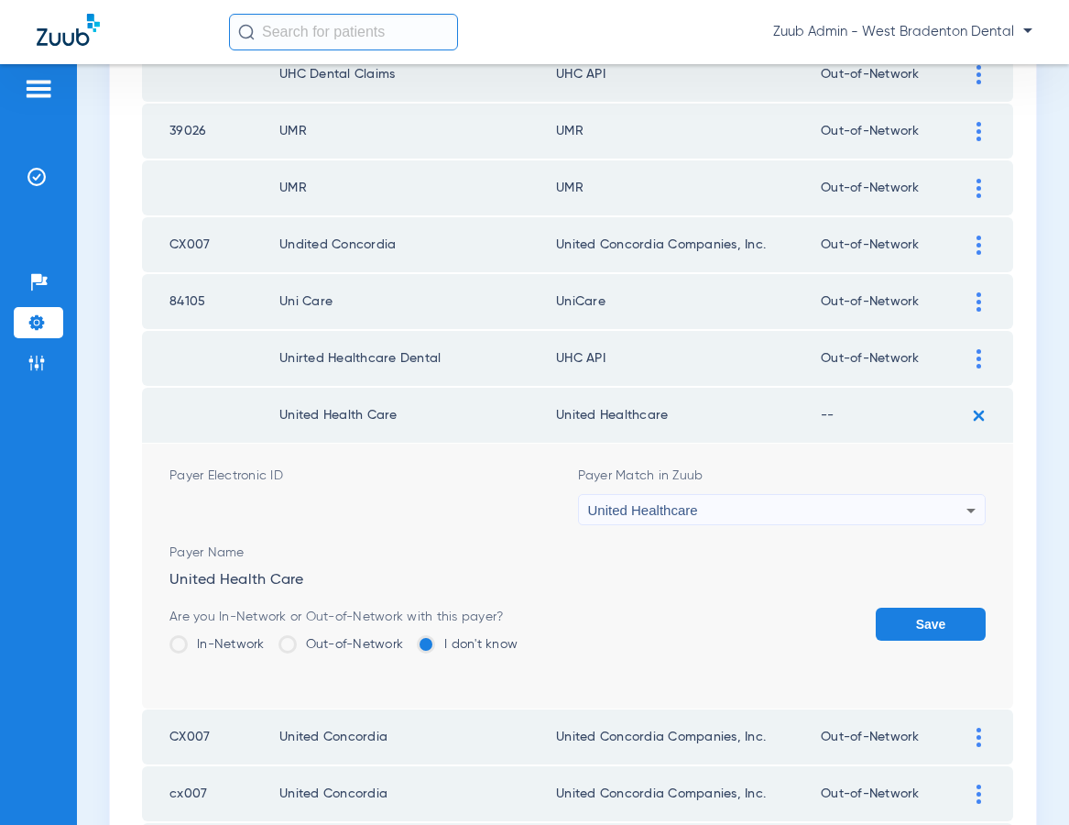
click at [923, 623] on button "Save" at bounding box center [931, 623] width 110 height 33
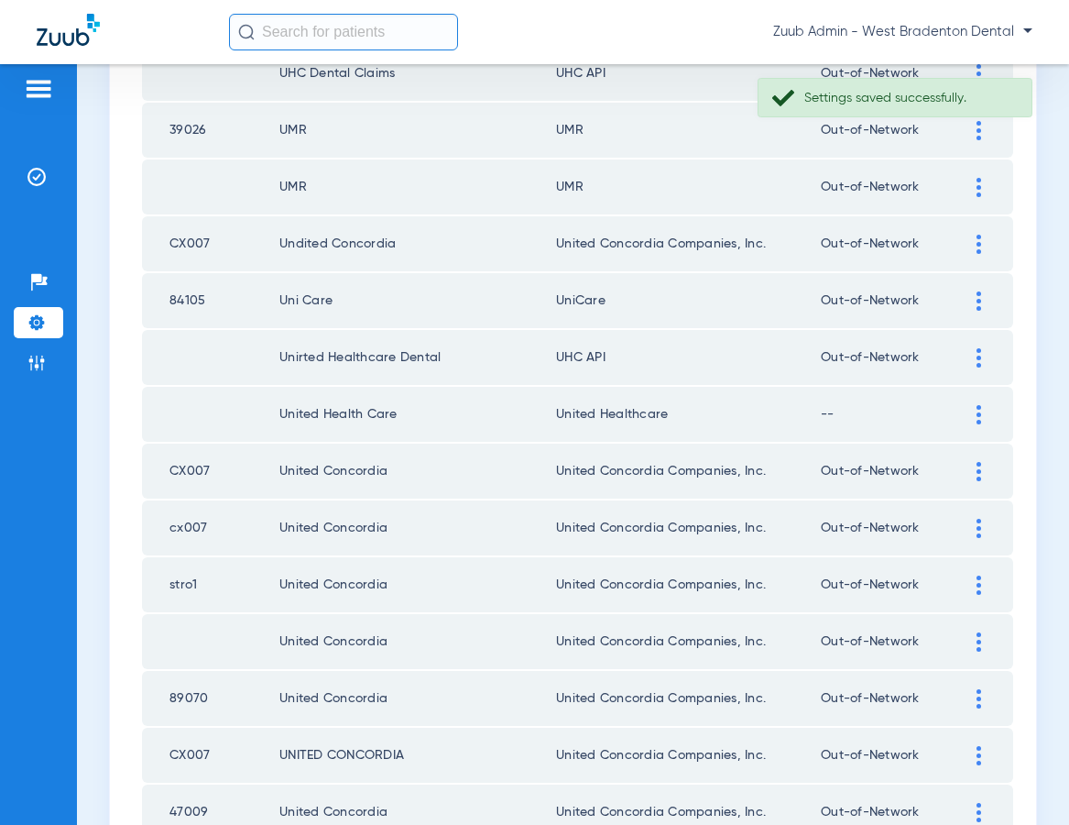
scroll to position [1276, 0]
drag, startPoint x: 670, startPoint y: 418, endPoint x: 543, endPoint y: 417, distance: 126.4
click at [556, 417] on td "United Healthcare" at bounding box center [688, 413] width 265 height 55
copy td "United Healthcare"
drag, startPoint x: 970, startPoint y: 406, endPoint x: 956, endPoint y: 406, distance: 14.7
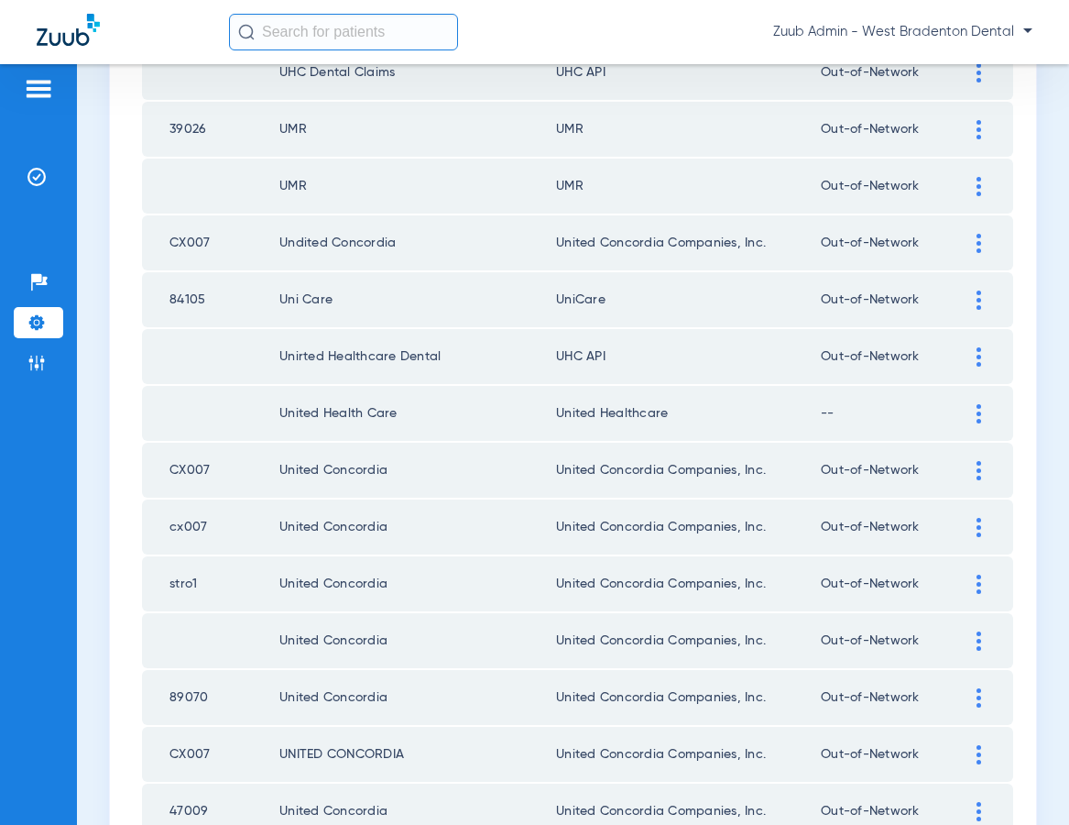
click at [970, 406] on div at bounding box center [979, 413] width 32 height 19
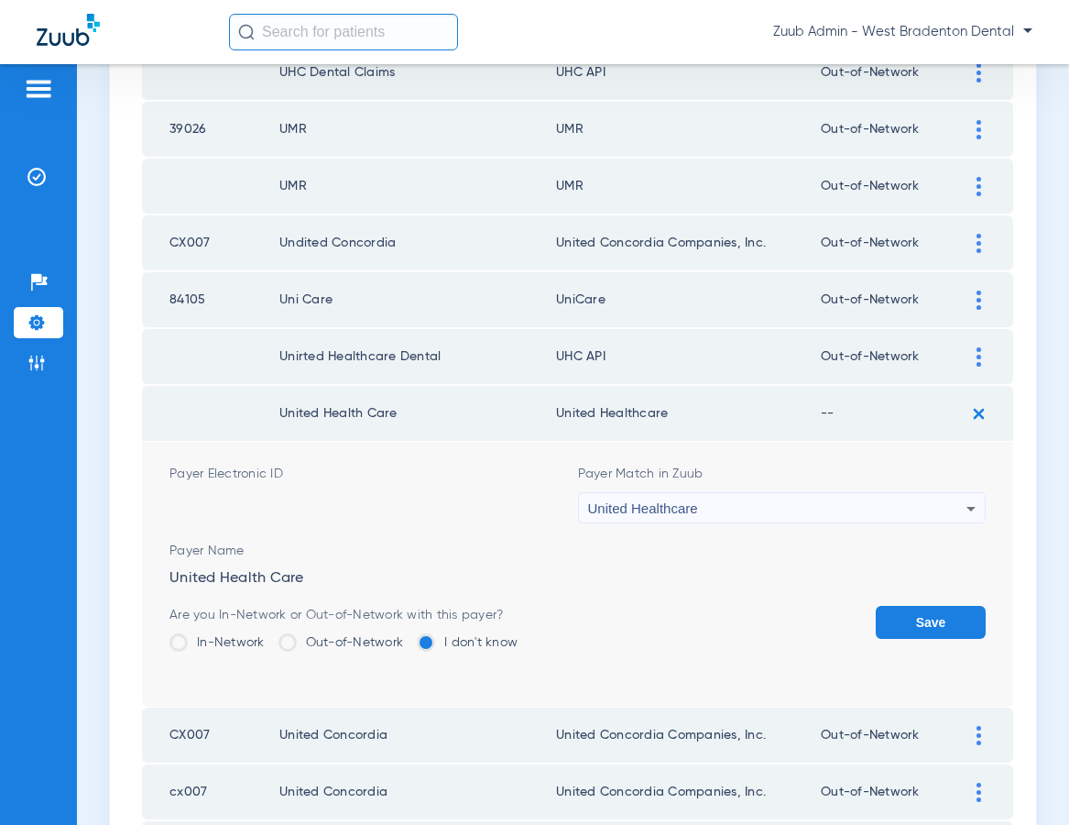
drag, startPoint x: 294, startPoint y: 641, endPoint x: 541, endPoint y: 636, distance: 247.4
click at [309, 638] on label "Out-of-Network" at bounding box center [342, 642] width 126 height 18
click at [408, 636] on input "Out-of-Network" at bounding box center [408, 636] width 0 height 0
click at [922, 622] on button "Save" at bounding box center [931, 622] width 110 height 33
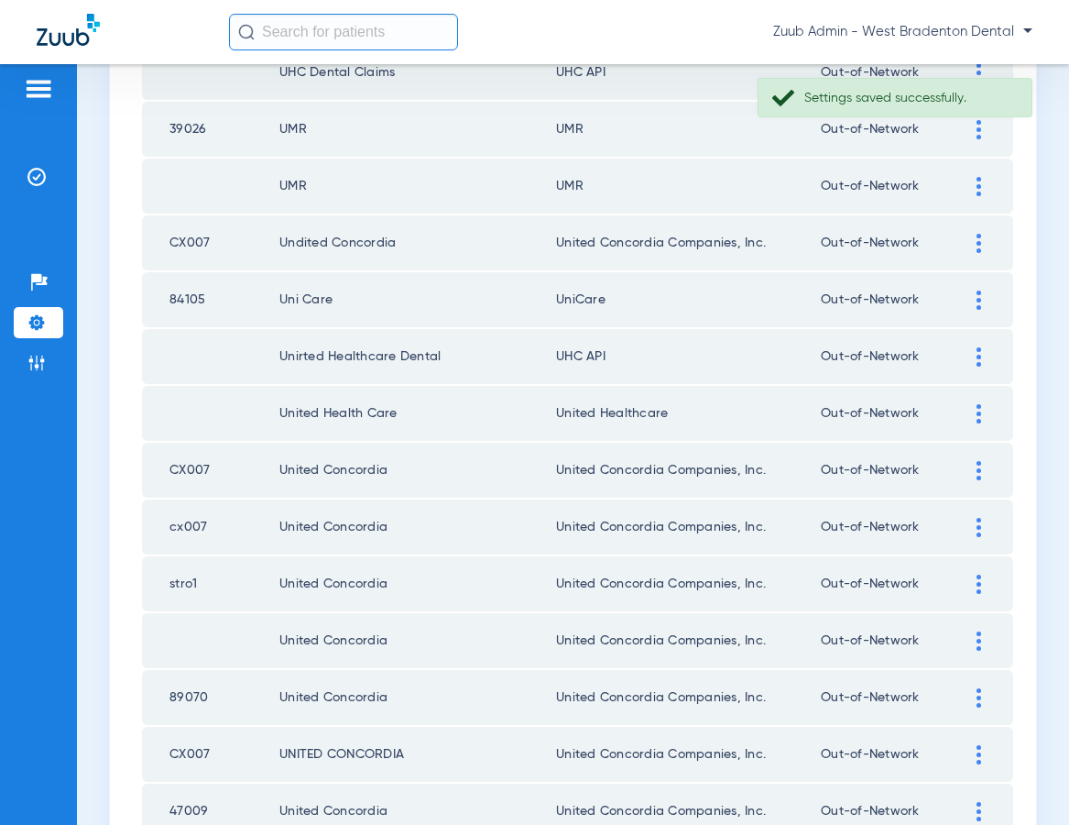
click at [977, 354] on img at bounding box center [979, 356] width 5 height 19
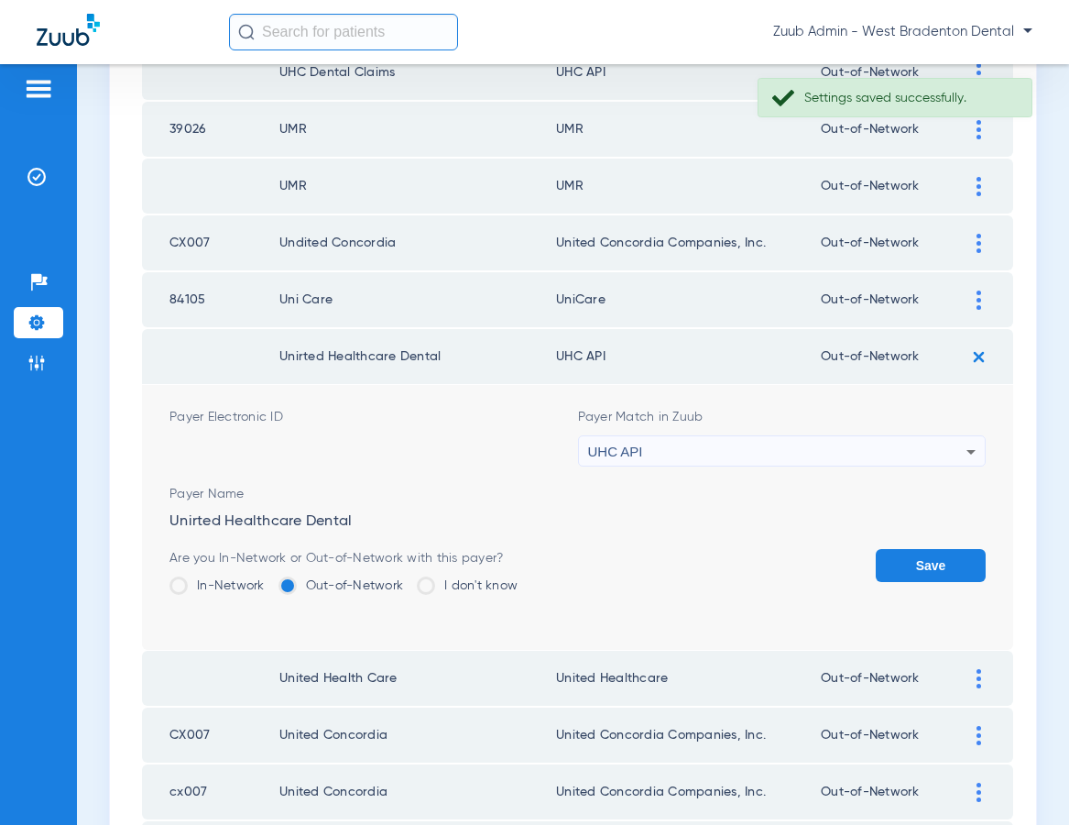
click at [646, 452] on div "UHC API" at bounding box center [777, 451] width 379 height 31
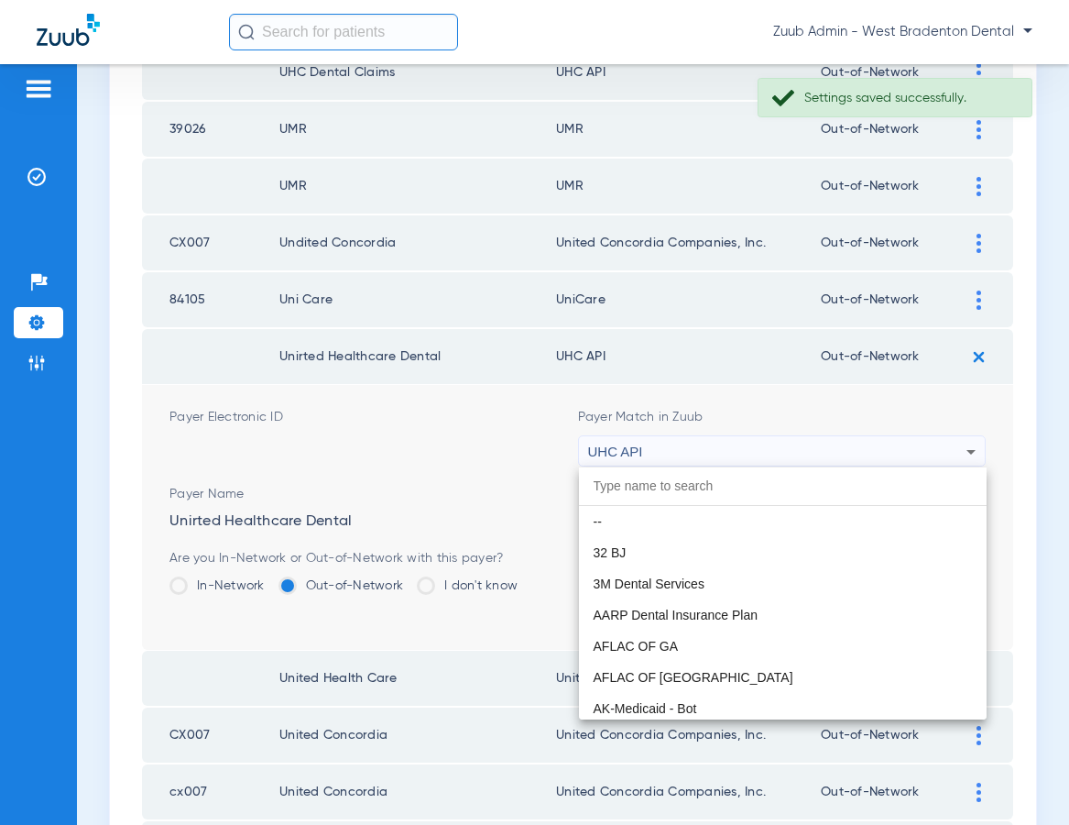
scroll to position [11250, 0]
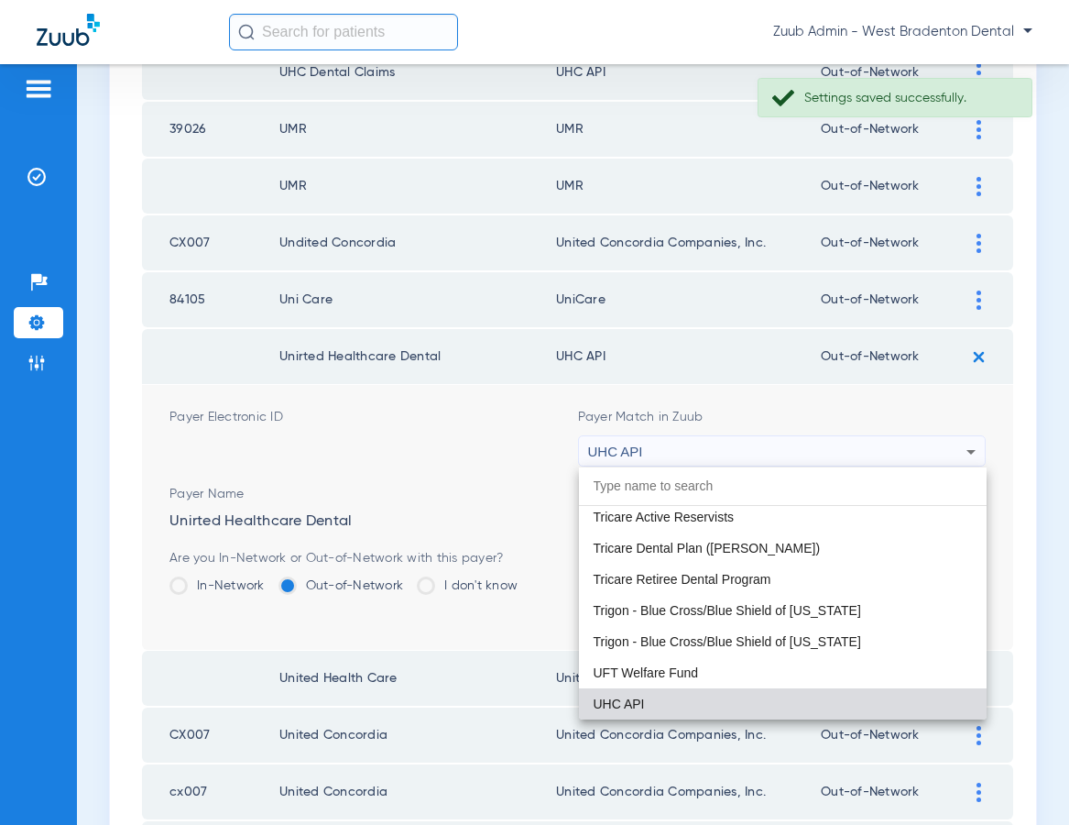
paste input "United Healthcare"
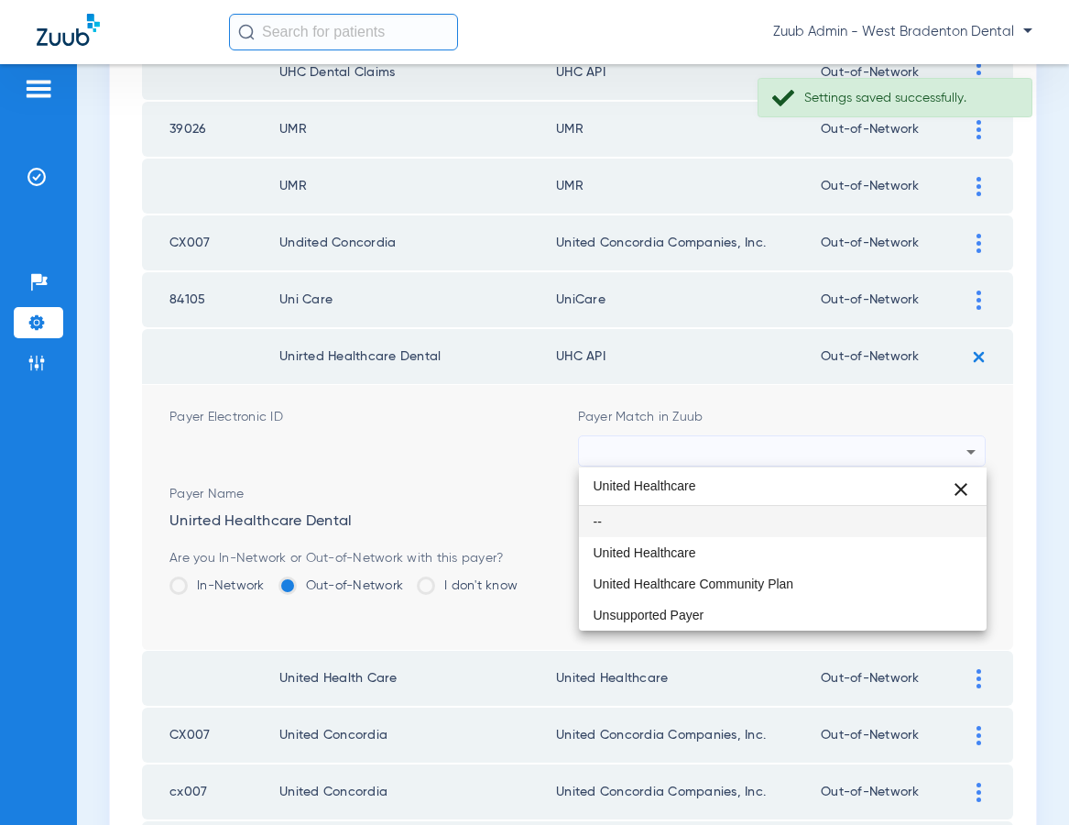
scroll to position [0, 0]
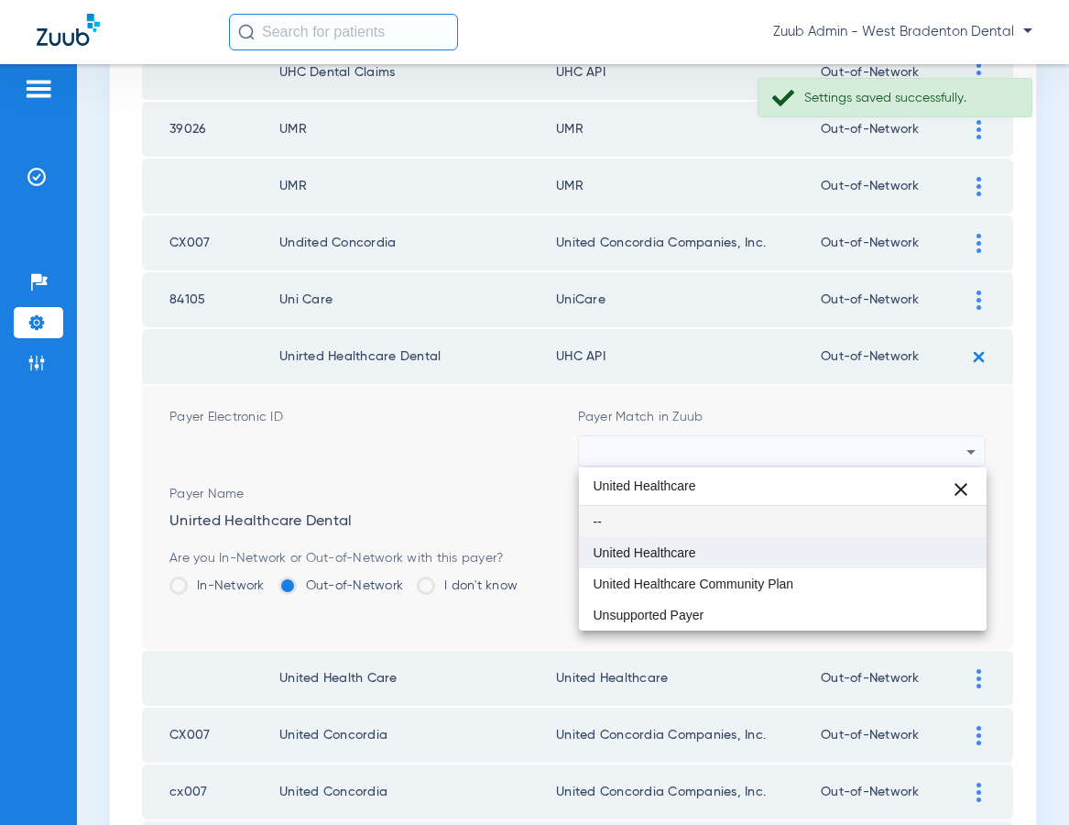
type input "United Healthcare"
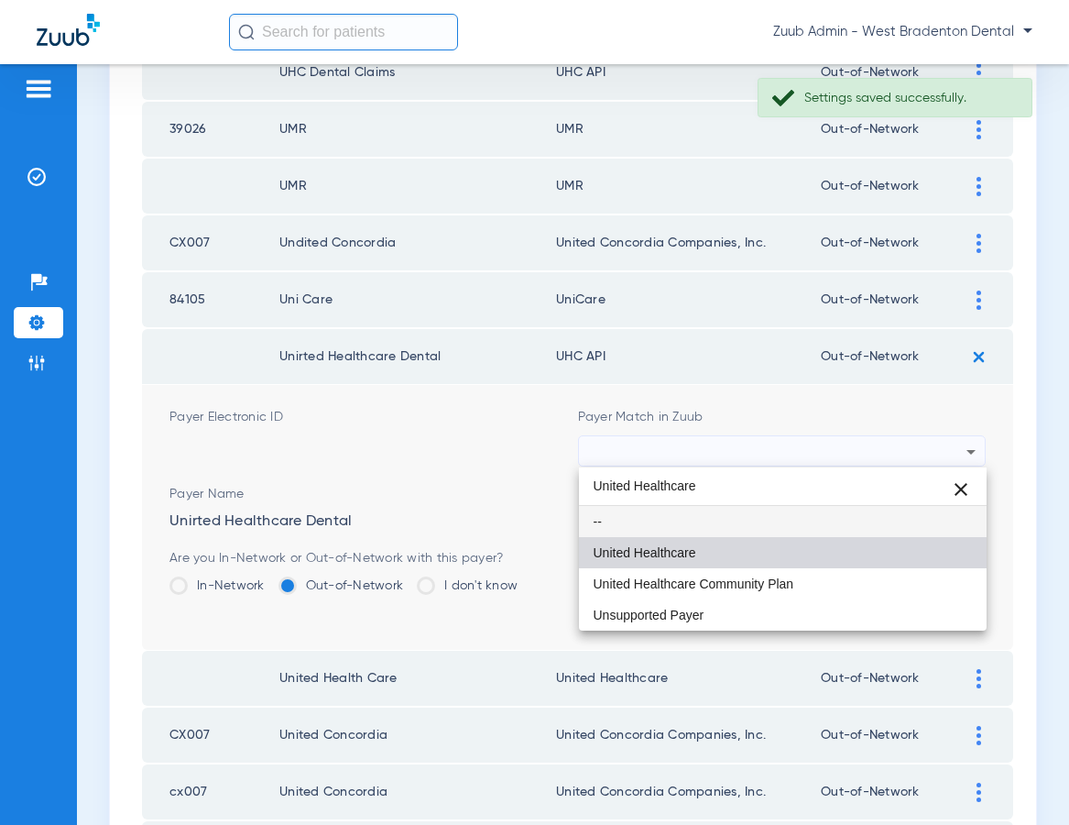
click at [650, 546] on span "United Healthcare" at bounding box center [645, 552] width 103 height 13
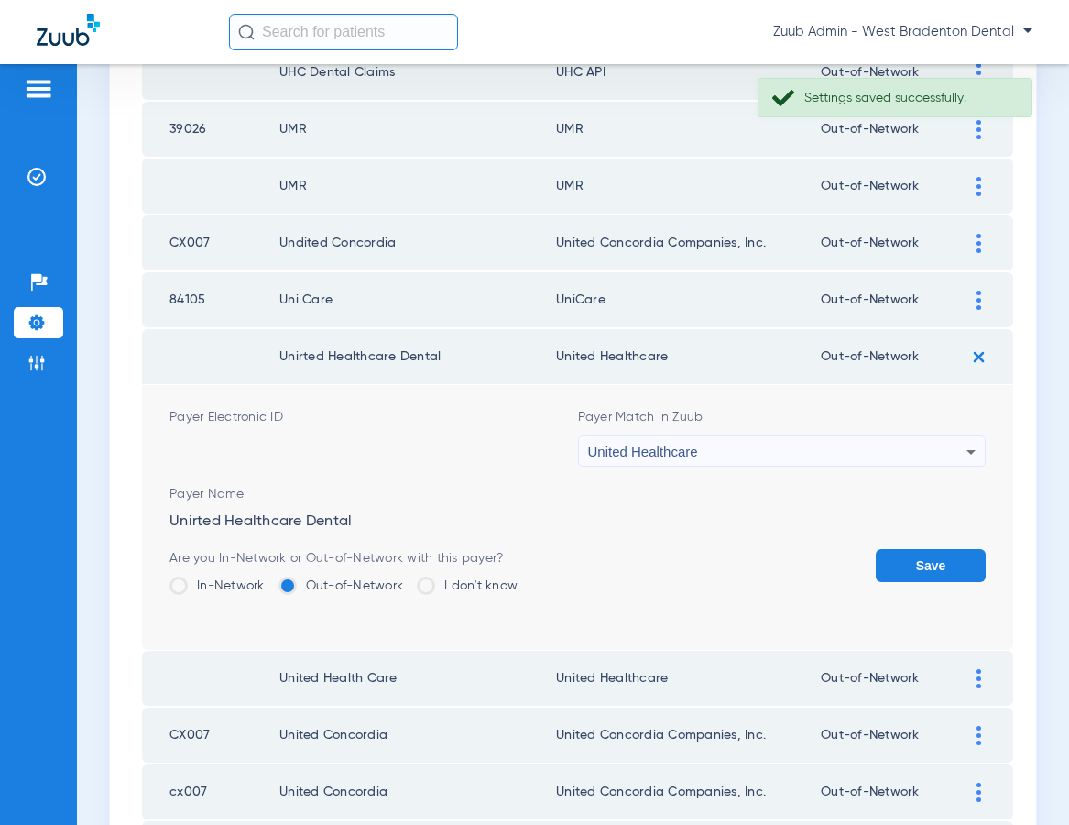
drag, startPoint x: 895, startPoint y: 561, endPoint x: 903, endPoint y: 497, distance: 64.7
click at [895, 559] on button "Save" at bounding box center [931, 565] width 110 height 33
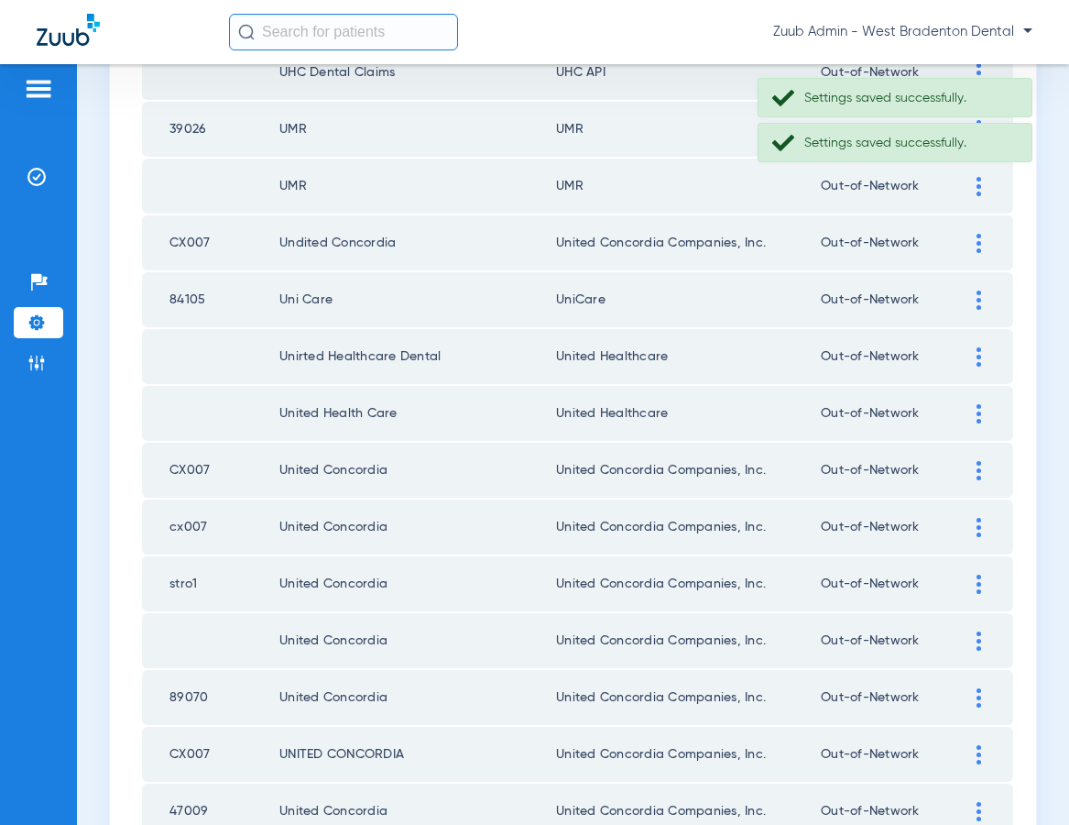
click at [974, 301] on div at bounding box center [979, 299] width 32 height 19
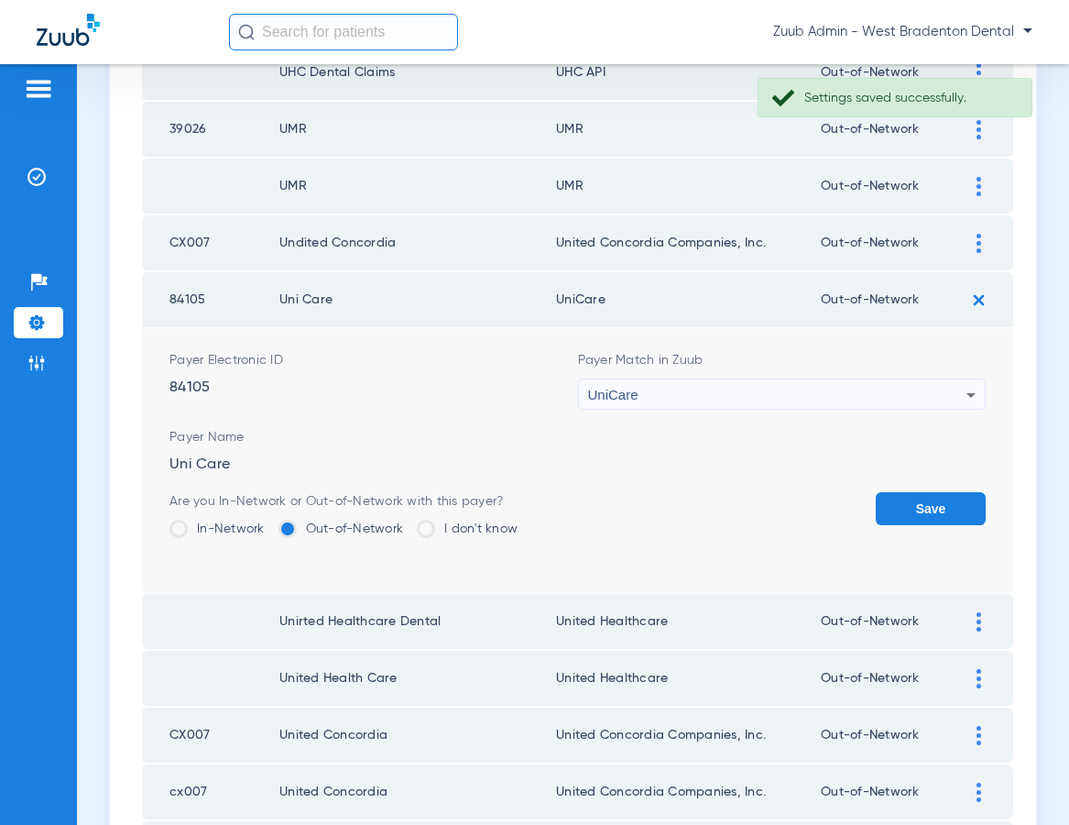
drag, startPoint x: 945, startPoint y: 486, endPoint x: 937, endPoint y: 498, distance: 15.2
click at [945, 486] on form "Payer Electronic ID 84105 Payer Match in Zuub UniCare Payer Name Uni Care Are y…" at bounding box center [577, 460] width 816 height 265
click at [936, 501] on button "Save" at bounding box center [931, 508] width 110 height 33
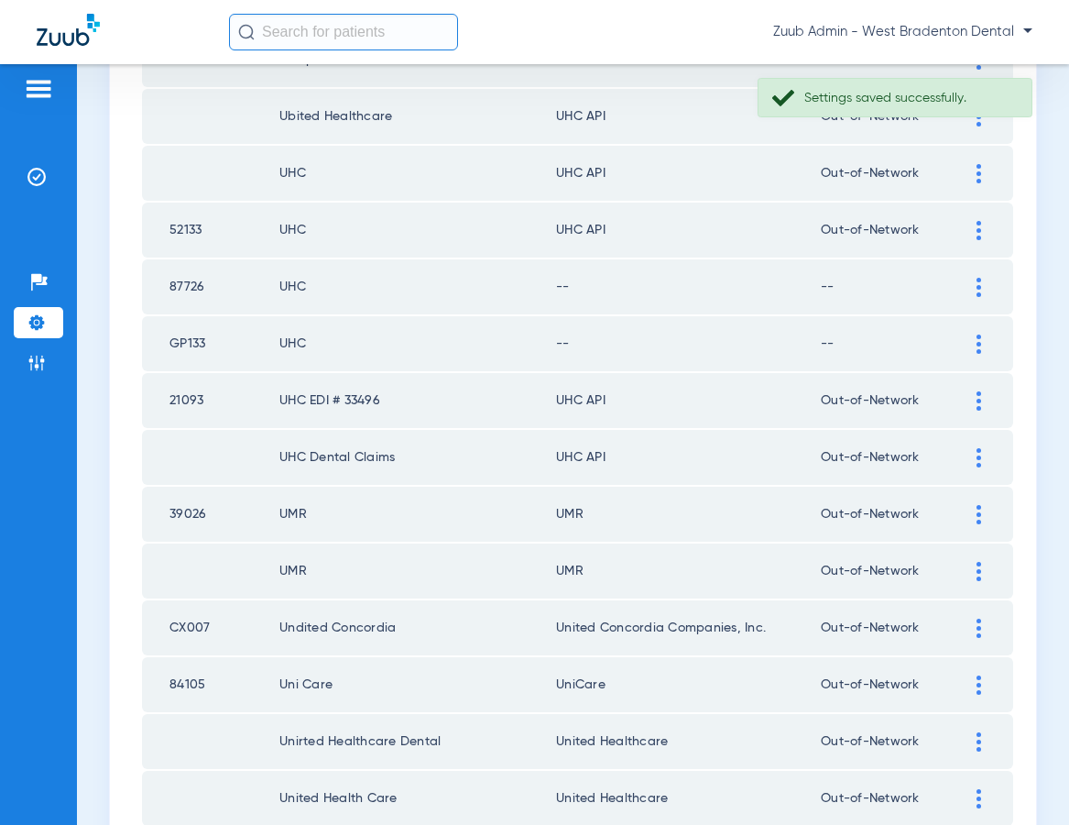
scroll to position [891, 0]
drag, startPoint x: 971, startPoint y: 341, endPoint x: 958, endPoint y: 339, distance: 13.0
click at [971, 341] on div at bounding box center [979, 344] width 32 height 19
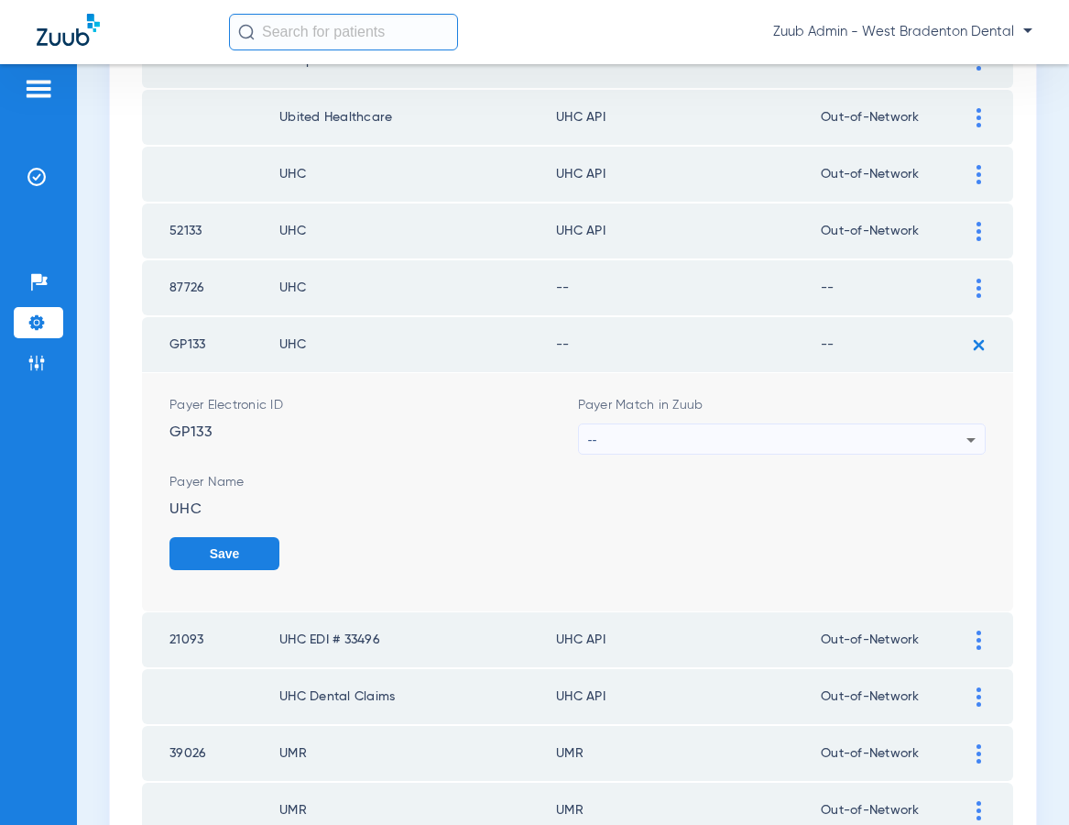
click at [719, 579] on form "Payer Electronic ID GP133 Payer Match in Zuub -- Payer Name UHC Save" at bounding box center [577, 492] width 816 height 238
click at [973, 693] on div at bounding box center [979, 696] width 32 height 19
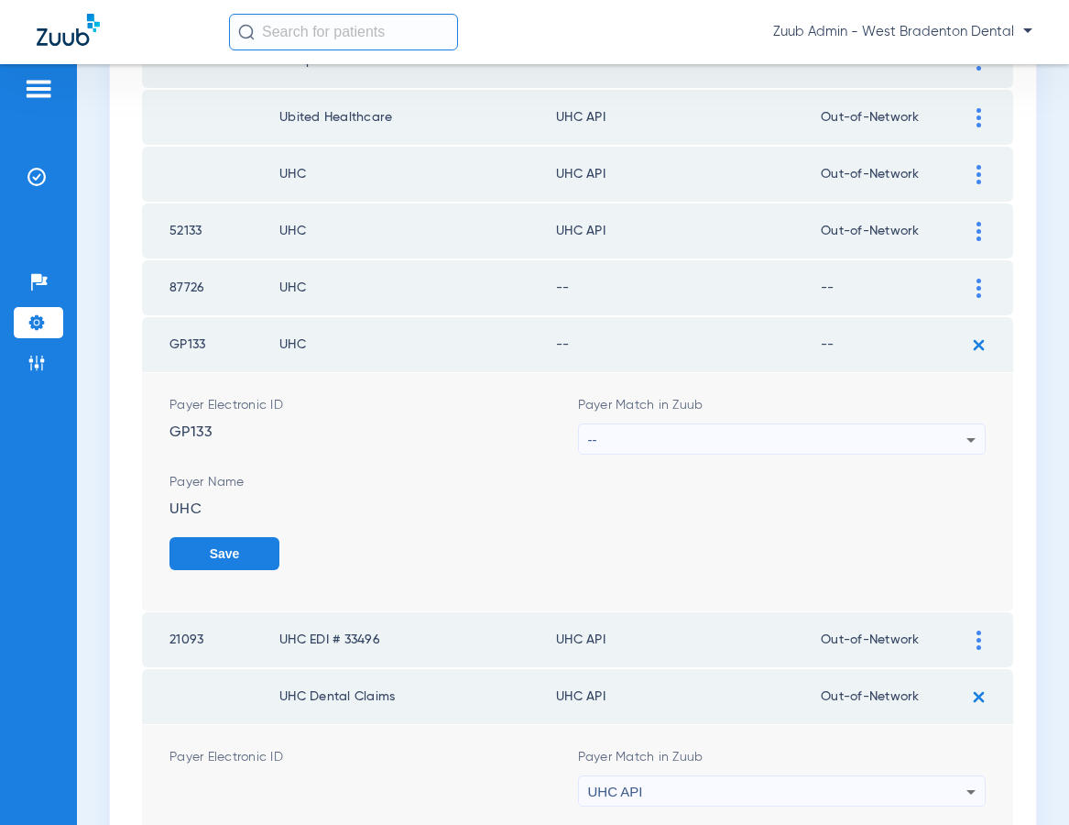
click at [814, 783] on div "UHC API" at bounding box center [777, 791] width 379 height 31
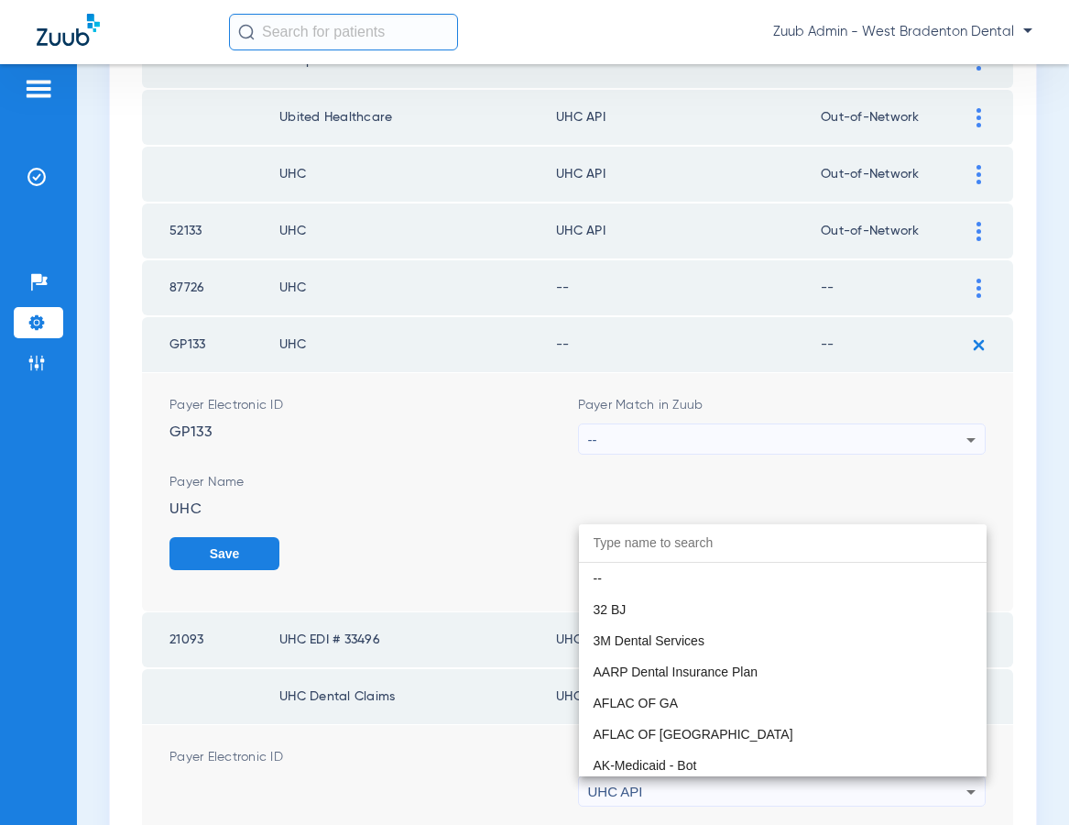
scroll to position [11250, 0]
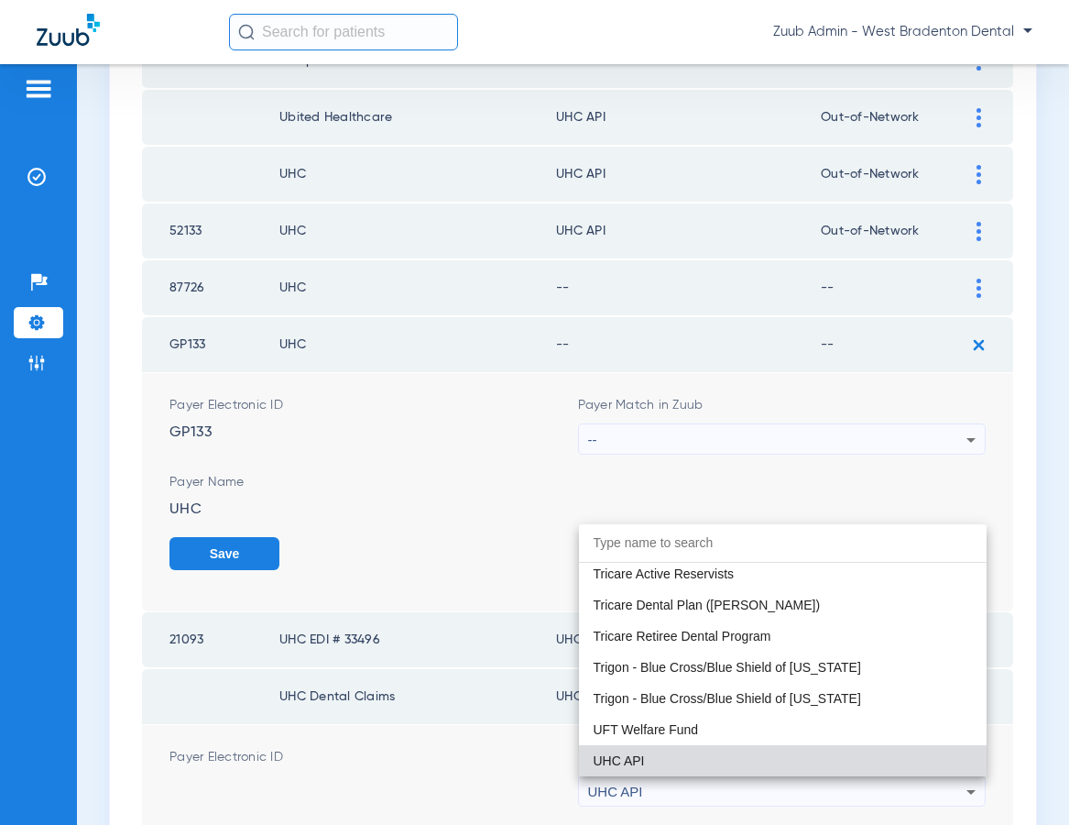
paste input "United Healthcare"
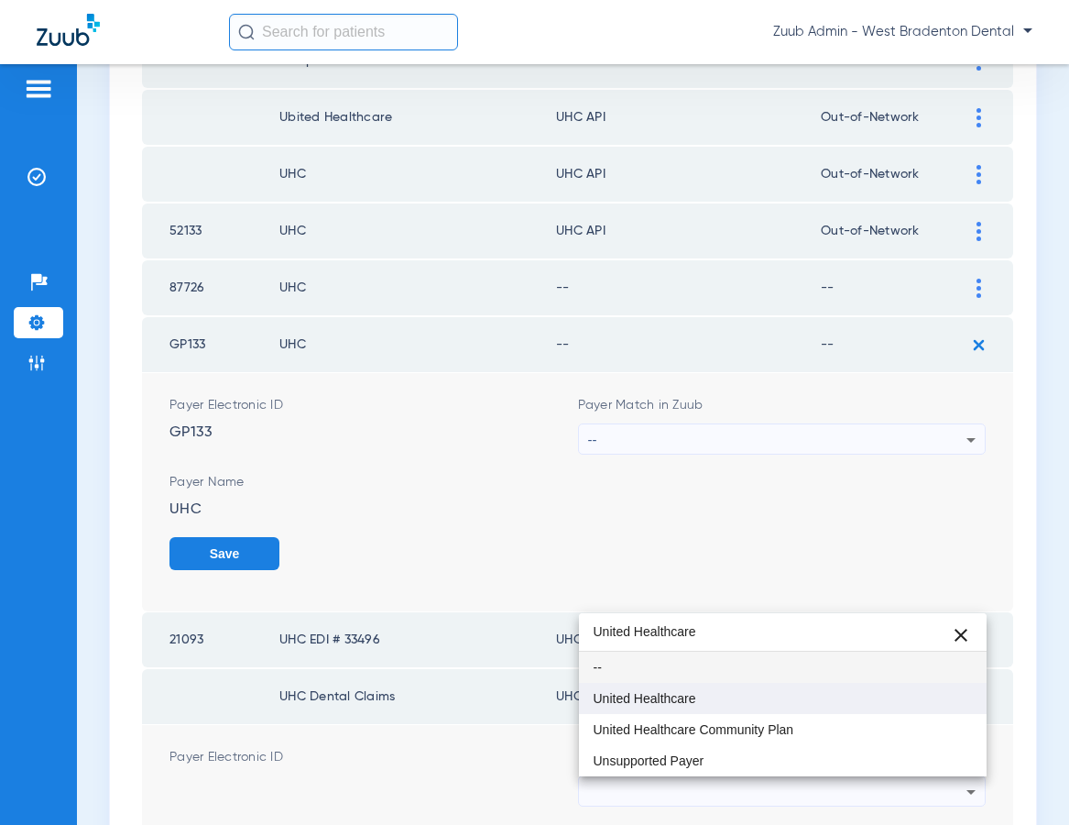
type input "United Healthcare"
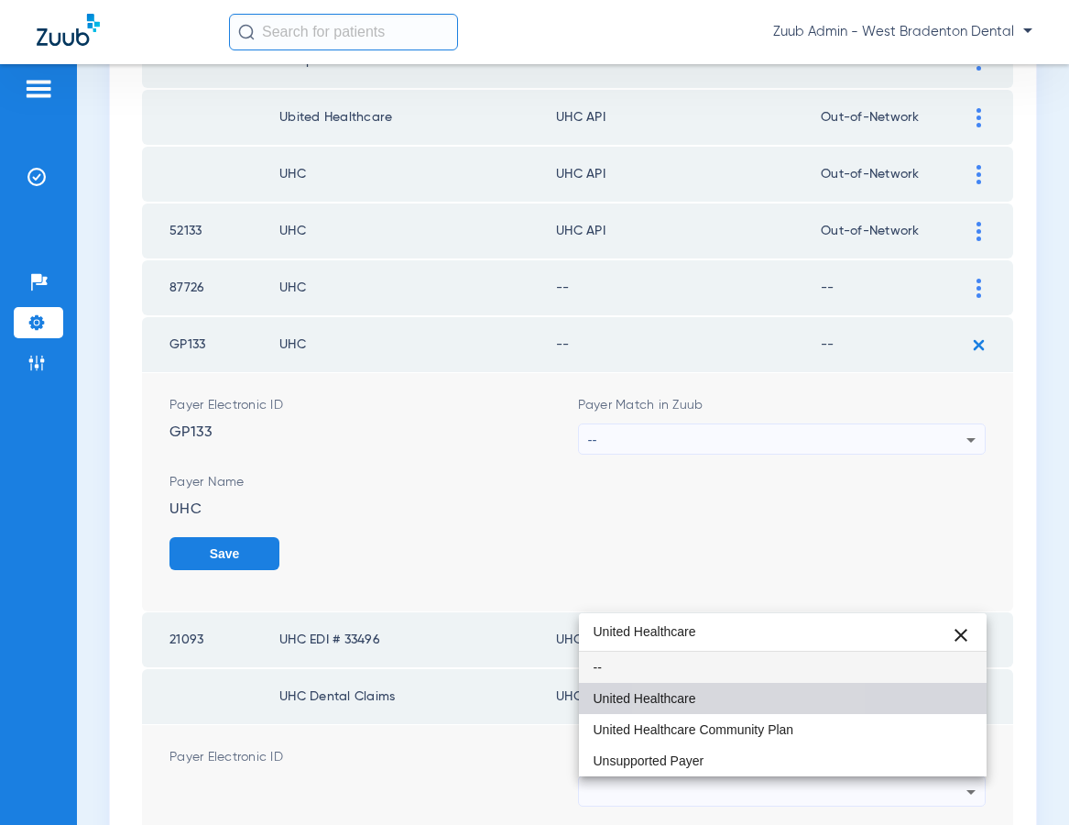
click at [693, 699] on span "United Healthcare" at bounding box center [645, 698] width 103 height 13
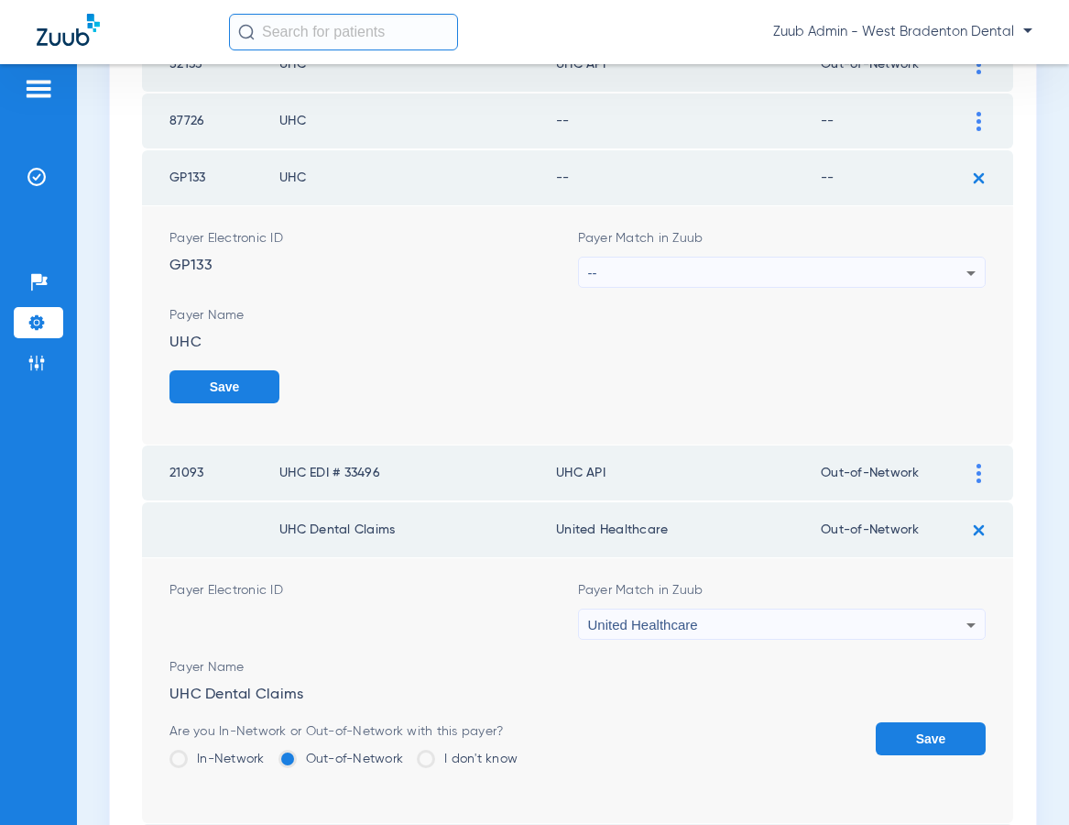
scroll to position [1055, 0]
click at [923, 728] on button "Save" at bounding box center [931, 740] width 110 height 33
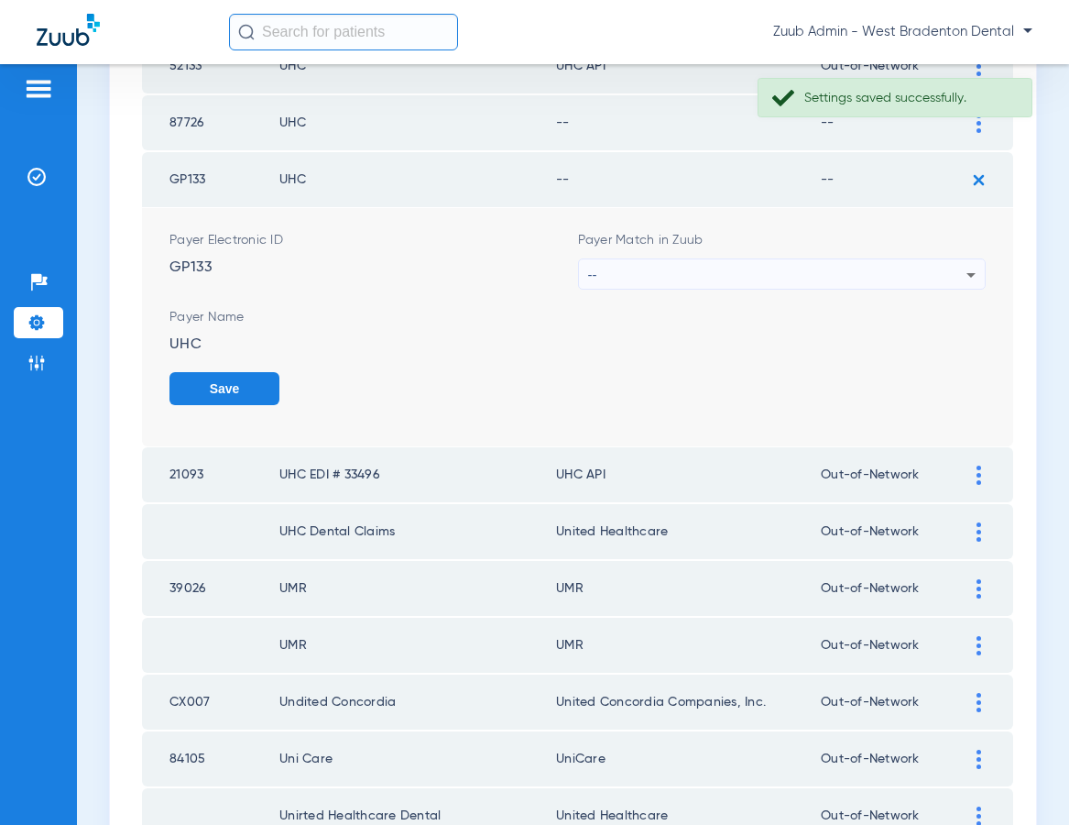
click at [978, 276] on icon at bounding box center [971, 275] width 22 height 22
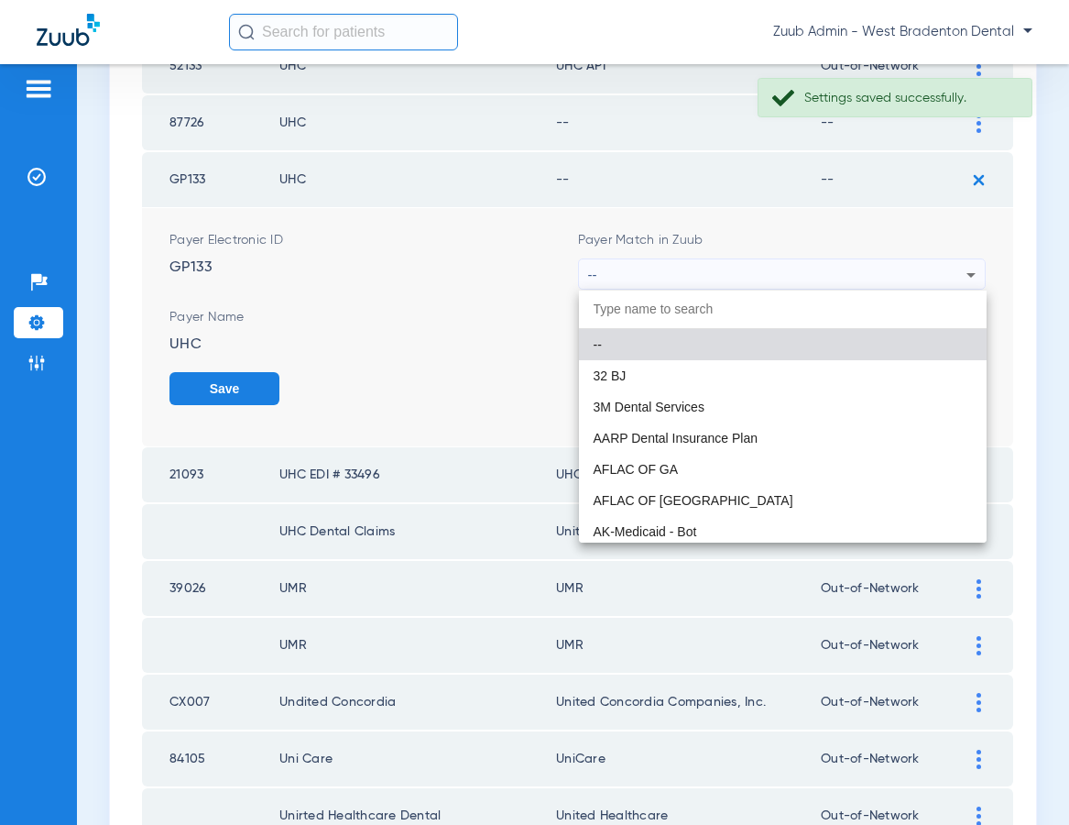
paste input "United Healthcare"
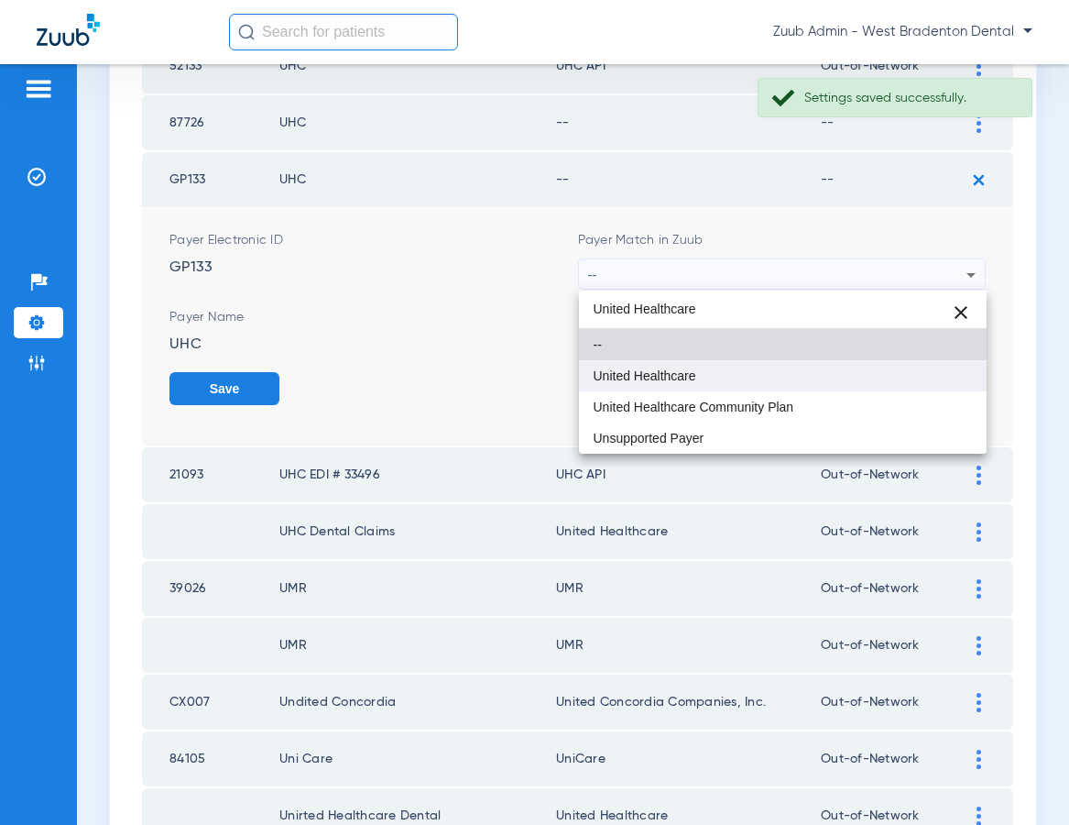
type input "United Healthcare"
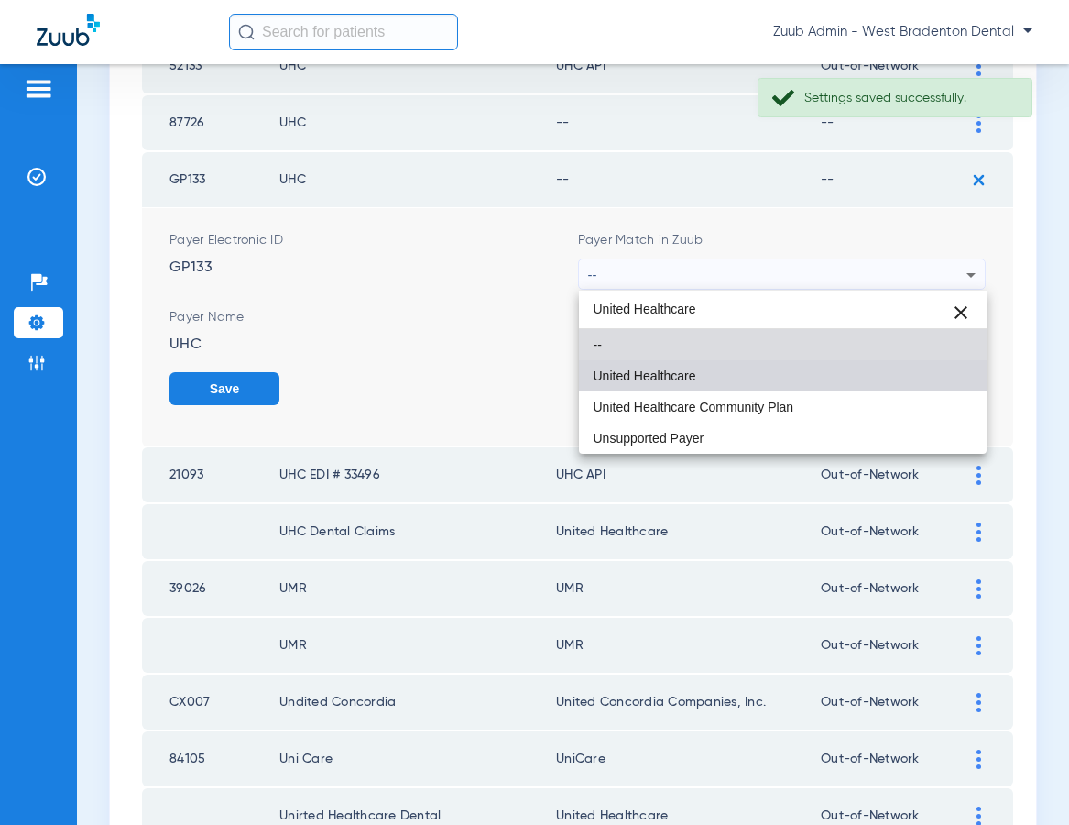
click at [732, 373] on mat-option "United Healthcare" at bounding box center [783, 375] width 409 height 31
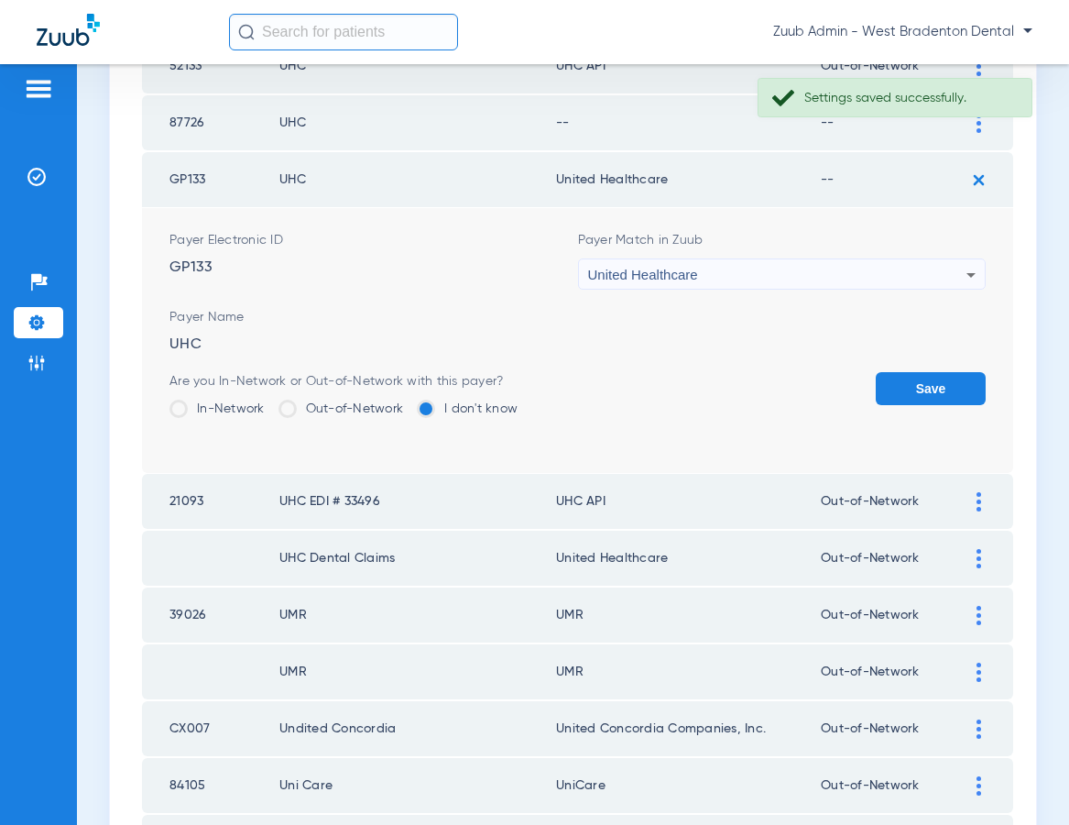
click at [890, 389] on button "Save" at bounding box center [931, 388] width 110 height 33
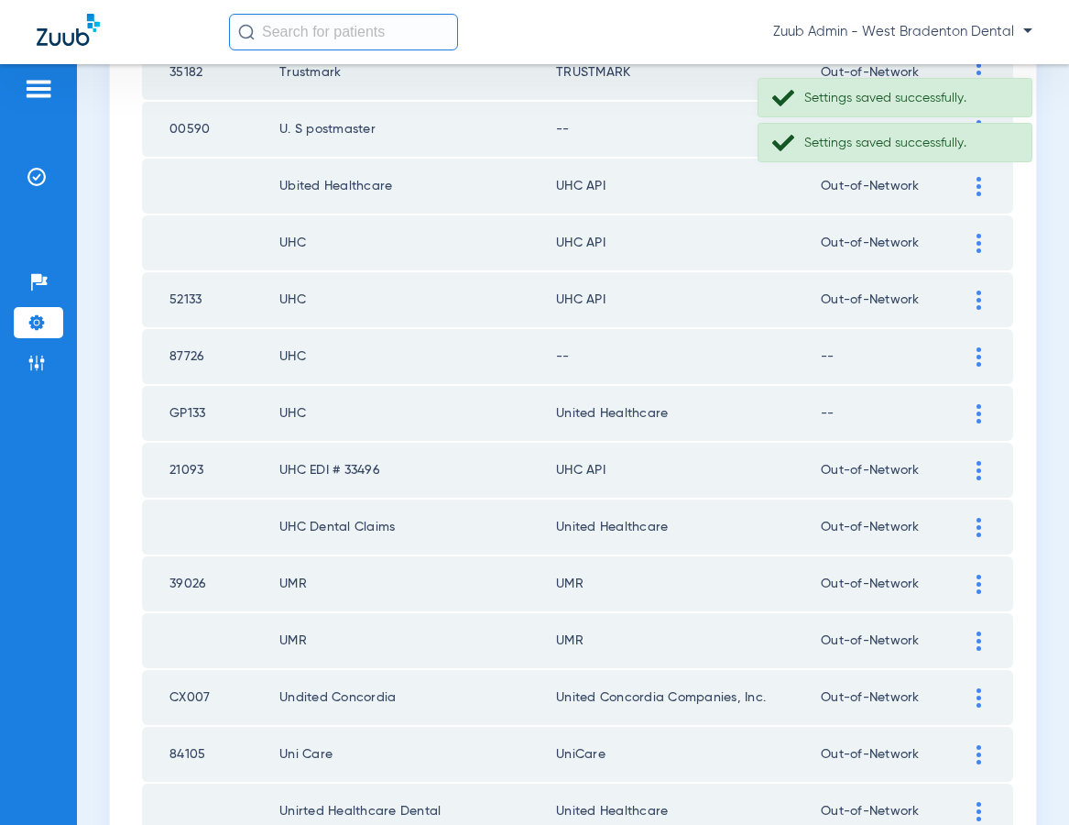
scroll to position [821, 0]
click at [978, 422] on img at bounding box center [979, 414] width 5 height 19
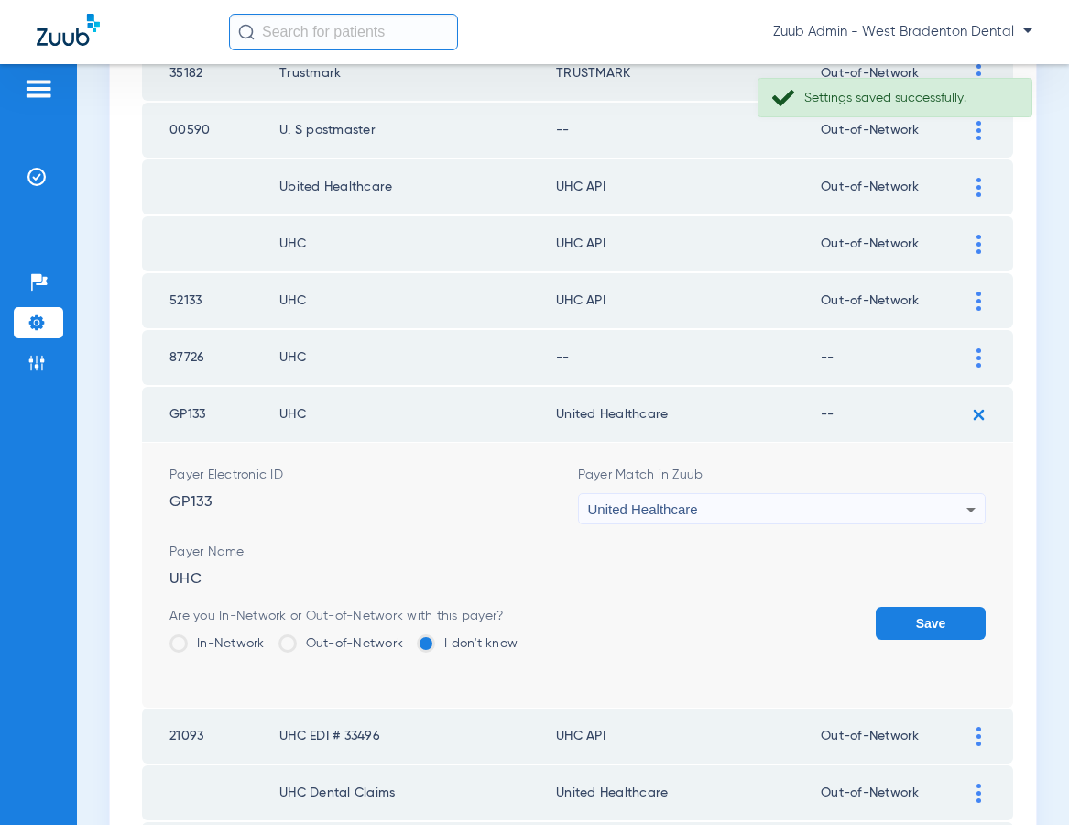
drag, startPoint x: 323, startPoint y: 640, endPoint x: 363, endPoint y: 640, distance: 39.4
click at [331, 640] on label "Out-of-Network" at bounding box center [342, 643] width 126 height 18
click at [408, 637] on input "Out-of-Network" at bounding box center [408, 637] width 0 height 0
drag, startPoint x: 891, startPoint y: 621, endPoint x: 827, endPoint y: 610, distance: 65.1
click at [891, 621] on button "Save" at bounding box center [931, 622] width 110 height 33
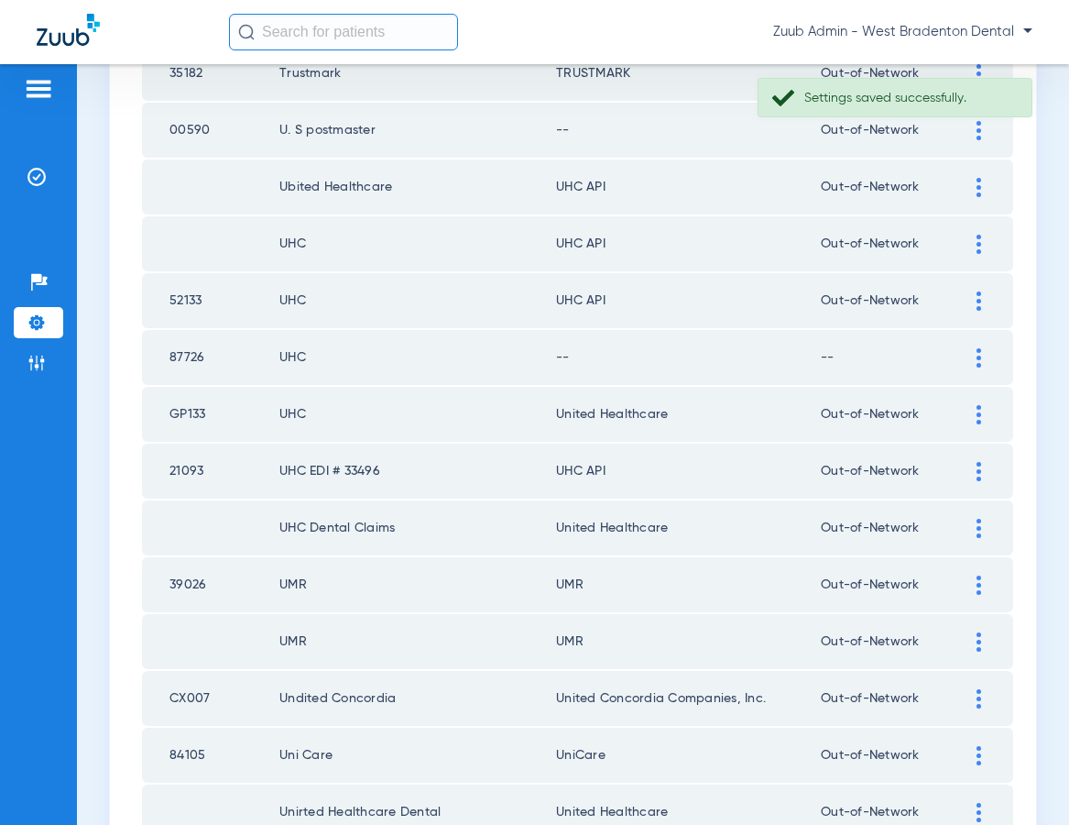
drag, startPoint x: 978, startPoint y: 349, endPoint x: 950, endPoint y: 351, distance: 28.5
click at [978, 349] on img at bounding box center [979, 357] width 5 height 19
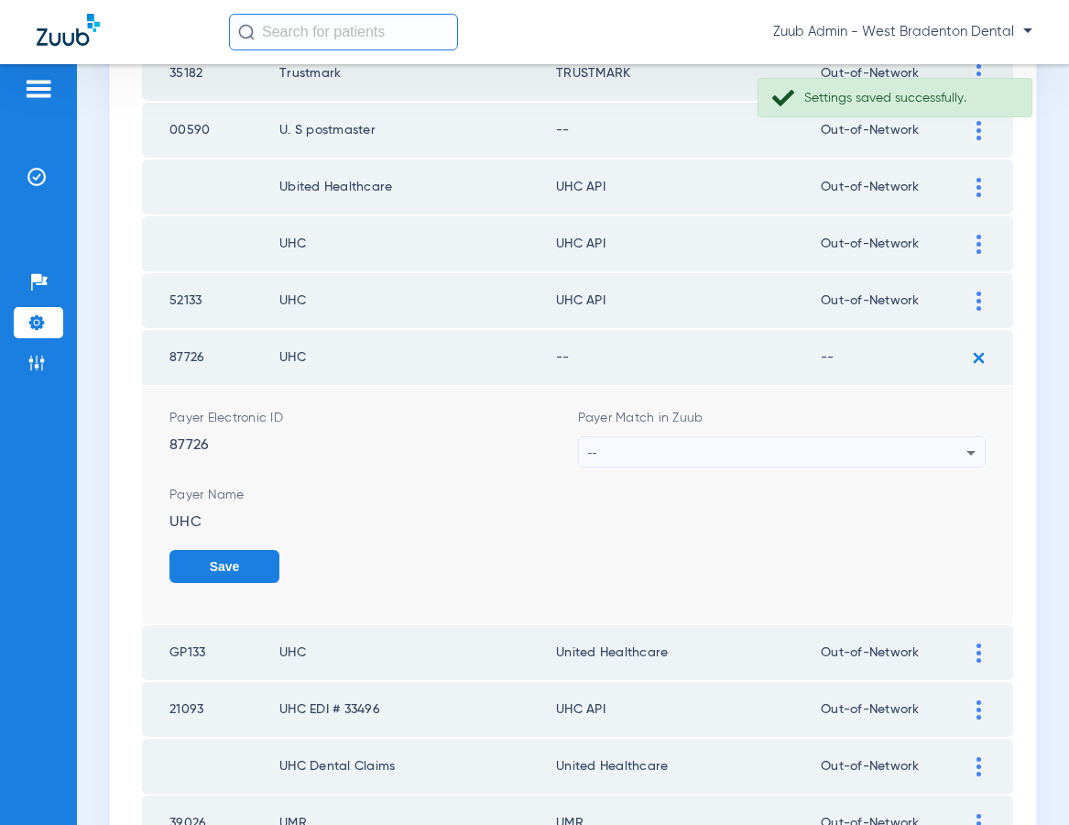
click at [700, 460] on div "--" at bounding box center [777, 452] width 379 height 31
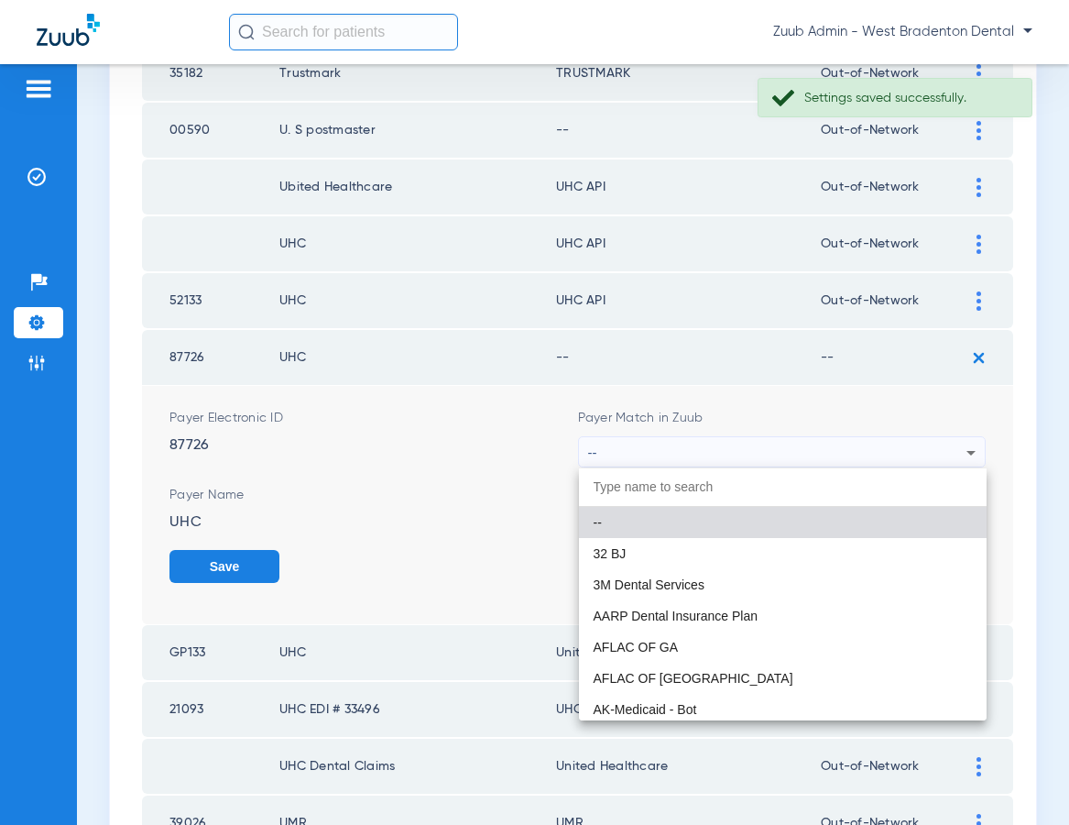
paste input "United Healthcare"
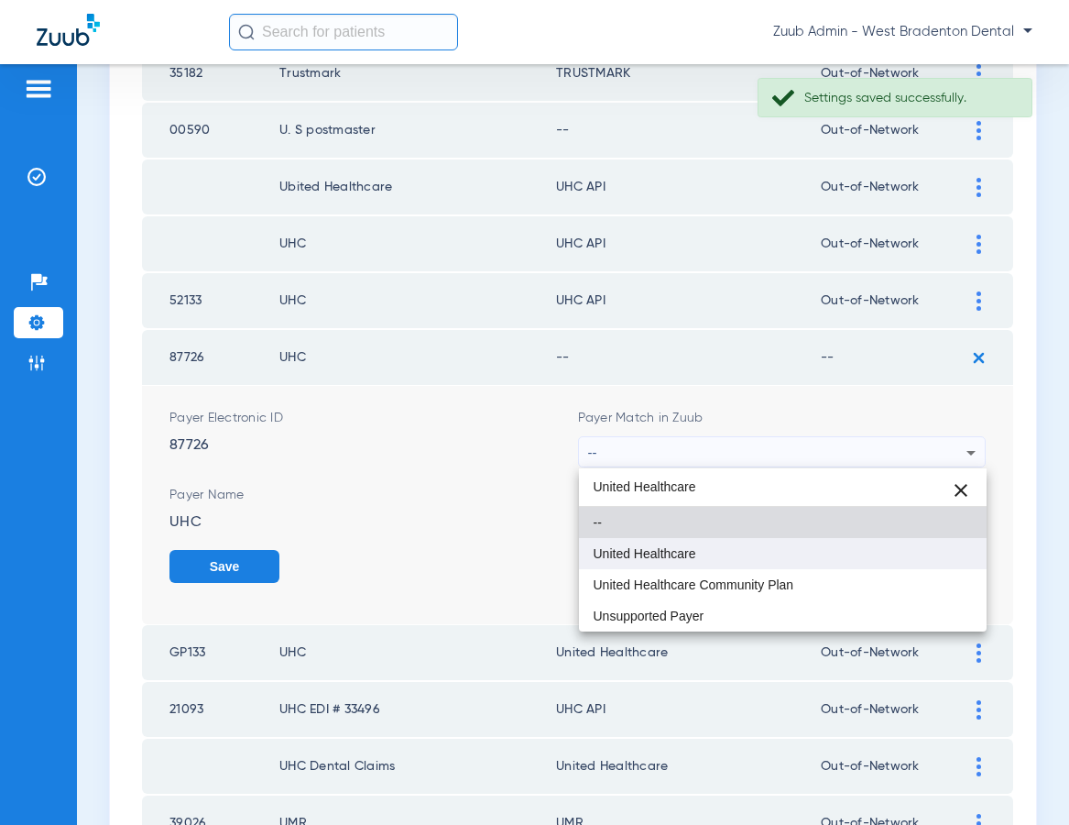
type input "United Healthcare"
click at [633, 542] on mat-option "United Healthcare" at bounding box center [783, 553] width 409 height 31
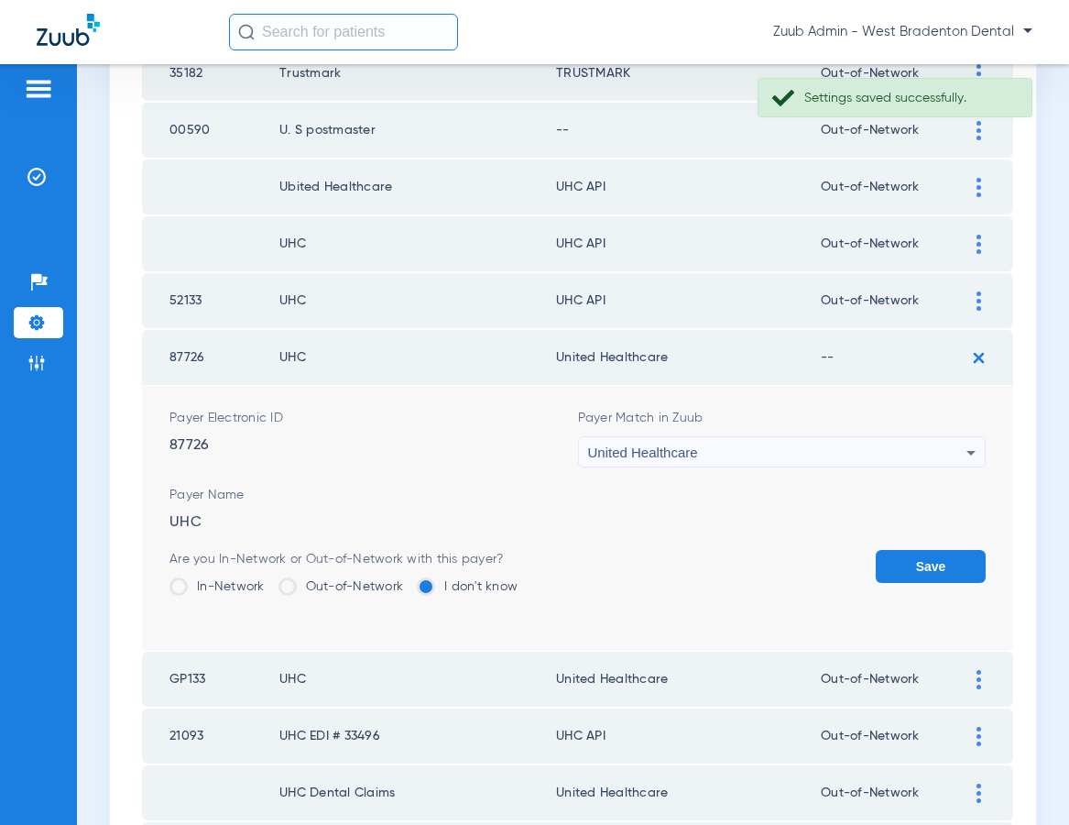
click at [899, 560] on button "Save" at bounding box center [931, 566] width 110 height 33
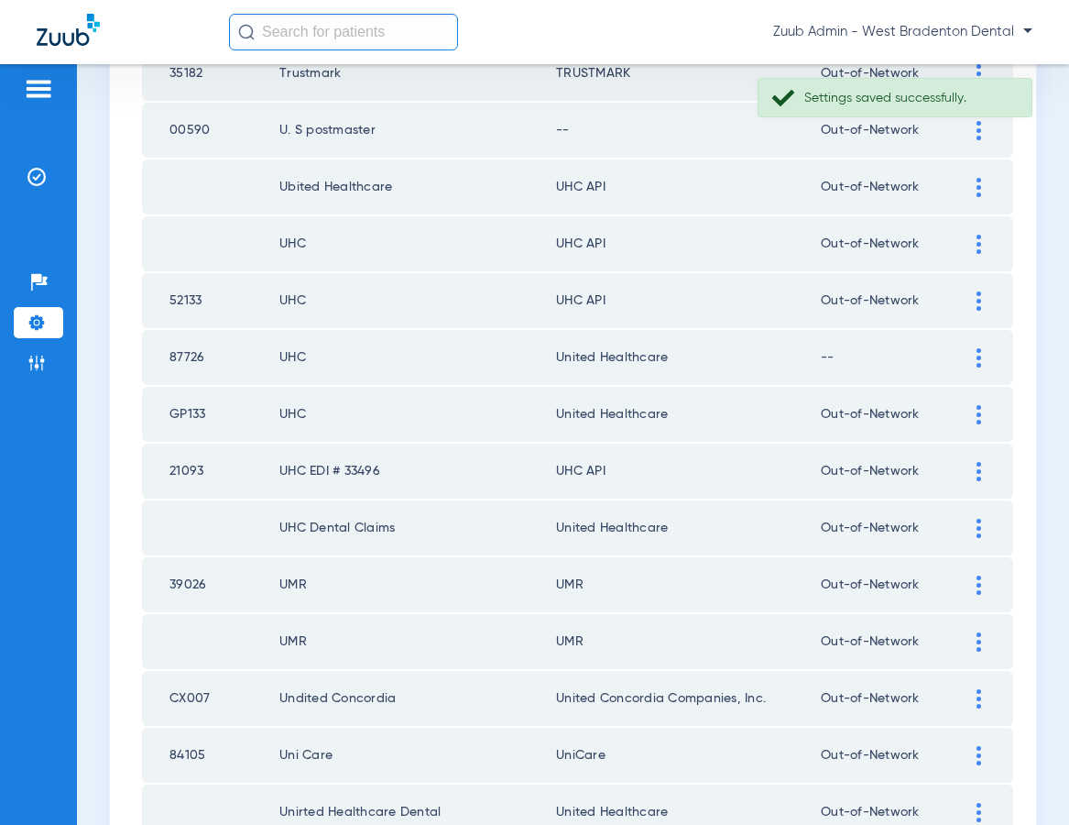
click at [977, 356] on img at bounding box center [979, 357] width 5 height 19
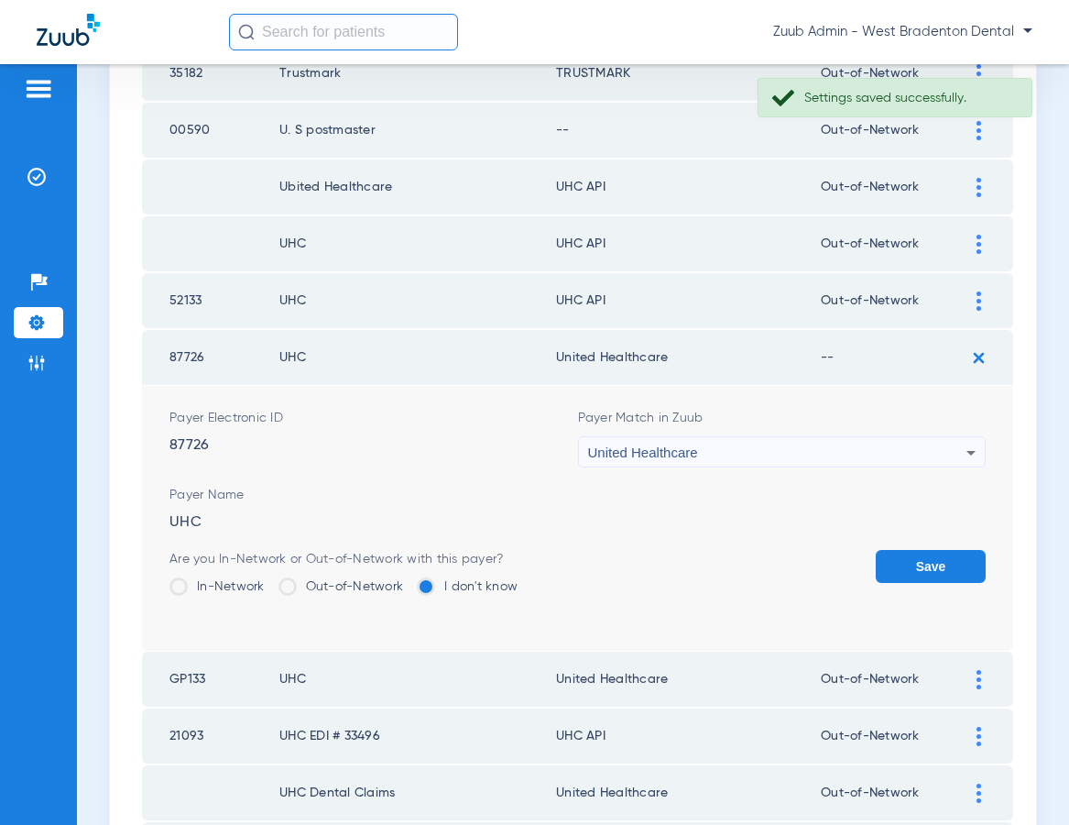
click at [376, 584] on label "Out-of-Network" at bounding box center [342, 586] width 126 height 18
click at [408, 580] on input "Out-of-Network" at bounding box center [408, 580] width 0 height 0
click at [923, 564] on button "Save" at bounding box center [931, 566] width 110 height 33
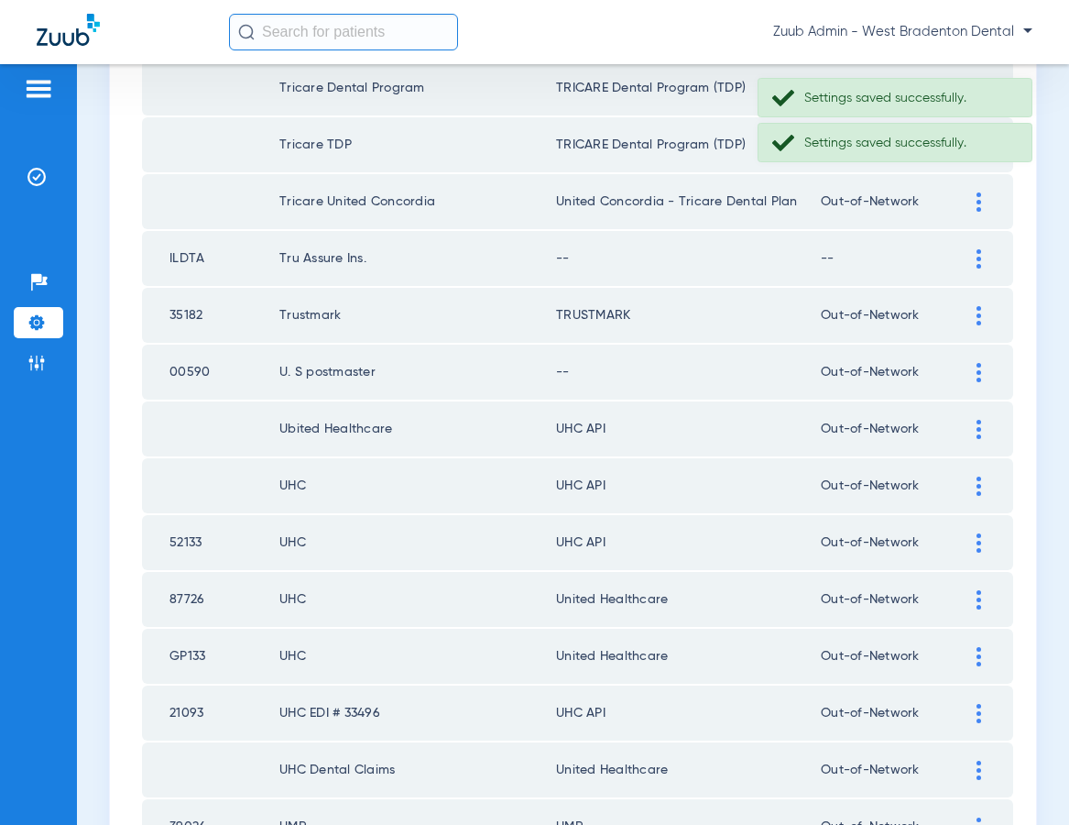
scroll to position [576, 0]
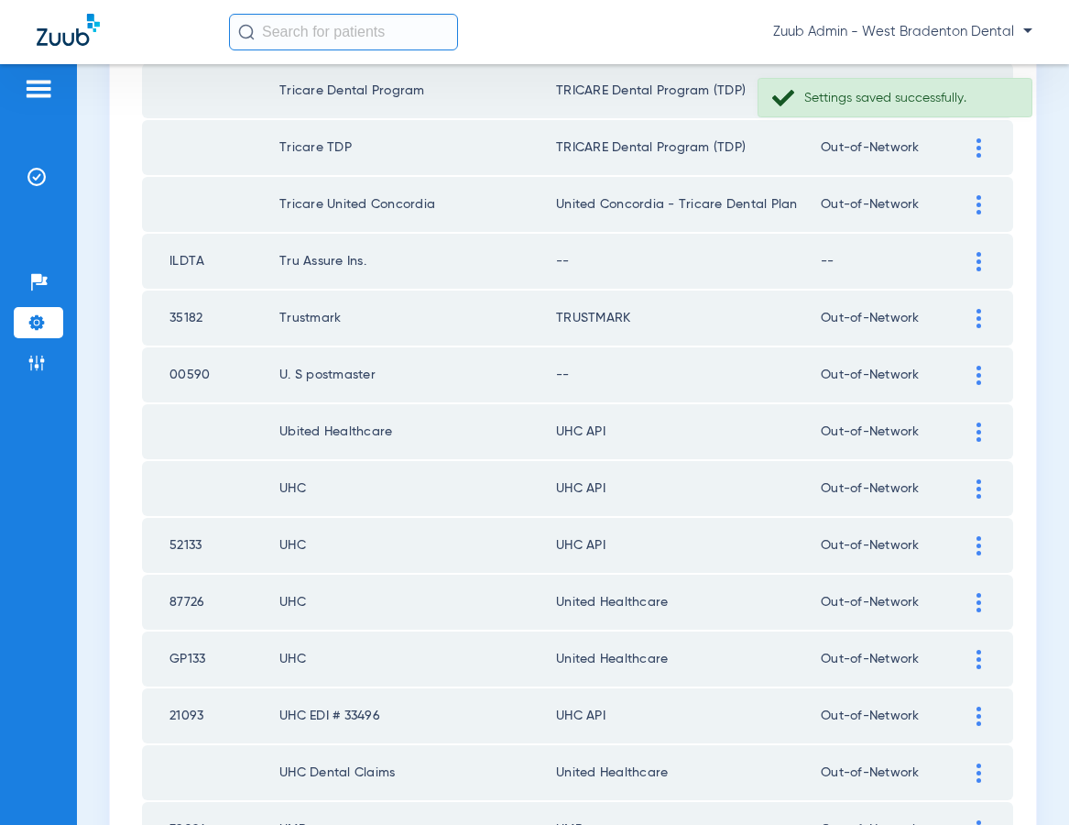
click at [978, 542] on img at bounding box center [979, 545] width 5 height 19
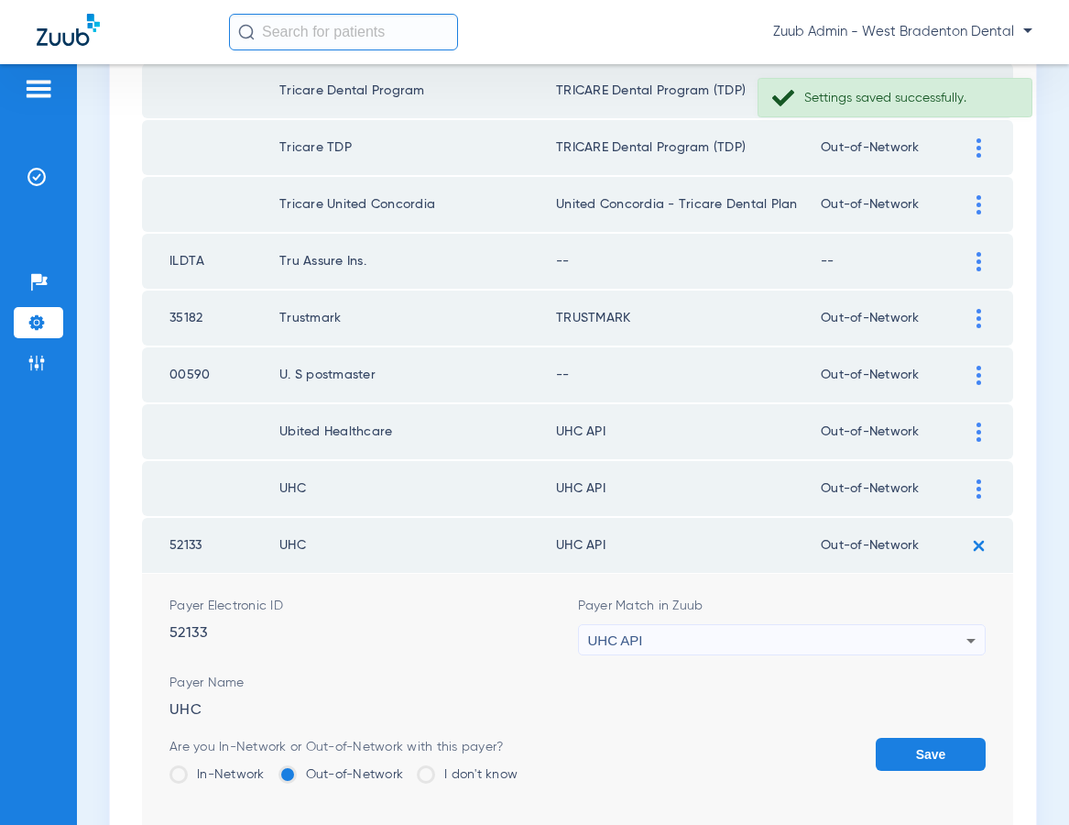
click at [796, 630] on div "UHC API" at bounding box center [777, 640] width 379 height 31
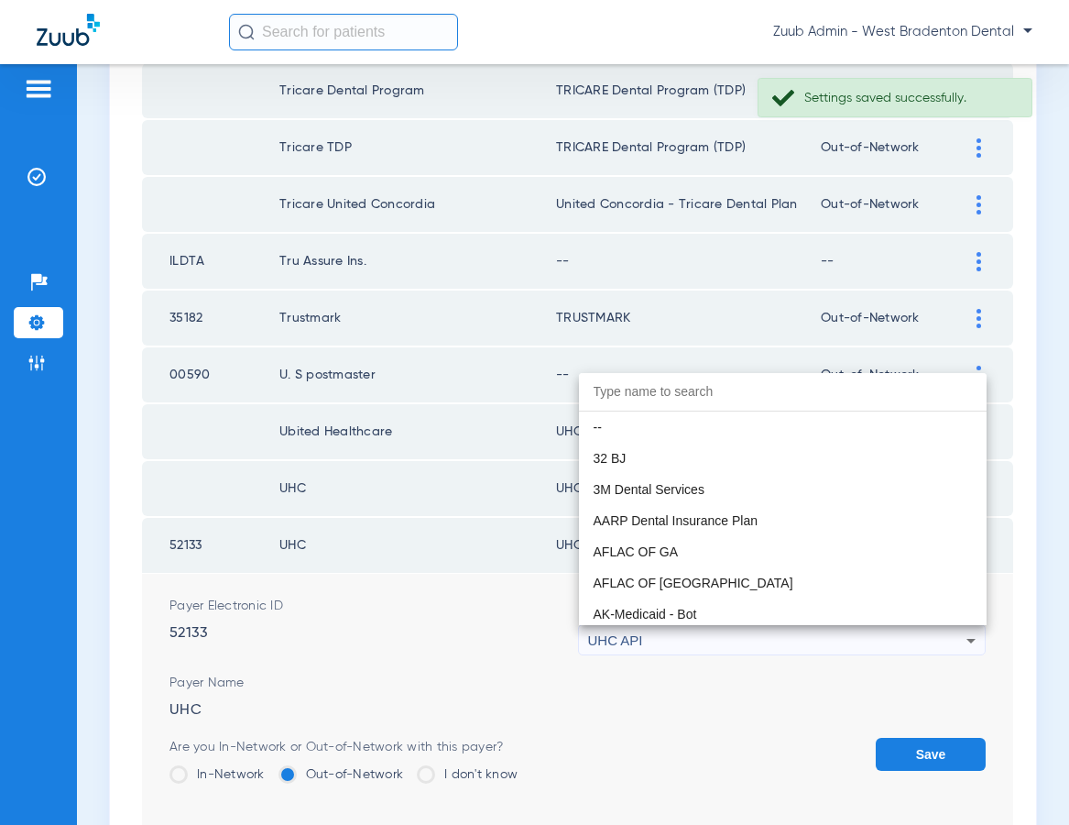
scroll to position [11250, 0]
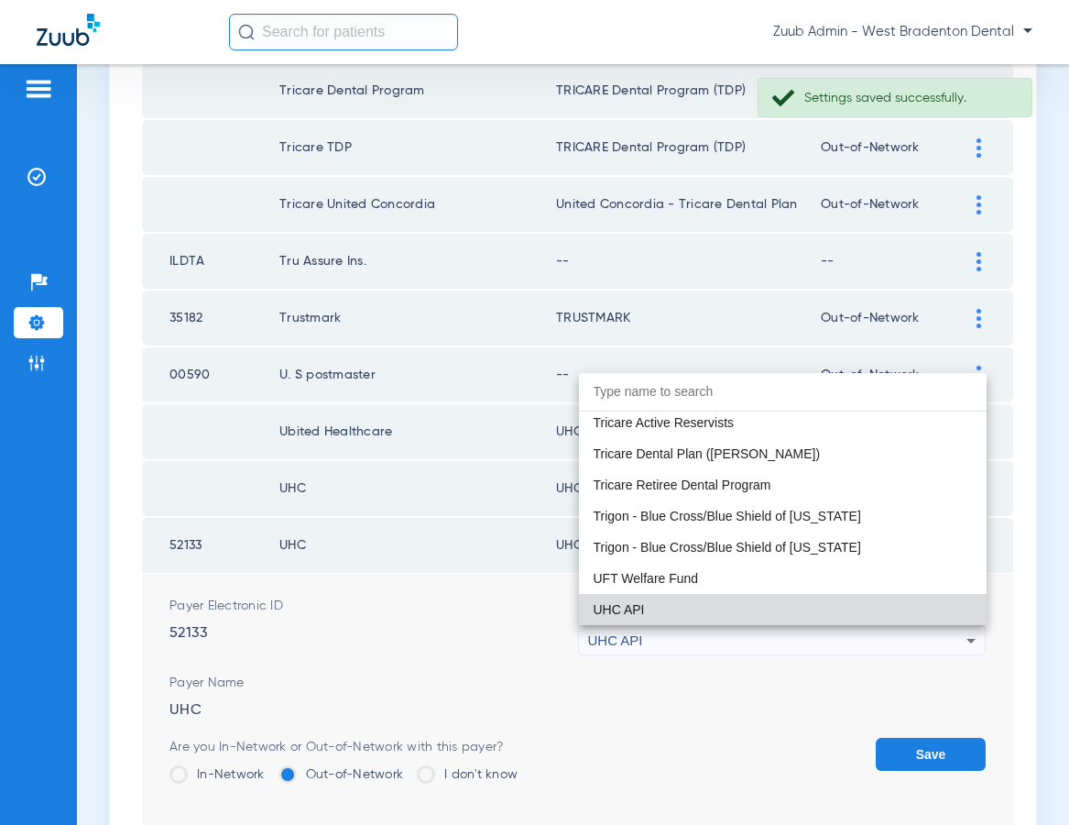
paste input "United Healthcare"
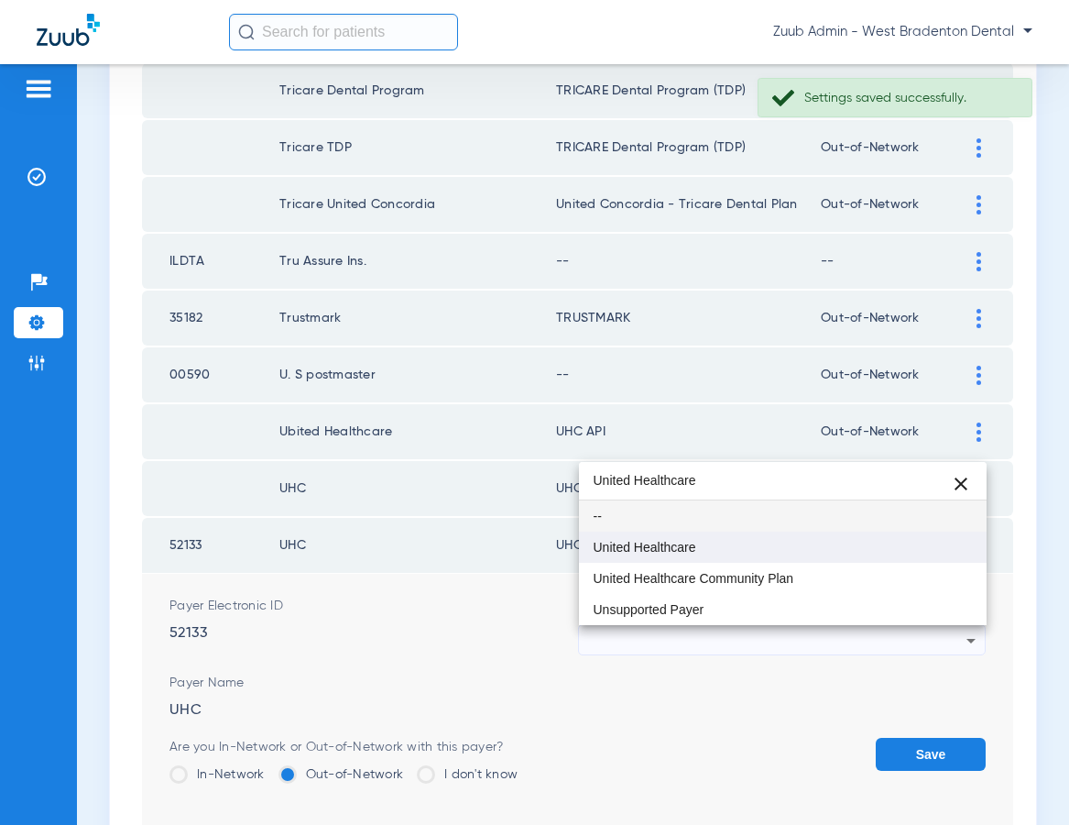
type input "United Healthcare"
click at [653, 547] on span "United Healthcare" at bounding box center [645, 547] width 103 height 13
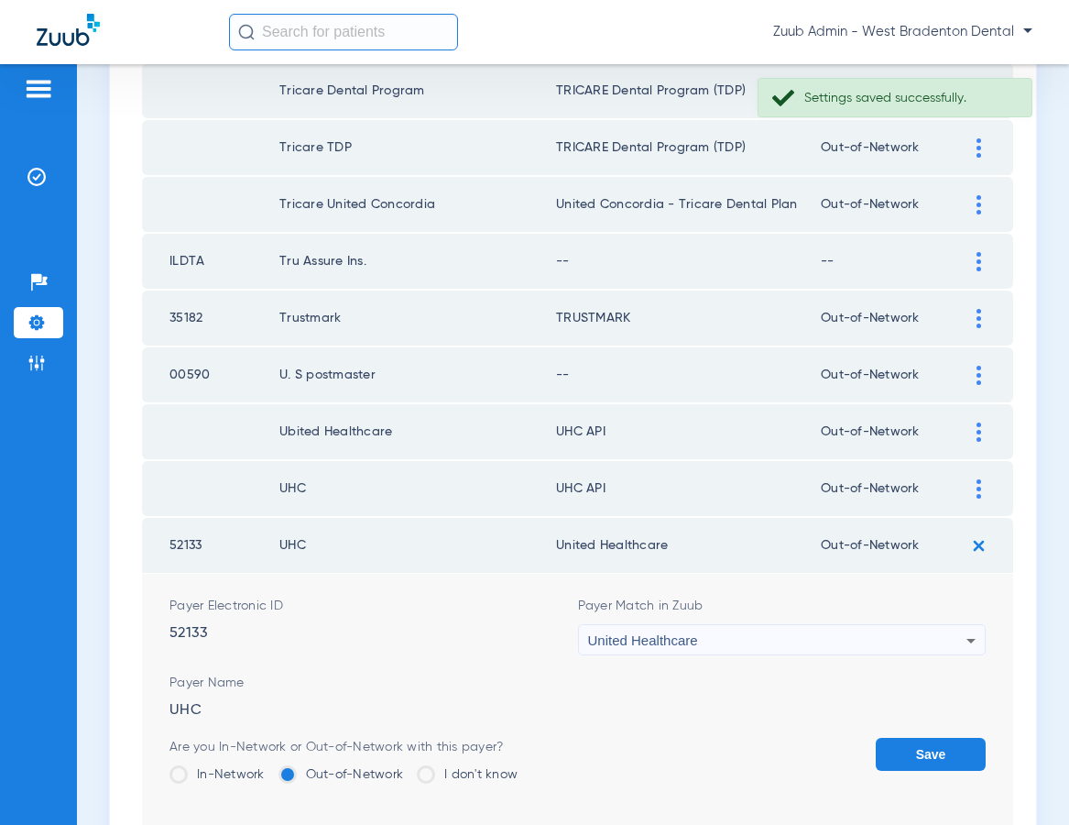
click at [912, 750] on button "Save" at bounding box center [931, 754] width 110 height 33
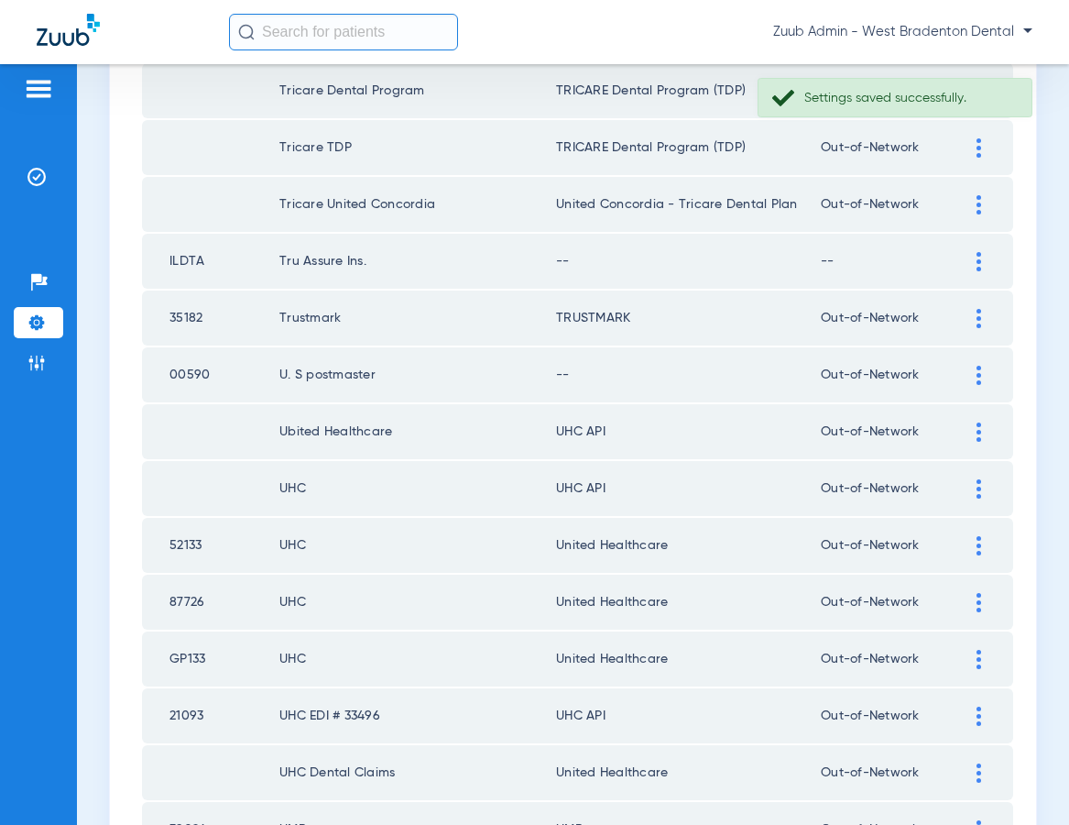
click at [978, 371] on img at bounding box center [979, 375] width 5 height 19
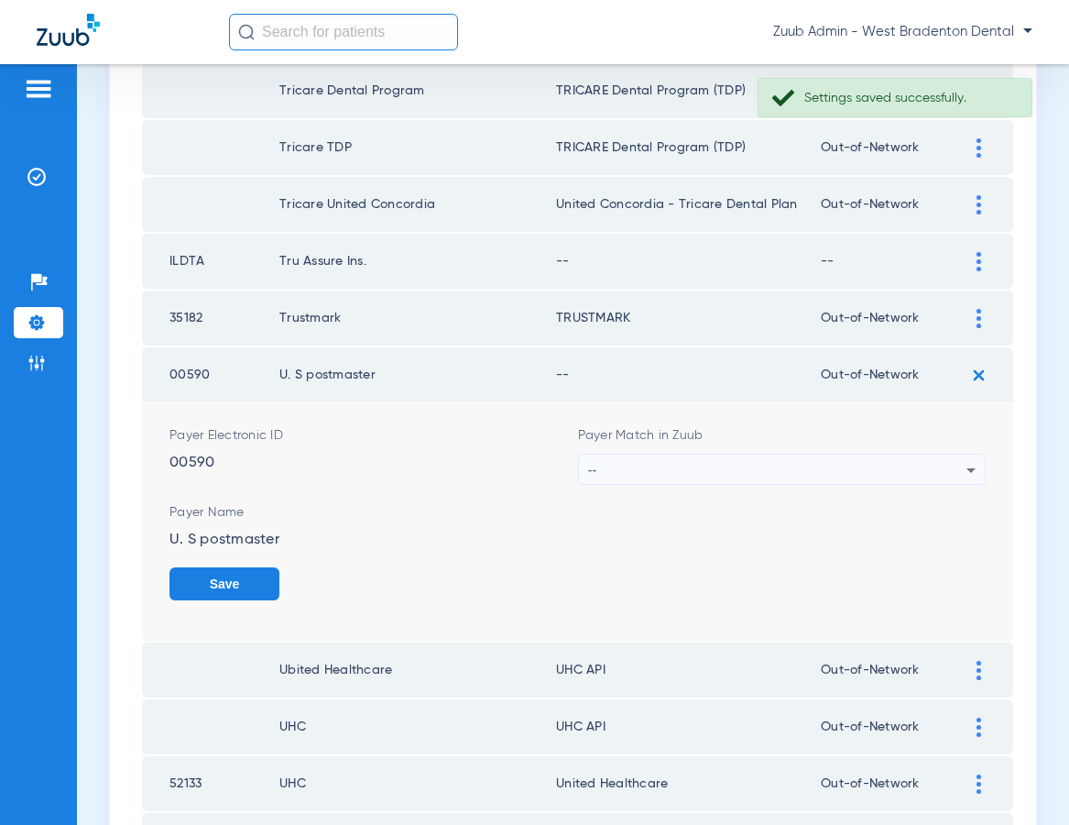
click at [738, 475] on div "--" at bounding box center [777, 469] width 379 height 31
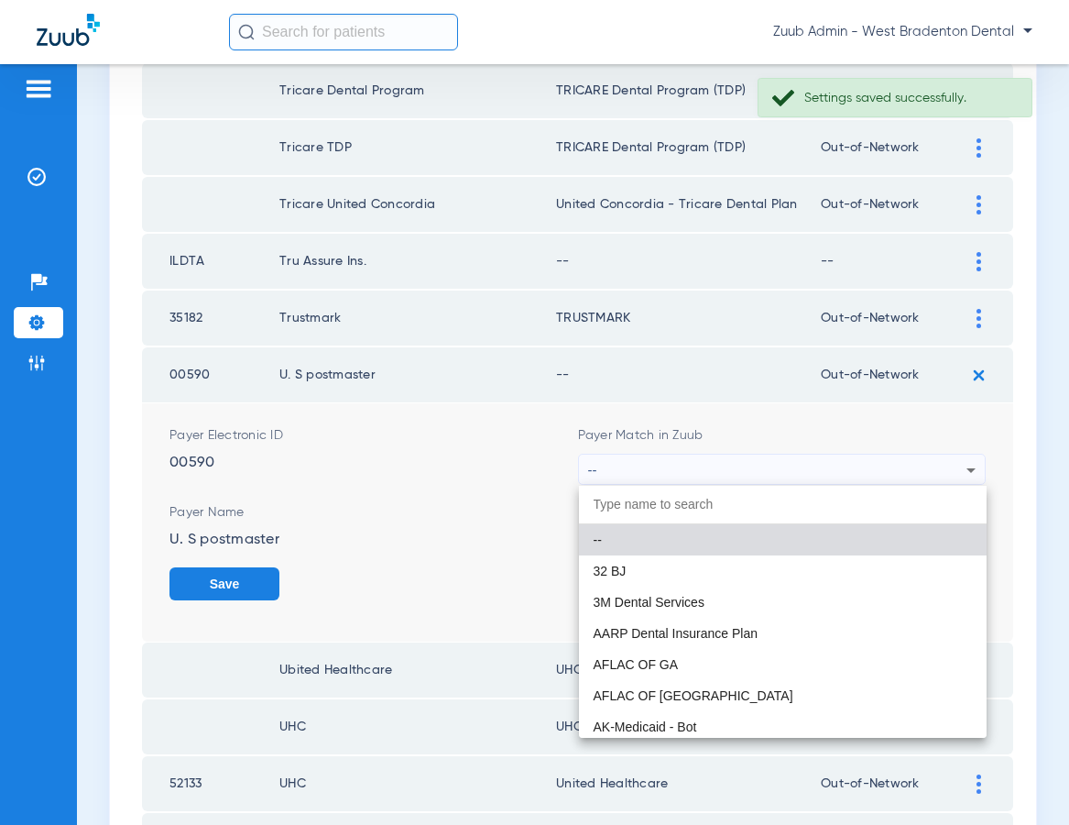
paste input "United Healthcare"
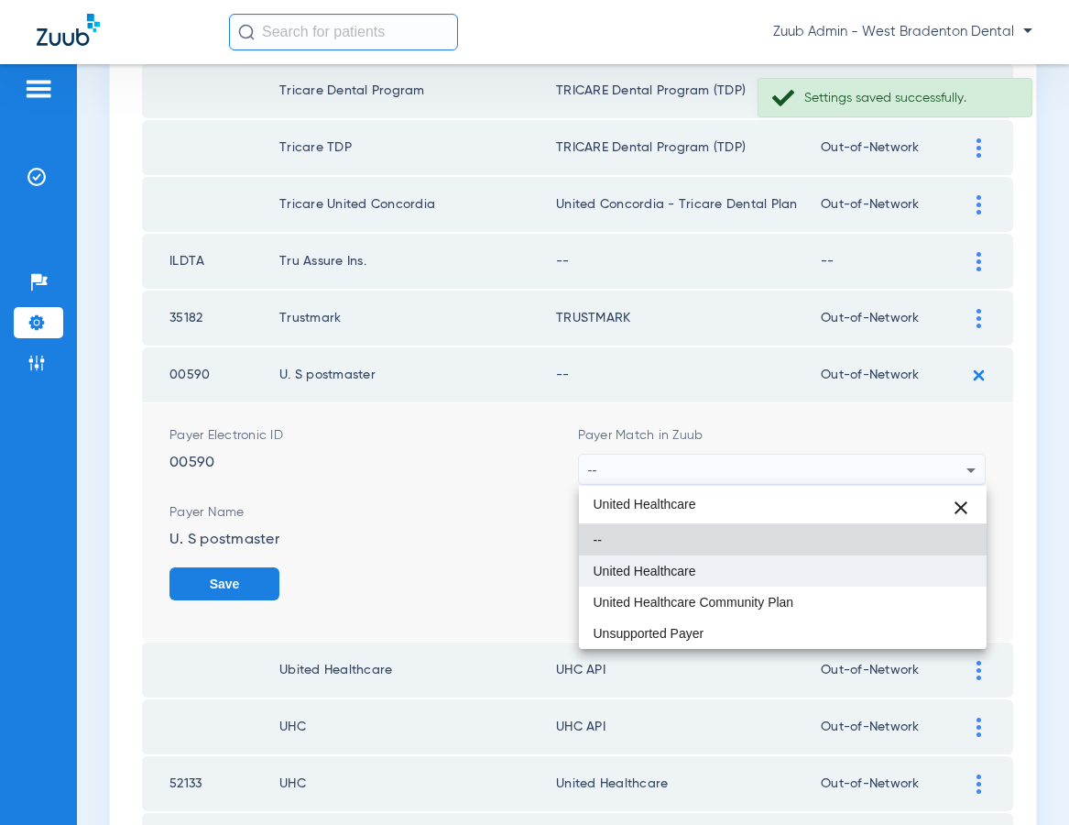
type input "United Healthcare"
click at [672, 564] on span "United Healthcare" at bounding box center [645, 570] width 103 height 13
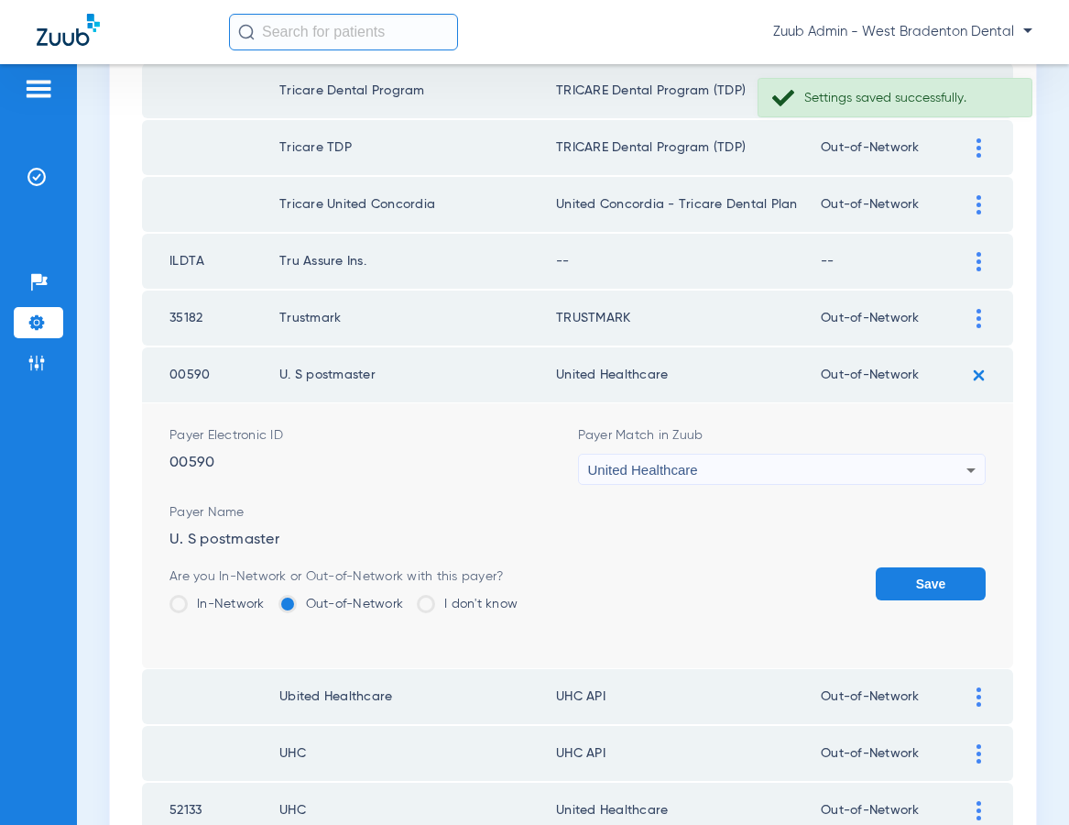
click at [905, 577] on button "Save" at bounding box center [931, 583] width 110 height 33
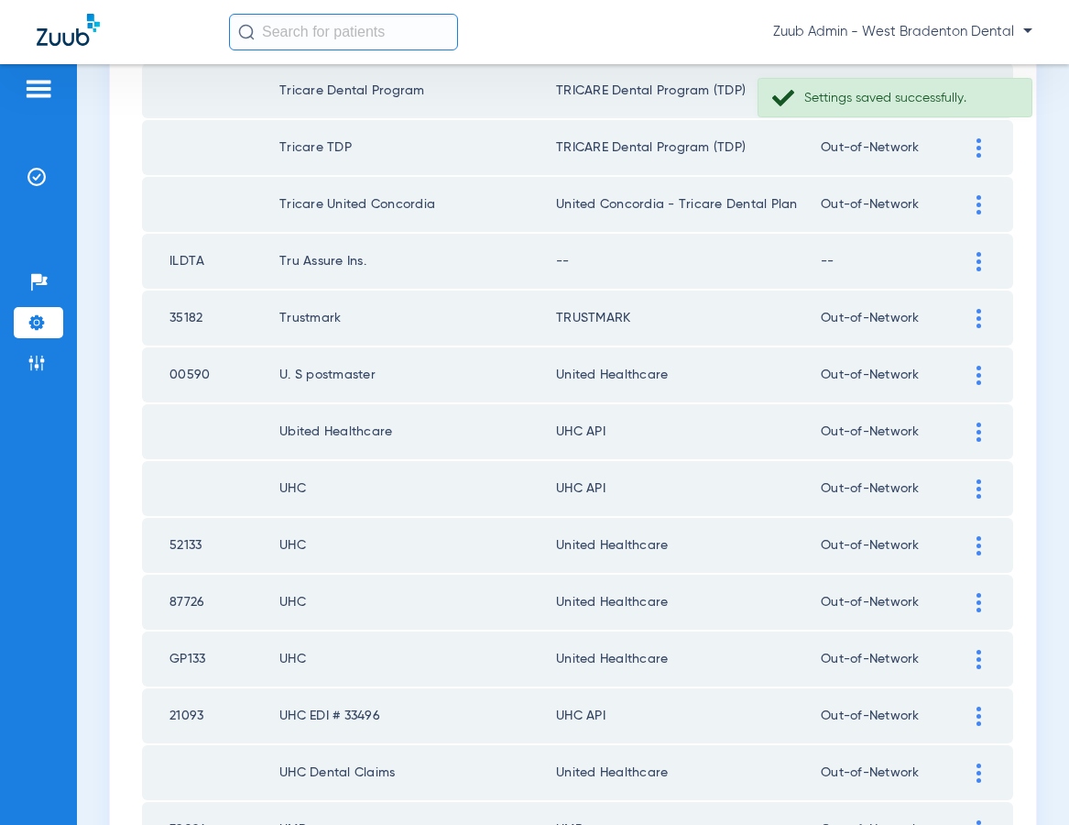
click at [977, 428] on img at bounding box center [979, 431] width 5 height 19
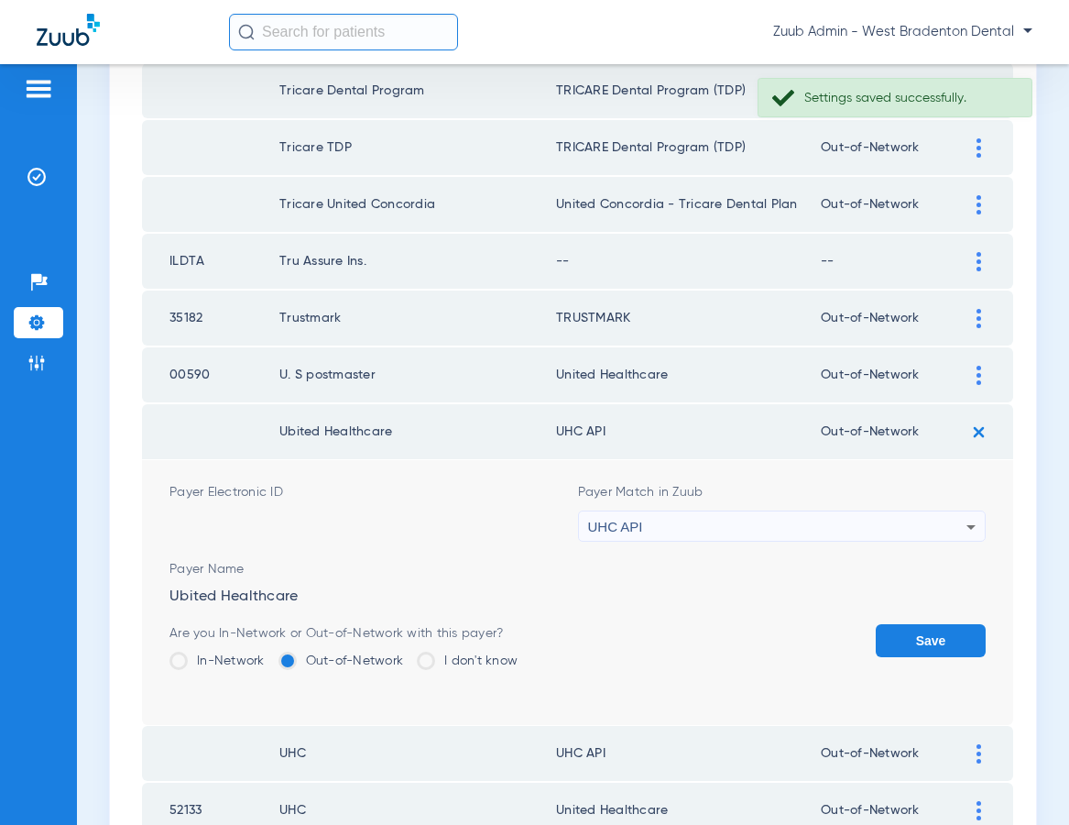
click at [773, 531] on div "UHC API" at bounding box center [777, 526] width 379 height 31
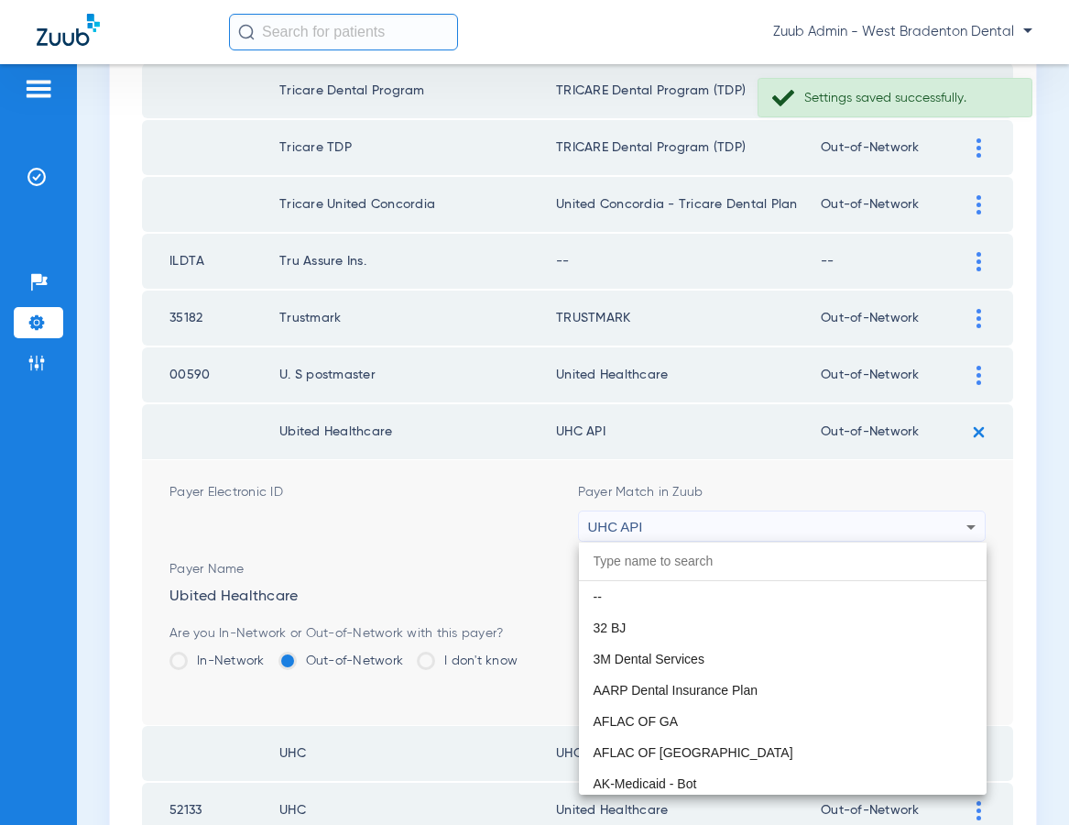
scroll to position [11250, 0]
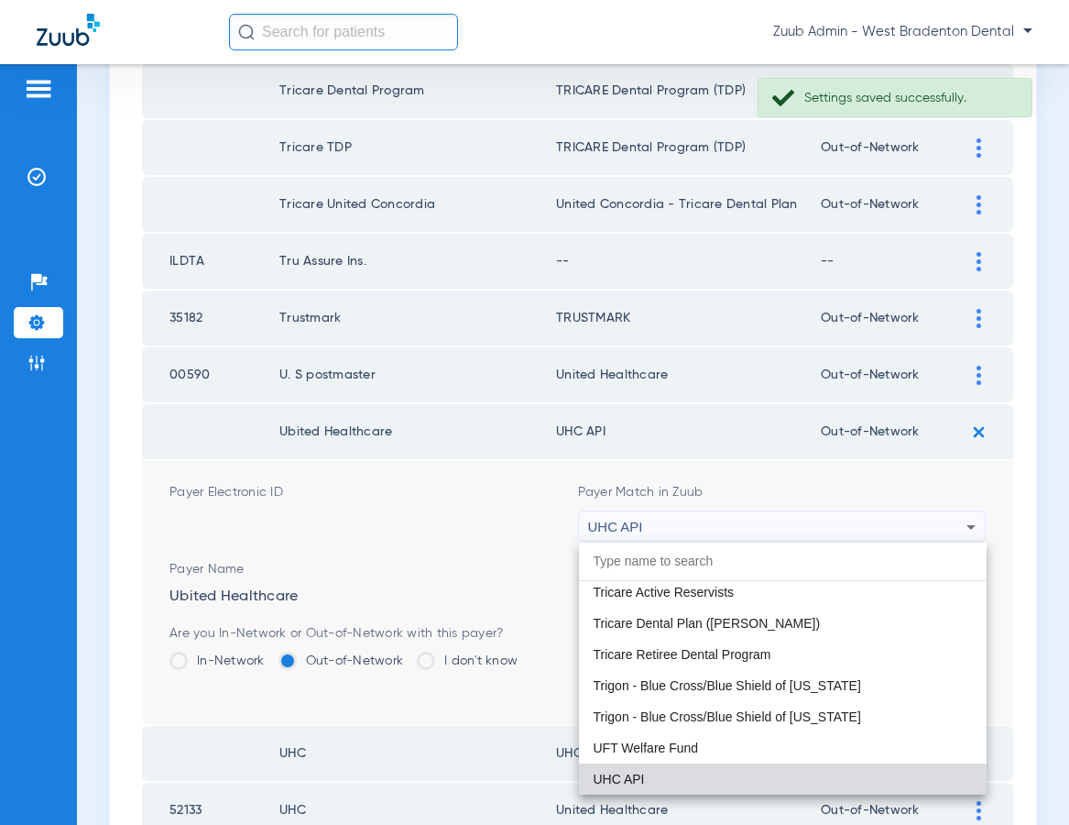
paste input "United Healthcare"
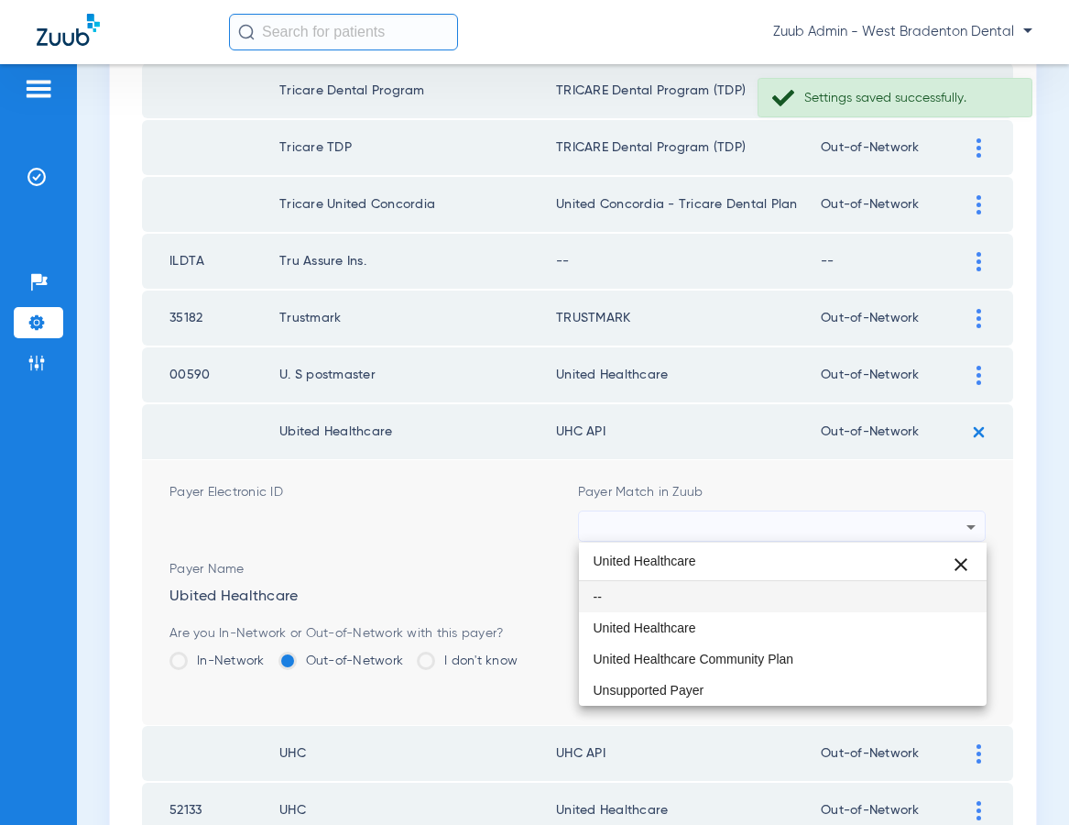
scroll to position [0, 0]
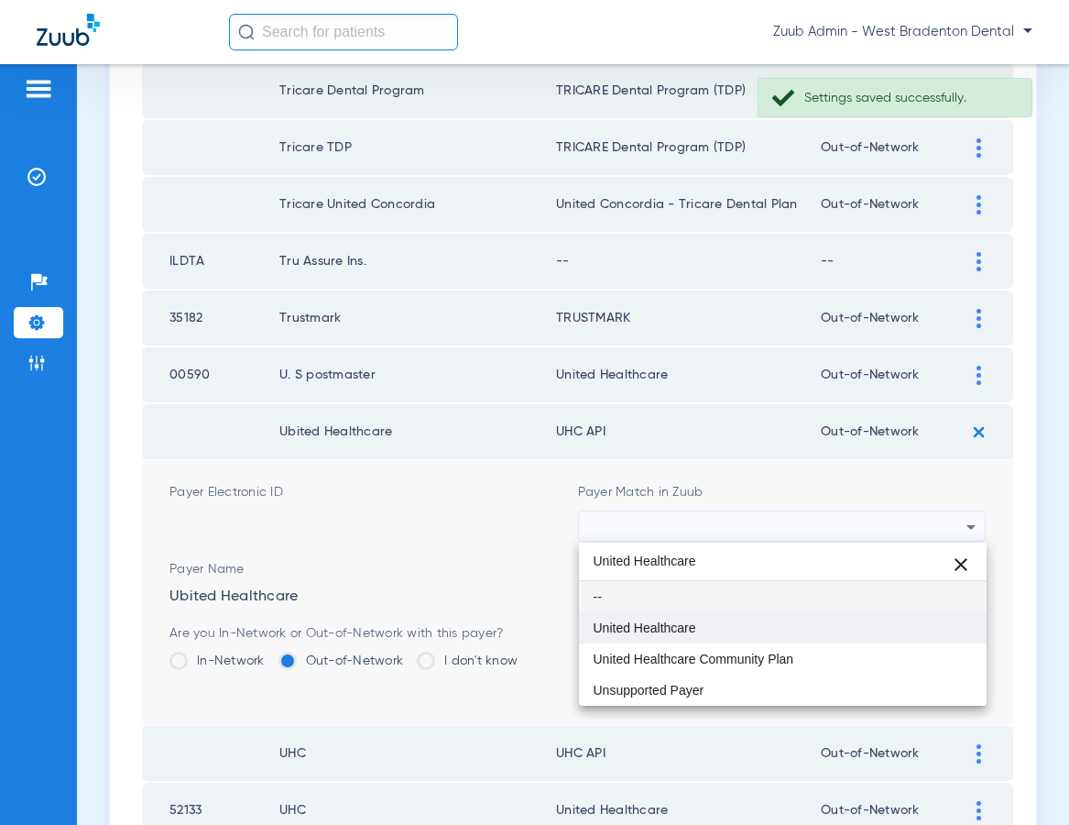
type input "United Healthcare"
click at [712, 631] on mat-option "United Healthcare" at bounding box center [783, 627] width 409 height 31
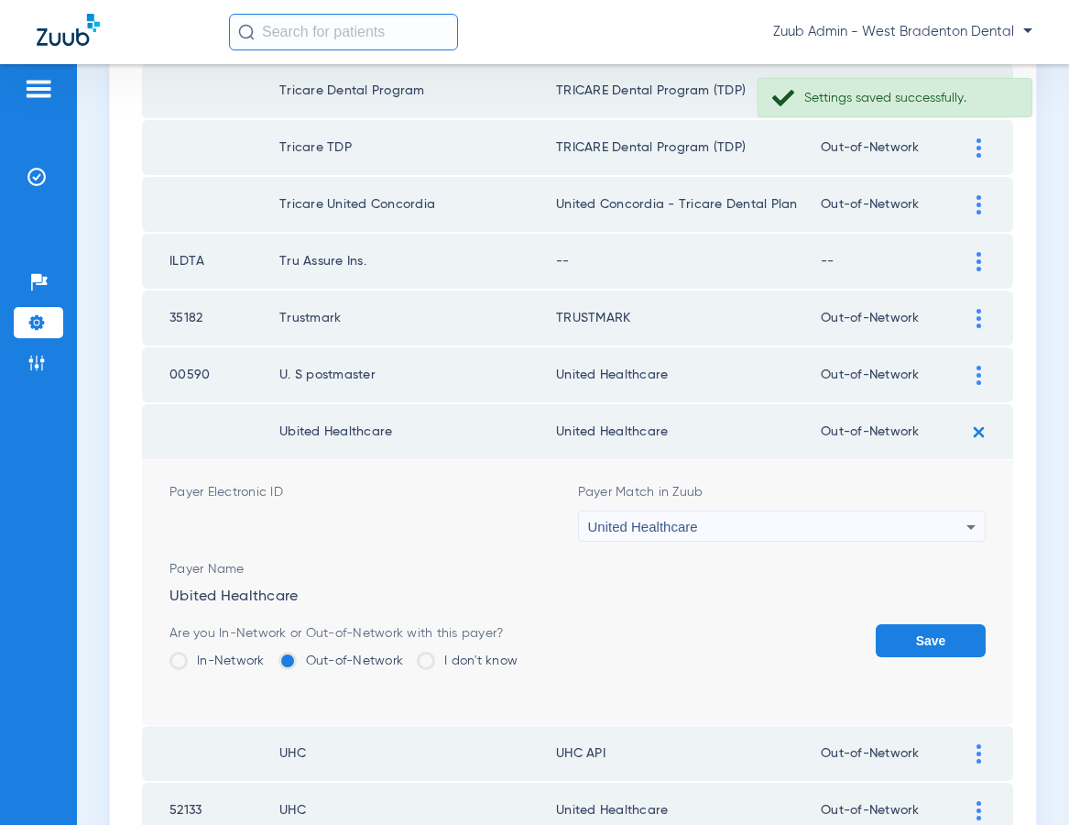
click at [893, 640] on button "Save" at bounding box center [931, 640] width 110 height 33
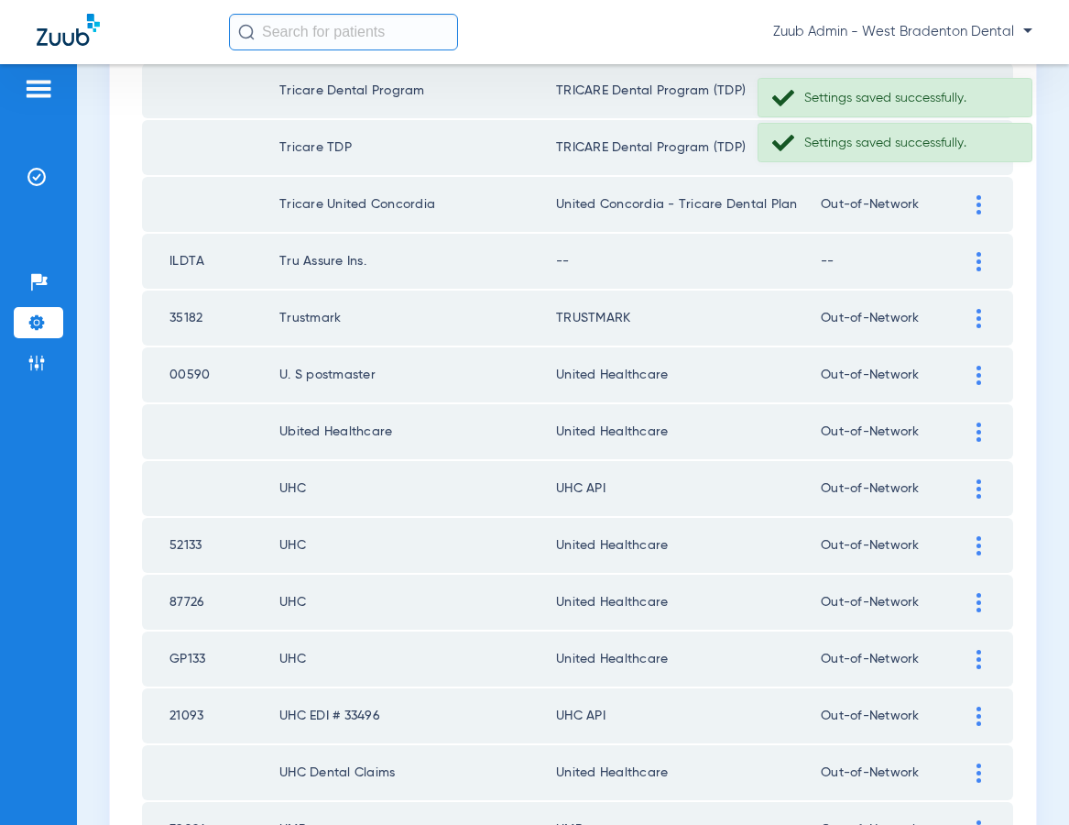
click at [973, 482] on div at bounding box center [979, 488] width 32 height 19
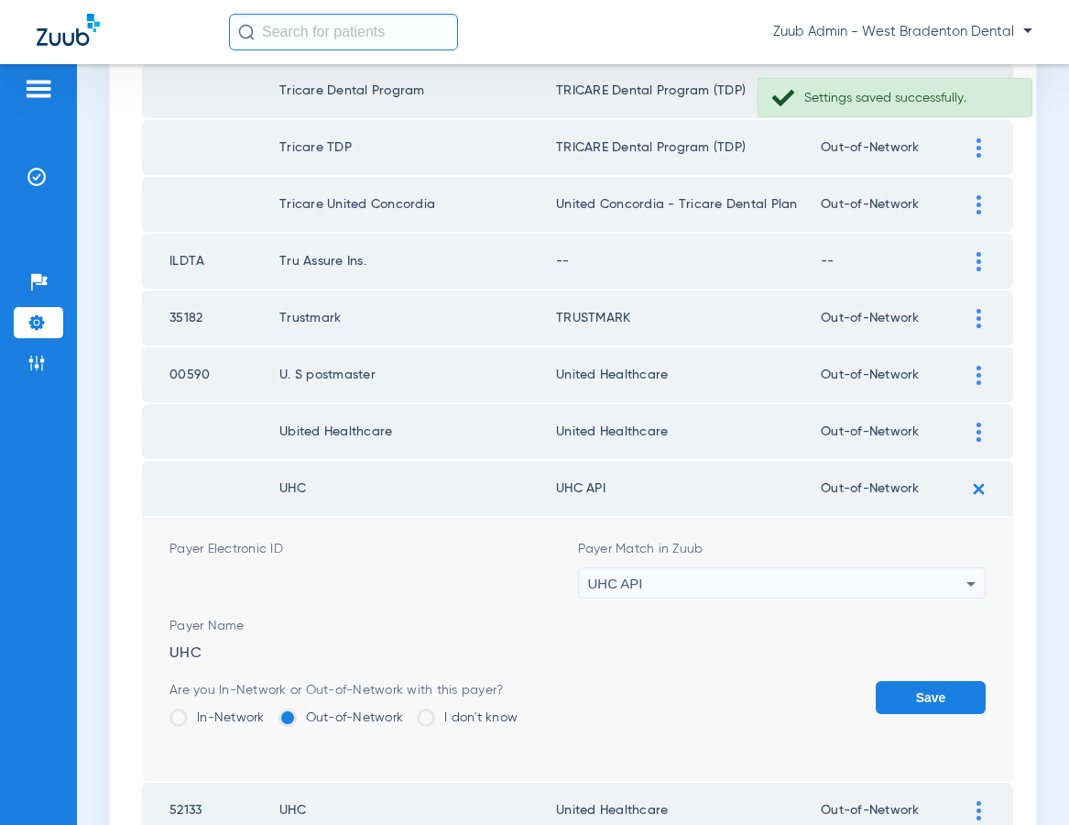
click at [681, 578] on div "UHC API" at bounding box center [777, 583] width 379 height 31
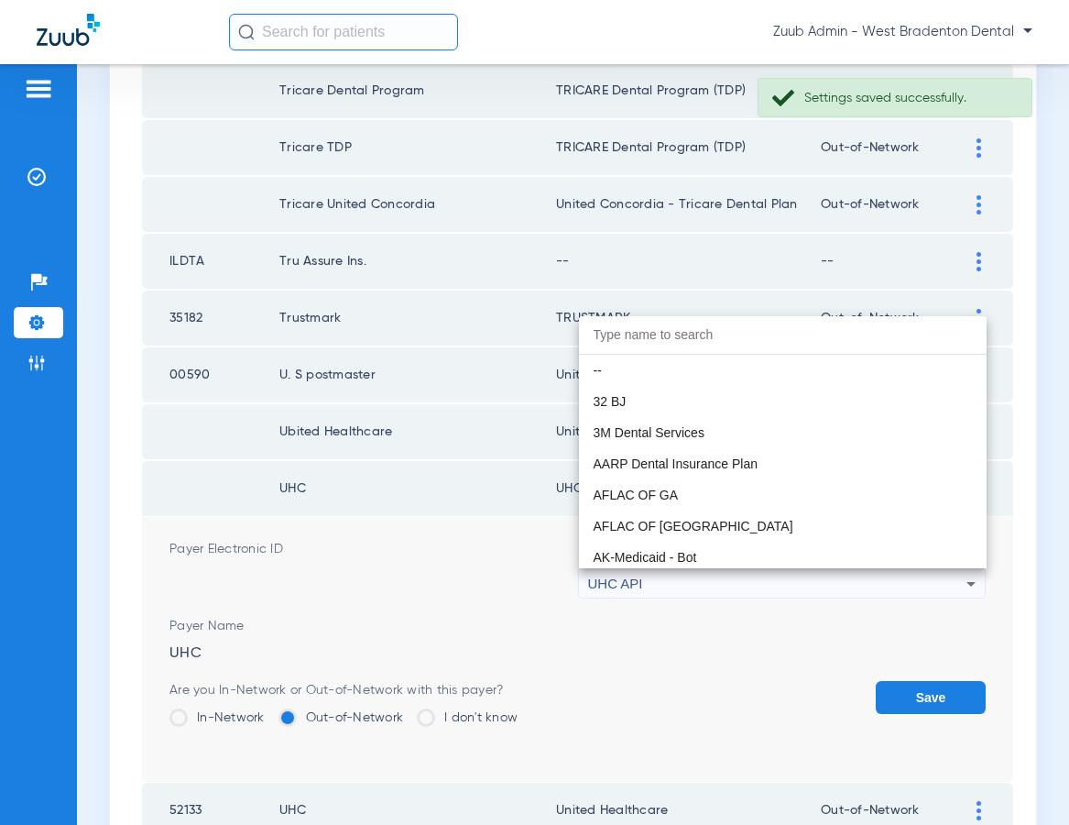
scroll to position [11250, 0]
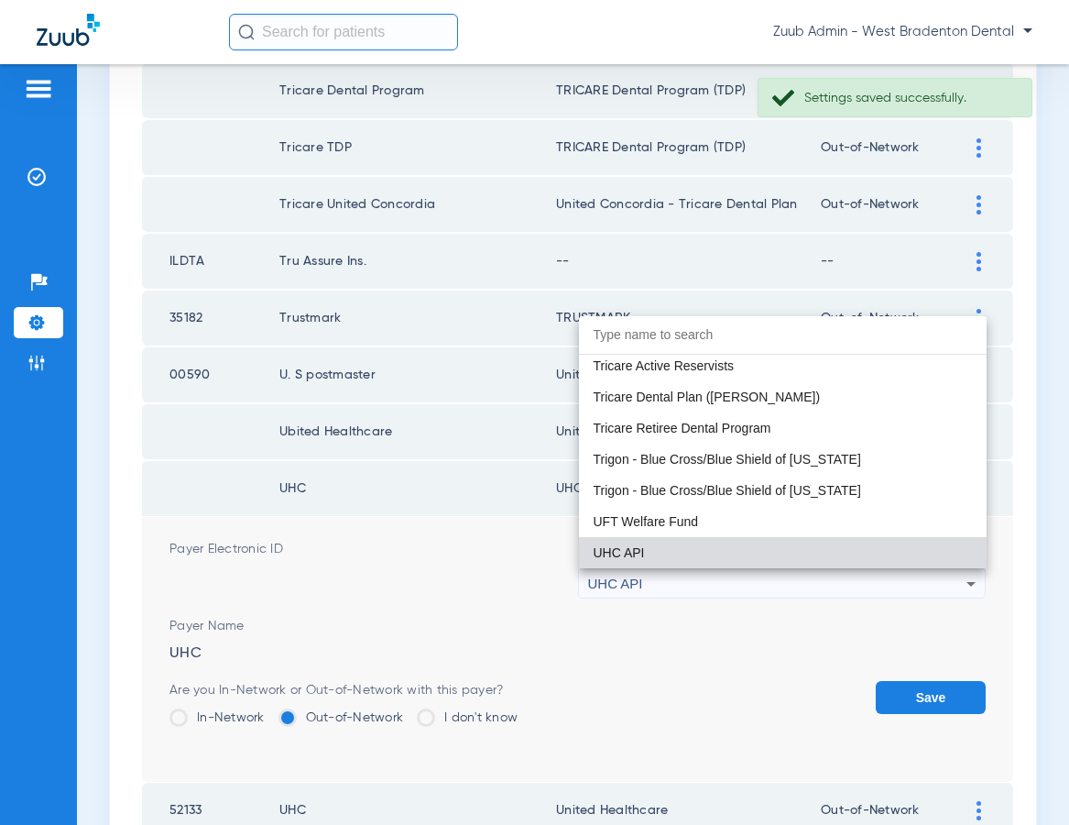
paste input "United Healthcare"
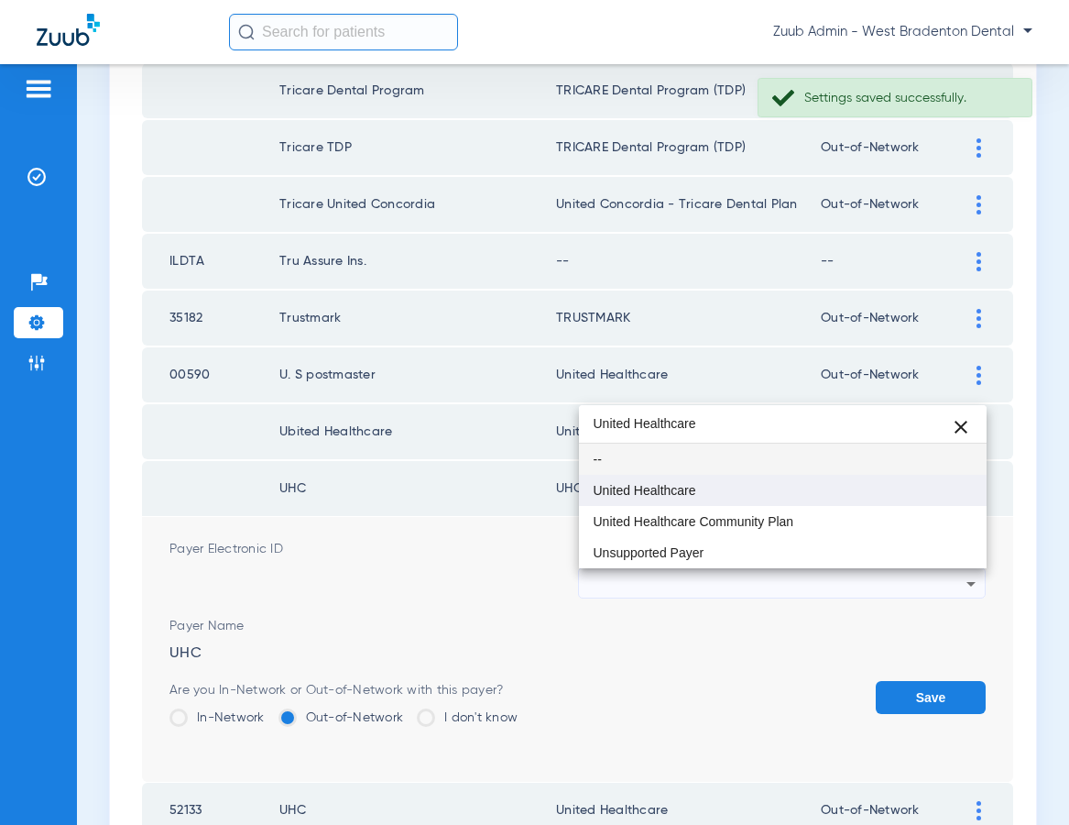
type input "United Healthcare"
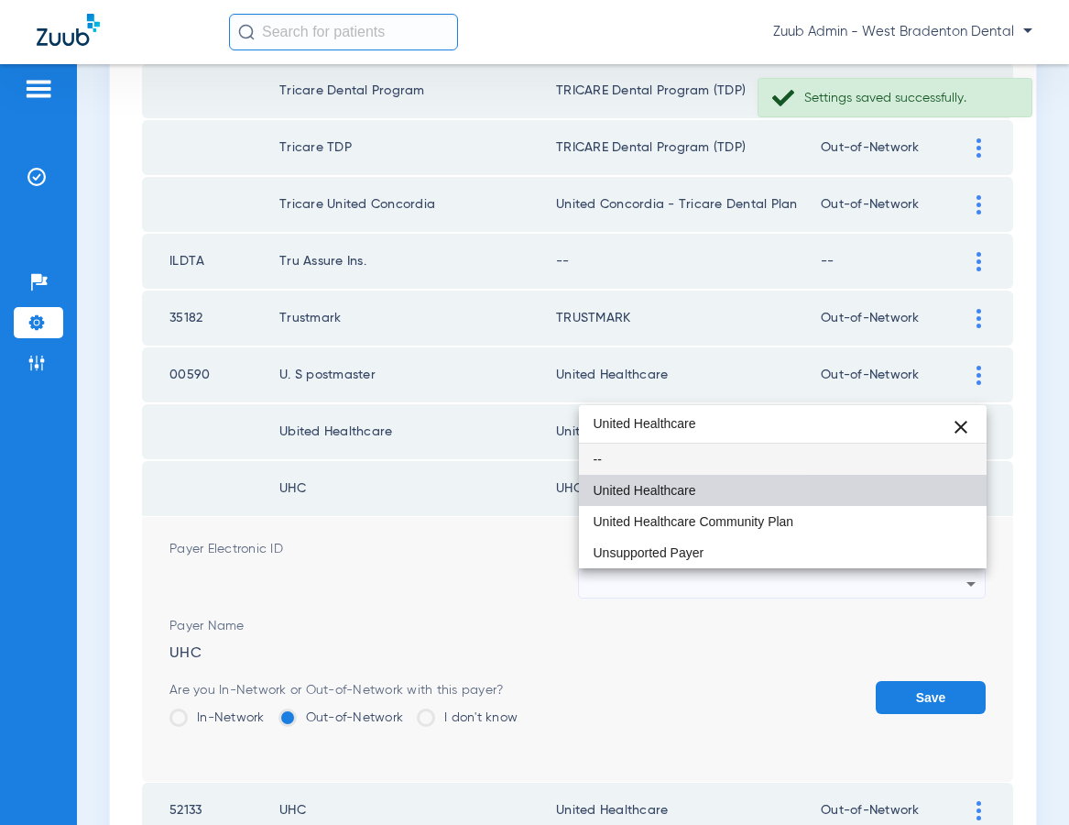
click at [665, 484] on span "United Healthcare" at bounding box center [645, 490] width 103 height 13
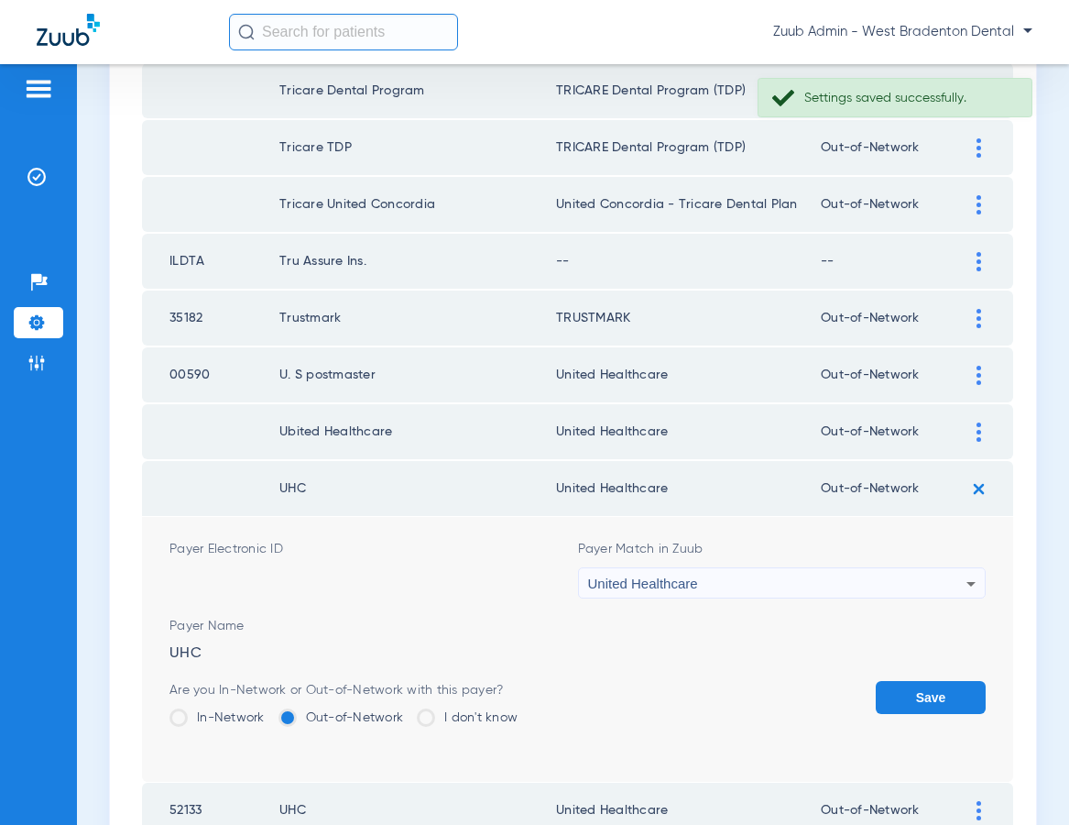
drag, startPoint x: 908, startPoint y: 694, endPoint x: 847, endPoint y: 677, distance: 63.6
click at [908, 694] on button "Save" at bounding box center [931, 697] width 110 height 33
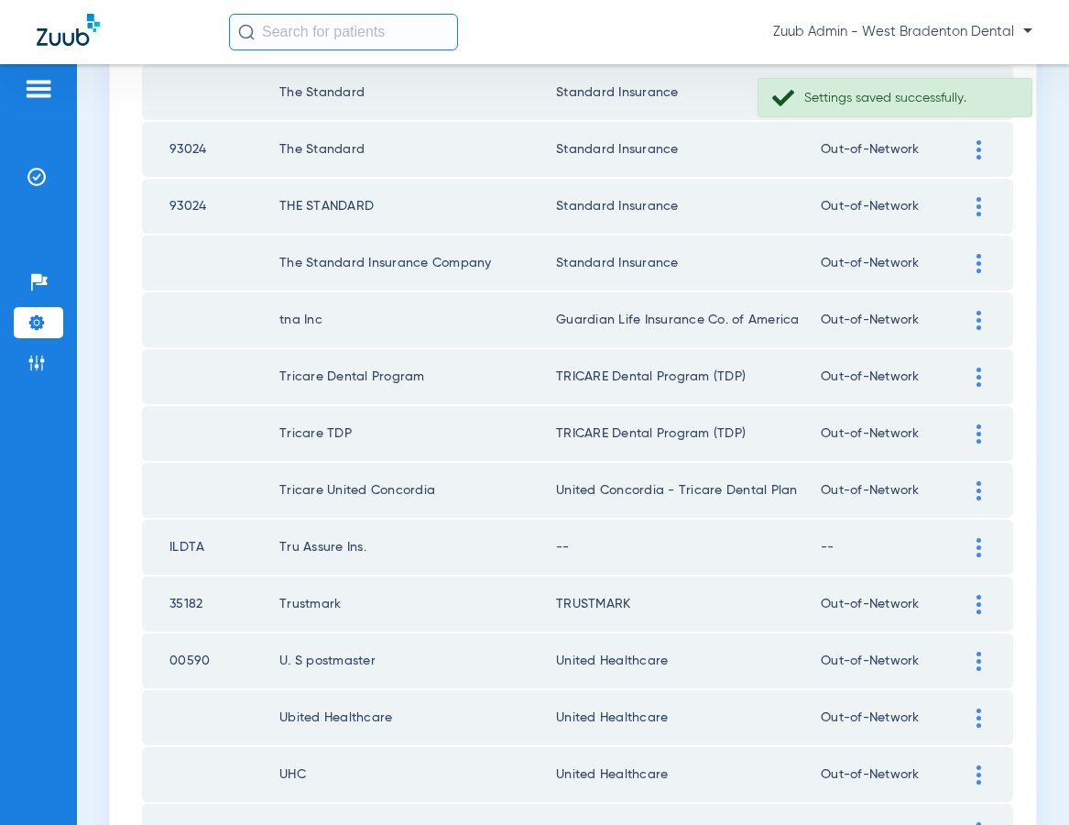
scroll to position [290, 0]
click at [975, 541] on div at bounding box center [979, 548] width 32 height 19
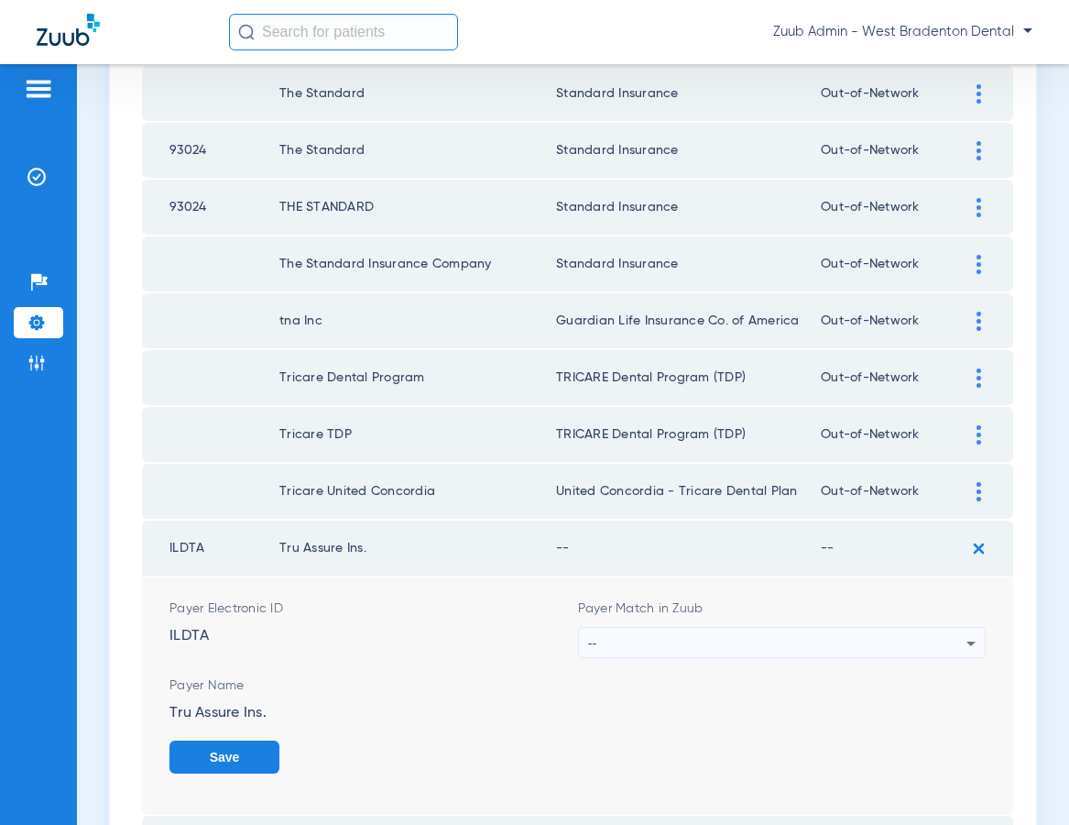
click at [825, 637] on div "--" at bounding box center [777, 643] width 379 height 31
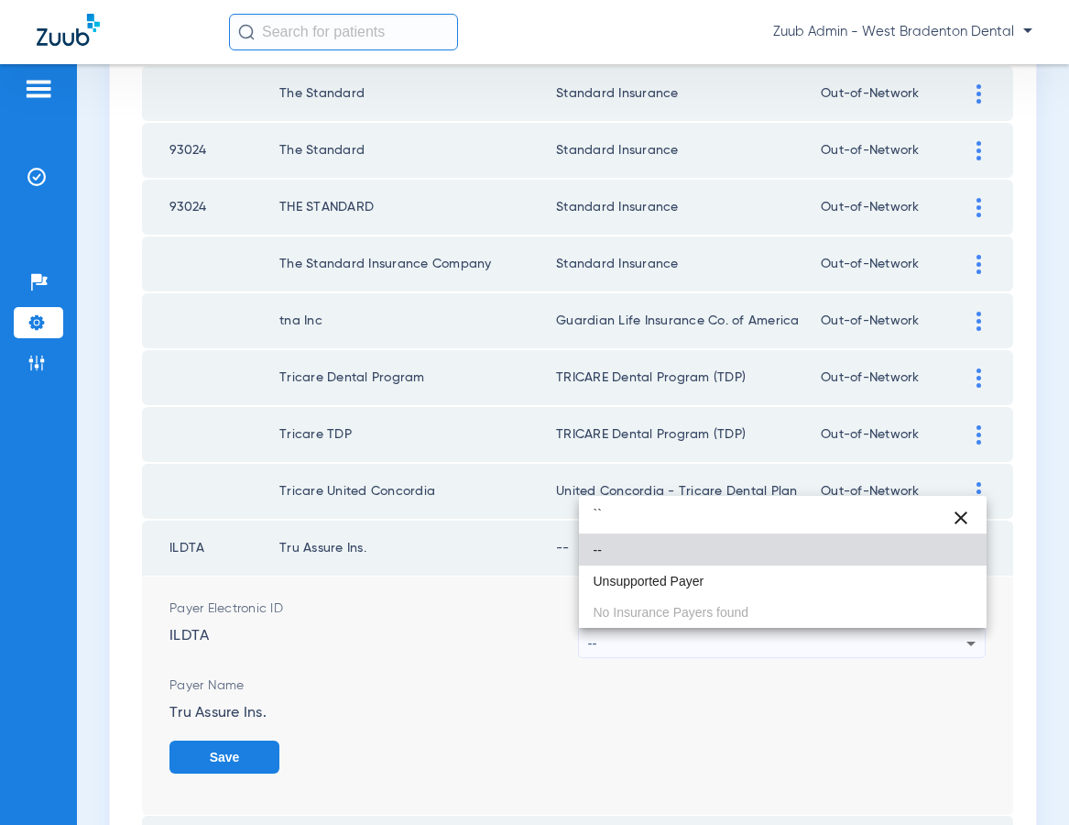
type input "``"
click at [680, 581] on span "Unsupported Payer" at bounding box center [649, 580] width 111 height 13
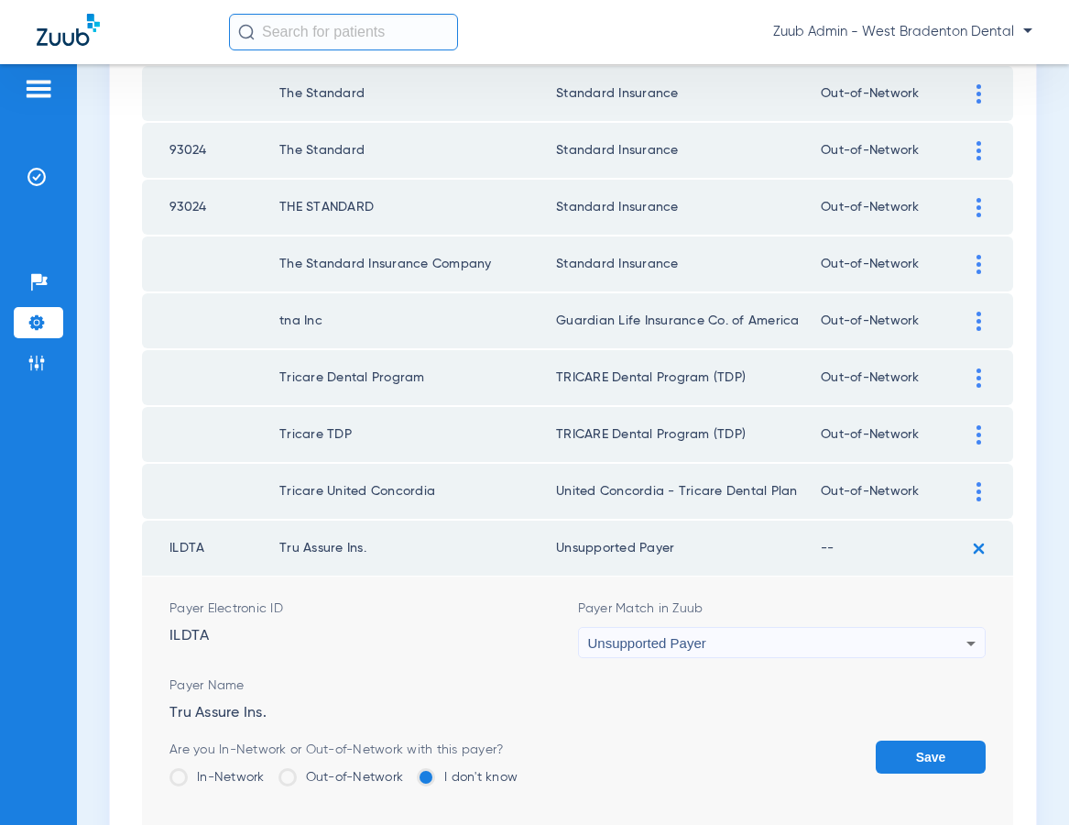
drag, startPoint x: 907, startPoint y: 747, endPoint x: 788, endPoint y: 716, distance: 122.9
click at [906, 747] on button "Save" at bounding box center [931, 756] width 110 height 33
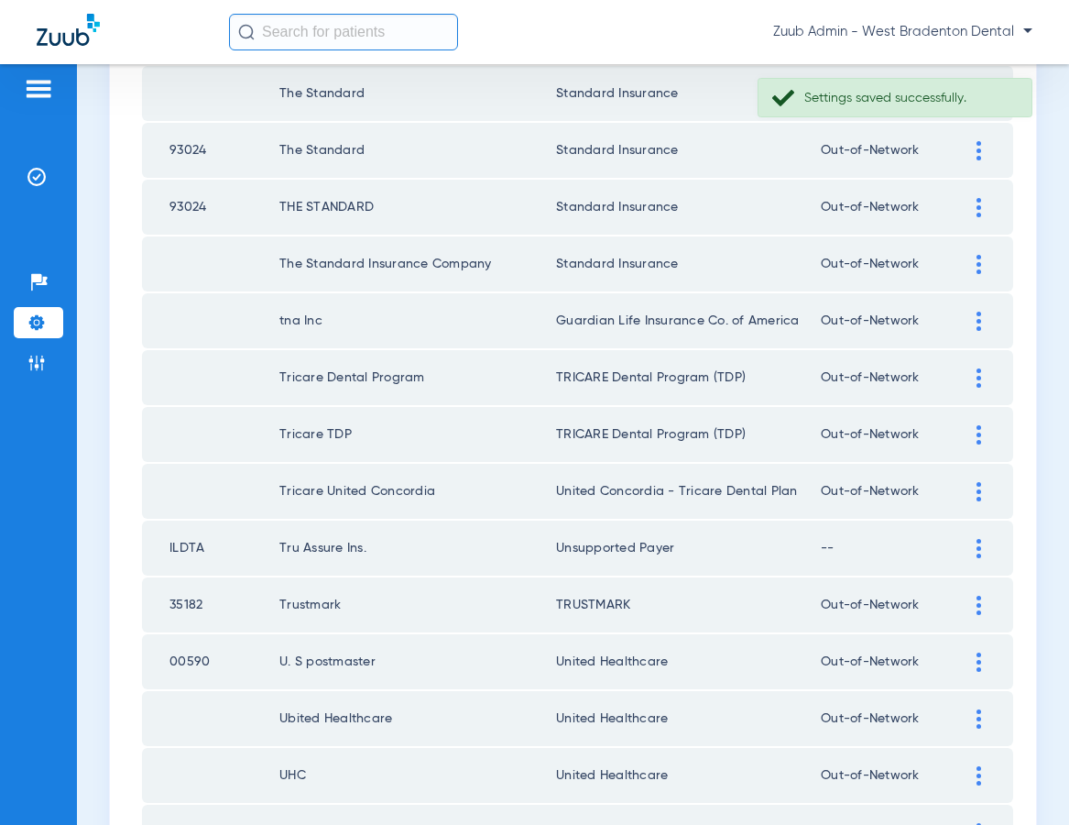
click at [977, 548] on img at bounding box center [979, 548] width 5 height 19
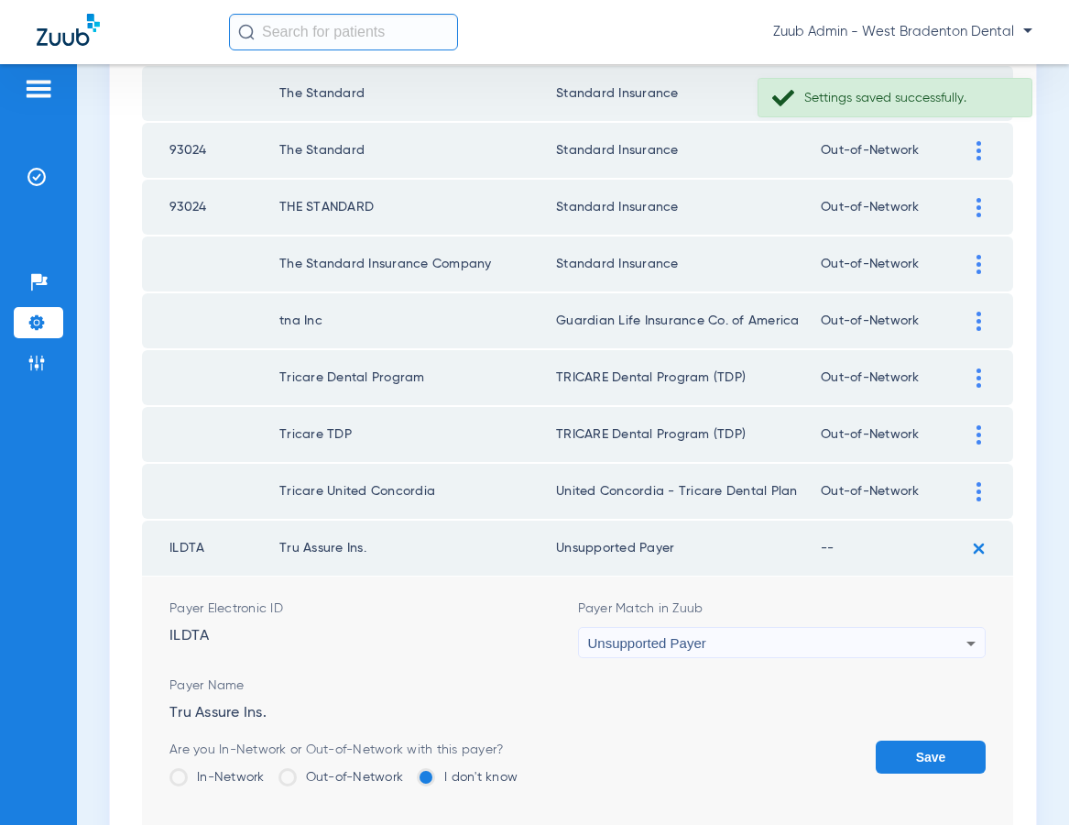
drag, startPoint x: 331, startPoint y: 770, endPoint x: 399, endPoint y: 769, distance: 68.7
click at [336, 769] on label "Out-of-Network" at bounding box center [342, 777] width 126 height 18
click at [408, 770] on input "Out-of-Network" at bounding box center [408, 770] width 0 height 0
click at [903, 752] on button "Save" at bounding box center [931, 756] width 110 height 33
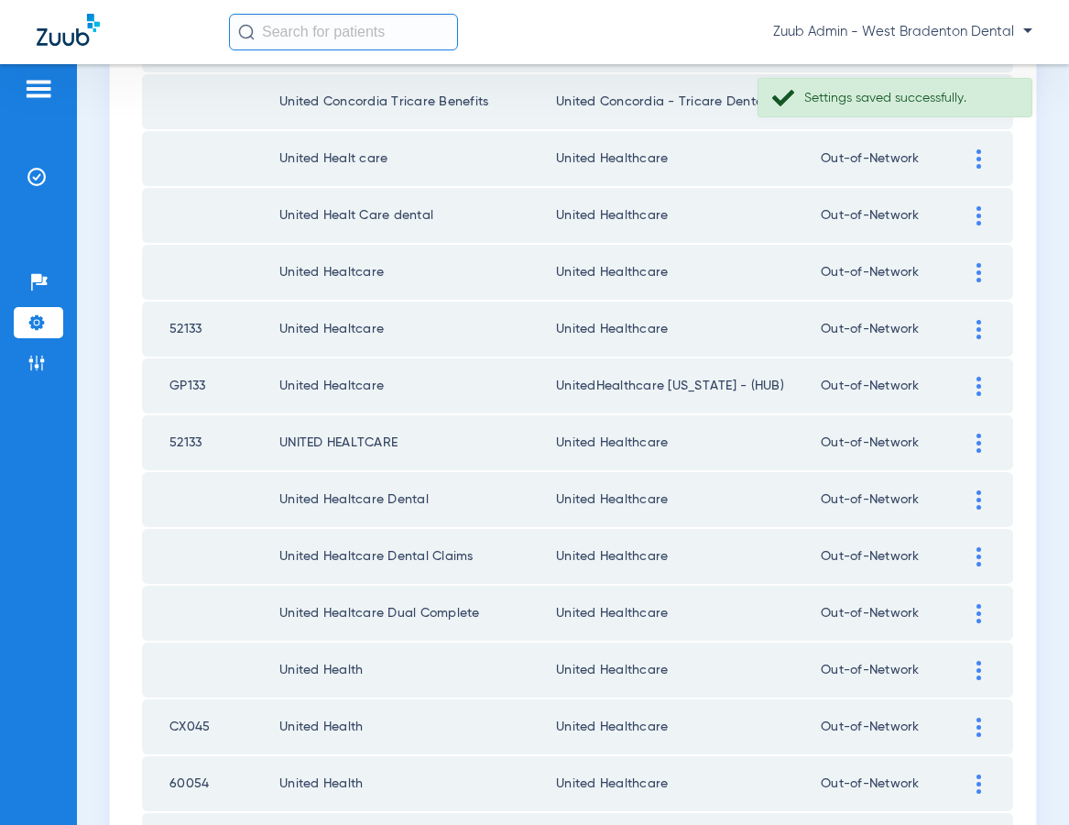
scroll to position [2506, 0]
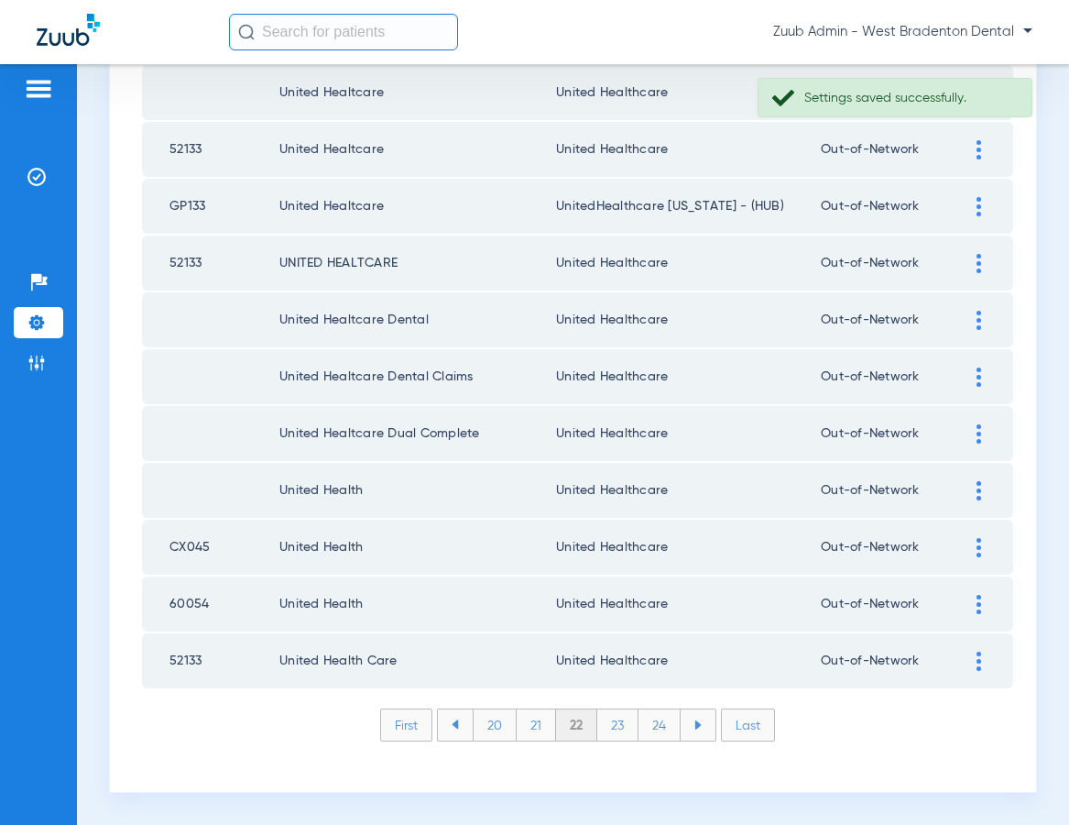
click at [532, 719] on li "21" at bounding box center [536, 724] width 39 height 31
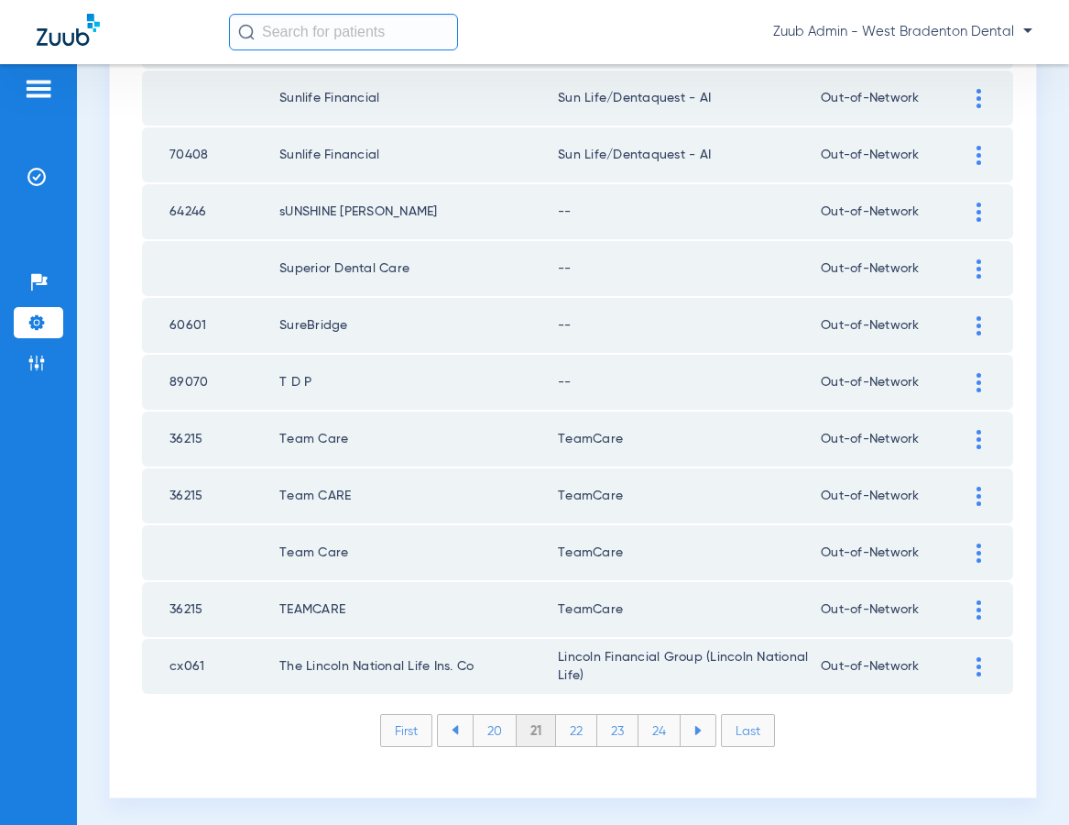
drag, startPoint x: 975, startPoint y: 377, endPoint x: 946, endPoint y: 377, distance: 28.4
click at [973, 377] on div at bounding box center [979, 382] width 32 height 19
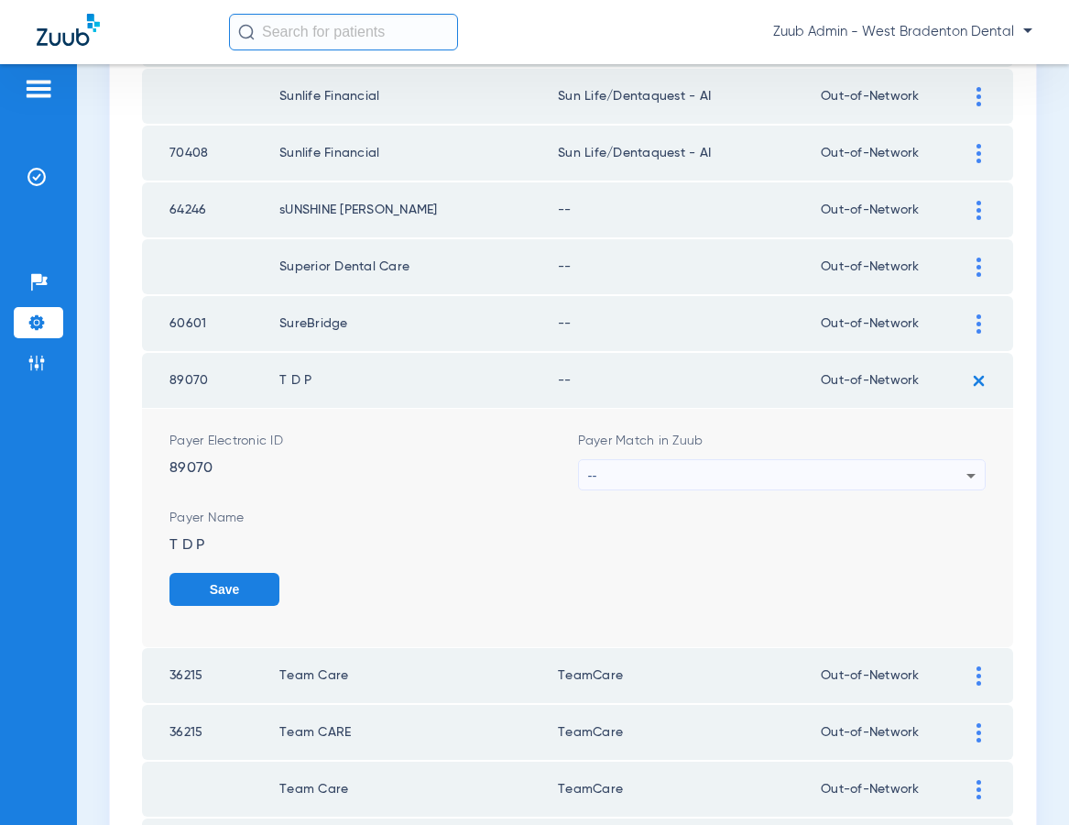
scroll to position [2508, 0]
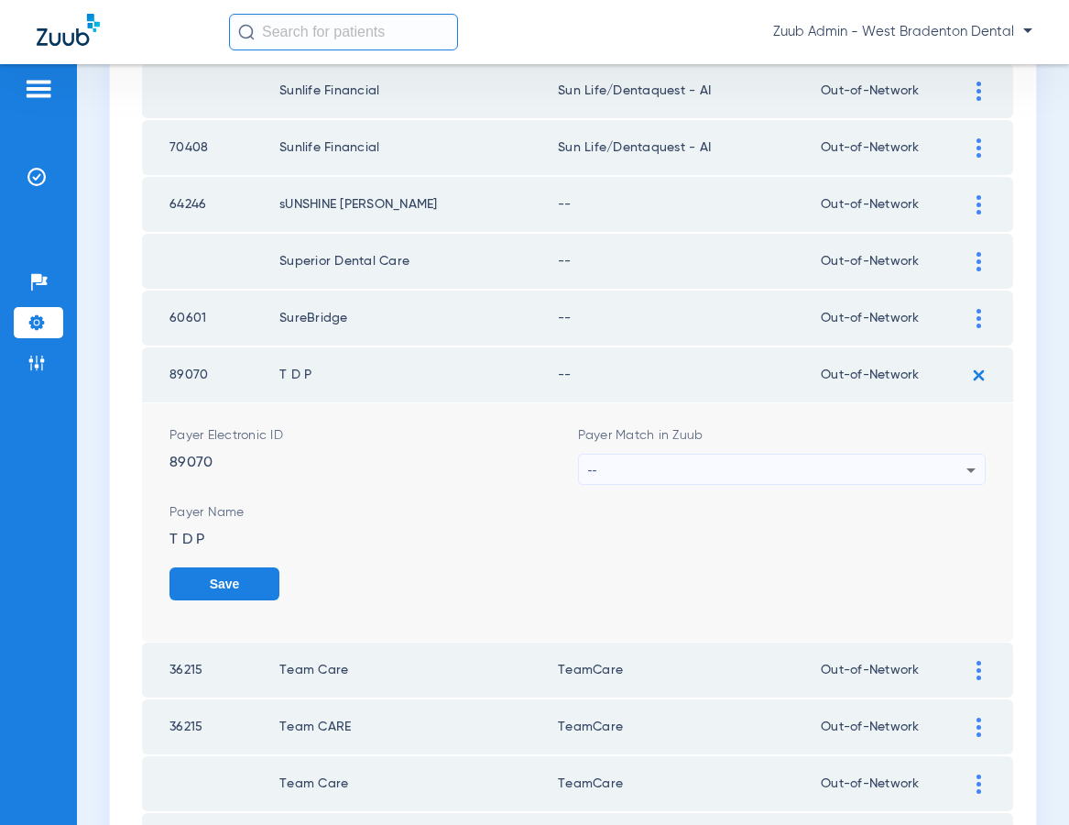
click at [856, 472] on div "--" at bounding box center [777, 469] width 379 height 31
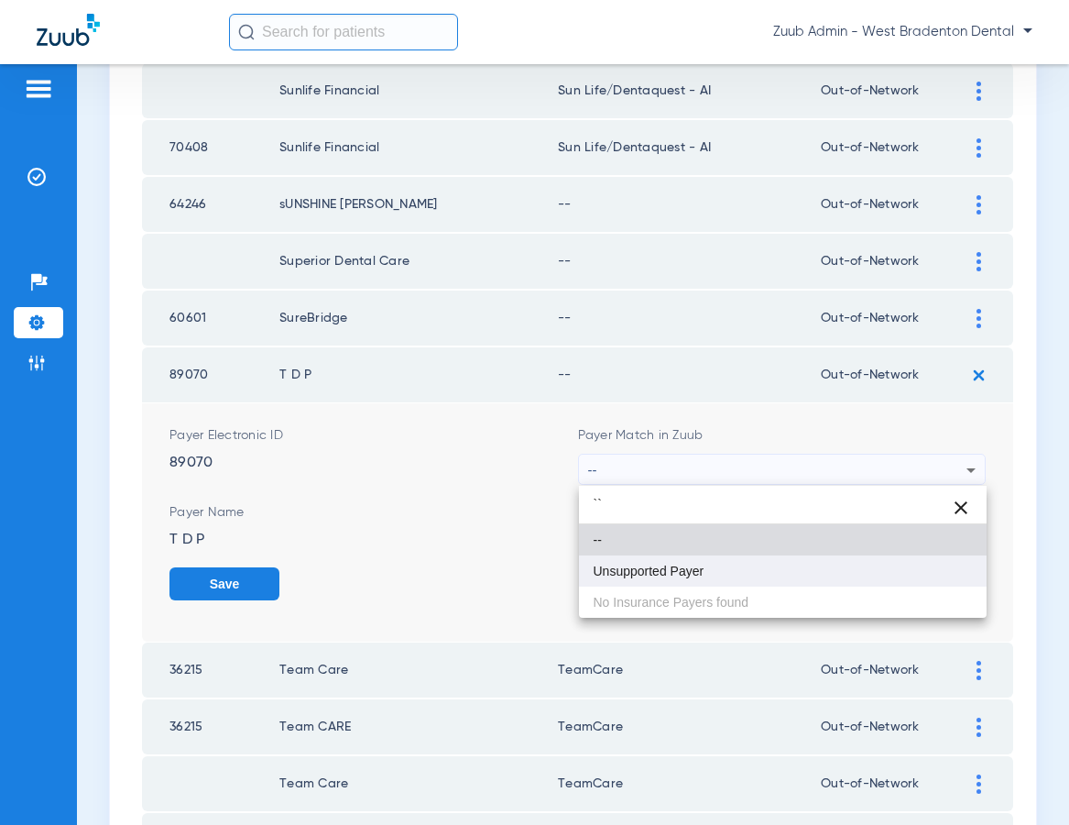
type input "``"
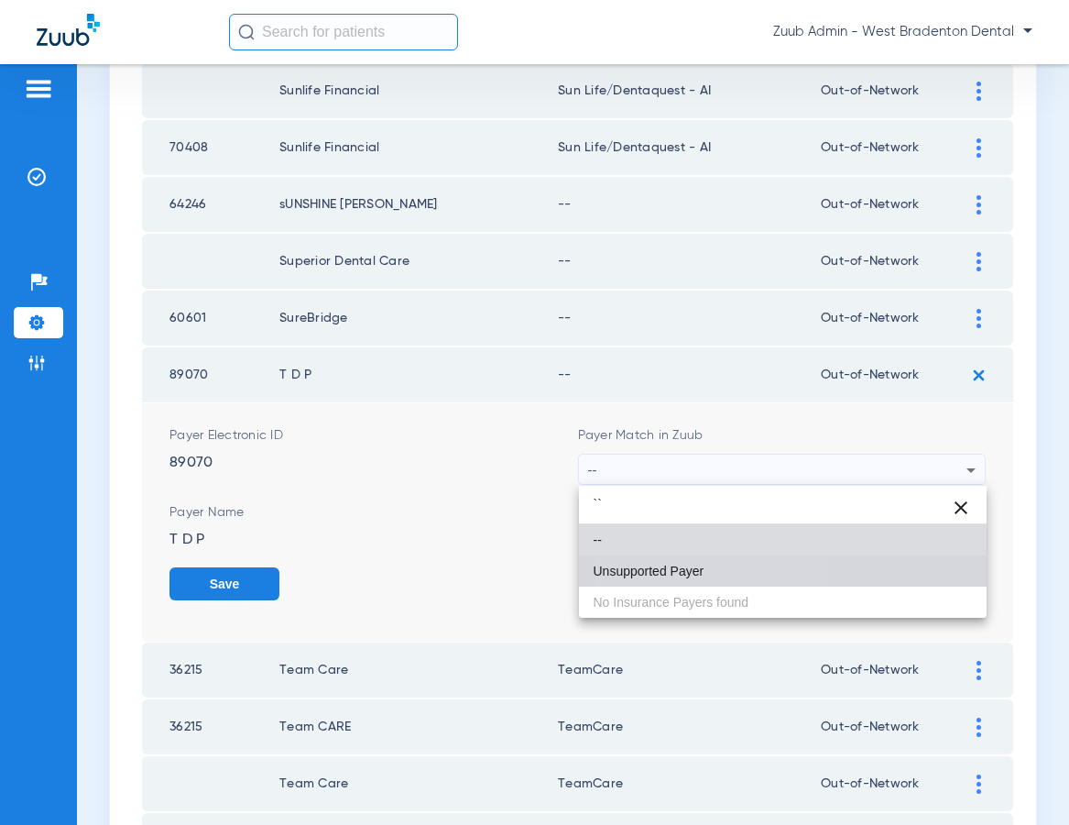
click at [675, 567] on span "Unsupported Payer" at bounding box center [649, 570] width 111 height 13
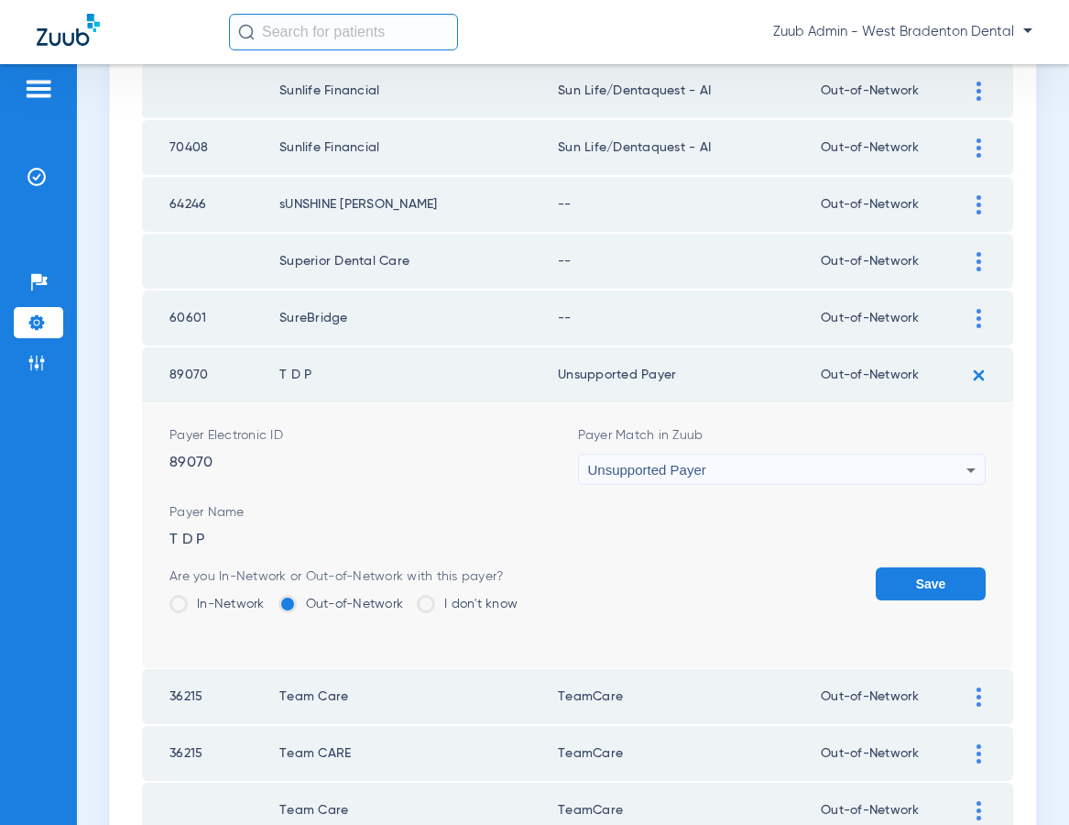
drag, startPoint x: 931, startPoint y: 575, endPoint x: 940, endPoint y: 544, distance: 32.5
click at [931, 575] on button "Save" at bounding box center [931, 583] width 110 height 33
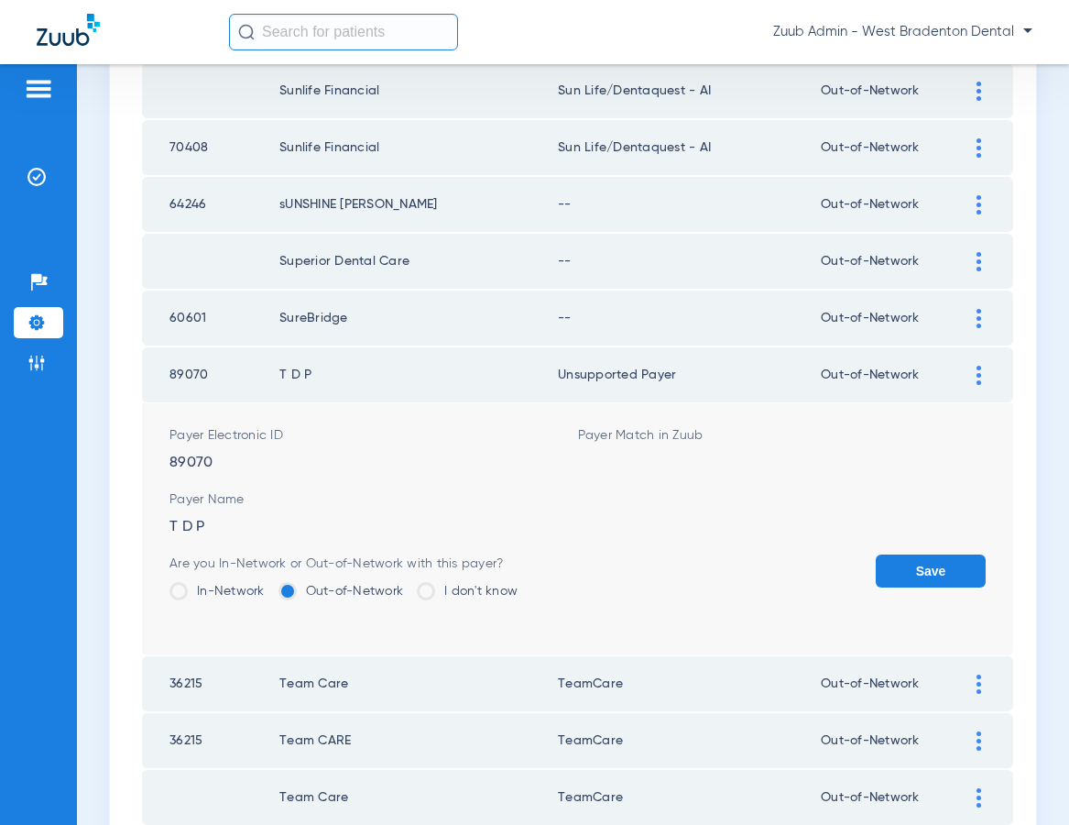
scroll to position [2506, 0]
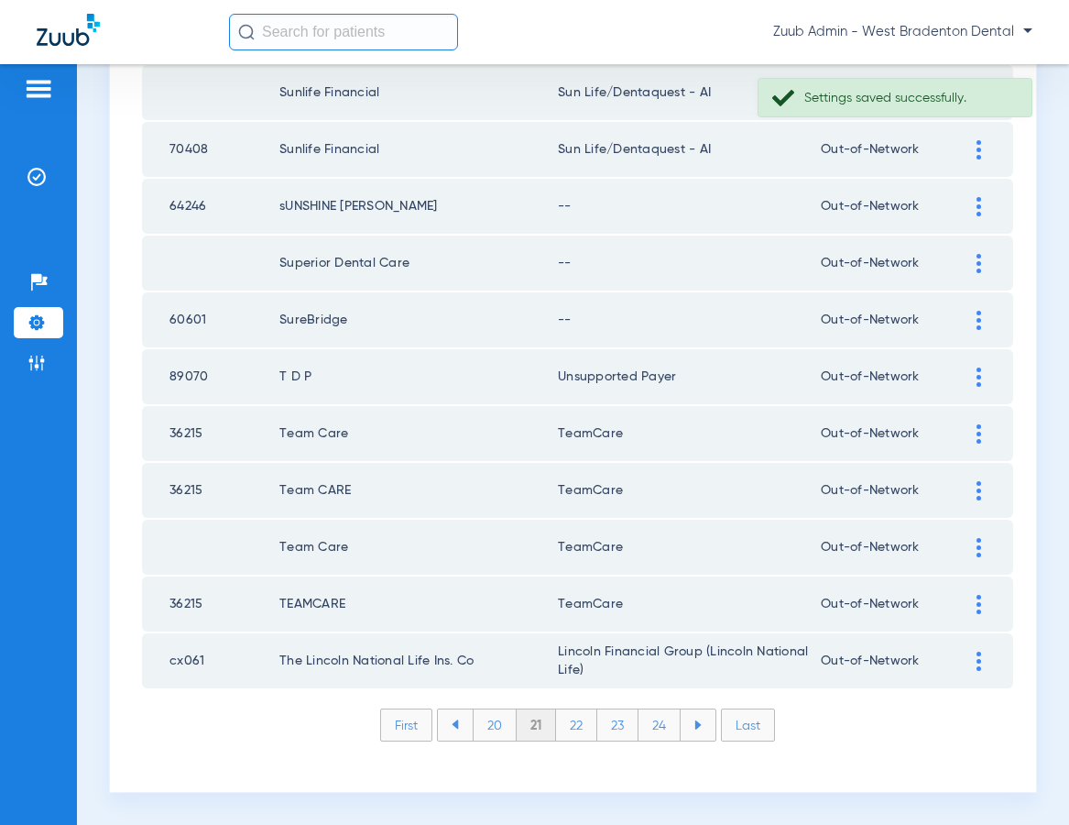
click at [977, 315] on img at bounding box center [979, 320] width 5 height 19
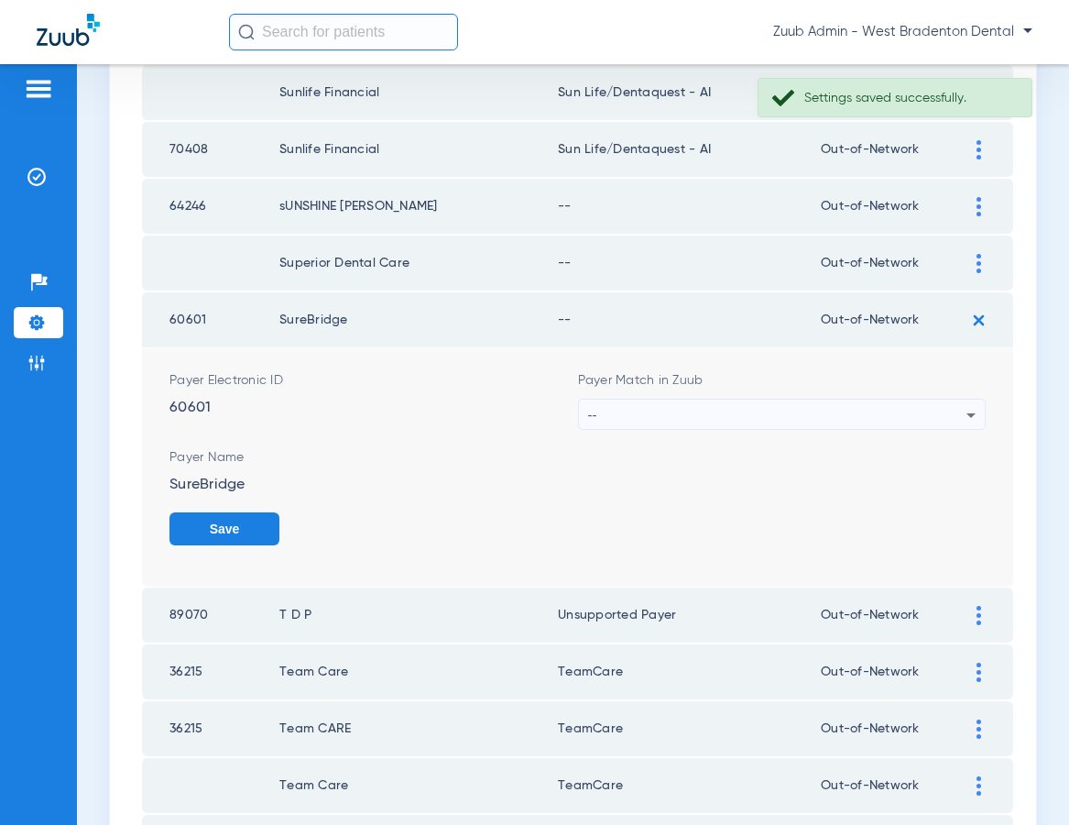
click at [712, 414] on div "--" at bounding box center [777, 414] width 379 height 31
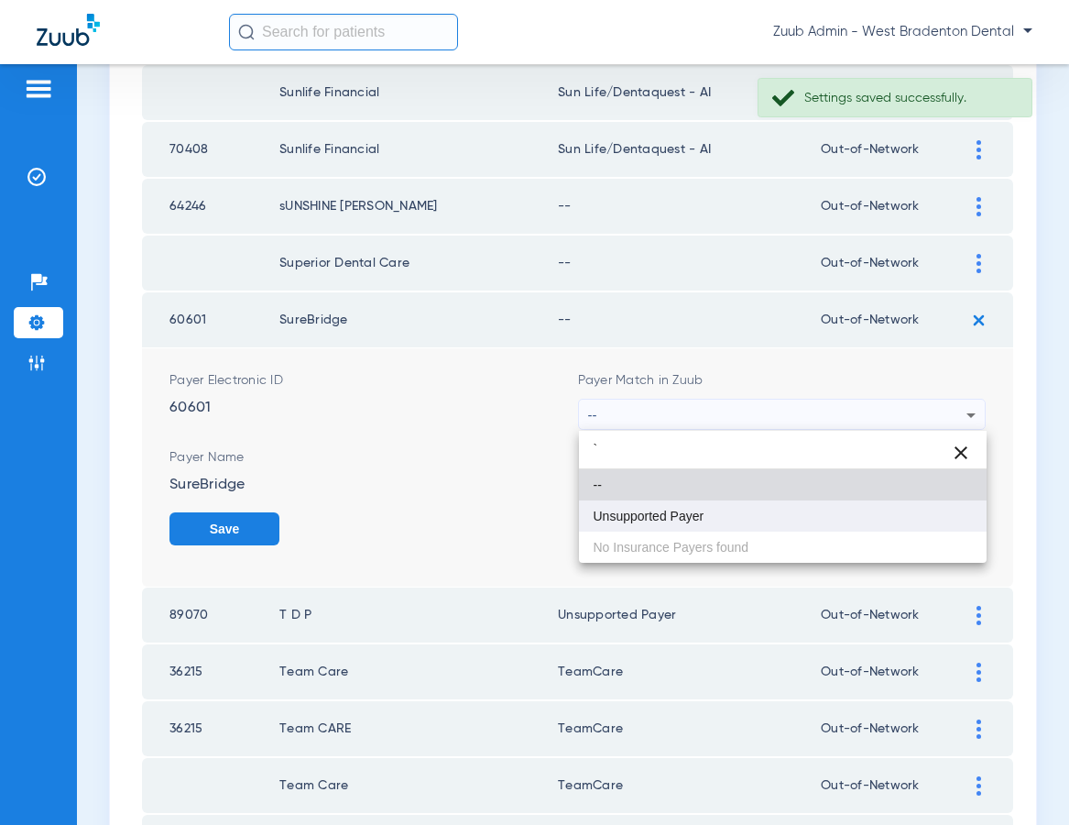
type input "`"
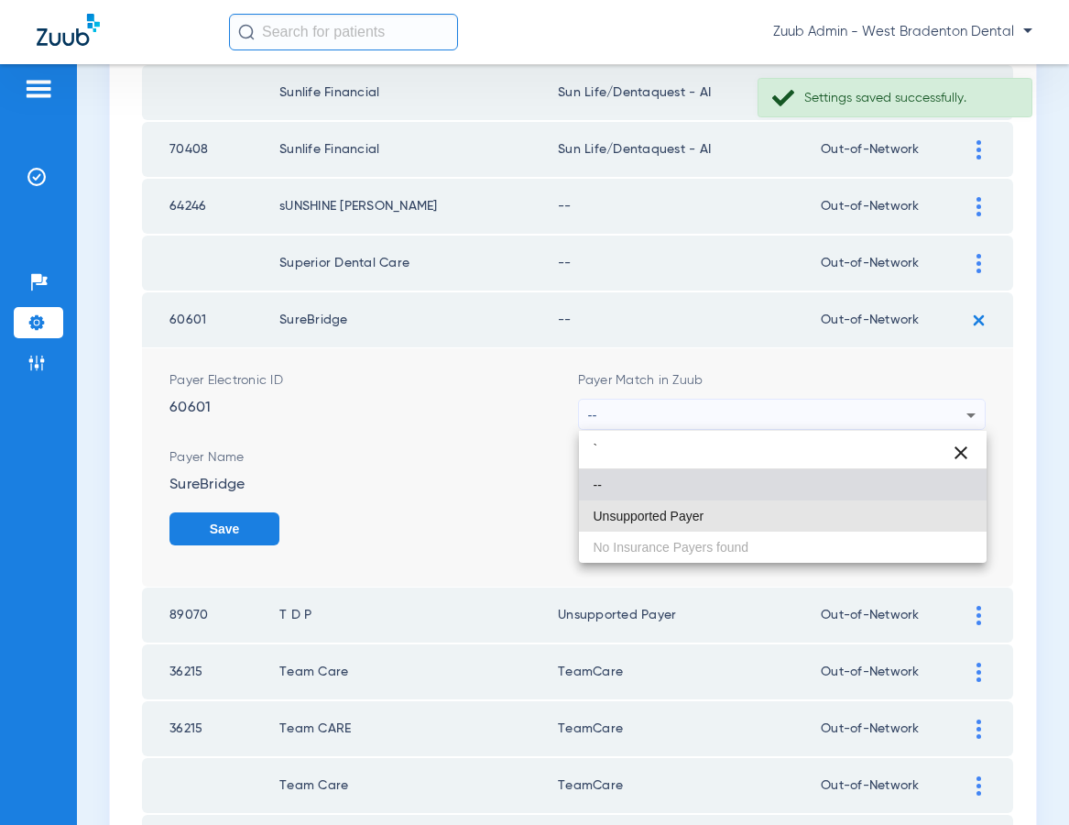
drag, startPoint x: 663, startPoint y: 513, endPoint x: 755, endPoint y: 508, distance: 91.7
click at [663, 513] on span "Unsupported Payer" at bounding box center [649, 515] width 111 height 13
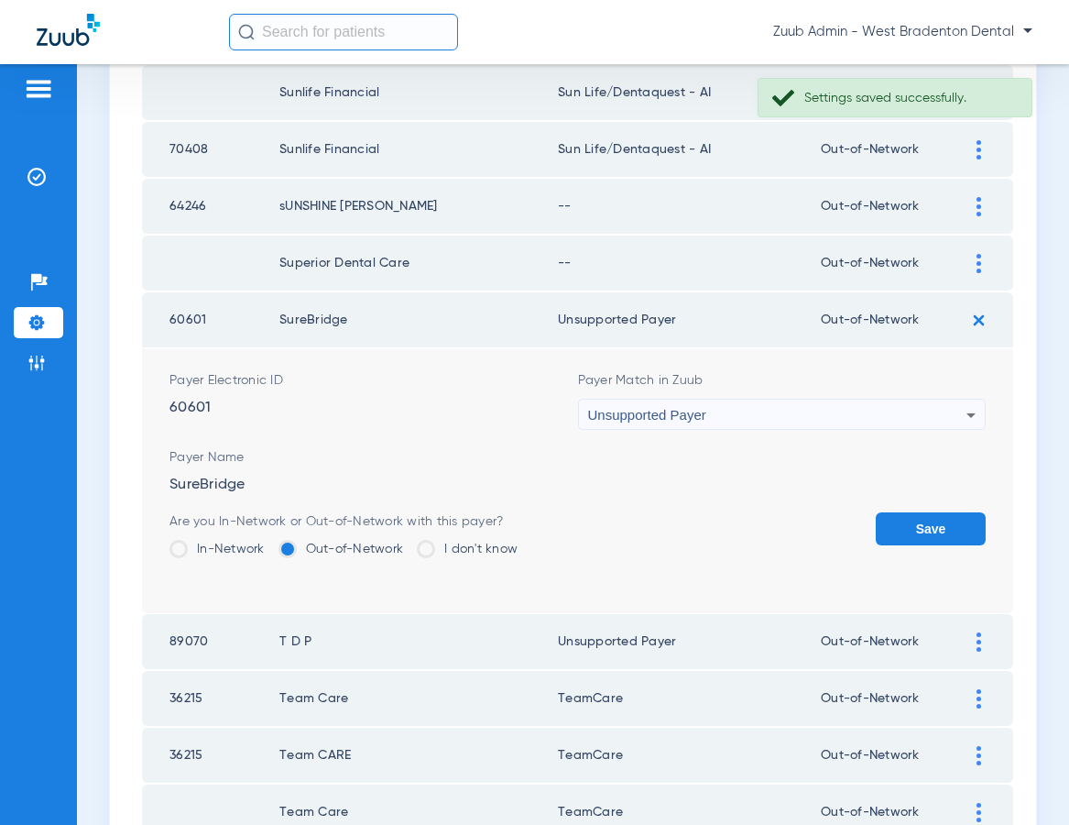
drag, startPoint x: 911, startPoint y: 519, endPoint x: 908, endPoint y: 471, distance: 47.7
click at [911, 519] on button "Save" at bounding box center [931, 528] width 110 height 33
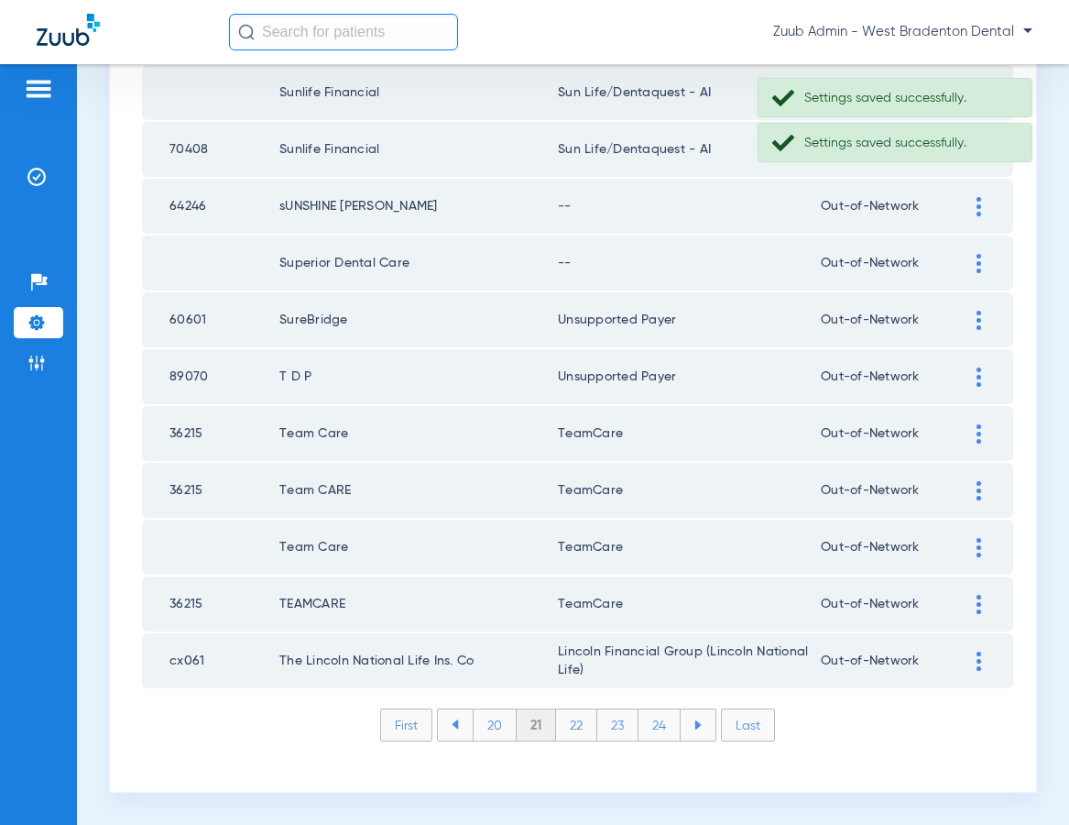
click at [972, 257] on div at bounding box center [979, 263] width 32 height 19
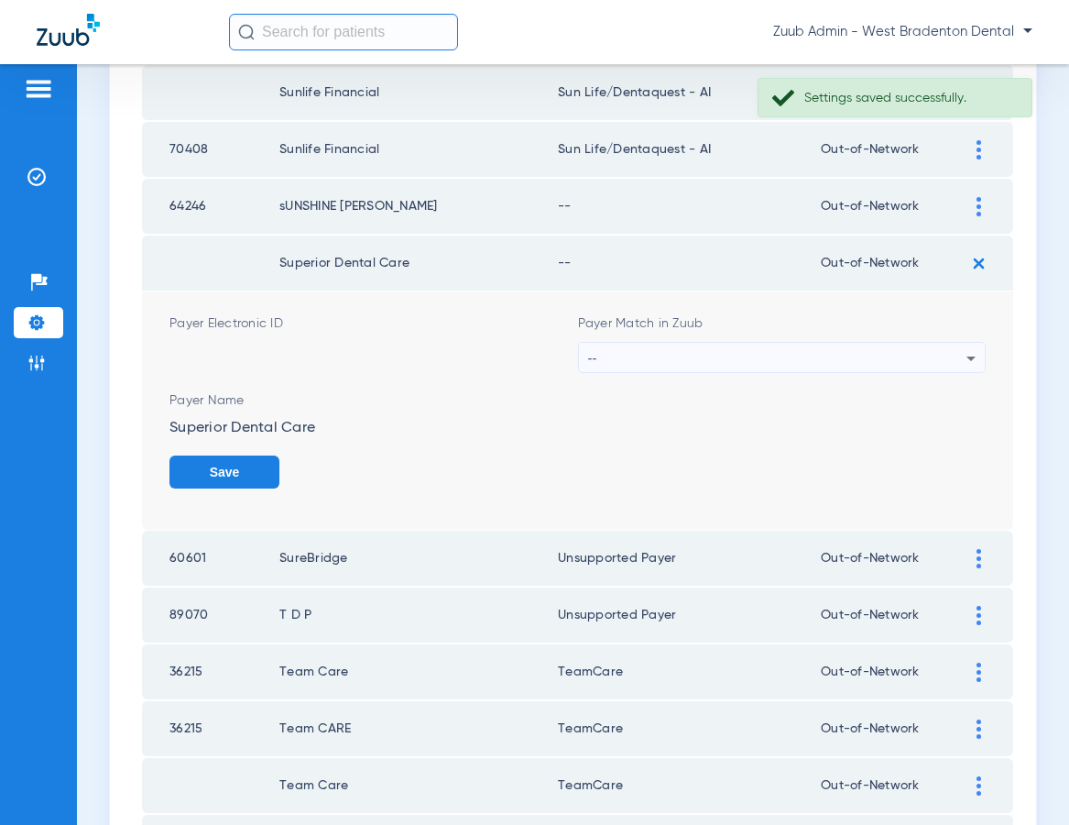
click at [731, 339] on div "Payer Match in Zuub --" at bounding box center [782, 343] width 409 height 59
click at [732, 345] on div "--" at bounding box center [777, 358] width 379 height 31
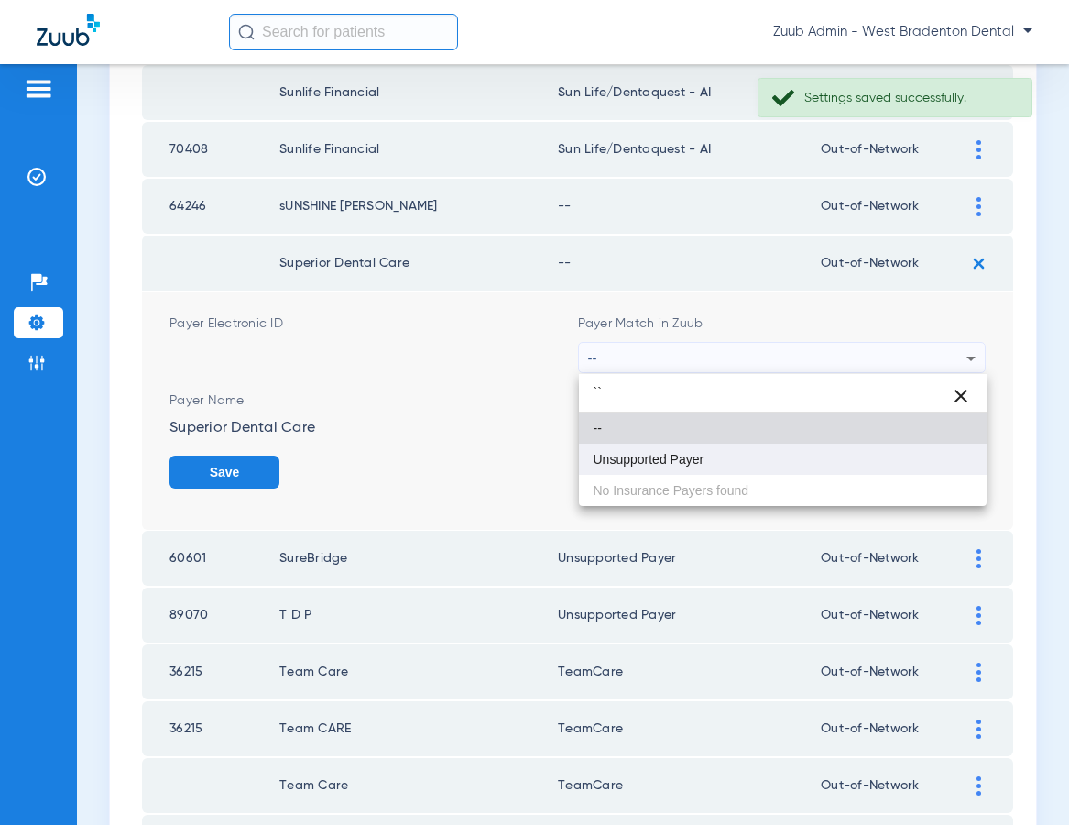
type input "``"
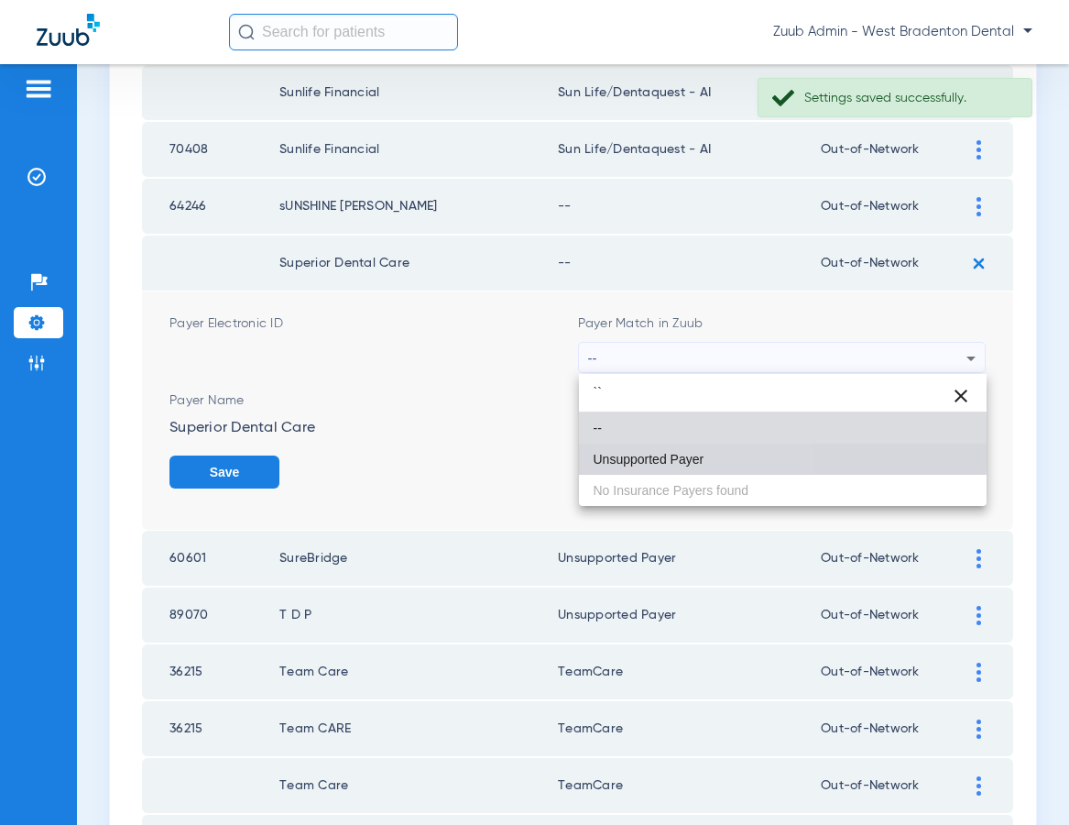
click at [668, 447] on mat-option "Unsupported Payer" at bounding box center [783, 458] width 409 height 31
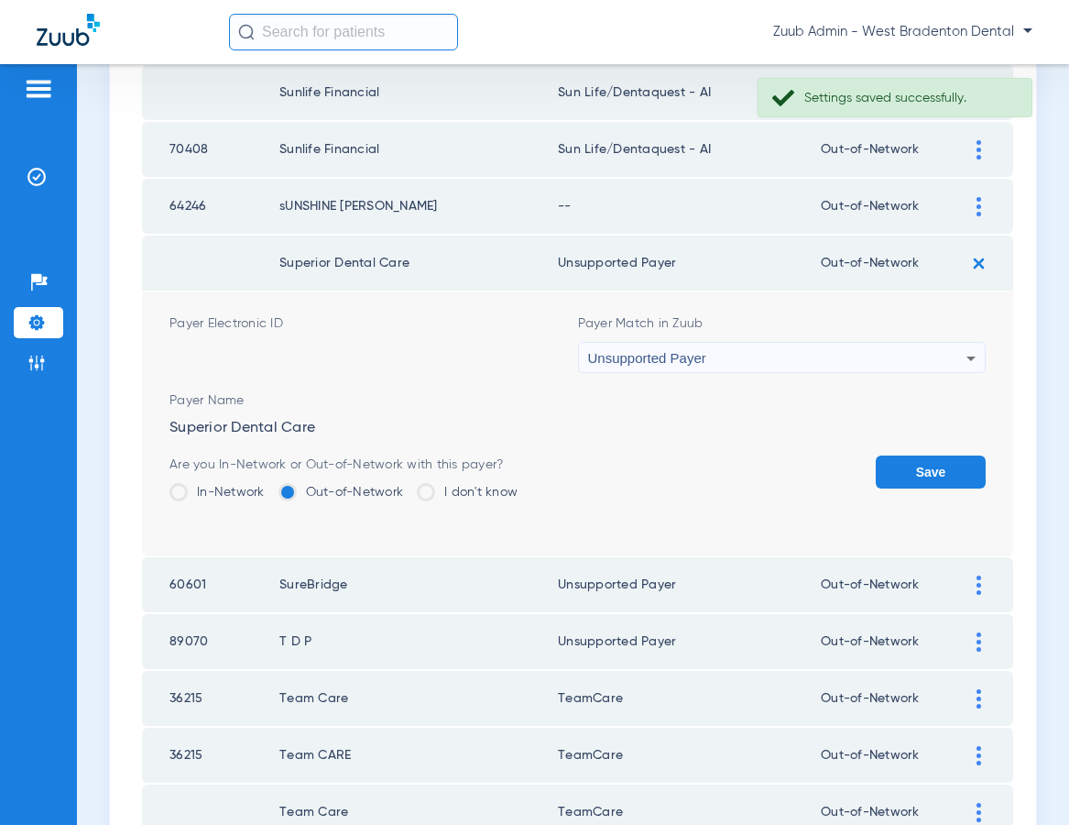
drag, startPoint x: 924, startPoint y: 472, endPoint x: 935, endPoint y: 344, distance: 128.7
click at [923, 469] on button "Save" at bounding box center [931, 471] width 110 height 33
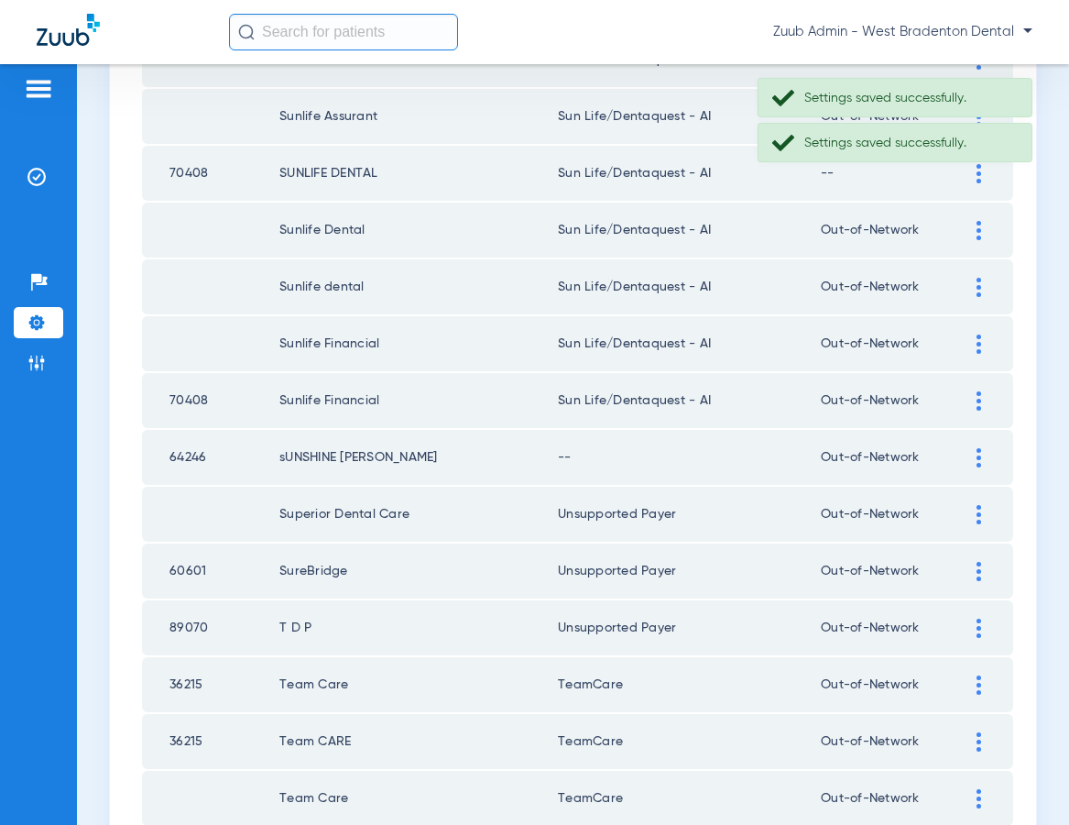
scroll to position [2230, 0]
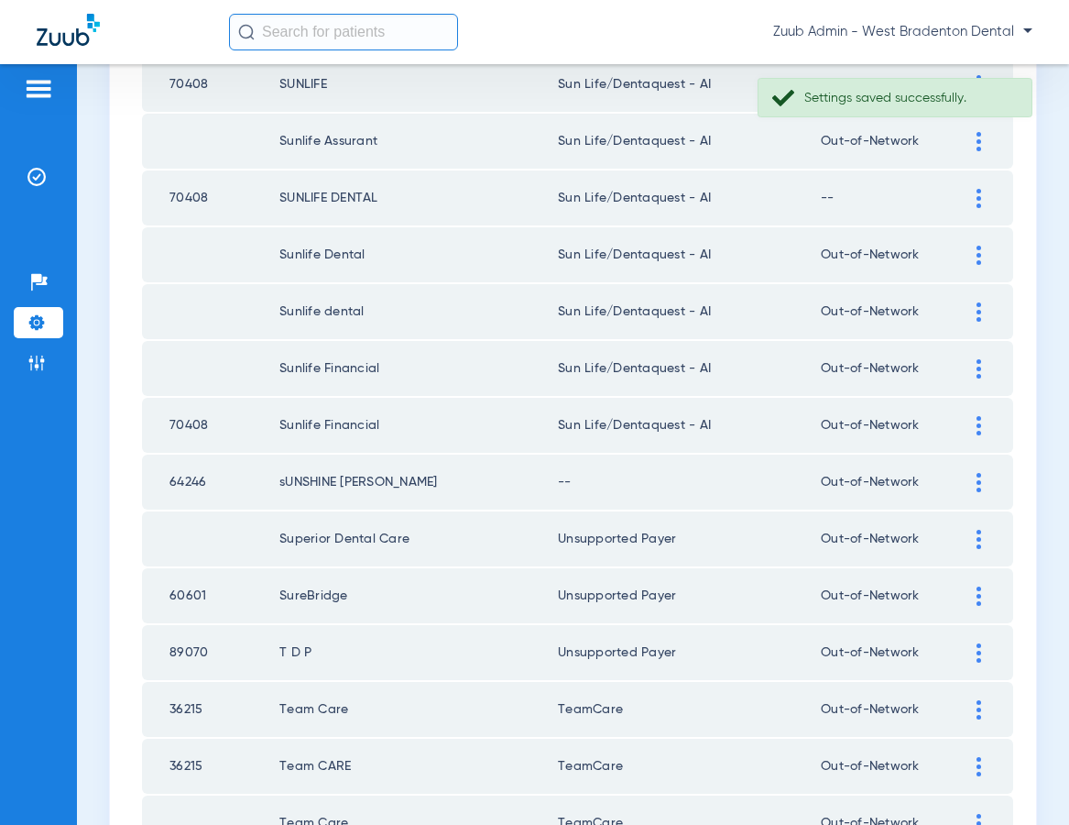
click at [977, 485] on img at bounding box center [979, 482] width 5 height 19
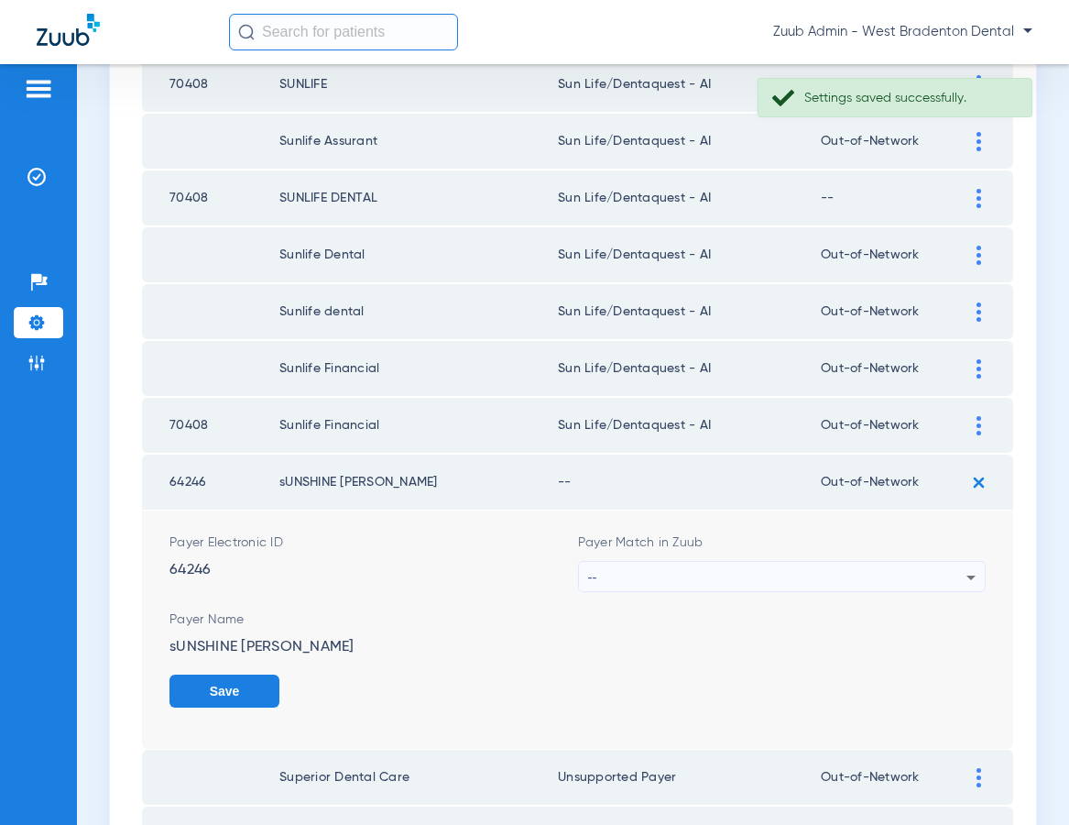
click at [732, 563] on div "--" at bounding box center [777, 577] width 379 height 31
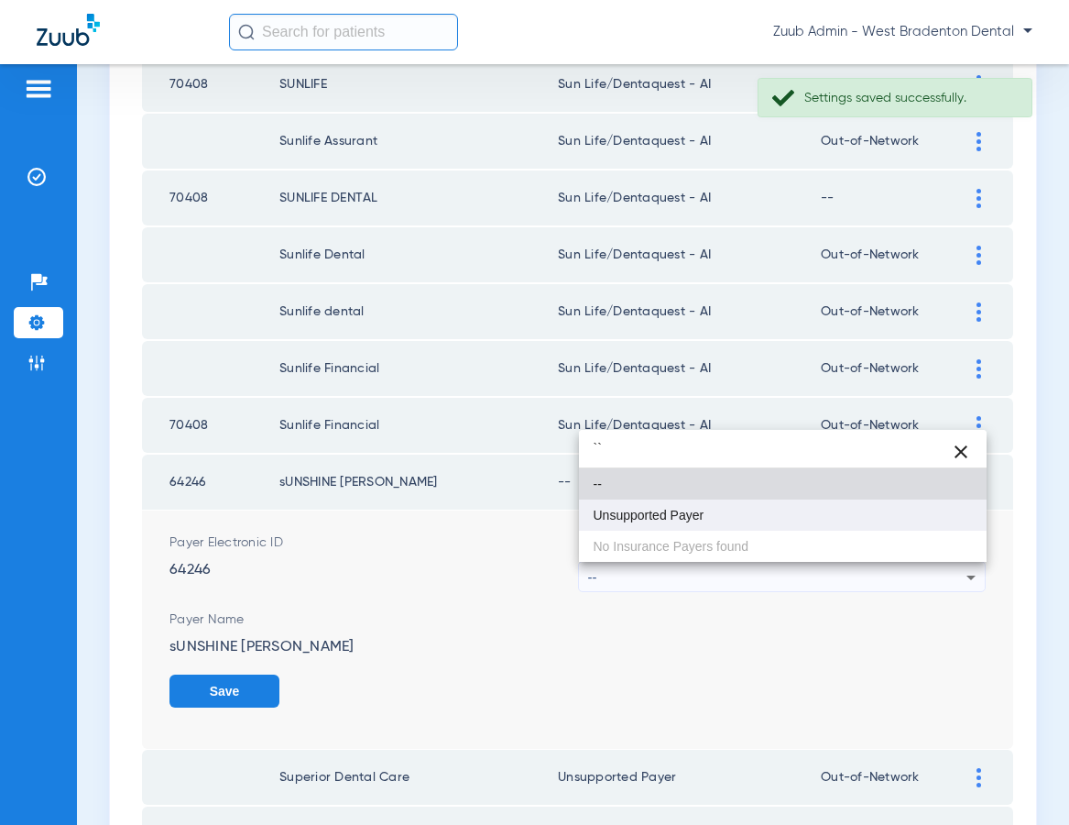
type input "``"
click at [671, 519] on span "Unsupported Payer" at bounding box center [649, 514] width 111 height 13
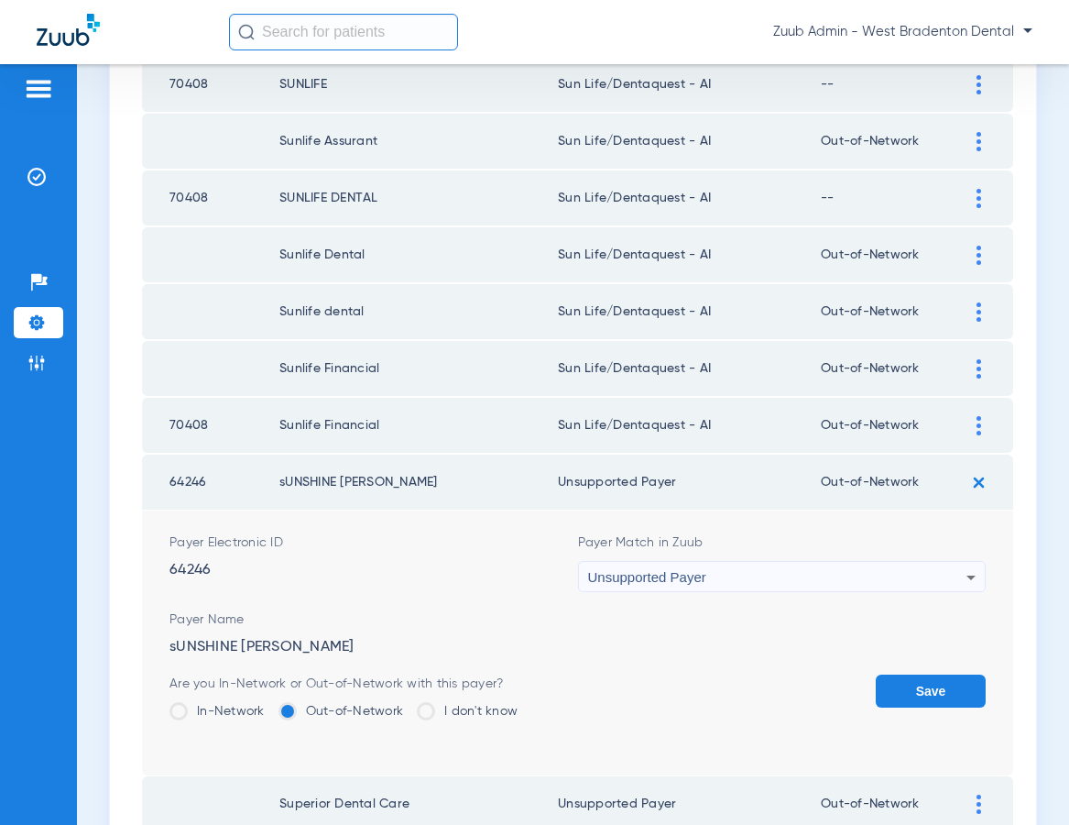
click at [915, 695] on button "Save" at bounding box center [931, 690] width 110 height 33
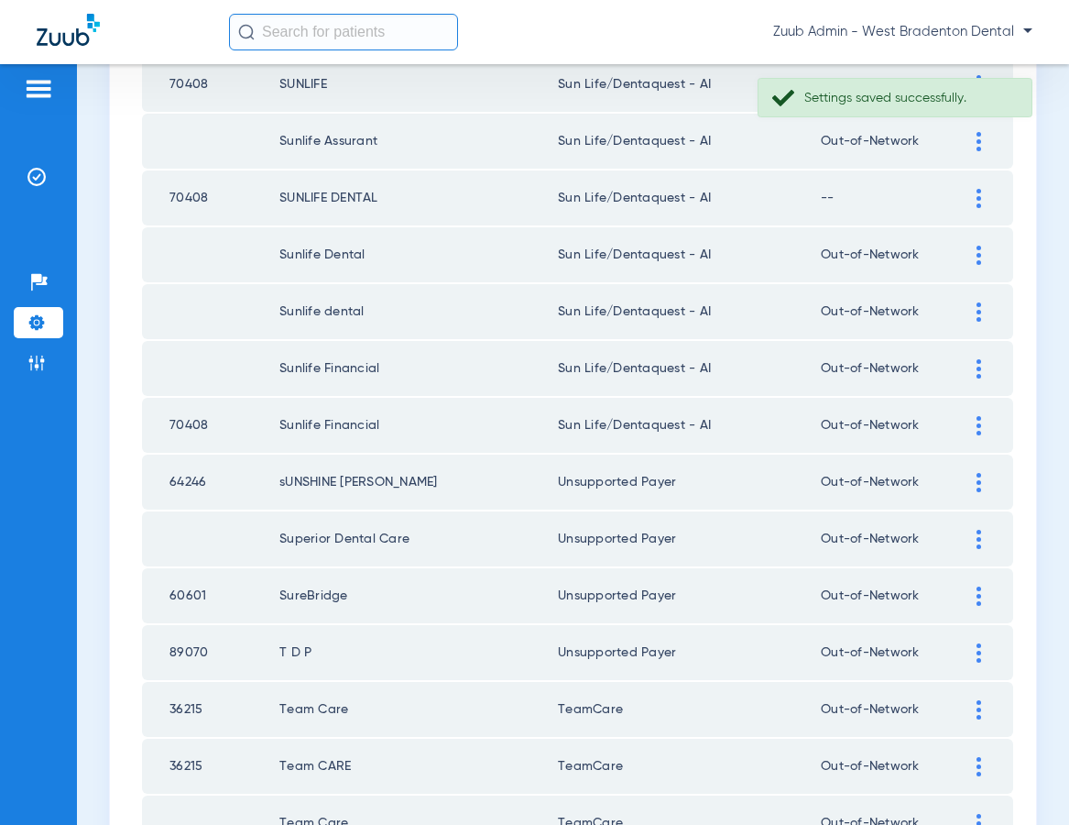
click at [972, 196] on div at bounding box center [979, 198] width 32 height 19
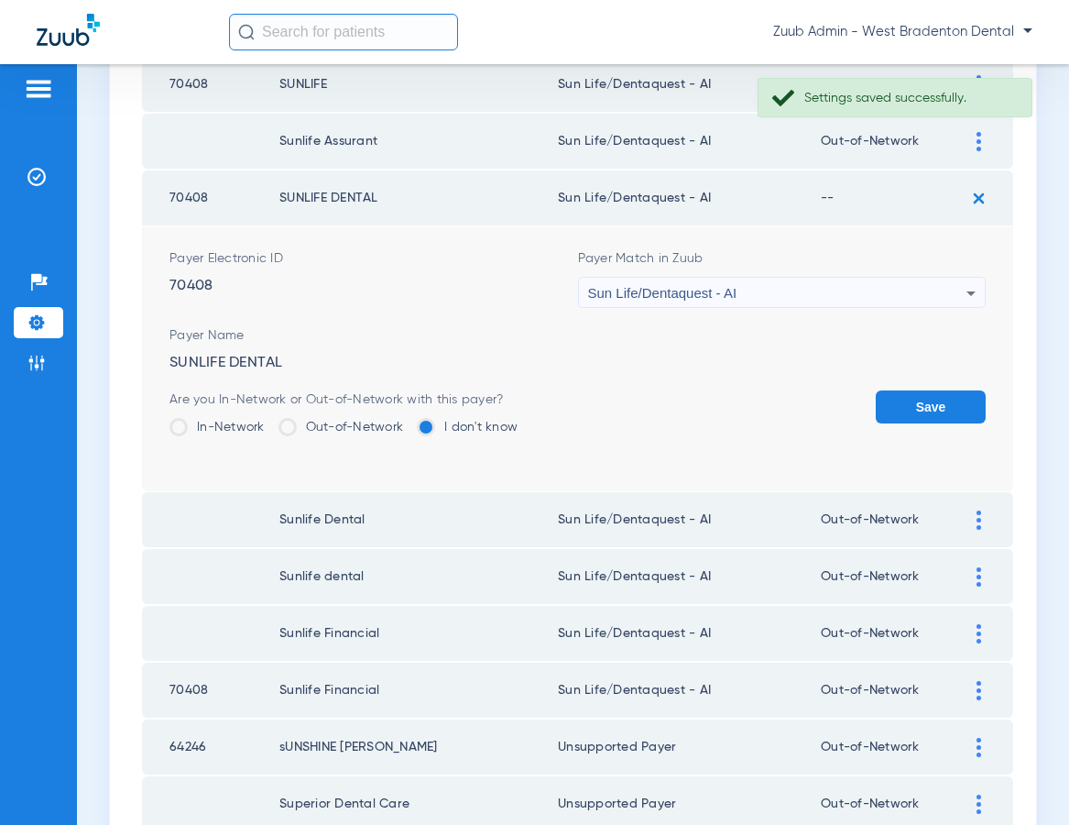
click at [349, 427] on label "Out-of-Network" at bounding box center [342, 427] width 126 height 18
click at [408, 421] on input "Out-of-Network" at bounding box center [408, 421] width 0 height 0
click at [901, 400] on button "Save" at bounding box center [931, 406] width 110 height 33
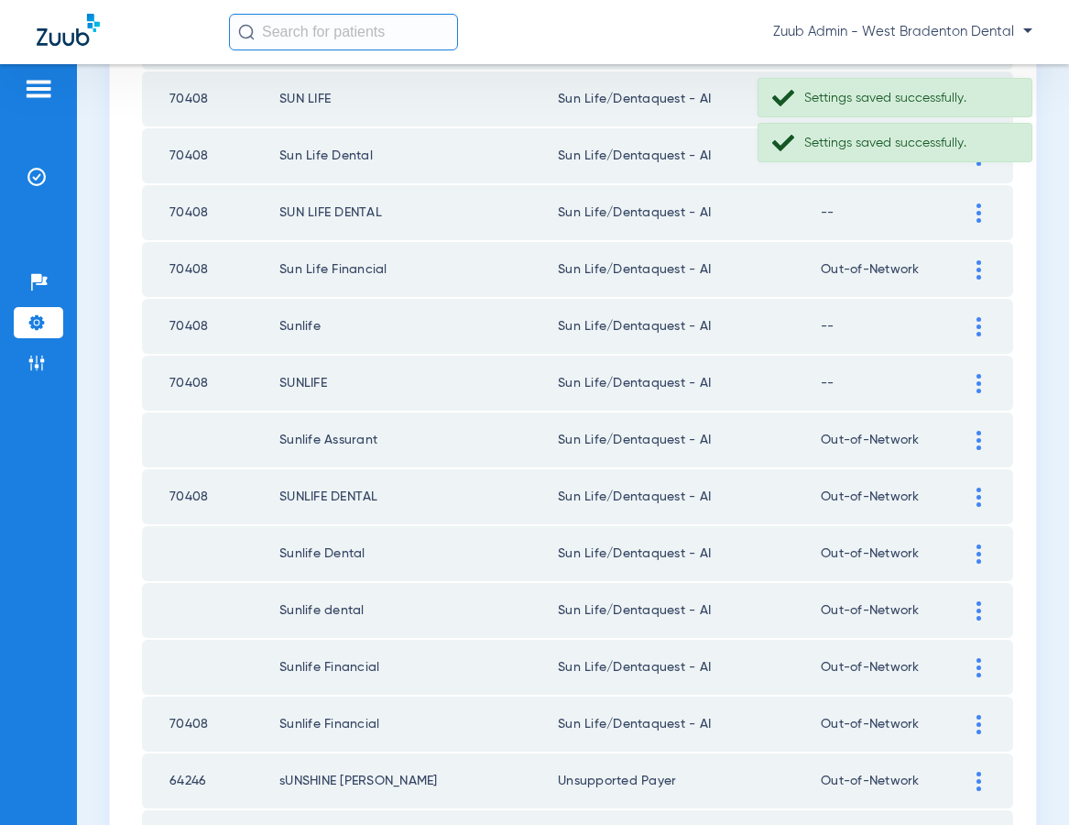
scroll to position [1920, 0]
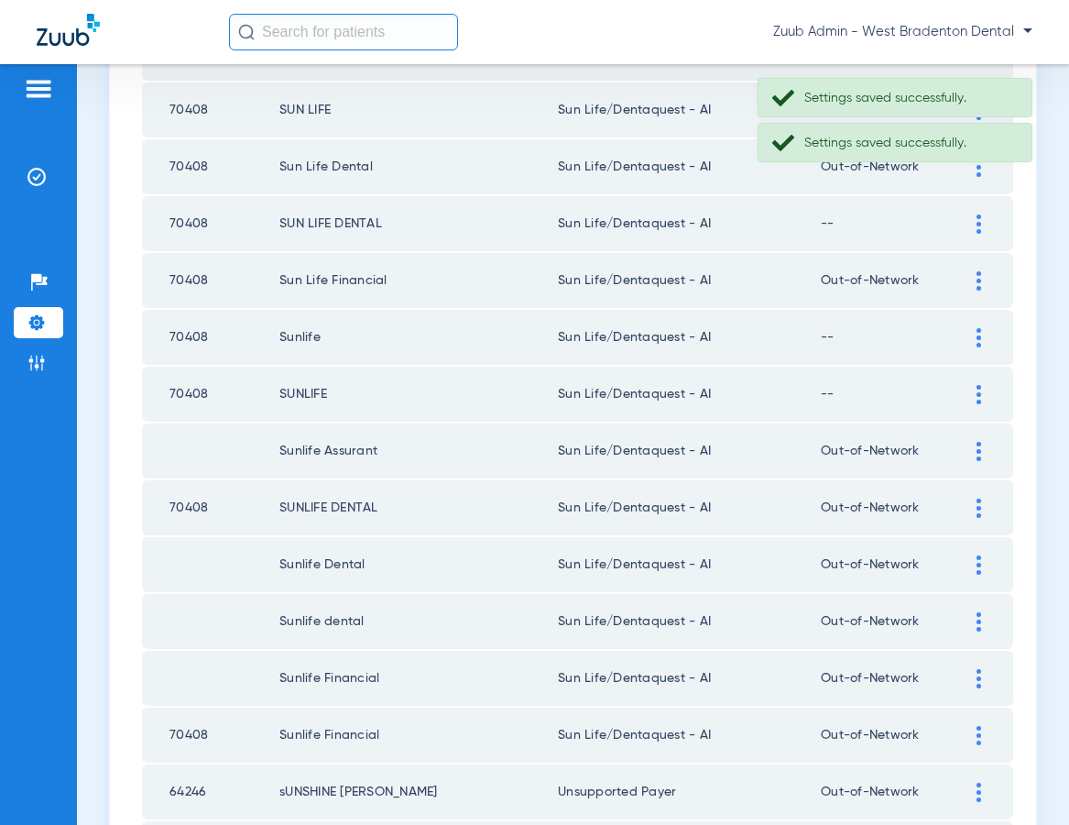
click at [975, 389] on div at bounding box center [979, 394] width 32 height 19
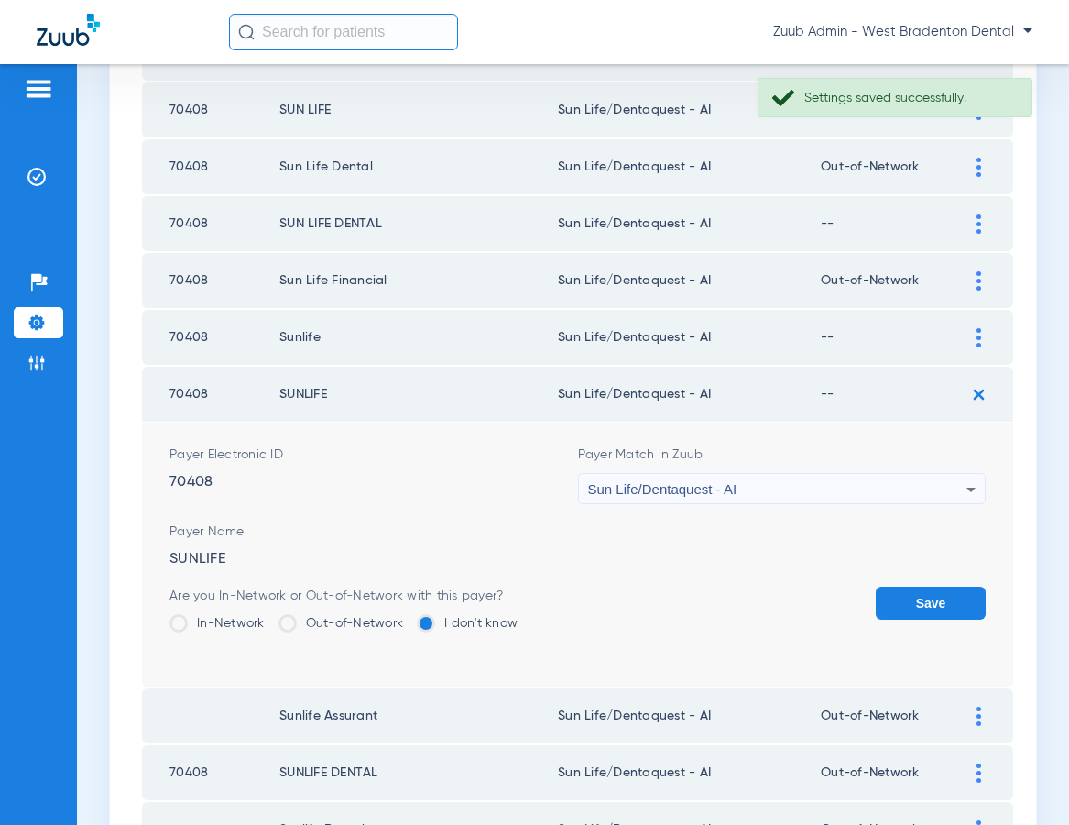
drag, startPoint x: 347, startPoint y: 620, endPoint x: 429, endPoint y: 621, distance: 81.5
click at [349, 620] on label "Out-of-Network" at bounding box center [342, 623] width 126 height 18
click at [408, 617] on input "Out-of-Network" at bounding box center [408, 617] width 0 height 0
click at [911, 604] on button "Save" at bounding box center [931, 602] width 110 height 33
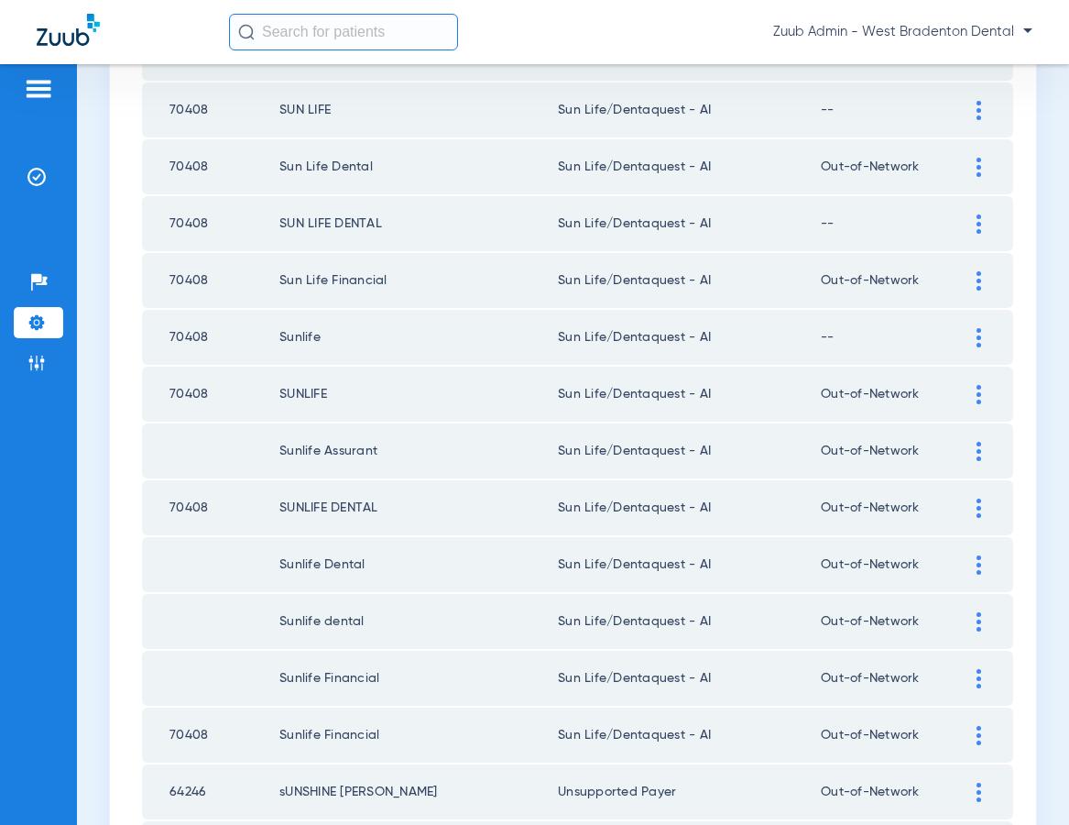
drag, startPoint x: 978, startPoint y: 331, endPoint x: 803, endPoint y: 353, distance: 176.4
click at [978, 331] on img at bounding box center [979, 337] width 5 height 19
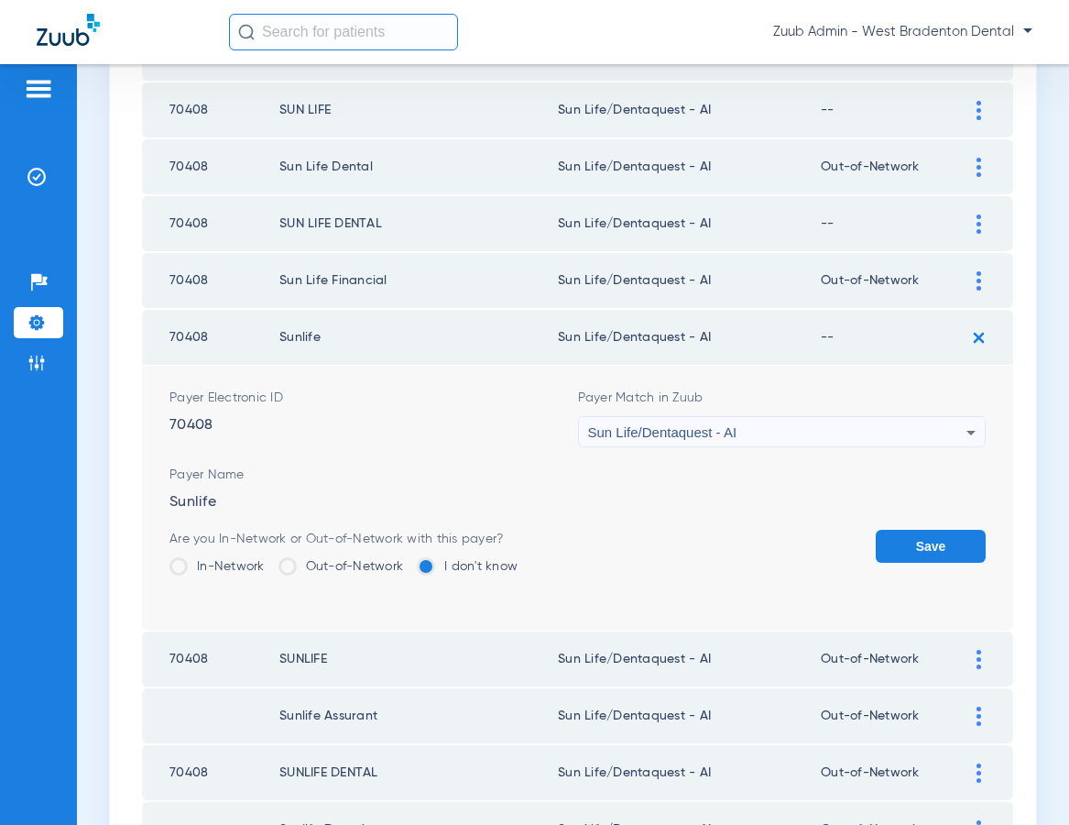
drag, startPoint x: 344, startPoint y: 568, endPoint x: 519, endPoint y: 553, distance: 174.7
click at [354, 567] on label "Out-of-Network" at bounding box center [342, 566] width 126 height 18
click at [408, 560] on input "Out-of-Network" at bounding box center [408, 560] width 0 height 0
click at [926, 544] on button "Save" at bounding box center [931, 546] width 110 height 33
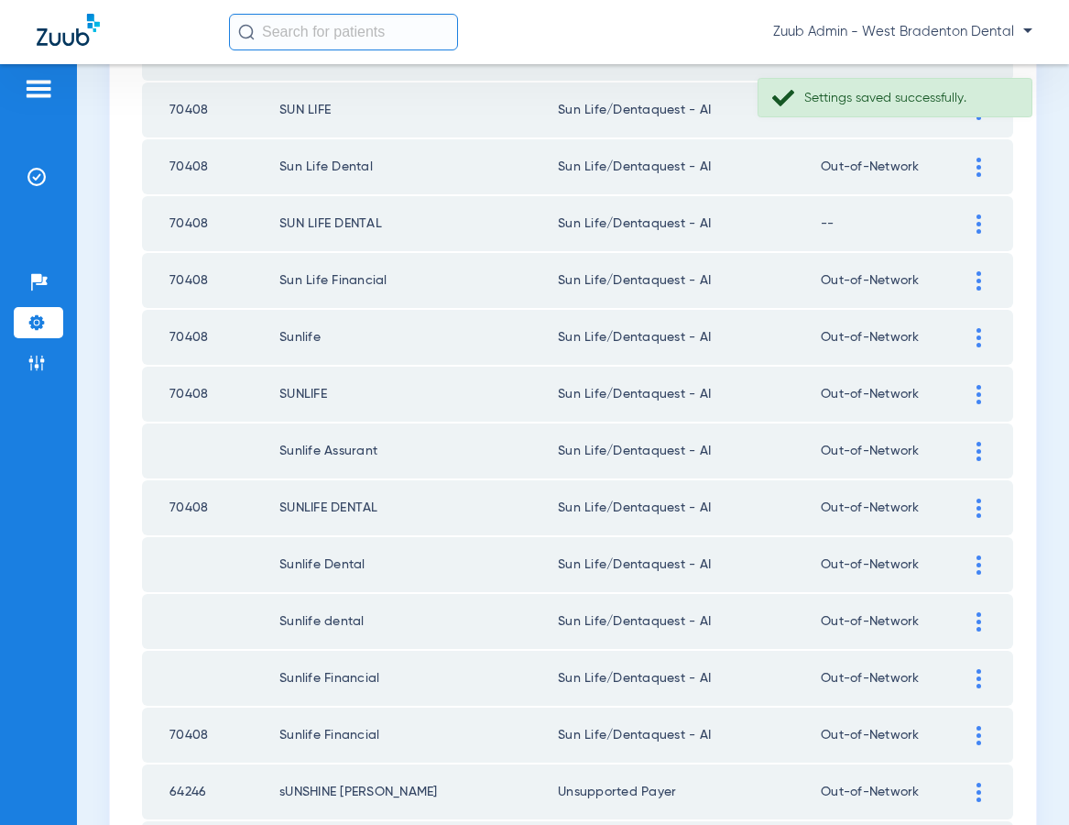
click at [974, 222] on div at bounding box center [979, 223] width 32 height 19
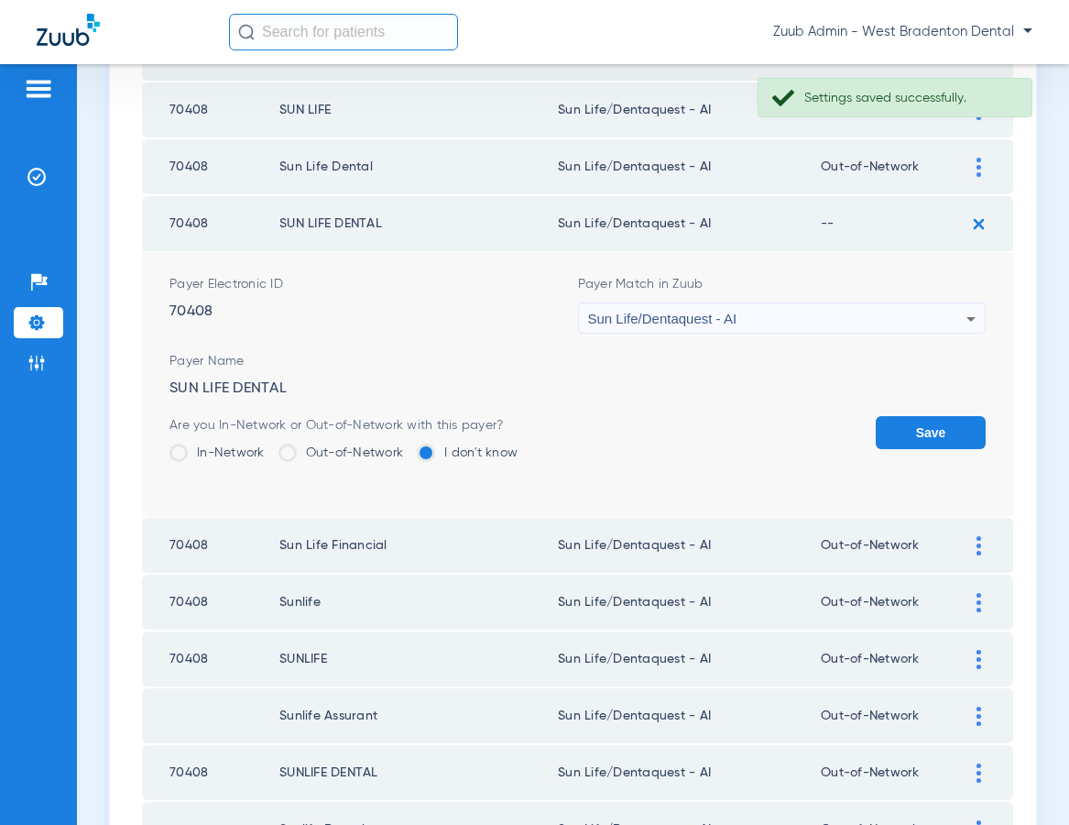
click at [357, 457] on label "Out-of-Network" at bounding box center [342, 452] width 126 height 18
click at [408, 446] on input "Out-of-Network" at bounding box center [408, 446] width 0 height 0
click at [910, 432] on button "Save" at bounding box center [931, 432] width 110 height 33
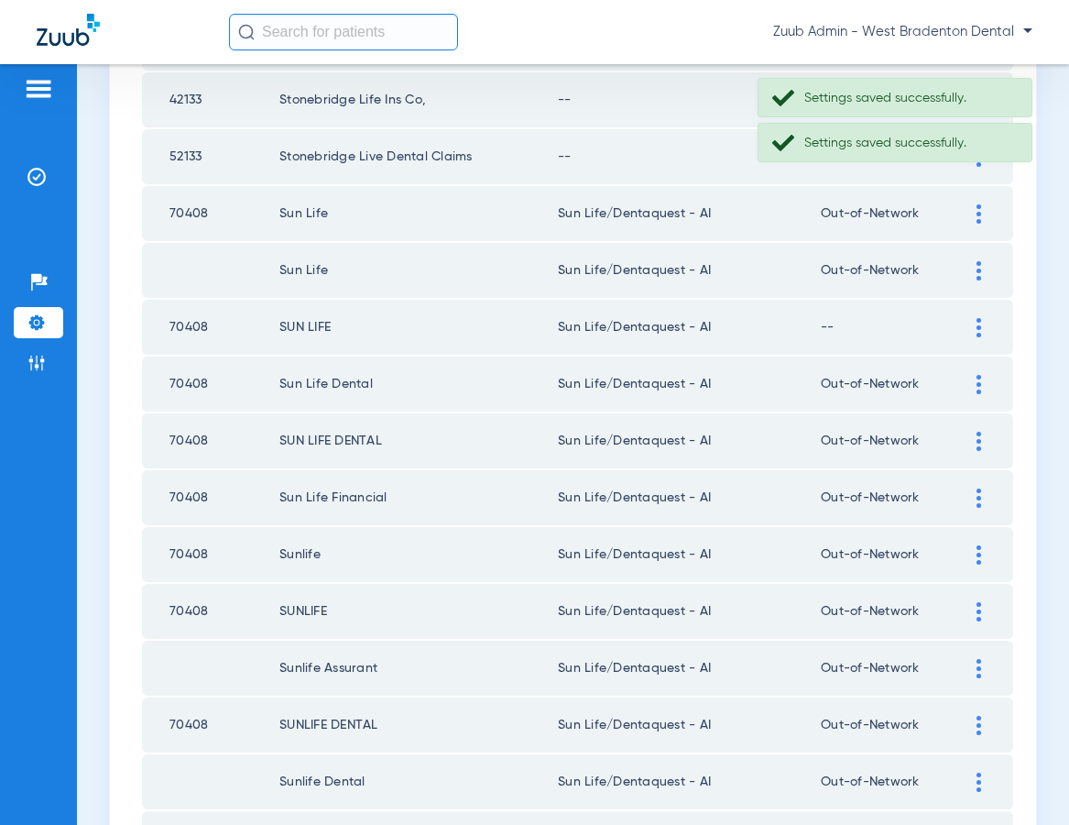
scroll to position [1646, 0]
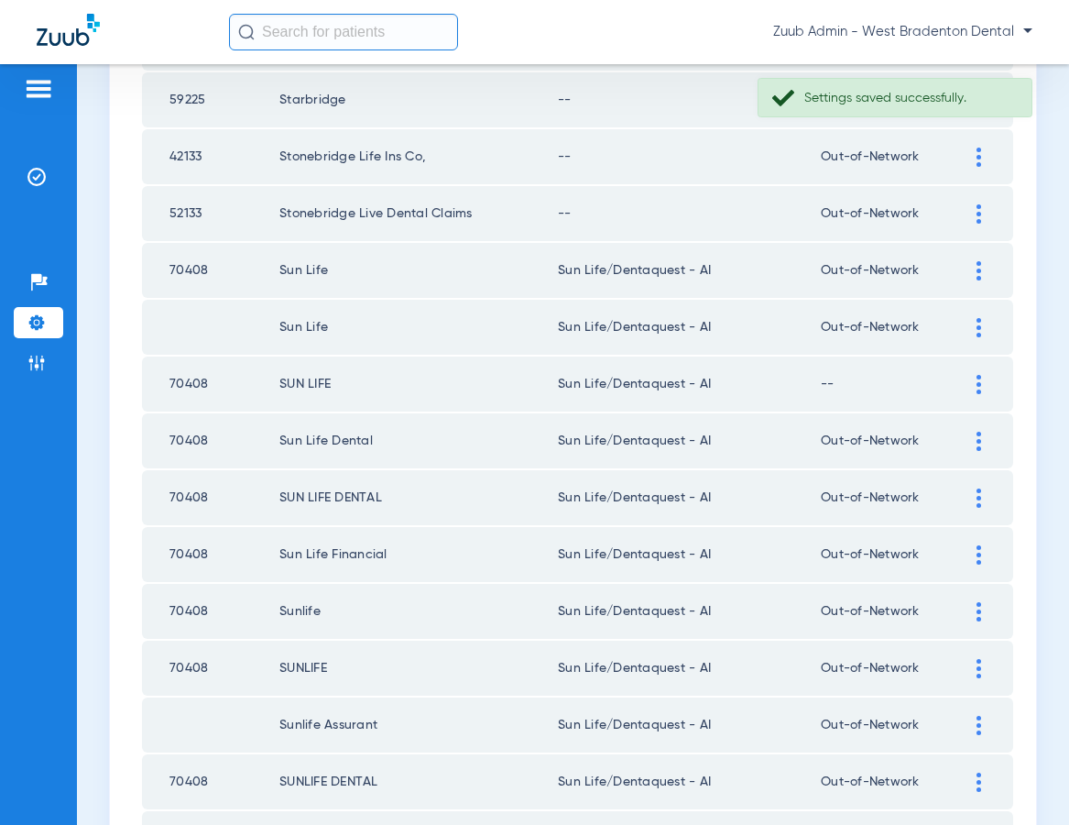
click at [978, 377] on img at bounding box center [979, 384] width 5 height 19
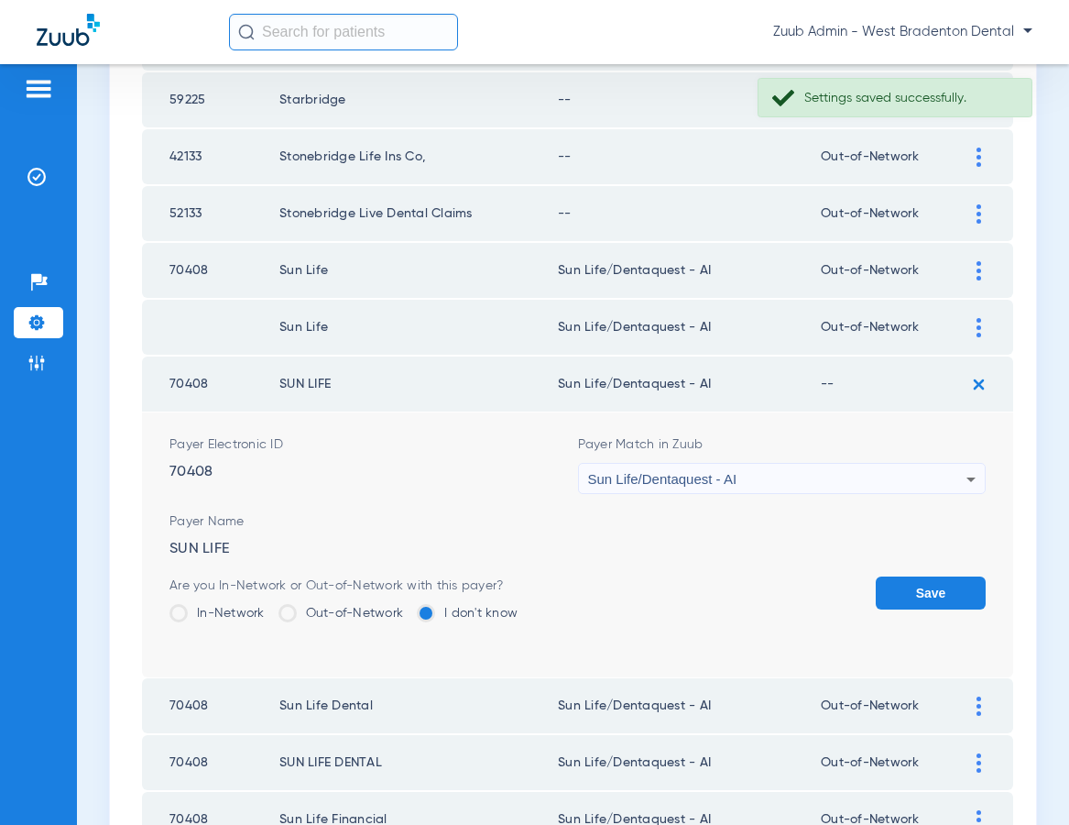
click at [323, 618] on label "Out-of-Network" at bounding box center [342, 613] width 126 height 18
click at [408, 606] on input "Out-of-Network" at bounding box center [408, 606] width 0 height 0
click at [912, 590] on button "Save" at bounding box center [931, 592] width 110 height 33
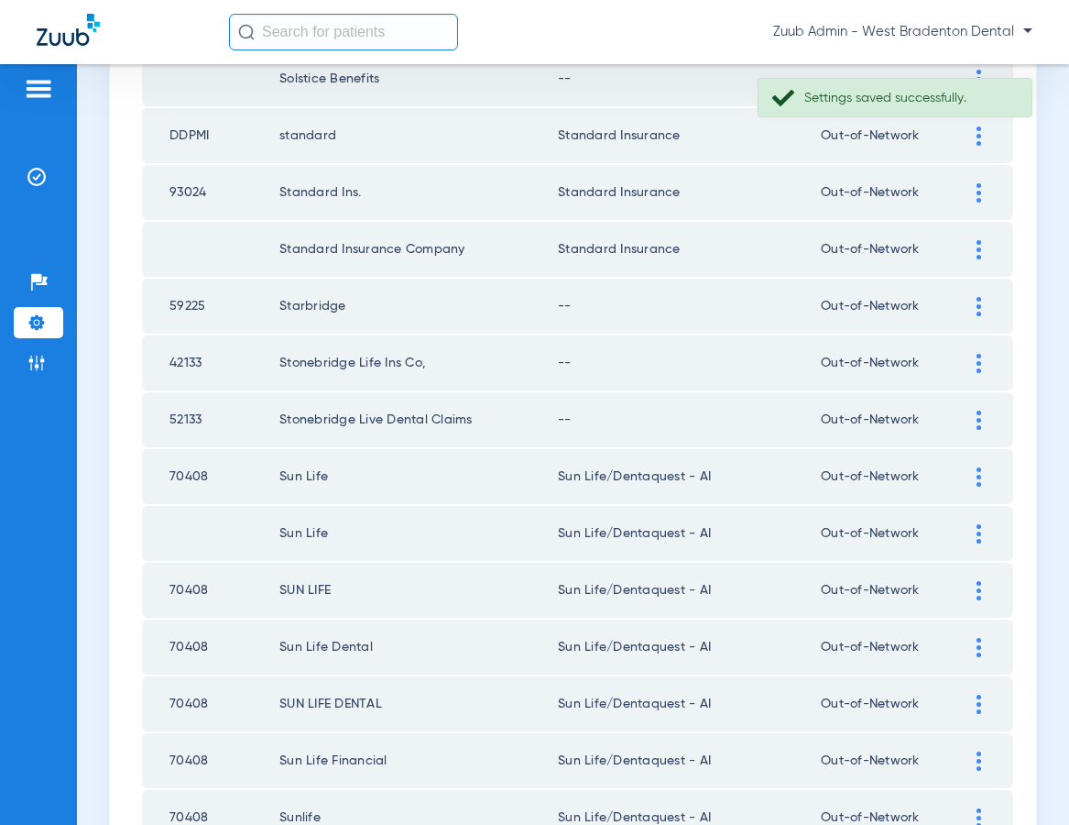
scroll to position [1424, 0]
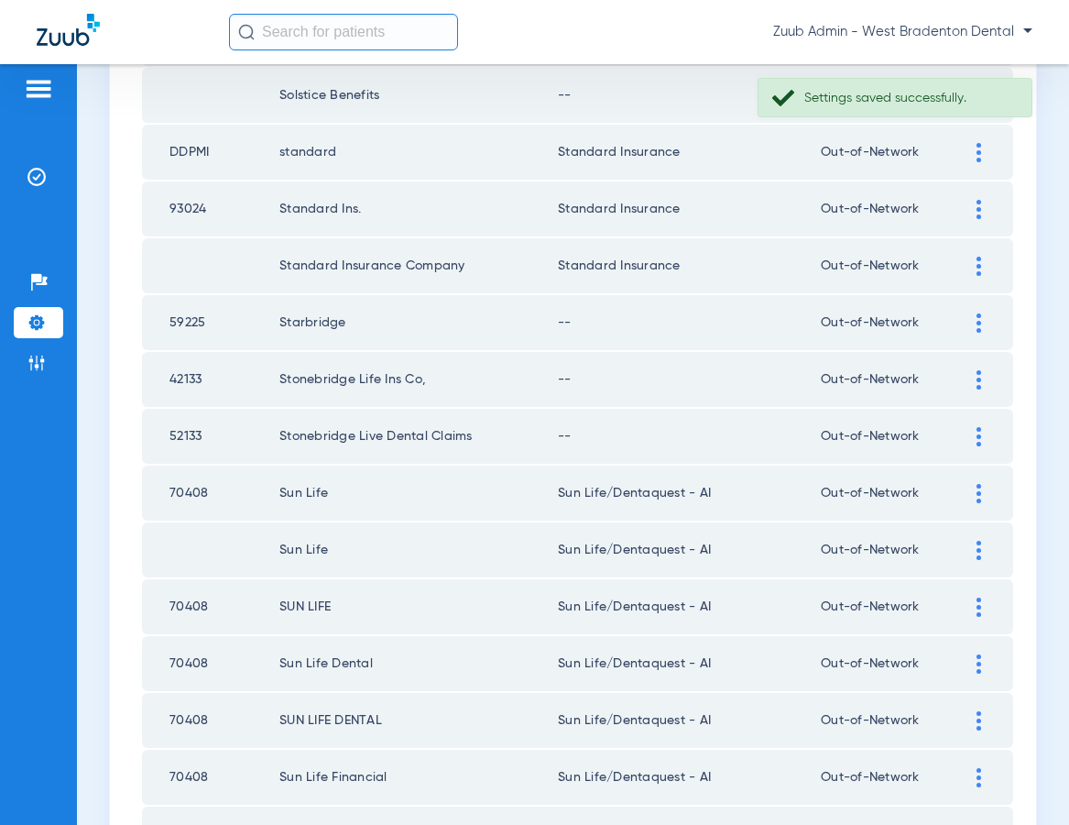
click at [974, 432] on div at bounding box center [979, 436] width 32 height 19
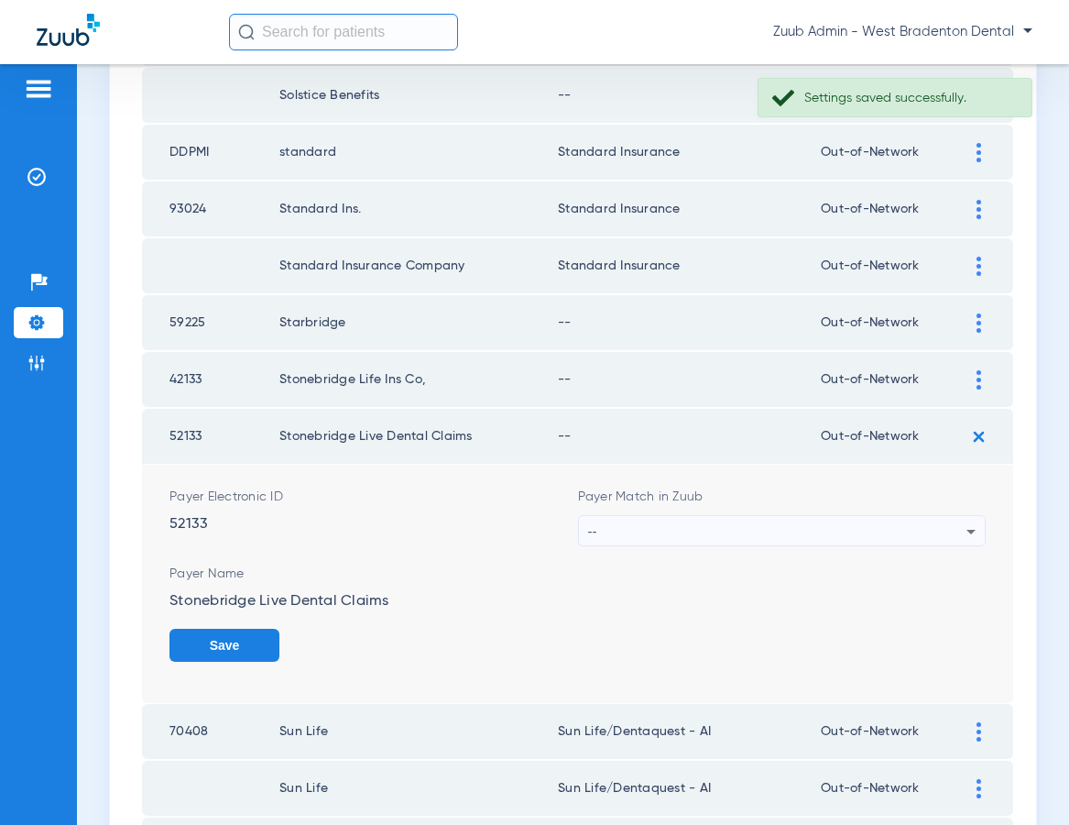
click at [714, 524] on div "--" at bounding box center [777, 531] width 379 height 31
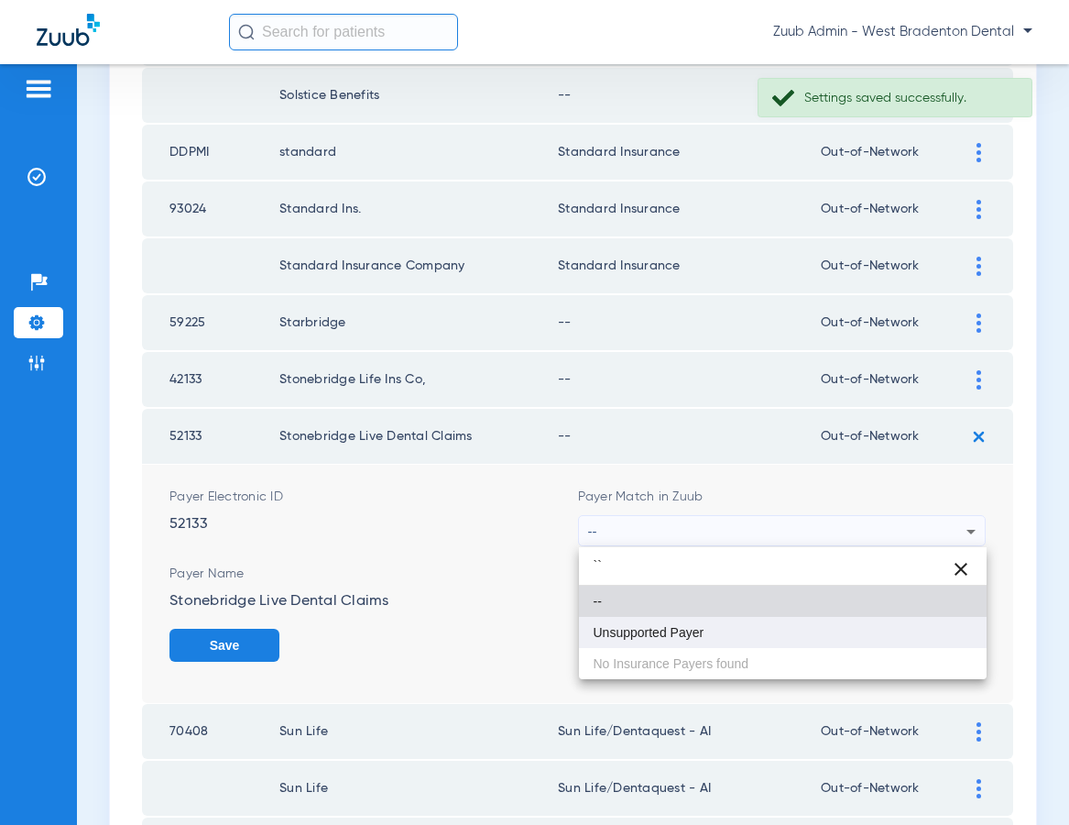
type input "``"
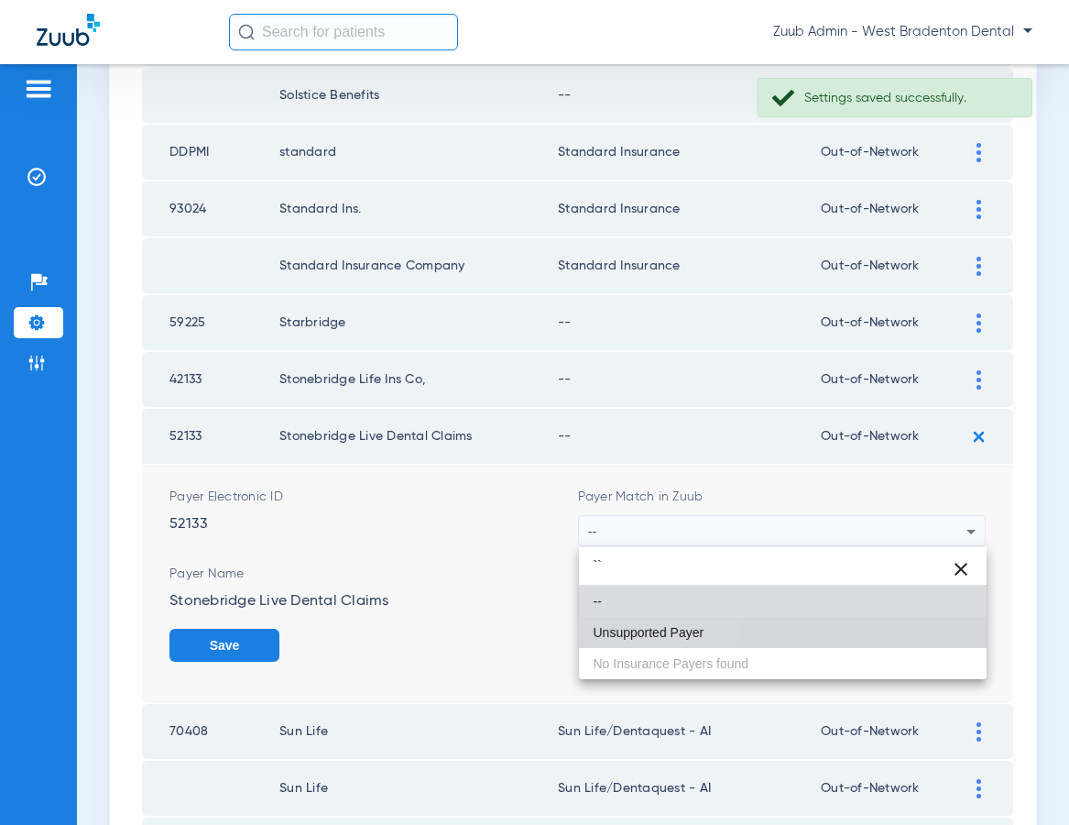
click at [630, 639] on mat-option "Unsupported Payer" at bounding box center [783, 632] width 409 height 31
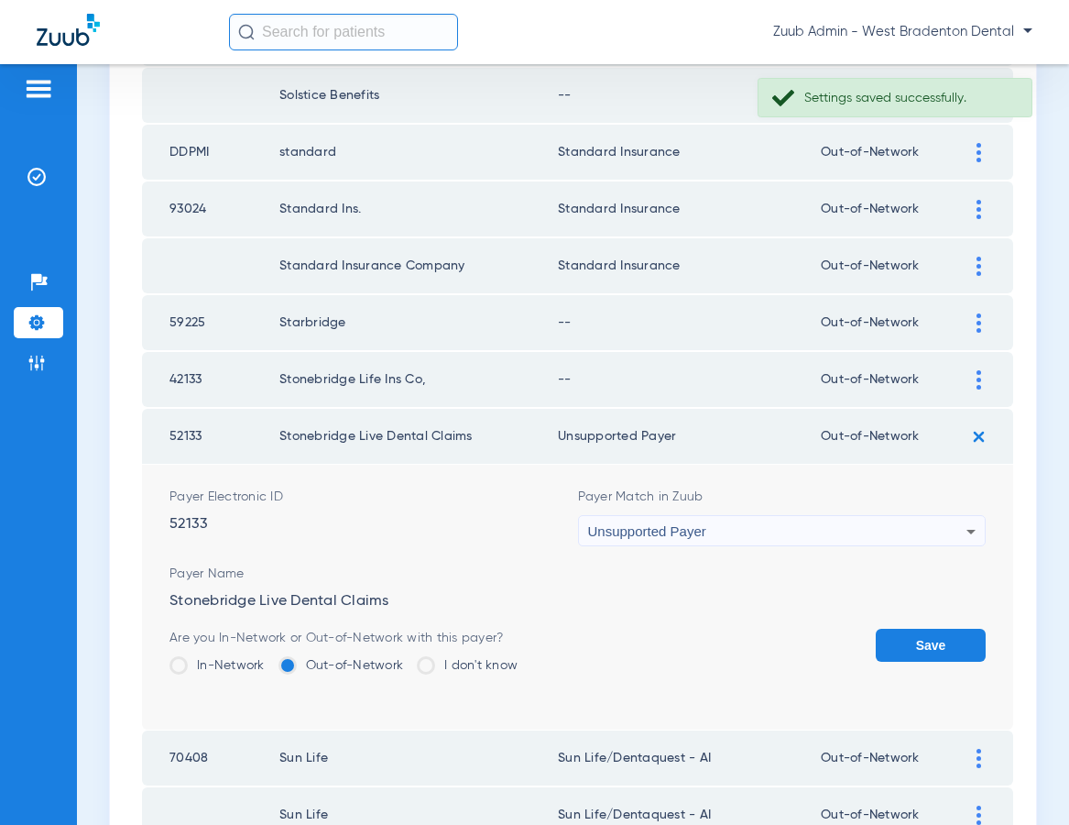
click at [936, 636] on button "Save" at bounding box center [931, 644] width 110 height 33
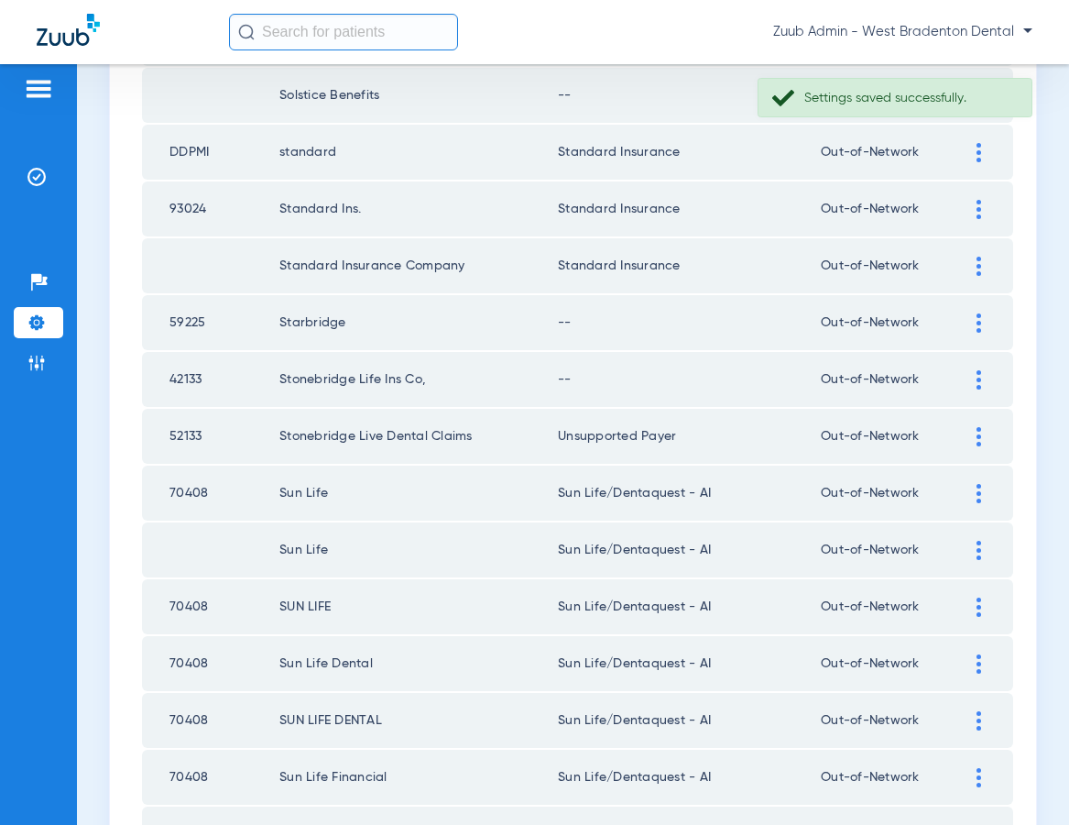
click at [977, 376] on img at bounding box center [979, 379] width 5 height 19
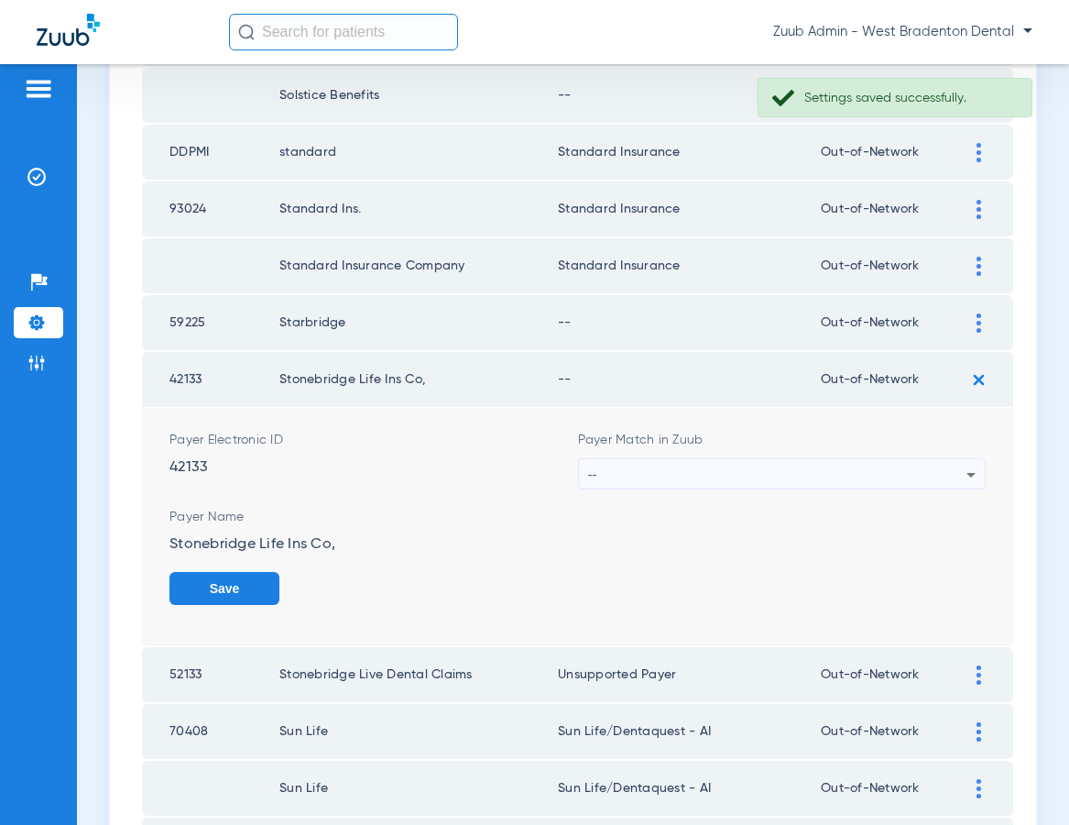
scroll to position [1430, 0]
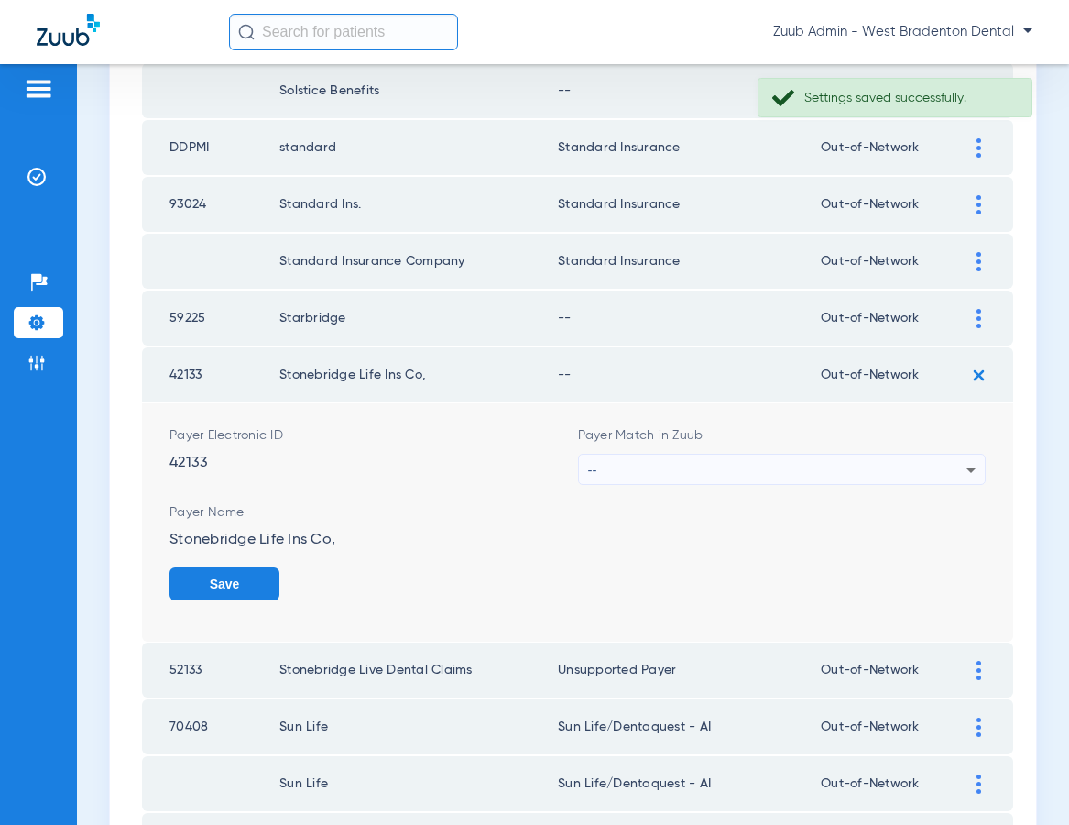
click at [704, 463] on div "--" at bounding box center [777, 469] width 379 height 31
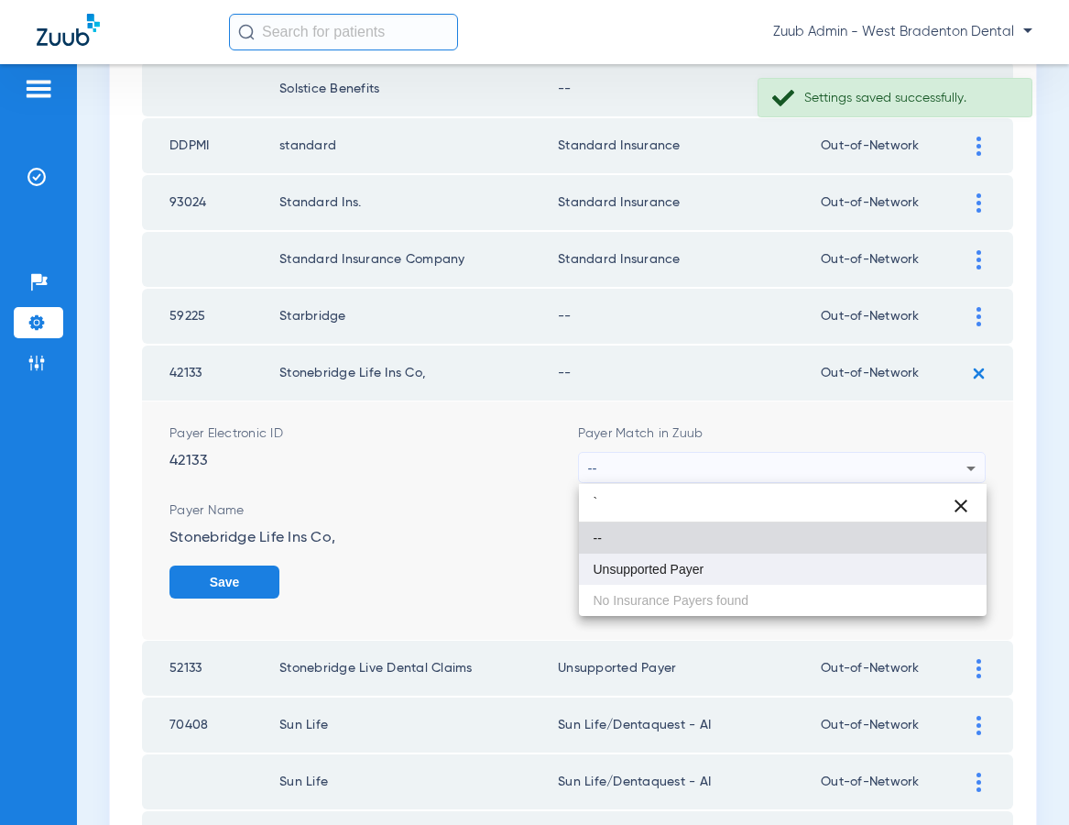
type input "`"
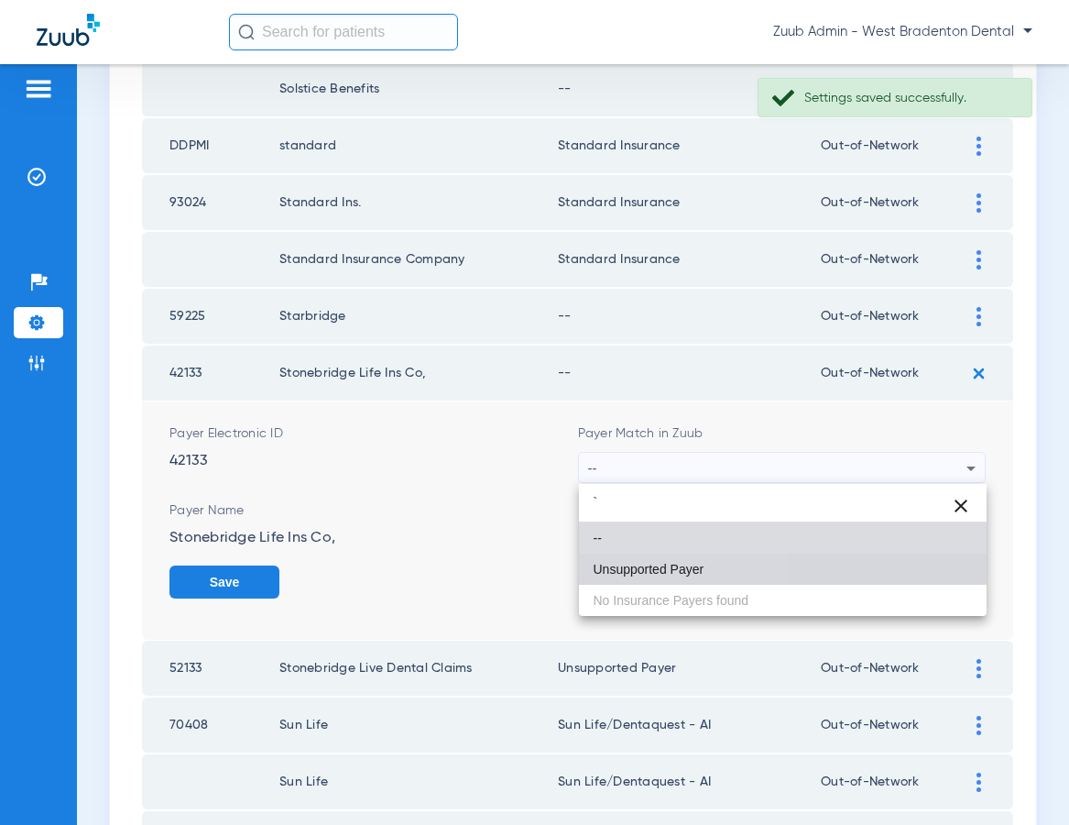
click at [654, 563] on span "Unsupported Payer" at bounding box center [649, 569] width 111 height 13
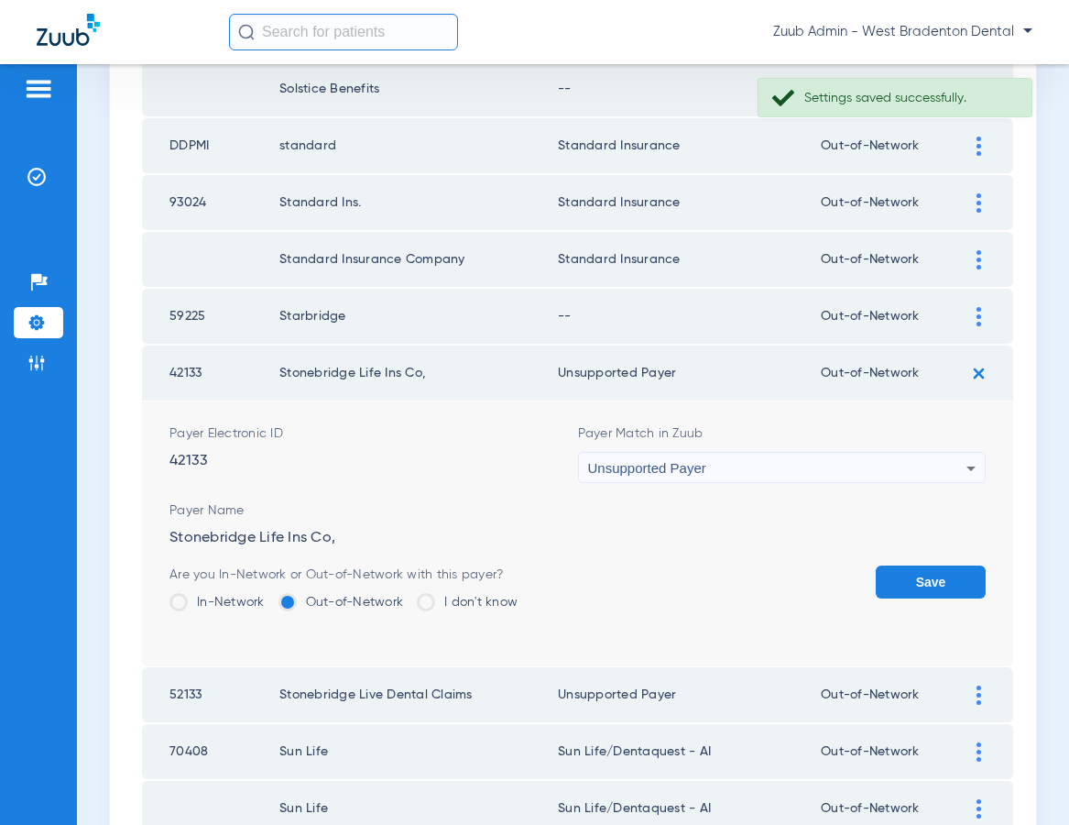
drag, startPoint x: 940, startPoint y: 581, endPoint x: 927, endPoint y: 476, distance: 105.2
click at [938, 578] on button "Save" at bounding box center [931, 581] width 110 height 33
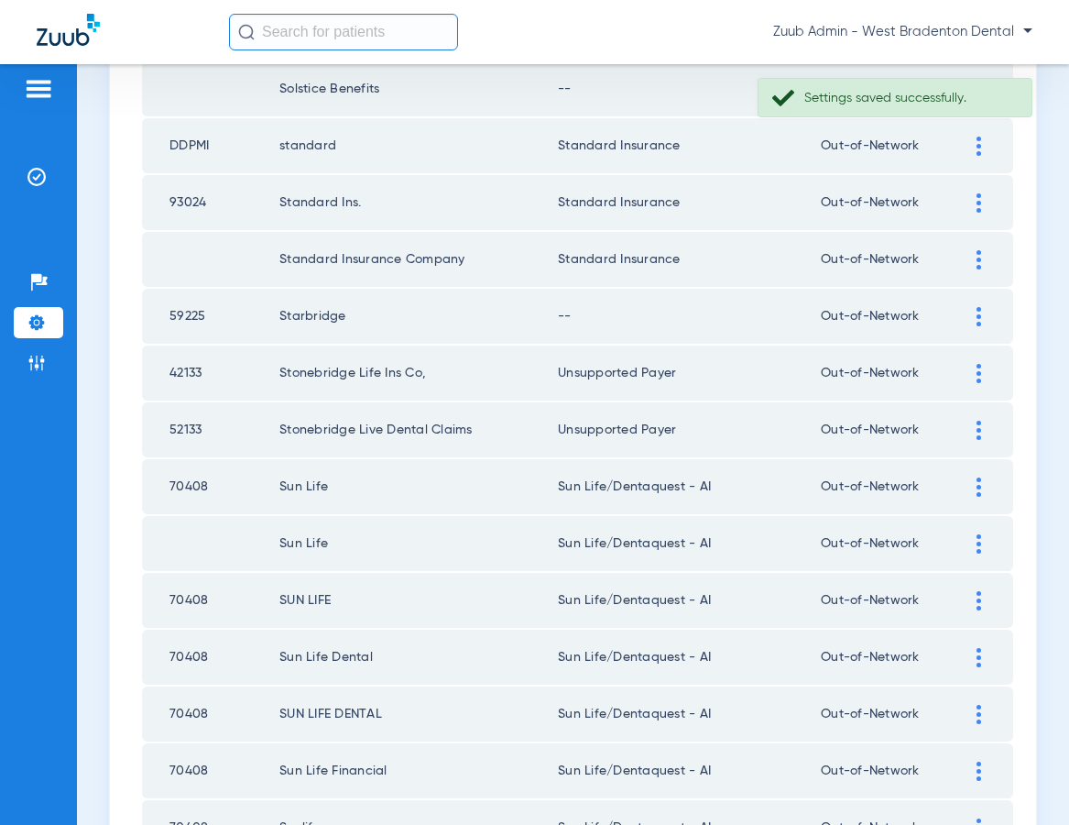
drag, startPoint x: 977, startPoint y: 315, endPoint x: 951, endPoint y: 309, distance: 26.4
click at [977, 315] on img at bounding box center [979, 316] width 5 height 19
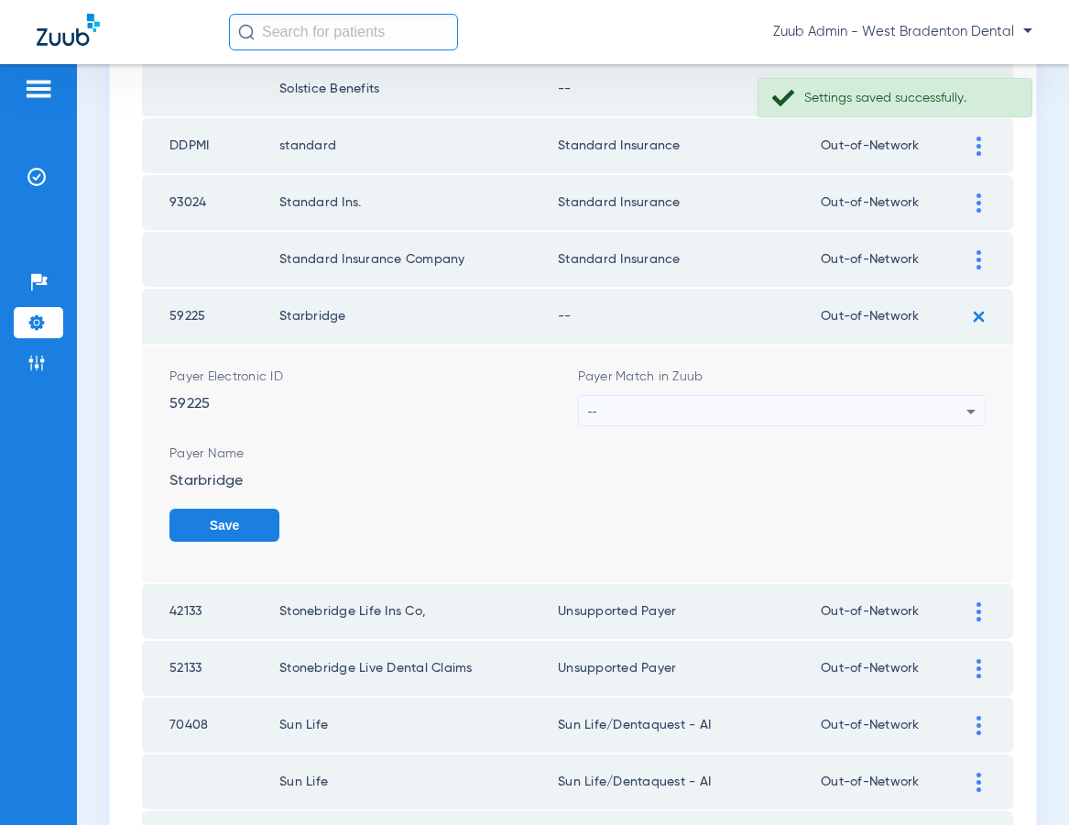
click at [656, 414] on div "--" at bounding box center [777, 411] width 379 height 31
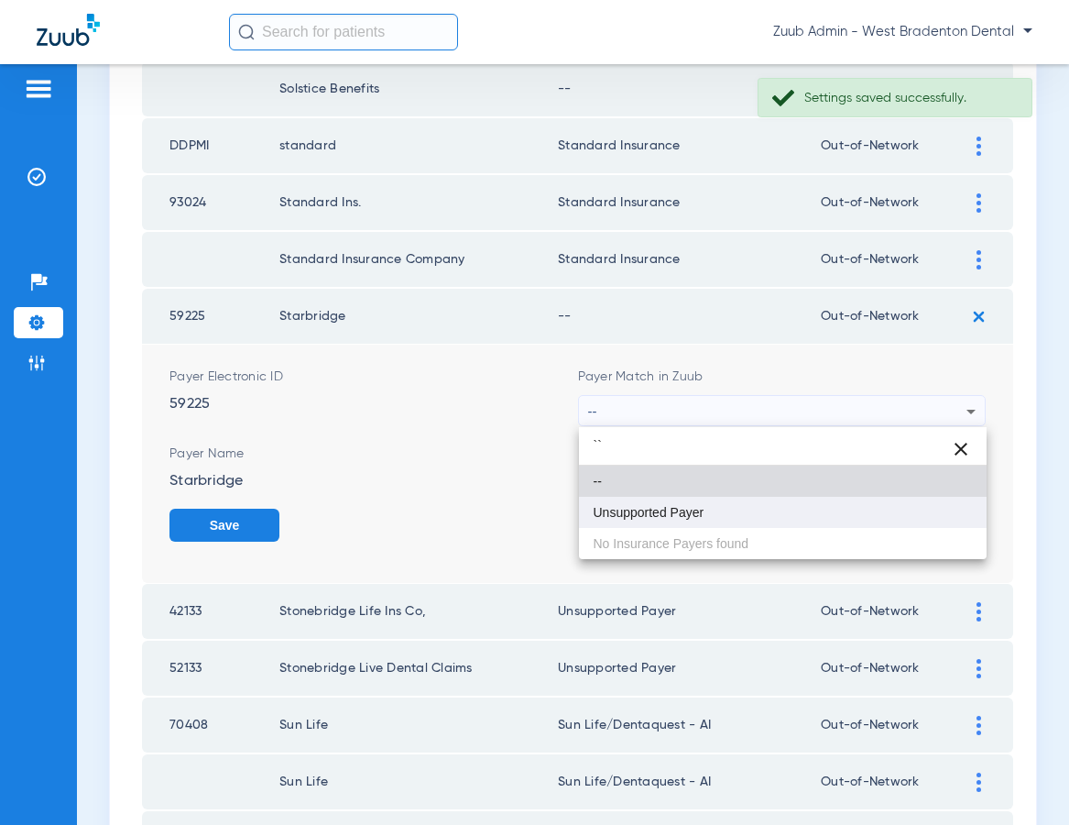
type input "``"
click at [640, 506] on span "Unsupported Payer" at bounding box center [649, 512] width 111 height 13
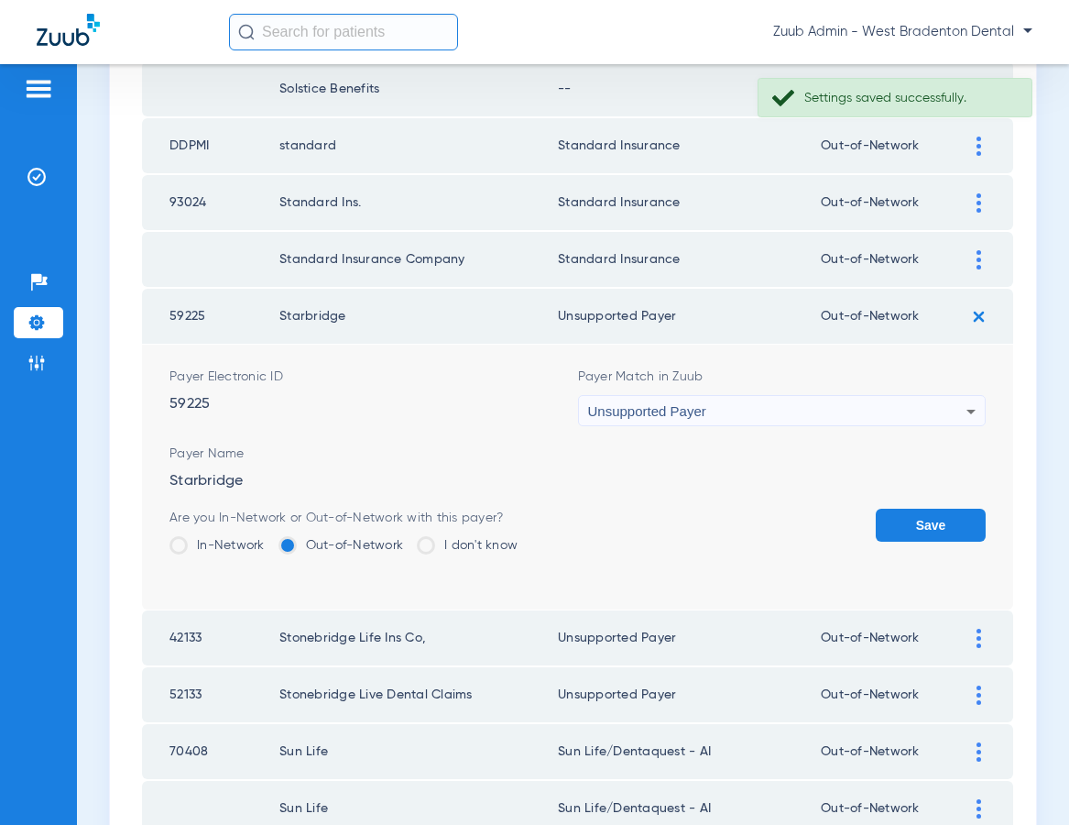
click at [925, 513] on button "Save" at bounding box center [931, 524] width 110 height 33
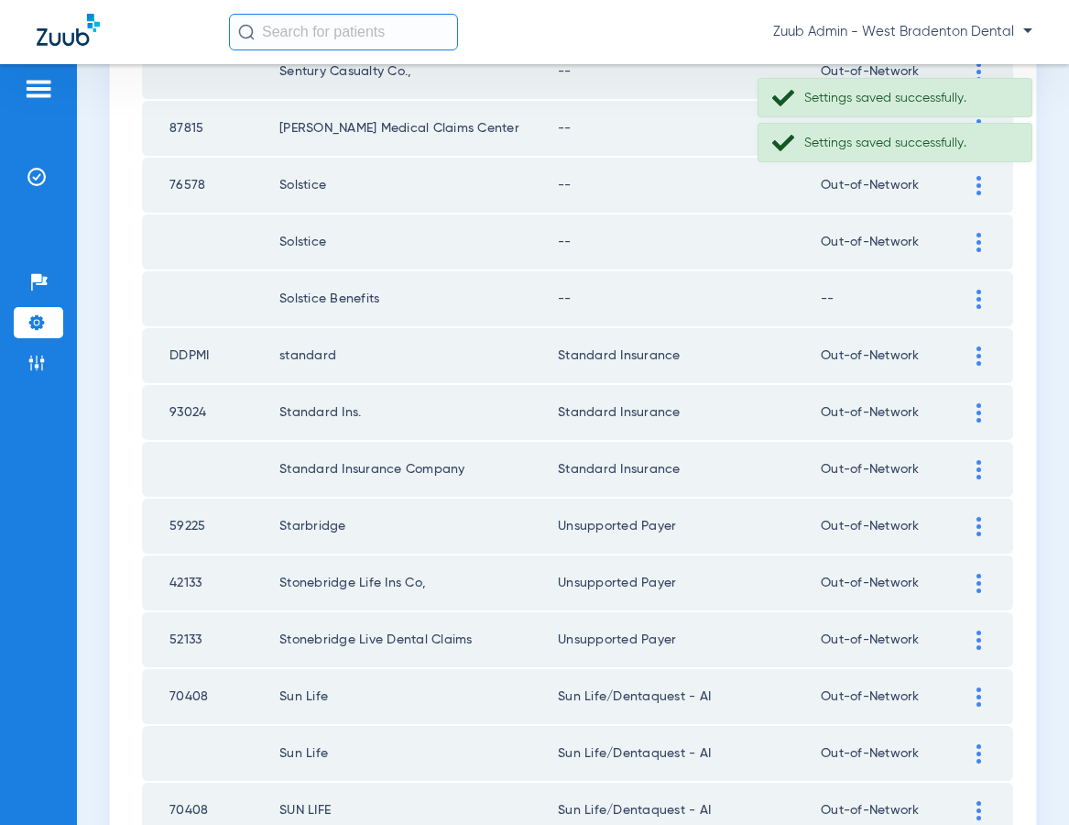
scroll to position [1164, 0]
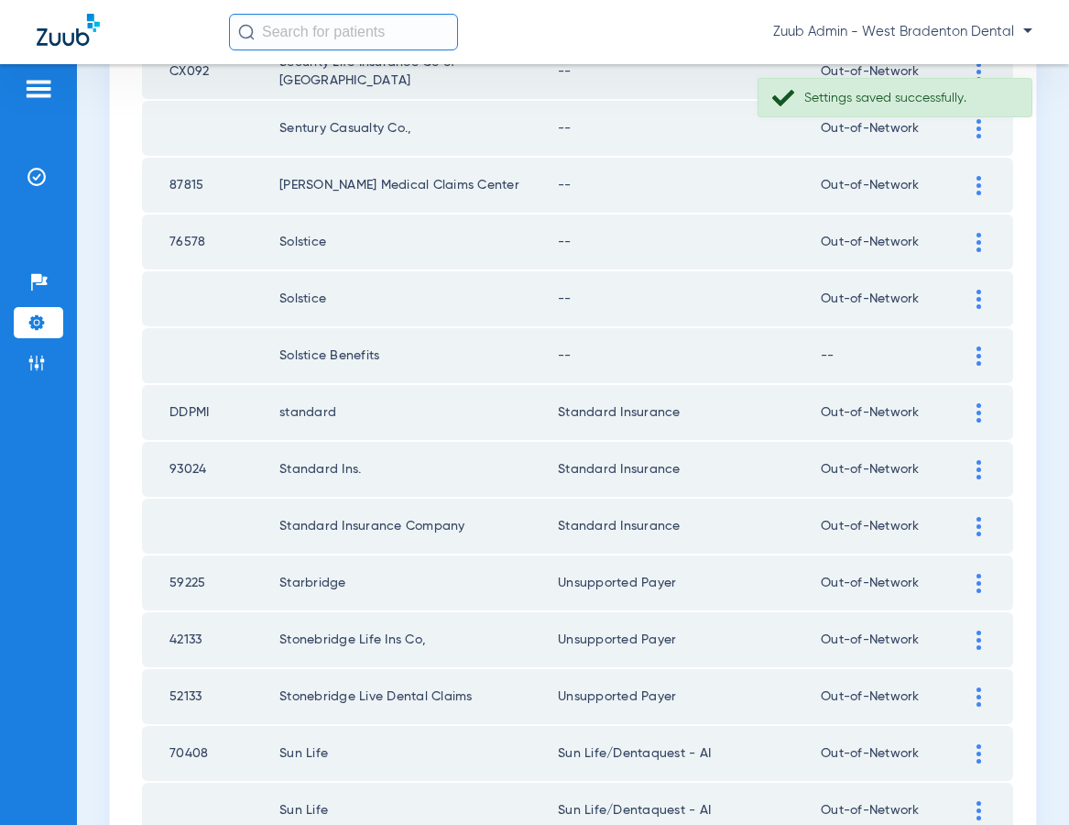
click at [977, 355] on img at bounding box center [979, 355] width 5 height 19
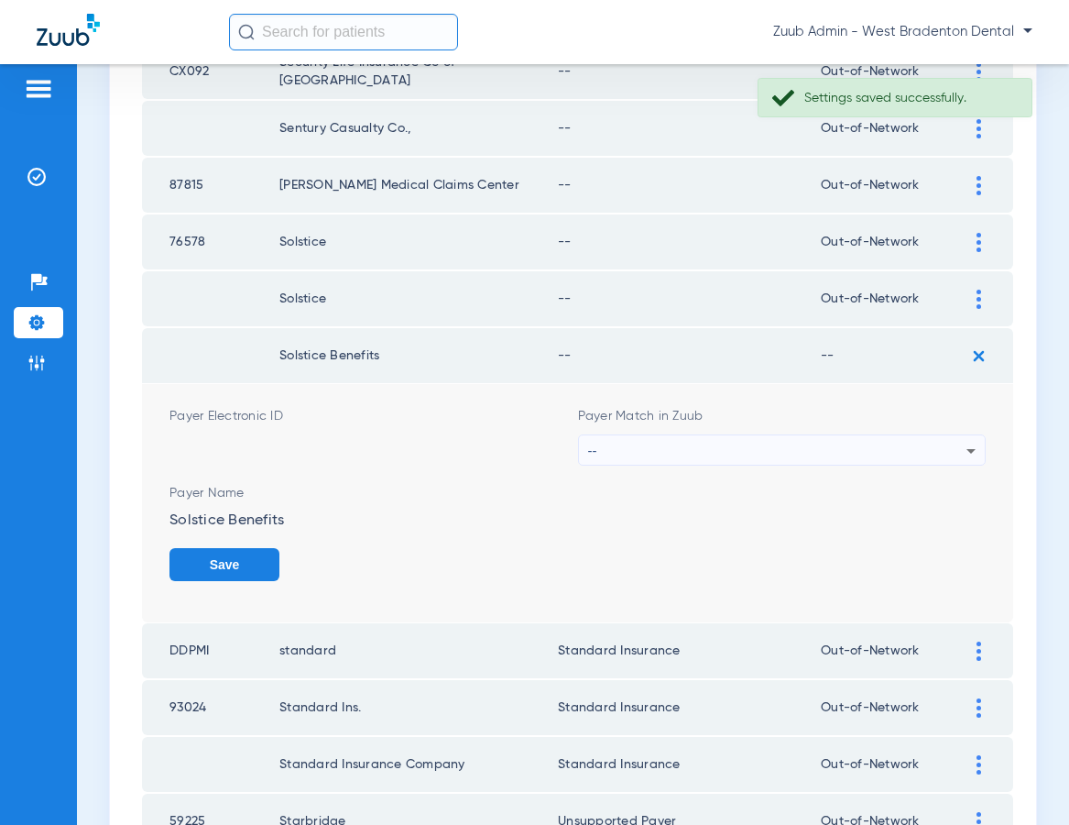
click at [662, 446] on div "--" at bounding box center [777, 450] width 379 height 31
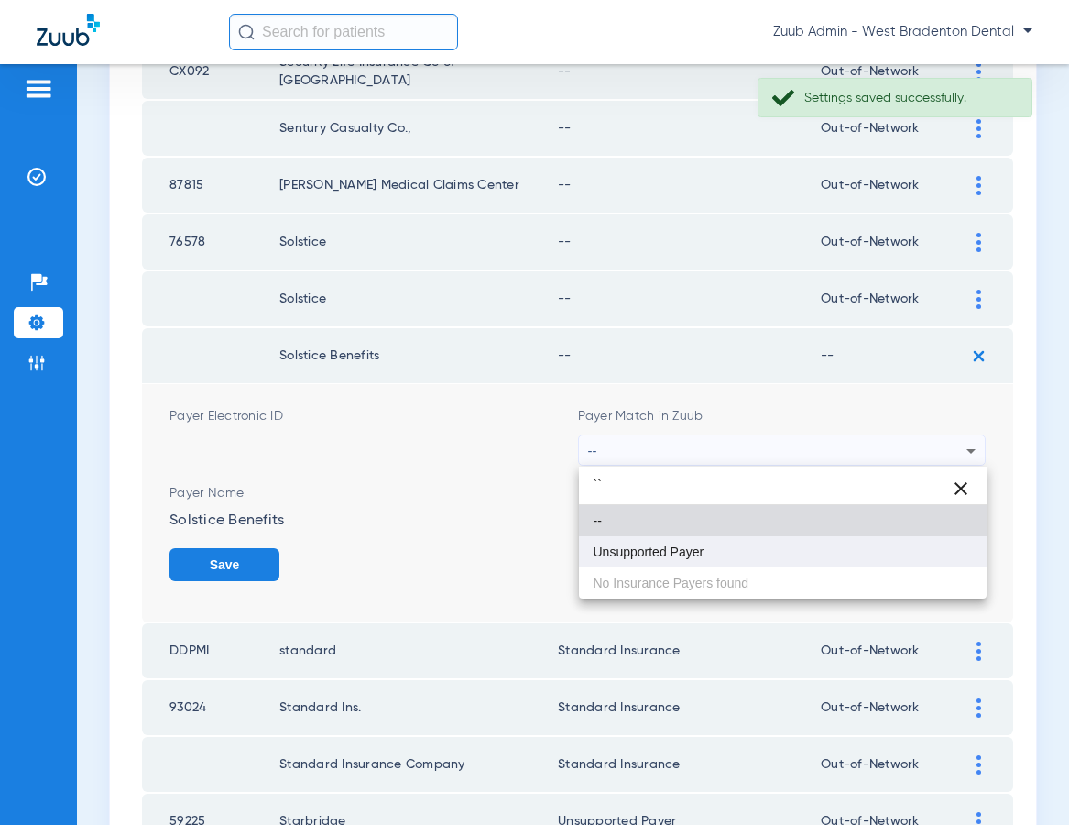
type input "``"
click at [639, 552] on span "Unsupported Payer" at bounding box center [649, 551] width 111 height 13
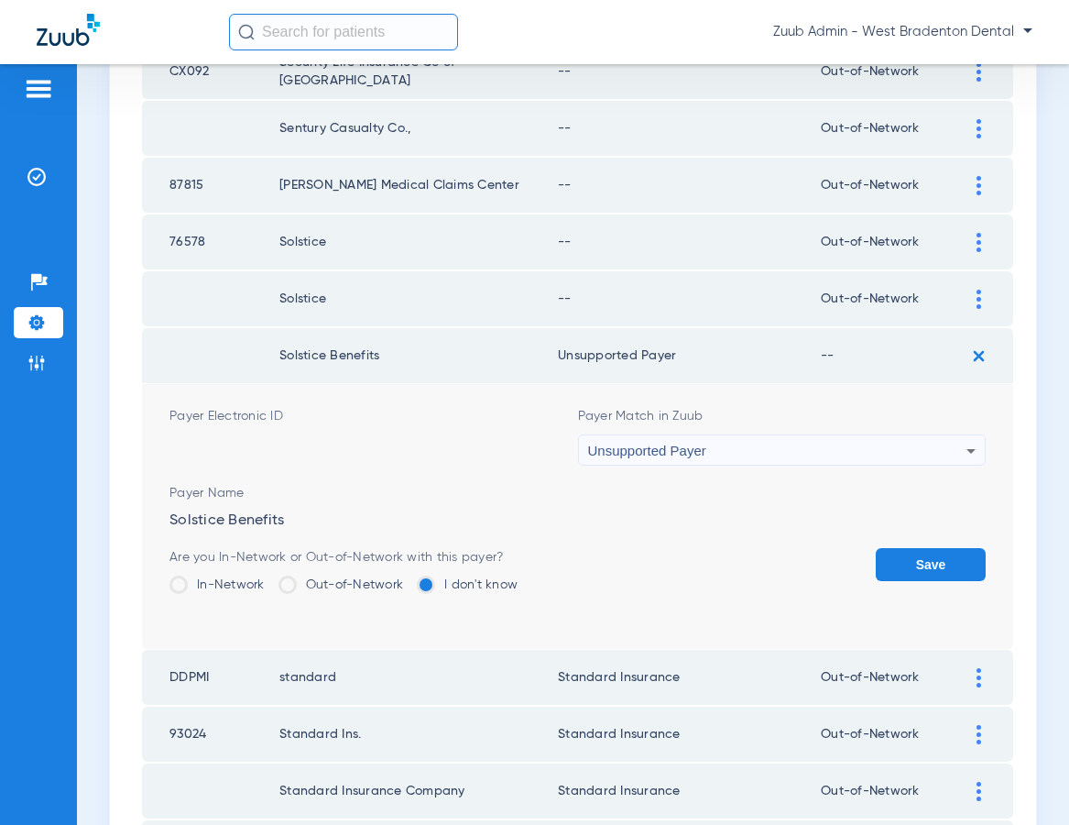
drag, startPoint x: 323, startPoint y: 576, endPoint x: 529, endPoint y: 591, distance: 205.7
click at [351, 581] on label "Out-of-Network" at bounding box center [342, 584] width 126 height 18
click at [408, 578] on input "Out-of-Network" at bounding box center [408, 578] width 0 height 0
click at [918, 565] on button "Save" at bounding box center [931, 564] width 110 height 33
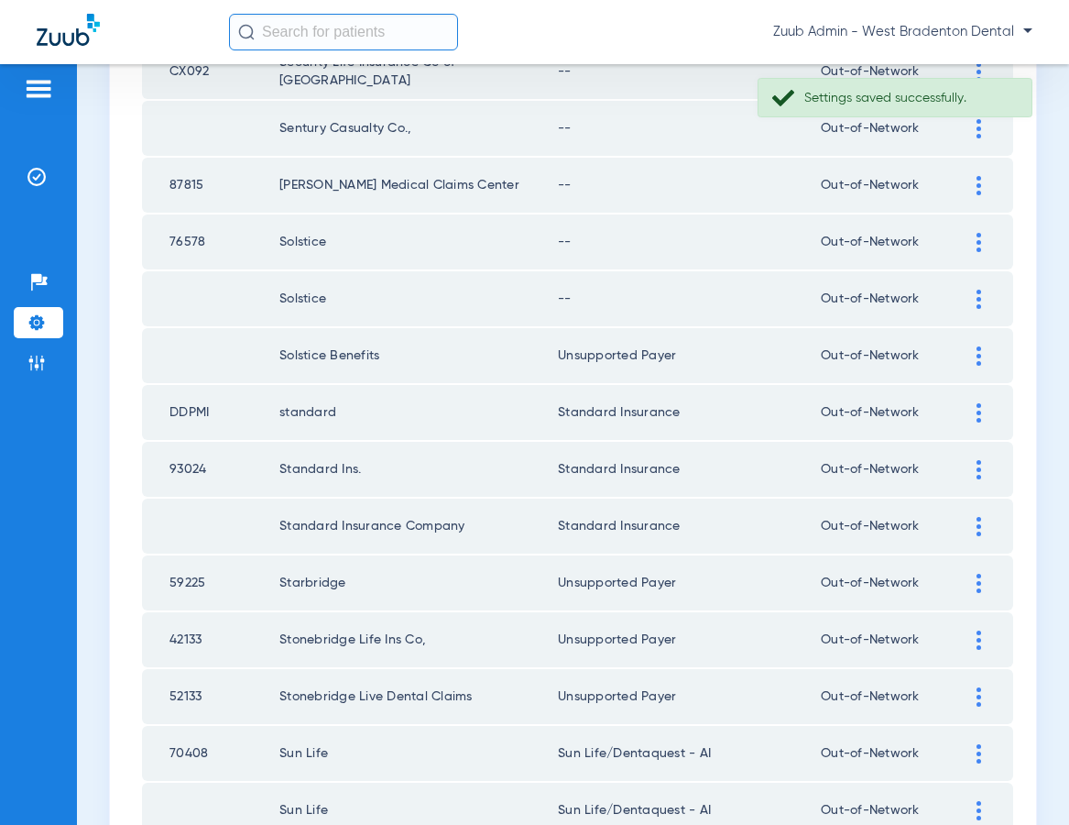
click at [981, 292] on div at bounding box center [979, 299] width 32 height 19
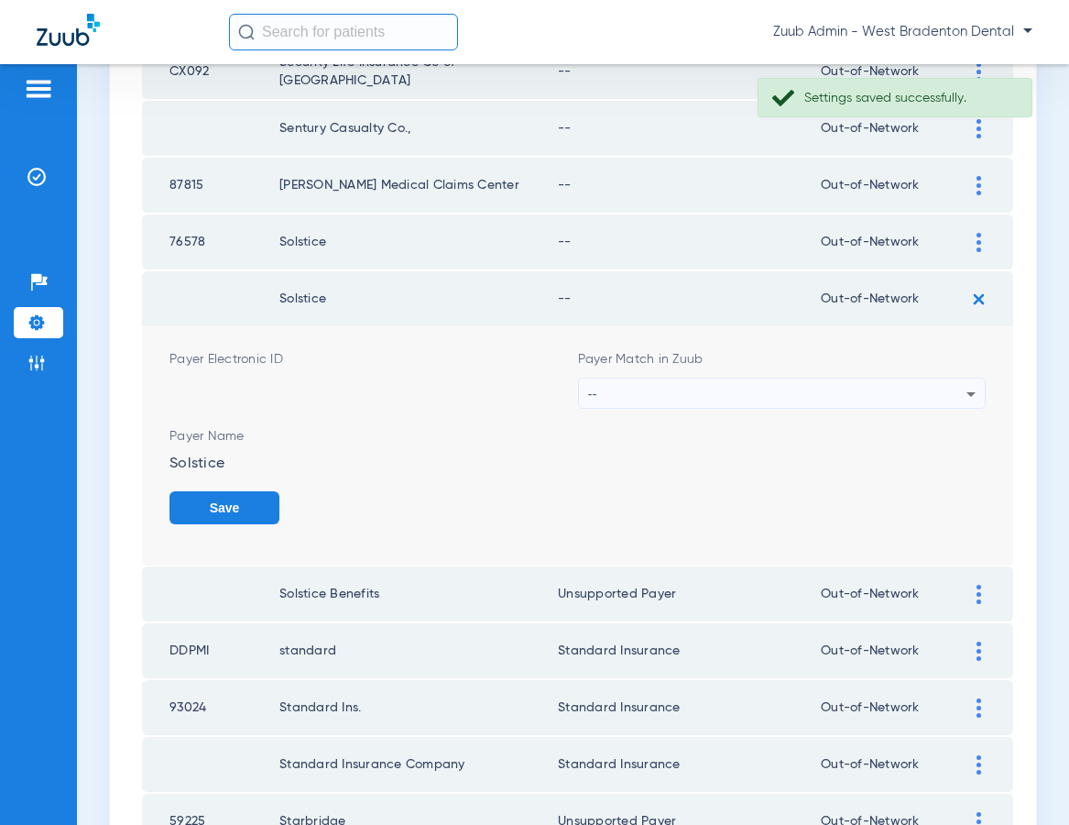
click at [727, 385] on div "--" at bounding box center [777, 393] width 379 height 31
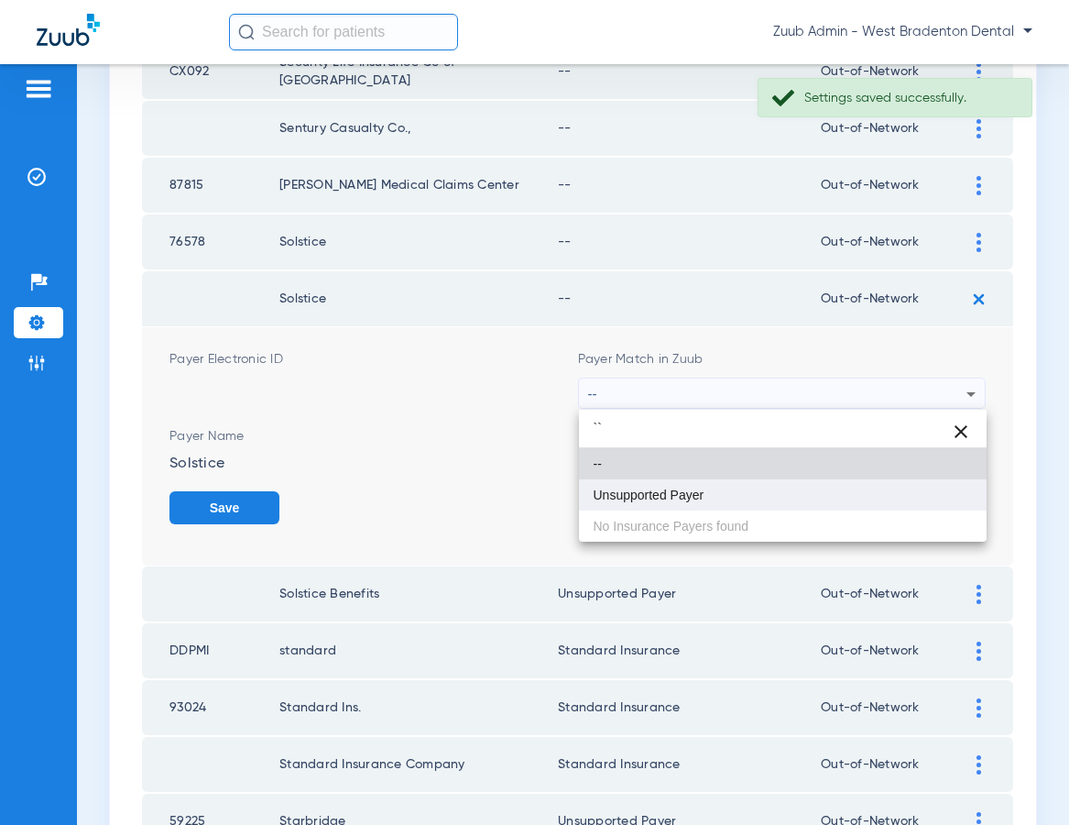
type input "``"
click at [640, 498] on span "Unsupported Payer" at bounding box center [649, 494] width 111 height 13
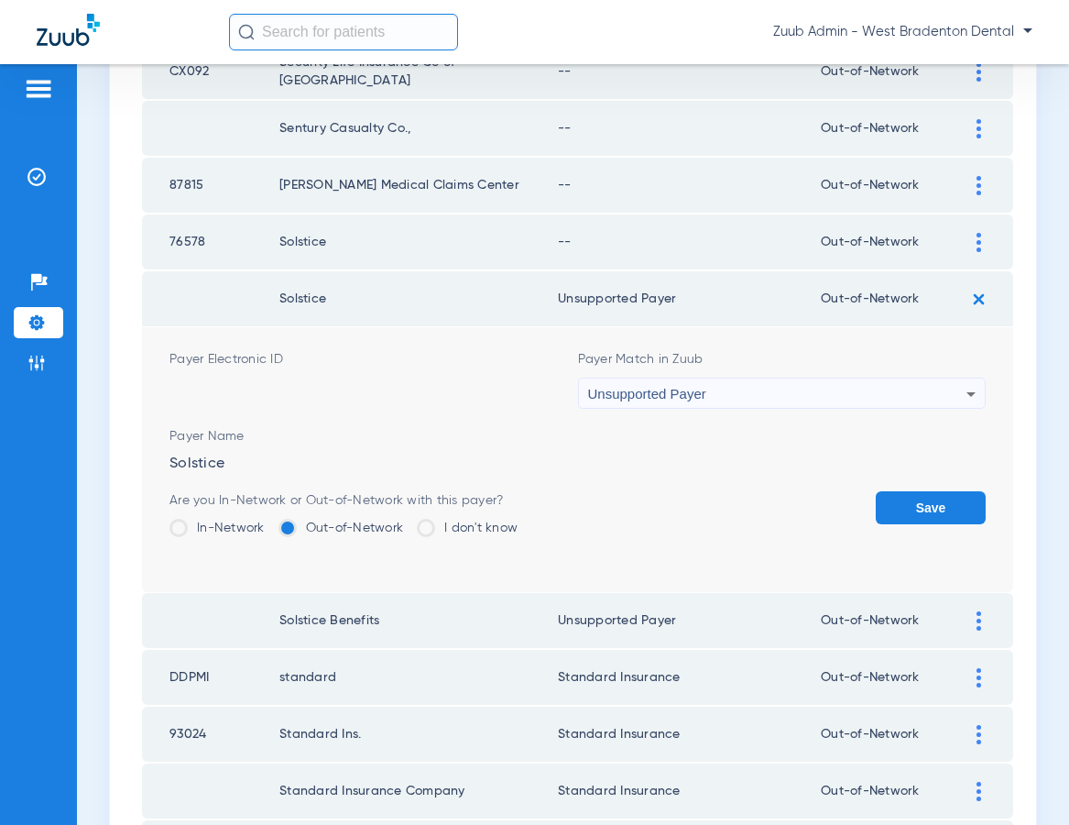
drag, startPoint x: 906, startPoint y: 501, endPoint x: 894, endPoint y: 481, distance: 23.4
click at [901, 496] on button "Save" at bounding box center [931, 507] width 110 height 33
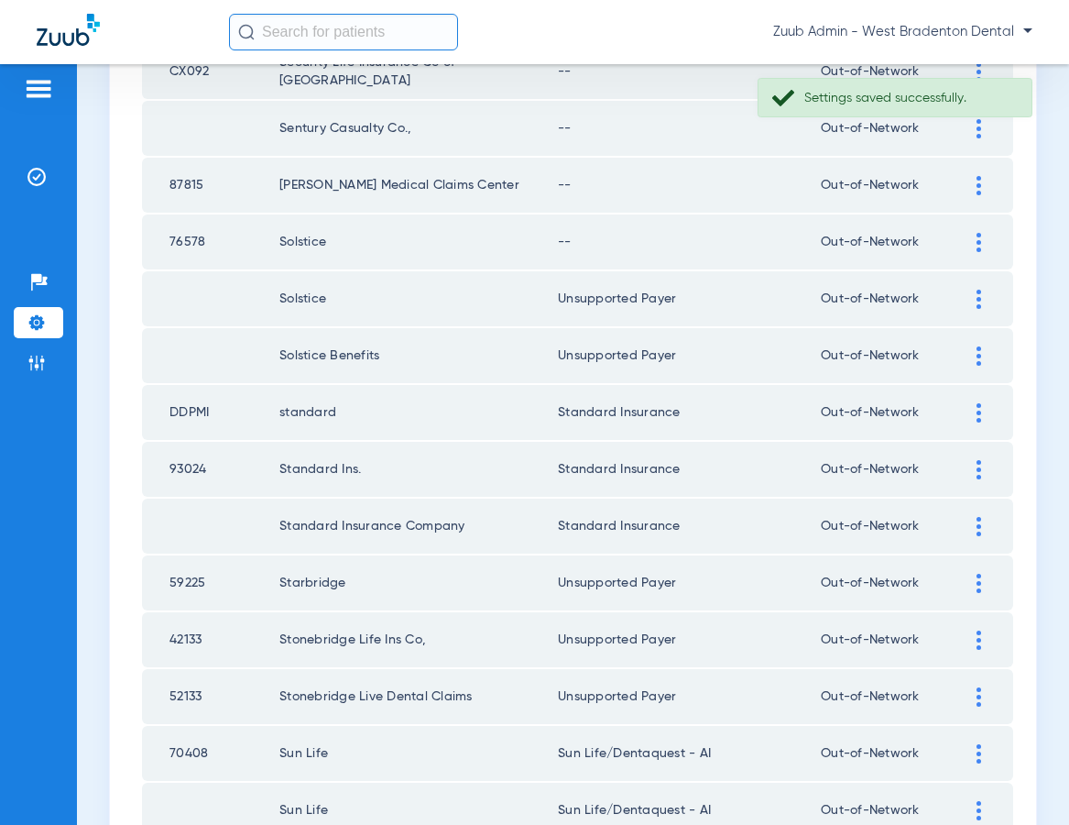
click at [986, 228] on td at bounding box center [988, 241] width 50 height 55
click at [977, 242] on img at bounding box center [979, 242] width 5 height 19
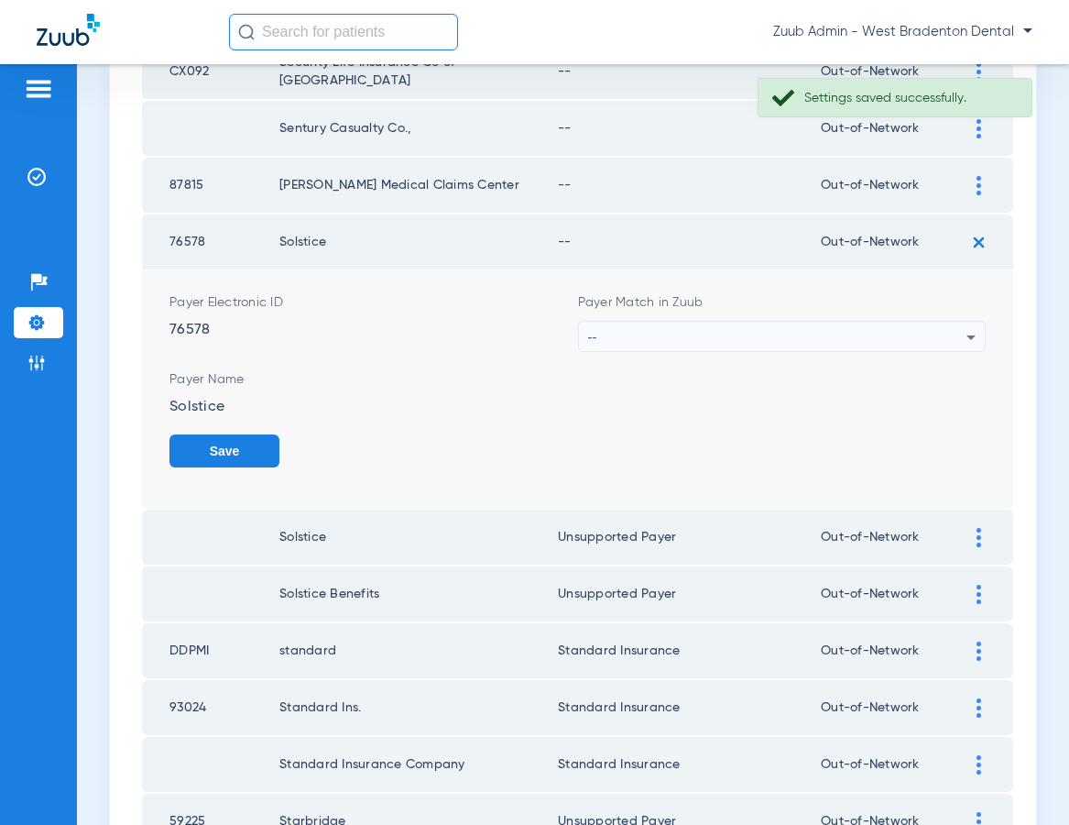
click at [700, 333] on div "--" at bounding box center [777, 337] width 379 height 31
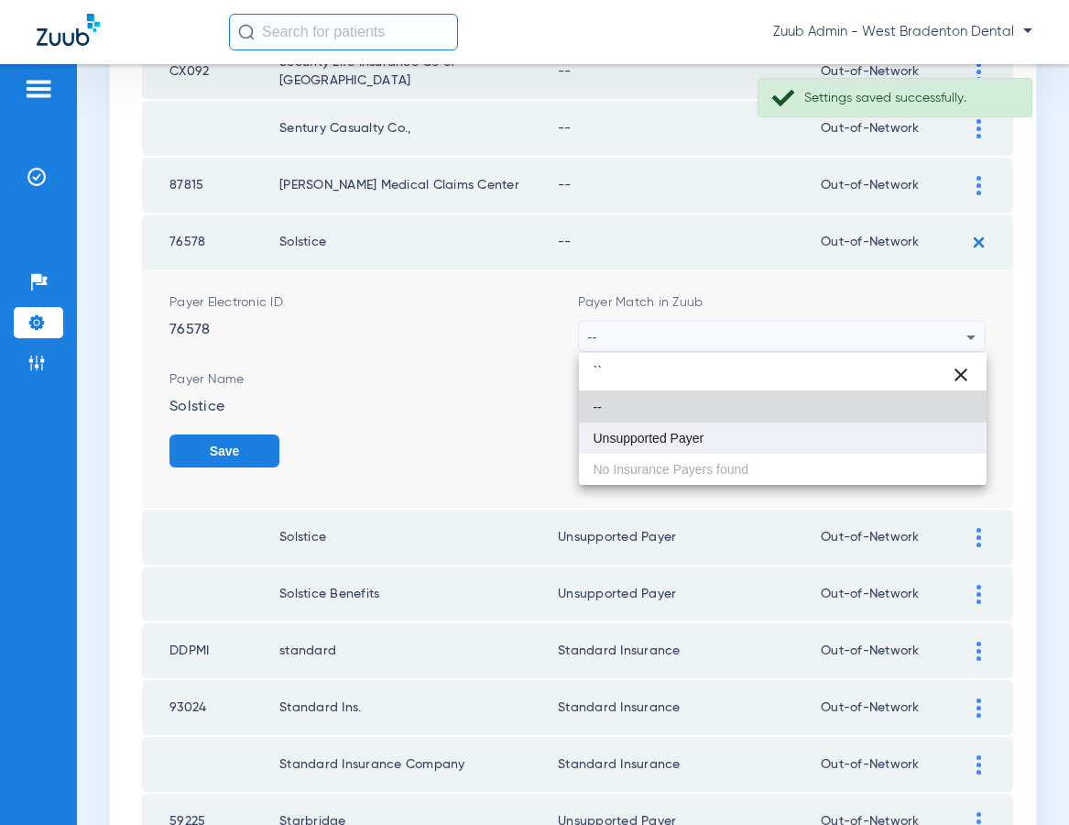
type input "``"
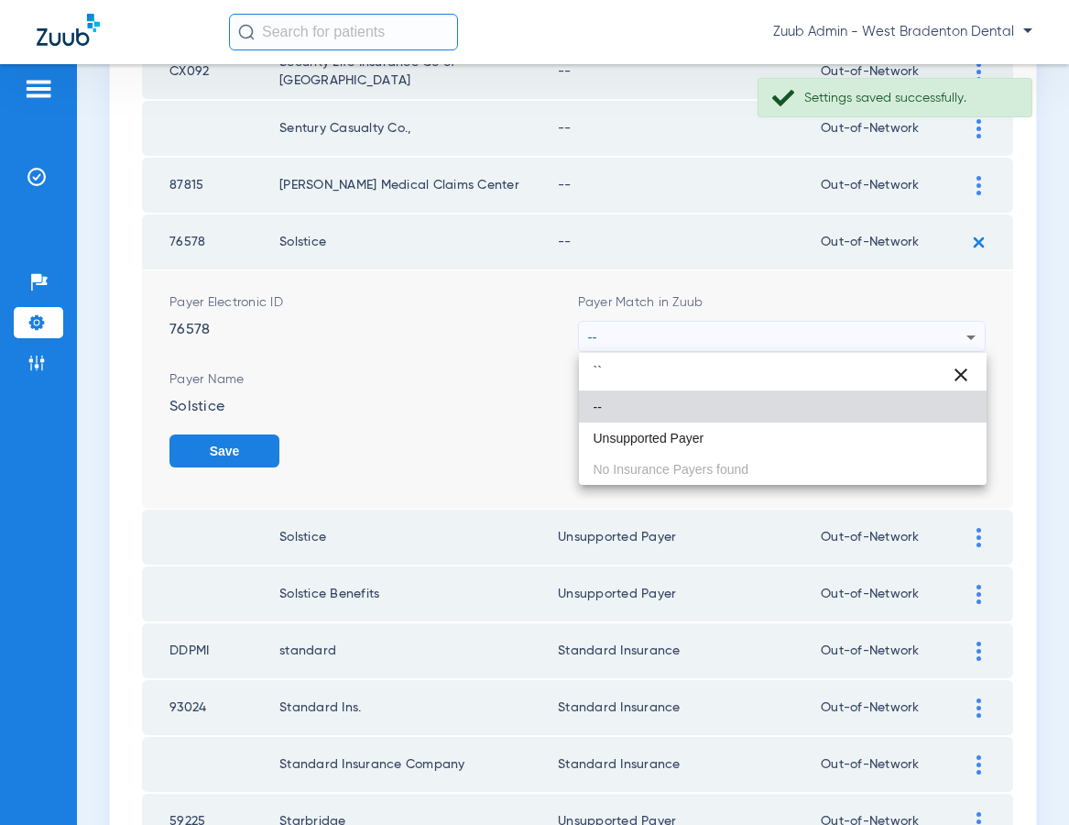
drag, startPoint x: 664, startPoint y: 430, endPoint x: 767, endPoint y: 430, distance: 102.6
click at [667, 432] on span "Unsupported Payer" at bounding box center [649, 438] width 111 height 13
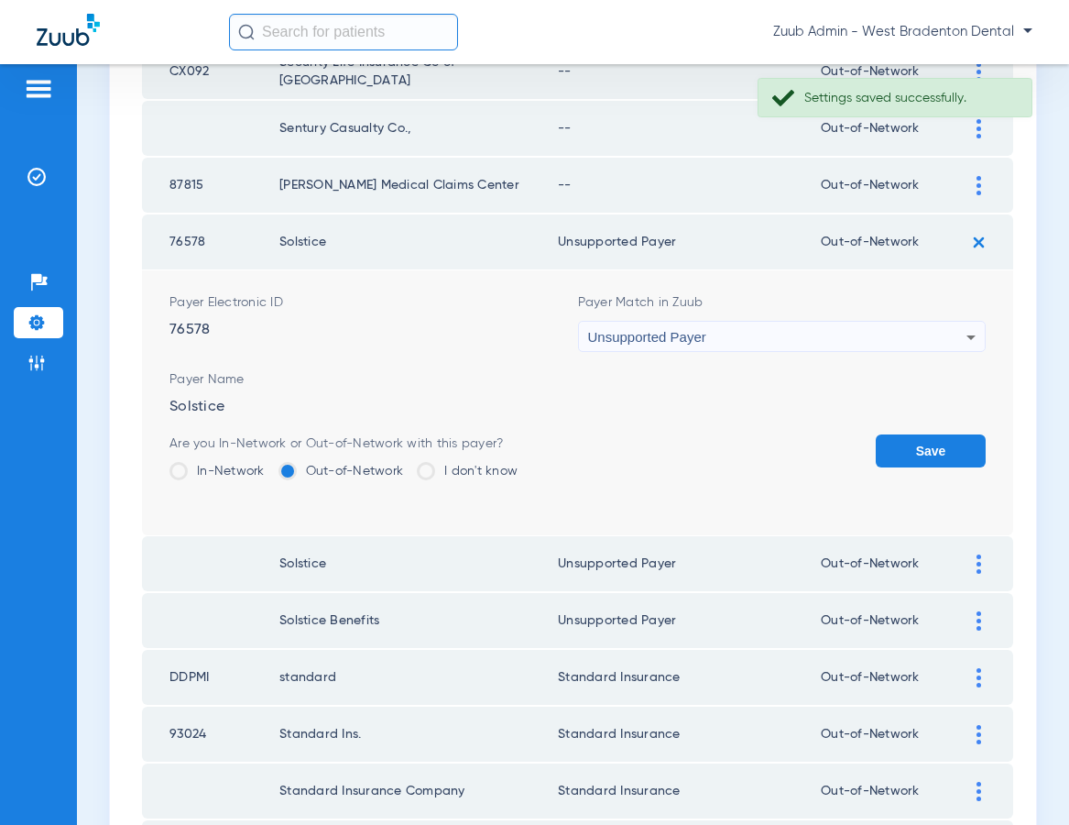
drag, startPoint x: 914, startPoint y: 447, endPoint x: 835, endPoint y: 423, distance: 83.2
click at [913, 447] on button "Save" at bounding box center [931, 450] width 110 height 33
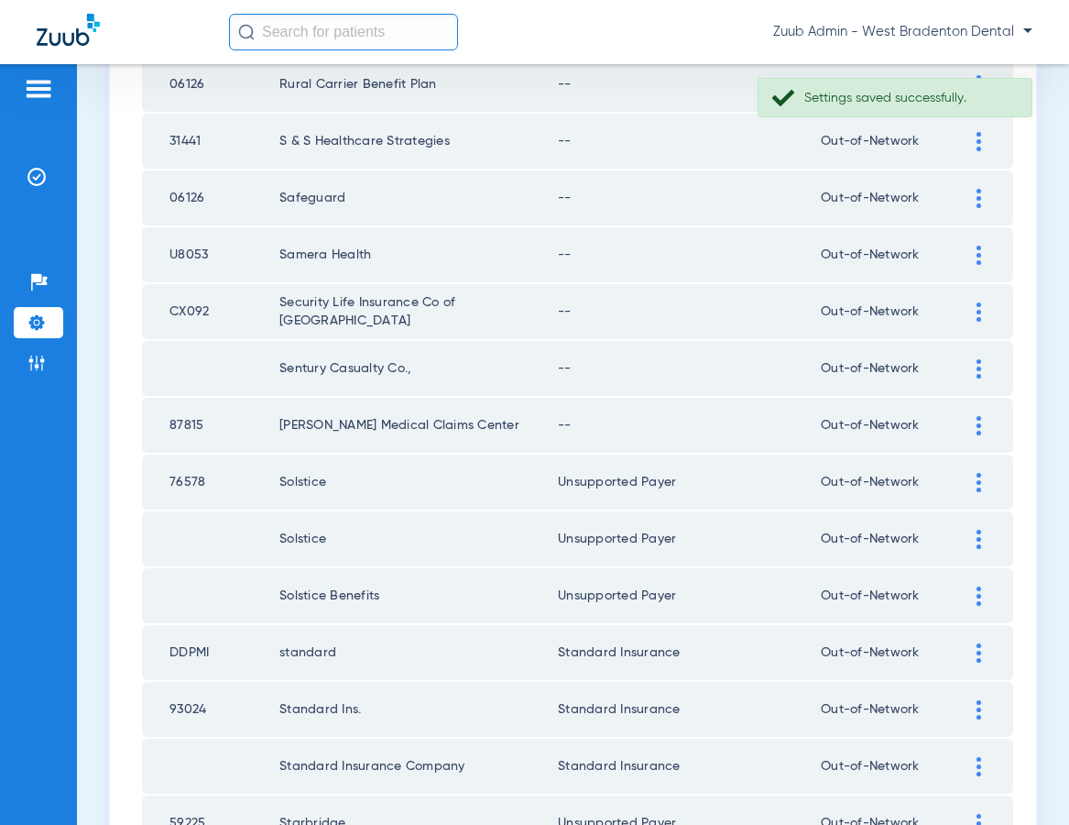
scroll to position [917, 0]
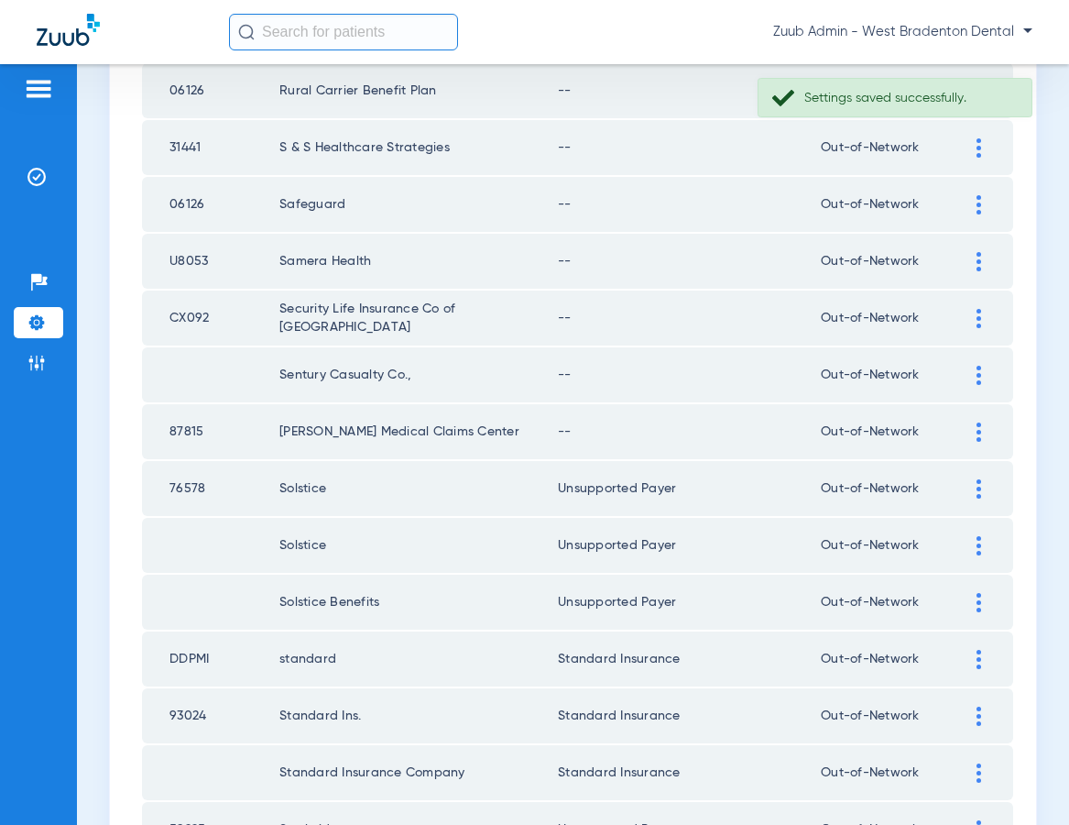
click at [978, 430] on img at bounding box center [979, 431] width 5 height 19
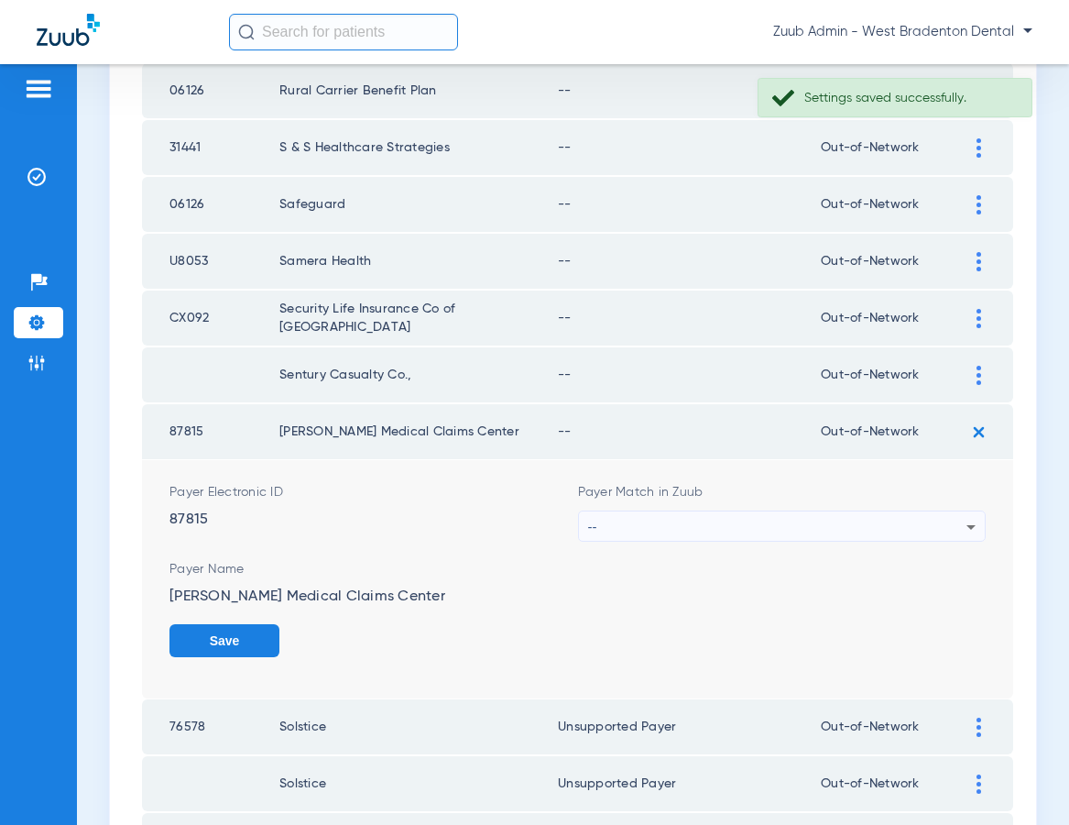
click at [797, 519] on div "--" at bounding box center [777, 526] width 379 height 31
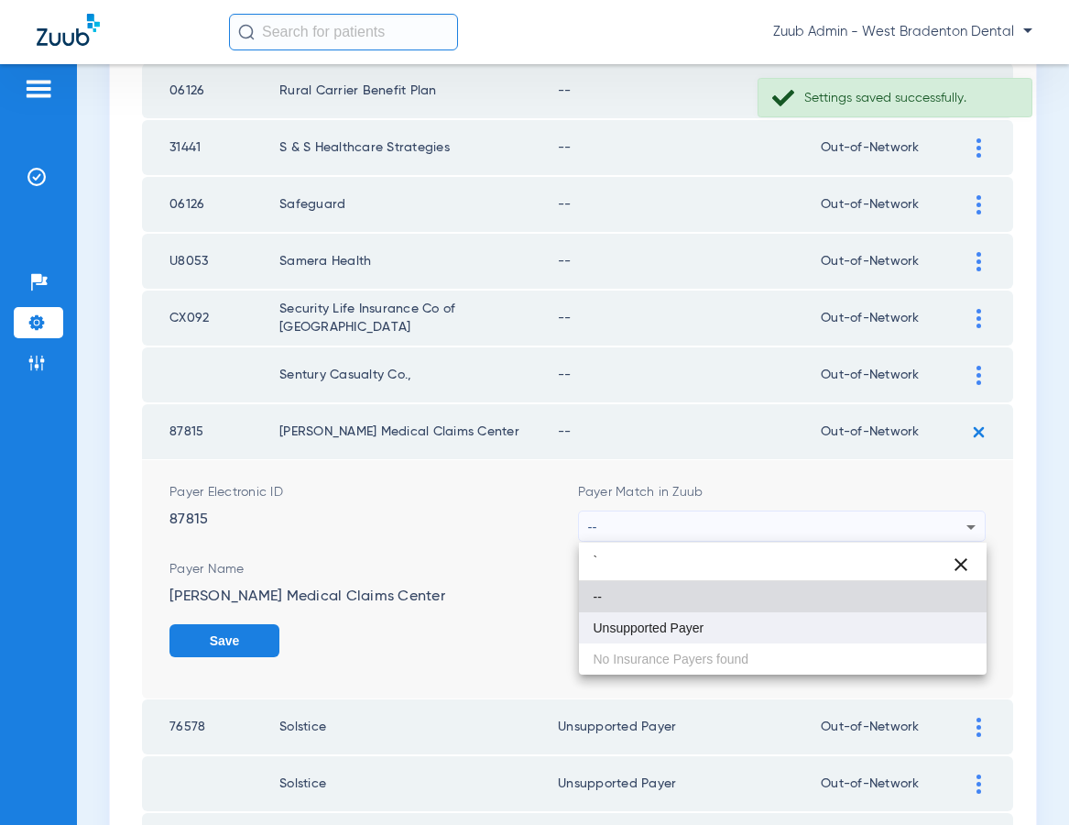
type input "`"
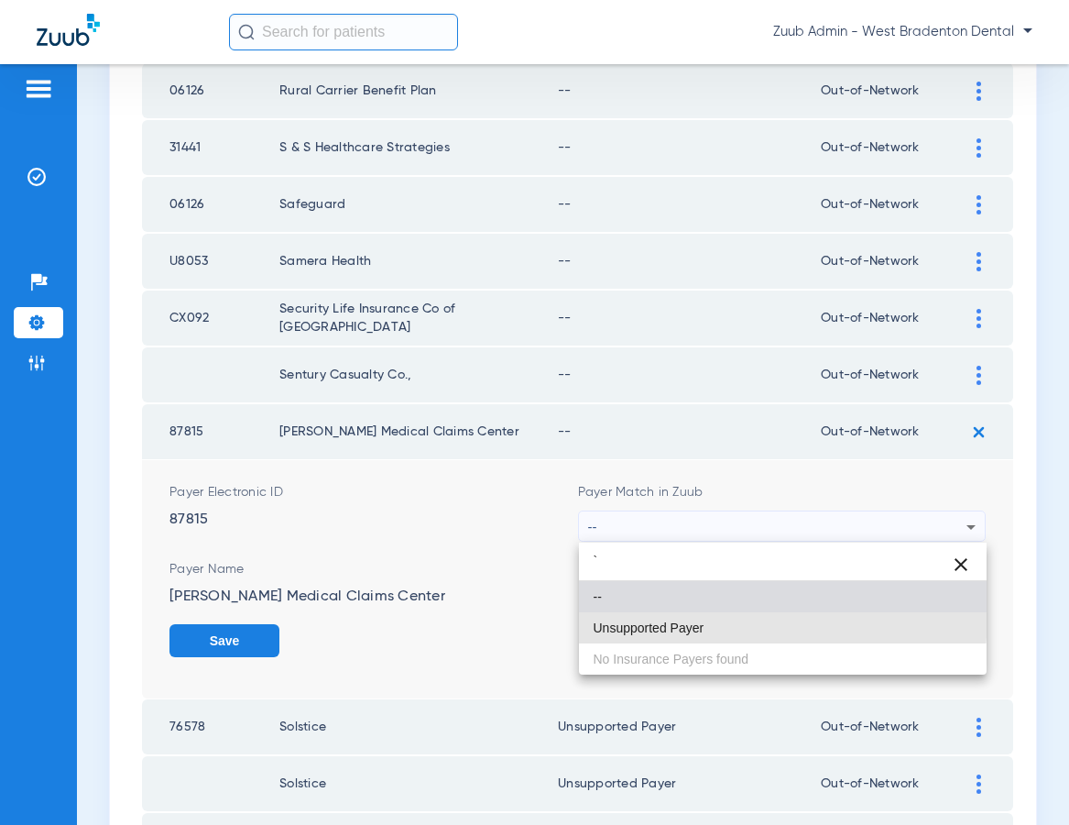
drag, startPoint x: 702, startPoint y: 616, endPoint x: 821, endPoint y: 614, distance: 119.1
click at [708, 612] on mat-option "Unsupported Payer" at bounding box center [783, 627] width 409 height 31
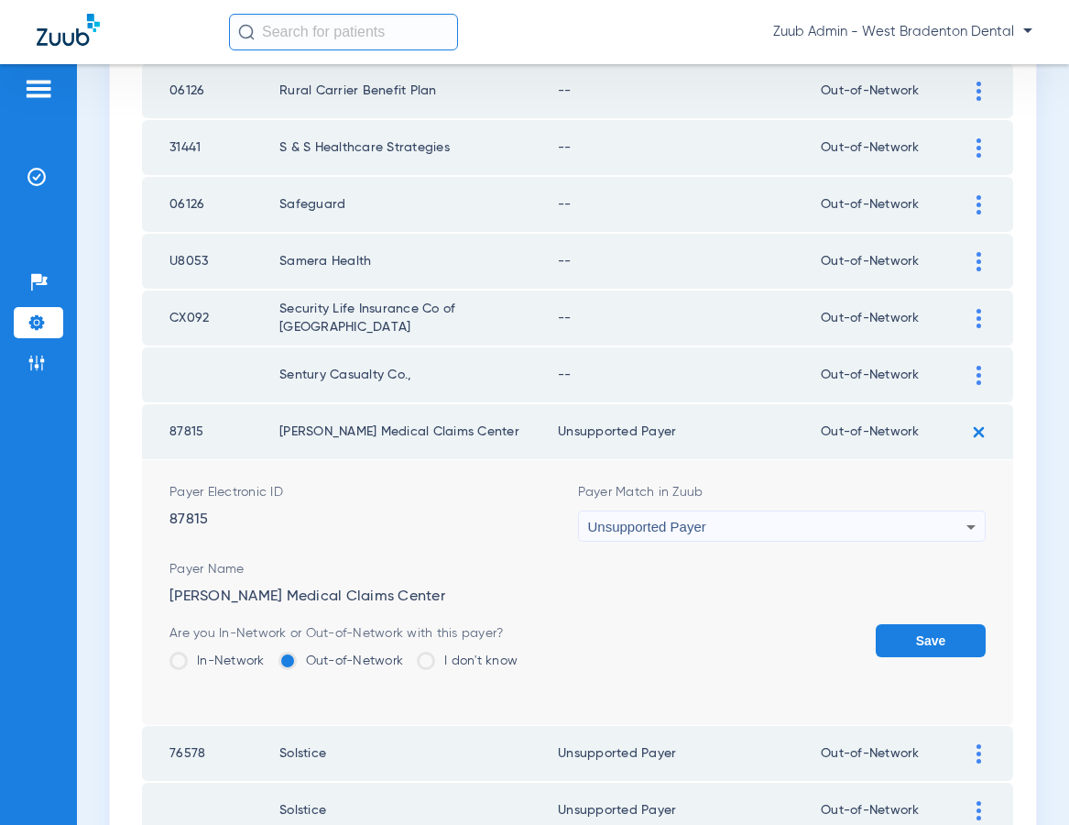
drag, startPoint x: 954, startPoint y: 638, endPoint x: 977, endPoint y: 453, distance: 186.5
click at [954, 638] on button "Save" at bounding box center [931, 640] width 110 height 33
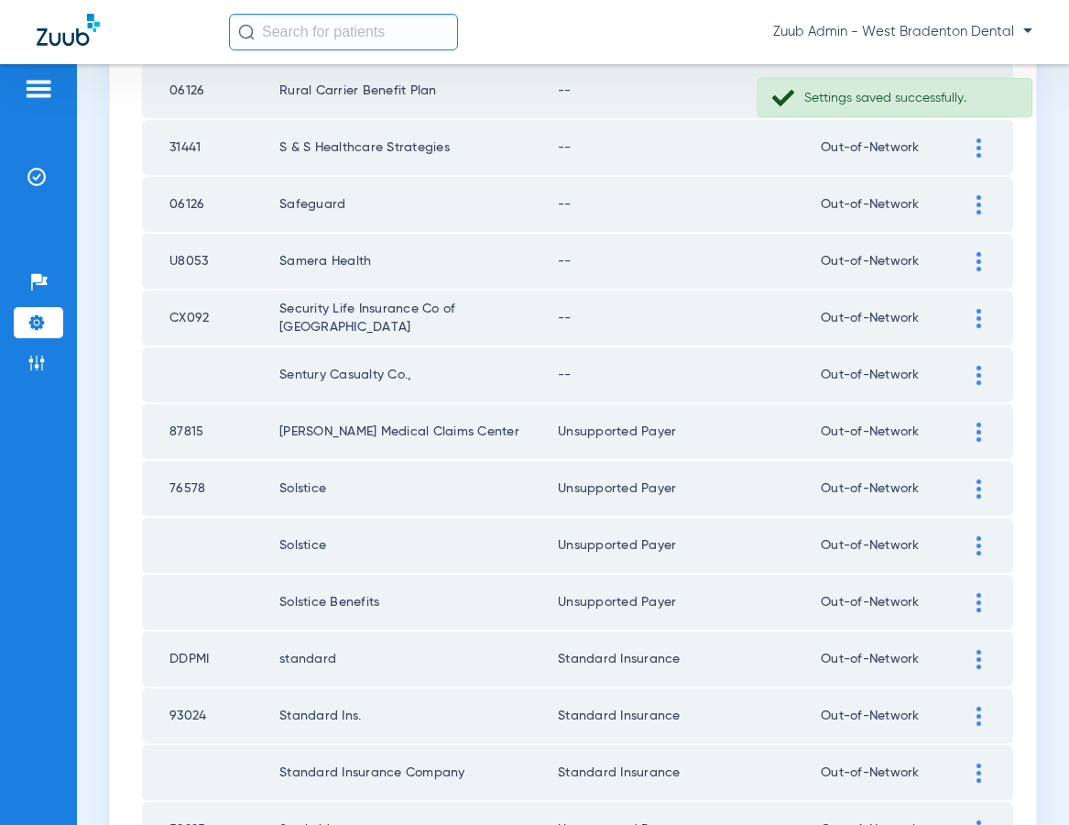
click at [979, 368] on img at bounding box center [979, 375] width 5 height 19
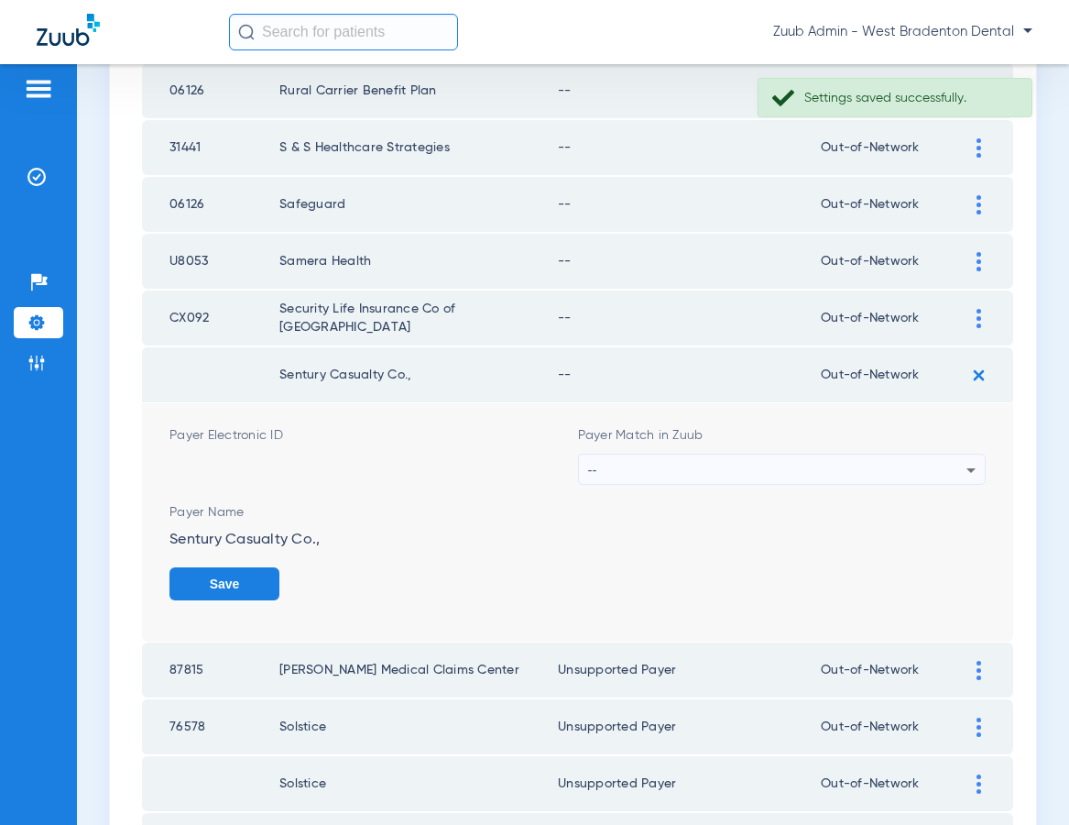
click at [699, 470] on div "--" at bounding box center [777, 469] width 379 height 31
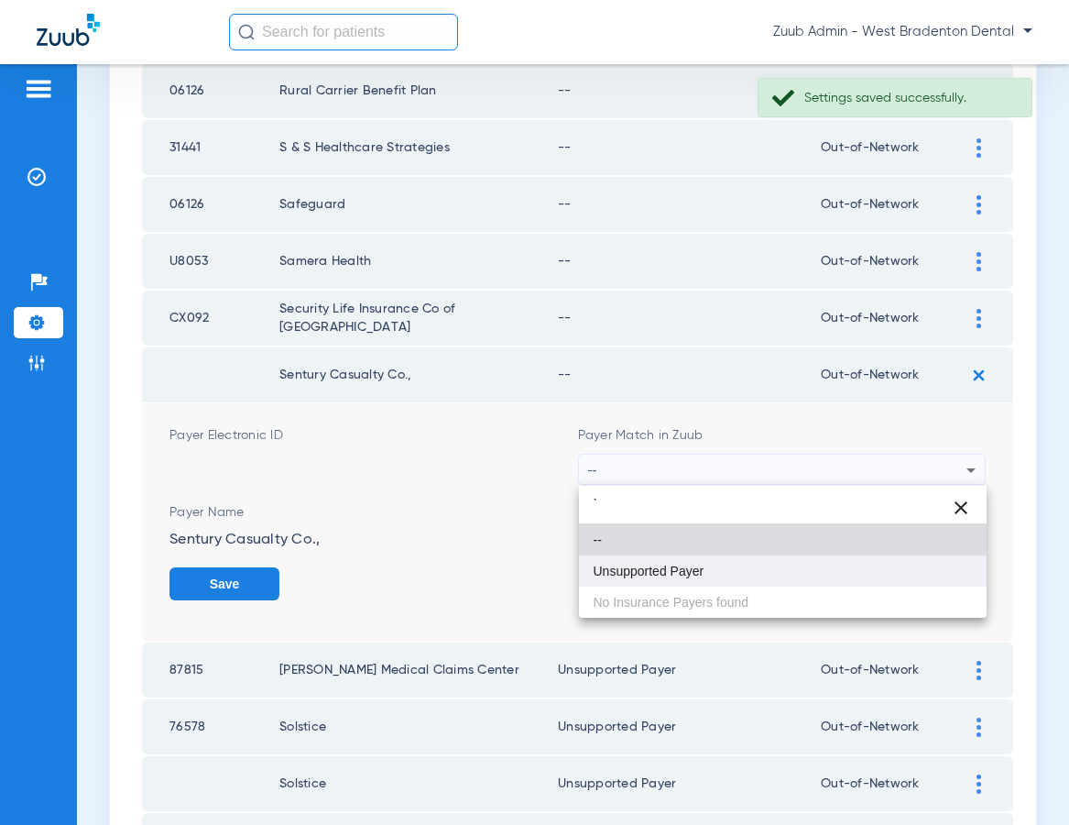
type input "`"
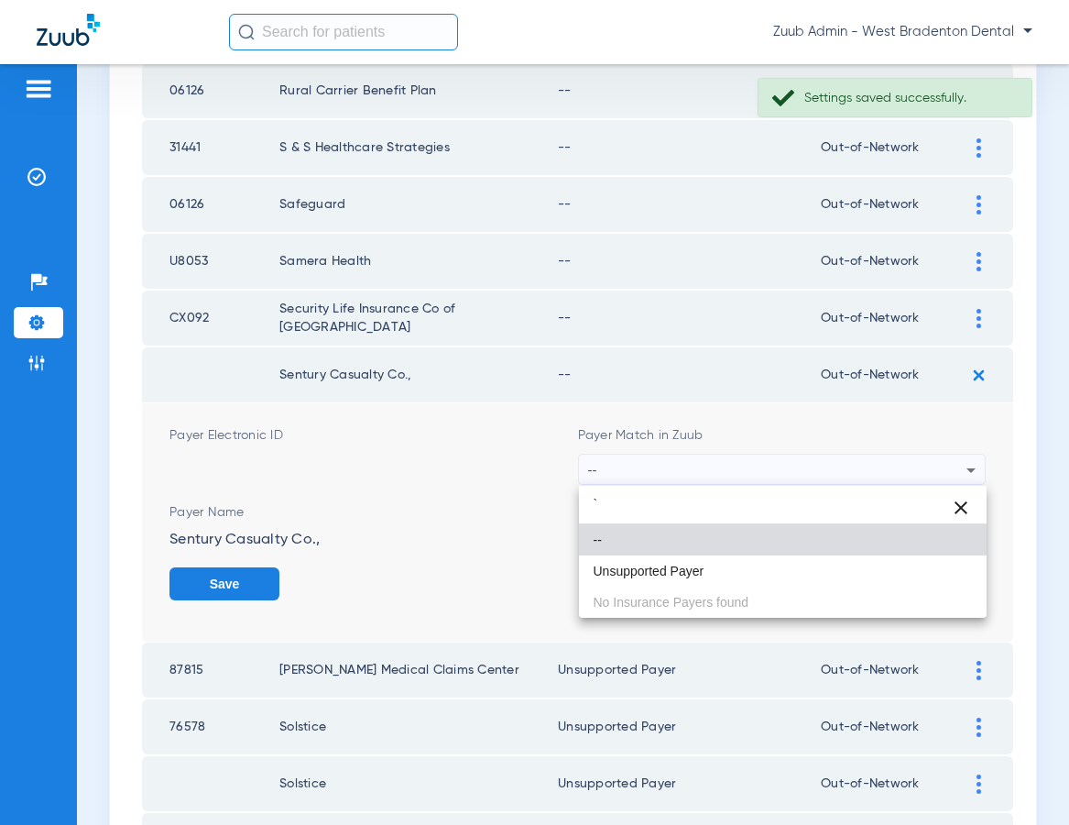
drag, startPoint x: 672, startPoint y: 565, endPoint x: 737, endPoint y: 571, distance: 65.3
click at [672, 565] on span "Unsupported Payer" at bounding box center [649, 570] width 111 height 13
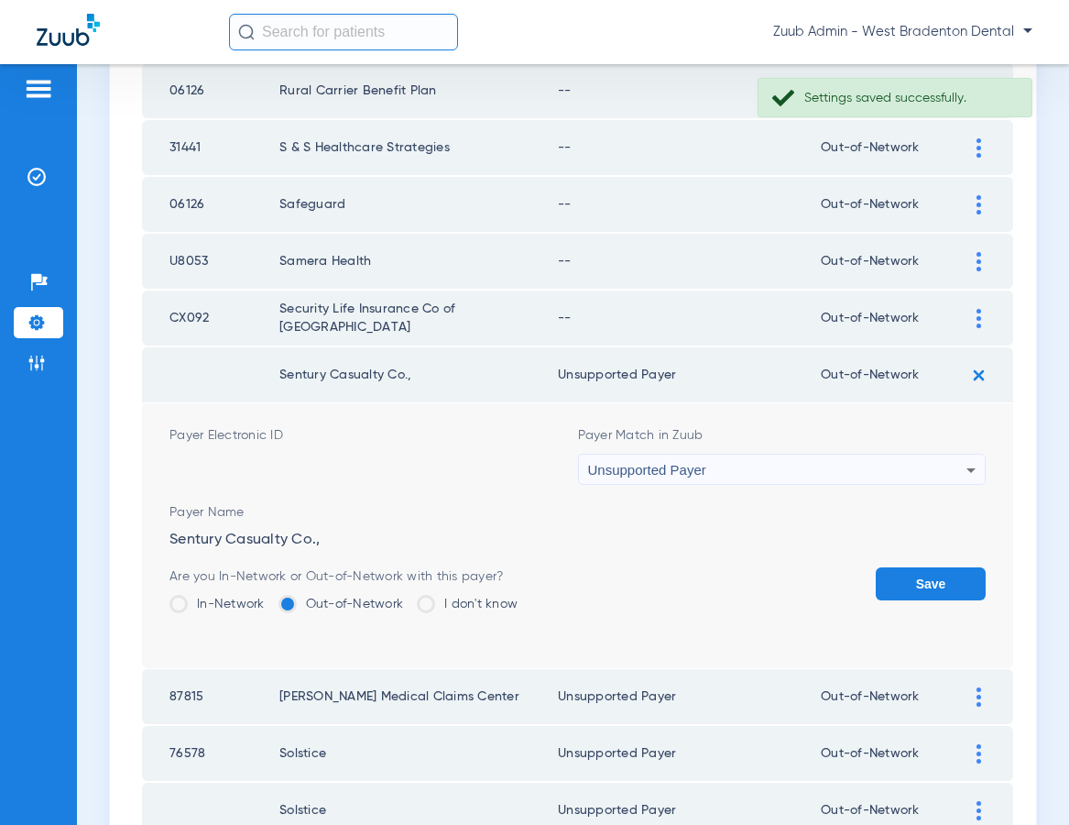
click at [924, 572] on button "Save" at bounding box center [931, 583] width 110 height 33
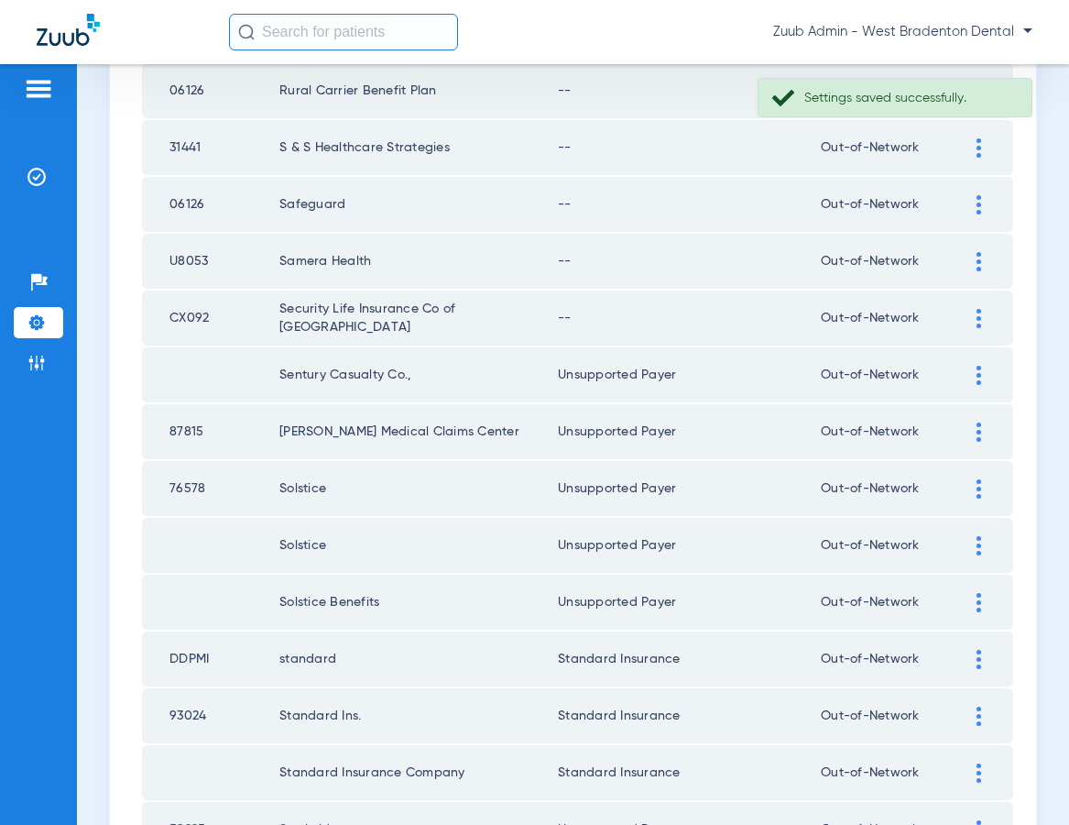
click at [977, 314] on img at bounding box center [979, 318] width 5 height 19
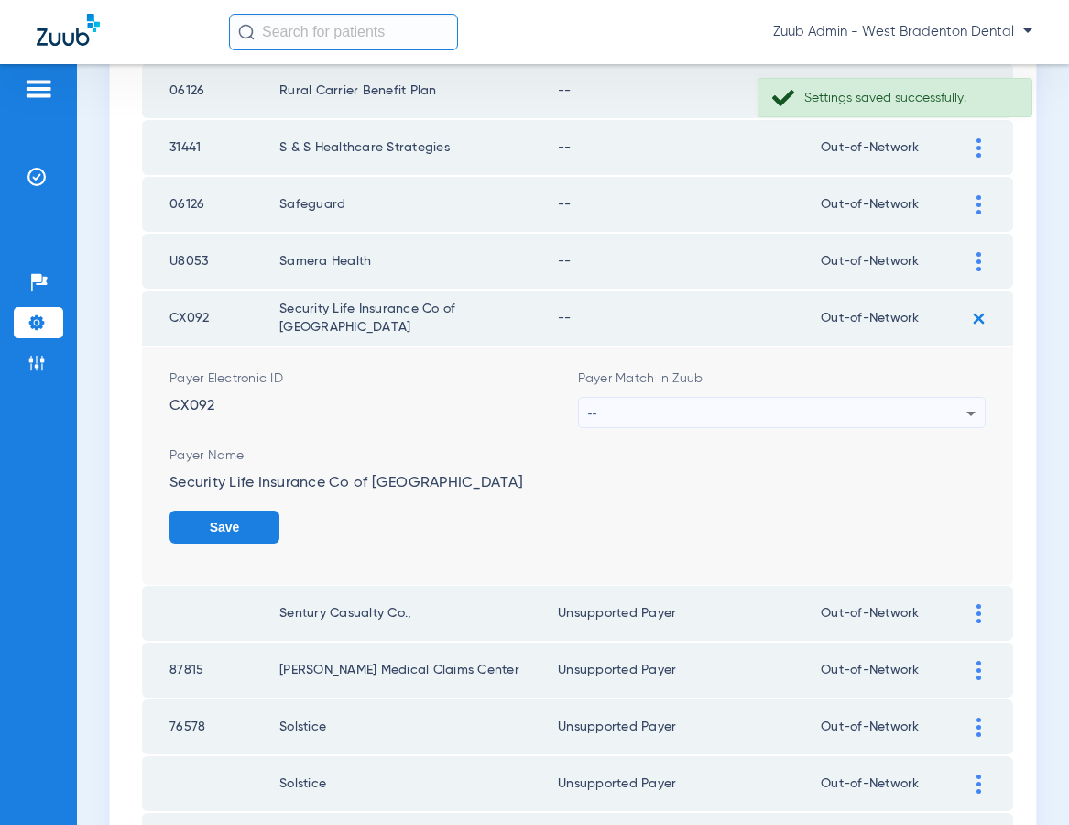
click at [737, 411] on div "--" at bounding box center [777, 413] width 379 height 31
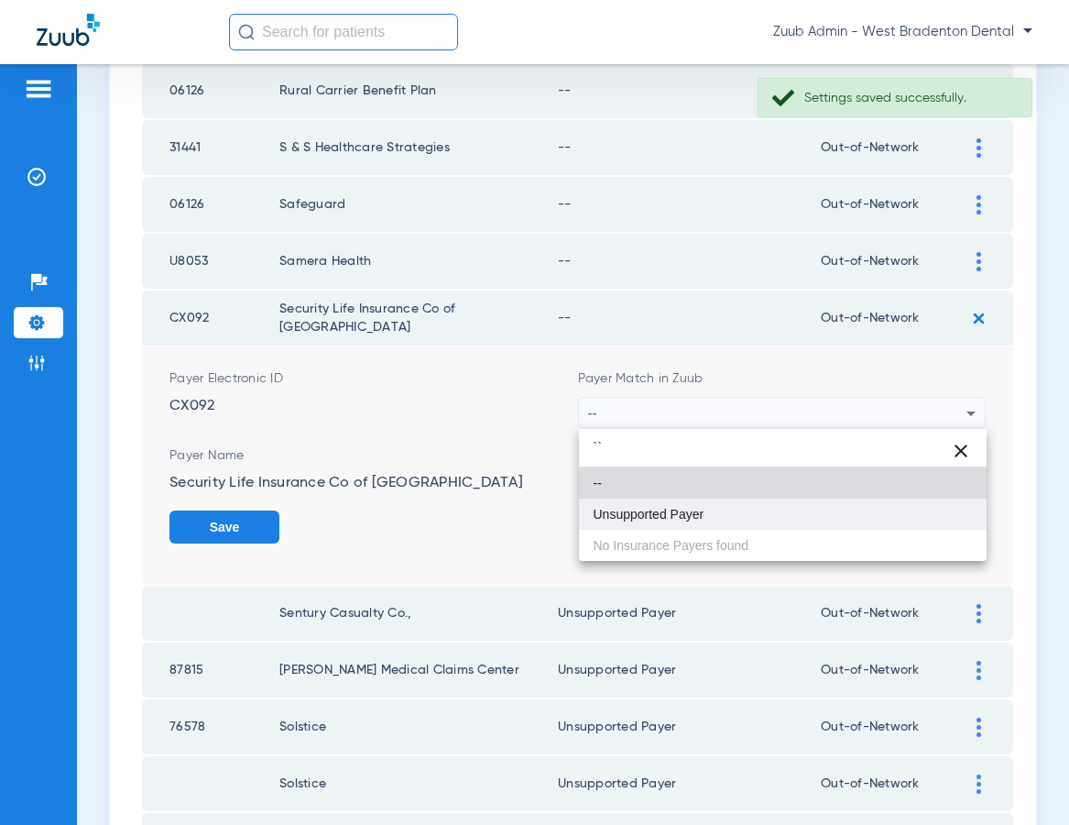
type input "``"
click at [687, 511] on span "Unsupported Payer" at bounding box center [649, 514] width 111 height 13
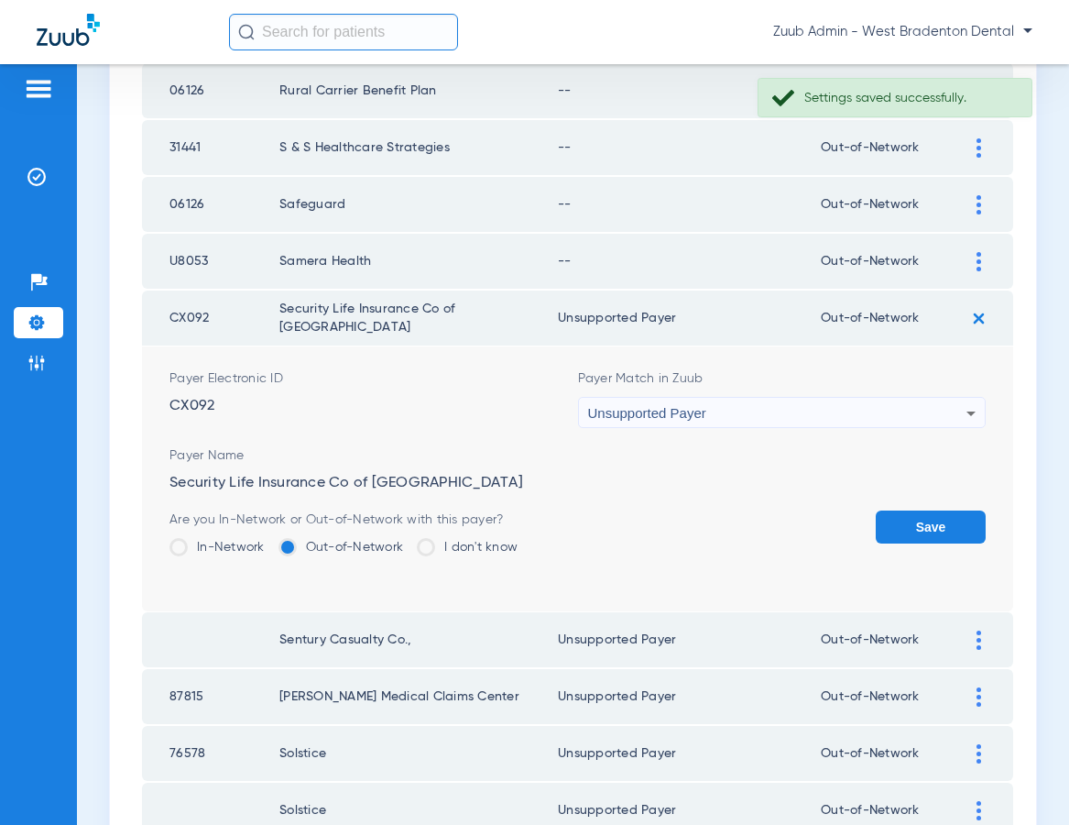
click at [906, 521] on button "Save" at bounding box center [931, 526] width 110 height 33
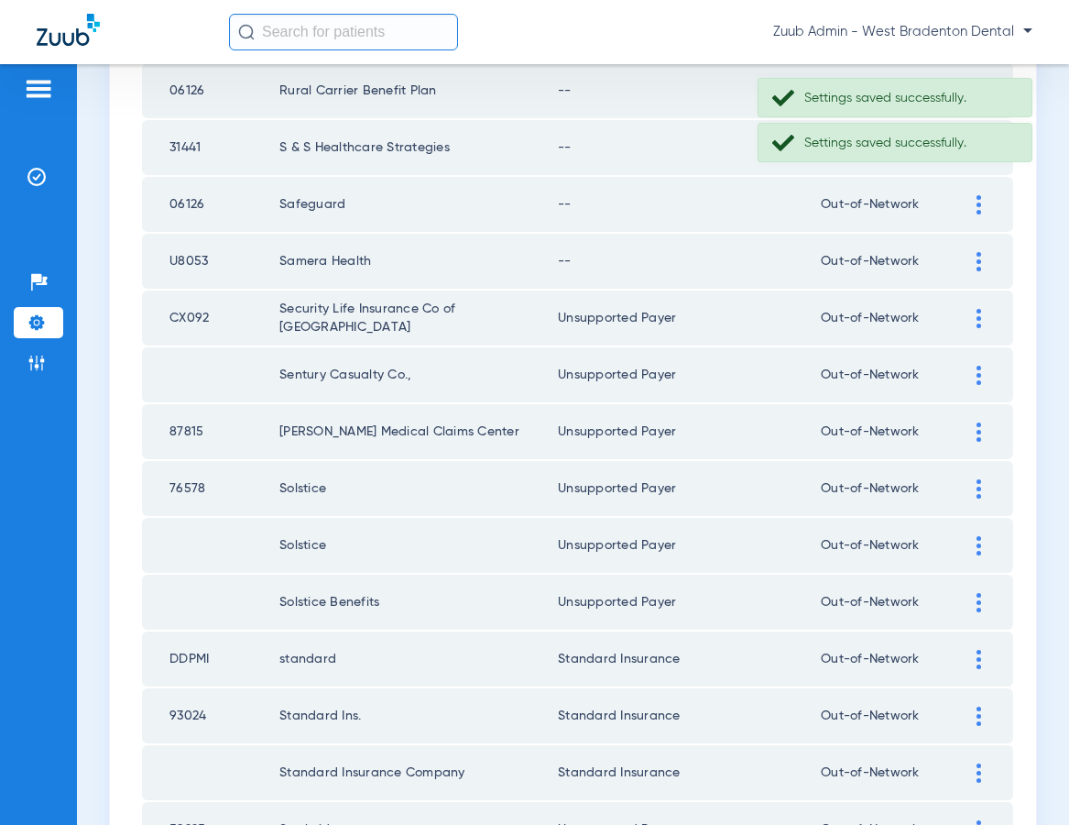
click at [968, 262] on div at bounding box center [979, 261] width 32 height 19
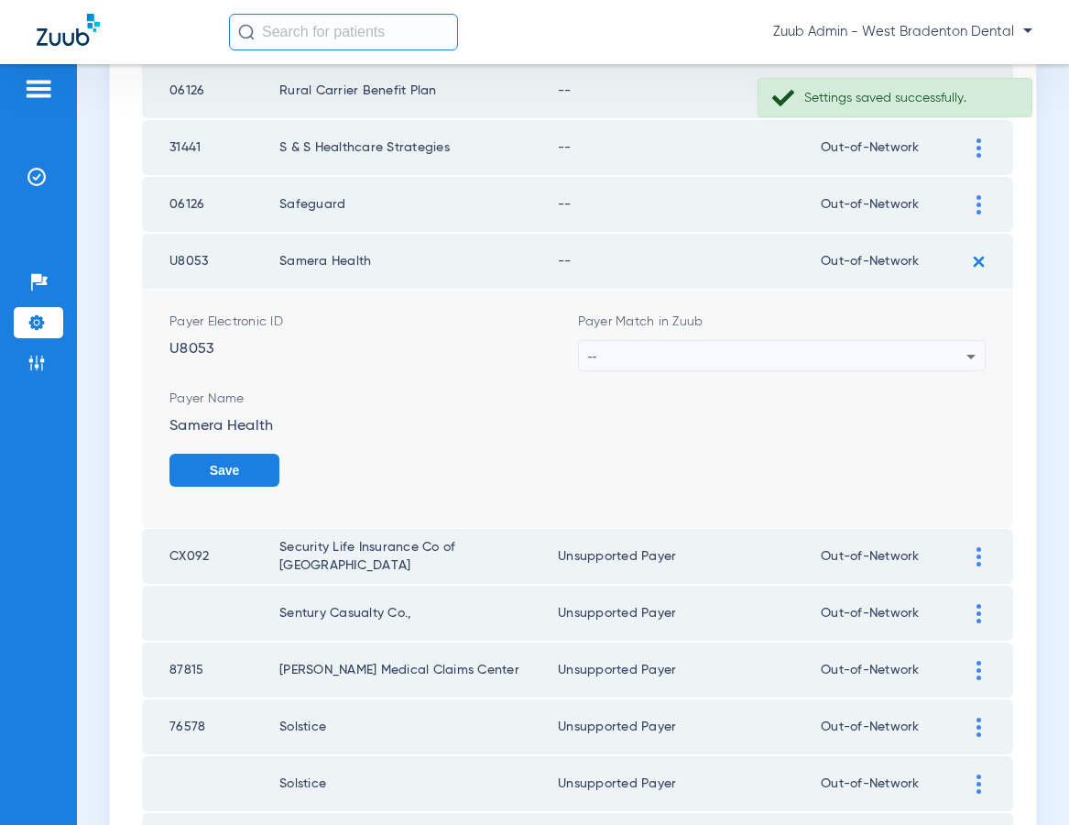
click at [728, 342] on div "--" at bounding box center [777, 356] width 379 height 31
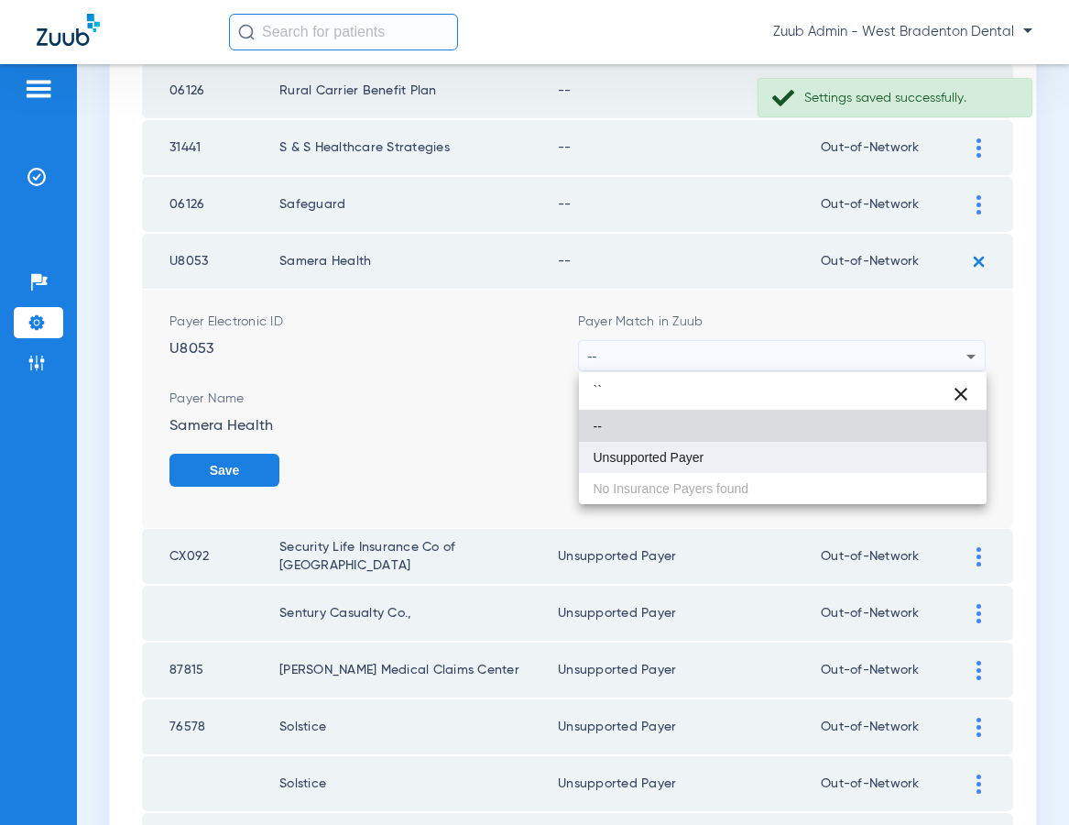
type input "``"
click at [656, 453] on span "Unsupported Payer" at bounding box center [649, 457] width 111 height 13
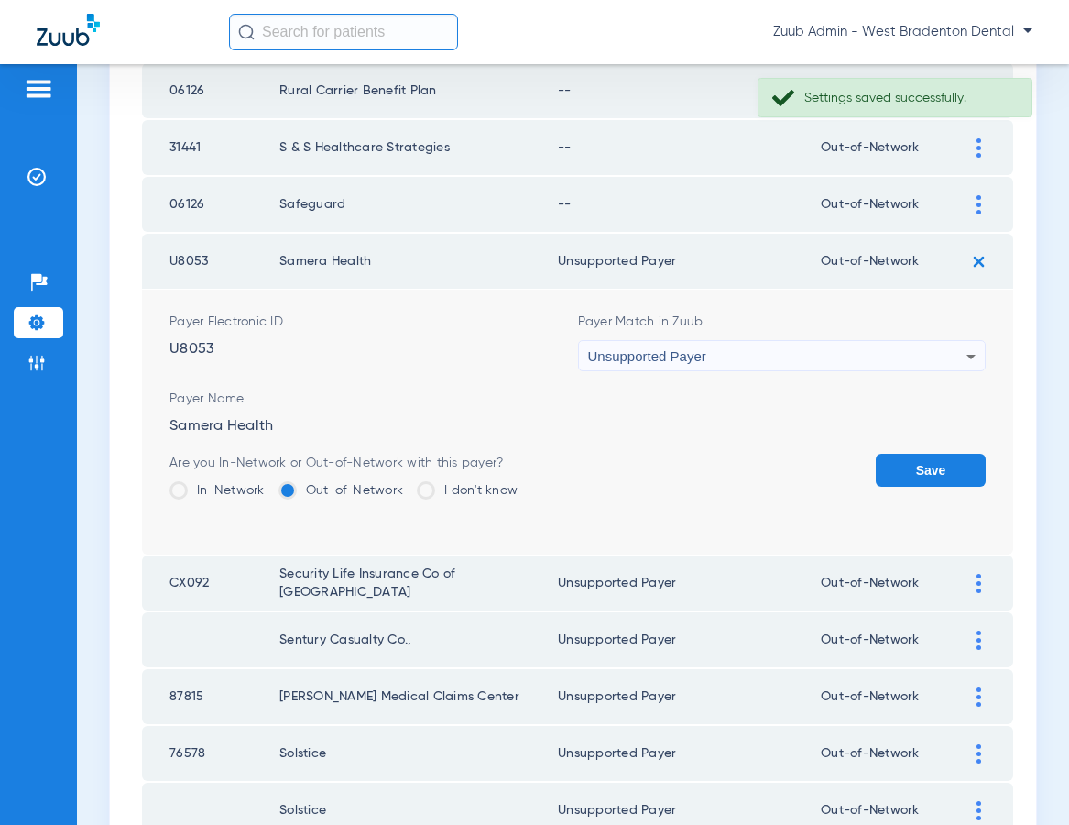
drag, startPoint x: 914, startPoint y: 466, endPoint x: 812, endPoint y: 449, distance: 104.1
click at [914, 466] on button "Save" at bounding box center [931, 469] width 110 height 33
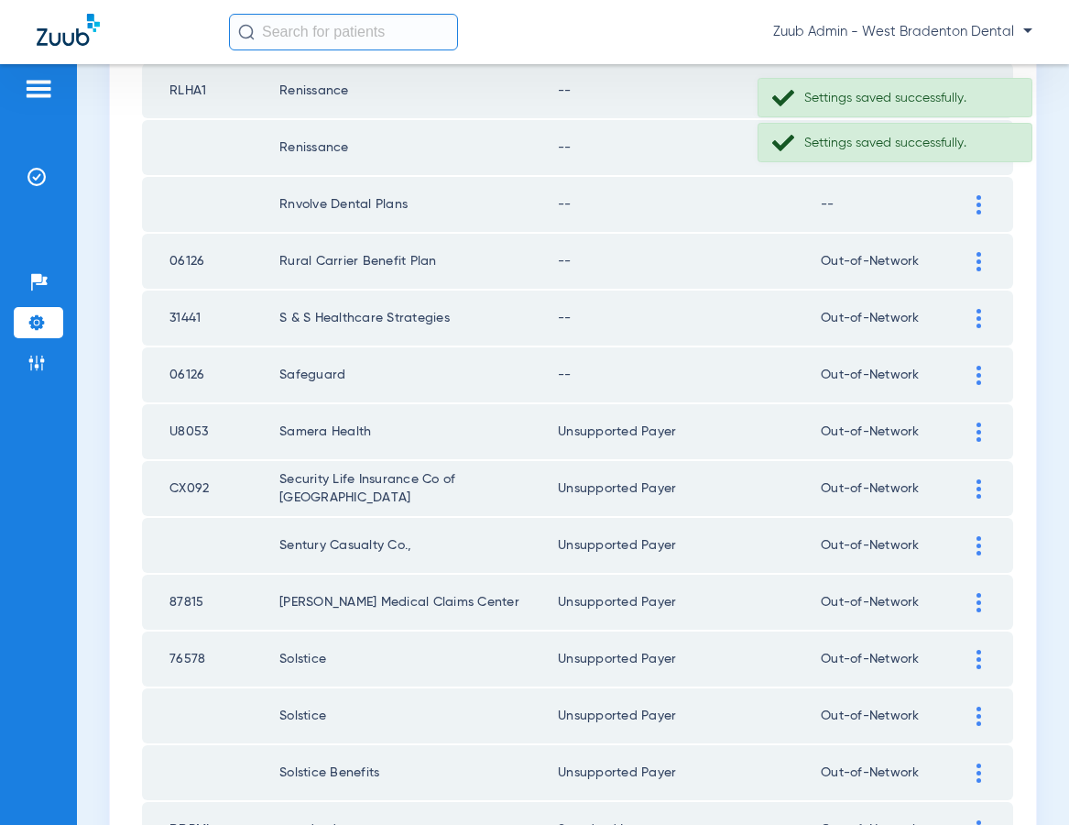
scroll to position [735, 0]
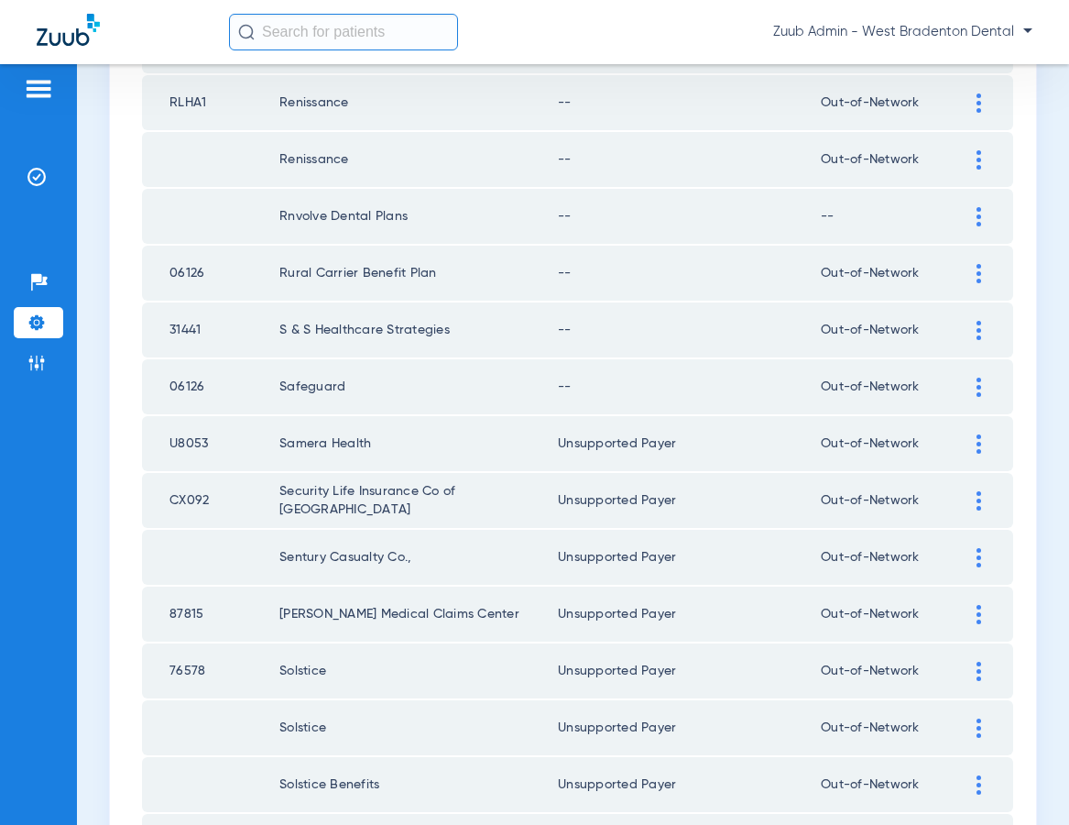
click at [978, 387] on img at bounding box center [979, 386] width 5 height 19
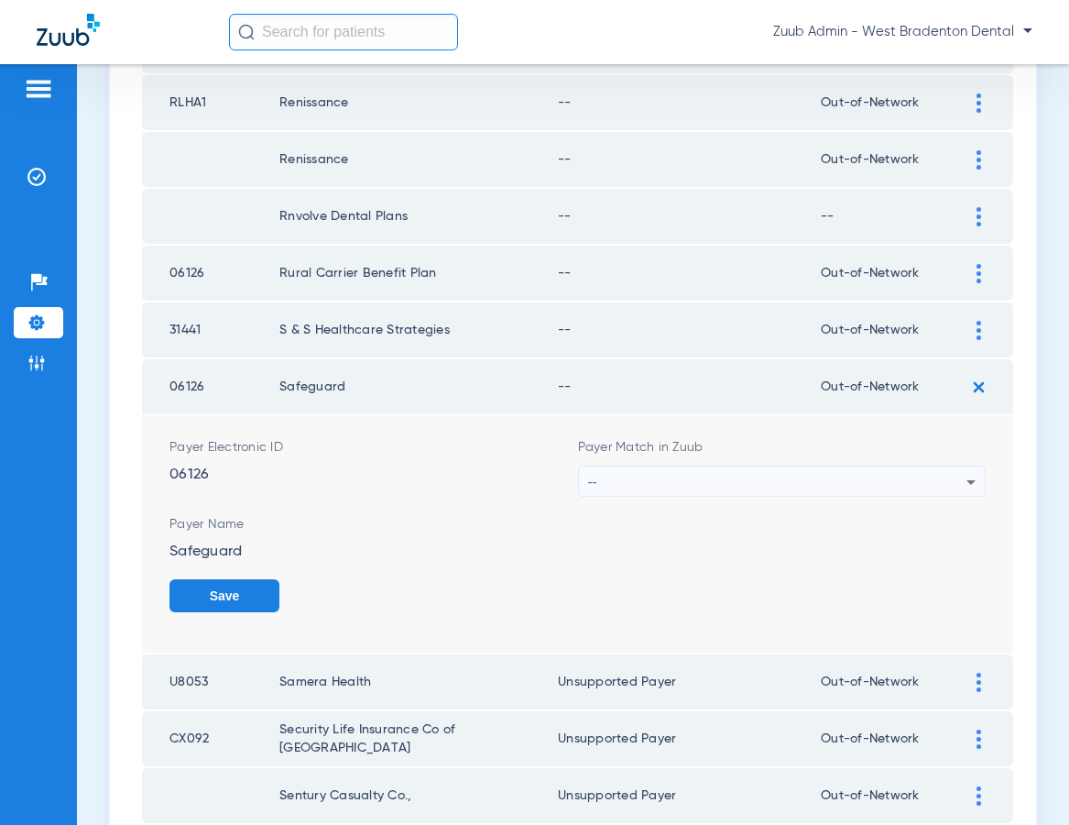
click at [708, 480] on div "--" at bounding box center [777, 481] width 379 height 31
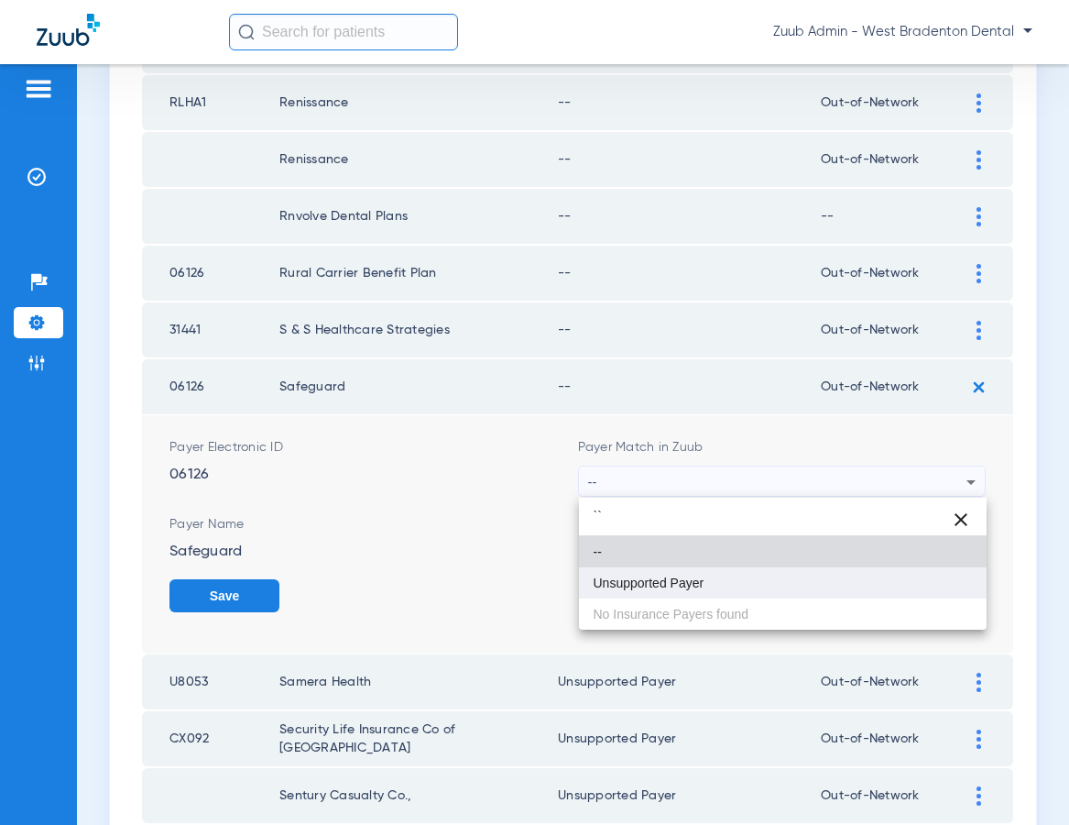
type input "``"
click at [627, 596] on mat-option "Unsupported Payer" at bounding box center [783, 582] width 409 height 31
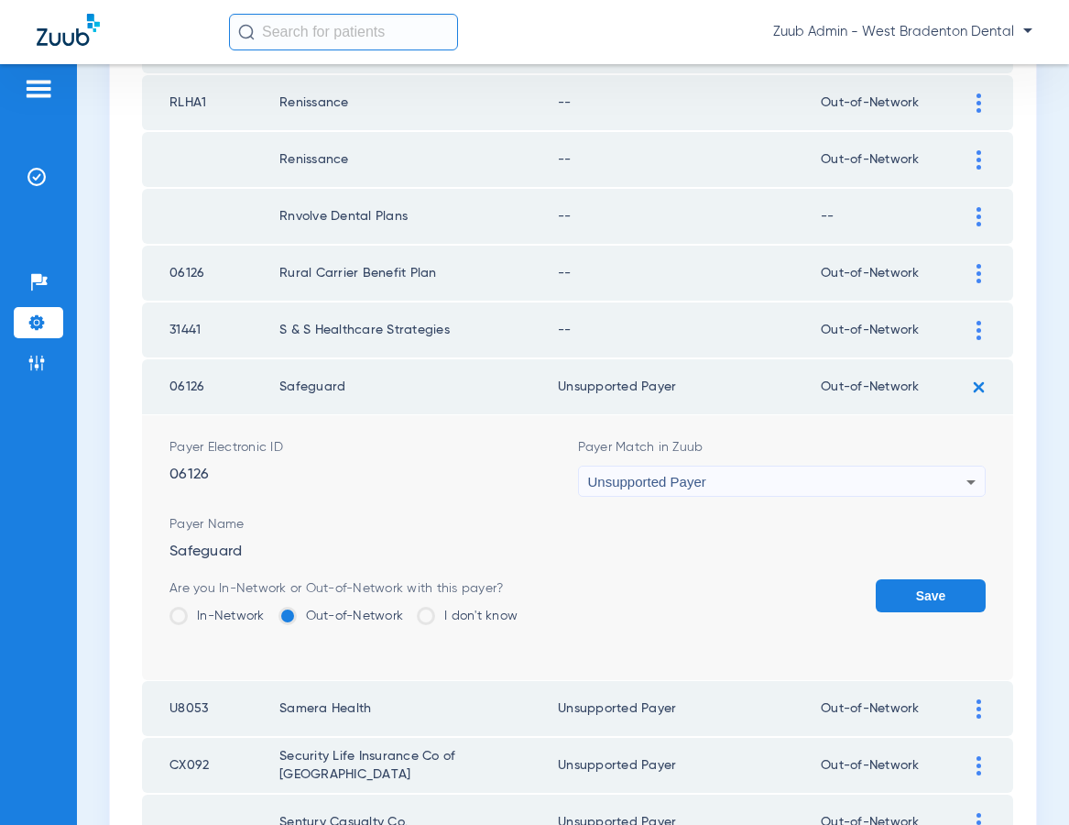
click at [952, 594] on button "Save" at bounding box center [931, 595] width 110 height 33
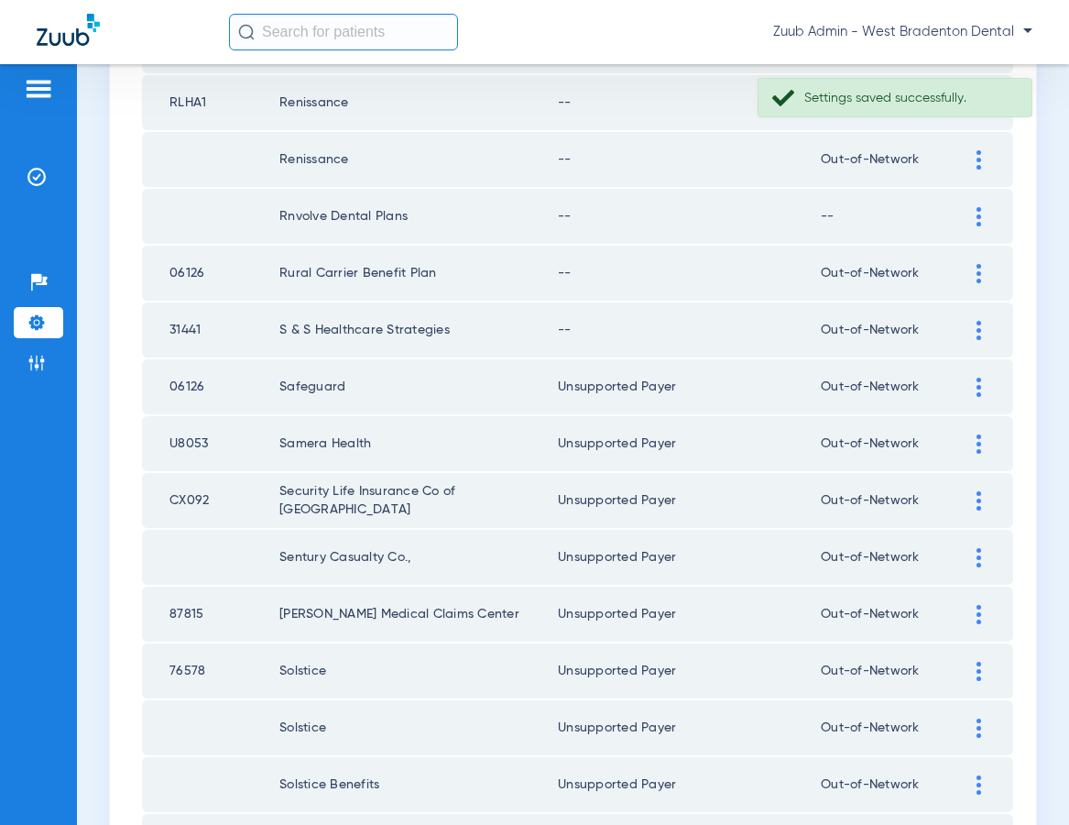
click at [975, 322] on div at bounding box center [979, 330] width 32 height 19
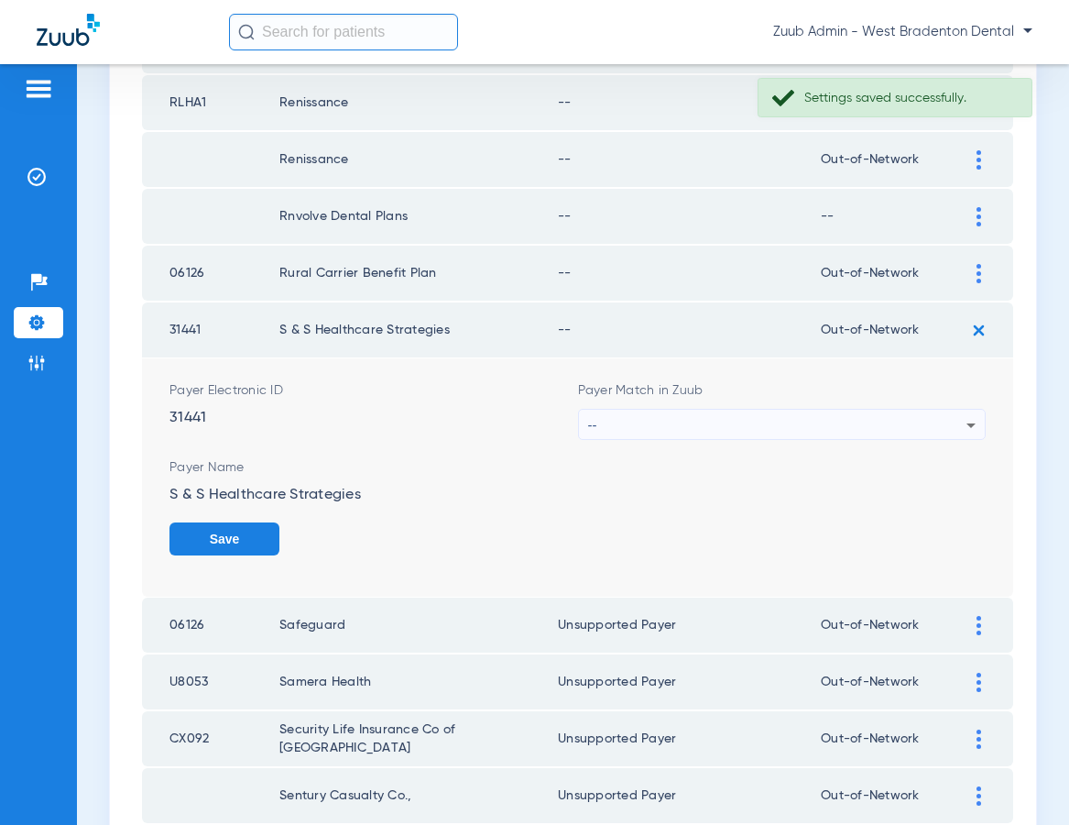
click at [756, 414] on div "--" at bounding box center [777, 425] width 379 height 31
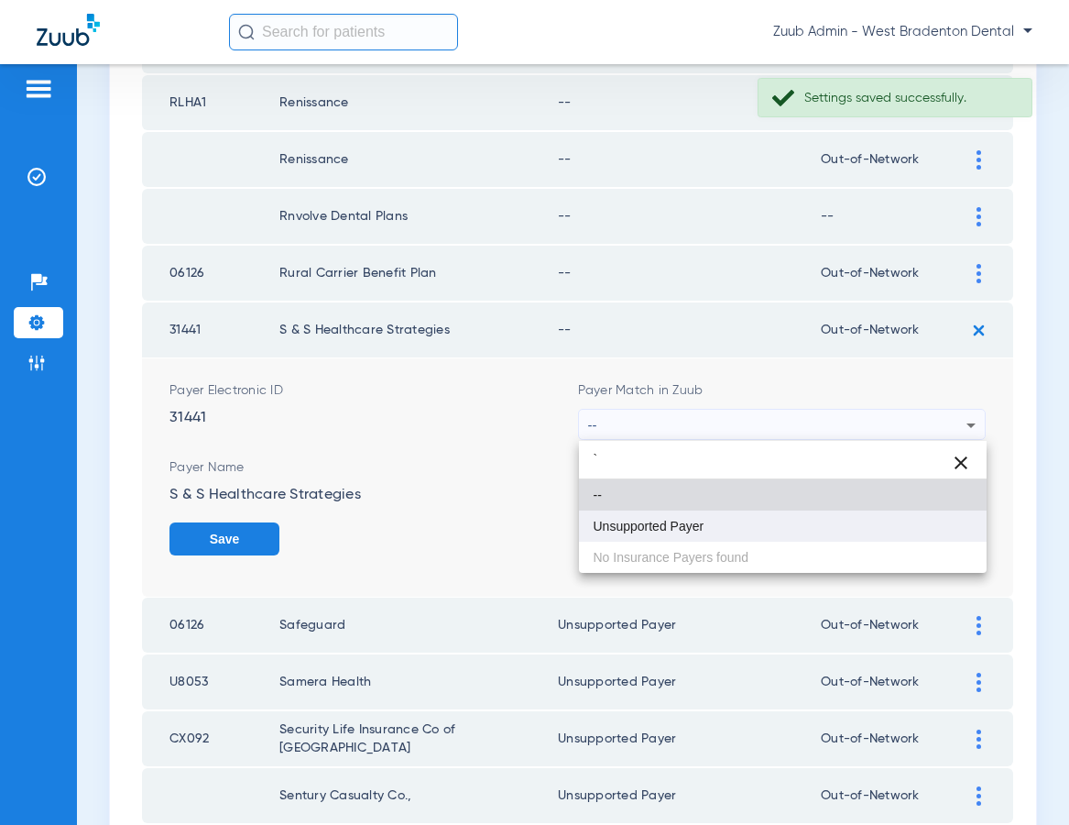
type input "`"
click at [702, 517] on mat-option "Unsupported Payer" at bounding box center [783, 525] width 409 height 31
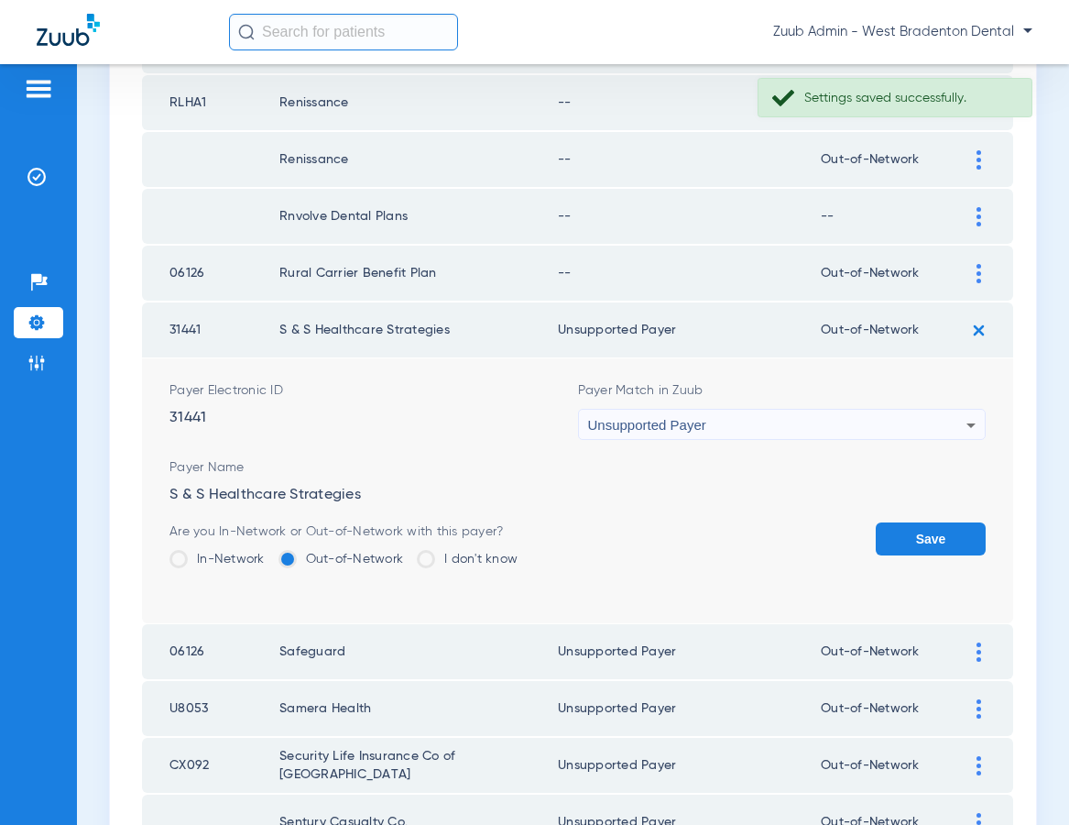
click at [912, 534] on button "Save" at bounding box center [931, 538] width 110 height 33
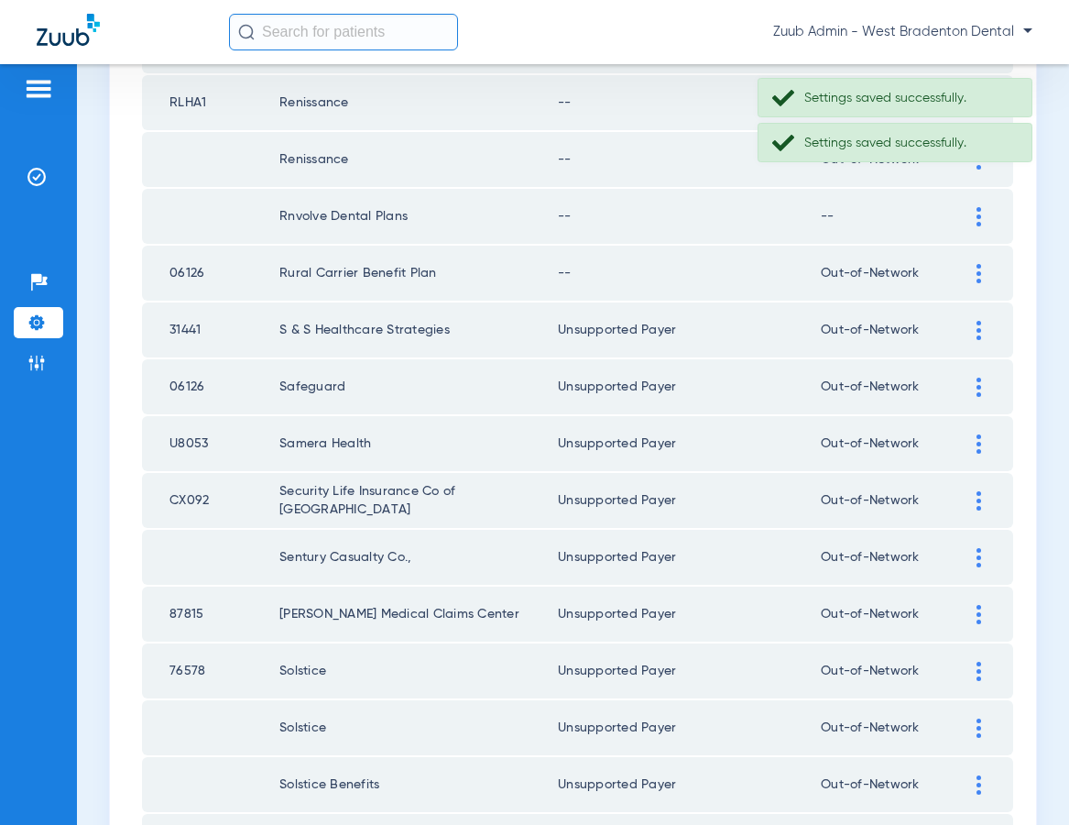
click at [978, 270] on img at bounding box center [979, 273] width 5 height 19
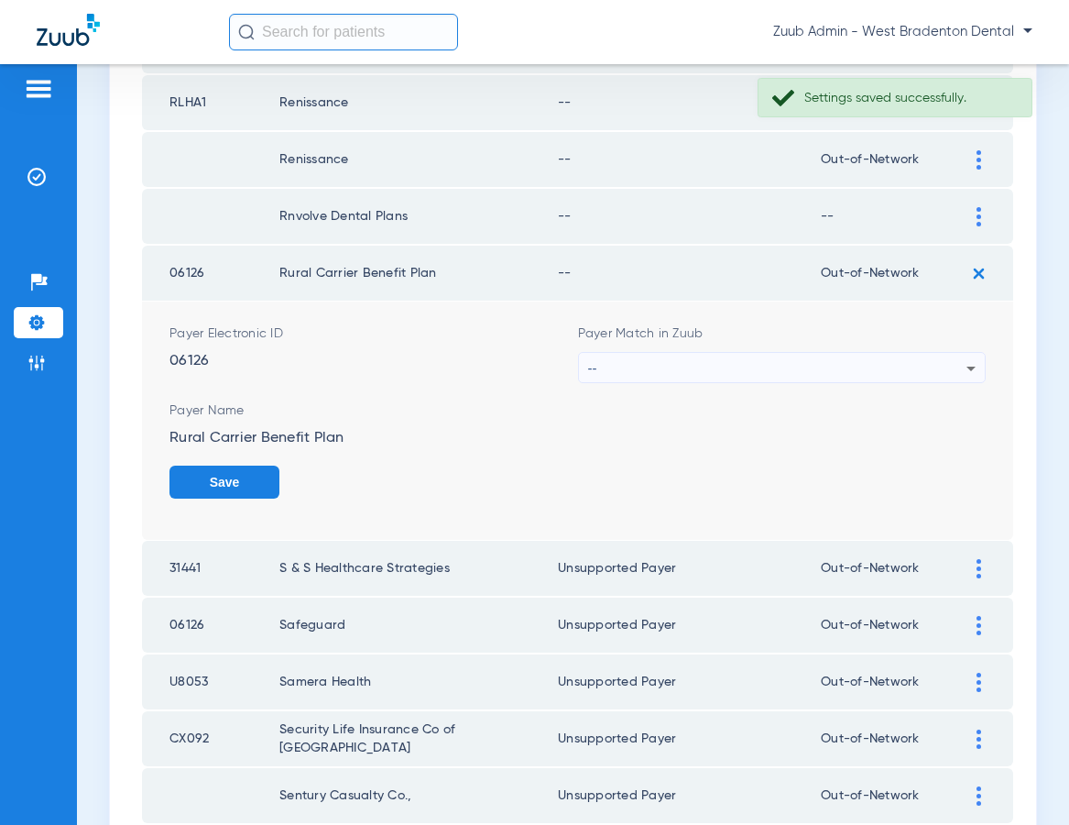
click at [718, 366] on div "--" at bounding box center [777, 368] width 379 height 31
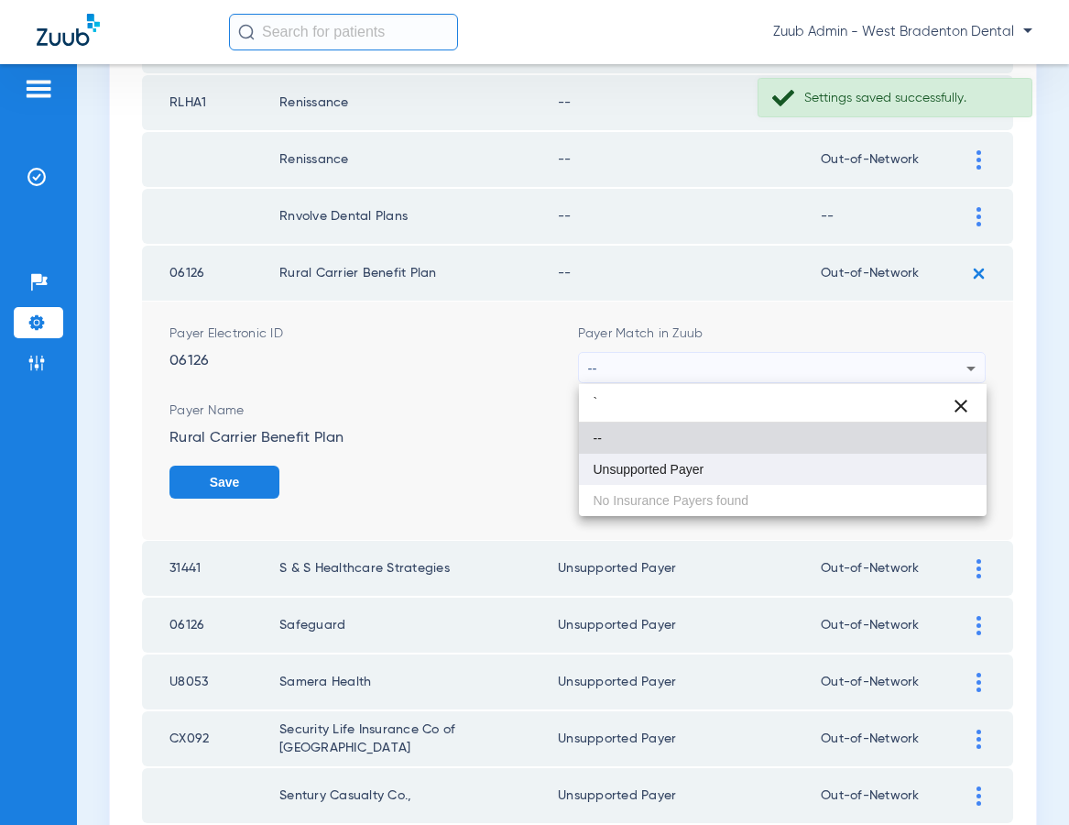
type input "`"
click at [683, 460] on mat-option "Unsupported Payer" at bounding box center [783, 468] width 409 height 31
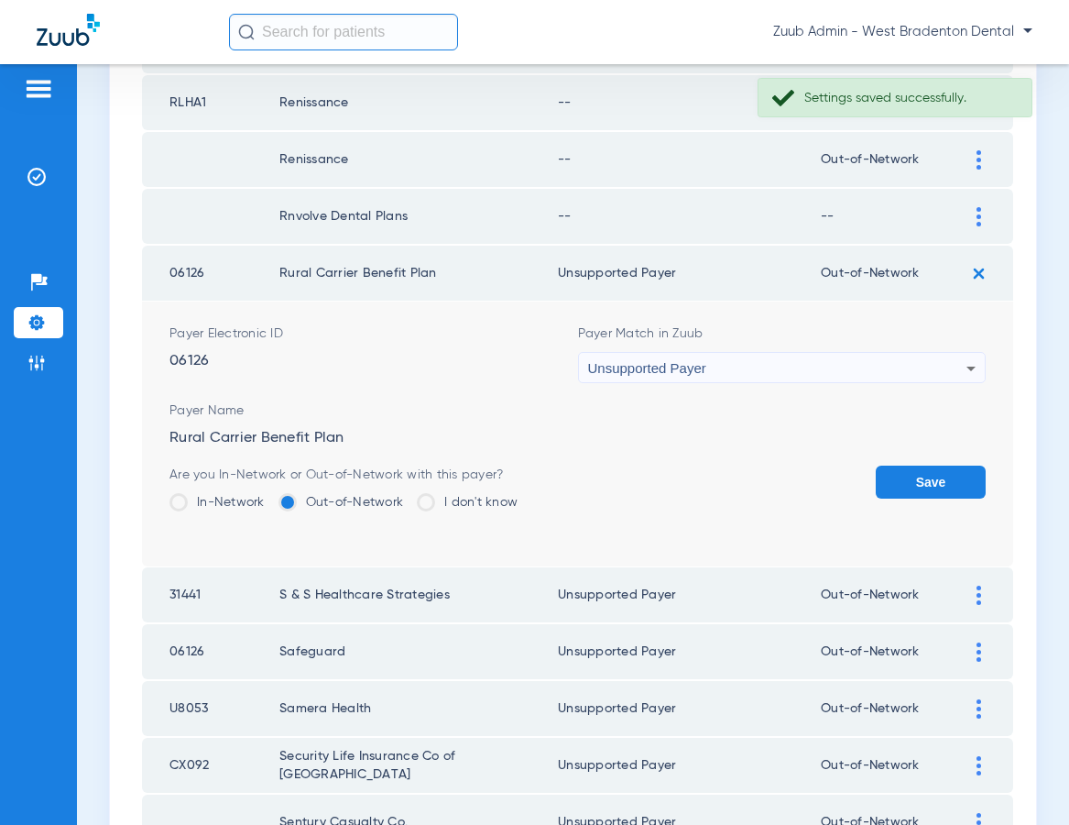
click at [906, 475] on button "Save" at bounding box center [931, 481] width 110 height 33
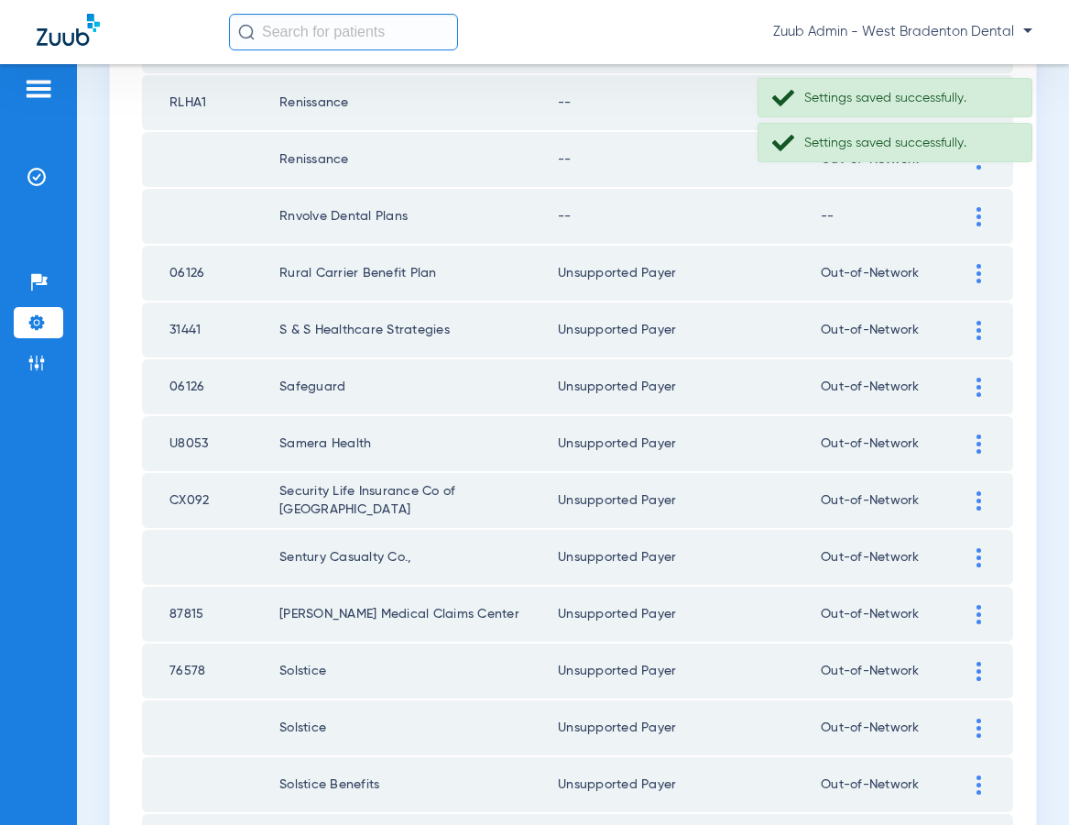
click at [978, 210] on img at bounding box center [979, 216] width 5 height 19
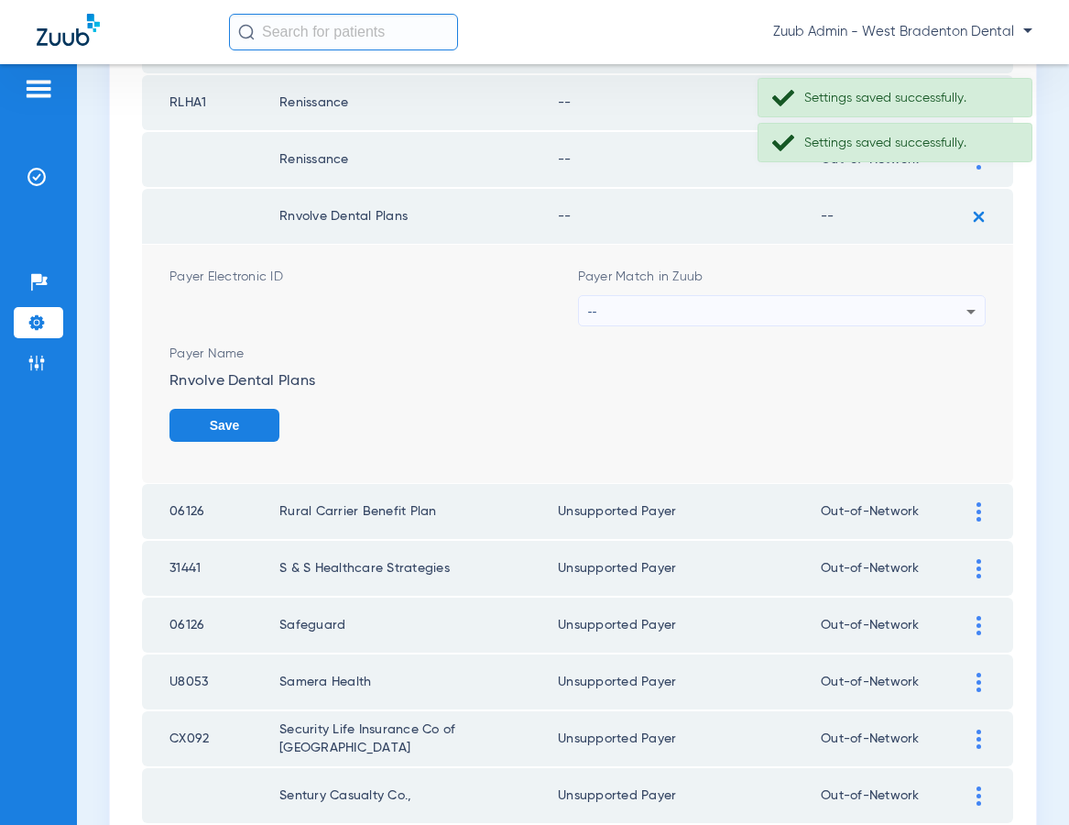
click at [672, 301] on div "--" at bounding box center [777, 311] width 379 height 31
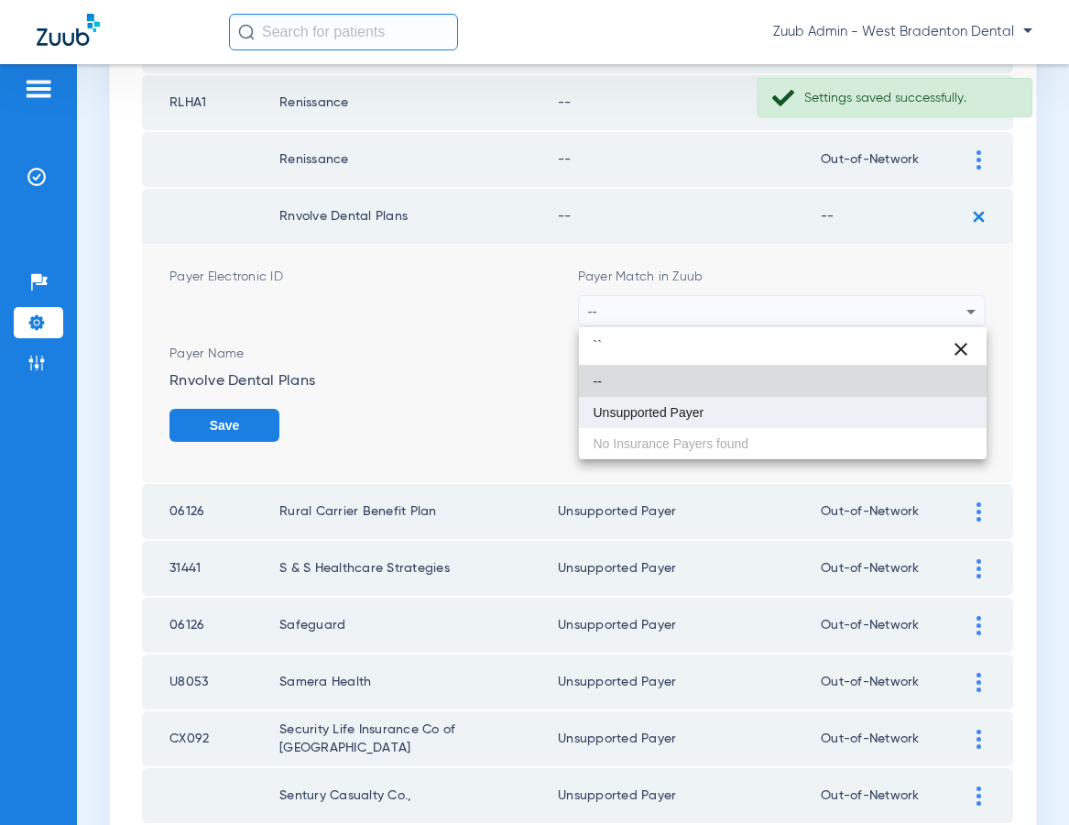
type input "``"
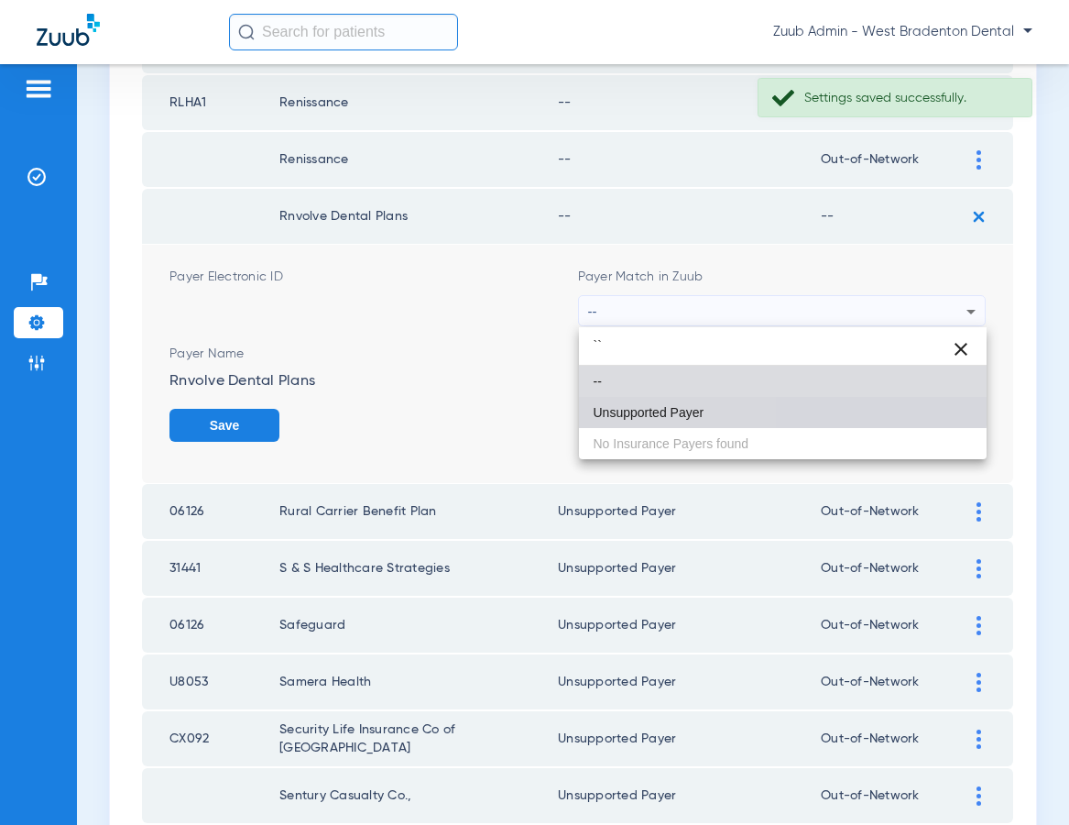
click at [649, 402] on mat-option "Unsupported Payer" at bounding box center [783, 412] width 409 height 31
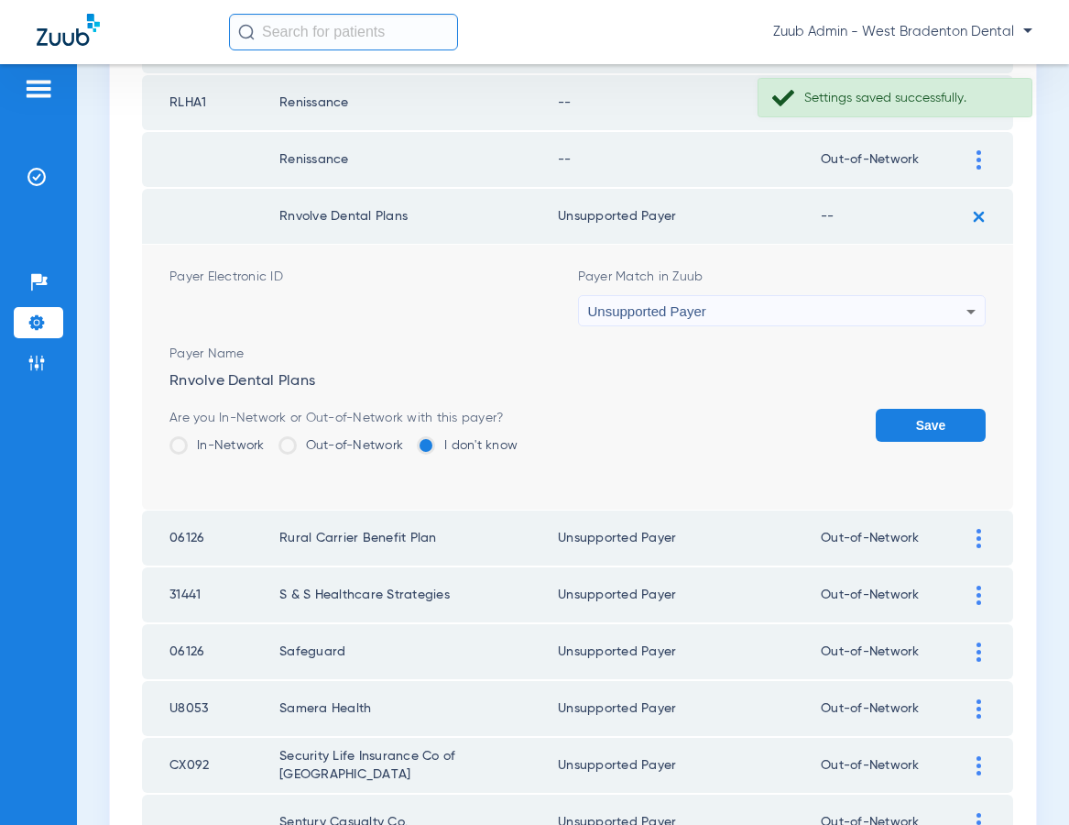
drag, startPoint x: 352, startPoint y: 438, endPoint x: 448, endPoint y: 442, distance: 96.3
click at [361, 439] on label "Out-of-Network" at bounding box center [342, 445] width 126 height 18
click at [408, 439] on input "Out-of-Network" at bounding box center [408, 439] width 0 height 0
click at [914, 420] on button "Save" at bounding box center [931, 425] width 110 height 33
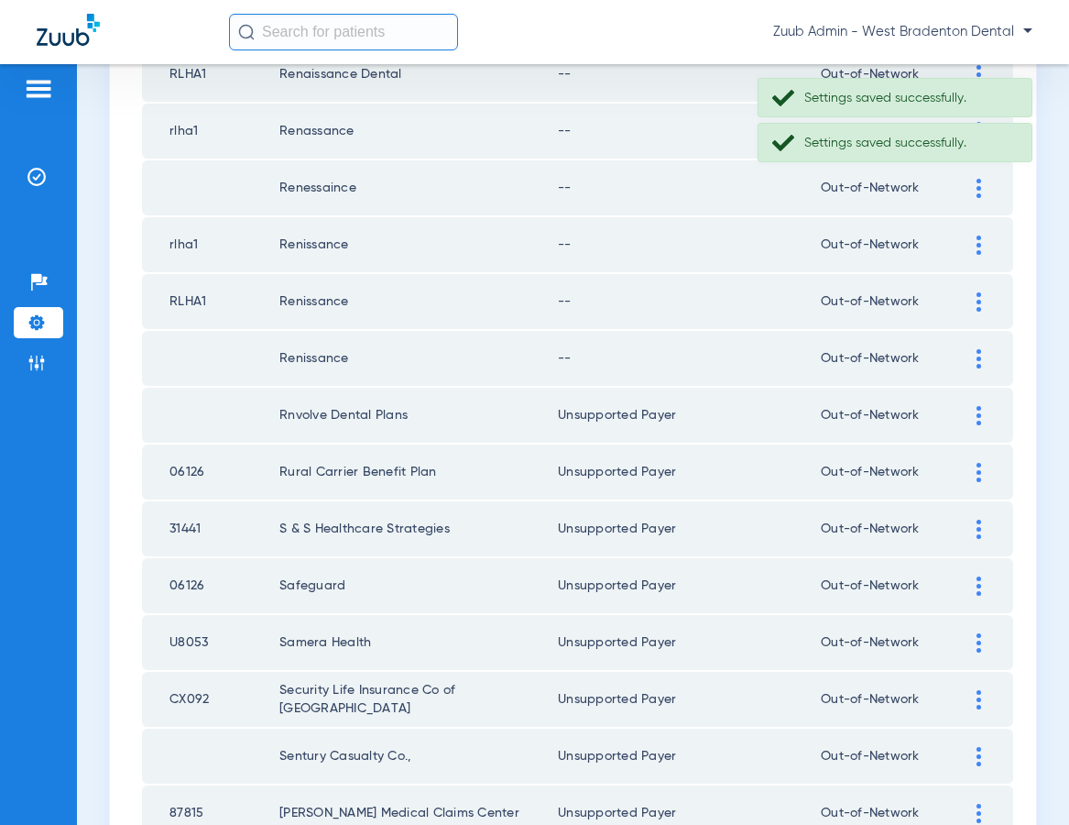
scroll to position [539, 0]
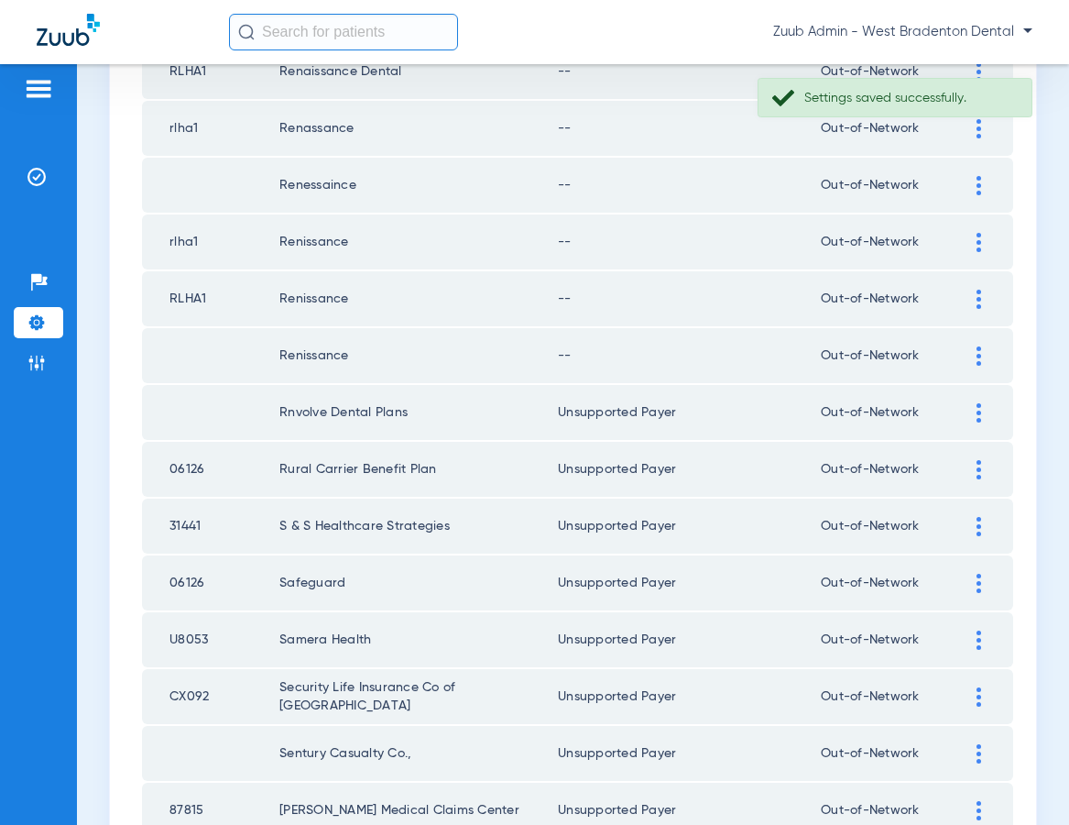
click at [978, 352] on img at bounding box center [979, 355] width 5 height 19
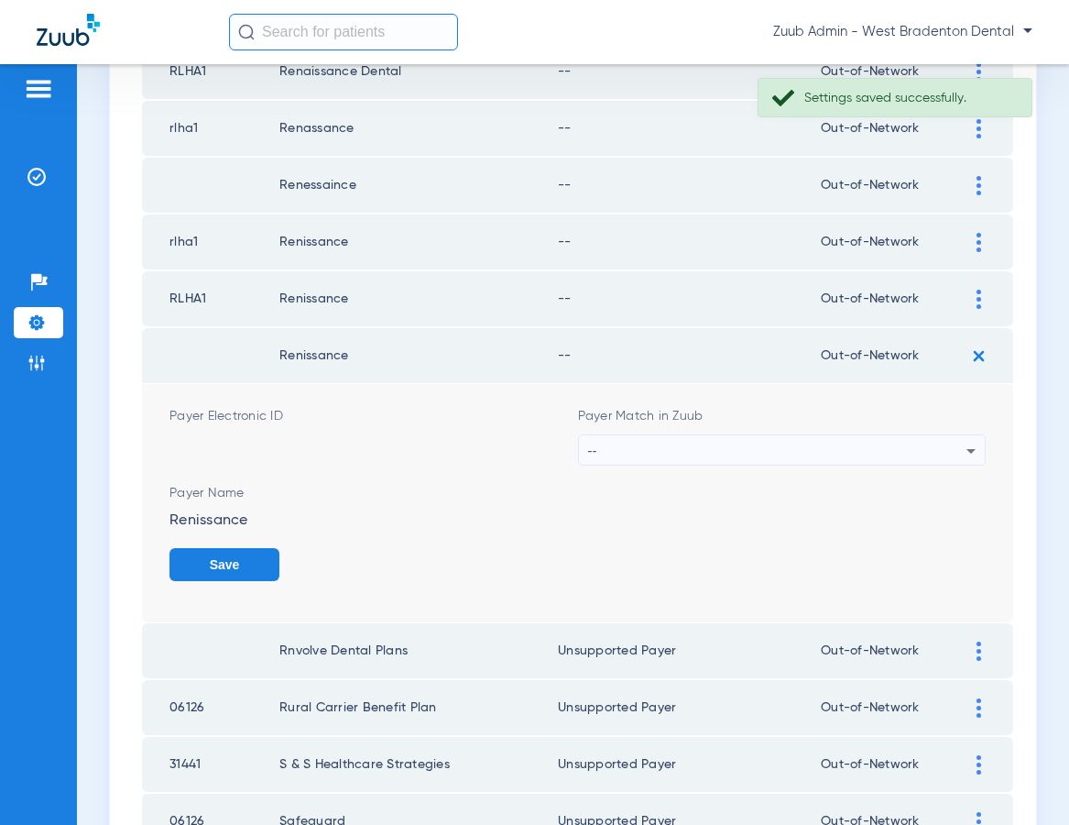
click at [632, 446] on div "--" at bounding box center [777, 450] width 379 height 31
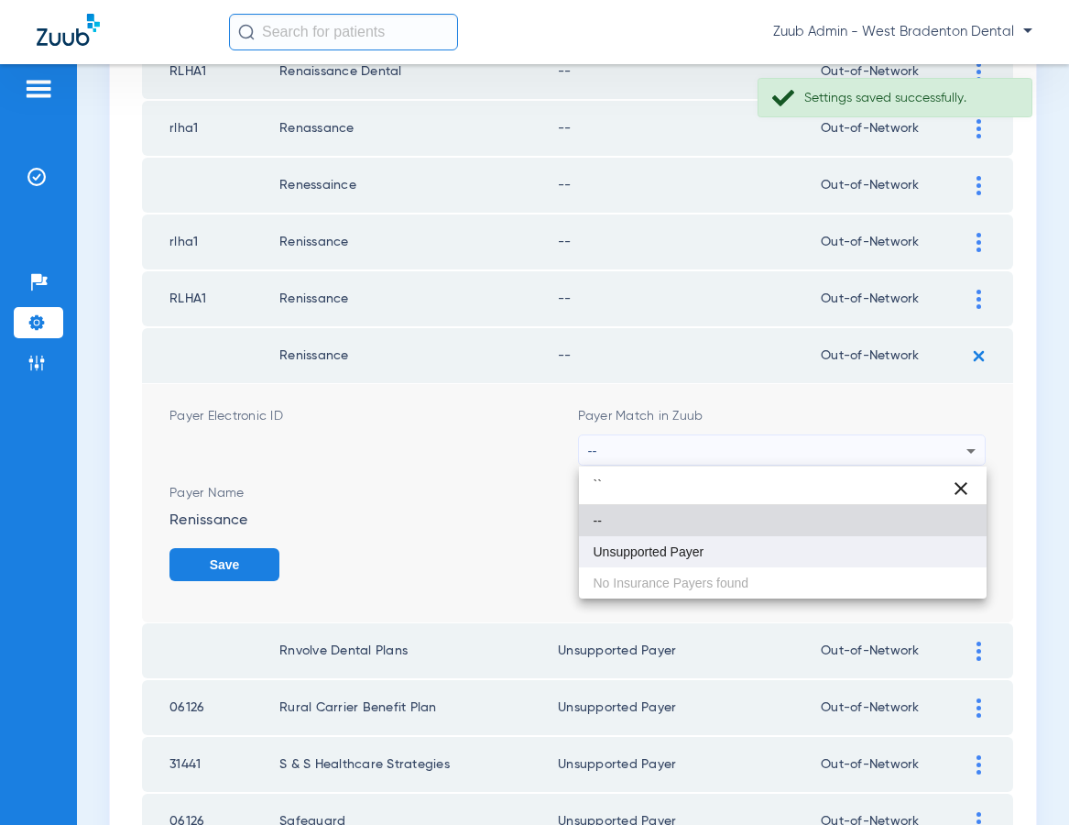
type input "``"
click at [668, 541] on mat-option "Unsupported Payer" at bounding box center [783, 551] width 409 height 31
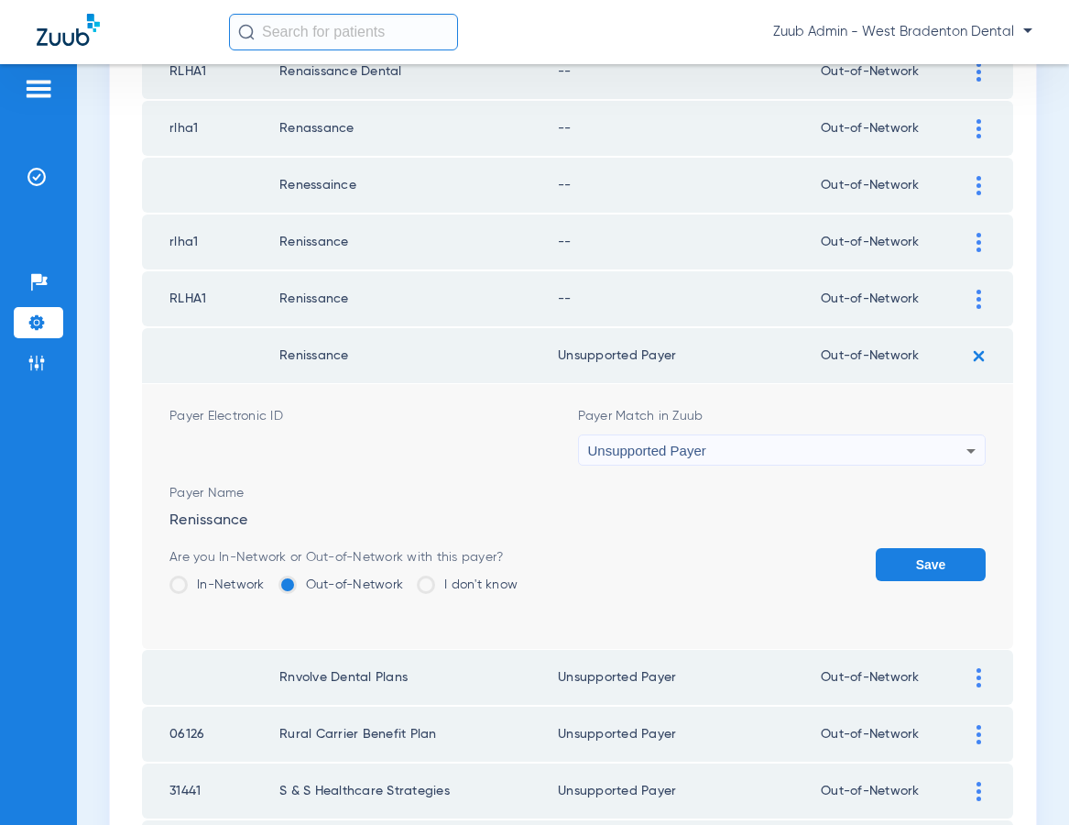
click at [910, 552] on button "Save" at bounding box center [931, 564] width 110 height 33
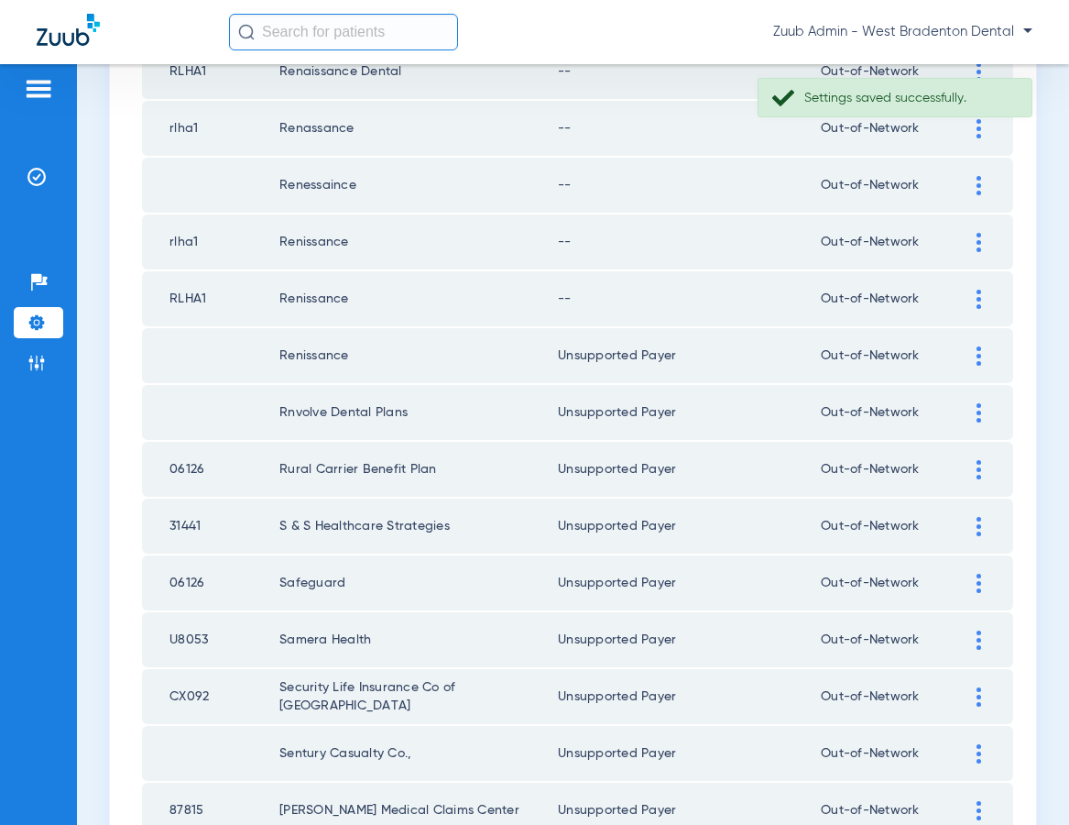
click at [972, 295] on div at bounding box center [979, 299] width 32 height 19
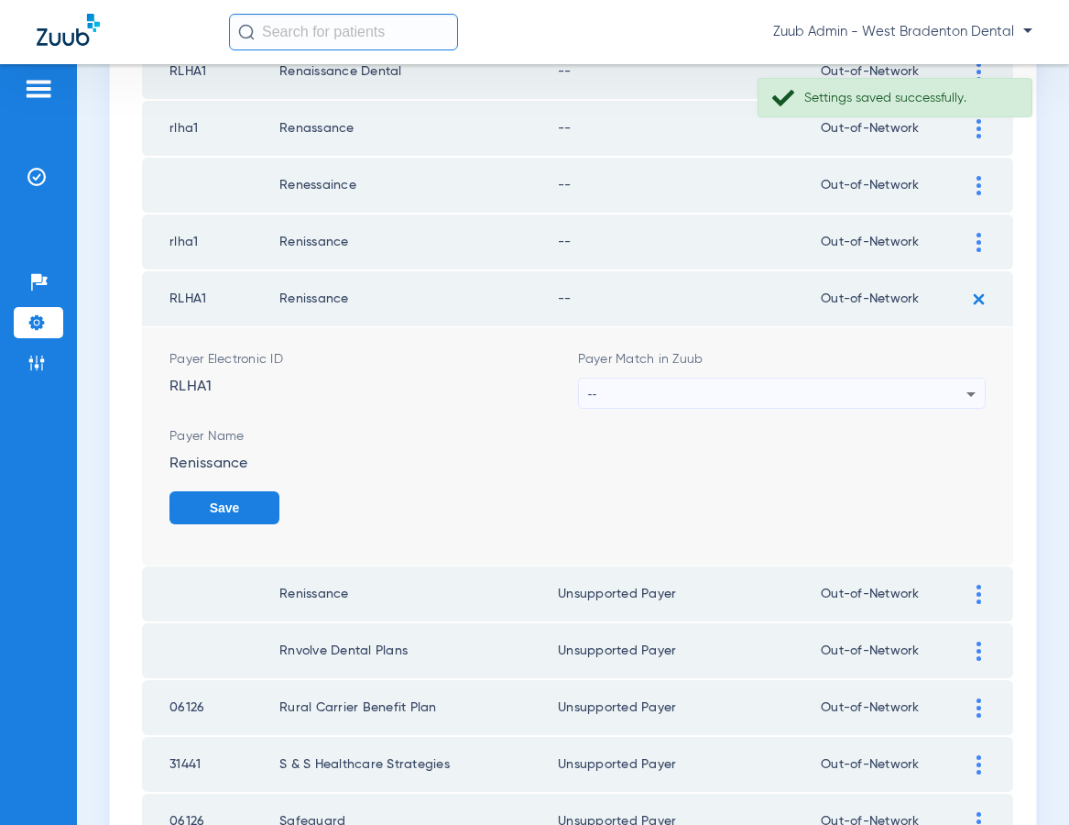
click at [778, 388] on div "--" at bounding box center [777, 393] width 379 height 31
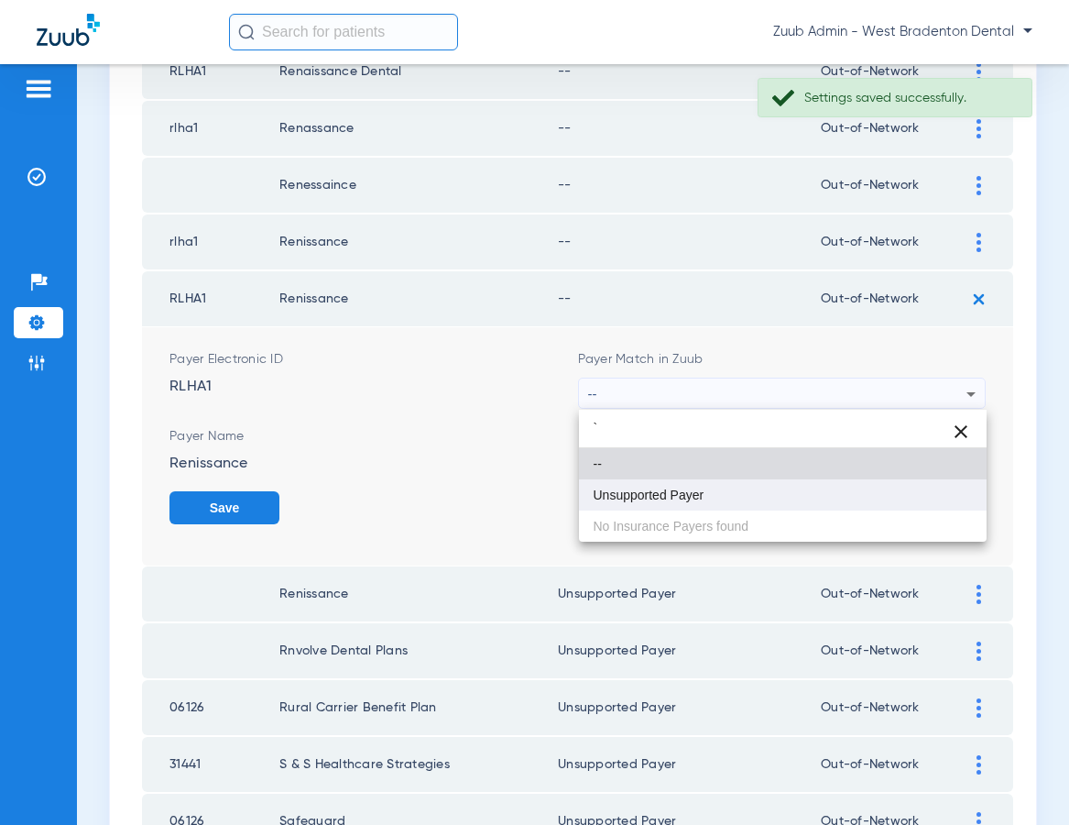
type input "`"
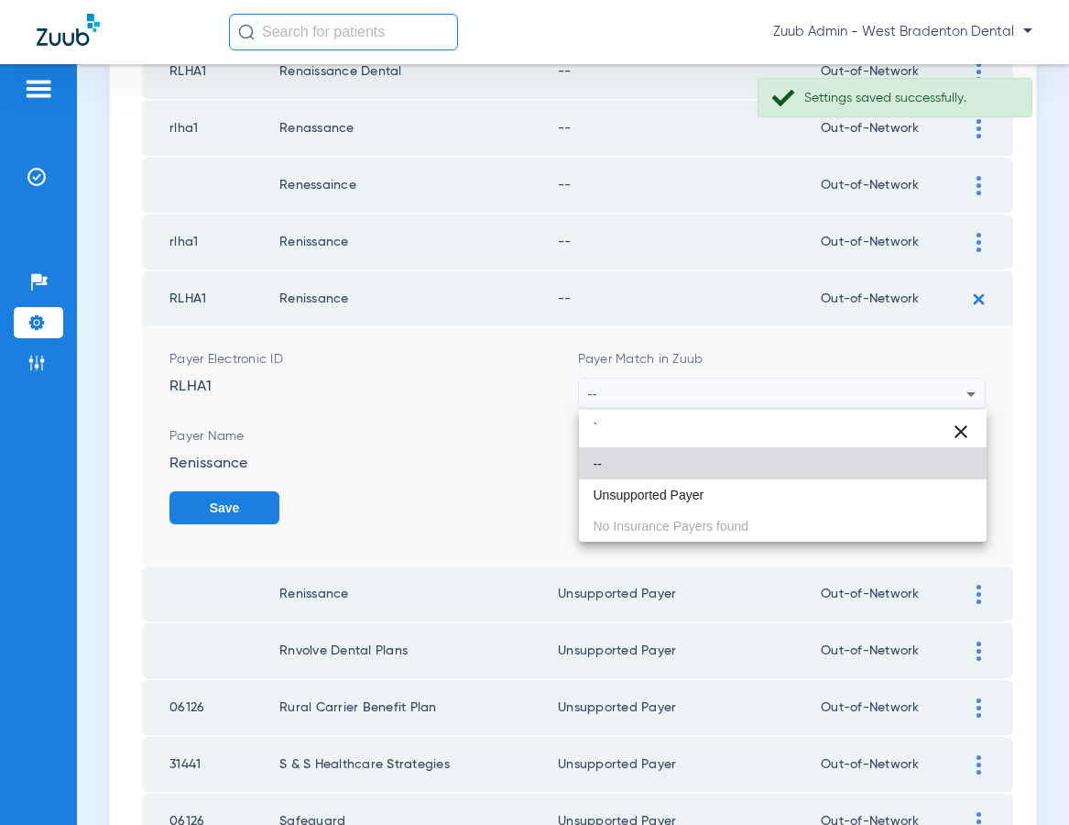
drag, startPoint x: 694, startPoint y: 502, endPoint x: 715, endPoint y: 497, distance: 20.9
click at [694, 502] on mat-option "Unsupported Payer" at bounding box center [783, 494] width 409 height 31
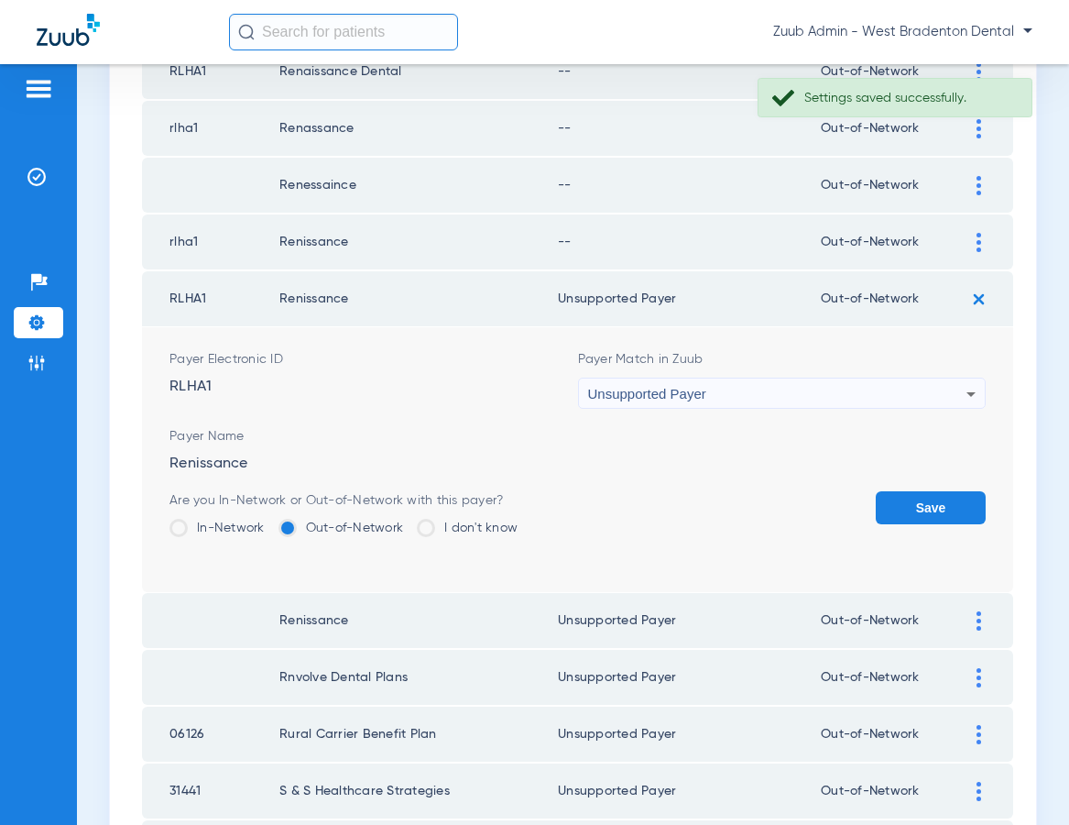
drag, startPoint x: 913, startPoint y: 507, endPoint x: 921, endPoint y: 456, distance: 50.9
click at [912, 502] on button "Save" at bounding box center [931, 507] width 110 height 33
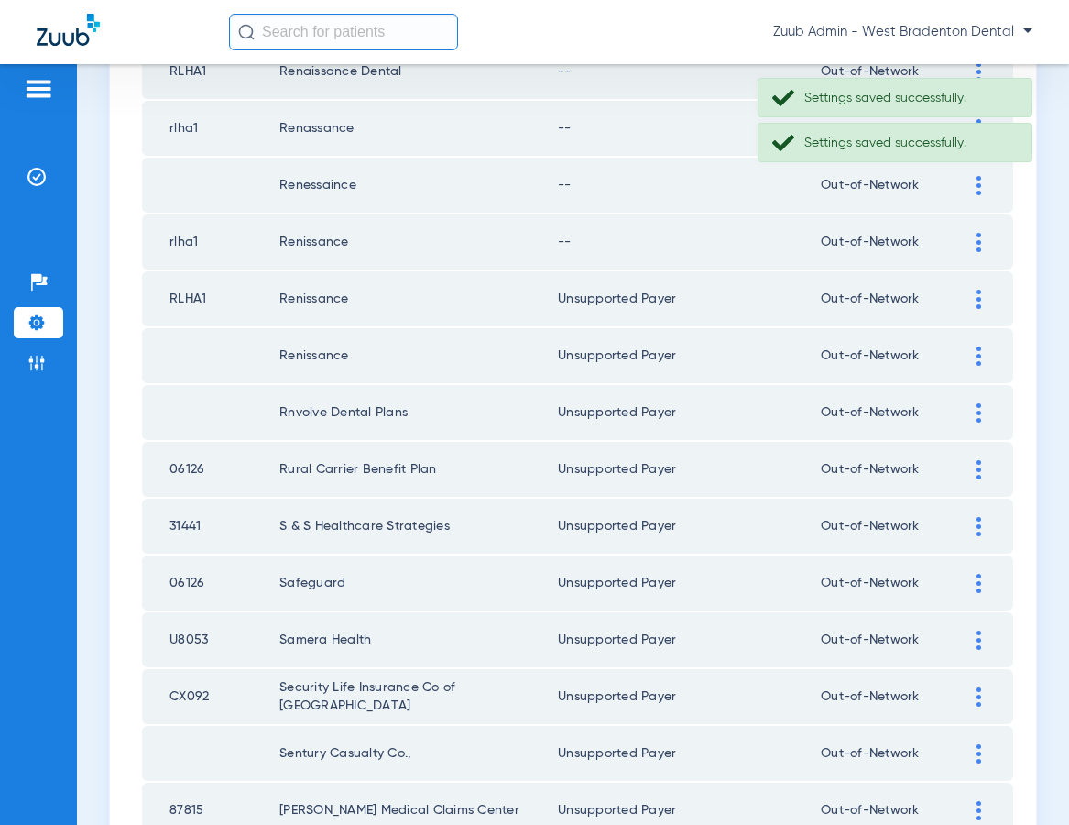
click at [978, 250] on img at bounding box center [979, 242] width 5 height 19
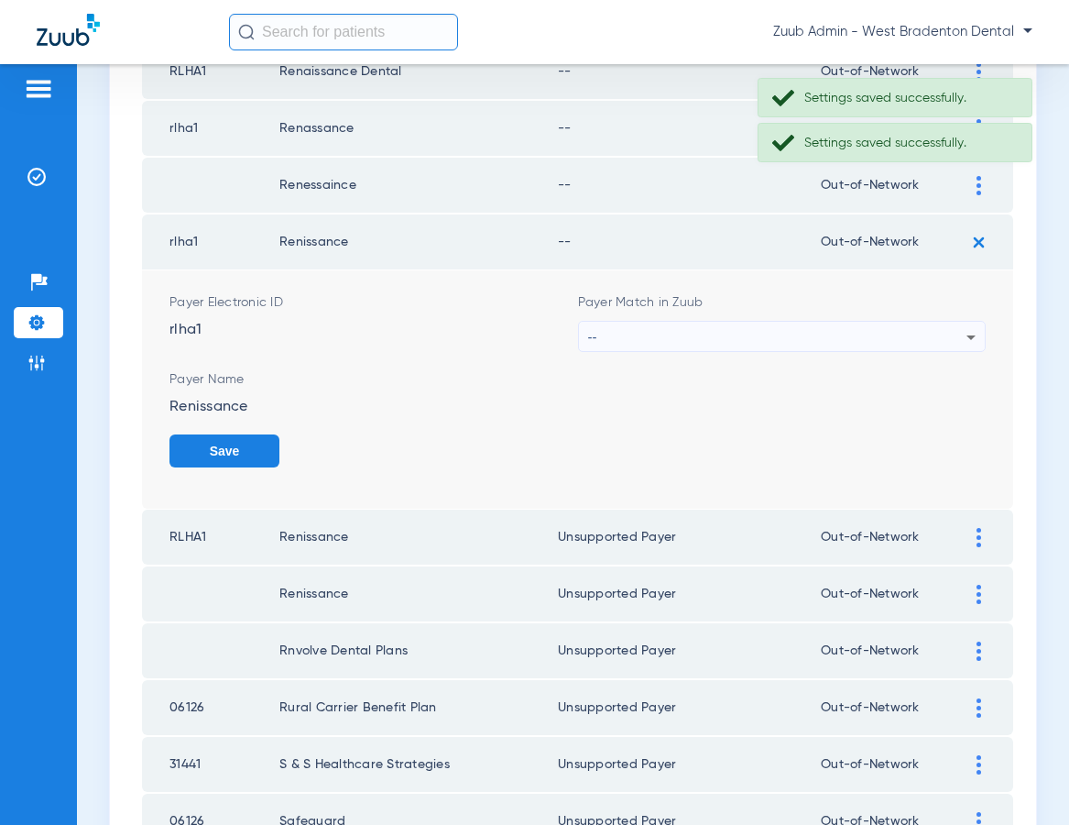
click at [798, 333] on div "--" at bounding box center [777, 337] width 379 height 31
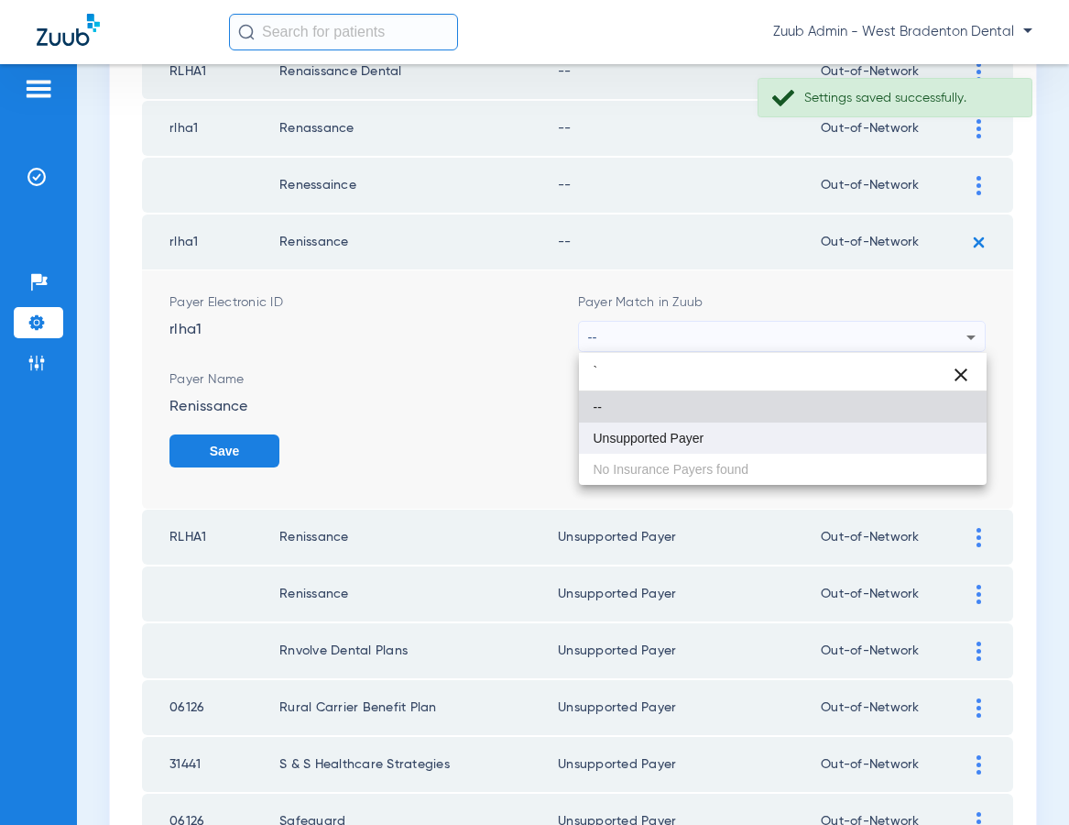
type input "`"
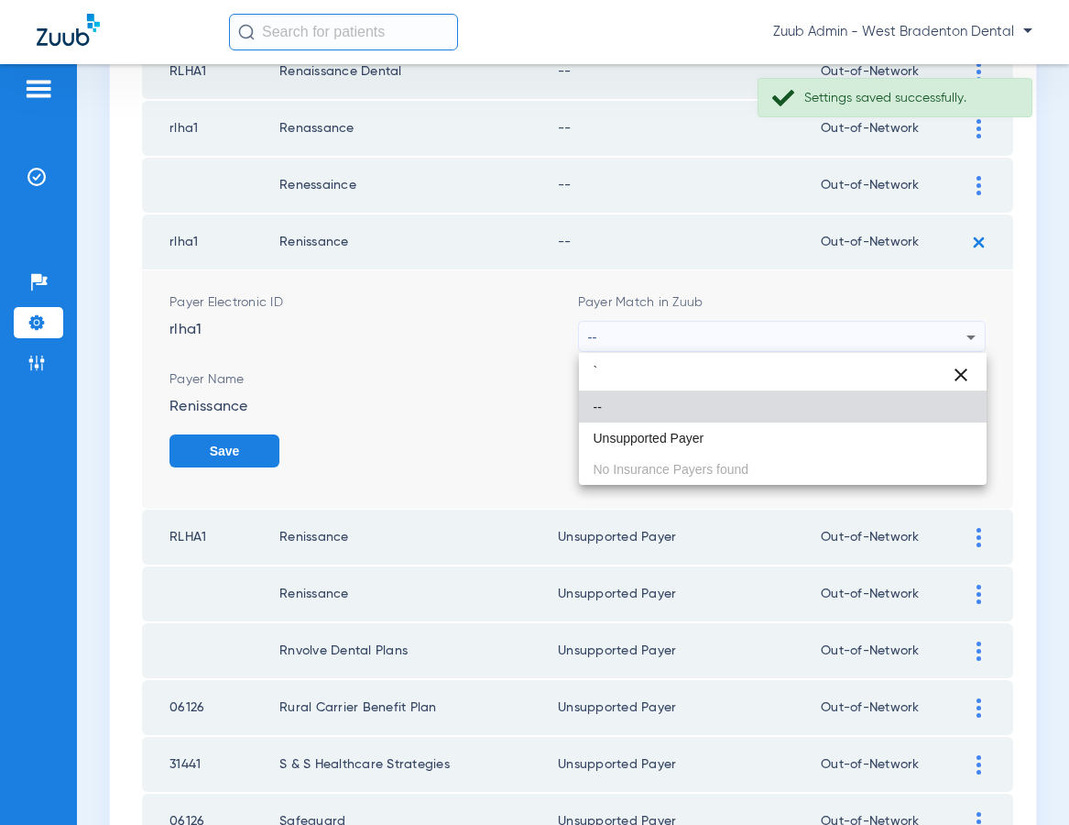
click at [730, 432] on mat-option "Unsupported Payer" at bounding box center [783, 437] width 409 height 31
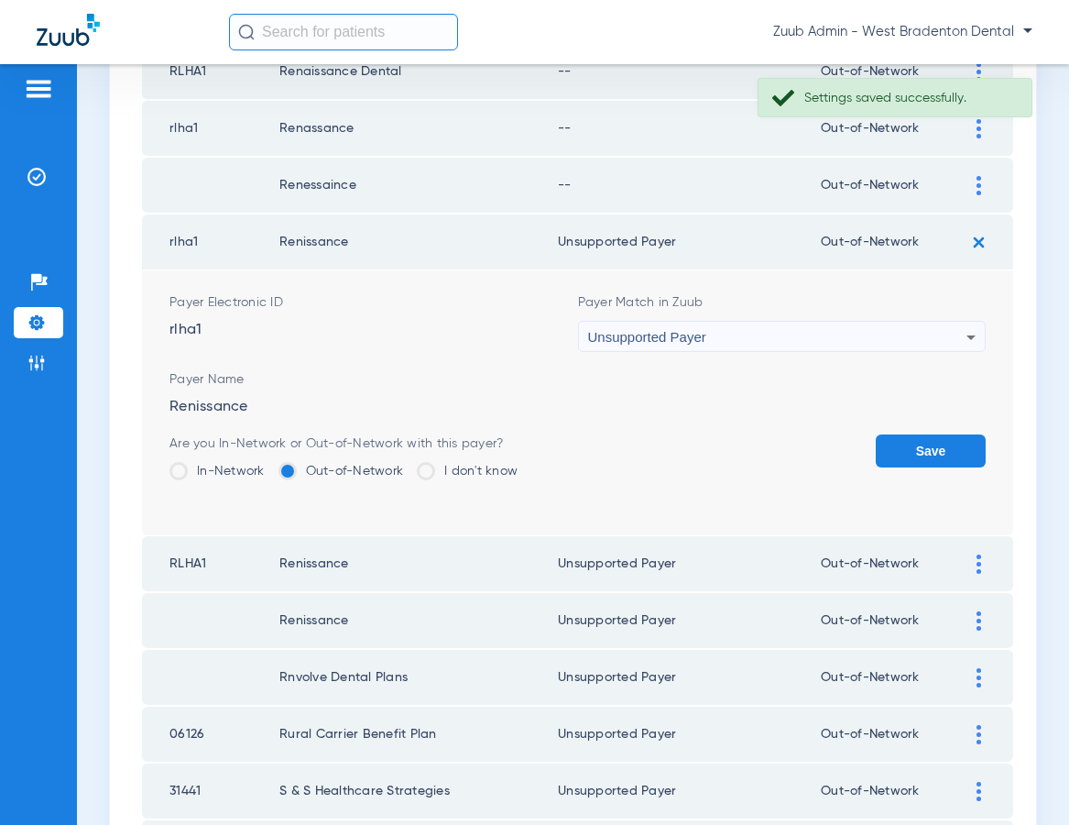
drag, startPoint x: 900, startPoint y: 432, endPoint x: 860, endPoint y: 415, distance: 43.1
click at [900, 432] on form "Payer Electronic ID rlha1 Payer Match in Zuub Unsupported Payer Payer Name Reni…" at bounding box center [577, 402] width 816 height 265
drag, startPoint x: 919, startPoint y: 454, endPoint x: 655, endPoint y: 376, distance: 275.4
click at [918, 454] on button "Save" at bounding box center [931, 450] width 110 height 33
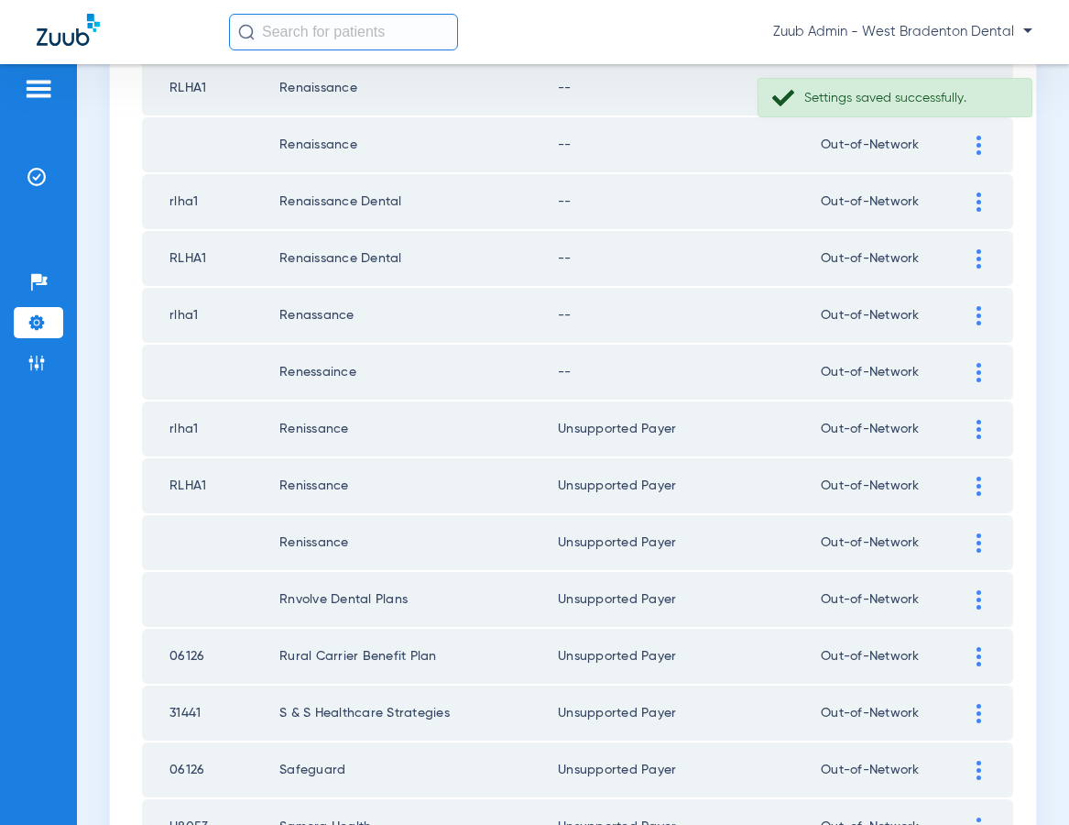
scroll to position [353, 0]
click at [978, 366] on img at bounding box center [979, 371] width 5 height 19
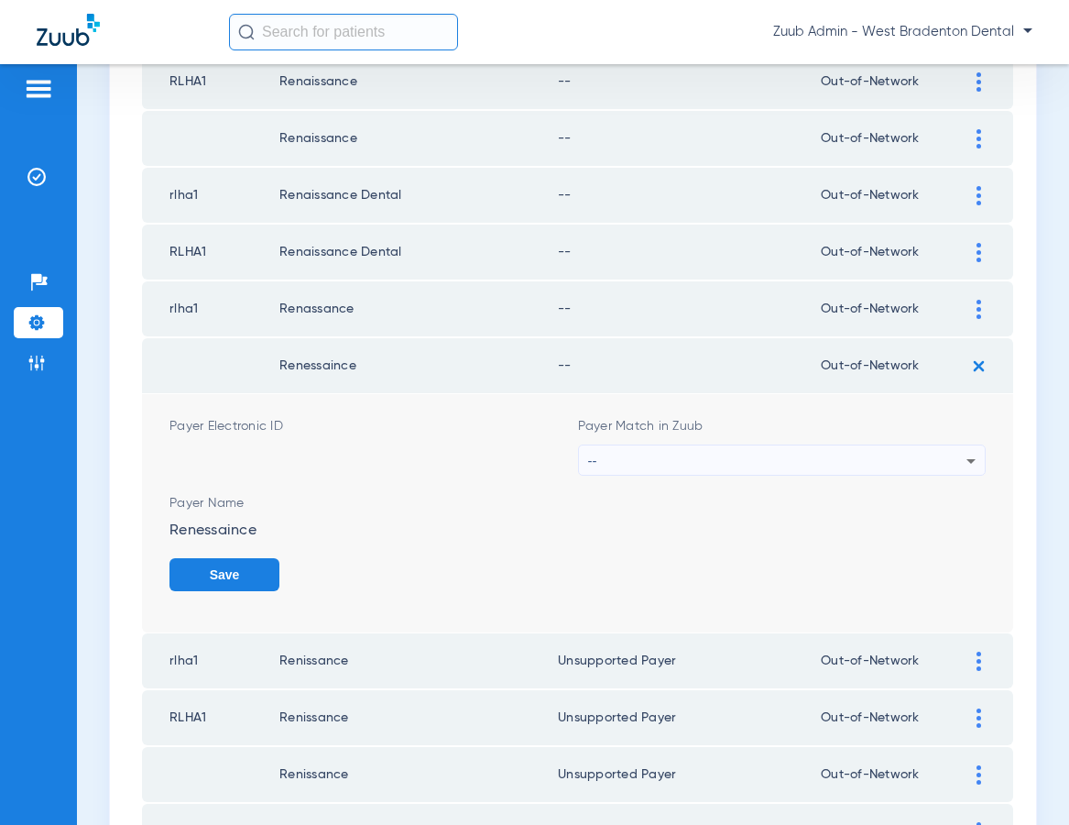
click at [712, 453] on div "--" at bounding box center [777, 460] width 379 height 31
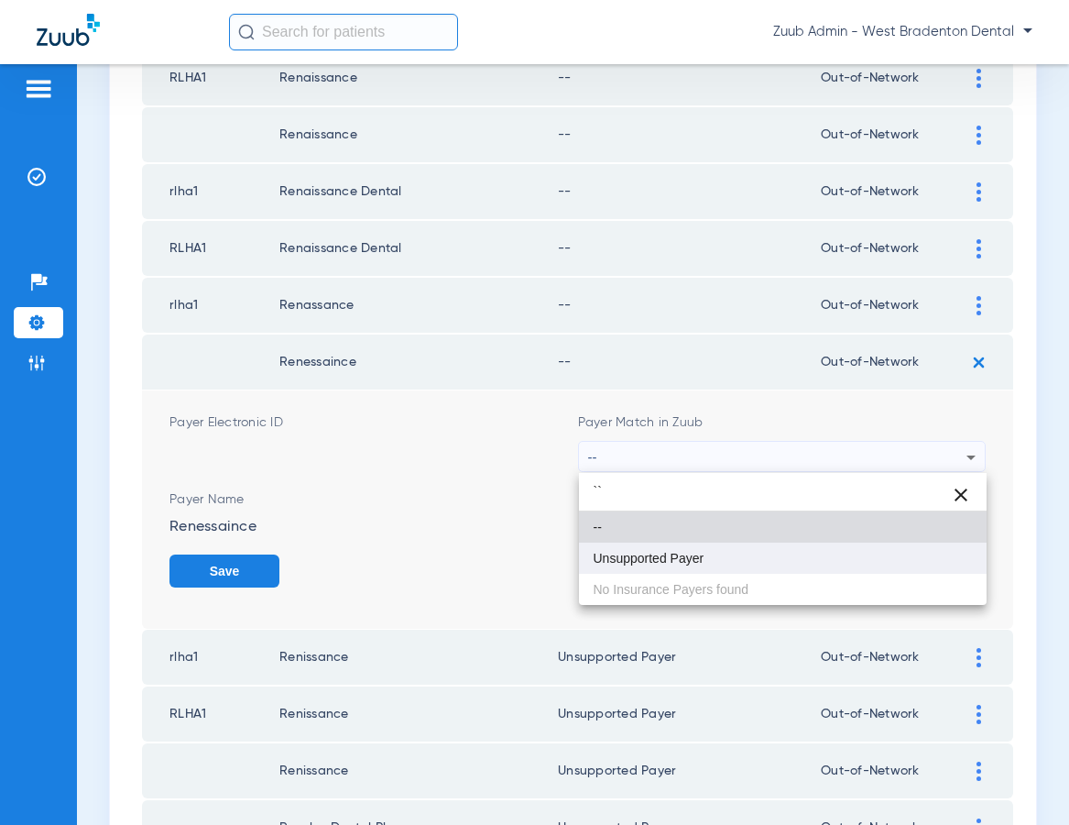
type input "``"
click at [650, 559] on span "Unsupported Payer" at bounding box center [649, 558] width 111 height 13
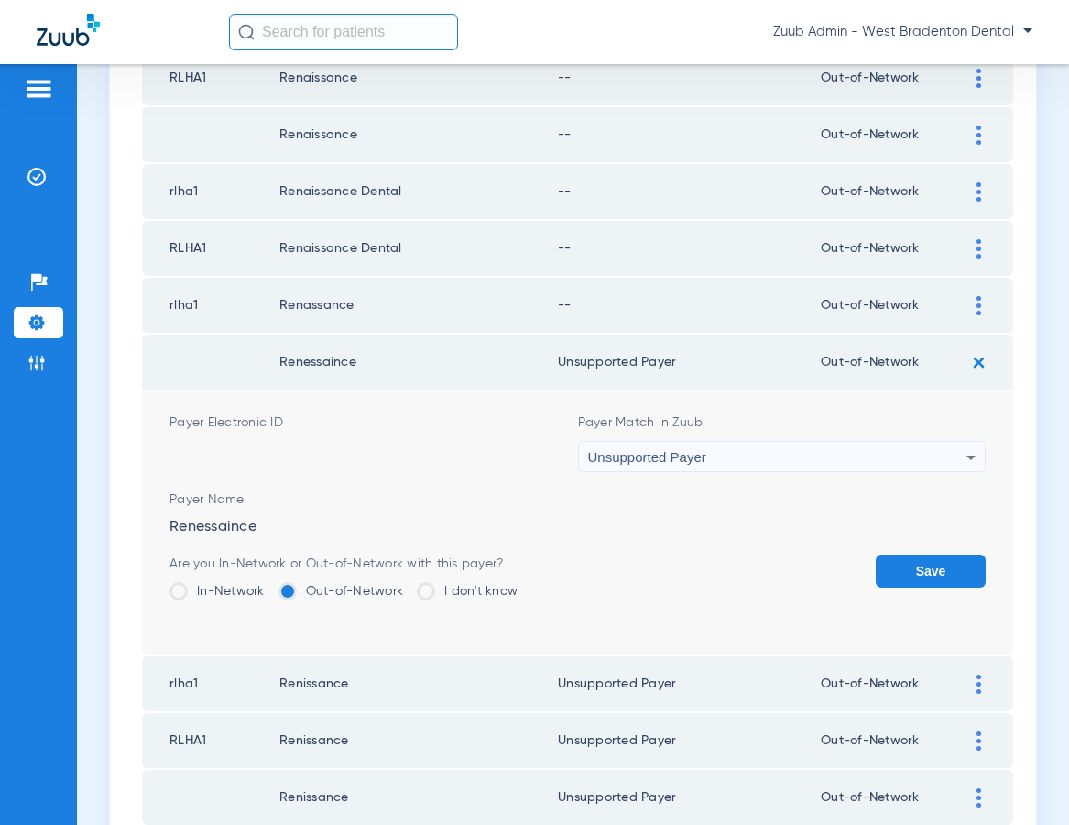
click at [894, 568] on button "Save" at bounding box center [931, 570] width 110 height 33
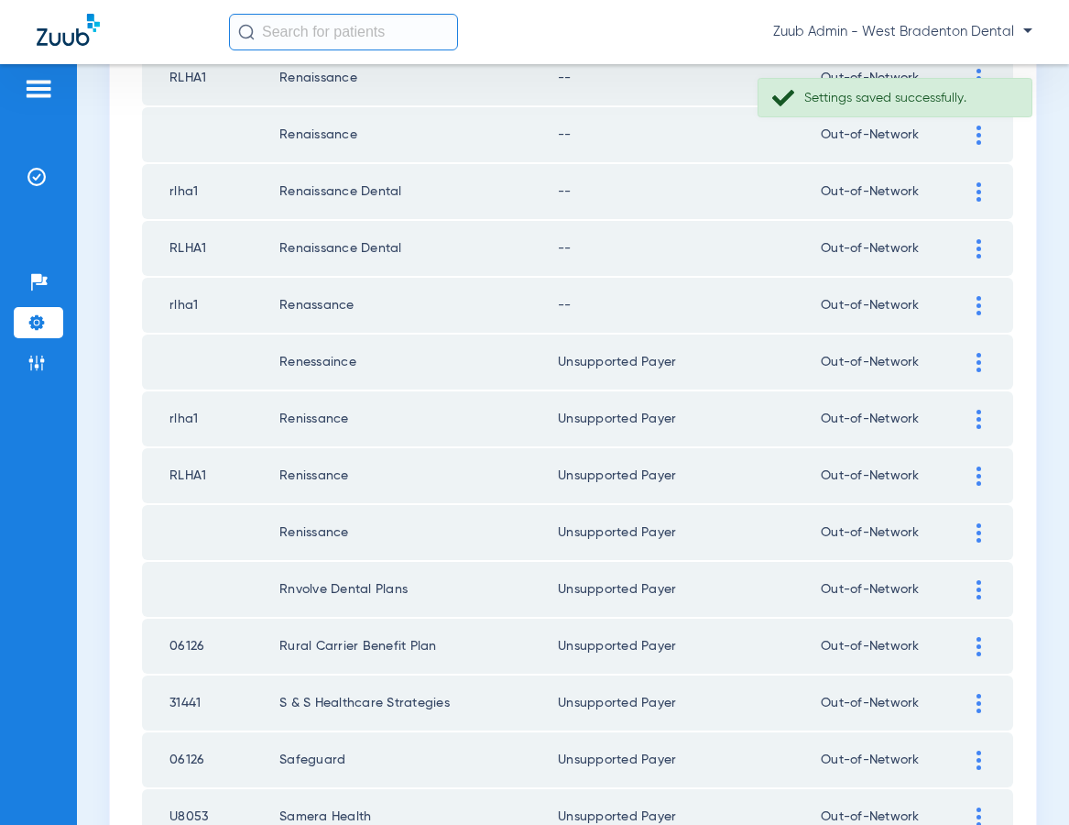
click at [980, 304] on img at bounding box center [979, 305] width 5 height 19
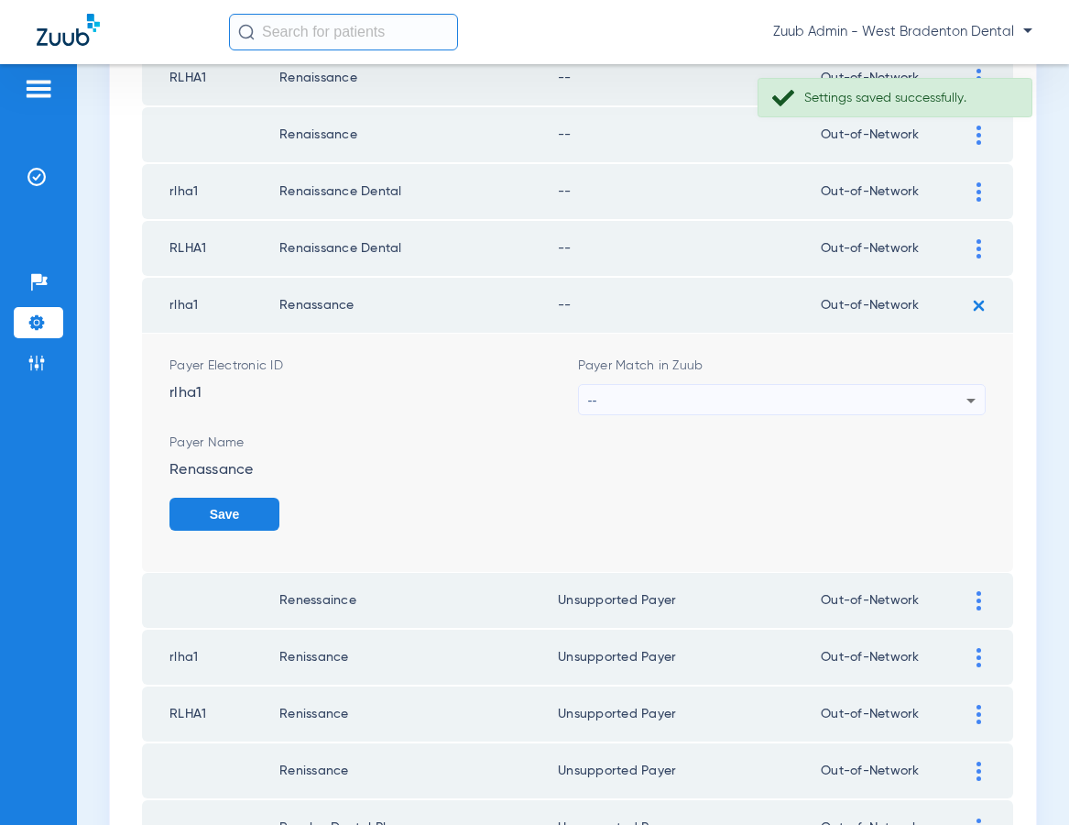
click at [786, 395] on div "--" at bounding box center [777, 400] width 379 height 31
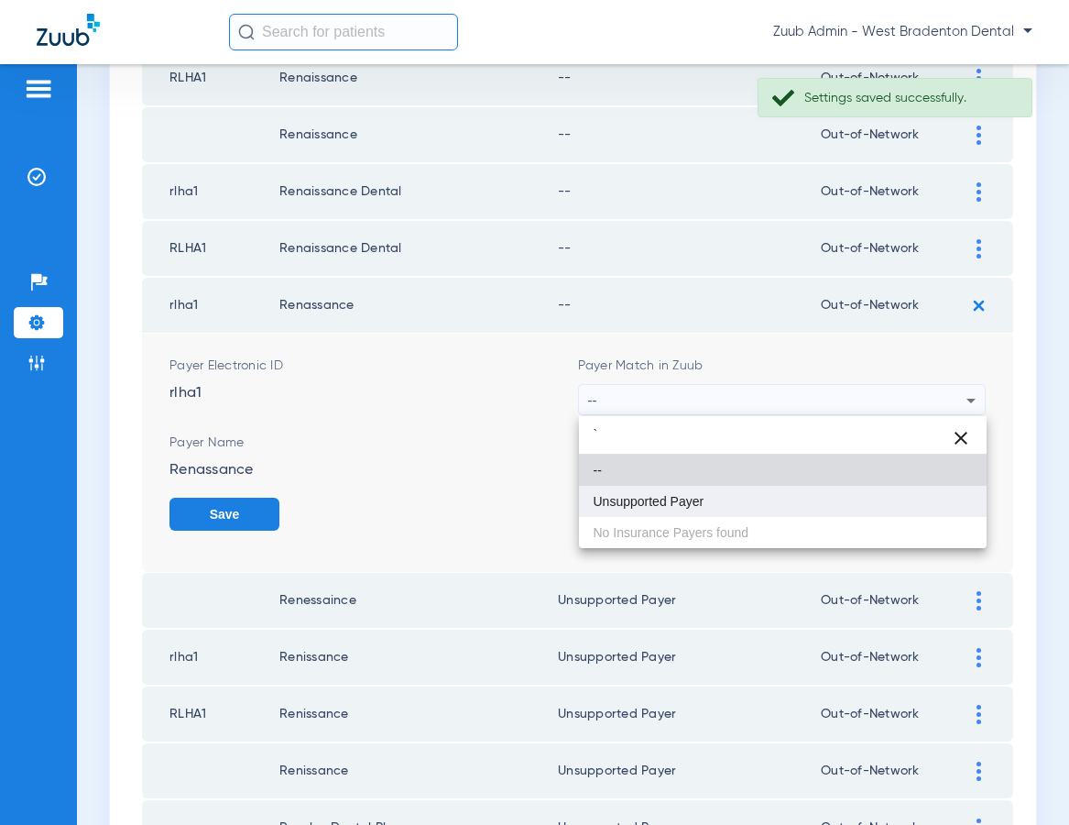
type input "`"
drag, startPoint x: 650, startPoint y: 497, endPoint x: 753, endPoint y: 504, distance: 103.8
click at [653, 495] on span "Unsupported Payer" at bounding box center [649, 501] width 111 height 13
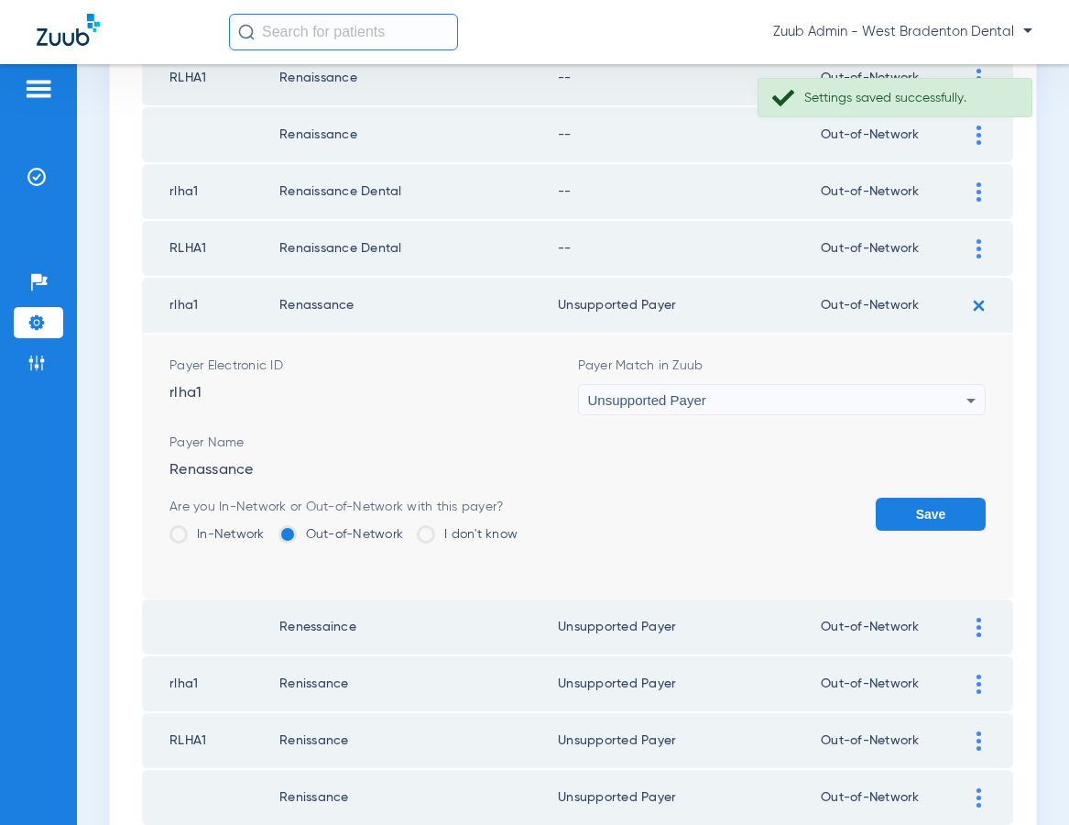
drag, startPoint x: 906, startPoint y: 514, endPoint x: 898, endPoint y: 473, distance: 42.0
click at [906, 512] on button "Save" at bounding box center [931, 513] width 110 height 33
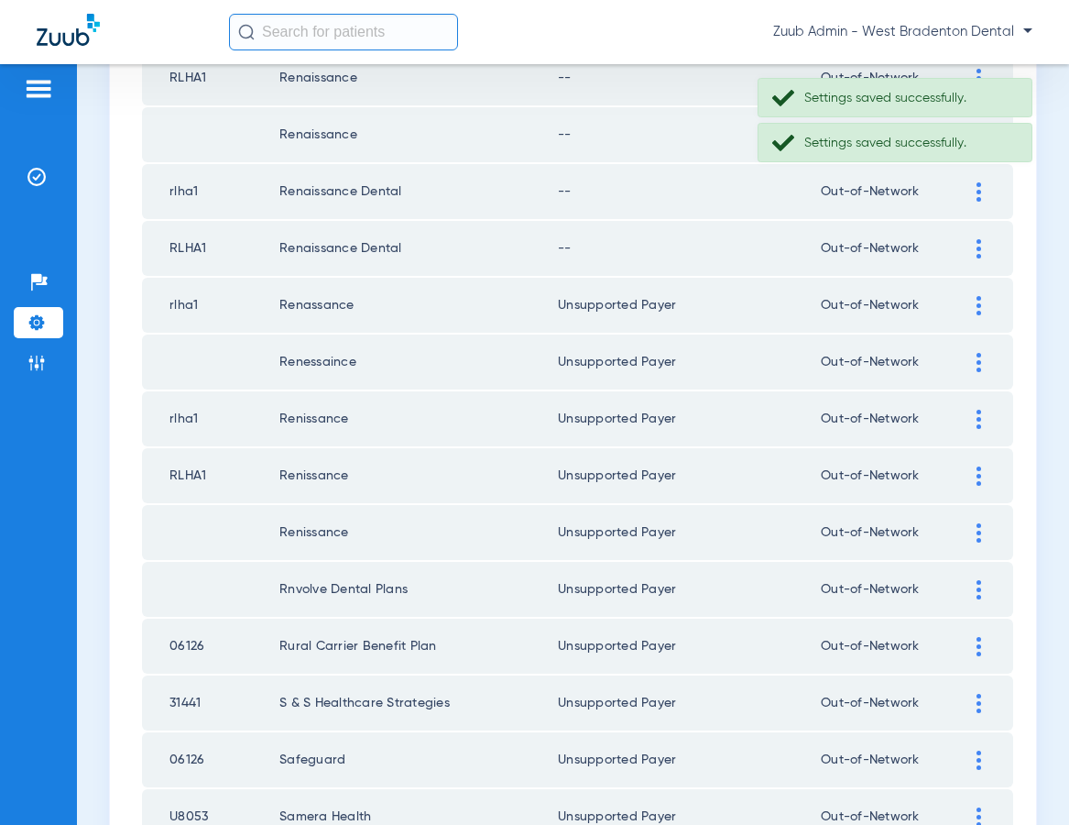
click at [980, 246] on img at bounding box center [979, 248] width 5 height 19
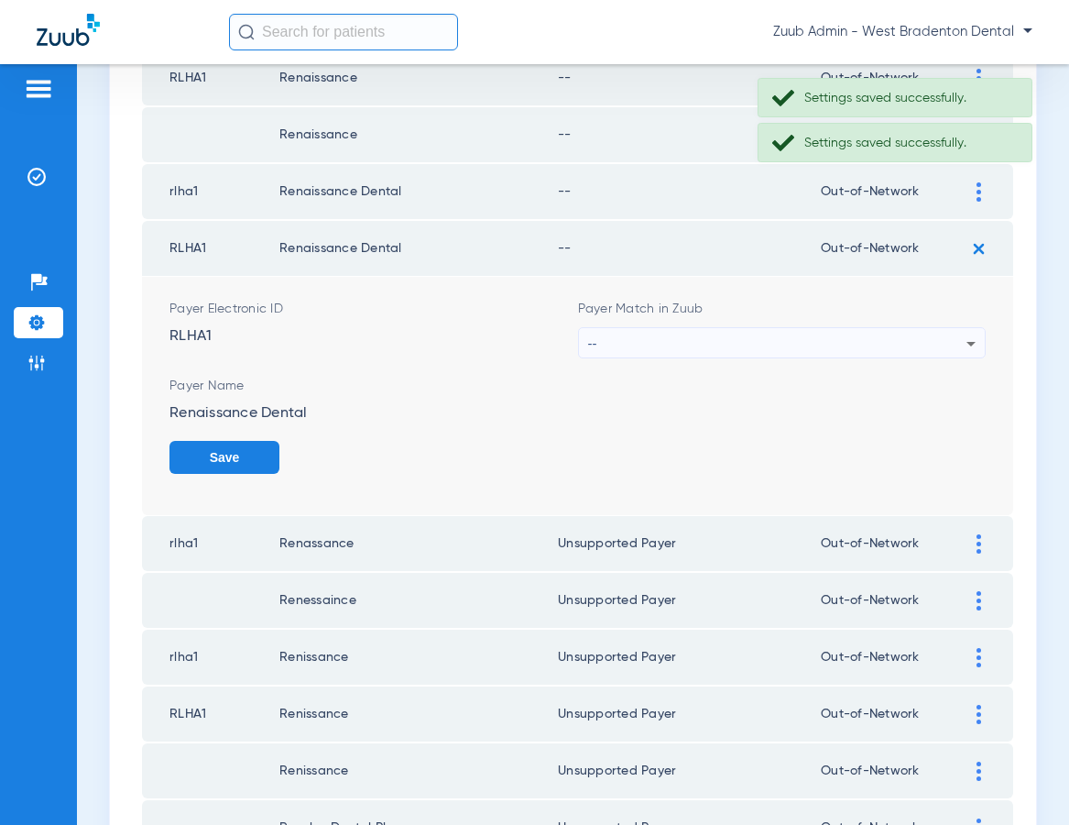
click at [702, 345] on div "--" at bounding box center [777, 343] width 379 height 31
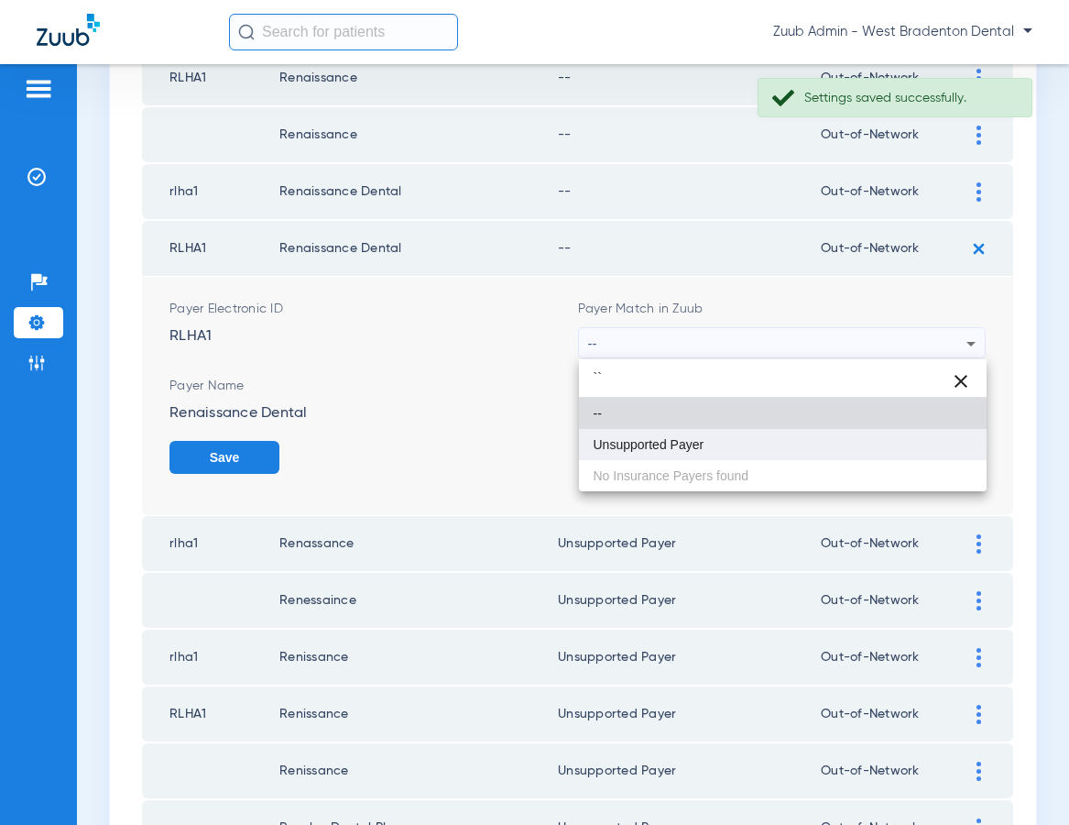
type input "``"
click at [670, 450] on span "Unsupported Payer" at bounding box center [649, 444] width 111 height 13
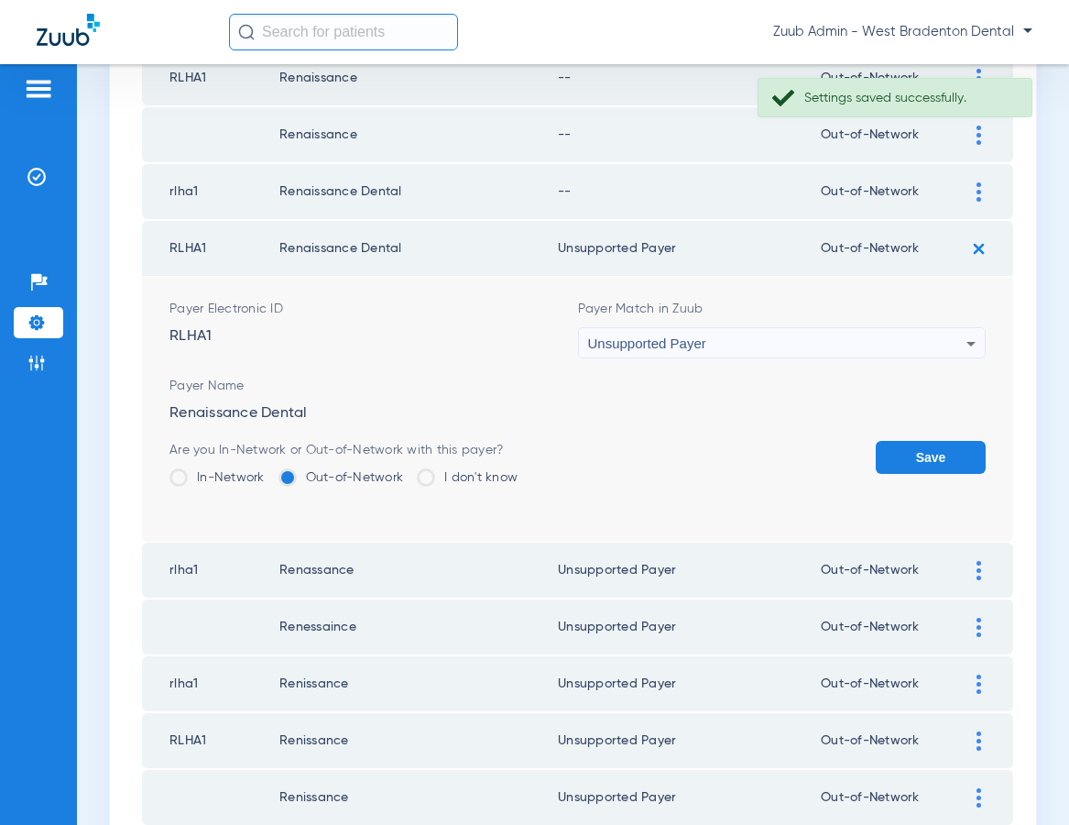
drag, startPoint x: 899, startPoint y: 451, endPoint x: 950, endPoint y: 240, distance: 216.9
click at [899, 451] on button "Save" at bounding box center [931, 457] width 110 height 33
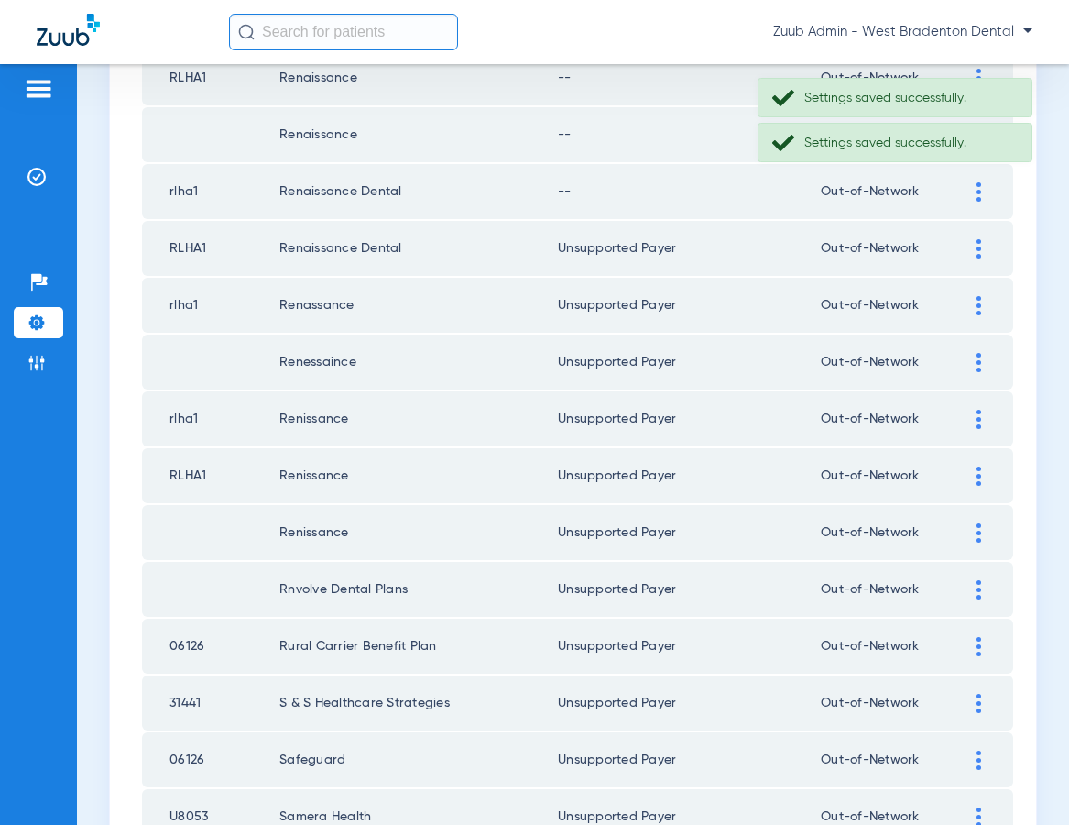
click at [975, 187] on div at bounding box center [979, 191] width 32 height 19
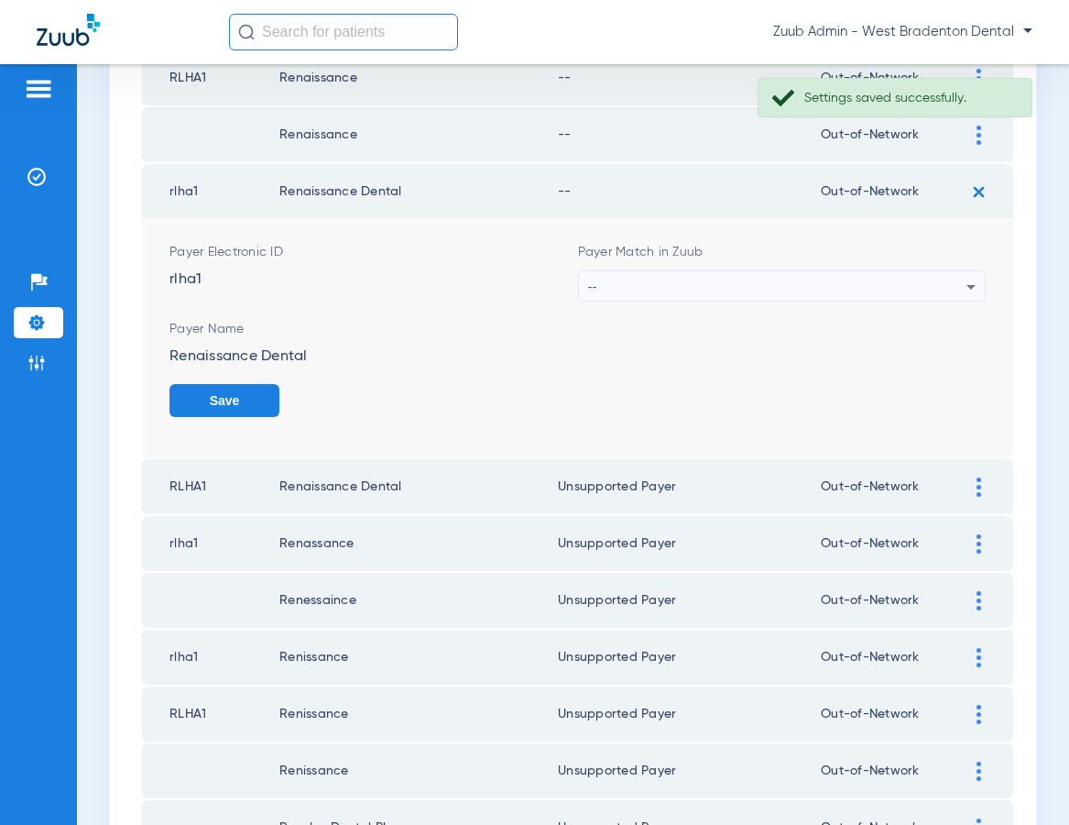
click at [738, 289] on div "--" at bounding box center [777, 286] width 379 height 31
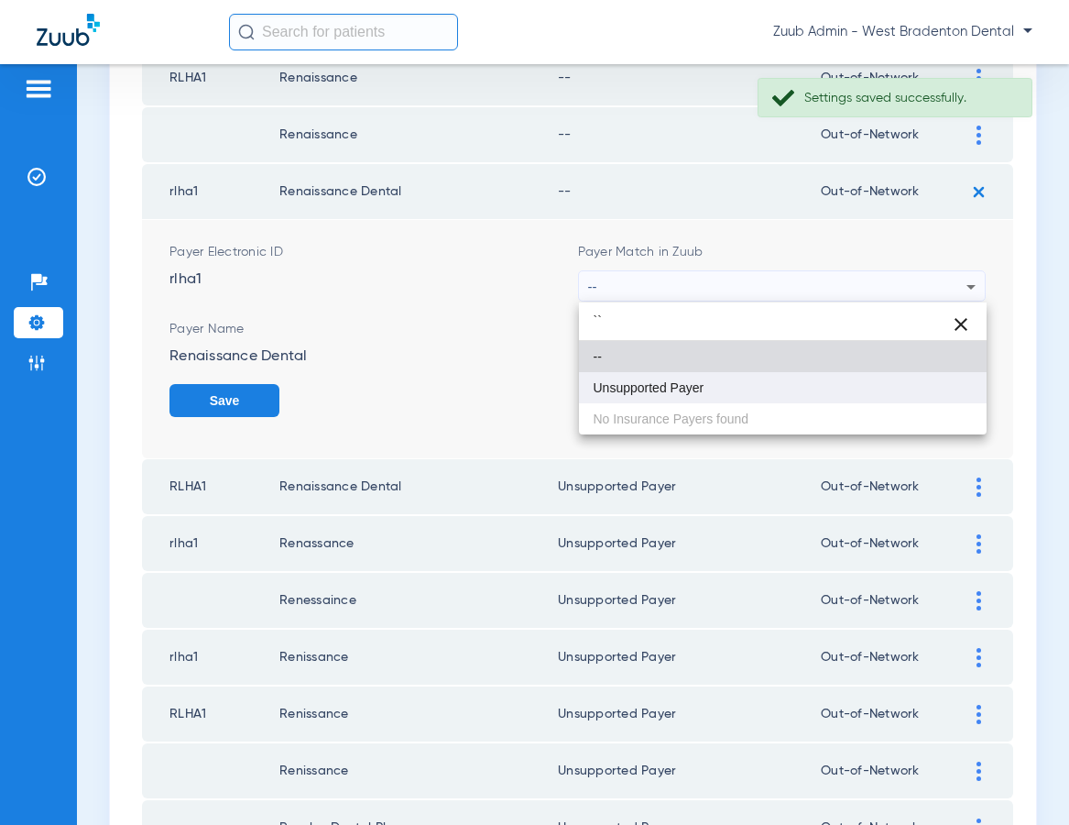
type input "``"
click at [682, 373] on mat-option "Unsupported Payer" at bounding box center [783, 387] width 409 height 31
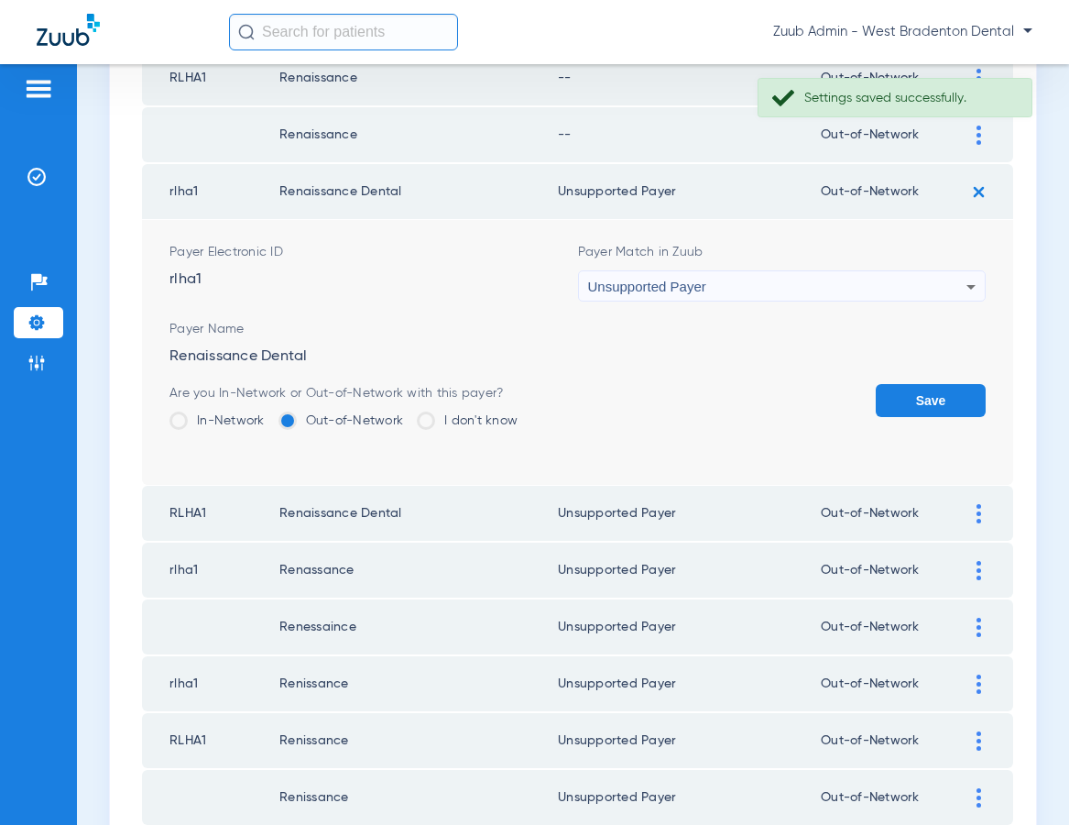
drag, startPoint x: 907, startPoint y: 397, endPoint x: 871, endPoint y: 382, distance: 38.6
click at [906, 397] on button "Save" at bounding box center [931, 400] width 110 height 33
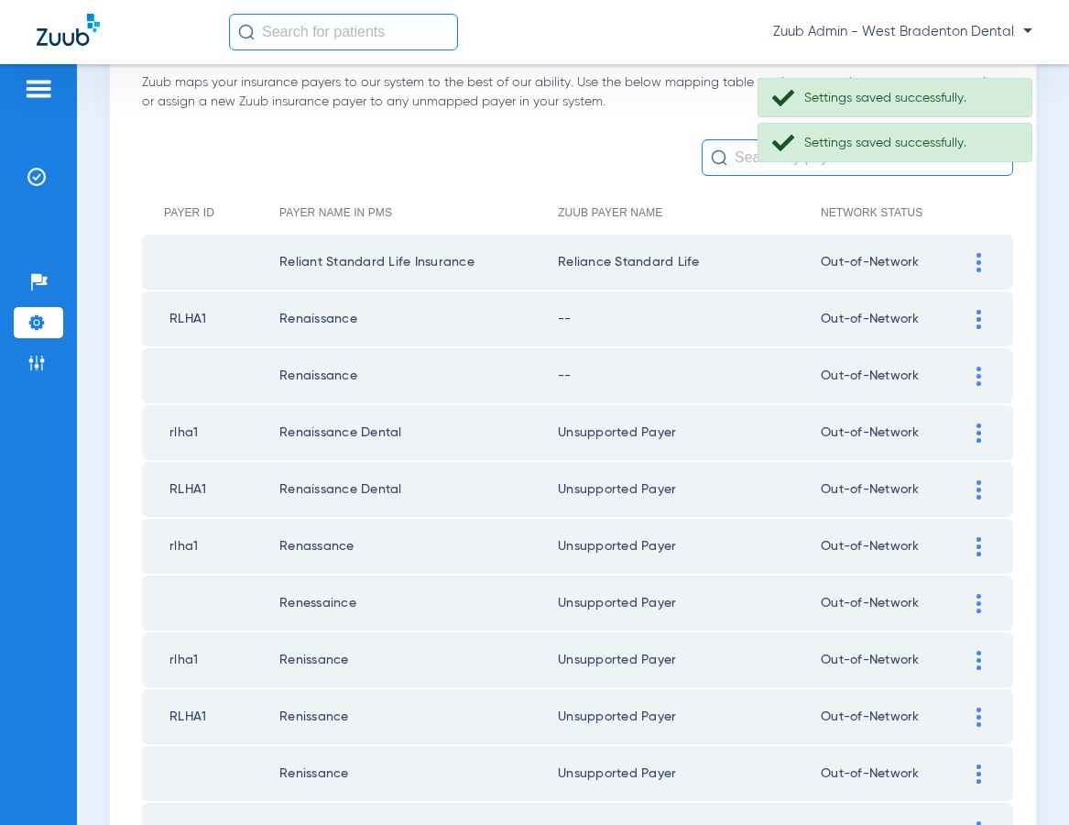
scroll to position [122, 0]
click at [977, 312] on img at bounding box center [979, 318] width 5 height 19
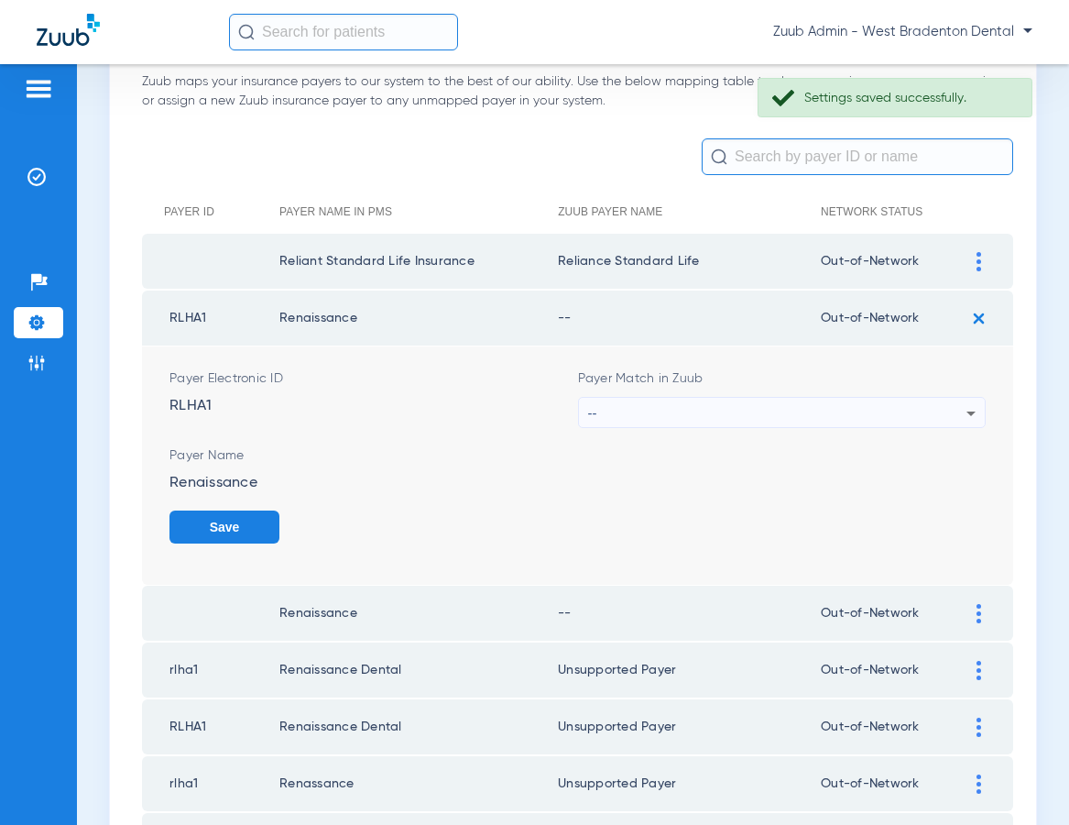
click at [660, 417] on div "--" at bounding box center [777, 413] width 379 height 31
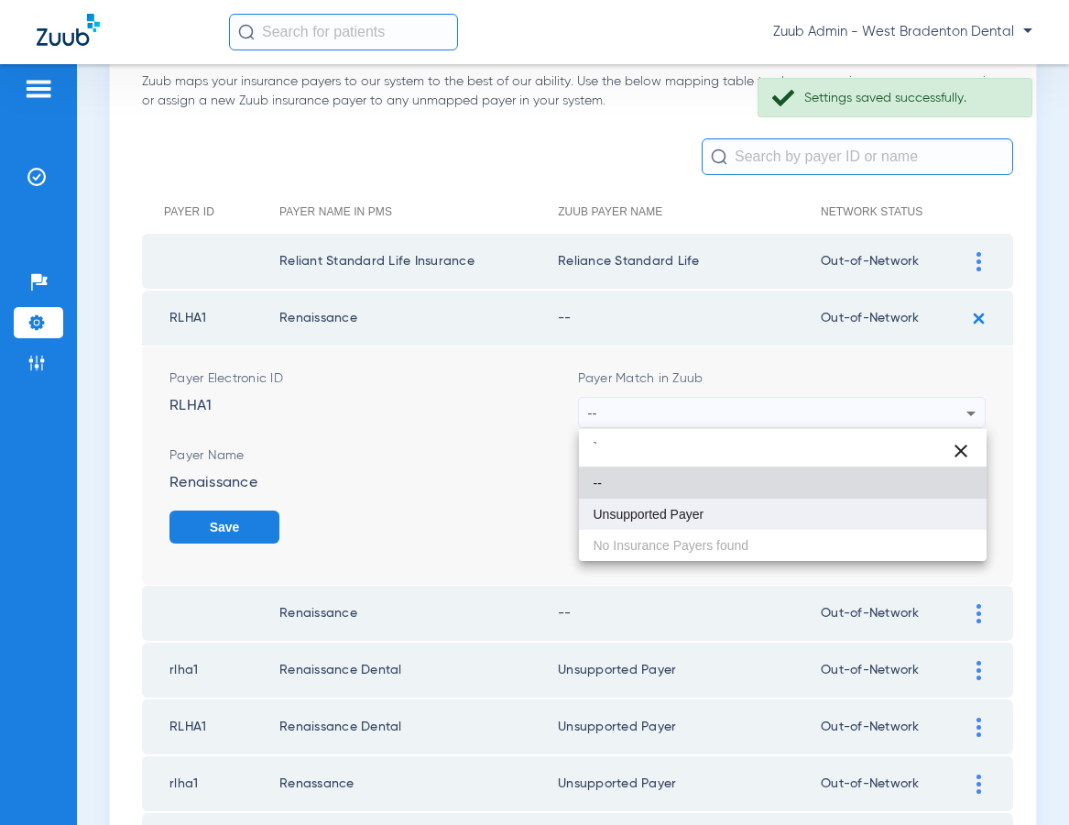
type input "`"
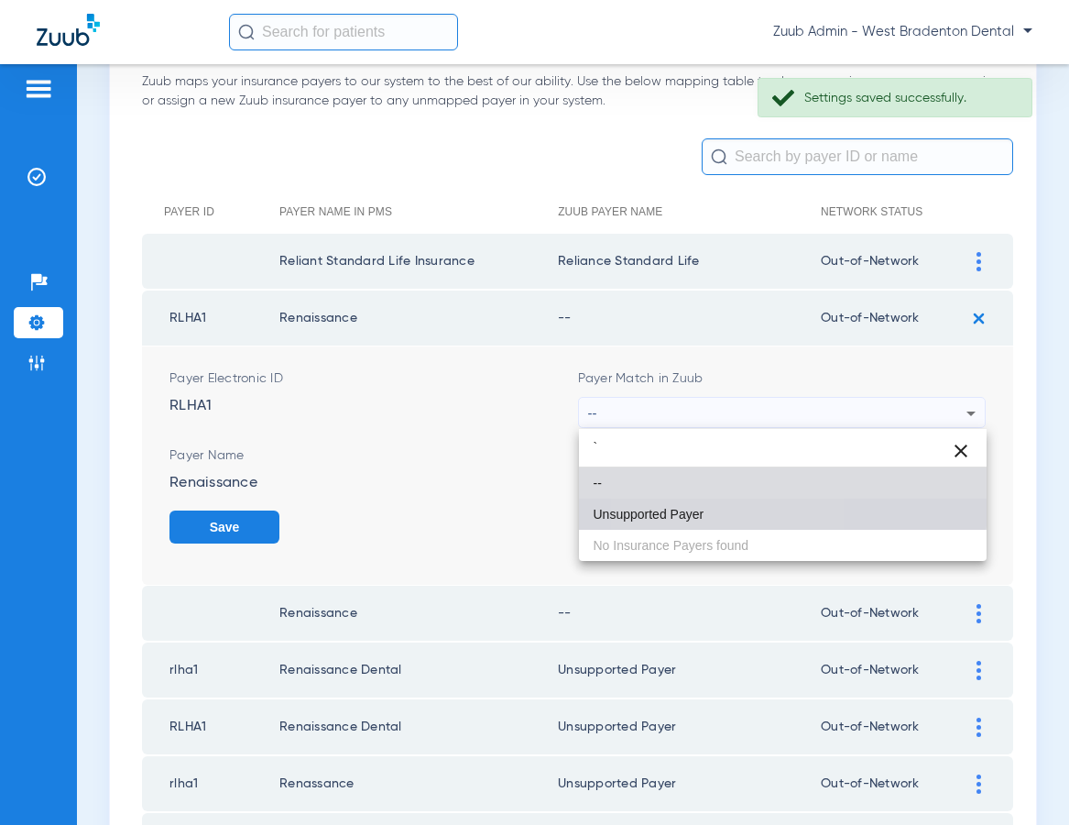
click at [683, 504] on mat-option "Unsupported Payer" at bounding box center [783, 513] width 409 height 31
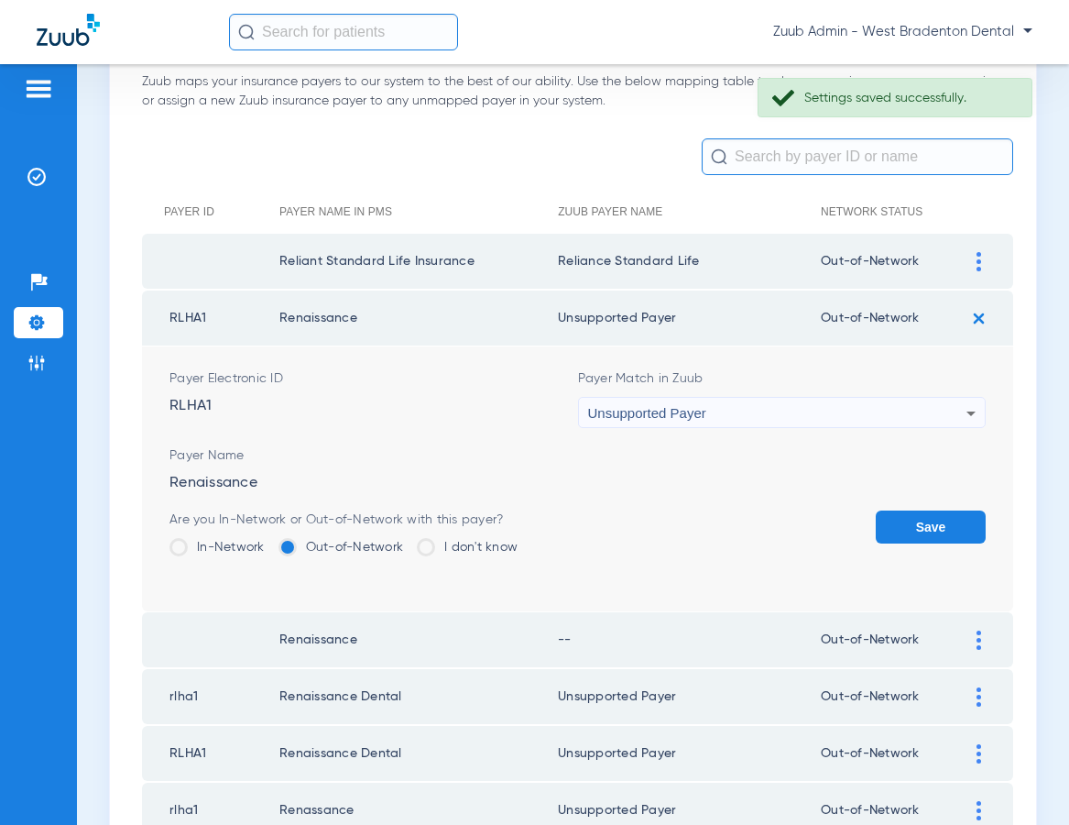
click at [920, 526] on button "Save" at bounding box center [931, 526] width 110 height 33
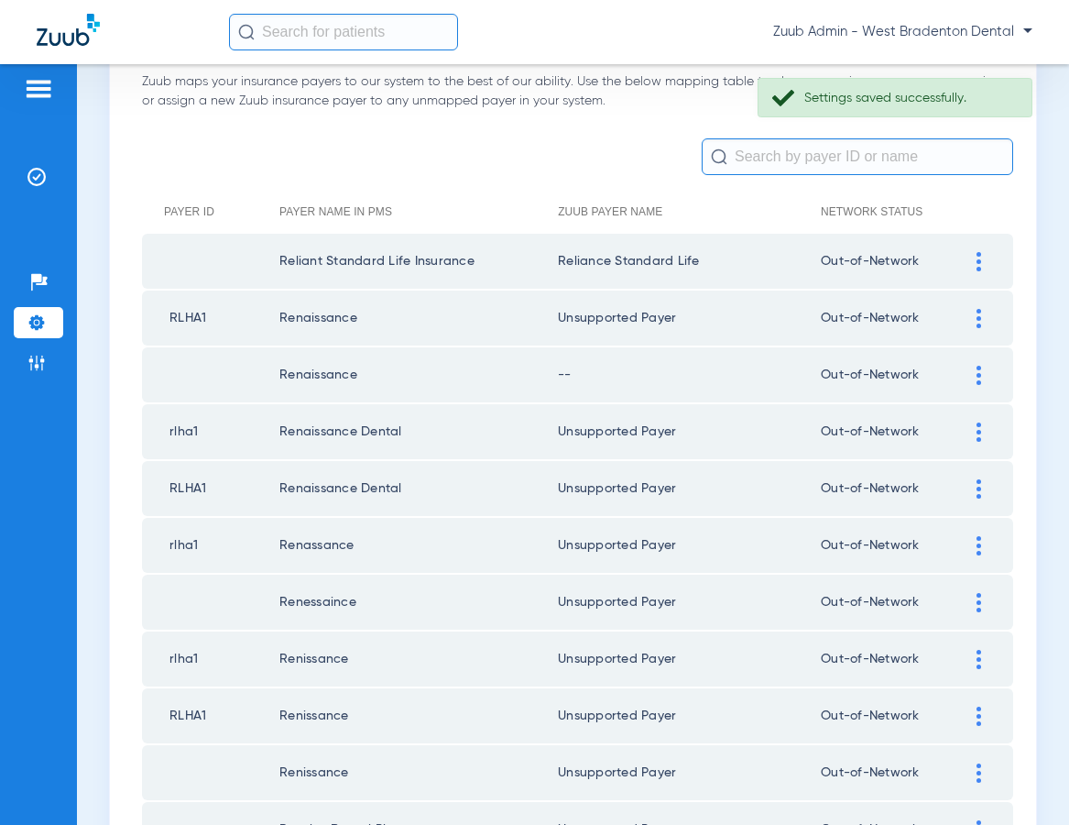
click at [975, 377] on div at bounding box center [979, 375] width 32 height 19
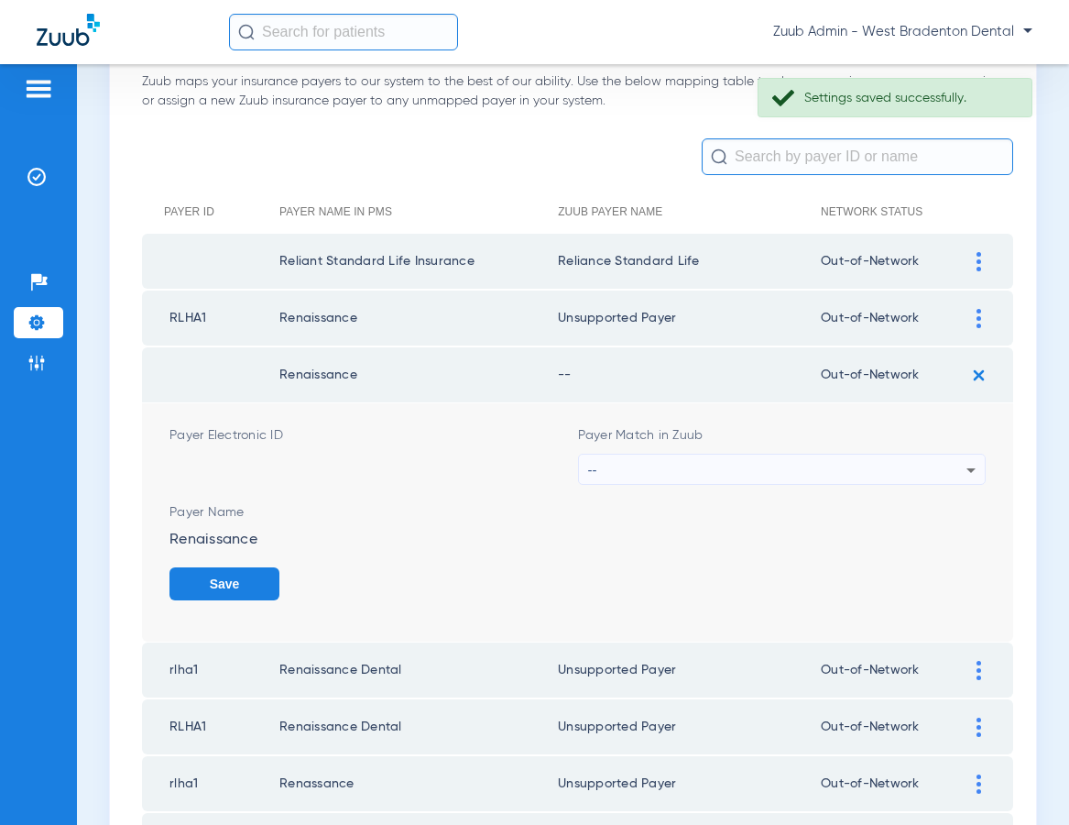
click at [769, 469] on div "--" at bounding box center [777, 469] width 379 height 31
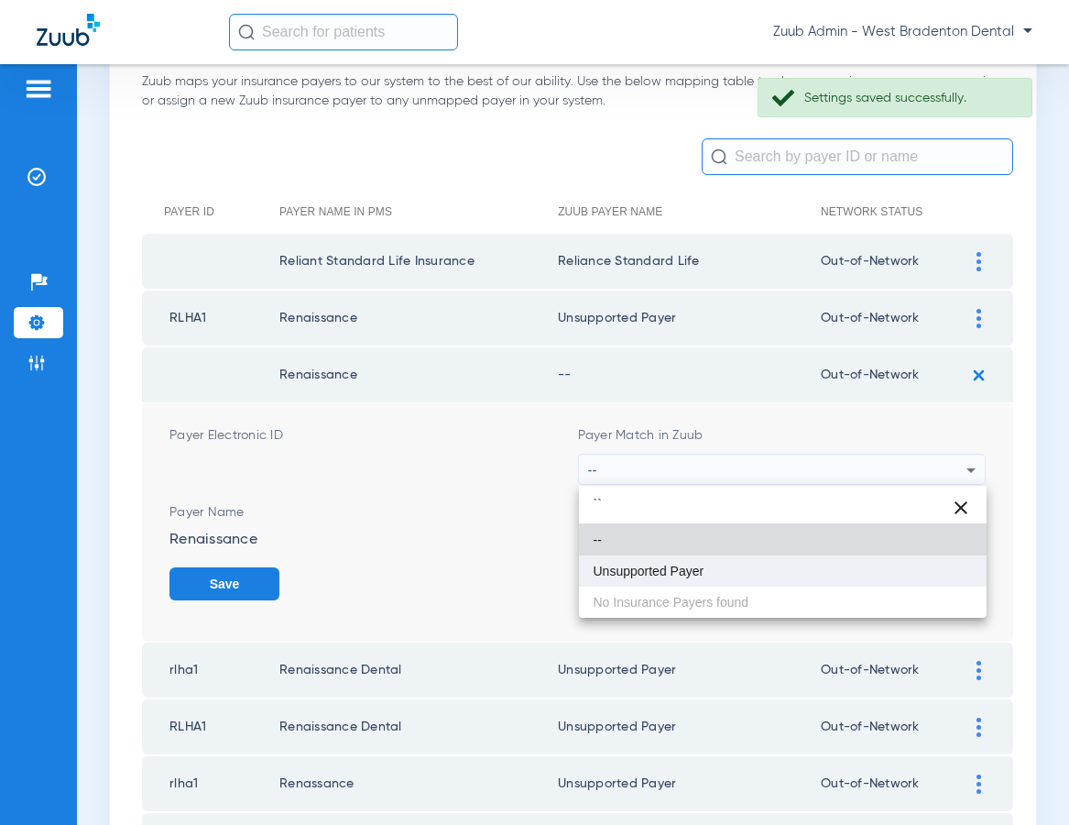
type input "``"
click at [739, 556] on mat-option "Unsupported Payer" at bounding box center [783, 570] width 409 height 31
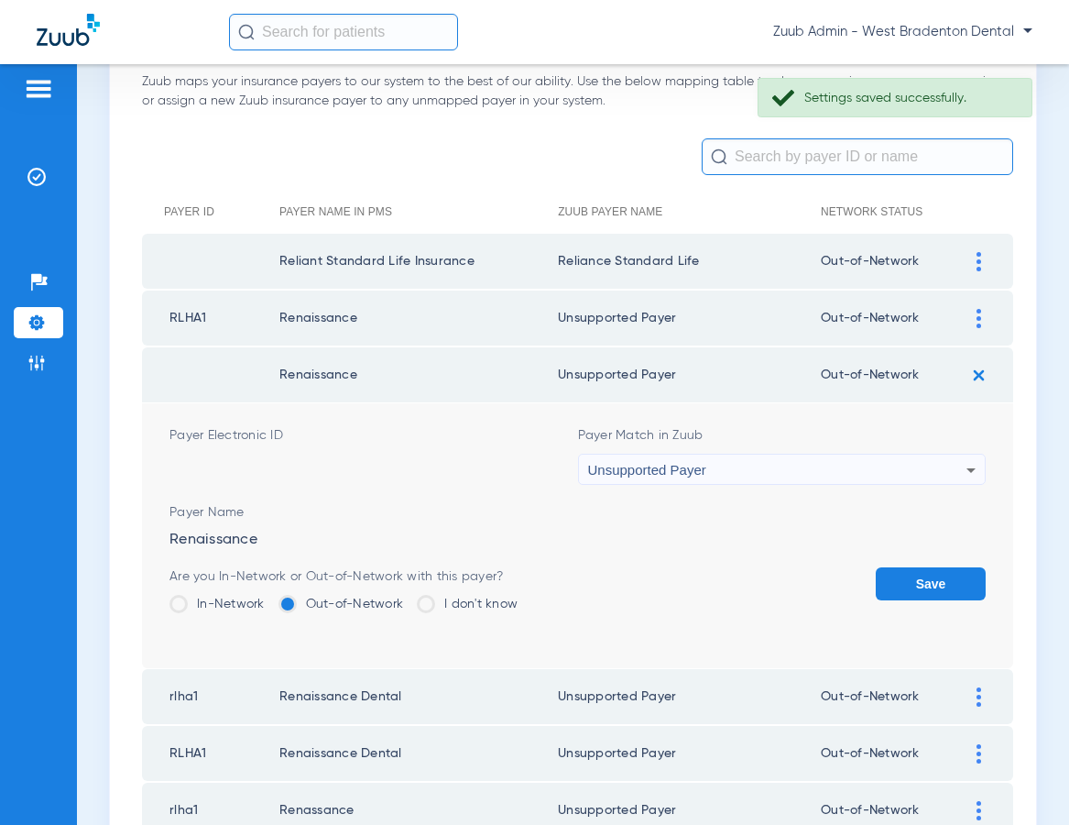
drag, startPoint x: 921, startPoint y: 573, endPoint x: 799, endPoint y: 523, distance: 131.5
click at [916, 570] on button "Save" at bounding box center [931, 583] width 110 height 33
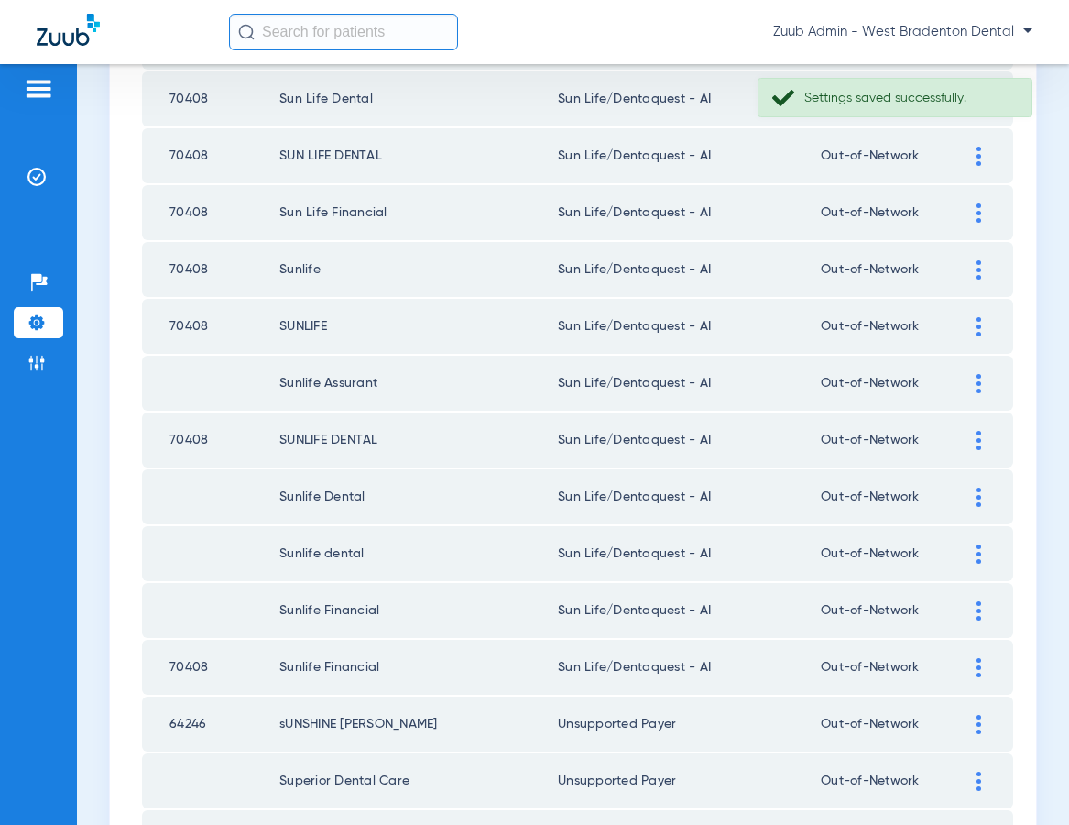
scroll to position [2506, 0]
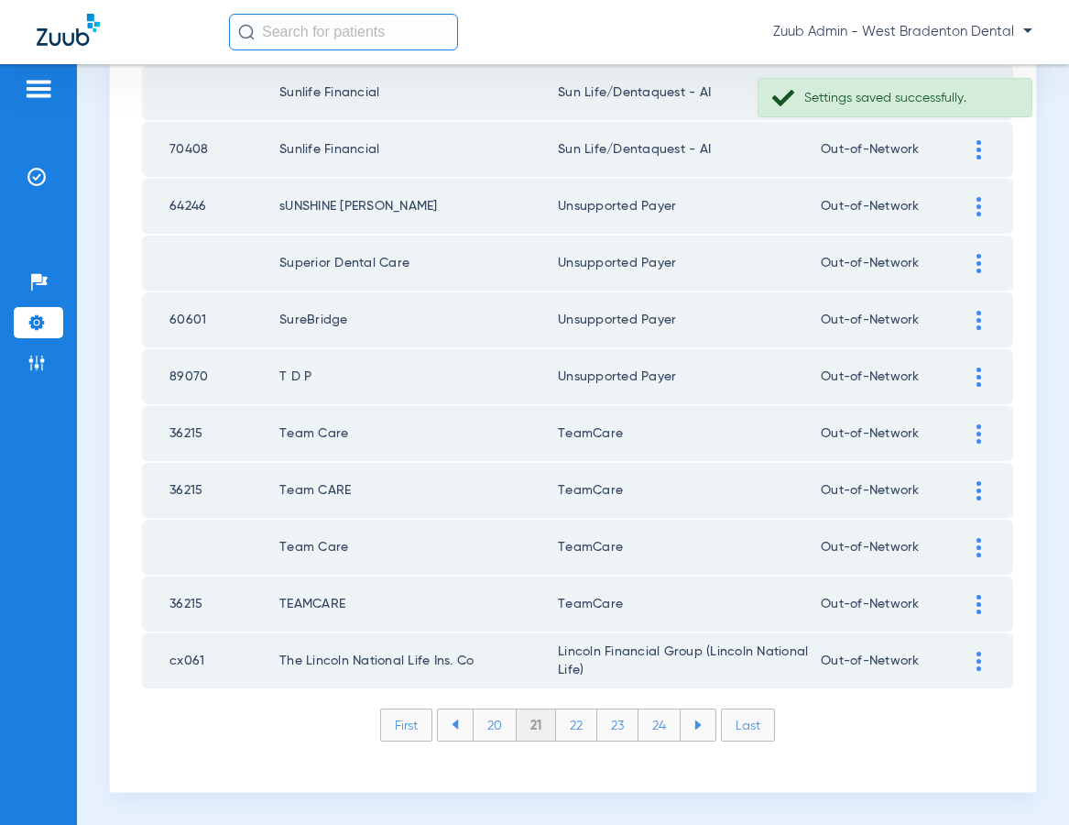
click at [491, 722] on li "20" at bounding box center [495, 724] width 44 height 31
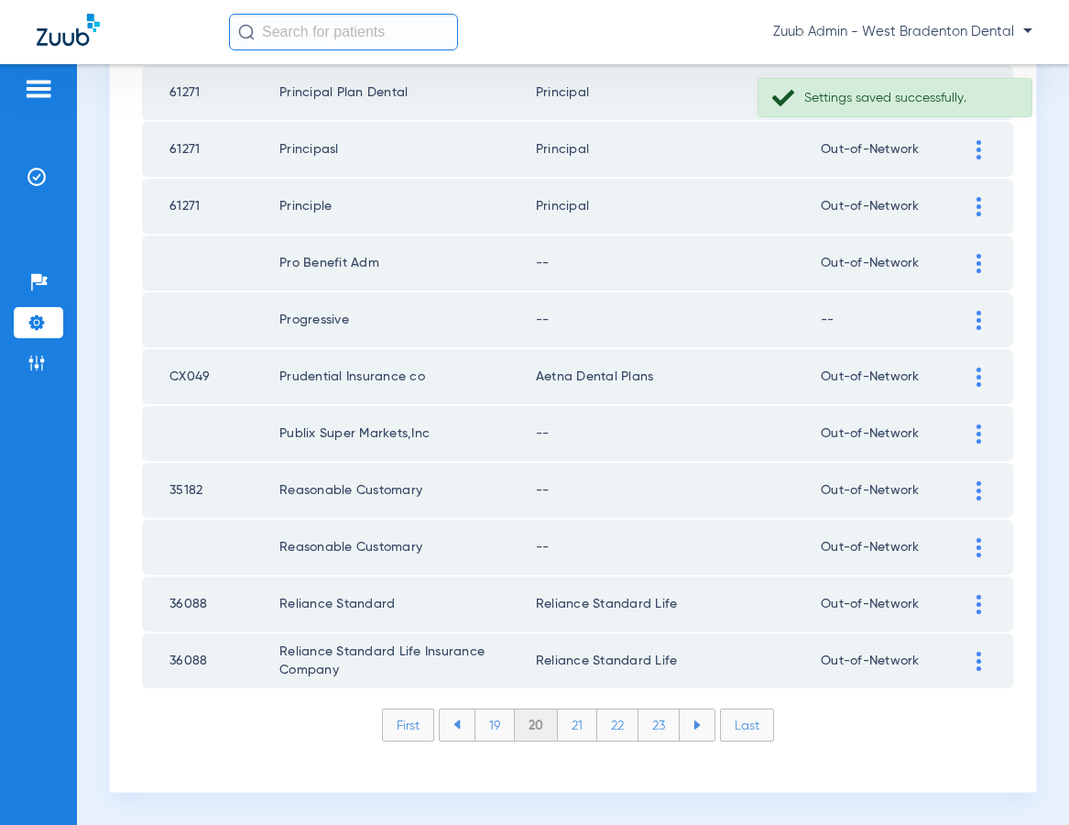
click at [974, 539] on div at bounding box center [979, 547] width 32 height 19
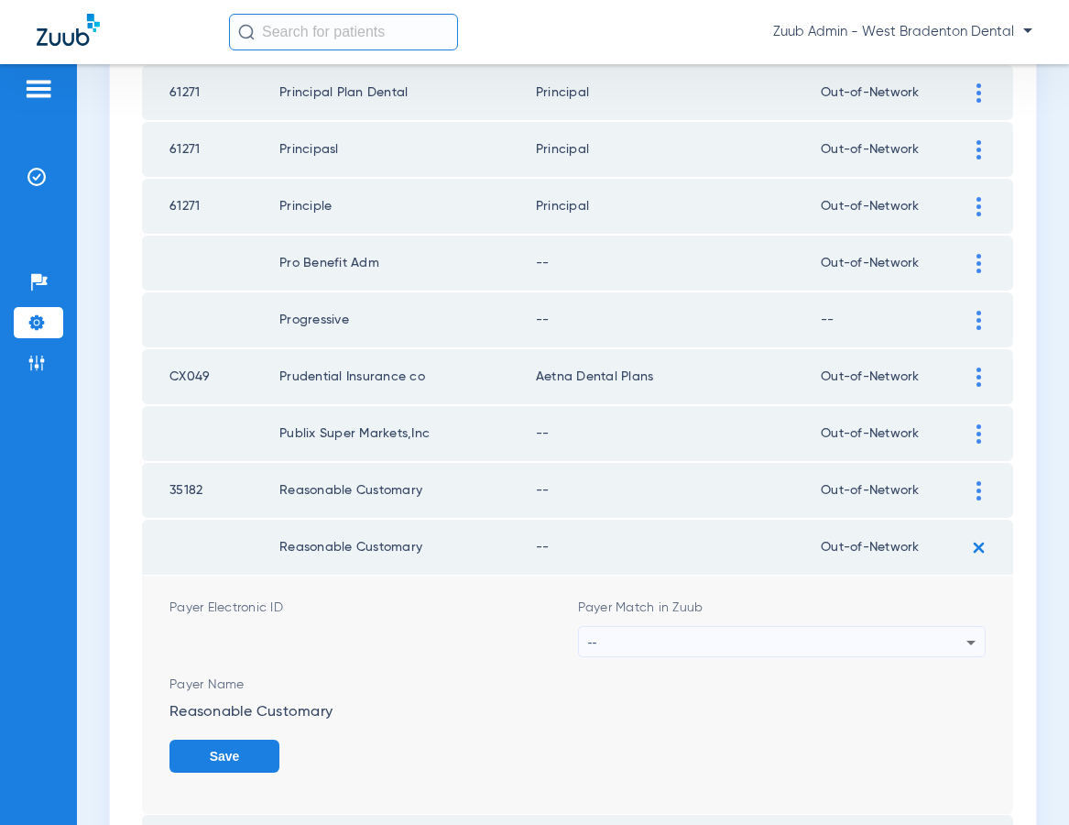
click at [623, 635] on div "--" at bounding box center [777, 642] width 379 height 31
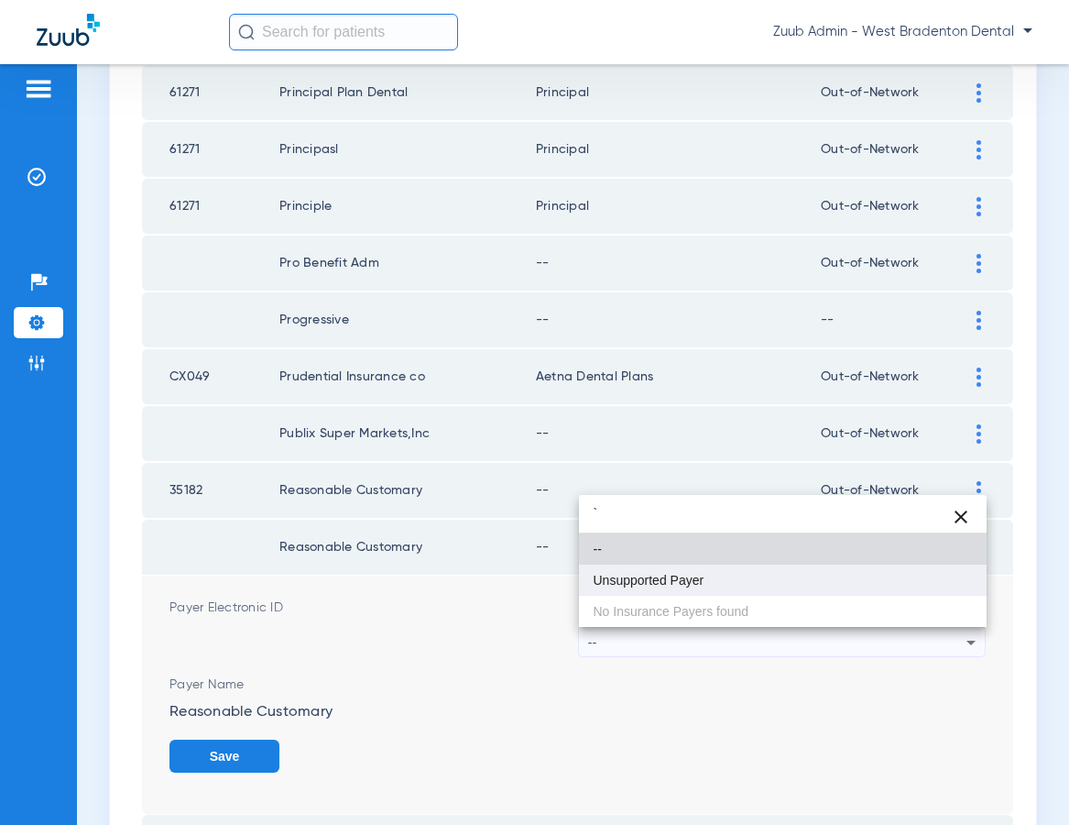
type input "`"
click at [611, 569] on mat-option "Unsupported Payer" at bounding box center [783, 579] width 409 height 31
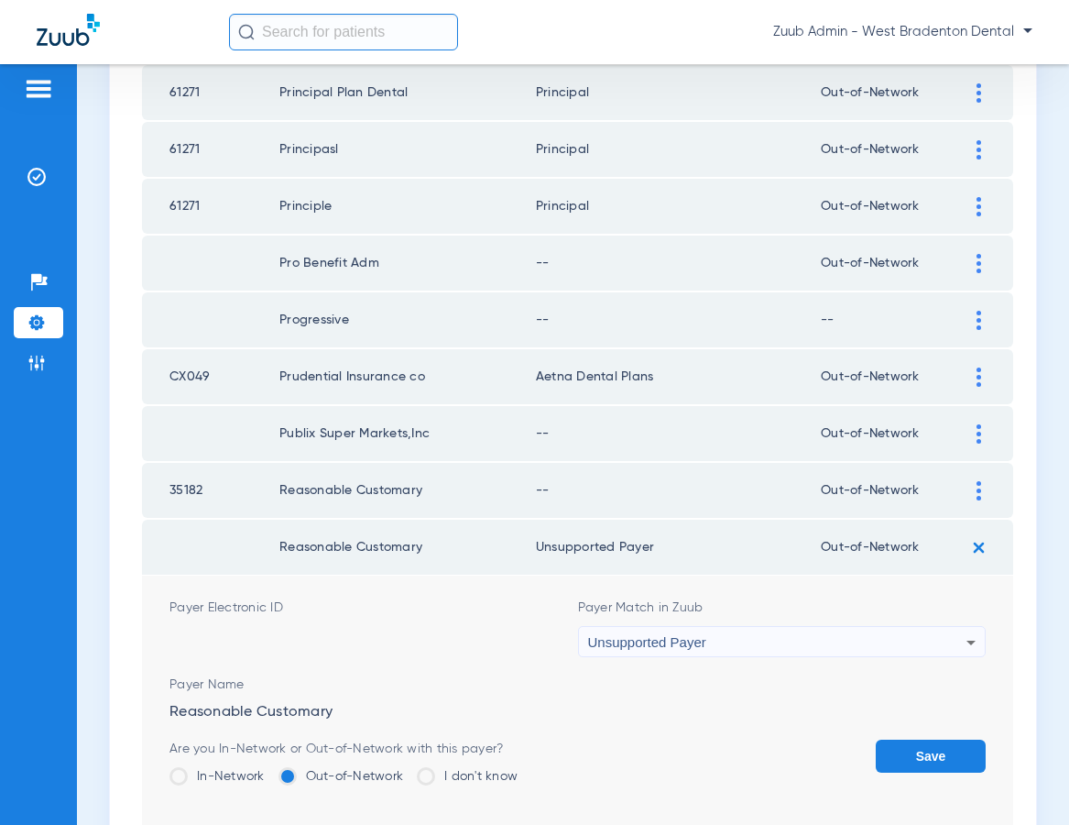
drag, startPoint x: 916, startPoint y: 744, endPoint x: 960, endPoint y: 639, distance: 113.3
click at [916, 743] on button "Save" at bounding box center [931, 755] width 110 height 33
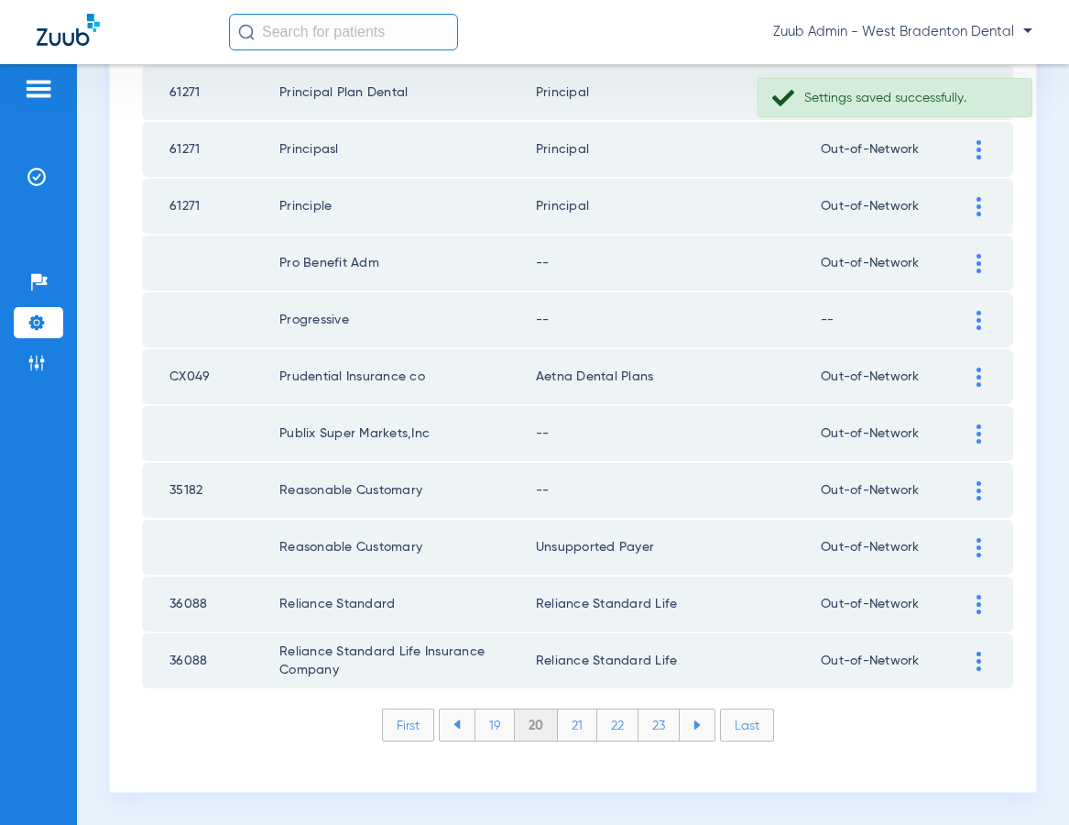
click at [980, 486] on img at bounding box center [979, 490] width 5 height 19
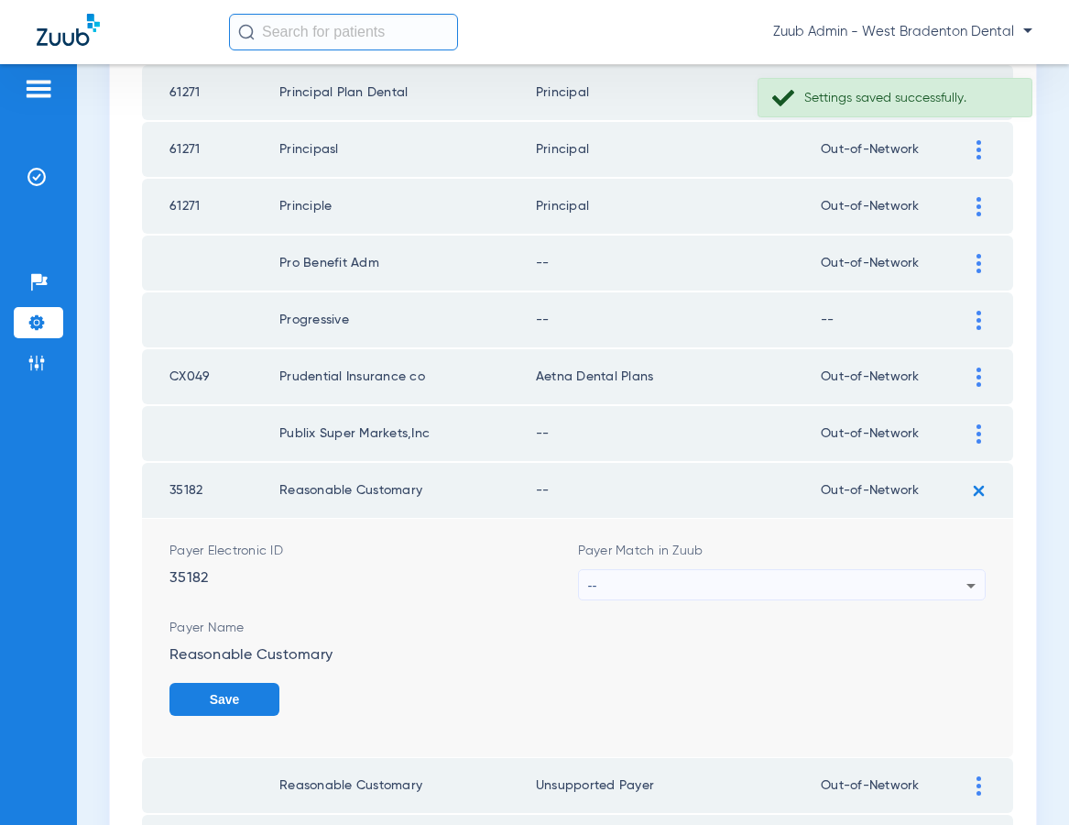
click at [724, 580] on div "--" at bounding box center [777, 585] width 379 height 31
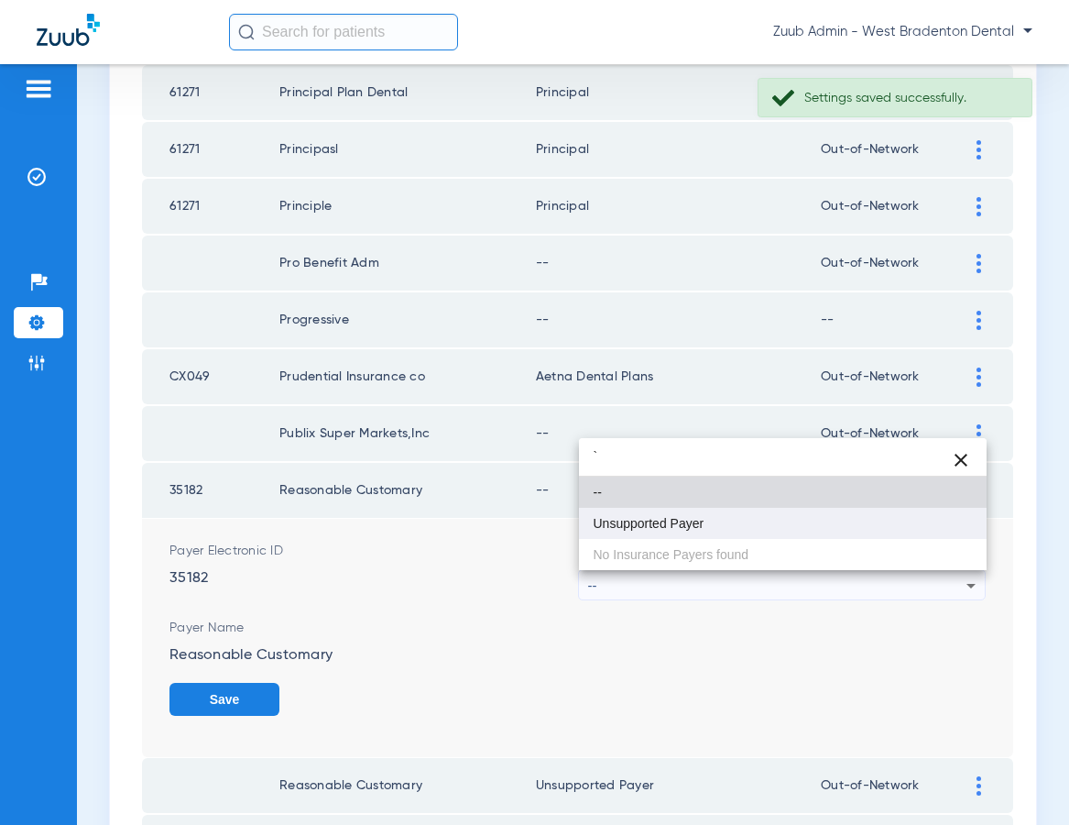
type input "`"
click at [692, 530] on mat-option "Unsupported Payer" at bounding box center [783, 523] width 409 height 31
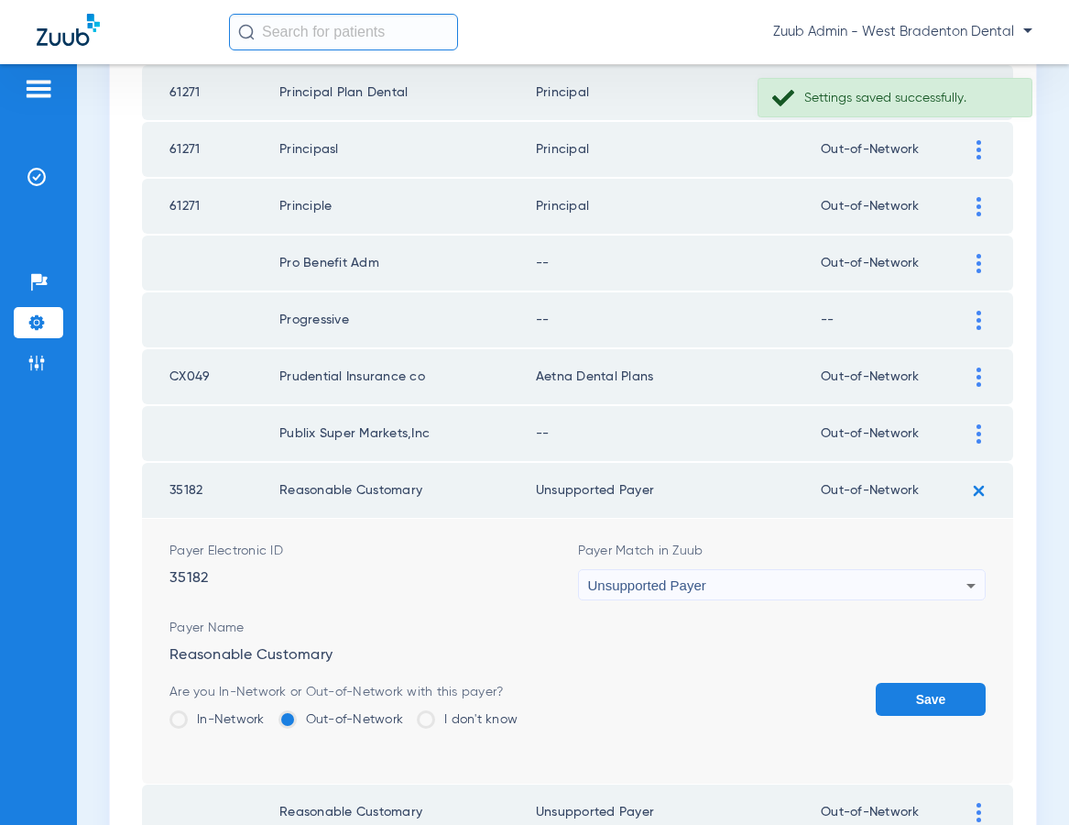
drag, startPoint x: 920, startPoint y: 692, endPoint x: 951, endPoint y: 552, distance: 143.6
click at [920, 689] on button "Save" at bounding box center [931, 699] width 110 height 33
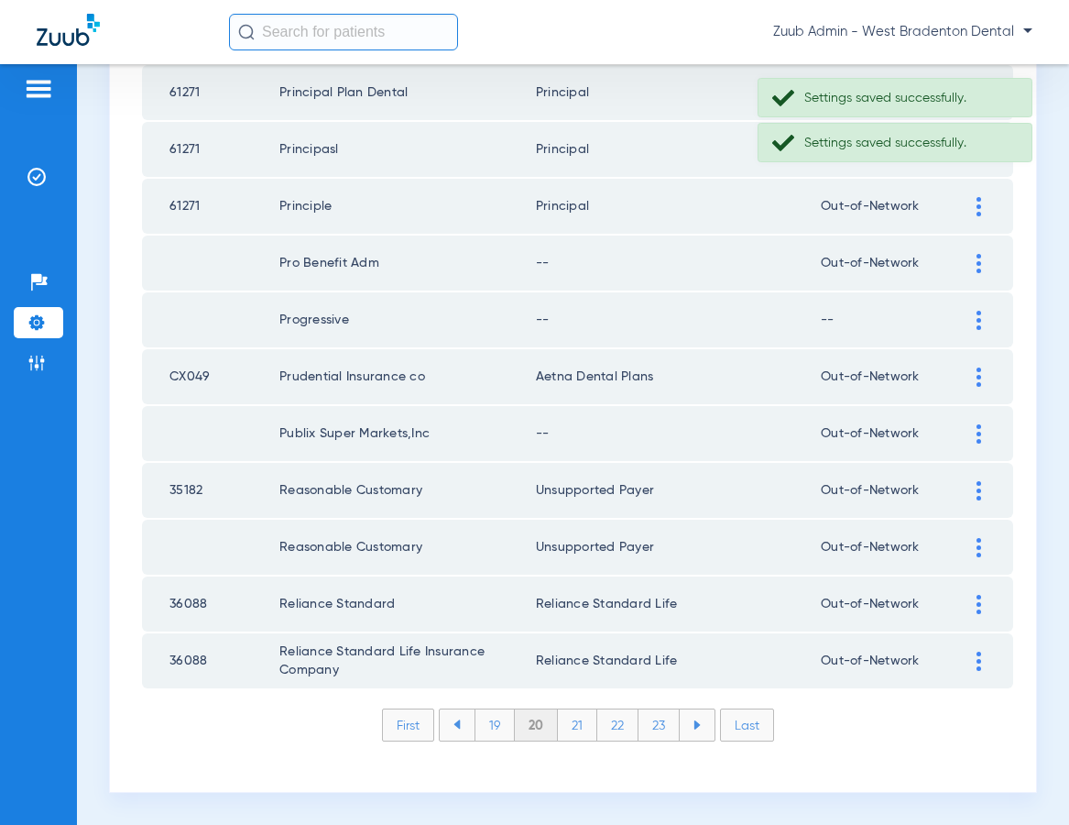
click at [974, 432] on div at bounding box center [979, 433] width 32 height 19
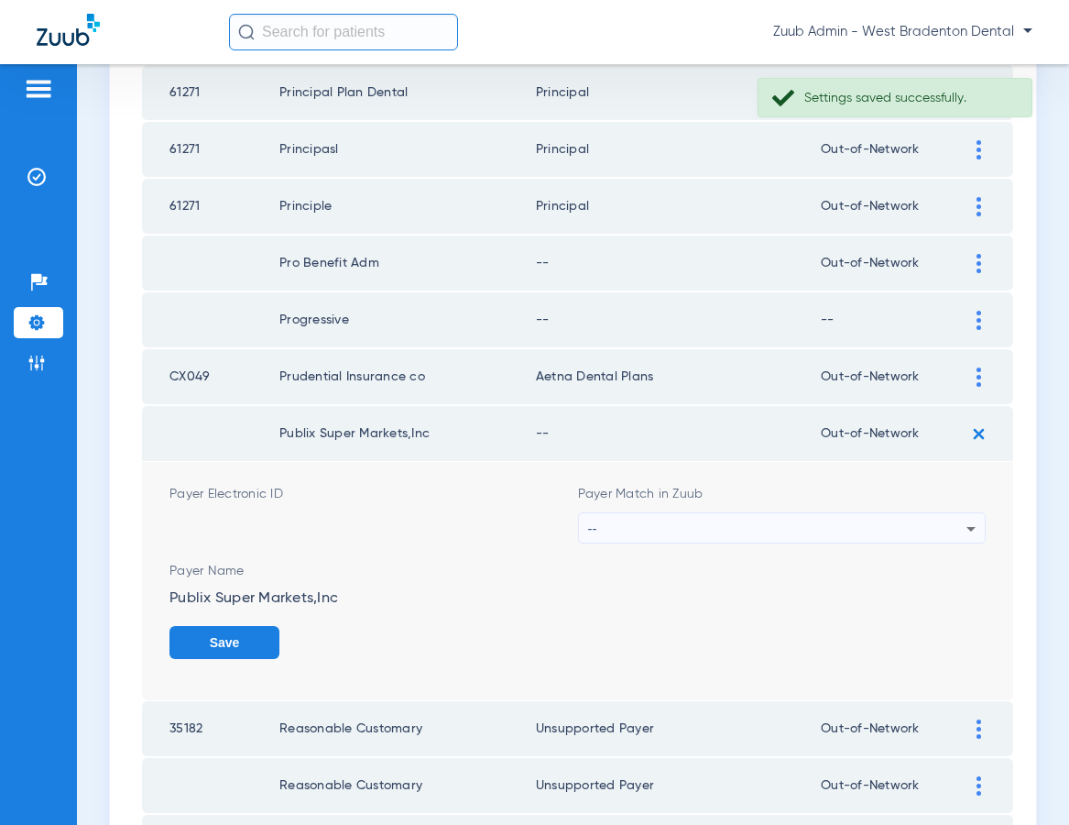
click at [679, 521] on div "--" at bounding box center [777, 528] width 379 height 31
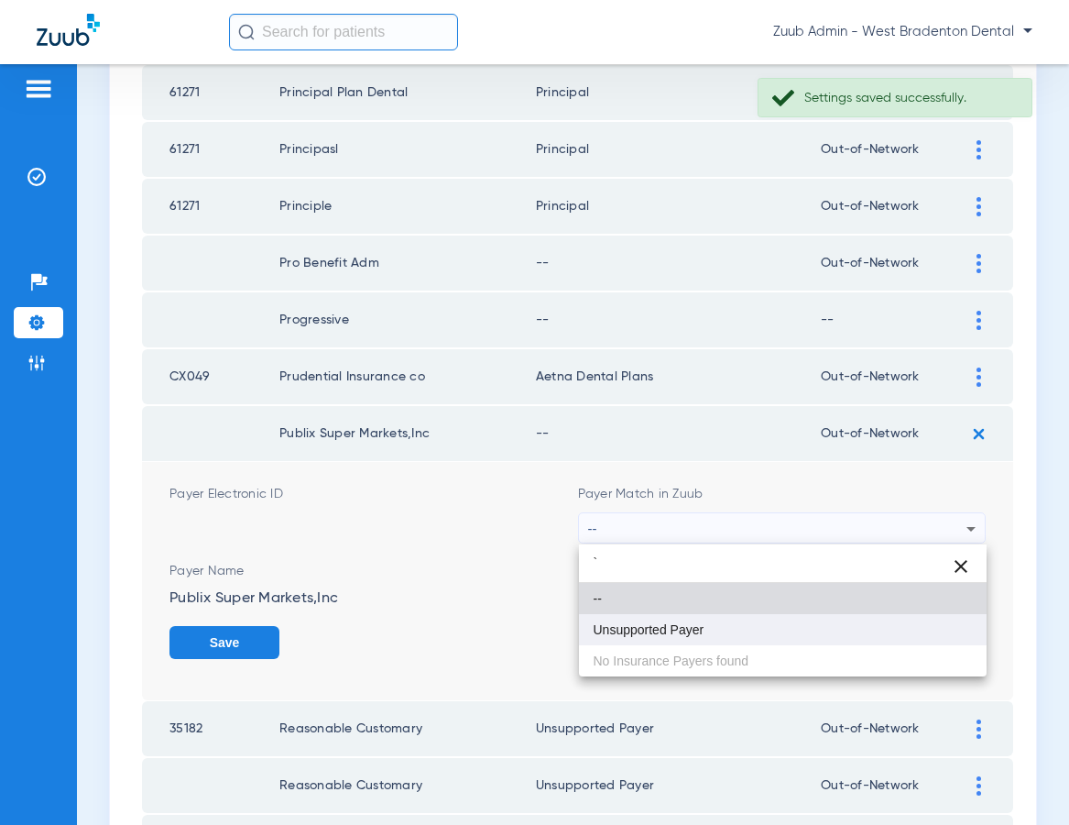
type input "`"
click at [654, 623] on span "Unsupported Payer" at bounding box center [649, 629] width 111 height 13
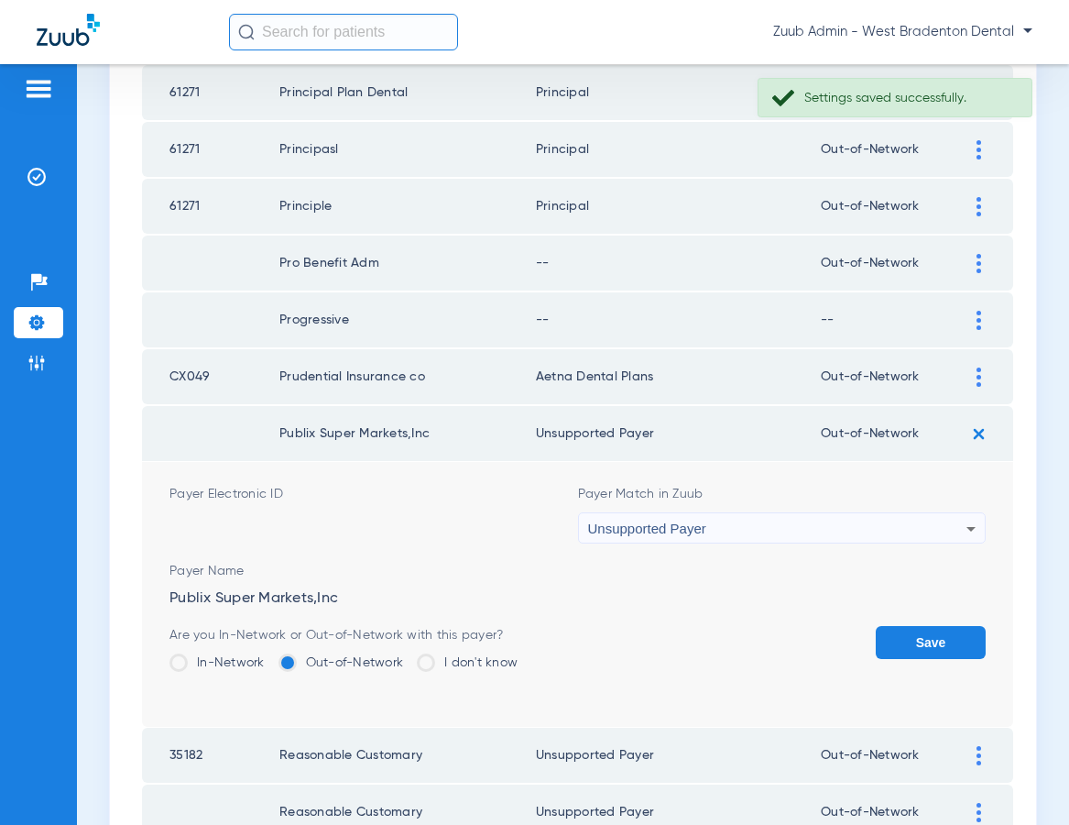
drag, startPoint x: 924, startPoint y: 642, endPoint x: 936, endPoint y: 538, distance: 105.1
click at [925, 640] on button "Save" at bounding box center [931, 642] width 110 height 33
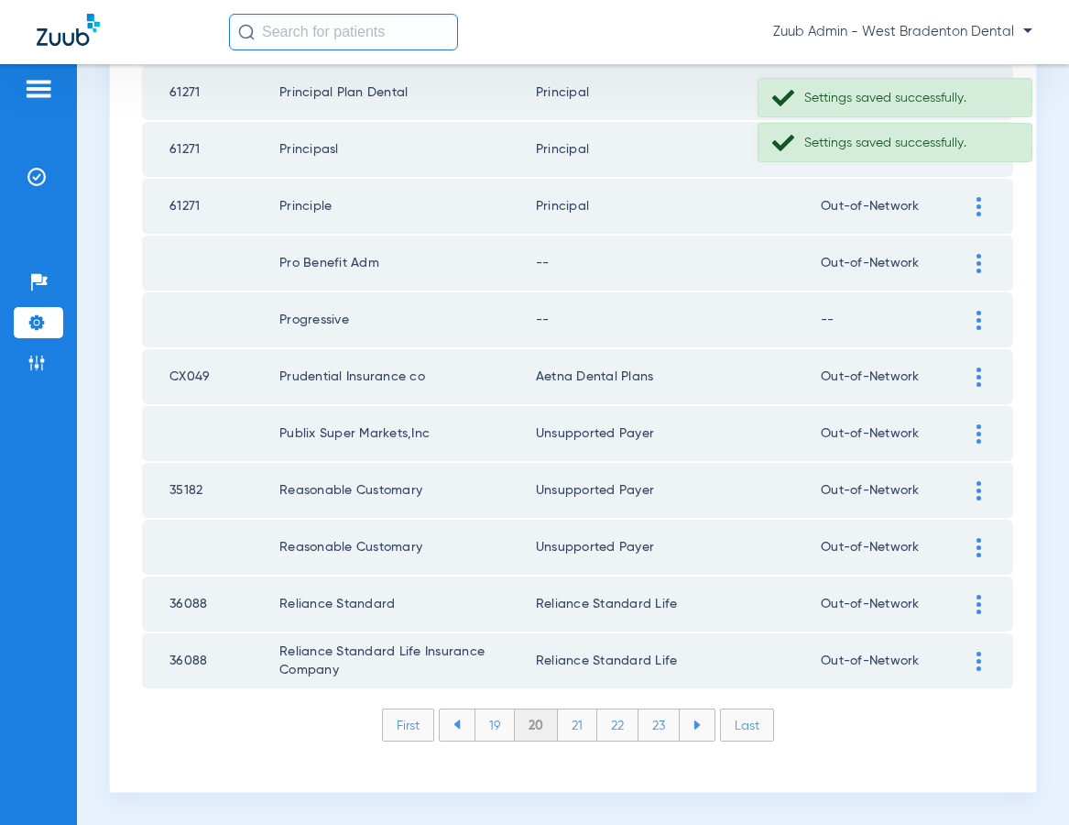
click at [970, 313] on div at bounding box center [979, 320] width 32 height 19
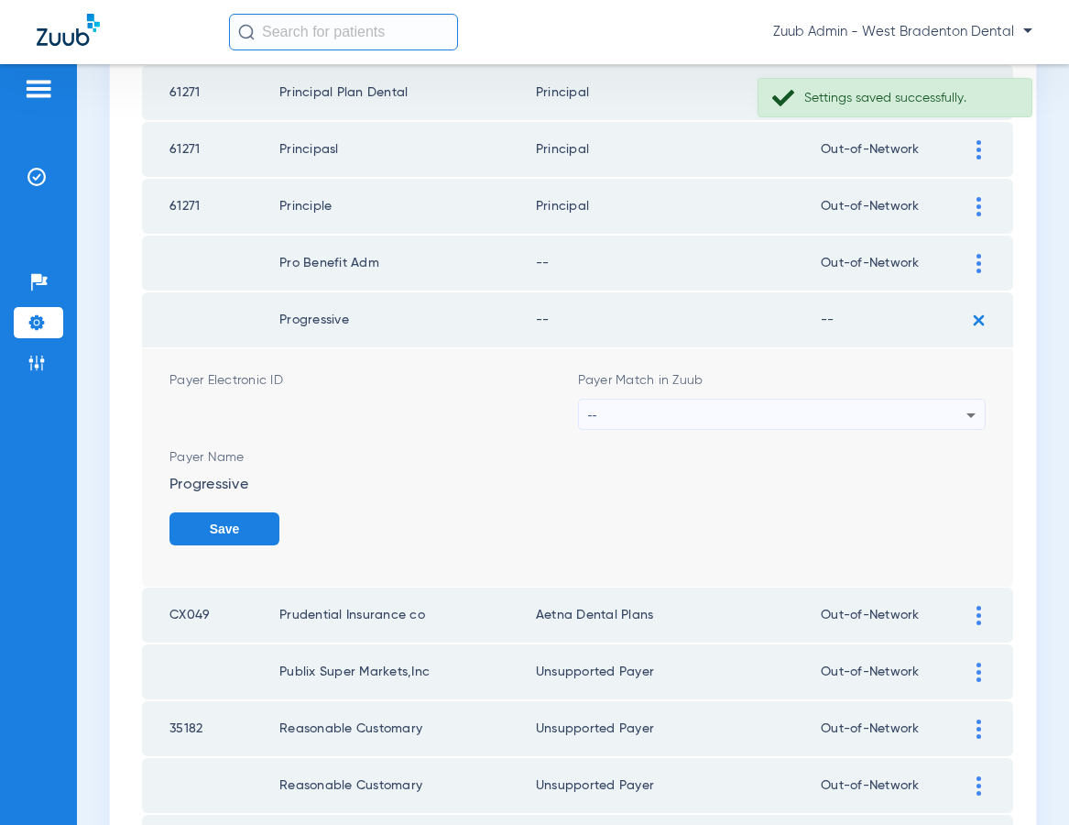
click at [667, 404] on div "--" at bounding box center [777, 414] width 379 height 31
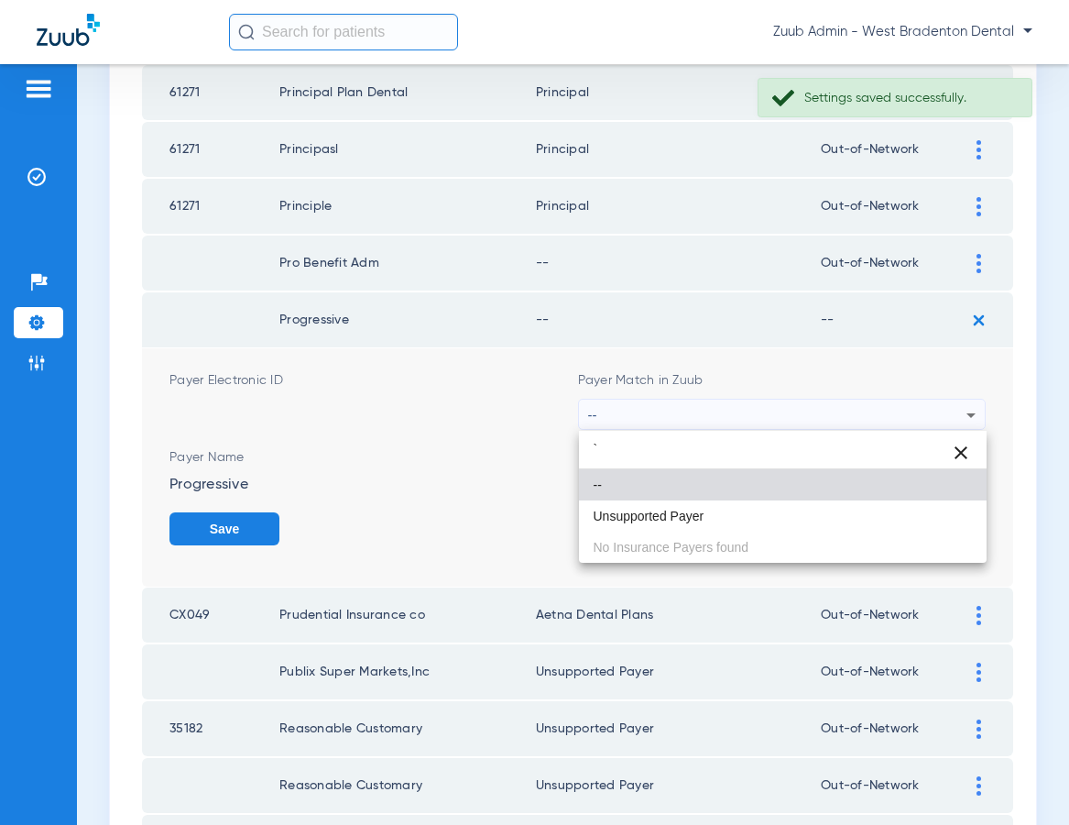
type input "`"
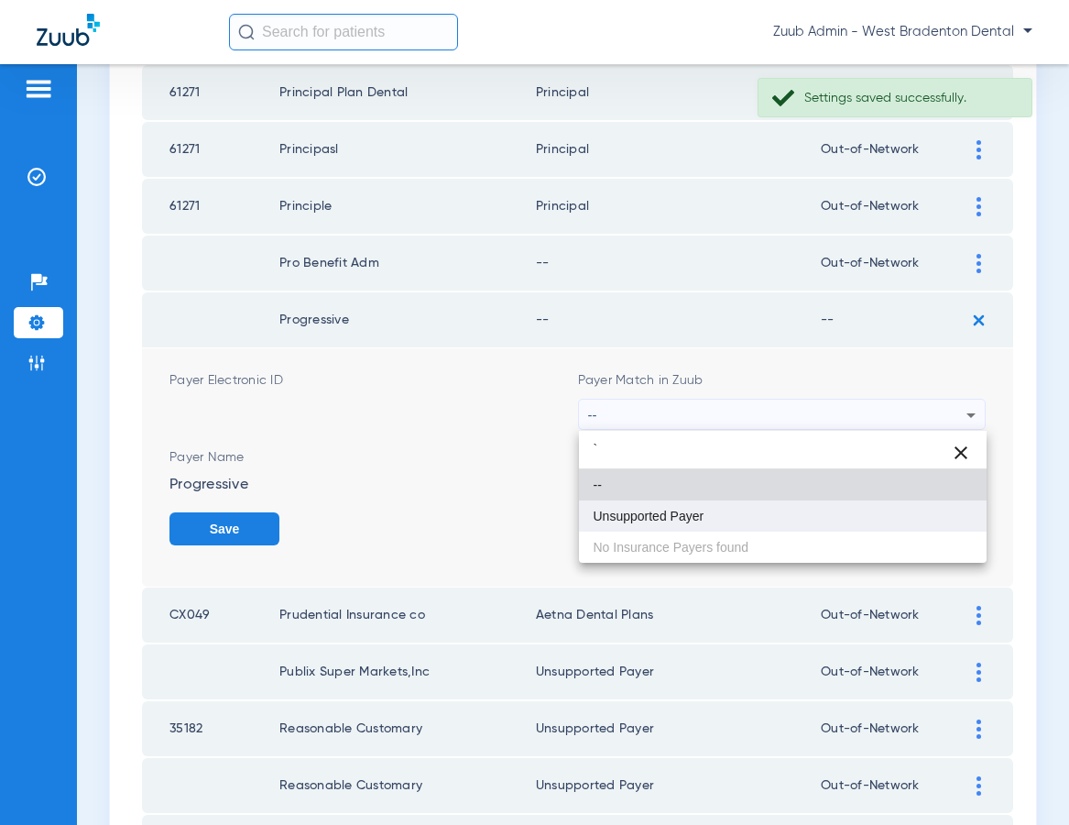
click at [656, 531] on div "` close -- Unsupported Payer No Insurance Payers found" at bounding box center [783, 497] width 409 height 132
click at [655, 520] on span "Unsupported Payer" at bounding box center [649, 515] width 111 height 13
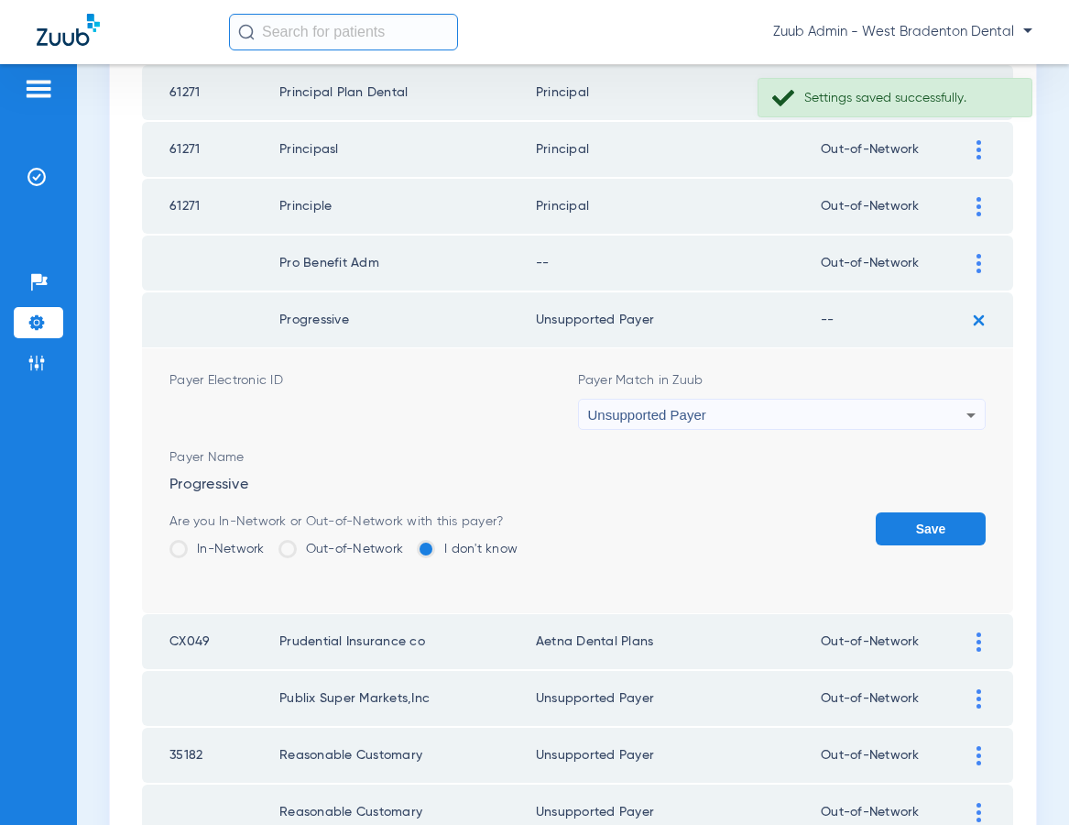
drag, startPoint x: 919, startPoint y: 523, endPoint x: 926, endPoint y: 507, distance: 18.0
click at [919, 522] on button "Save" at bounding box center [931, 528] width 110 height 33
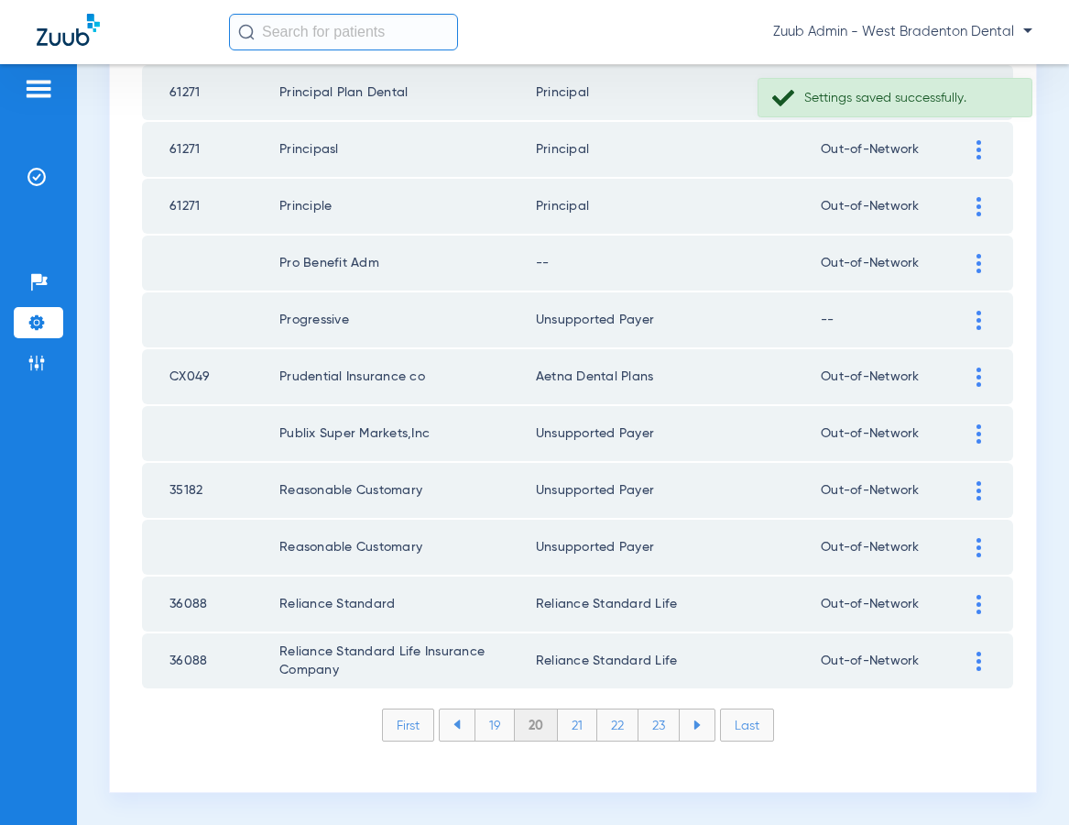
click at [978, 257] on img at bounding box center [979, 263] width 5 height 19
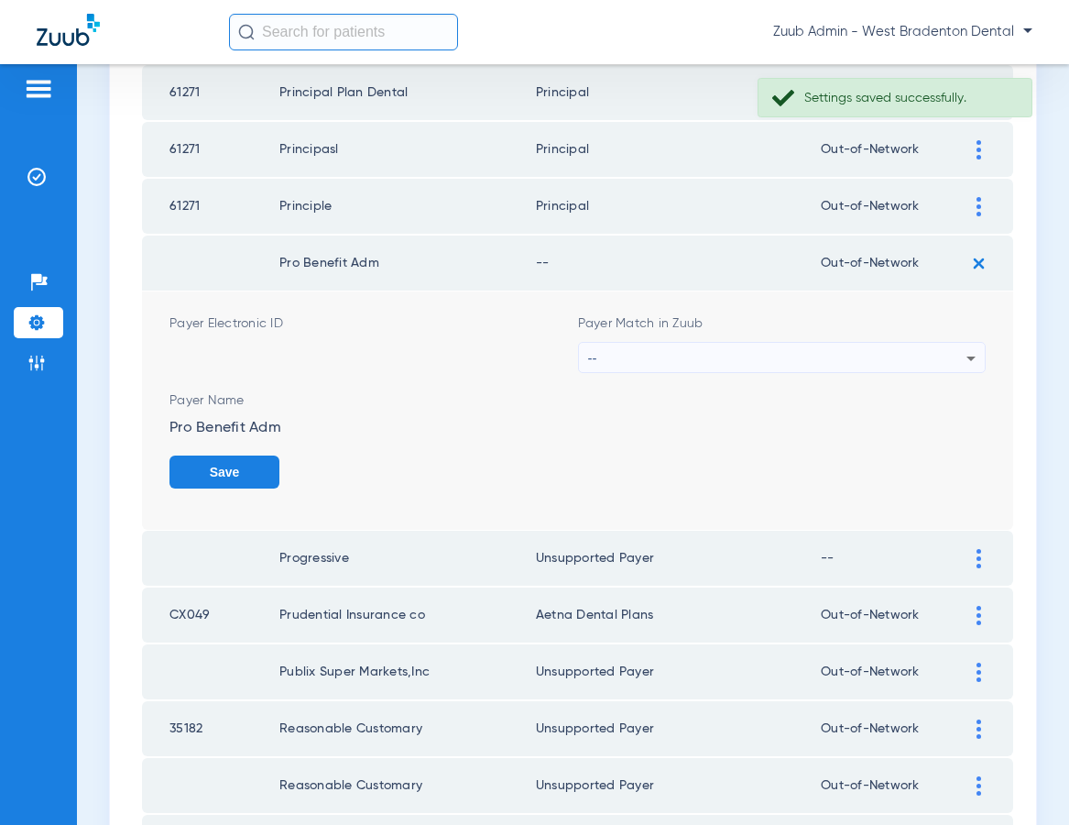
click at [617, 349] on div "--" at bounding box center [777, 358] width 379 height 31
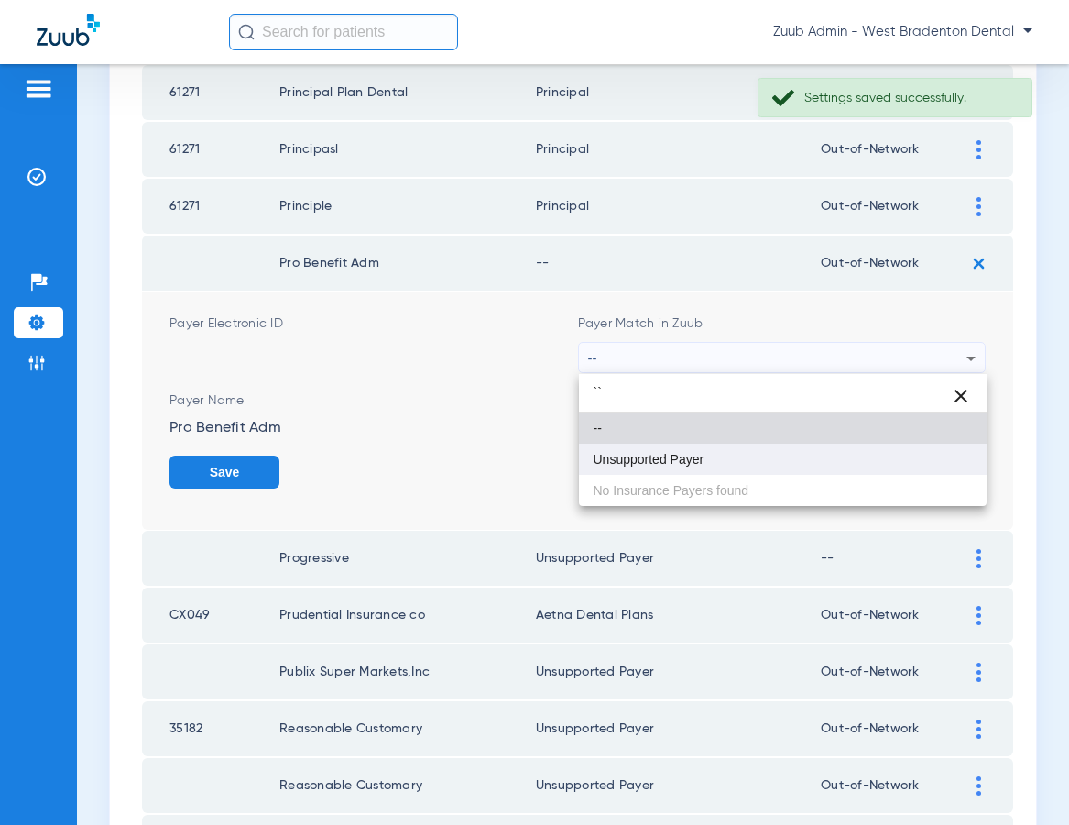
type input "``"
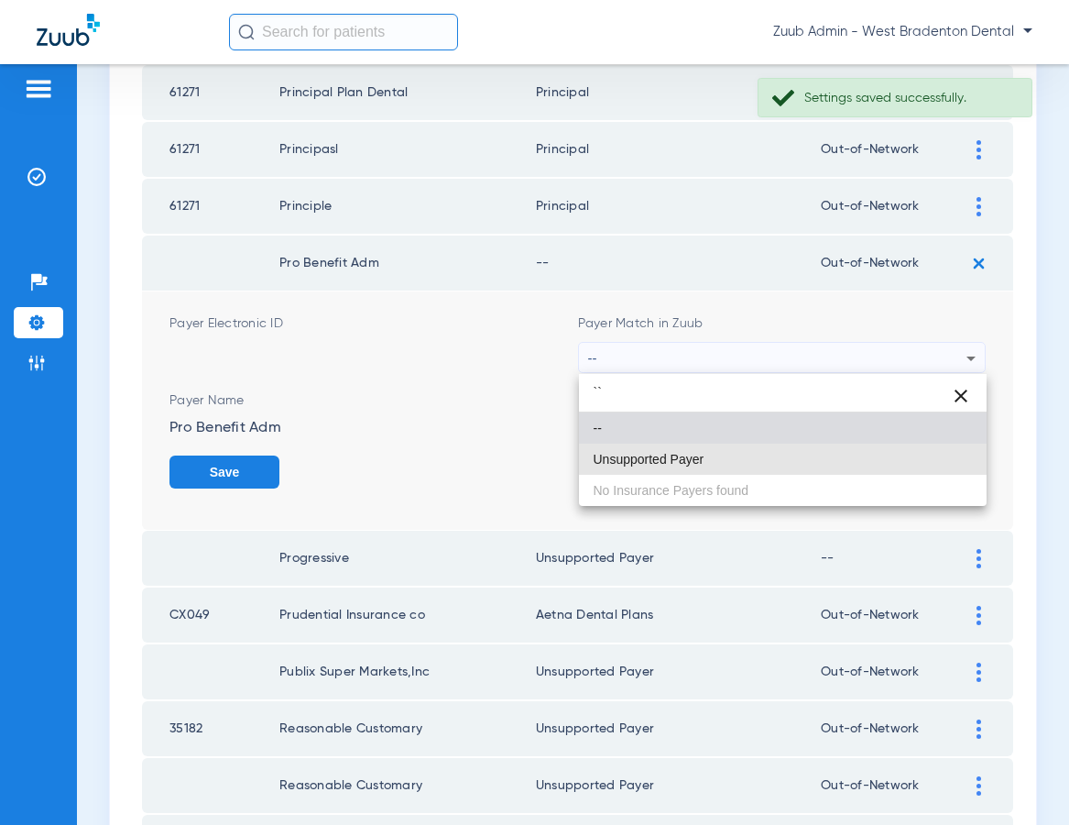
drag, startPoint x: 631, startPoint y: 451, endPoint x: 790, endPoint y: 469, distance: 159.6
click at [633, 453] on span "Unsupported Payer" at bounding box center [649, 459] width 111 height 13
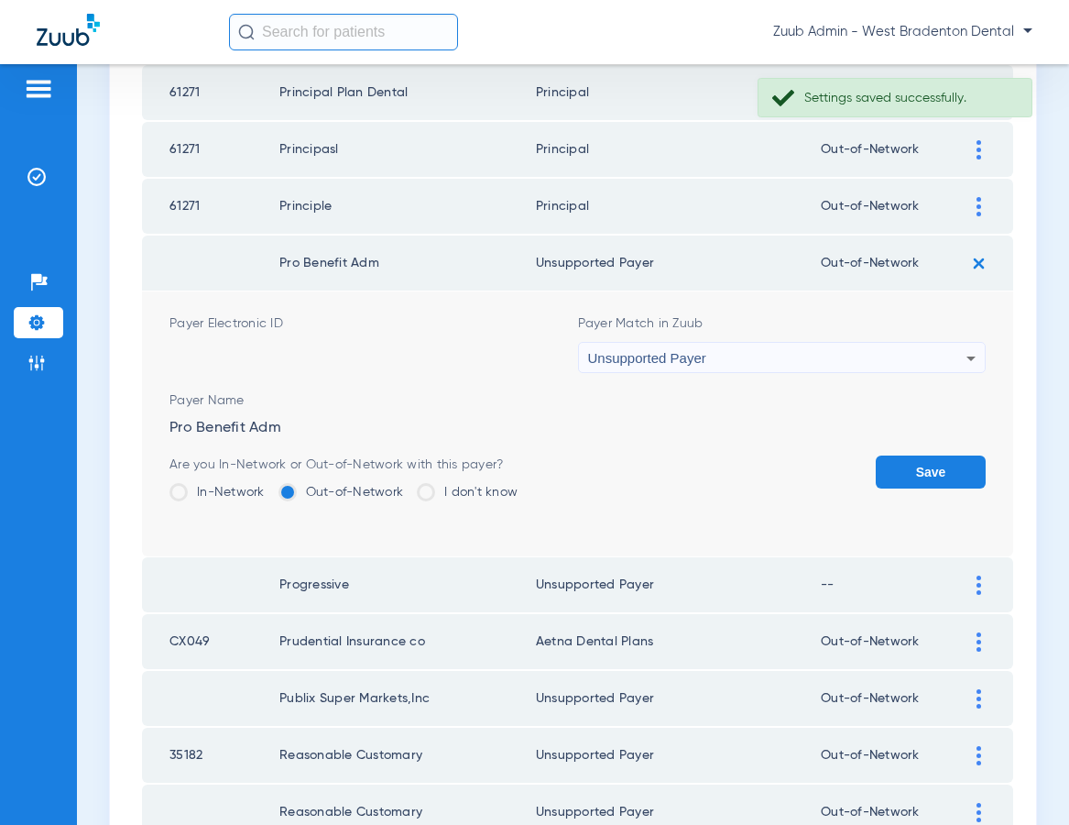
drag, startPoint x: 927, startPoint y: 462, endPoint x: 844, endPoint y: 443, distance: 85.6
click at [923, 462] on button "Save" at bounding box center [931, 471] width 110 height 33
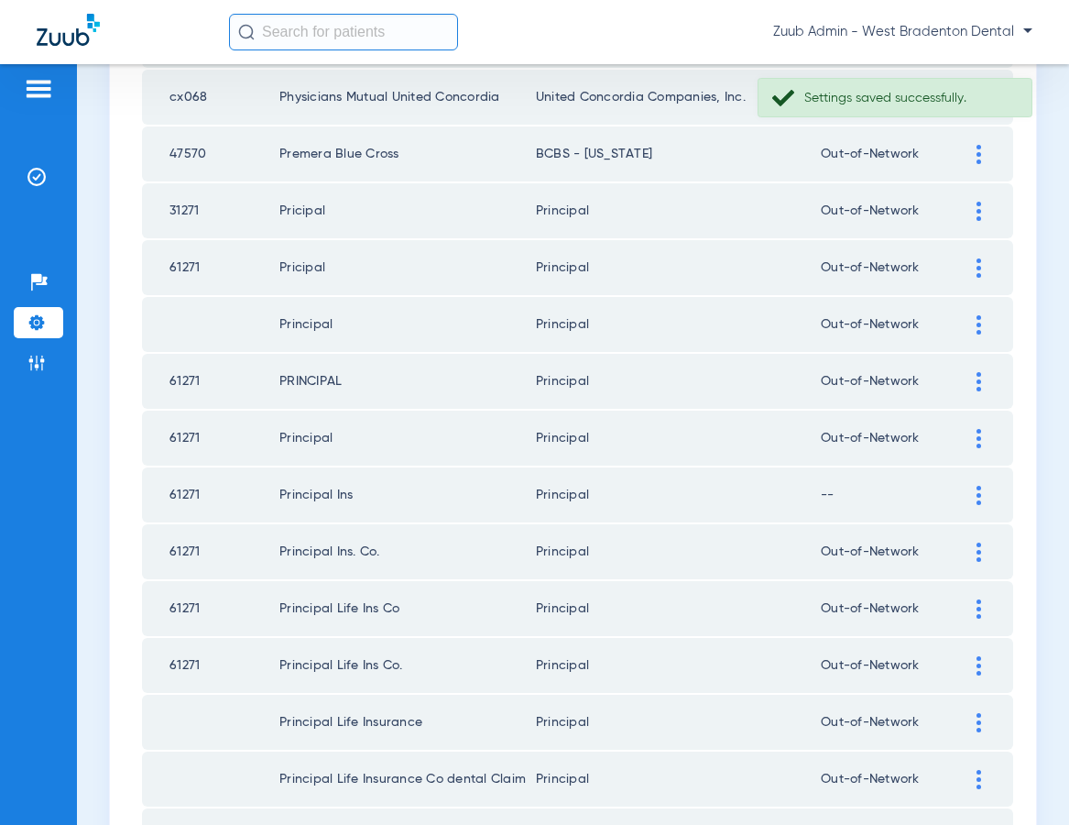
scroll to position [1514, 0]
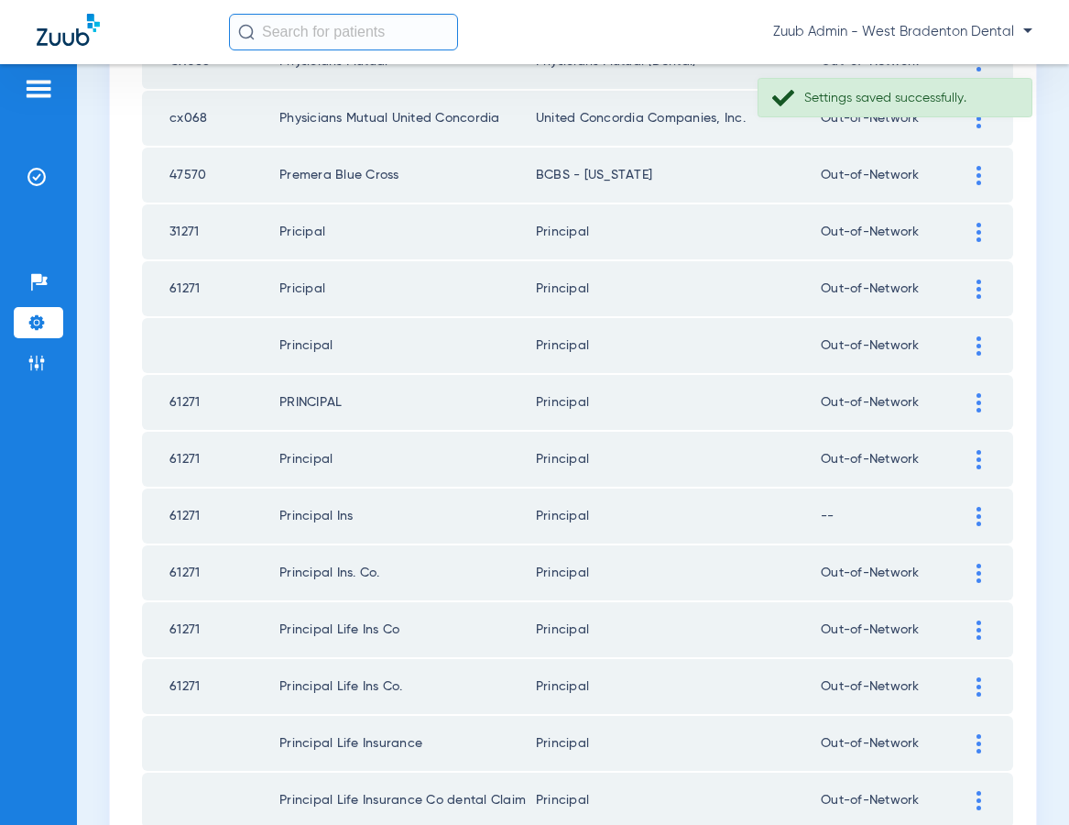
click at [978, 513] on img at bounding box center [979, 516] width 5 height 19
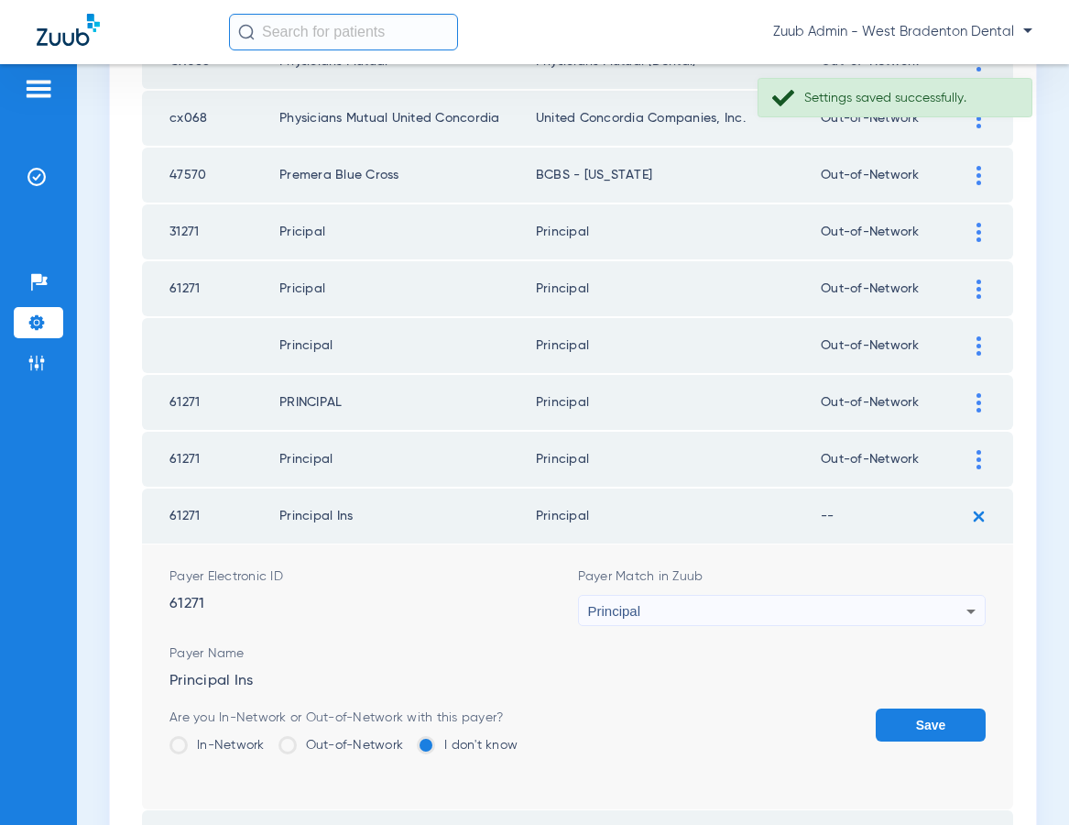
drag, startPoint x: 358, startPoint y: 732, endPoint x: 461, endPoint y: 739, distance: 102.9
click at [363, 732] on div "Are you In-Network or Out-of-Network with this payer? In-Network Out-of-Network…" at bounding box center [343, 738] width 348 height 60
drag, startPoint x: 276, startPoint y: 741, endPoint x: 311, endPoint y: 743, distance: 35.8
click at [291, 742] on ul "In-Network Out-of-Network I don't know" at bounding box center [343, 752] width 348 height 32
drag, startPoint x: 286, startPoint y: 744, endPoint x: 312, endPoint y: 744, distance: 26.6
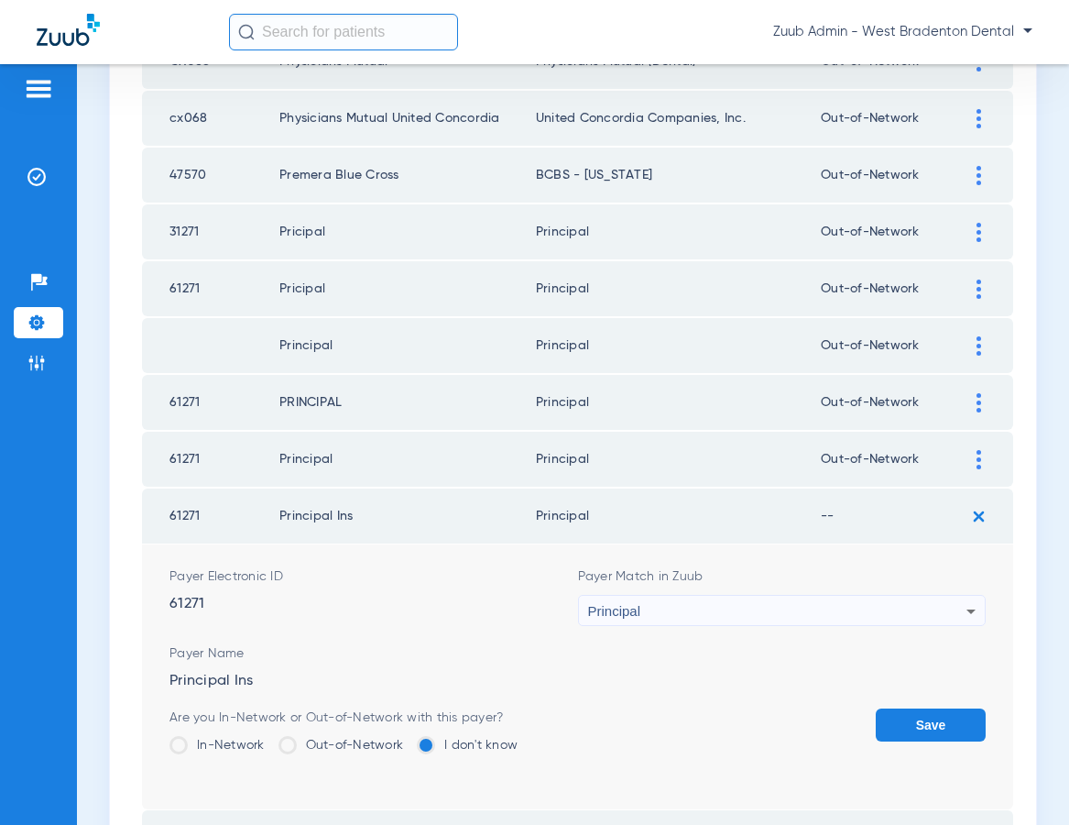
click at [308, 744] on label "Out-of-Network" at bounding box center [342, 745] width 126 height 18
click at [408, 738] on input "Out-of-Network" at bounding box center [408, 738] width 0 height 0
drag, startPoint x: 911, startPoint y: 718, endPoint x: 825, endPoint y: 680, distance: 94.3
click at [910, 718] on button "Save" at bounding box center [931, 724] width 110 height 33
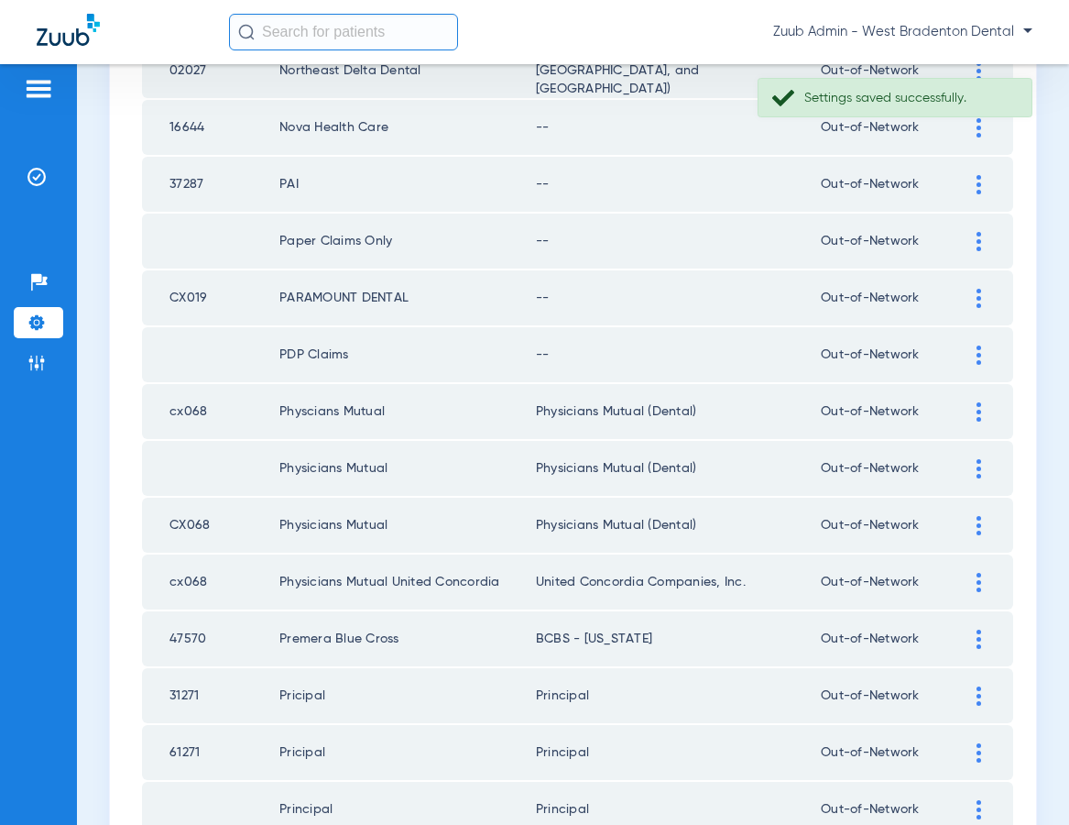
scroll to position [1003, 0]
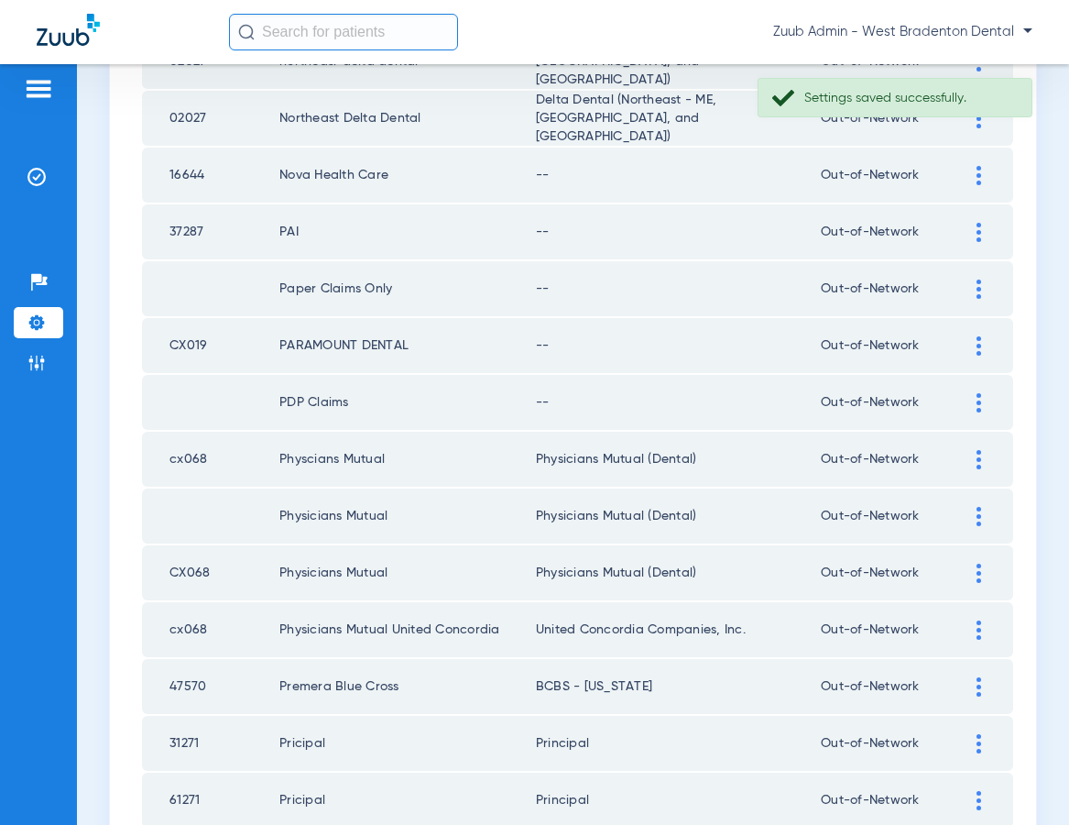
click at [977, 397] on img at bounding box center [979, 402] width 5 height 19
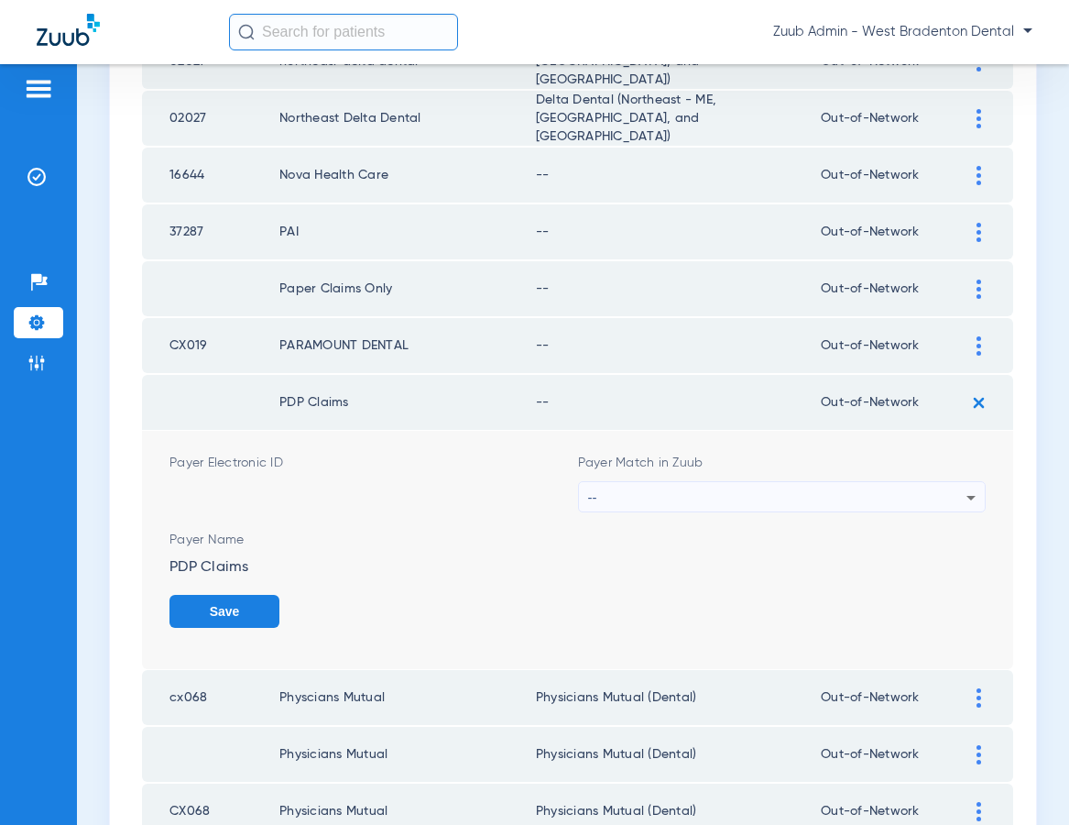
click at [755, 493] on div "--" at bounding box center [777, 497] width 379 height 31
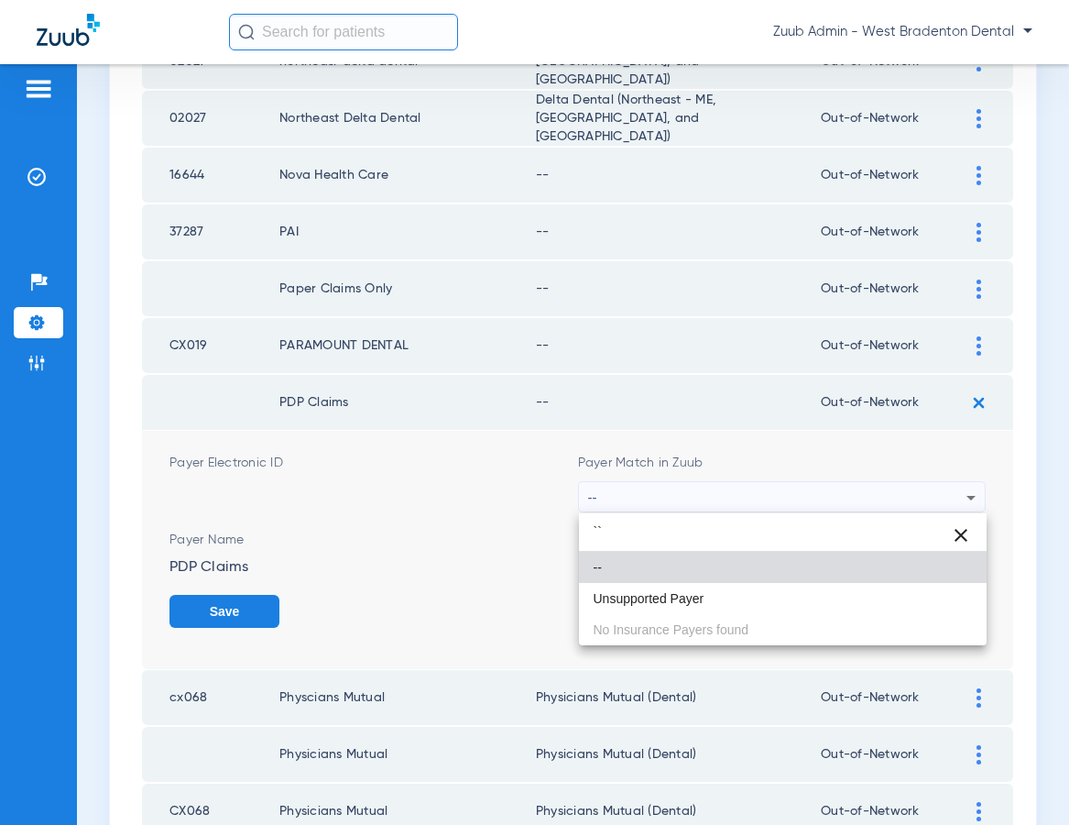
type input "``"
click at [646, 599] on span "Unsupported Payer" at bounding box center [649, 598] width 111 height 13
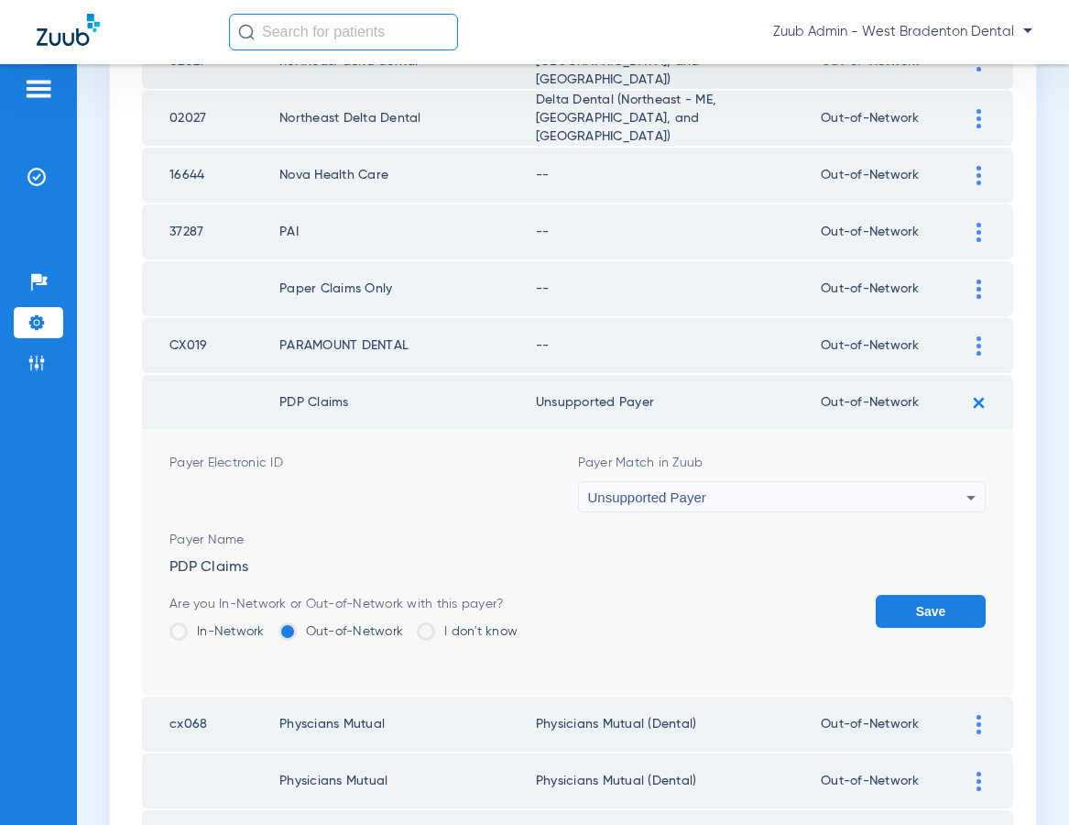
drag, startPoint x: 914, startPoint y: 609, endPoint x: 919, endPoint y: 560, distance: 49.7
click at [914, 607] on button "Save" at bounding box center [931, 611] width 110 height 33
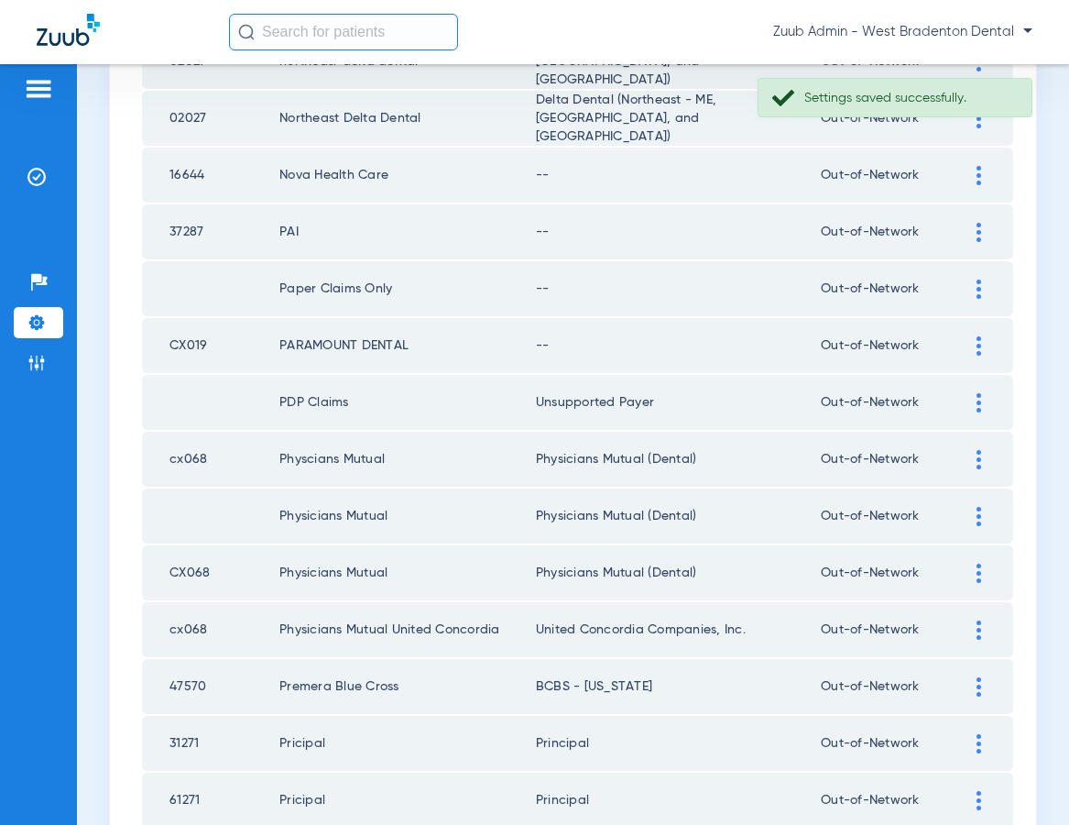
click at [975, 344] on div at bounding box center [979, 345] width 32 height 19
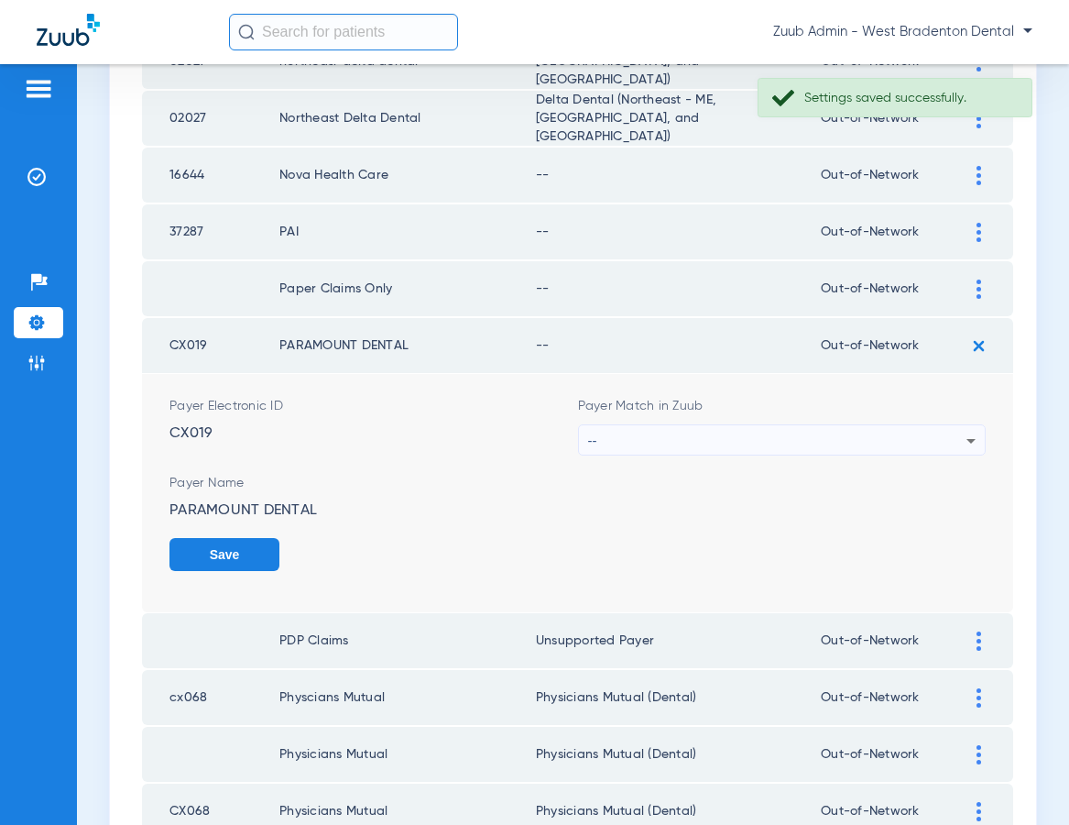
click at [684, 431] on div "--" at bounding box center [777, 440] width 379 height 31
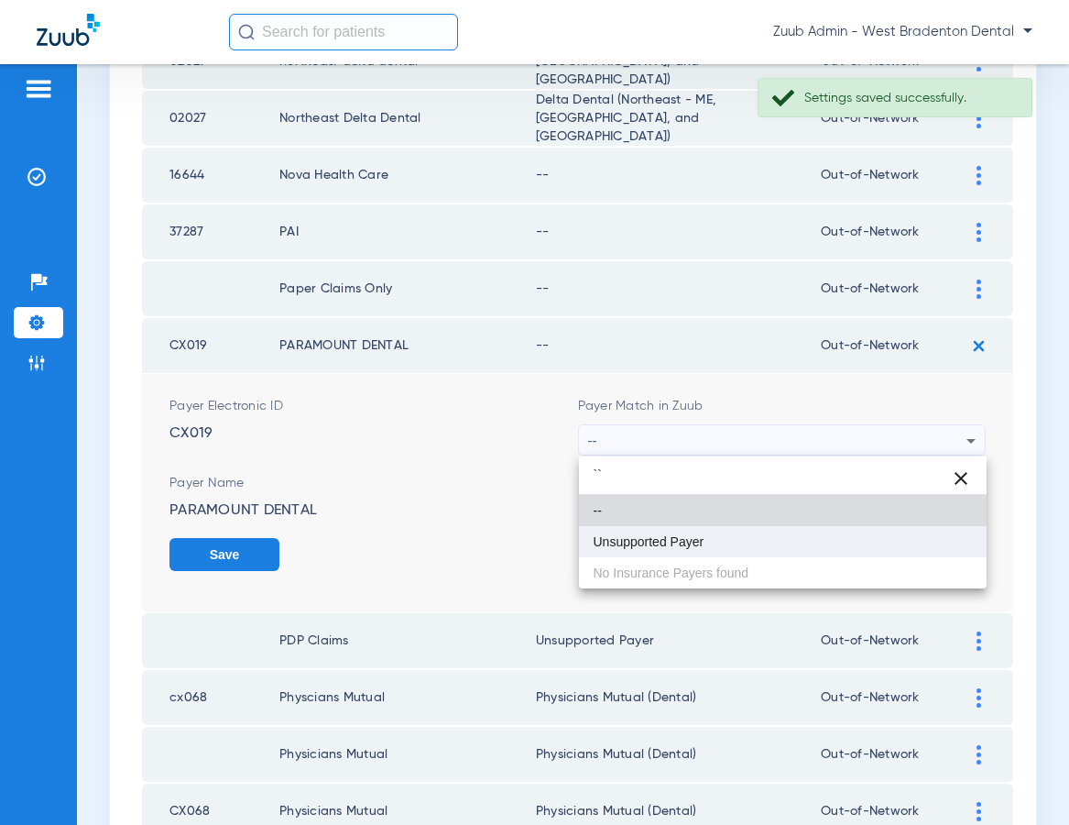
type input "``"
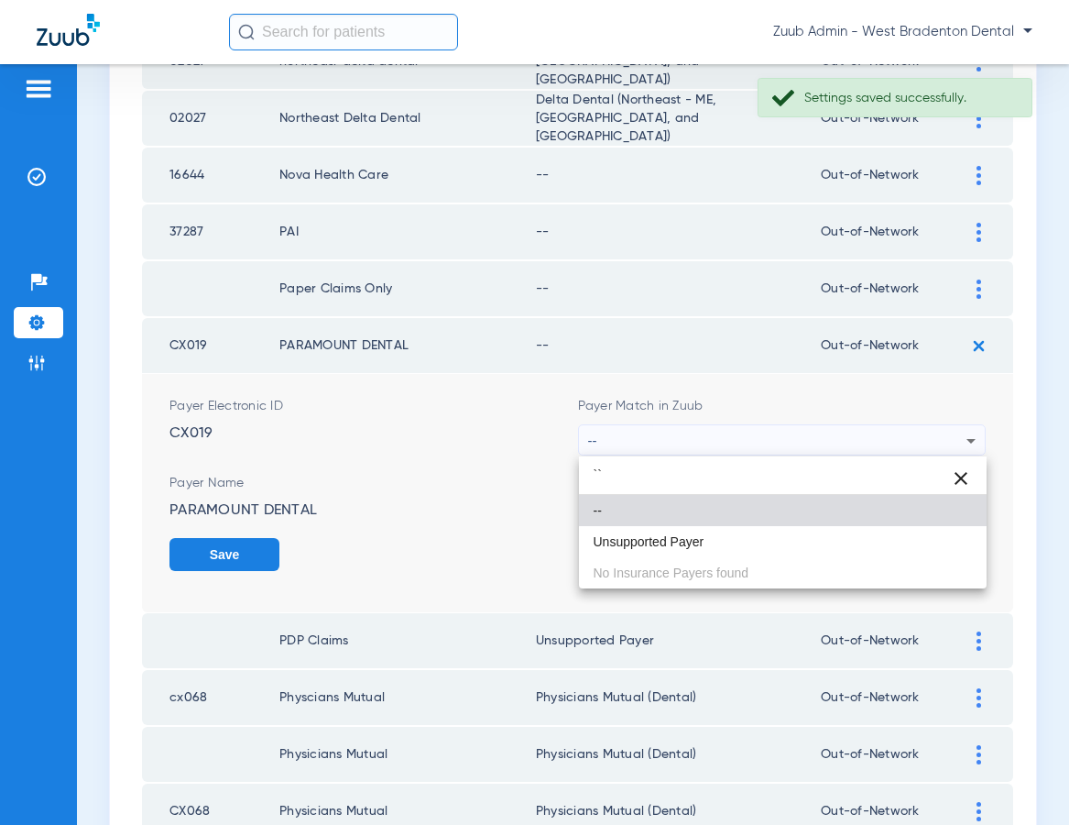
drag, startPoint x: 654, startPoint y: 544, endPoint x: 669, endPoint y: 541, distance: 14.9
click at [654, 544] on span "Unsupported Payer" at bounding box center [649, 541] width 111 height 13
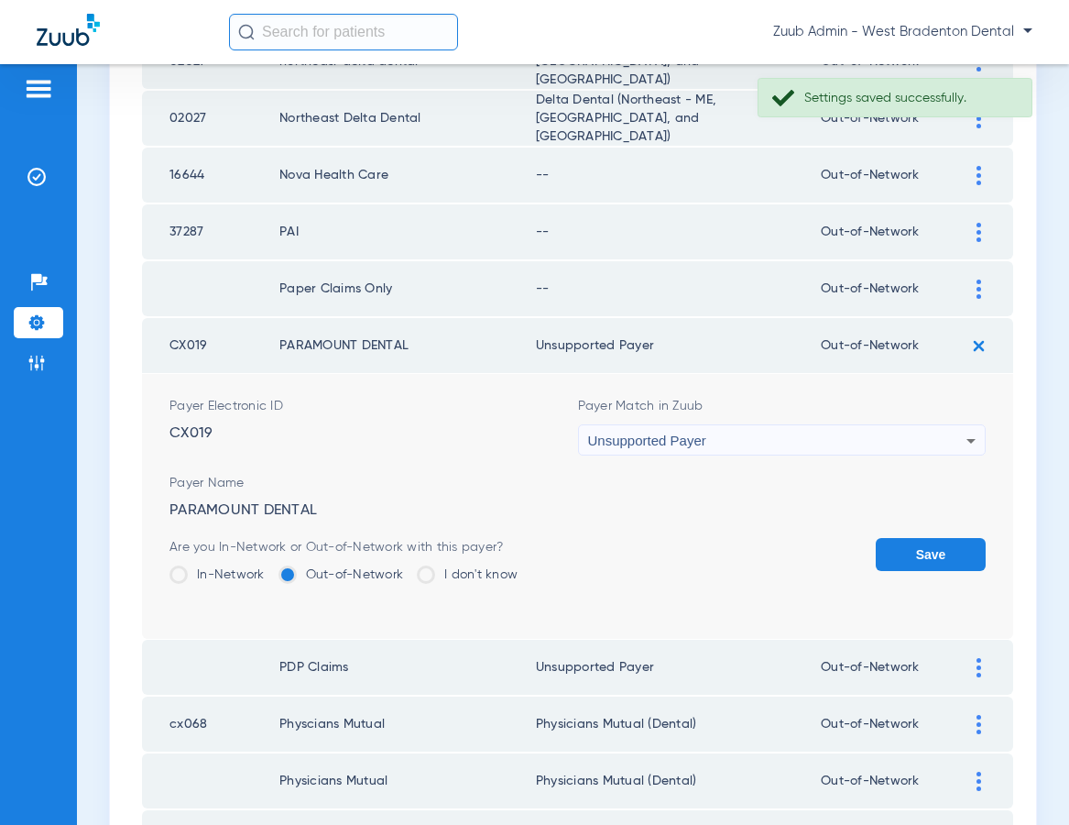
drag, startPoint x: 966, startPoint y: 553, endPoint x: 925, endPoint y: 521, distance: 51.5
click at [957, 551] on button "Save" at bounding box center [931, 554] width 110 height 33
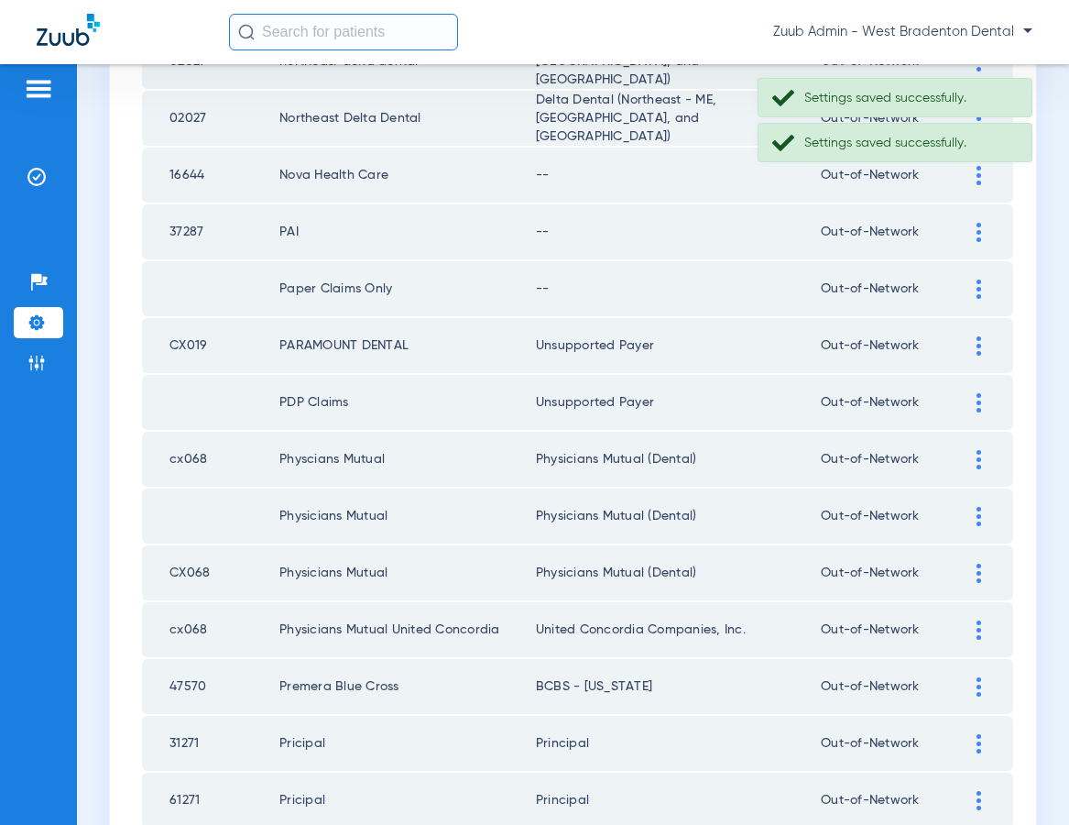
click at [973, 284] on div at bounding box center [979, 288] width 32 height 19
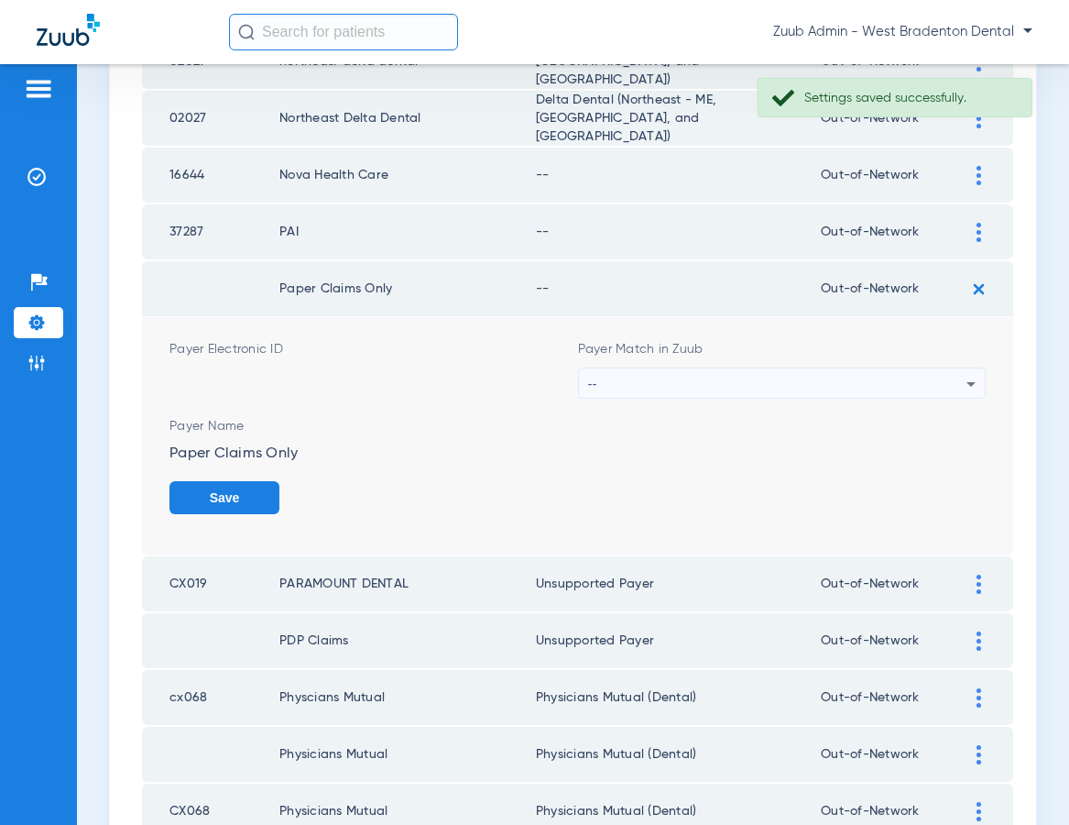
click at [714, 371] on div "--" at bounding box center [777, 383] width 379 height 31
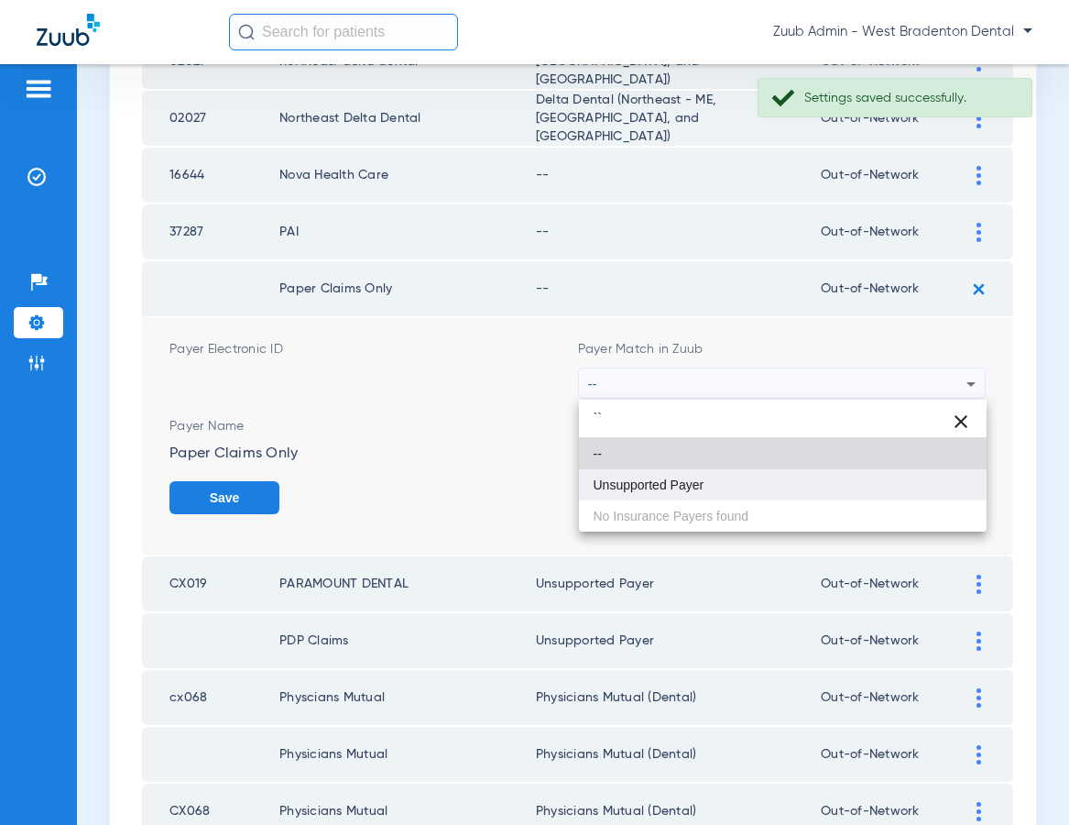
type input "``"
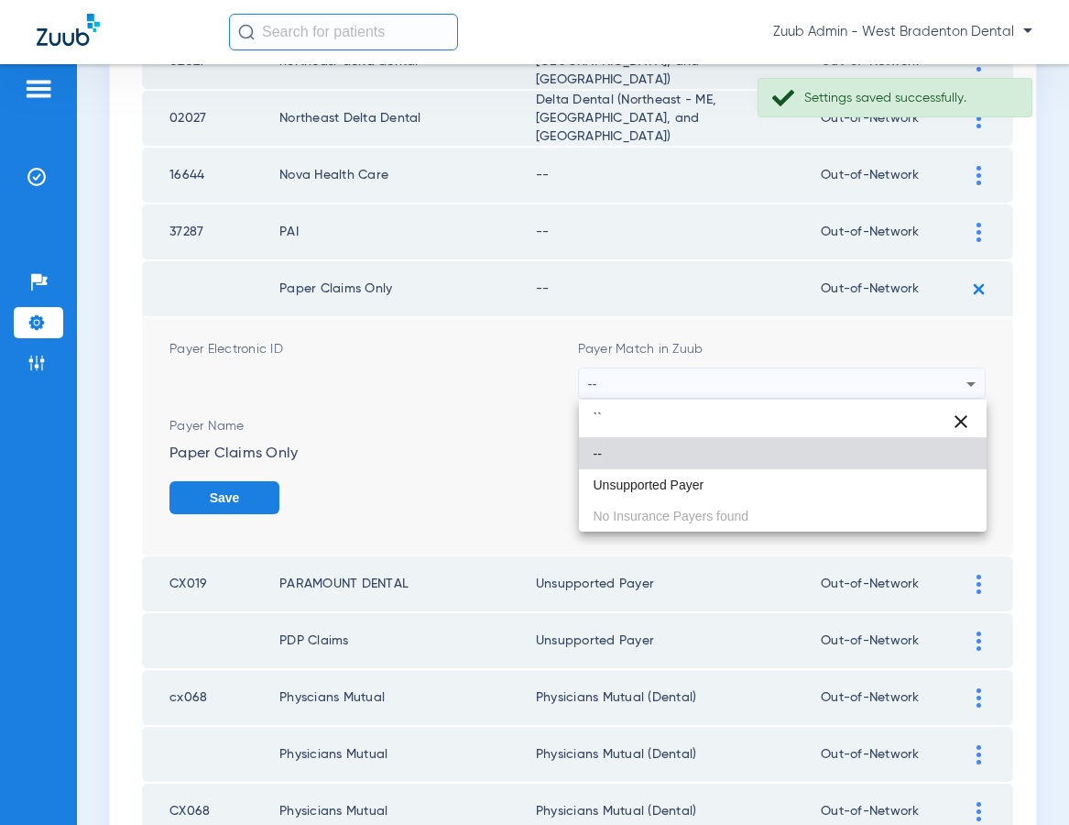
drag, startPoint x: 689, startPoint y: 476, endPoint x: 700, endPoint y: 477, distance: 11.0
click at [690, 478] on span "Unsupported Payer" at bounding box center [649, 484] width 111 height 13
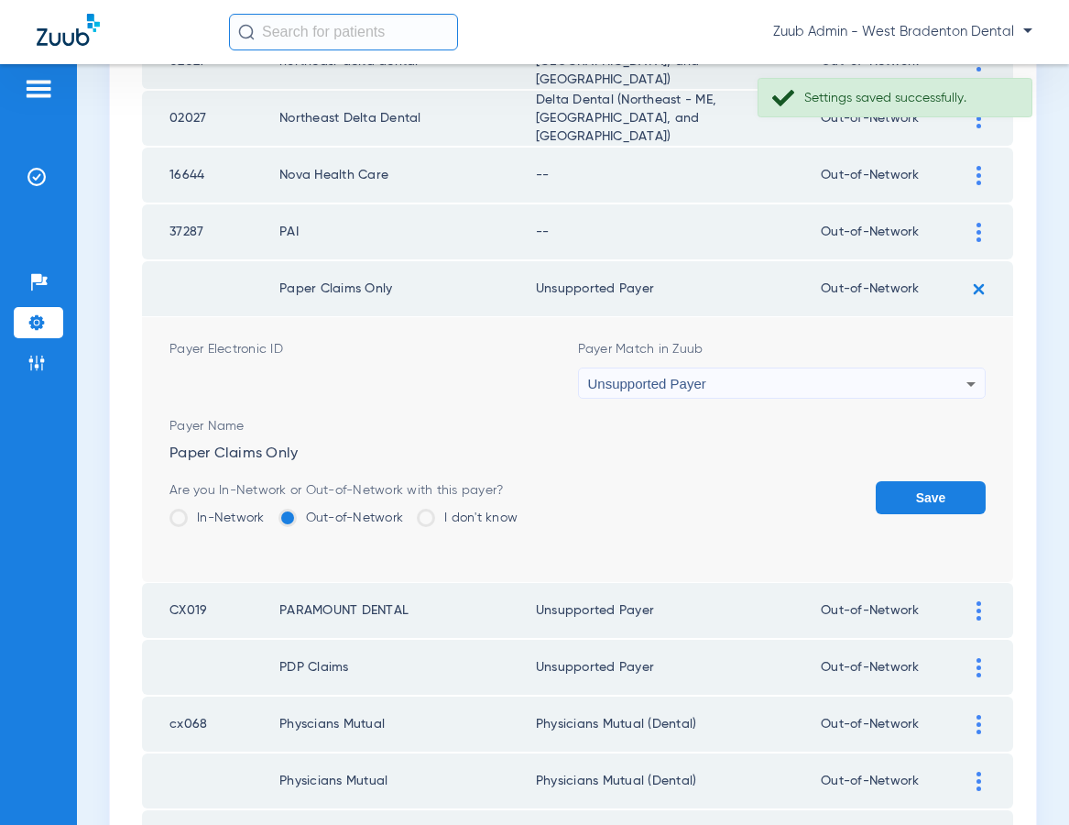
drag, startPoint x: 938, startPoint y: 494, endPoint x: 949, endPoint y: 332, distance: 162.5
click at [938, 493] on button "Save" at bounding box center [931, 497] width 110 height 33
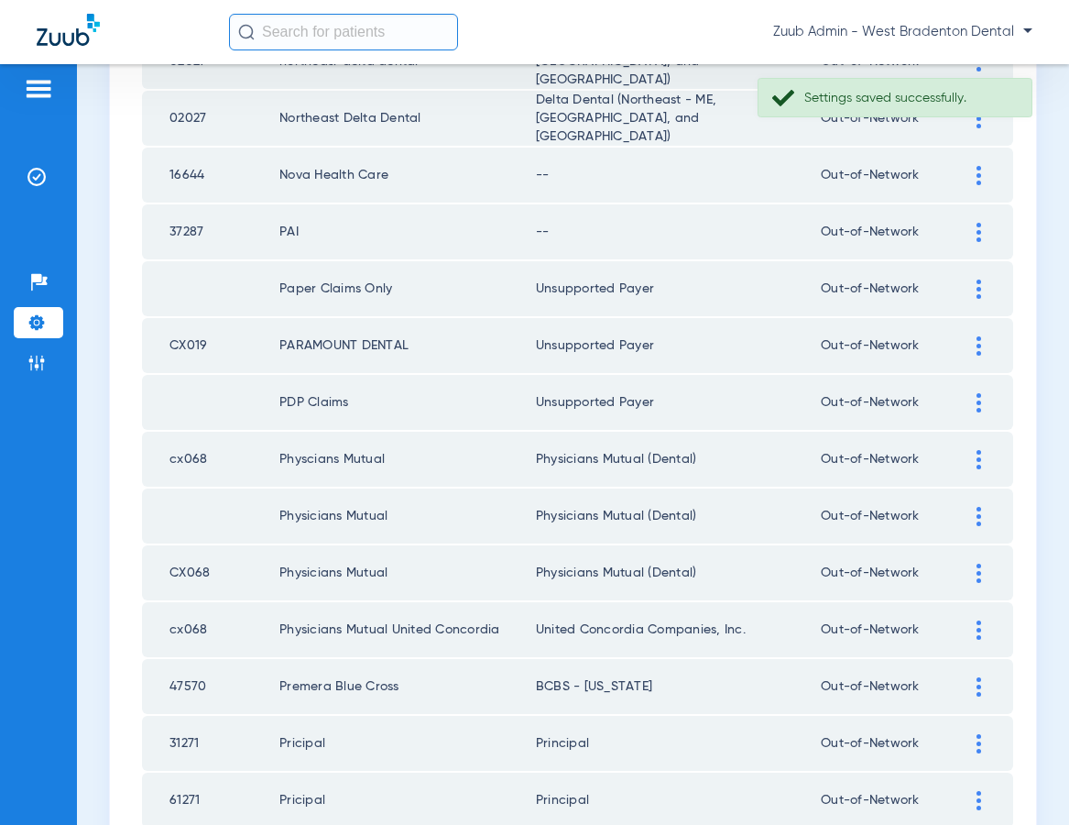
click at [977, 231] on img at bounding box center [979, 232] width 5 height 19
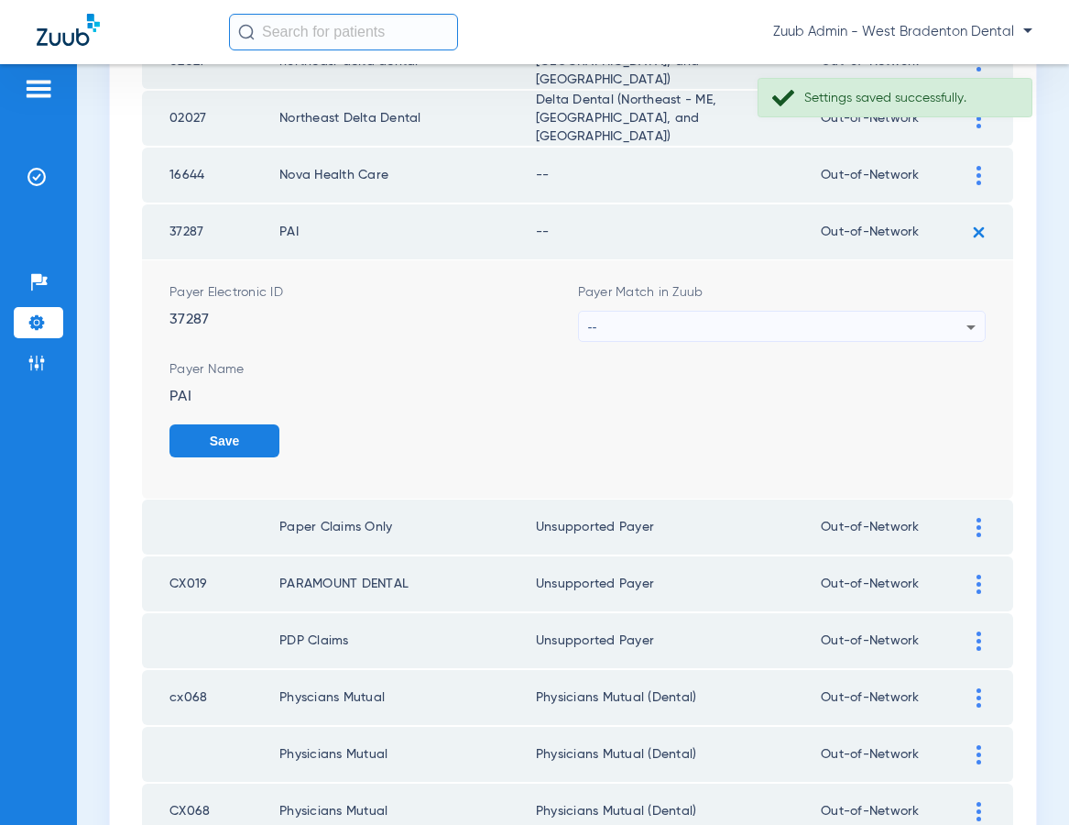
click at [643, 321] on div "--" at bounding box center [777, 326] width 379 height 31
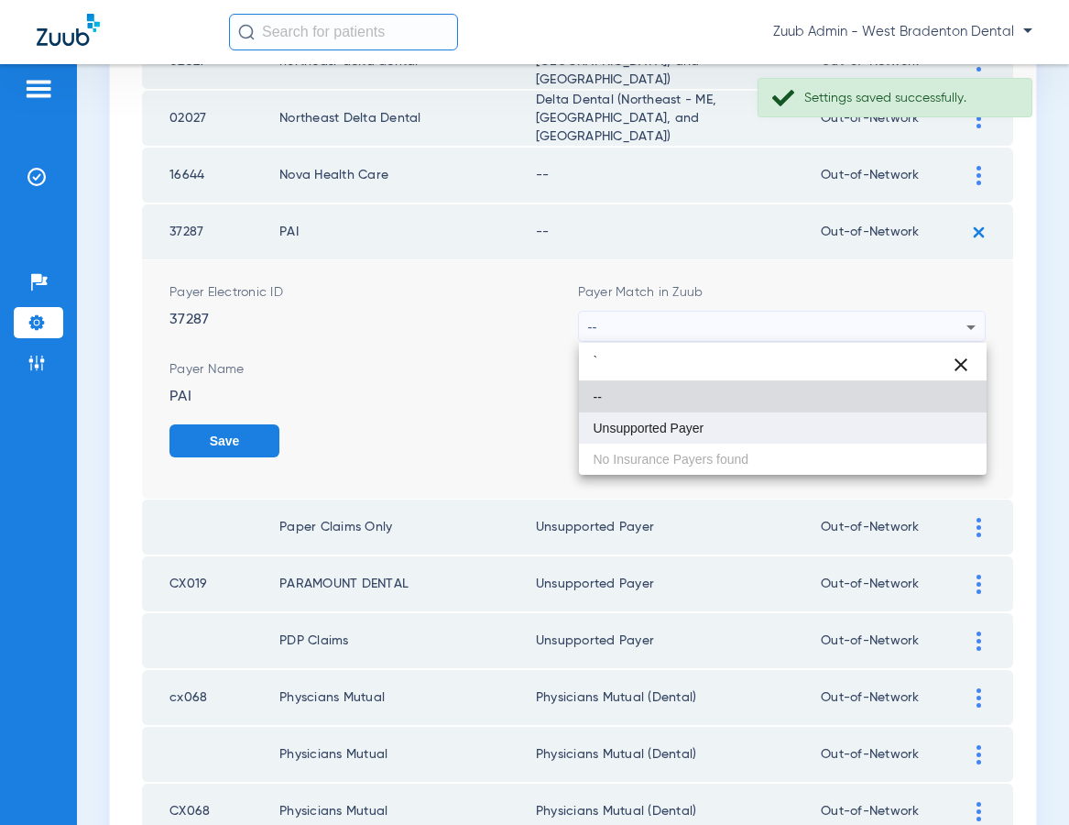
type input "`"
click at [650, 430] on span "Unsupported Payer" at bounding box center [649, 427] width 111 height 13
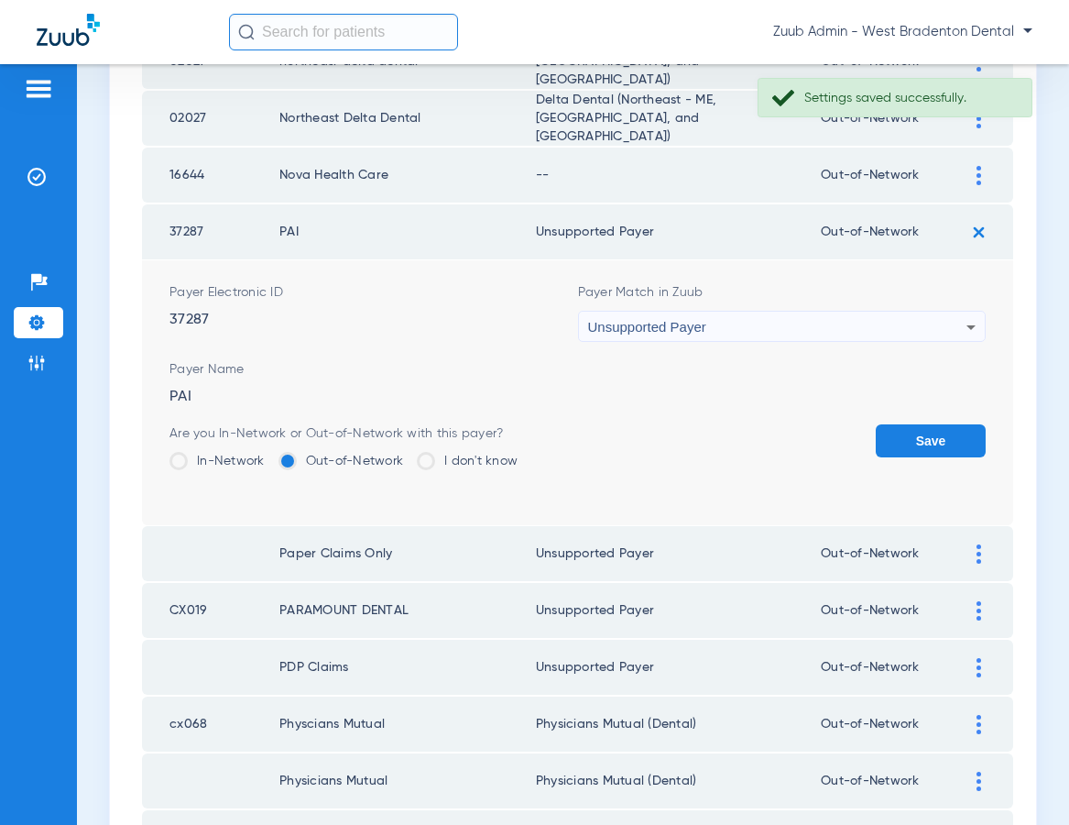
drag, startPoint x: 921, startPoint y: 442, endPoint x: 665, endPoint y: 368, distance: 265.9
click at [921, 442] on button "Save" at bounding box center [931, 440] width 110 height 33
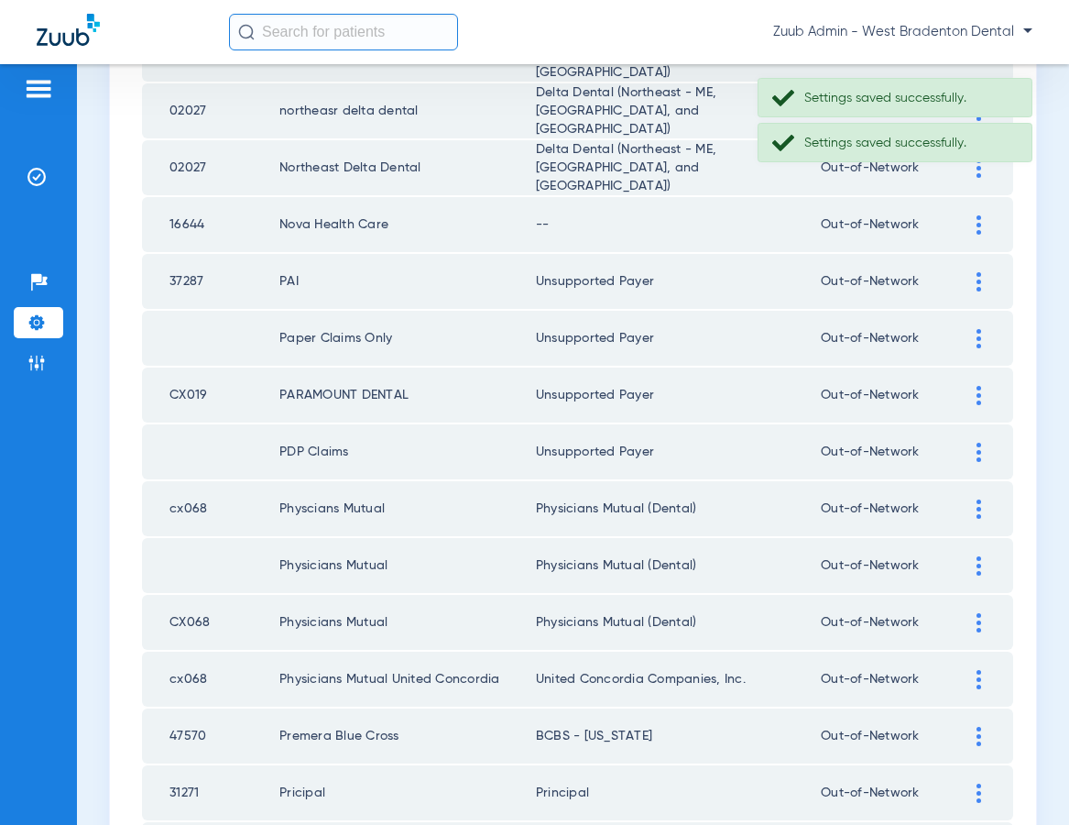
scroll to position [912, 0]
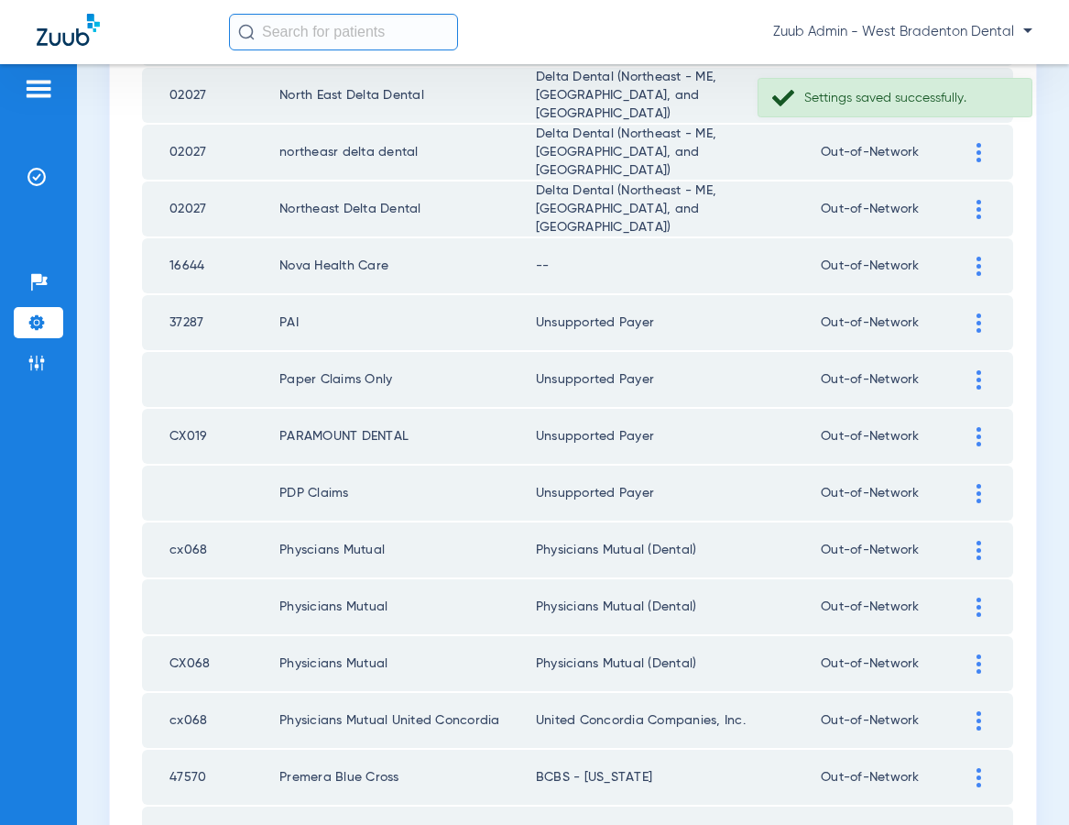
click at [979, 261] on img at bounding box center [979, 266] width 5 height 19
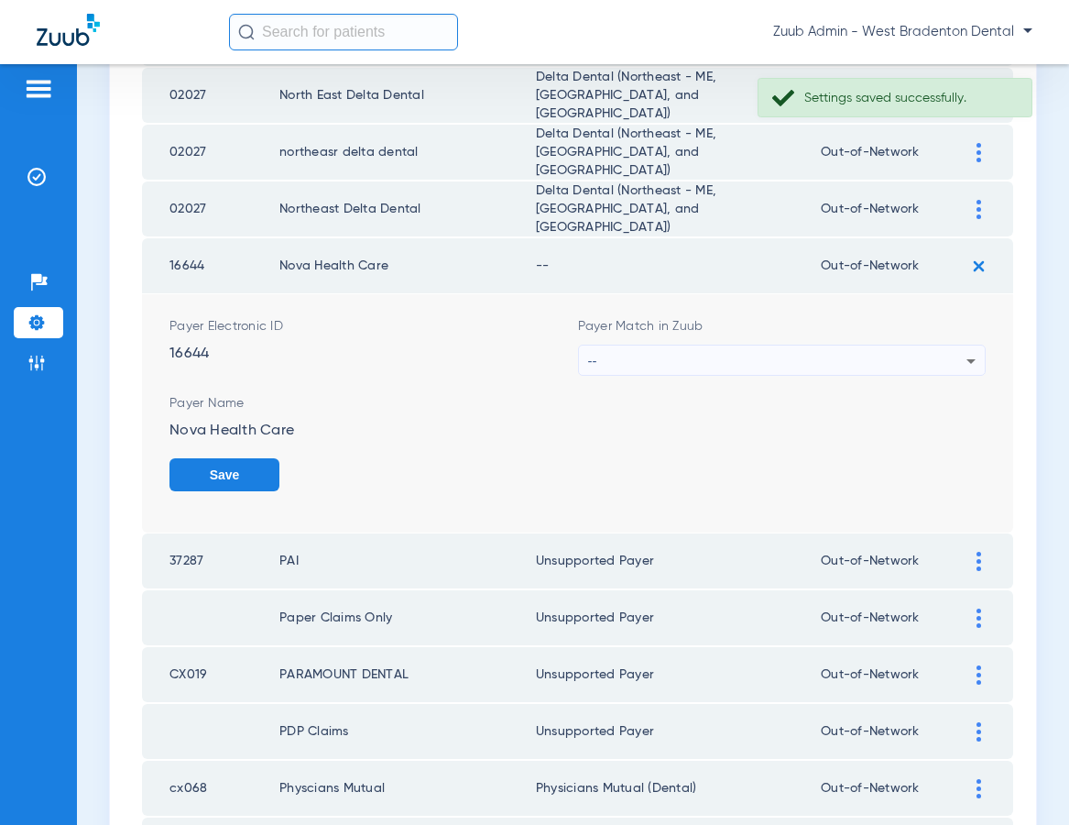
click at [653, 351] on div "--" at bounding box center [777, 360] width 379 height 31
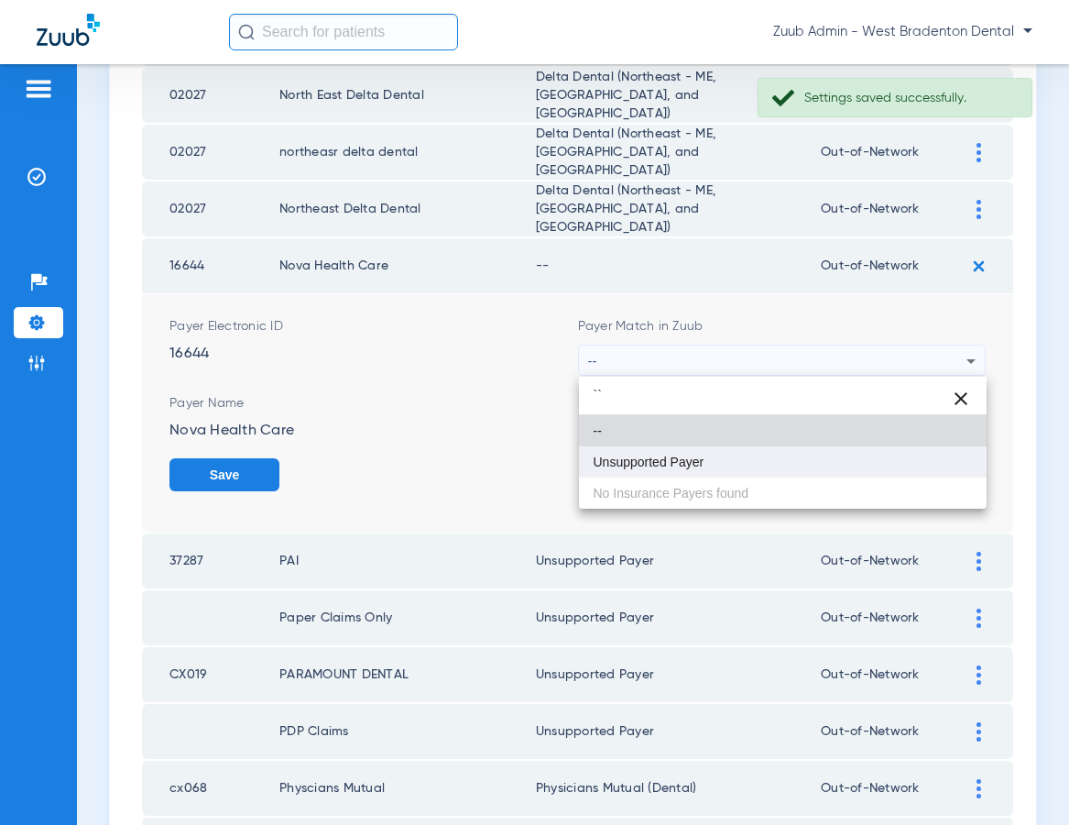
type input "``"
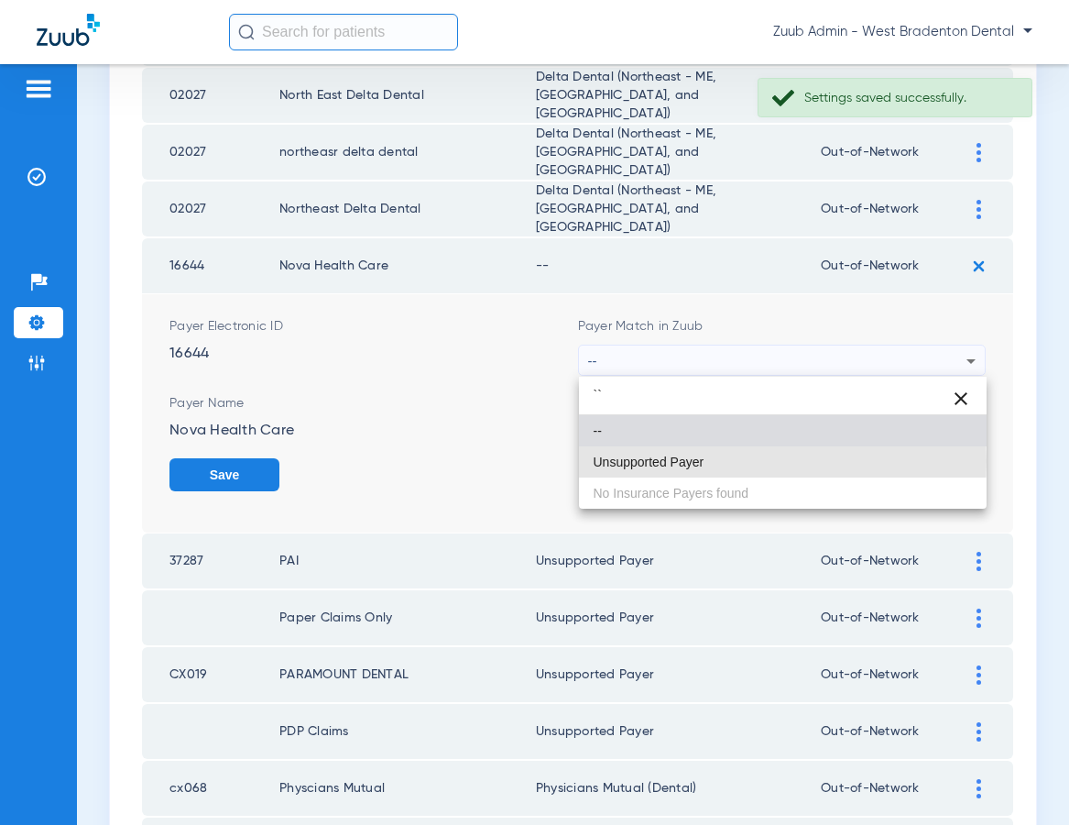
drag, startPoint x: 642, startPoint y: 461, endPoint x: 789, endPoint y: 490, distance: 149.5
click at [643, 462] on span "Unsupported Payer" at bounding box center [649, 461] width 111 height 13
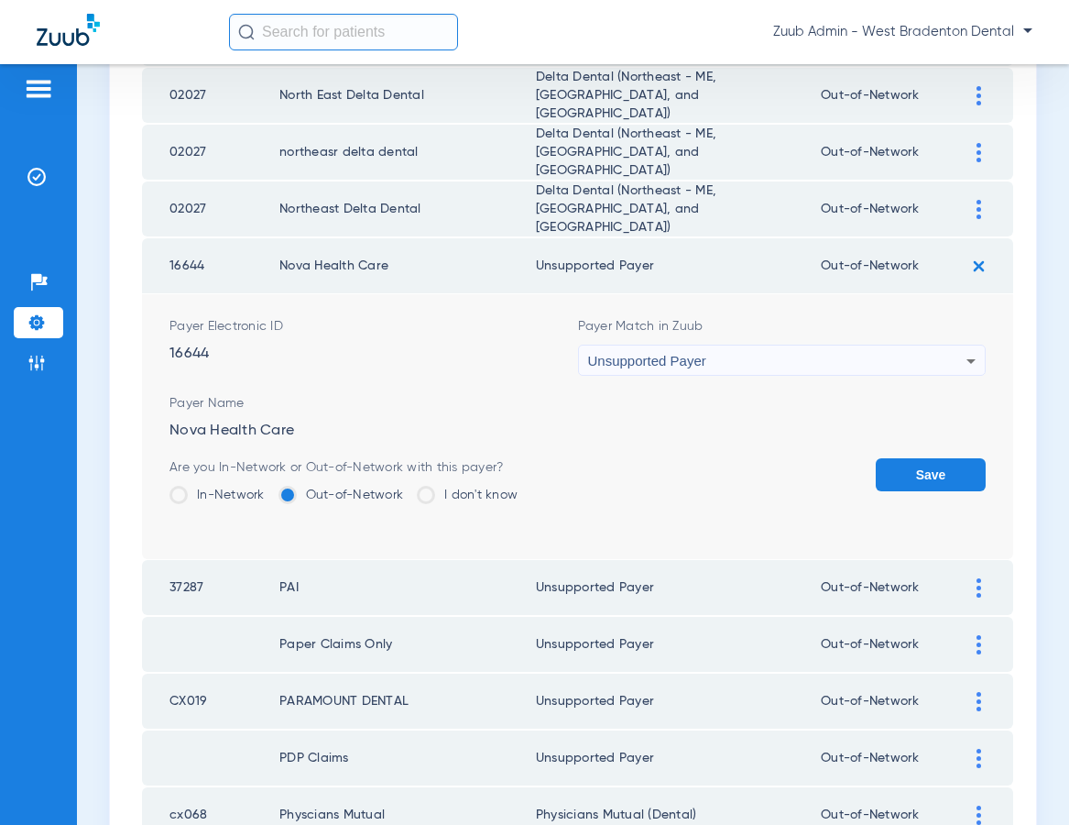
drag, startPoint x: 910, startPoint y: 462, endPoint x: 724, endPoint y: 416, distance: 191.5
click at [894, 459] on button "Save" at bounding box center [931, 474] width 110 height 33
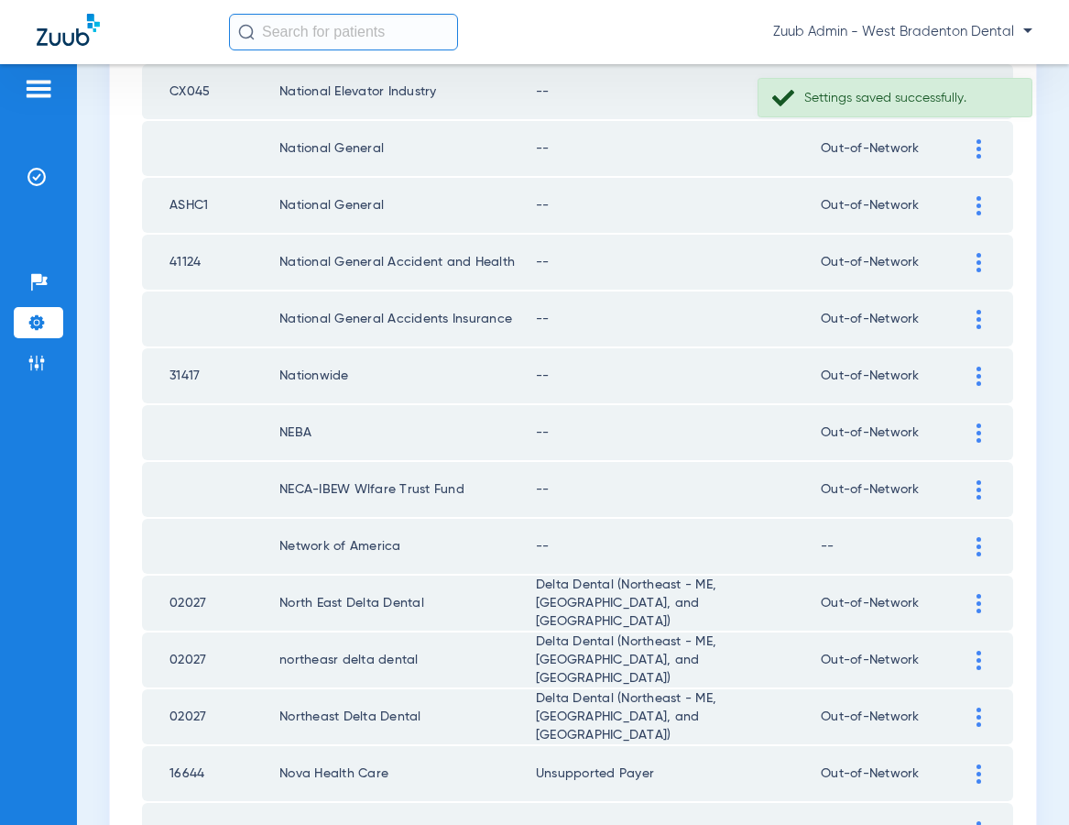
scroll to position [401, 0]
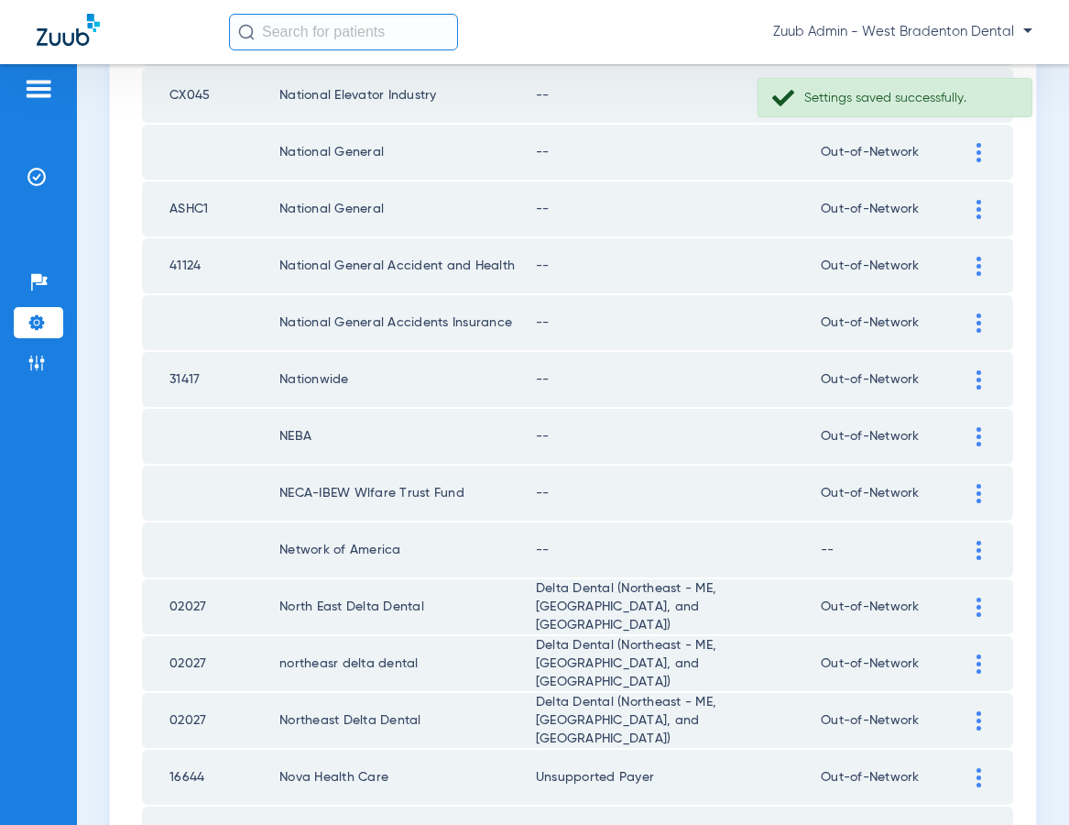
click at [977, 544] on img at bounding box center [979, 550] width 5 height 19
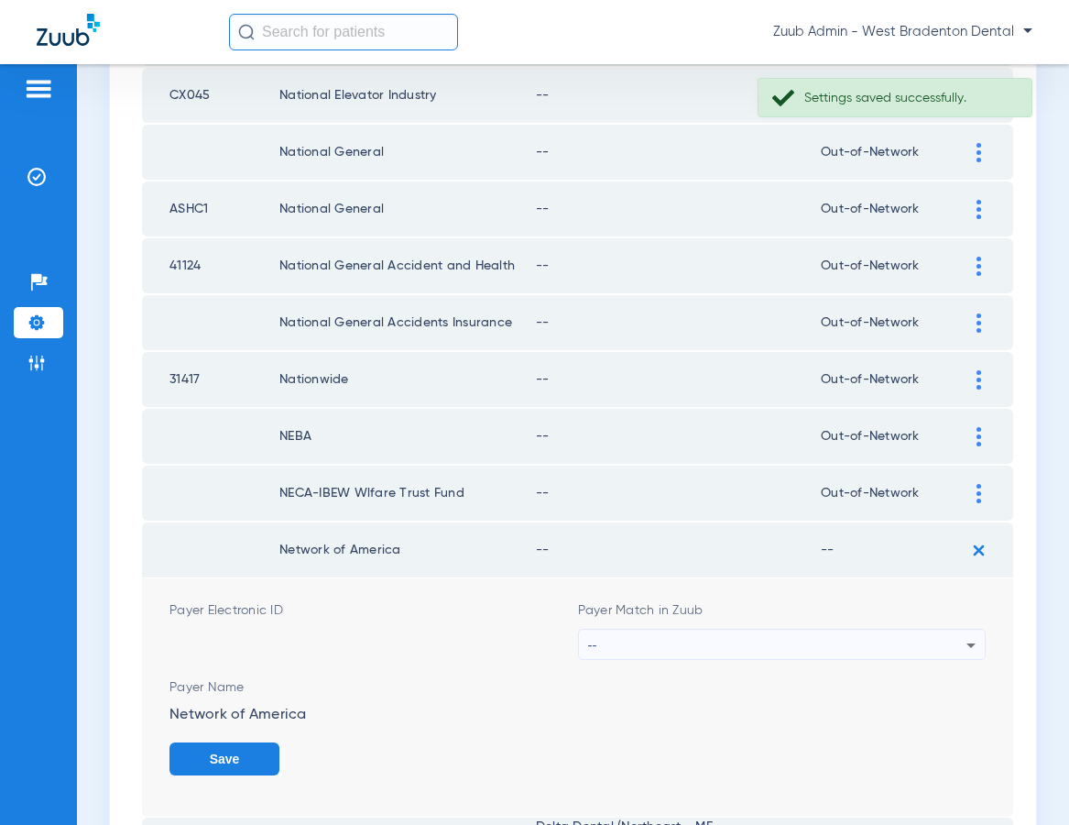
click at [642, 642] on div "--" at bounding box center [777, 644] width 379 height 31
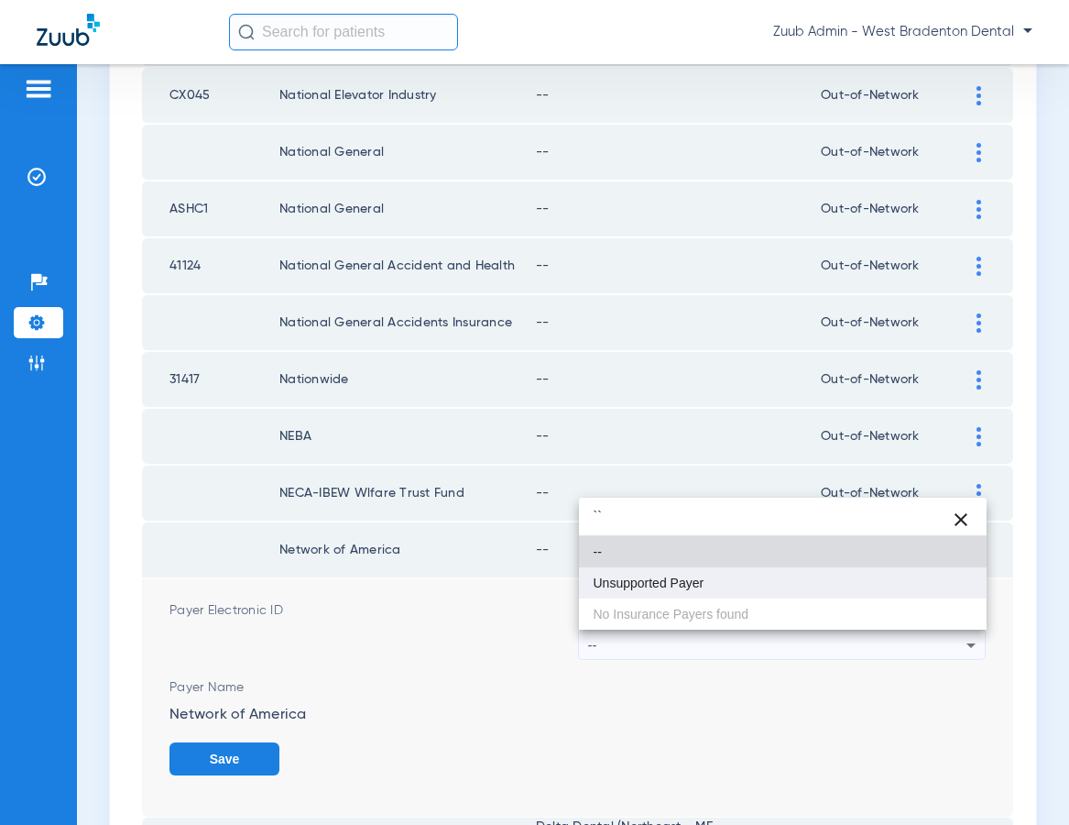
type input "``"
click at [632, 585] on span "Unsupported Payer" at bounding box center [649, 582] width 111 height 13
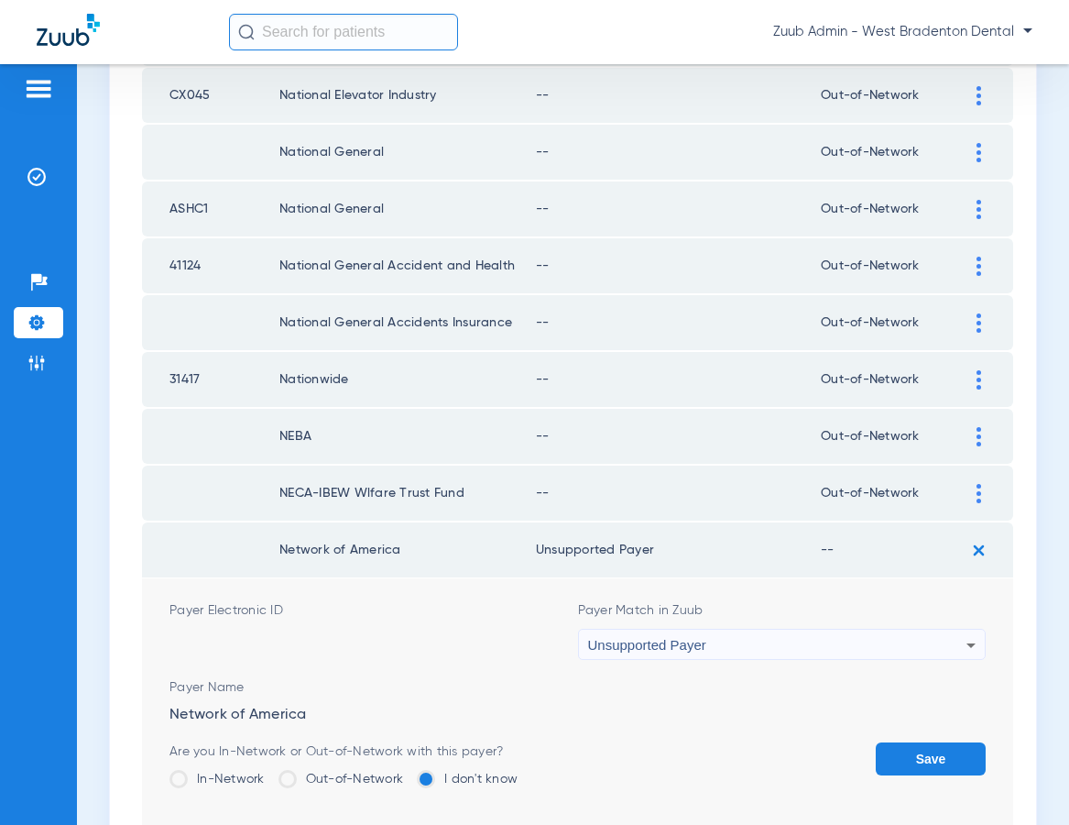
click at [921, 758] on button "Save" at bounding box center [931, 758] width 110 height 33
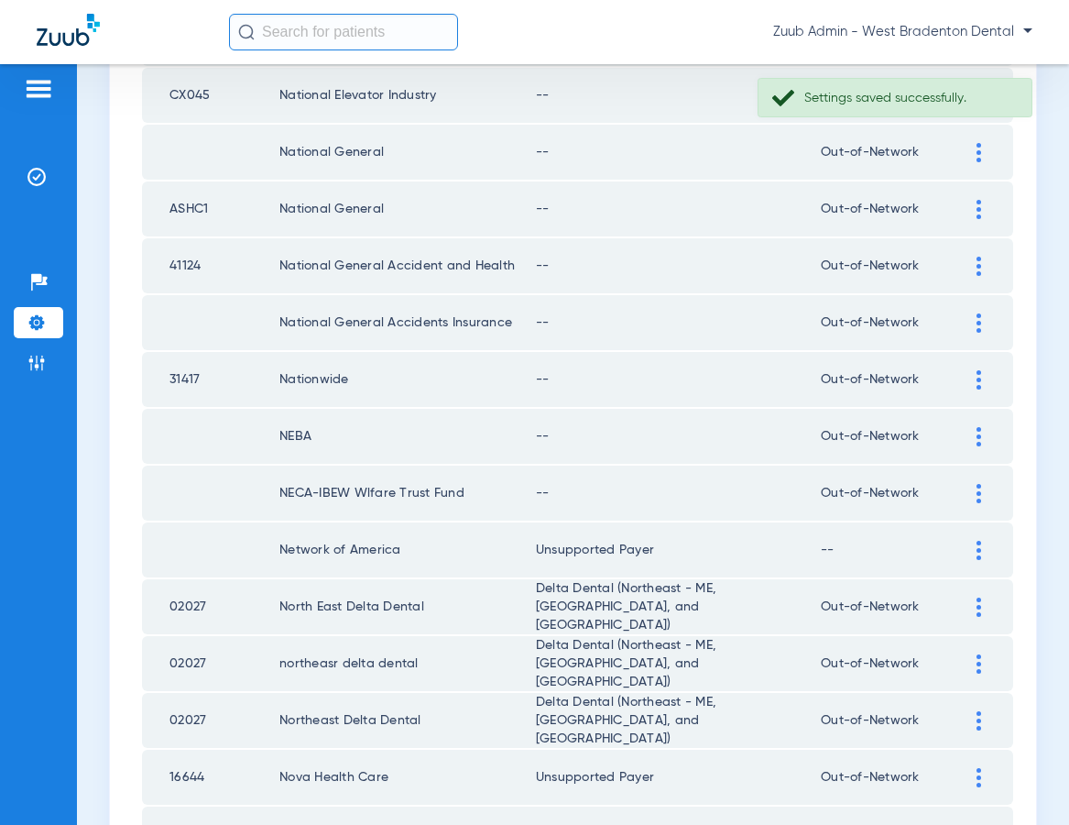
click at [975, 493] on div at bounding box center [979, 493] width 32 height 19
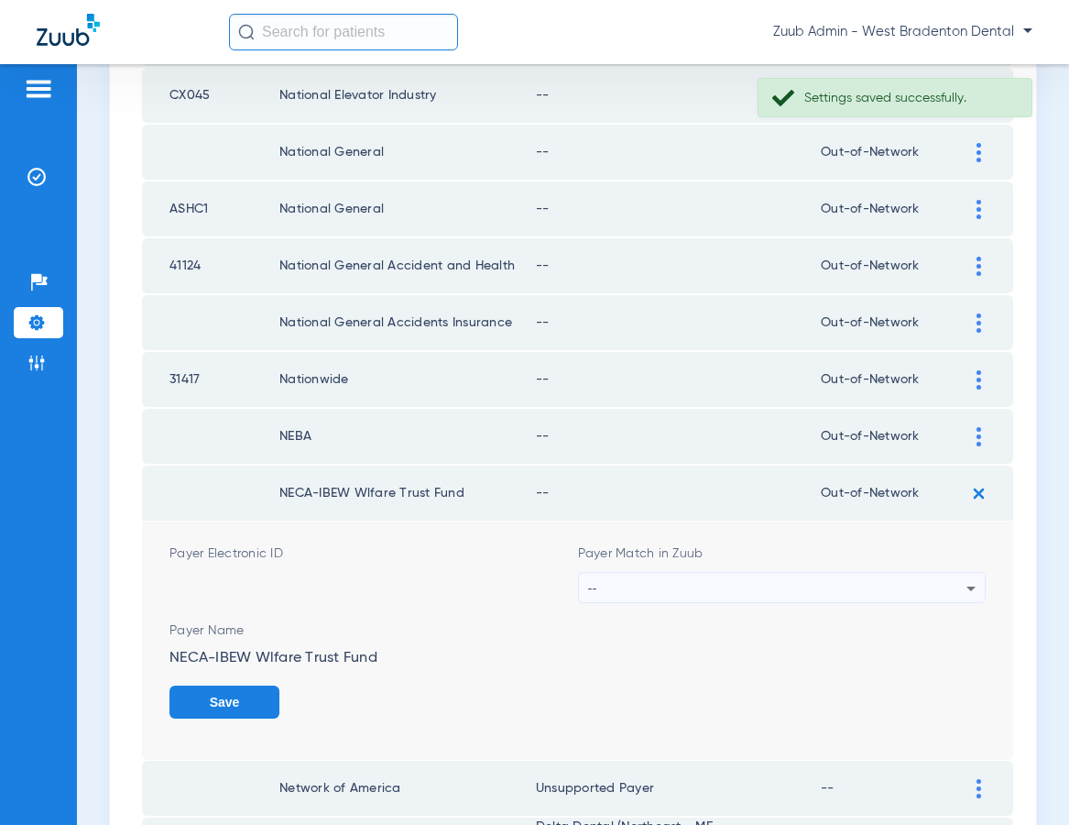
click at [633, 576] on div "--" at bounding box center [777, 588] width 379 height 31
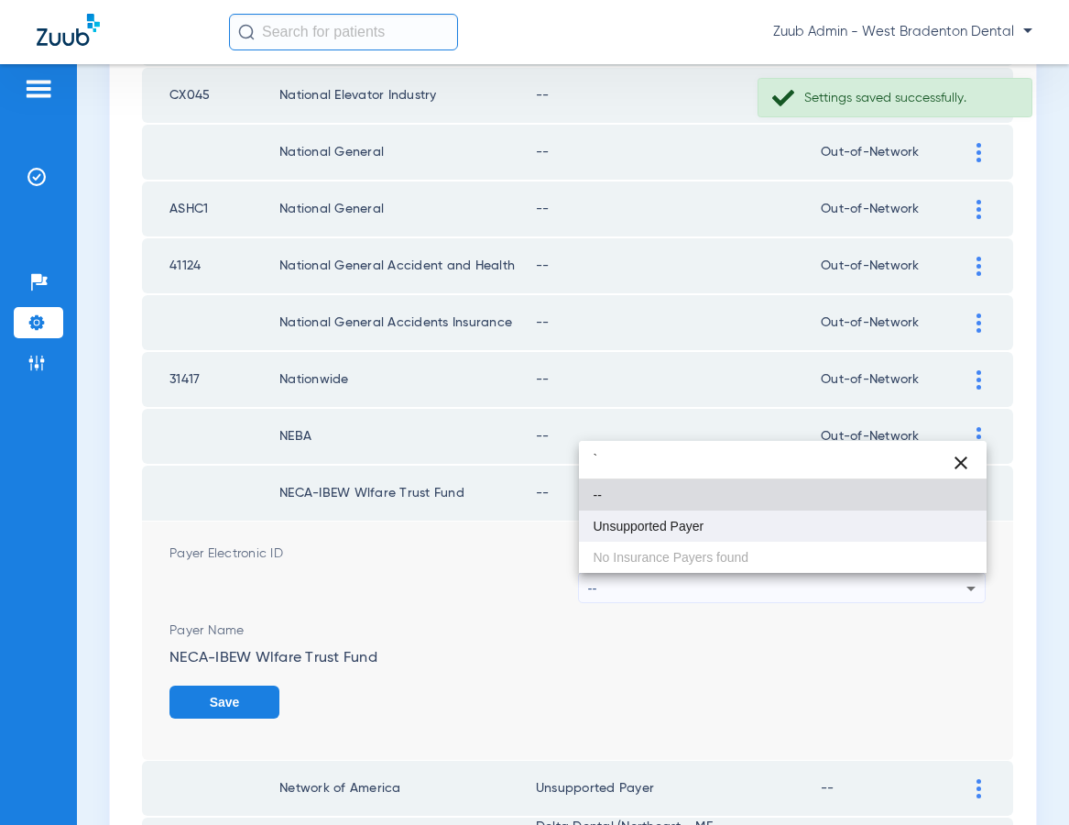
type input "`"
click at [638, 530] on span "Unsupported Payer" at bounding box center [649, 525] width 111 height 13
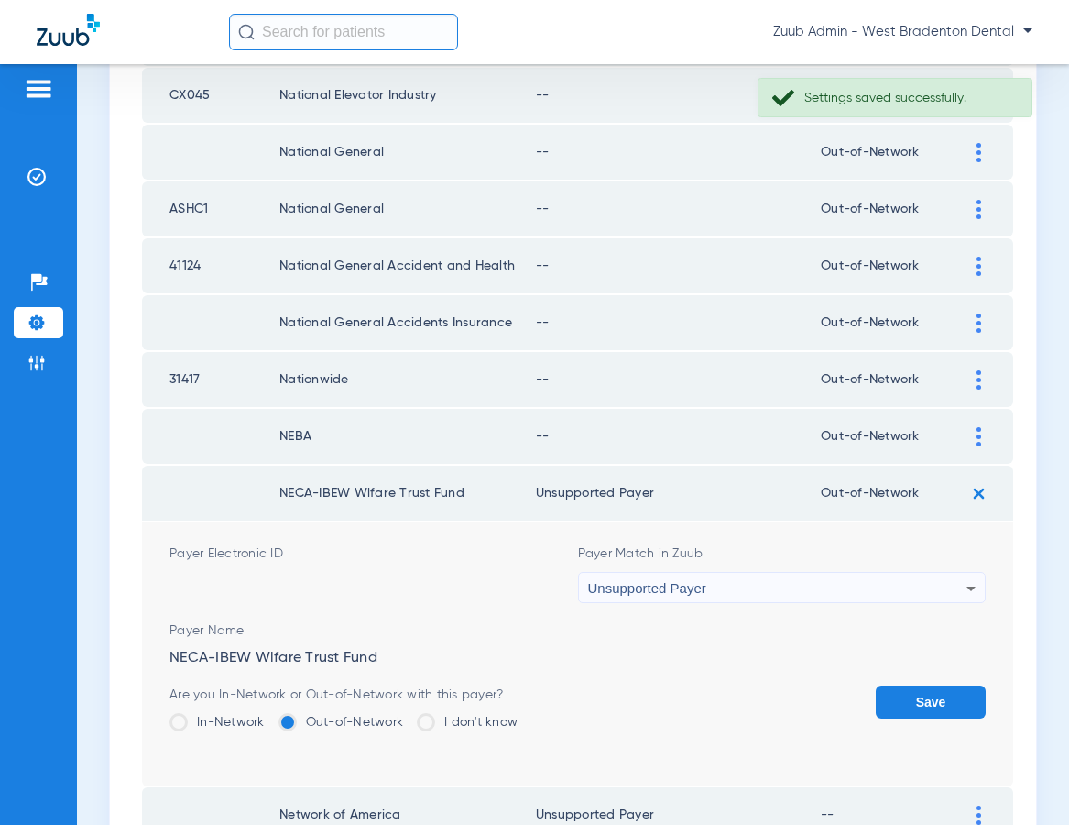
drag, startPoint x: 920, startPoint y: 698, endPoint x: 945, endPoint y: 630, distance: 72.5
click at [920, 694] on button "Save" at bounding box center [931, 701] width 110 height 33
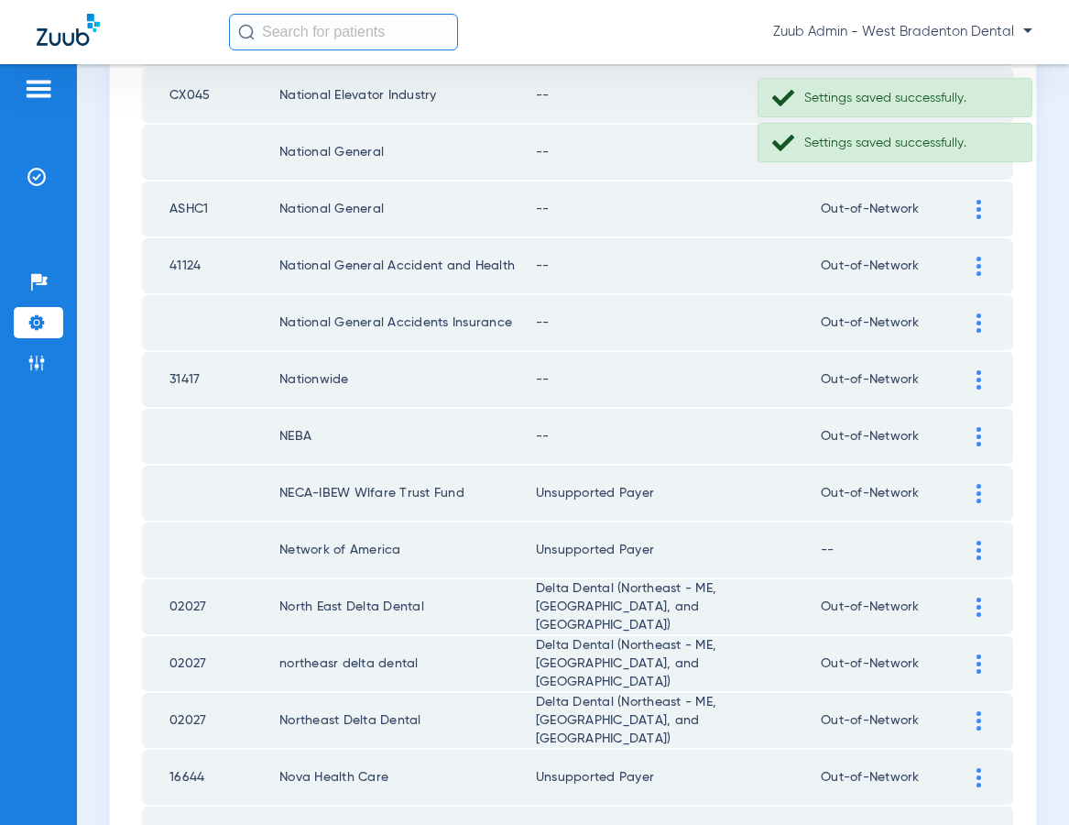
click at [974, 439] on div at bounding box center [979, 436] width 32 height 19
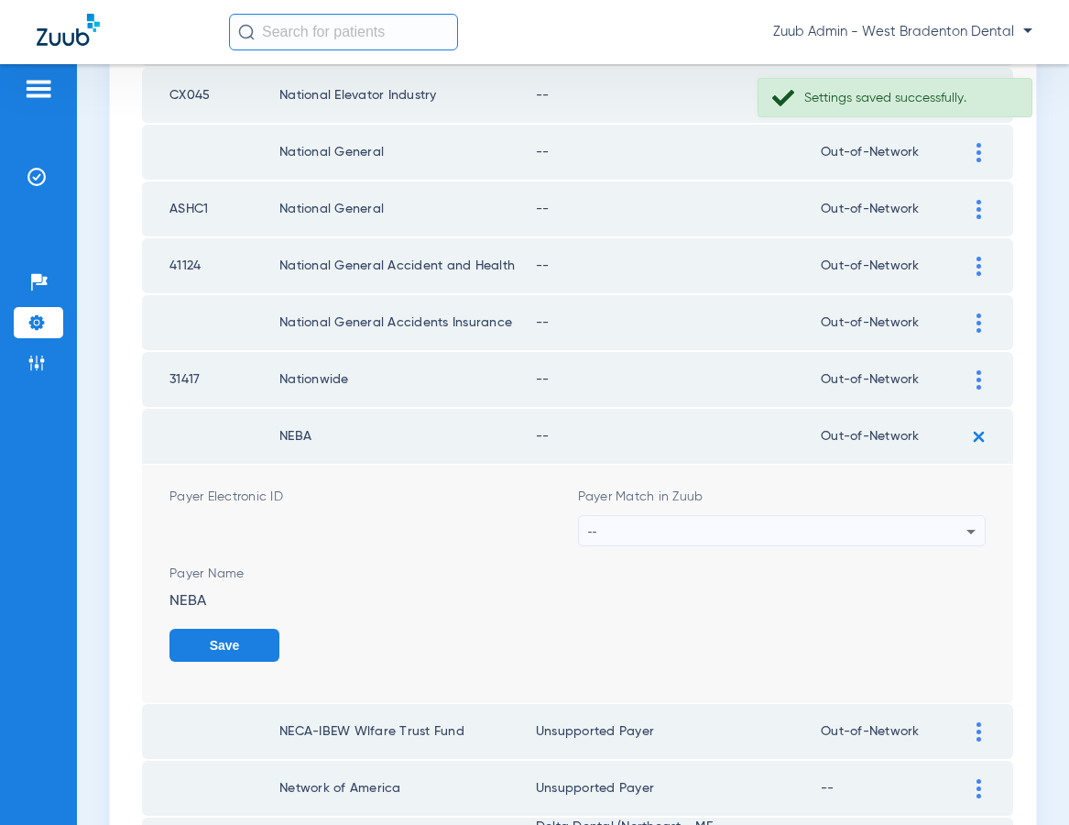
click at [635, 533] on div "--" at bounding box center [777, 531] width 379 height 31
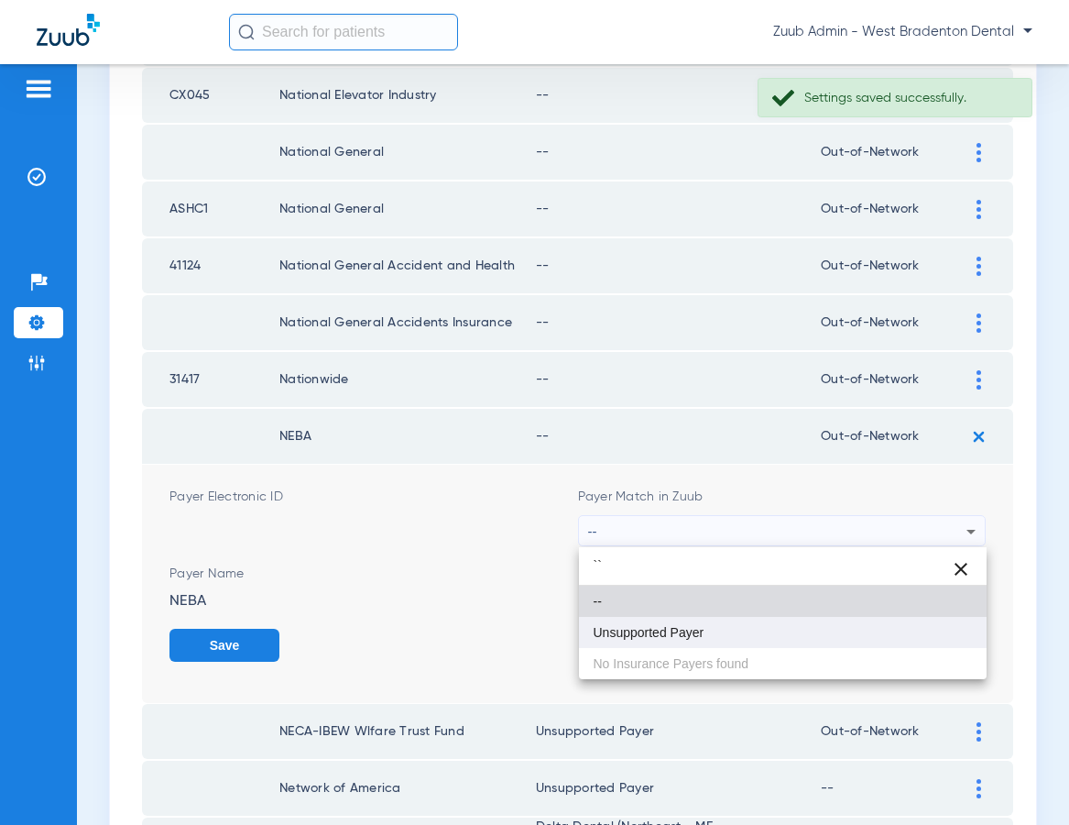
type input "``"
click at [637, 629] on span "Unsupported Payer" at bounding box center [649, 632] width 111 height 13
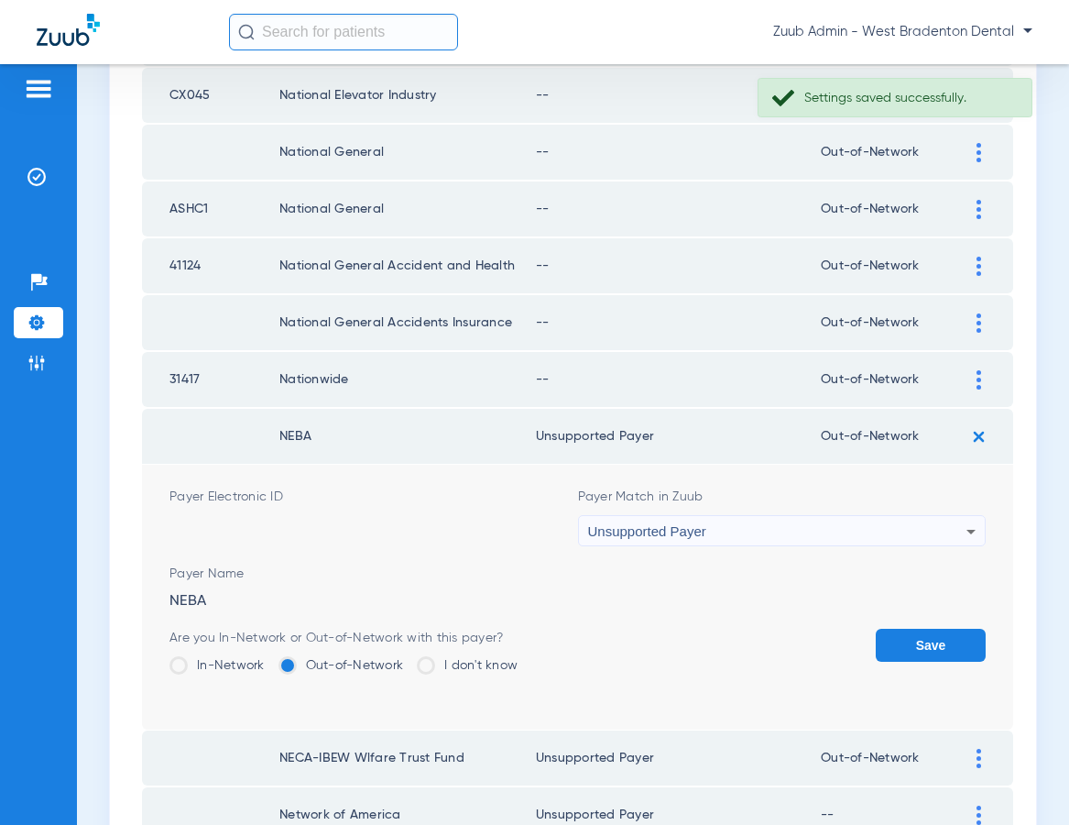
drag, startPoint x: 907, startPoint y: 640, endPoint x: 951, endPoint y: 504, distance: 143.4
click at [907, 639] on button "Save" at bounding box center [931, 644] width 110 height 33
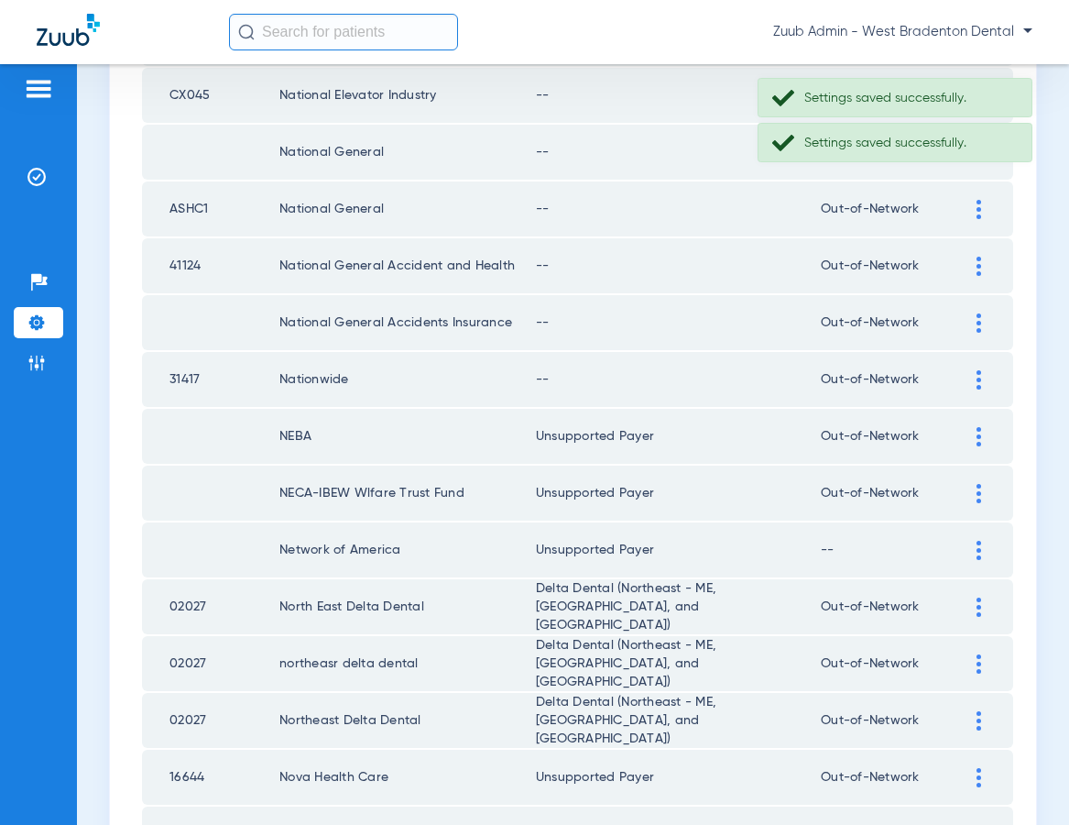
click at [980, 372] on img at bounding box center [979, 379] width 5 height 19
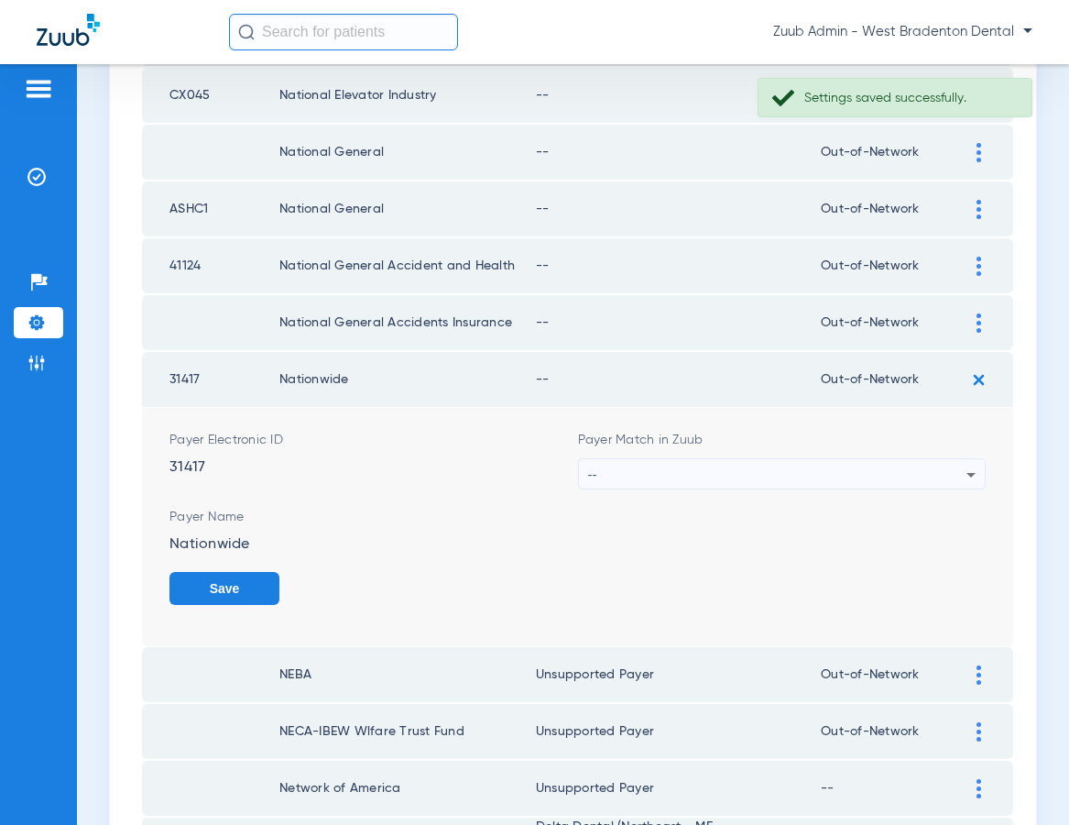
click at [651, 472] on div "--" at bounding box center [777, 474] width 379 height 31
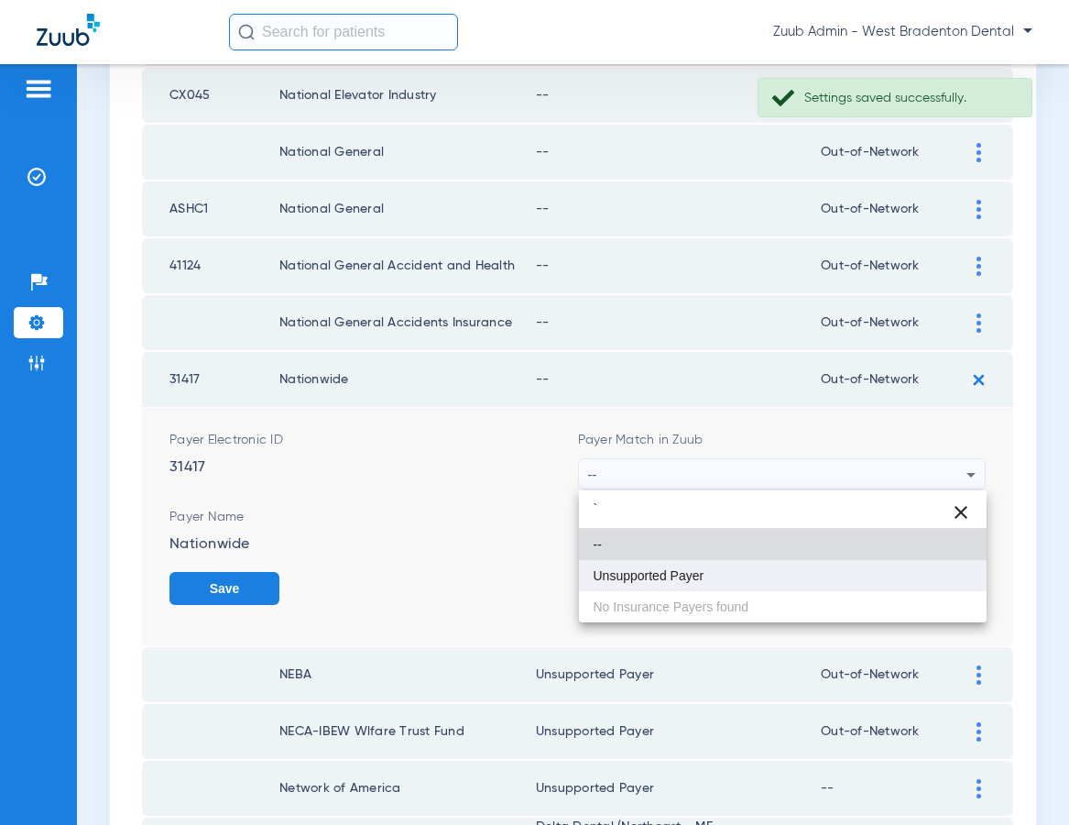
type input "`"
click at [647, 569] on span "Unsupported Payer" at bounding box center [649, 575] width 111 height 13
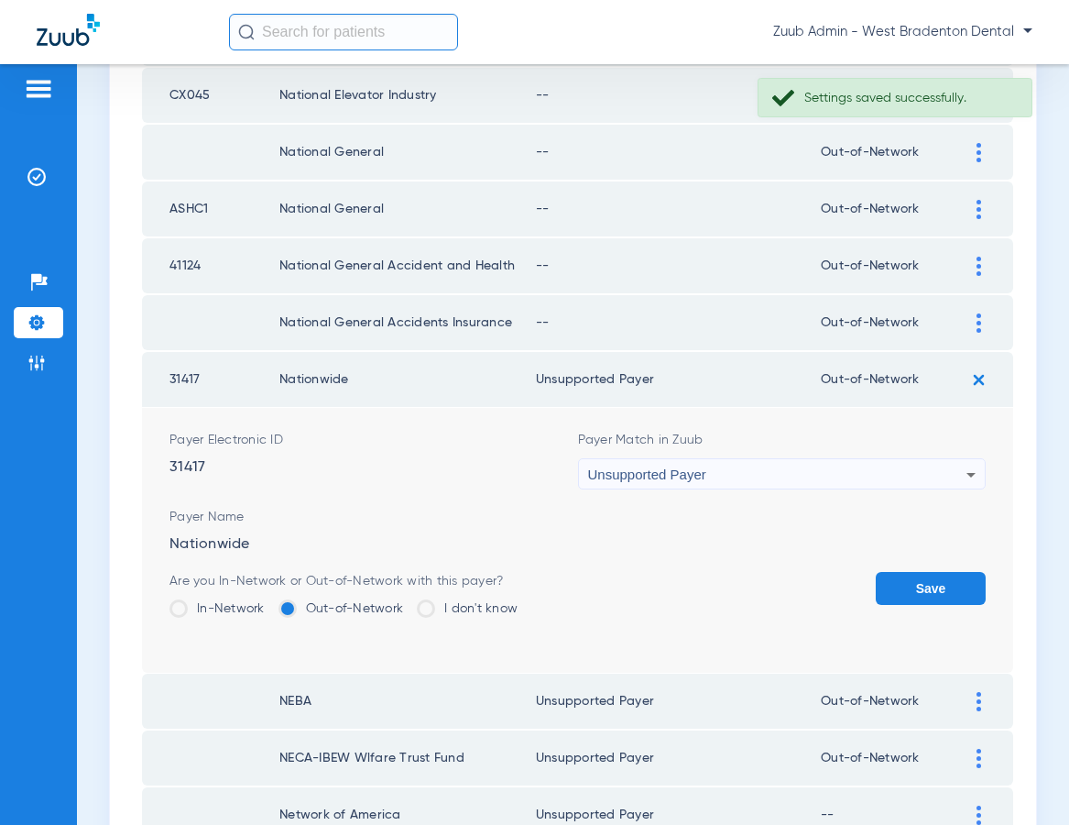
drag, startPoint x: 916, startPoint y: 585, endPoint x: 961, endPoint y: 398, distance: 192.2
click at [916, 574] on button "Save" at bounding box center [931, 588] width 110 height 33
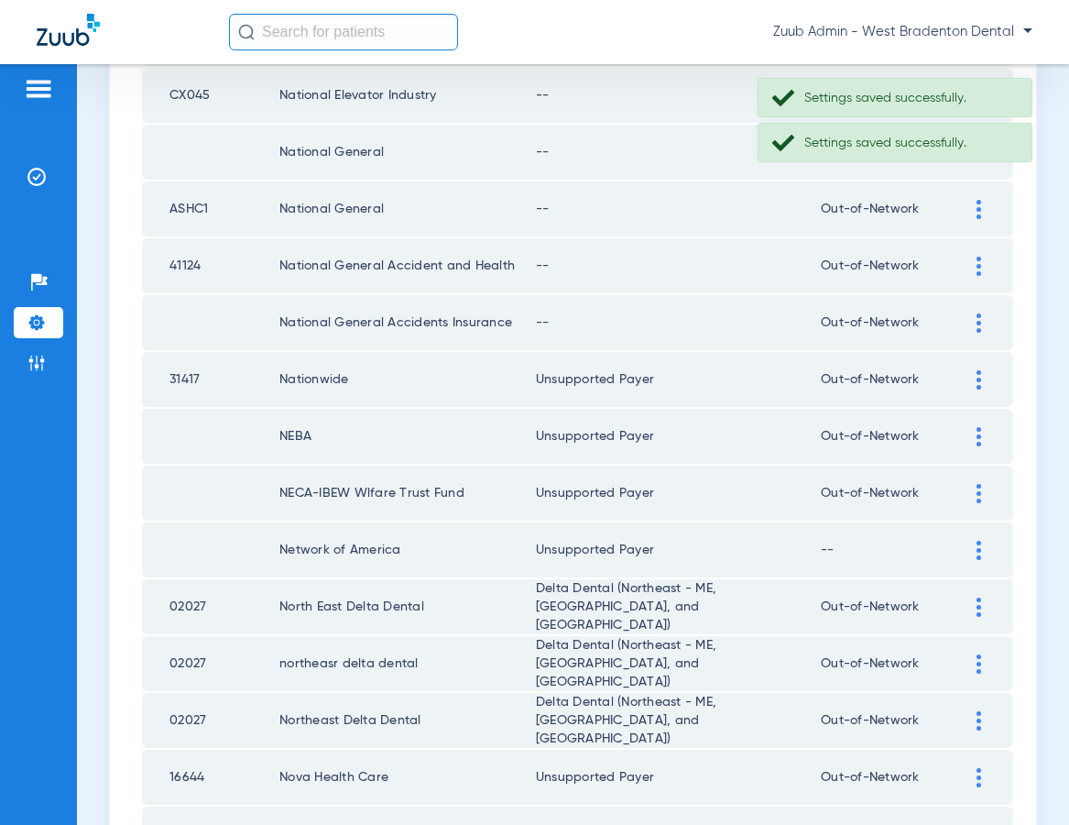
click at [973, 329] on div at bounding box center [979, 322] width 32 height 19
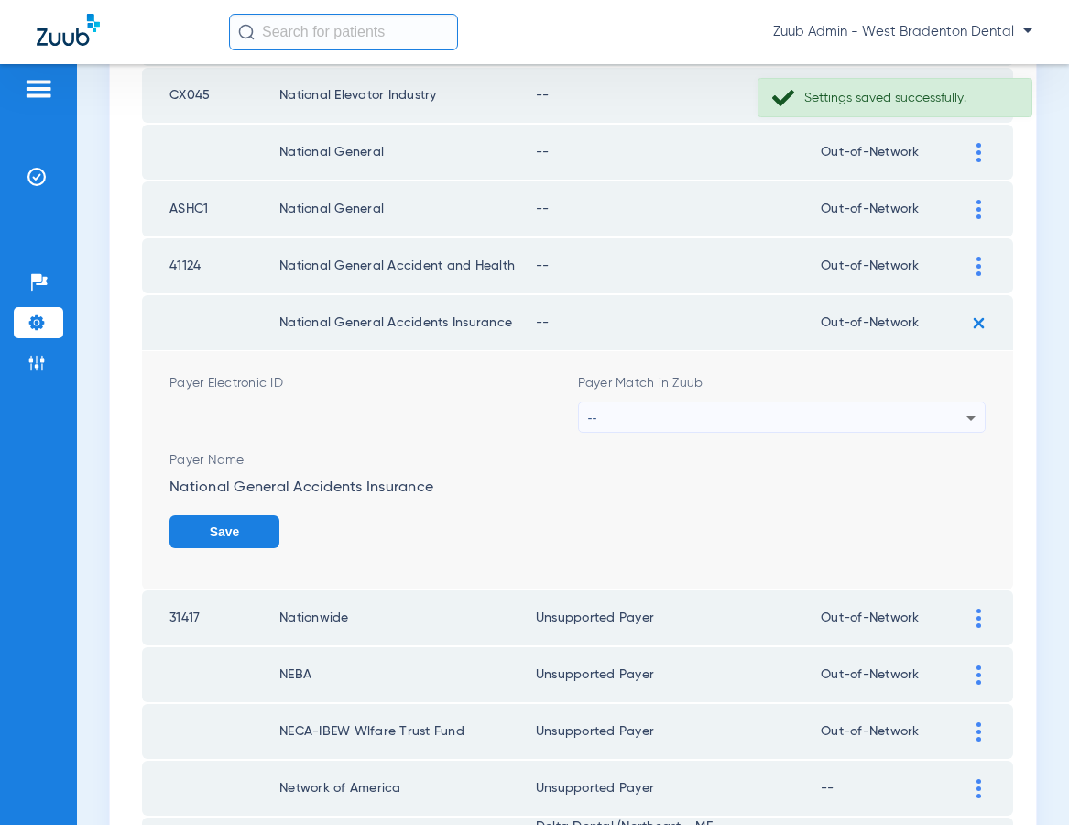
click at [653, 418] on div "--" at bounding box center [777, 417] width 379 height 31
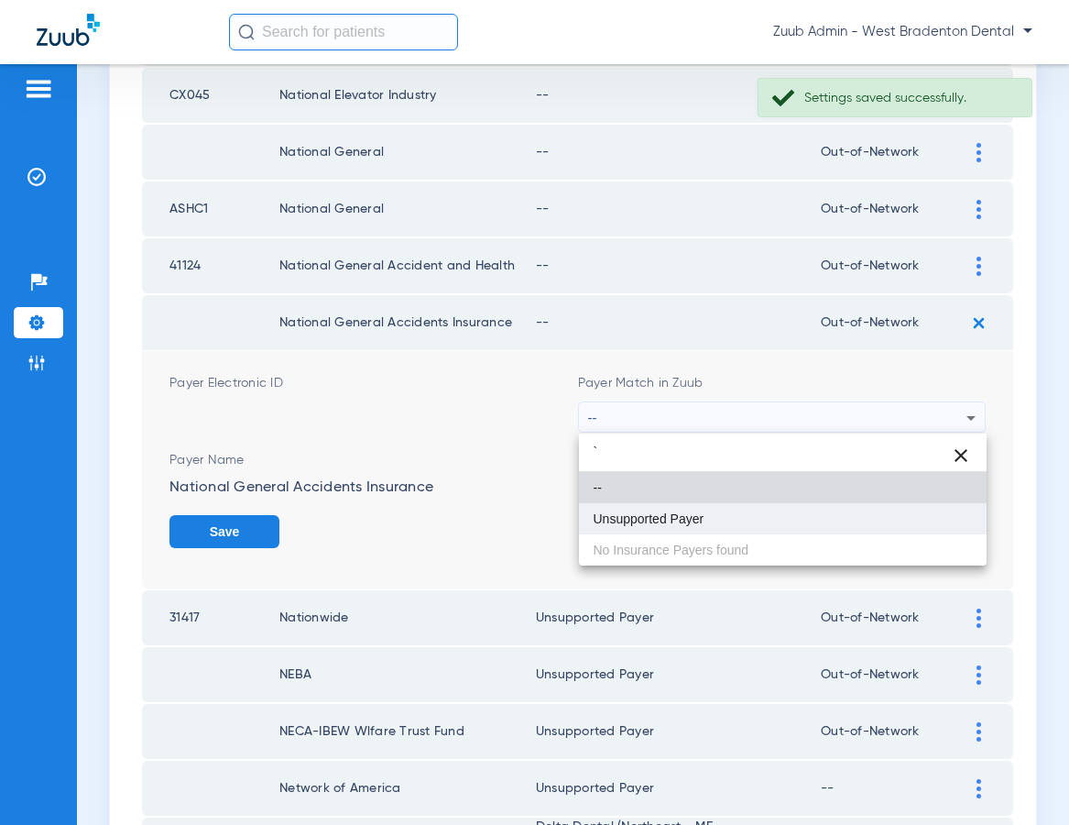
type input "`"
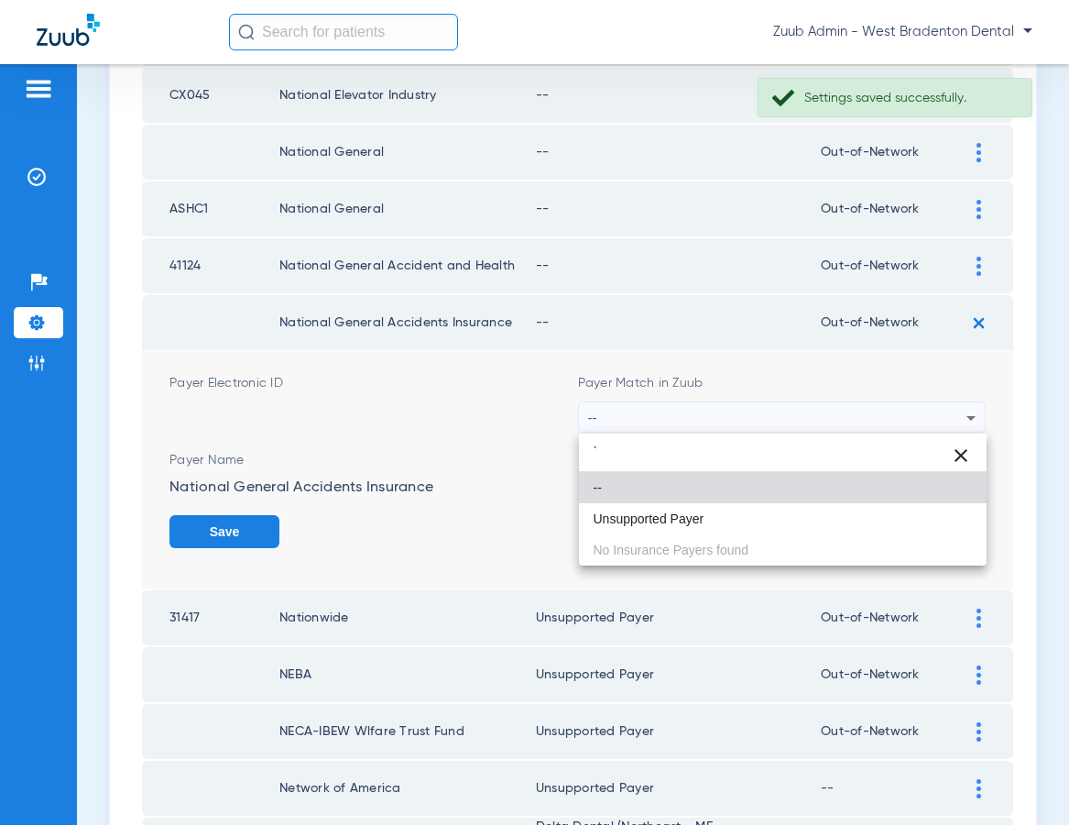
drag, startPoint x: 636, startPoint y: 525, endPoint x: 703, endPoint y: 518, distance: 67.3
click at [636, 525] on span "Unsupported Payer" at bounding box center [649, 518] width 111 height 13
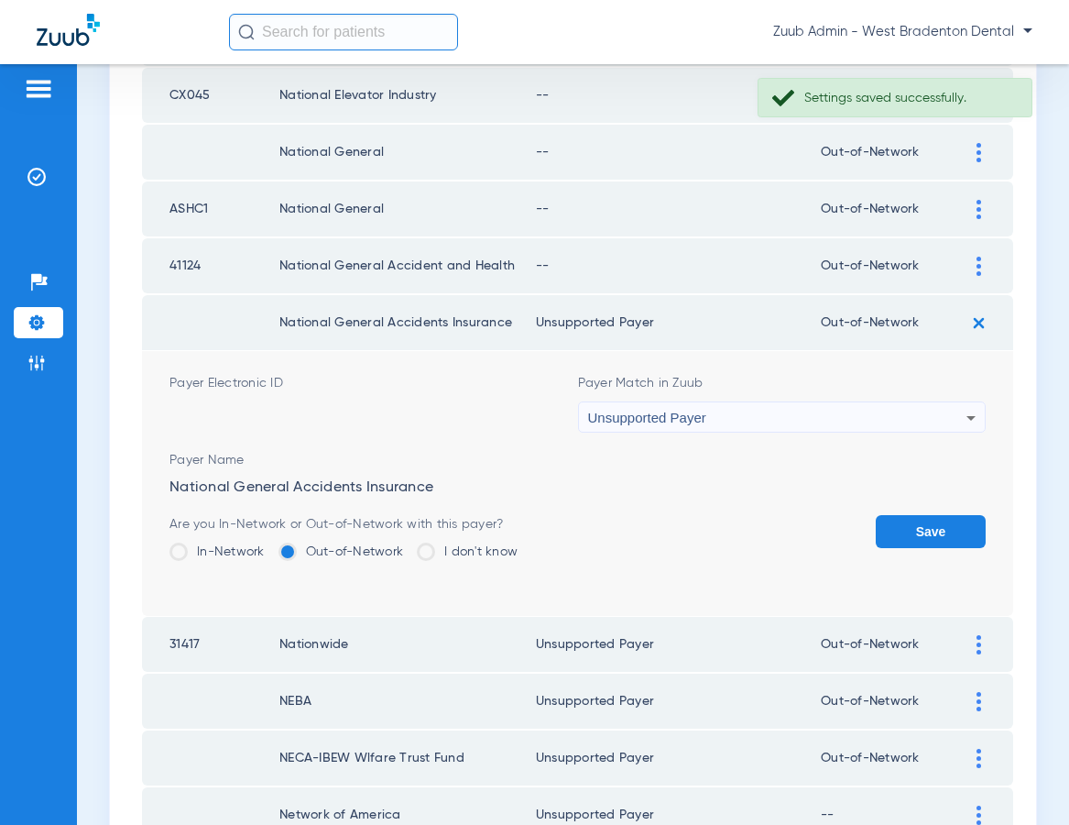
drag, startPoint x: 895, startPoint y: 528, endPoint x: 937, endPoint y: 350, distance: 182.7
click at [896, 524] on button "Save" at bounding box center [931, 531] width 110 height 33
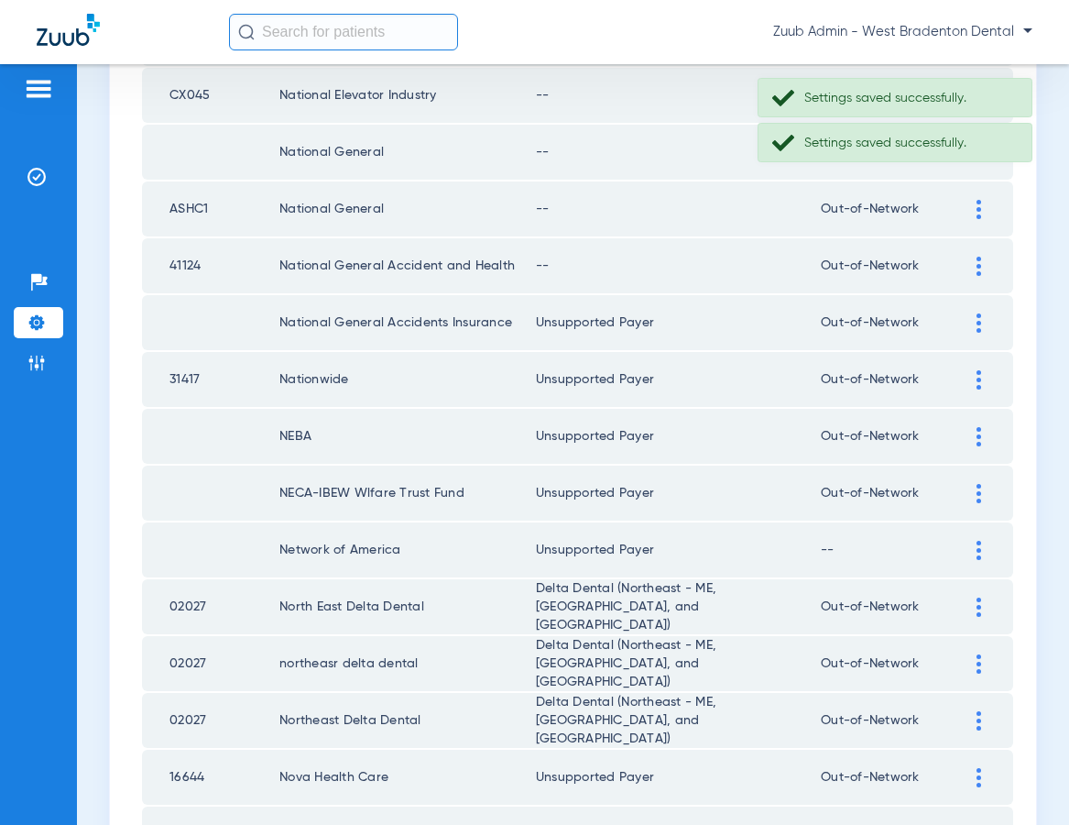
click at [974, 259] on div at bounding box center [979, 266] width 32 height 19
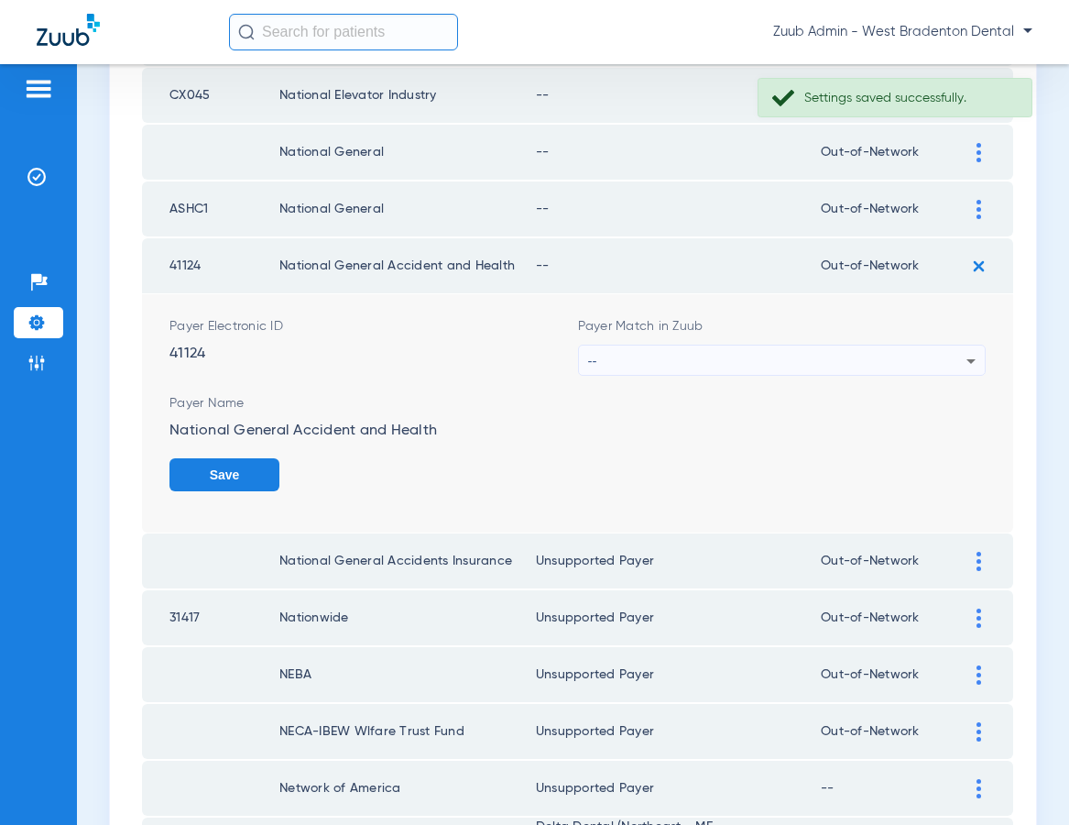
click at [637, 351] on div "--" at bounding box center [777, 360] width 379 height 31
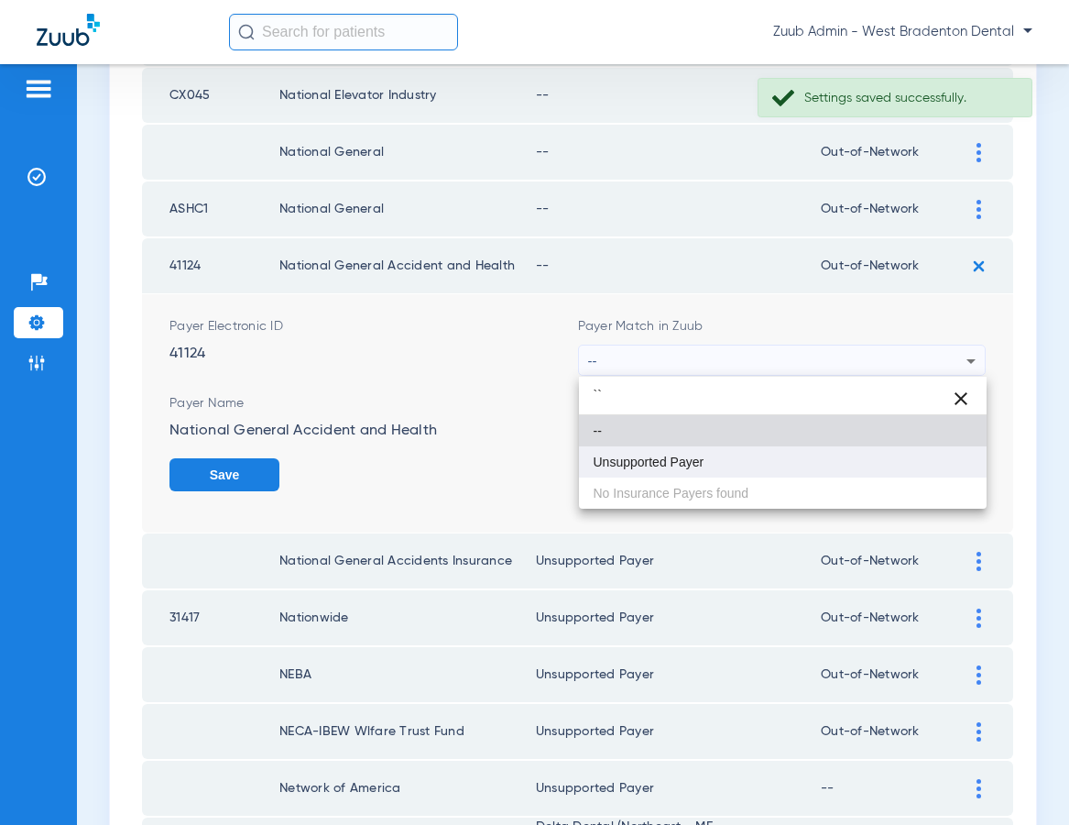
type input "``"
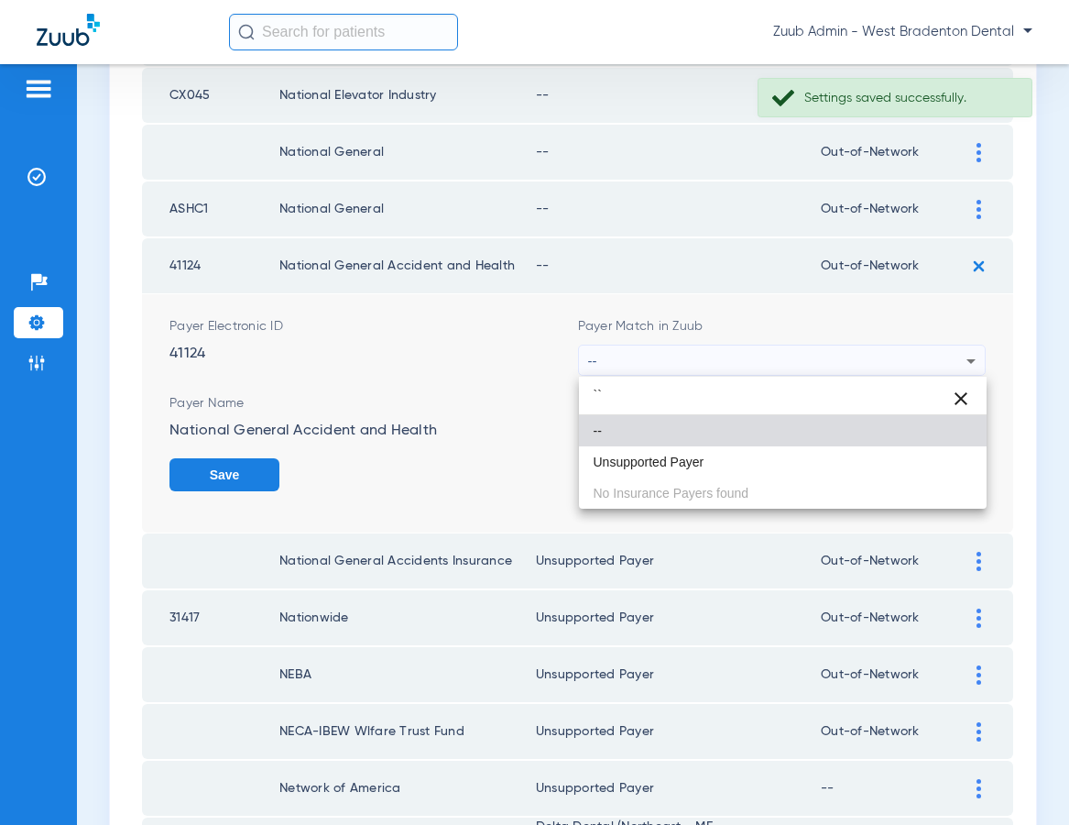
drag, startPoint x: 640, startPoint y: 464, endPoint x: 667, endPoint y: 464, distance: 26.6
click at [641, 464] on span "Unsupported Payer" at bounding box center [649, 461] width 111 height 13
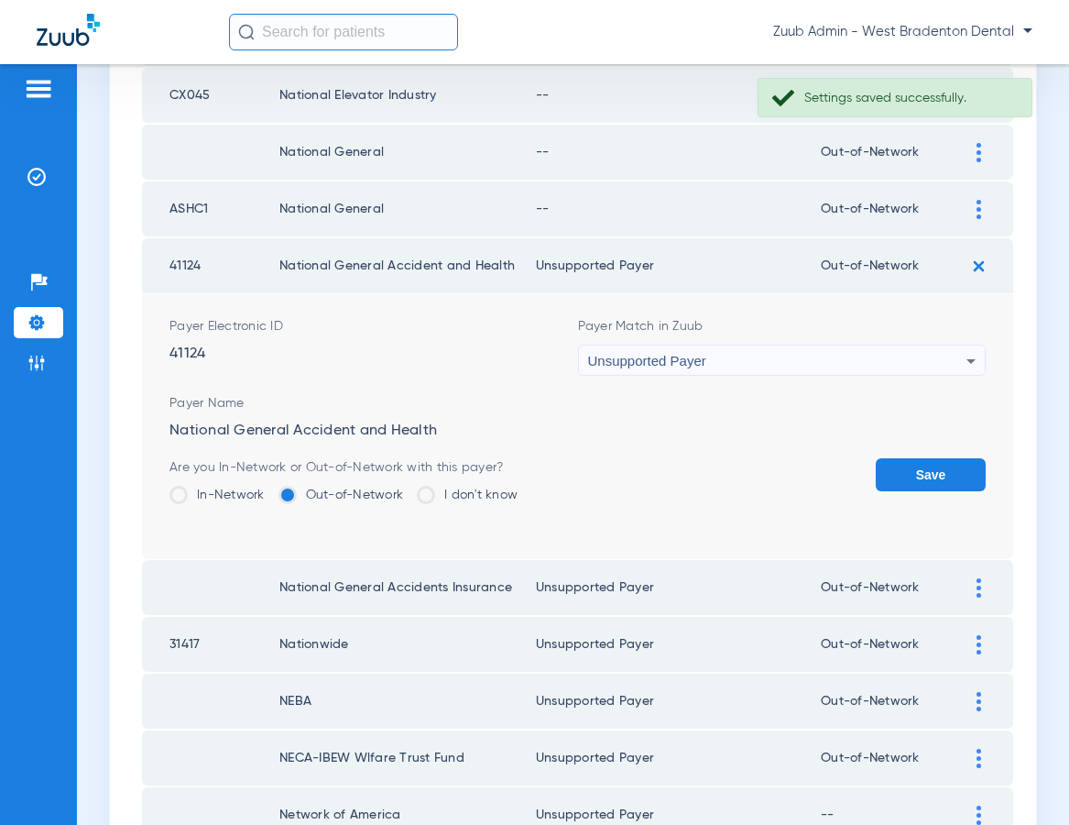
click at [916, 463] on button "Save" at bounding box center [931, 474] width 110 height 33
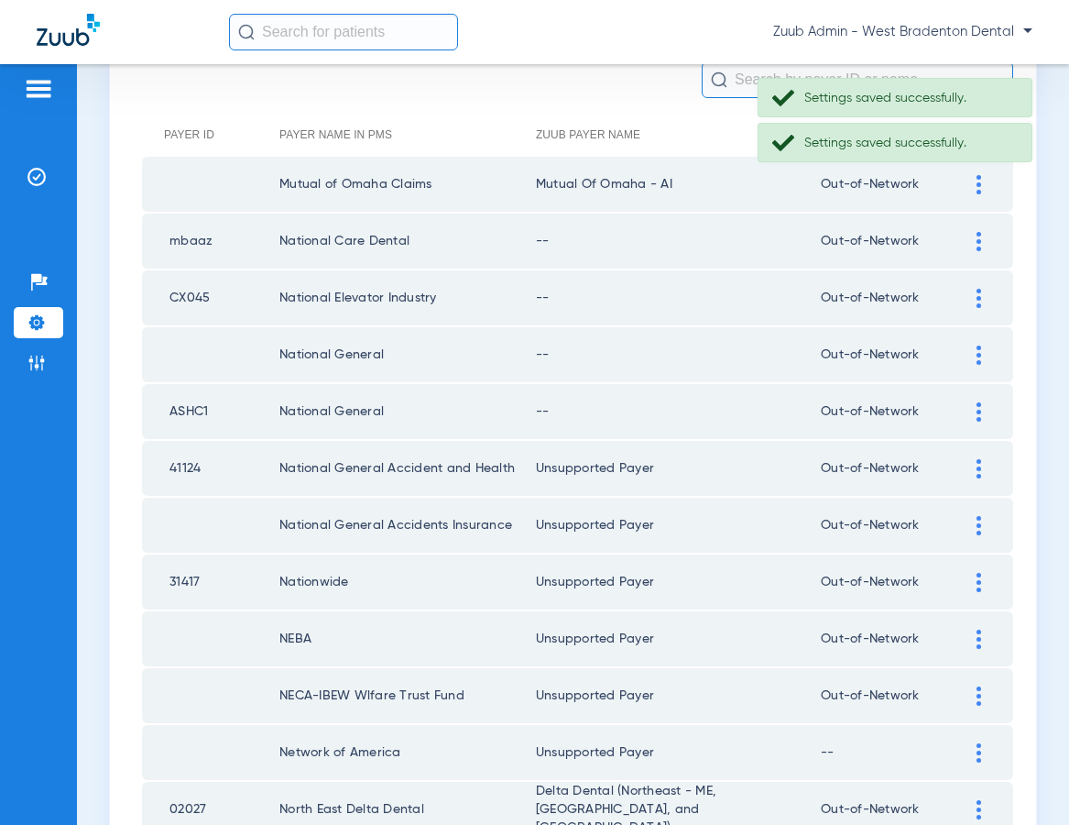
scroll to position [171, 0]
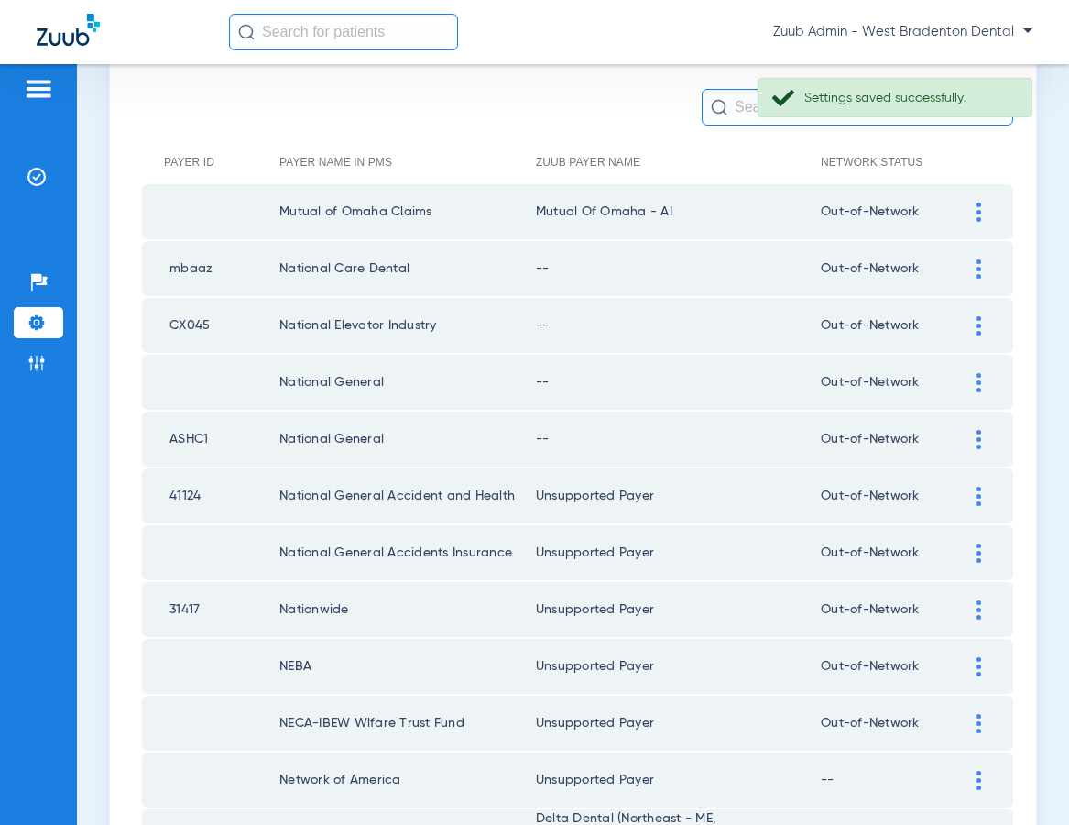
click at [977, 438] on img at bounding box center [979, 439] width 5 height 19
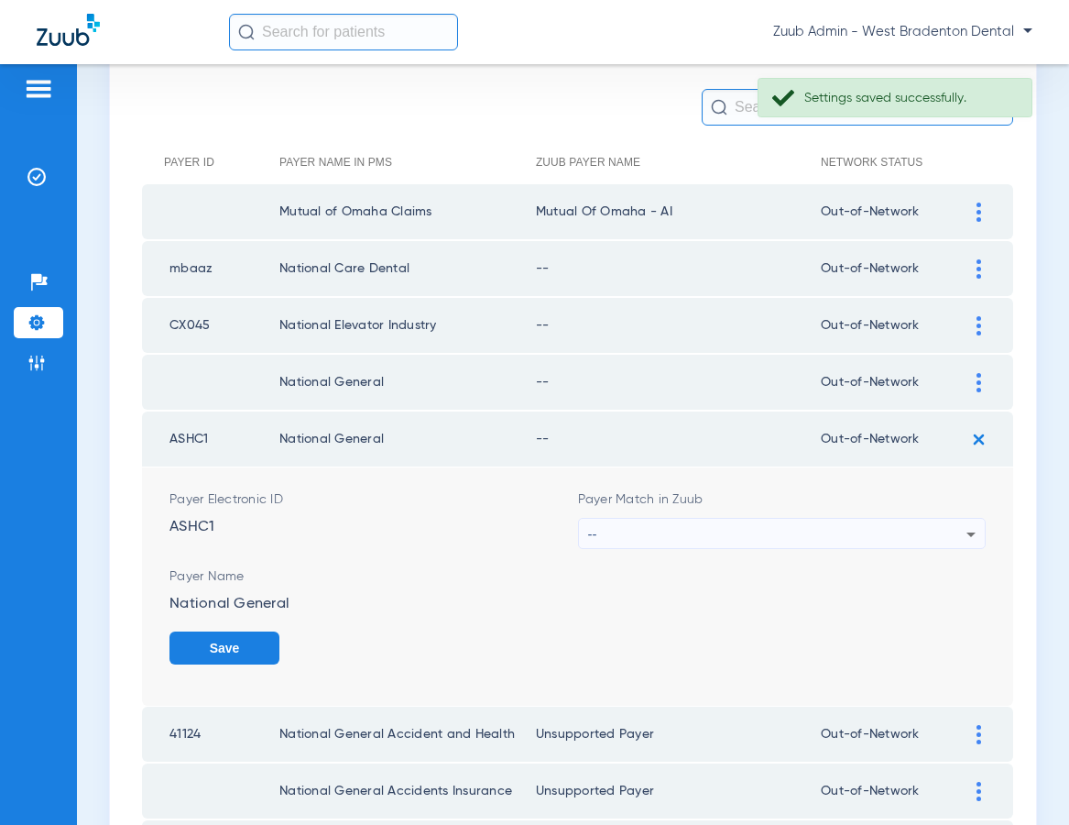
click at [815, 522] on div "--" at bounding box center [777, 534] width 379 height 31
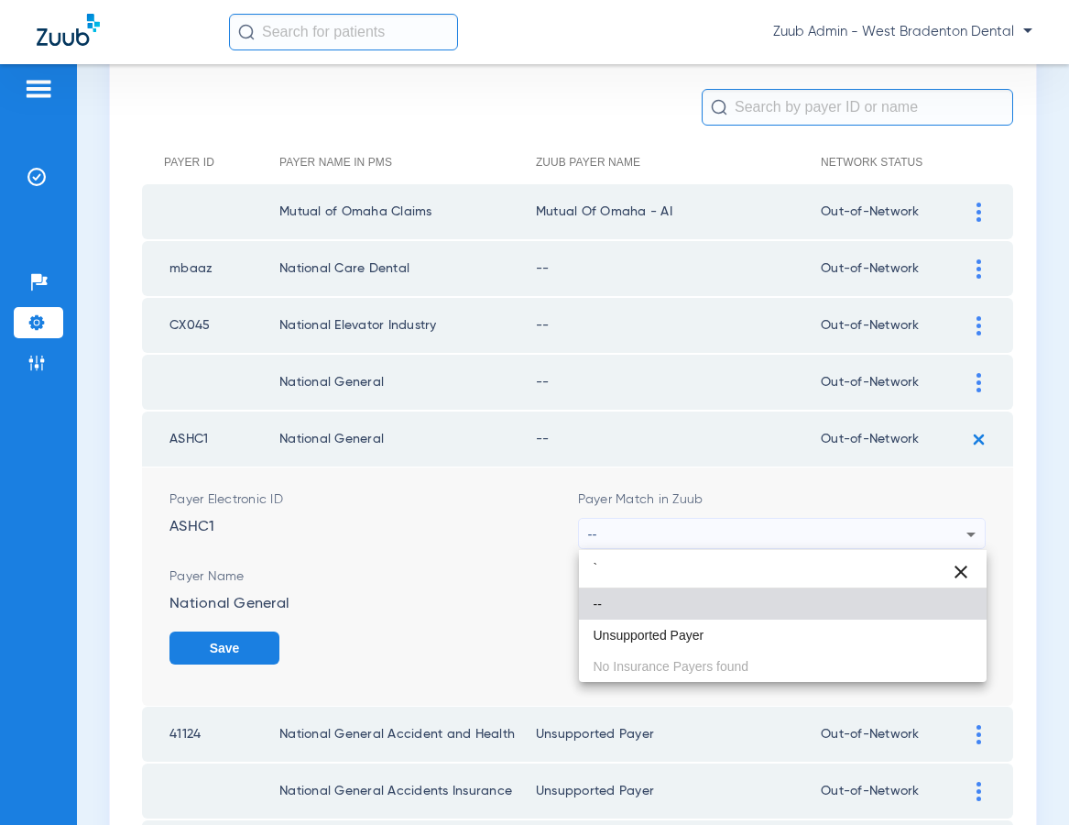
type input "`"
click at [706, 617] on mat-option "--" at bounding box center [783, 603] width 409 height 31
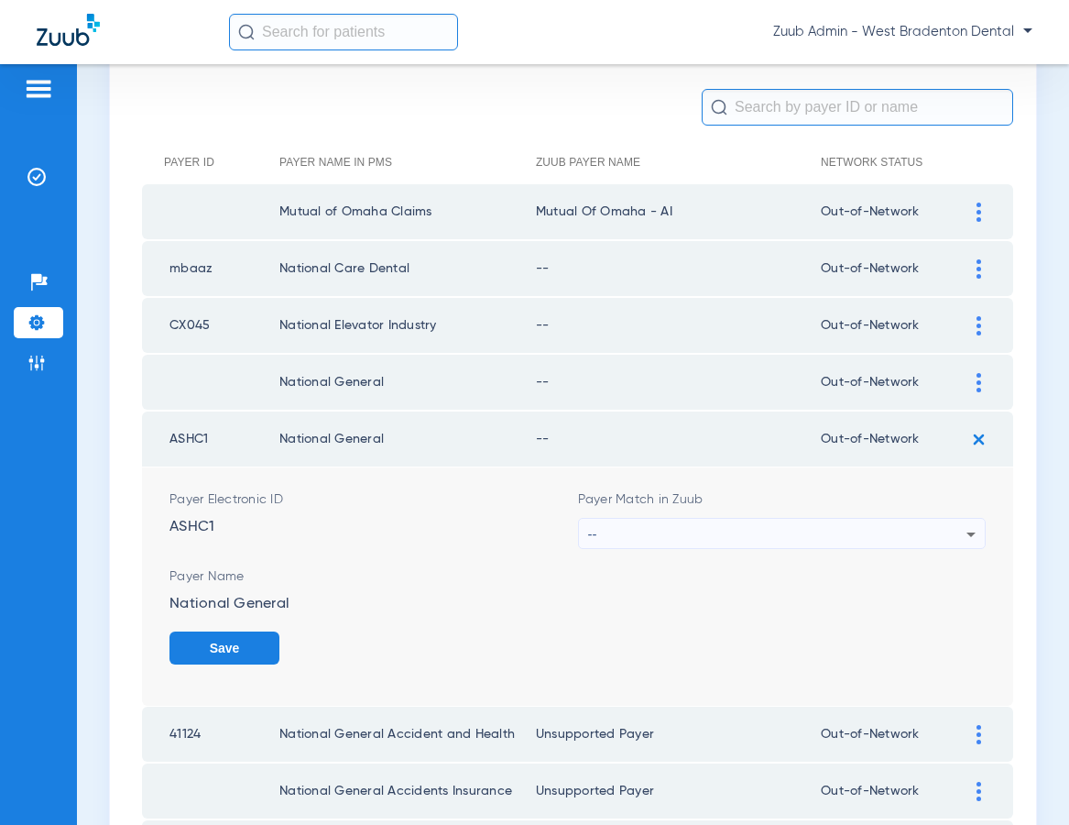
click at [664, 525] on div "--" at bounding box center [777, 534] width 379 height 31
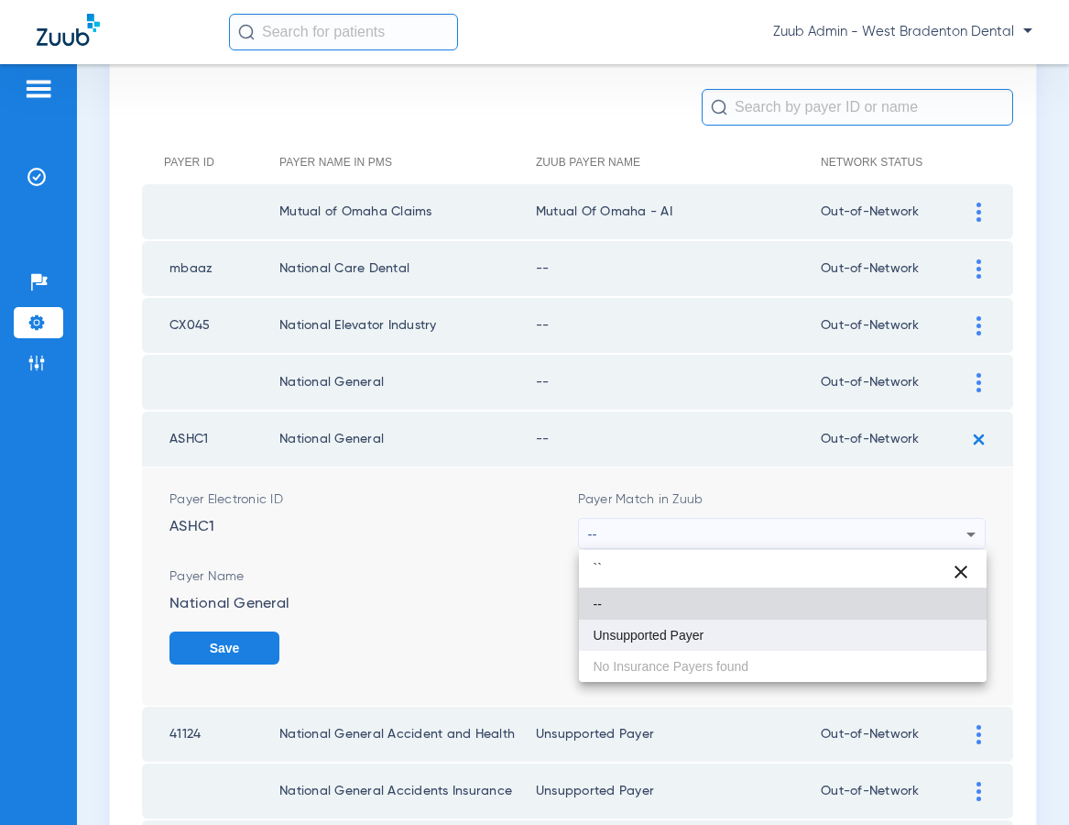
type input "``"
click at [659, 642] on mat-option "Unsupported Payer" at bounding box center [783, 634] width 409 height 31
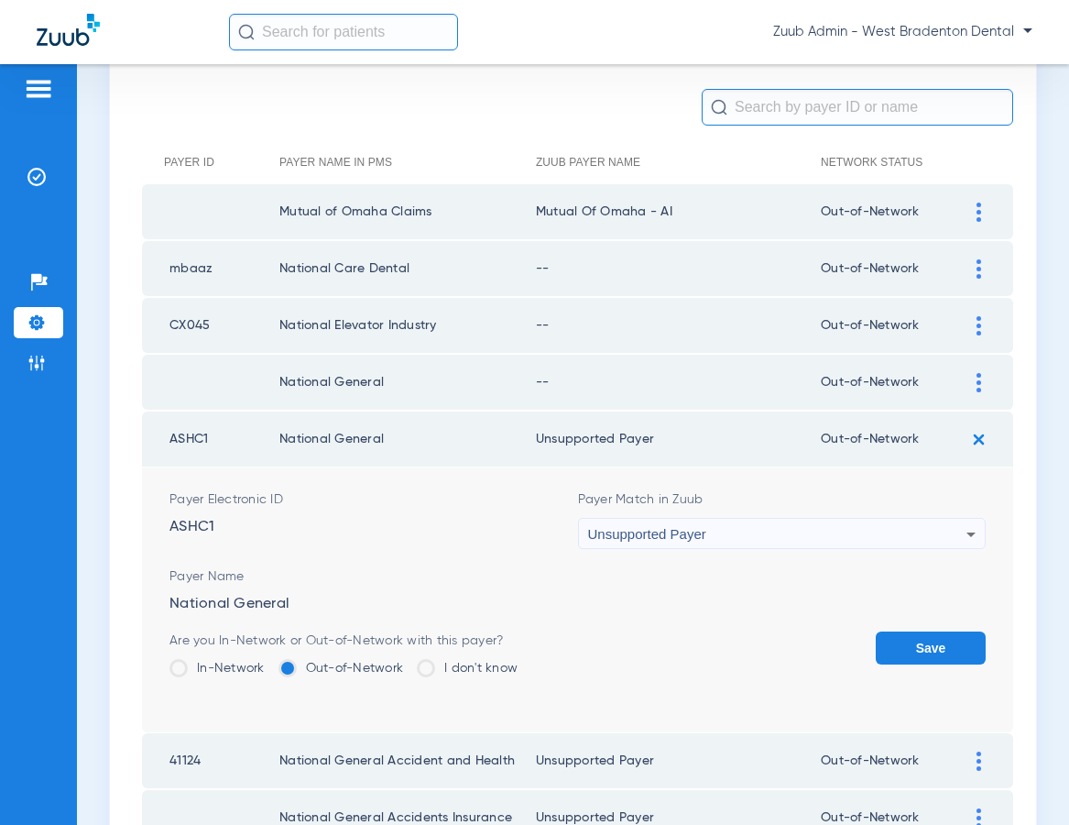
drag, startPoint x: 914, startPoint y: 652, endPoint x: 953, endPoint y: 510, distance: 147.1
click at [914, 651] on button "Save" at bounding box center [931, 647] width 110 height 33
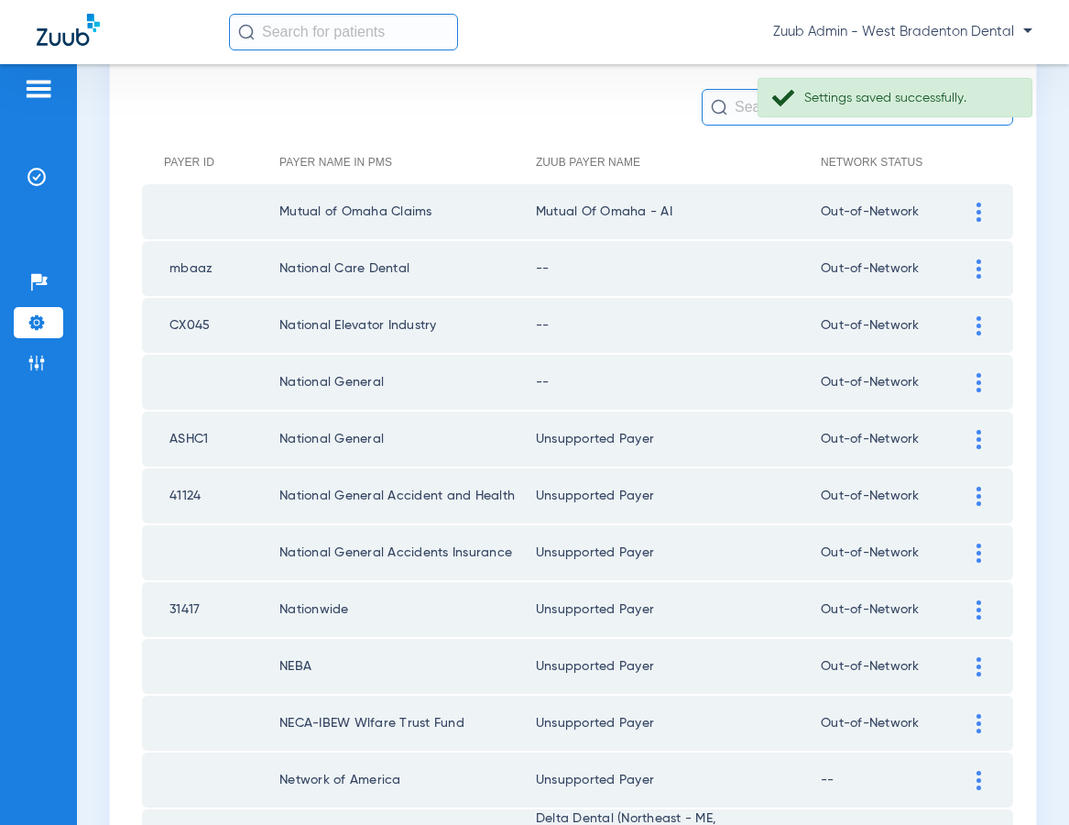
click at [979, 380] on img at bounding box center [979, 382] width 5 height 19
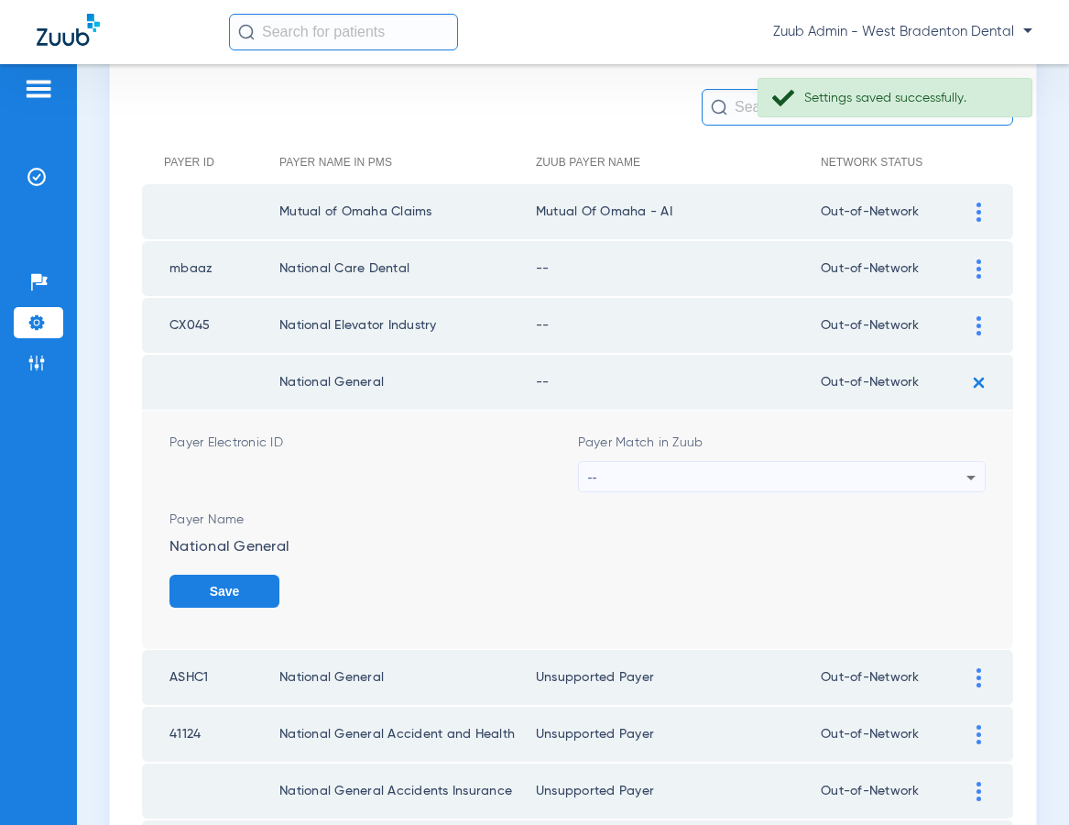
click at [719, 471] on div "--" at bounding box center [777, 477] width 379 height 31
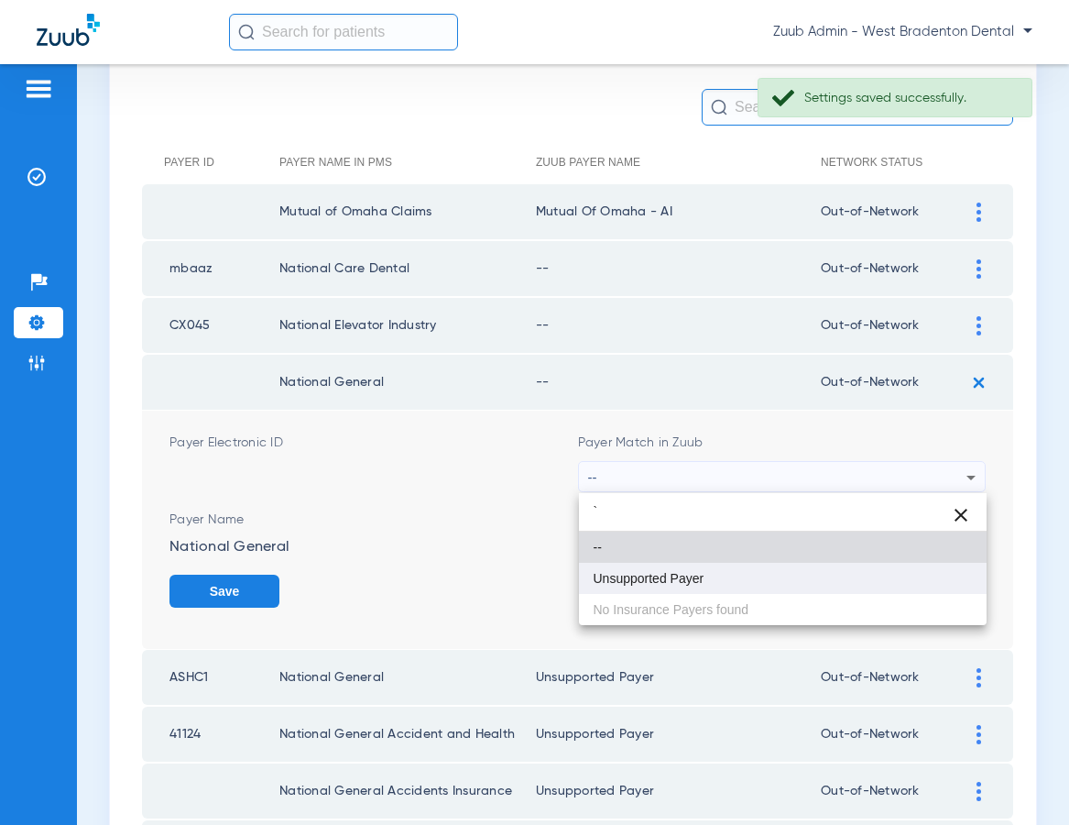
type input "`"
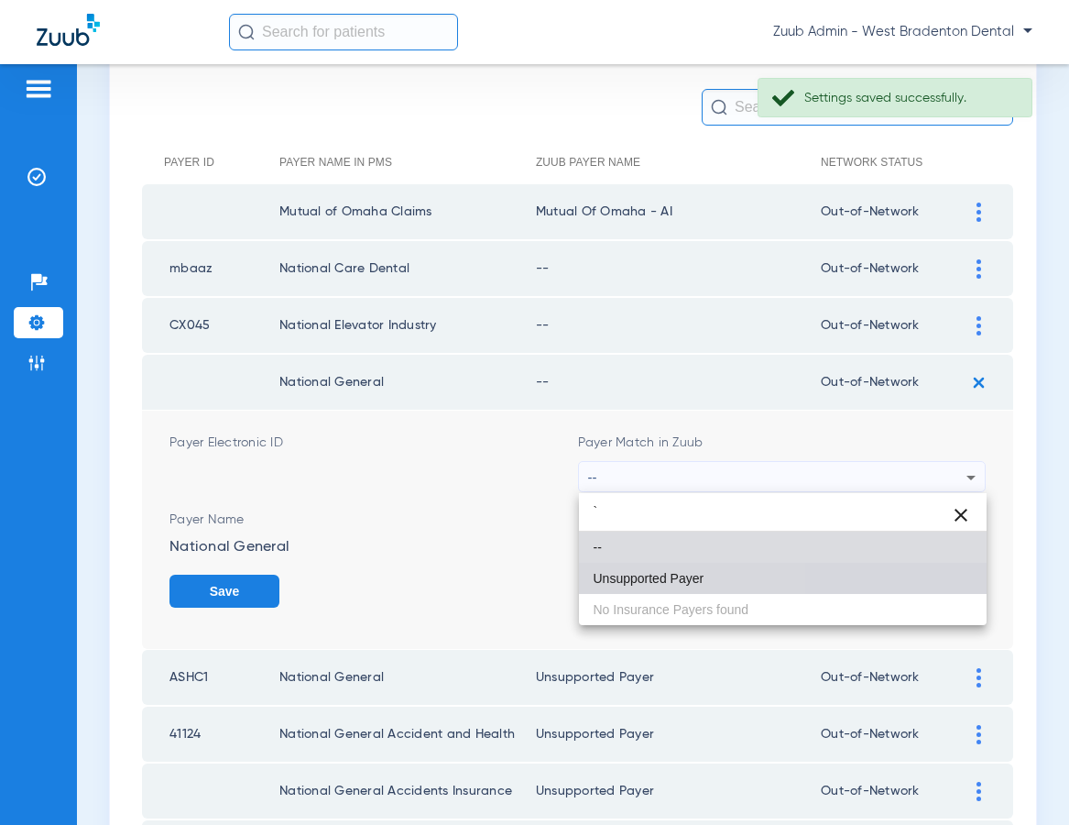
click at [663, 573] on span "Unsupported Payer" at bounding box center [649, 578] width 111 height 13
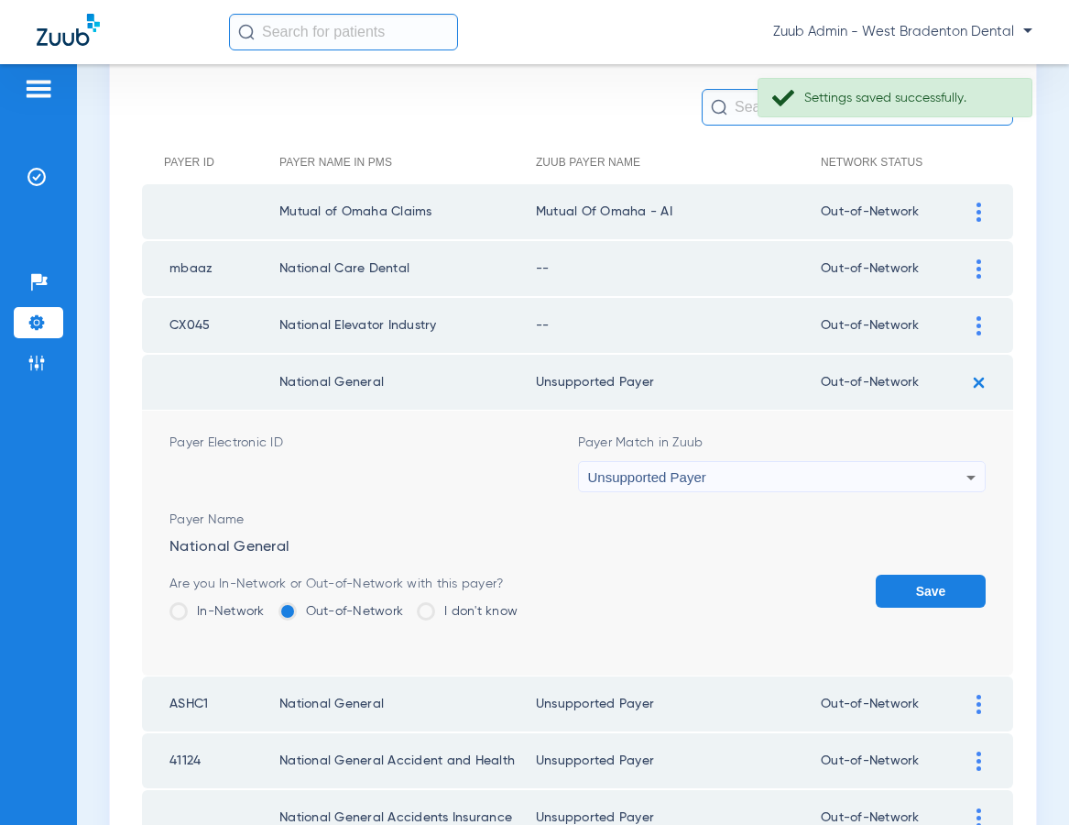
drag, startPoint x: 937, startPoint y: 594, endPoint x: 953, endPoint y: 450, distance: 144.7
click at [936, 593] on button "Save" at bounding box center [931, 590] width 110 height 33
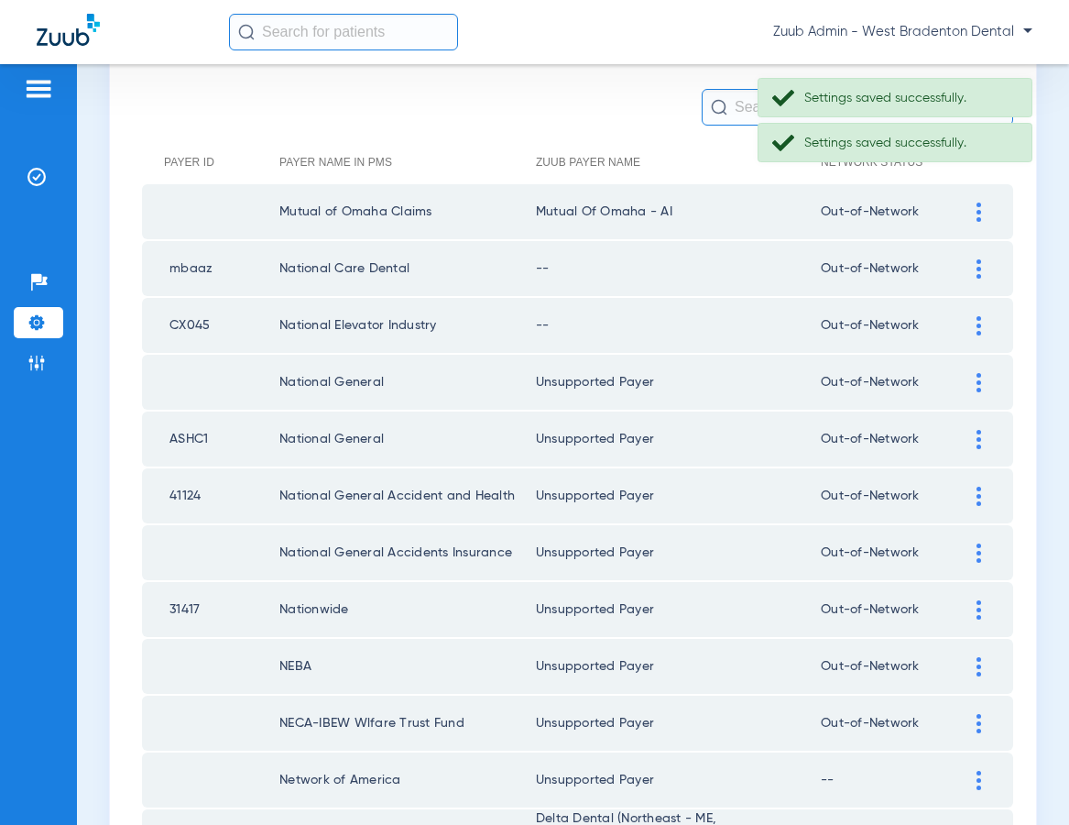
click at [978, 329] on img at bounding box center [979, 325] width 5 height 19
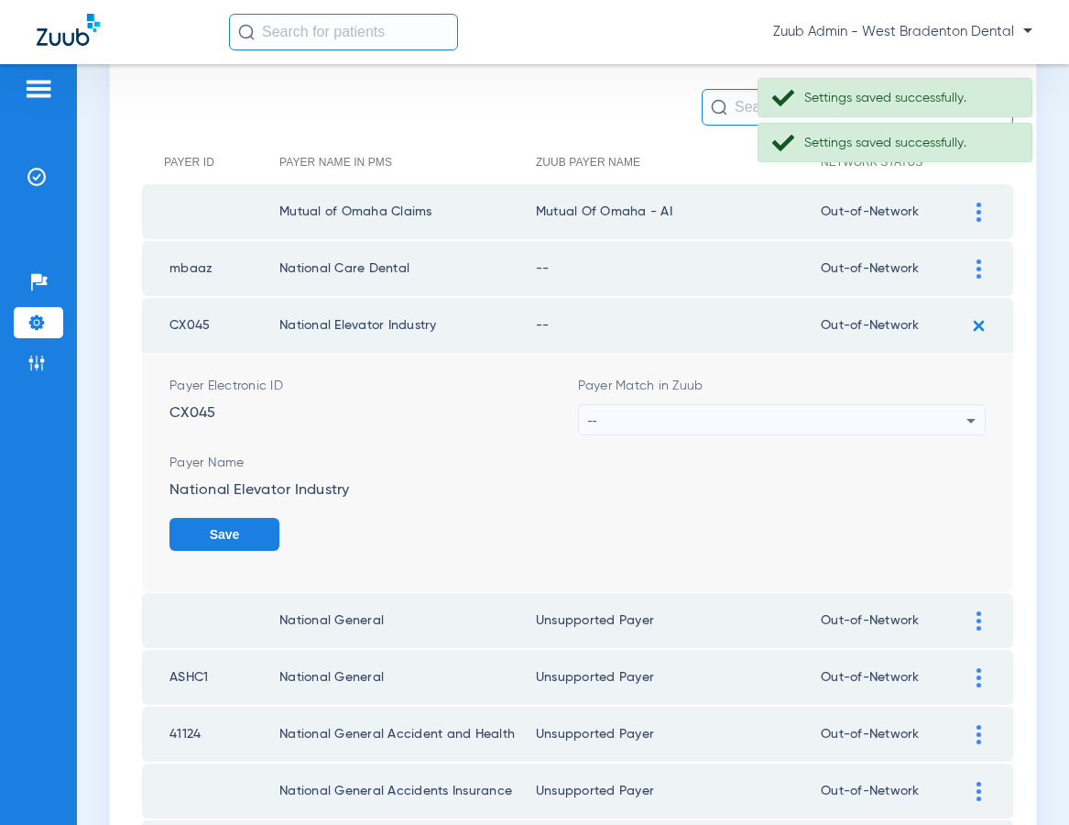
click at [696, 417] on div "--" at bounding box center [777, 420] width 379 height 31
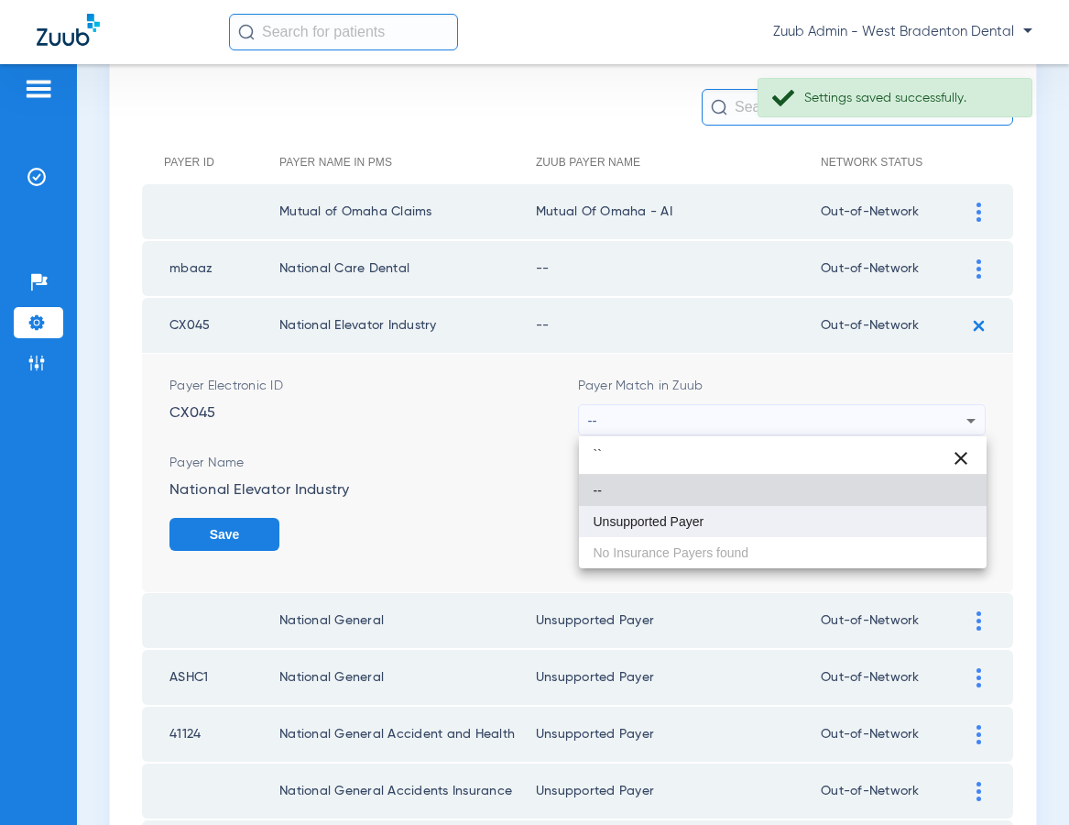
type input "``"
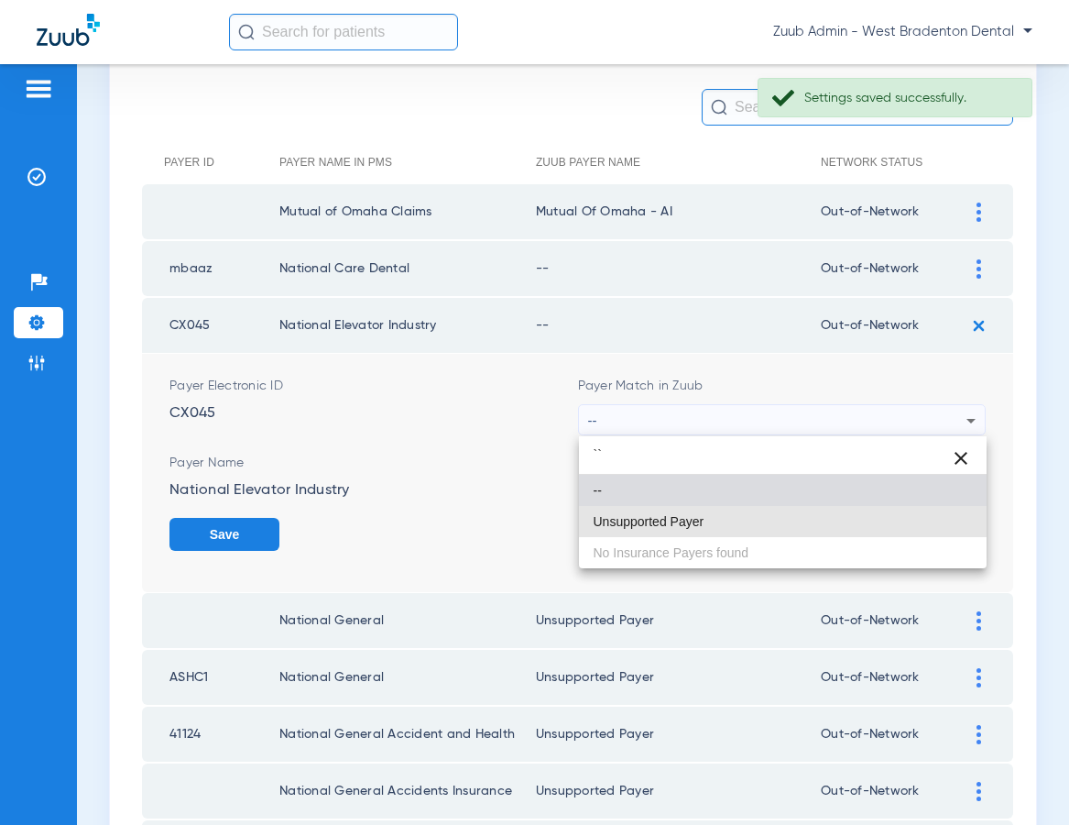
drag, startPoint x: 681, startPoint y: 524, endPoint x: 845, endPoint y: 496, distance: 166.4
click at [681, 524] on span "Unsupported Payer" at bounding box center [649, 521] width 111 height 13
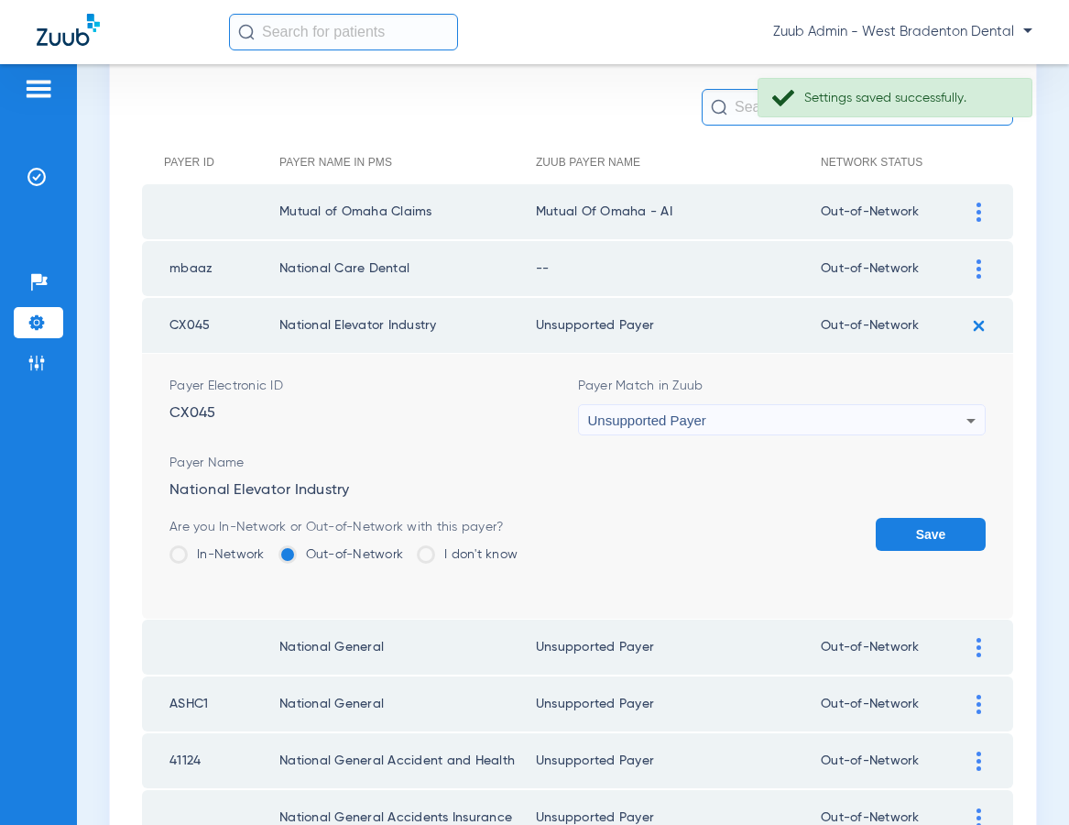
drag, startPoint x: 932, startPoint y: 533, endPoint x: 944, endPoint y: 429, distance: 105.1
click at [932, 525] on button "Save" at bounding box center [931, 534] width 110 height 33
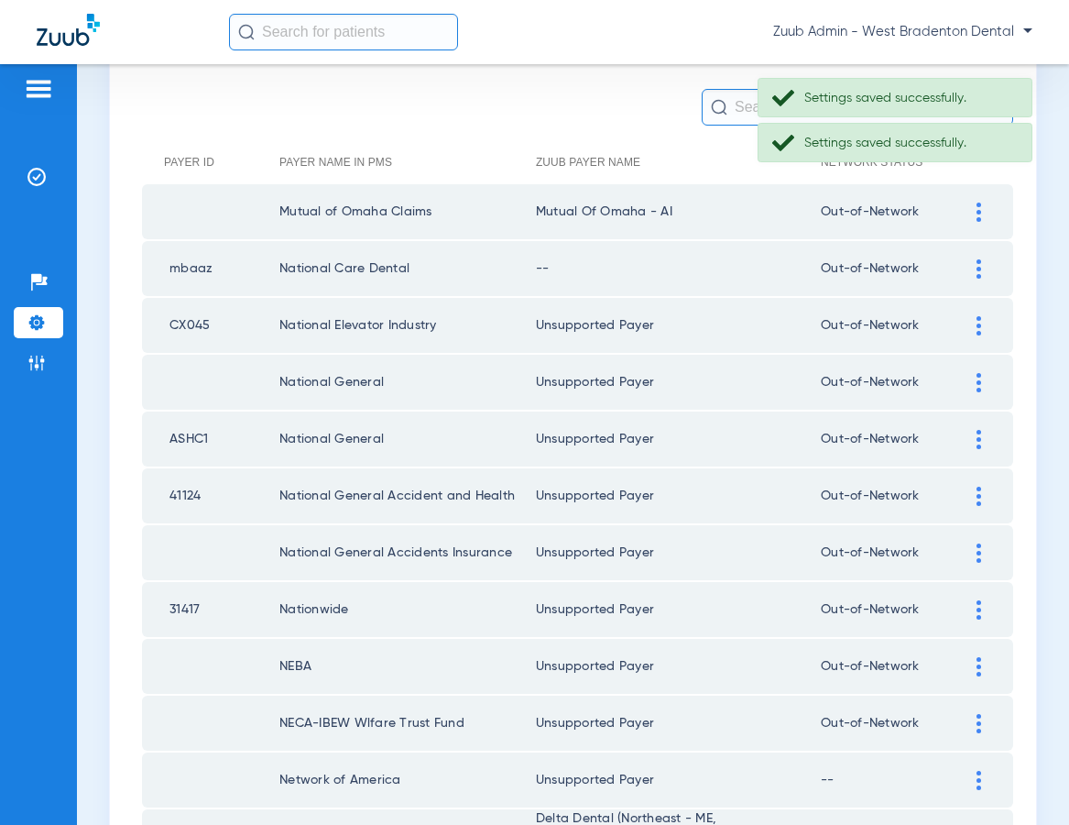
click at [973, 264] on div at bounding box center [979, 268] width 32 height 19
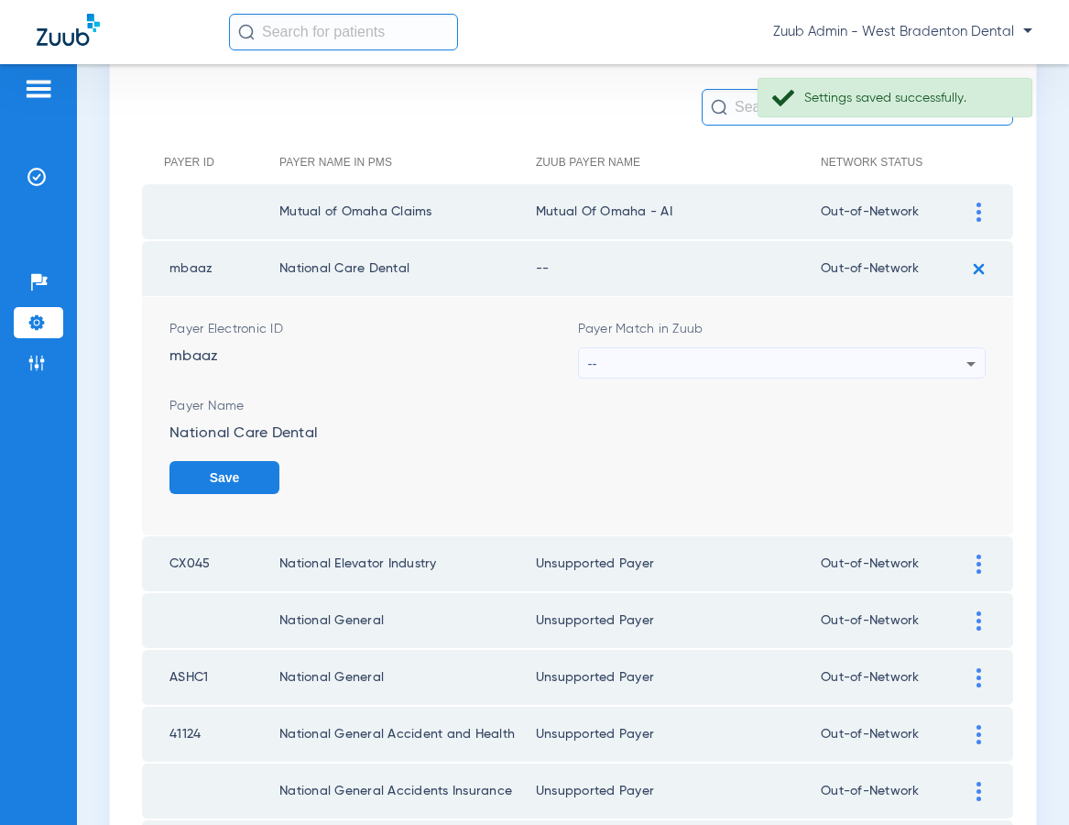
click at [734, 356] on div "--" at bounding box center [777, 363] width 379 height 31
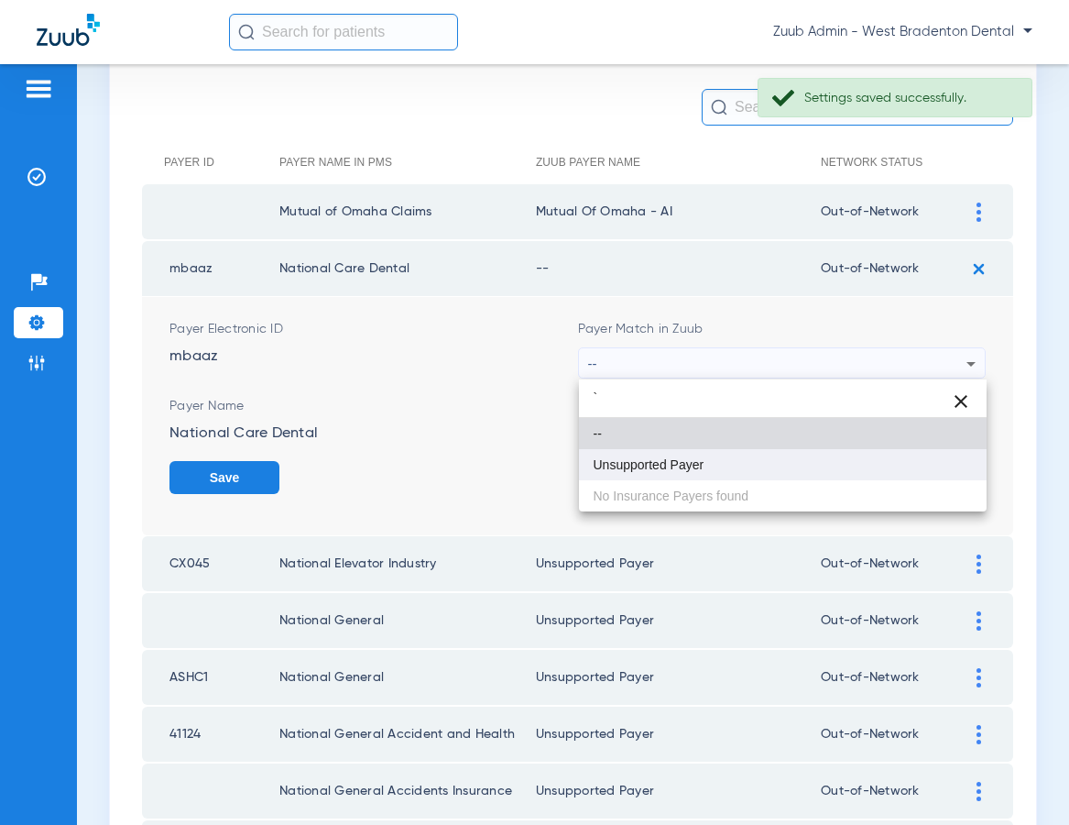
type input "`"
click at [692, 455] on mat-option "Unsupported Payer" at bounding box center [783, 464] width 409 height 31
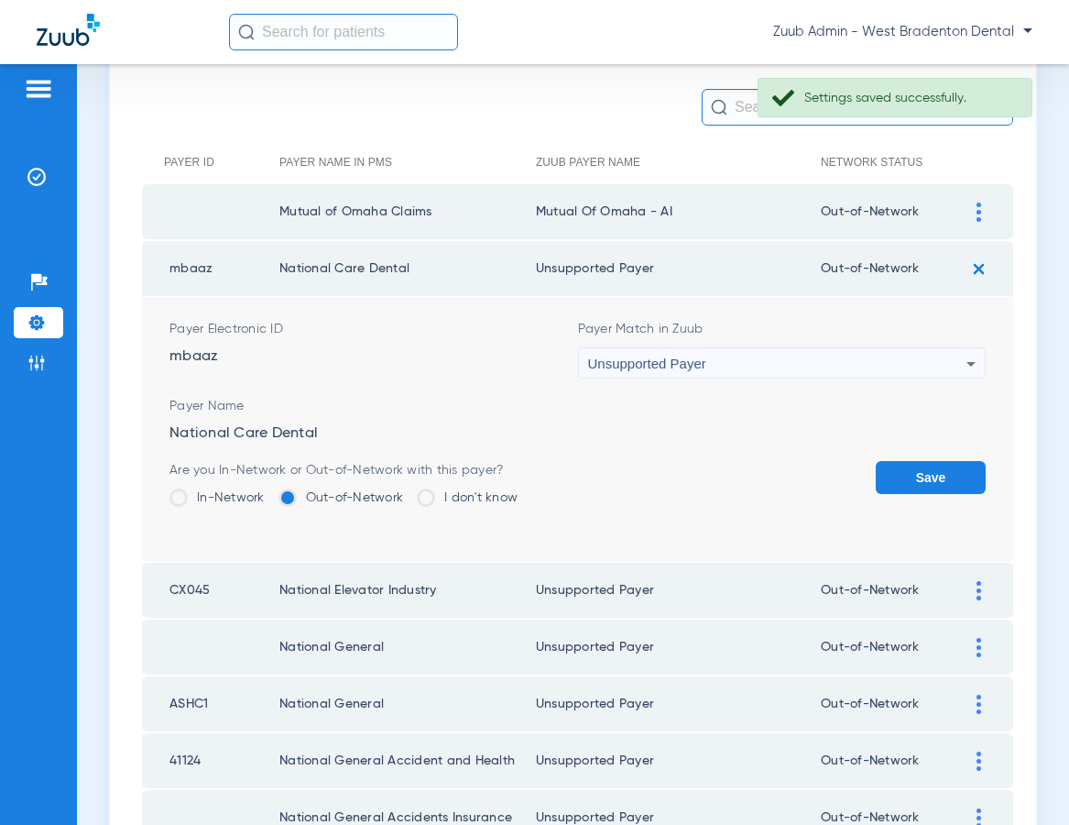
click at [909, 468] on button "Save" at bounding box center [931, 477] width 110 height 33
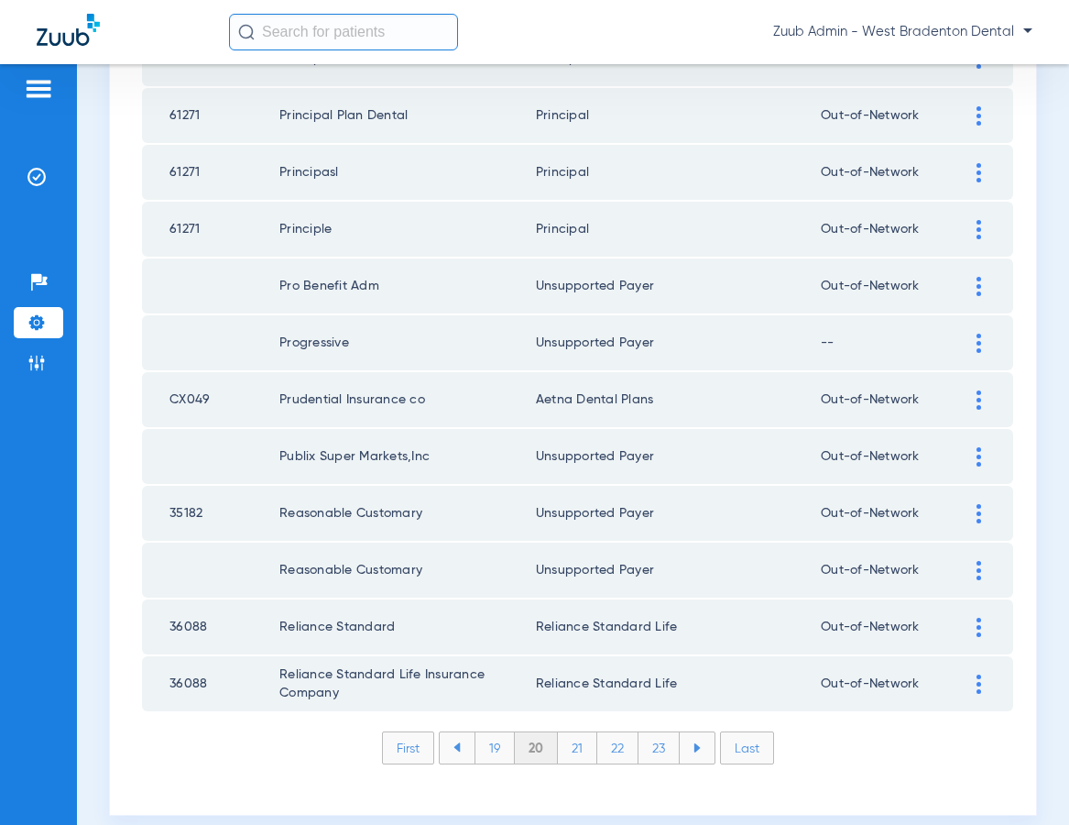
scroll to position [2506, 0]
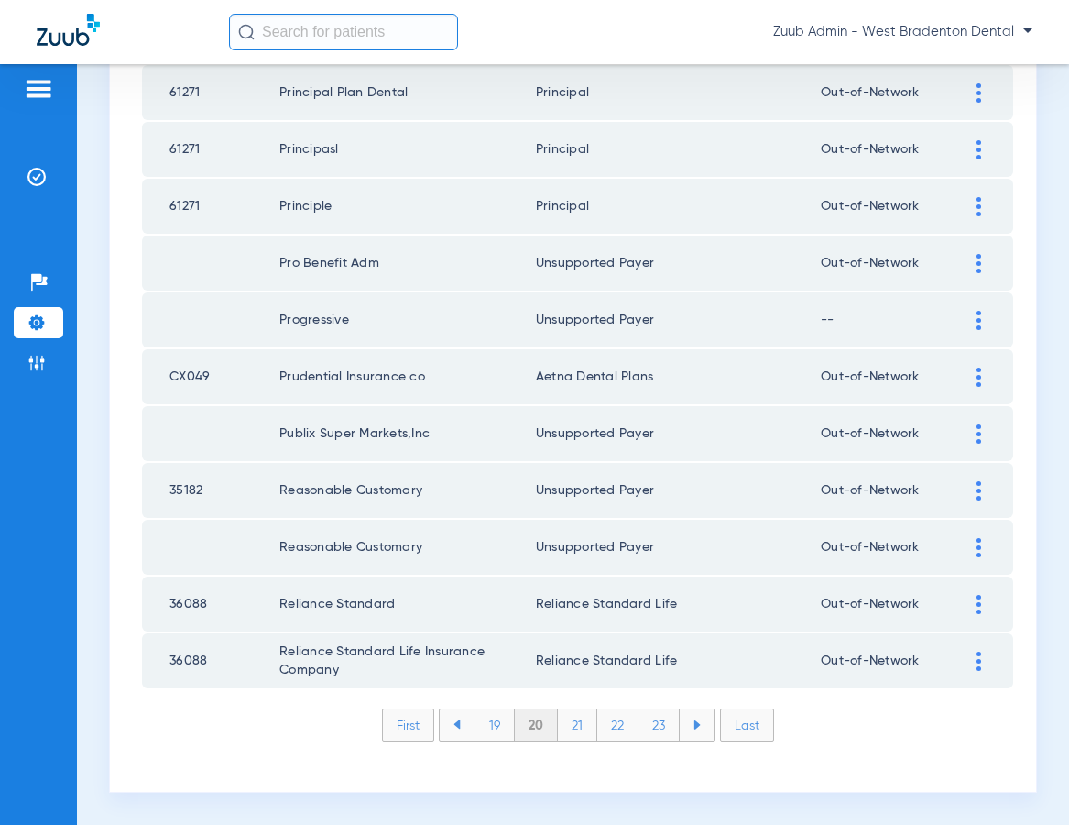
click at [489, 723] on li "19" at bounding box center [495, 724] width 40 height 31
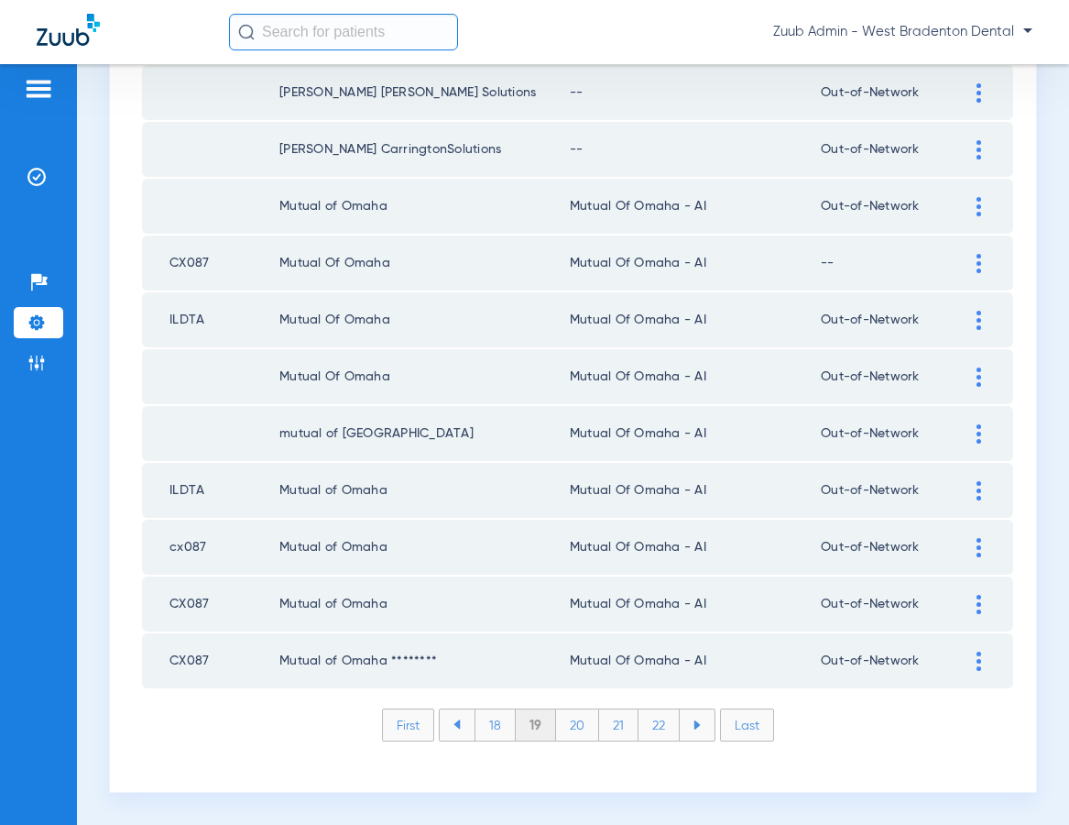
click at [975, 257] on div at bounding box center [979, 263] width 32 height 19
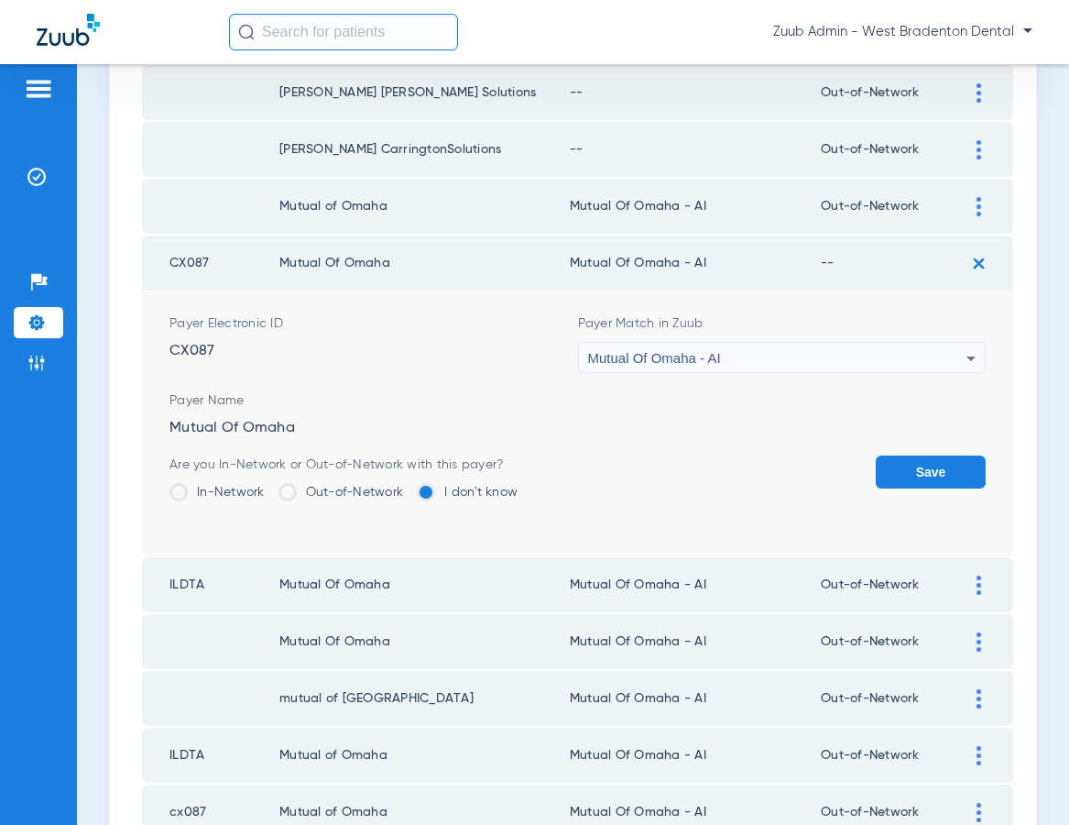
click at [347, 496] on label "Out-of-Network" at bounding box center [342, 492] width 126 height 18
click at [408, 486] on input "Out-of-Network" at bounding box center [408, 486] width 0 height 0
click at [944, 477] on button "Save" at bounding box center [931, 471] width 110 height 33
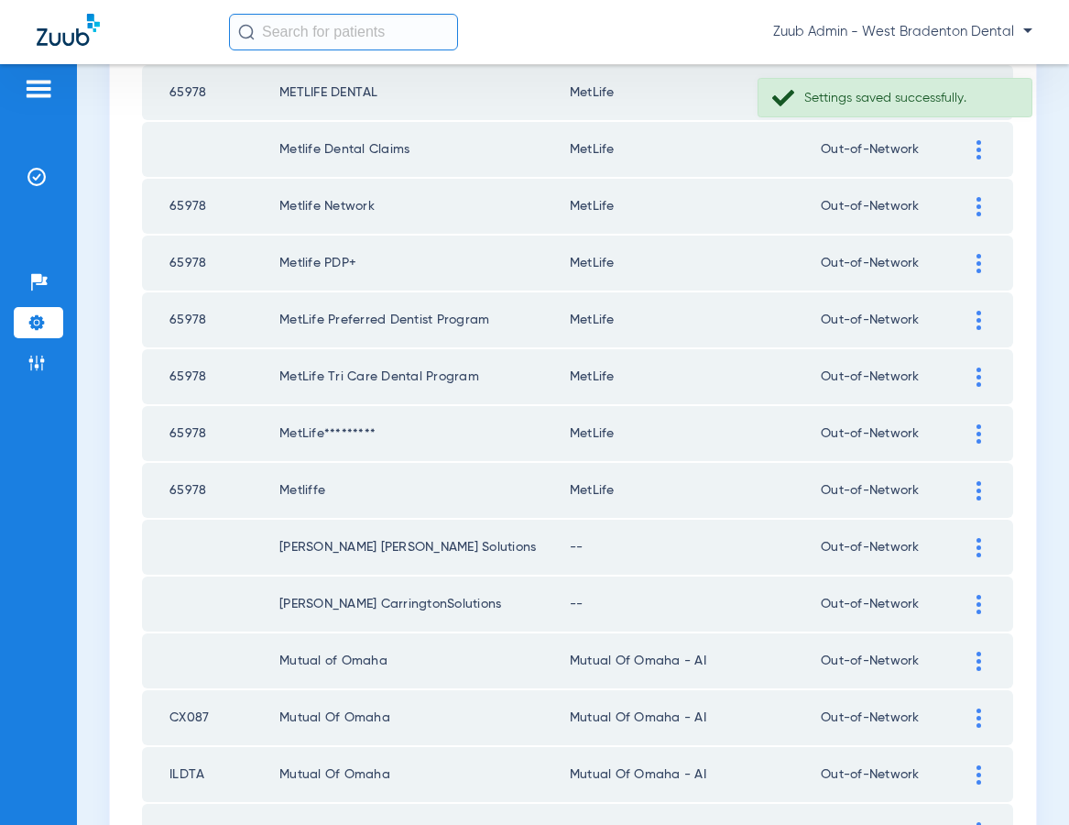
scroll to position [2088, 0]
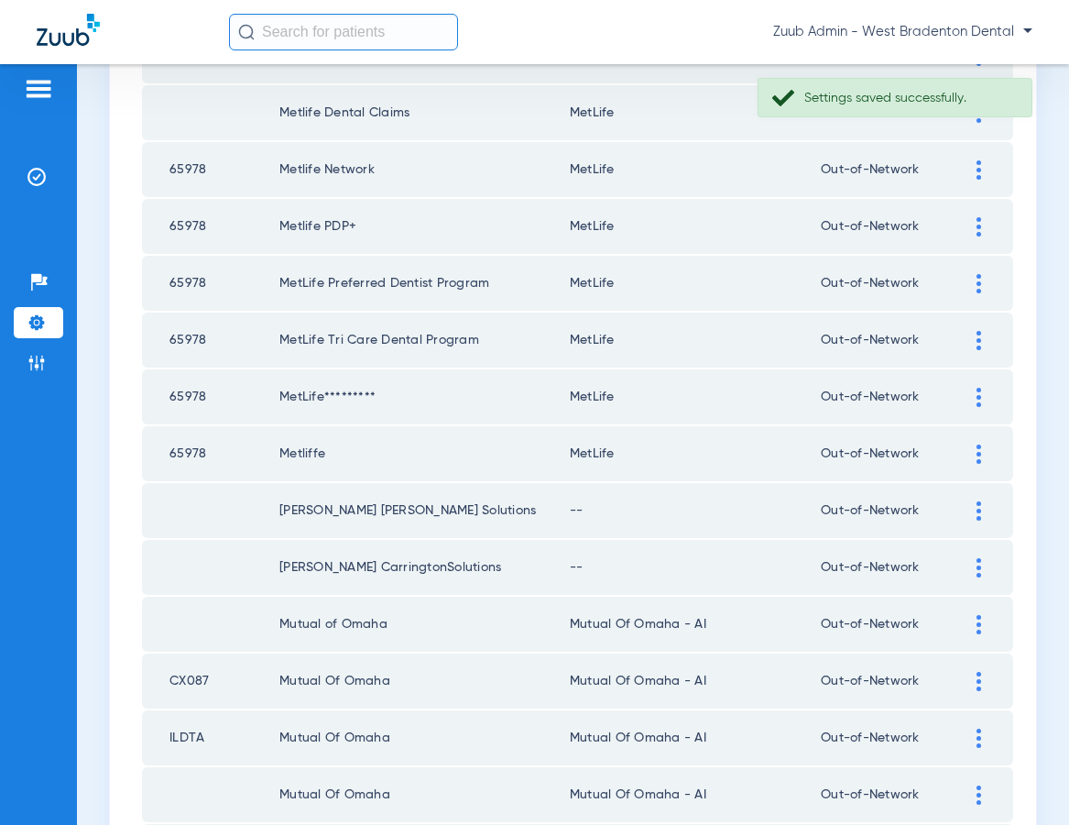
click at [977, 507] on img at bounding box center [979, 510] width 5 height 19
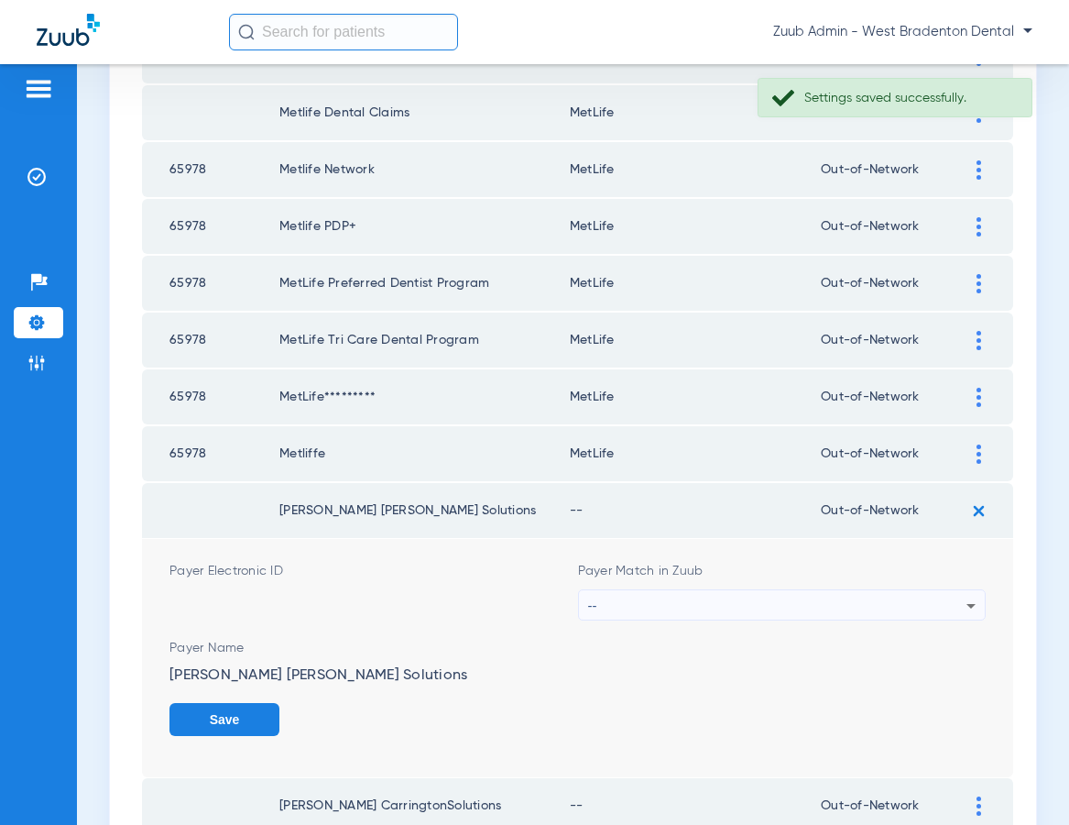
click at [814, 606] on div "--" at bounding box center [777, 605] width 379 height 31
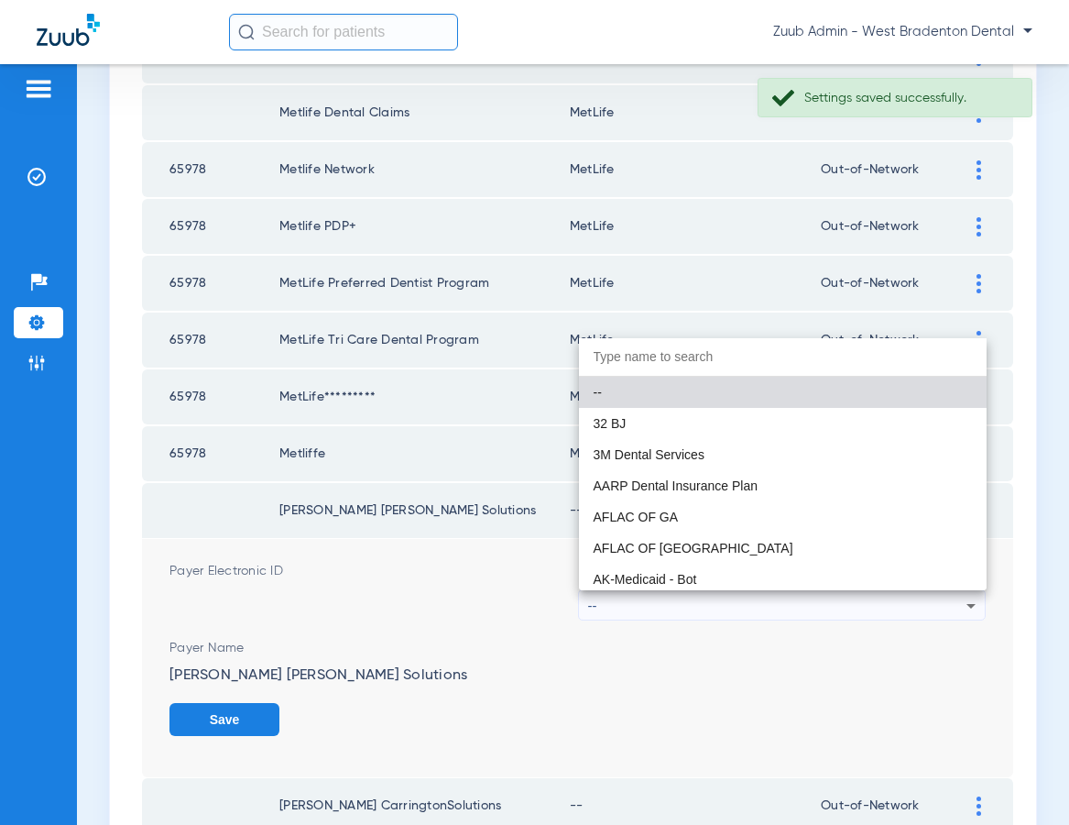
scroll to position [2478, 0]
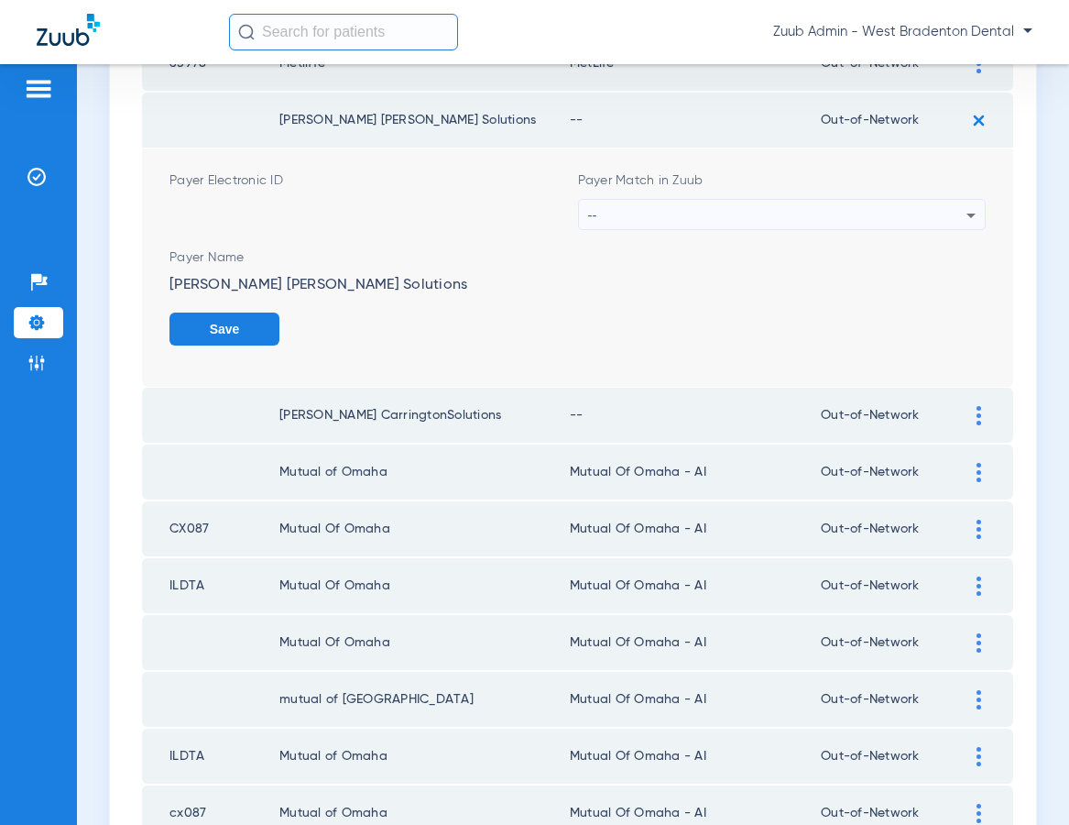
click at [947, 210] on div "--" at bounding box center [777, 215] width 379 height 31
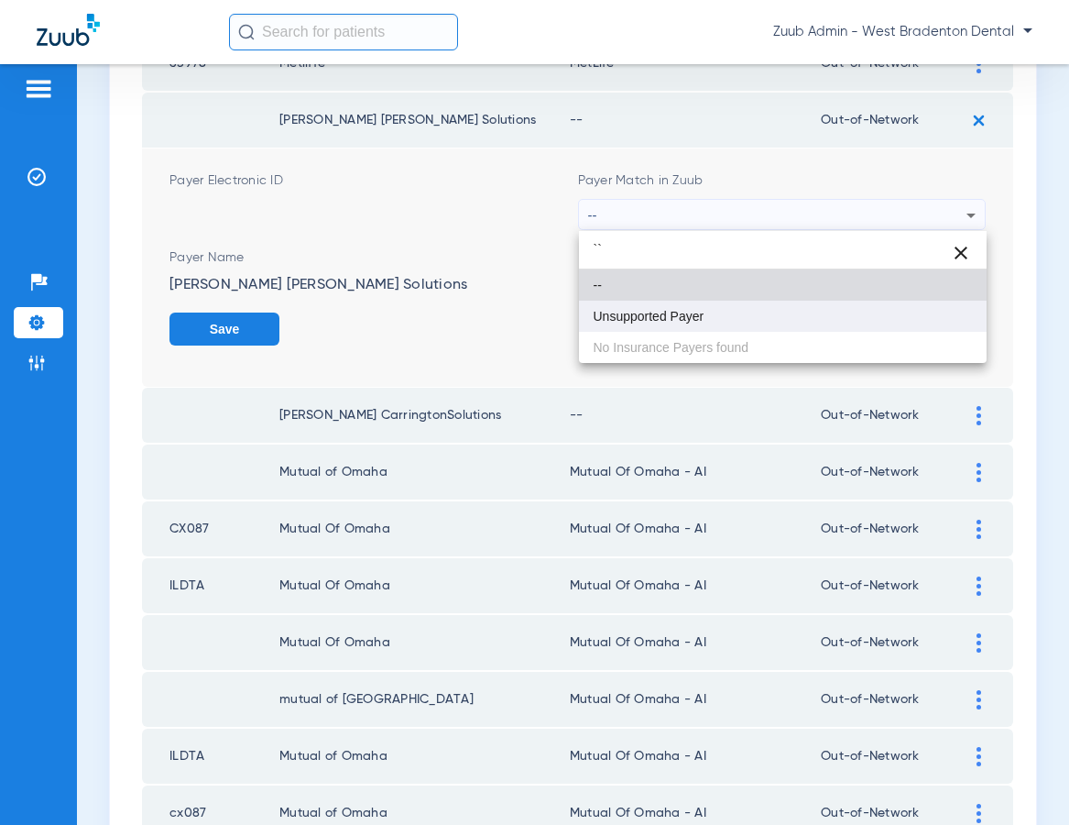
type input "``"
click at [683, 322] on span "Unsupported Payer" at bounding box center [649, 316] width 111 height 13
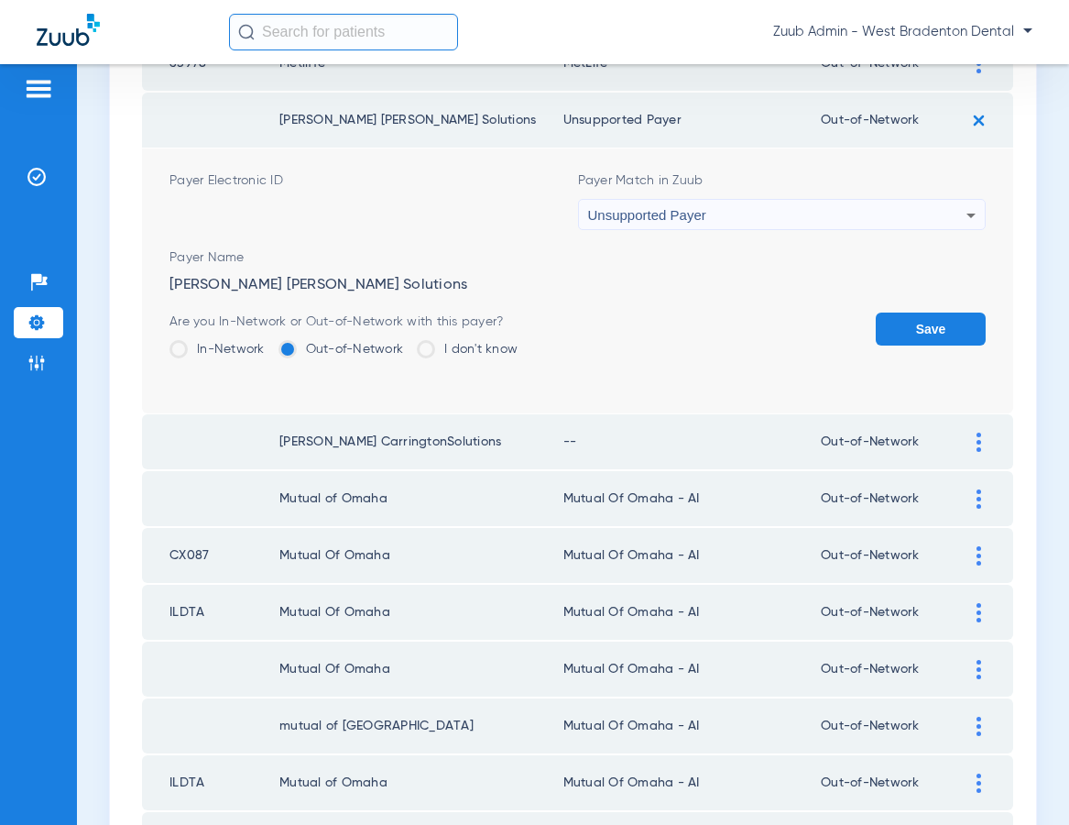
click at [958, 331] on button "Save" at bounding box center [931, 328] width 110 height 33
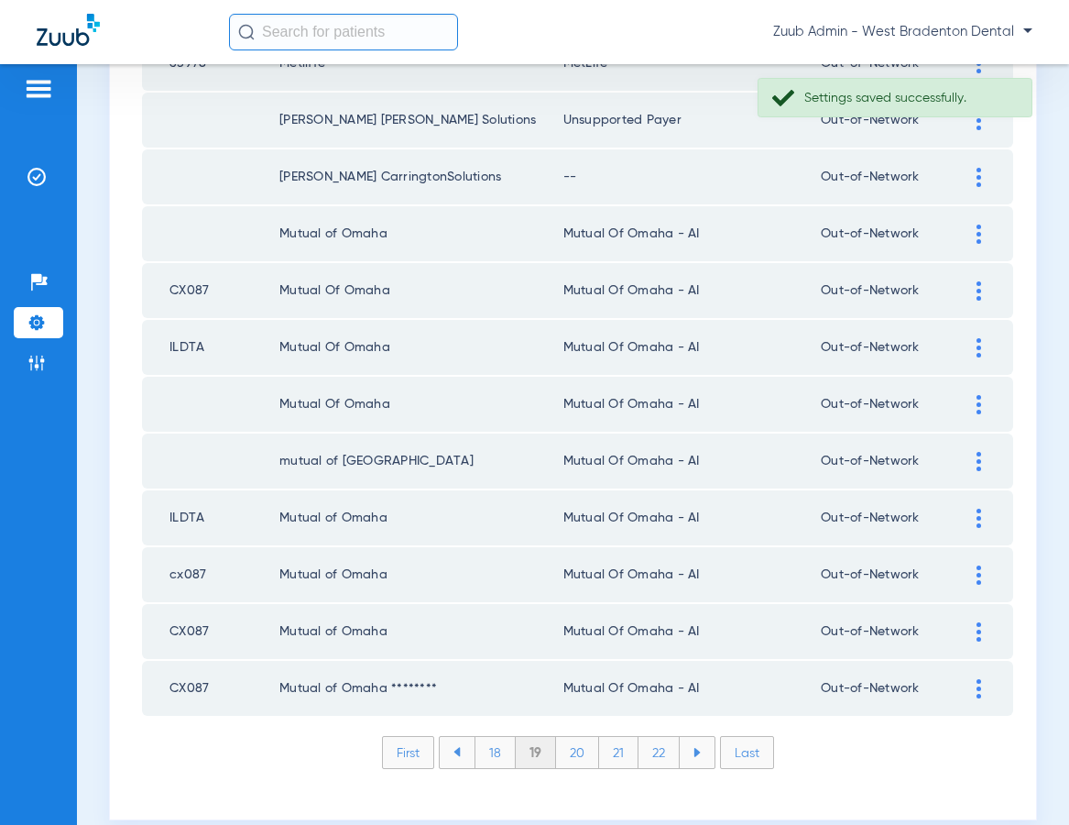
click at [974, 171] on div at bounding box center [979, 177] width 32 height 19
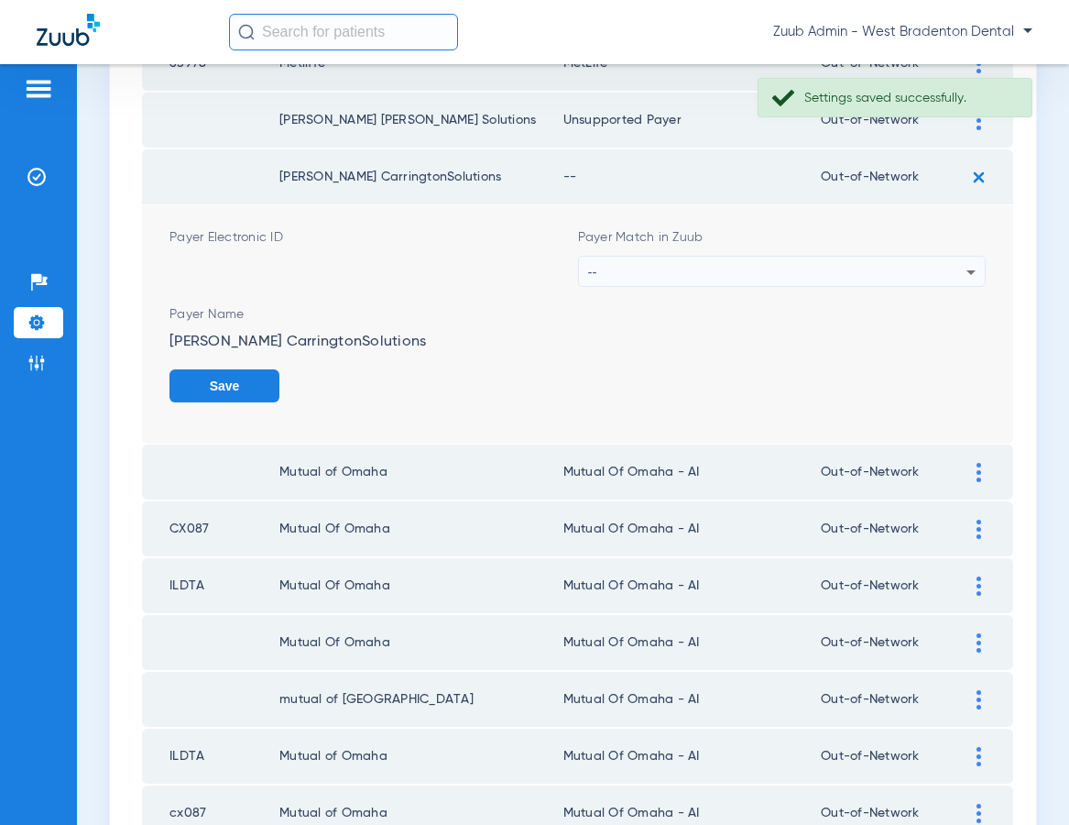
scroll to position [0, 0]
click at [802, 265] on div "--" at bounding box center [777, 272] width 379 height 31
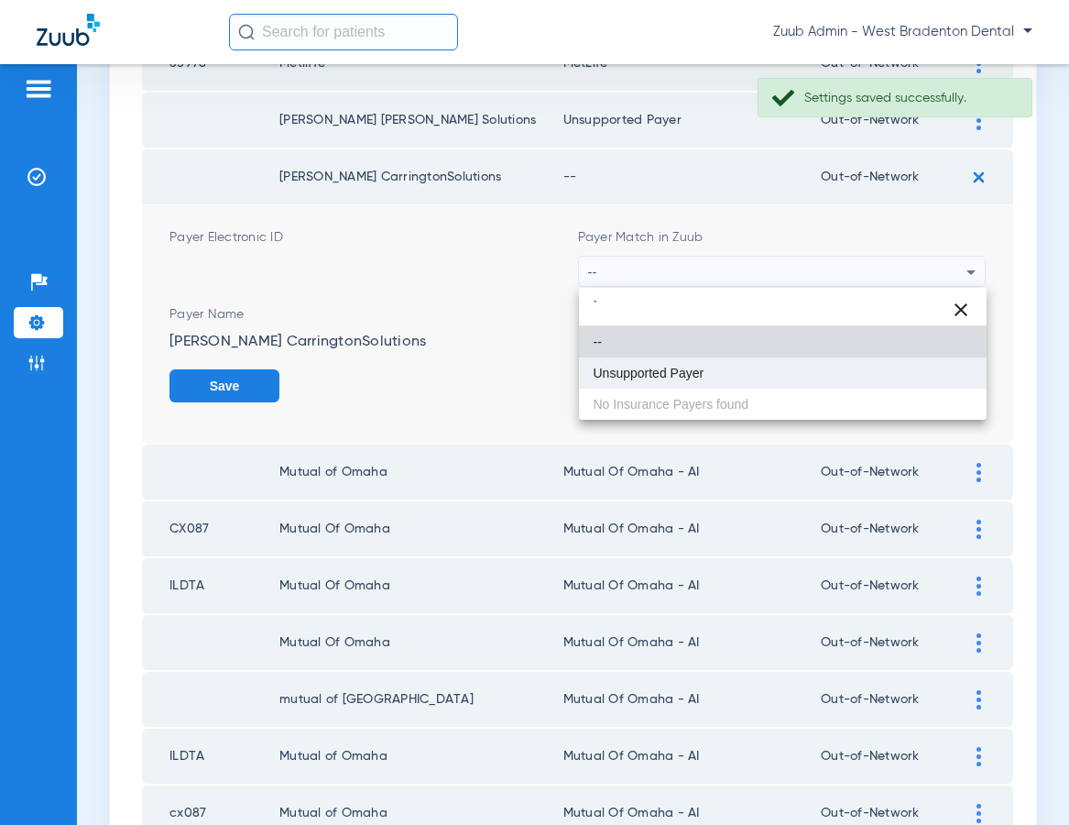
type input "`"
click at [688, 378] on span "Unsupported Payer" at bounding box center [649, 372] width 111 height 13
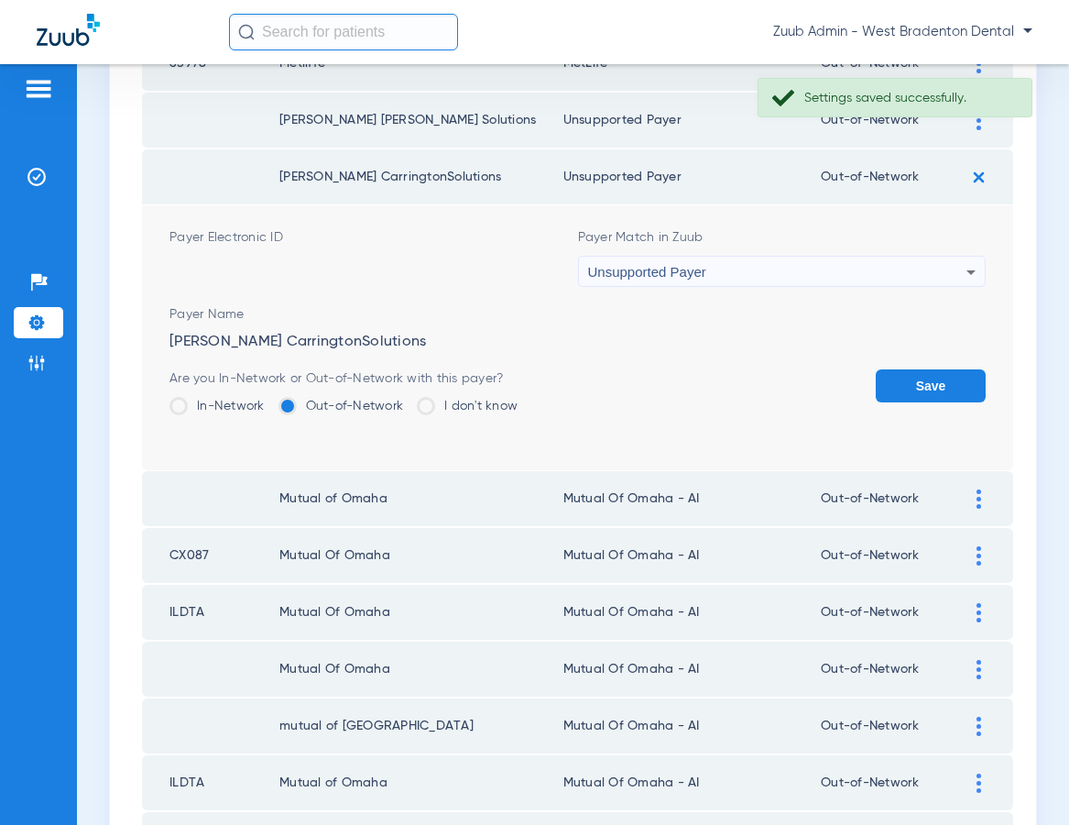
click at [921, 388] on button "Save" at bounding box center [931, 385] width 110 height 33
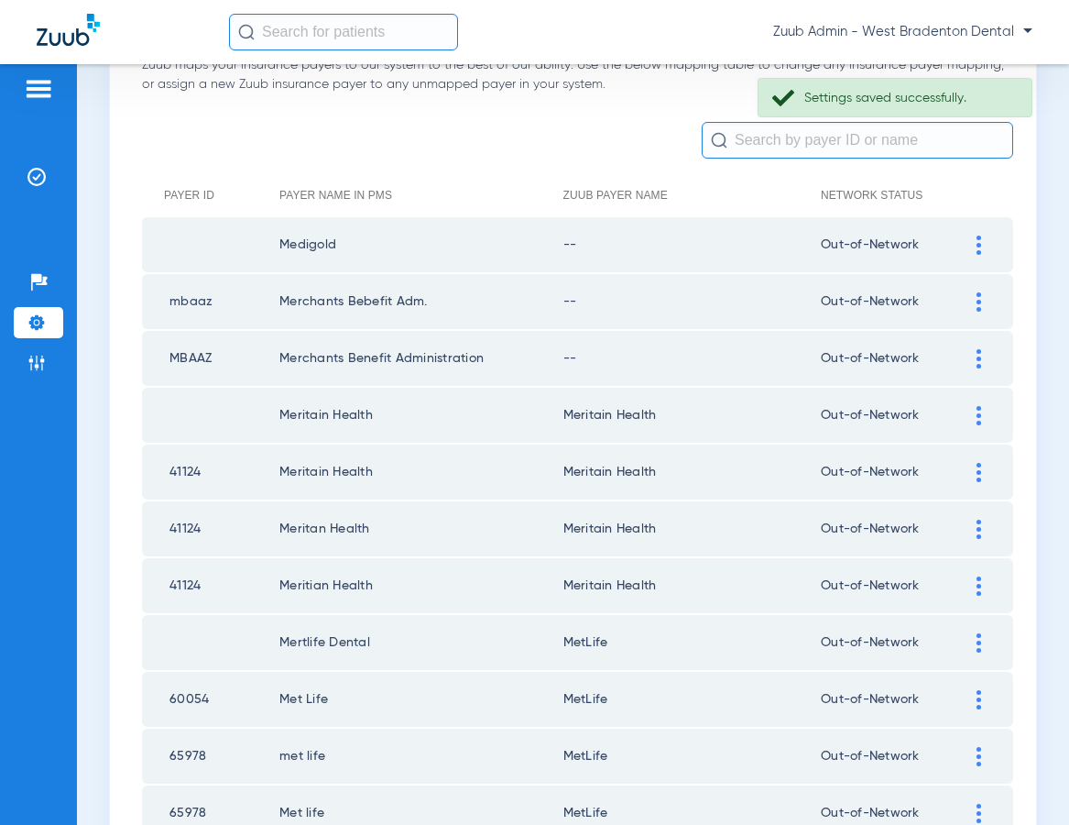
scroll to position [123, 0]
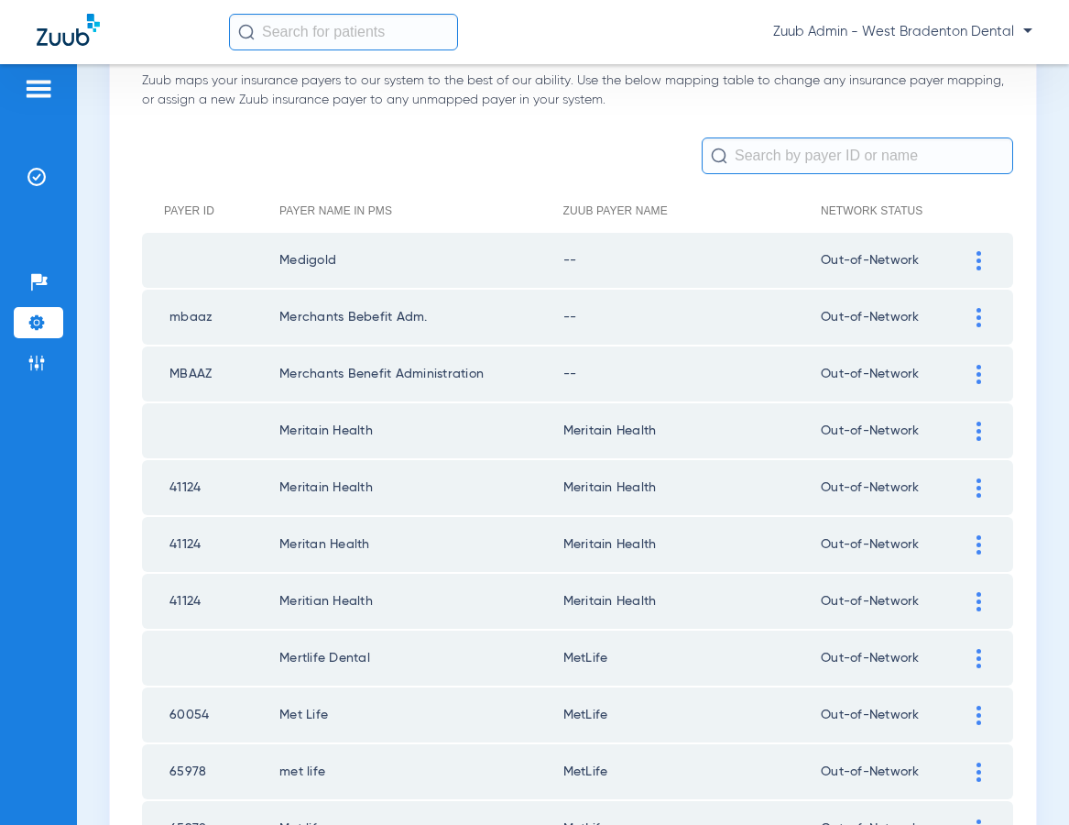
click at [978, 374] on img at bounding box center [979, 374] width 5 height 19
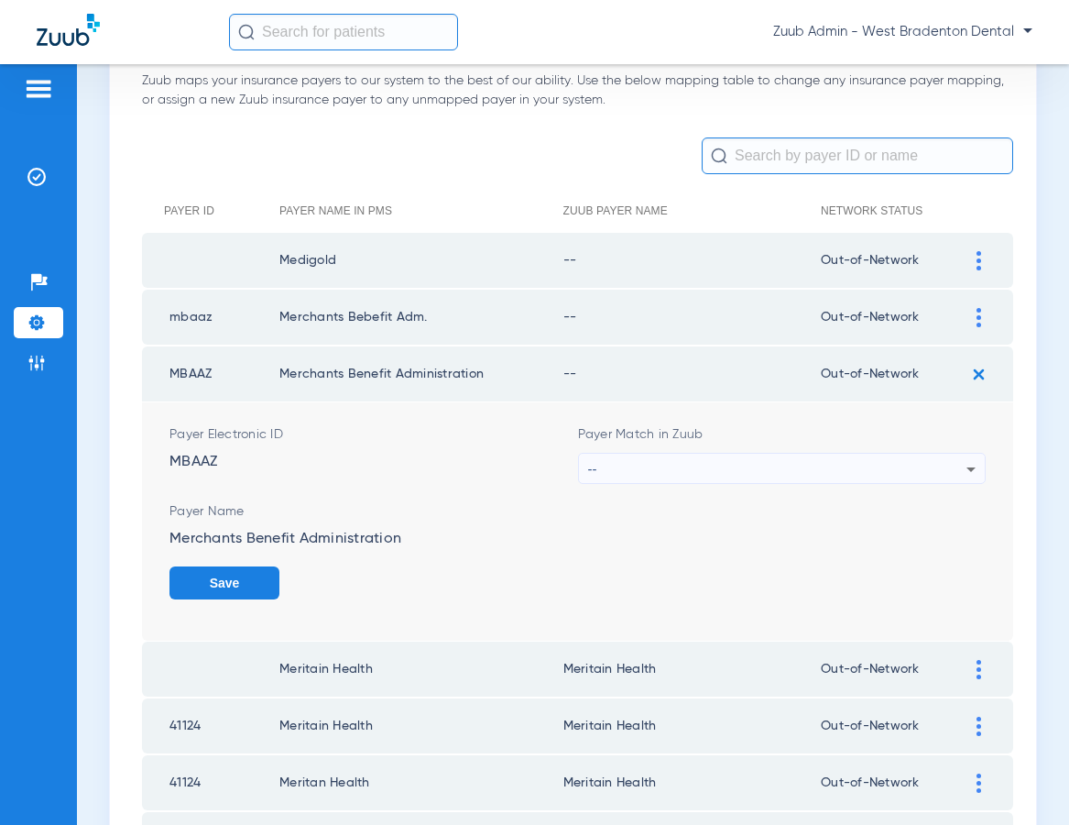
click at [752, 467] on div "--" at bounding box center [777, 468] width 379 height 31
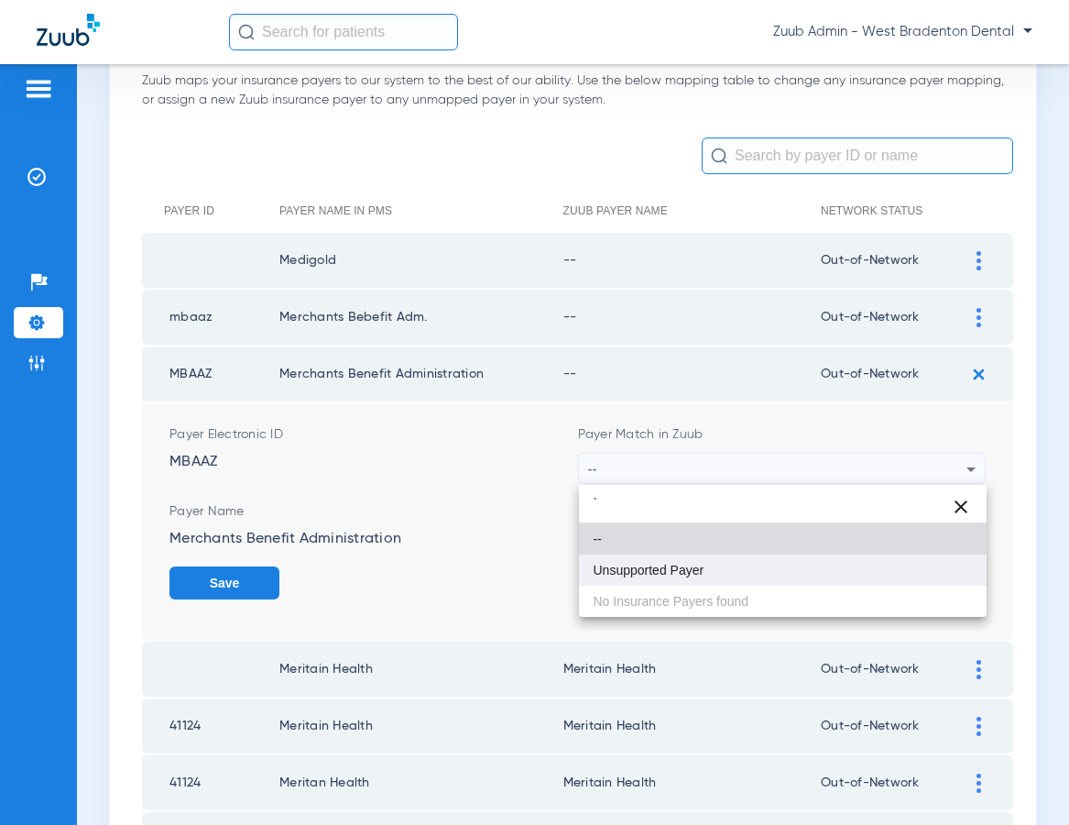
type input "`"
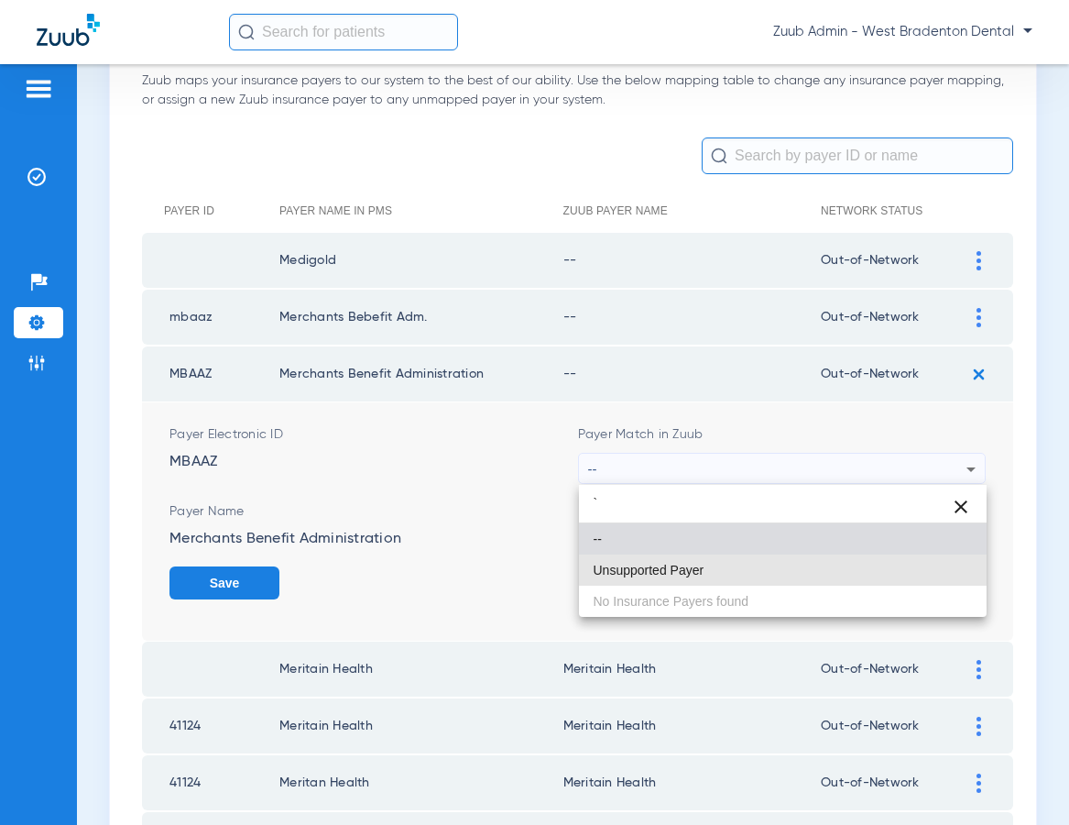
drag, startPoint x: 667, startPoint y: 566, endPoint x: 797, endPoint y: 563, distance: 130.1
click at [668, 566] on span "Unsupported Payer" at bounding box center [649, 569] width 111 height 13
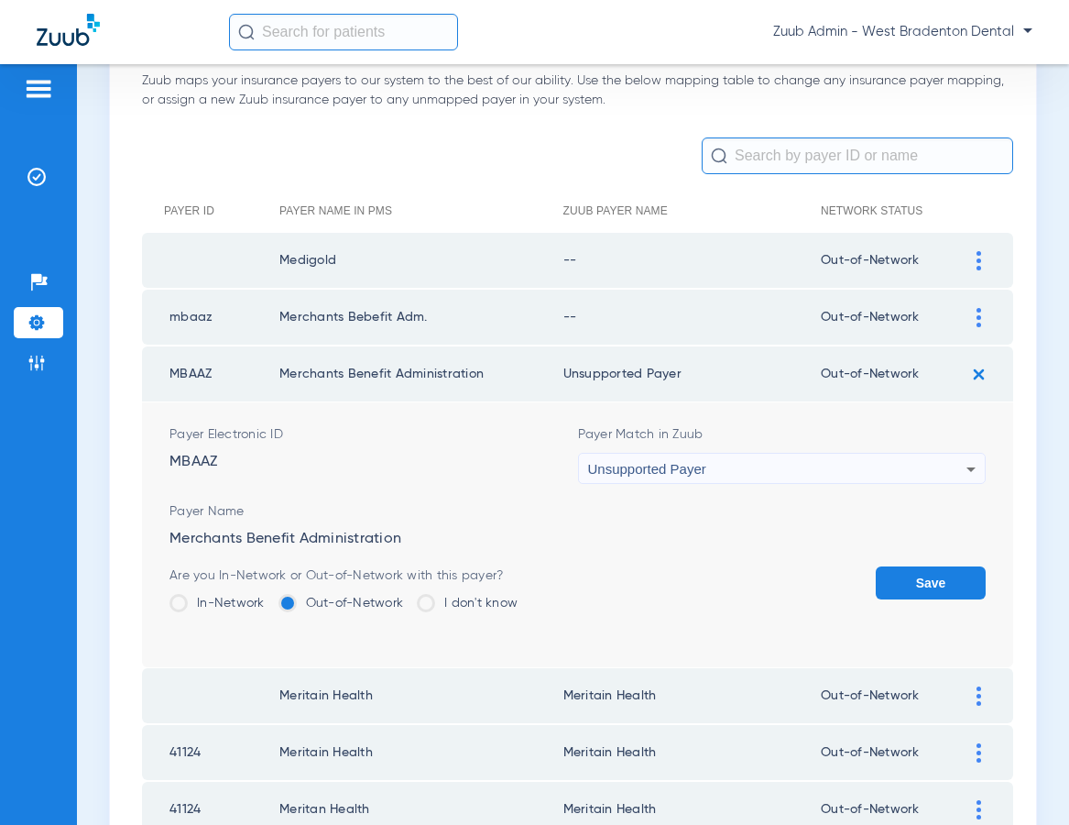
drag, startPoint x: 902, startPoint y: 578, endPoint x: 923, endPoint y: 524, distance: 58.4
click at [905, 573] on button "Save" at bounding box center [931, 582] width 110 height 33
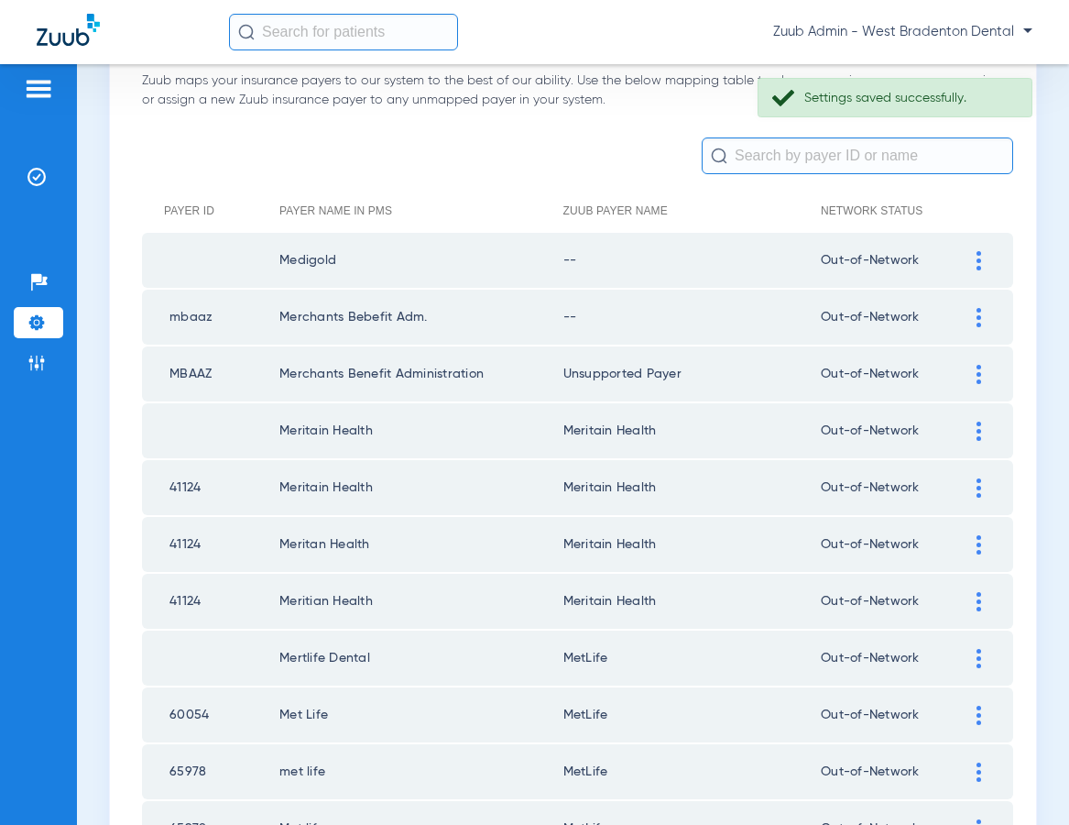
click at [977, 315] on img at bounding box center [979, 317] width 5 height 19
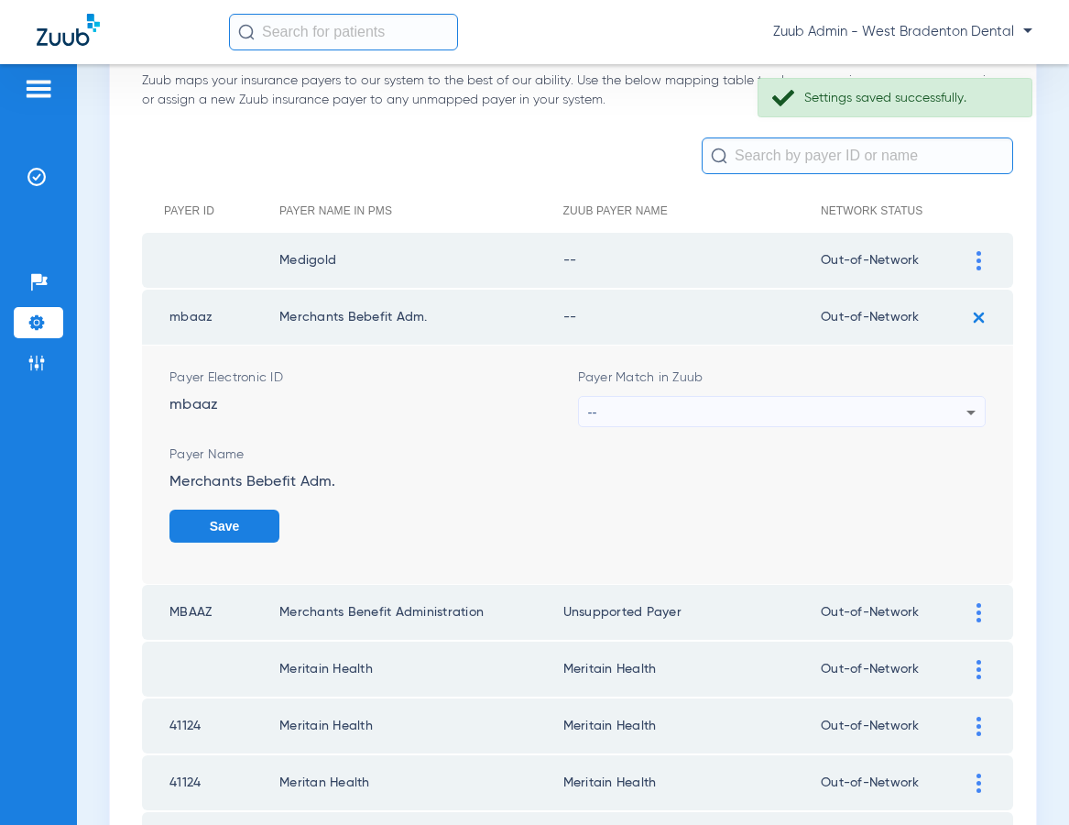
click at [785, 415] on div "--" at bounding box center [777, 412] width 379 height 31
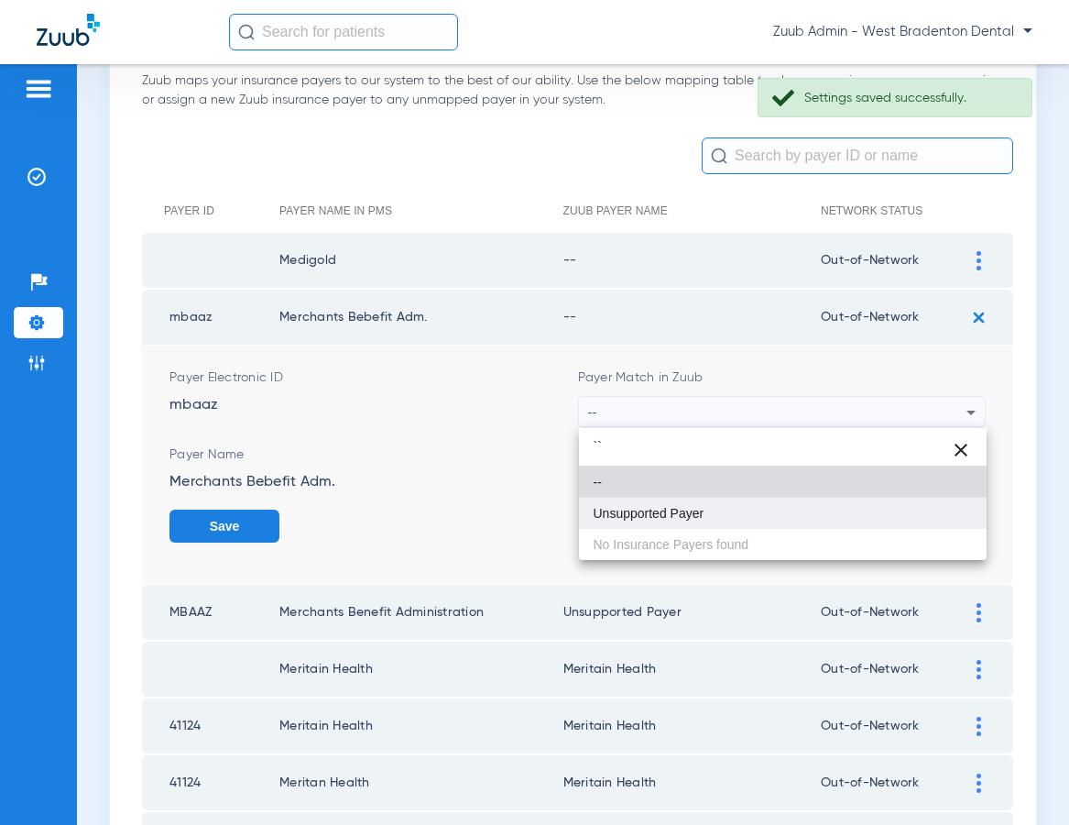
type input "``"
click at [684, 514] on span "Unsupported Payer" at bounding box center [649, 513] width 111 height 13
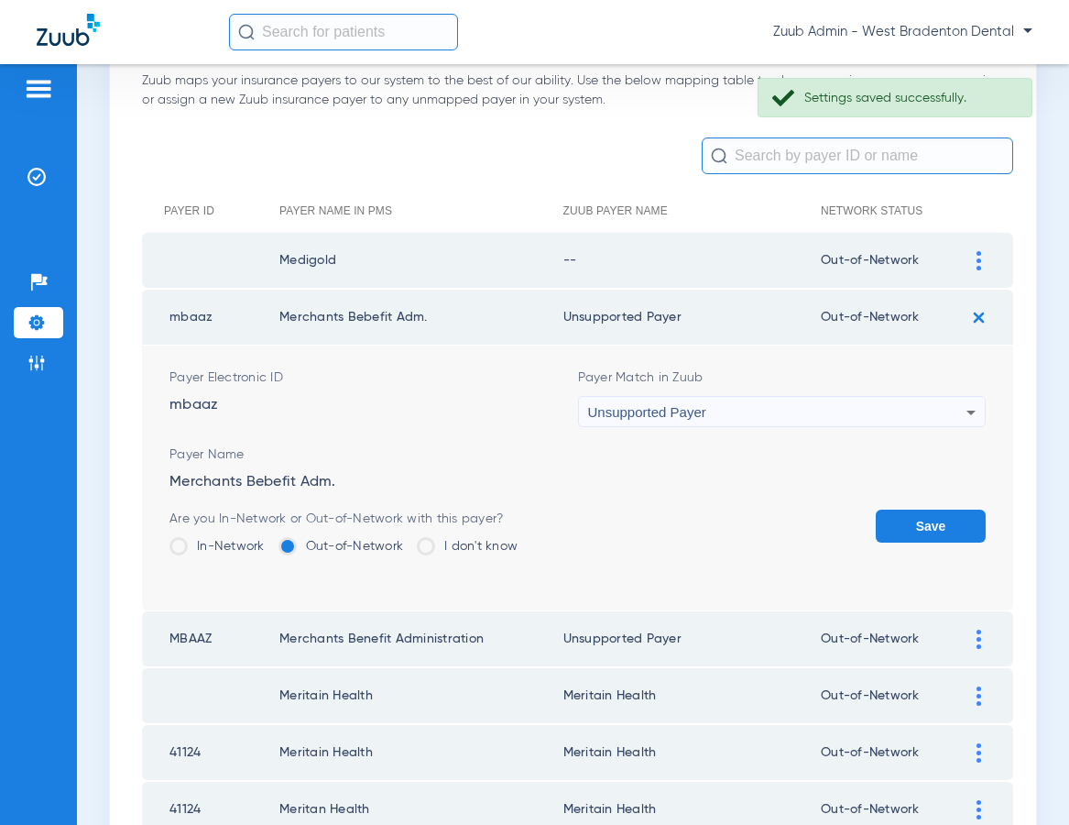
click at [923, 520] on button "Save" at bounding box center [931, 525] width 110 height 33
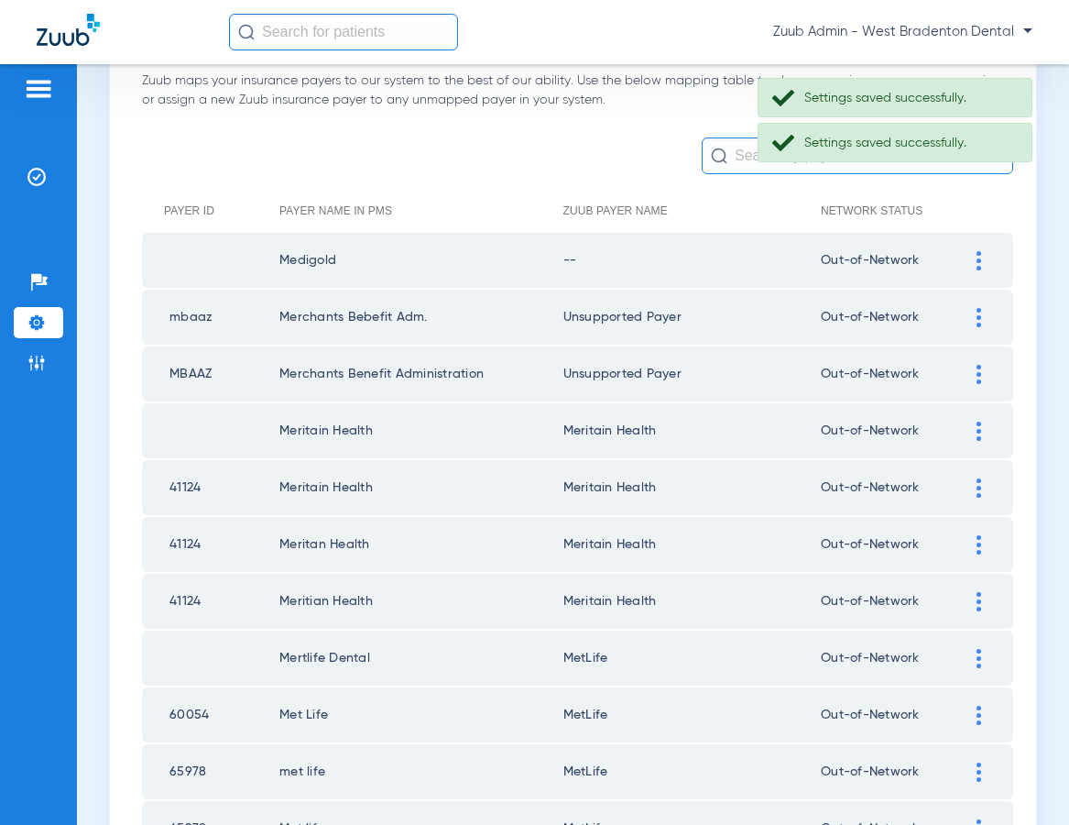
click at [975, 257] on div at bounding box center [979, 260] width 32 height 19
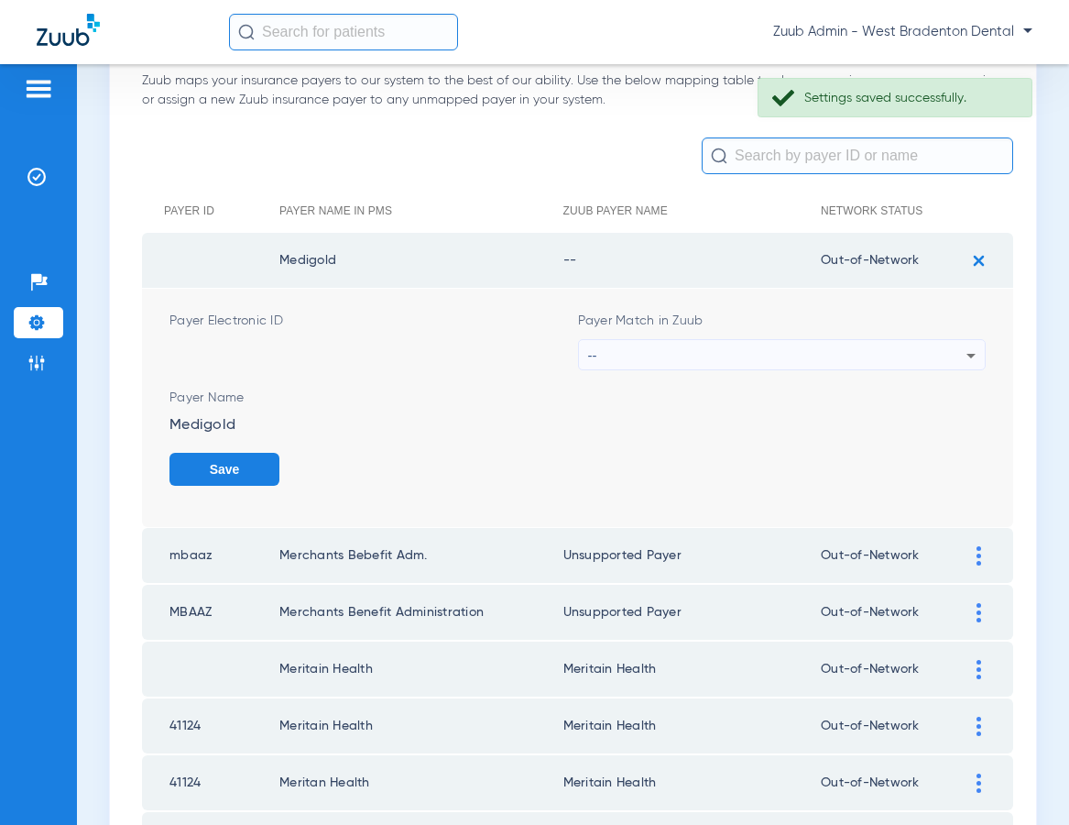
click at [776, 354] on div "--" at bounding box center [777, 355] width 379 height 31
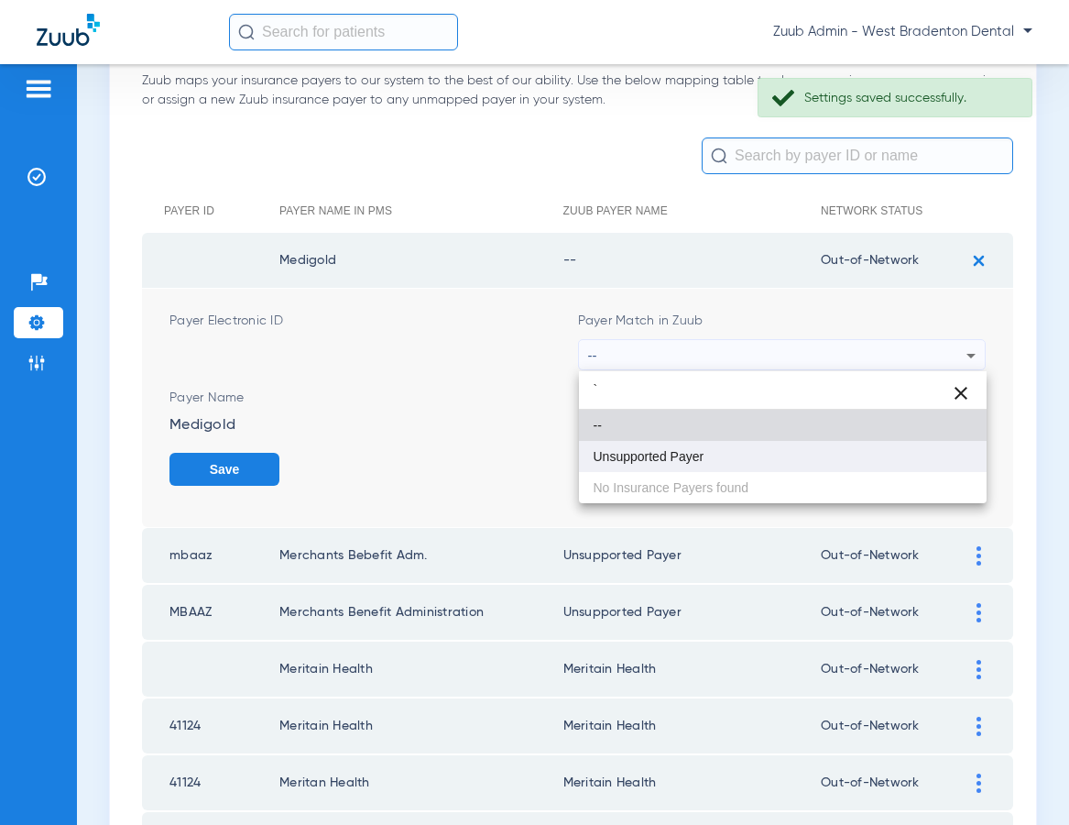
type input "`"
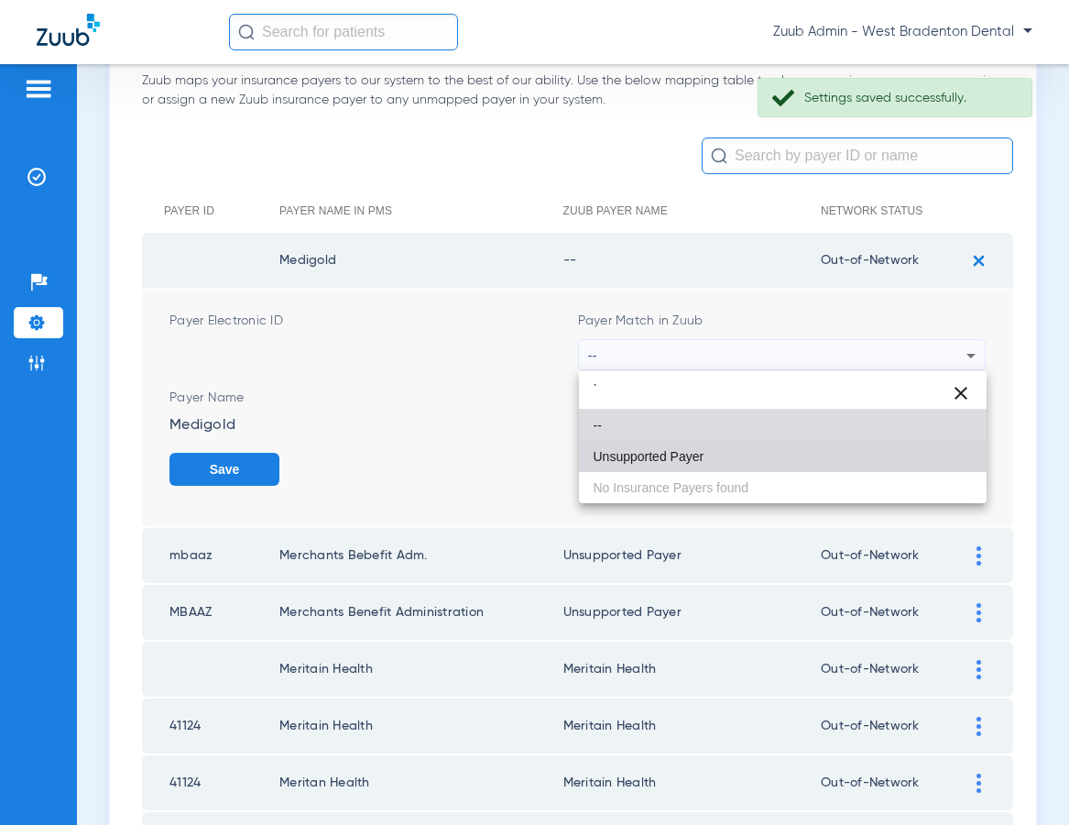
click at [658, 457] on span "Unsupported Payer" at bounding box center [649, 456] width 111 height 13
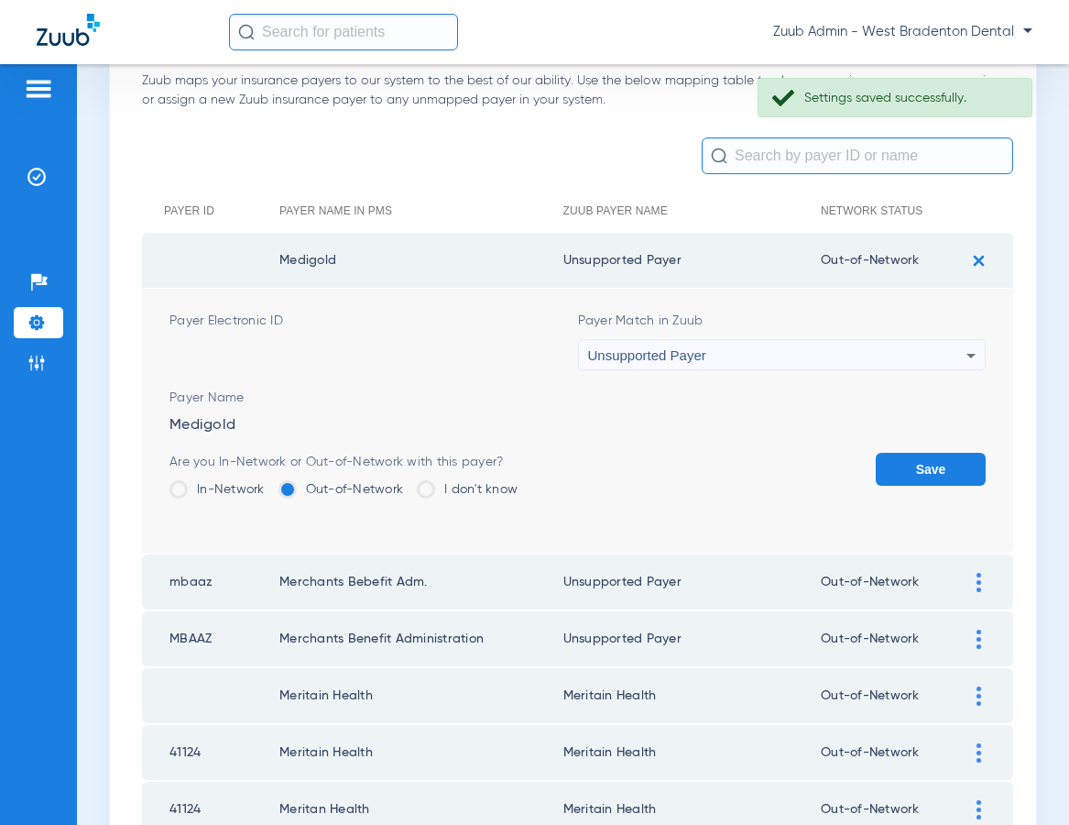
click at [913, 468] on button "Save" at bounding box center [931, 469] width 110 height 33
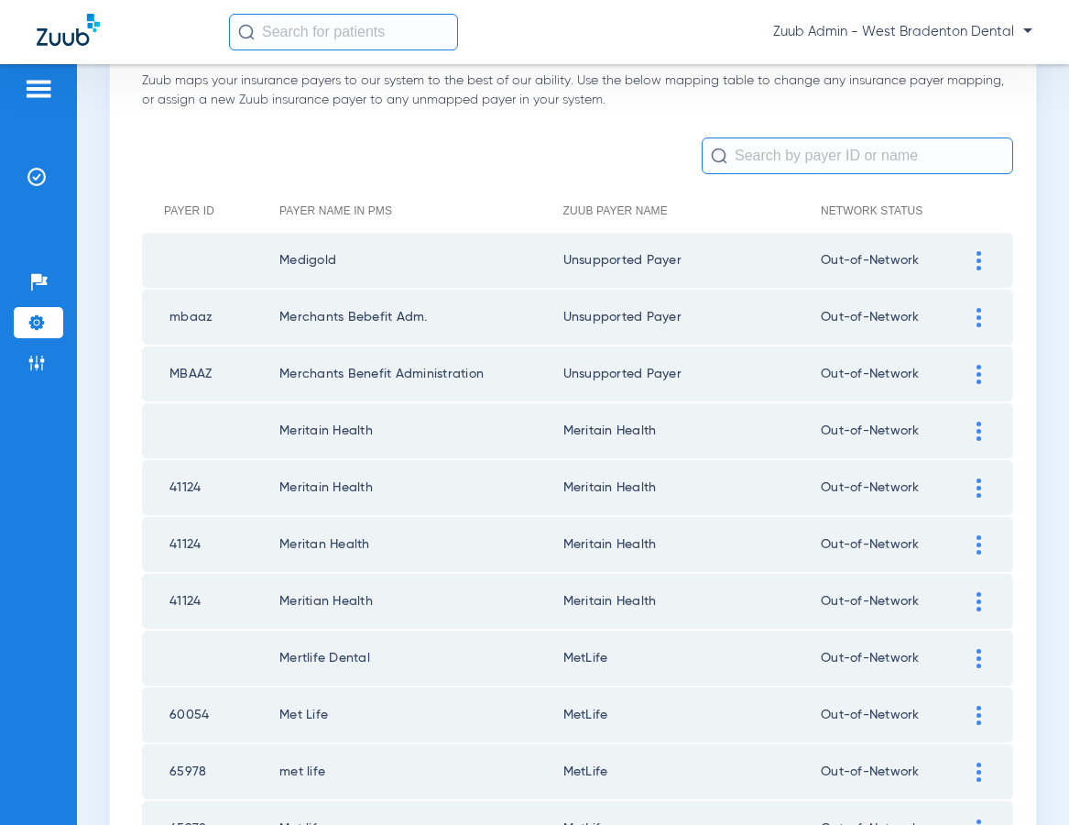
click at [985, 36] on span "Zuub Admin - West Bradenton Dental" at bounding box center [902, 32] width 259 height 18
click at [974, 60] on span "Log out" at bounding box center [979, 65] width 71 height 13
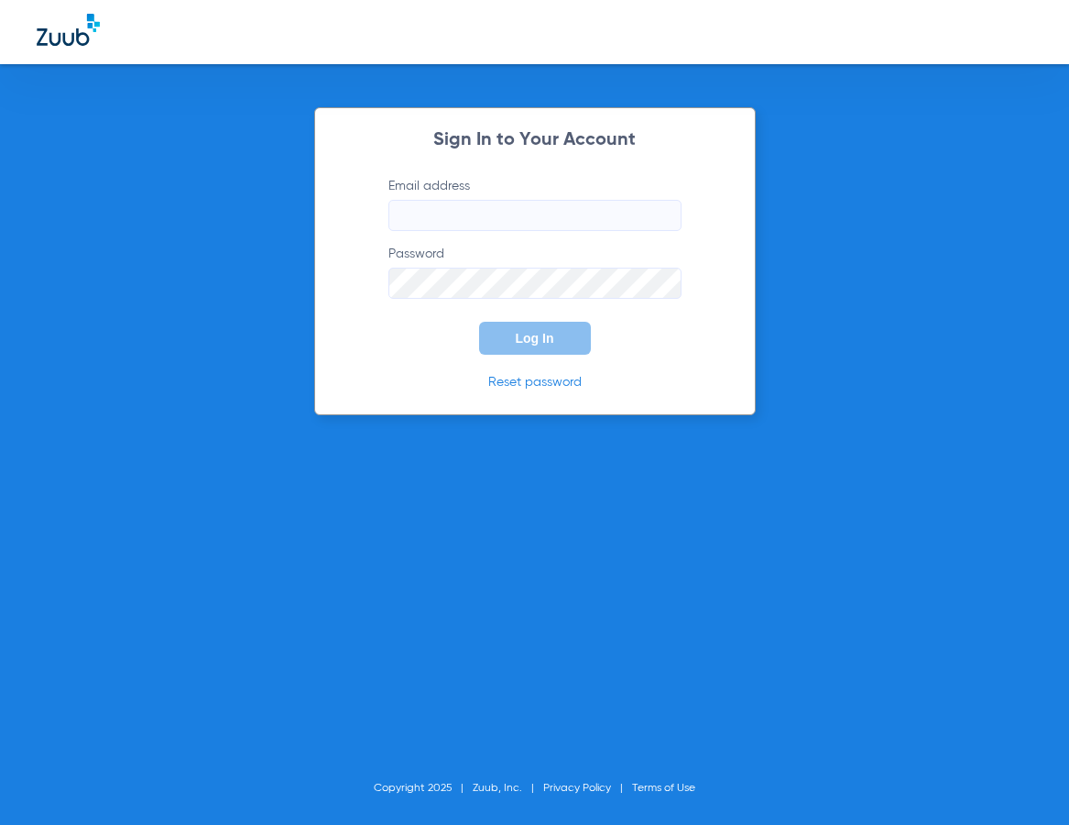
type input "marie+beta@zuub.com"
click at [549, 338] on span "Log In" at bounding box center [535, 338] width 38 height 15
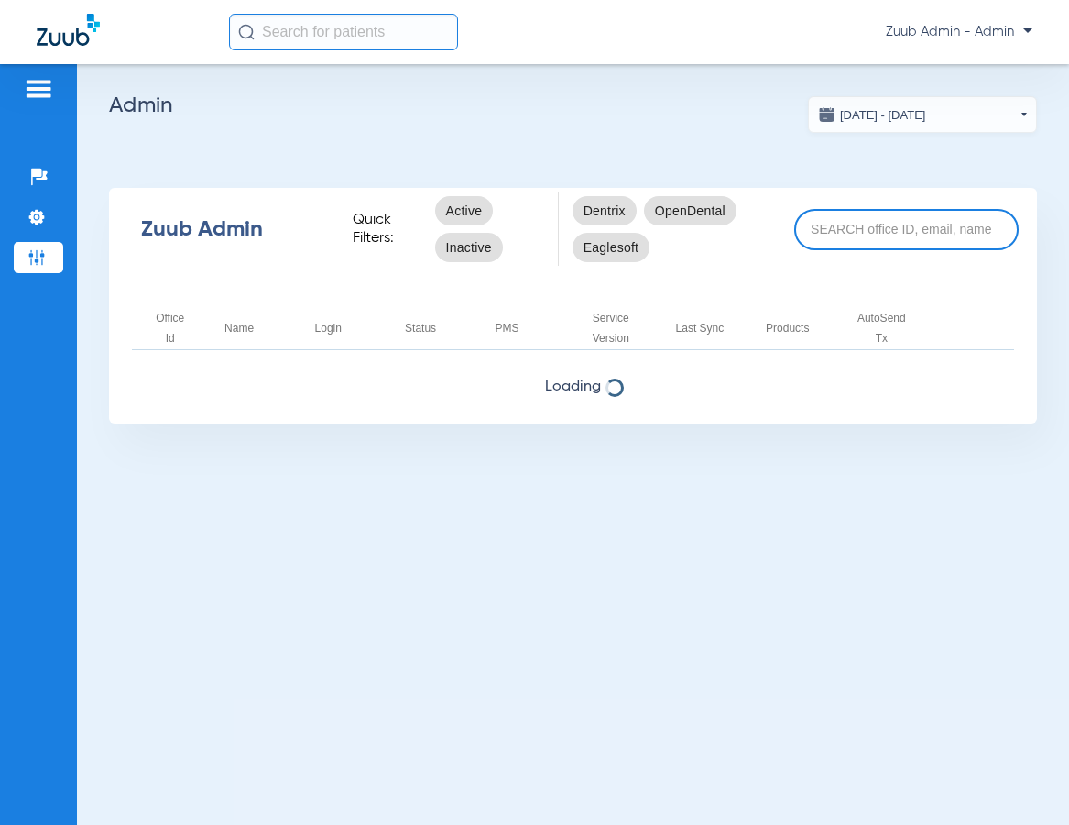
click at [824, 230] on input at bounding box center [906, 229] width 224 height 41
click at [880, 227] on input at bounding box center [906, 229] width 224 height 41
paste input "17006493"
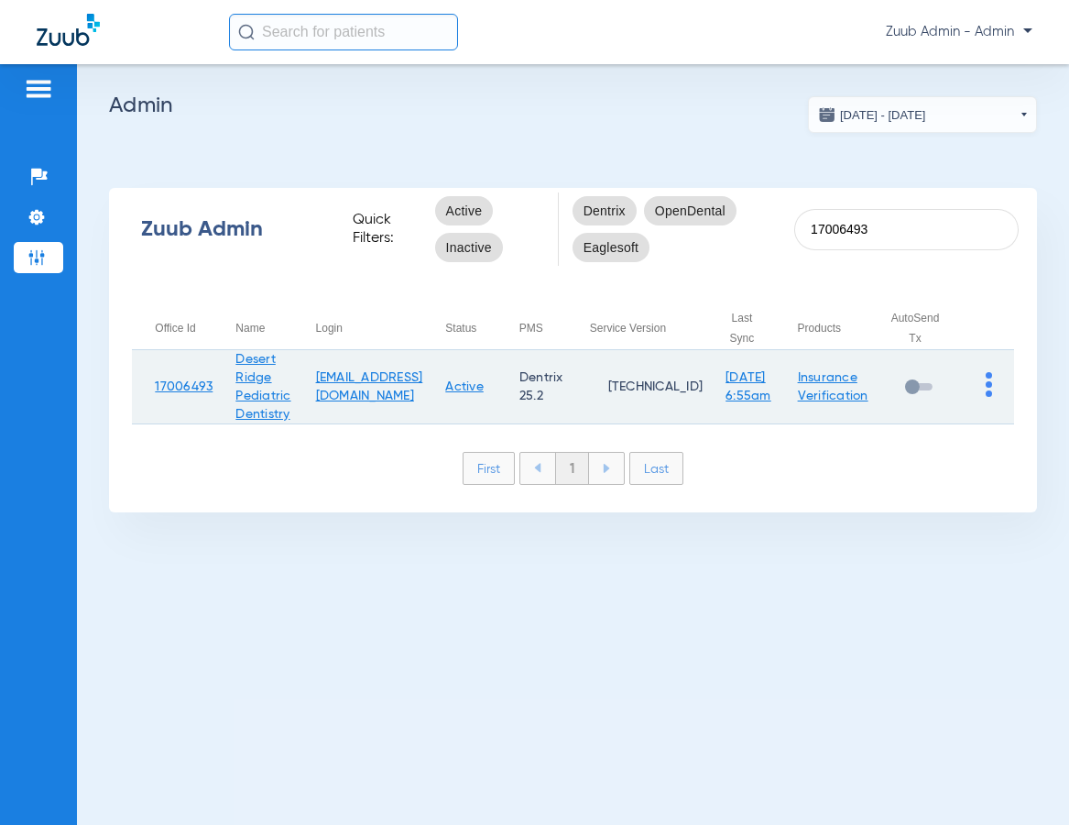
type input "17006493"
click at [989, 382] on img at bounding box center [989, 384] width 6 height 25
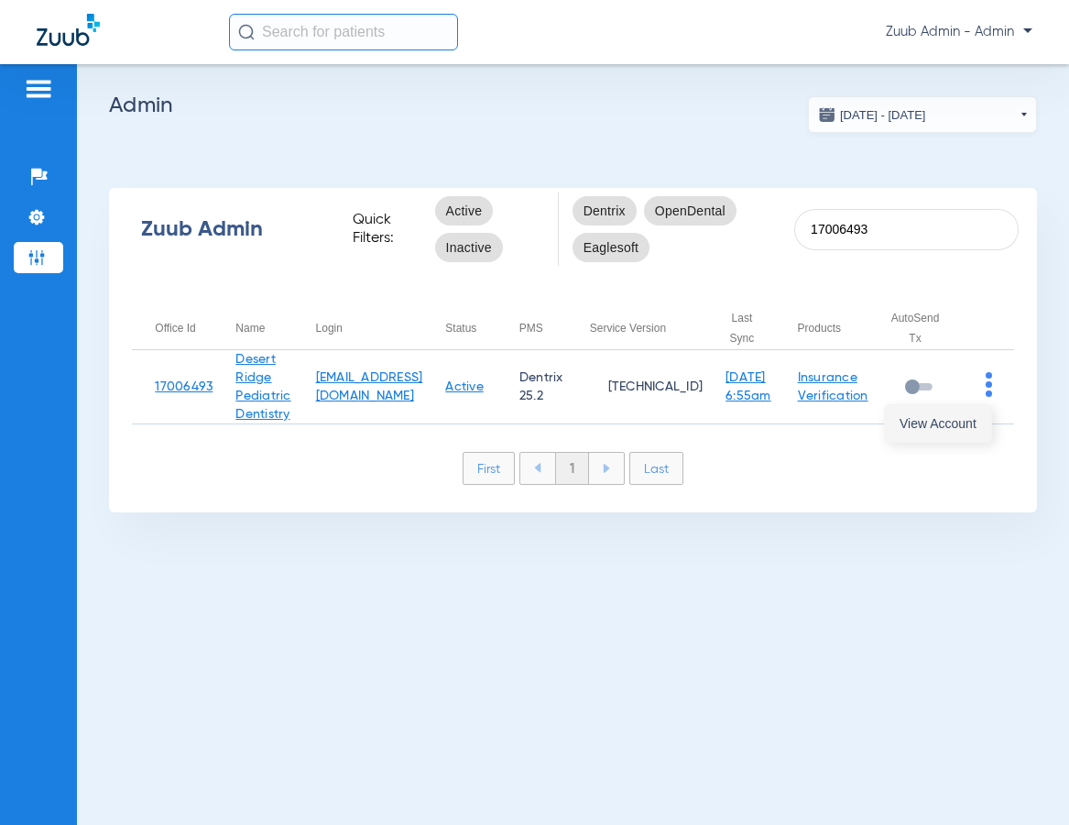
click at [953, 418] on span "View Account" at bounding box center [938, 423] width 77 height 13
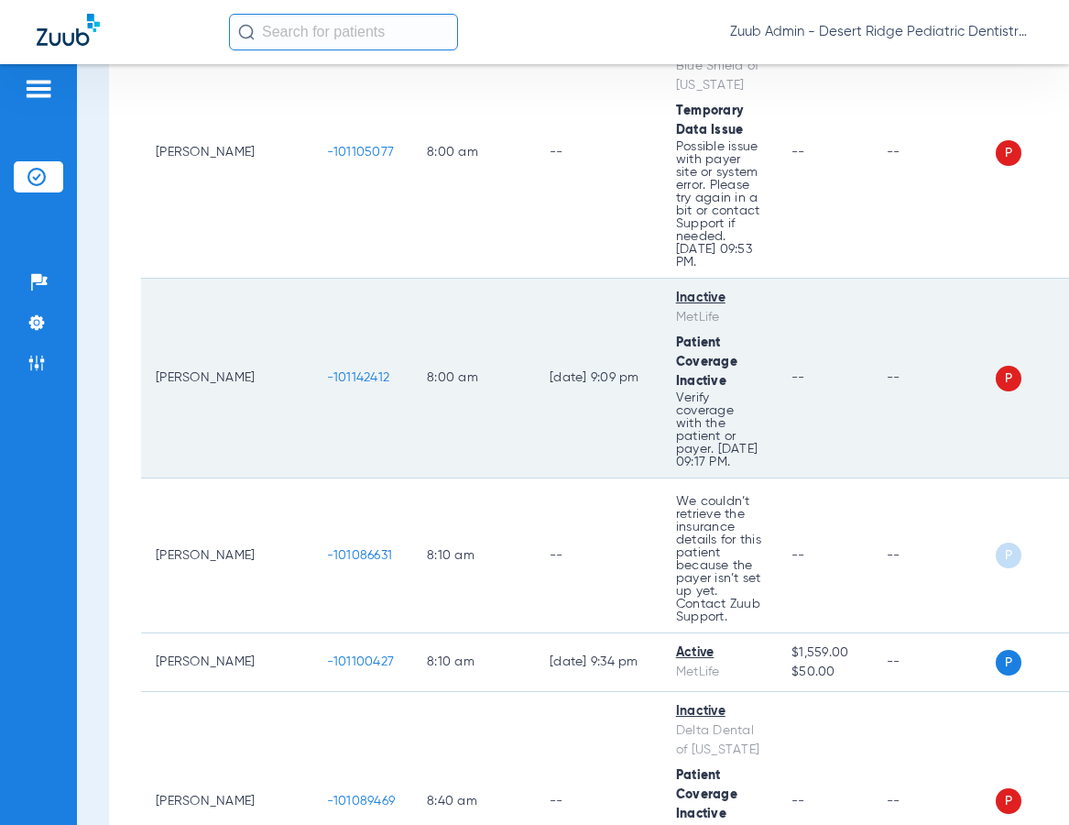
scroll to position [637, 0]
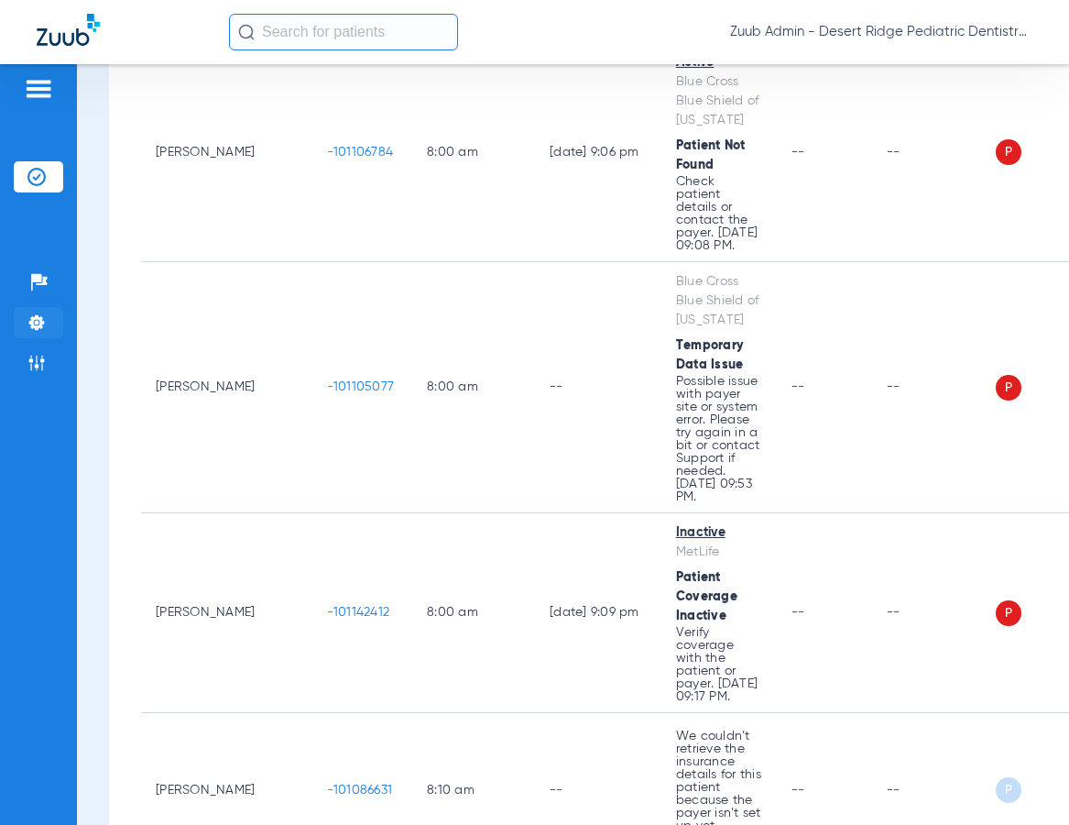
click at [37, 322] on img at bounding box center [36, 322] width 18 height 18
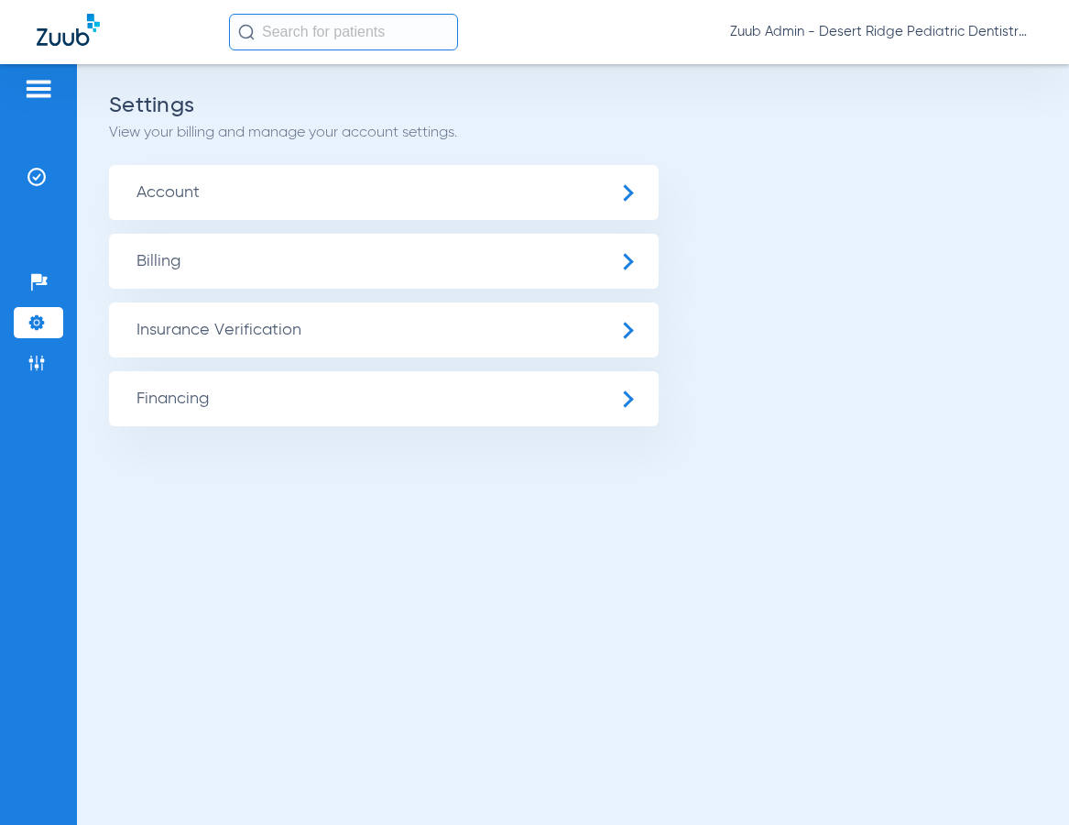
click at [155, 333] on span "Insurance Verification" at bounding box center [384, 329] width 550 height 55
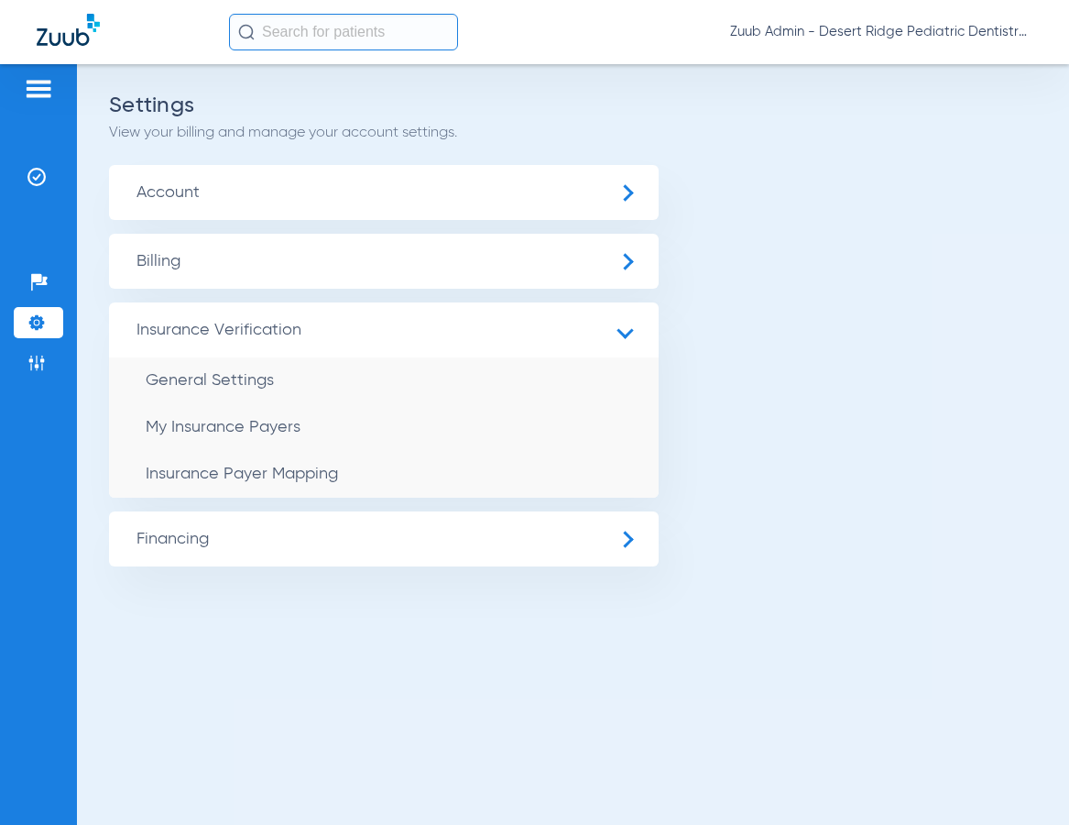
click at [934, 27] on span "Zuub Admin - Desert Ridge Pediatric Dentistry" at bounding box center [881, 32] width 302 height 18
click at [948, 59] on span "Log out" at bounding box center [979, 65] width 71 height 13
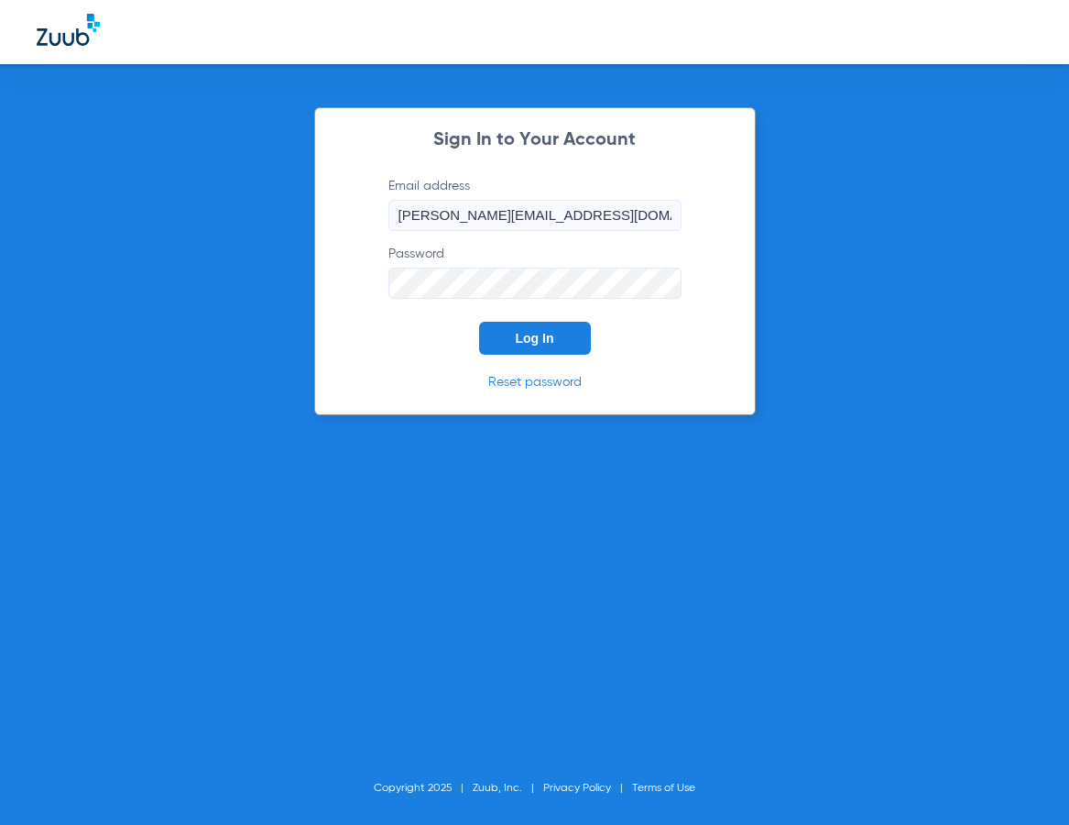
click at [546, 347] on button "Log In" at bounding box center [535, 338] width 112 height 33
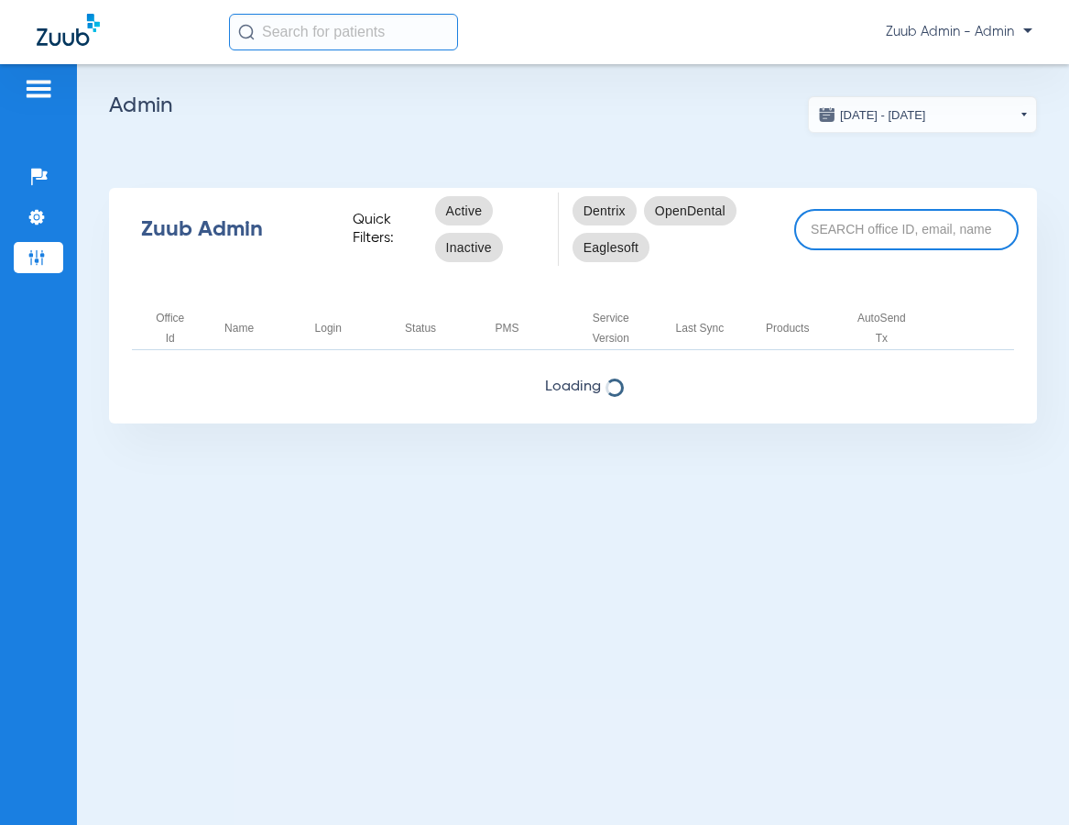
click at [833, 230] on input at bounding box center [906, 229] width 224 height 41
paste input "17006493"
type input "17006493"
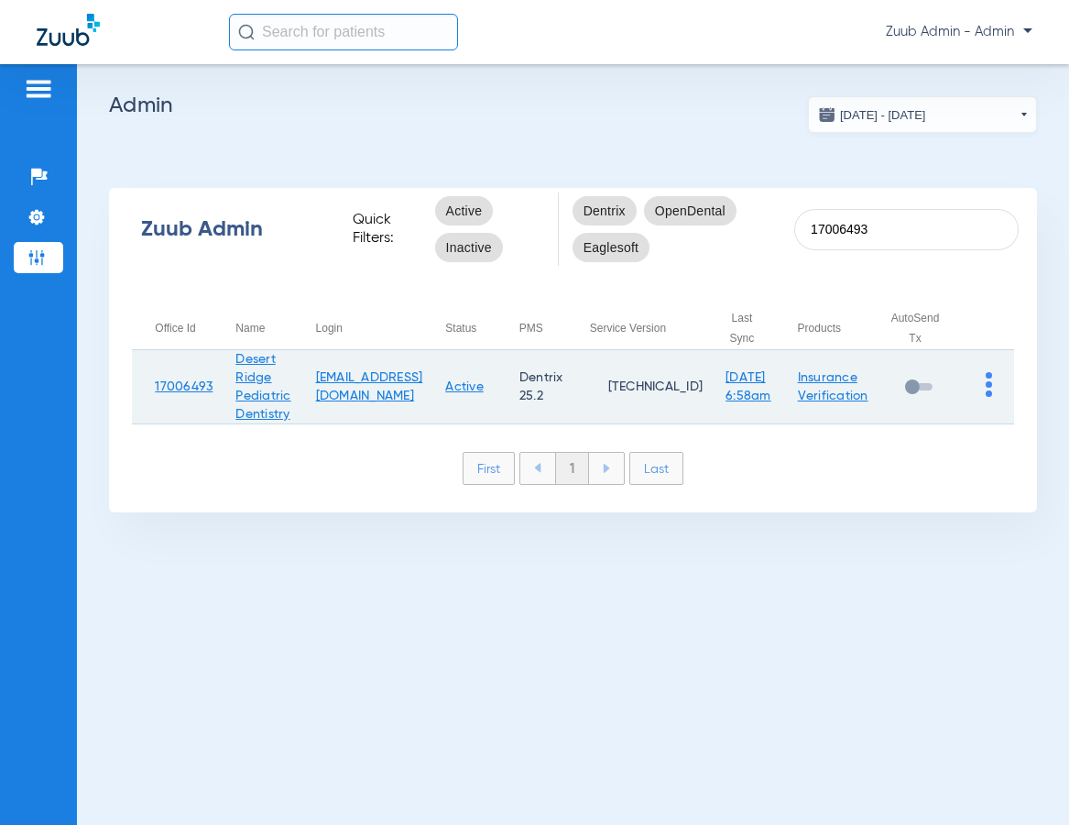
click at [484, 389] on link "Active" at bounding box center [464, 386] width 38 height 13
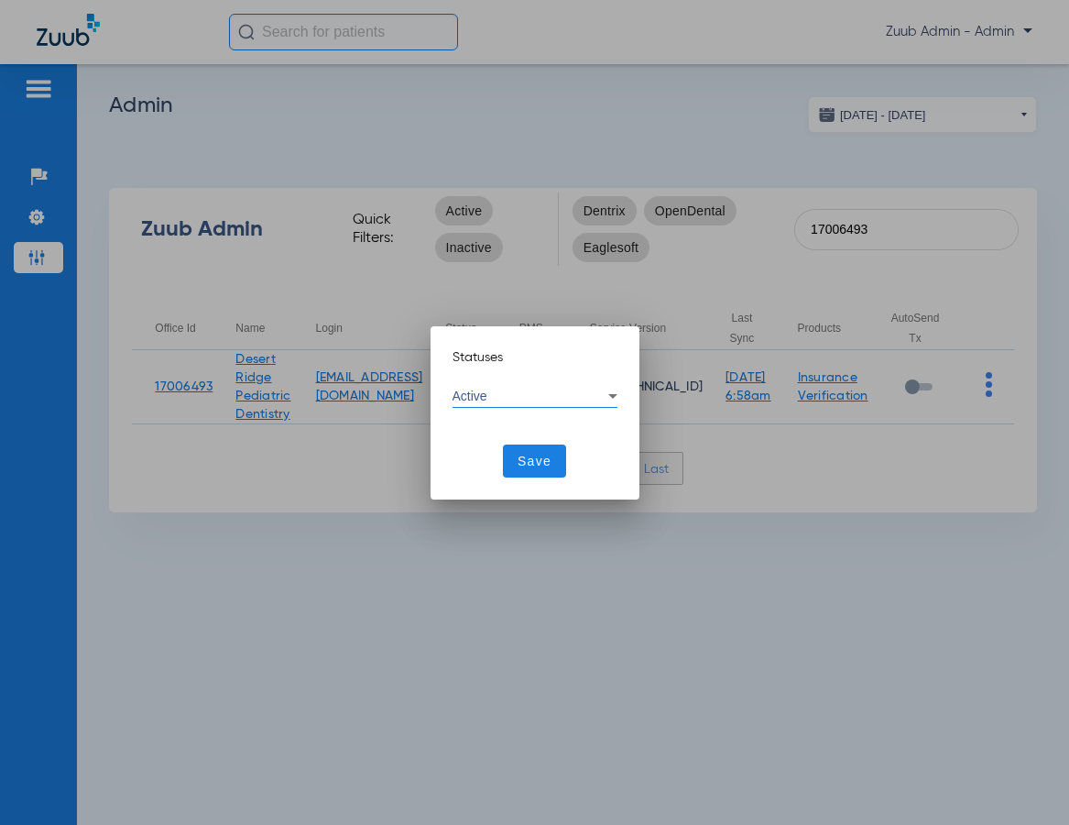
click at [526, 398] on div "Active" at bounding box center [531, 395] width 156 height 13
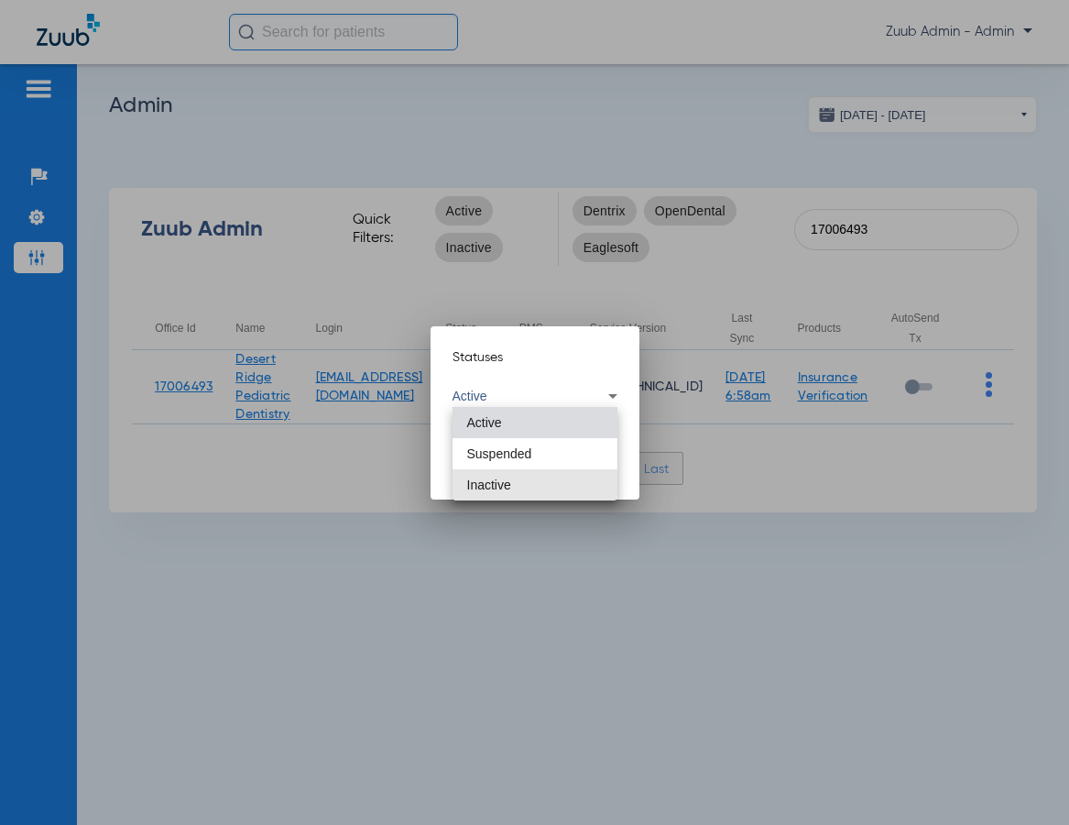
click at [494, 481] on span "Inactive" at bounding box center [489, 484] width 44 height 13
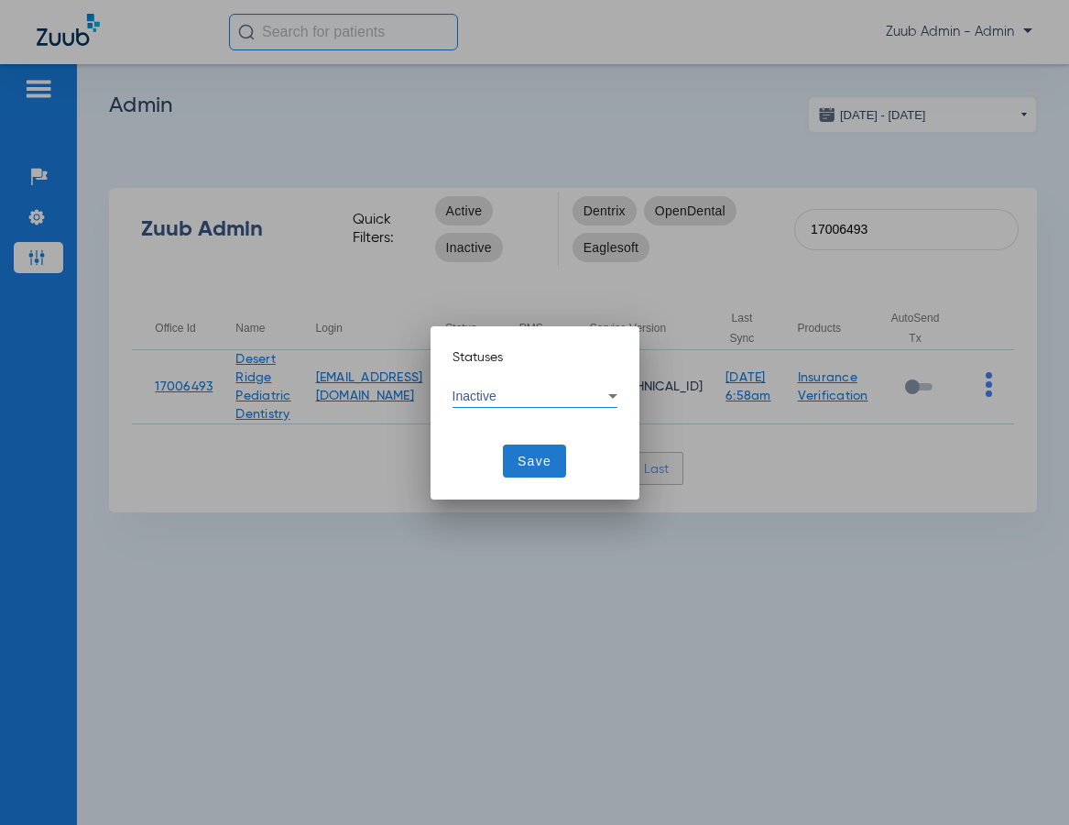
click at [538, 457] on span "Save" at bounding box center [535, 461] width 34 height 18
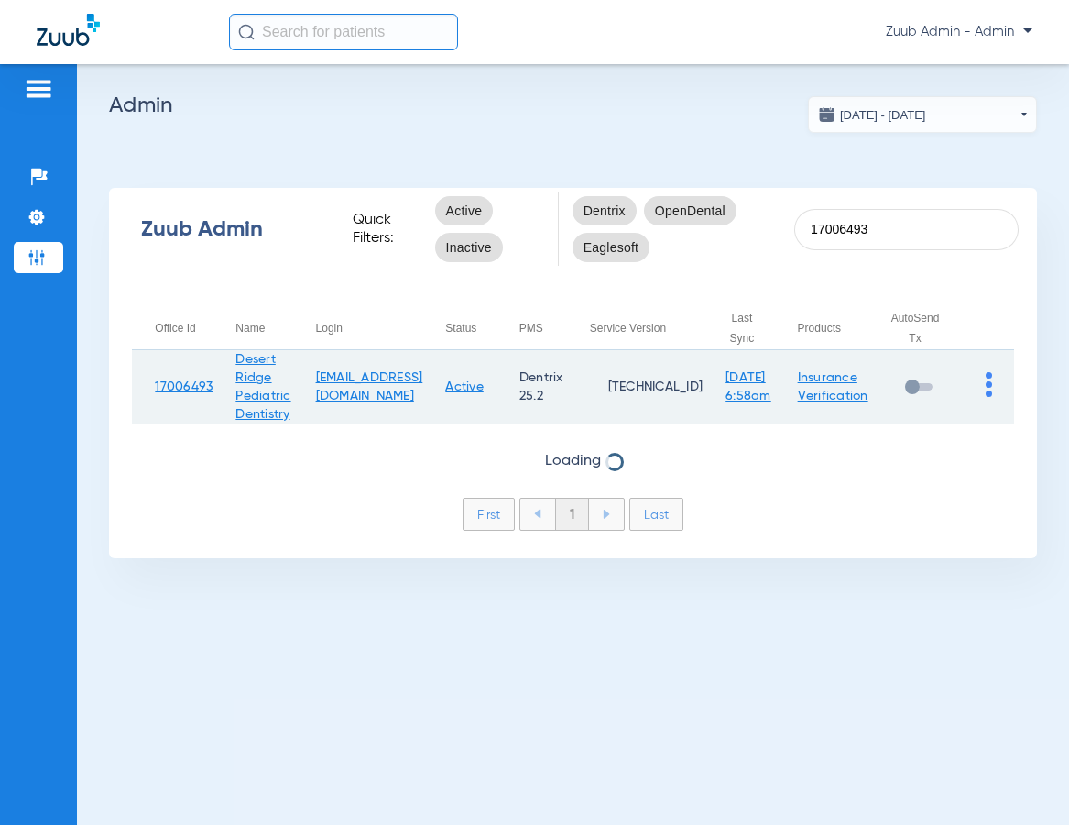
click at [986, 385] on img at bounding box center [989, 384] width 6 height 25
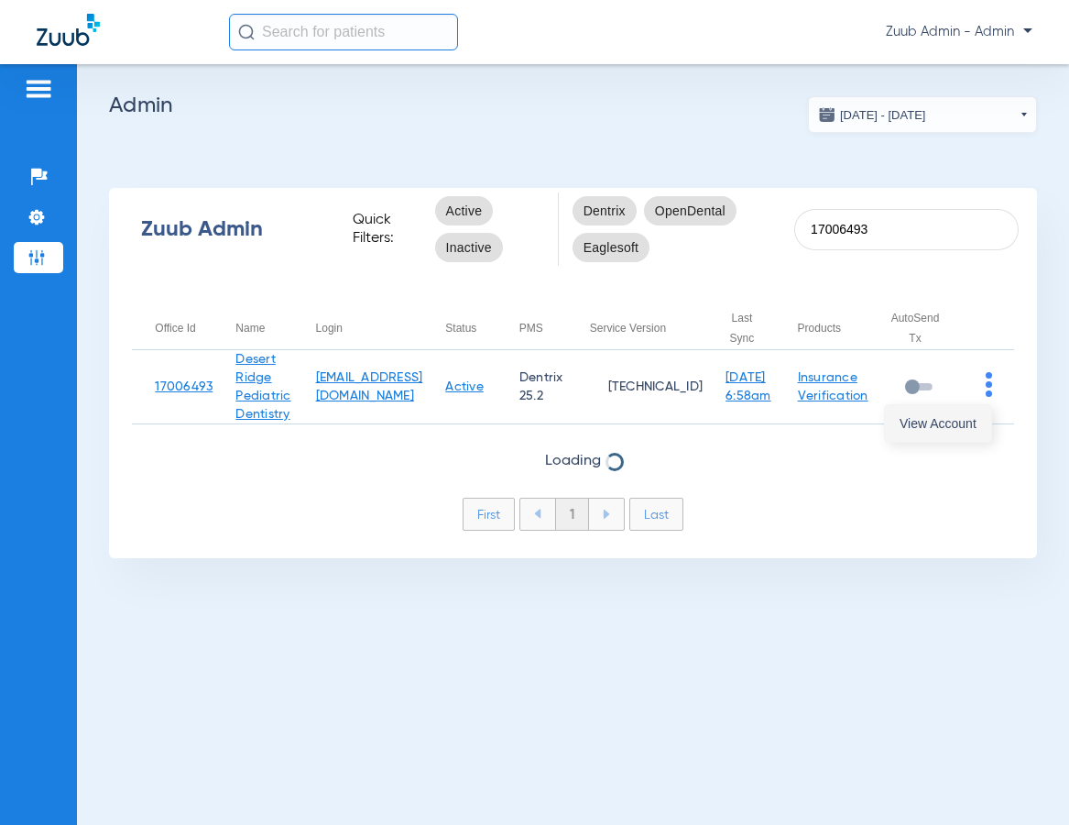
click at [956, 423] on span "View Account" at bounding box center [938, 423] width 77 height 13
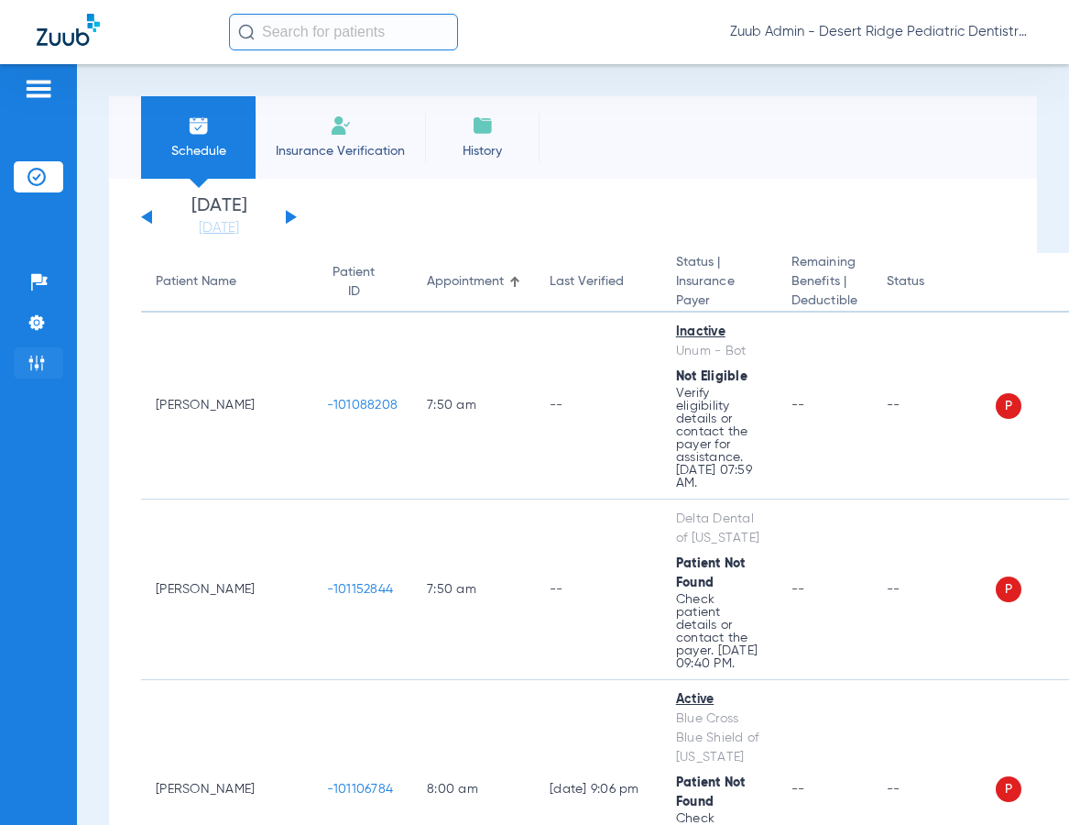
click at [43, 365] on img at bounding box center [36, 363] width 18 height 18
click at [849, 39] on span "Zuub Admin - Desert Ridge Pediatric Dentistry" at bounding box center [881, 32] width 302 height 18
click at [960, 30] on span "Zuub Admin - Desert Ridge Pediatric Dentistry" at bounding box center [881, 32] width 302 height 18
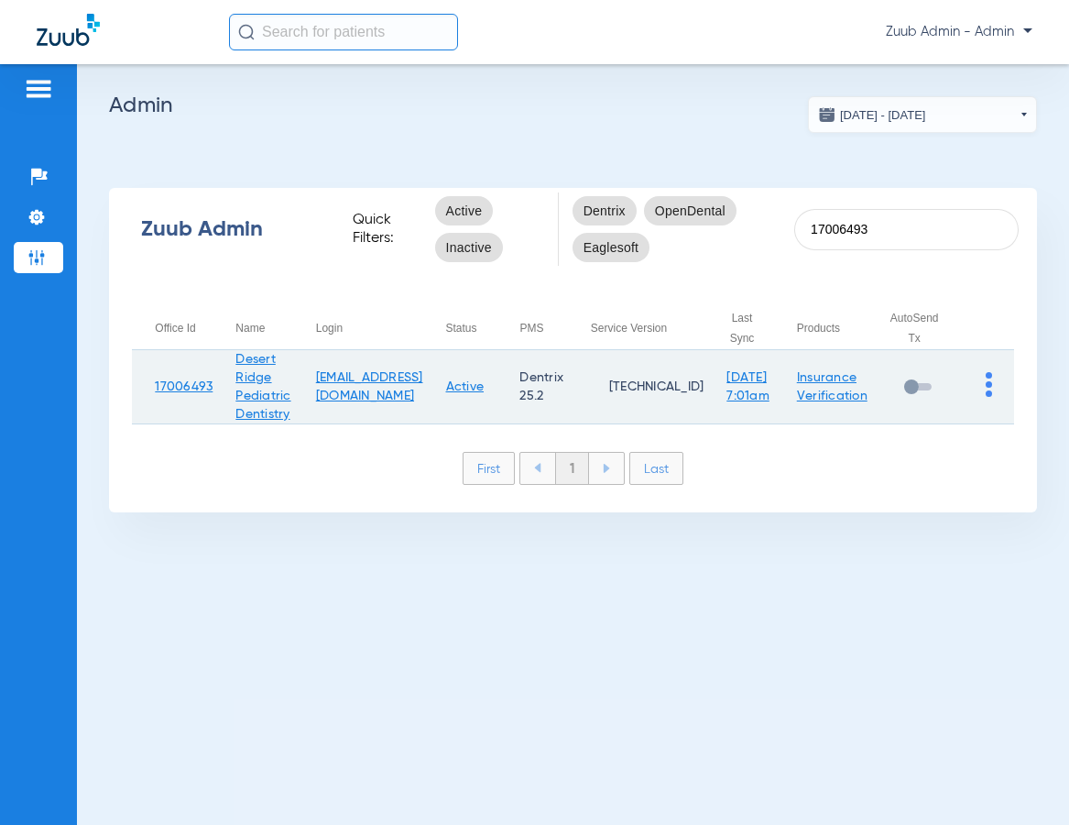
type input "17006493"
click at [485, 388] on link "Active" at bounding box center [465, 386] width 38 height 13
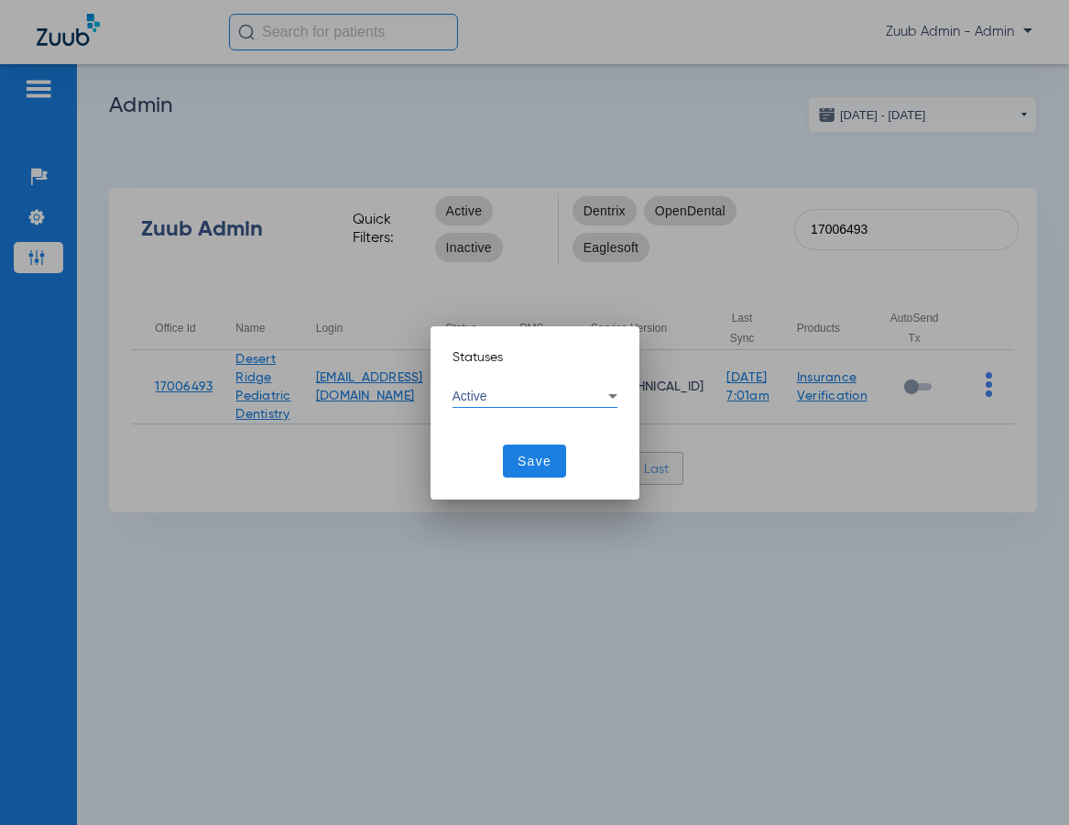
click at [563, 397] on div "Active" at bounding box center [531, 395] width 156 height 13
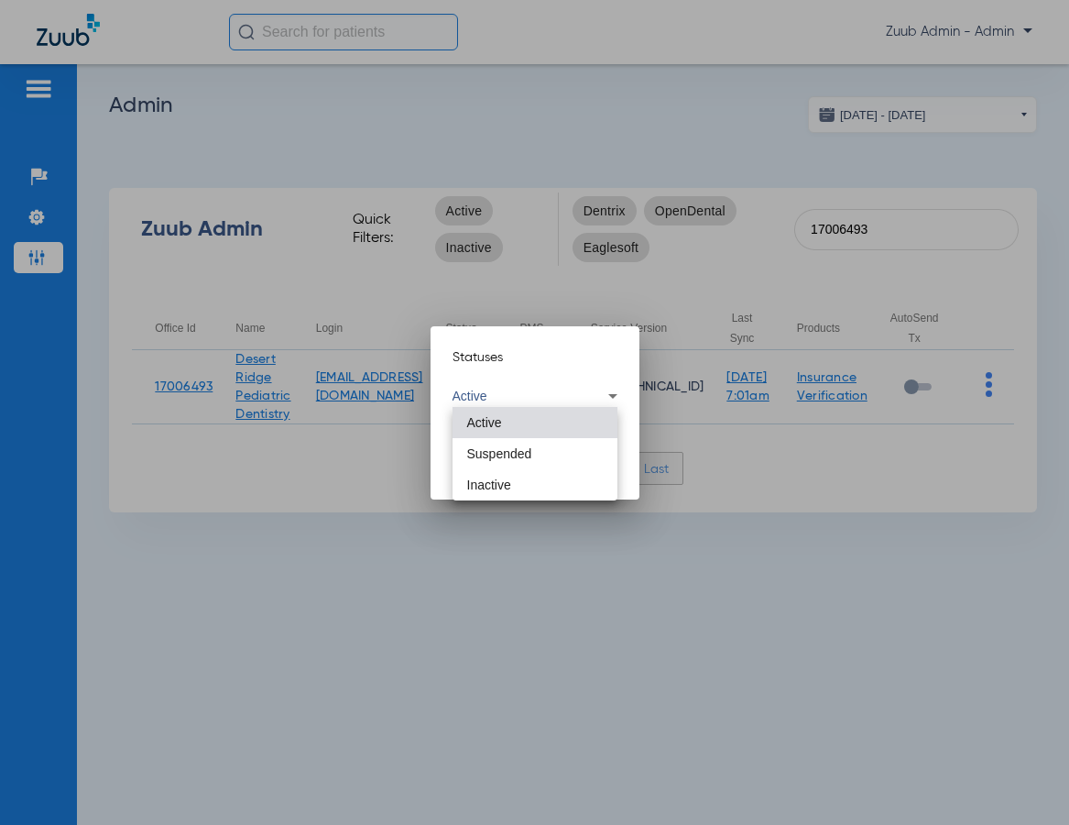
click at [529, 479] on mat-option "Inactive" at bounding box center [535, 484] width 165 height 31
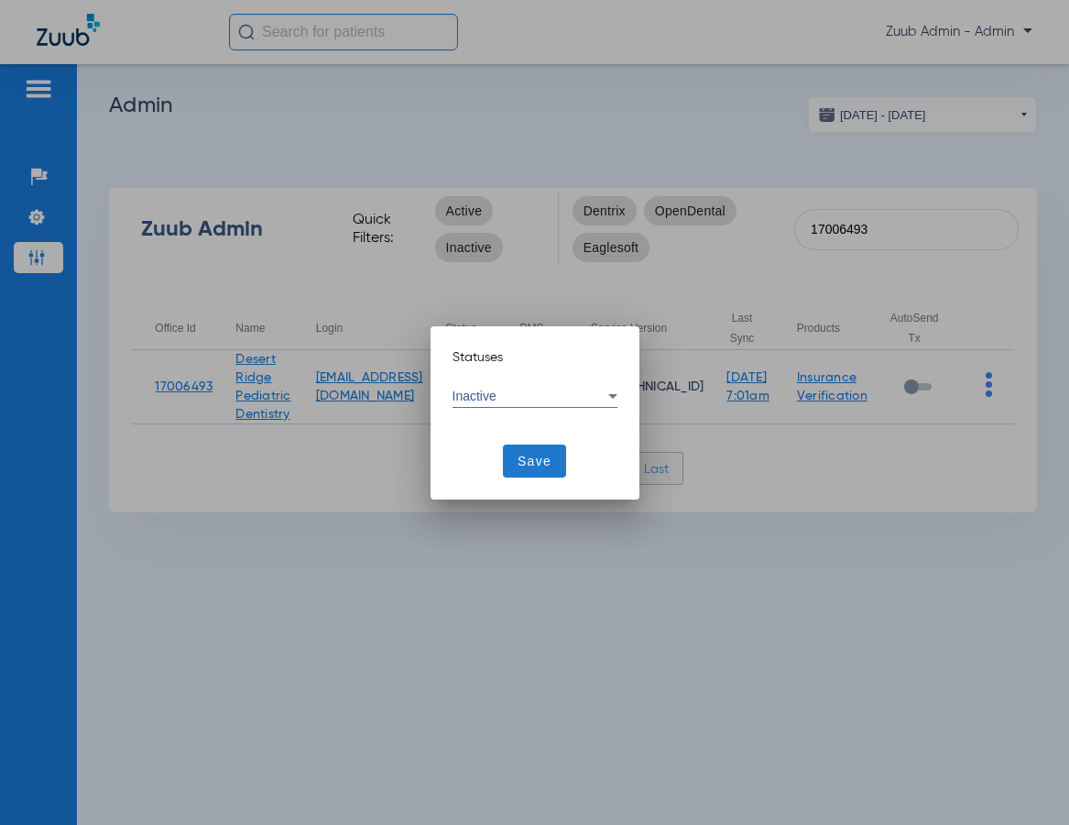
click at [534, 456] on span "Save" at bounding box center [535, 461] width 34 height 18
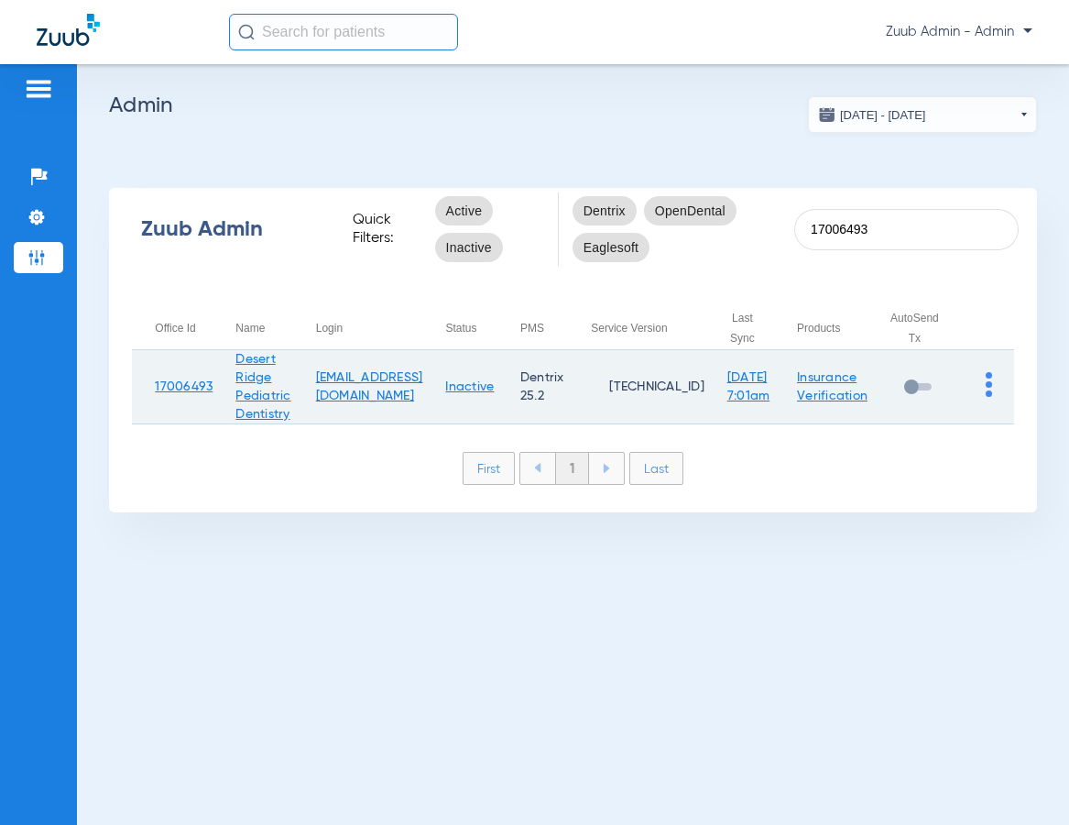
click at [823, 391] on link "Insurance Verification" at bounding box center [832, 386] width 71 height 31
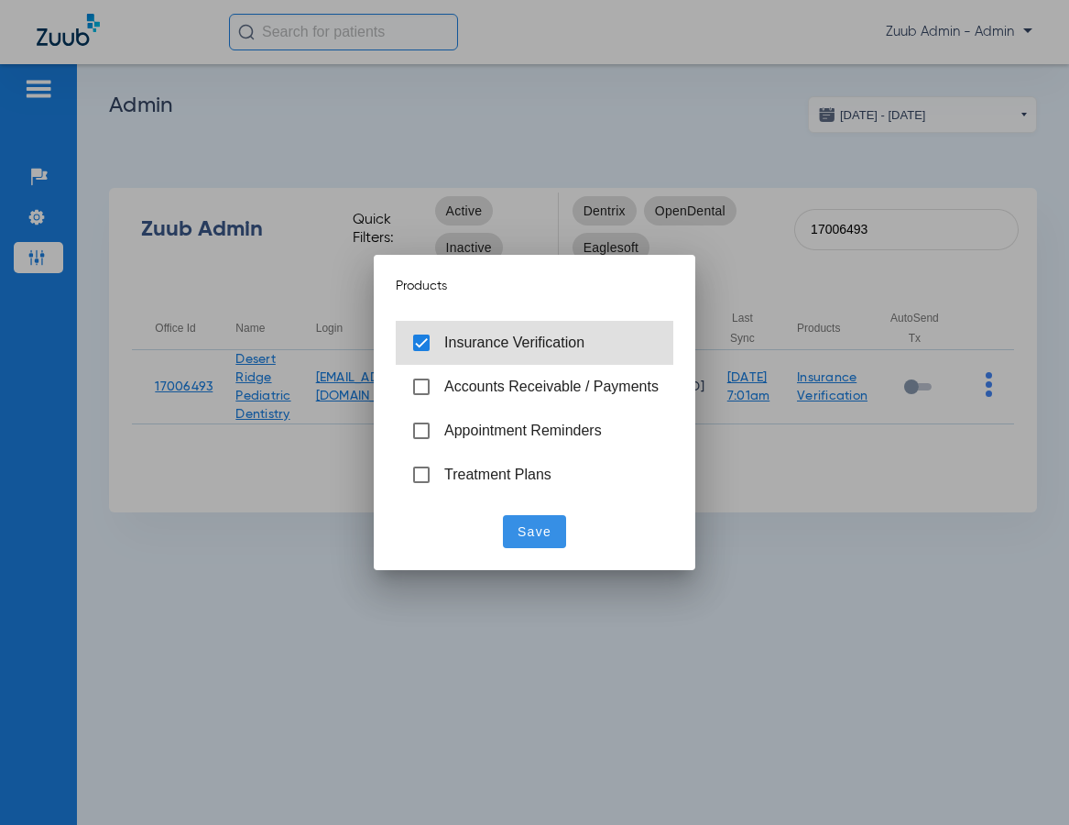
click at [421, 344] on div at bounding box center [421, 342] width 37 height 37
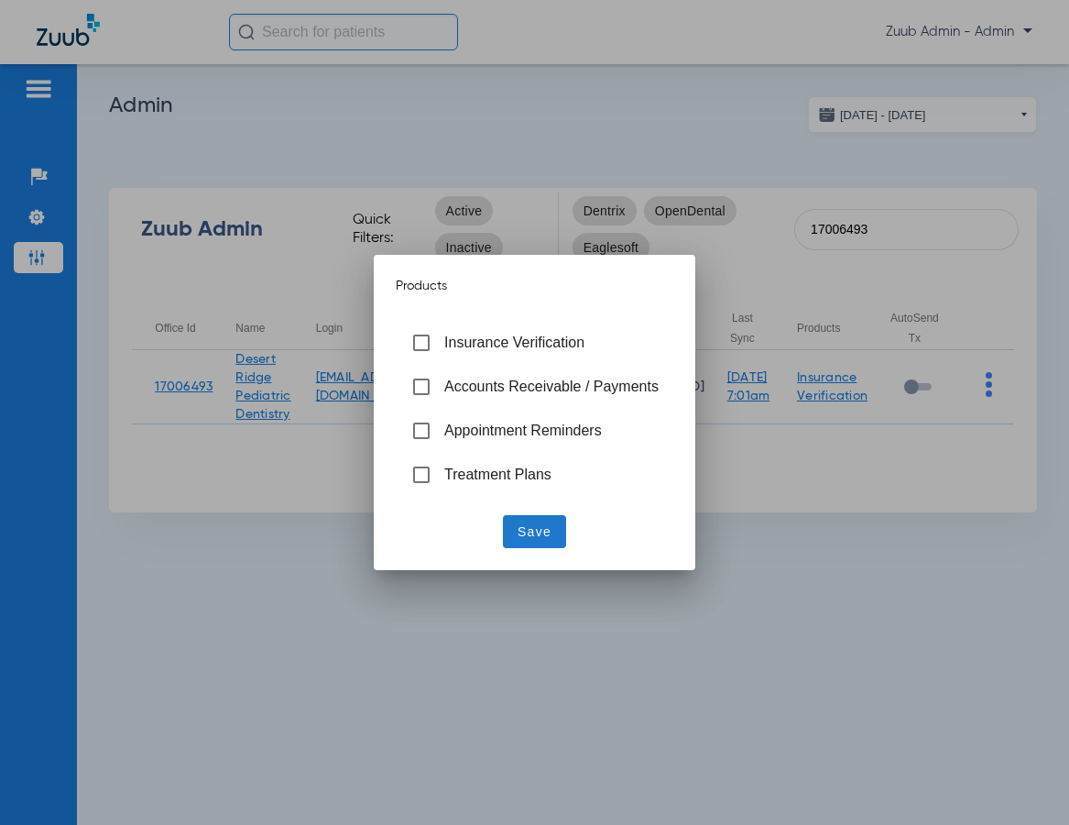
click at [538, 532] on span "Save" at bounding box center [535, 531] width 34 height 18
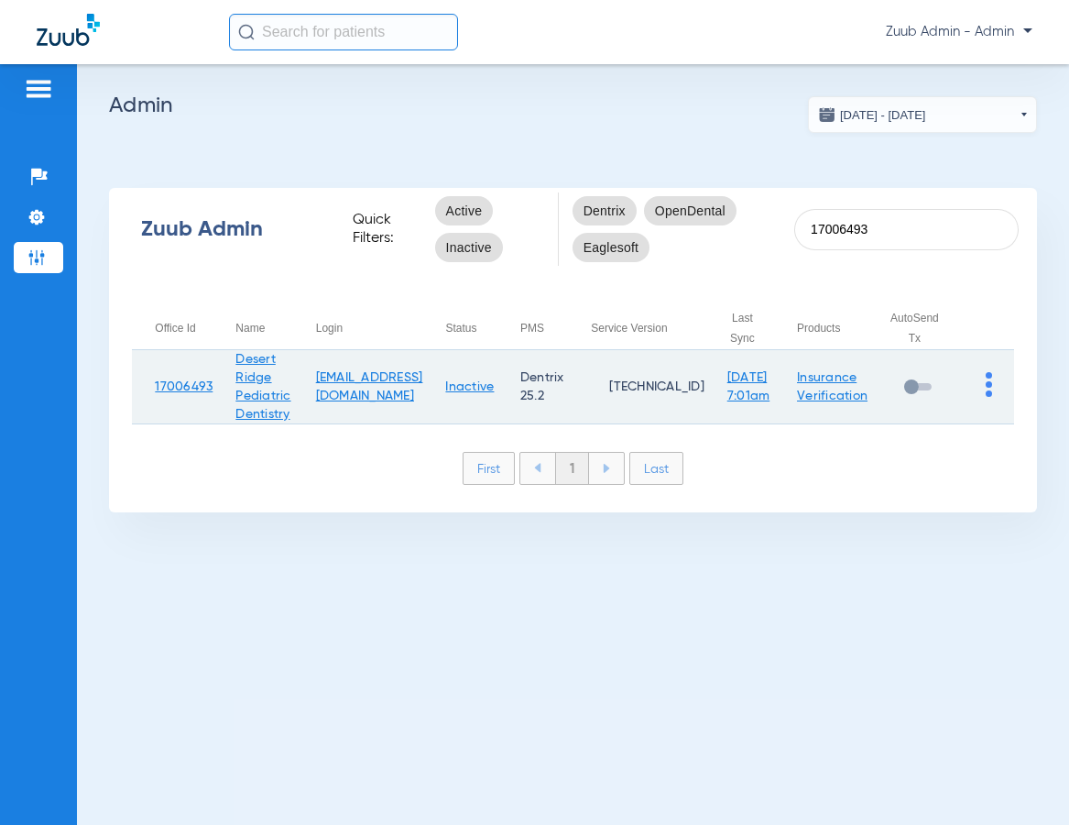
click at [827, 392] on link "Insurance Verification" at bounding box center [832, 386] width 71 height 31
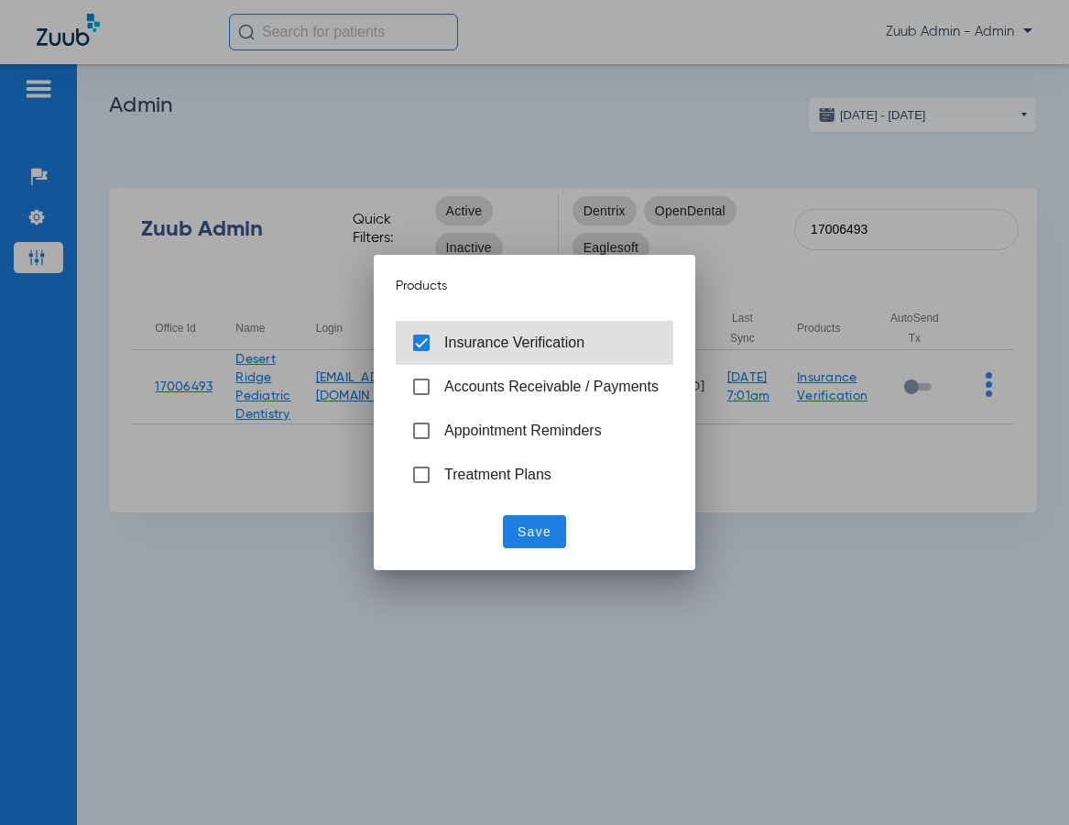
click at [418, 338] on div at bounding box center [421, 342] width 37 height 37
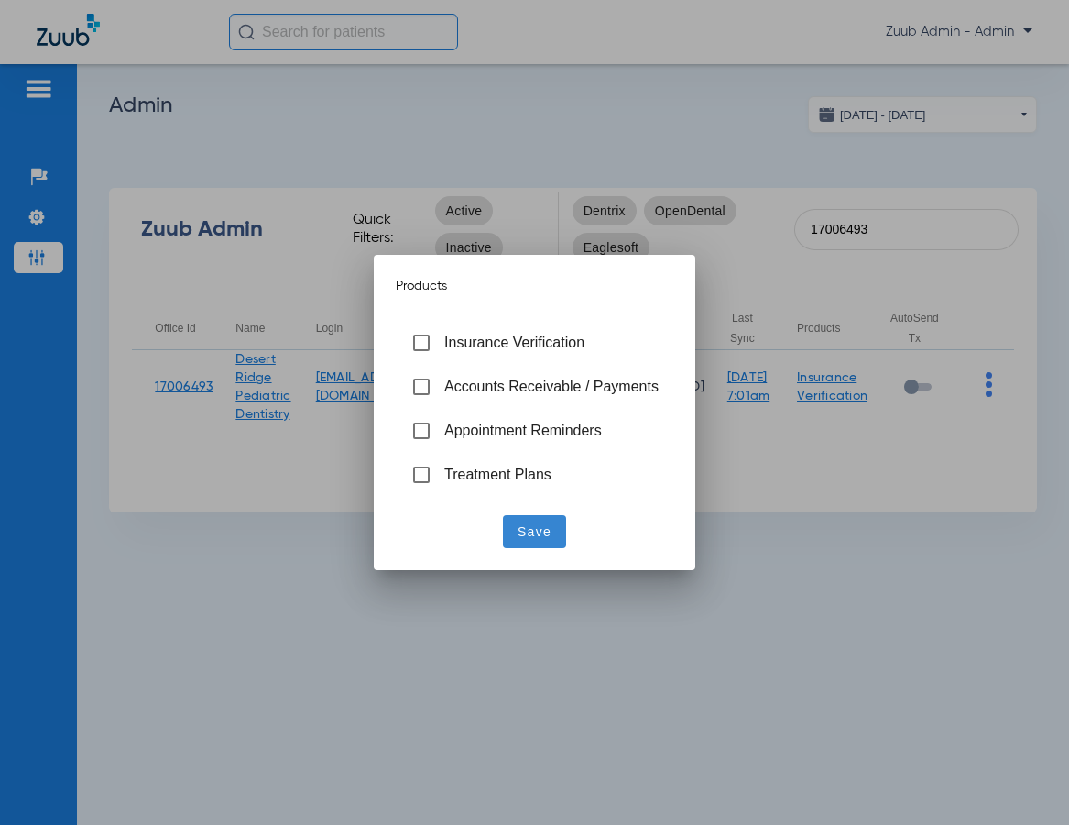
click at [535, 530] on span "Save" at bounding box center [535, 531] width 34 height 18
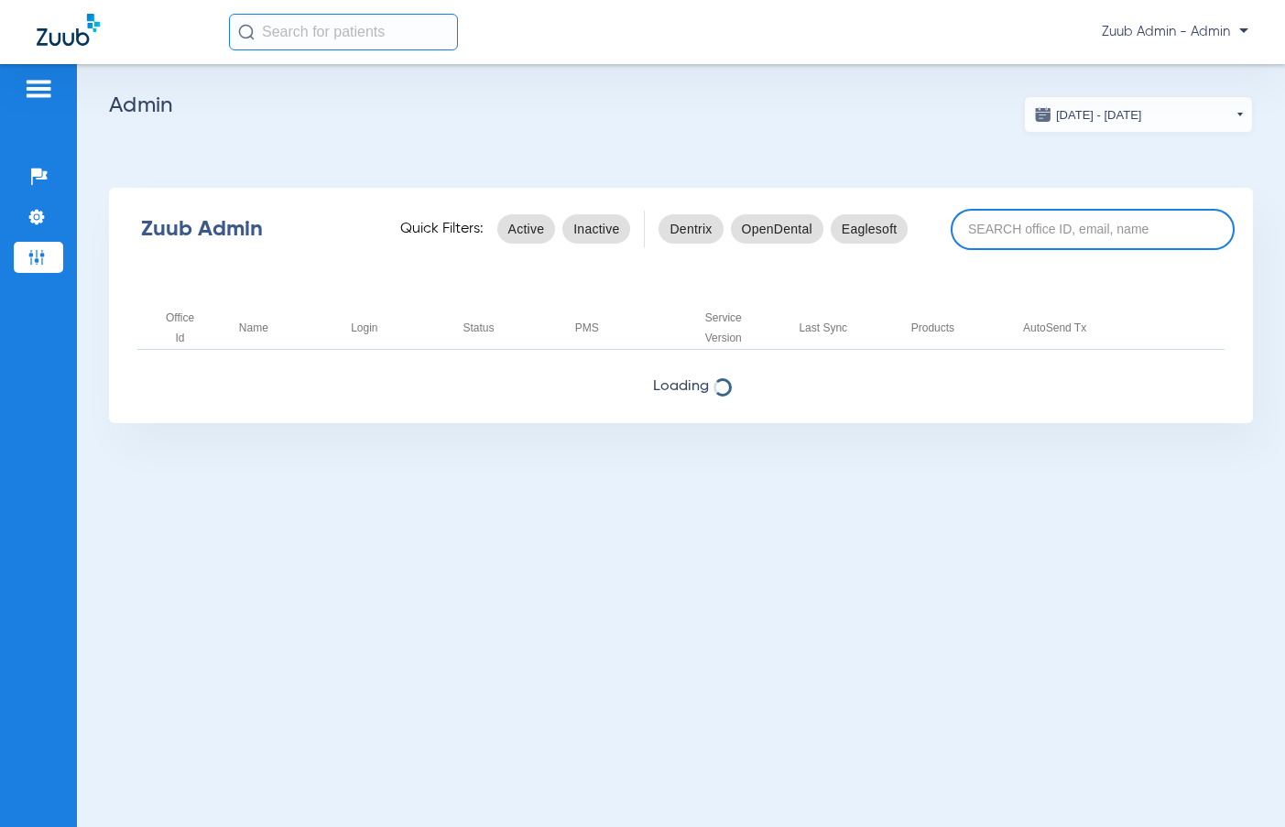
click at [1027, 231] on input at bounding box center [1093, 229] width 284 height 41
paste input "17005777"
type input "17005777"
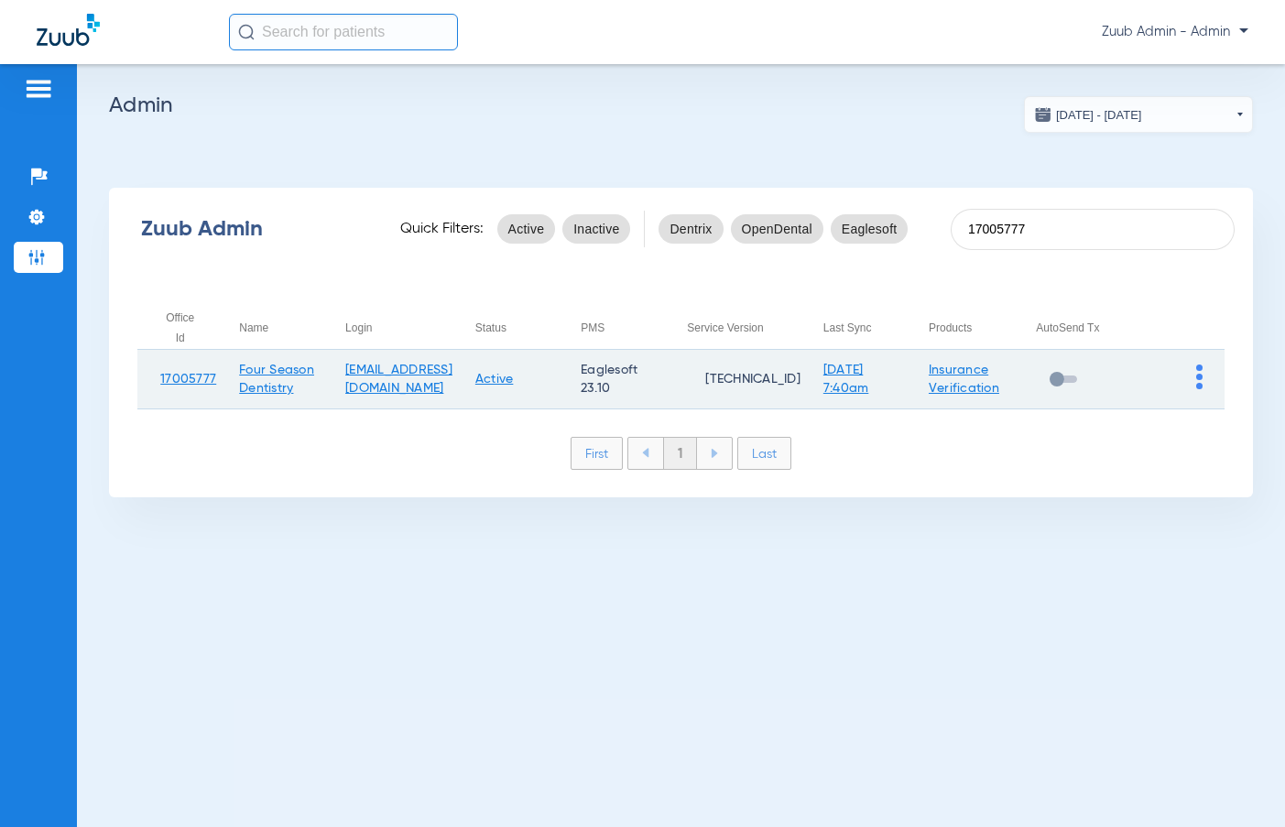
click at [1199, 376] on img at bounding box center [1200, 377] width 6 height 25
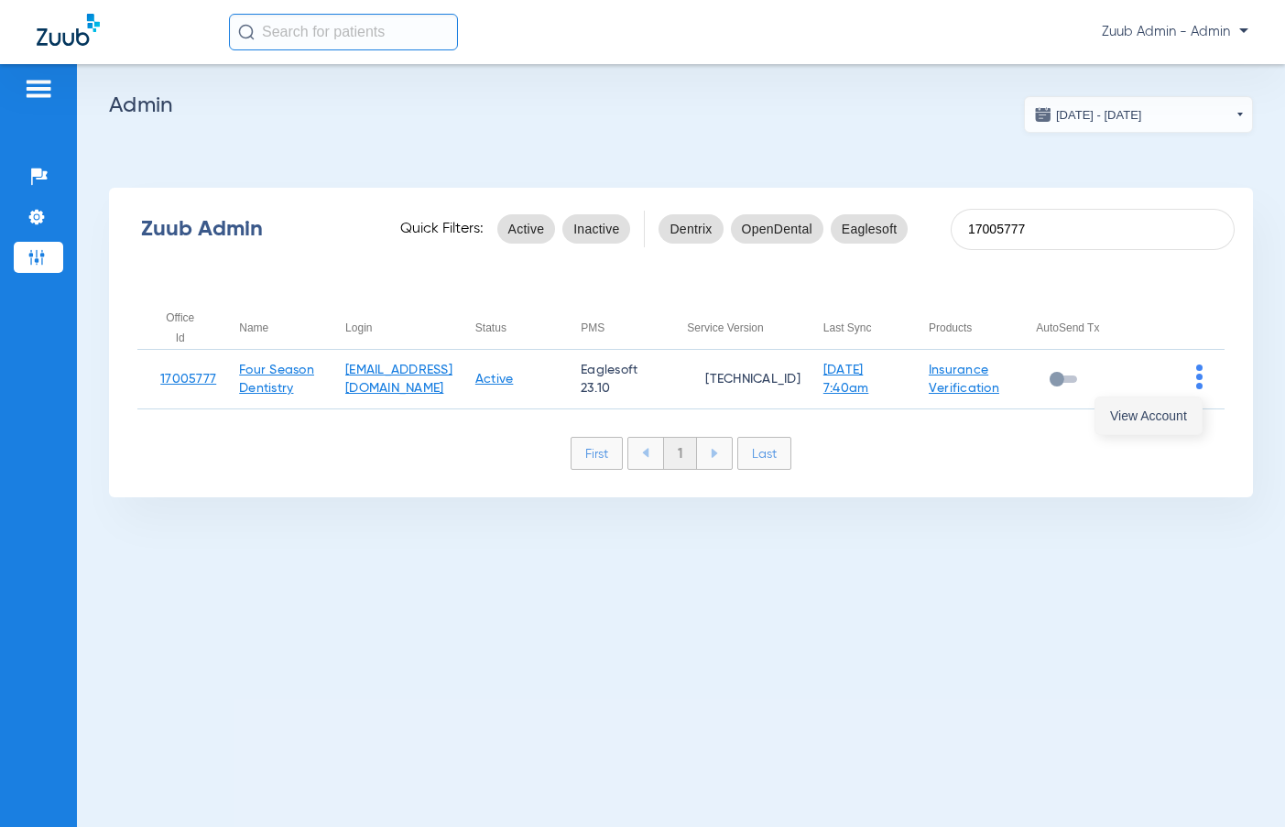
click at [1162, 404] on button "View Account" at bounding box center [1149, 416] width 106 height 37
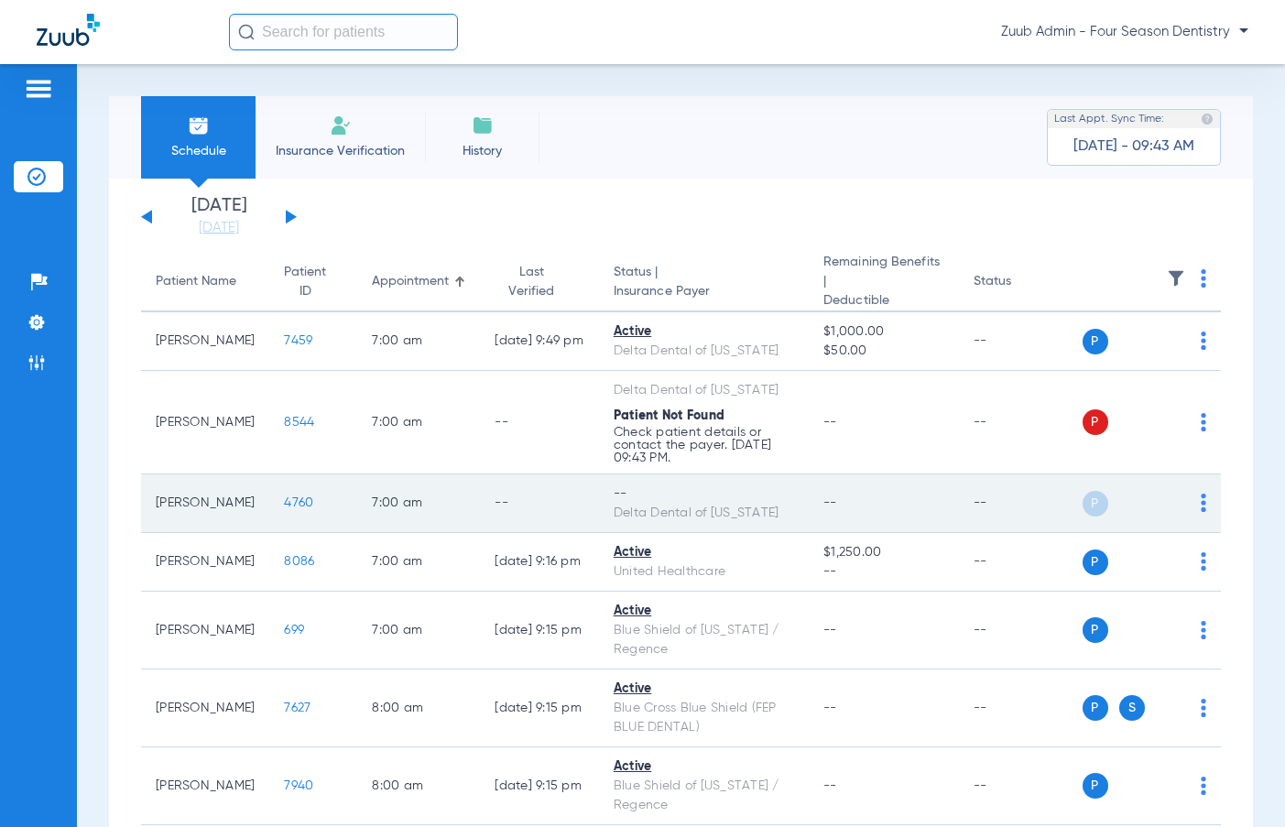
drag, startPoint x: 1202, startPoint y: 500, endPoint x: 1191, endPoint y: 506, distance: 12.3
click at [1201, 500] on img at bounding box center [1203, 503] width 5 height 18
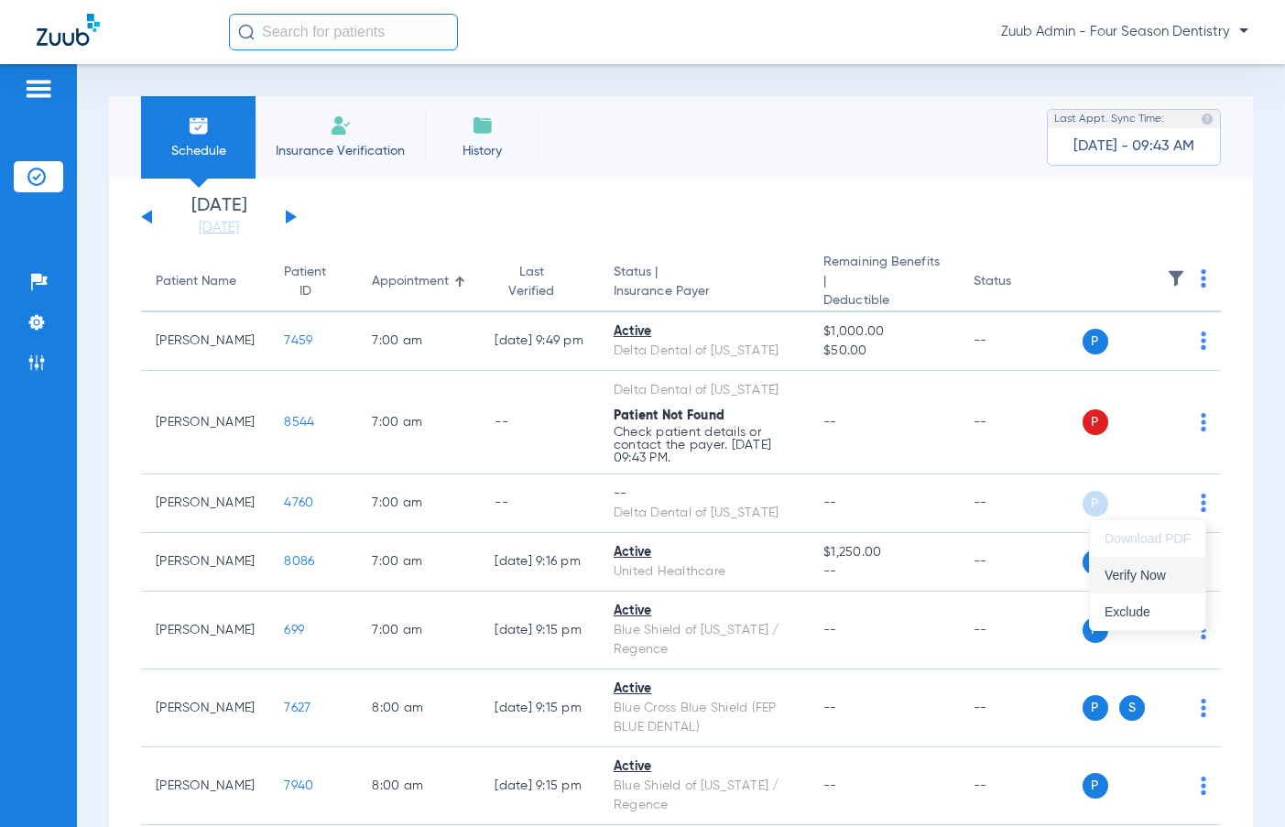
click at [1142, 579] on span "Verify Now" at bounding box center [1148, 575] width 86 height 13
click at [286, 212] on button at bounding box center [291, 217] width 11 height 14
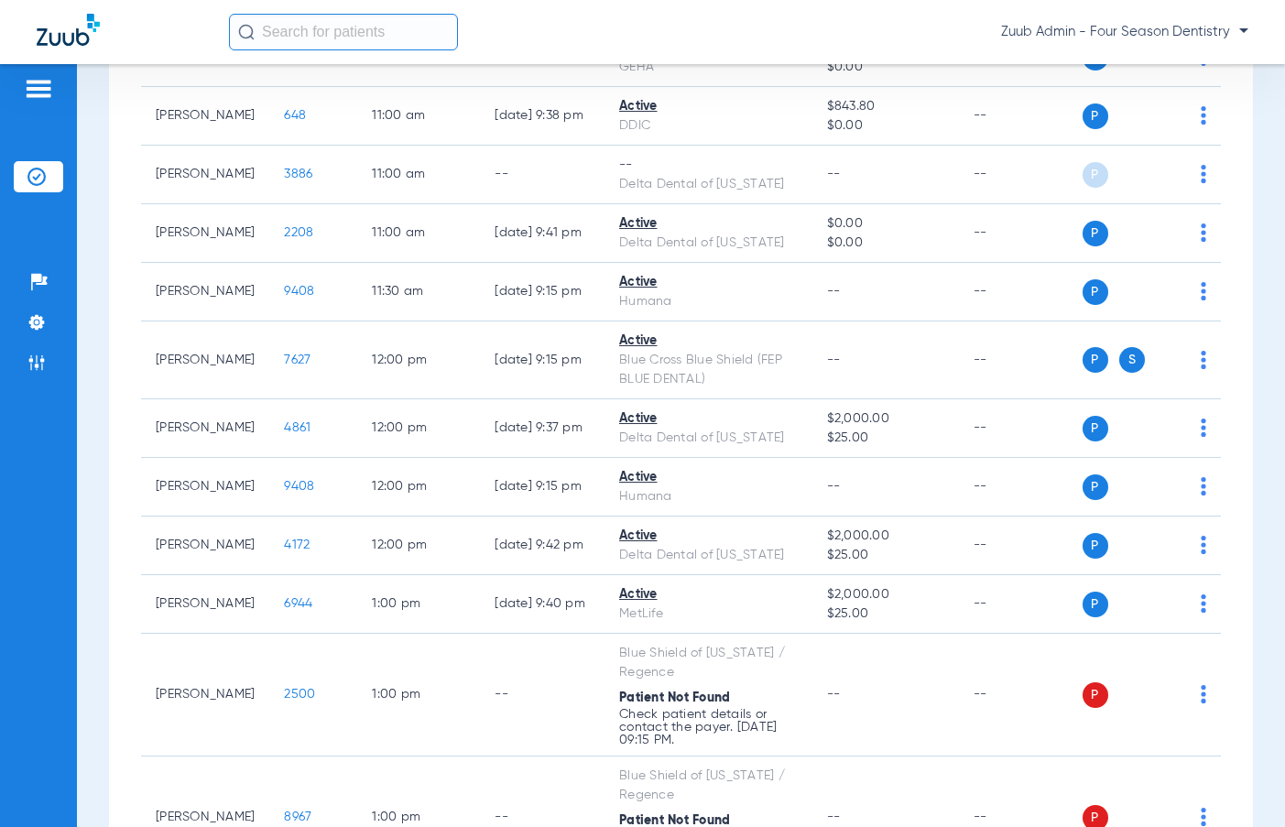
scroll to position [1605, 0]
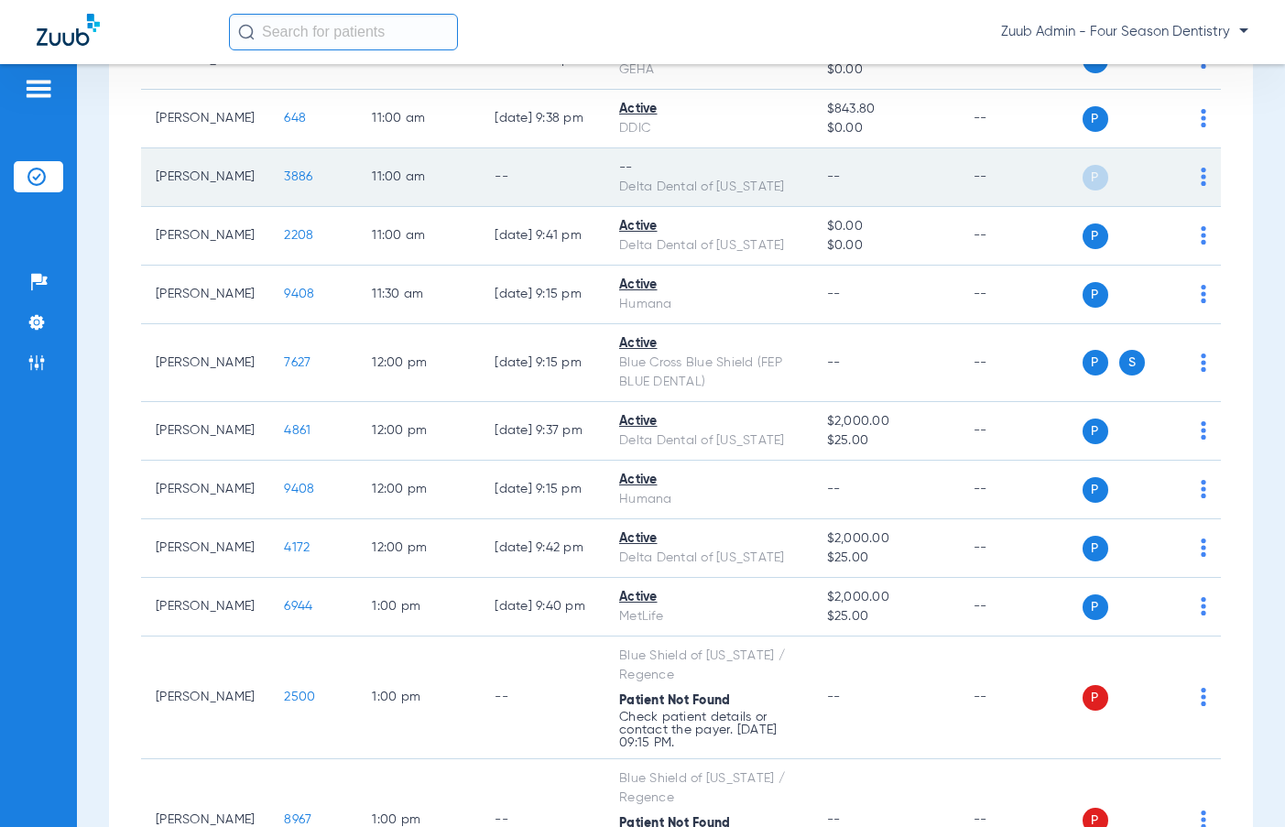
click at [1205, 186] on img at bounding box center [1203, 177] width 5 height 18
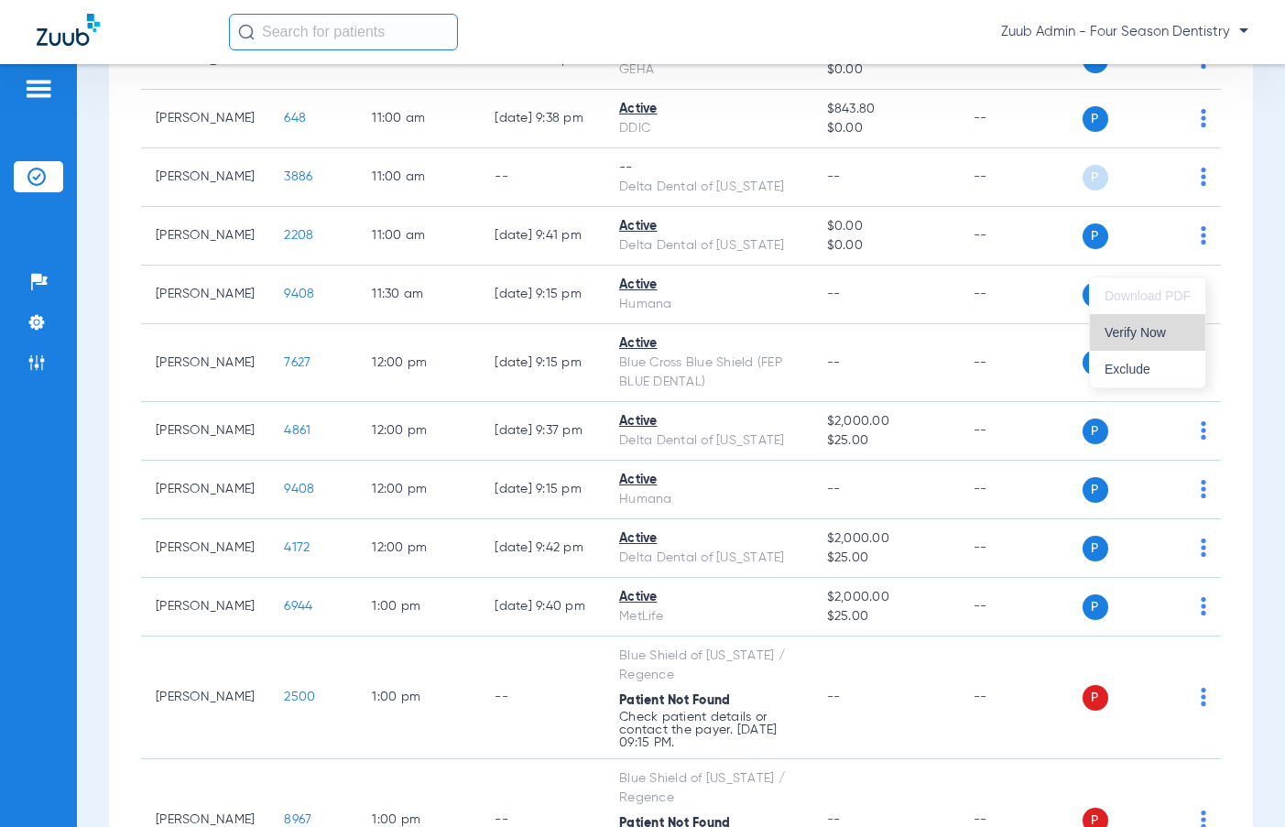
click at [1168, 326] on span "Verify Now" at bounding box center [1148, 332] width 86 height 13
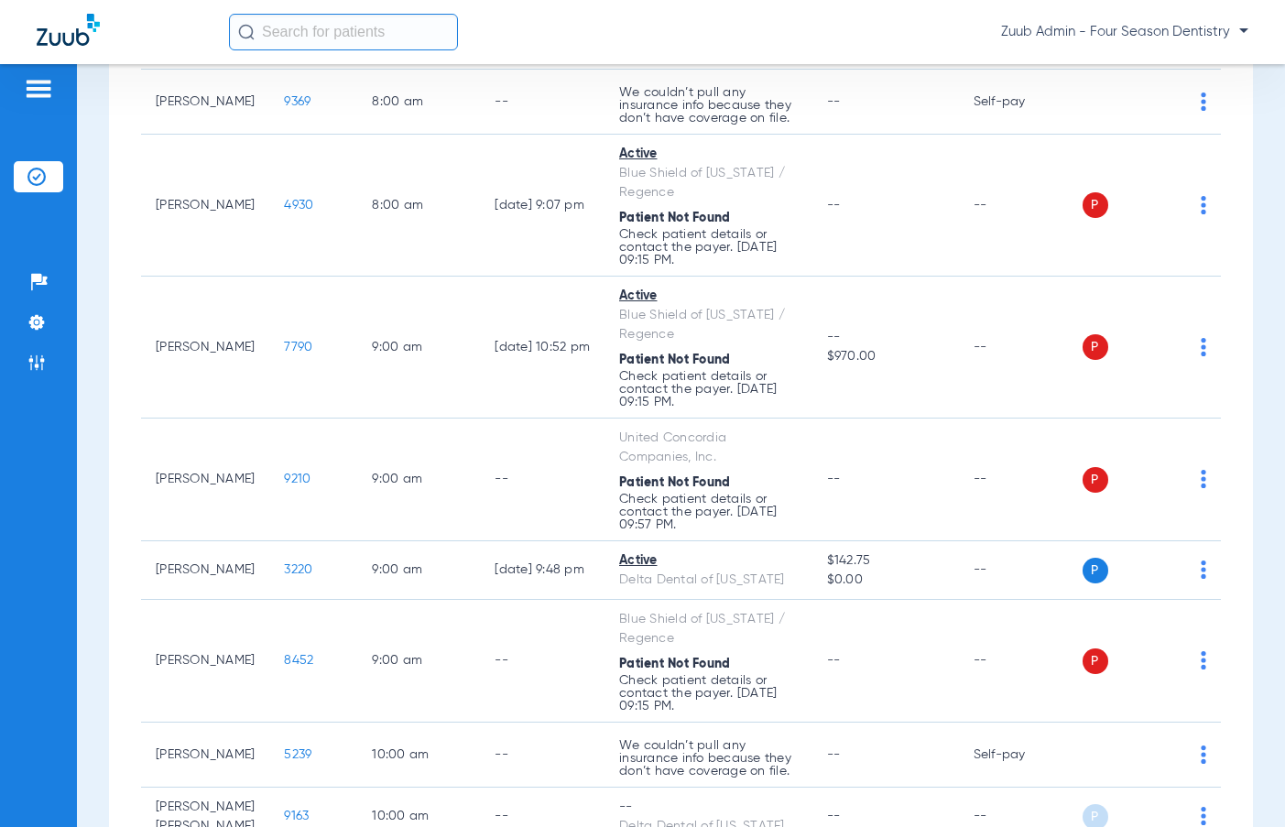
scroll to position [0, 0]
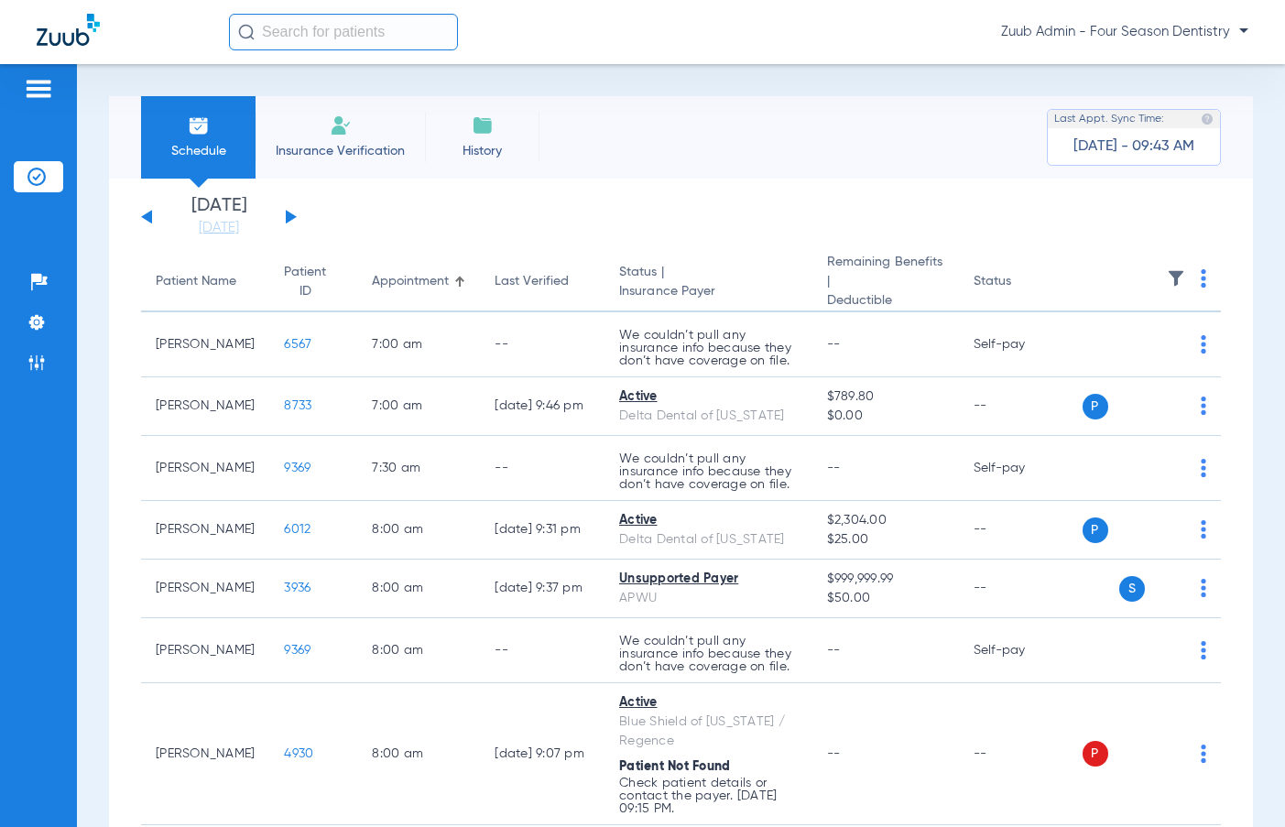
click at [289, 216] on button at bounding box center [291, 217] width 11 height 14
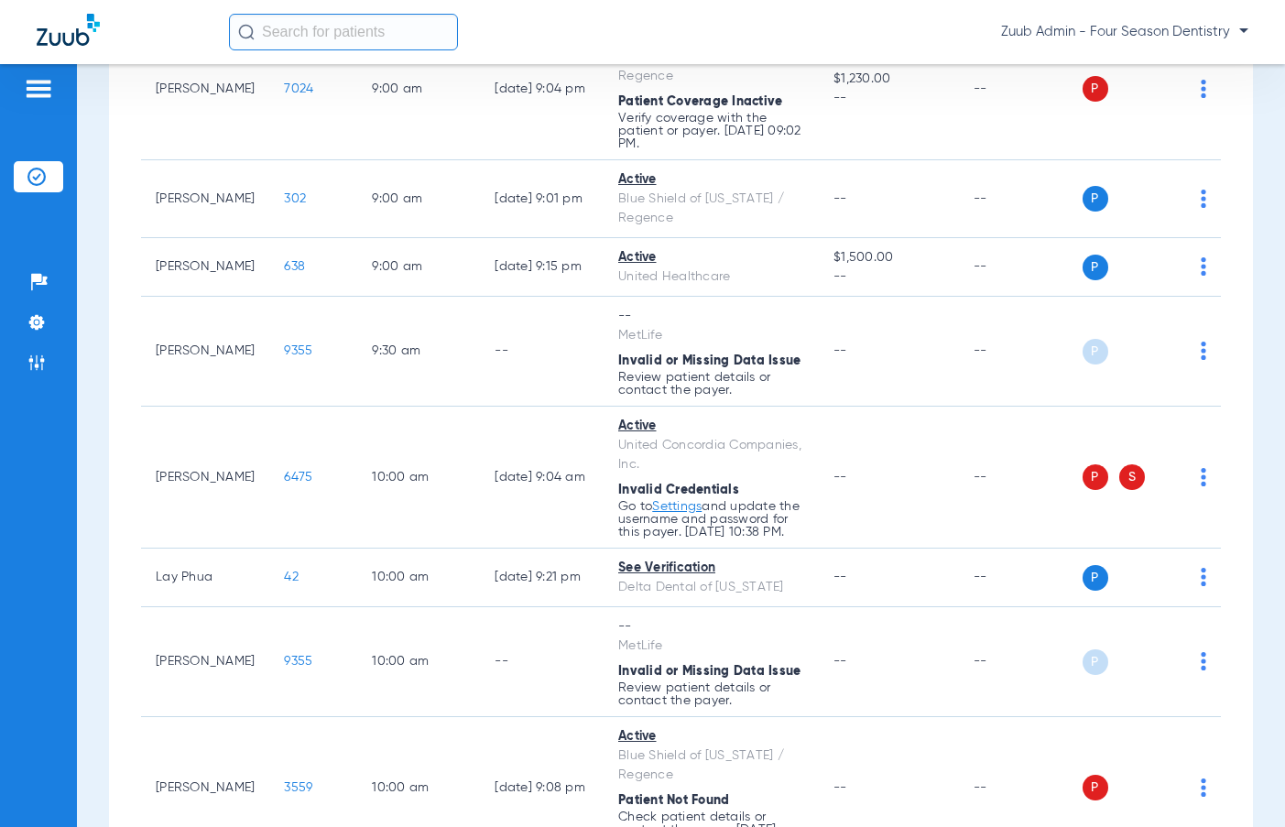
scroll to position [1100, 0]
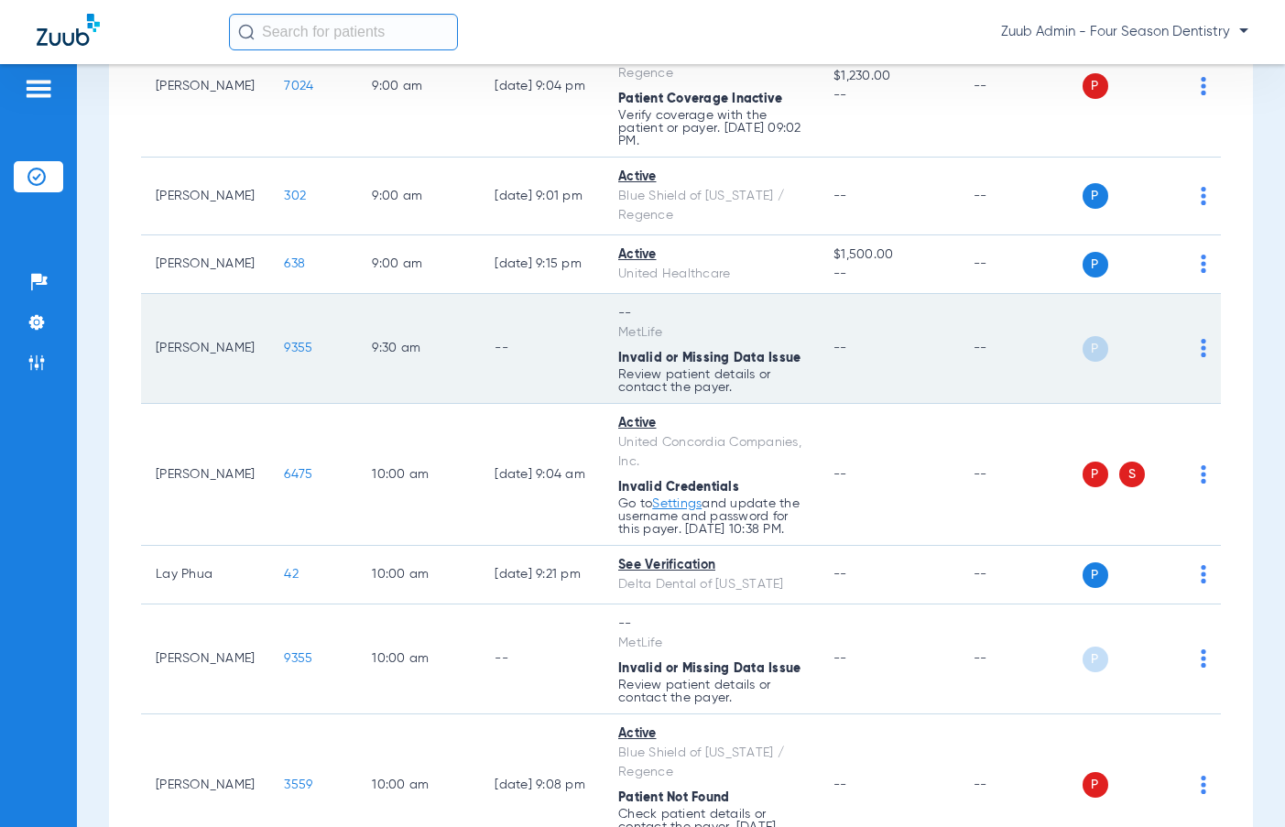
click at [284, 355] on span "9355" at bounding box center [298, 348] width 28 height 13
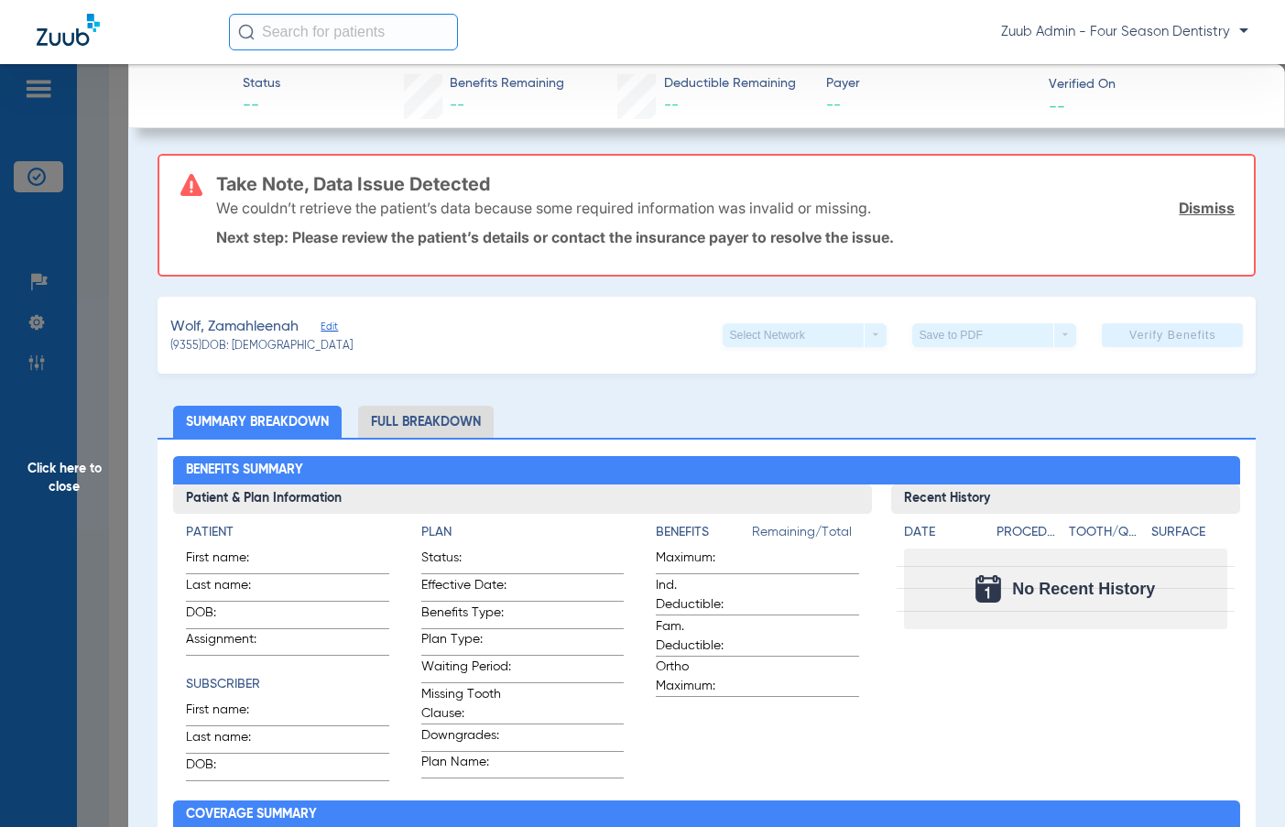
click at [333, 318] on div "Wolf, [PERSON_NAME] Edit" at bounding box center [261, 327] width 182 height 23
click at [329, 328] on span "Edit" at bounding box center [329, 329] width 16 height 17
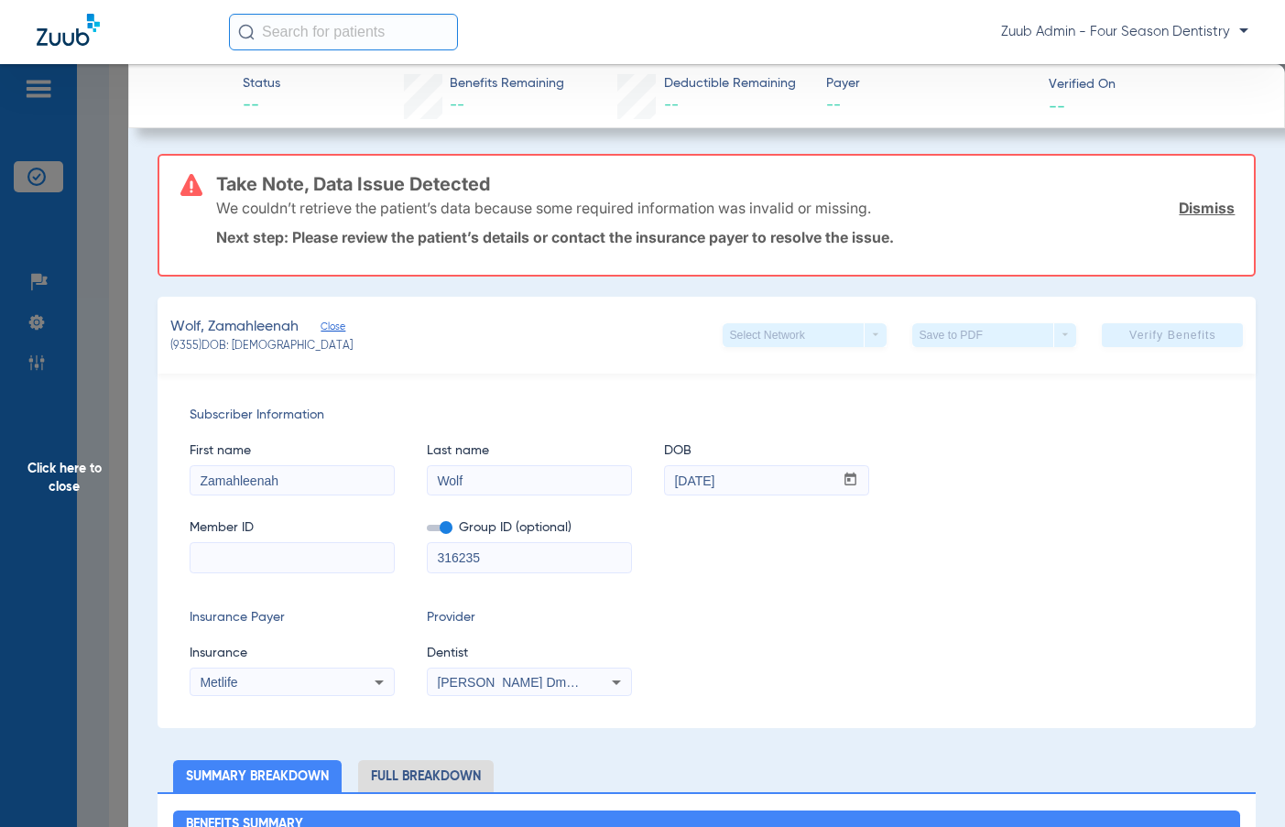
click at [67, 487] on span "Click here to close" at bounding box center [64, 477] width 128 height 827
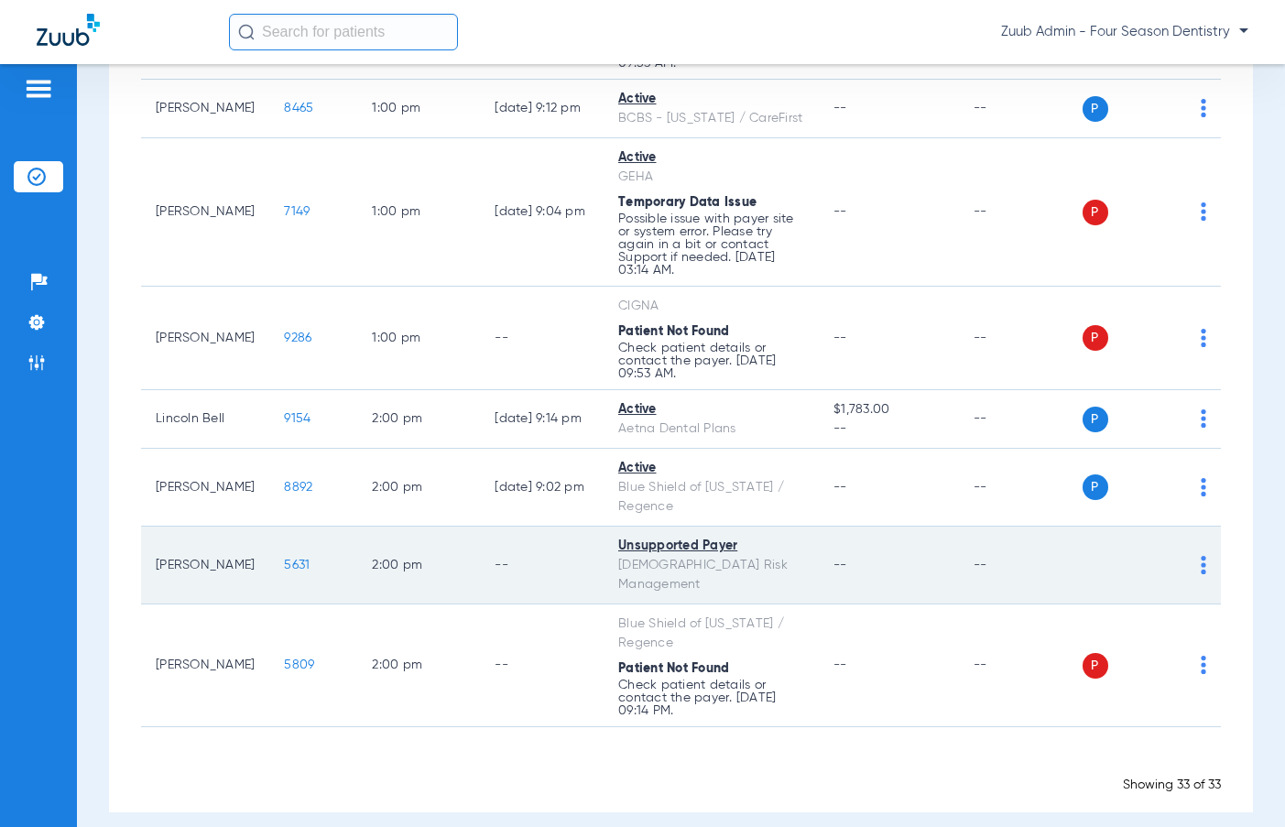
scroll to position [2807, 0]
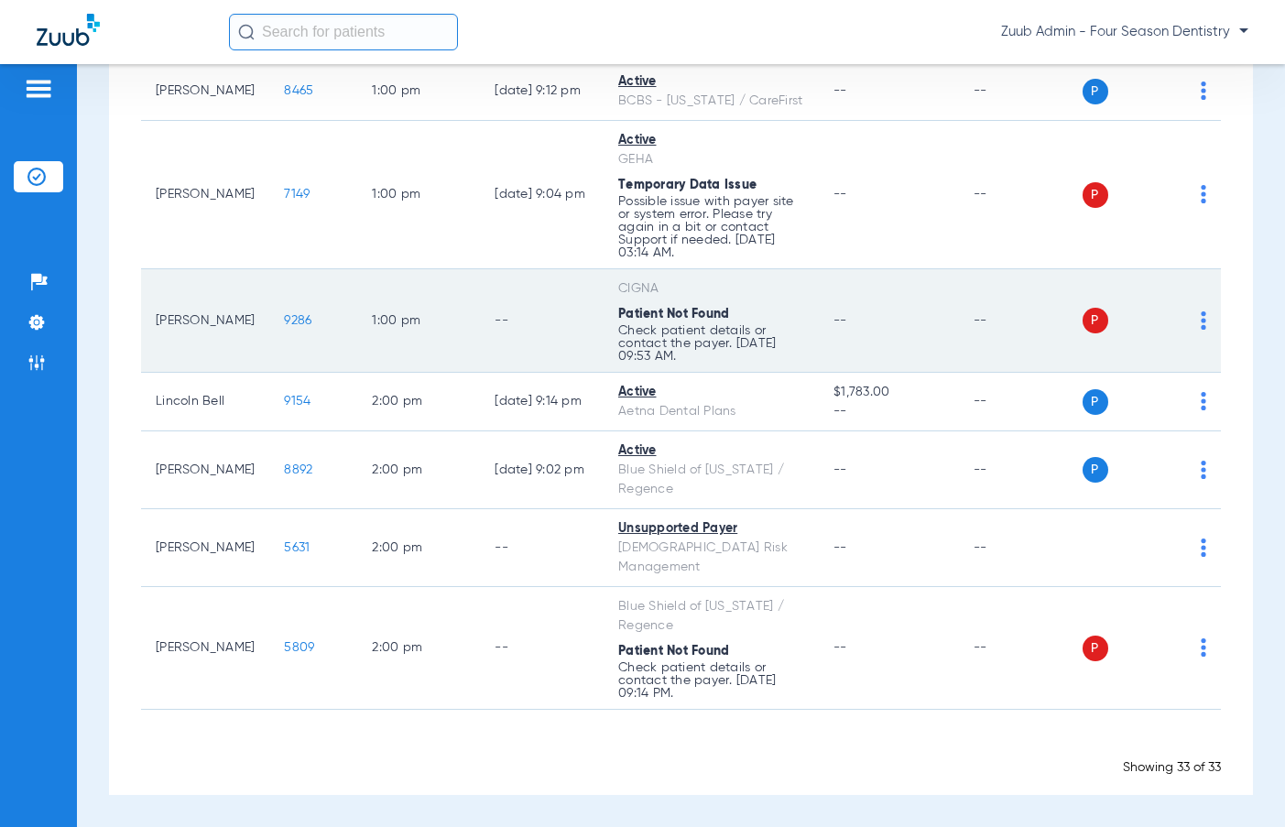
click at [284, 327] on span "9286" at bounding box center [297, 320] width 27 height 13
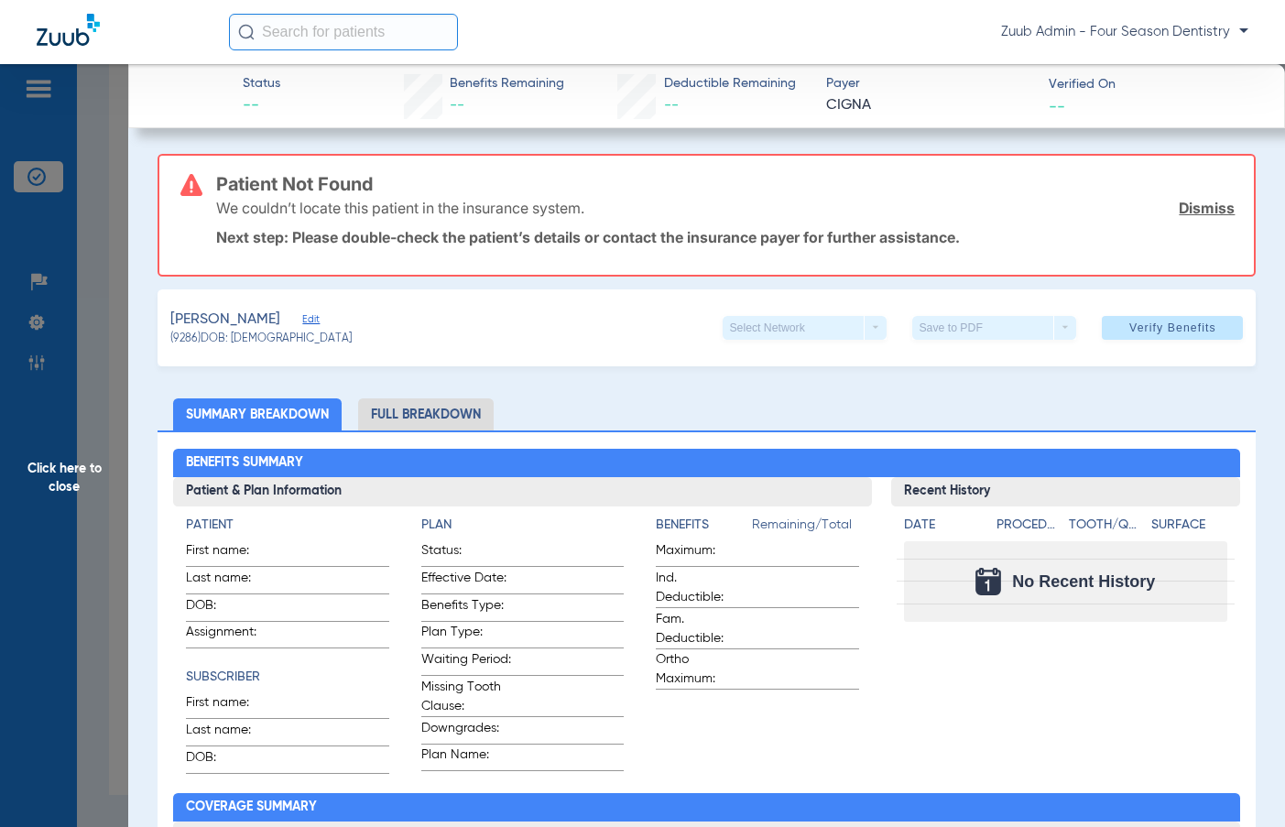
click at [302, 322] on span "Edit" at bounding box center [310, 321] width 16 height 17
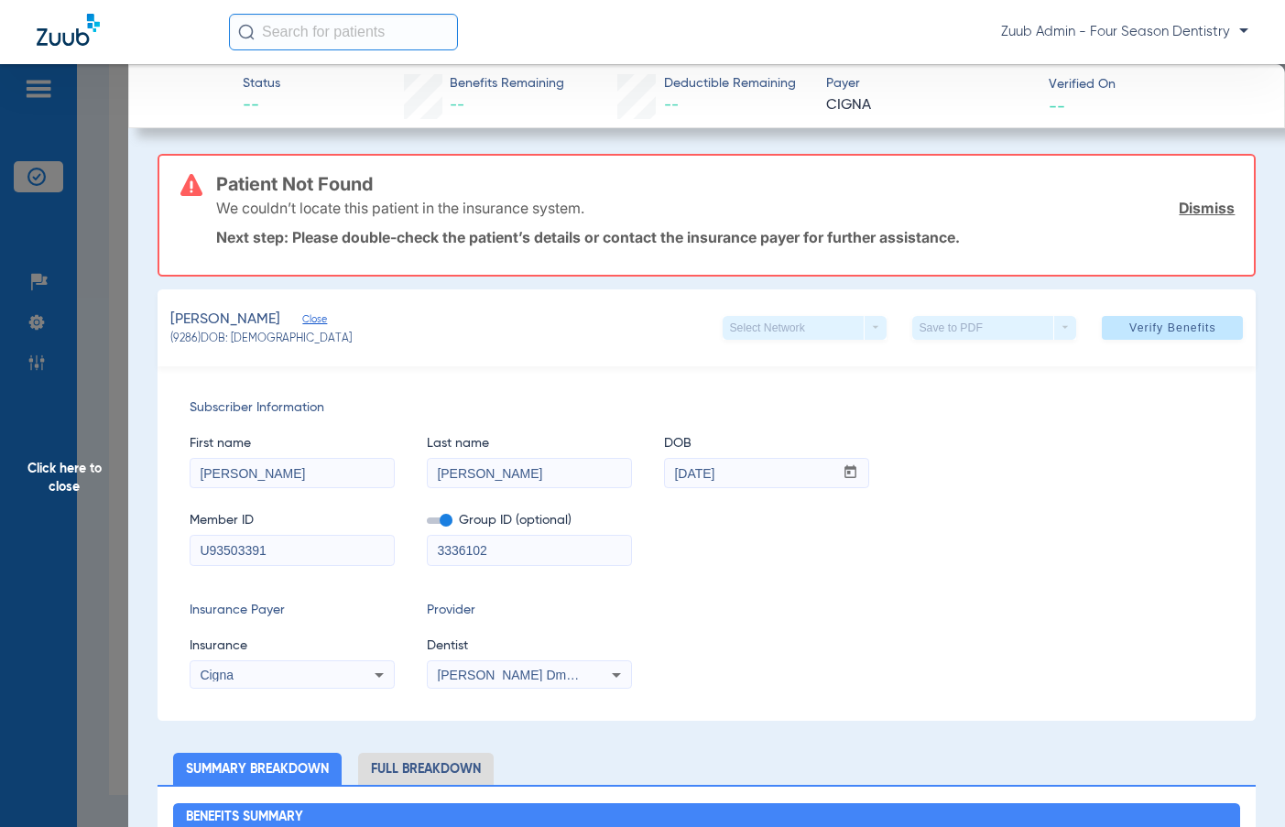
click at [53, 488] on span "Click here to close" at bounding box center [64, 477] width 128 height 827
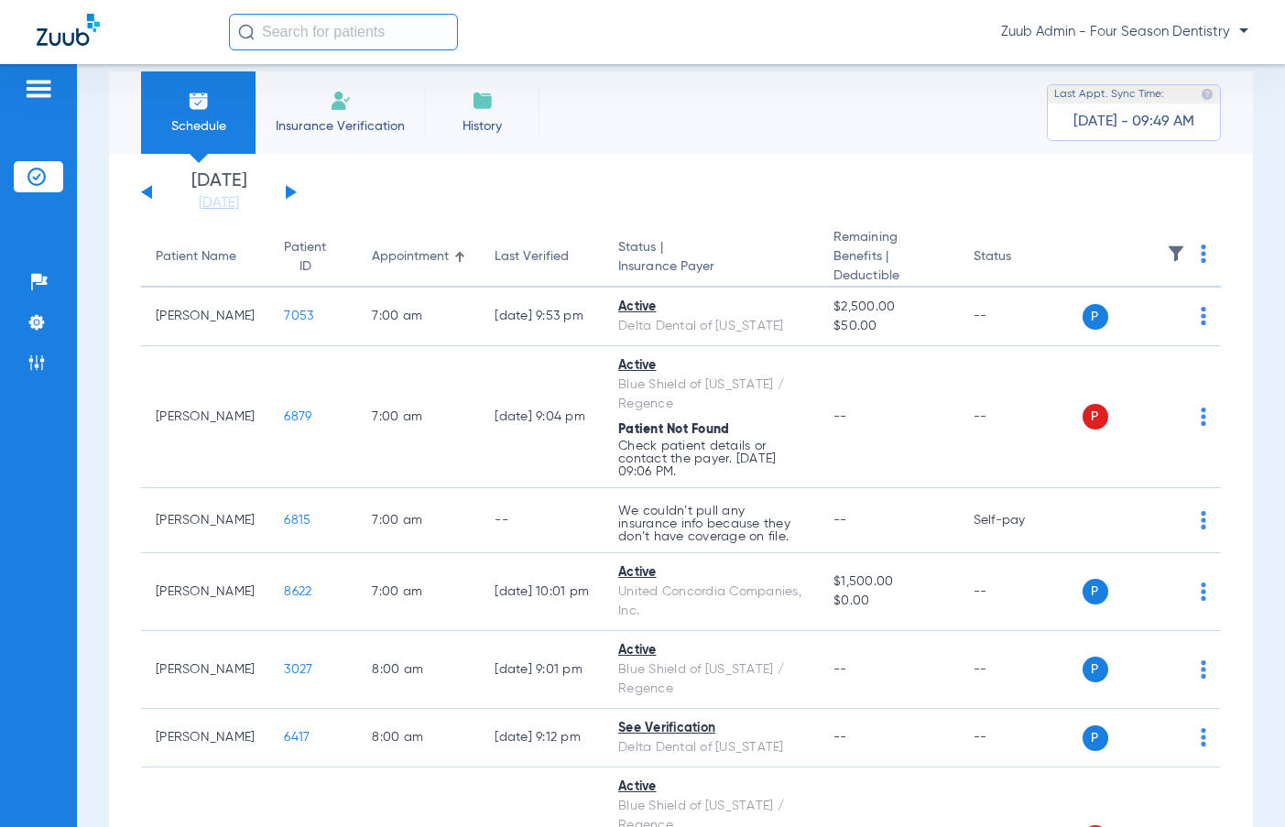
scroll to position [0, 0]
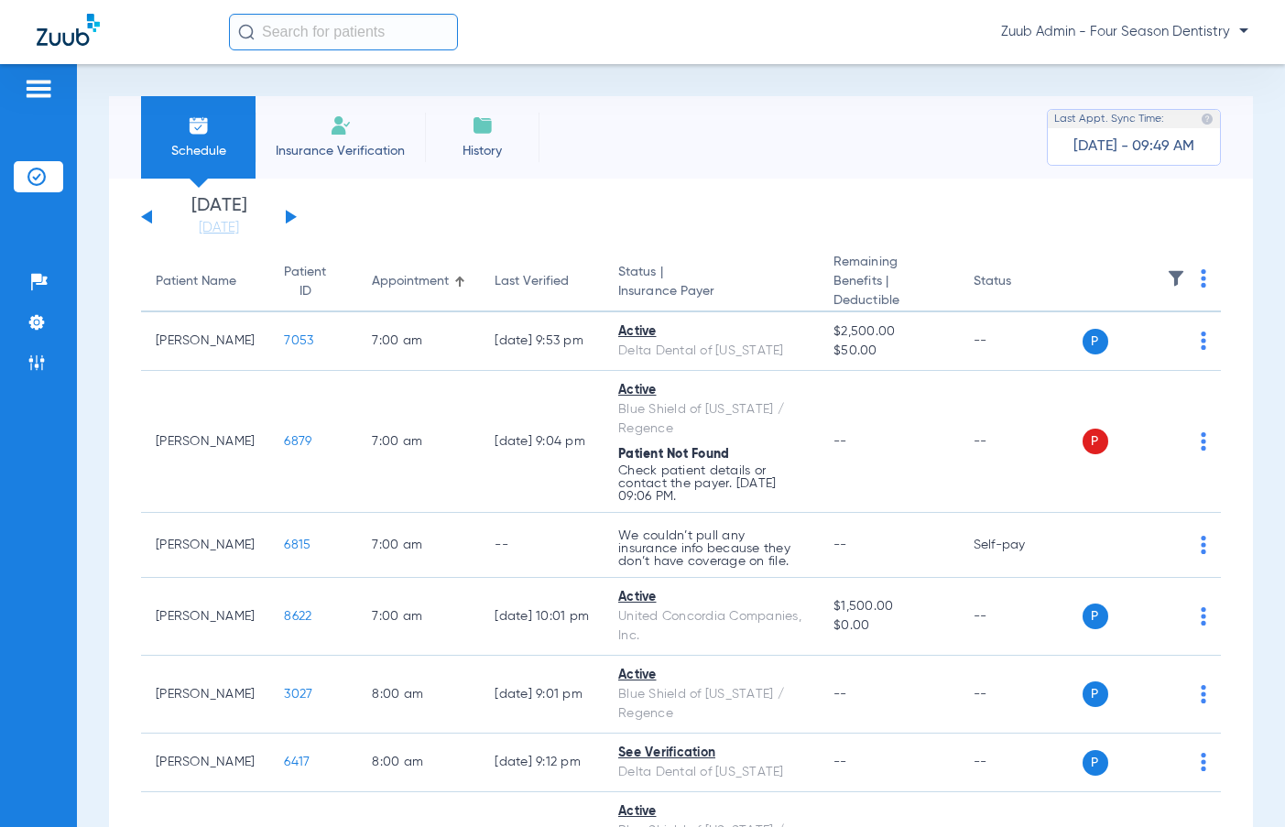
click at [294, 215] on button at bounding box center [291, 217] width 11 height 14
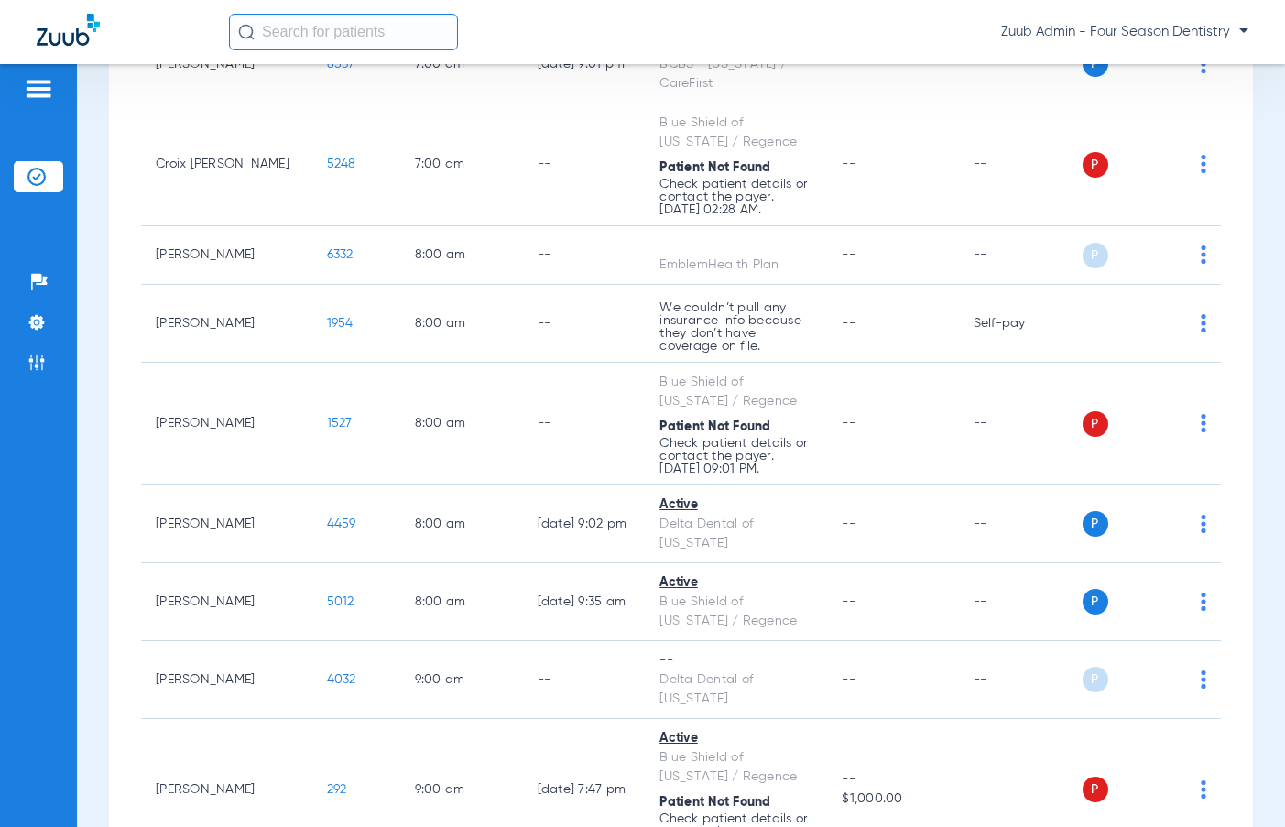
scroll to position [279, 0]
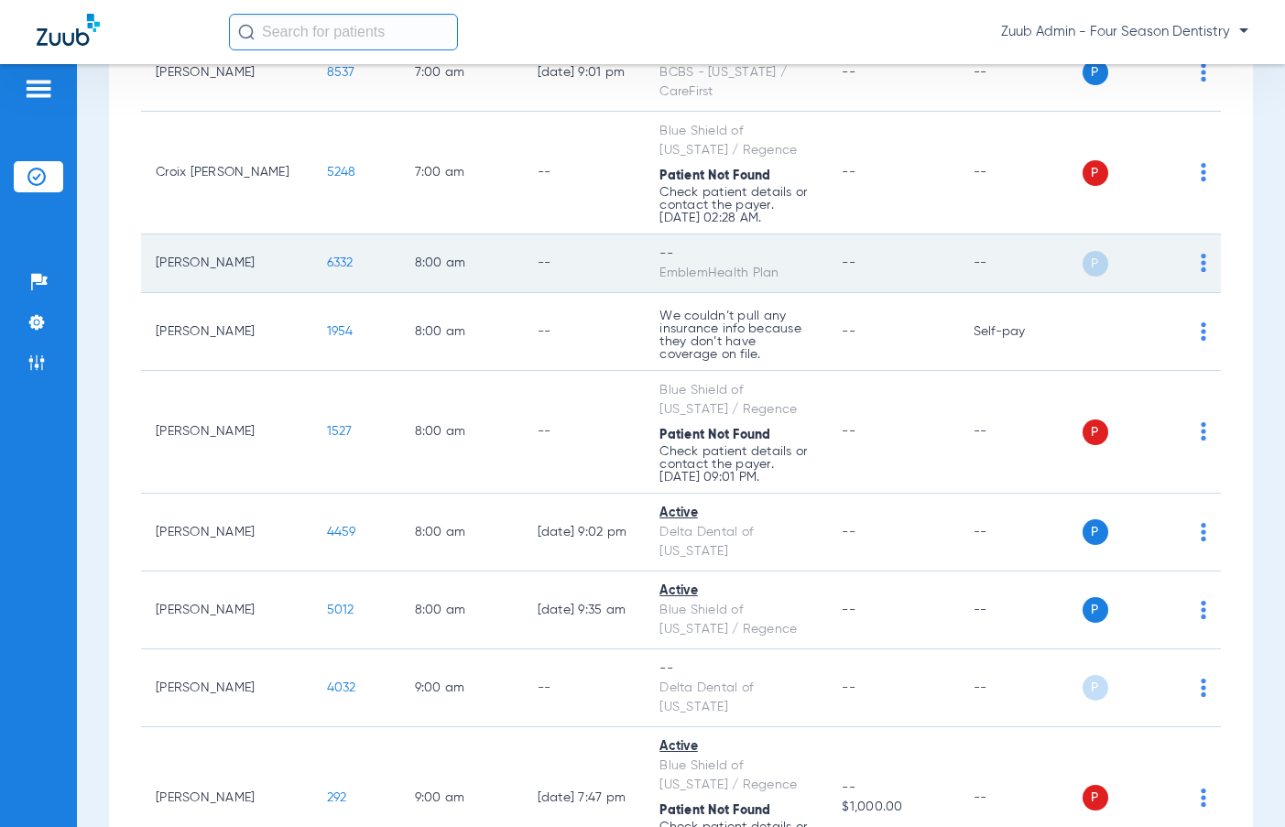
click at [1205, 254] on img at bounding box center [1203, 263] width 5 height 18
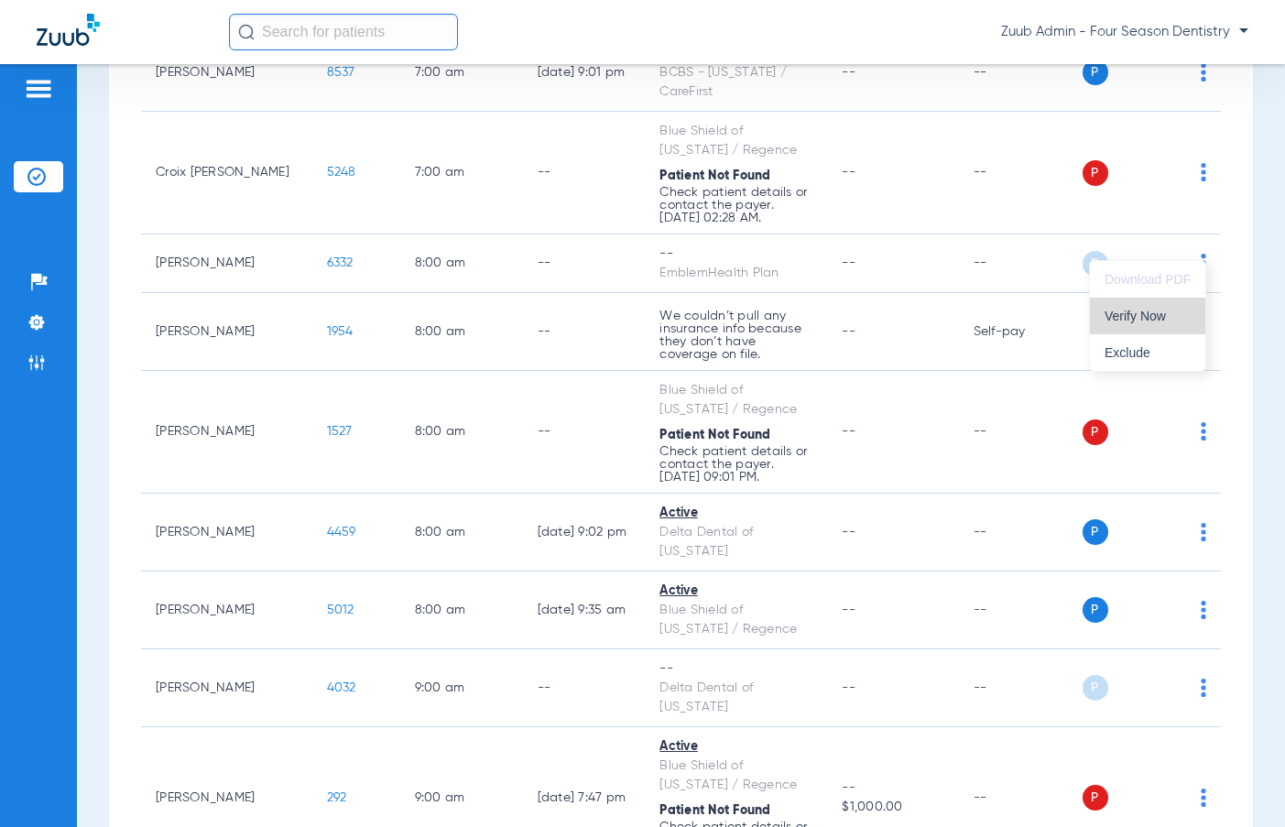
click at [1164, 305] on button "Verify Now" at bounding box center [1147, 316] width 115 height 37
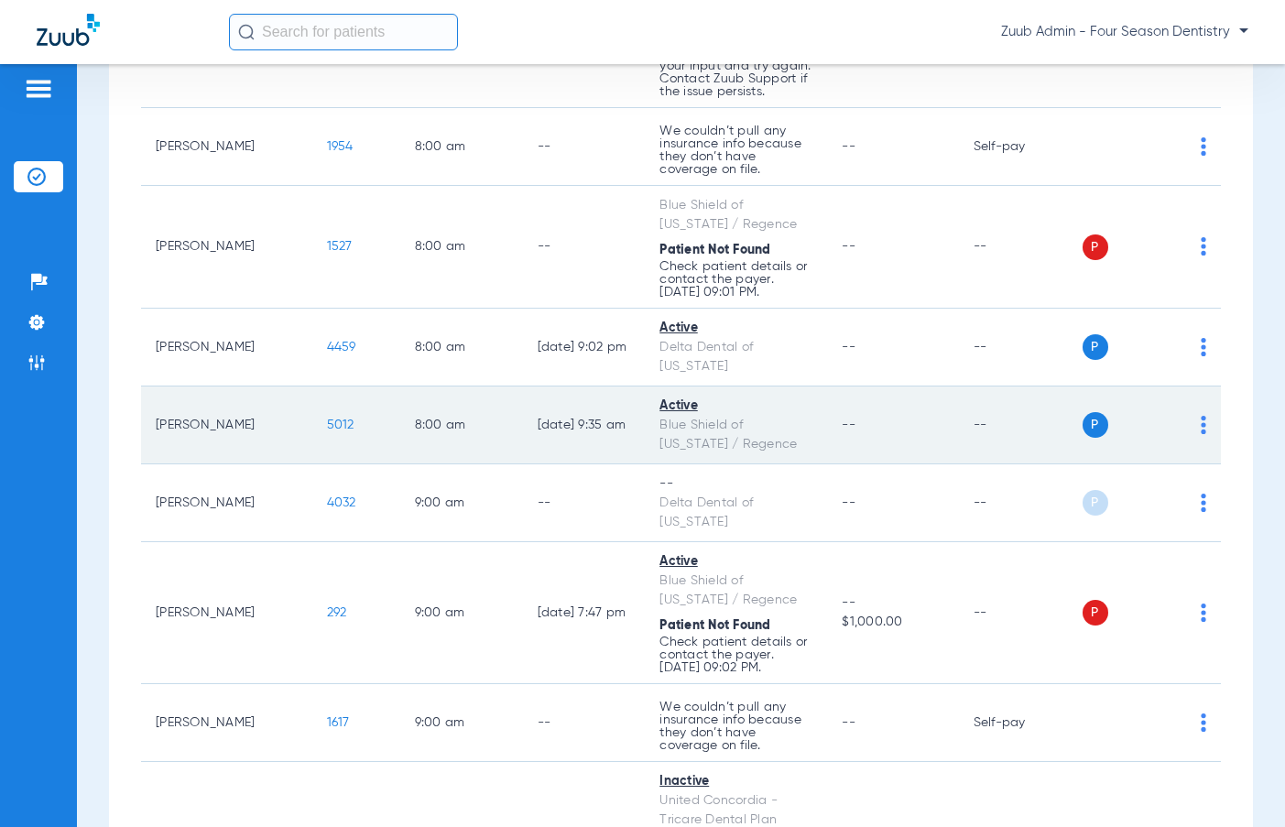
scroll to position [588, 0]
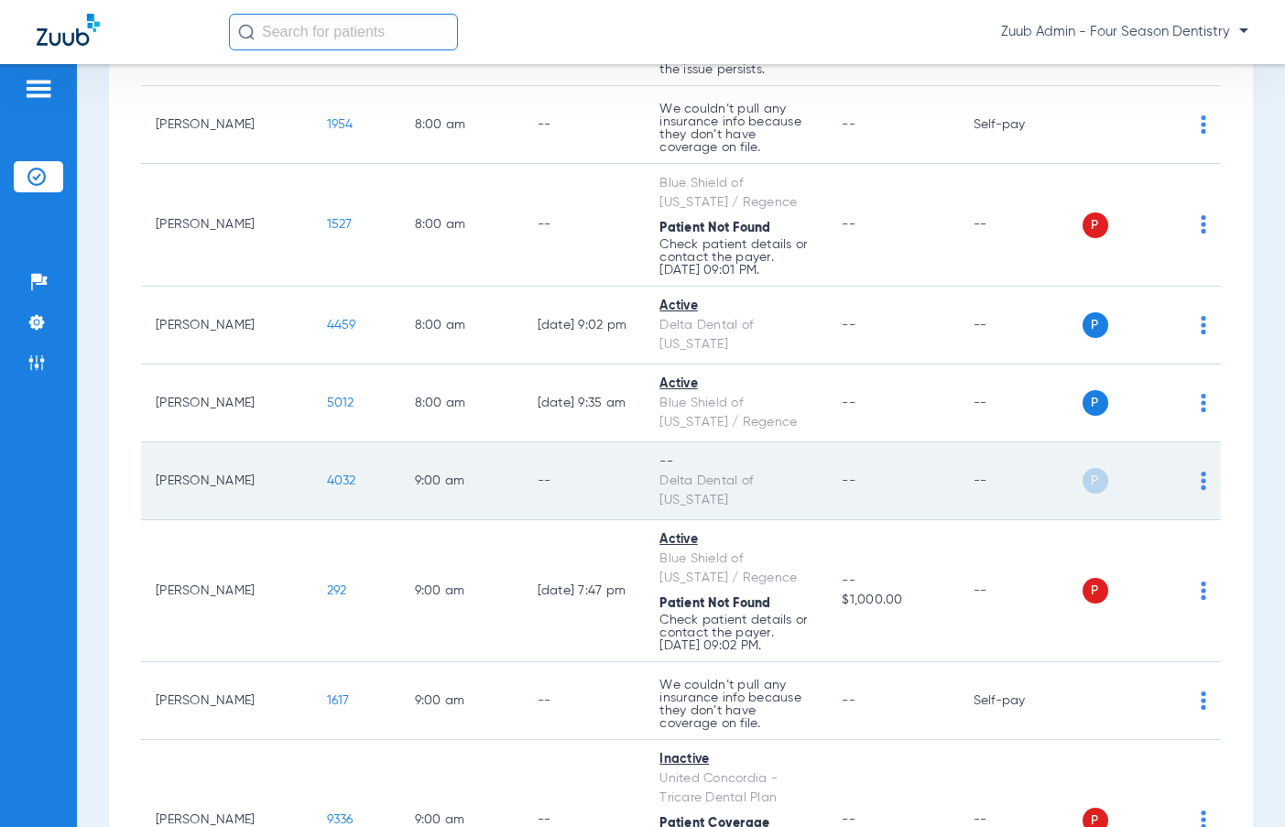
click at [1203, 472] on img at bounding box center [1203, 481] width 5 height 18
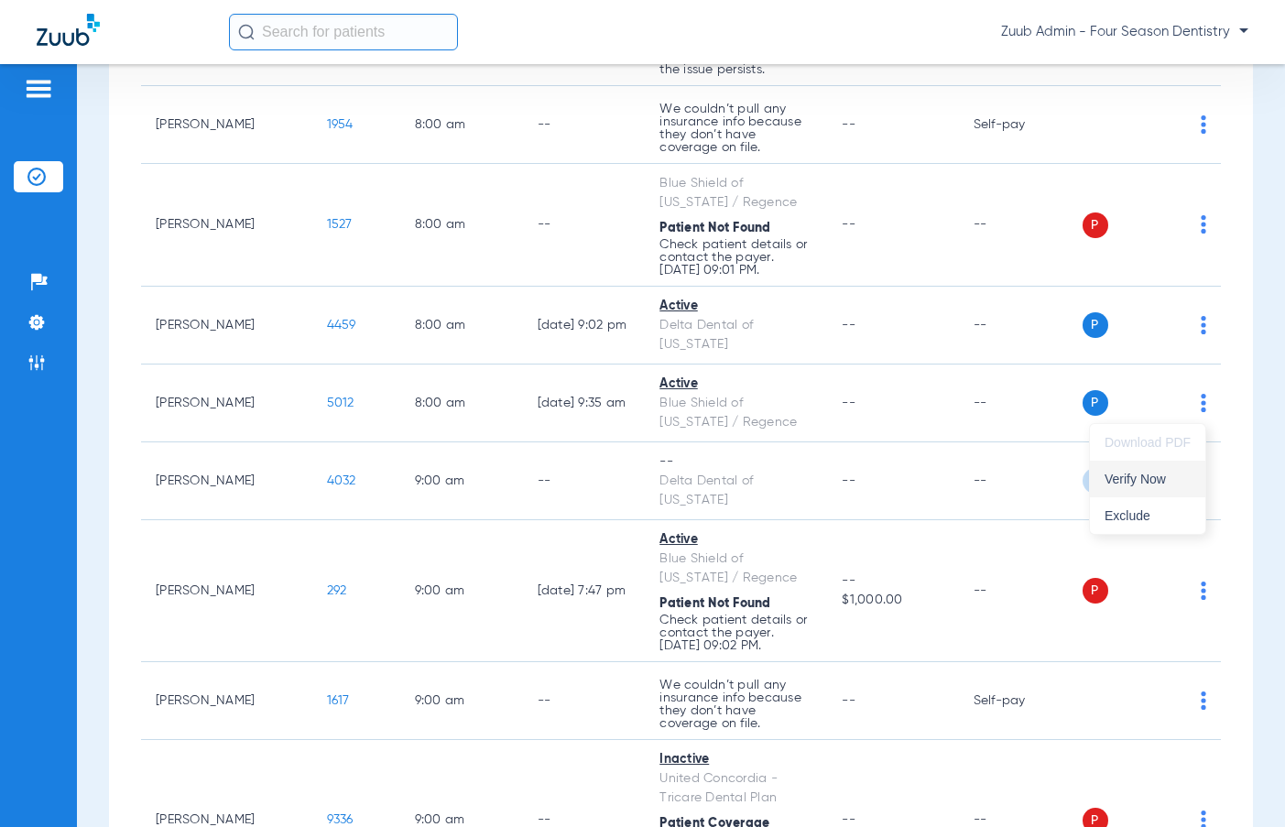
click at [1162, 474] on span "Verify Now" at bounding box center [1148, 479] width 86 height 13
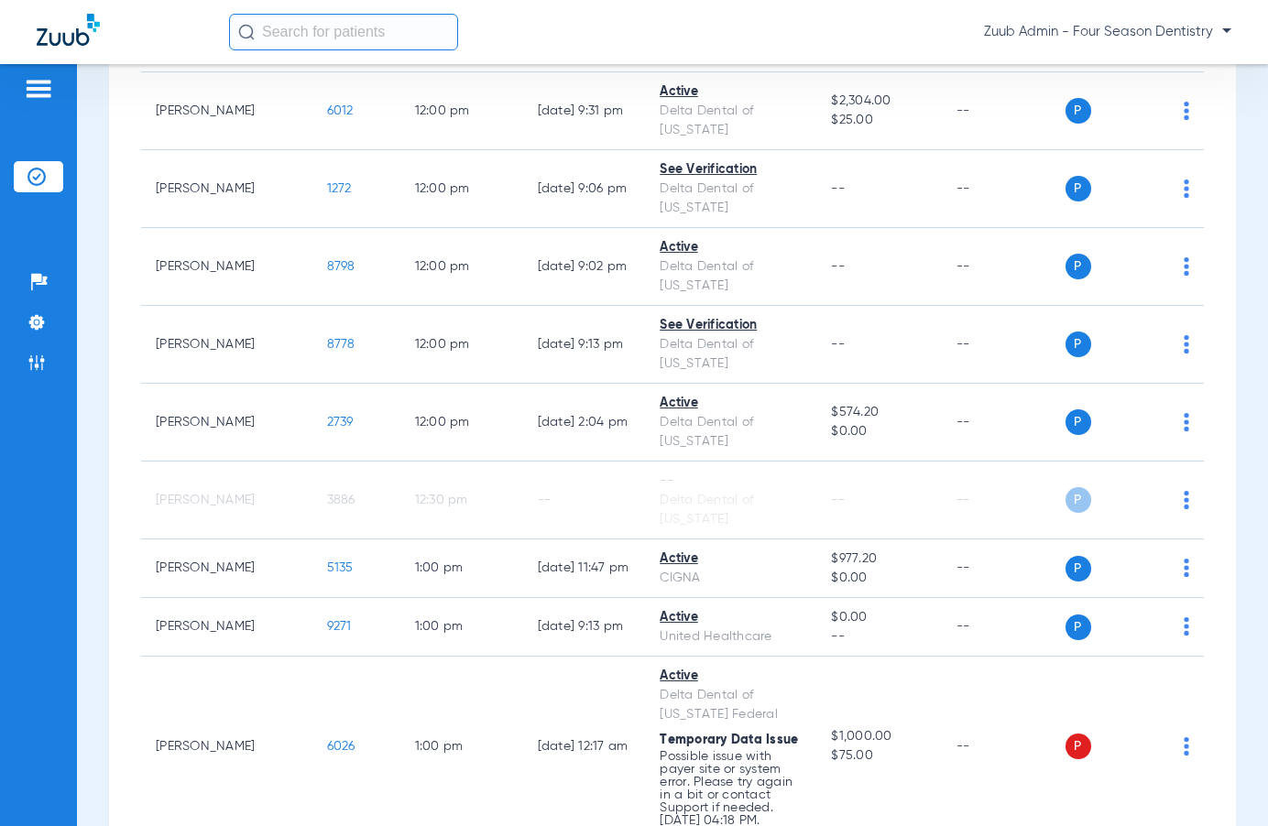
scroll to position [2178, 0]
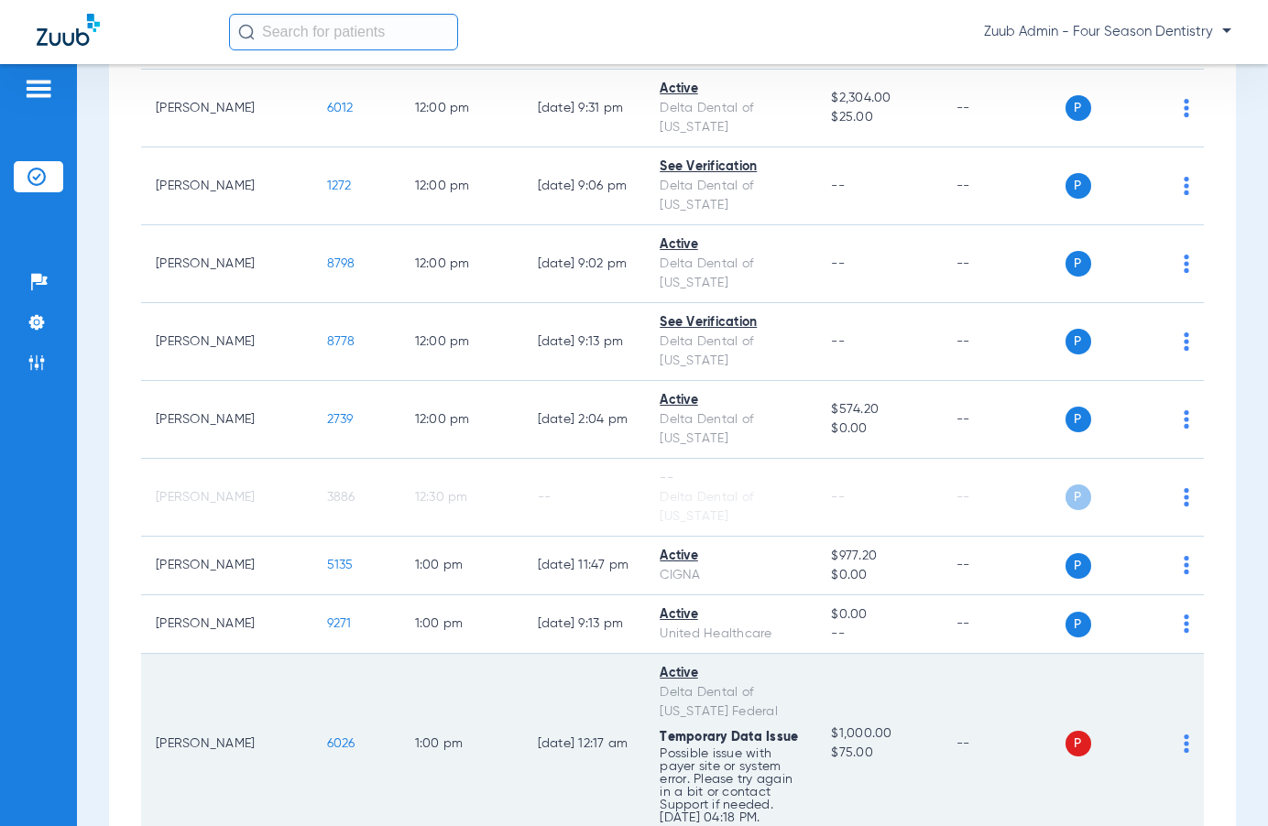
click at [1184, 735] on img at bounding box center [1186, 744] width 5 height 18
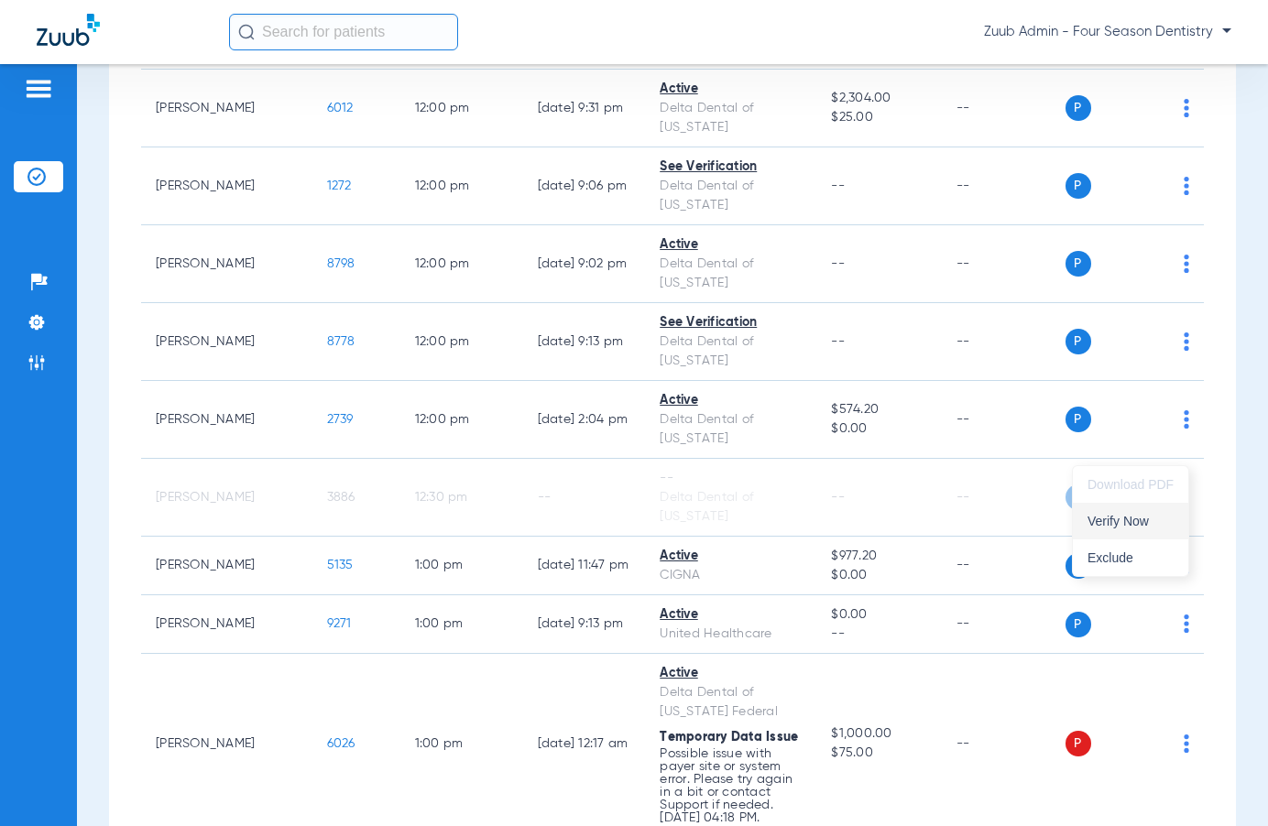
click at [1162, 508] on button "Verify Now" at bounding box center [1130, 521] width 115 height 37
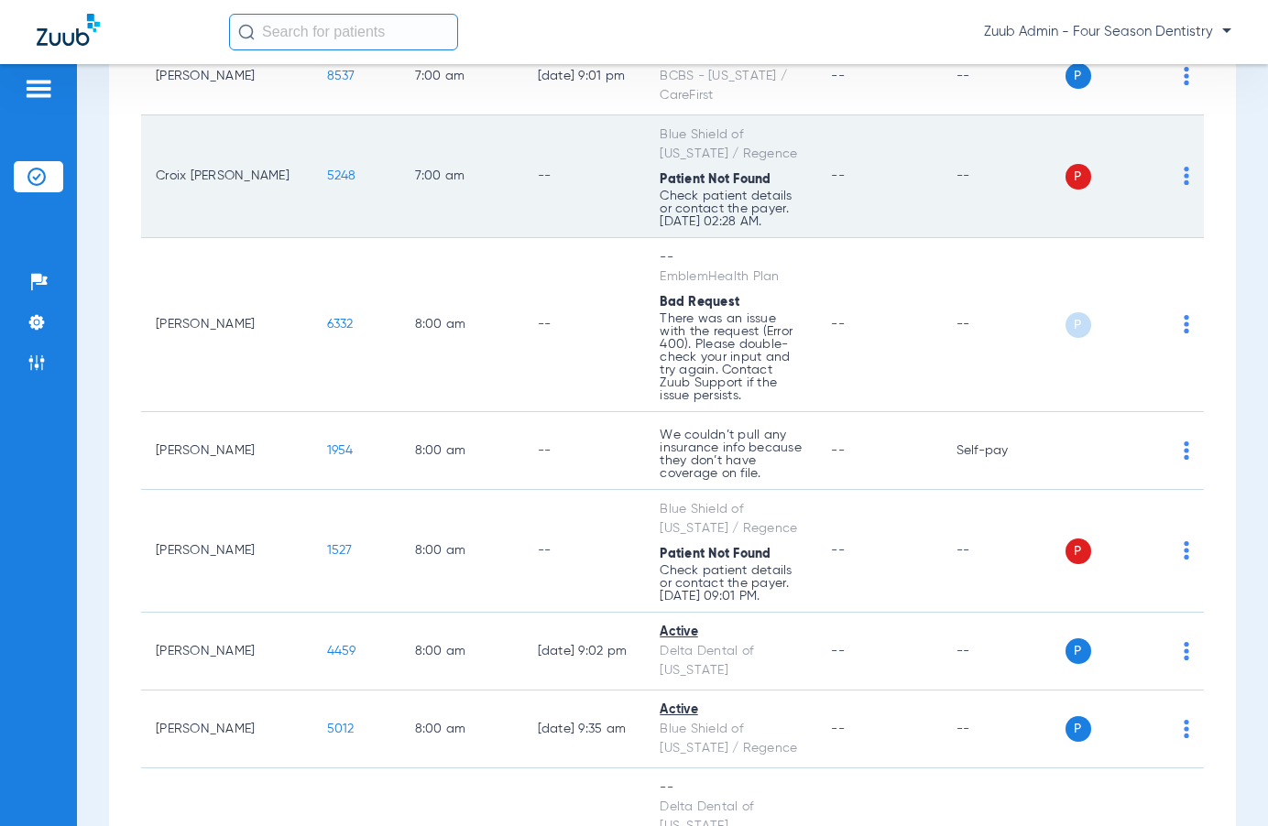
scroll to position [0, 0]
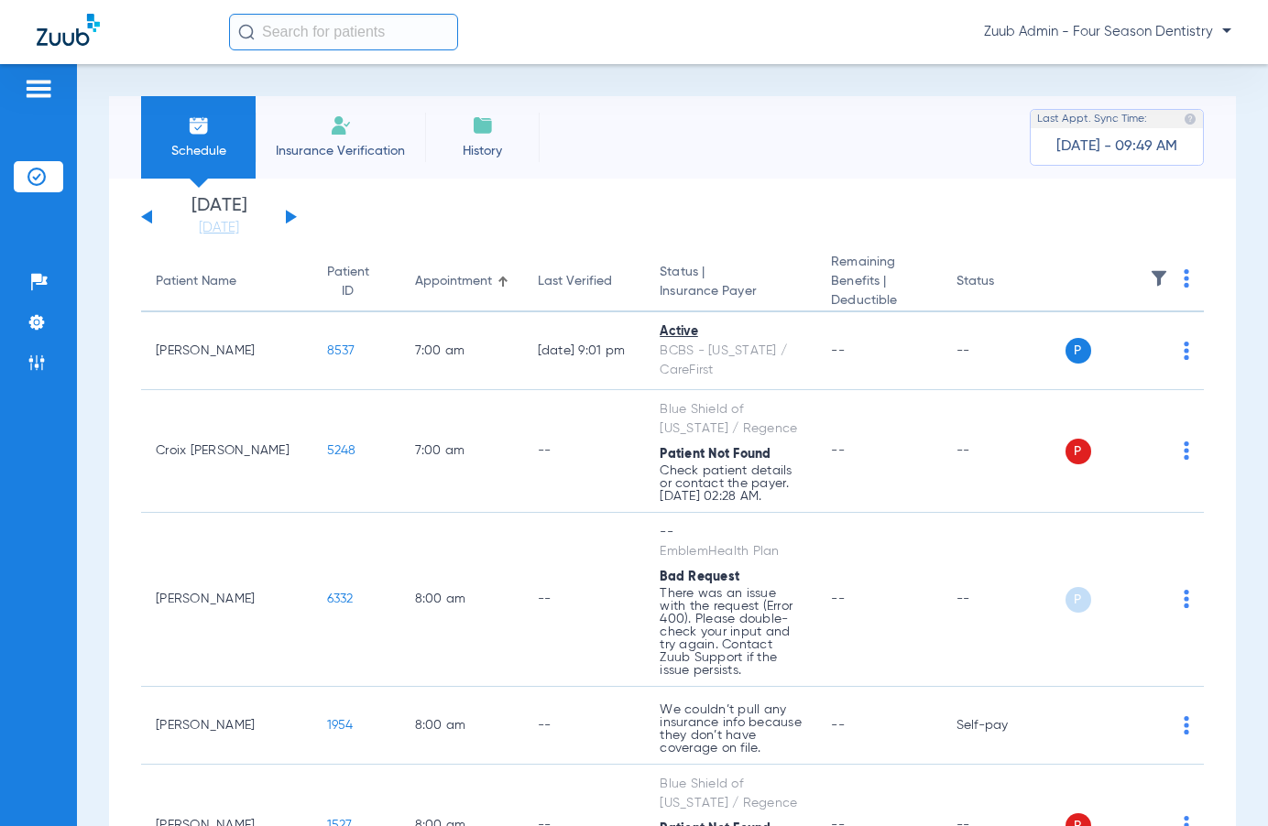
click at [290, 209] on div "[DATE] [DATE] [DATE] [DATE] [DATE] [DATE] [DATE] [DATE] [DATE] [DATE] [DATE] [D…" at bounding box center [219, 217] width 156 height 40
click at [290, 216] on button at bounding box center [291, 217] width 11 height 14
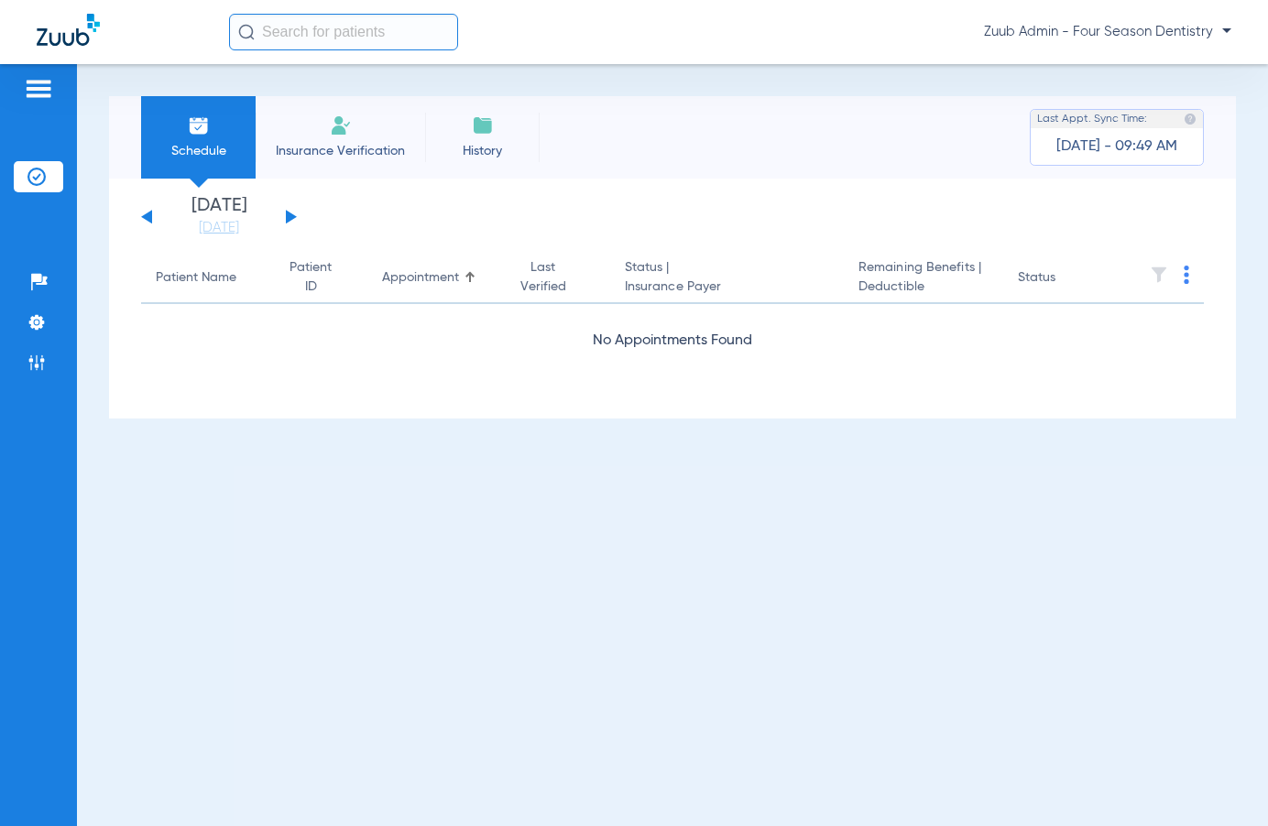
click at [288, 215] on button at bounding box center [291, 217] width 11 height 14
click at [289, 212] on button at bounding box center [291, 217] width 11 height 14
click at [290, 214] on button at bounding box center [291, 217] width 11 height 14
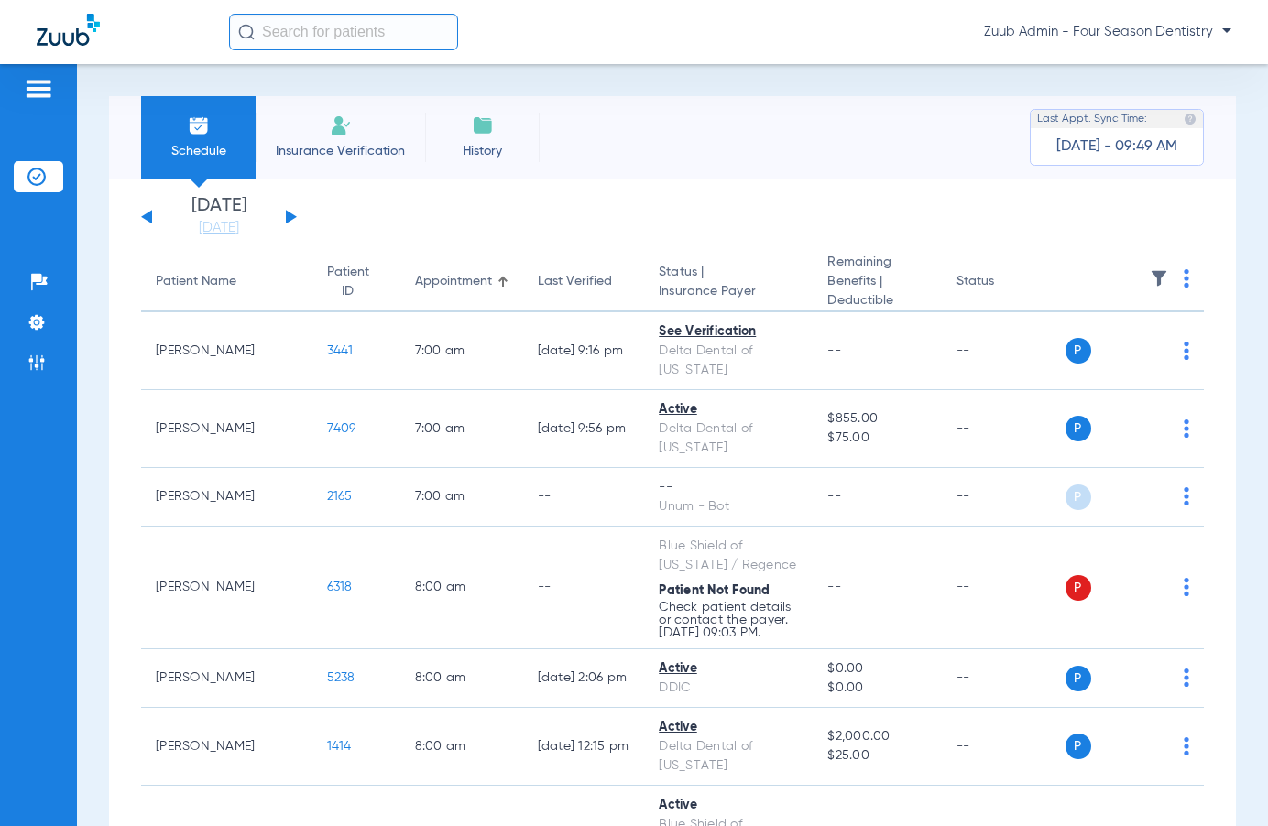
click at [283, 213] on div "[DATE] [DATE] [DATE] [DATE] [DATE] [DATE] [DATE] [DATE] [DATE] [DATE] [DATE] [D…" at bounding box center [219, 217] width 156 height 40
click at [290, 214] on button at bounding box center [291, 217] width 11 height 14
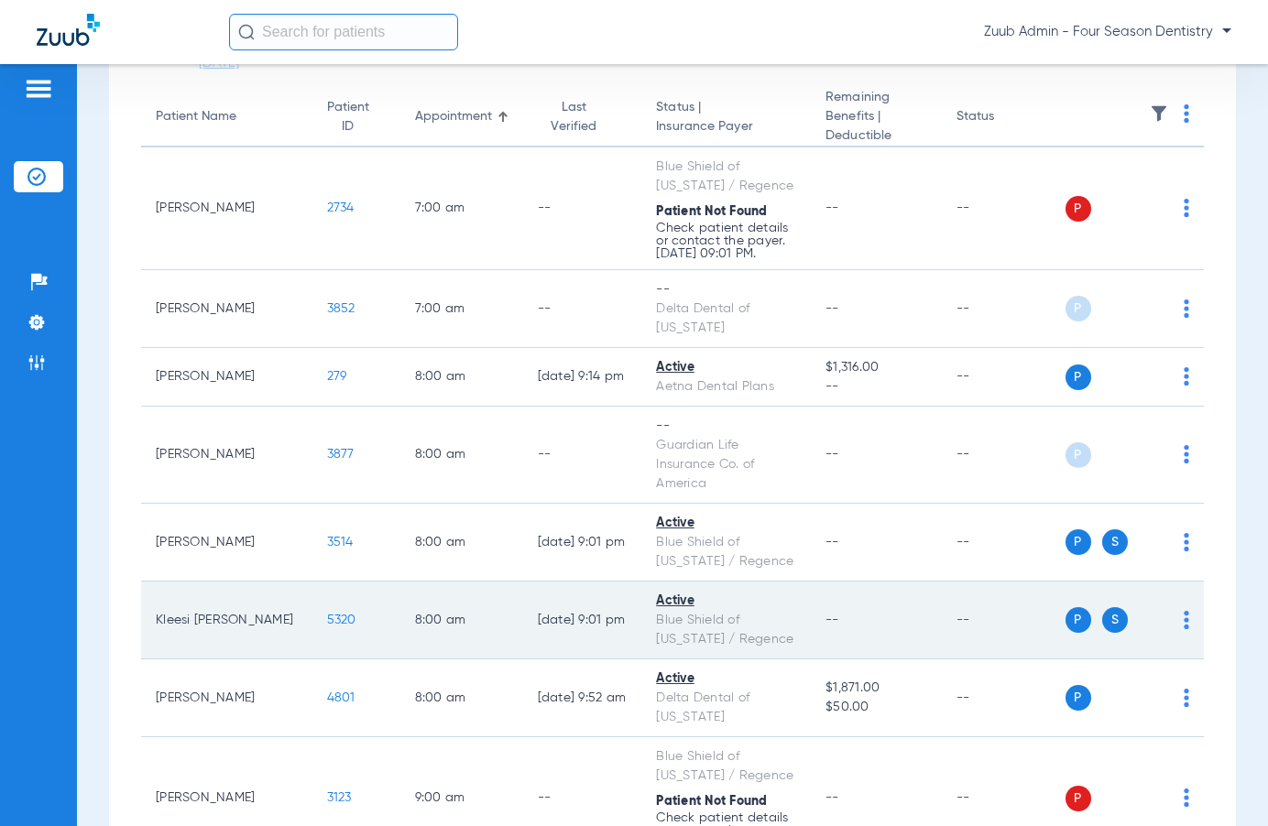
scroll to position [174, 0]
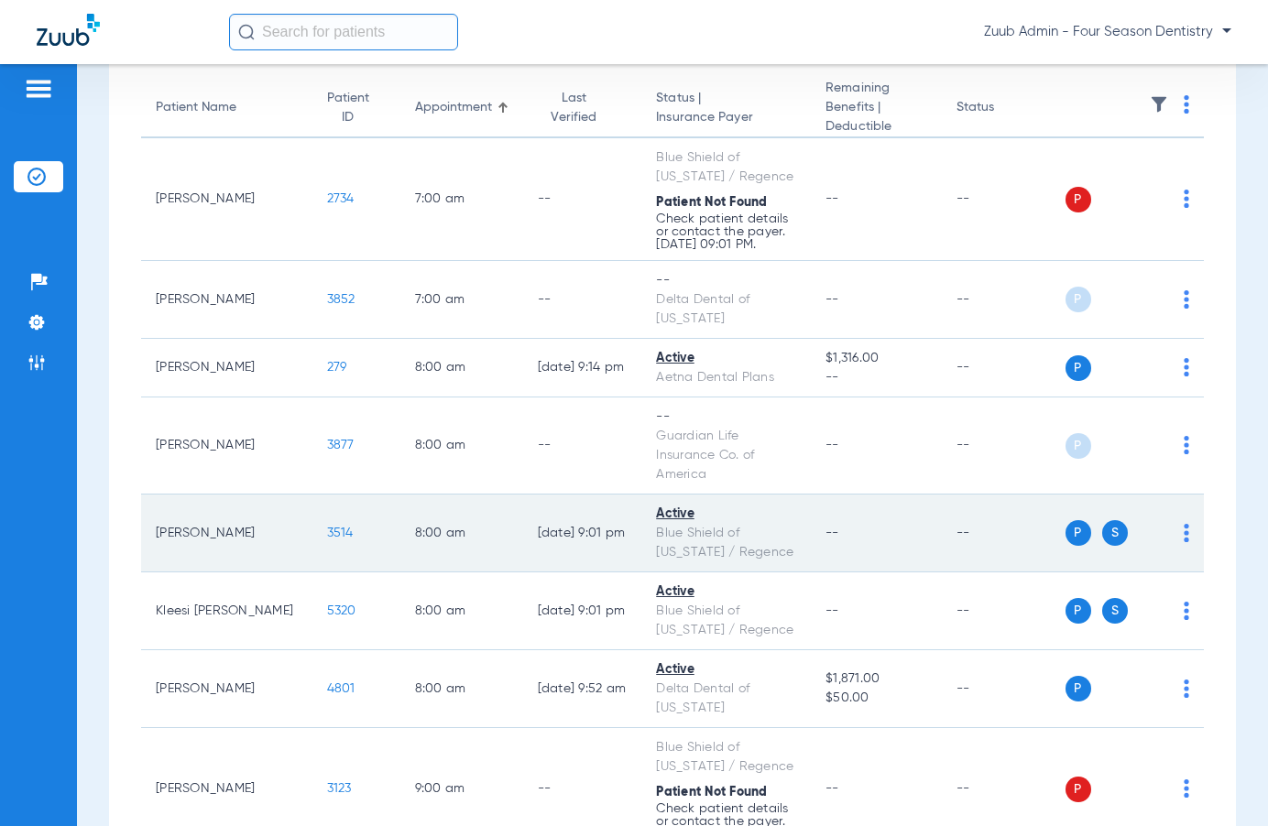
click at [327, 527] on span "3514" at bounding box center [340, 533] width 27 height 13
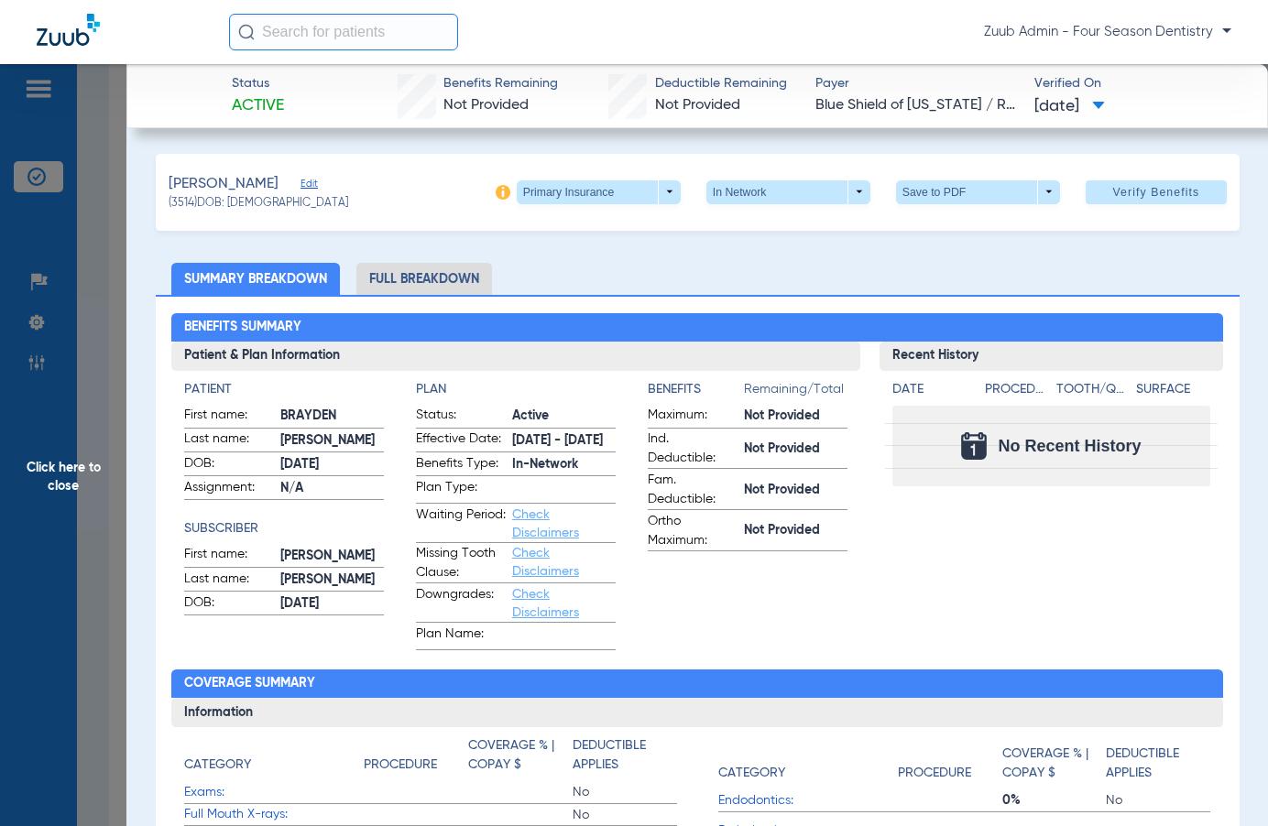
click at [58, 483] on span "Click here to close" at bounding box center [63, 477] width 126 height 826
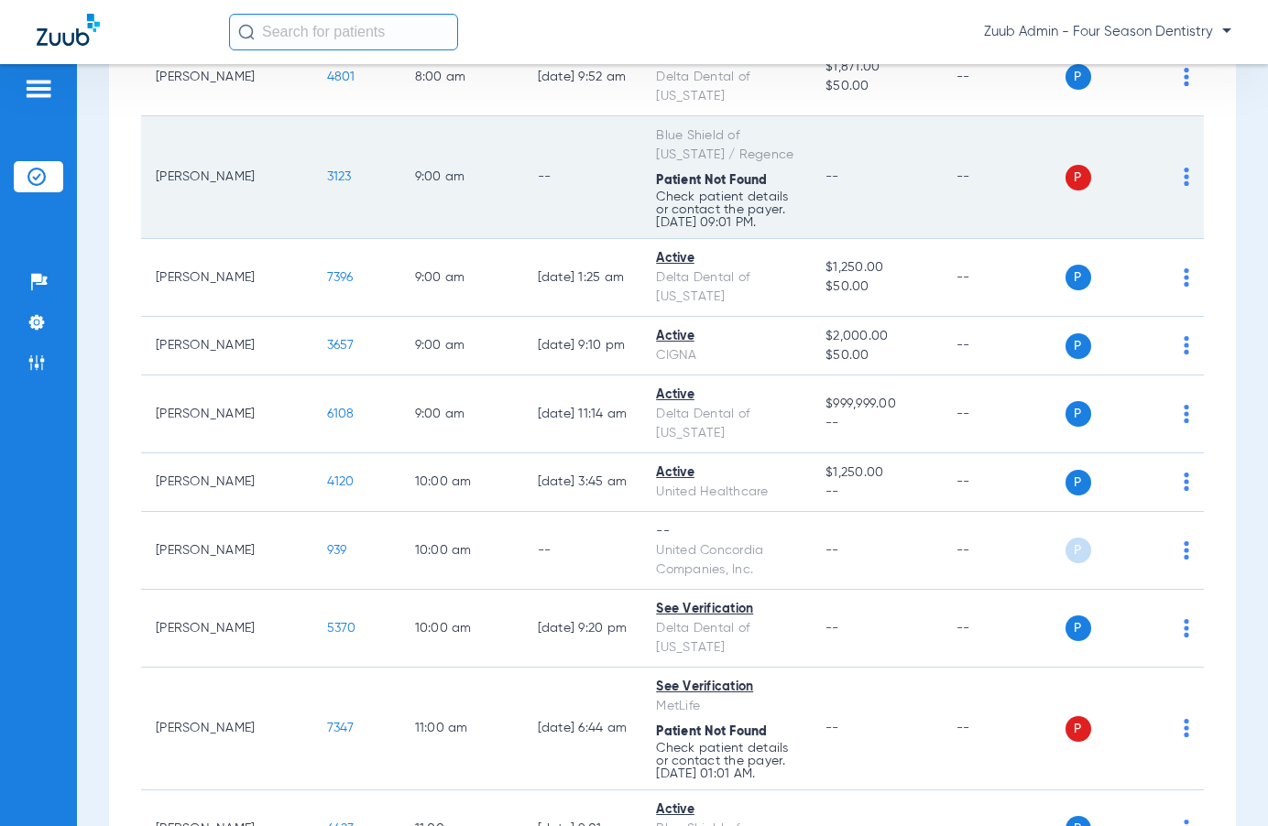
scroll to position [0, 0]
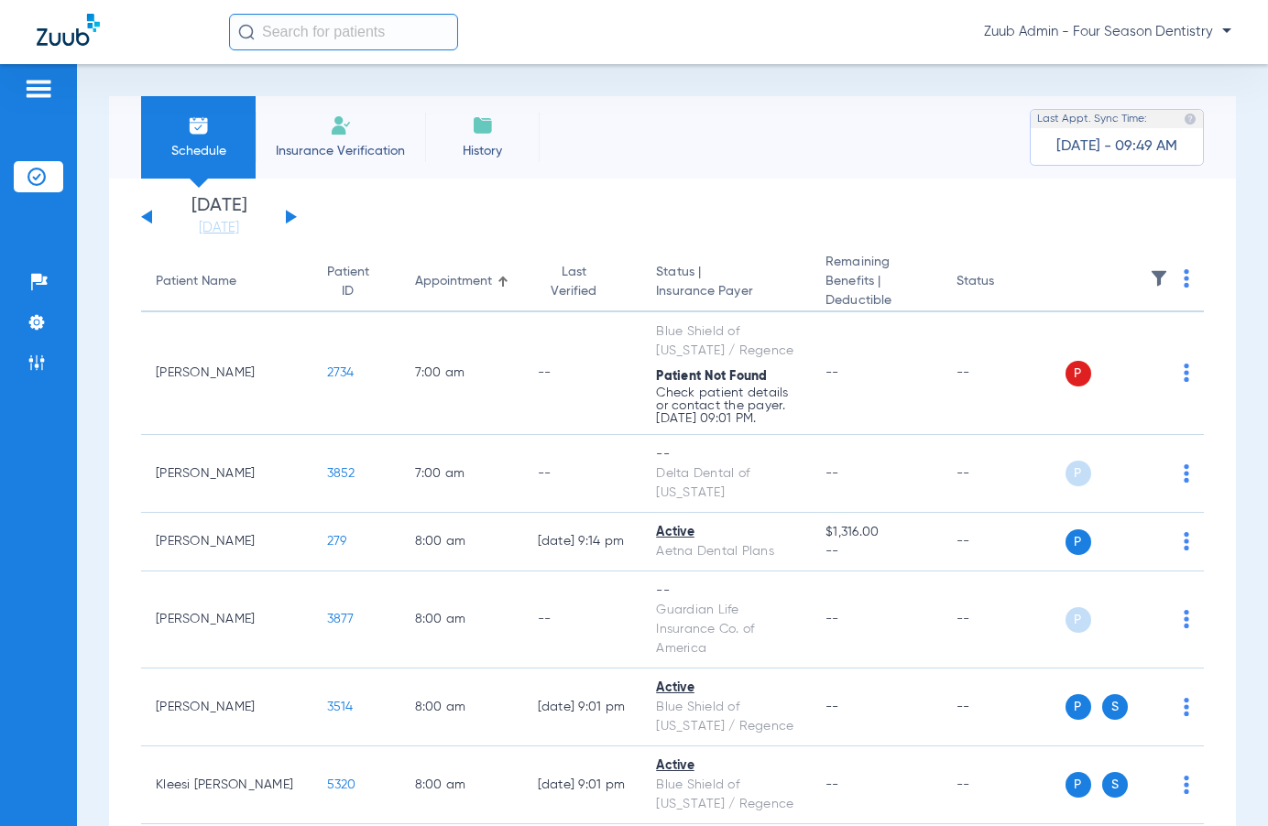
click at [290, 214] on button at bounding box center [291, 217] width 11 height 14
